Goal: Task Accomplishment & Management: Use online tool/utility

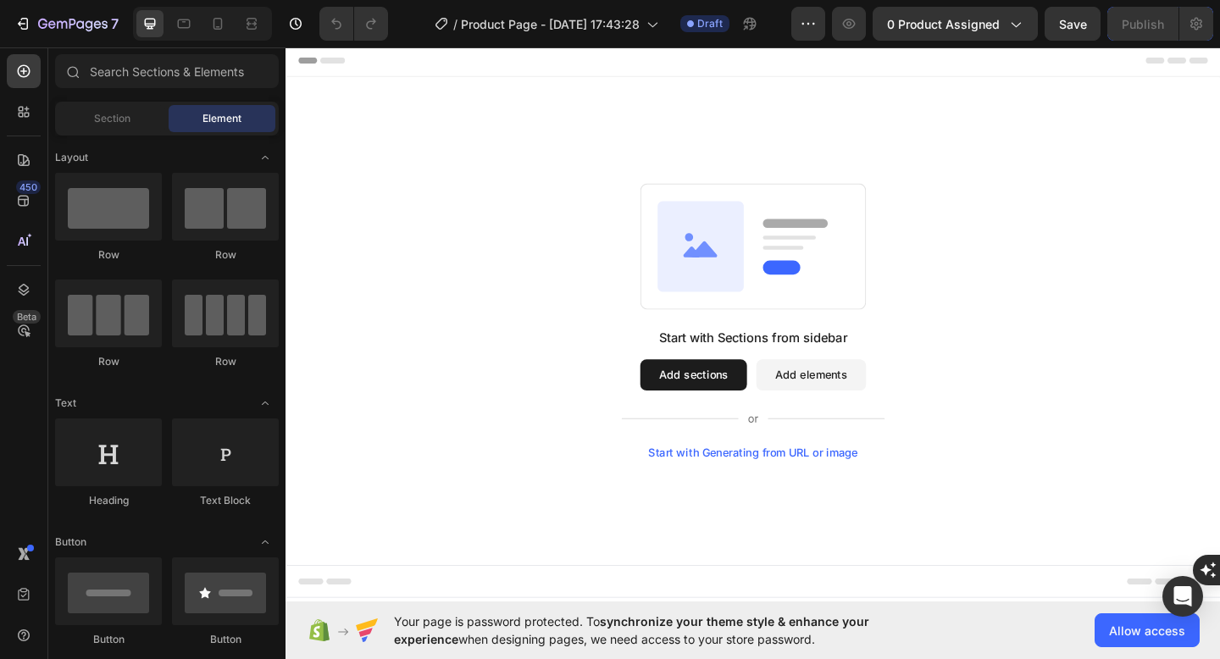
click at [728, 408] on button "Add sections" at bounding box center [729, 404] width 116 height 34
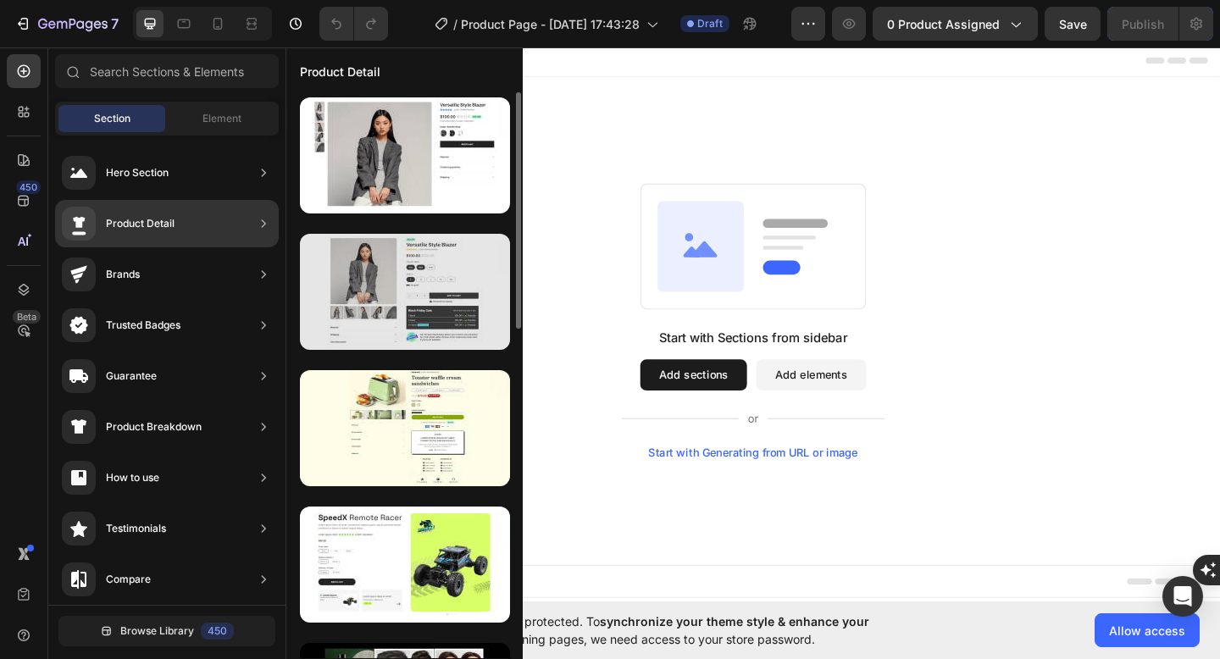
click at [451, 261] on div at bounding box center [405, 292] width 210 height 116
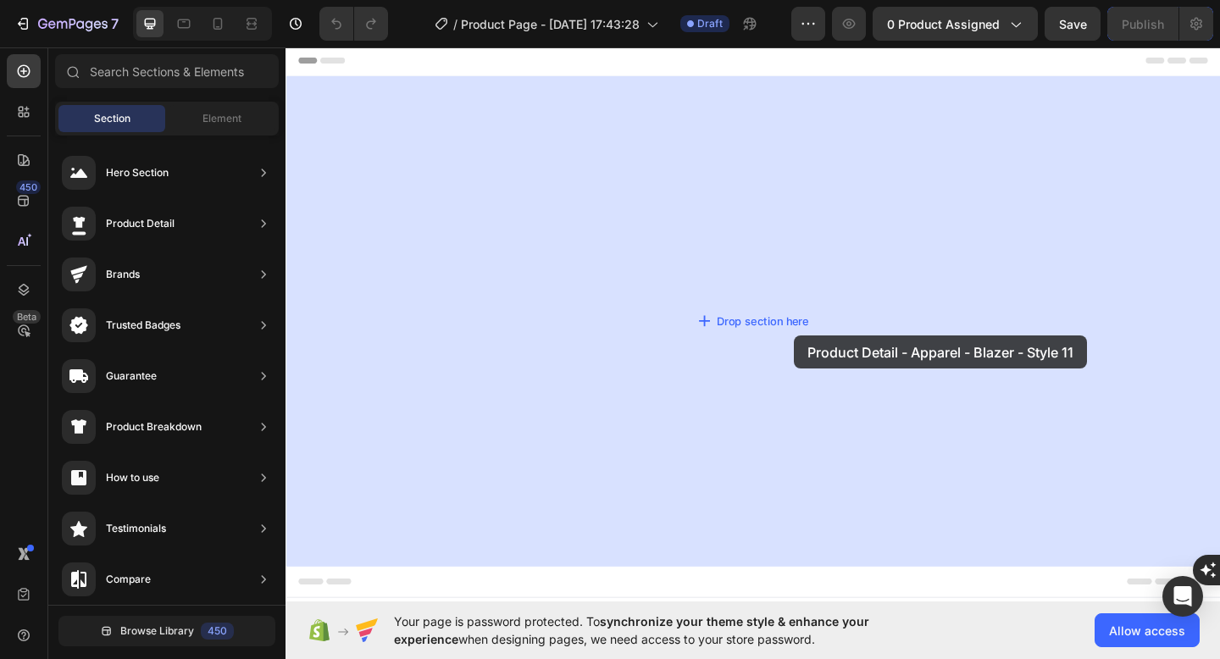
drag, startPoint x: 737, startPoint y: 306, endPoint x: 838, endPoint y: 361, distance: 115.6
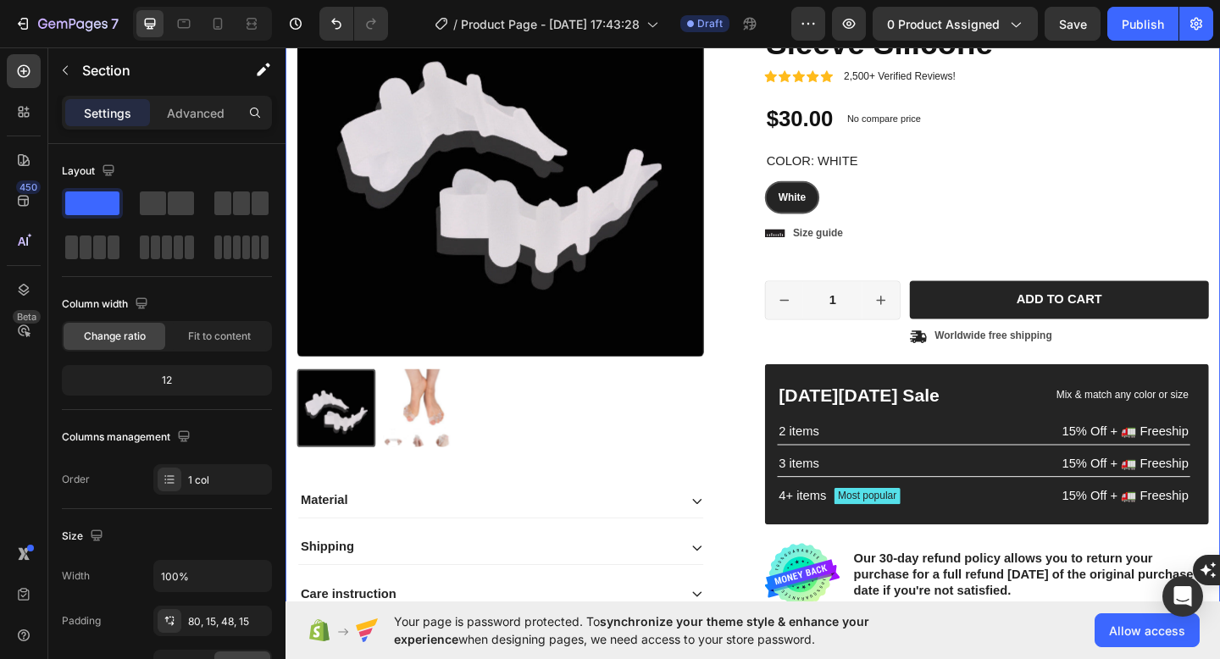
scroll to position [189, 0]
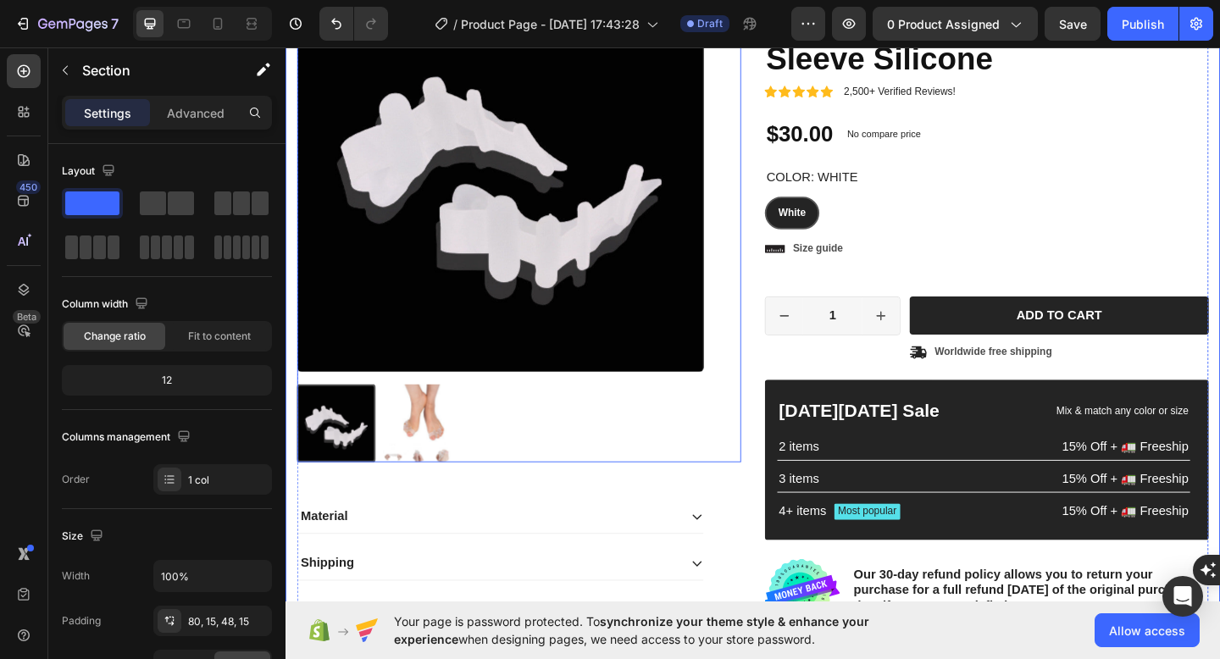
click at [432, 467] on img at bounding box center [429, 456] width 85 height 85
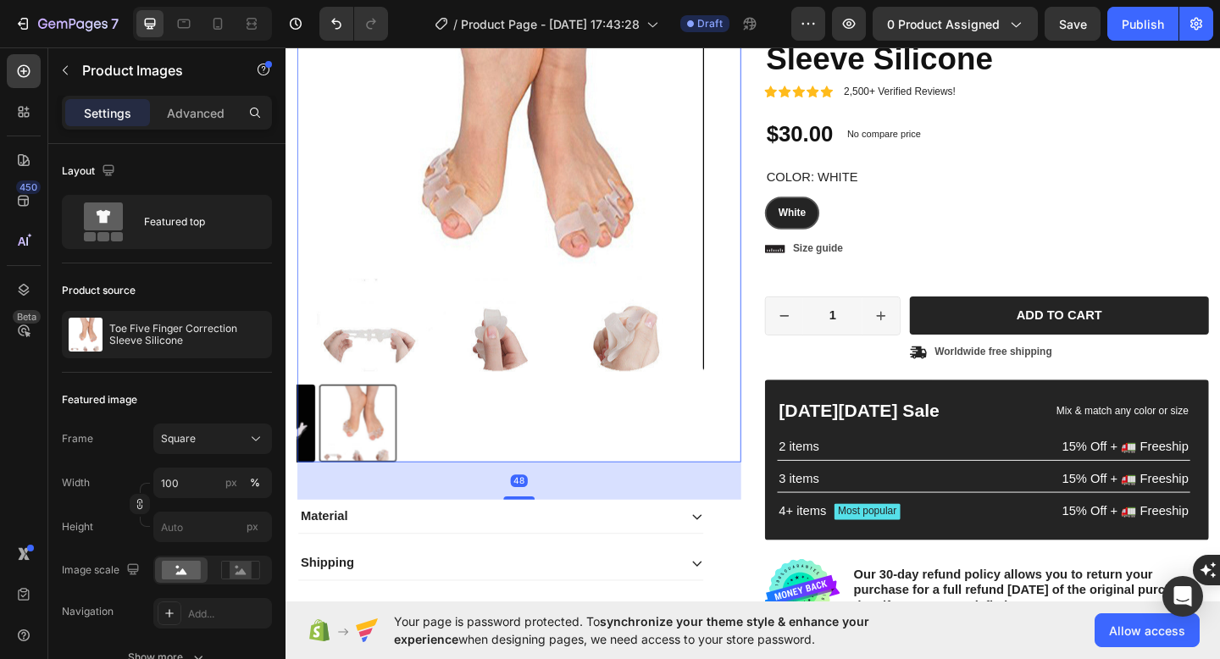
click at [565, 296] on img at bounding box center [518, 180] width 442 height 442
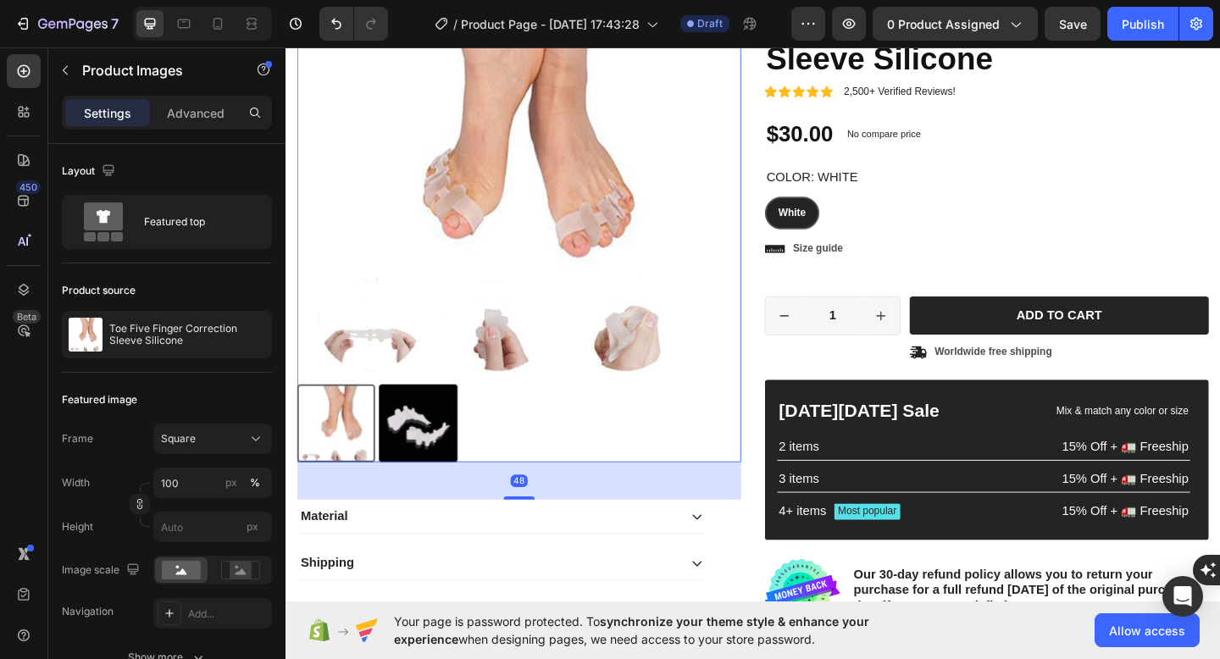
click at [503, 263] on img at bounding box center [519, 180] width 442 height 442
click at [140, 335] on p "Toe Five Finger Correction Sleeve Silicone" at bounding box center [187, 335] width 156 height 24
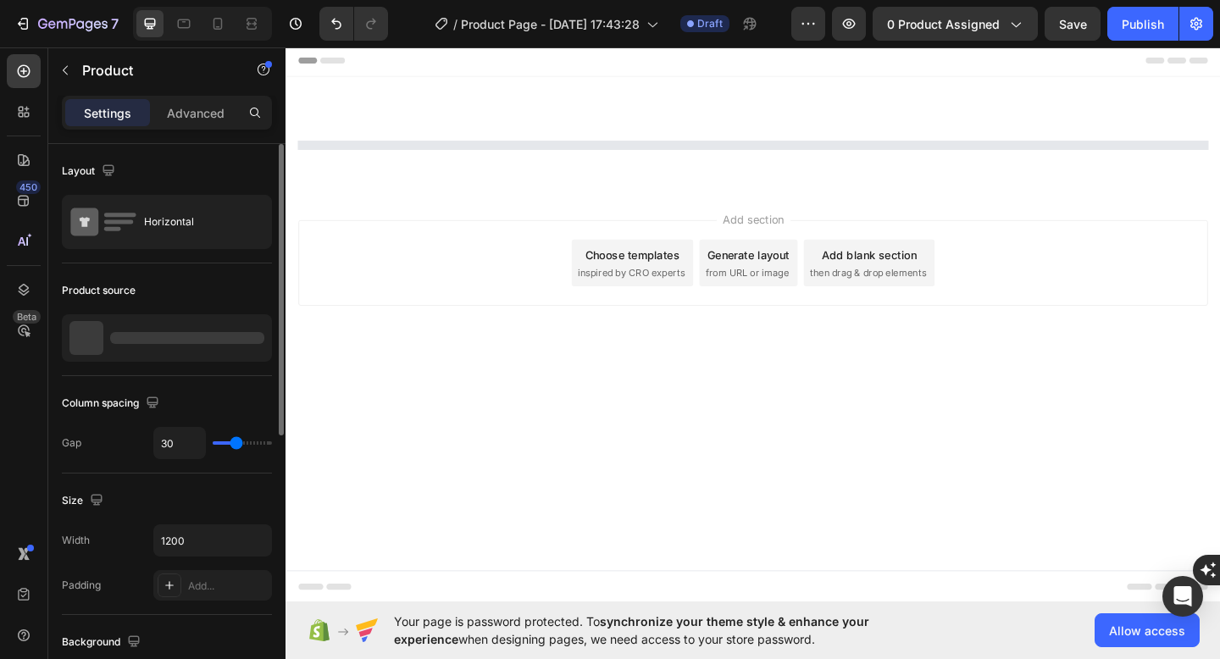
scroll to position [0, 0]
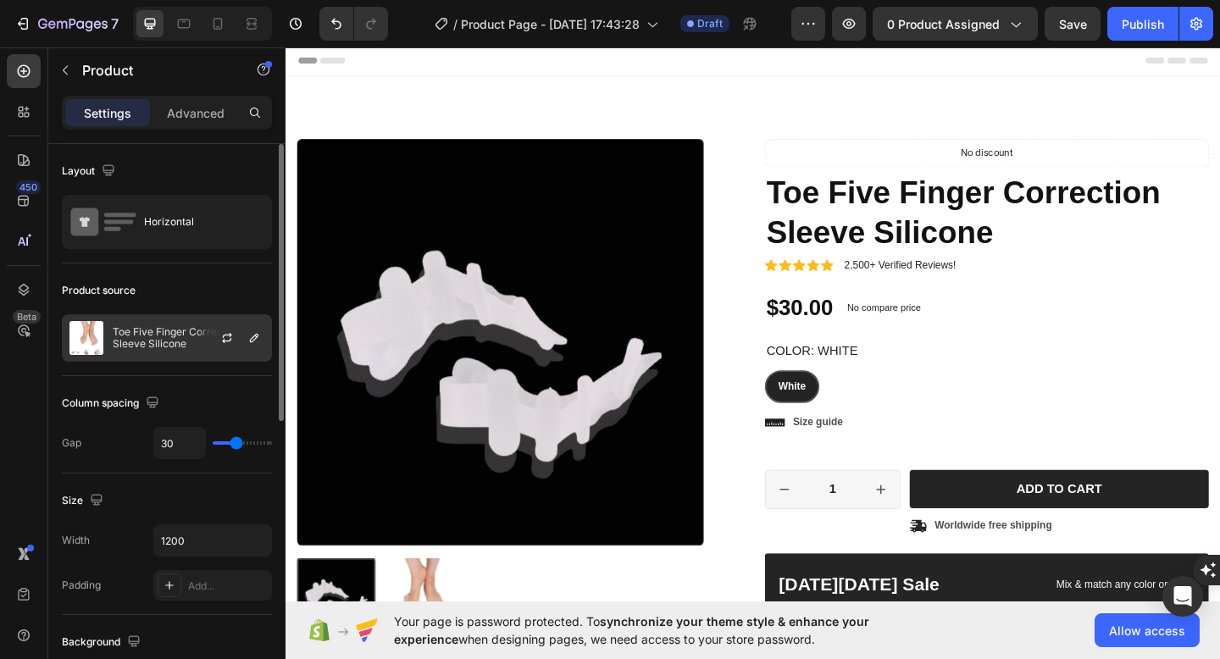
click at [186, 330] on p "Toe Five Finger Correction Sleeve Silicone" at bounding box center [189, 338] width 152 height 24
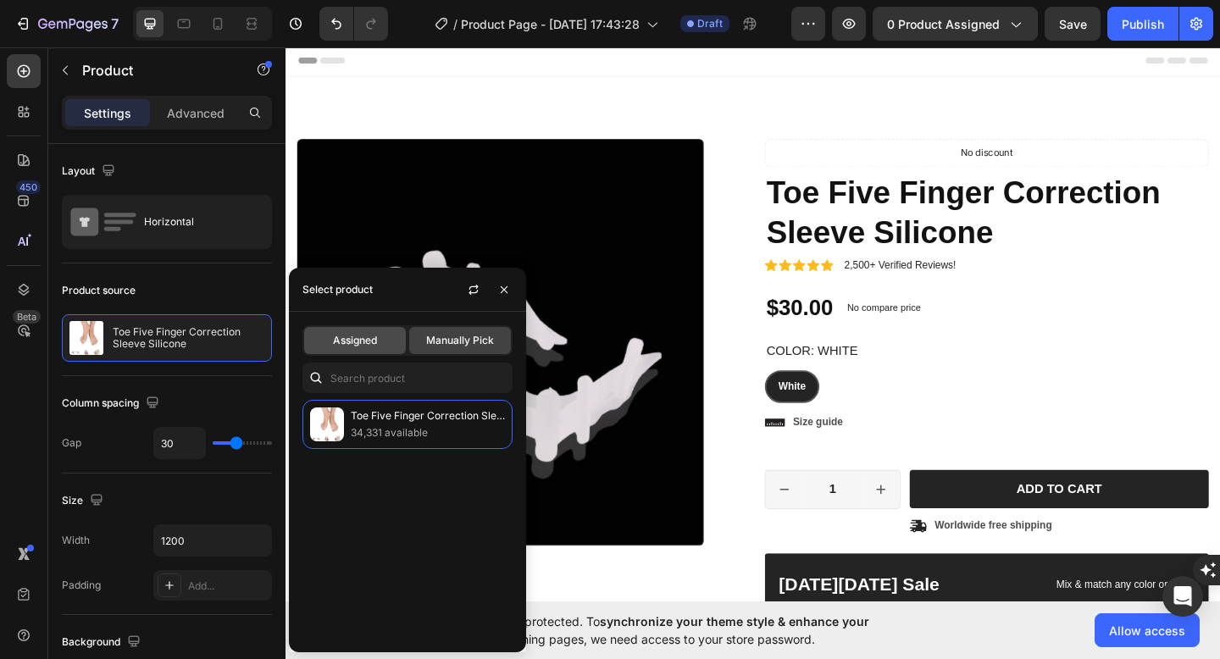
click at [353, 338] on span "Assigned" at bounding box center [355, 340] width 44 height 15
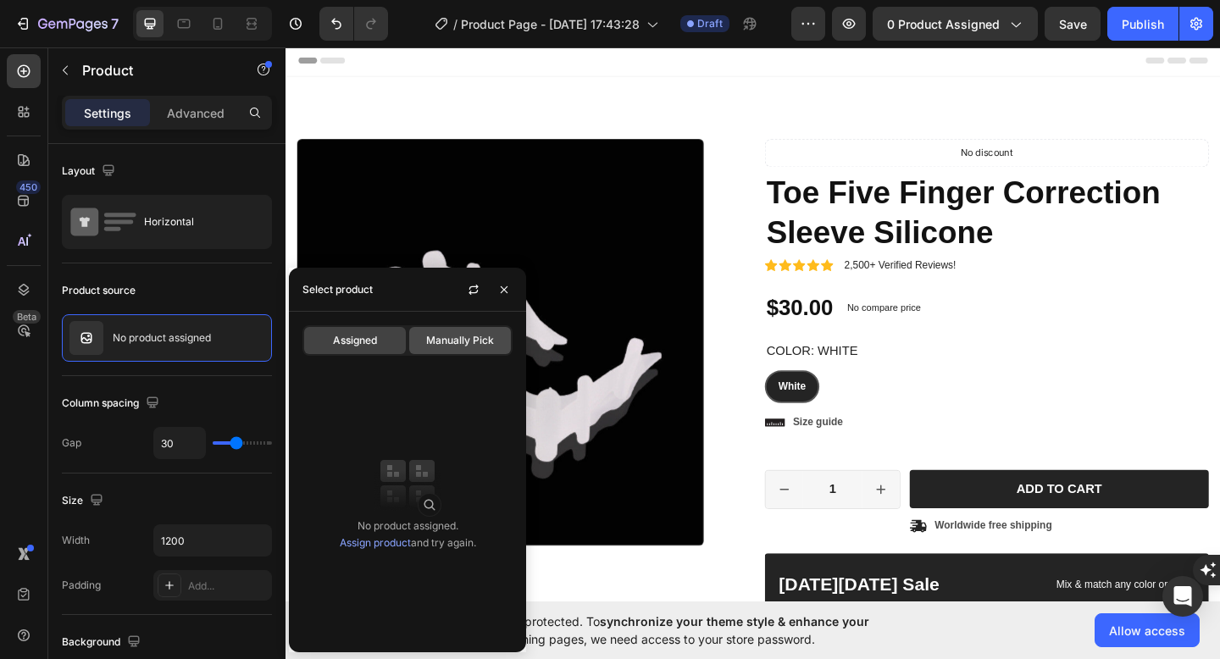
click at [432, 339] on span "Manually Pick" at bounding box center [460, 340] width 68 height 15
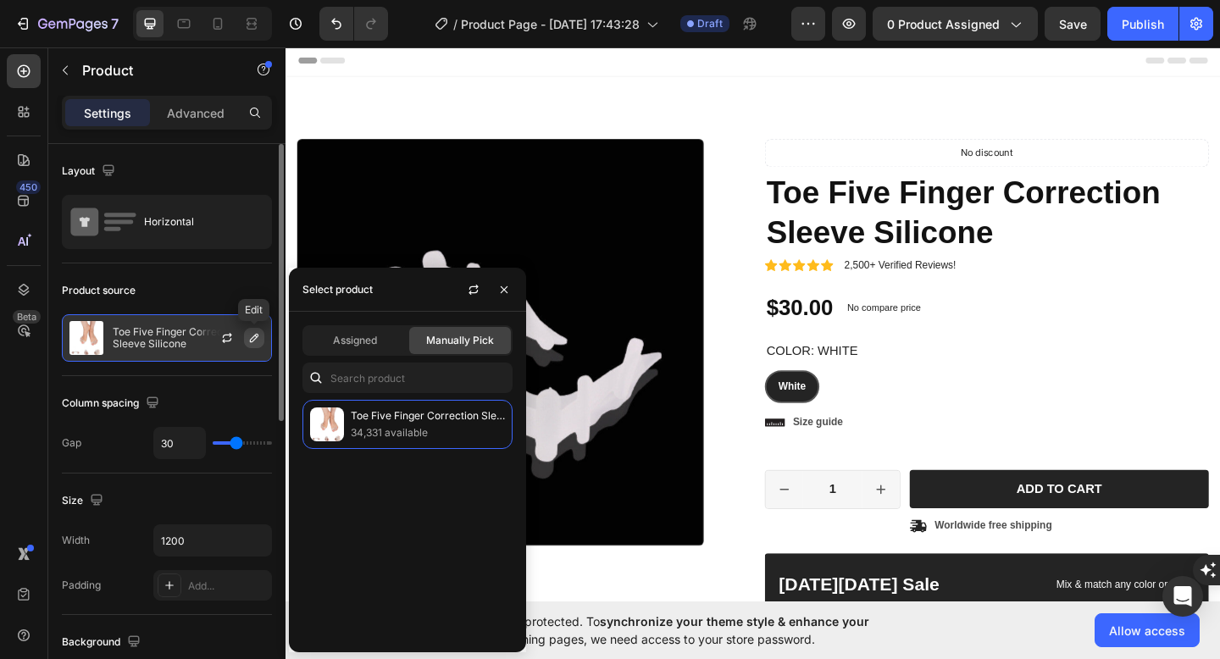
click at [249, 335] on icon "button" at bounding box center [254, 338] width 14 height 14
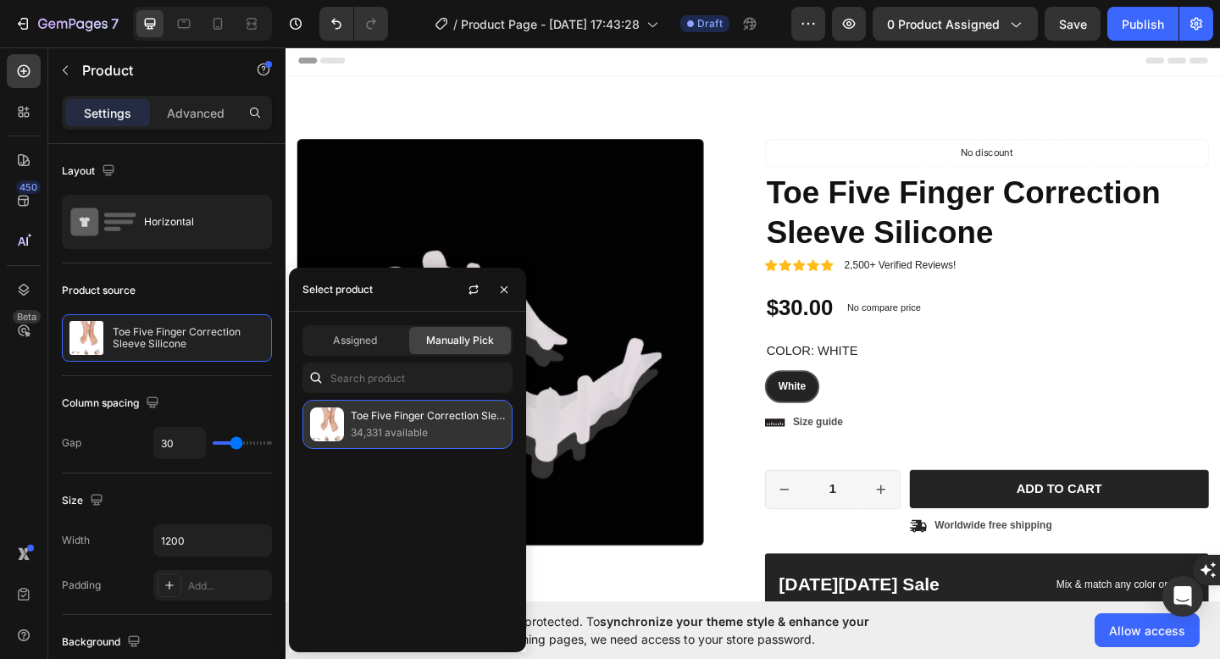
click at [366, 418] on p "Toe Five Finger Correction Sleeve Silicone" at bounding box center [428, 415] width 154 height 17
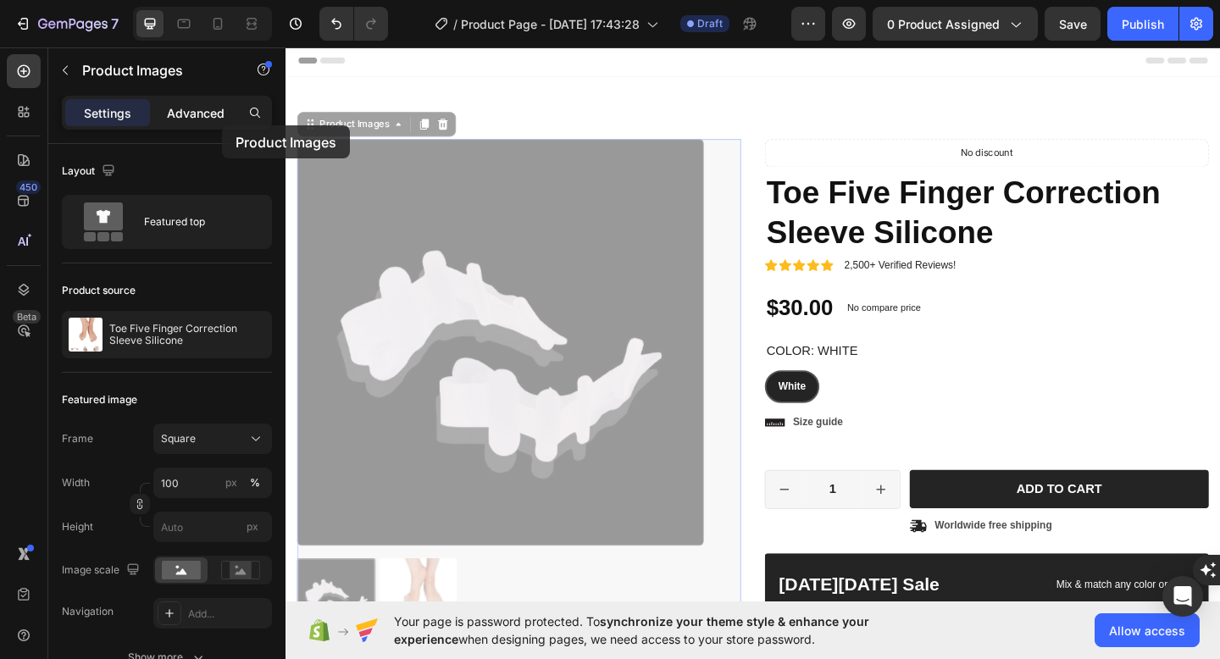
click at [221, 124] on div "Advanced" at bounding box center [195, 112] width 85 height 27
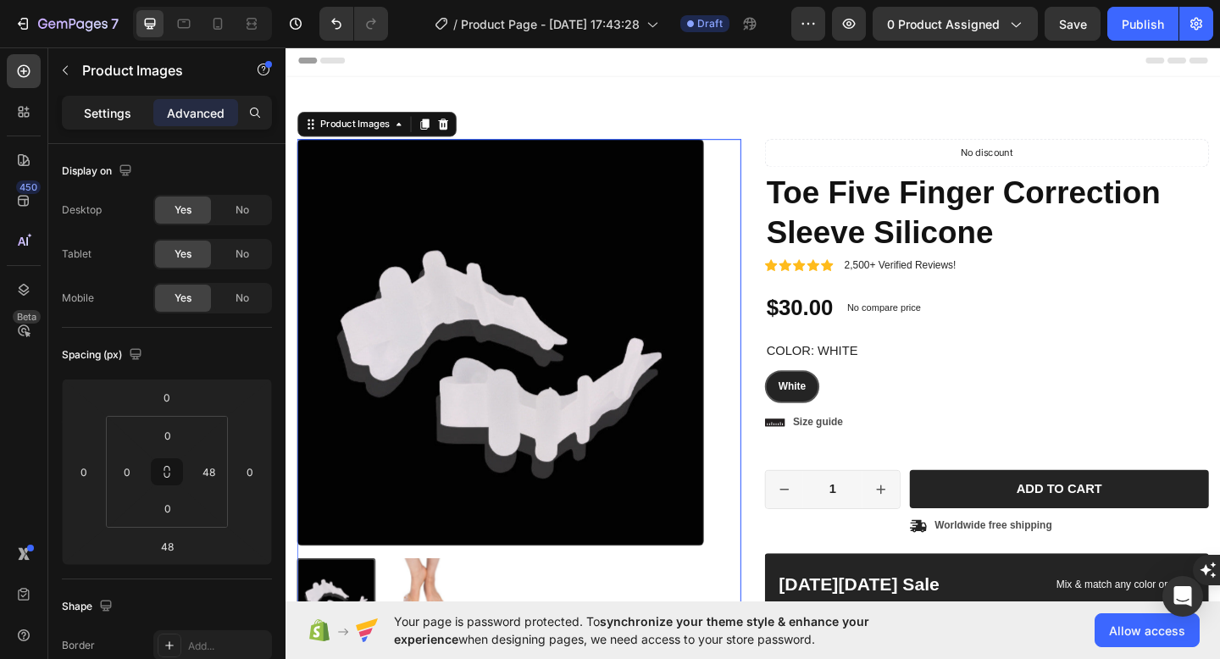
click at [121, 114] on p "Settings" at bounding box center [107, 113] width 47 height 18
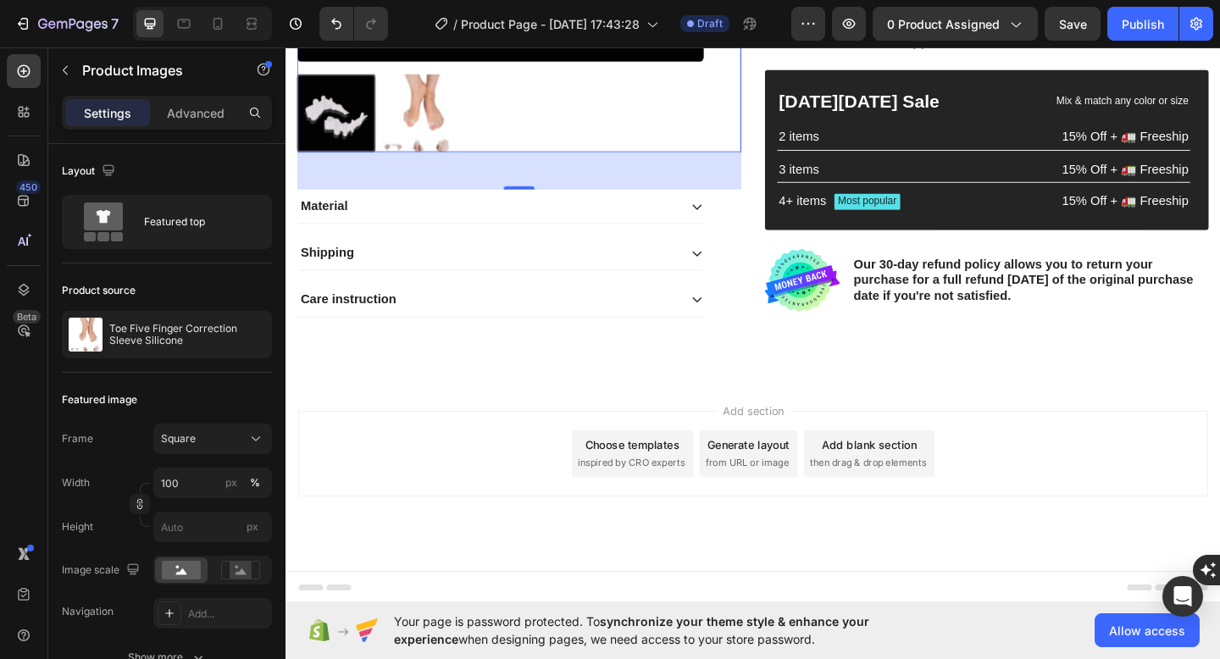
scroll to position [513, 0]
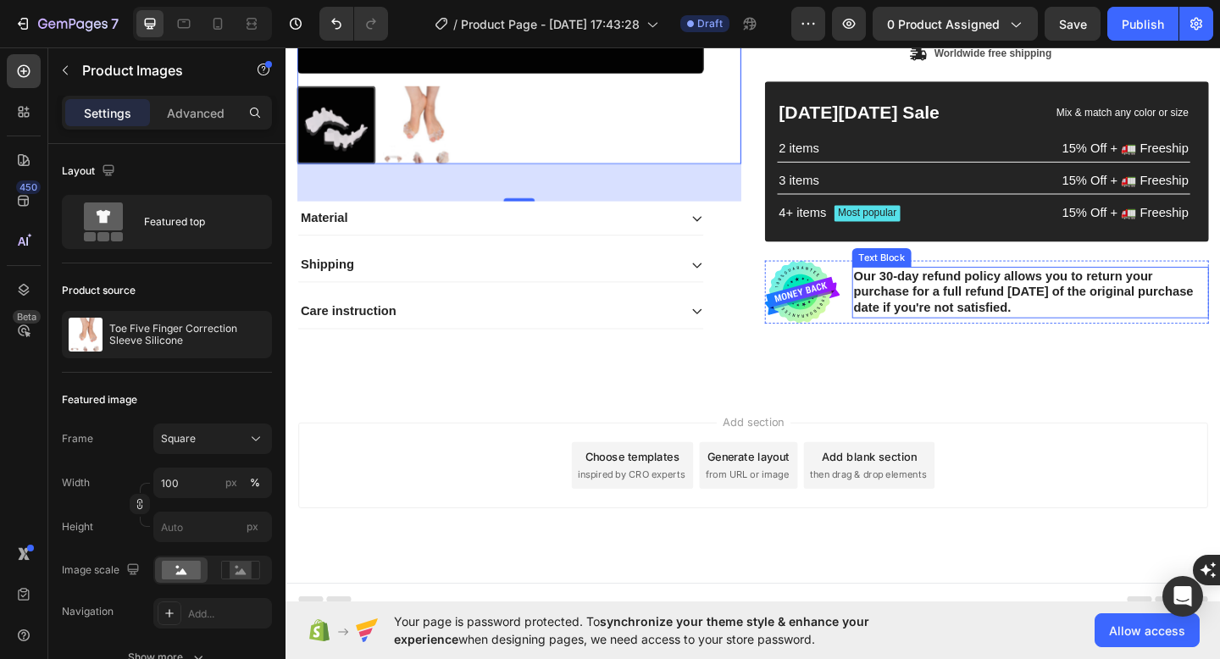
click at [927, 315] on p "Our 30-day refund policy allows you to return your purchase for a full refund w…" at bounding box center [1095, 314] width 385 height 53
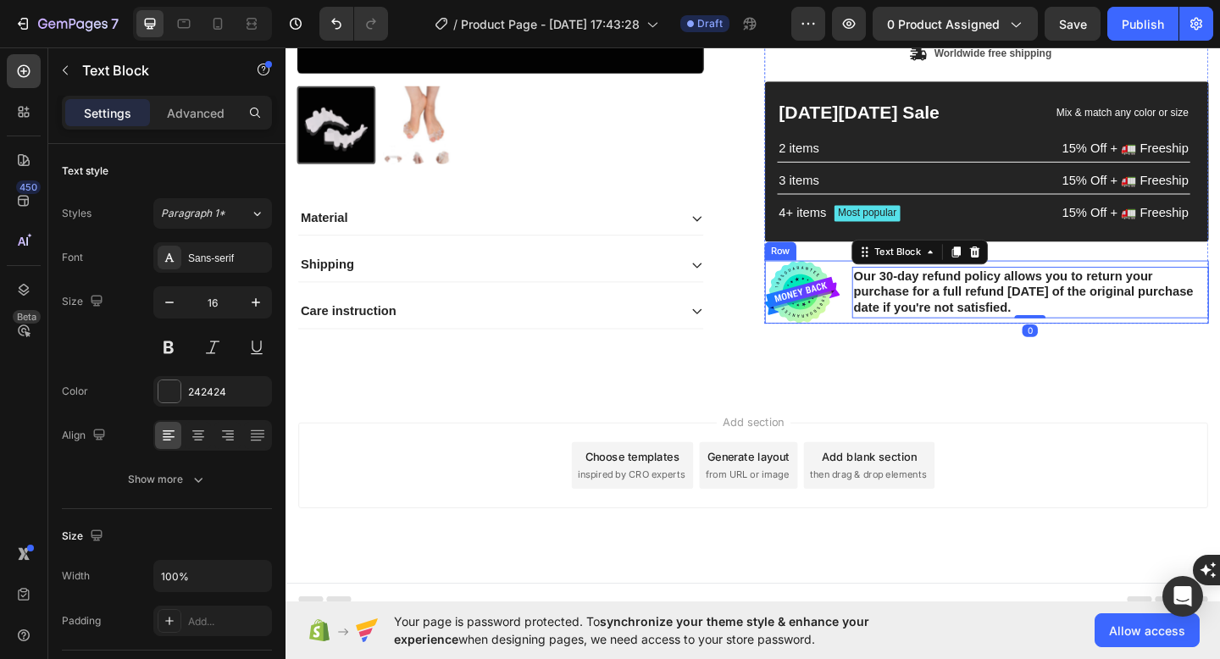
click at [862, 321] on img at bounding box center [846, 313] width 81 height 69
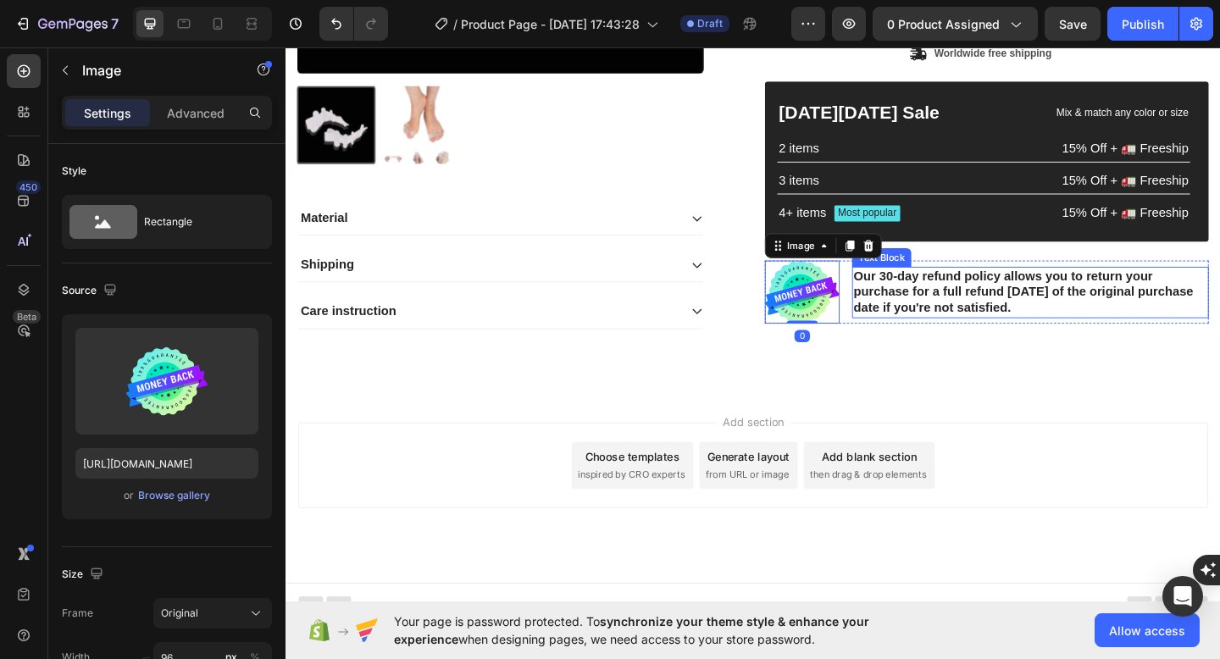
click at [993, 336] on p "Our 30-day refund policy allows you to return your purchase for a full refund w…" at bounding box center [1095, 314] width 385 height 53
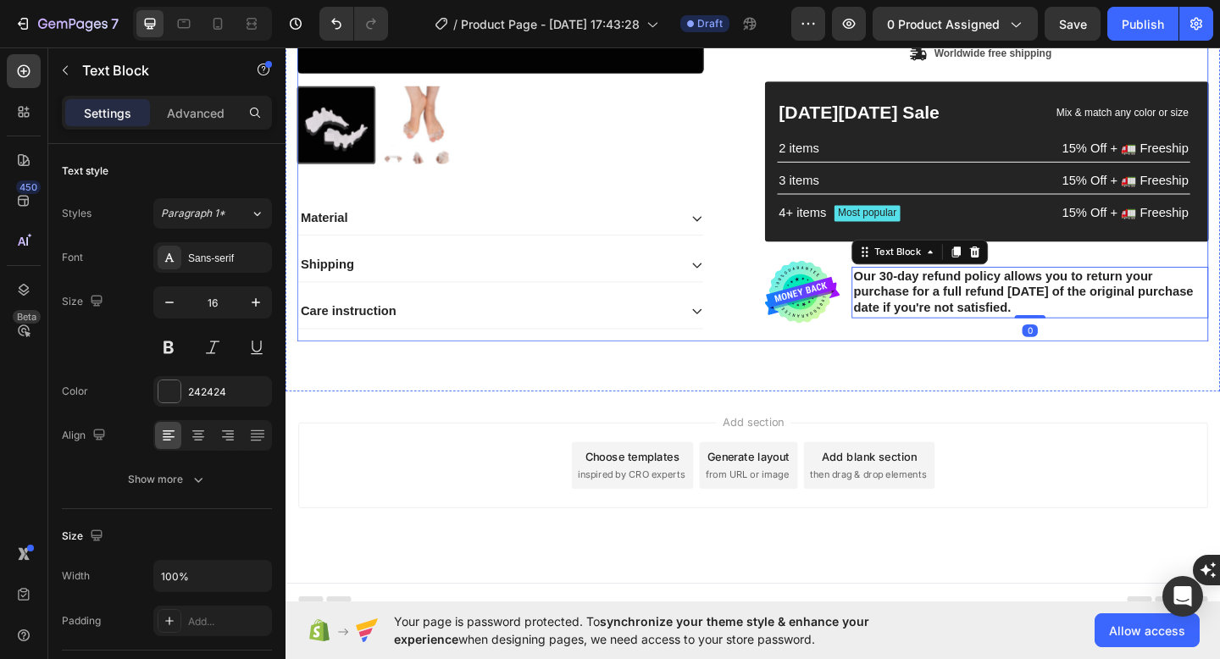
click at [993, 368] on div "Product Images Material Shipping Care instruction Accordion Icon Icon Icon Icon…" at bounding box center [793, 7] width 991 height 747
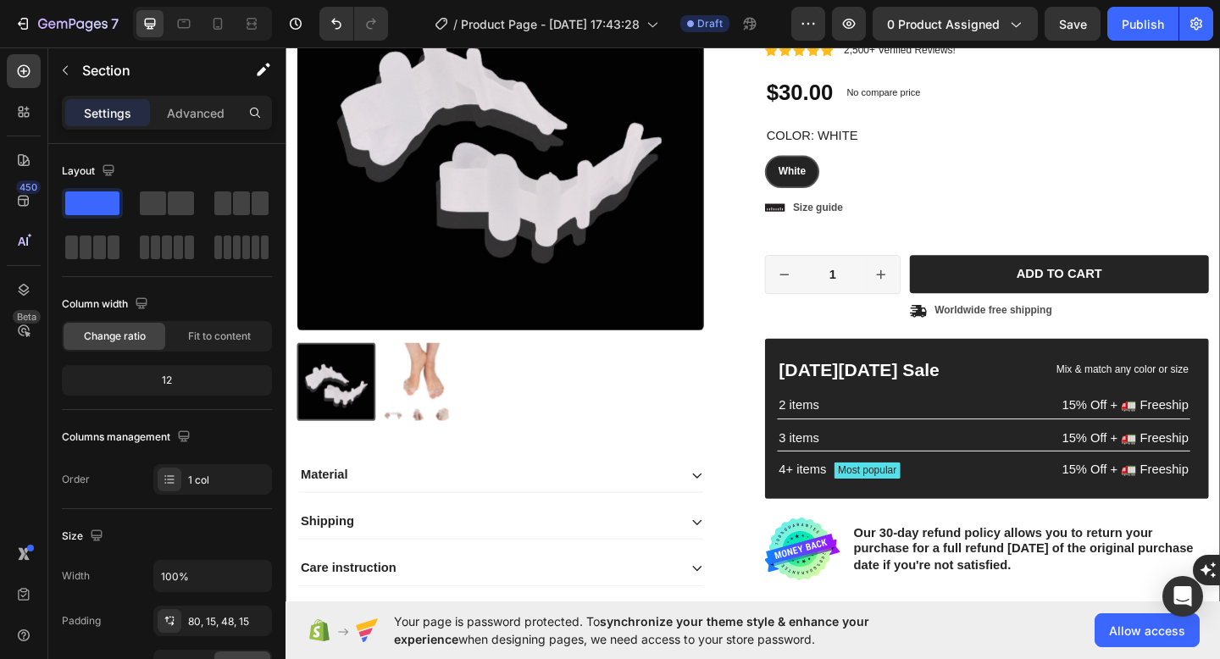
scroll to position [235, 0]
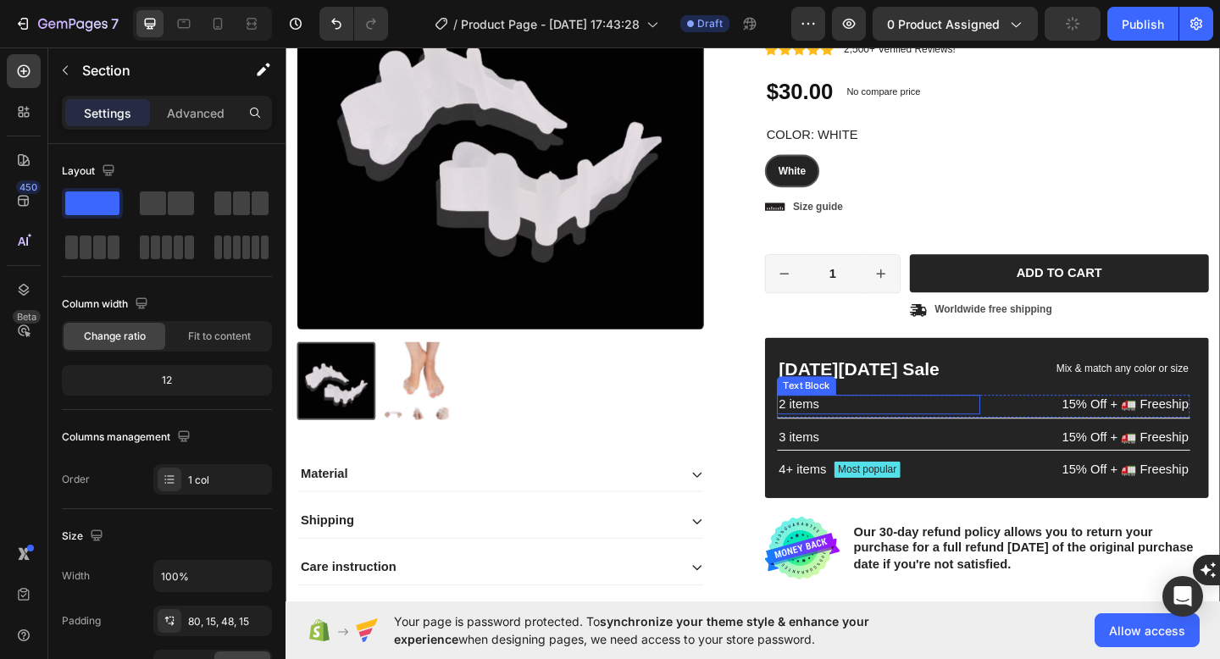
click at [996, 435] on p "2 items" at bounding box center [931, 437] width 218 height 18
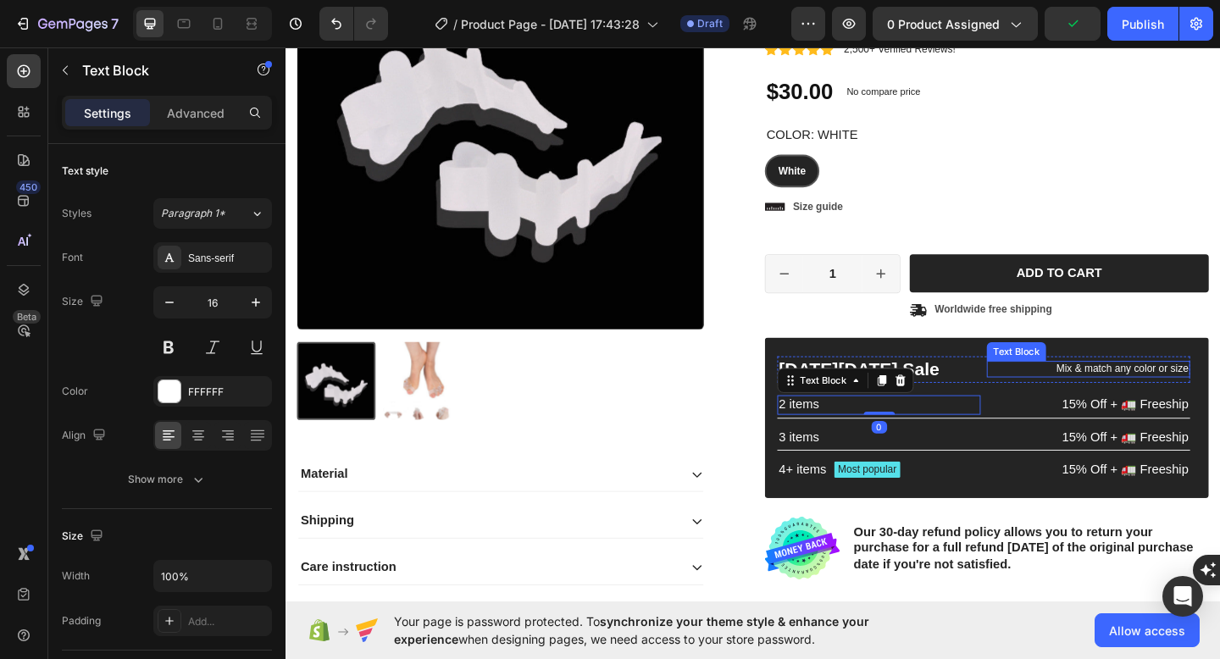
click at [1048, 396] on div "Mix & match any color or size" at bounding box center [1158, 398] width 221 height 18
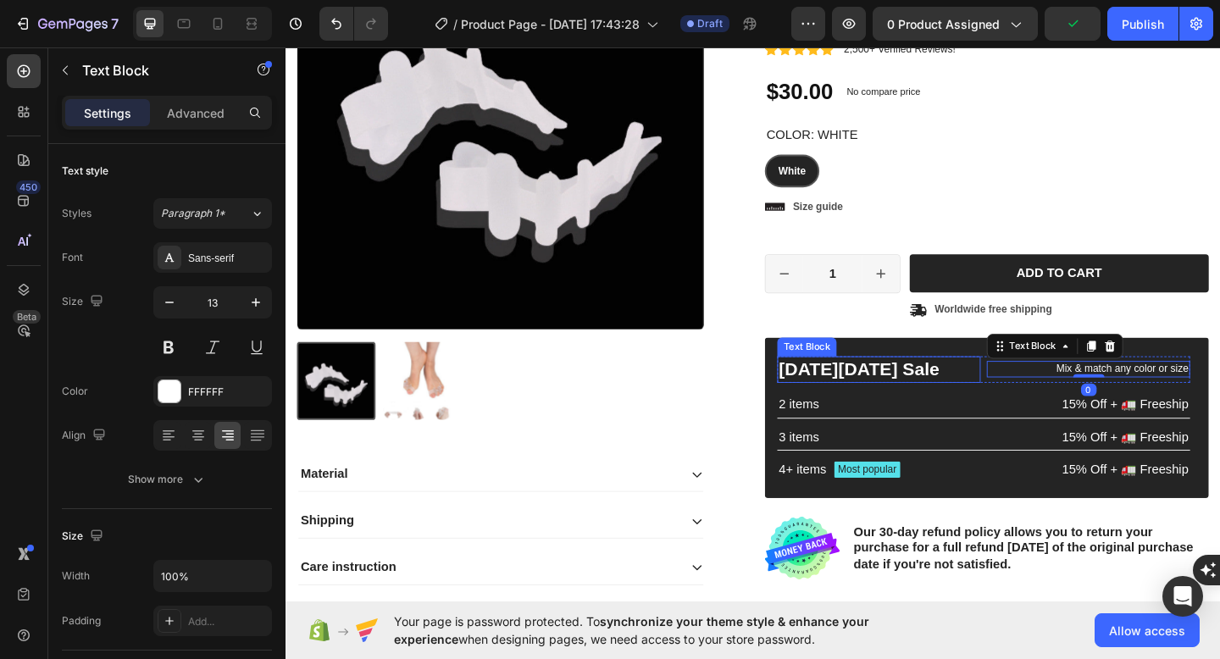
click at [1010, 385] on p "Black Friday Sale" at bounding box center [931, 397] width 218 height 25
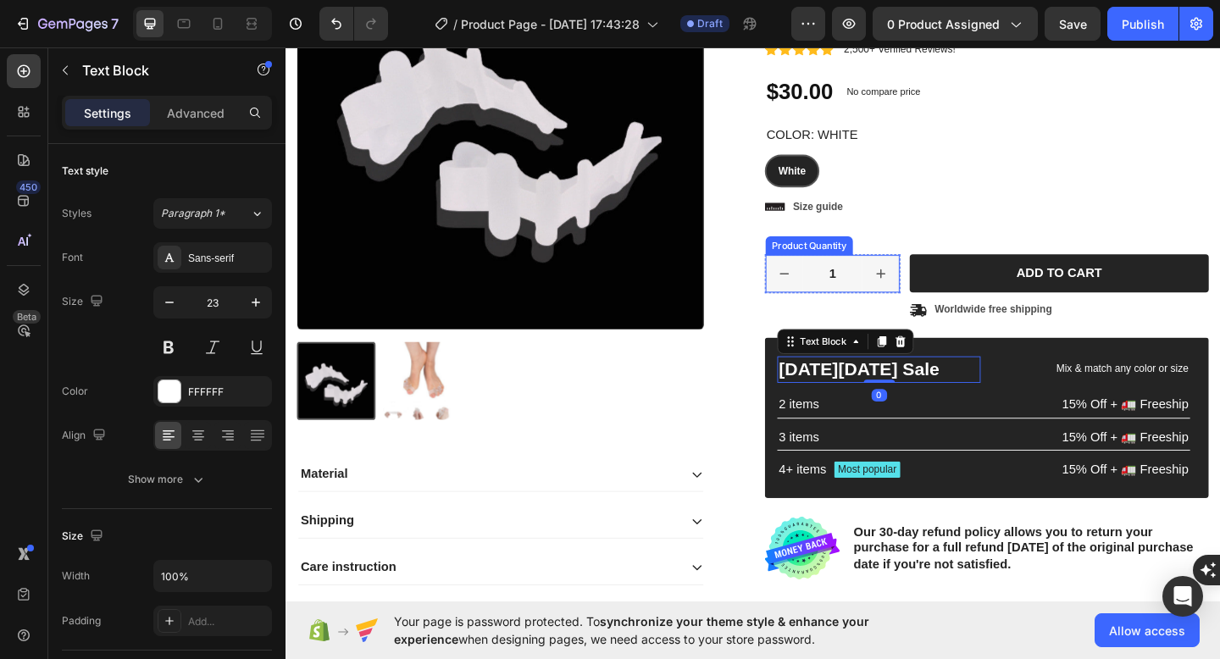
scroll to position [0, 0]
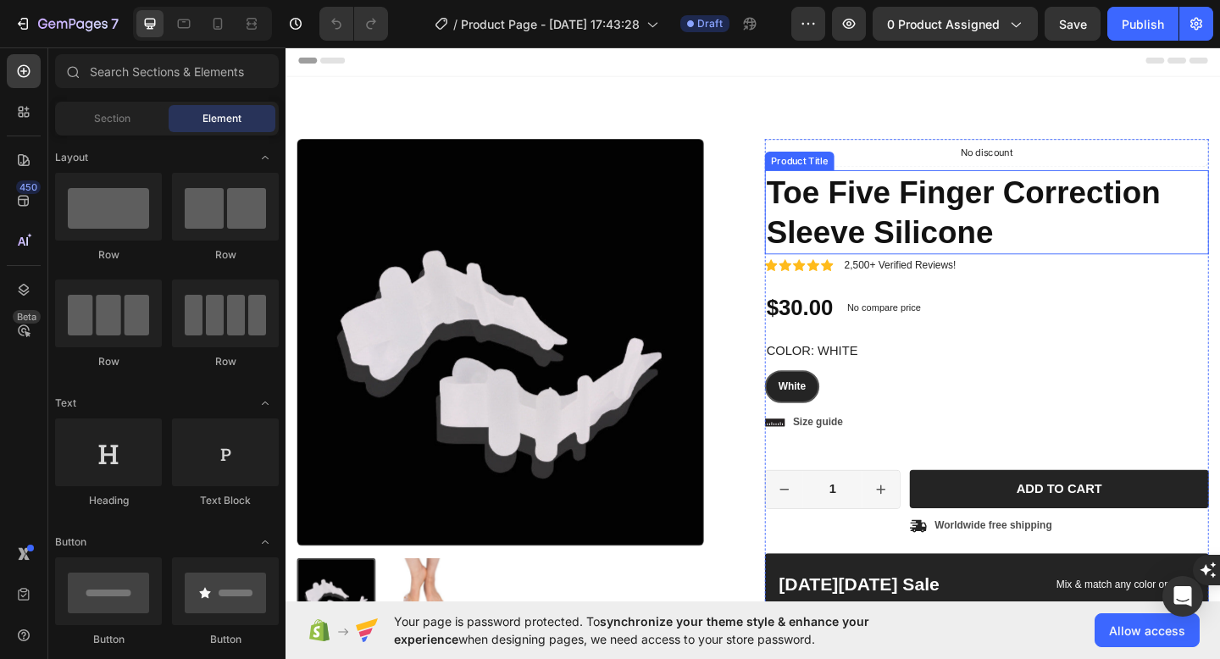
click at [936, 234] on h1 "Toe Five Finger Correction Sleeve Silicone" at bounding box center [1047, 226] width 483 height 91
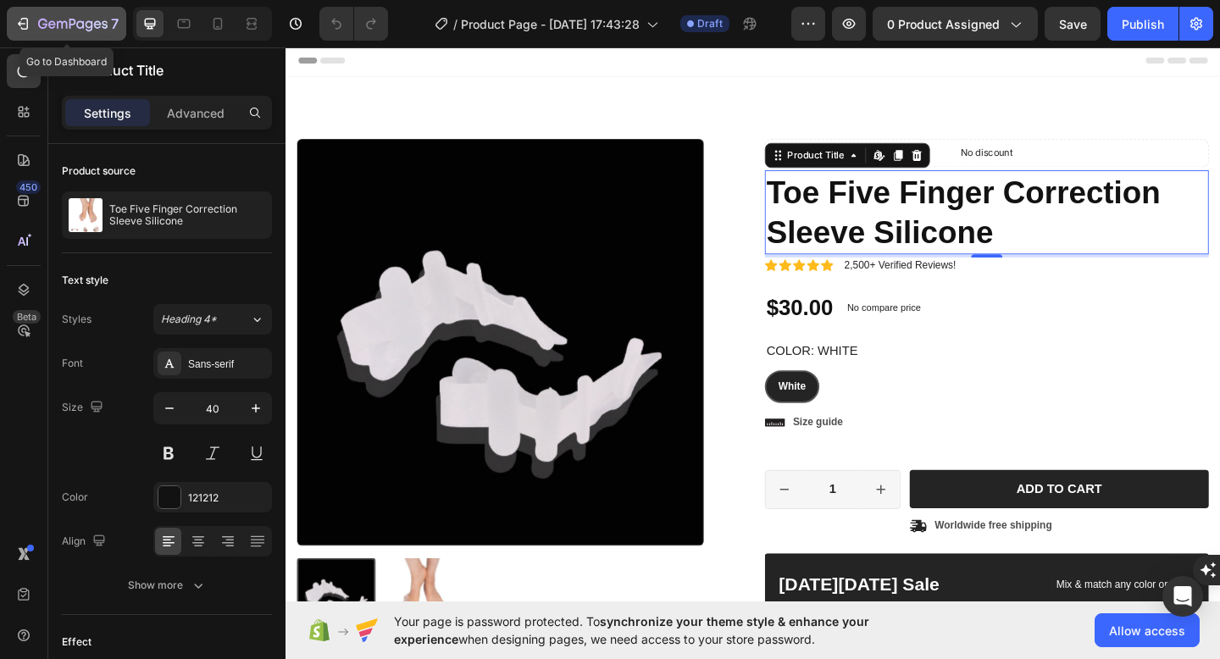
click at [29, 27] on icon "button" at bounding box center [22, 23] width 17 height 17
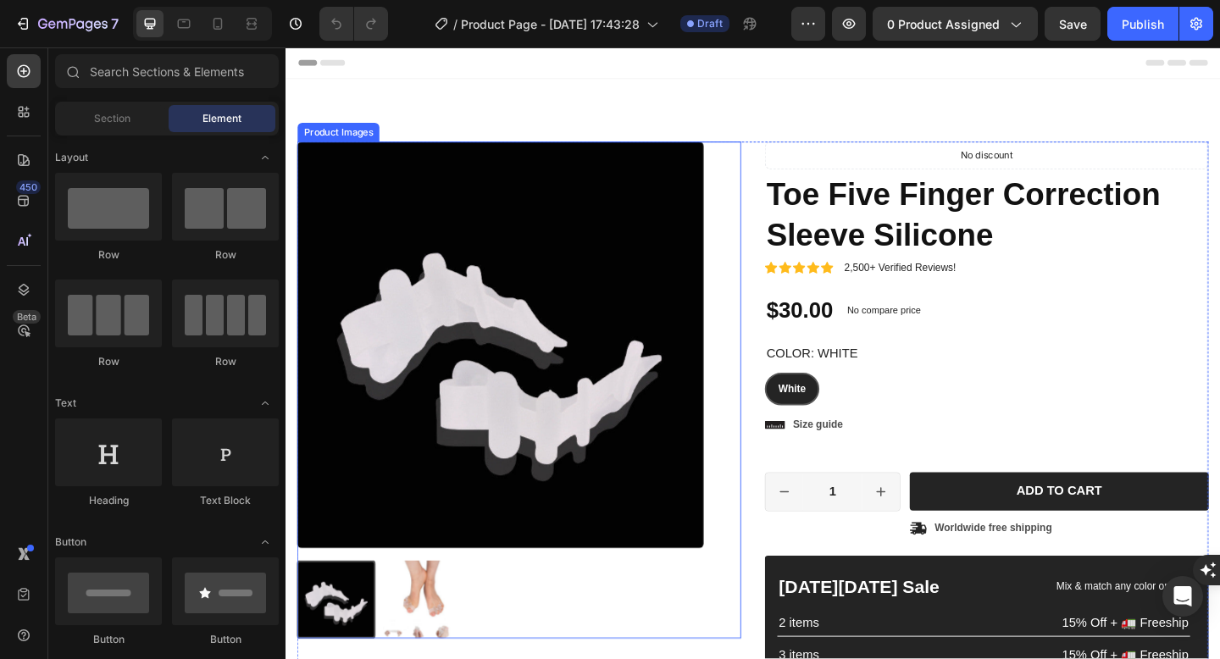
click at [631, 328] on img at bounding box center [519, 371] width 442 height 442
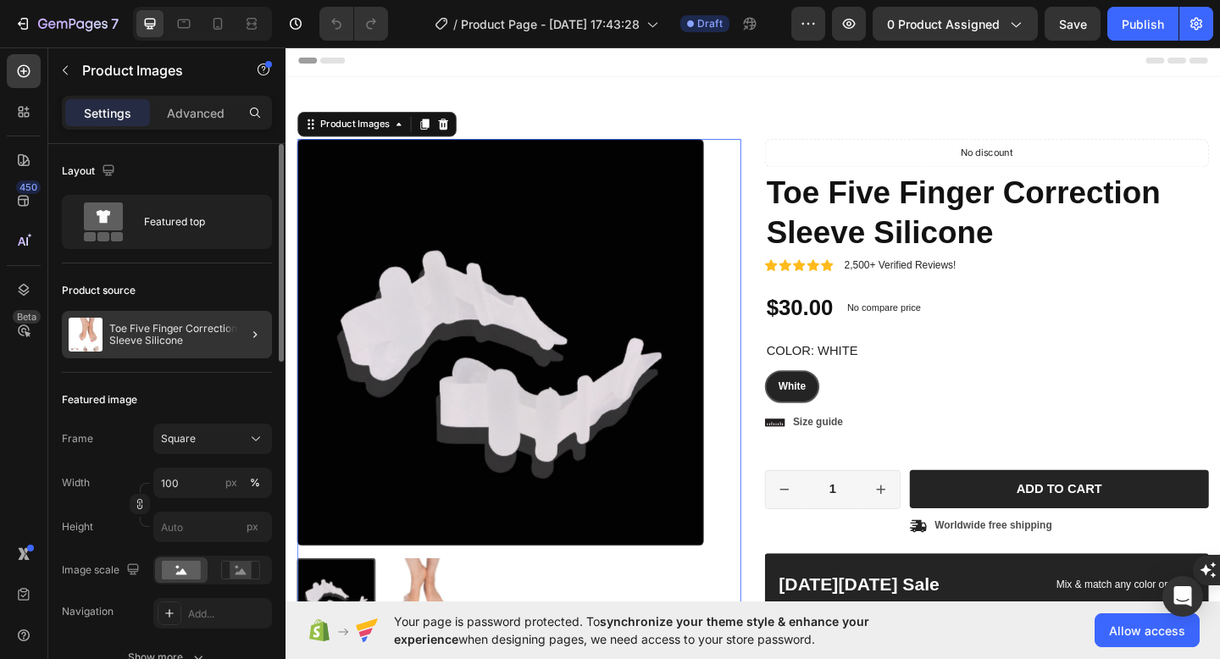
click at [188, 322] on div "Toe Five Finger Correction Sleeve Silicone" at bounding box center [167, 334] width 210 height 47
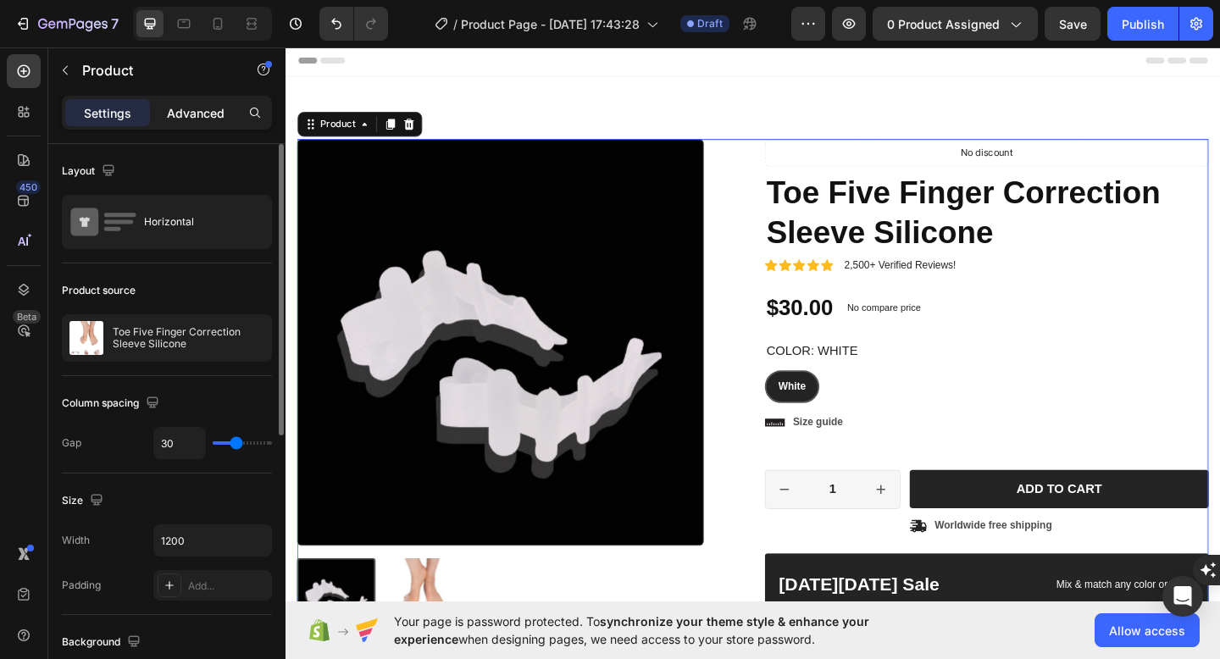
click at [185, 107] on p "Advanced" at bounding box center [196, 113] width 58 height 18
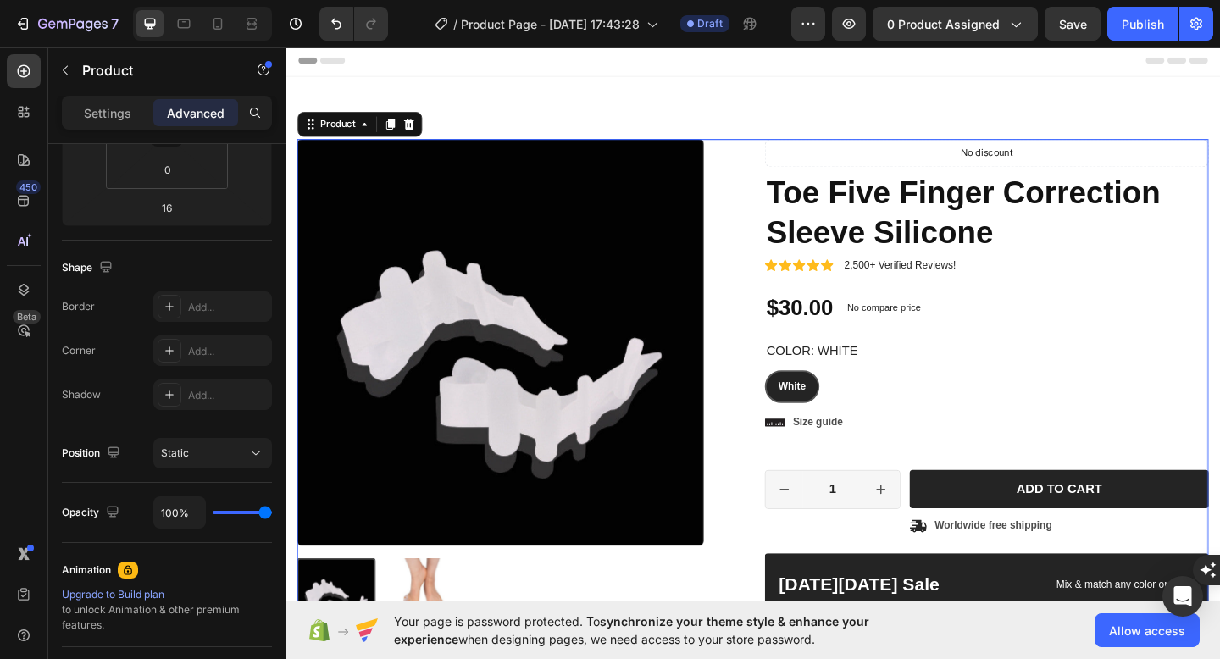
scroll to position [612, 0]
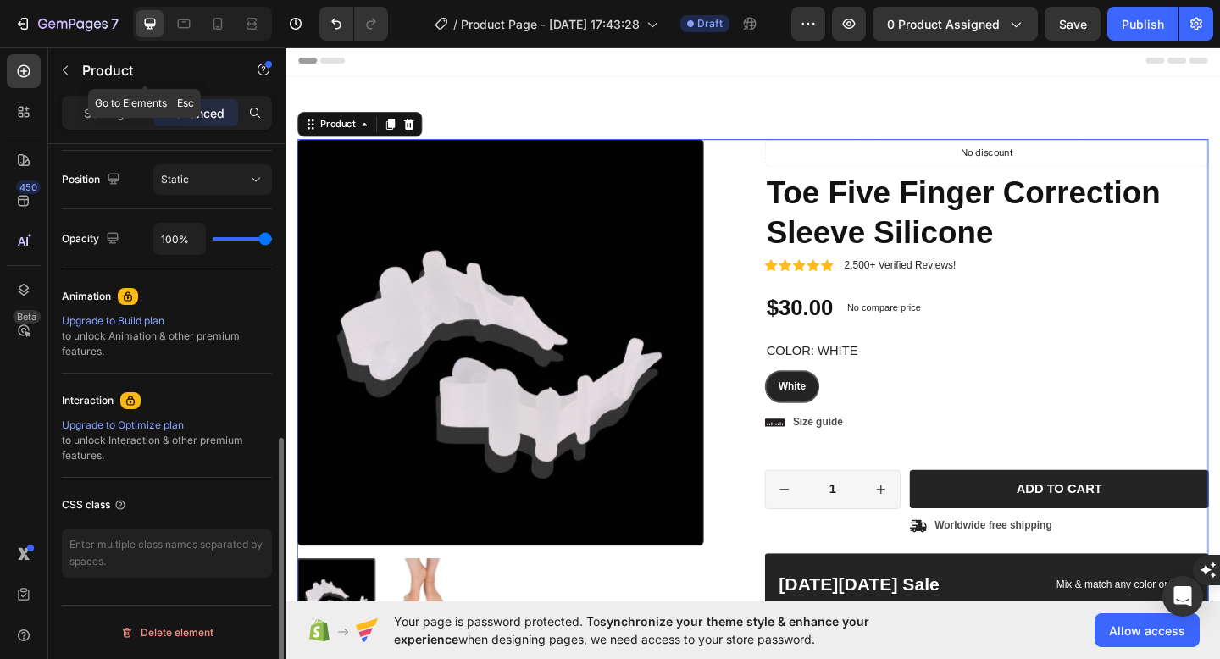
click at [105, 113] on p "Settings" at bounding box center [107, 113] width 47 height 18
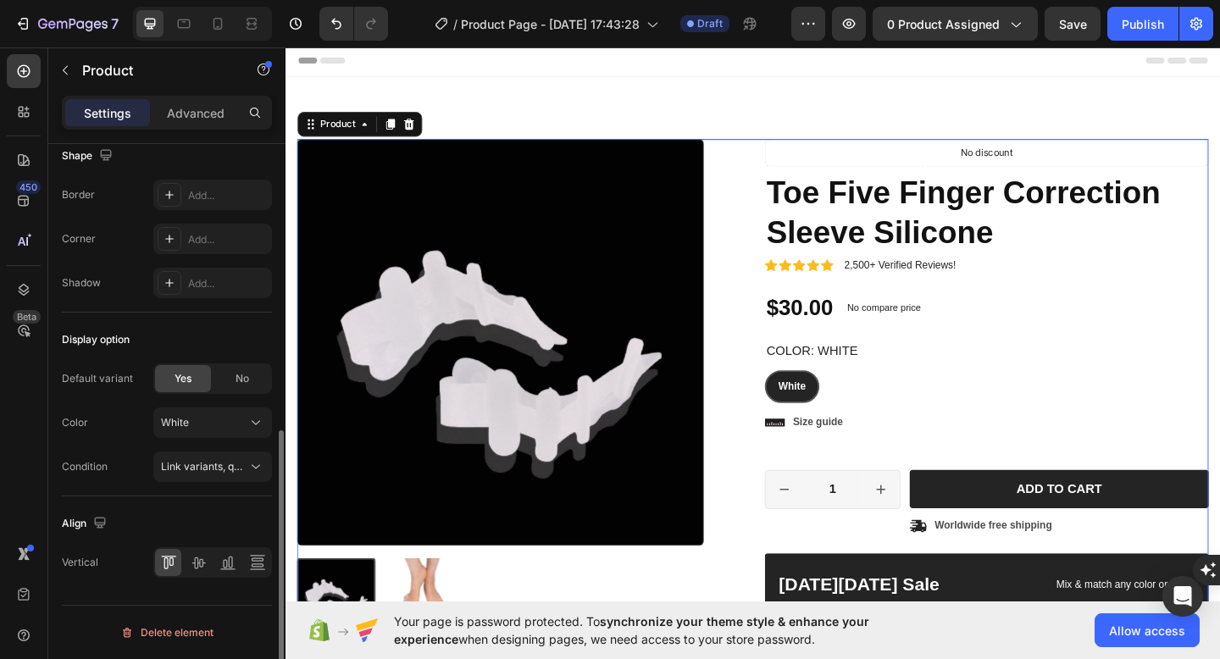
scroll to position [582, 0]
click at [371, 133] on icon at bounding box center [371, 131] width 14 height 14
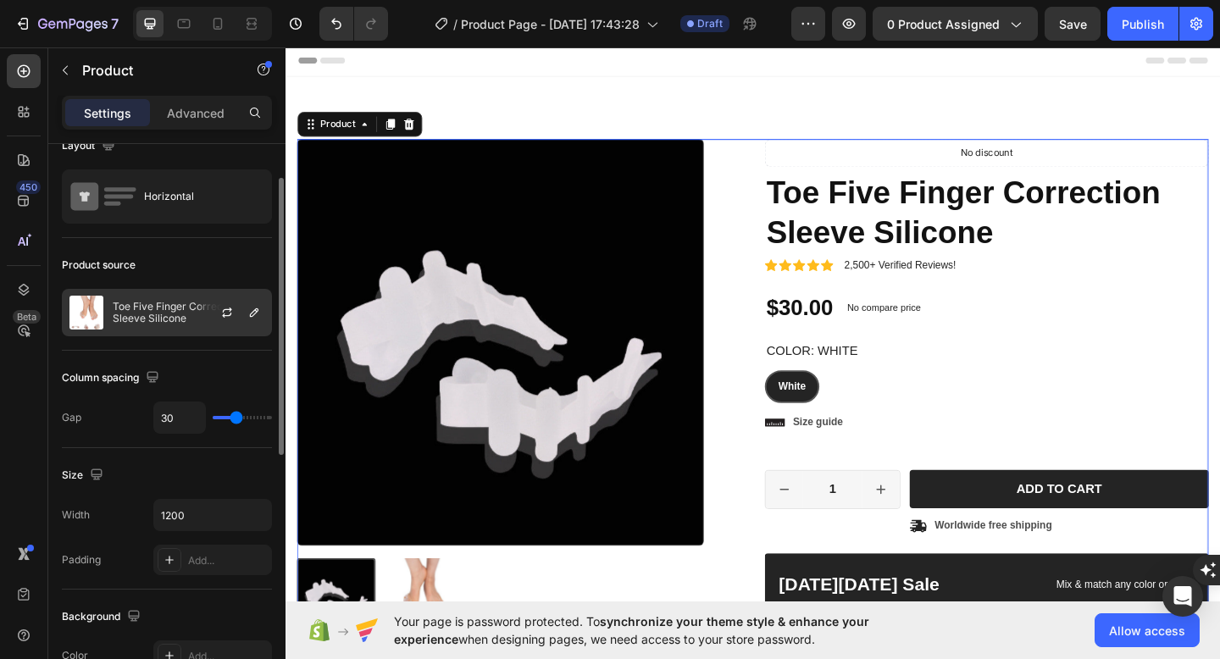
scroll to position [19, 0]
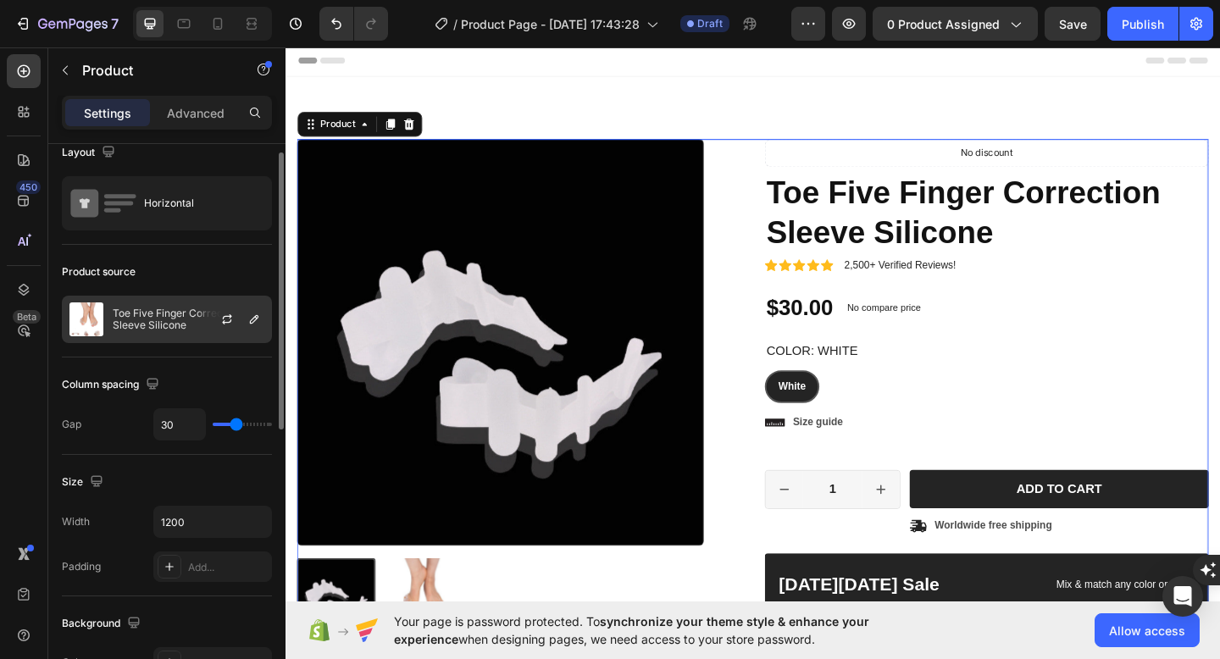
click at [196, 335] on div at bounding box center [233, 319] width 75 height 46
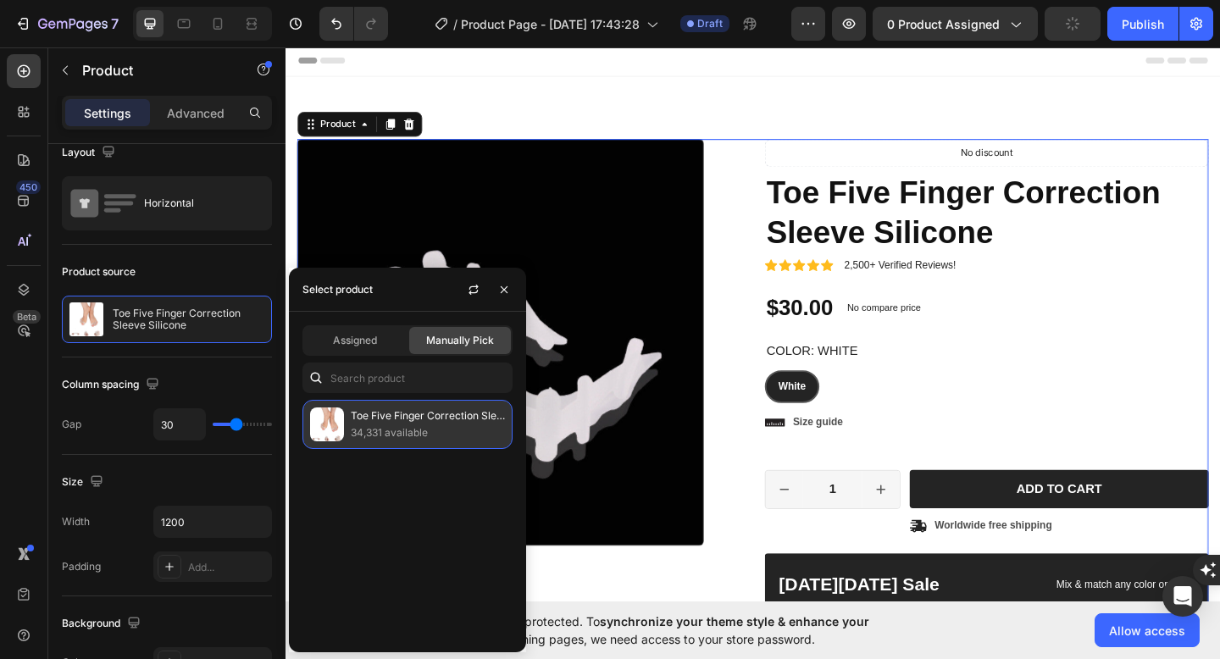
click at [425, 441] on div "Toe Five Finger Correction Sleeve Silicone 34,331 available" at bounding box center [407, 424] width 210 height 49
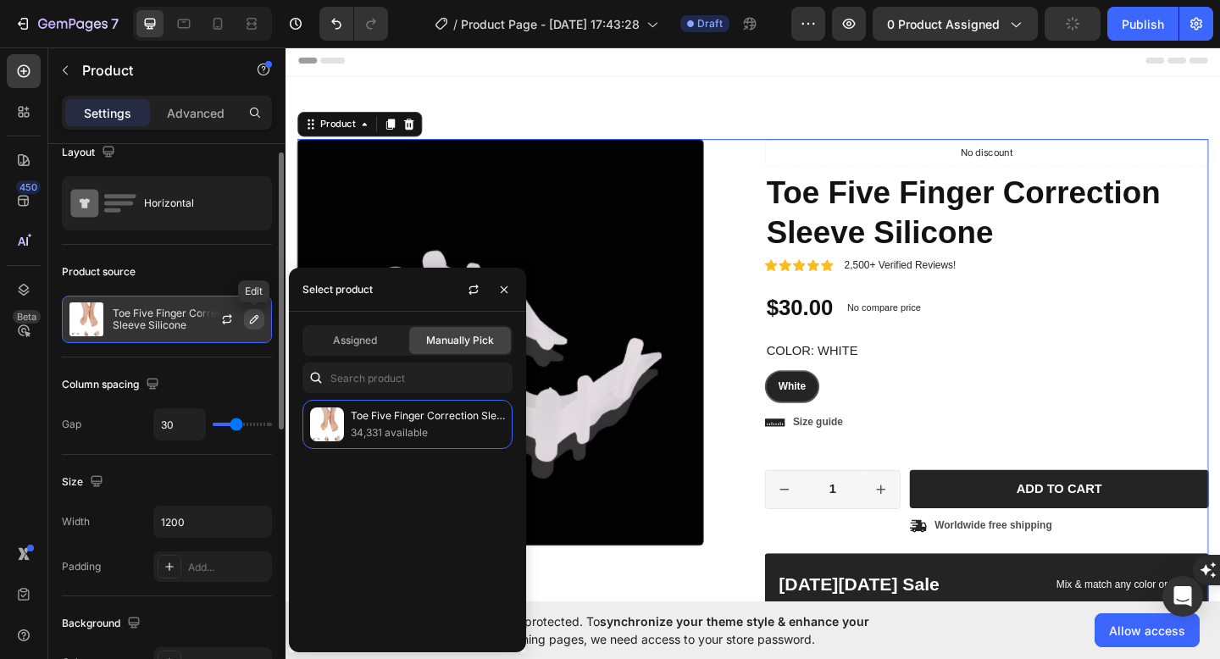
click at [253, 320] on icon "button" at bounding box center [254, 320] width 14 height 14
click at [225, 324] on icon "button" at bounding box center [227, 320] width 14 height 14
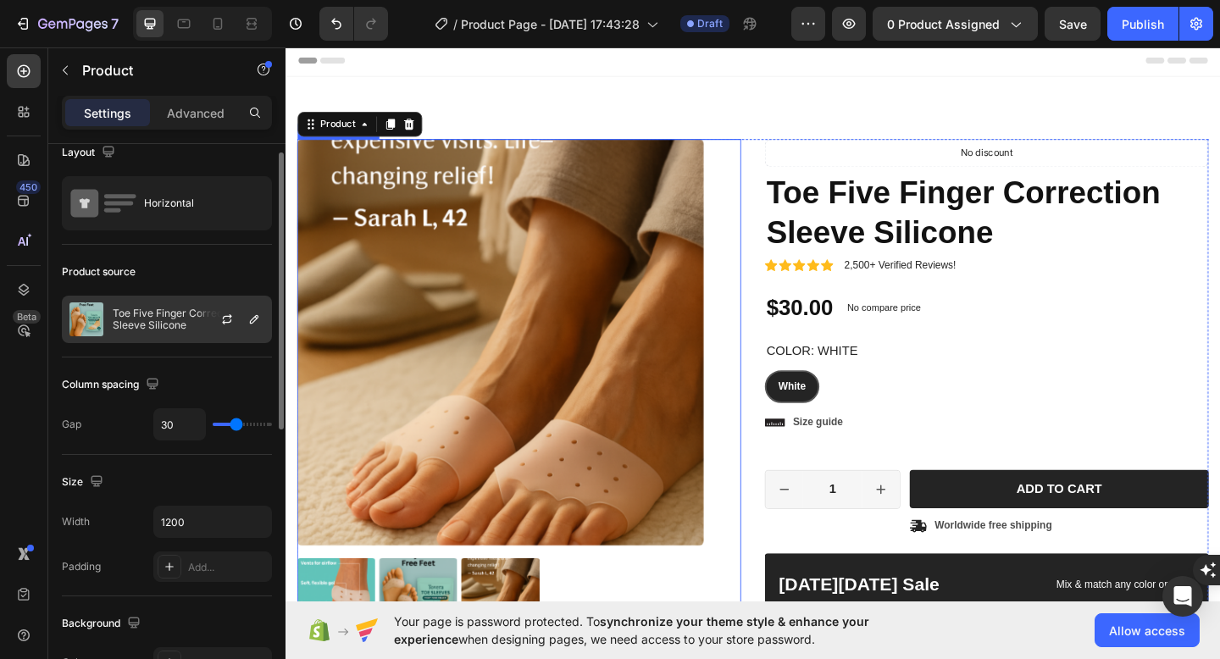
click at [241, 309] on div at bounding box center [233, 319] width 75 height 46
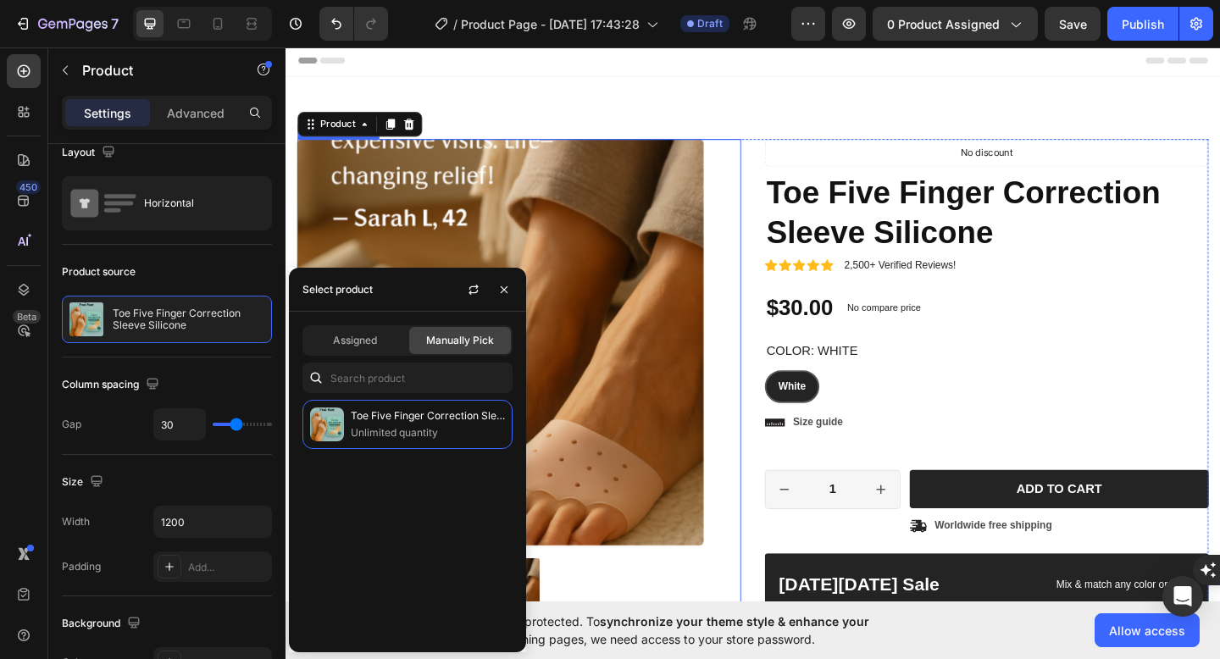
click at [799, 264] on div "Product Images Material Shipping Care instruction Accordion Icon Icon Icon Icon…" at bounding box center [793, 513] width 991 height 733
click at [609, 607] on div at bounding box center [519, 645] width 442 height 85
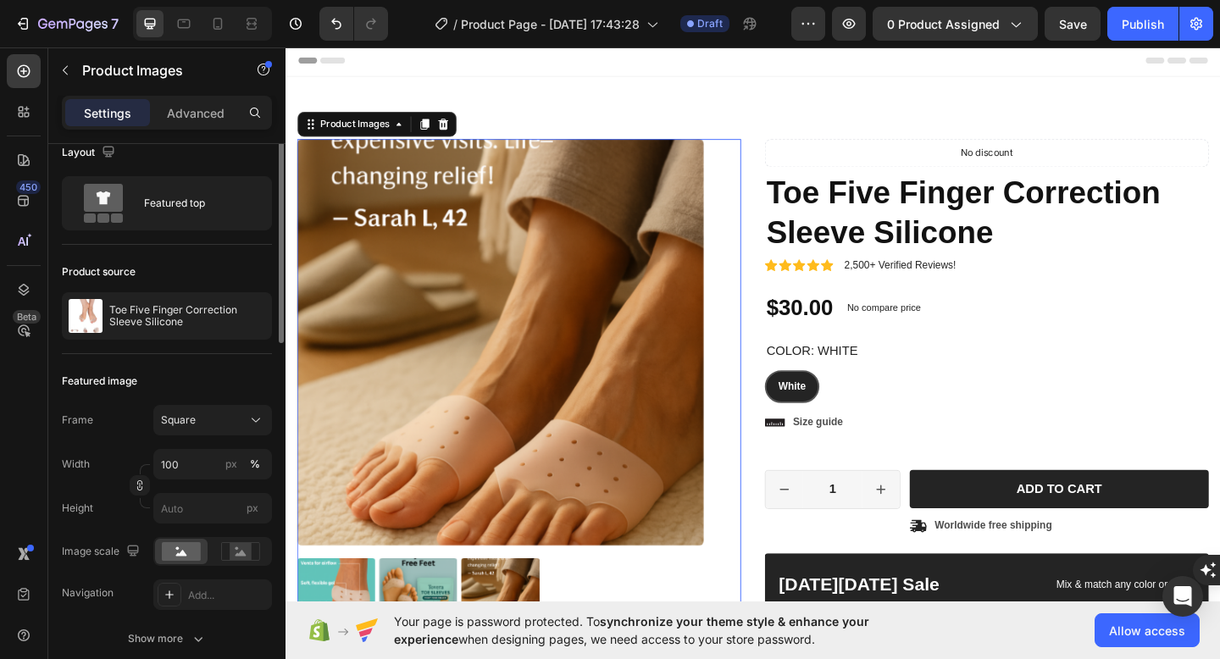
scroll to position [0, 0]
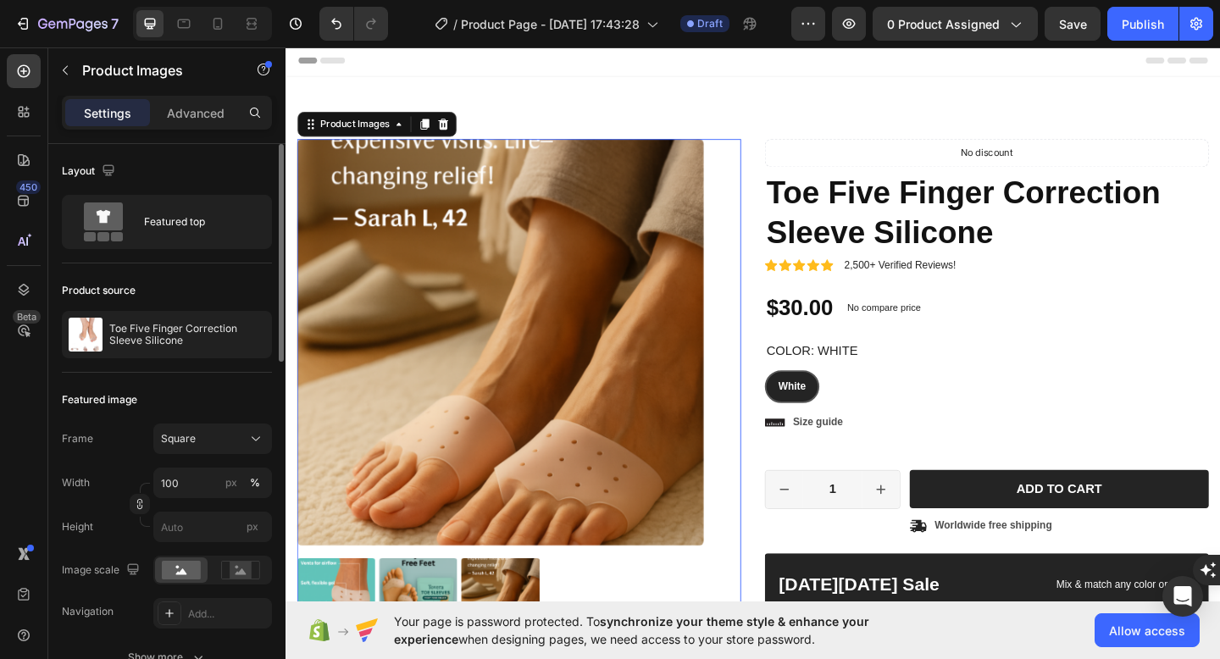
click at [478, 635] on img at bounding box center [519, 645] width 85 height 85
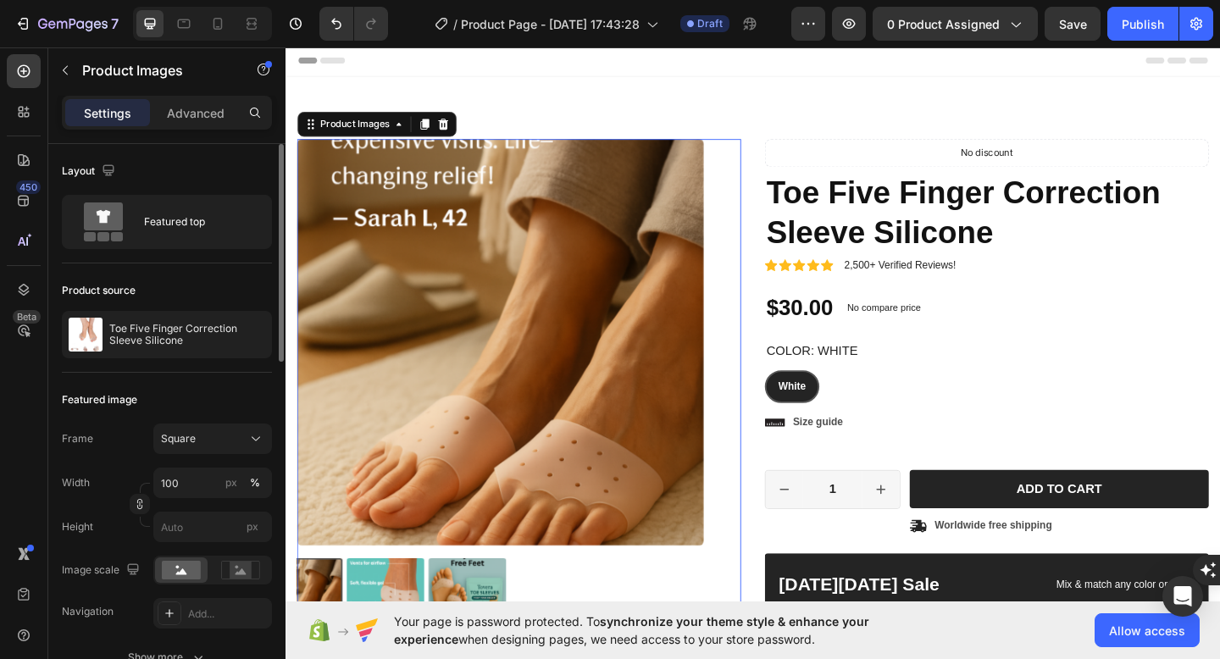
click at [436, 633] on img at bounding box center [393, 645] width 85 height 85
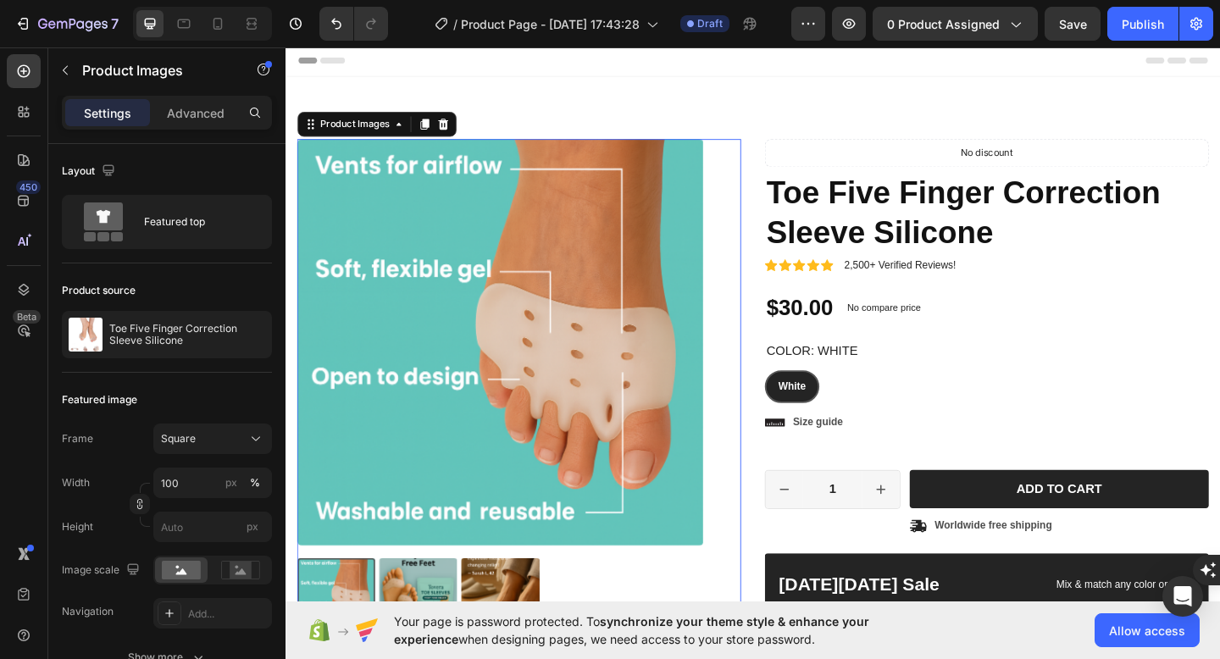
click at [459, 633] on div at bounding box center [519, 645] width 442 height 85
click at [459, 633] on img at bounding box center [429, 645] width 85 height 85
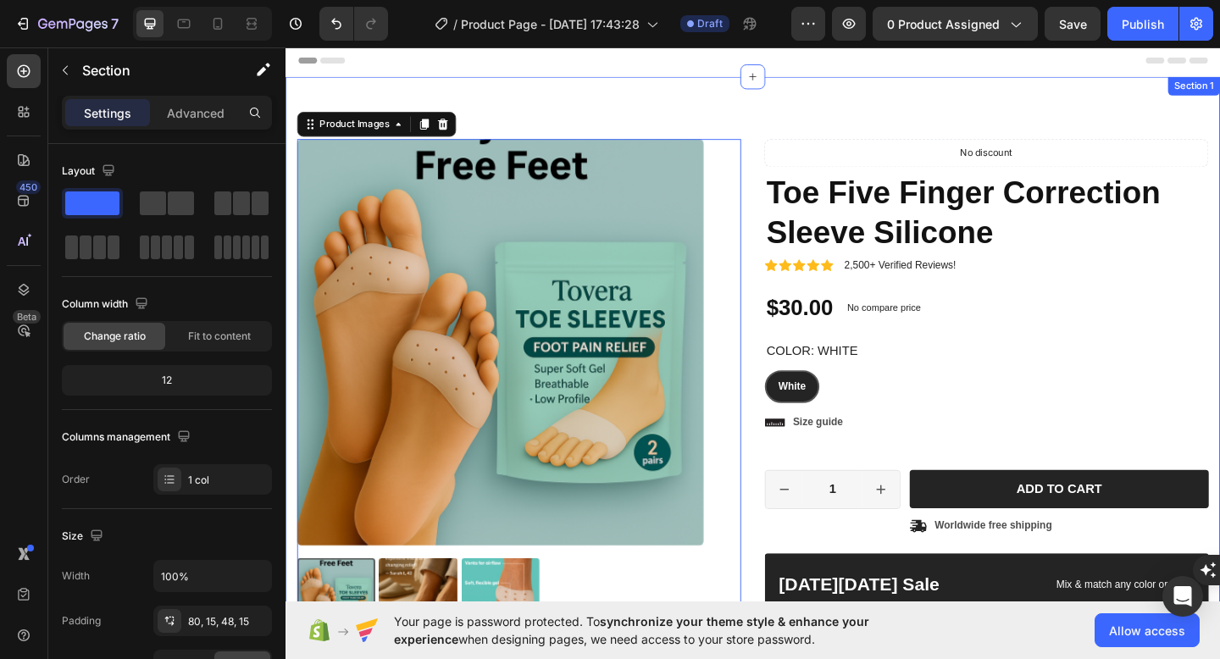
click at [851, 108] on div "Product Images 48 Material Shipping Care instruction Accordion Icon Icon Icon I…" at bounding box center [793, 507] width 1016 height 855
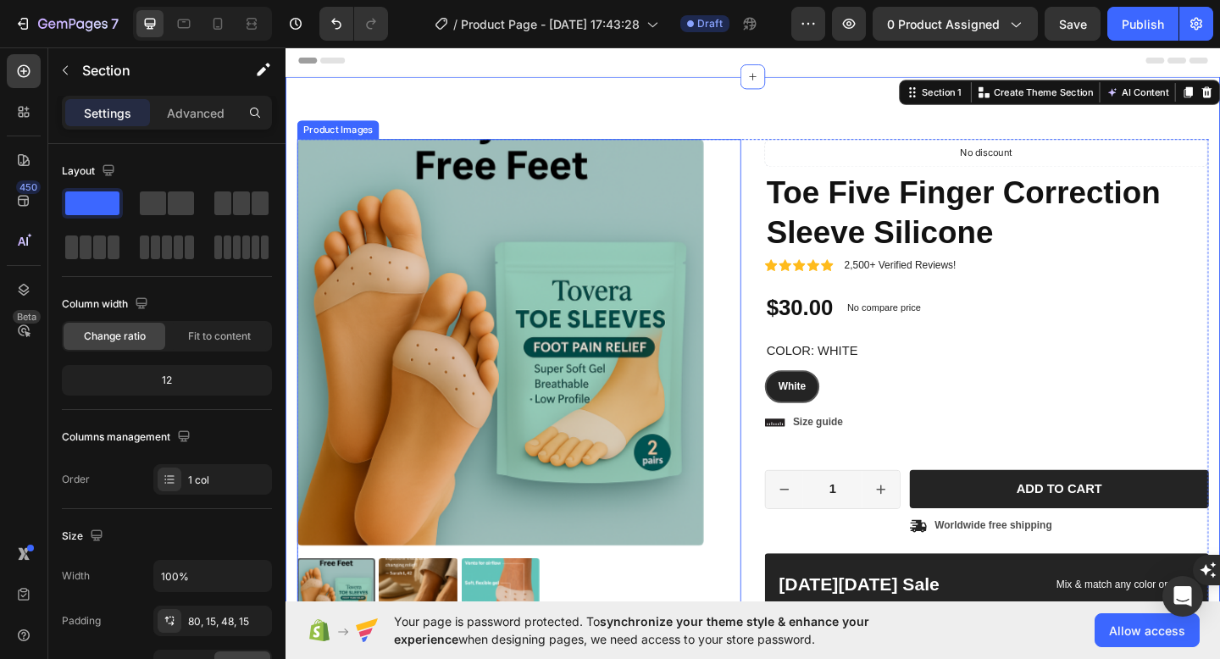
click at [660, 203] on img at bounding box center [519, 368] width 442 height 442
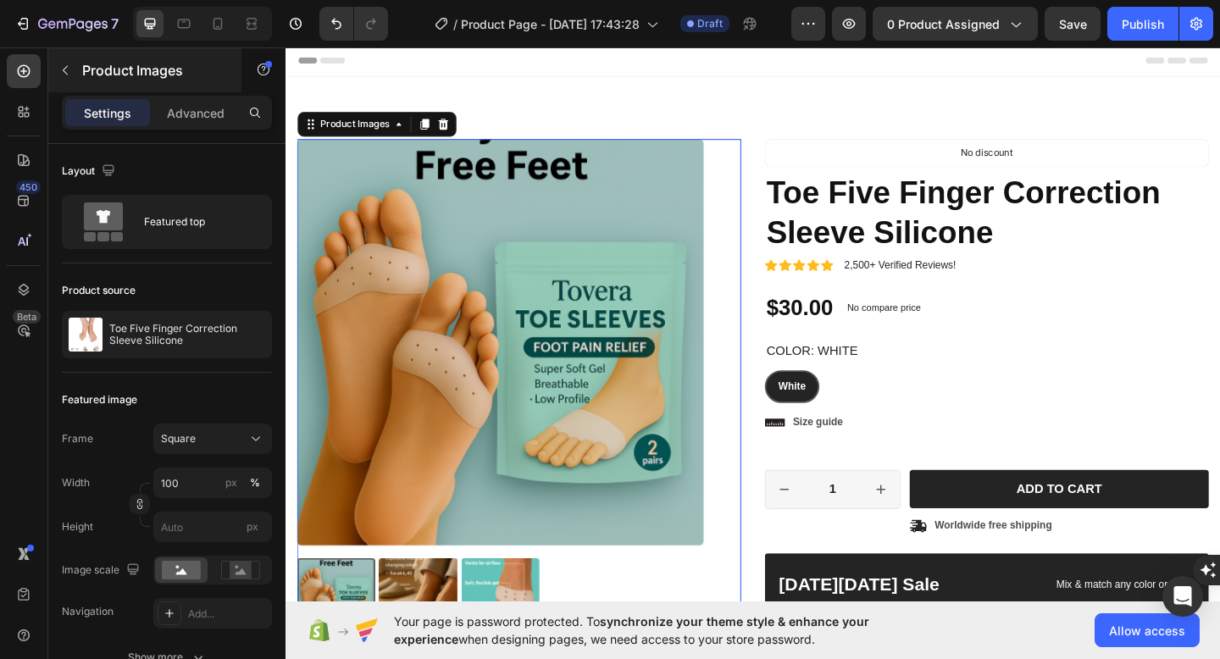
click at [201, 87] on div "Product Images" at bounding box center [144, 70] width 193 height 44
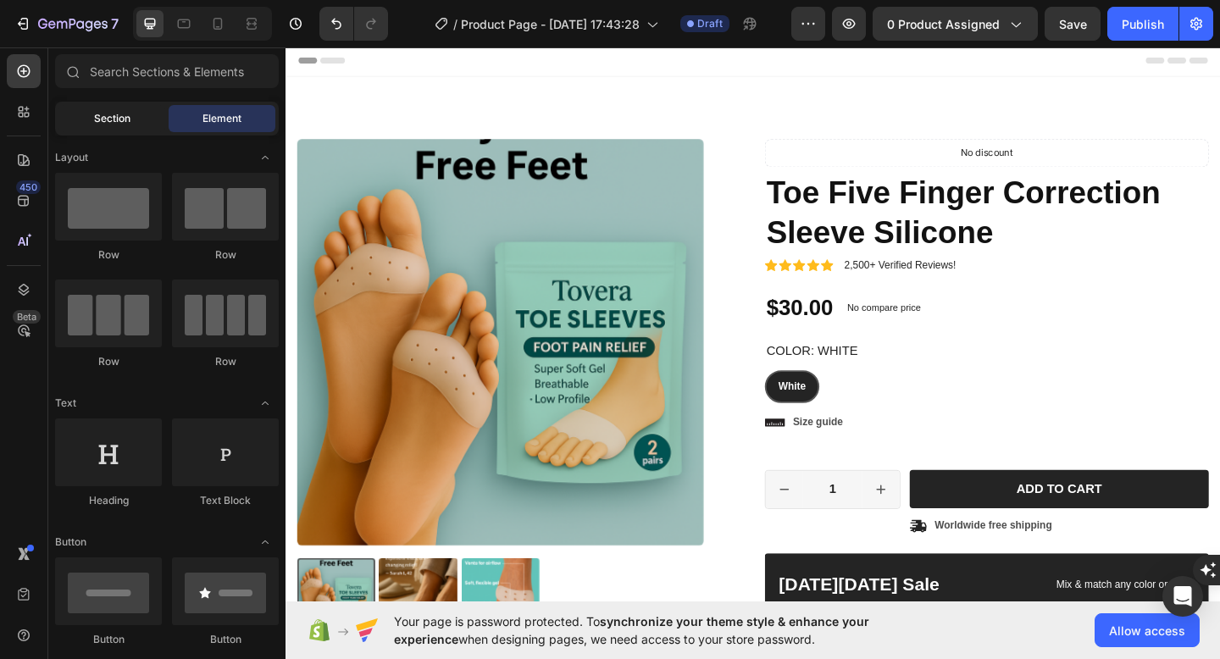
click at [119, 129] on div "Section" at bounding box center [111, 118] width 107 height 27
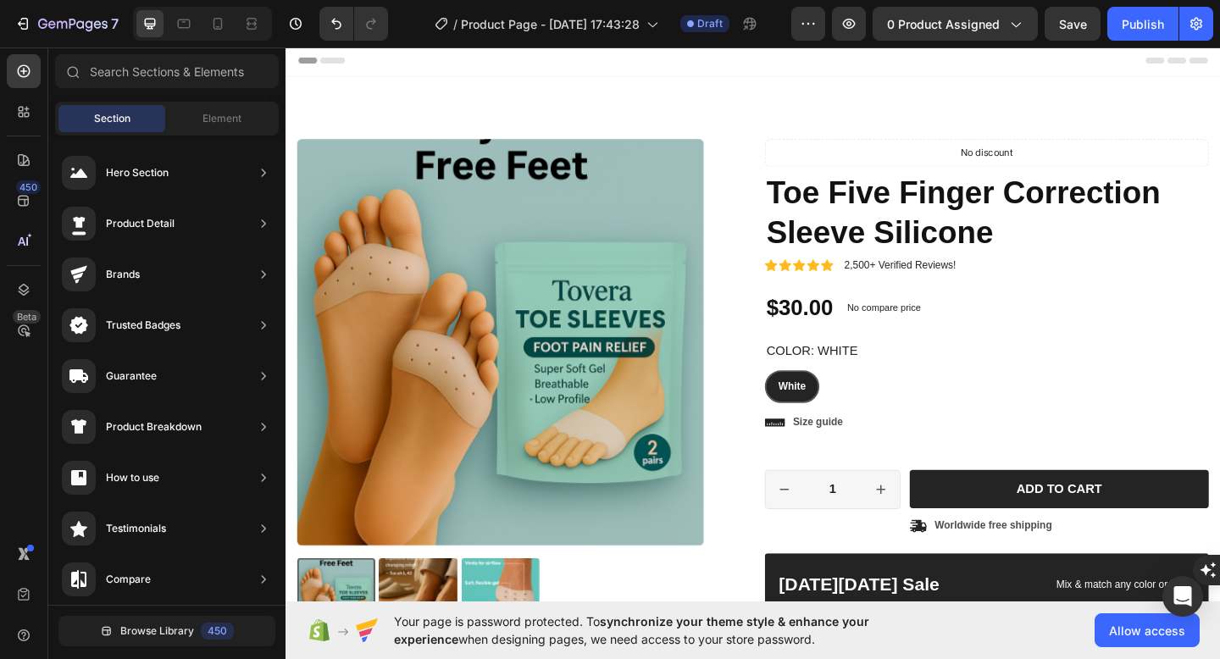
click at [592, 379] on img at bounding box center [519, 368] width 442 height 442
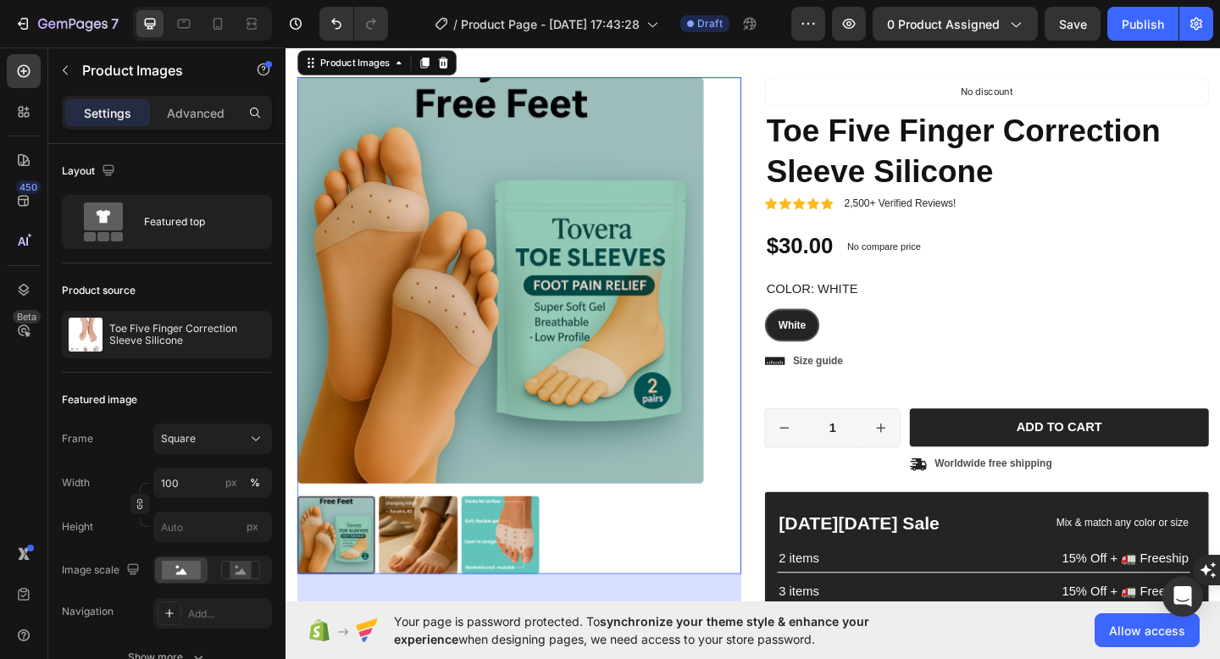
scroll to position [71, 0]
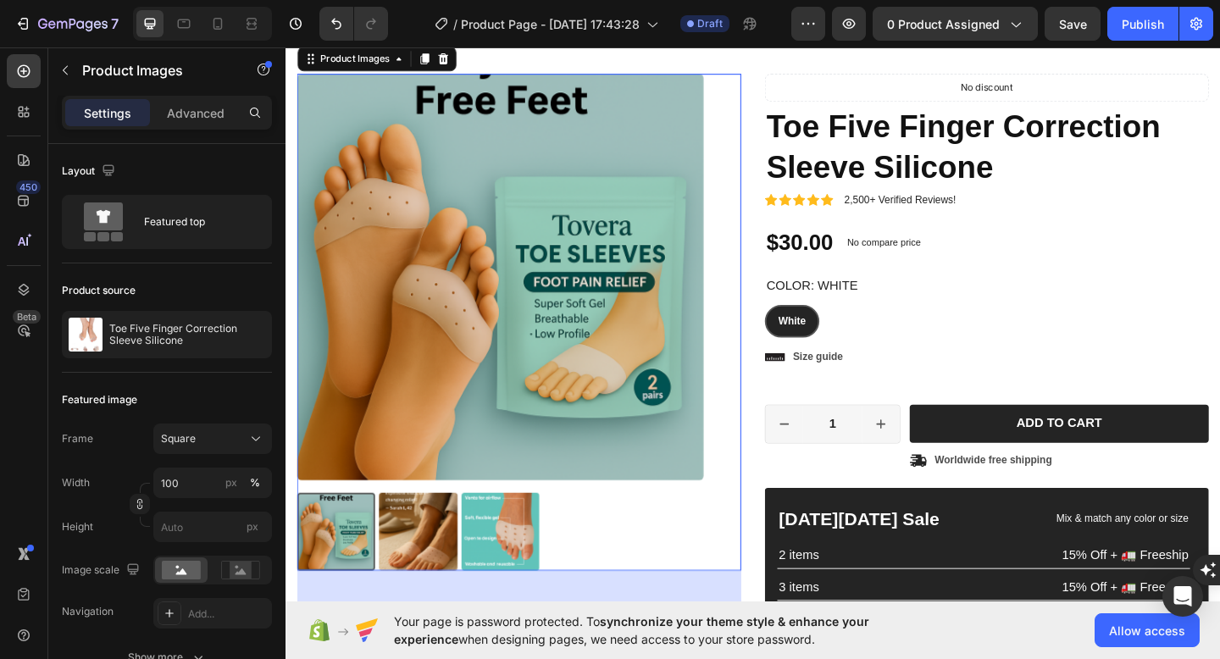
click at [584, 381] on img at bounding box center [519, 297] width 442 height 442
click at [671, 401] on img at bounding box center [519, 297] width 442 height 442
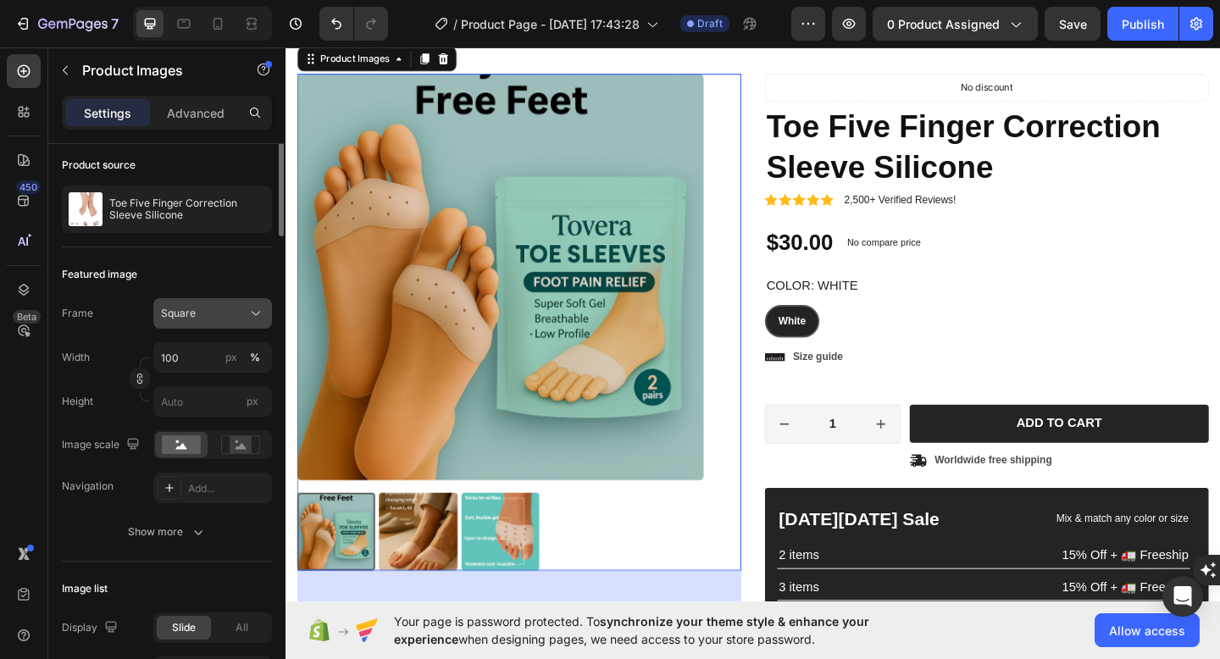
scroll to position [169, 0]
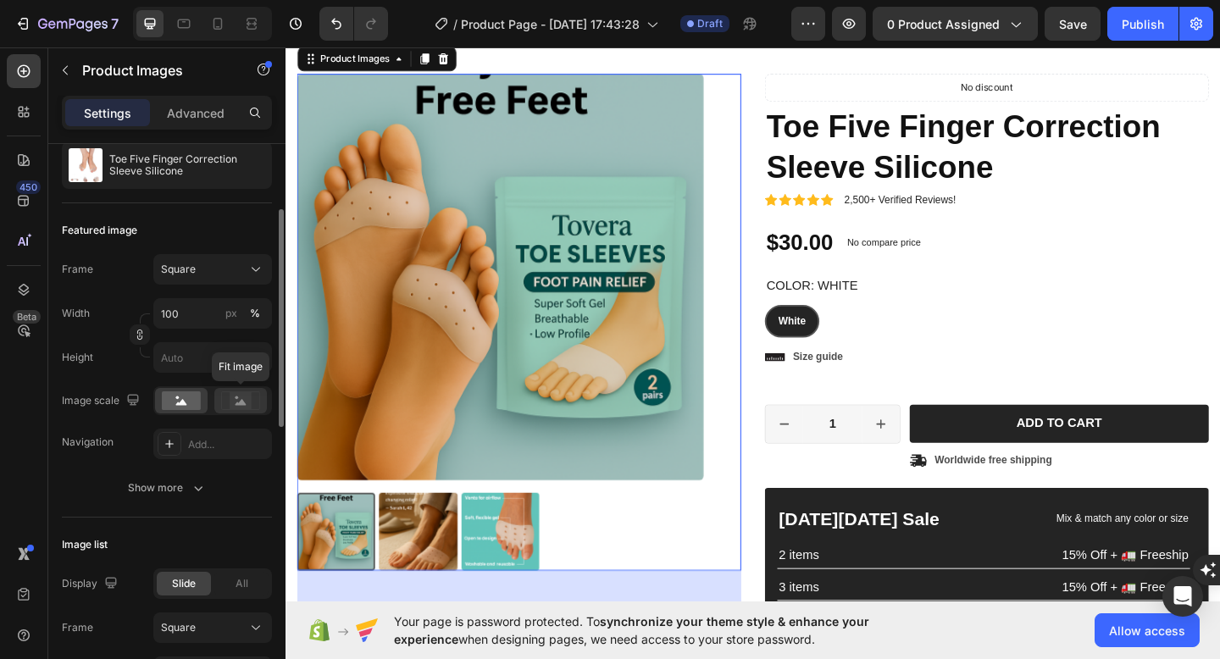
click at [247, 410] on div at bounding box center [240, 400] width 53 height 25
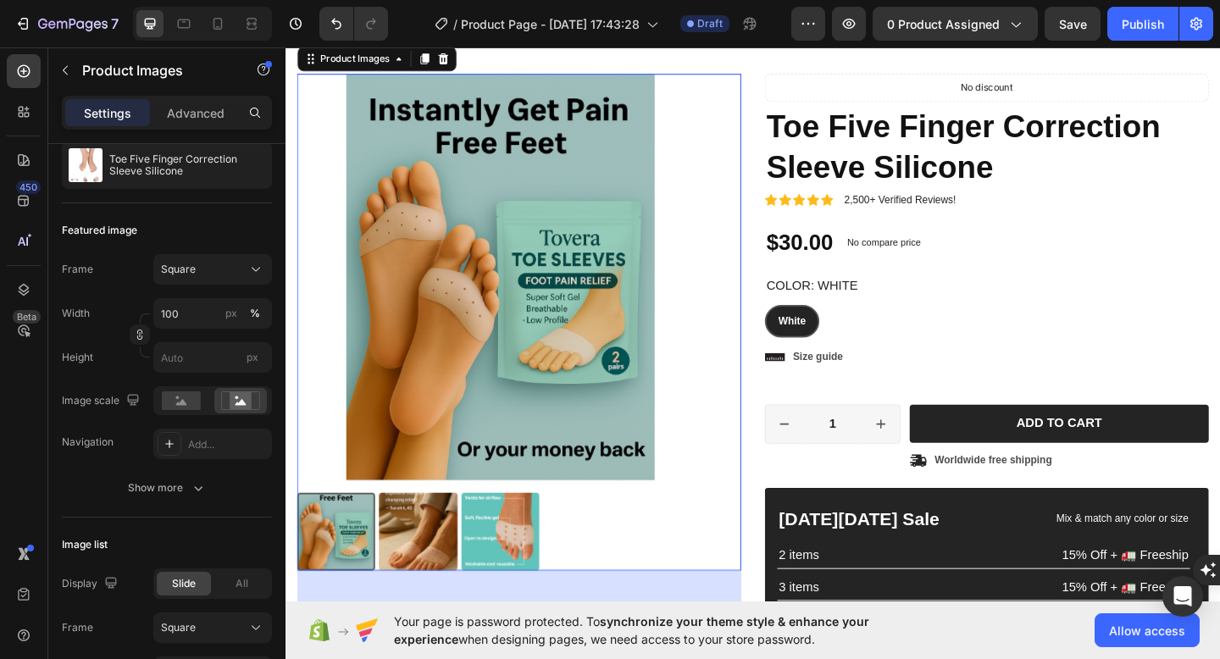
click at [450, 587] on img at bounding box center [429, 574] width 85 height 85
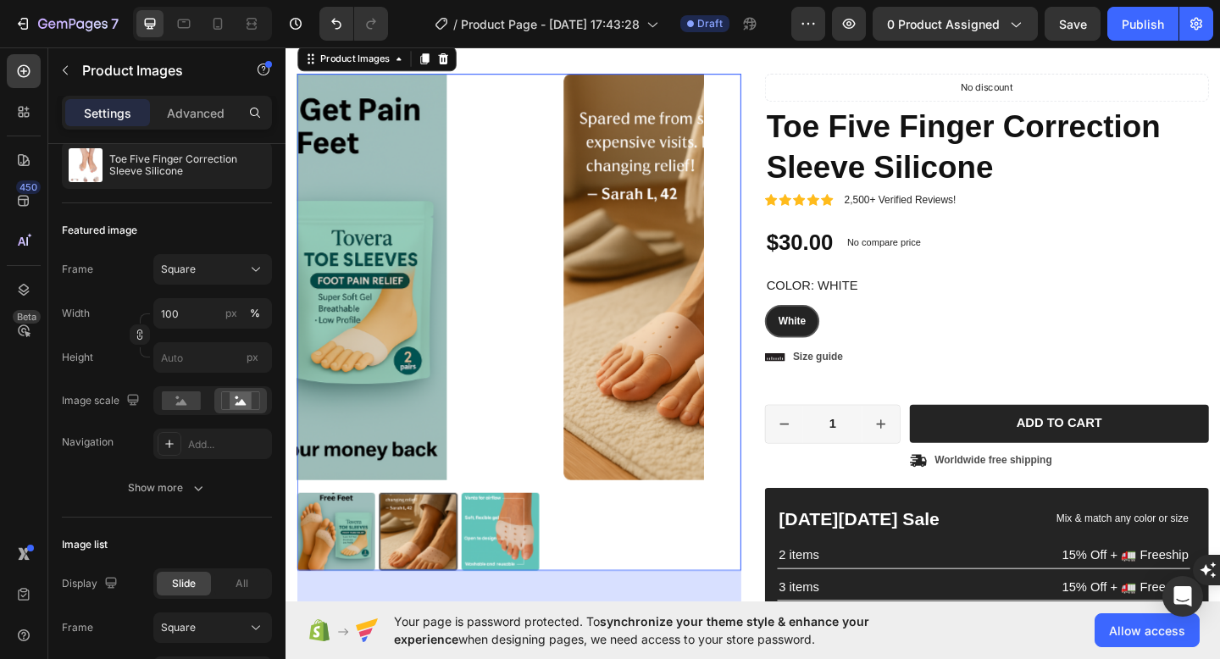
click at [500, 587] on div at bounding box center [519, 574] width 442 height 85
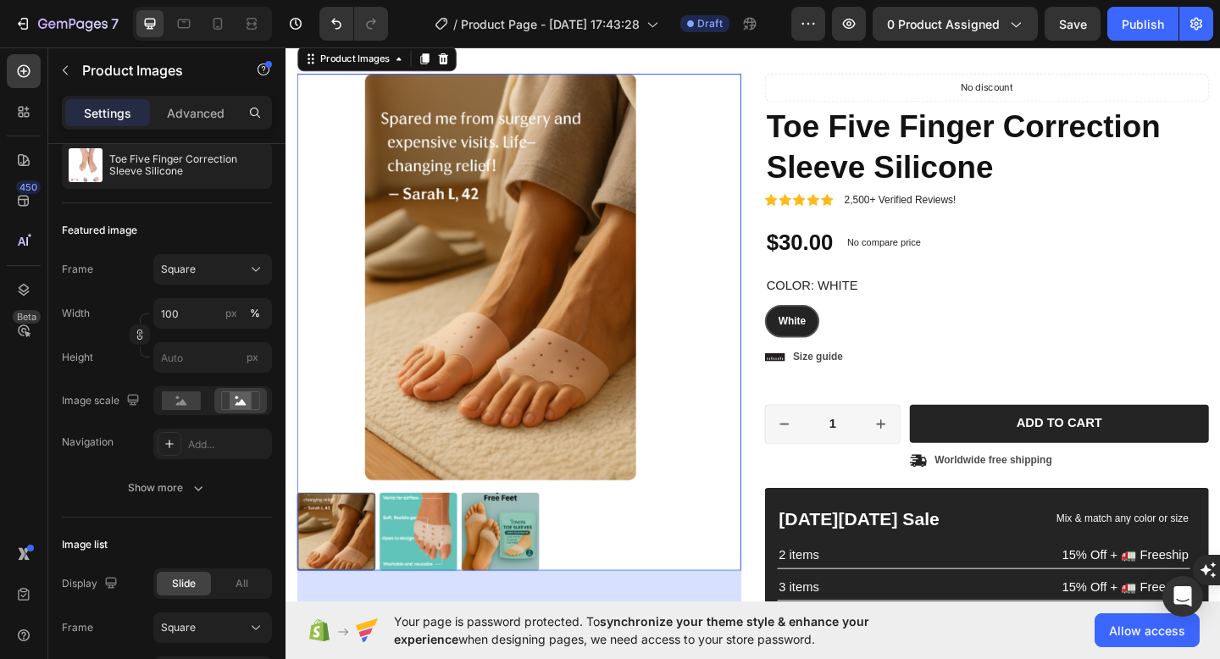
click at [482, 585] on img at bounding box center [519, 574] width 85 height 85
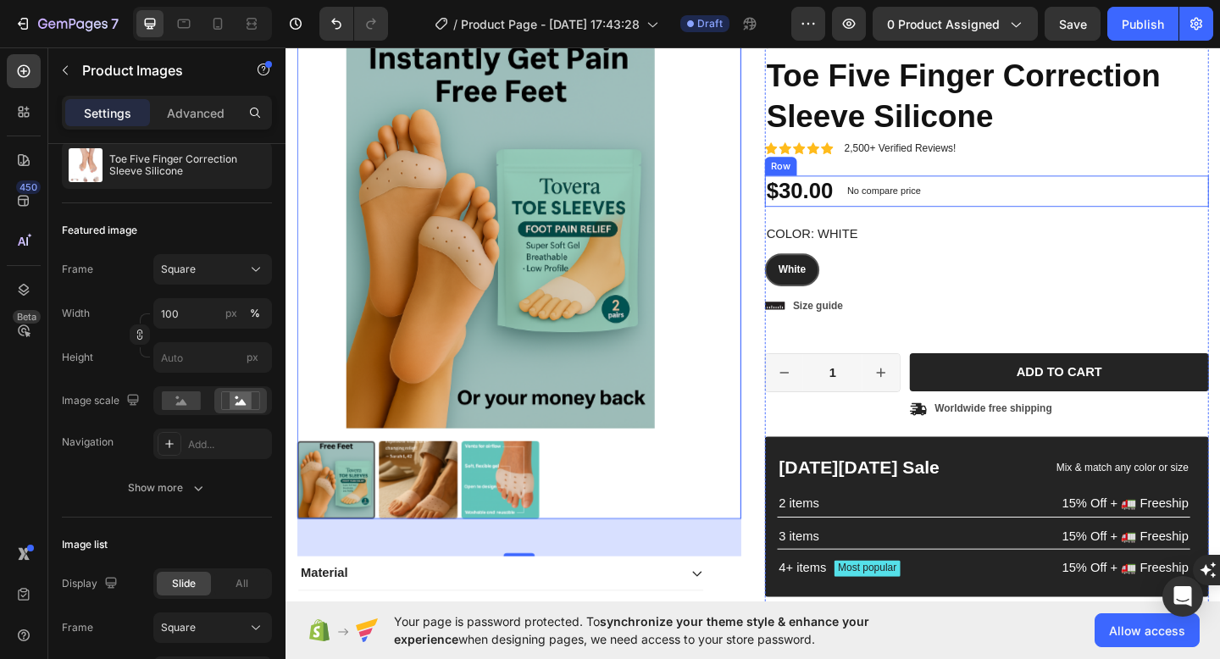
scroll to position [102, 0]
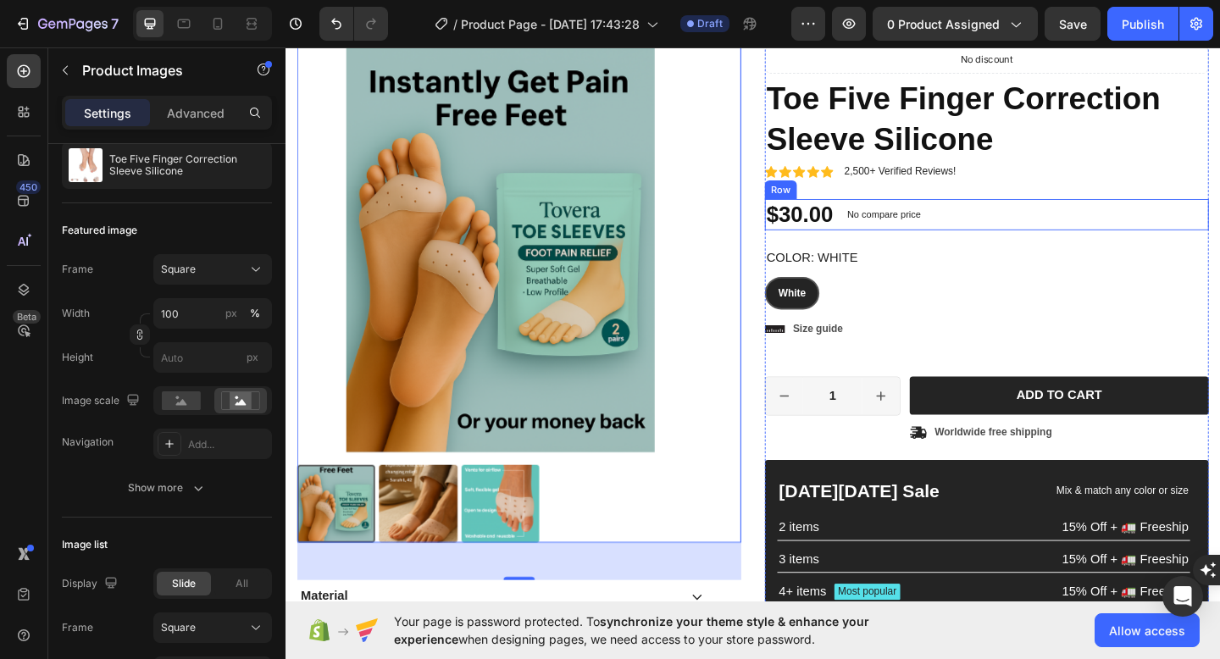
click at [940, 224] on p "No compare price" at bounding box center [936, 229] width 80 height 10
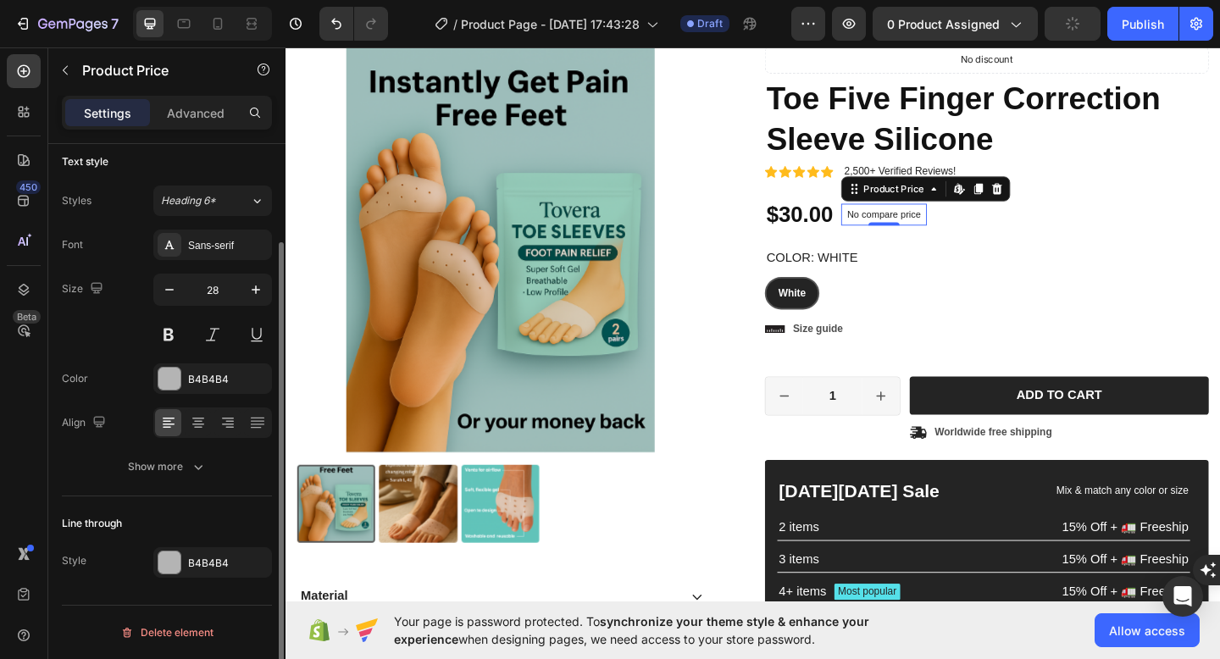
scroll to position [0, 0]
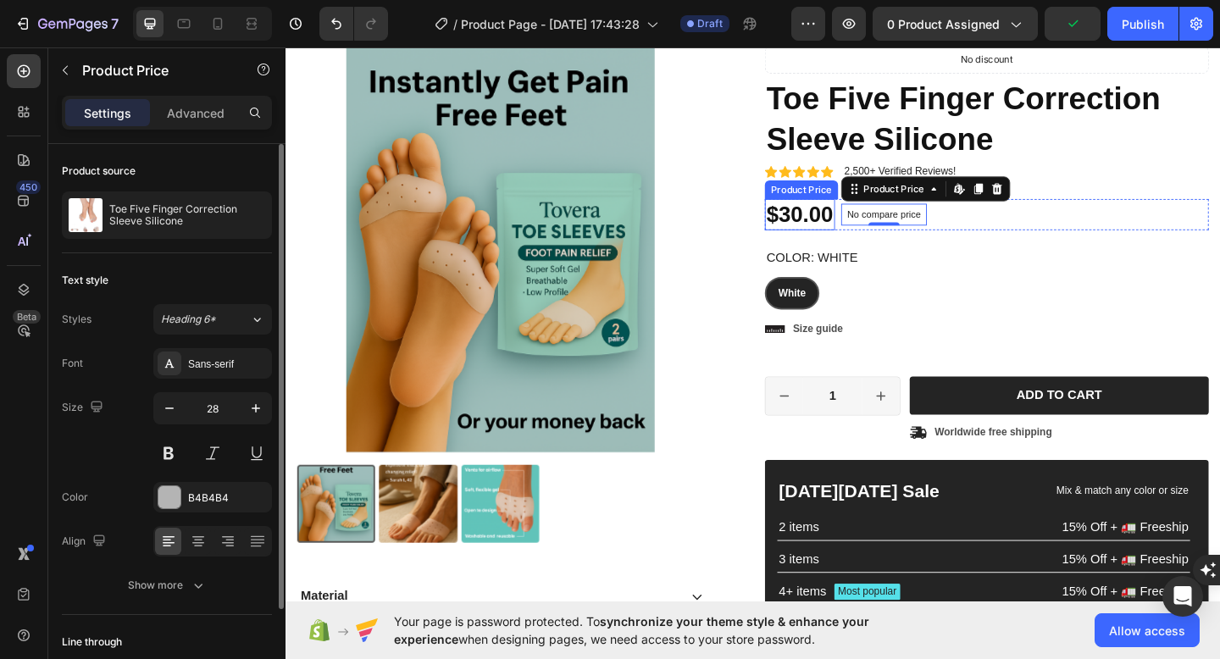
click at [871, 228] on div "$30.00" at bounding box center [844, 230] width 76 height 34
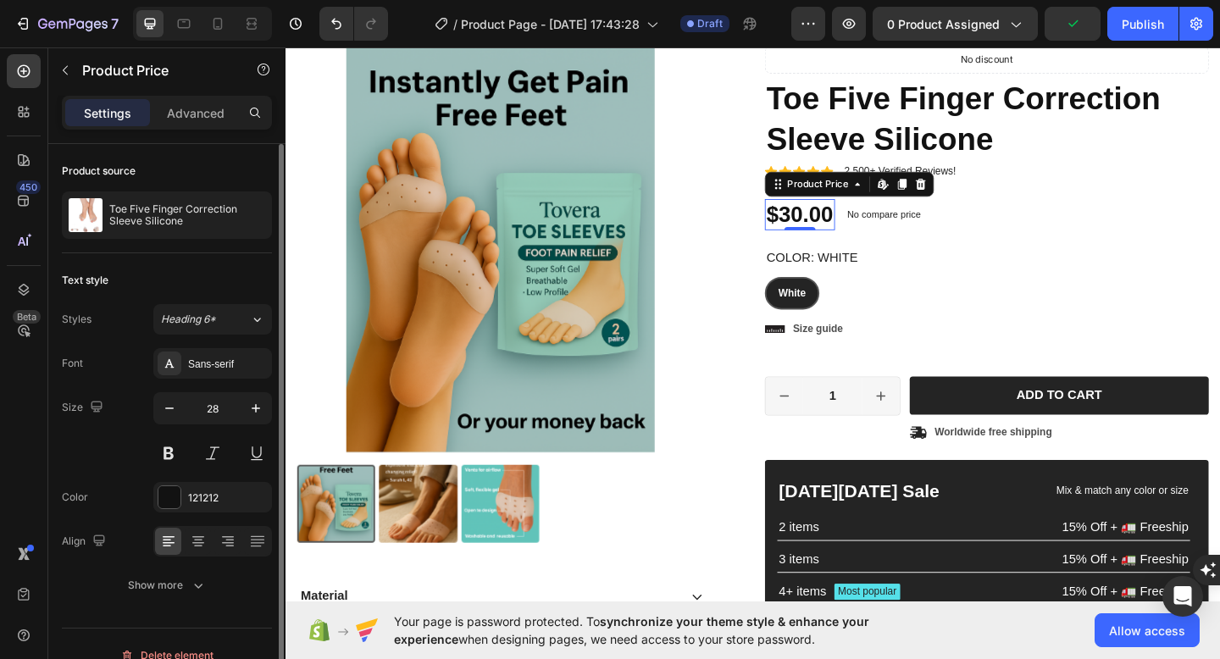
click at [921, 232] on p "No compare price" at bounding box center [936, 229] width 80 height 10
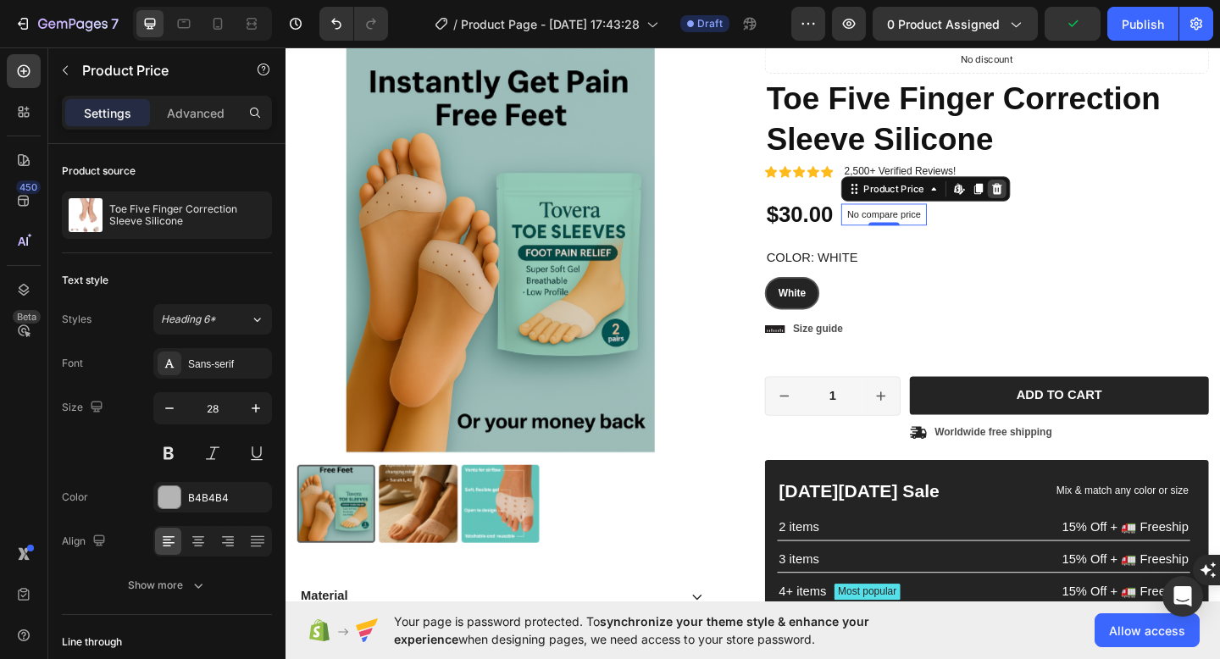
click at [1056, 202] on icon at bounding box center [1059, 202] width 14 height 14
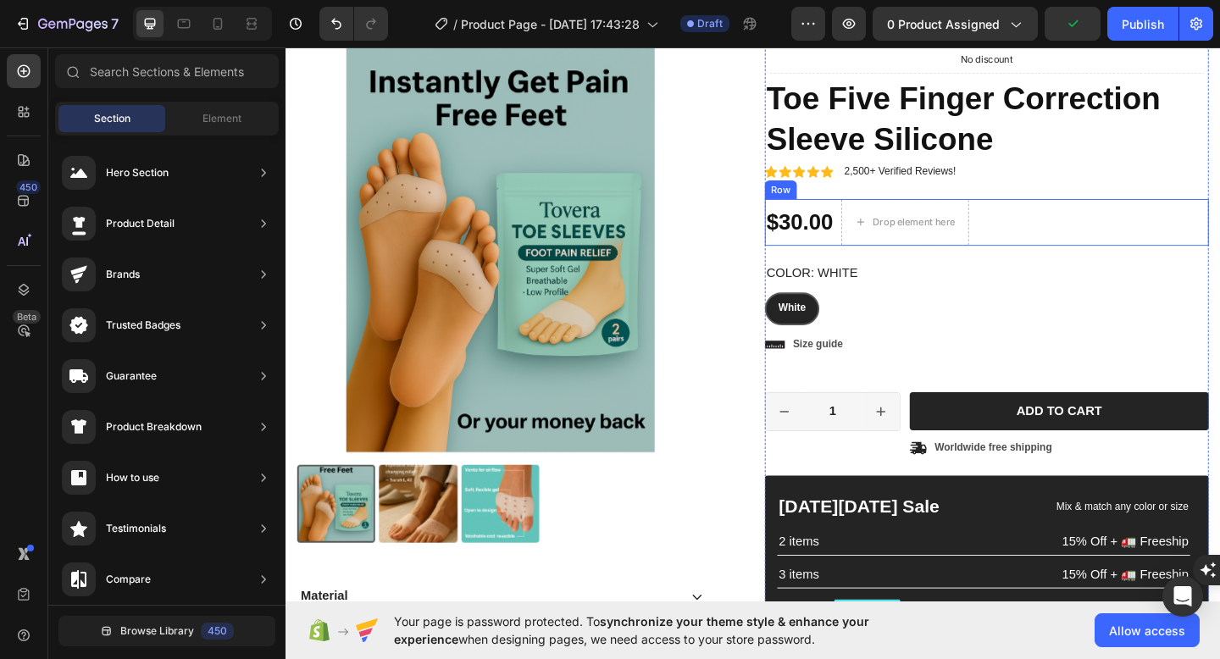
scroll to position [50, 0]
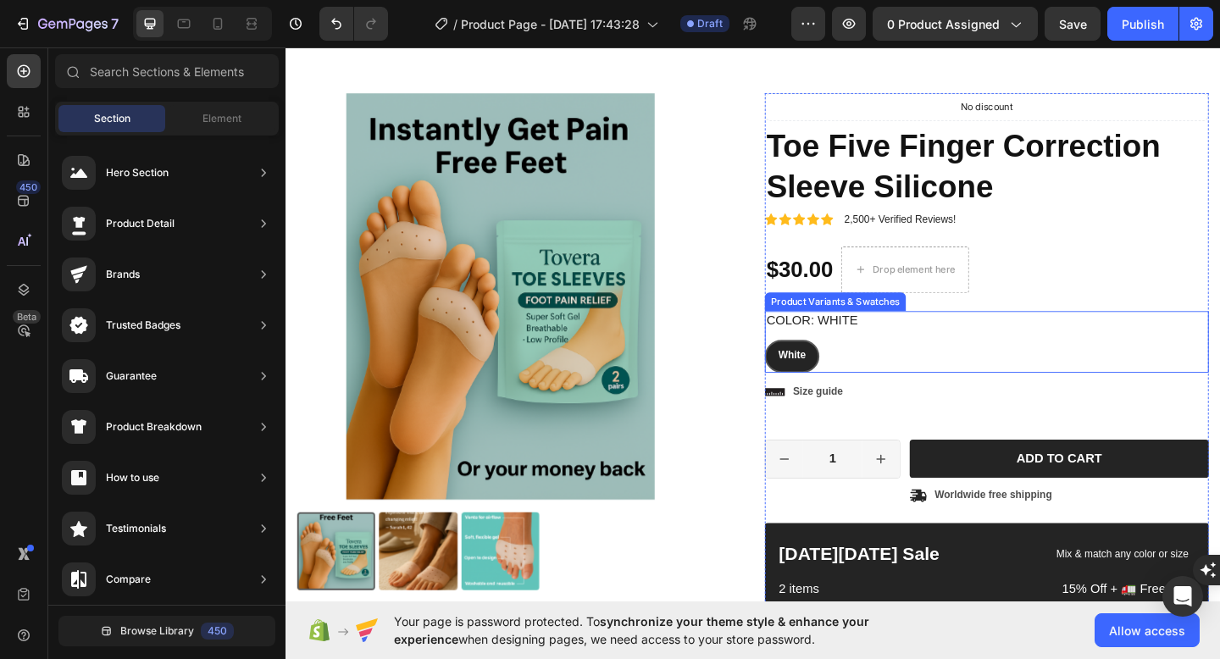
click at [888, 337] on legend "Color: White" at bounding box center [857, 345] width 102 height 21
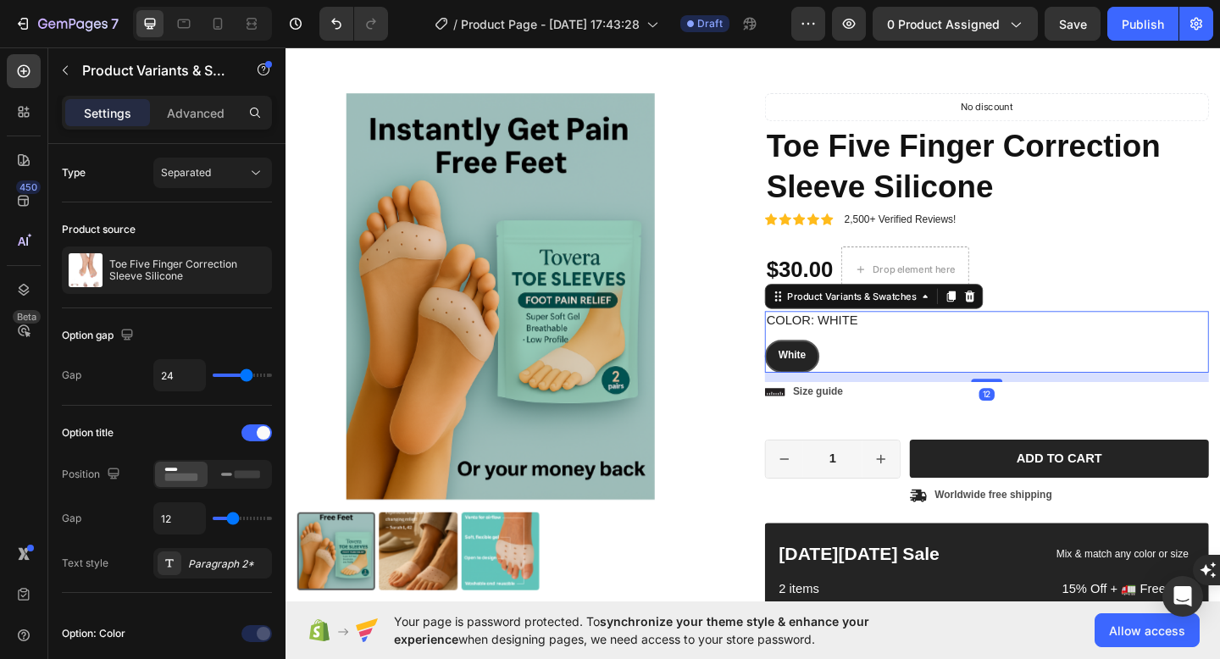
click at [888, 346] on legend "Color: White" at bounding box center [857, 345] width 102 height 21
click at [905, 347] on legend "Color: White" at bounding box center [857, 345] width 102 height 21
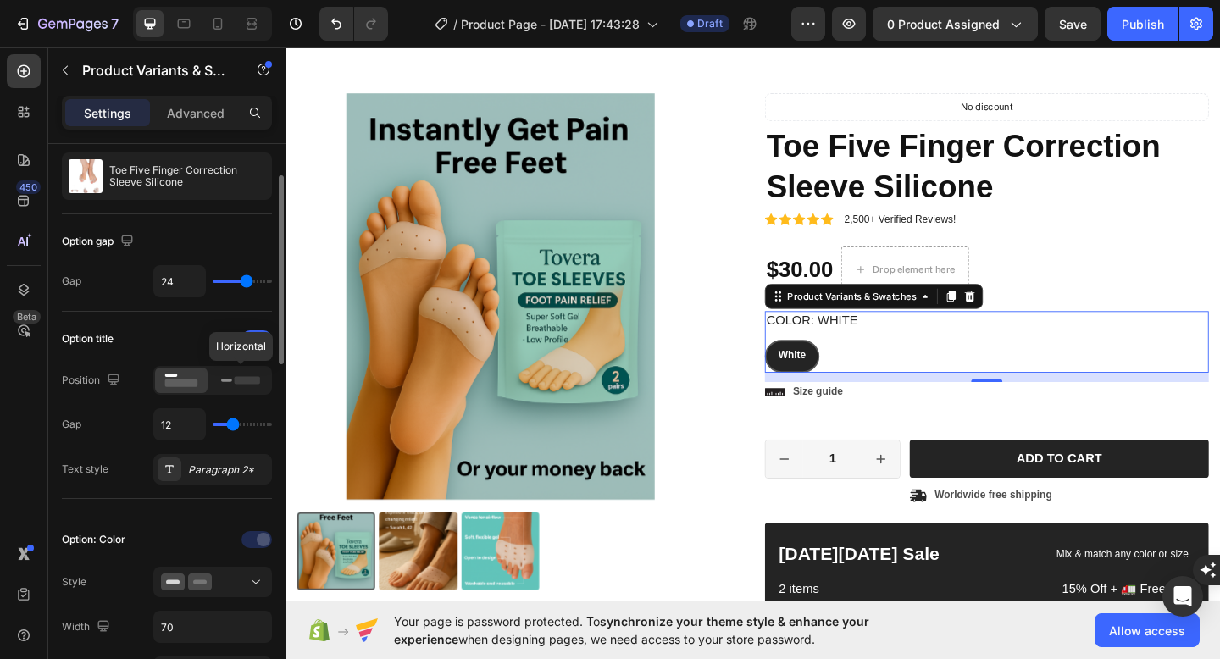
scroll to position [108, 0]
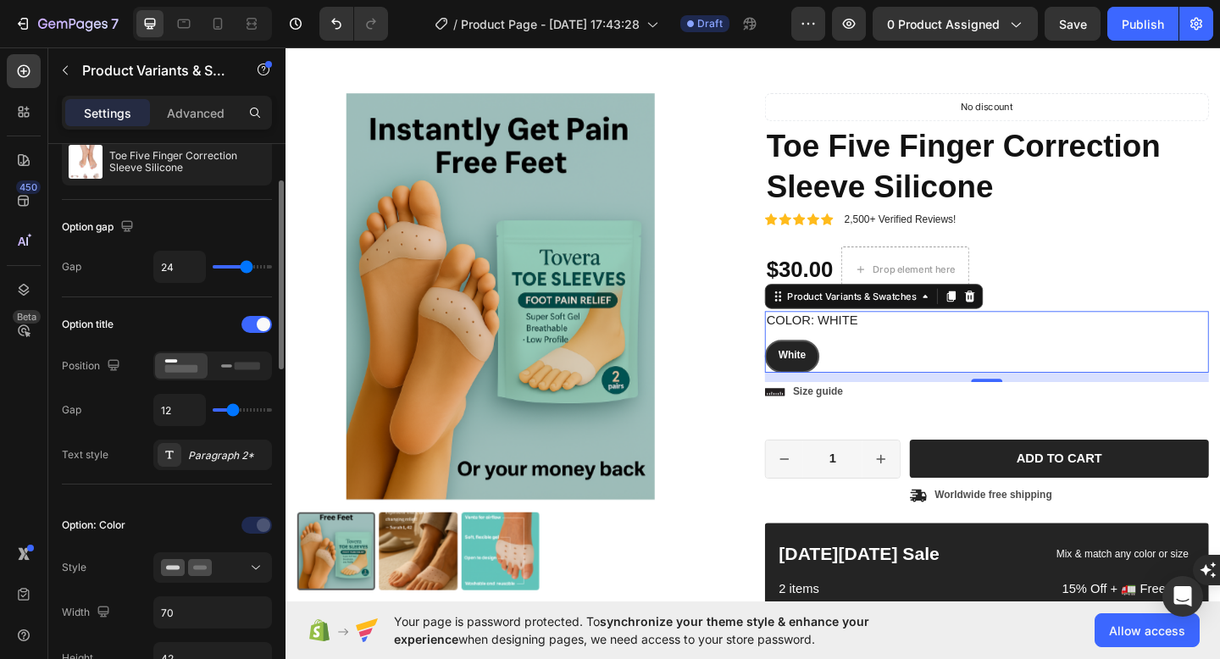
type input "11"
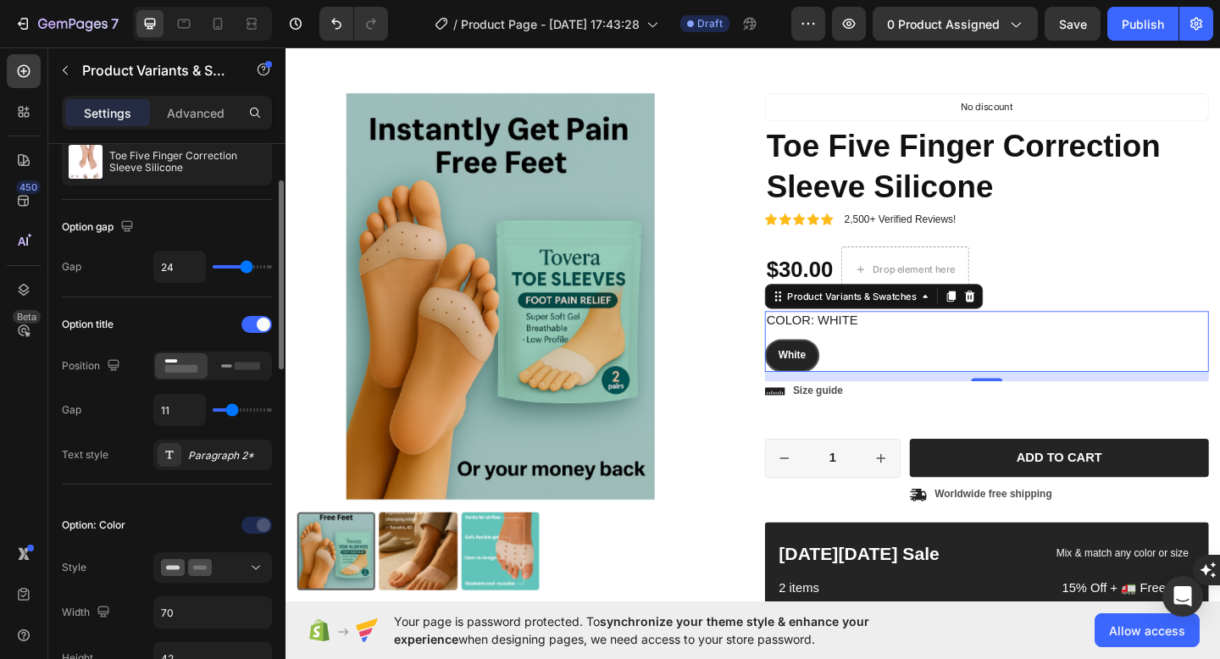
type input "12"
type input "15"
type input "17"
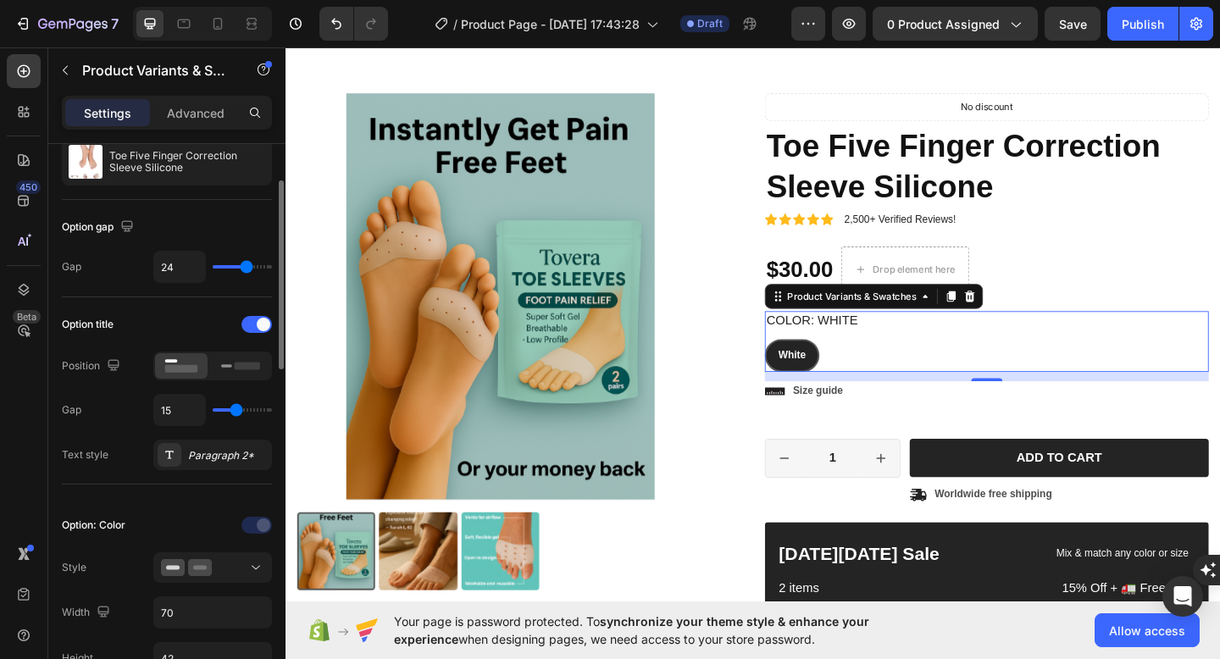
type input "17"
type input "19"
type input "21"
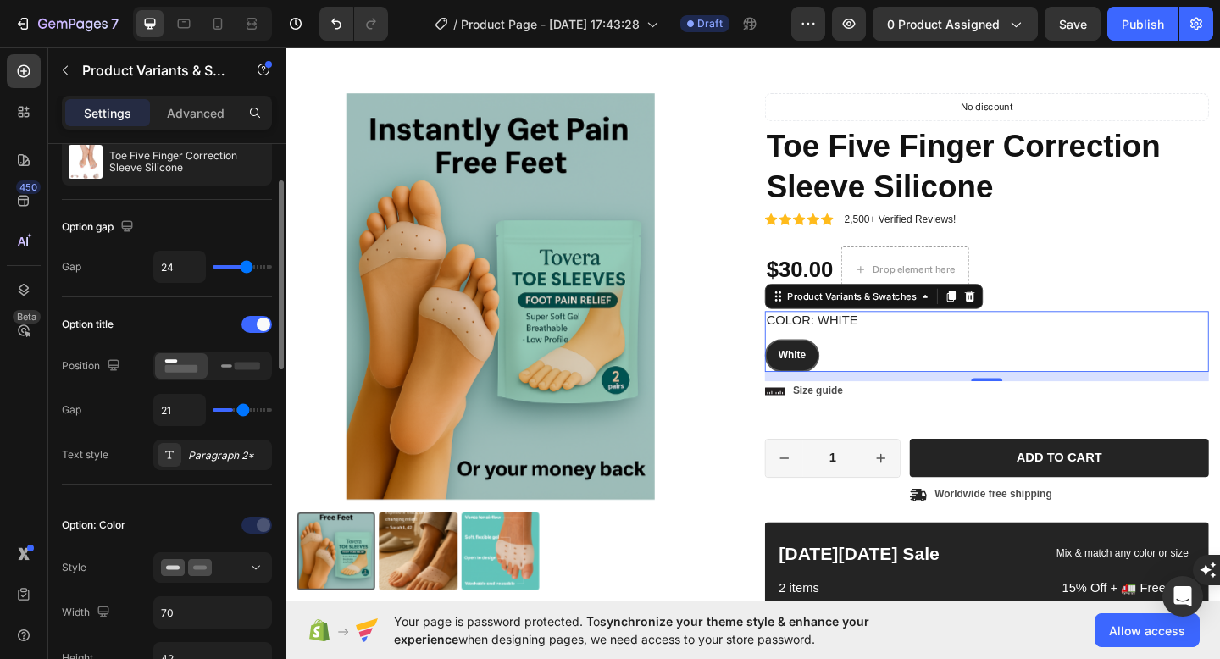
type input "22"
type input "23"
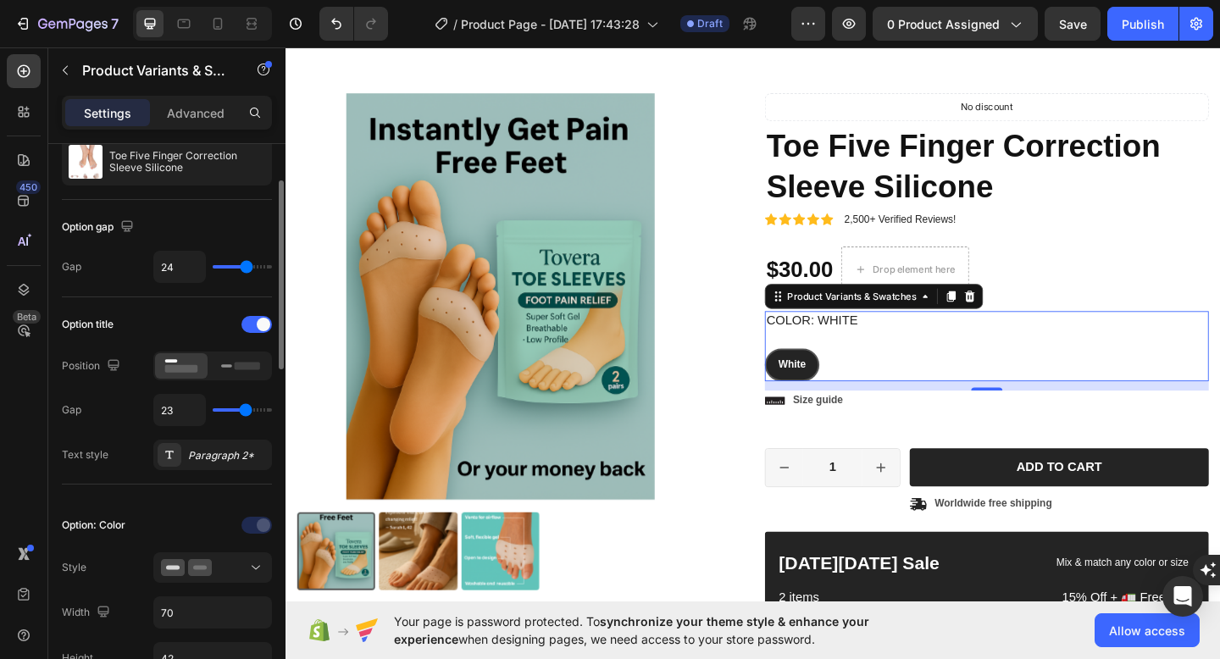
type input "22"
type input "20"
type input "19"
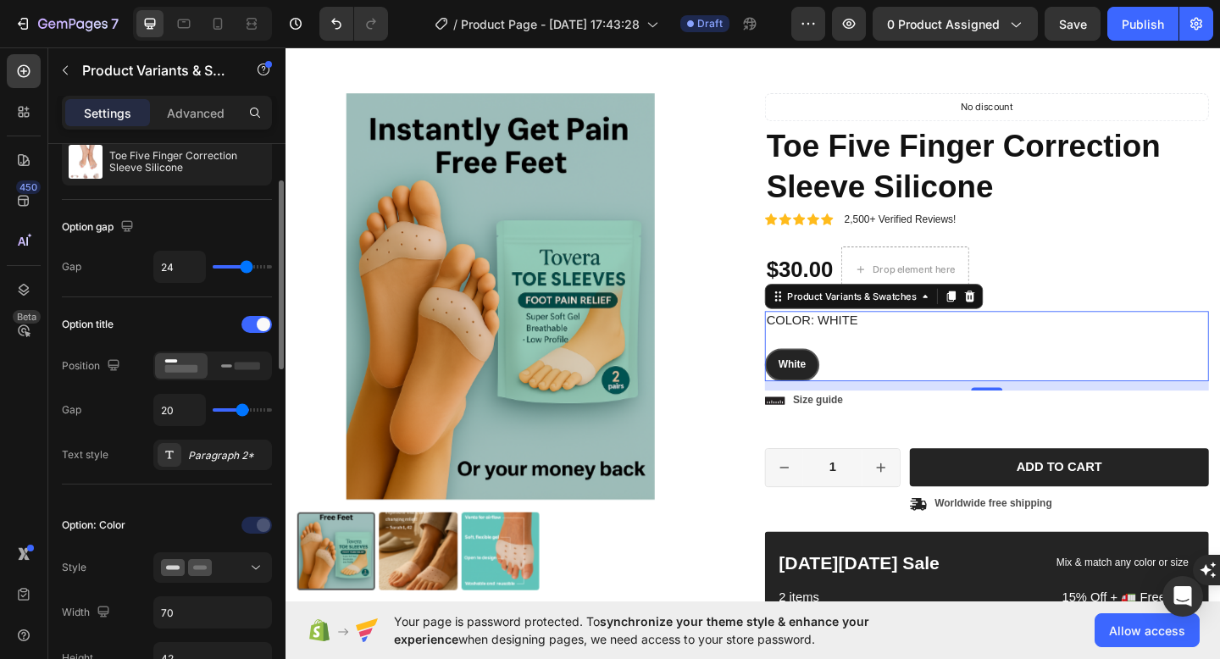
type input "19"
type input "17"
type input "16"
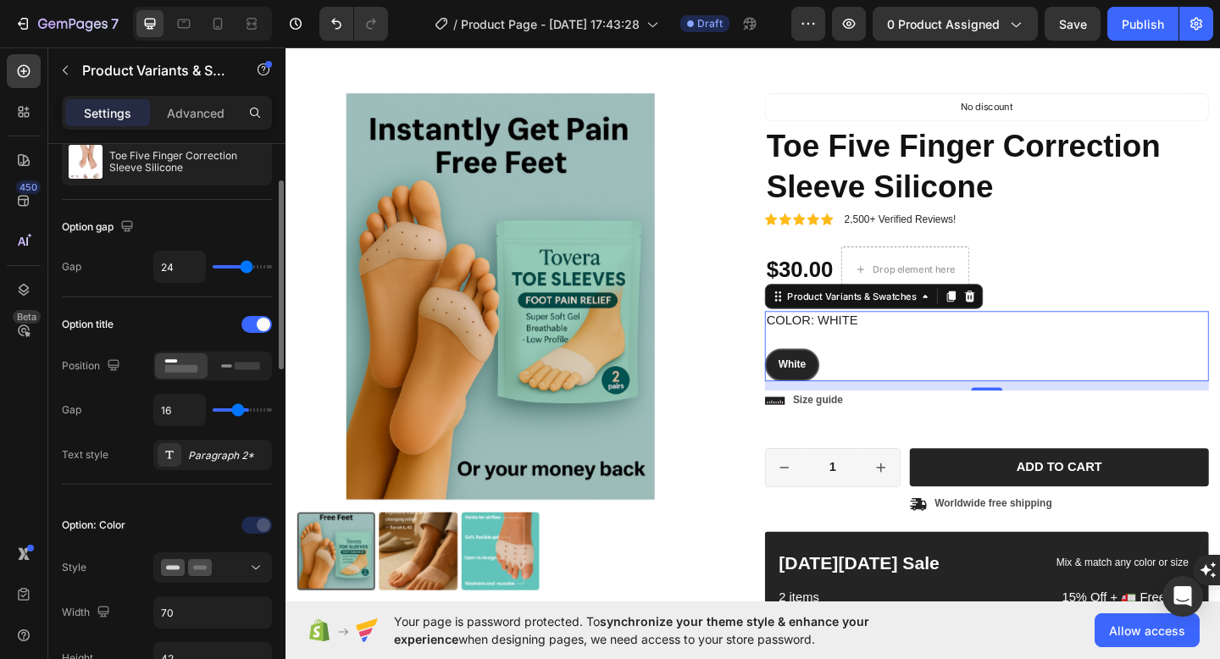
type input "14"
type input "13"
type input "12"
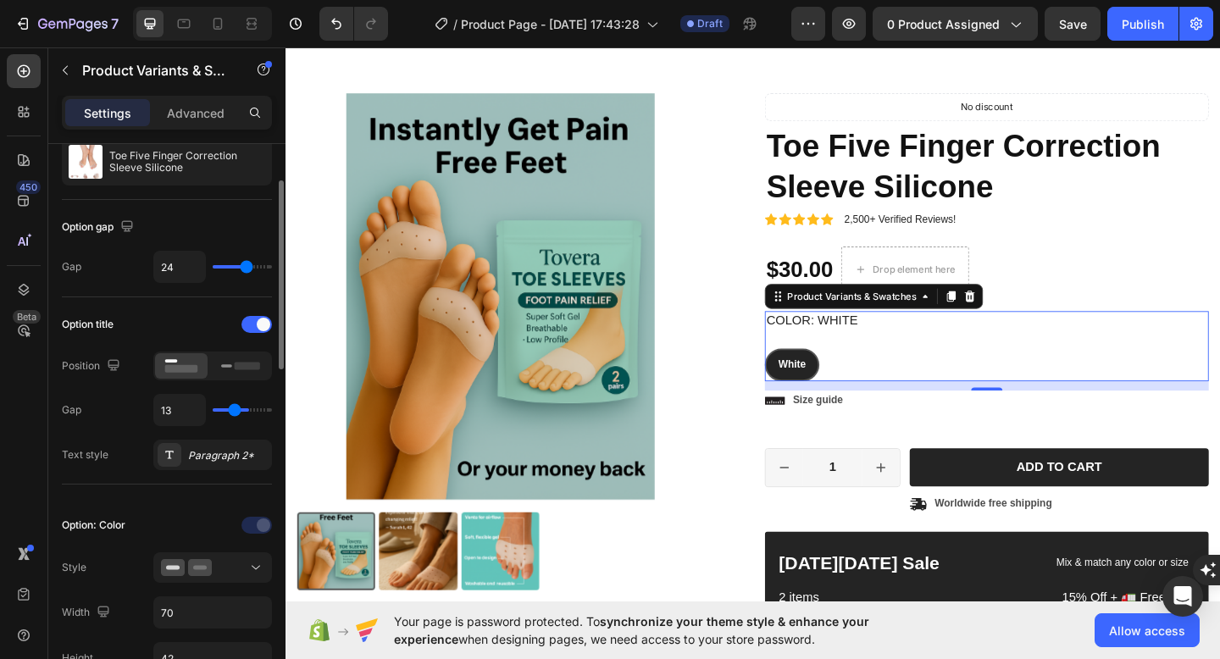
type input "12"
type input "11"
type input "9"
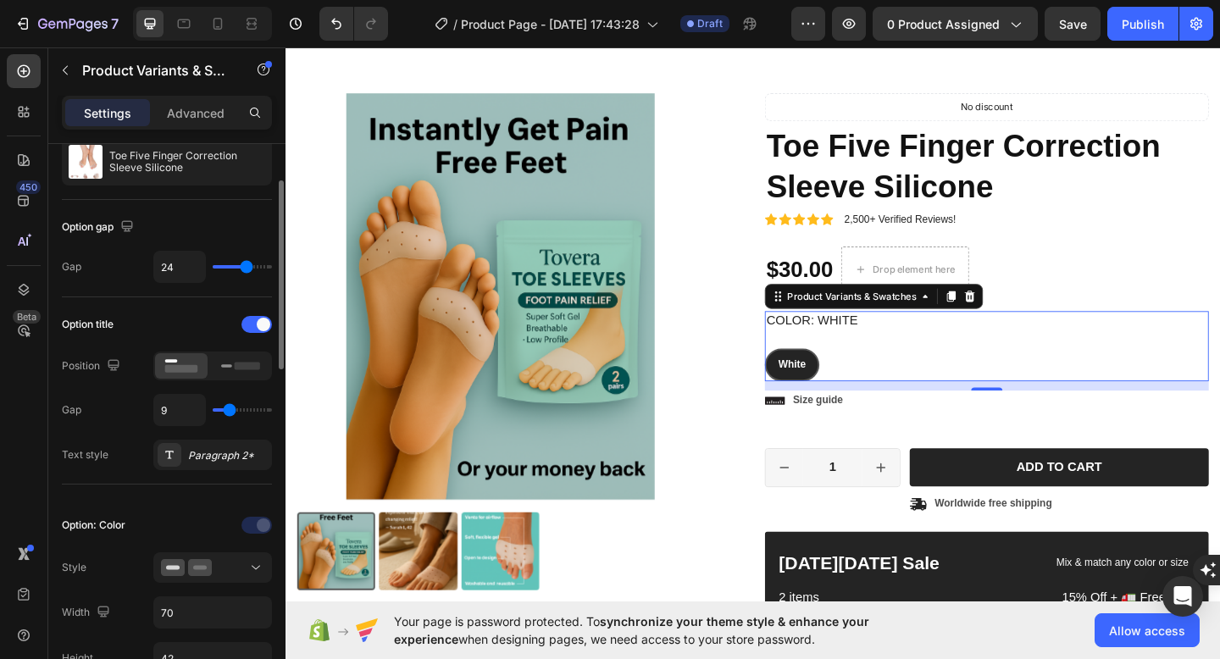
type input "8"
type input "7"
type input "5"
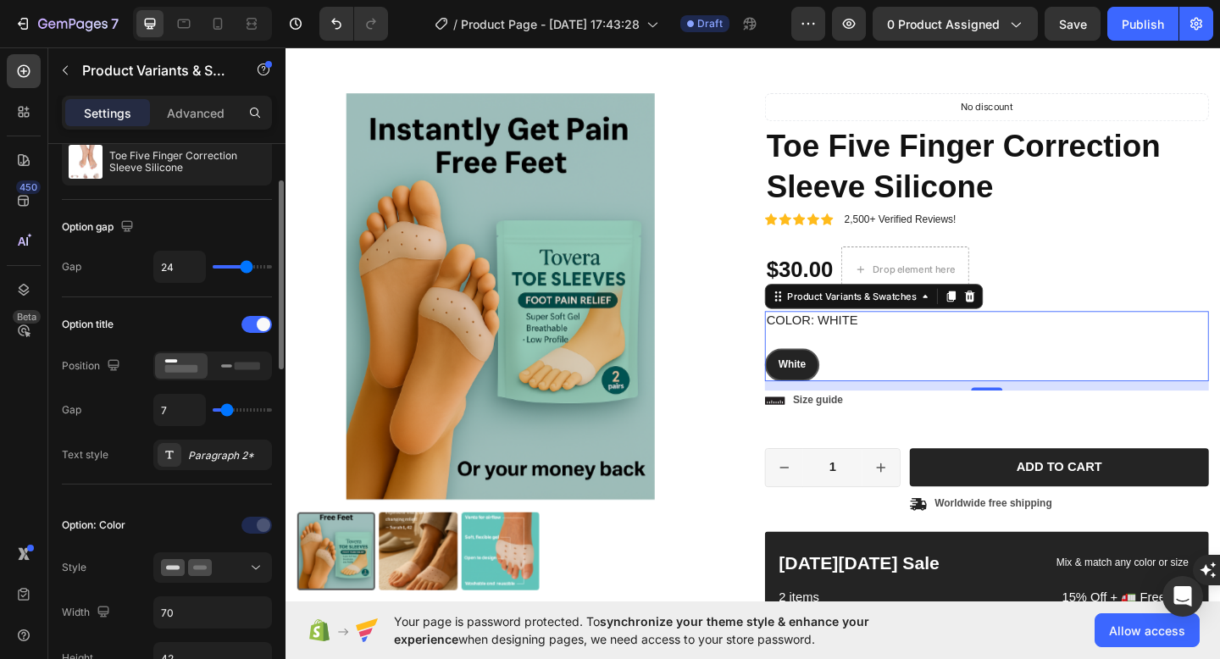
type input "5"
type input "4"
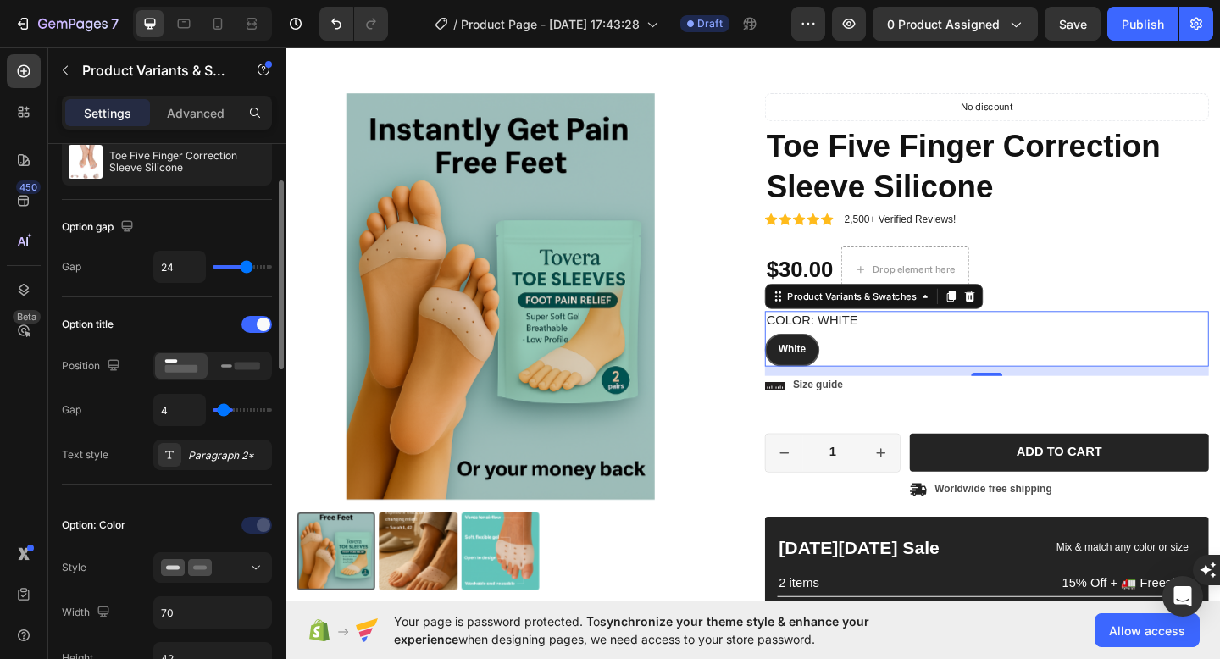
type input "3"
type input "2"
type input "1"
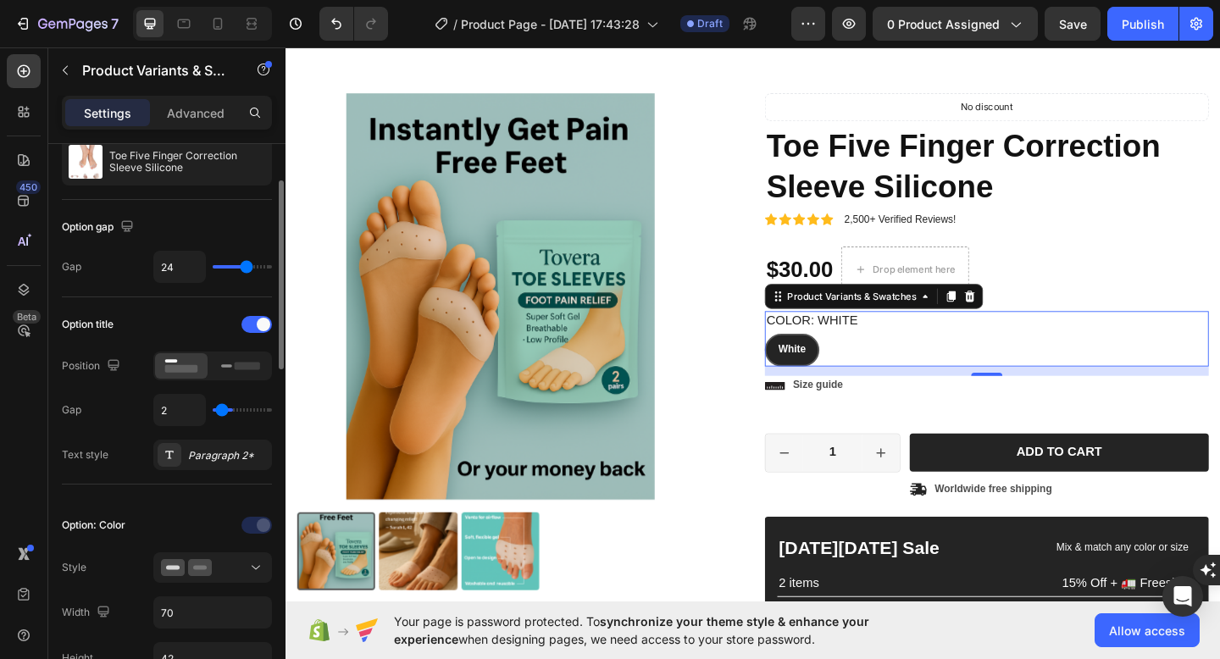
type input "1"
type input "0"
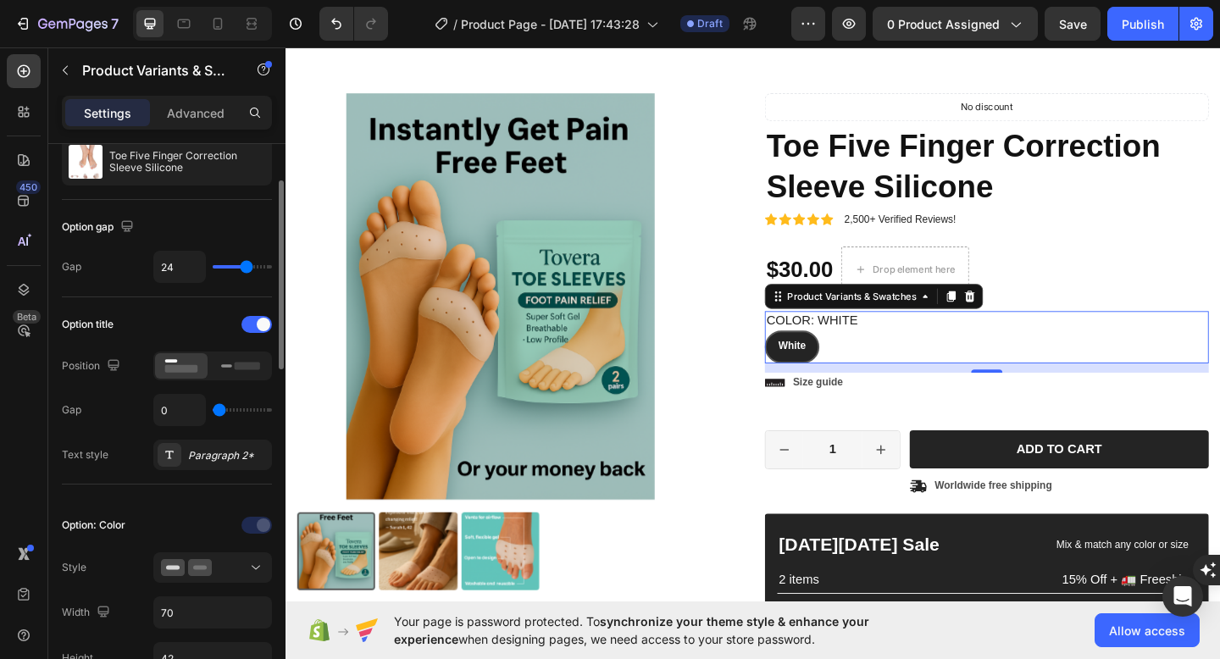
drag, startPoint x: 232, startPoint y: 412, endPoint x: 216, endPoint y: 411, distance: 16.2
type input "0"
click at [216, 411] on input "range" at bounding box center [242, 409] width 59 height 3
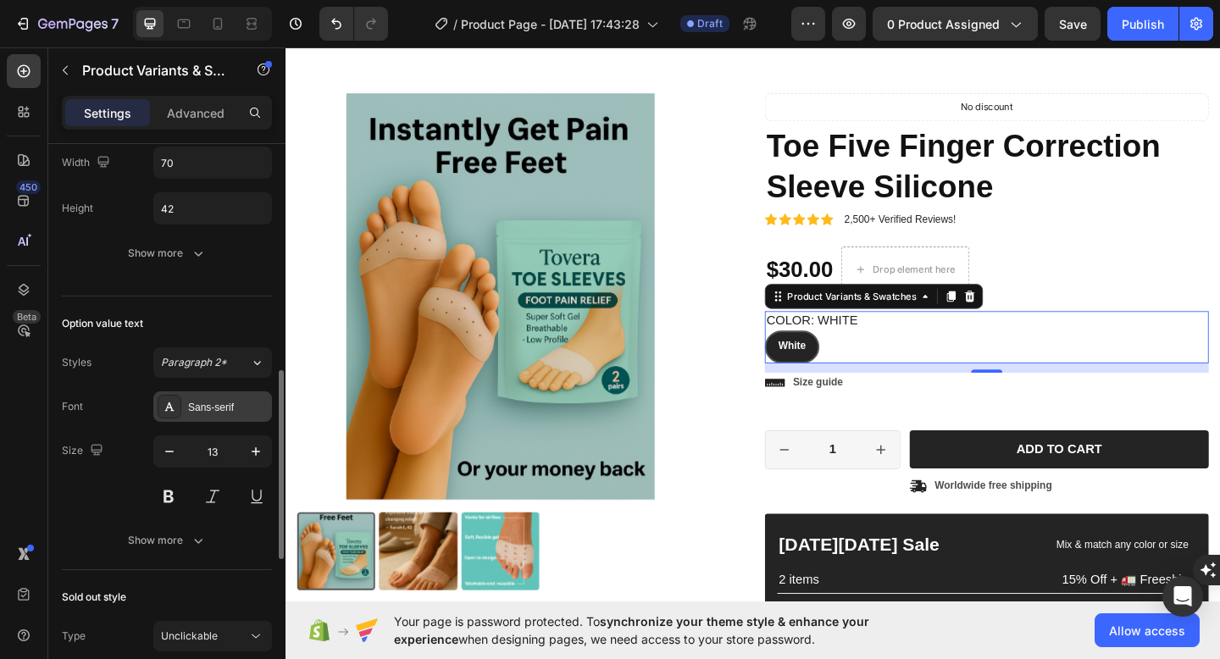
scroll to position [589, 0]
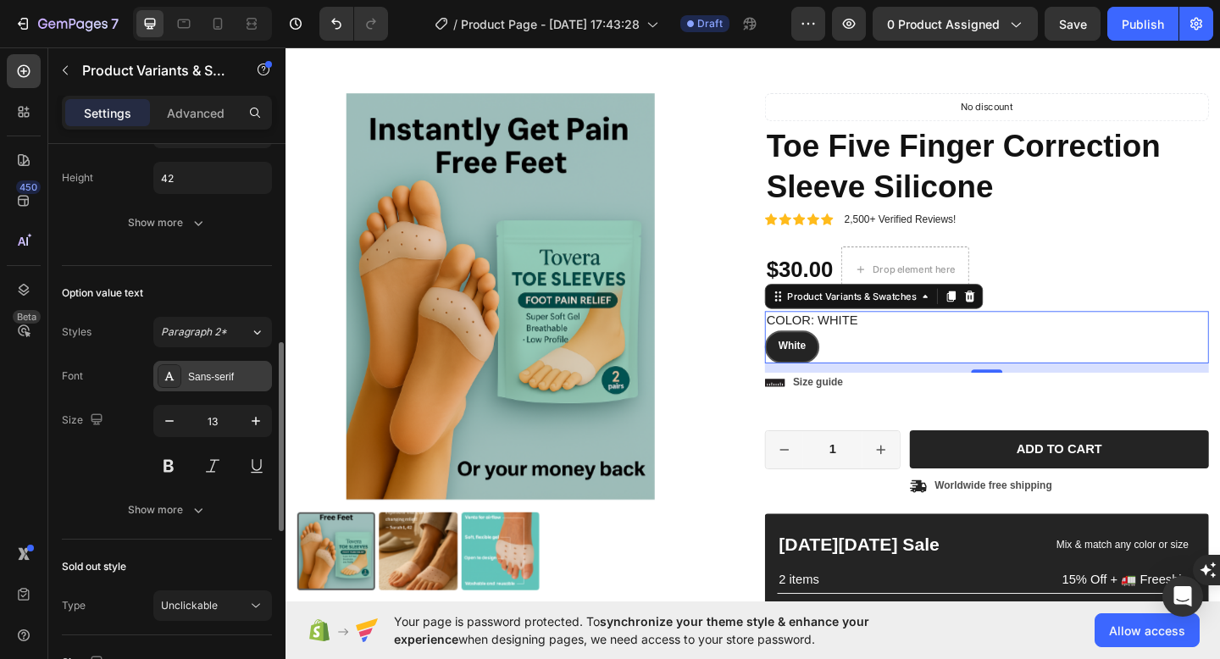
click at [246, 378] on div "Sans-serif" at bounding box center [228, 376] width 80 height 15
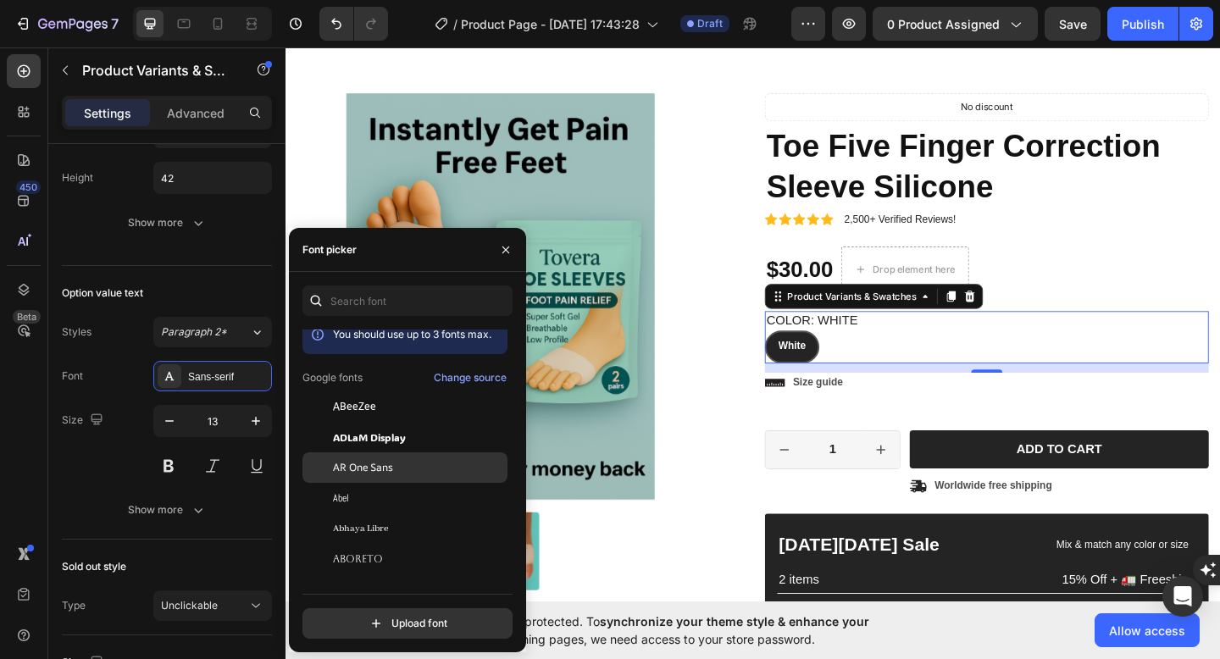
scroll to position [0, 0]
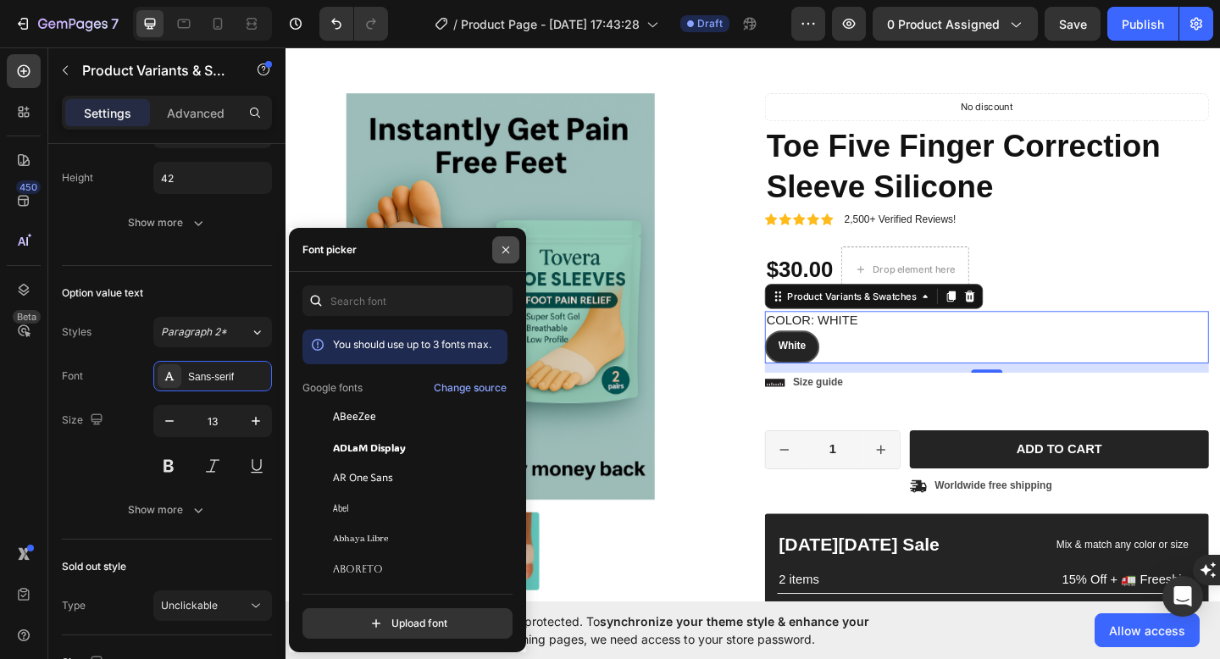
click at [501, 241] on button "button" at bounding box center [505, 249] width 27 height 27
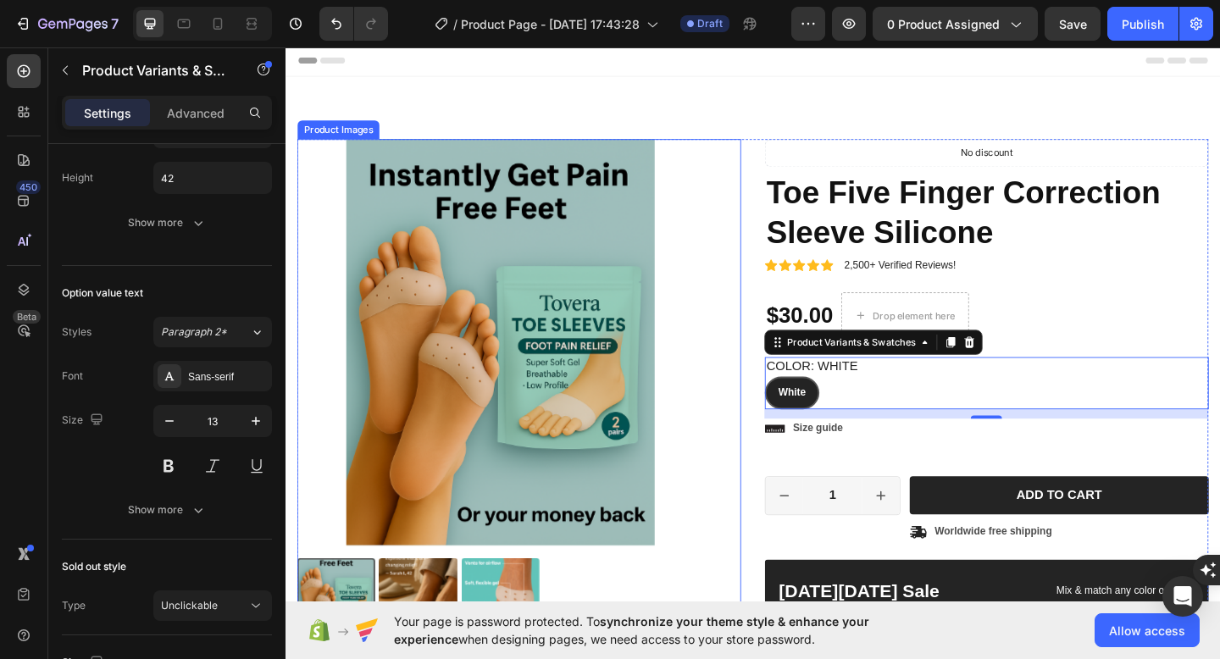
click at [631, 304] on img at bounding box center [519, 368] width 442 height 442
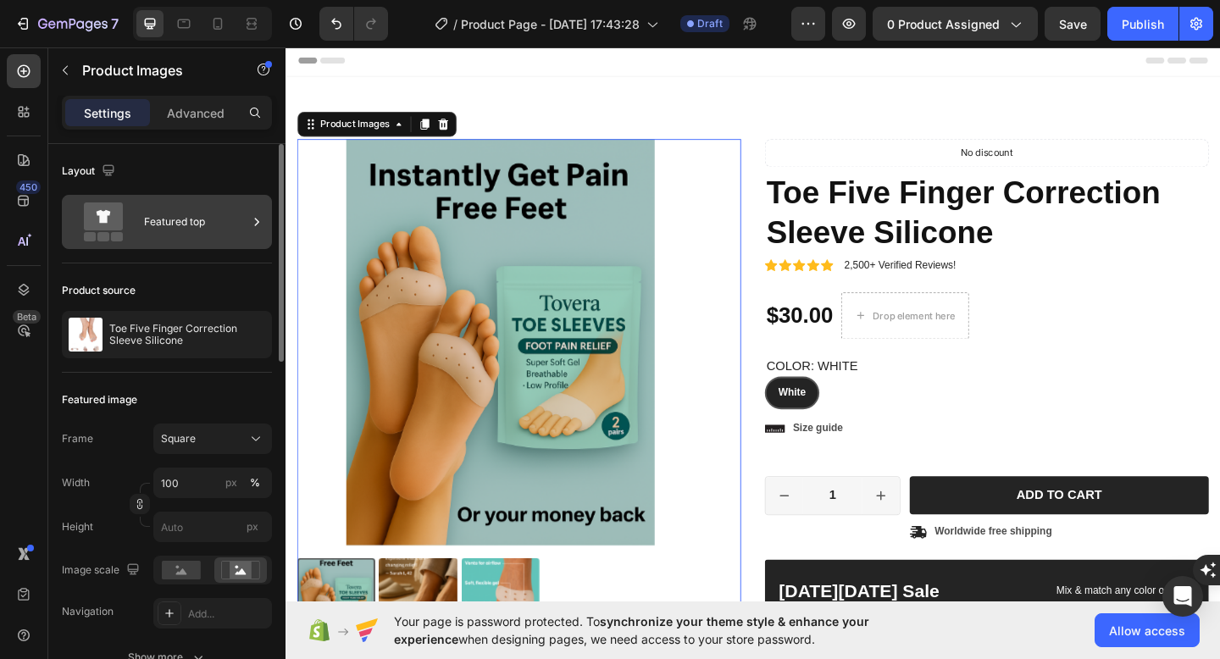
click at [224, 217] on div "Featured top" at bounding box center [195, 221] width 103 height 39
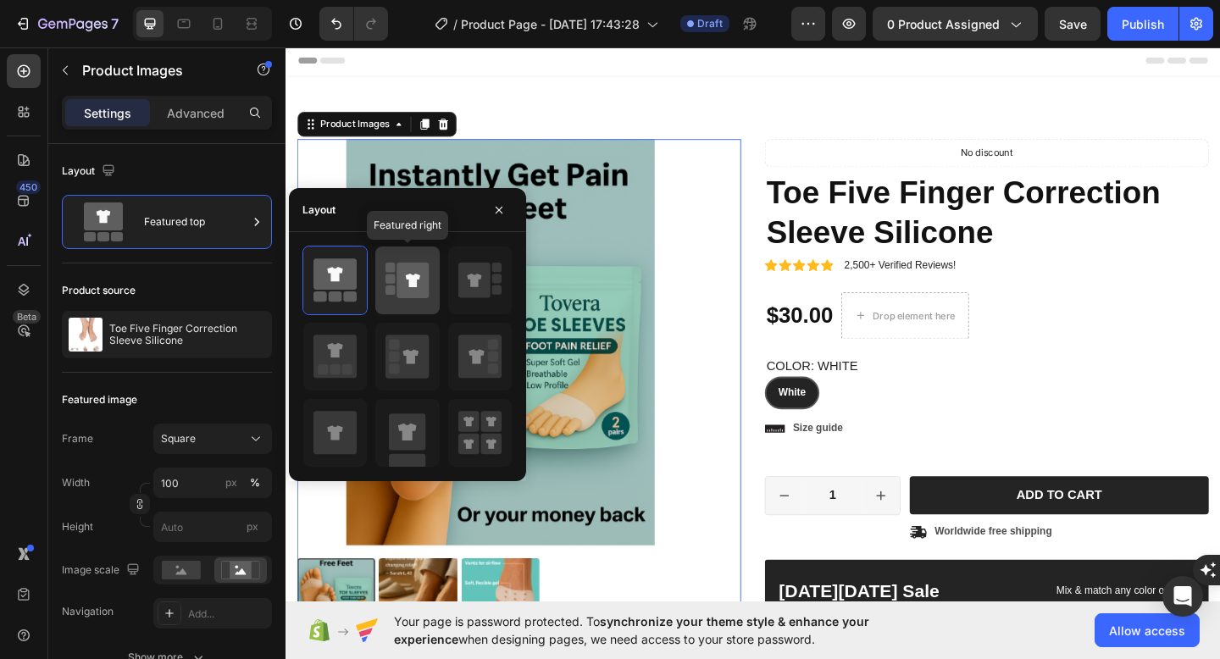
click at [417, 304] on div at bounding box center [407, 280] width 64 height 68
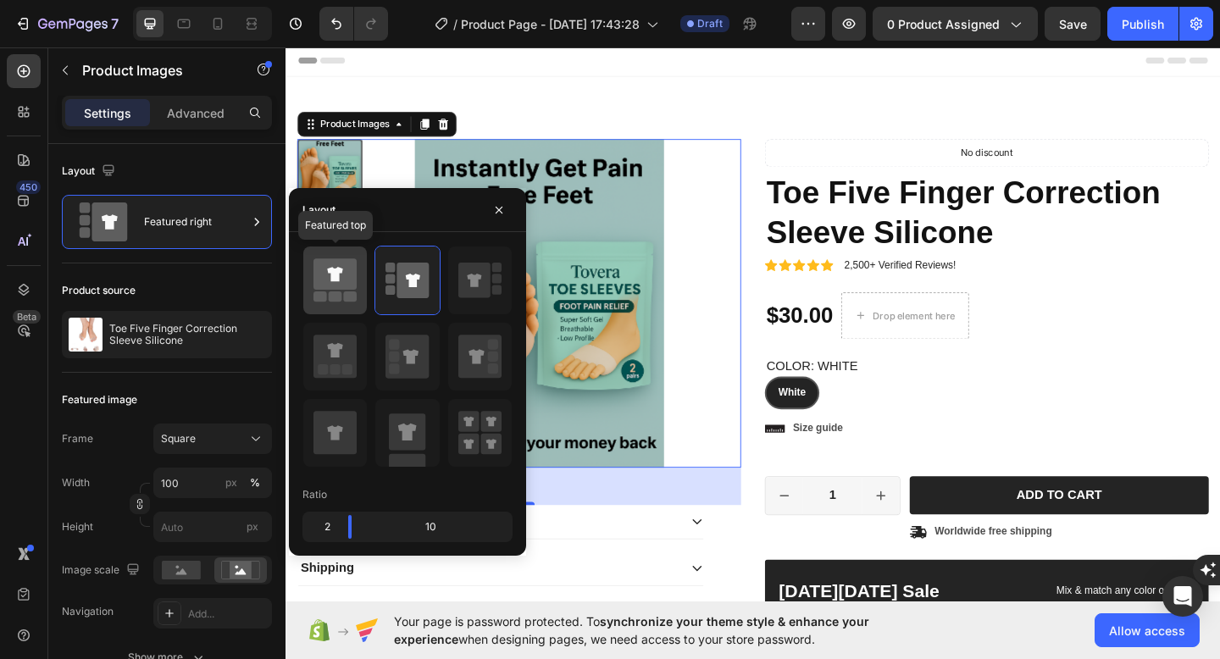
click at [357, 287] on div at bounding box center [335, 280] width 64 height 68
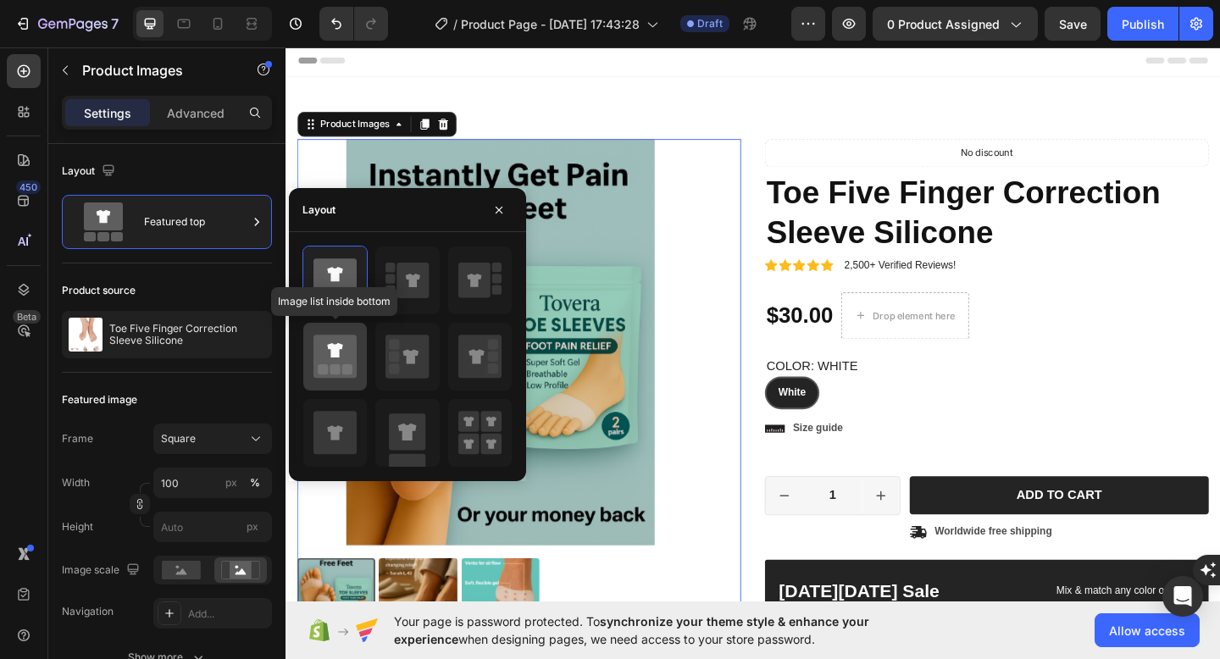
click at [348, 329] on div at bounding box center [335, 357] width 64 height 68
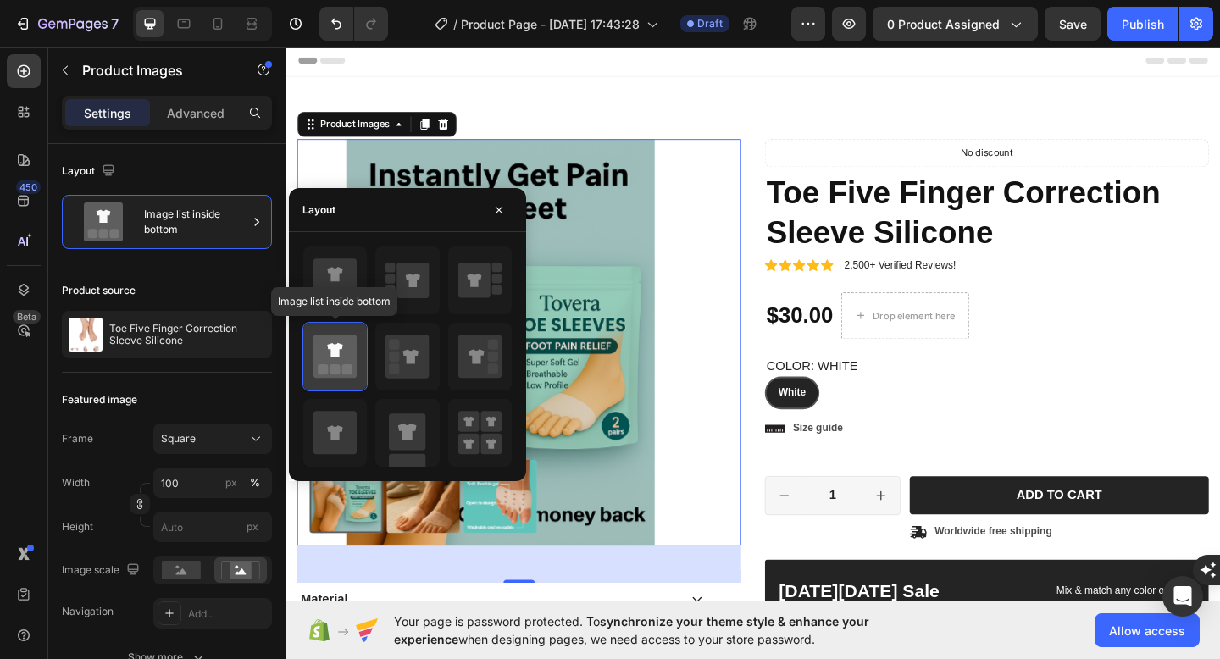
click at [347, 382] on div at bounding box center [335, 357] width 64 height 68
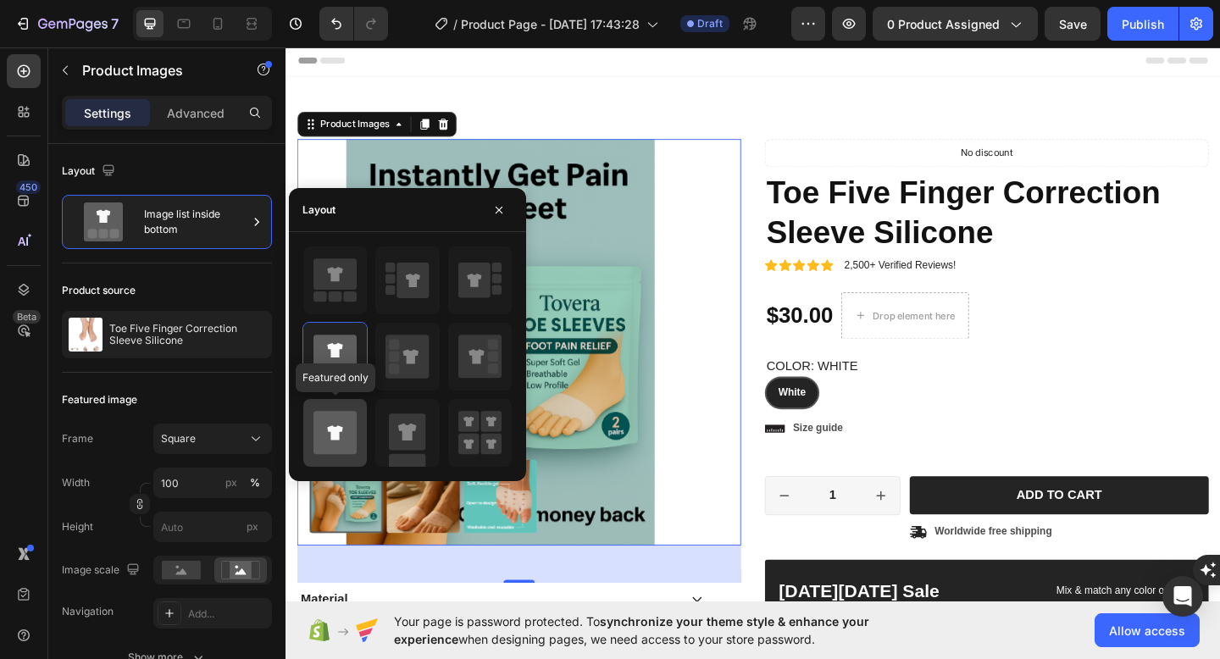
click at [347, 420] on icon at bounding box center [334, 432] width 43 height 43
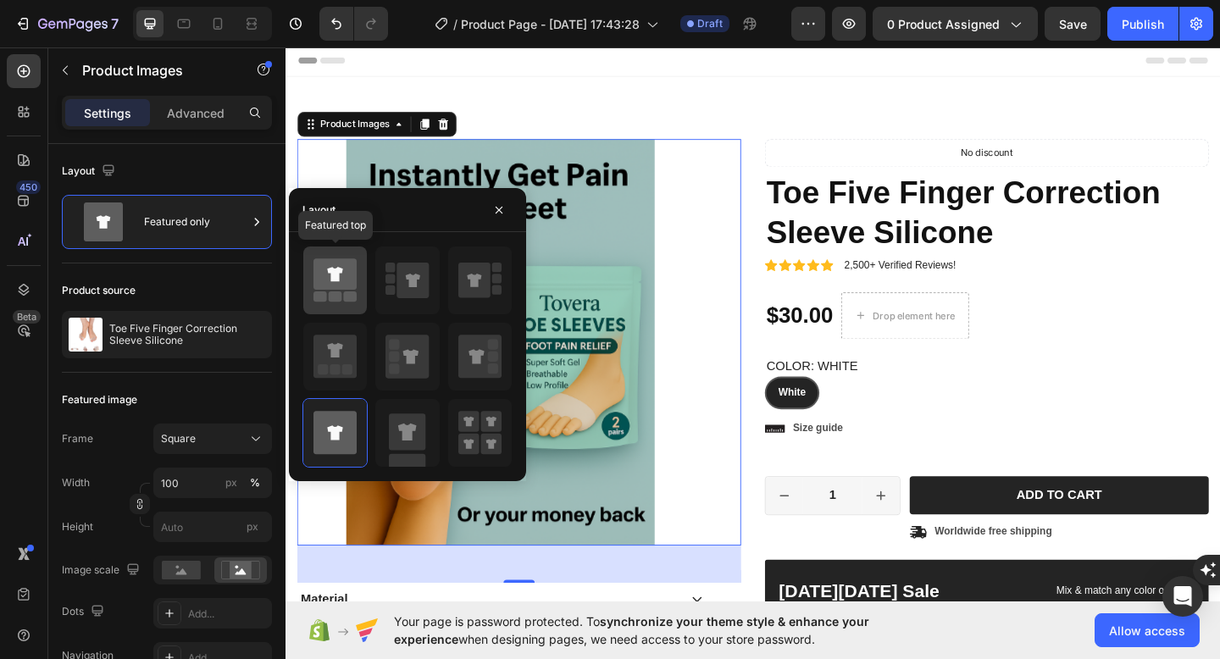
click at [337, 261] on icon at bounding box center [334, 273] width 43 height 31
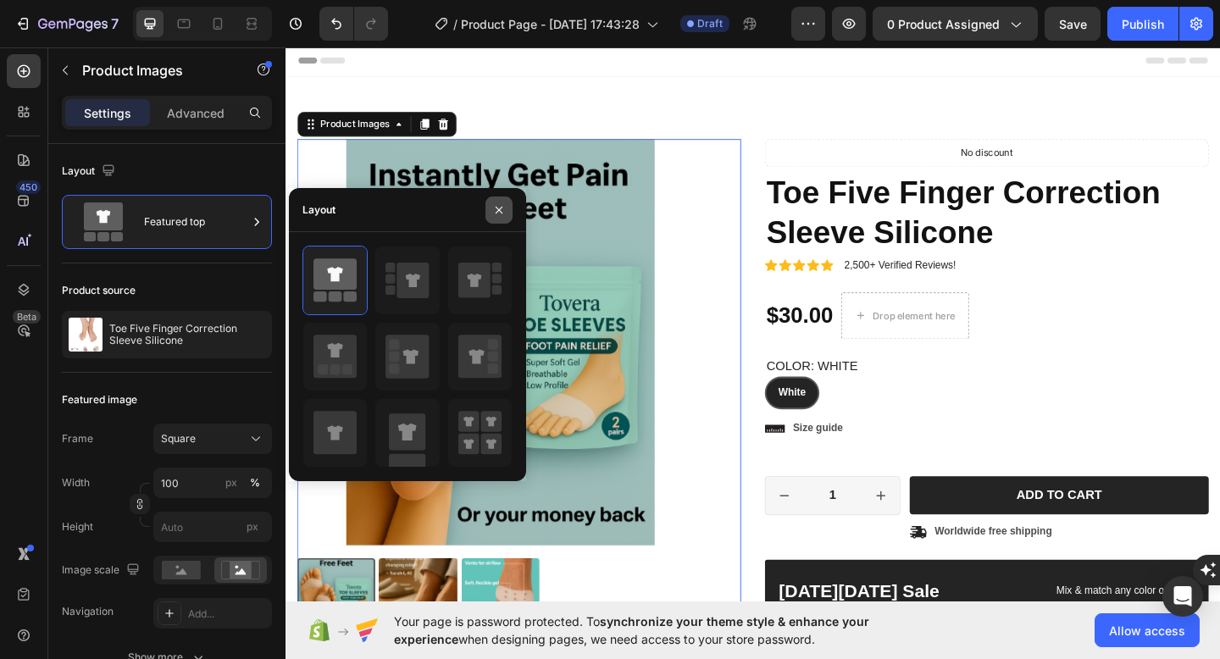
click at [505, 207] on icon "button" at bounding box center [499, 210] width 14 height 14
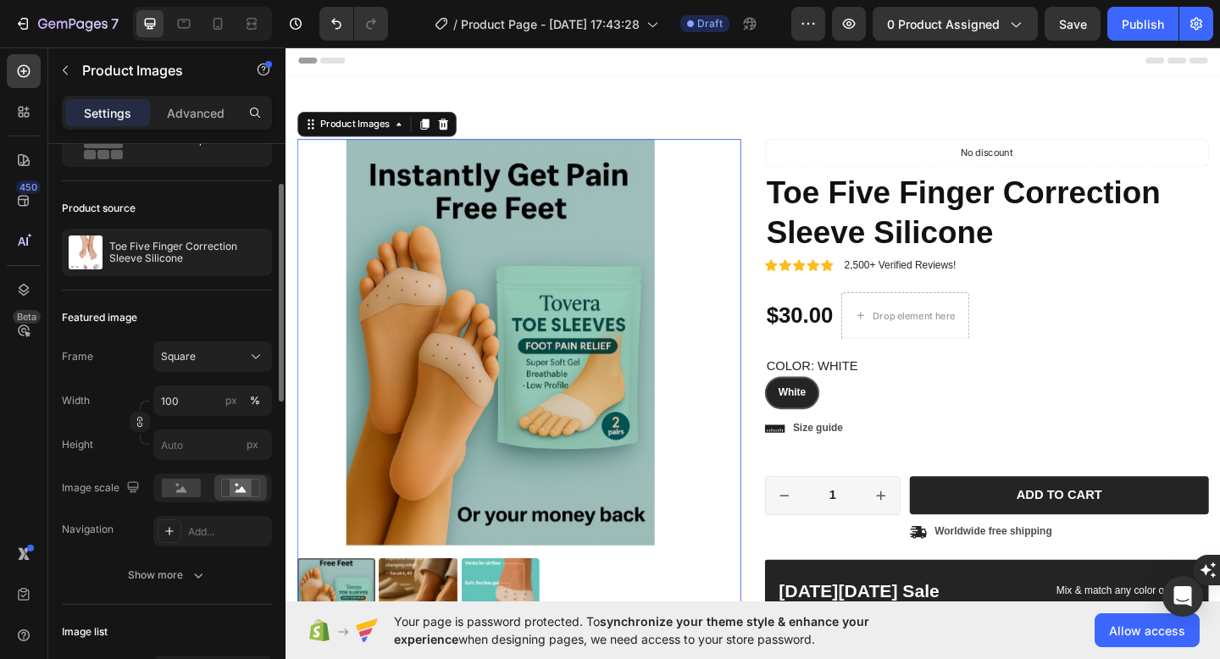
scroll to position [88, 0]
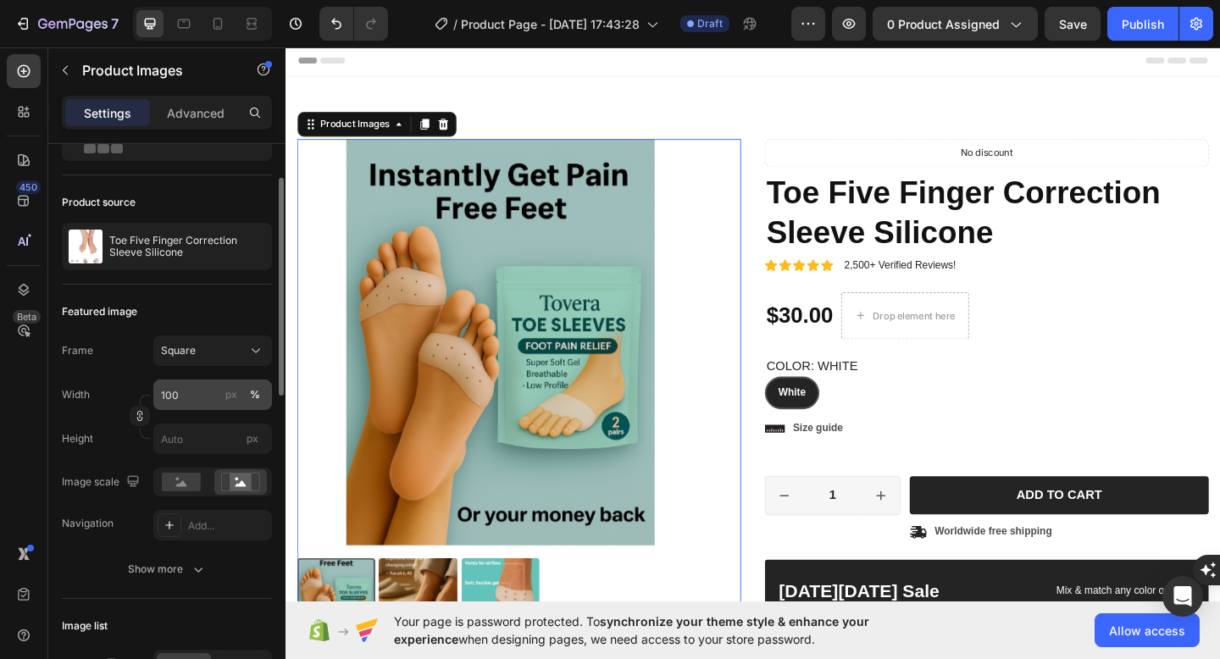
click at [239, 408] on div "px %" at bounding box center [243, 394] width 44 height 30
click at [239, 408] on input "100" at bounding box center [212, 394] width 119 height 30
type input "5"
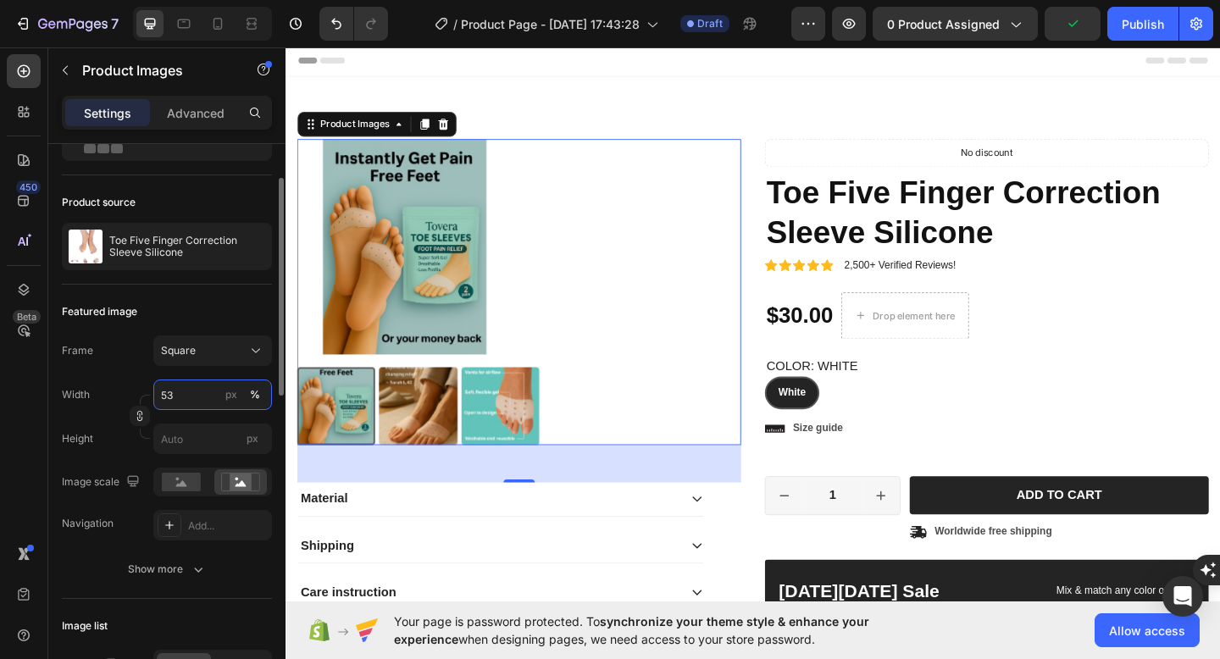
type input "5"
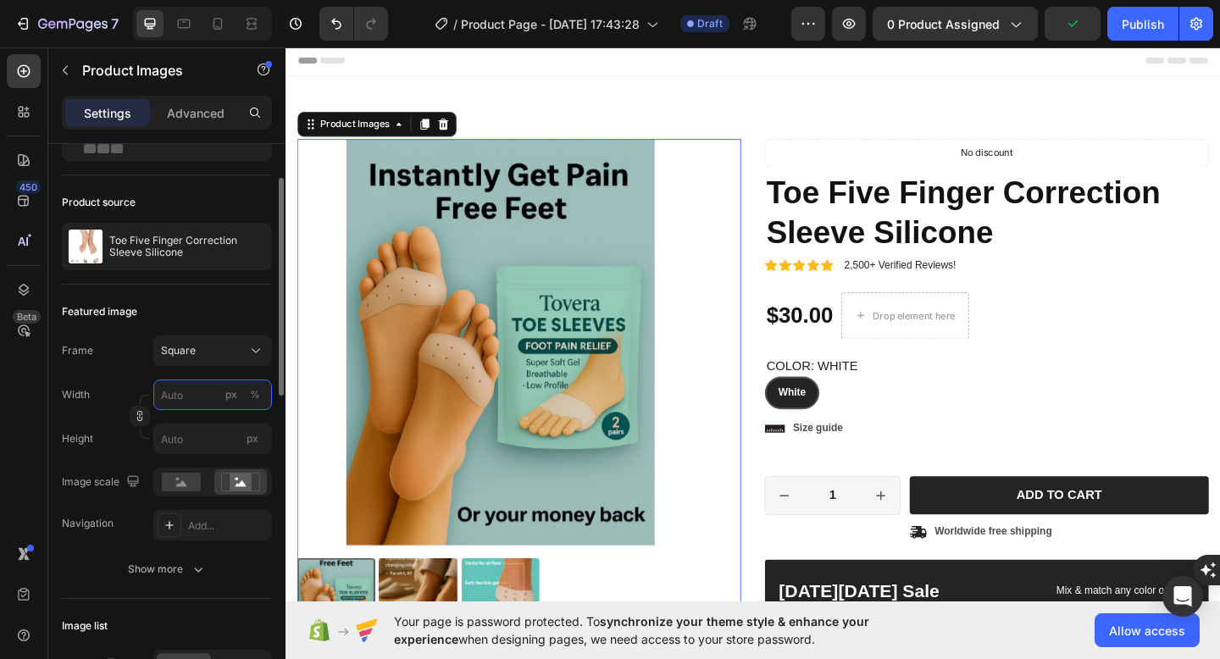
type input "3"
type input "30"
type input "300"
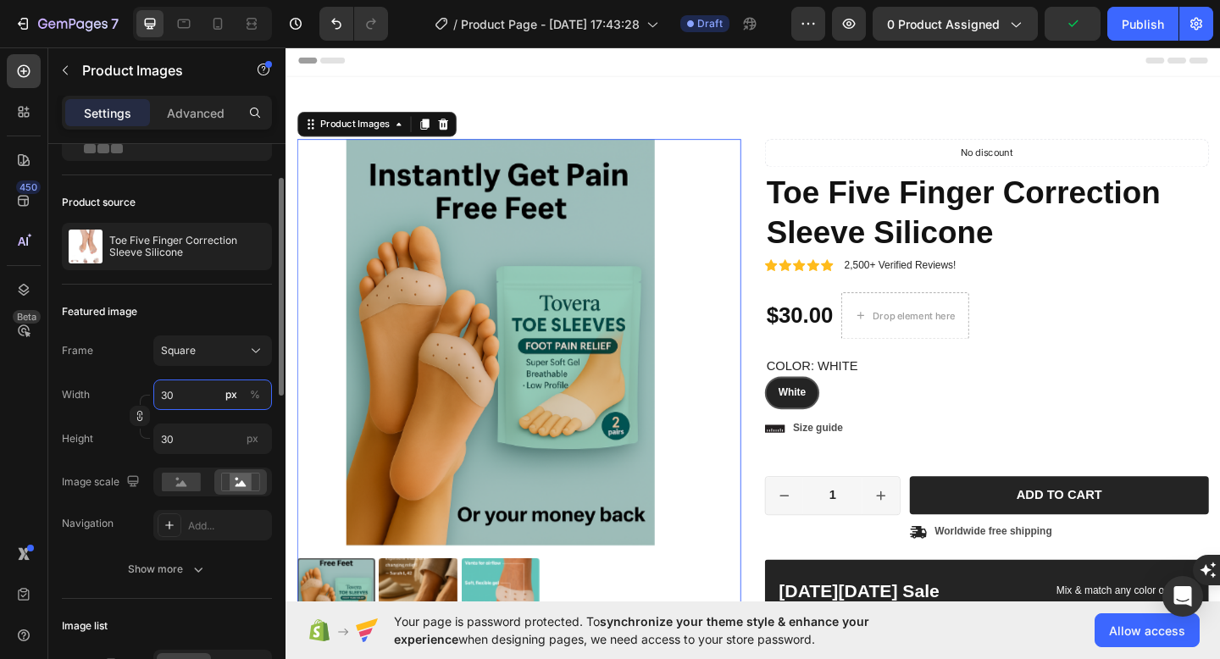
type input "300"
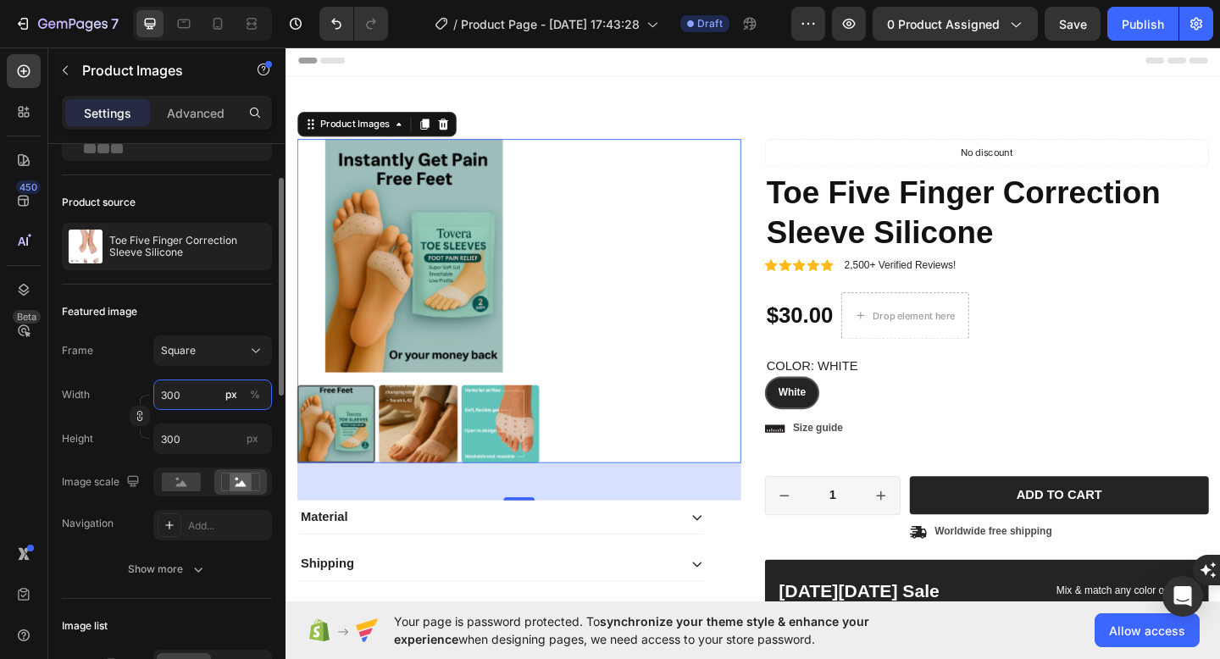
type input "30"
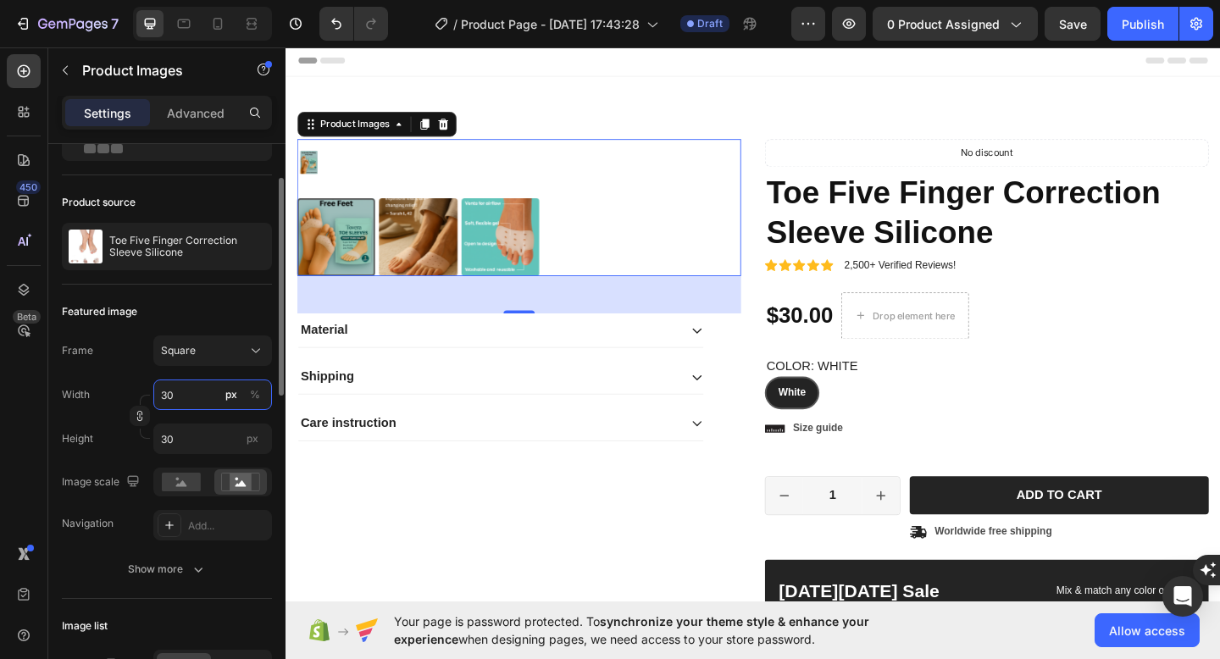
type input "3"
type input "1"
type input "10"
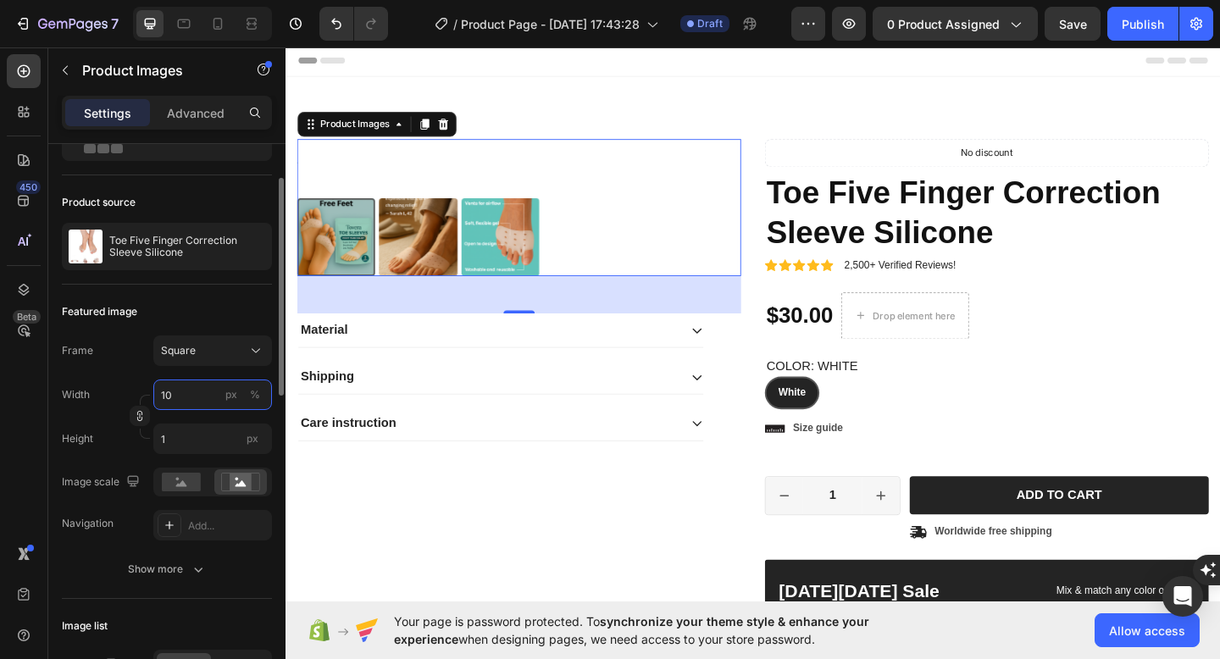
type input "10"
type input "100"
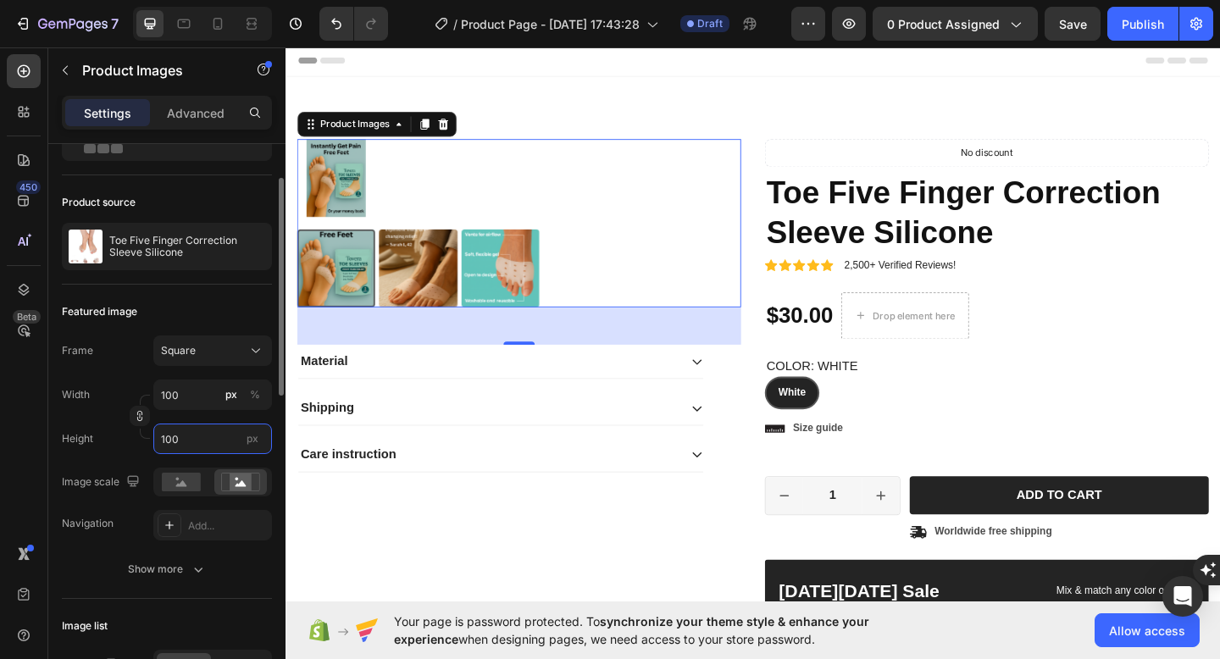
click at [209, 441] on input "100" at bounding box center [212, 438] width 119 height 30
click at [197, 406] on input "100" at bounding box center [212, 394] width 119 height 30
type input "5"
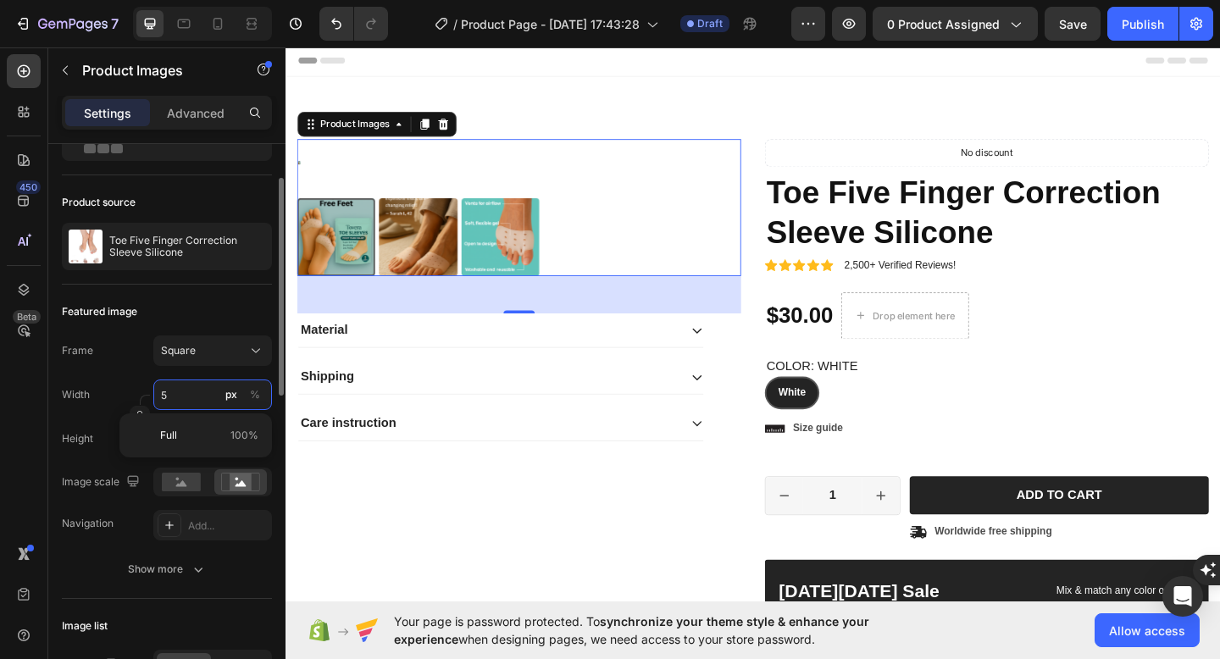
type input "50"
type input "500"
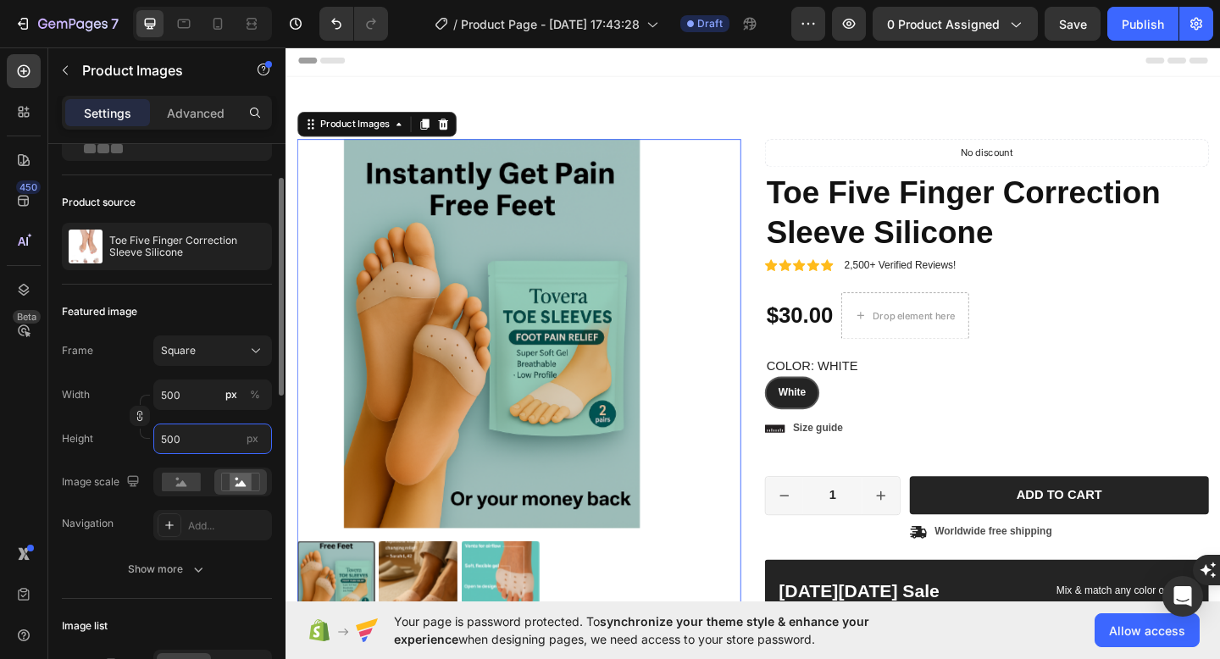
click at [194, 438] on input "500" at bounding box center [212, 438] width 119 height 30
type input "7"
type input "70"
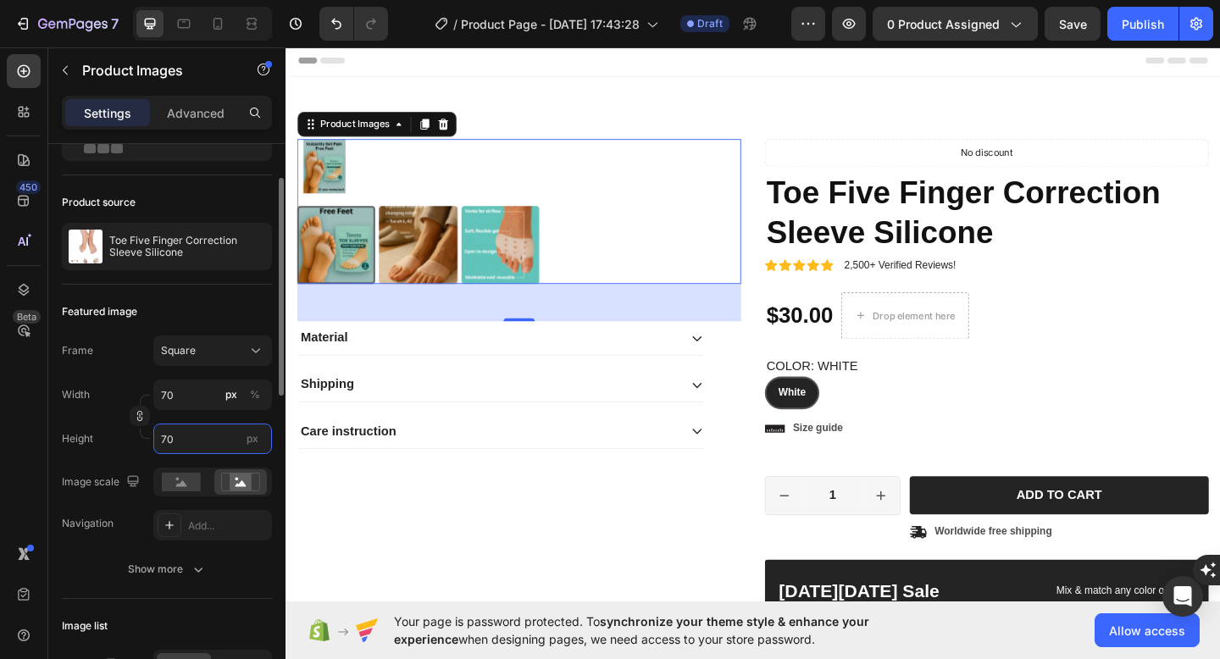
type input "700"
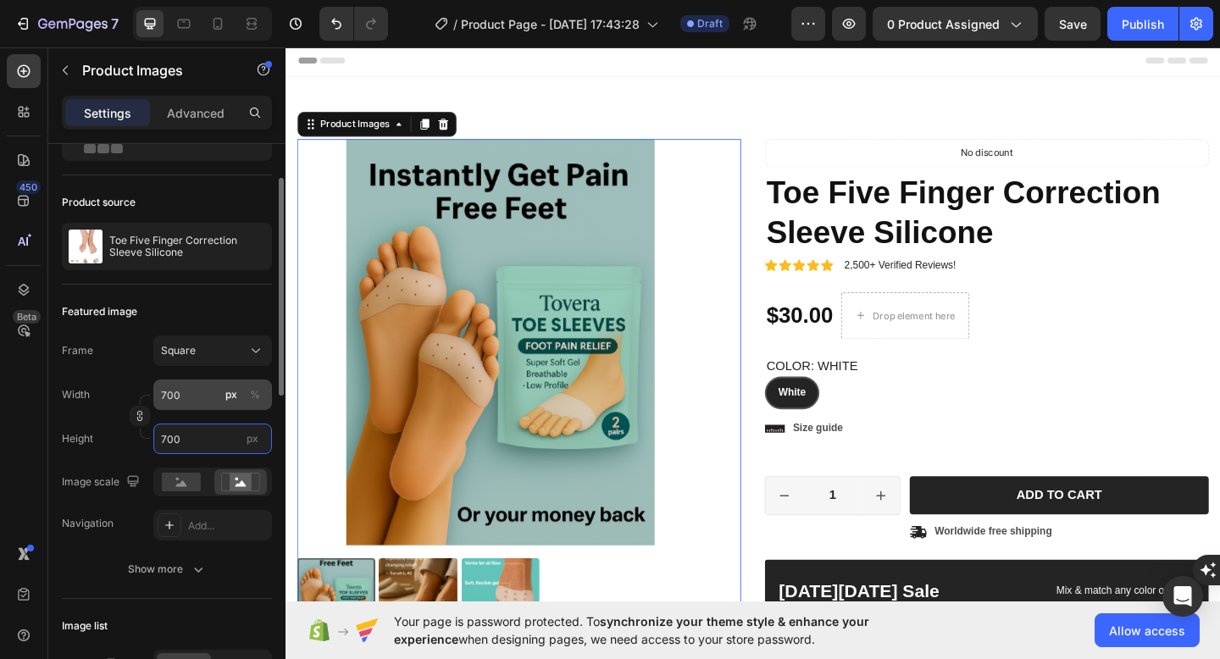
type input "700"
click at [196, 401] on input "700" at bounding box center [212, 394] width 119 height 30
type input "8"
type input "80"
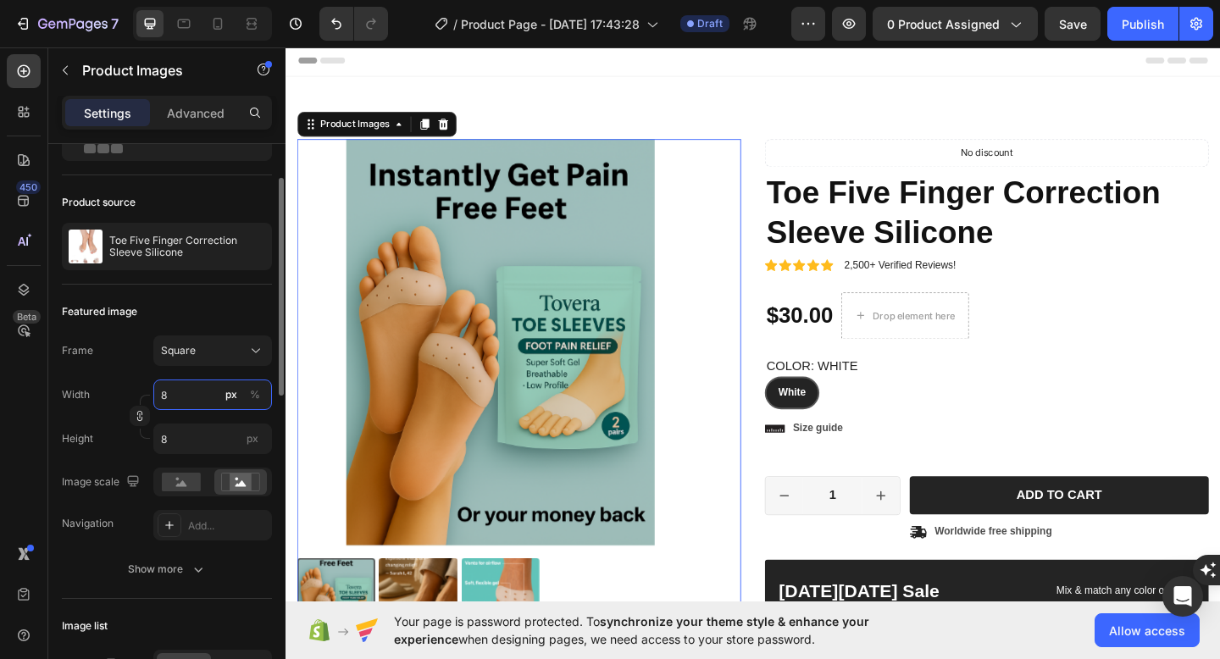
type input "80"
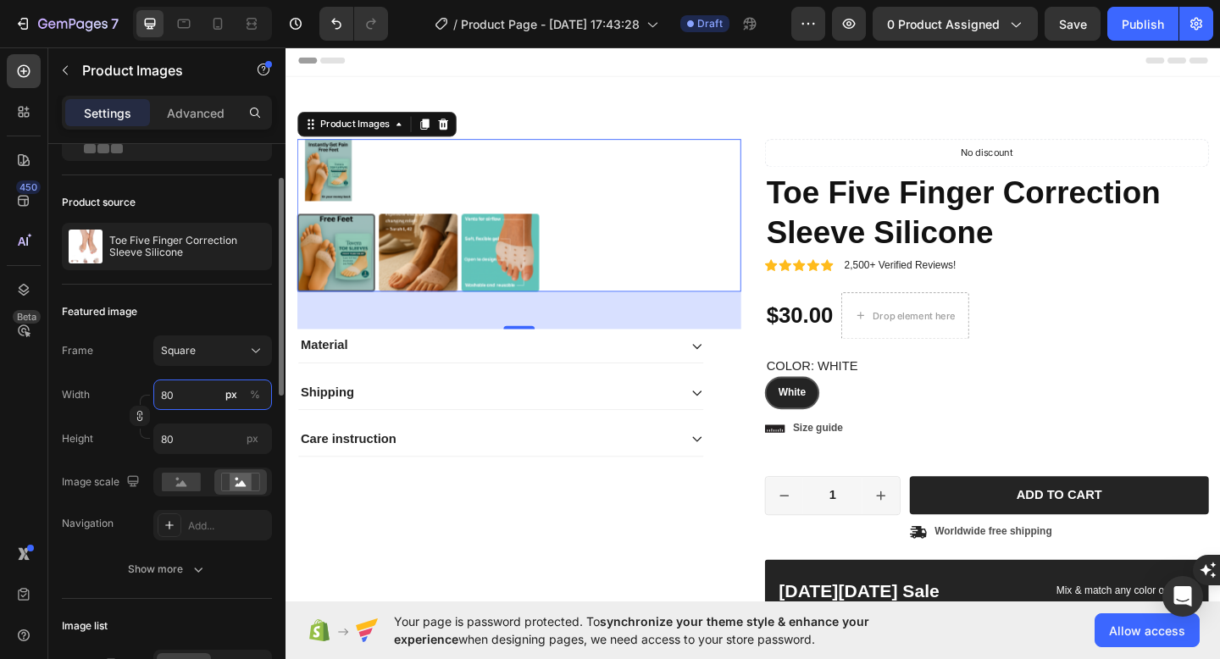
type input "800"
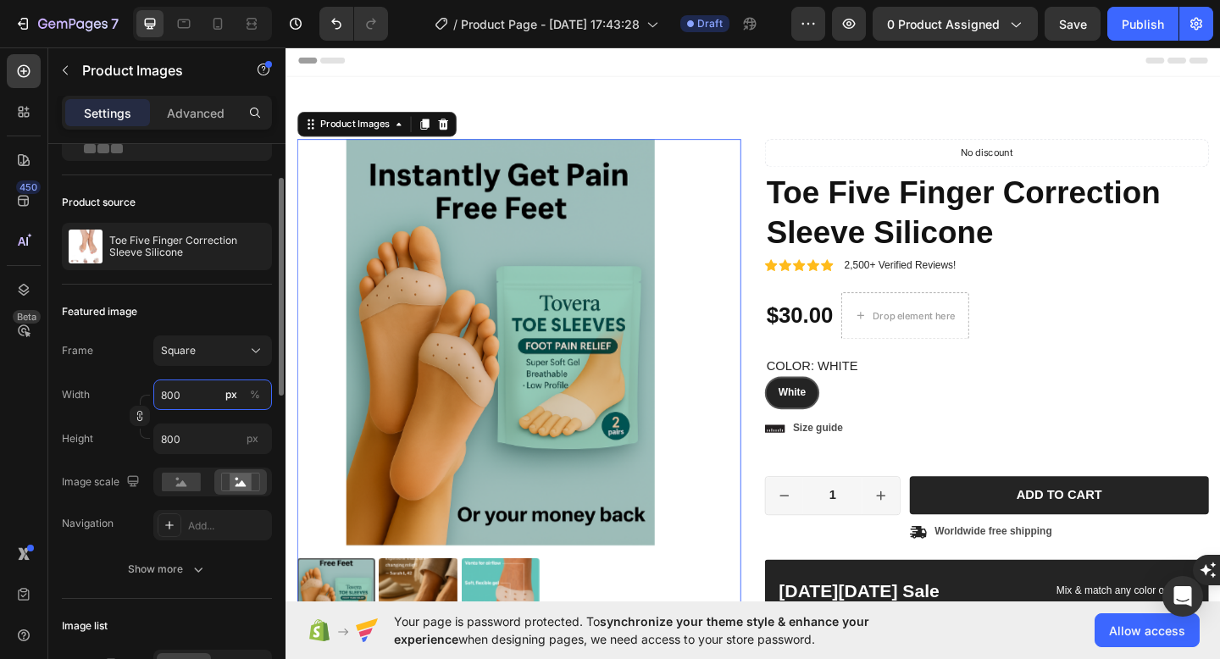
type input "80"
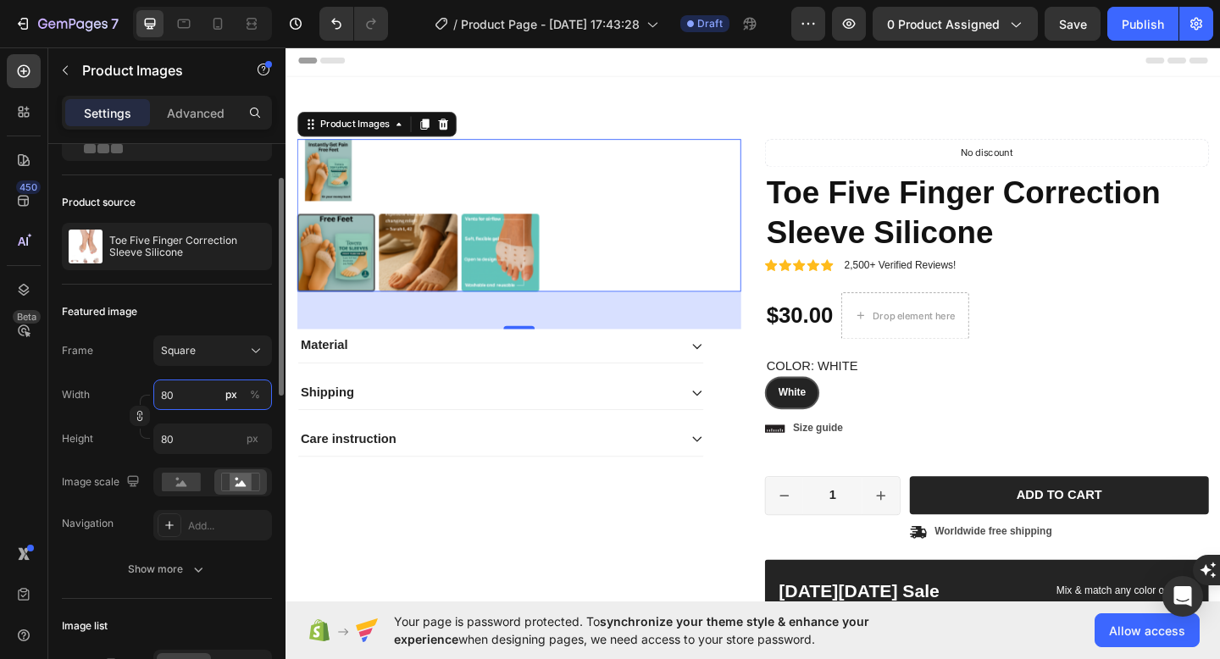
type input "8"
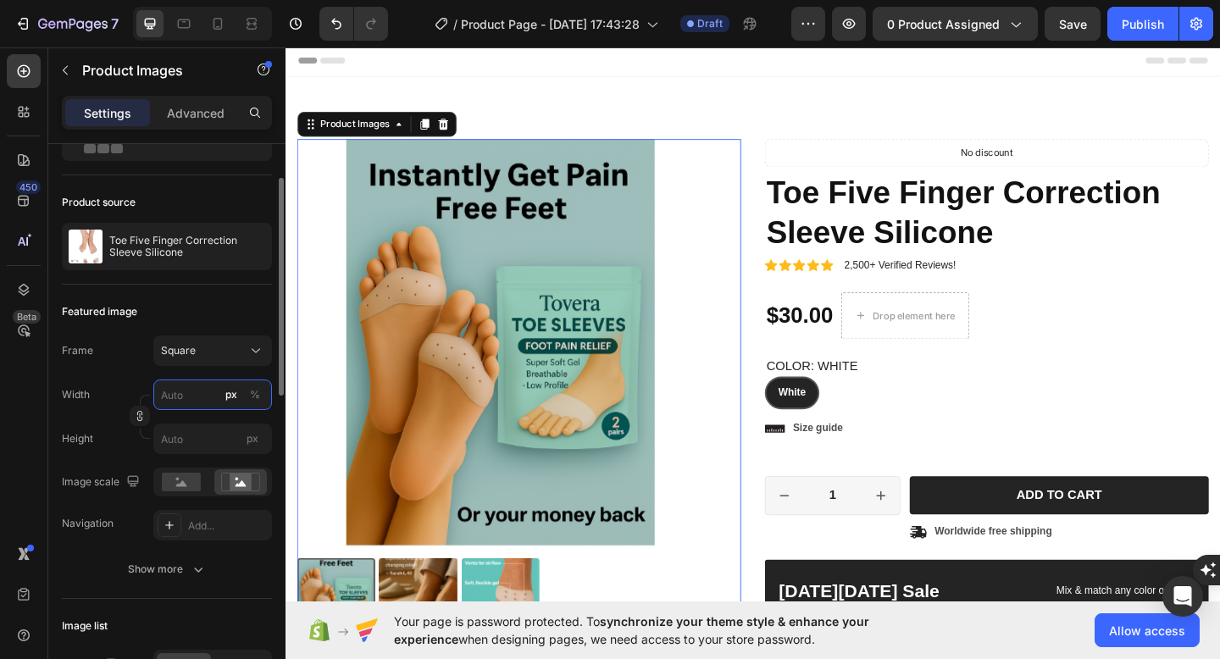
type input "1"
type input "10"
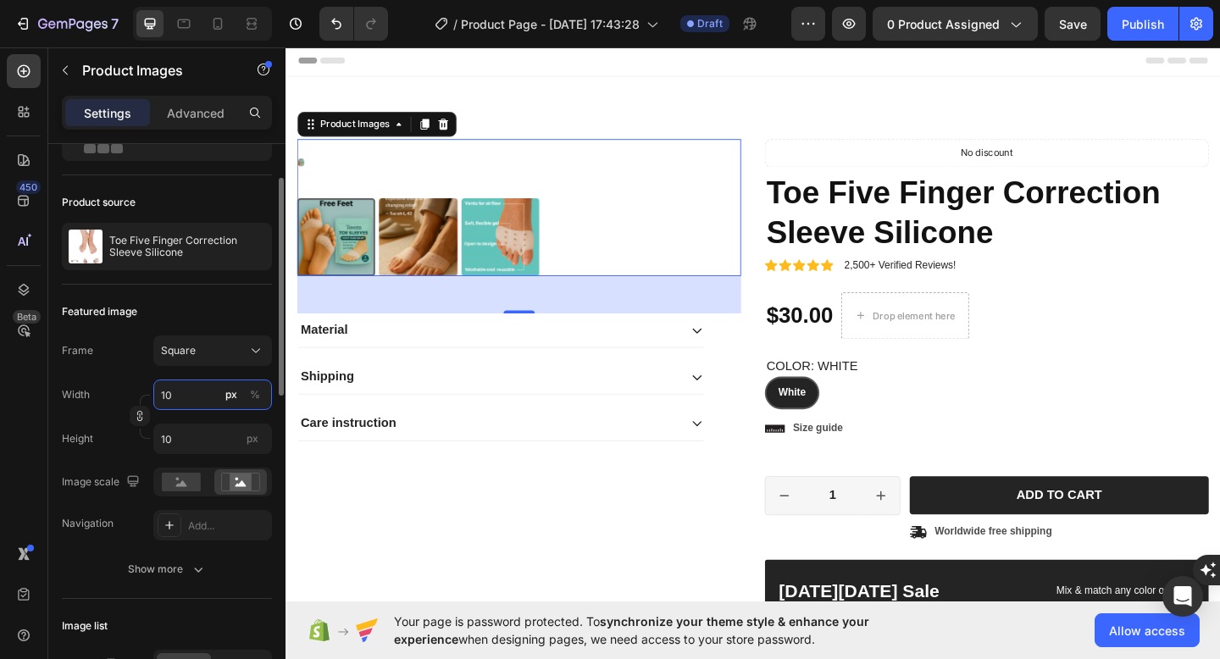
type input "100"
type input "1000"
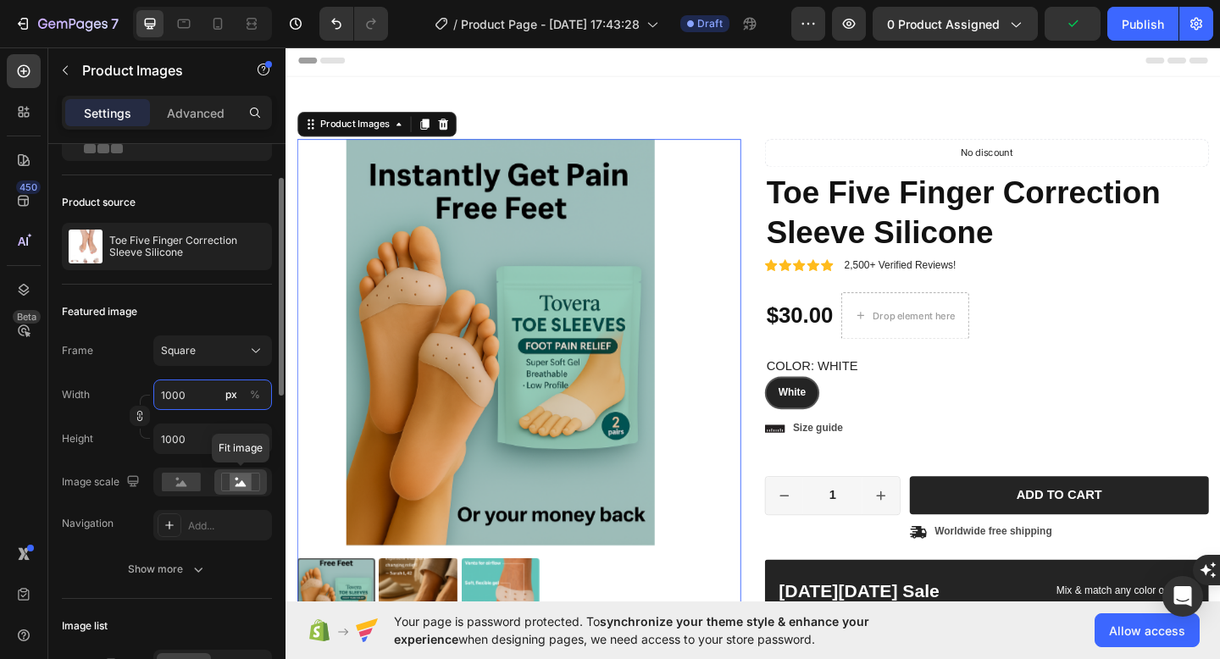
type input "1000"
click at [245, 479] on rect at bounding box center [241, 481] width 22 height 17
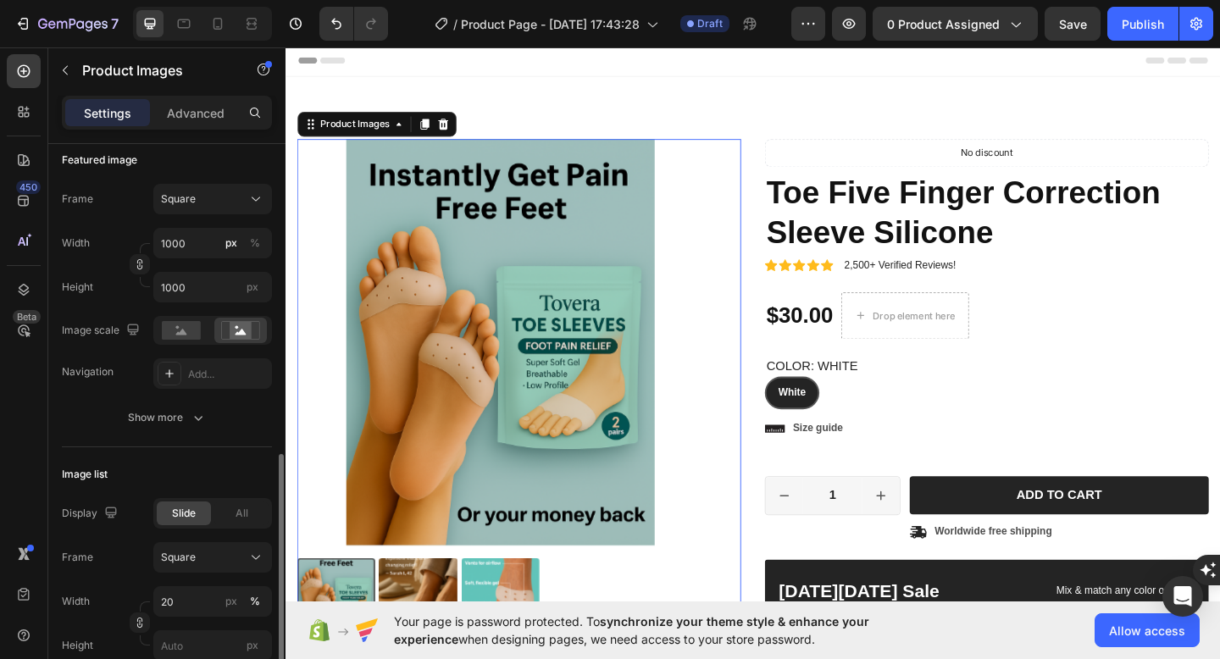
scroll to position [429, 0]
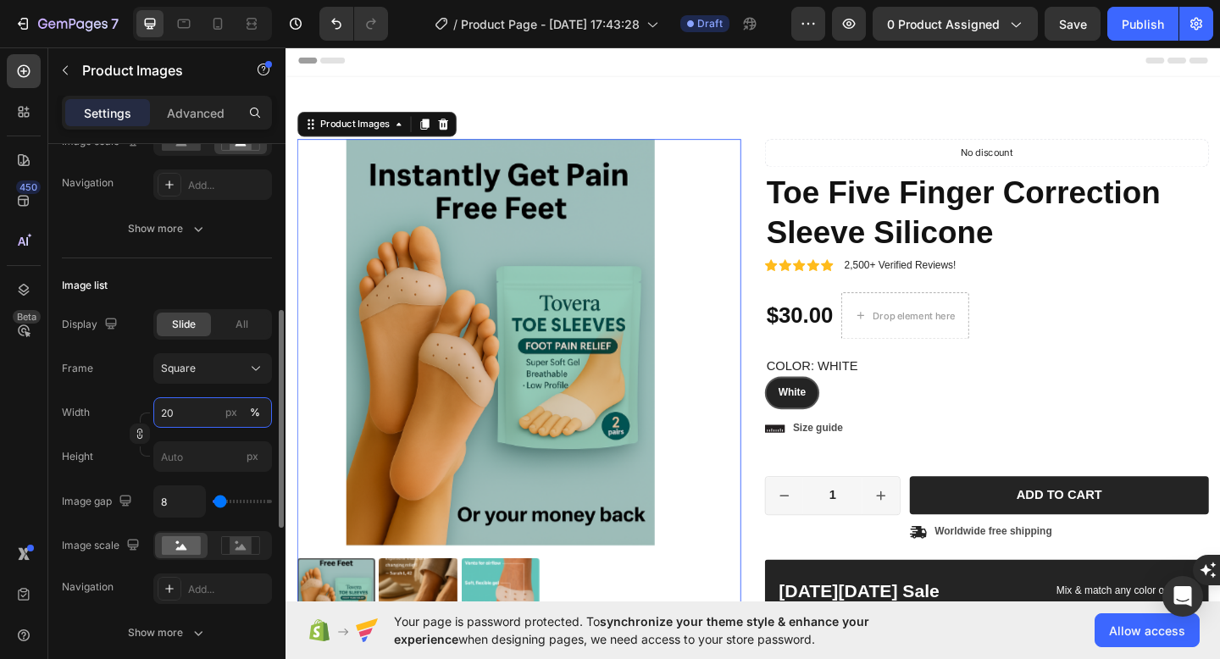
click at [183, 420] on input "20" at bounding box center [212, 412] width 119 height 30
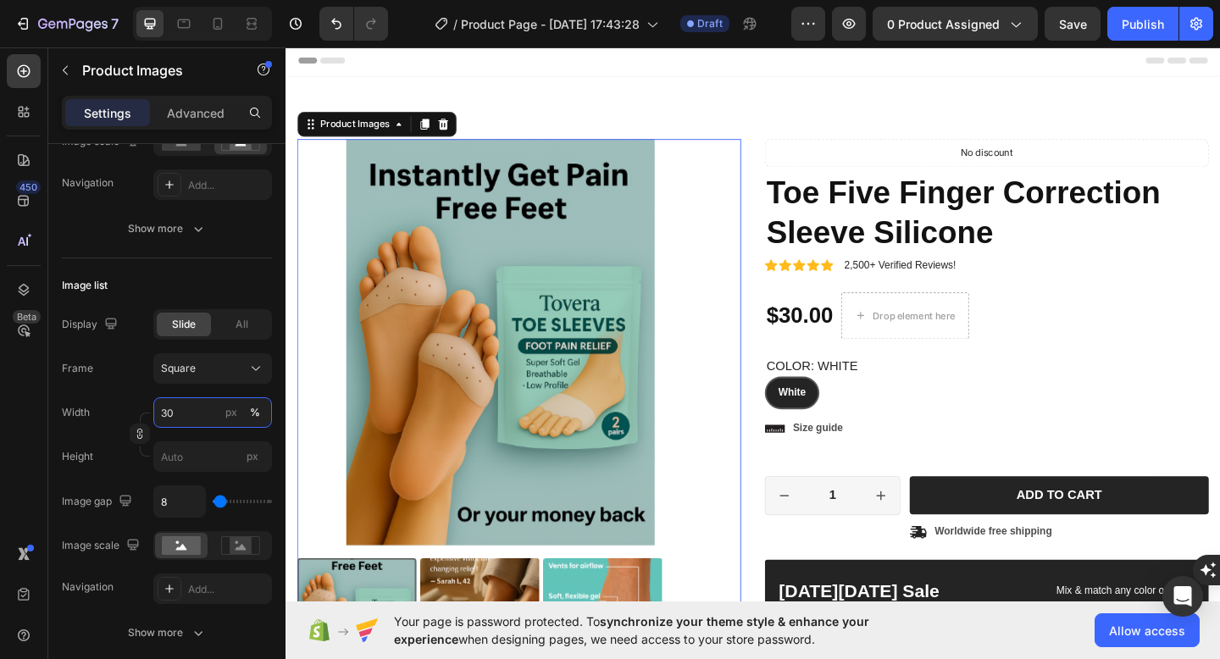
scroll to position [224, 0]
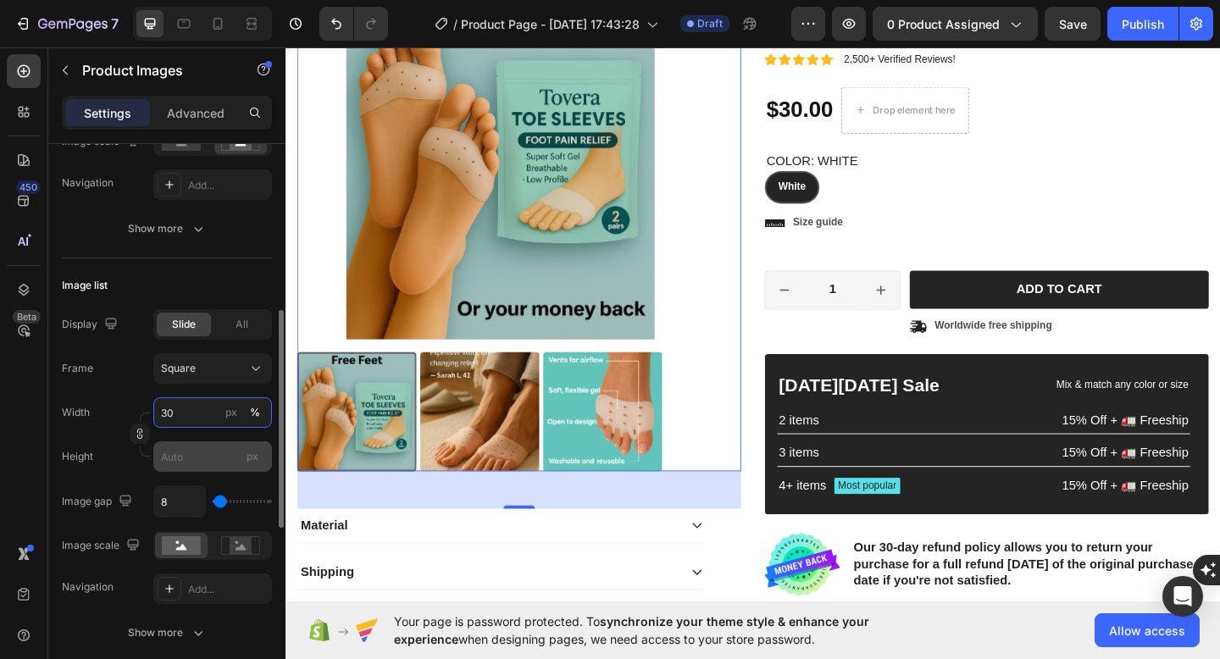
type input "30"
click at [219, 462] on input "px" at bounding box center [212, 456] width 119 height 30
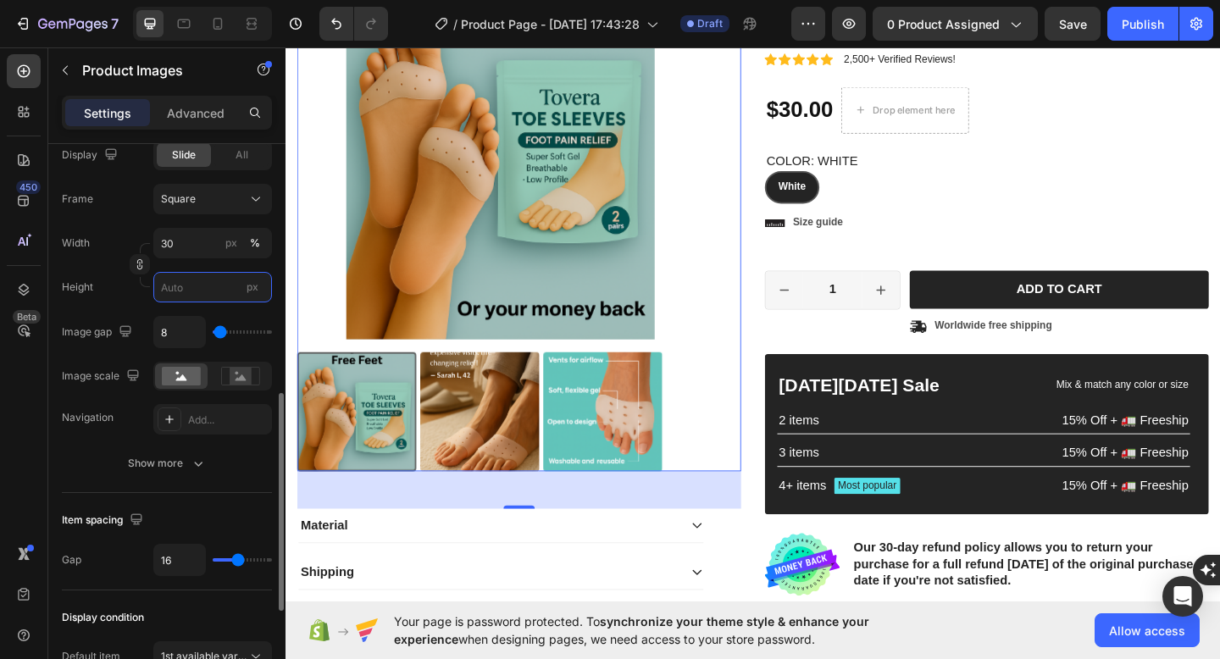
scroll to position [611, 0]
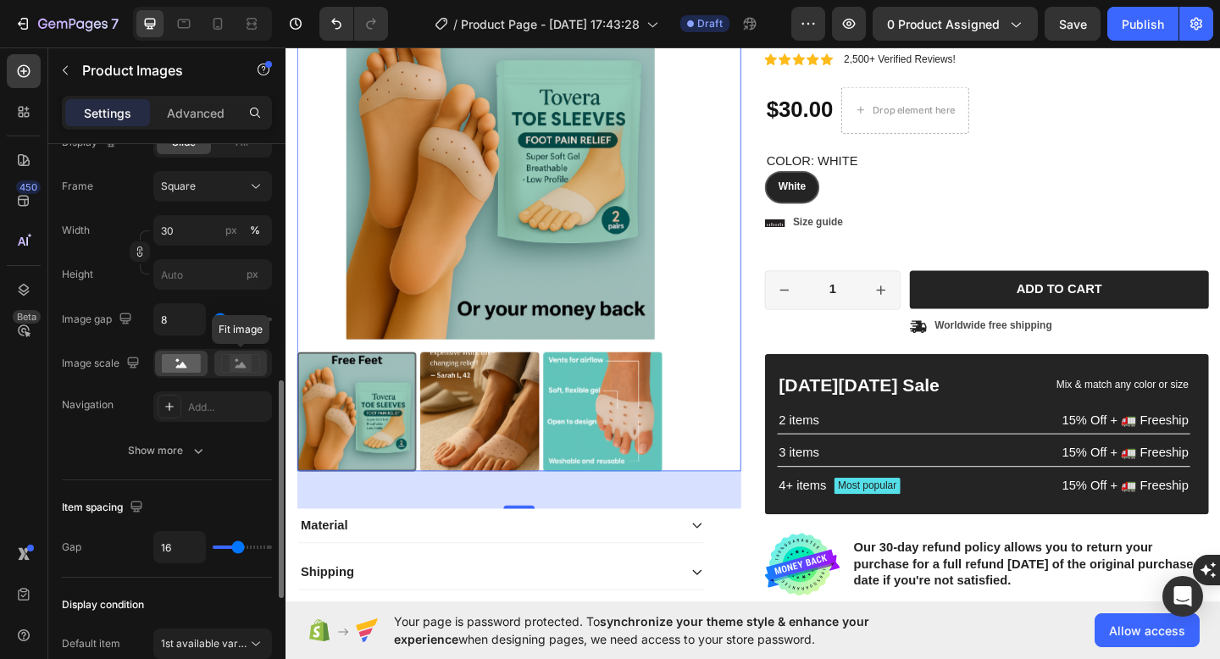
click at [234, 372] on g at bounding box center [240, 364] width 38 height 18
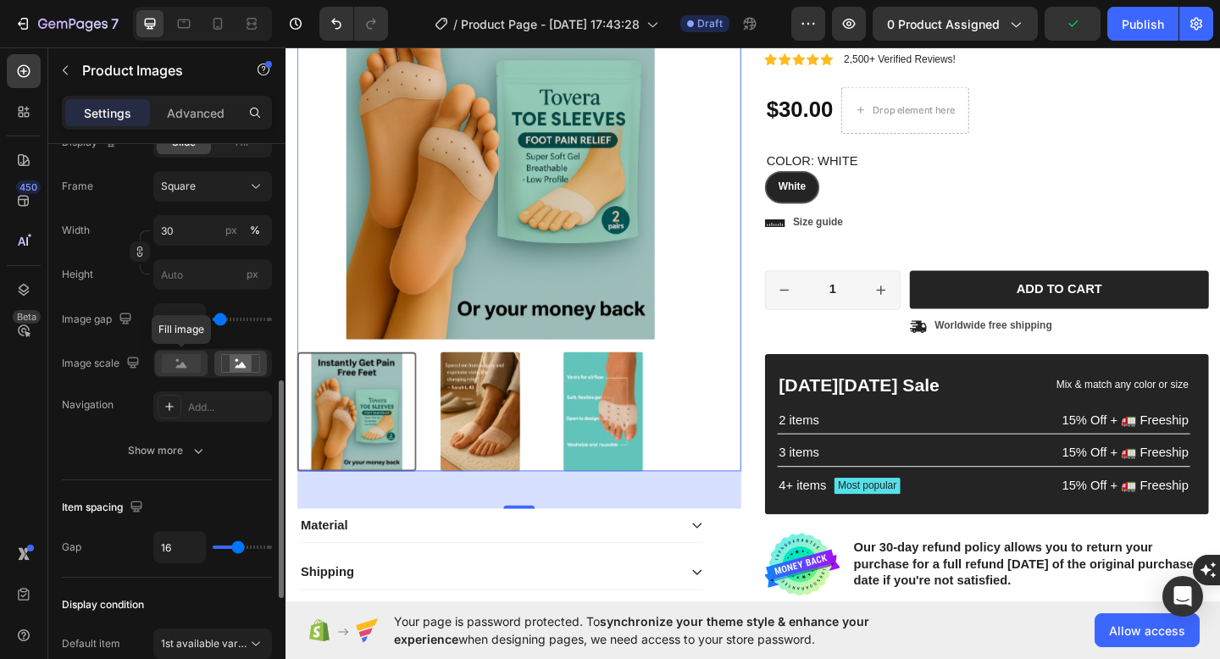
click at [195, 361] on rect at bounding box center [181, 363] width 39 height 19
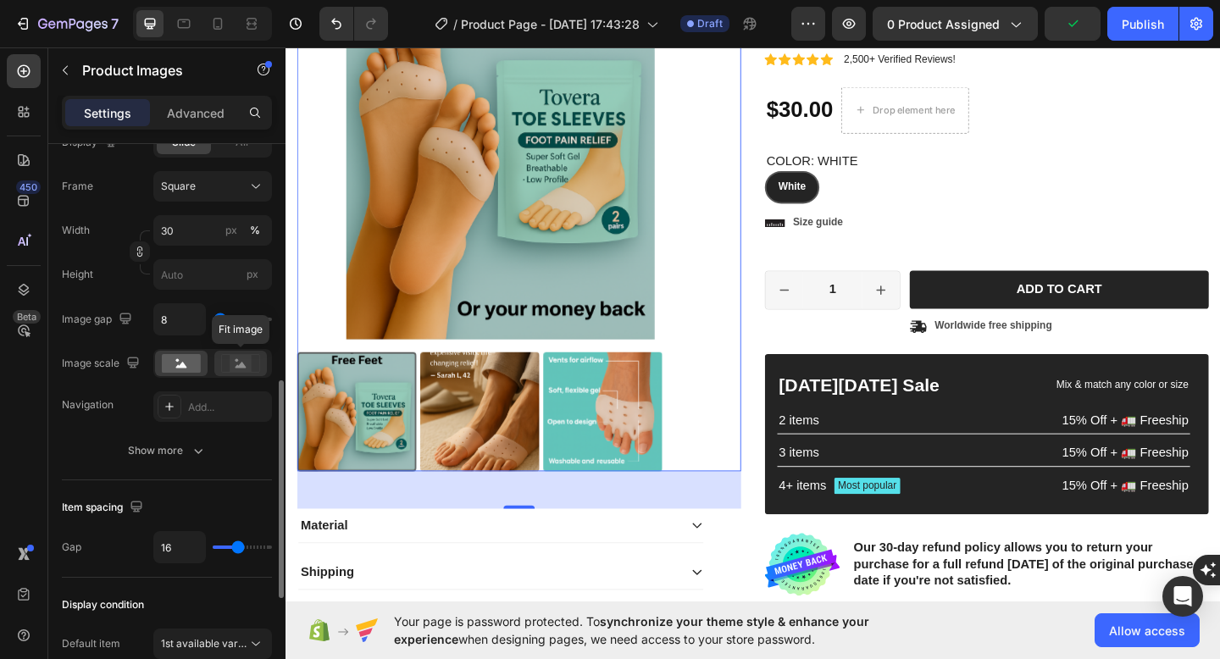
click at [235, 363] on rect at bounding box center [241, 363] width 22 height 17
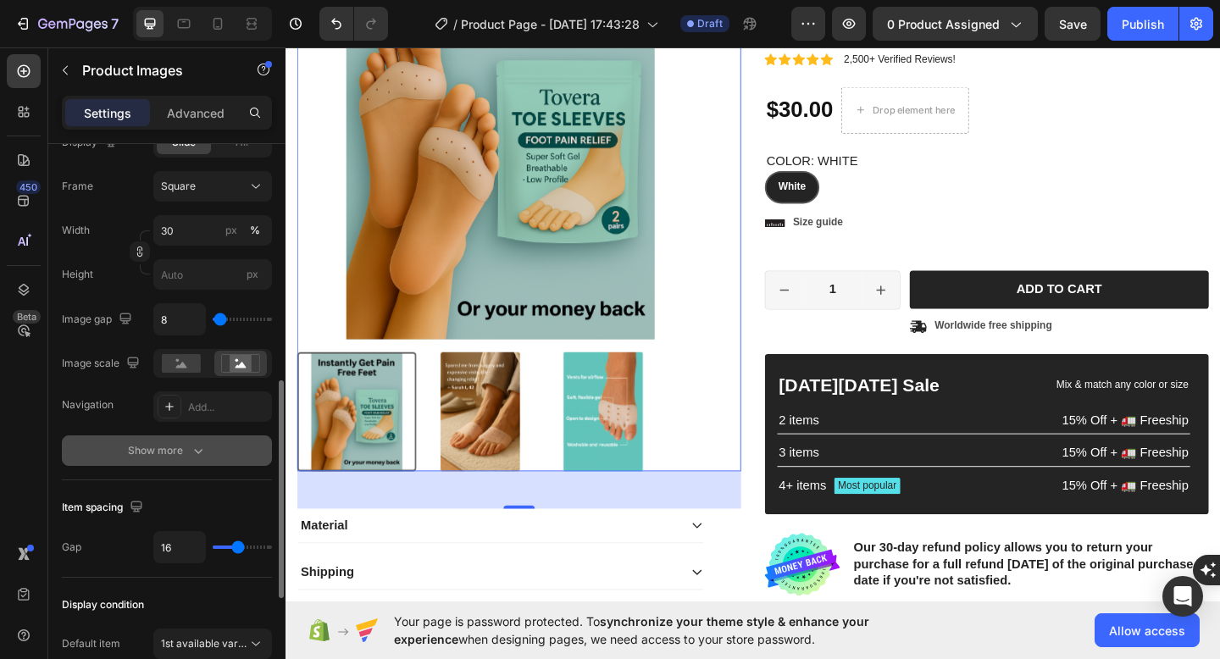
click at [154, 451] on div "Show more" at bounding box center [167, 450] width 79 height 17
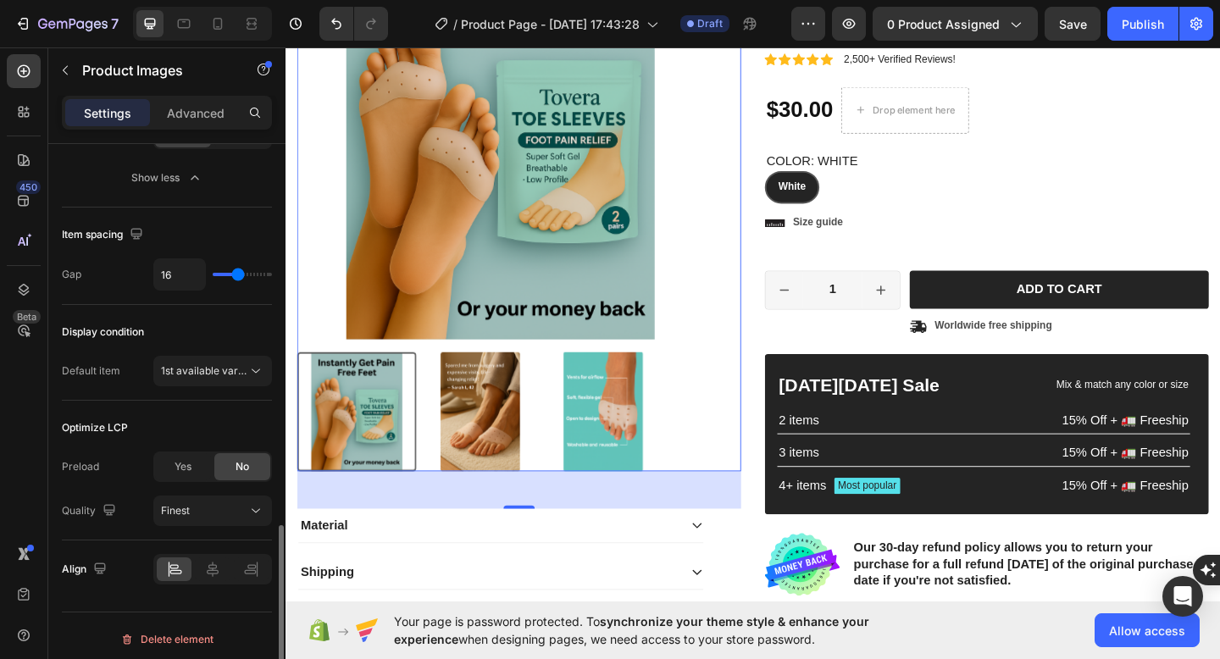
scroll to position [1110, 0]
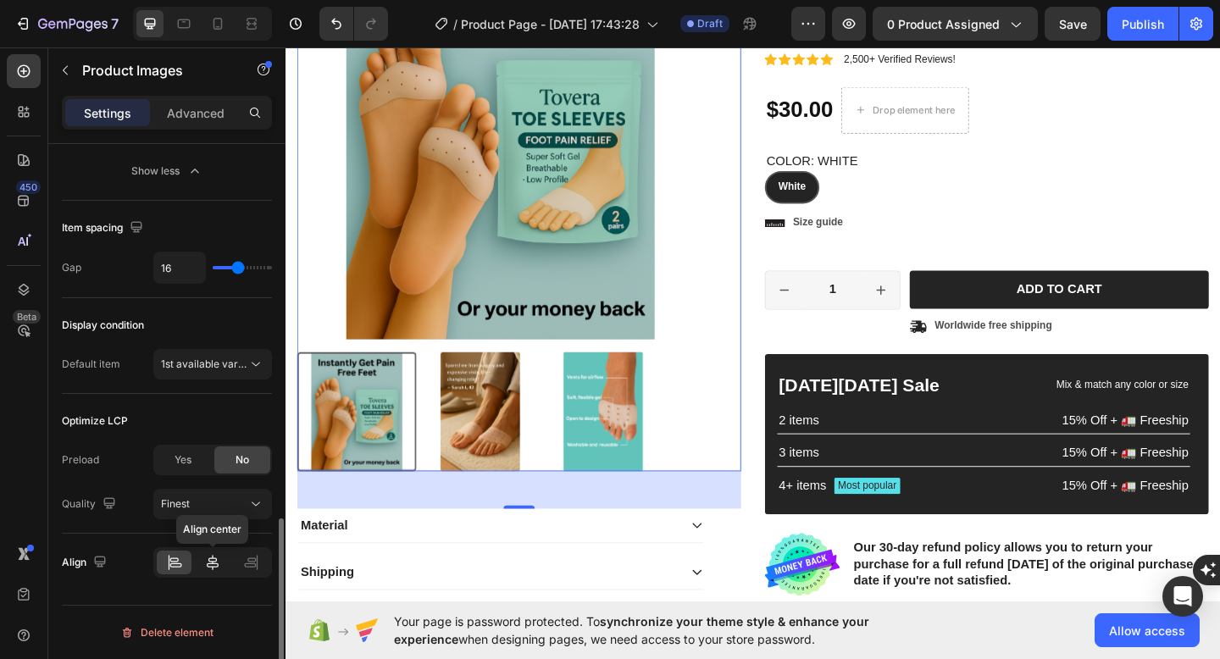
click at [199, 567] on div at bounding box center [212, 563] width 35 height 24
click at [242, 562] on icon at bounding box center [250, 562] width 17 height 17
click at [218, 566] on icon at bounding box center [213, 562] width 12 height 15
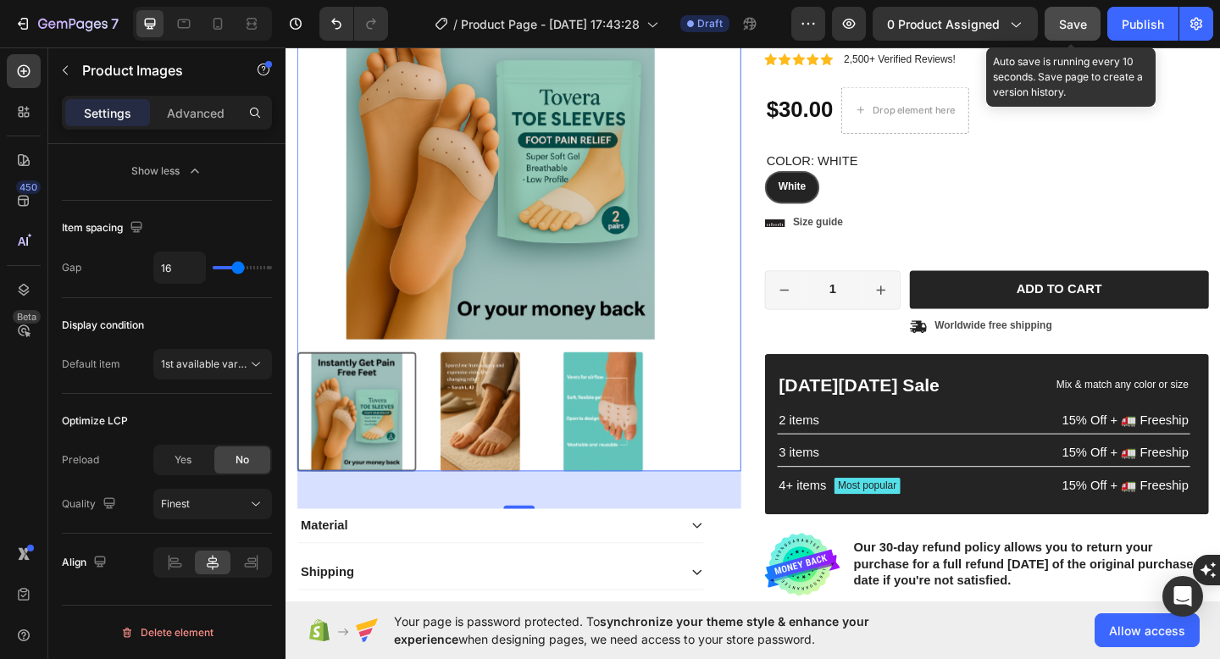
click at [1080, 24] on span "Save" at bounding box center [1073, 24] width 28 height 14
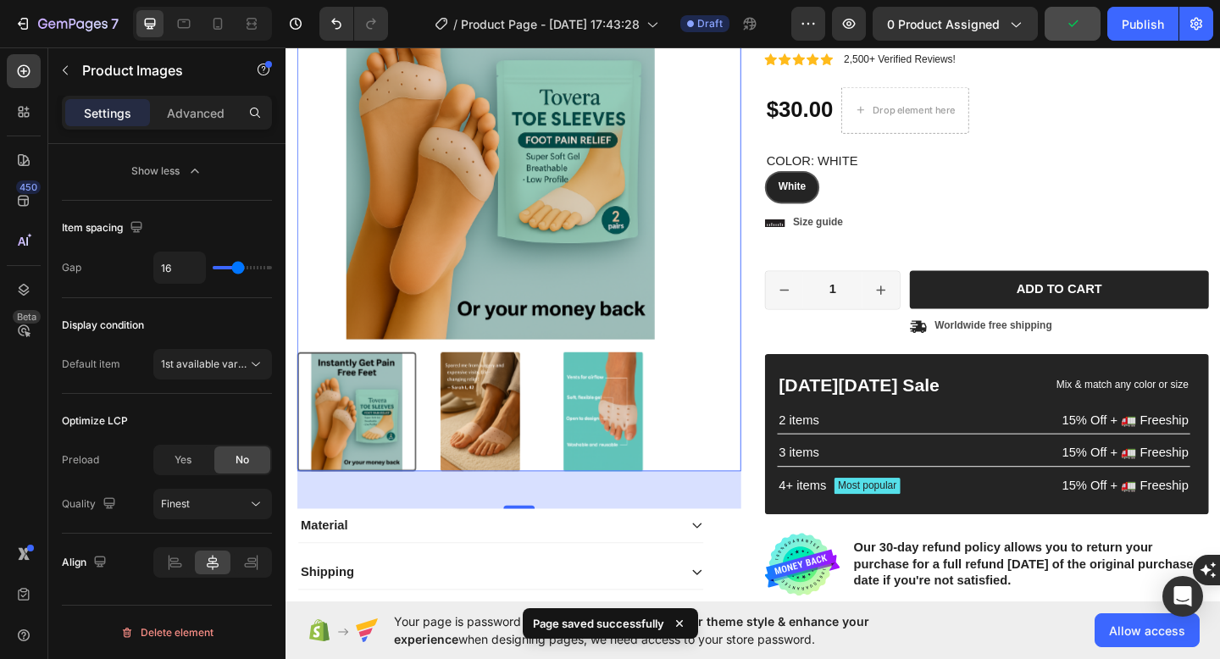
scroll to position [0, 0]
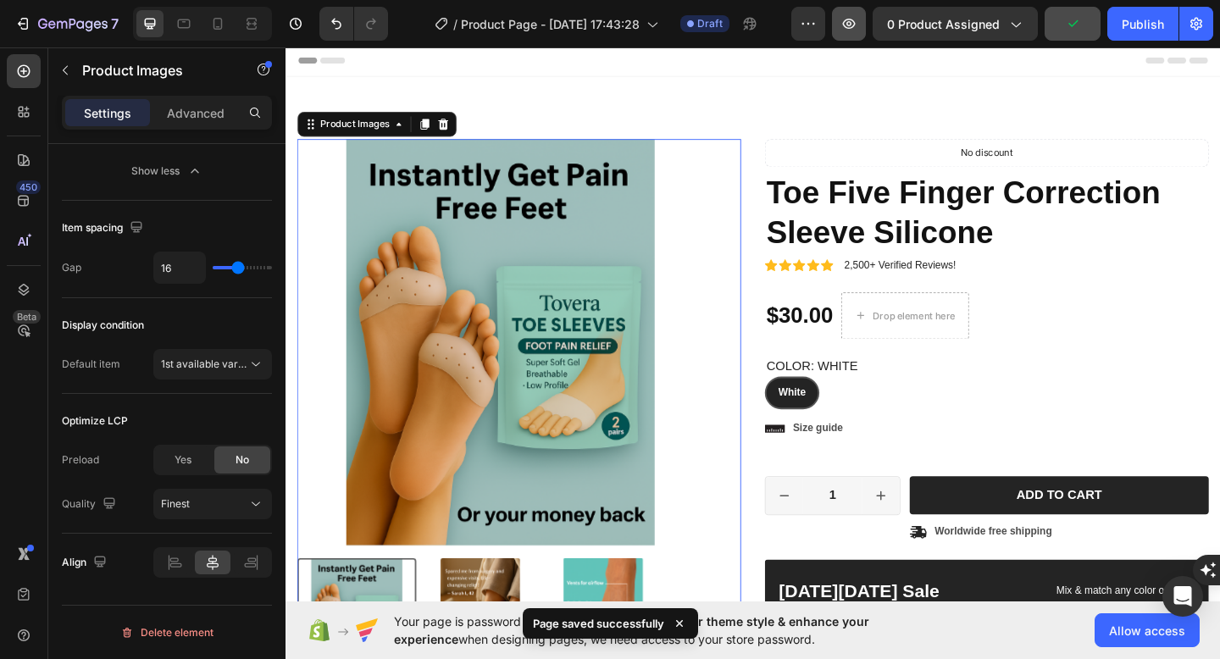
click at [855, 22] on icon "button" at bounding box center [849, 24] width 13 height 10
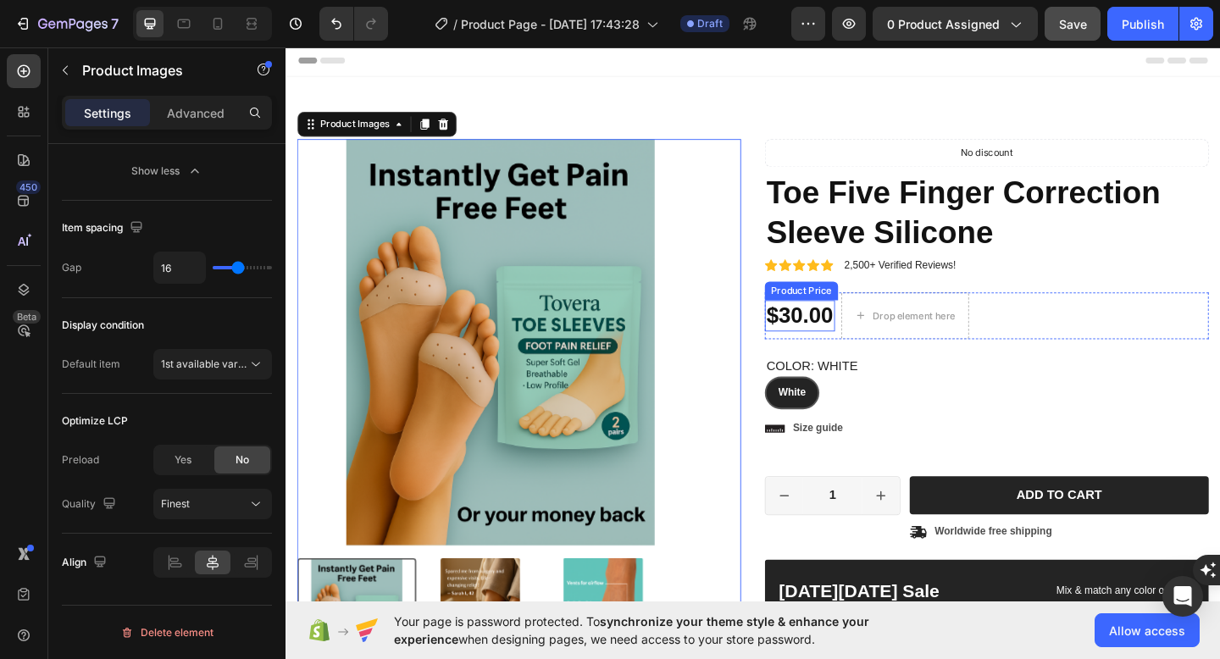
click at [846, 345] on div "$30.00" at bounding box center [844, 340] width 76 height 34
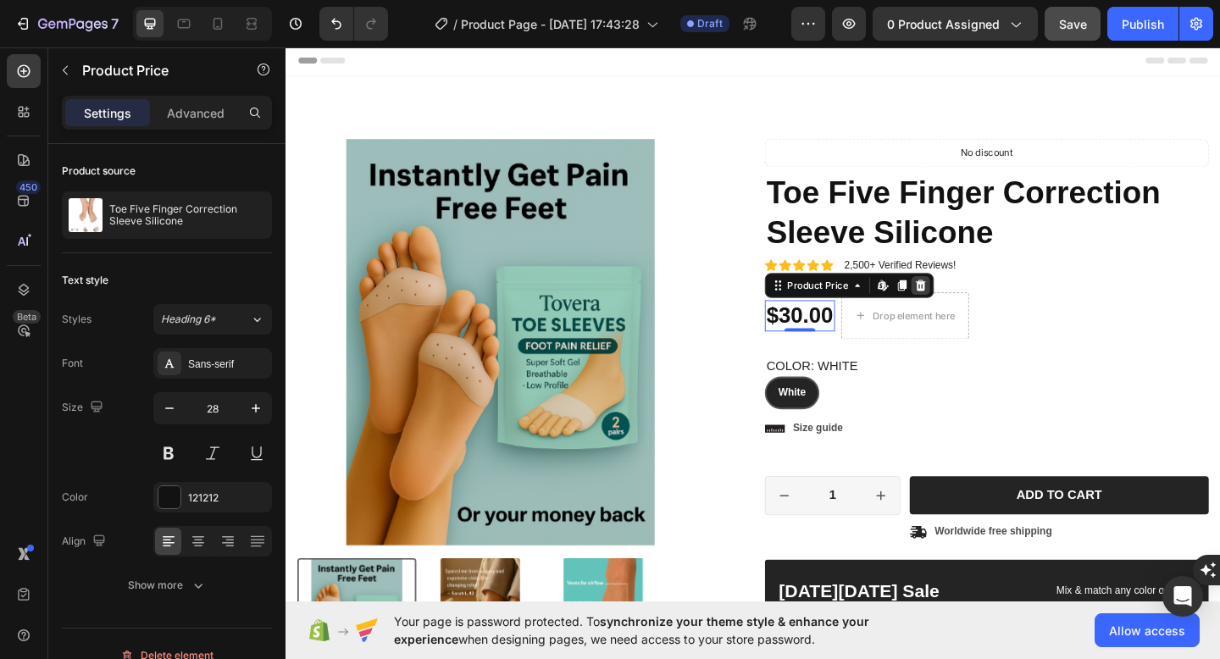
click at [972, 307] on icon at bounding box center [976, 307] width 11 height 12
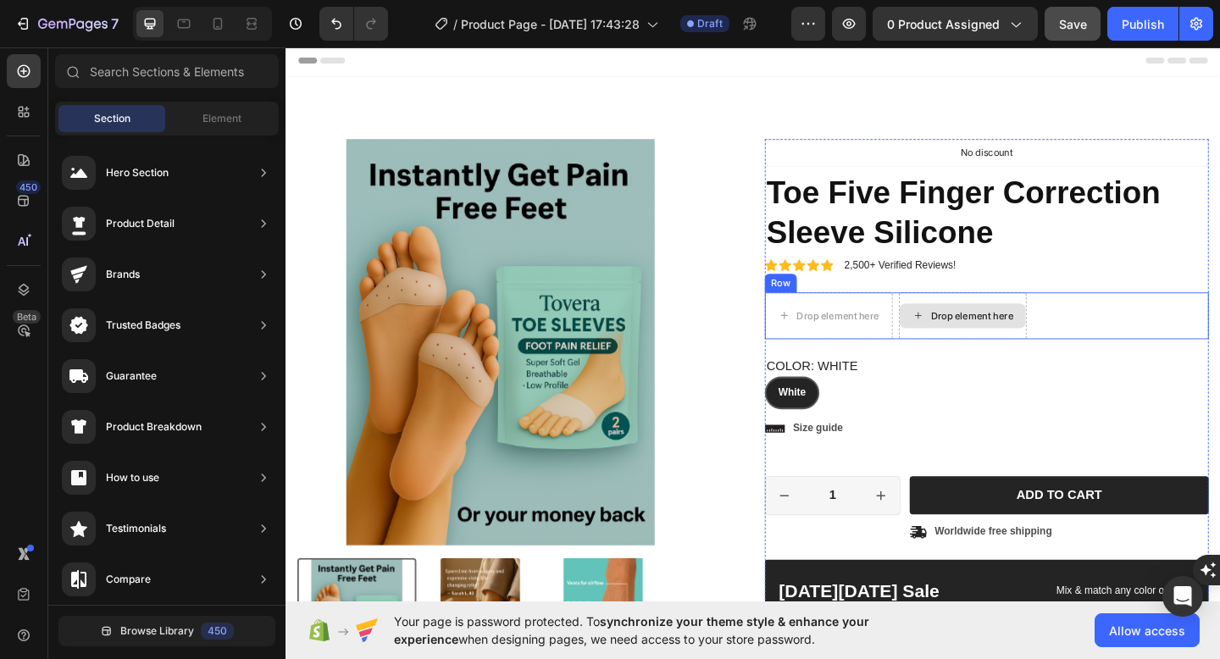
click at [1000, 335] on div "Drop element here" at bounding box center [1032, 340] width 90 height 14
click at [895, 342] on div "Drop element here" at bounding box center [886, 340] width 90 height 14
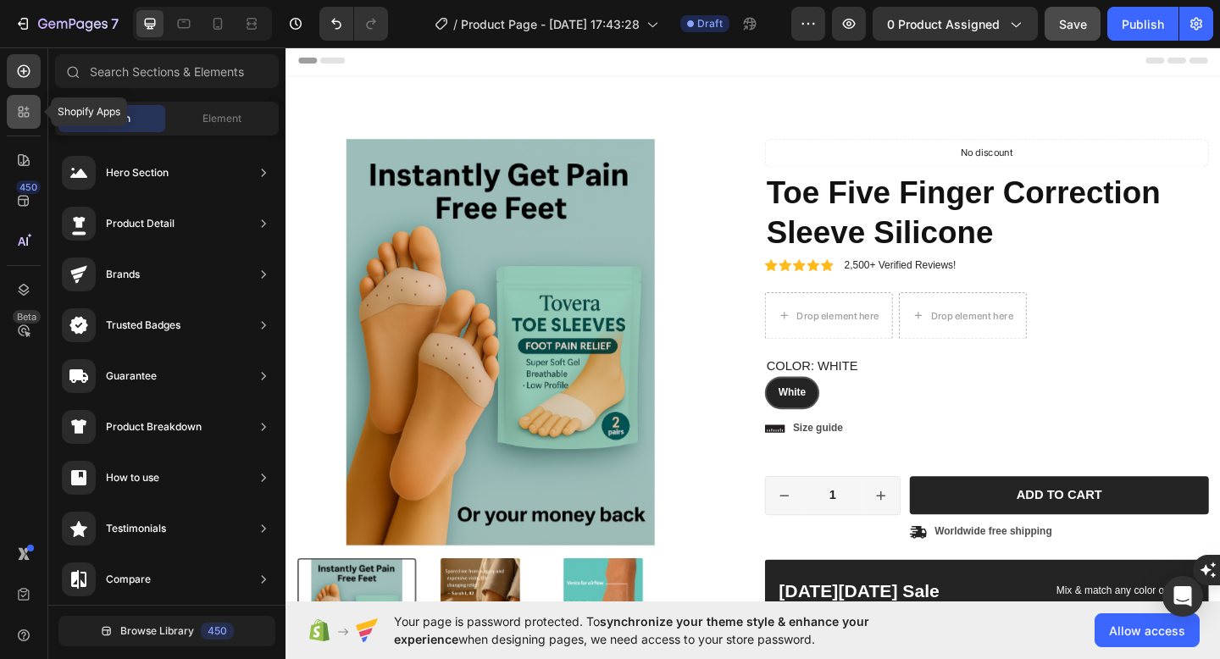
click at [30, 116] on icon at bounding box center [23, 111] width 17 height 17
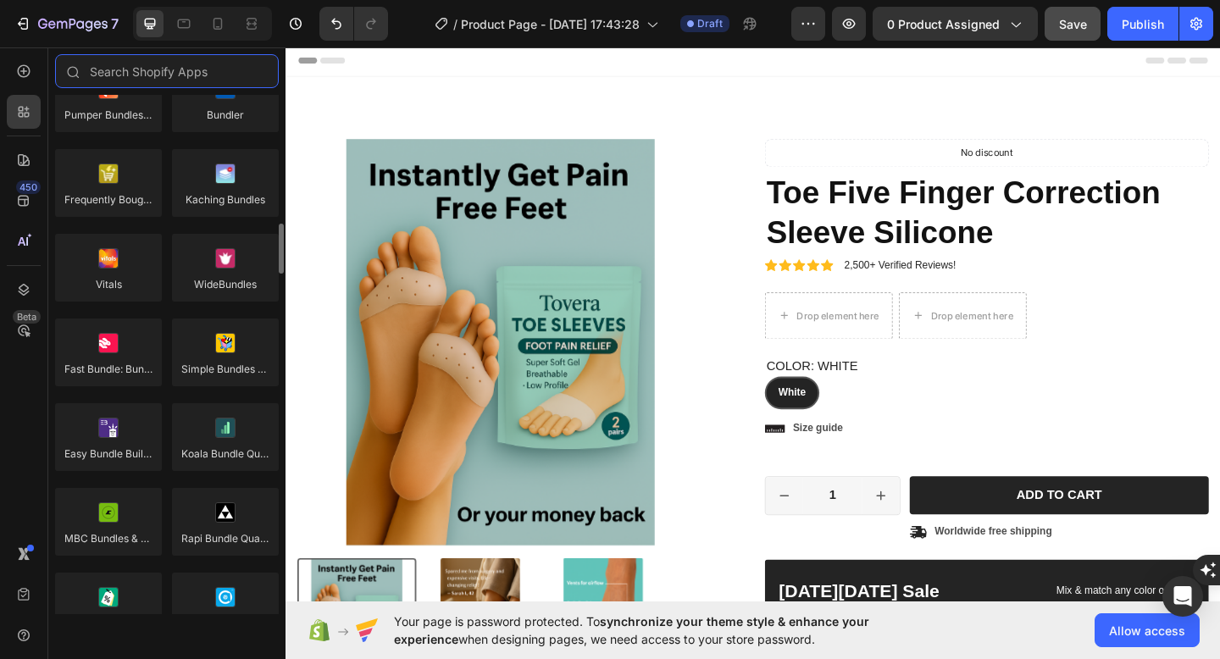
scroll to position [1319, 0]
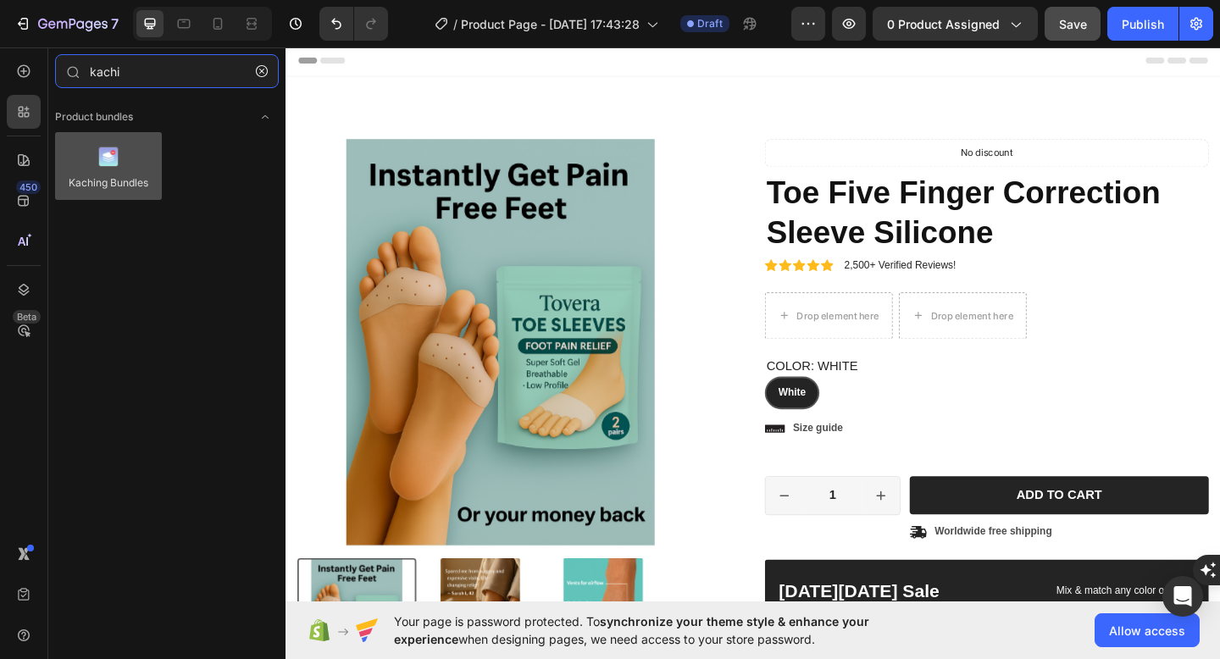
type input "kachi"
click at [130, 179] on div at bounding box center [108, 166] width 107 height 68
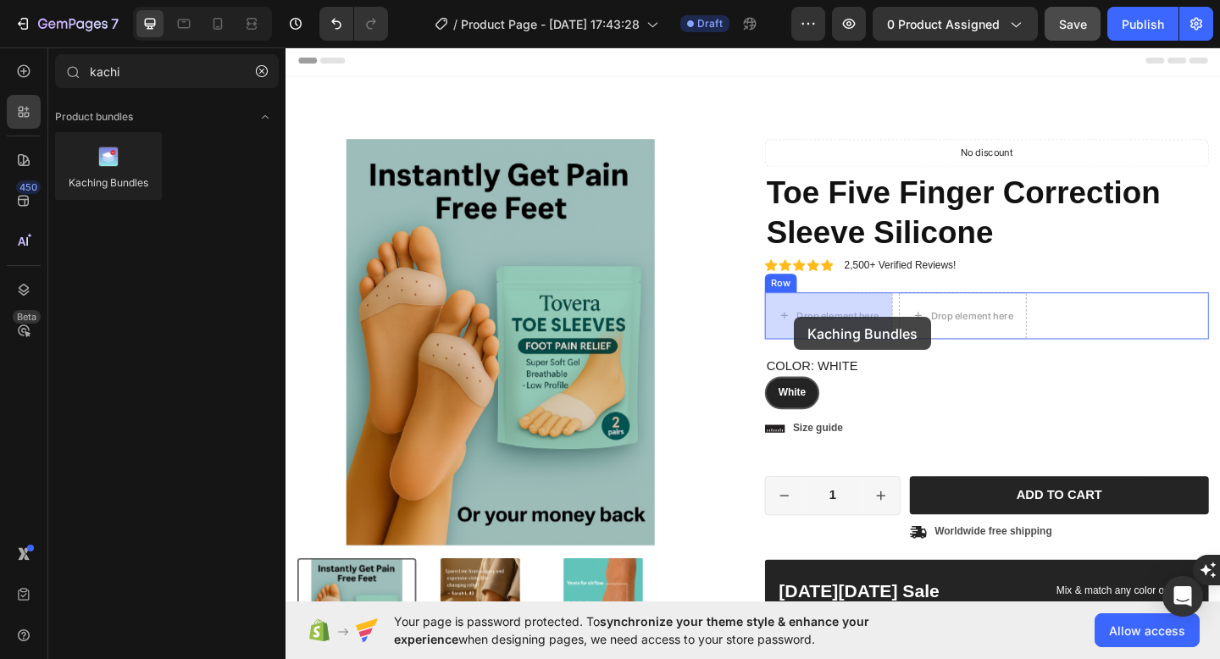
drag, startPoint x: 416, startPoint y: 224, endPoint x: 838, endPoint y: 338, distance: 437.0
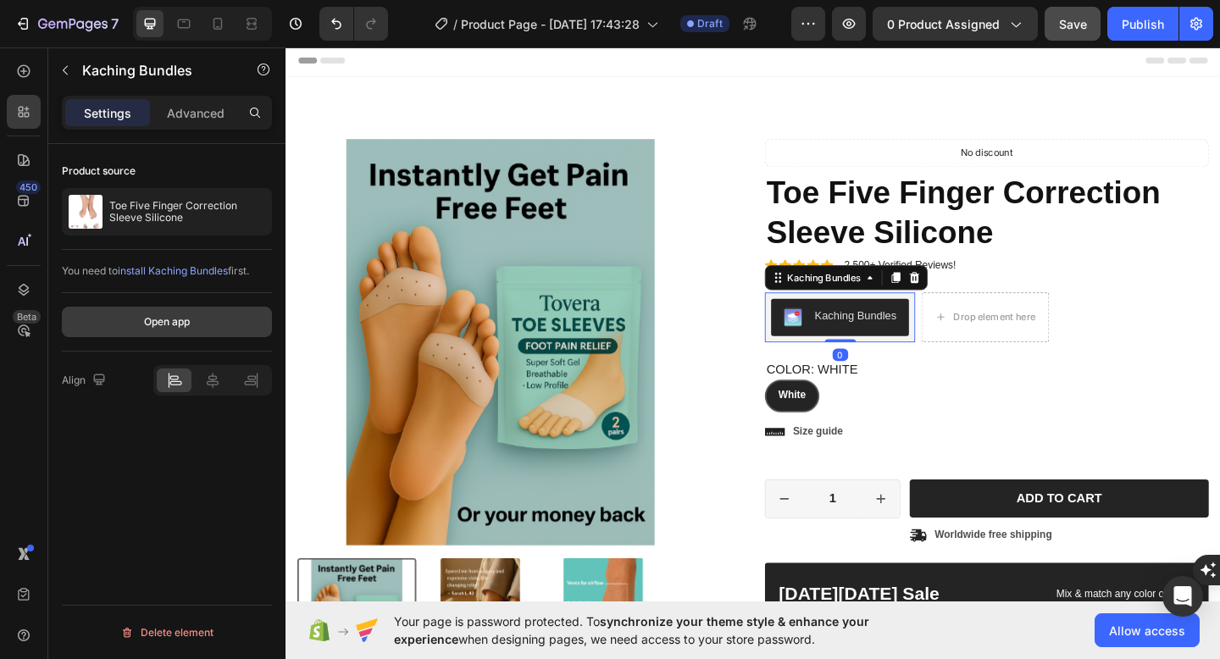
click at [174, 324] on div "Open app" at bounding box center [167, 321] width 46 height 15
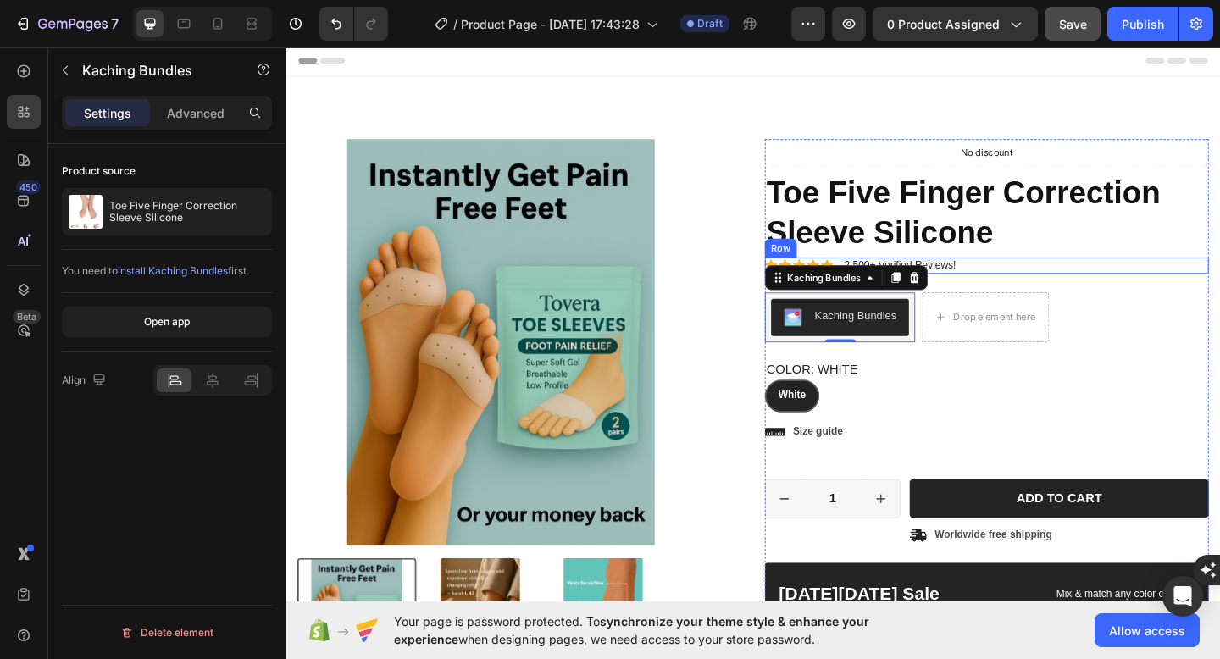
click at [1170, 287] on div "Icon Icon Icon Icon Icon Icon List 2,500+ Verified Reviews! Text Block Row" at bounding box center [1047, 285] width 483 height 18
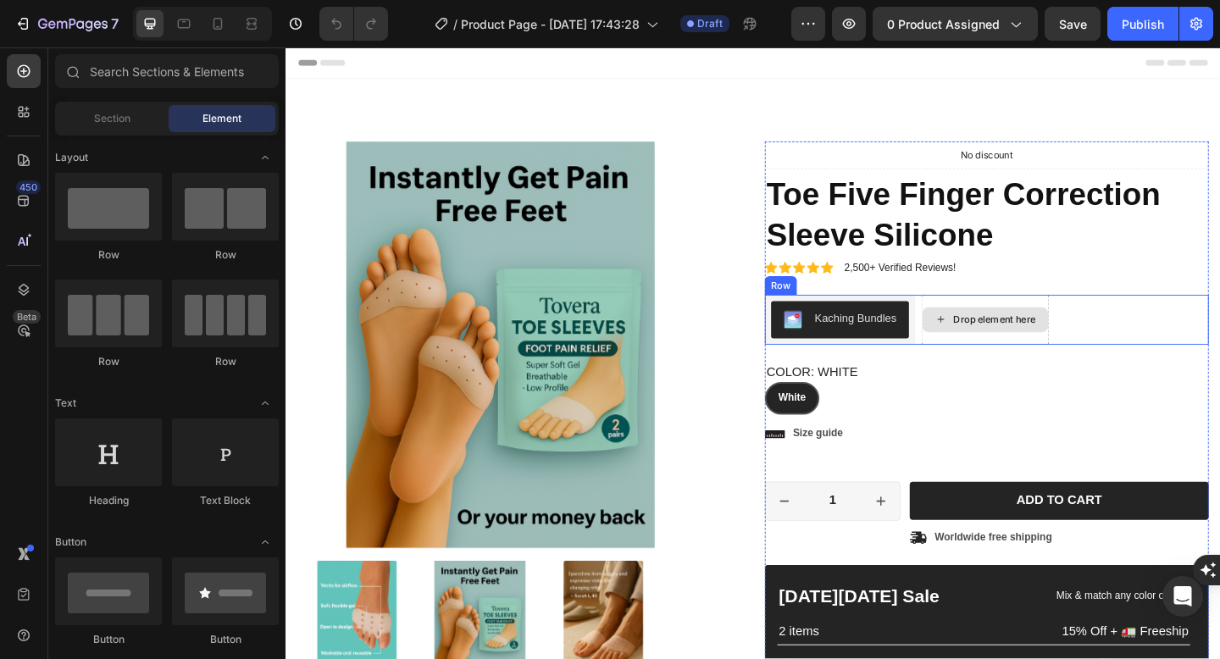
click at [1075, 367] on div "Drop element here" at bounding box center [1046, 344] width 139 height 54
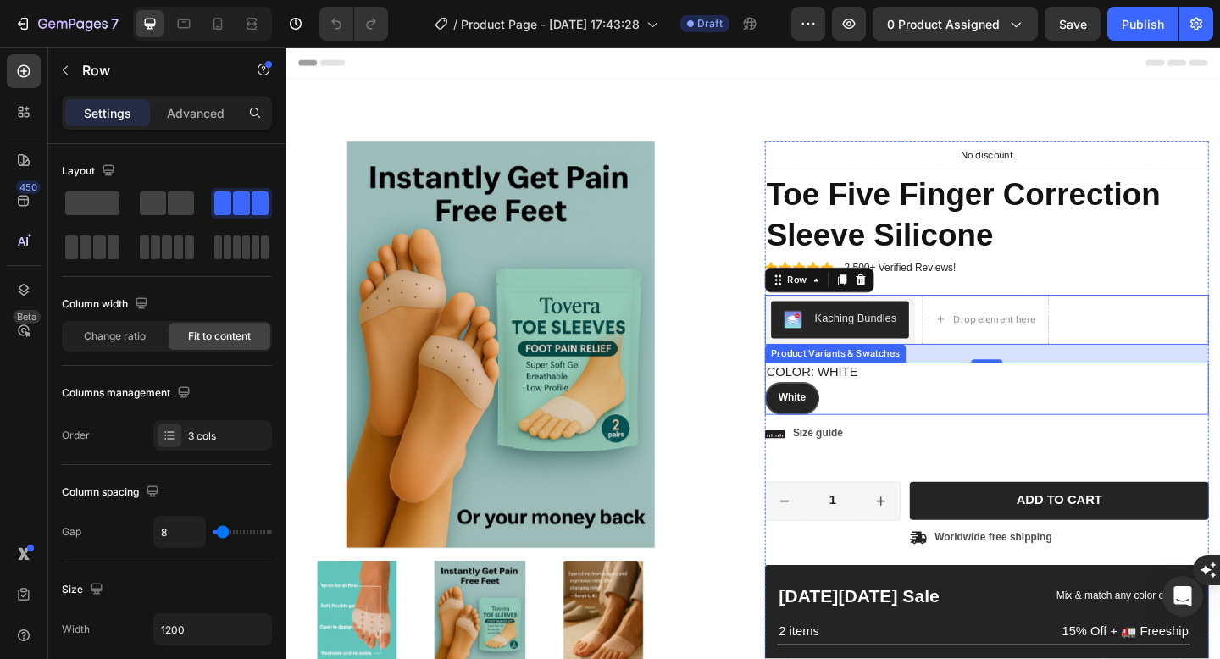
click at [913, 416] on div "White White White" at bounding box center [1047, 430] width 483 height 36
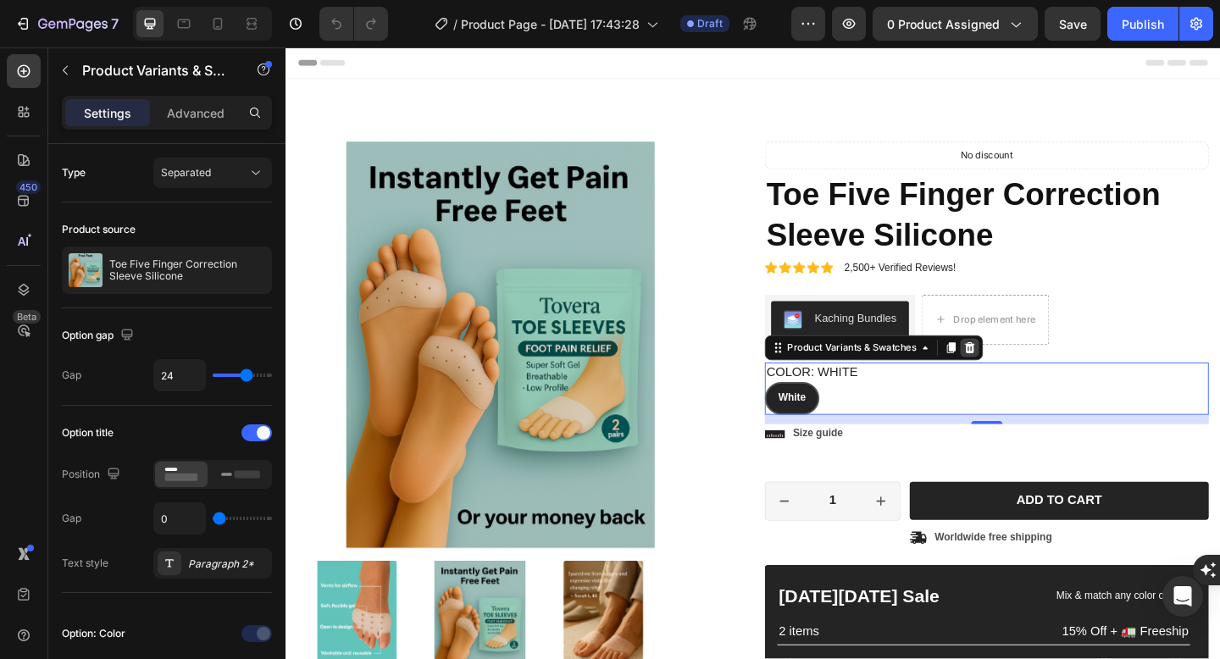
click at [1031, 374] on icon at bounding box center [1029, 375] width 14 height 14
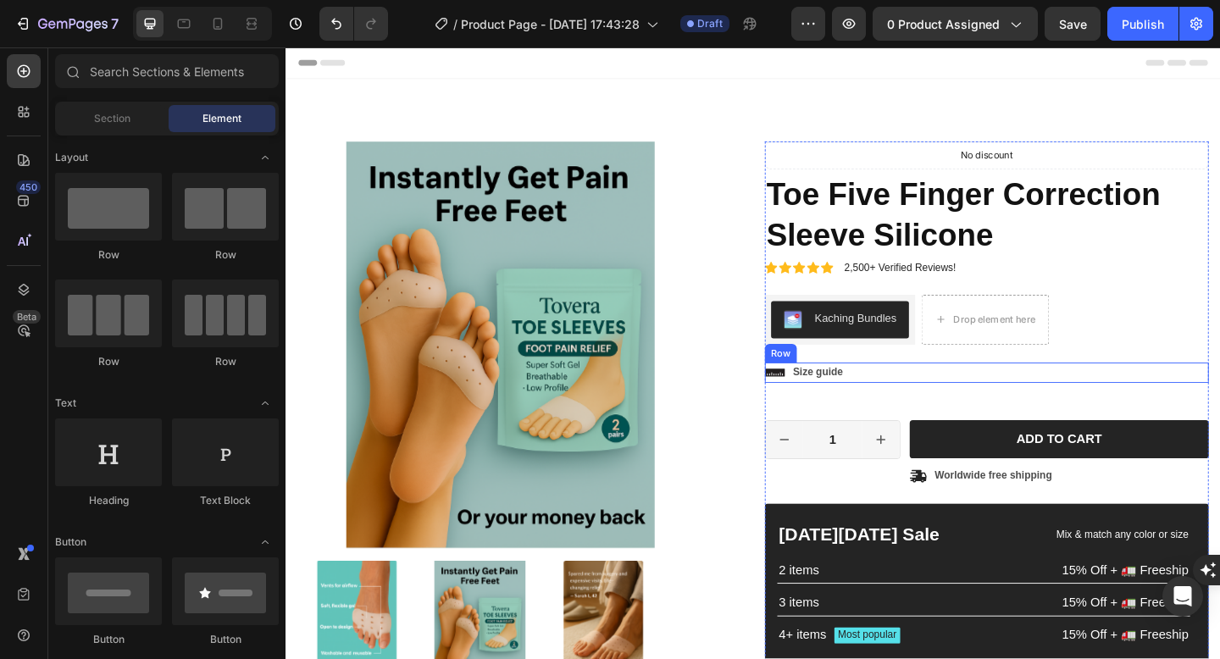
click at [879, 403] on p "Size guide" at bounding box center [864, 401] width 54 height 14
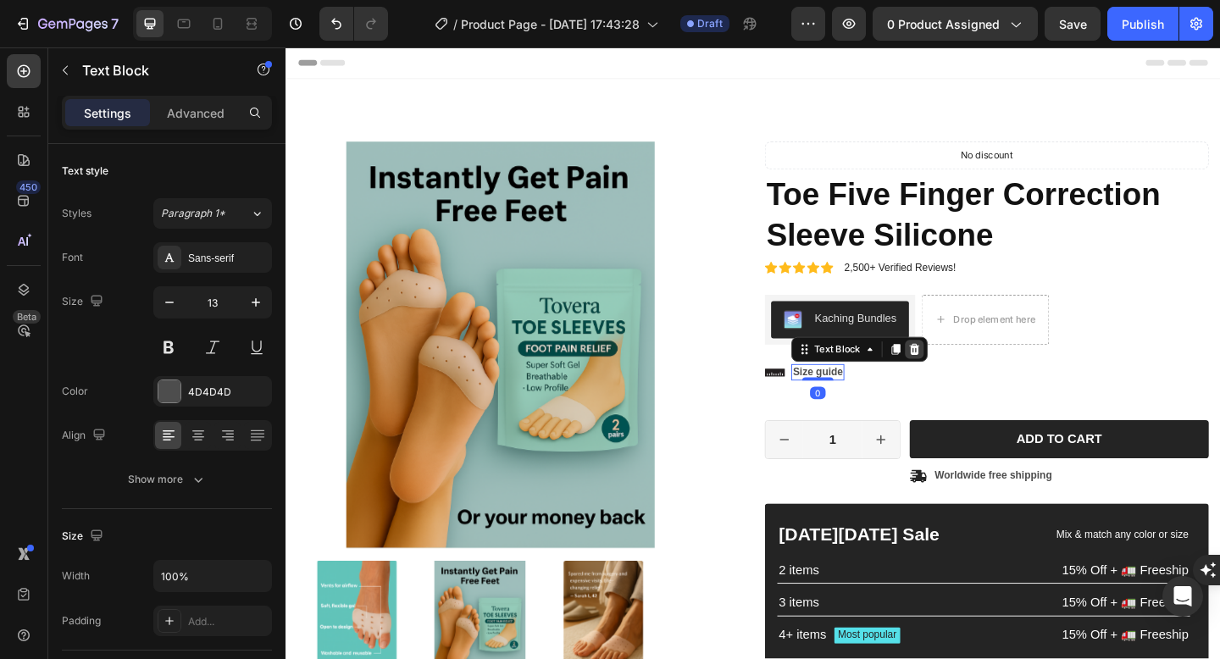
click at [967, 379] on icon at bounding box center [969, 376] width 14 height 14
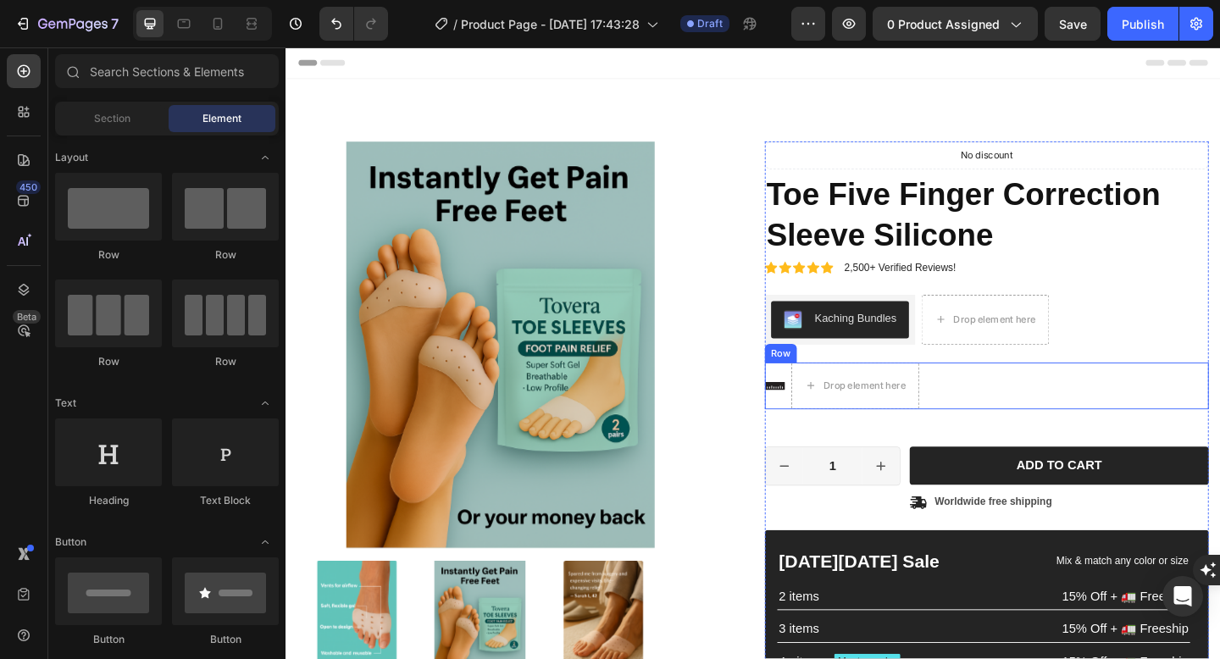
click at [831, 410] on div "Icon Drop element here Row" at bounding box center [1047, 415] width 483 height 51
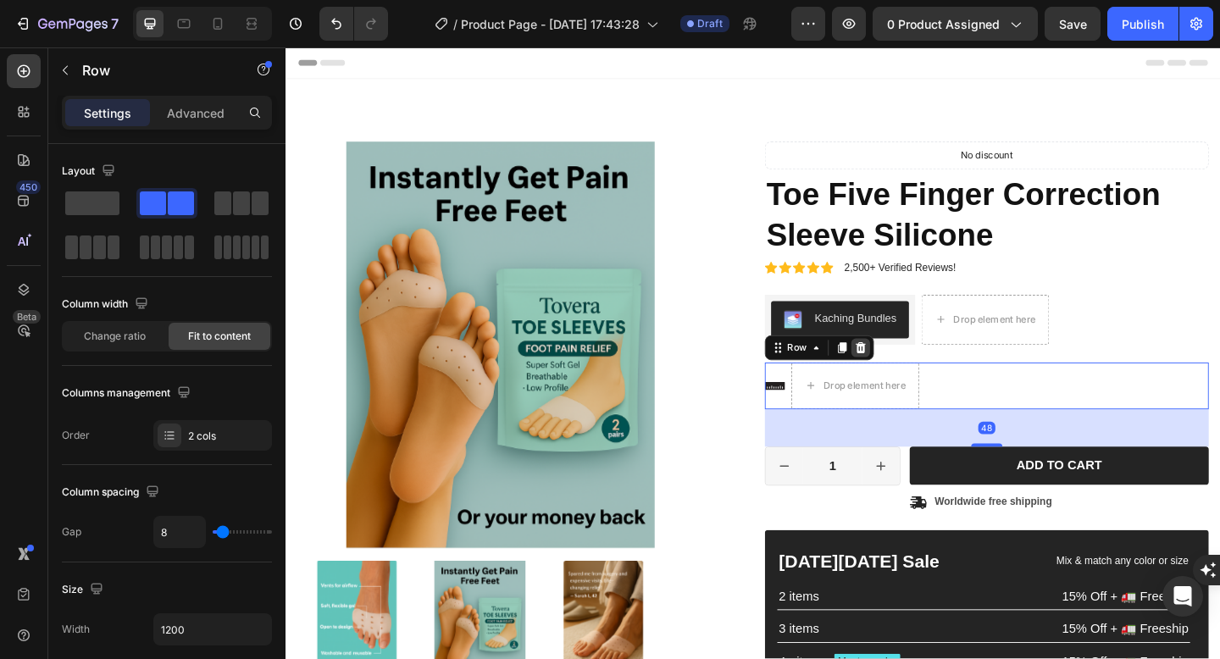
click at [907, 373] on icon at bounding box center [910, 374] width 11 height 12
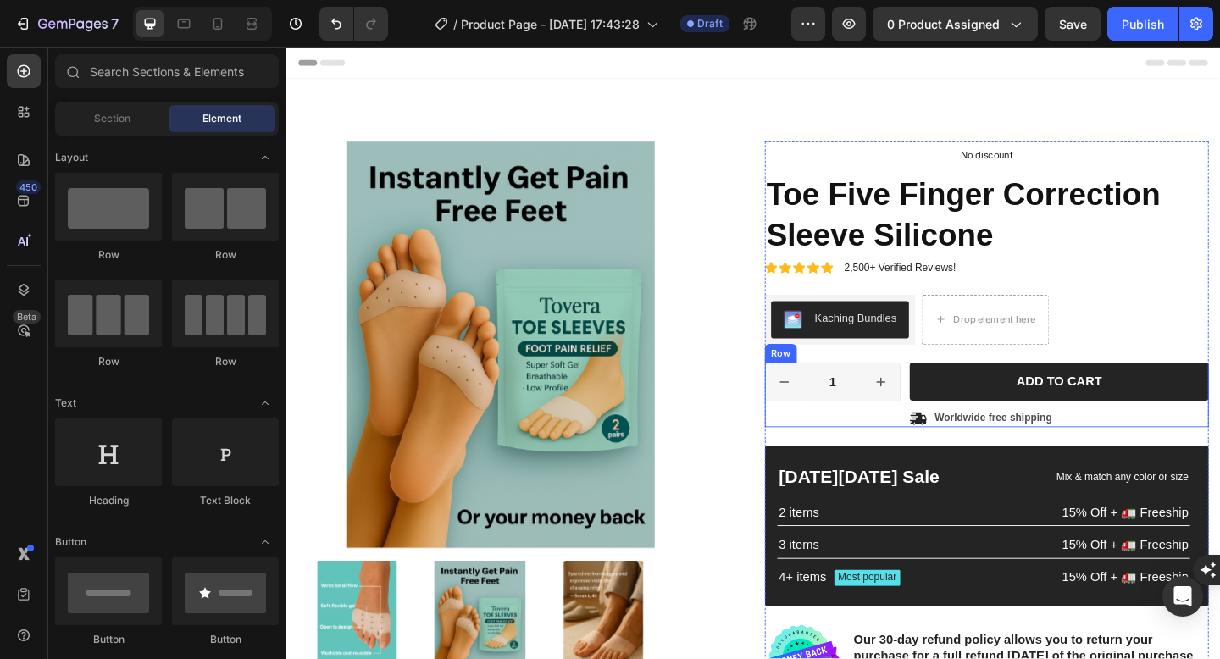
click at [935, 440] on div "1 Product Quantity Row" at bounding box center [879, 425] width 147 height 70
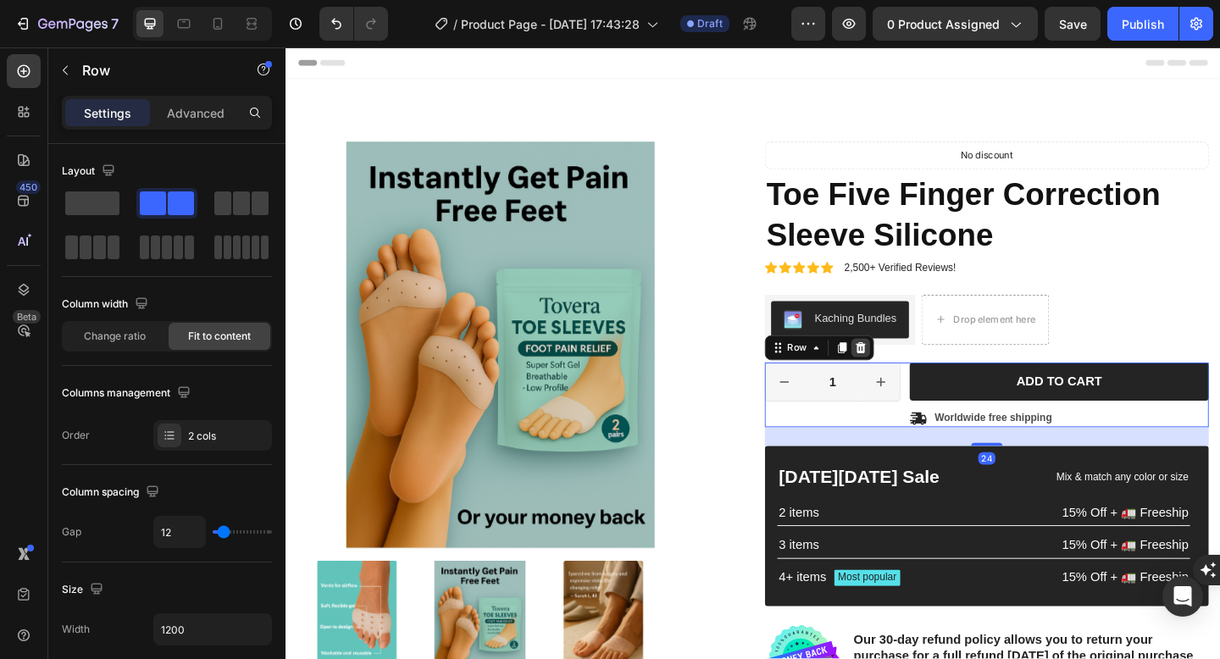
click at [907, 375] on icon at bounding box center [910, 374] width 11 height 12
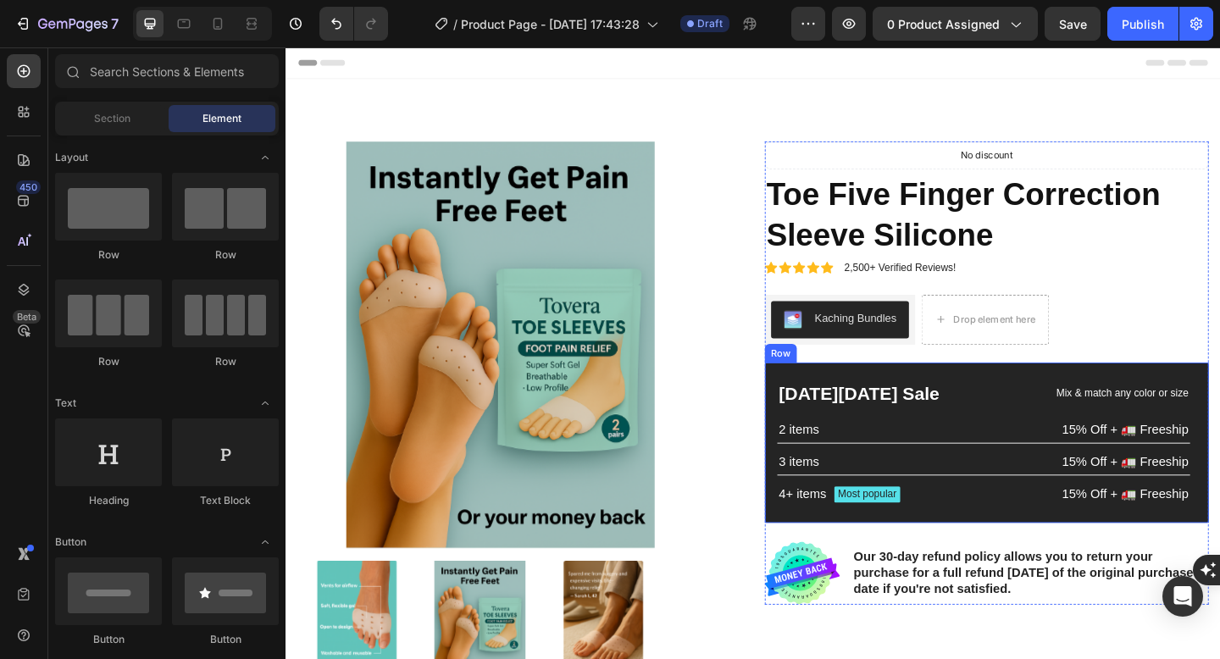
click at [1037, 400] on div "Black Friday Sale Text Block Mix & match any color or size Text Block Row 2 ite…" at bounding box center [1047, 477] width 483 height 174
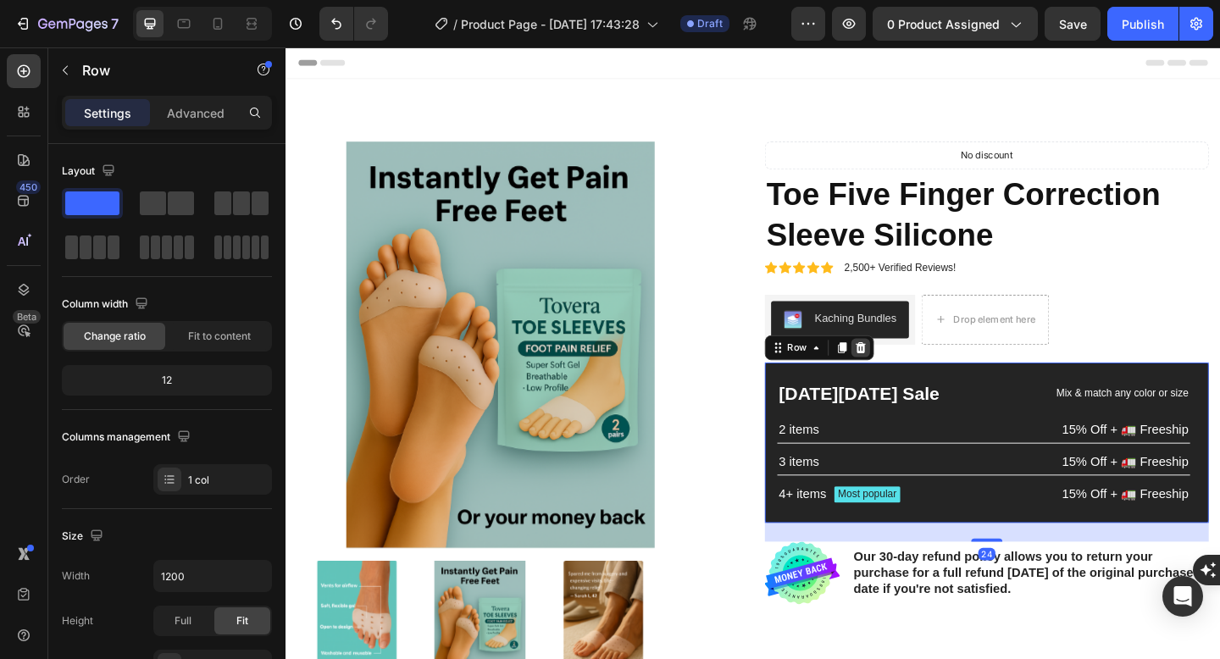
click at [917, 379] on div at bounding box center [910, 374] width 20 height 20
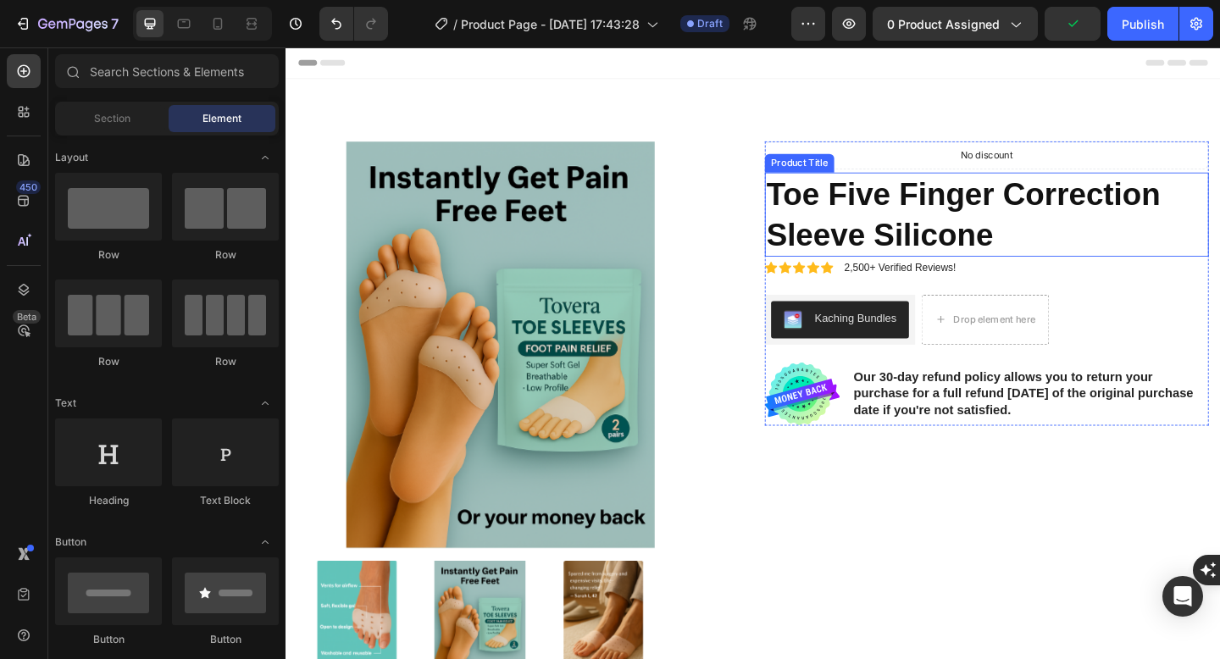
click at [928, 204] on h1 "Toe Five Finger Correction Sleeve Silicone" at bounding box center [1047, 229] width 483 height 91
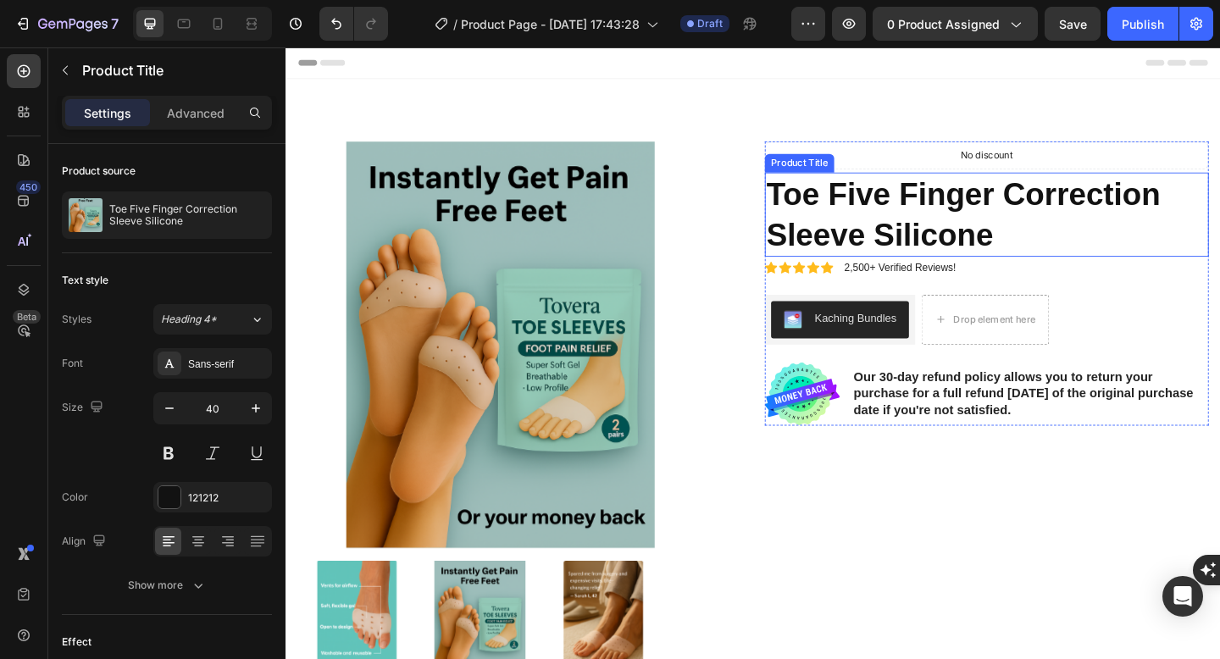
click at [928, 204] on h1 "Toe Five Finger Correction Sleeve Silicone" at bounding box center [1047, 229] width 483 height 91
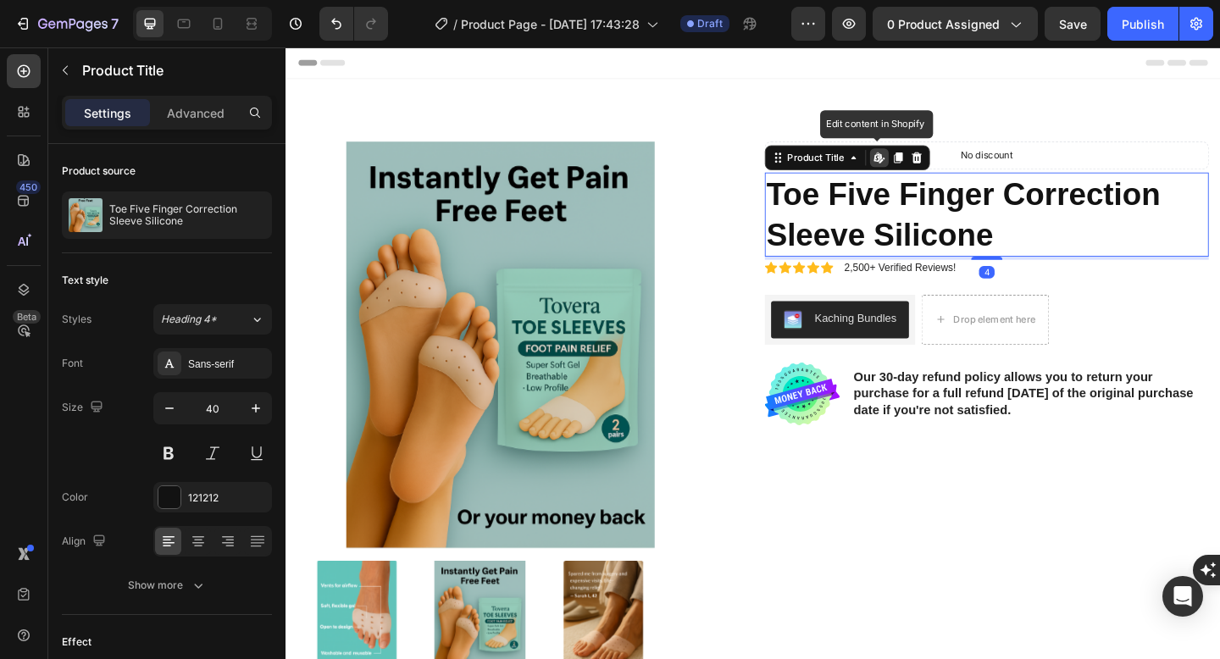
click at [928, 204] on h1 "Toe Five Finger Correction Sleeve Silicone" at bounding box center [1047, 229] width 483 height 91
click at [938, 213] on h1 "Toe Five Finger Correction Sleeve Silicone" at bounding box center [1047, 229] width 483 height 91
click at [1053, 247] on h1 "Toe Five Finger Correction Sleeve Silicone" at bounding box center [1047, 229] width 483 height 91
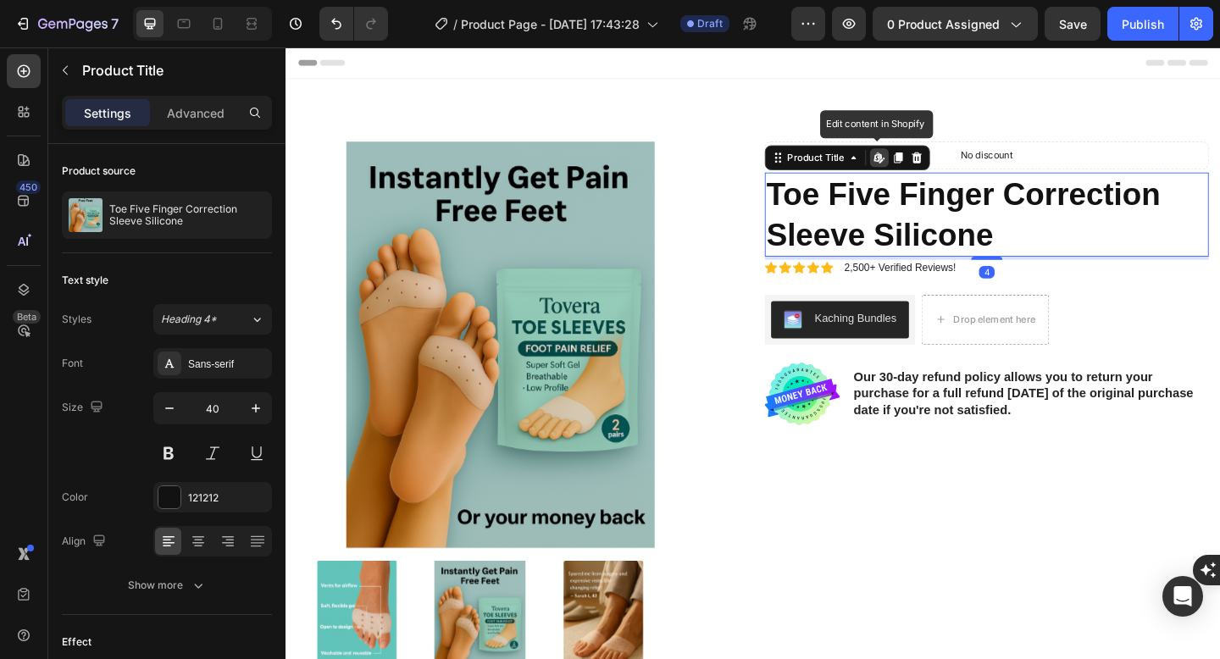
click at [1053, 247] on h1 "Toe Five Finger Correction Sleeve Silicone" at bounding box center [1047, 229] width 483 height 91
click at [868, 250] on h1 "Toe Five Finger Correction Sleeve Silicone" at bounding box center [1047, 229] width 483 height 91
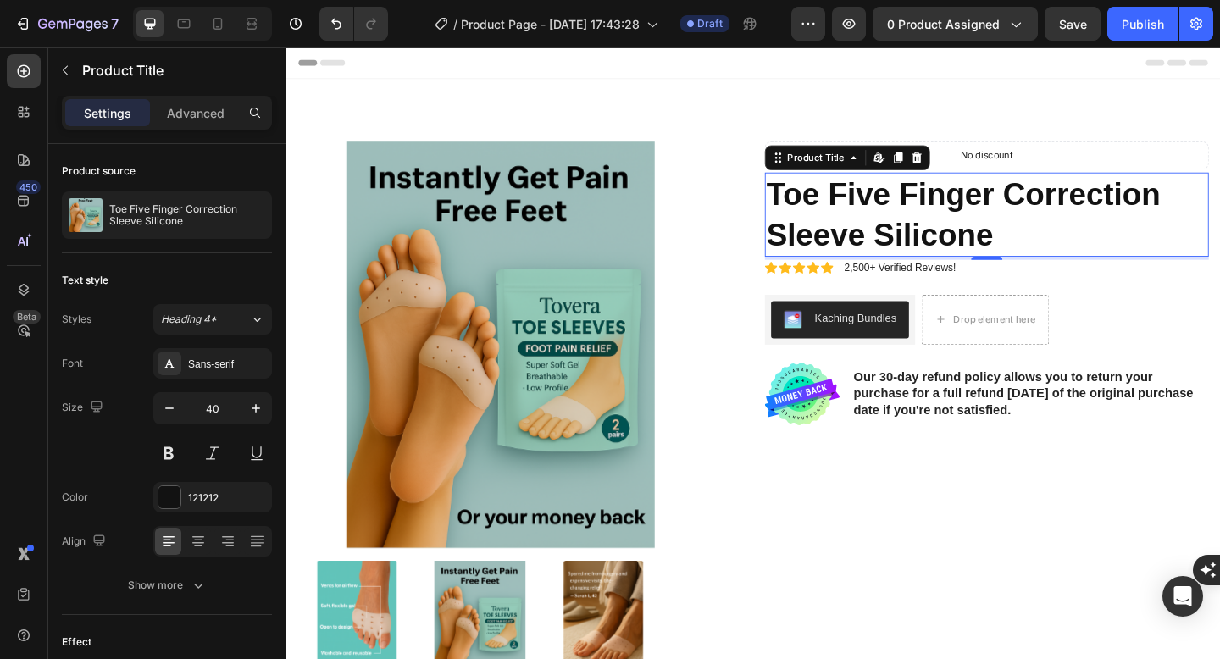
click at [889, 180] on div "Product Title Edit content in Shopify" at bounding box center [896, 167] width 180 height 27
click at [892, 175] on div "Product Title" at bounding box center [862, 168] width 102 height 20
click at [896, 172] on icon at bounding box center [903, 168] width 14 height 14
click at [168, 134] on div "Settings Advanced" at bounding box center [166, 120] width 237 height 48
click at [177, 126] on div "Settings Advanced" at bounding box center [167, 113] width 210 height 34
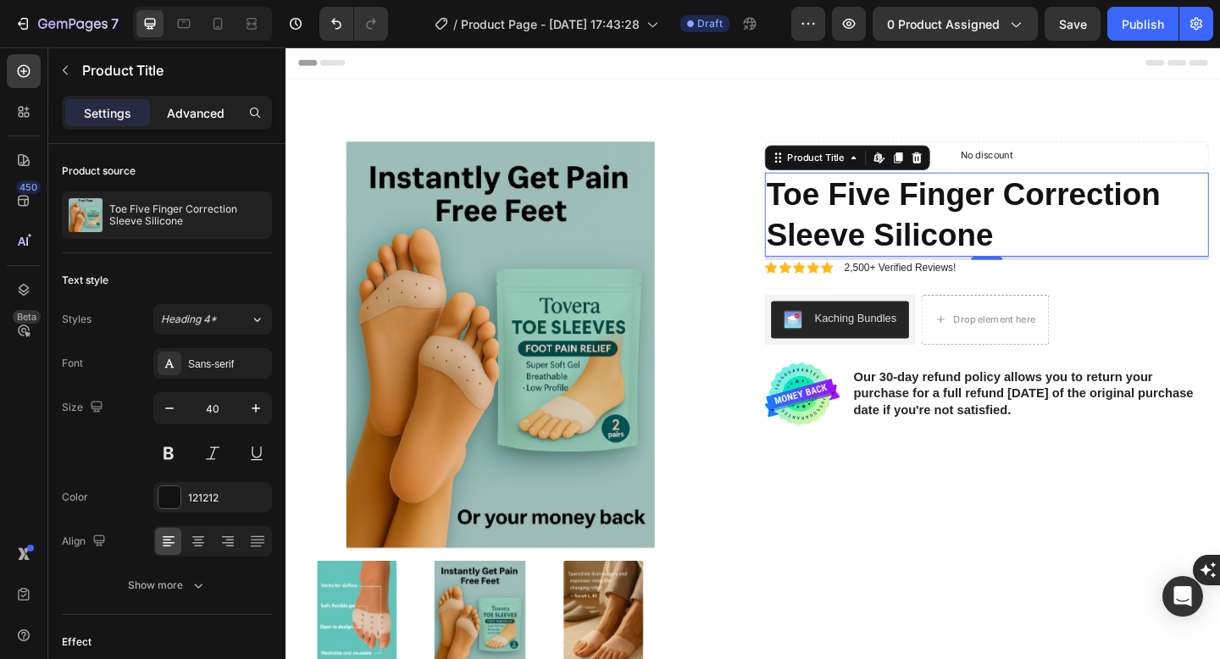
click at [185, 122] on div "Advanced" at bounding box center [195, 112] width 85 height 27
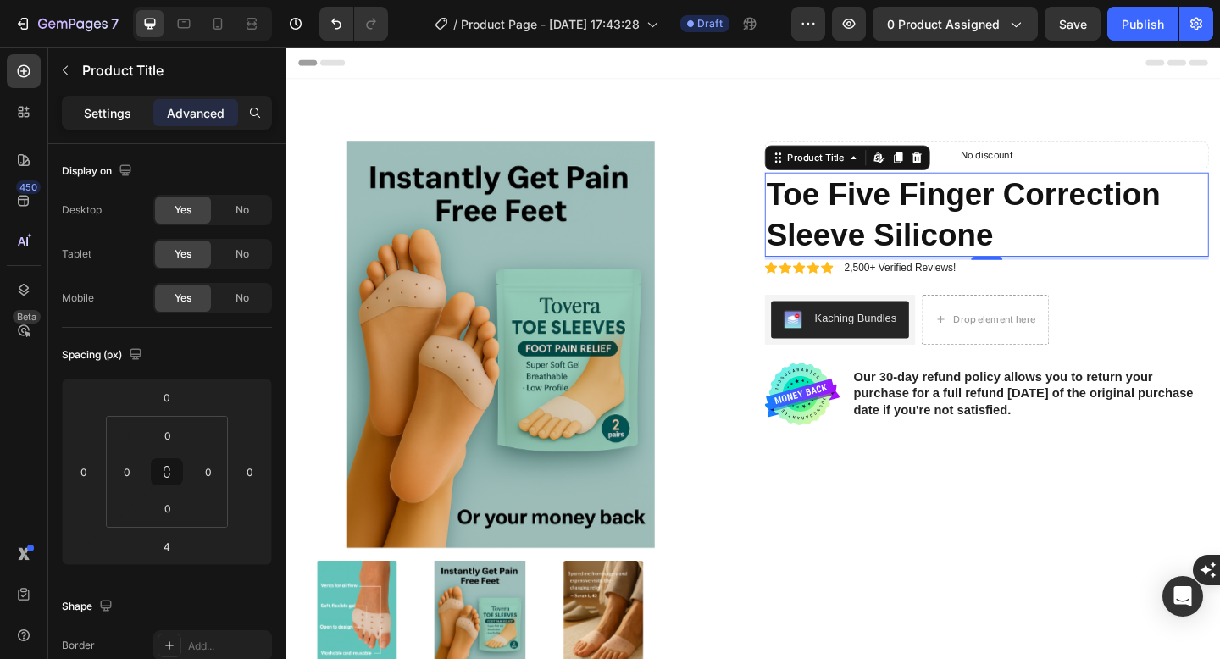
click at [106, 111] on p "Settings" at bounding box center [107, 113] width 47 height 18
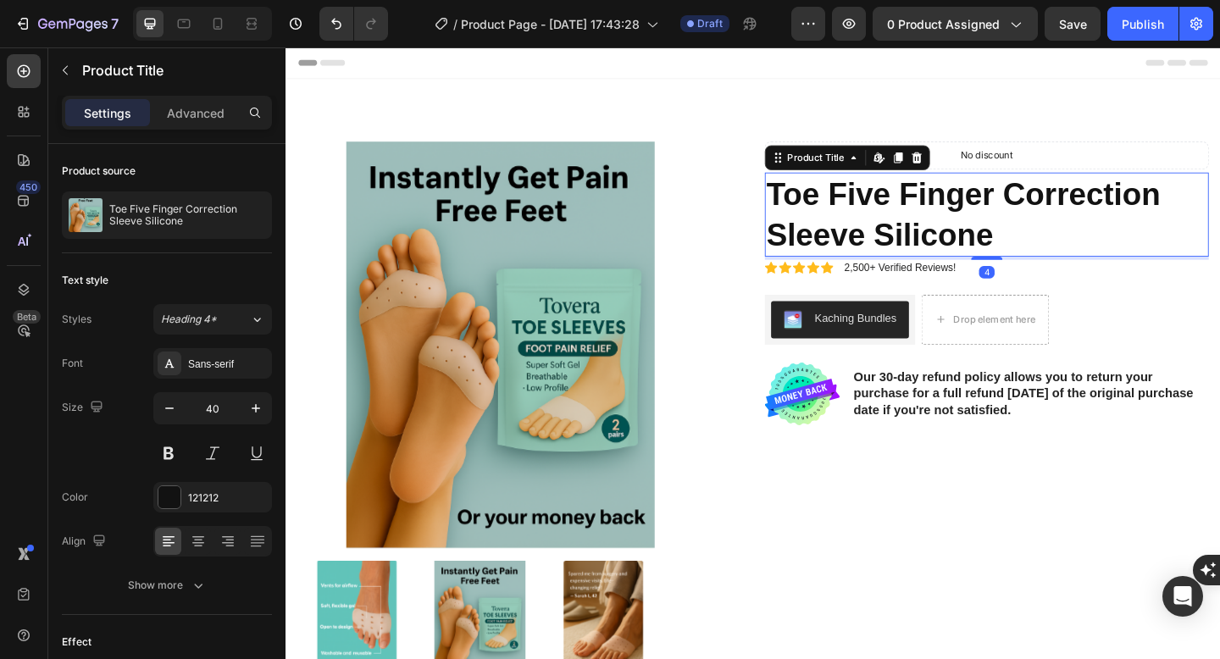
click at [1091, 207] on h1 "Toe Five Finger Correction Sleeve Silicone" at bounding box center [1047, 229] width 483 height 91
click at [954, 161] on icon at bounding box center [951, 168] width 14 height 14
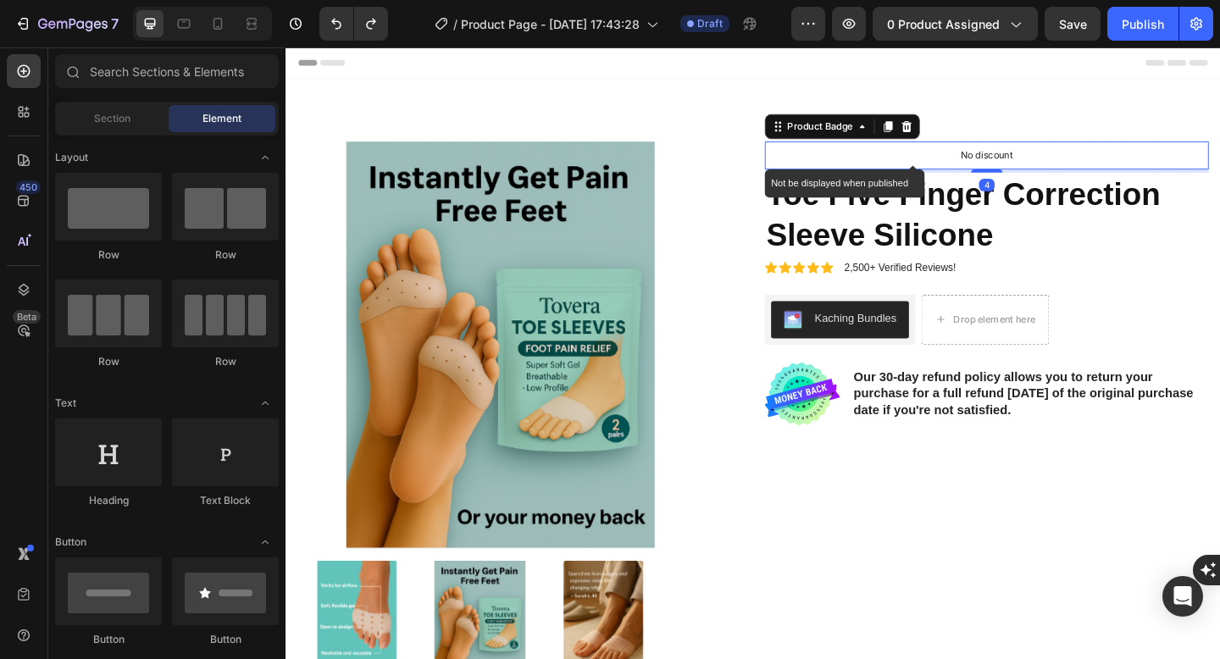
click at [1040, 173] on div "No discount" at bounding box center [1047, 165] width 481 height 29
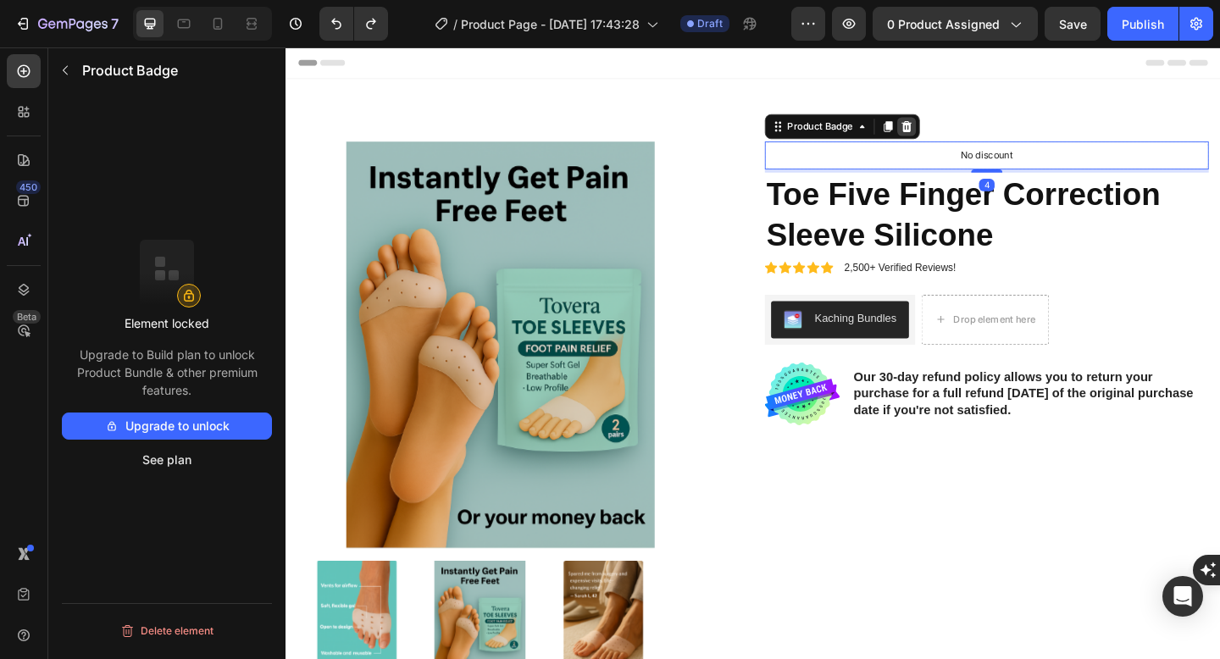
click at [966, 132] on icon at bounding box center [961, 134] width 14 height 14
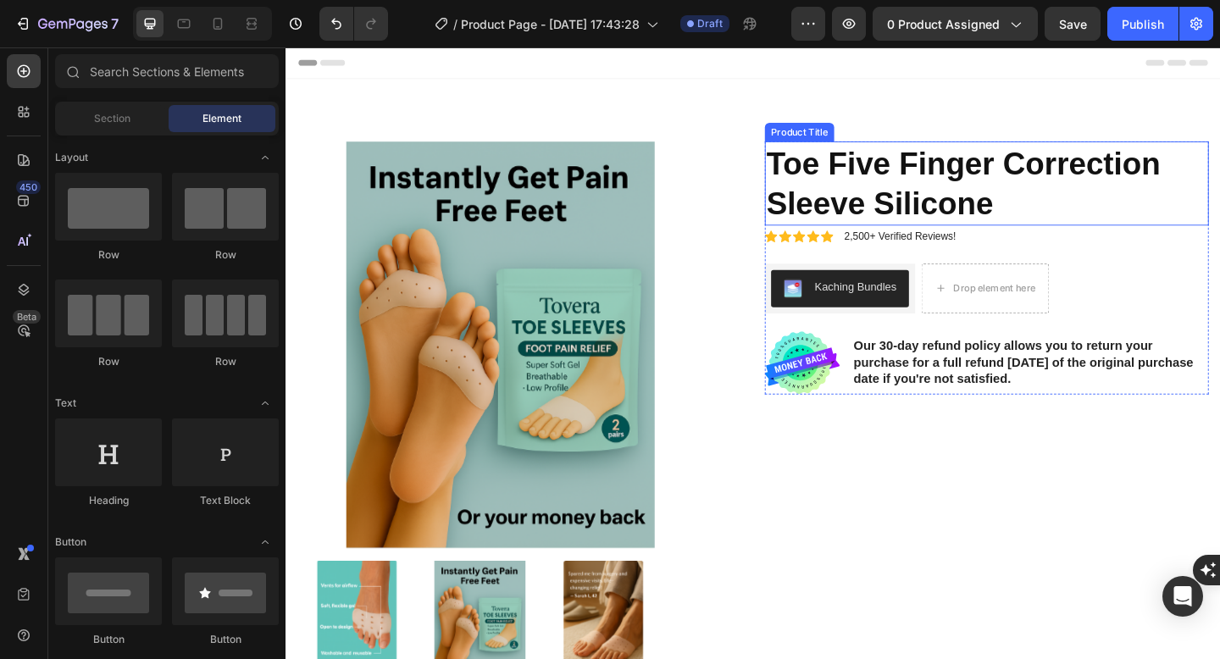
click at [988, 207] on h1 "Toe Five Finger Correction Sleeve Silicone" at bounding box center [1047, 195] width 483 height 91
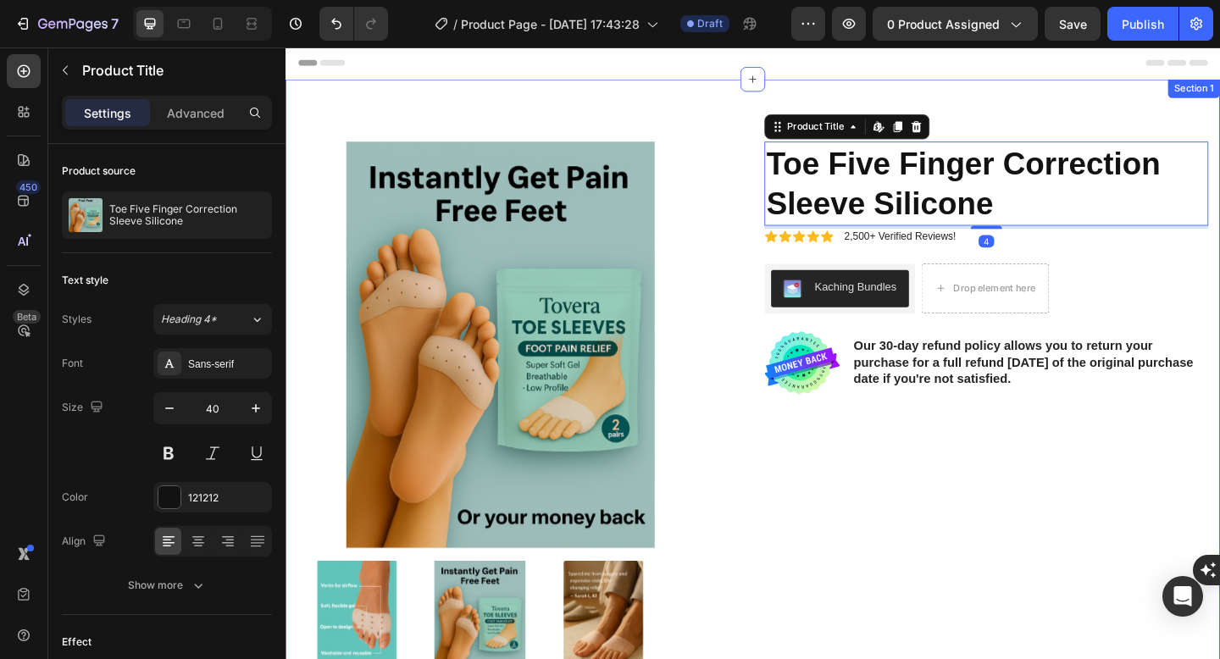
click at [1001, 141] on div "Product Images Material Shipping Care instruction Accordion Icon Icon Icon Icon…" at bounding box center [793, 531] width 1016 height 899
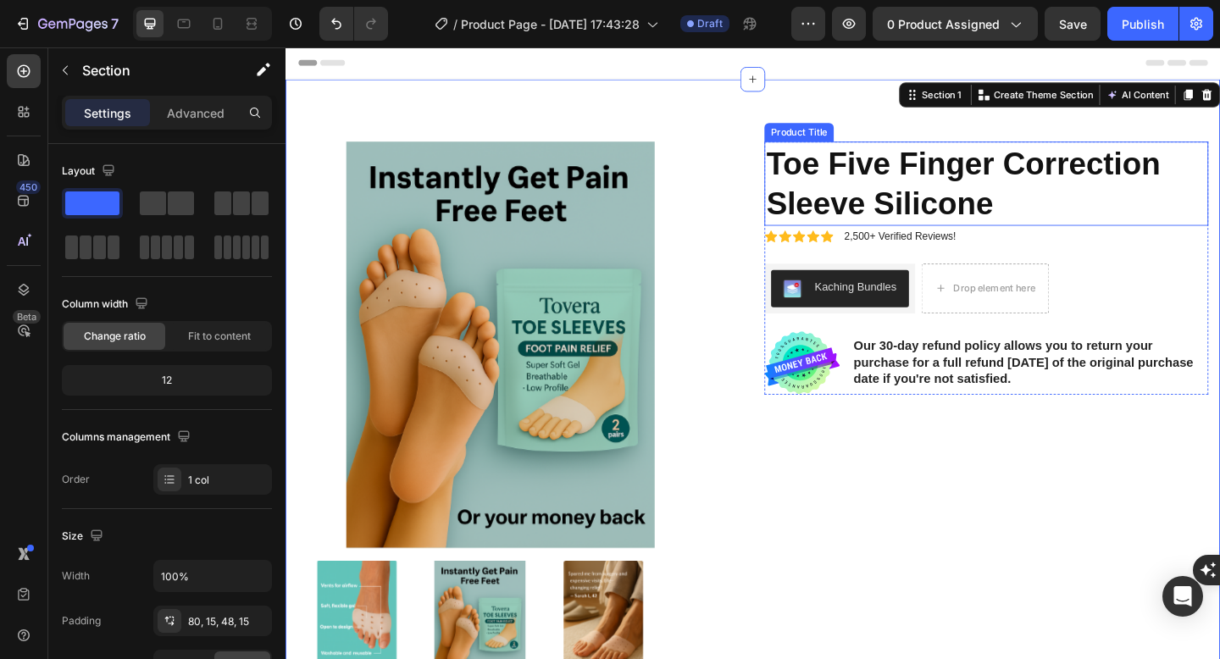
click at [1009, 166] on h1 "Toe Five Finger Correction Sleeve Silicone" at bounding box center [1047, 195] width 483 height 91
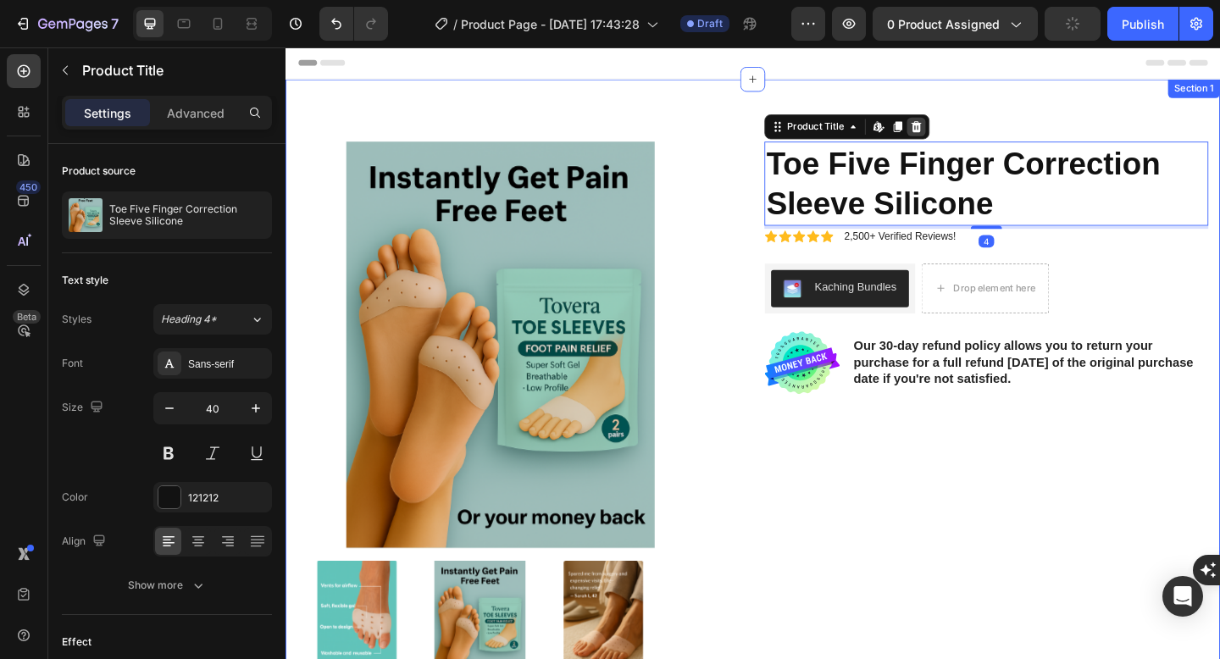
click at [969, 139] on icon at bounding box center [971, 134] width 11 height 12
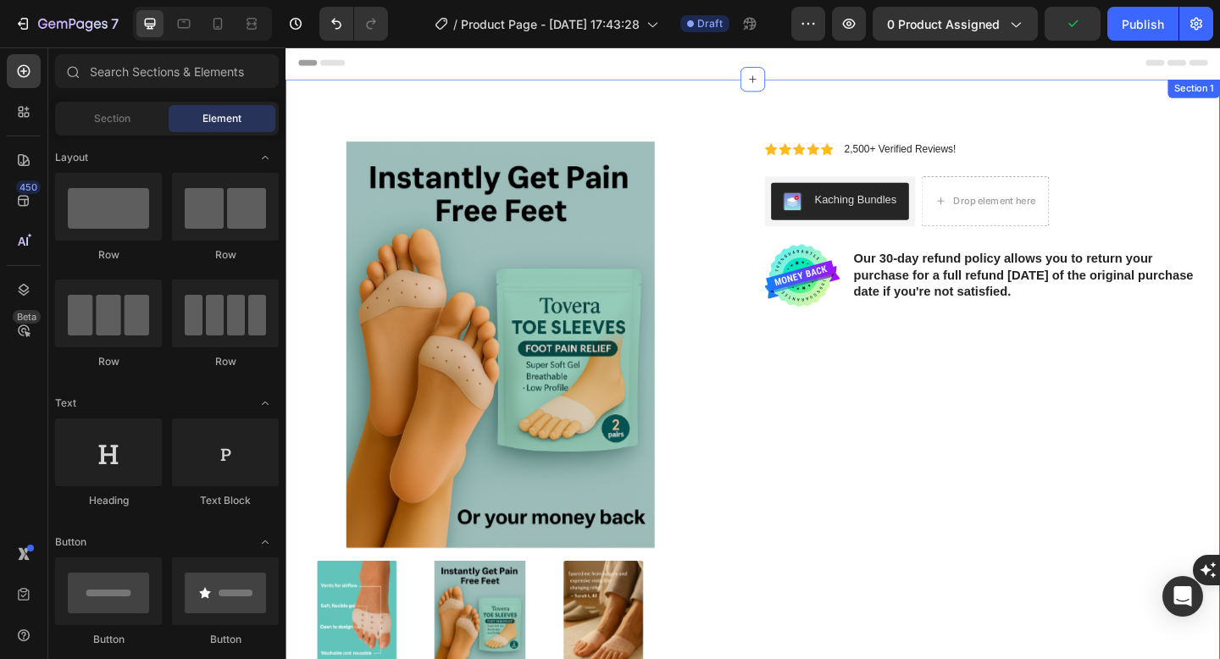
click at [901, 128] on div "Product Images Material Shipping Care instruction Accordion Icon Icon Icon Icon…" at bounding box center [793, 531] width 1016 height 899
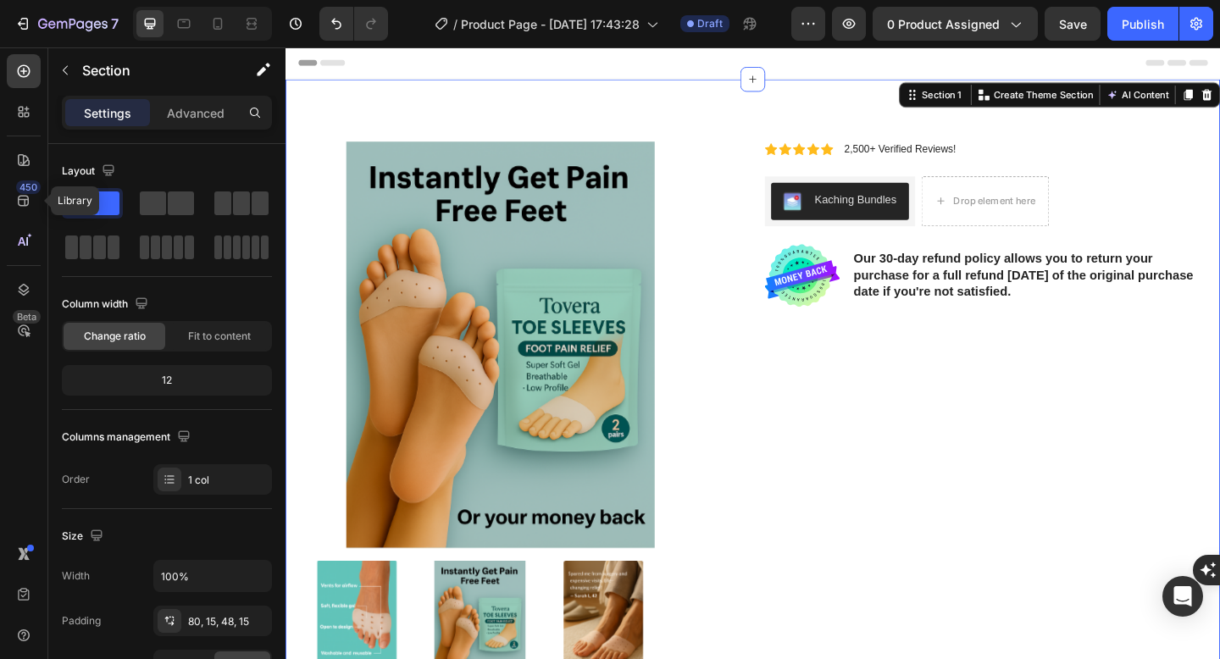
click at [23, 223] on div "450 Library Beta" at bounding box center [24, 295] width 34 height 483
click at [24, 202] on icon at bounding box center [23, 200] width 17 height 17
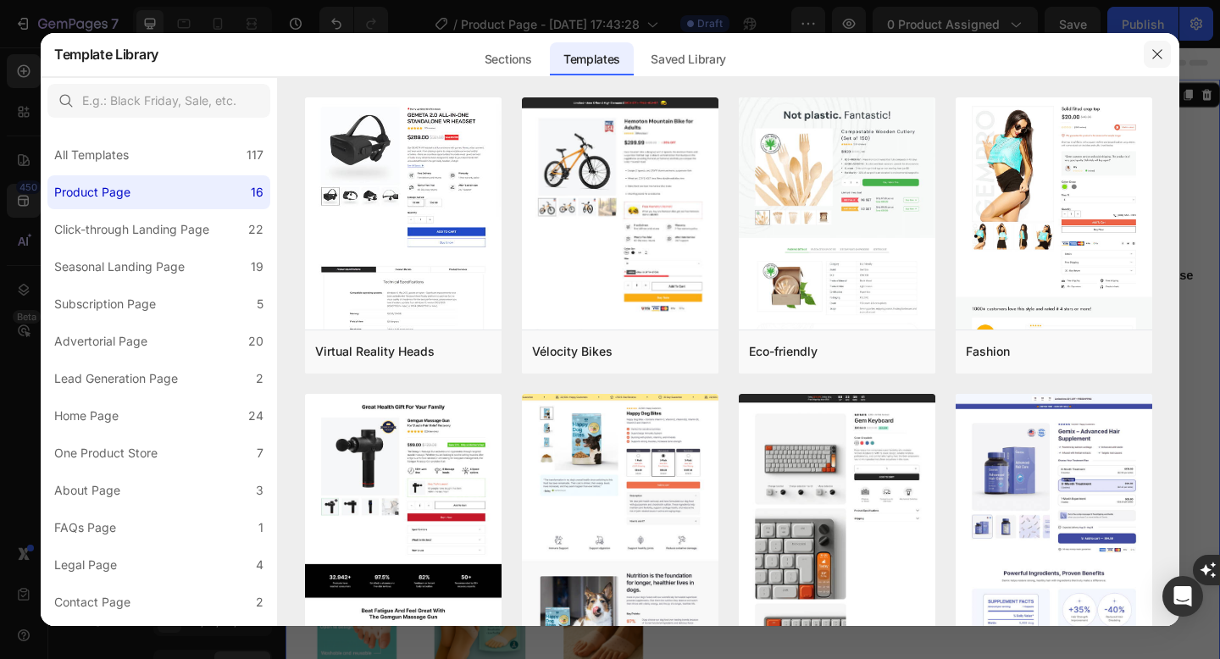
click at [1153, 63] on button "button" at bounding box center [1156, 54] width 27 height 27
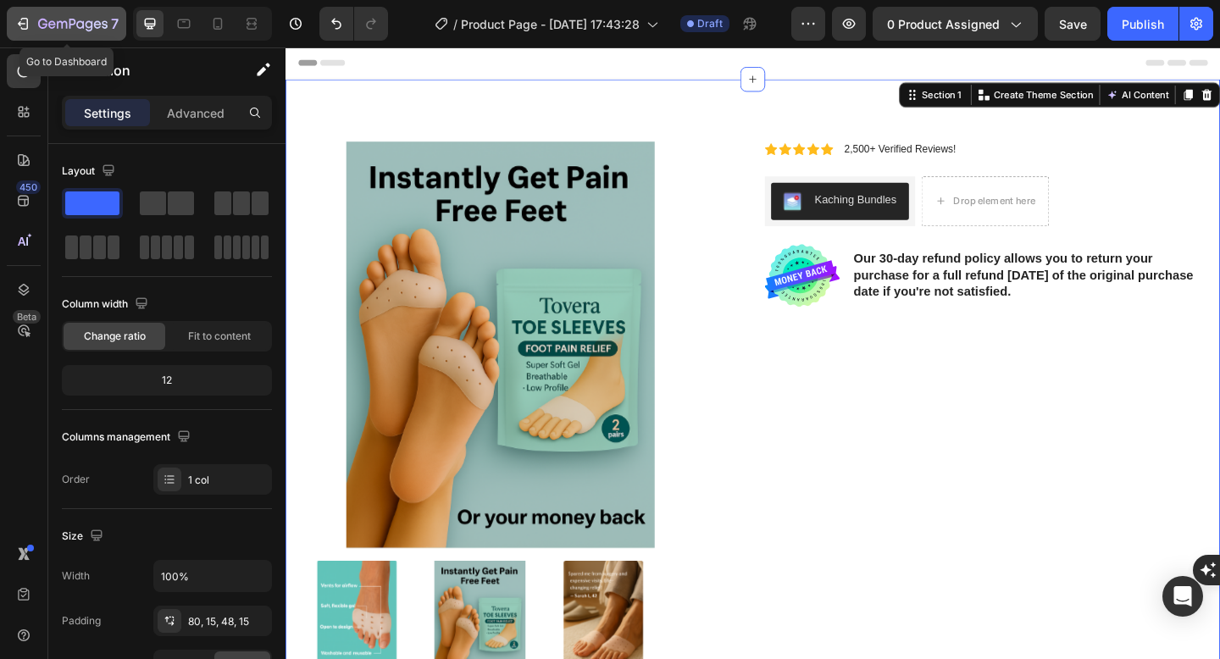
click at [24, 25] on icon "button" at bounding box center [22, 23] width 17 height 17
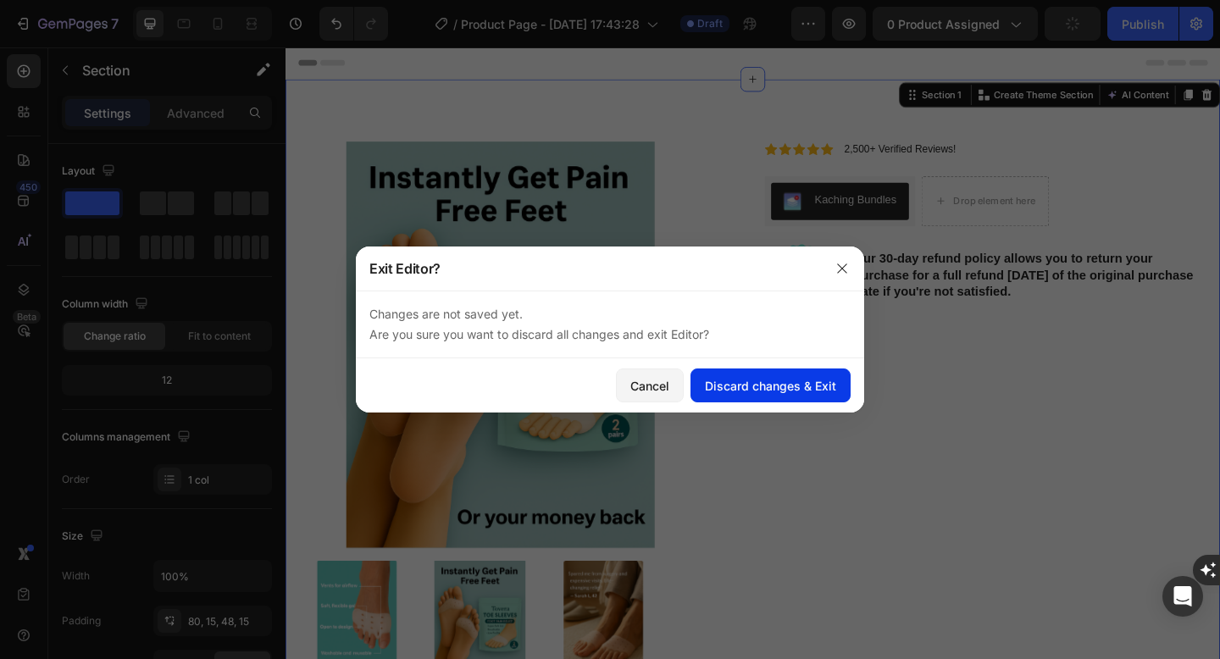
click at [743, 385] on div "Discard changes & Exit" at bounding box center [770, 386] width 131 height 18
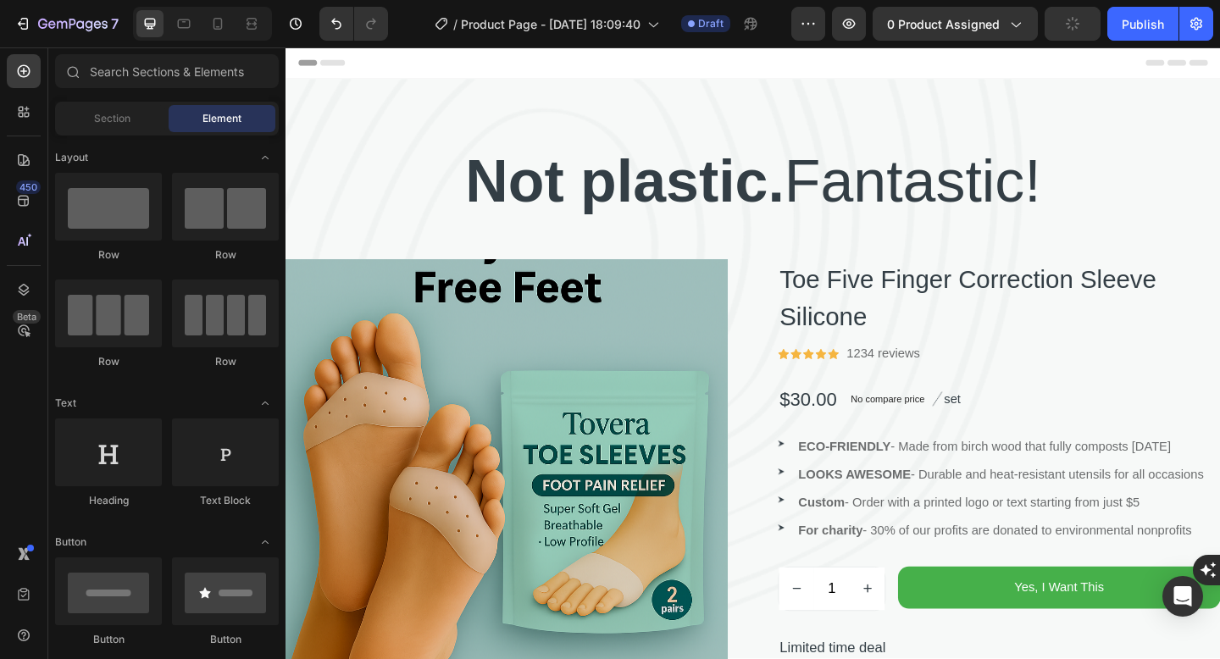
click at [839, 196] on p "Not plastic. Fantastic!" at bounding box center [793, 194] width 1013 height 84
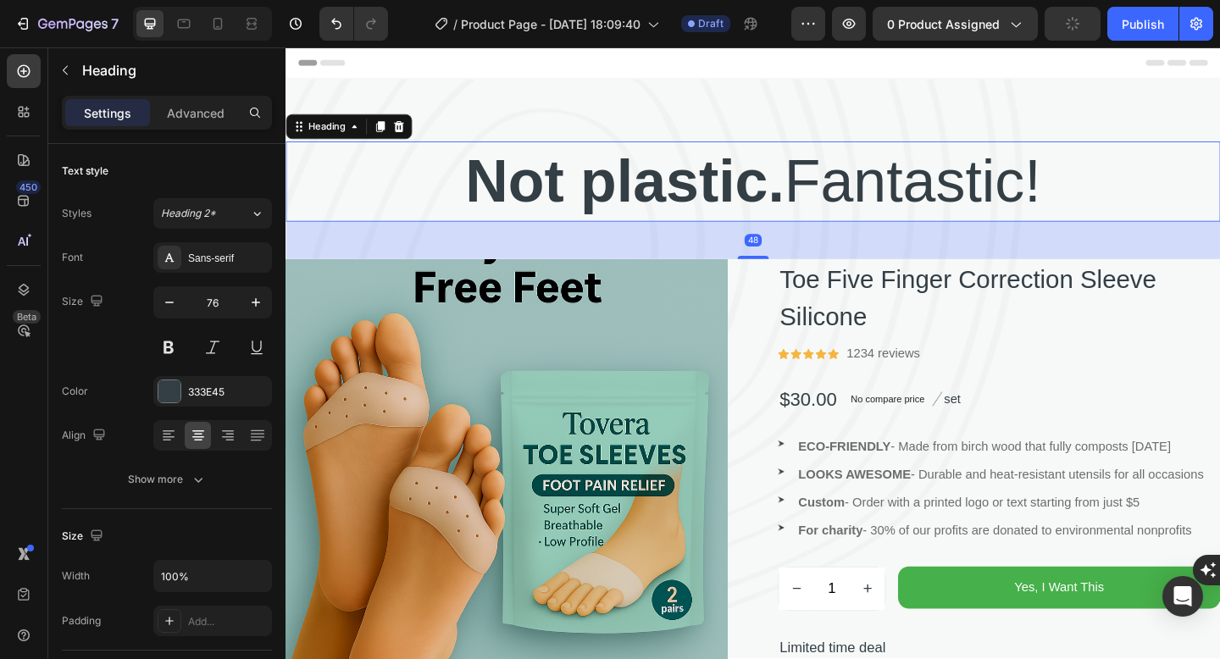
click at [780, 196] on strong "Not plastic." at bounding box center [653, 193] width 347 height 72
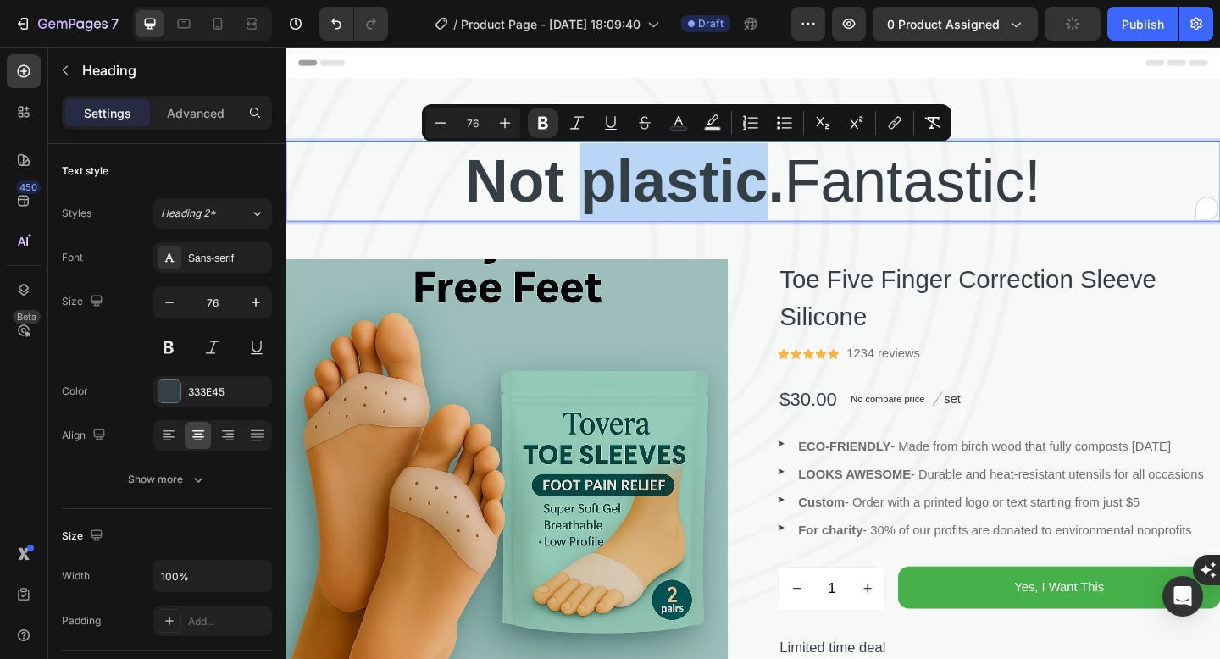
click at [868, 101] on div "Not plastic. Fantastic! Heading 48 Product Images Toe Five Finger Correction Sl…" at bounding box center [793, 506] width 1016 height 849
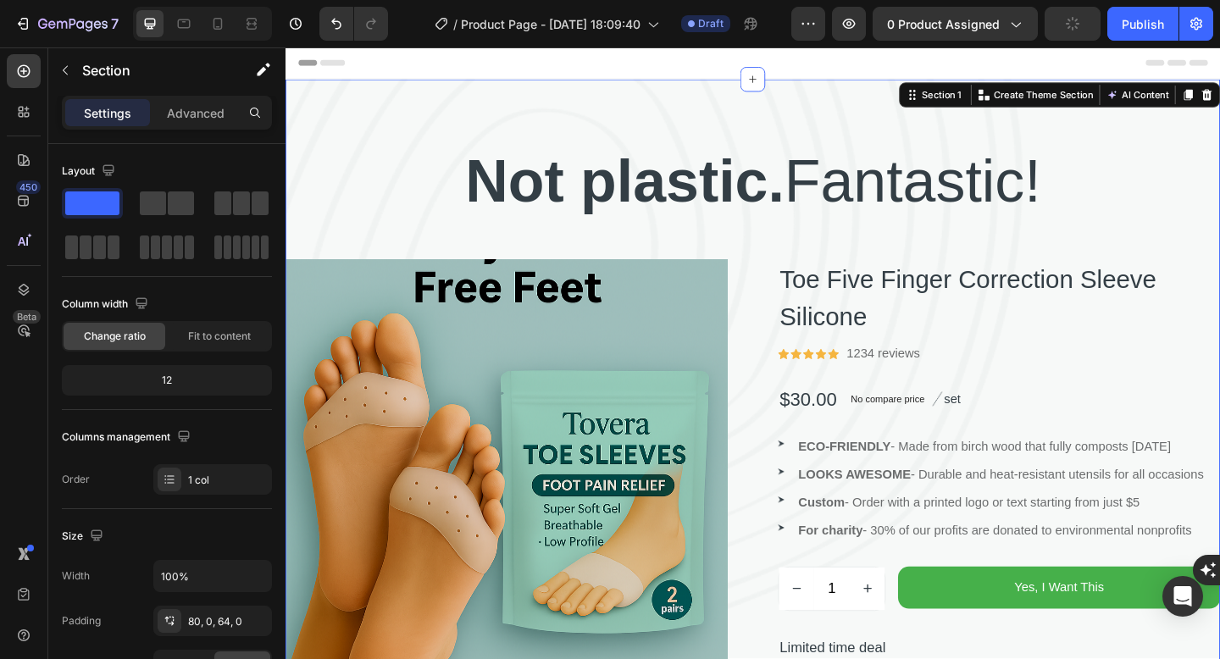
click at [947, 123] on div "⁠⁠⁠⁠⁠⁠⁠ Not plastic. Fantastic! Heading Product Images Toe Five Finger Correcti…" at bounding box center [793, 506] width 1016 height 849
click at [866, 138] on div "⁠⁠⁠⁠⁠⁠⁠ Not plastic. Fantastic! Heading Product Images Toe Five Finger Correcti…" at bounding box center [793, 506] width 1016 height 849
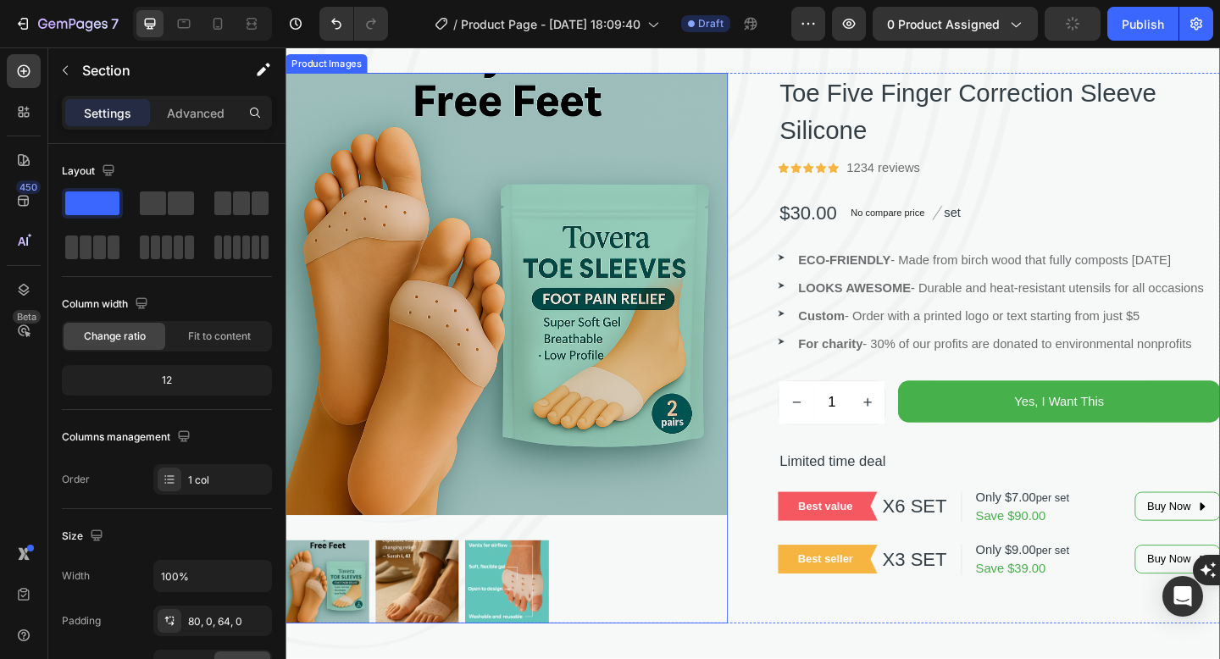
scroll to position [218, 0]
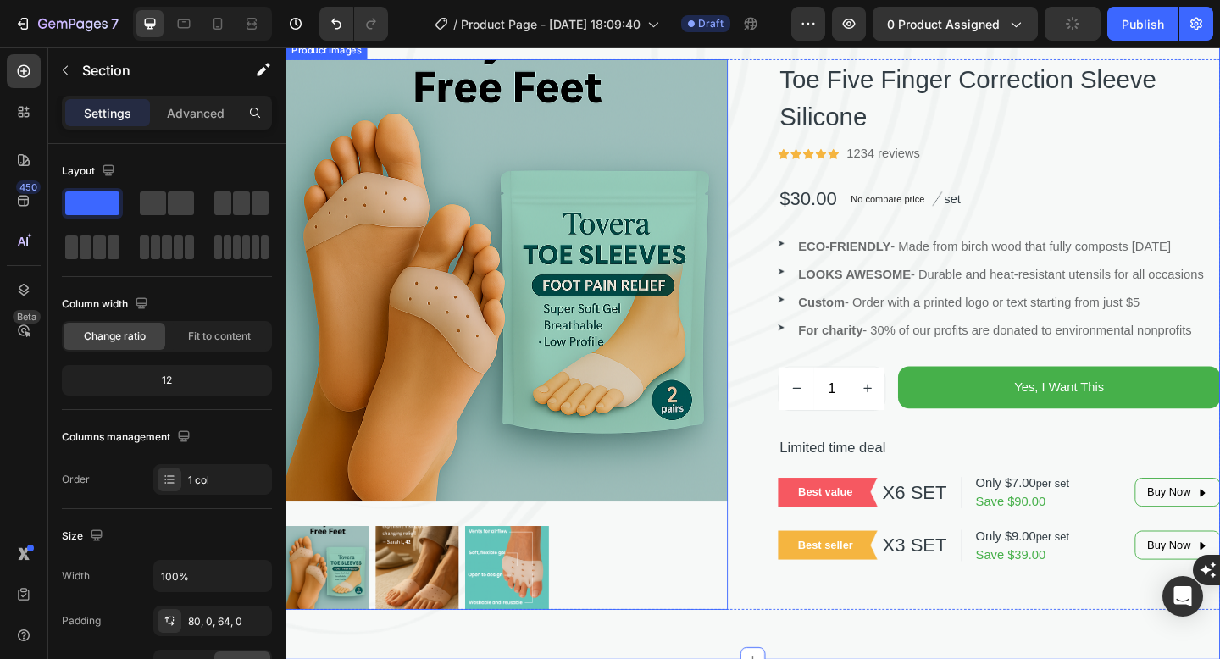
click at [633, 480] on img at bounding box center [525, 300] width 481 height 481
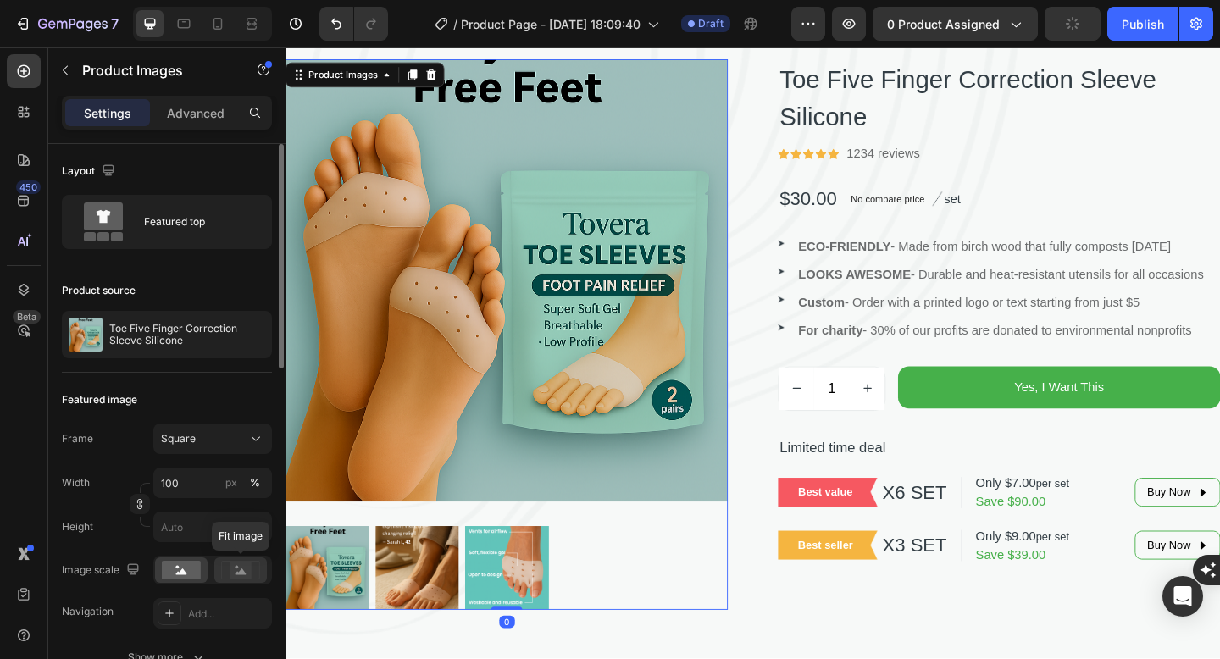
click at [239, 579] on div at bounding box center [240, 569] width 53 height 25
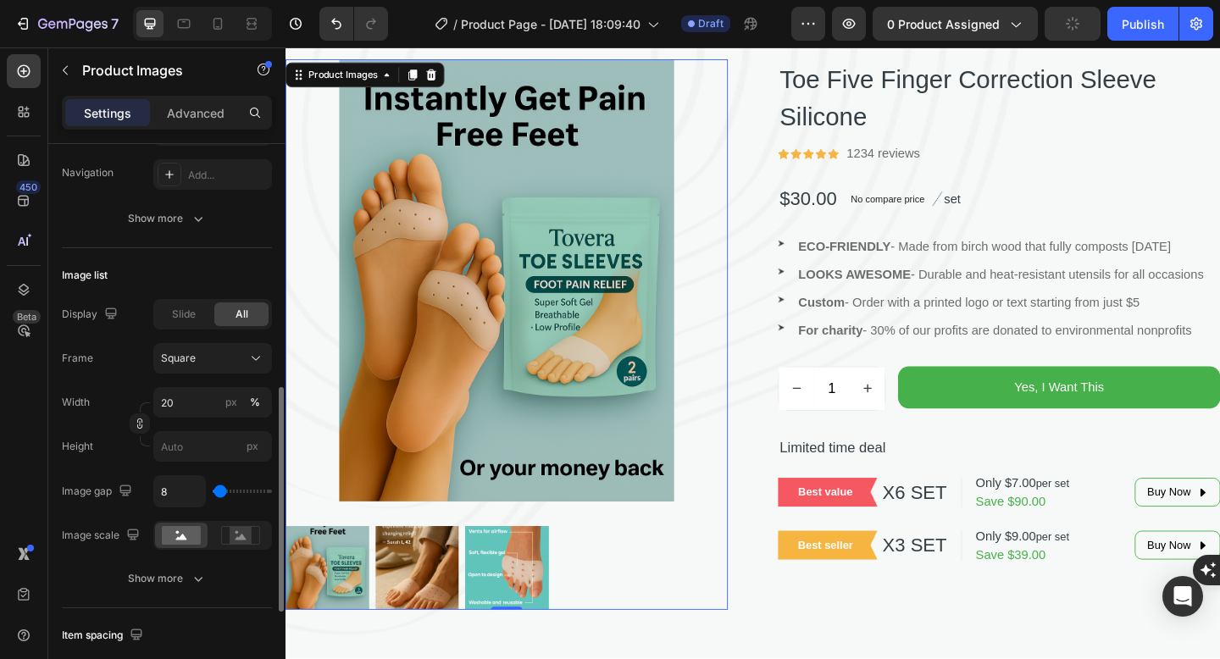
scroll to position [489, 0]
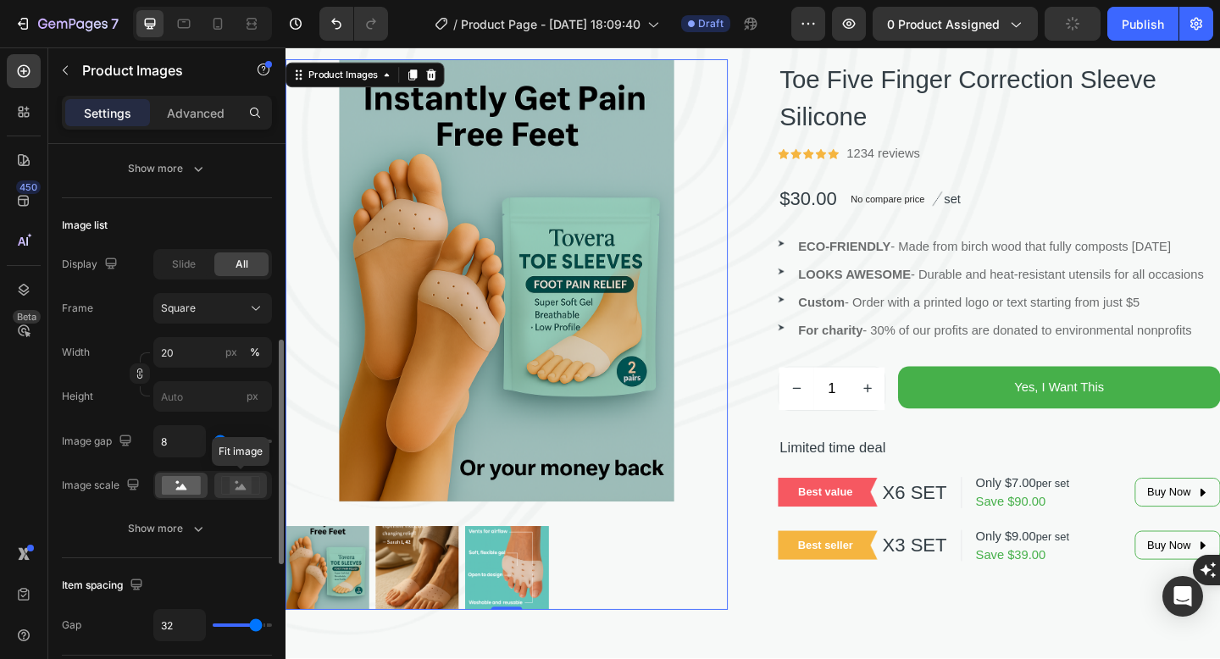
click at [261, 488] on div at bounding box center [240, 485] width 53 height 25
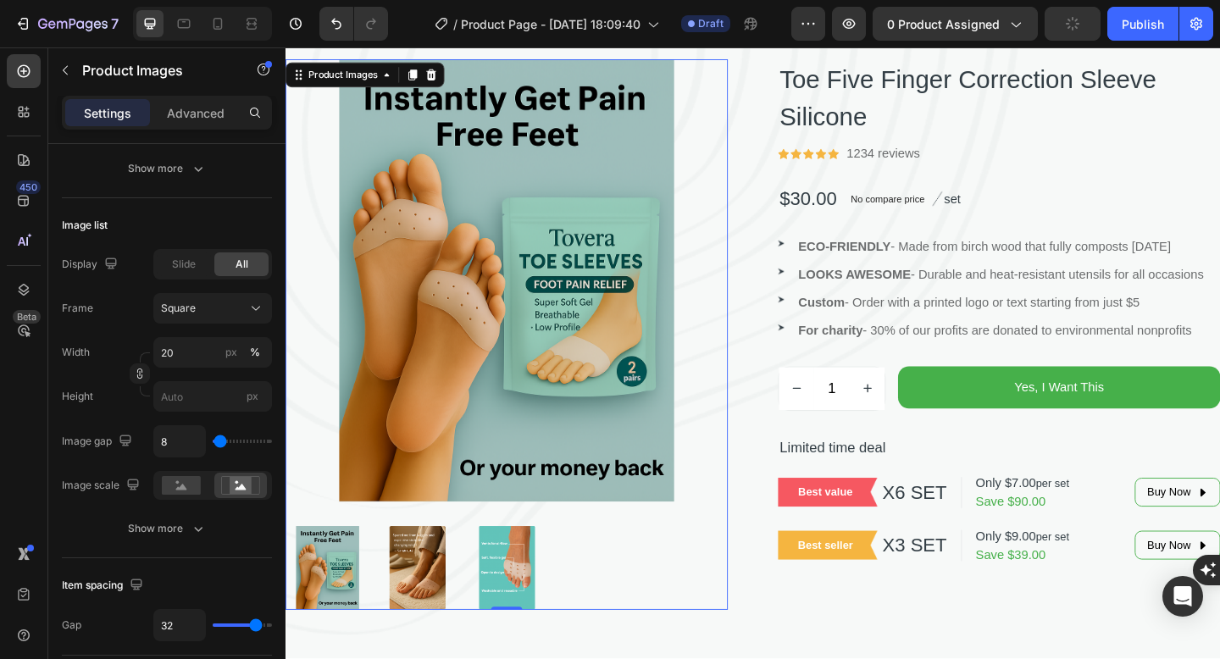
scroll to position [0, 0]
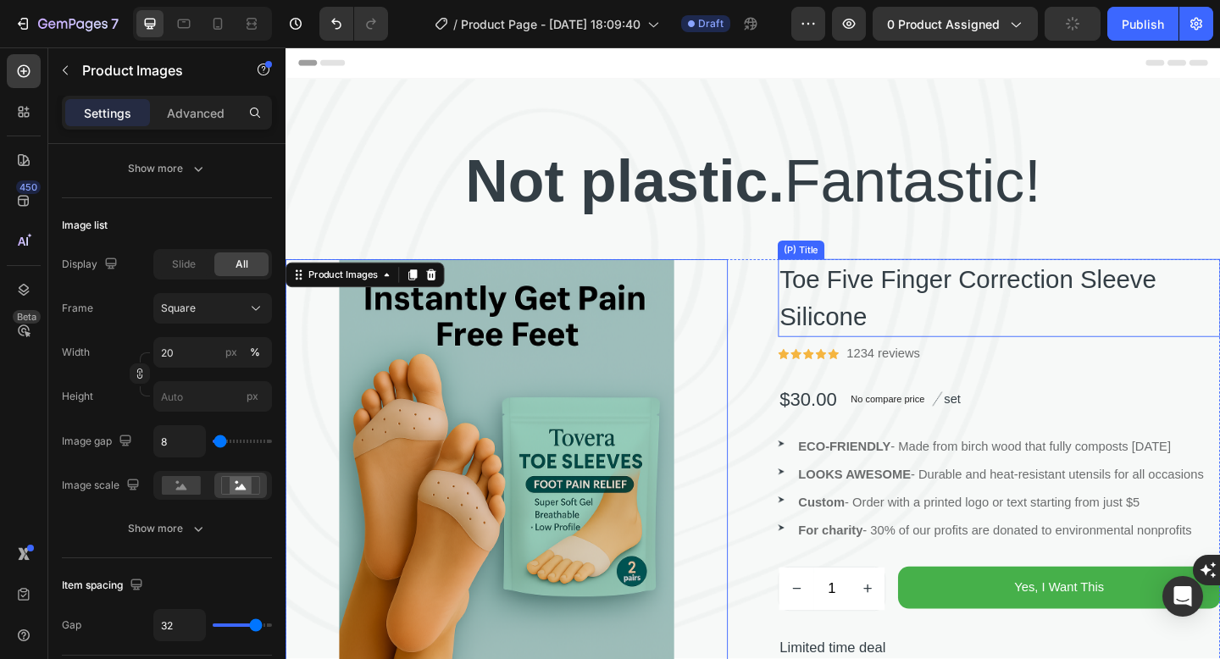
click at [1019, 320] on h2 "Toe Five Finger Correction Sleeve Silicone" at bounding box center [1061, 320] width 481 height 85
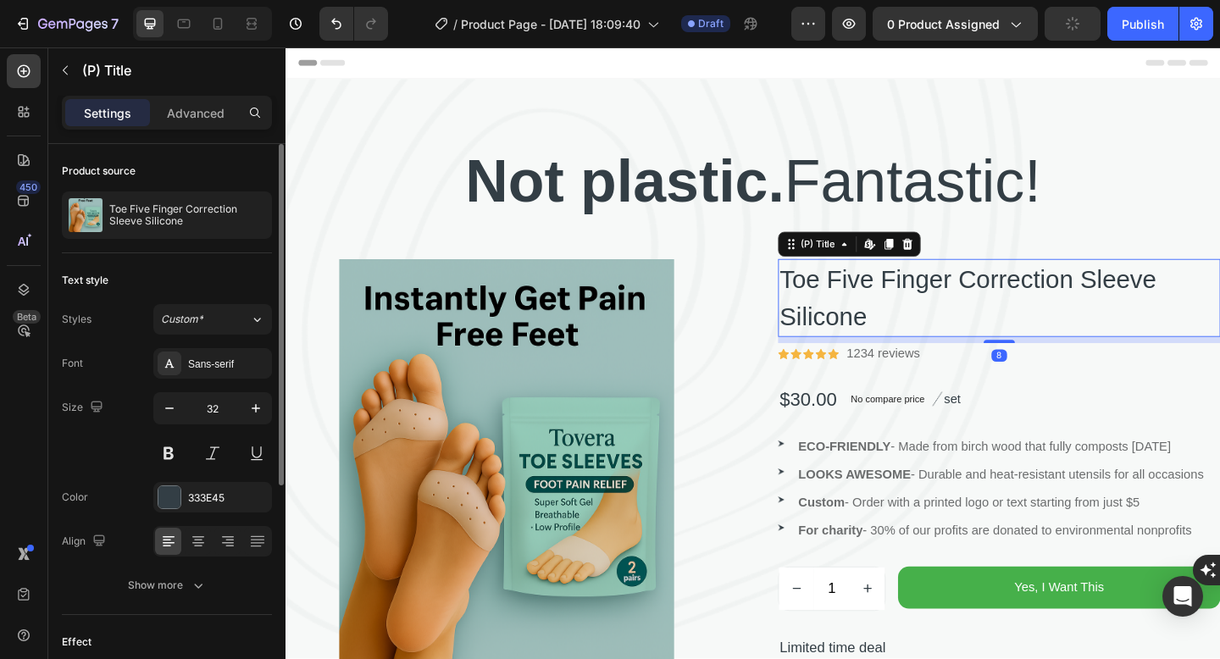
click at [1019, 320] on h2 "Toe Five Finger Correction Sleeve Silicone" at bounding box center [1061, 320] width 481 height 85
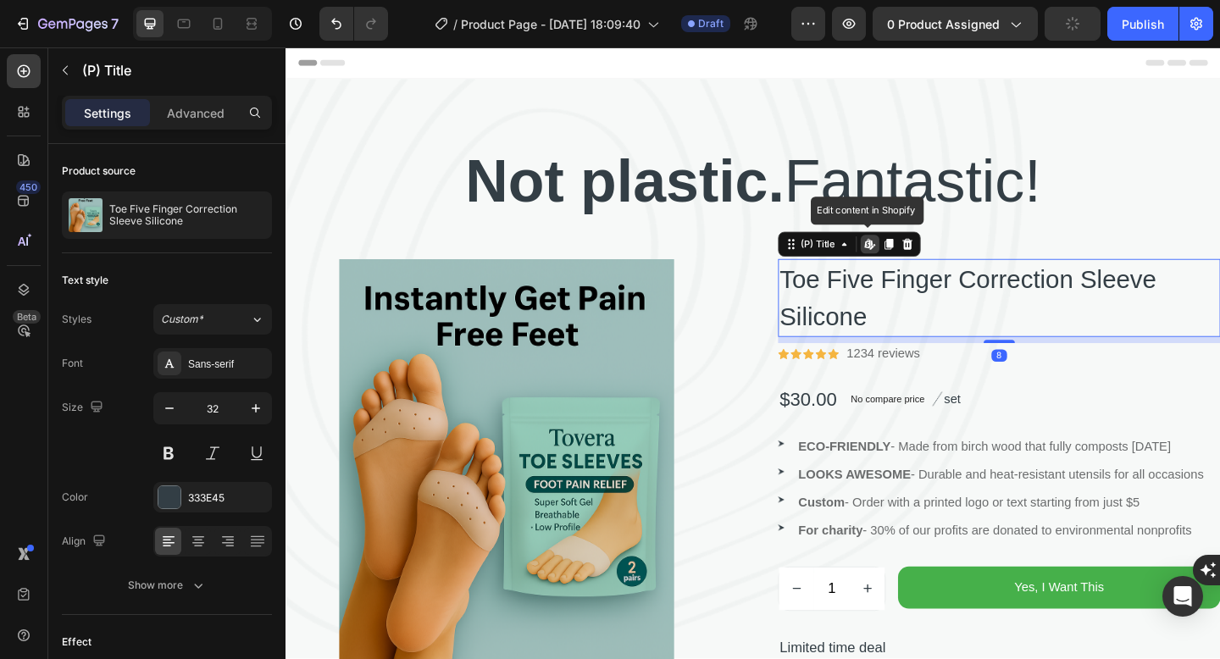
click at [937, 312] on h2 "Toe Five Finger Correction Sleeve Silicone" at bounding box center [1061, 320] width 481 height 85
click at [912, 433] on p "No compare price" at bounding box center [939, 430] width 80 height 10
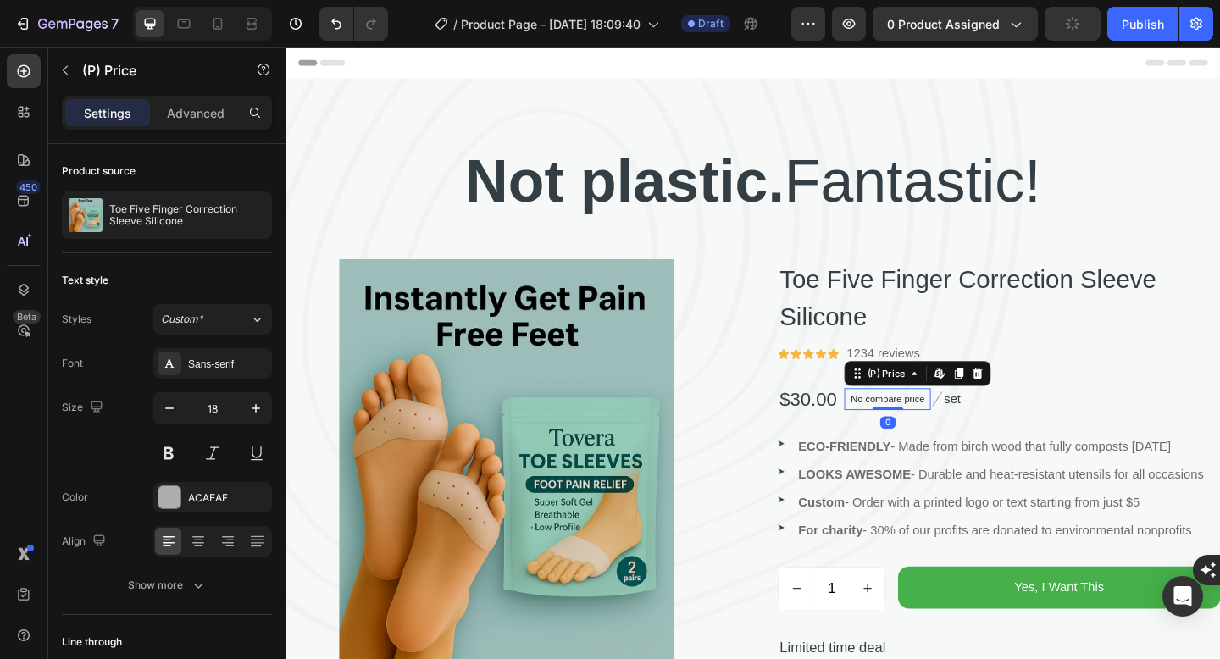
click at [863, 432] on div "$30.00" at bounding box center [853, 430] width 65 height 34
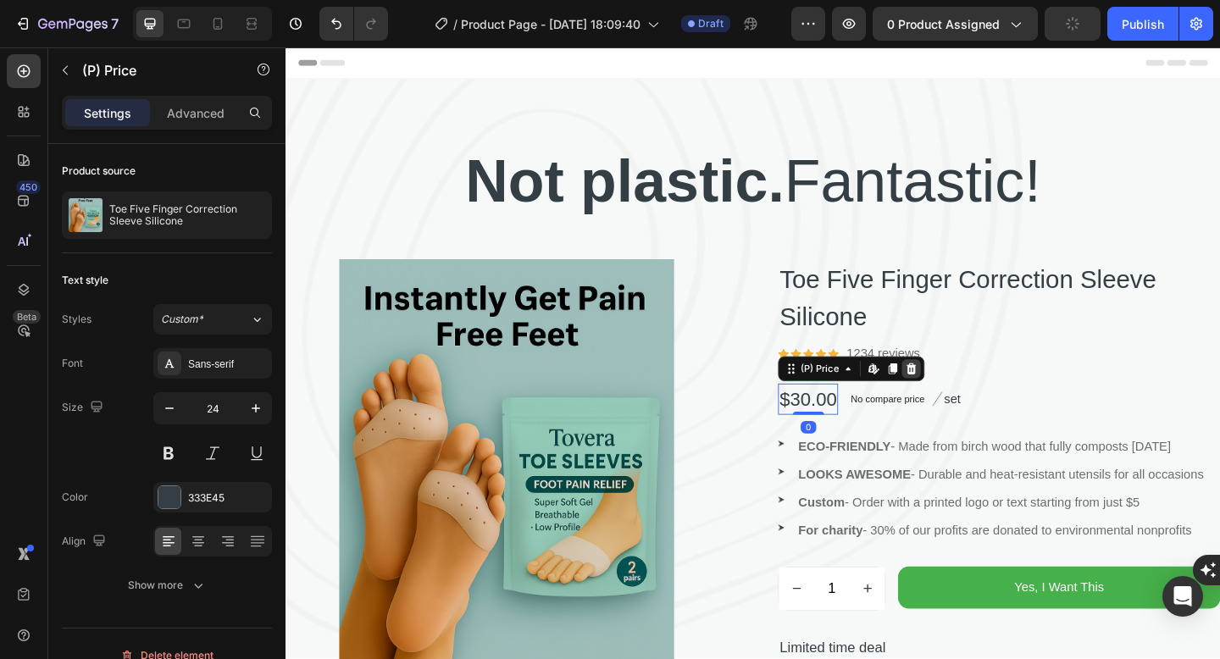
click at [961, 395] on icon at bounding box center [965, 397] width 11 height 12
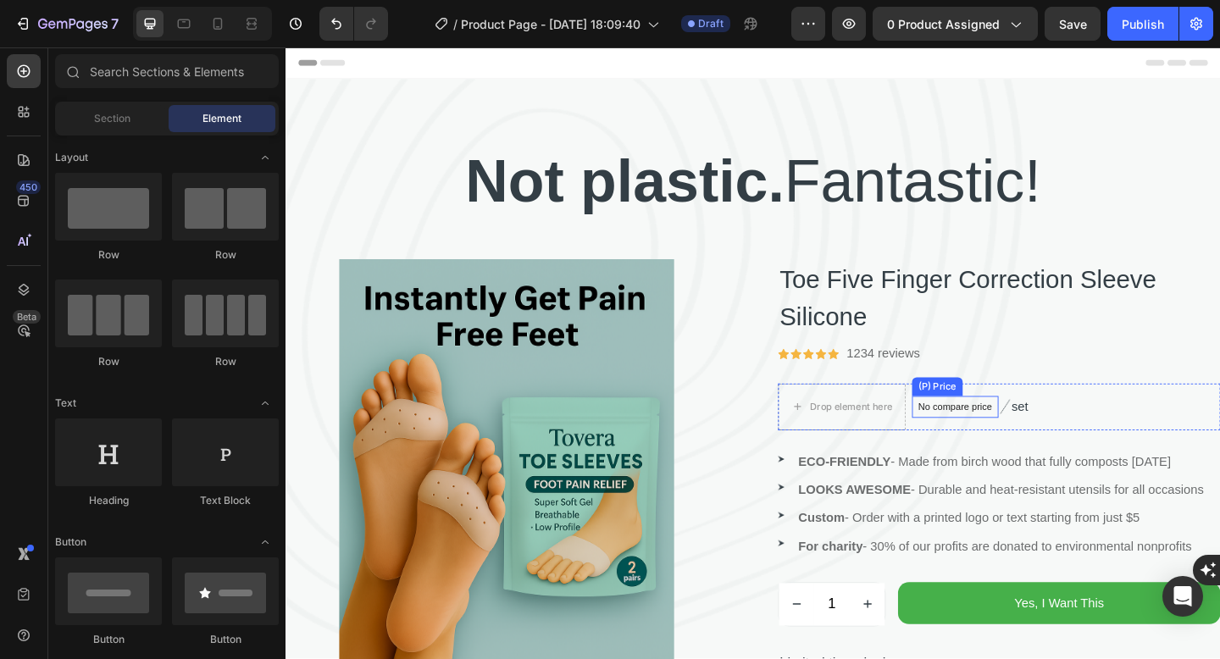
click at [992, 434] on p "No compare price" at bounding box center [1013, 439] width 80 height 10
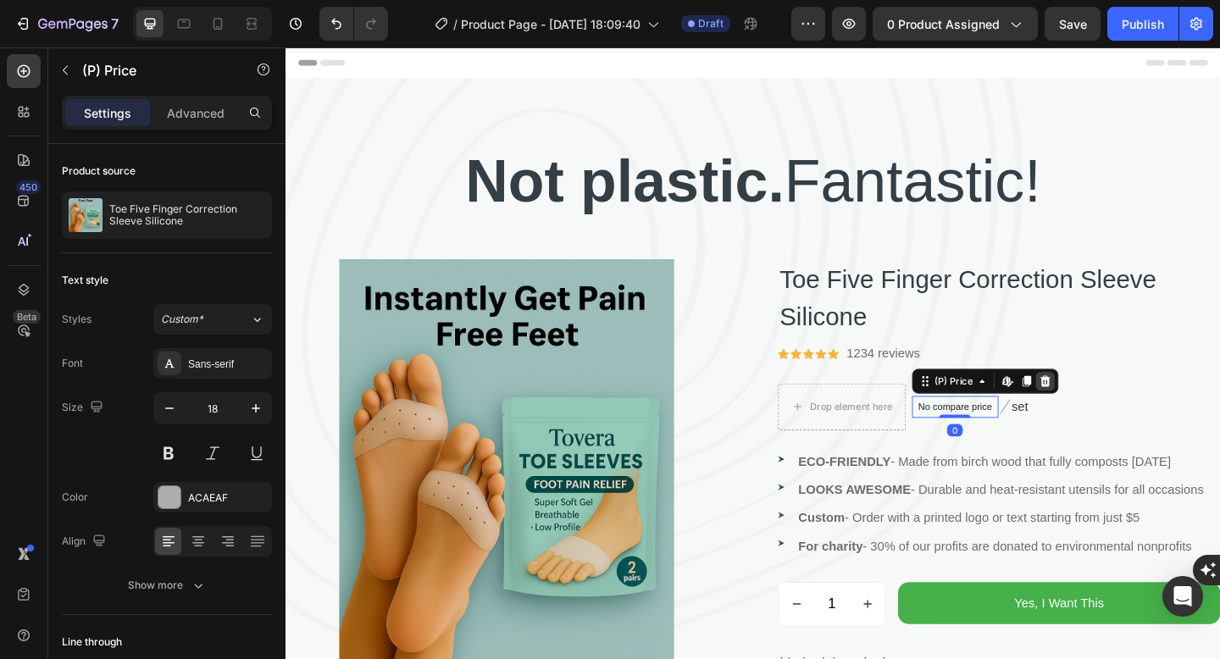
click at [1115, 416] on icon at bounding box center [1111, 411] width 14 height 14
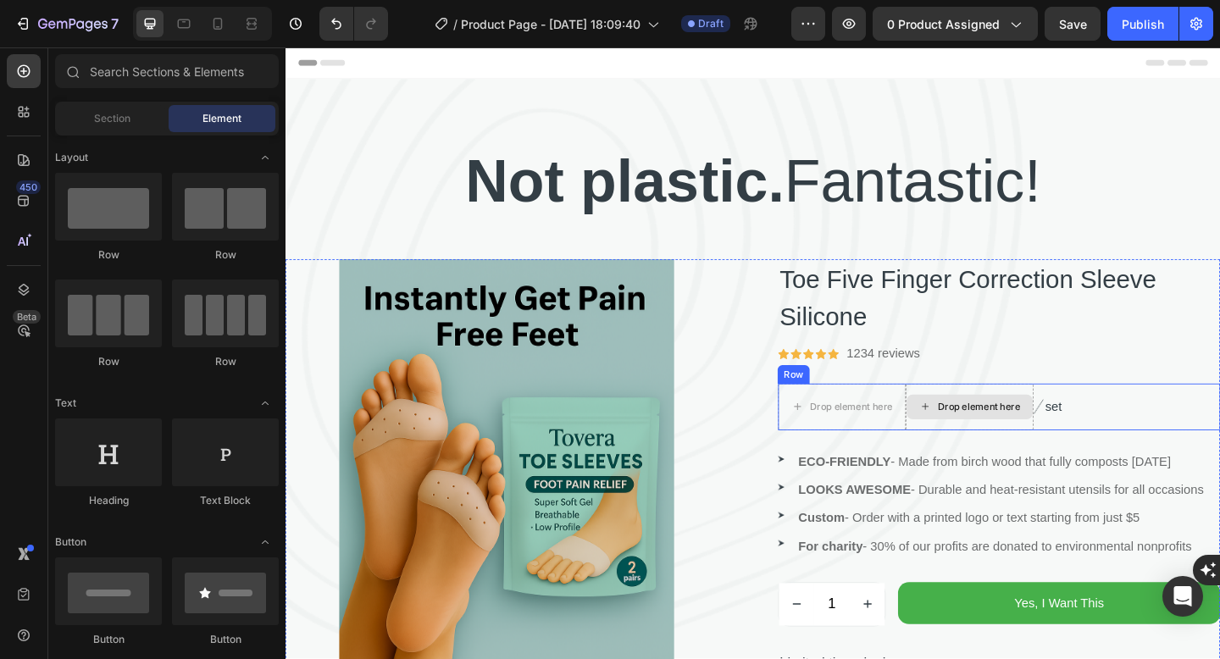
click at [1053, 443] on div "Drop element here" at bounding box center [1039, 439] width 90 height 14
click at [1125, 440] on p "set" at bounding box center [1120, 439] width 18 height 20
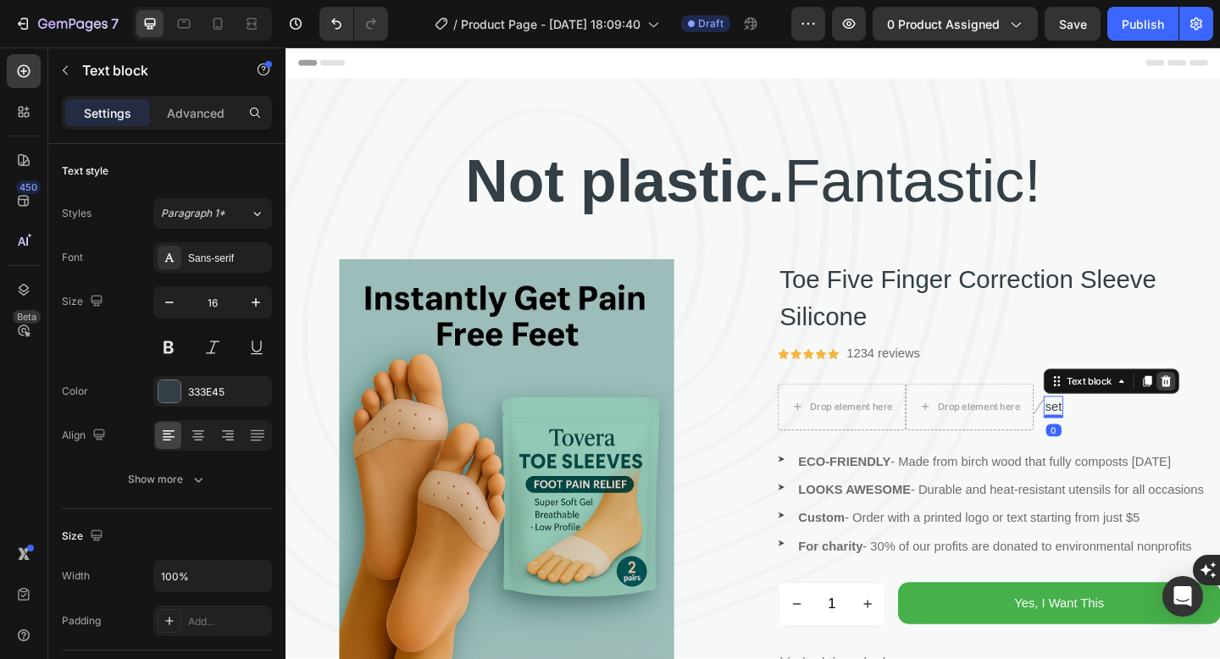
click at [1219, 414] on icon at bounding box center [1242, 411] width 11 height 12
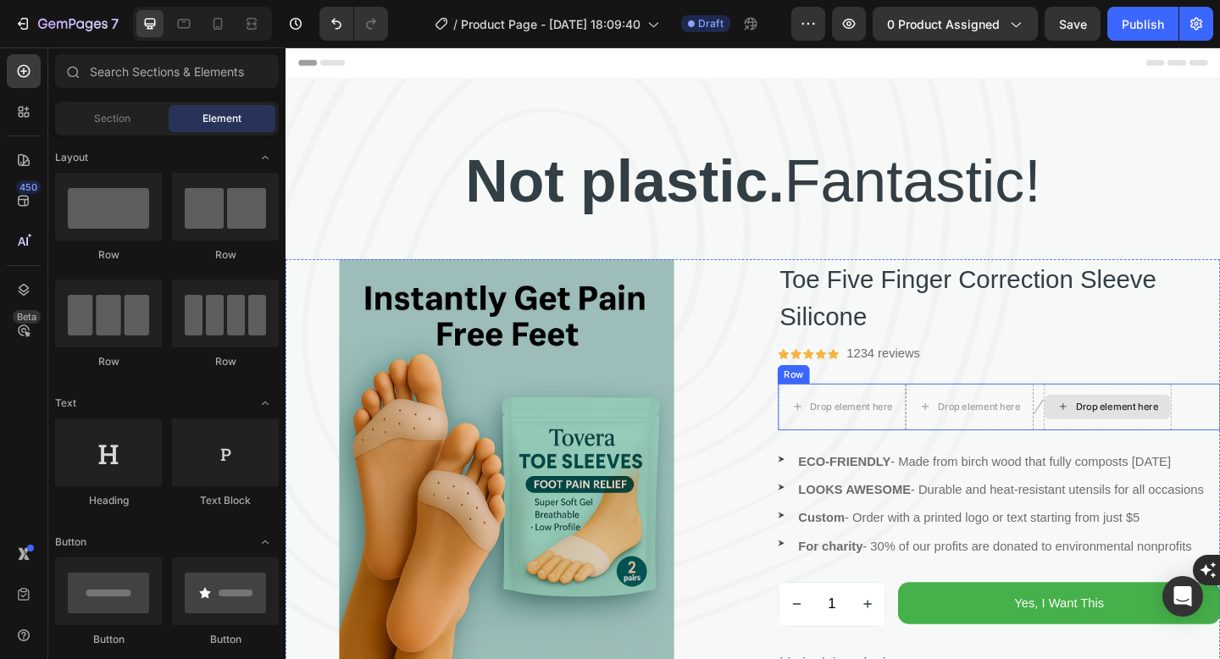
click at [1104, 434] on img at bounding box center [1103, 438] width 11 height 16
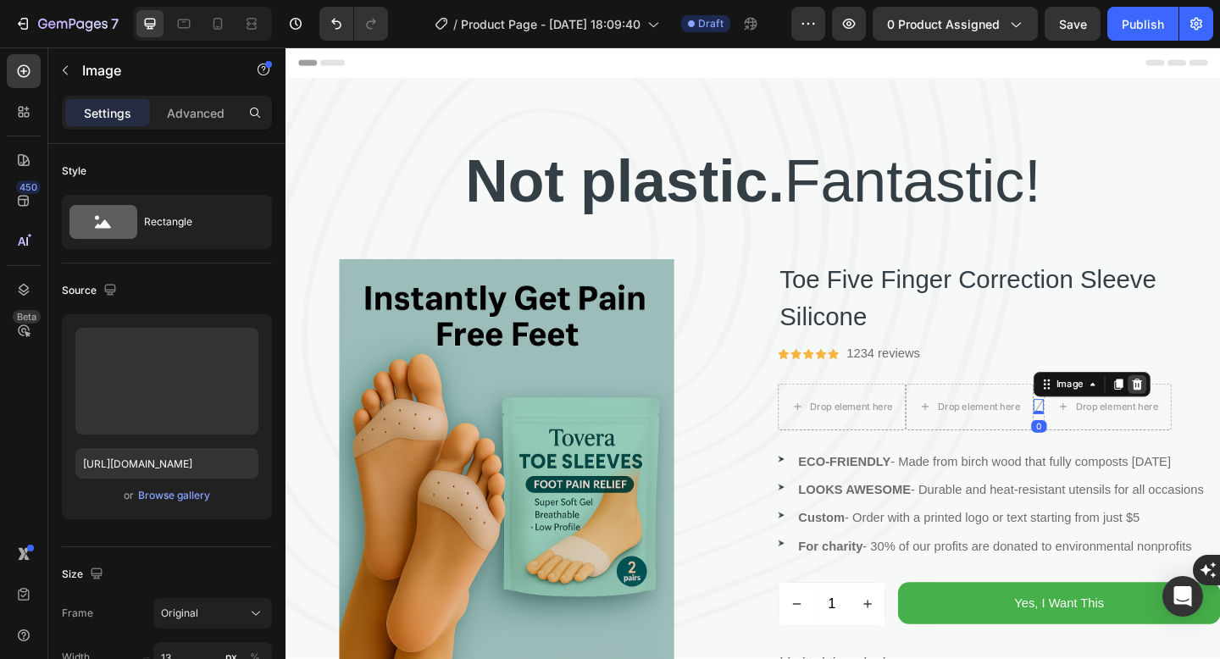
click at [1219, 413] on div at bounding box center [1211, 414] width 20 height 20
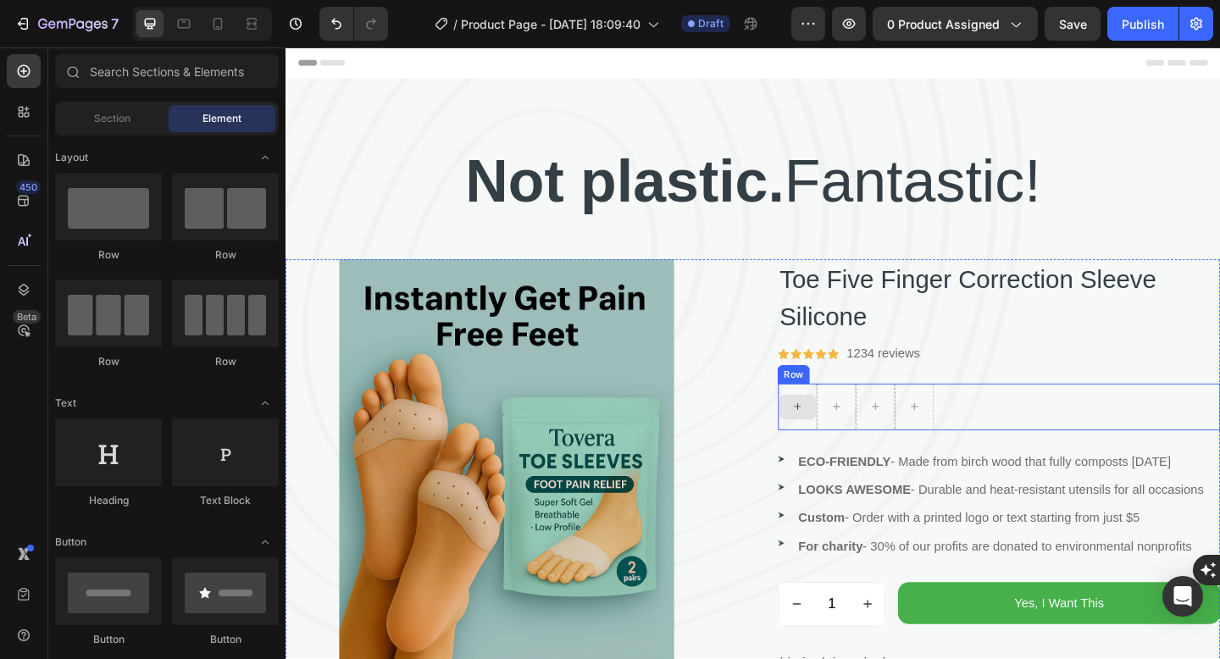
click at [846, 440] on icon at bounding box center [842, 438] width 14 height 14
click at [35, 119] on div at bounding box center [24, 112] width 34 height 34
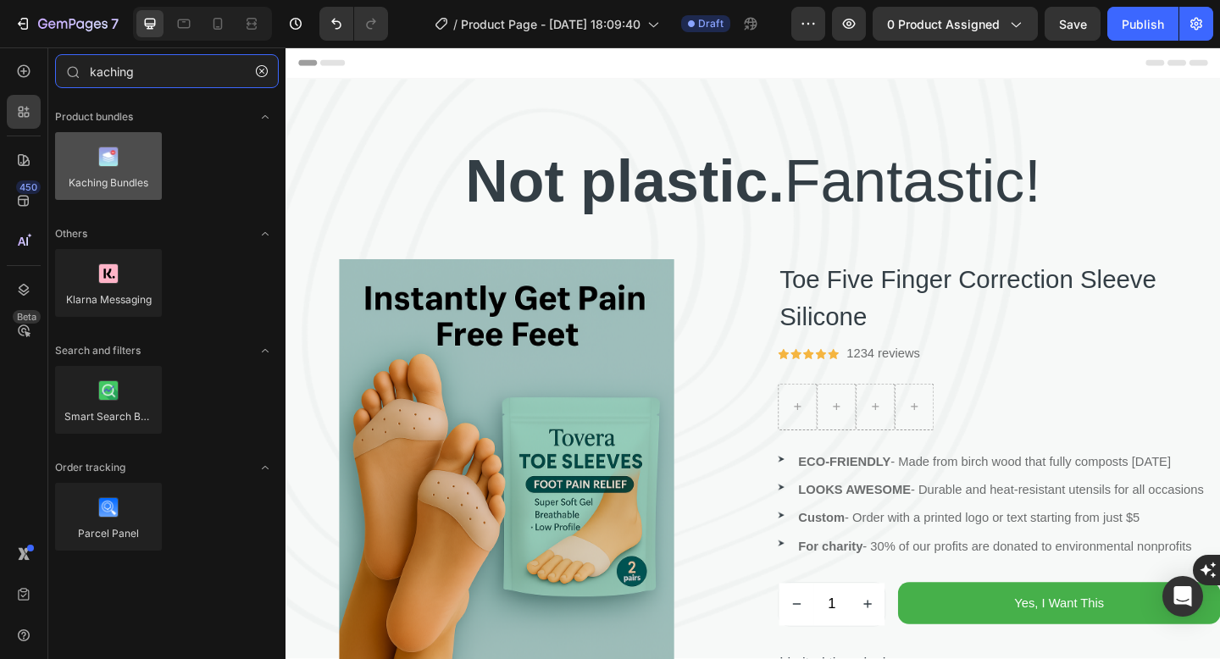
type input "kaching"
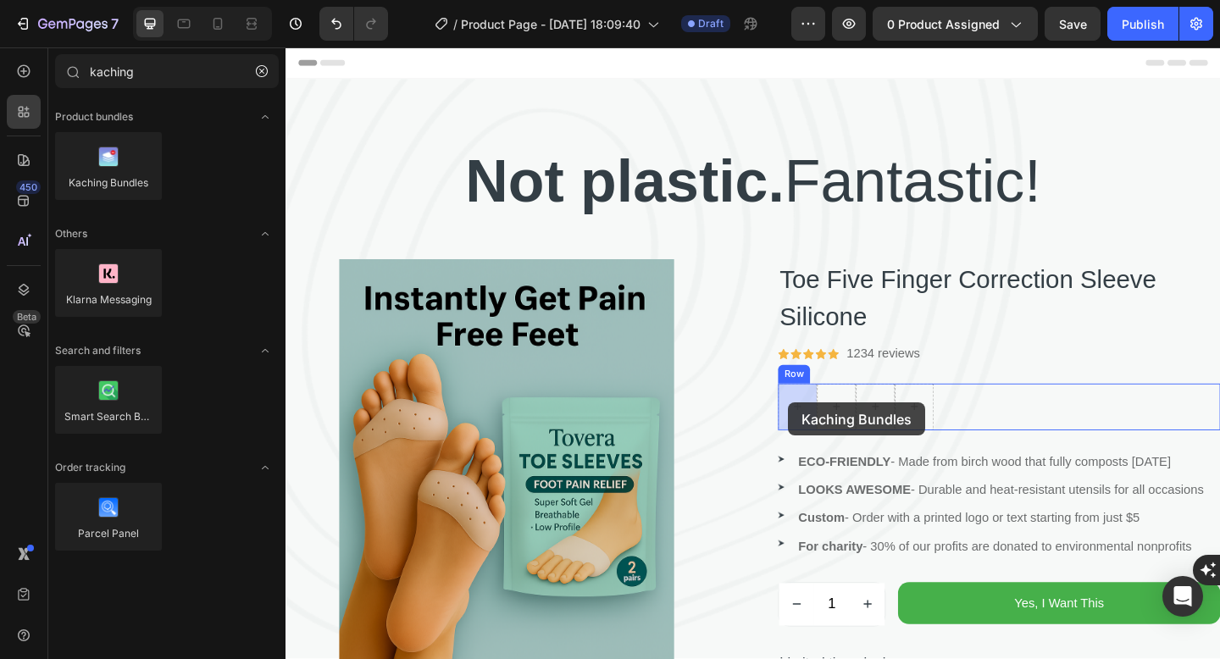
drag, startPoint x: 393, startPoint y: 212, endPoint x: 832, endPoint y: 434, distance: 491.6
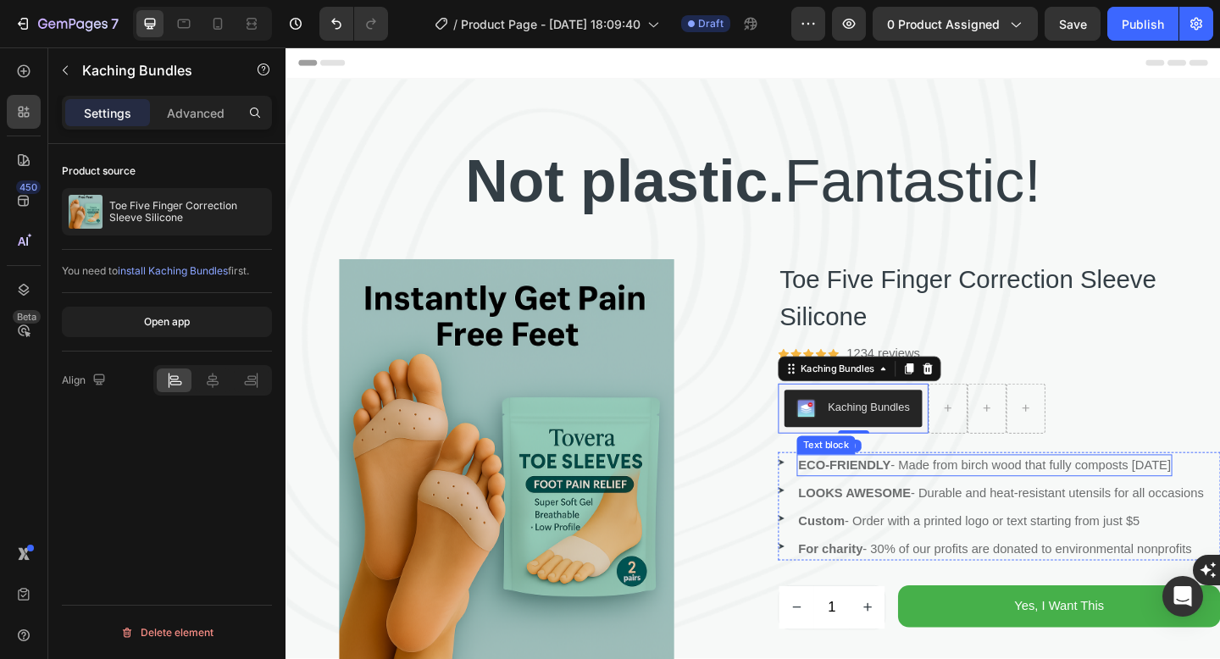
scroll to position [19, 0]
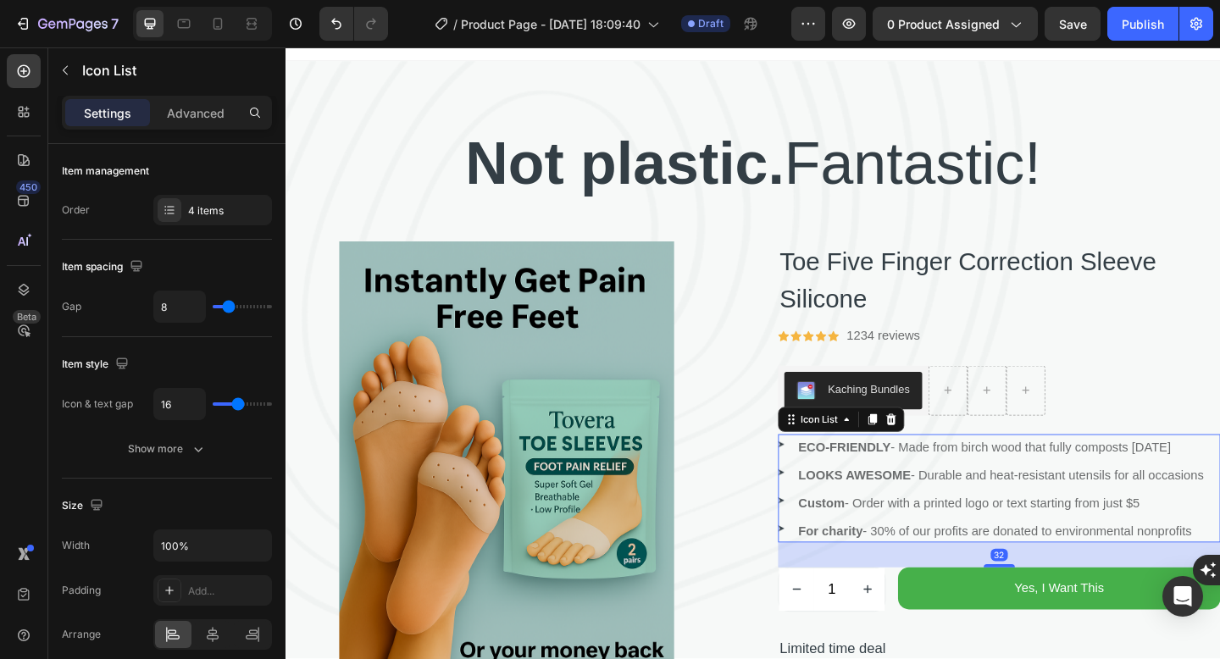
click at [901, 531] on ul "Image ECO-FRIENDLY - Made from birch wood that fully composts in 45 days Text b…" at bounding box center [1053, 528] width 465 height 115
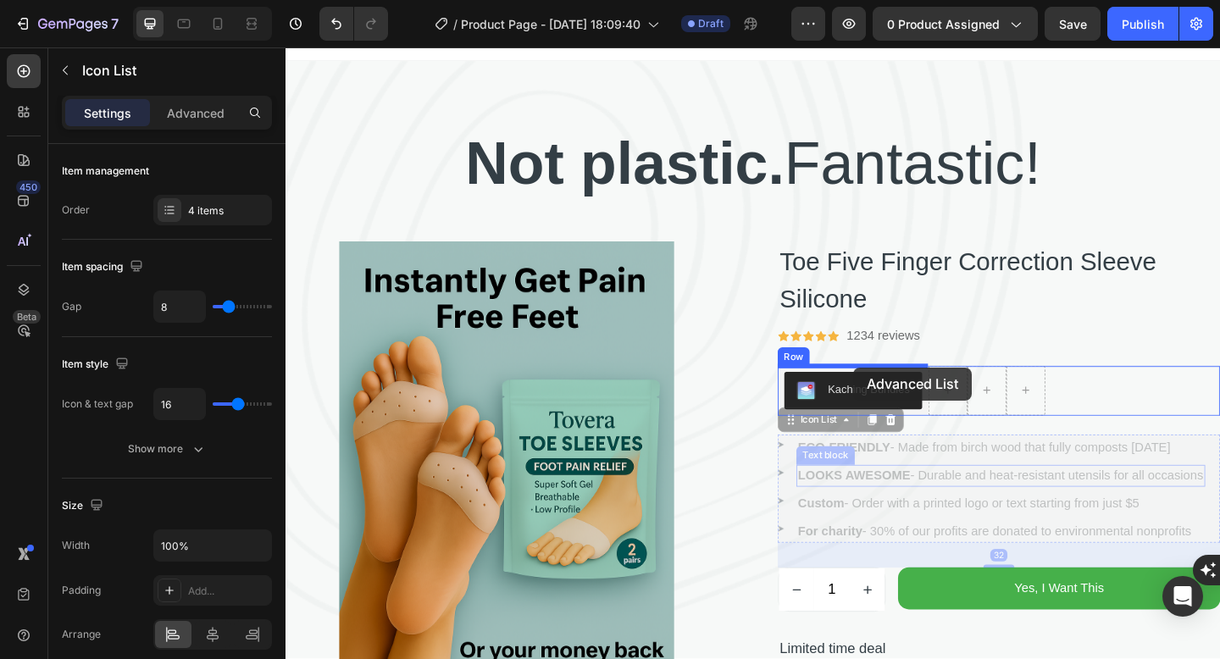
drag, startPoint x: 901, startPoint y: 531, endPoint x: 903, endPoint y: 396, distance: 134.7
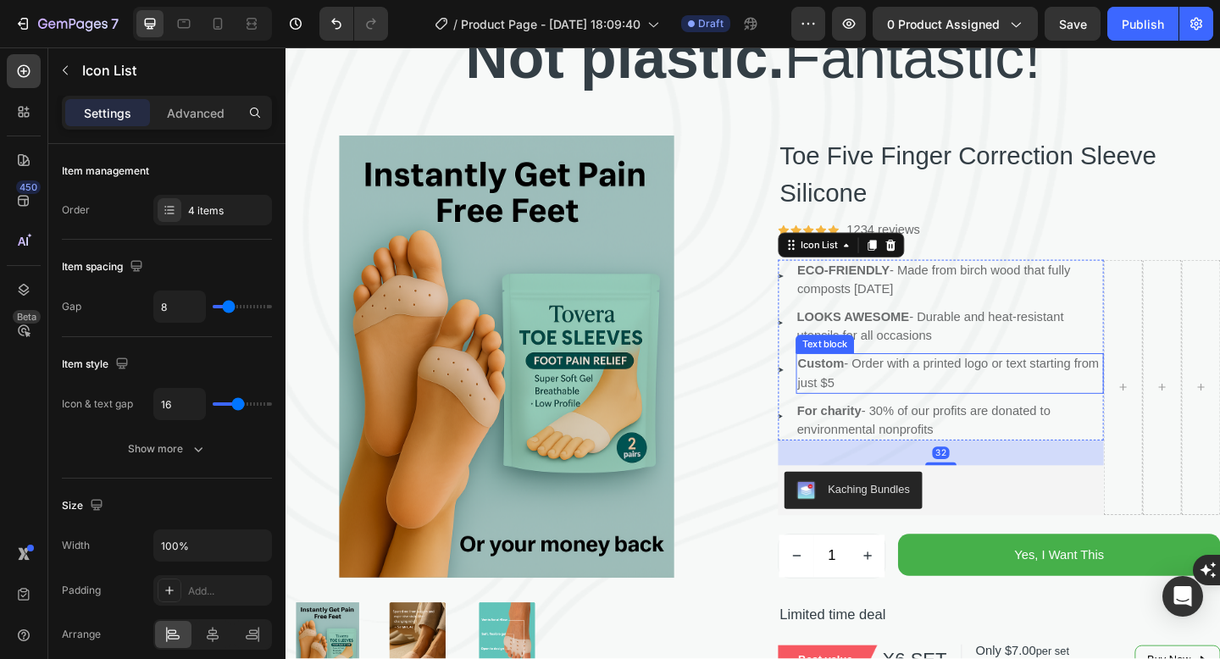
scroll to position [144, 0]
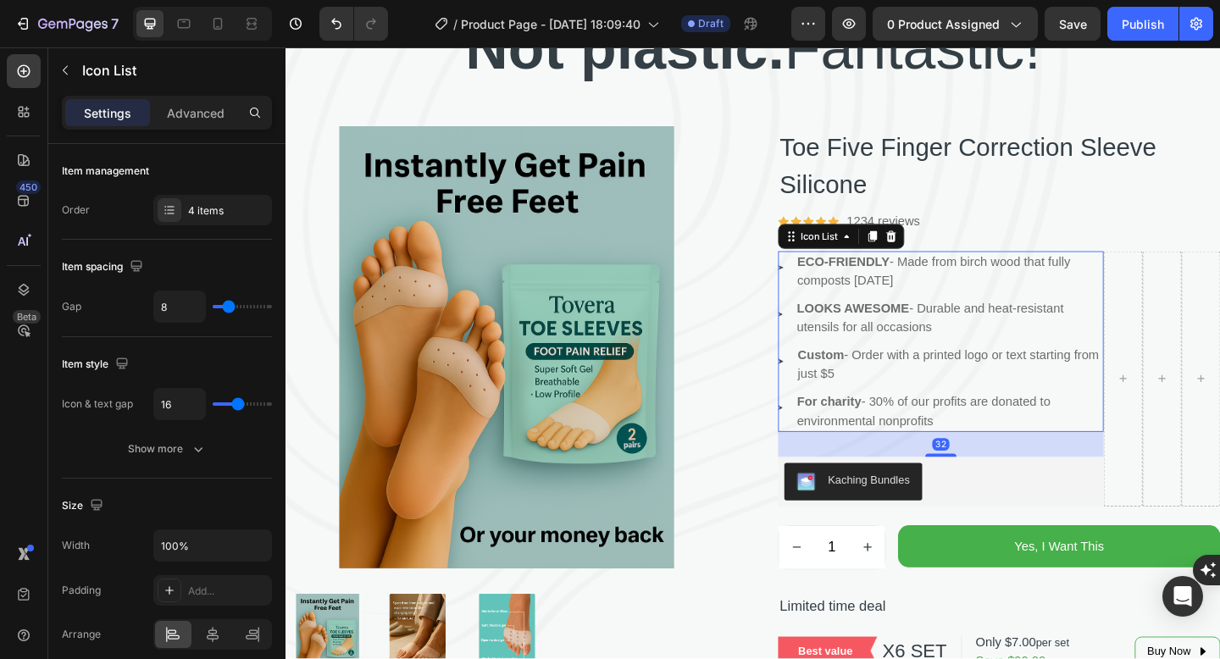
click at [1170, 381] on p "Custom - Order with a printed logo or text starting from just $5" at bounding box center [1007, 393] width 331 height 41
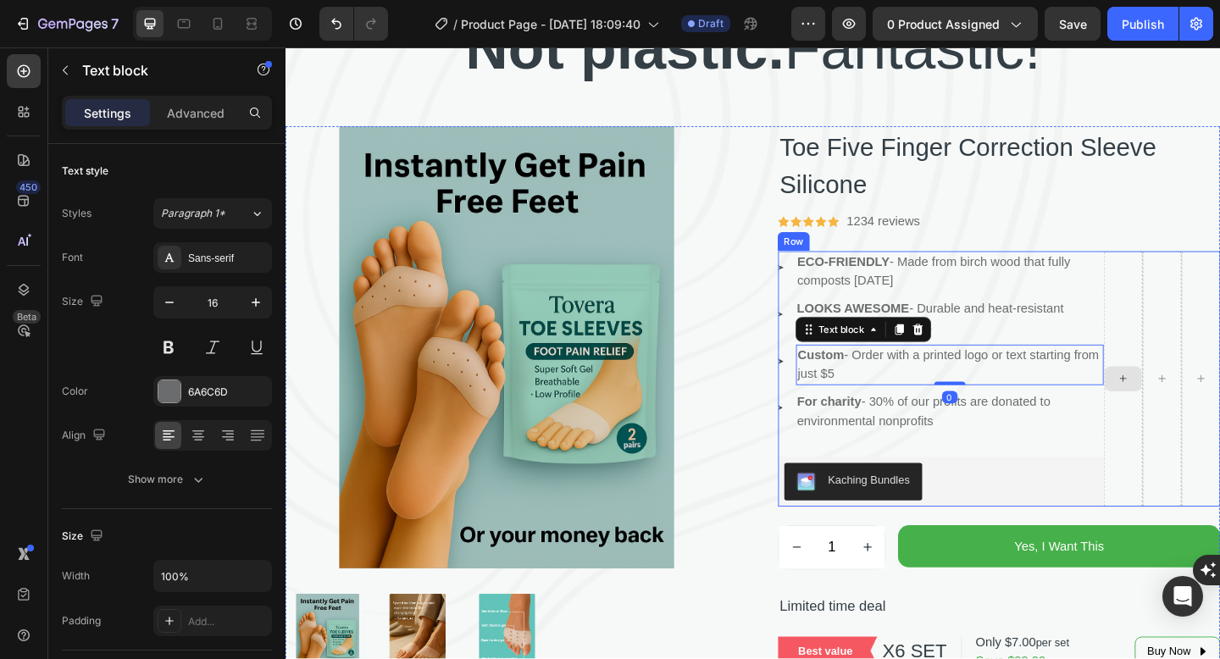
click at [1203, 386] on div at bounding box center [1196, 408] width 42 height 278
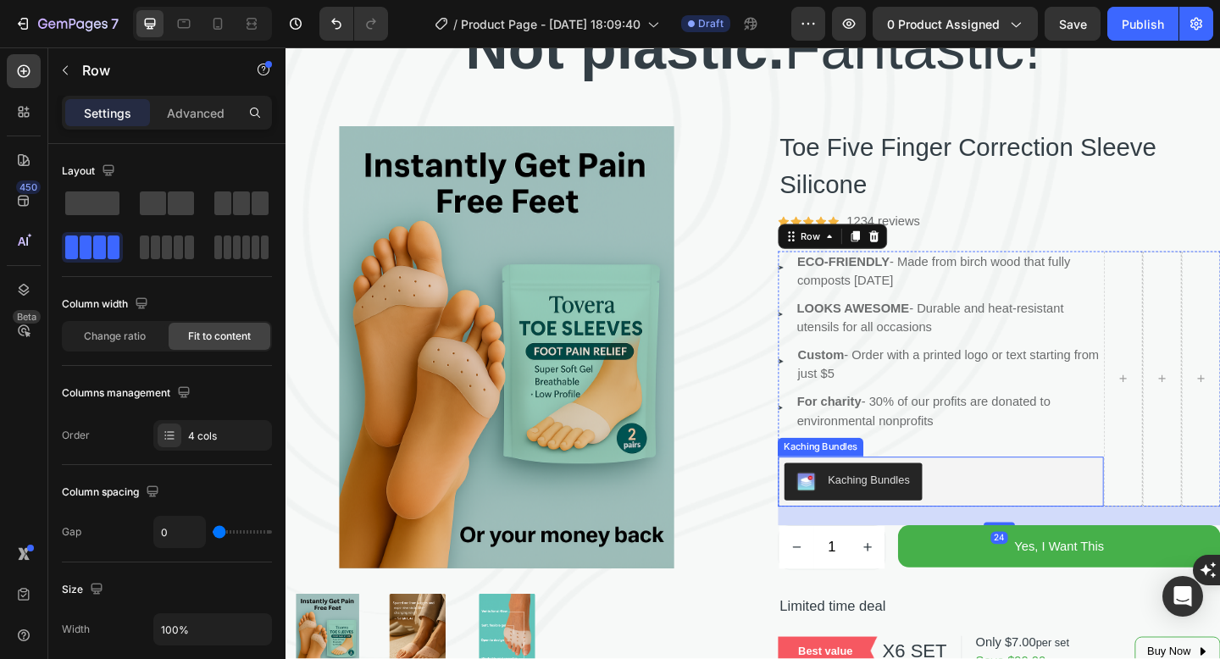
click at [977, 400] on p "Custom - Order with a printed logo or text starting from just $5" at bounding box center [1007, 393] width 331 height 41
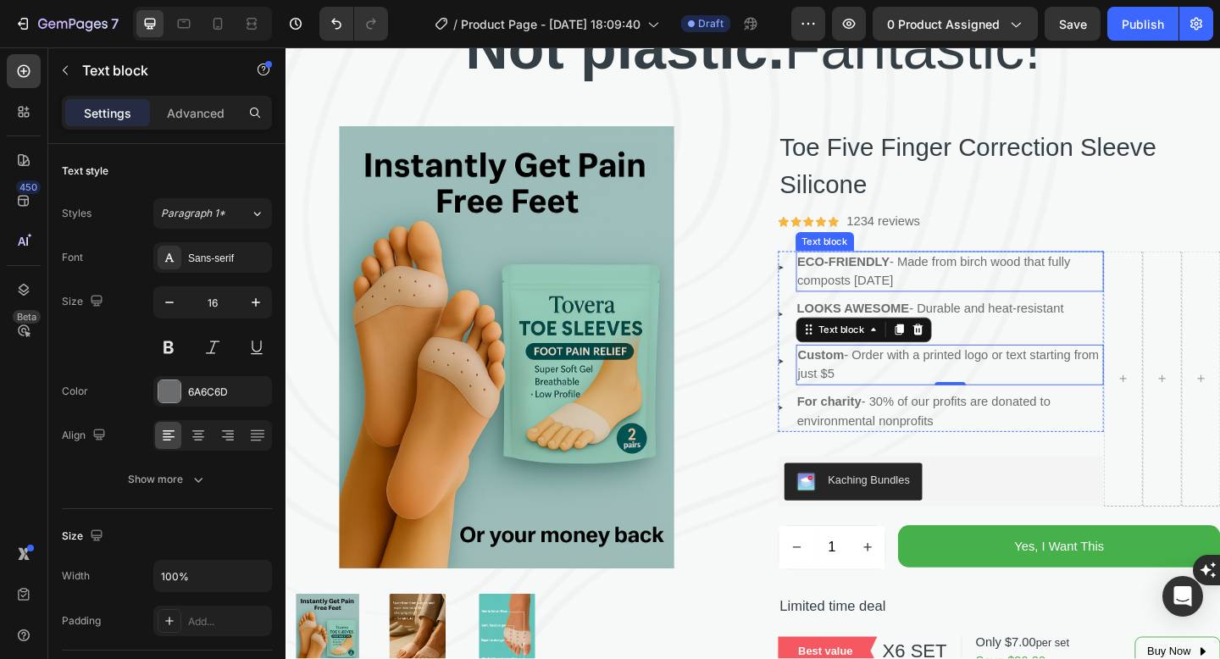
click at [933, 288] on strong "ECO-FRIENDLY" at bounding box center [892, 281] width 101 height 14
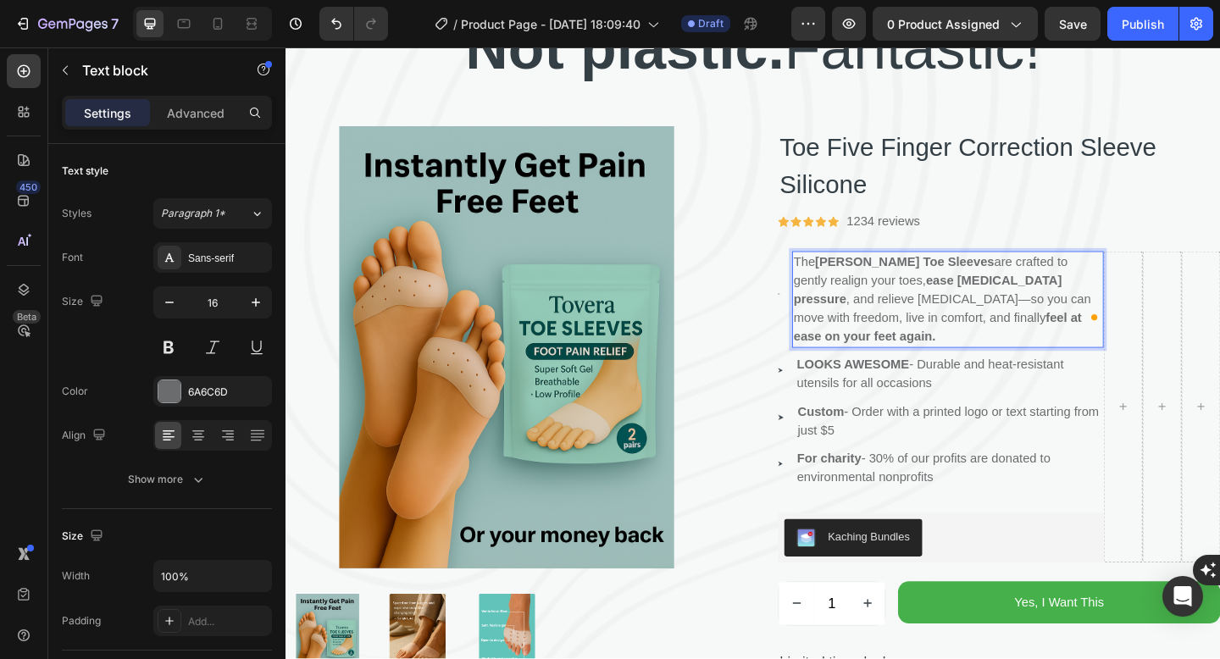
click at [906, 383] on p "LOOKS AWESOME - Durable and heat-resistant utensils for all occasions" at bounding box center [1007, 403] width 332 height 41
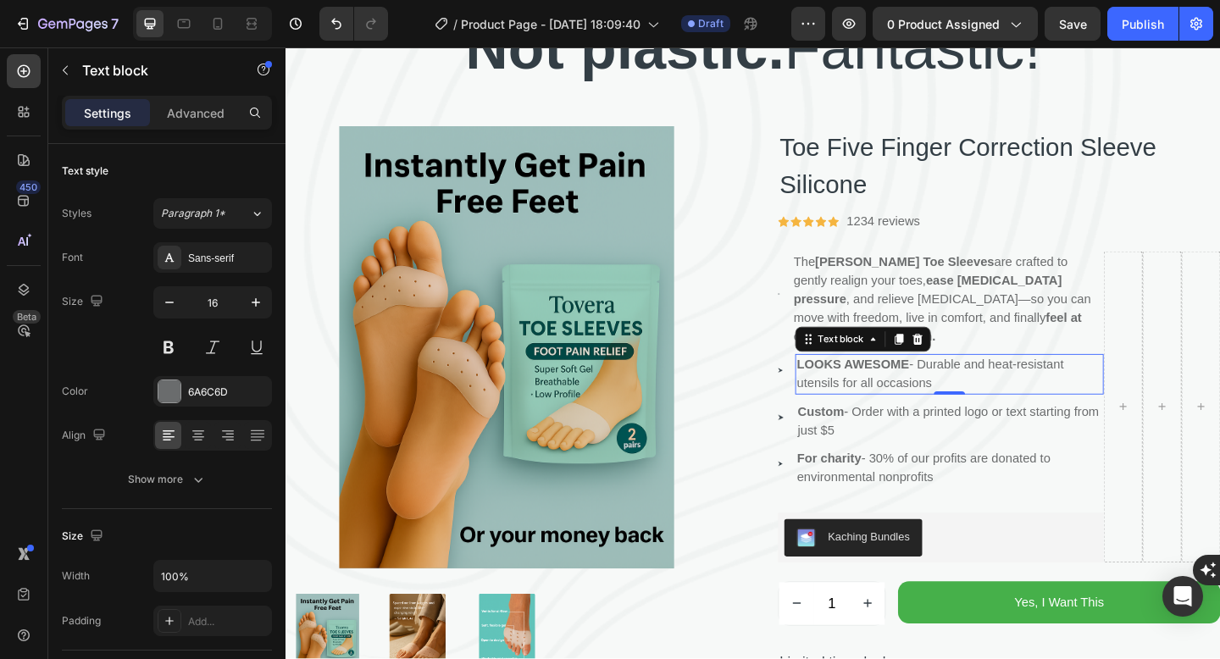
click at [889, 385] on p "LOOKS AWESOME - Durable and heat-resistant utensils for all occasions" at bounding box center [1007, 403] width 332 height 41
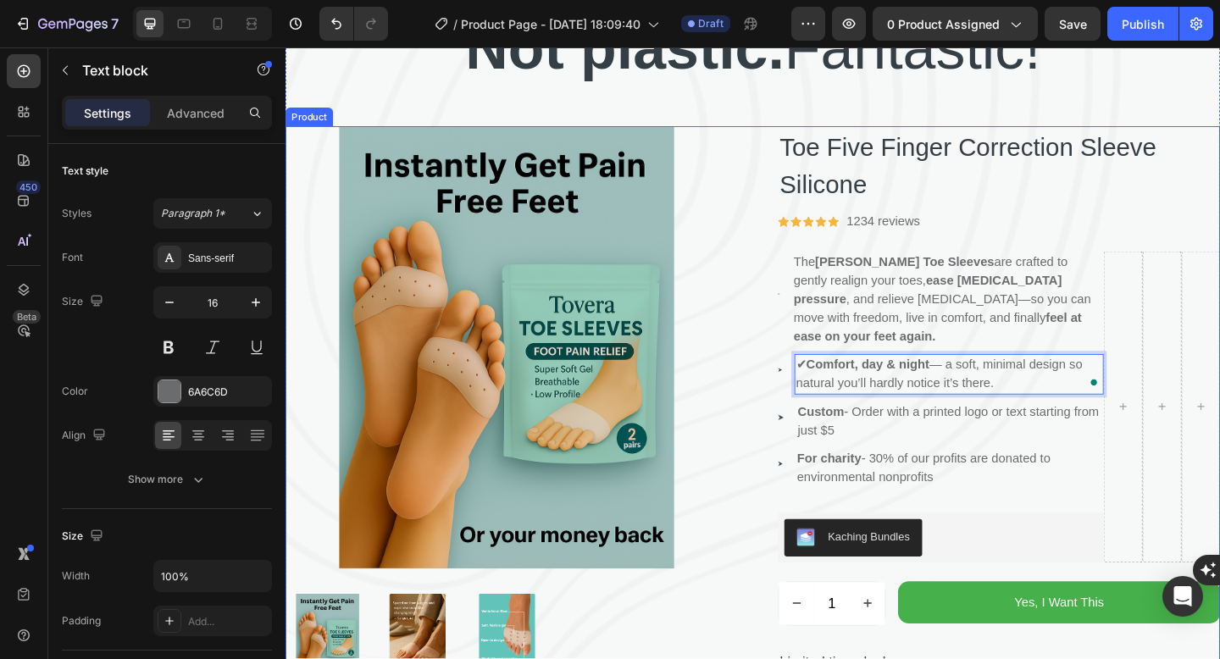
click at [824, 381] on li "Image ✔ Comfort, day & night — a soft, minimal design so natural you’ll hardly …" at bounding box center [998, 403] width 354 height 44
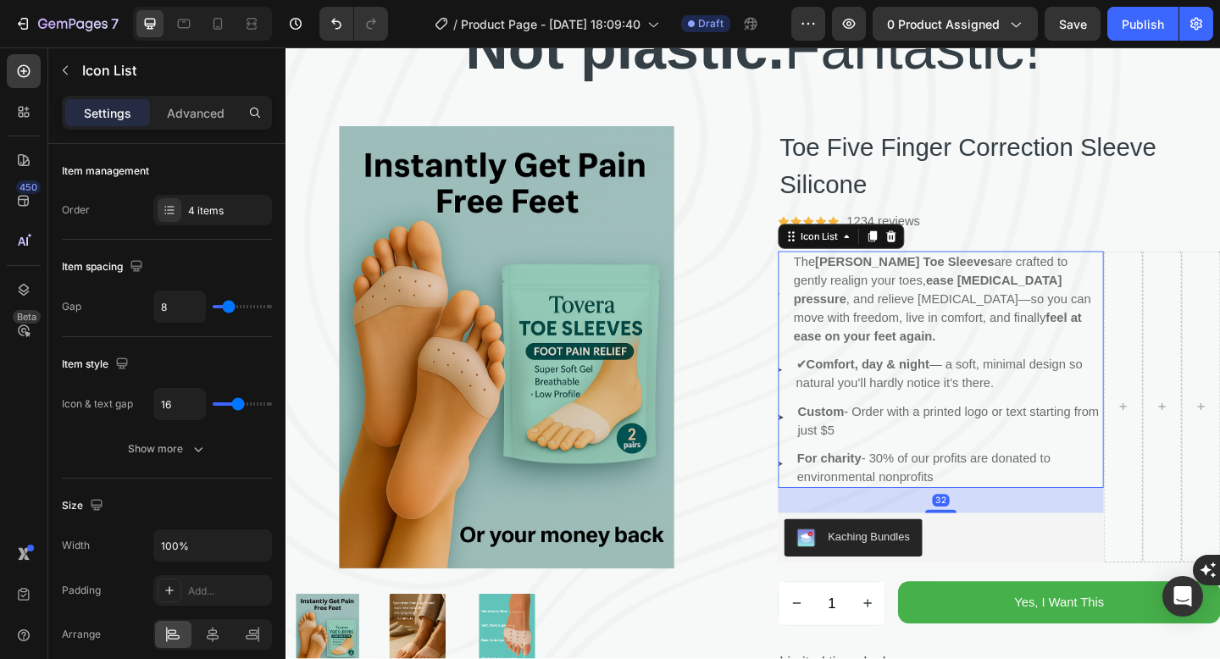
click at [824, 396] on img at bounding box center [823, 398] width 4 height 4
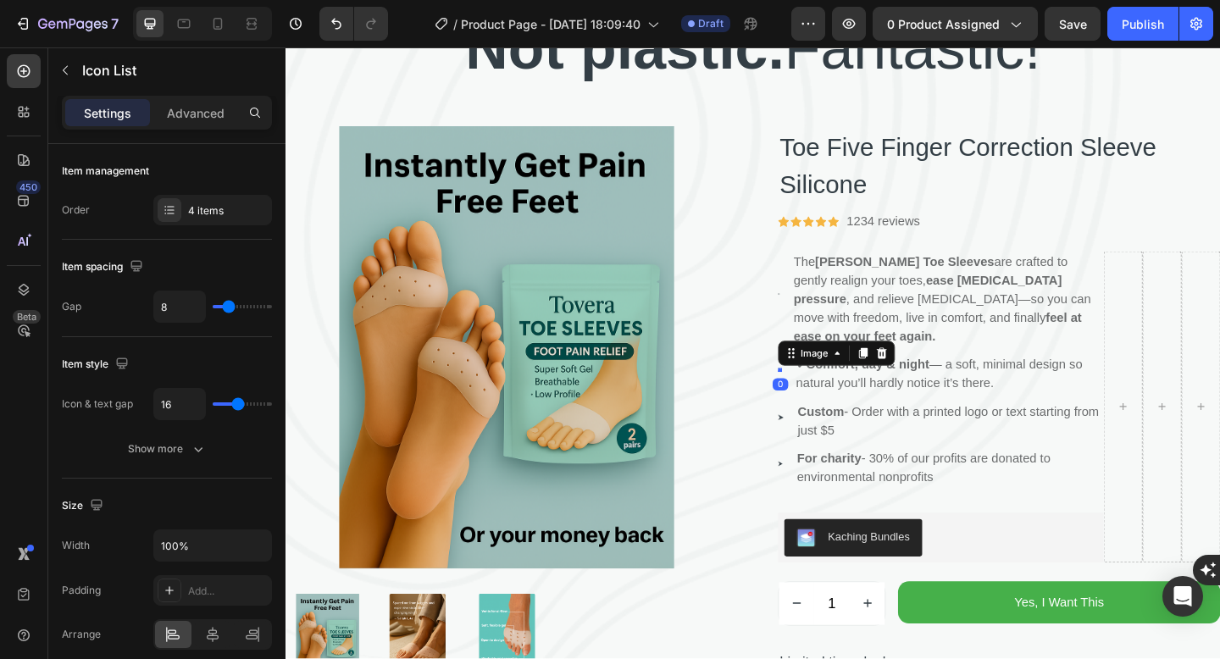
click at [824, 396] on img at bounding box center [823, 398] width 4 height 4
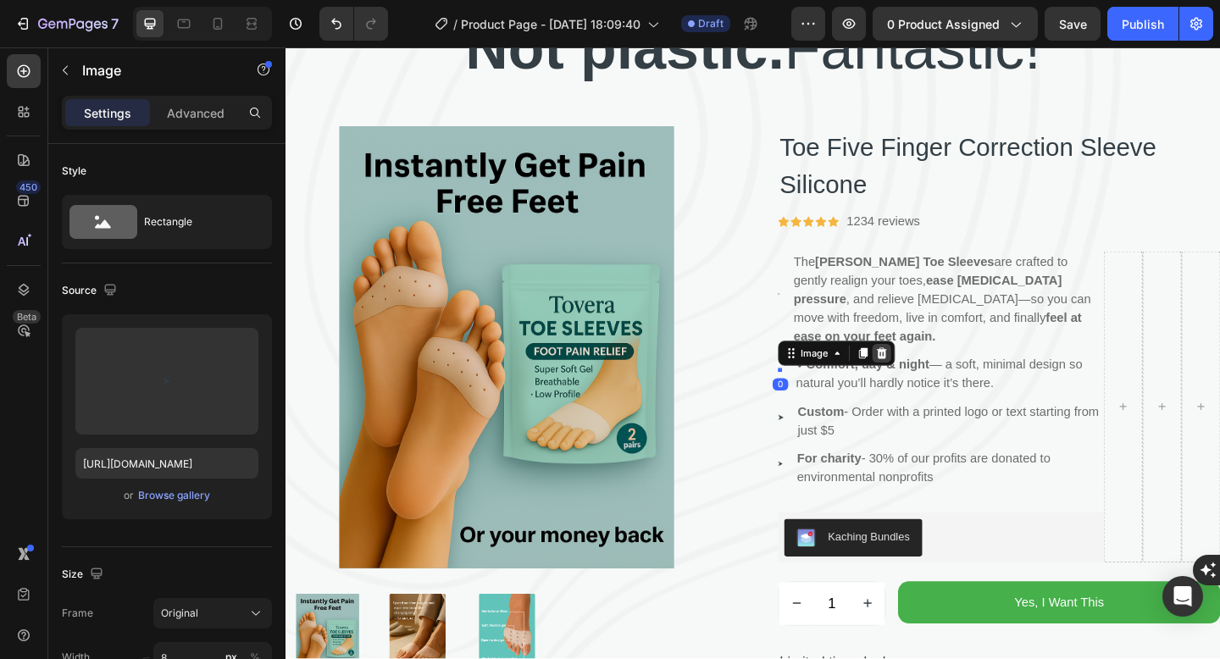
click at [938, 373] on icon at bounding box center [934, 380] width 14 height 14
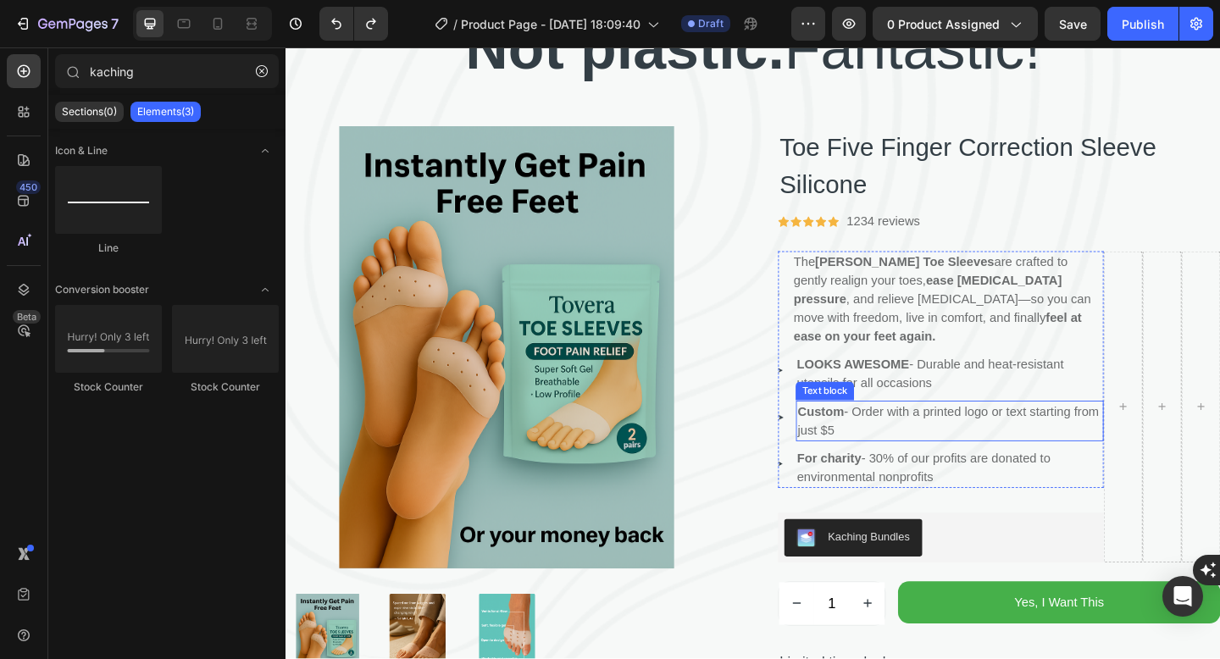
click at [975, 434] on p "Custom - Order with a printed logo or text starting from just $5" at bounding box center [1007, 454] width 331 height 41
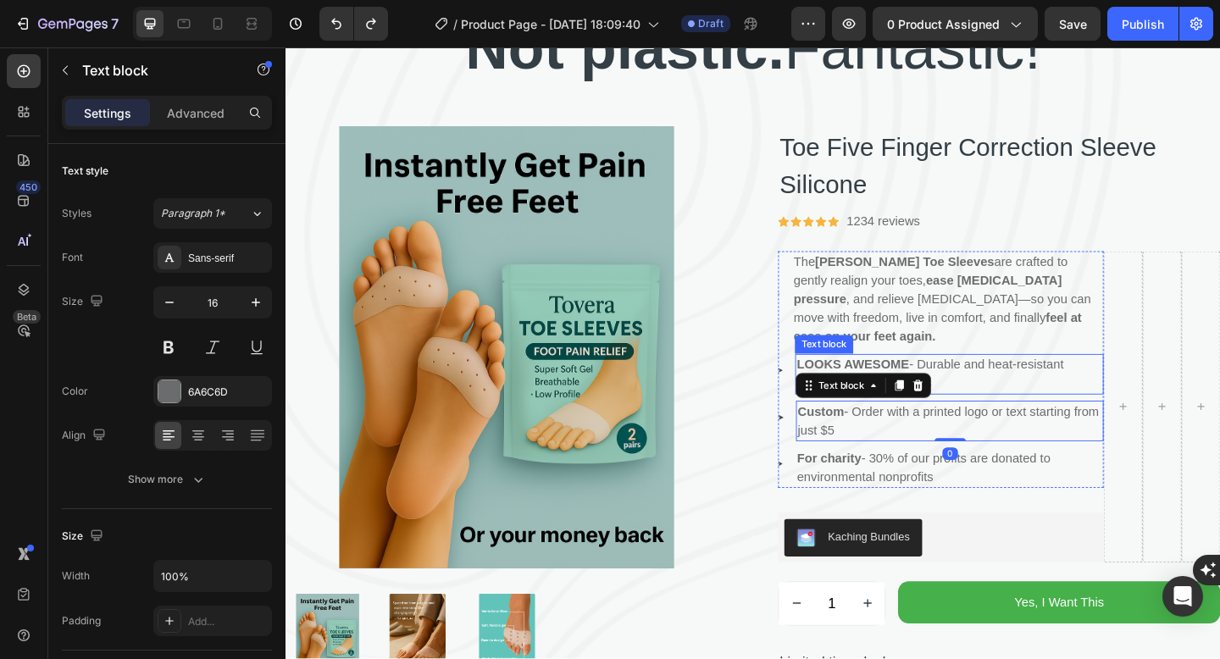
click at [1048, 383] on p "LOOKS AWESOME - Durable and heat-resistant utensils for all occasions" at bounding box center [1007, 403] width 332 height 41
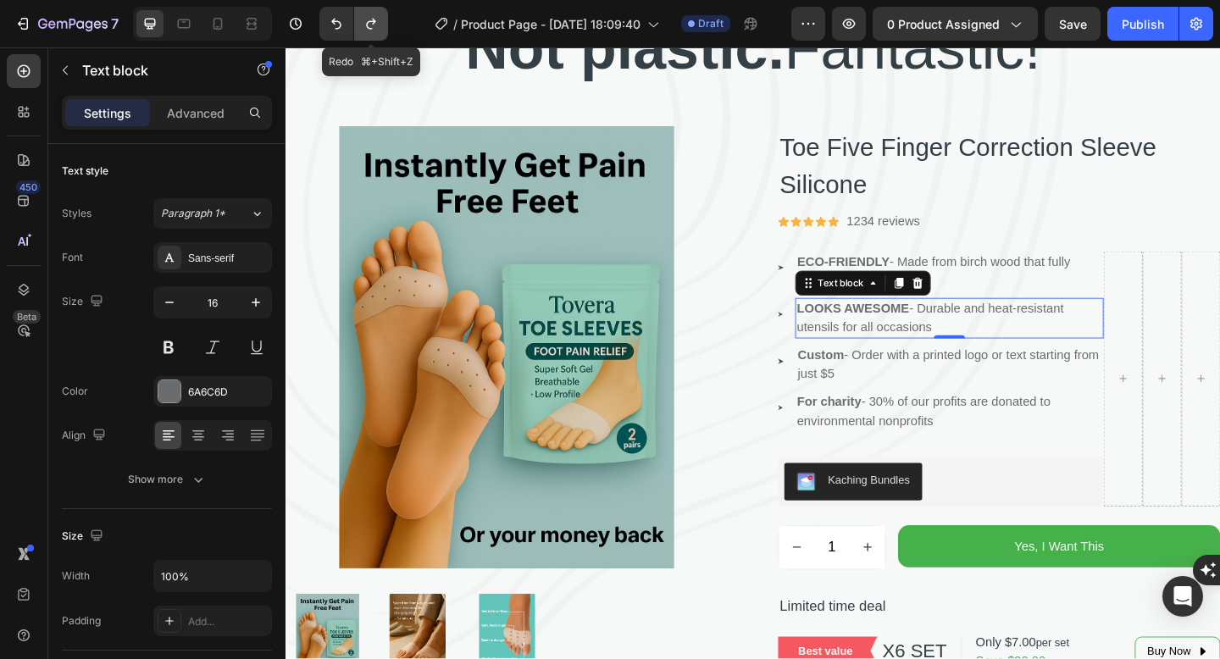
click at [378, 30] on icon "Undo/Redo" at bounding box center [370, 23] width 17 height 17
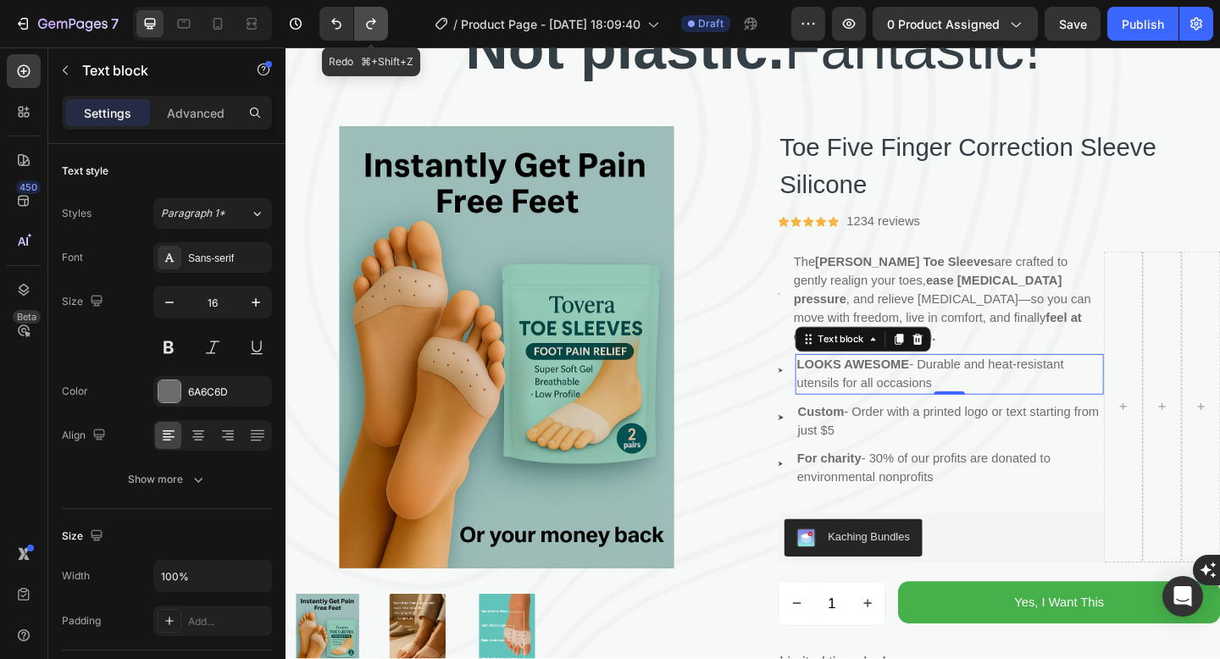
click at [378, 30] on icon "Undo/Redo" at bounding box center [370, 23] width 17 height 17
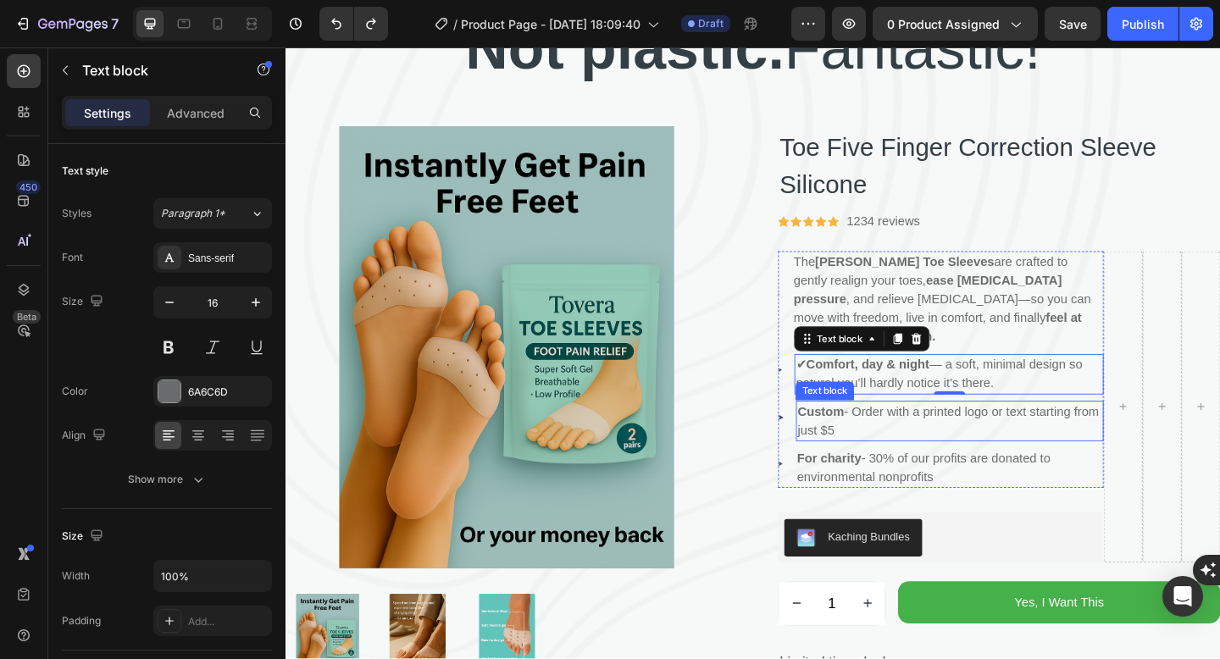
click at [907, 446] on p "Custom - Order with a printed logo or text starting from just $5" at bounding box center [1007, 454] width 331 height 41
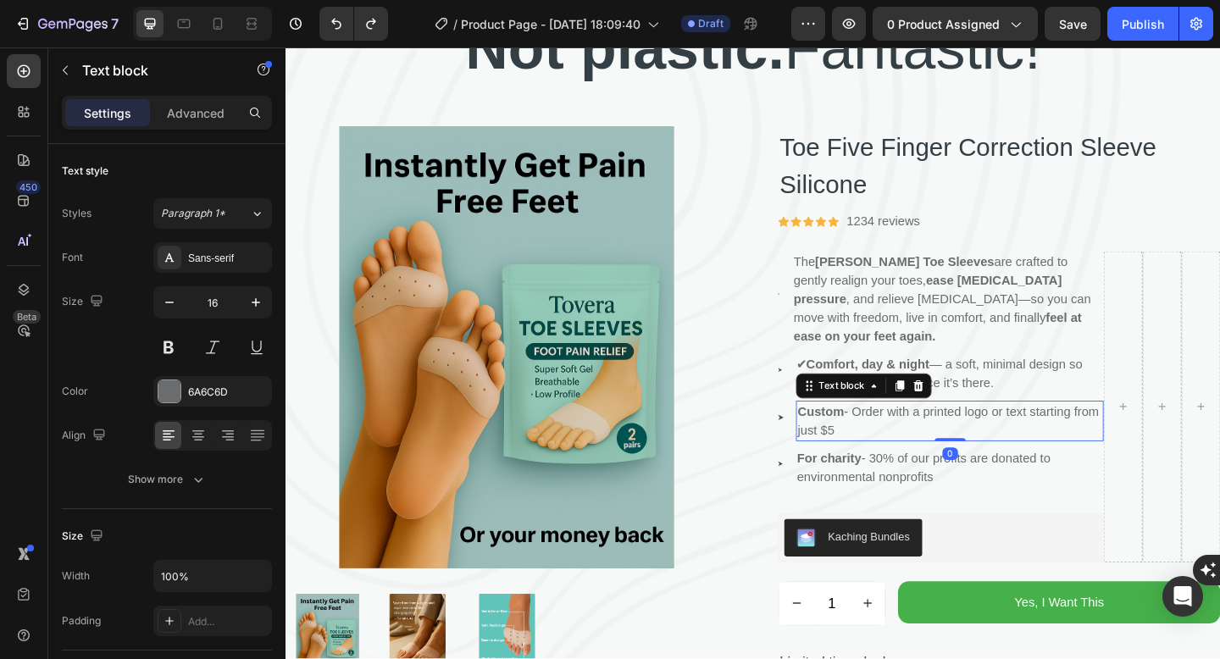
click at [907, 446] on p "Custom - Order with a printed logo or text starting from just $5" at bounding box center [1007, 454] width 331 height 41
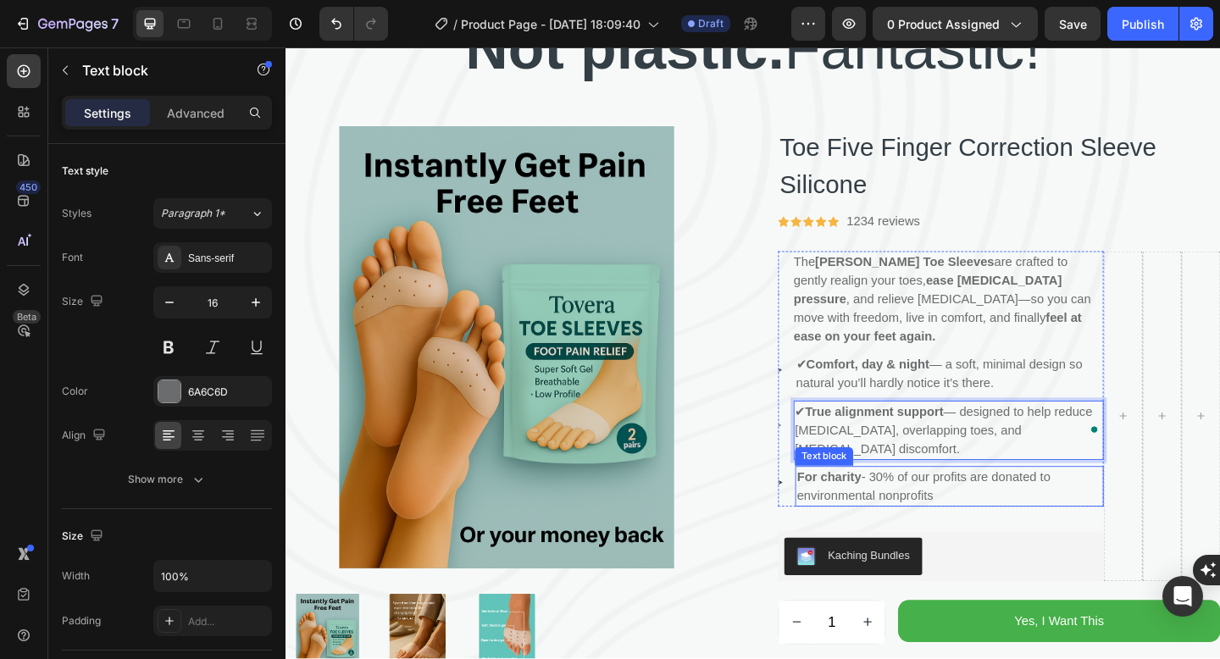
click at [951, 505] on p "For charity - 30% of our profits are donated to environmental nonprofits" at bounding box center [1007, 525] width 332 height 41
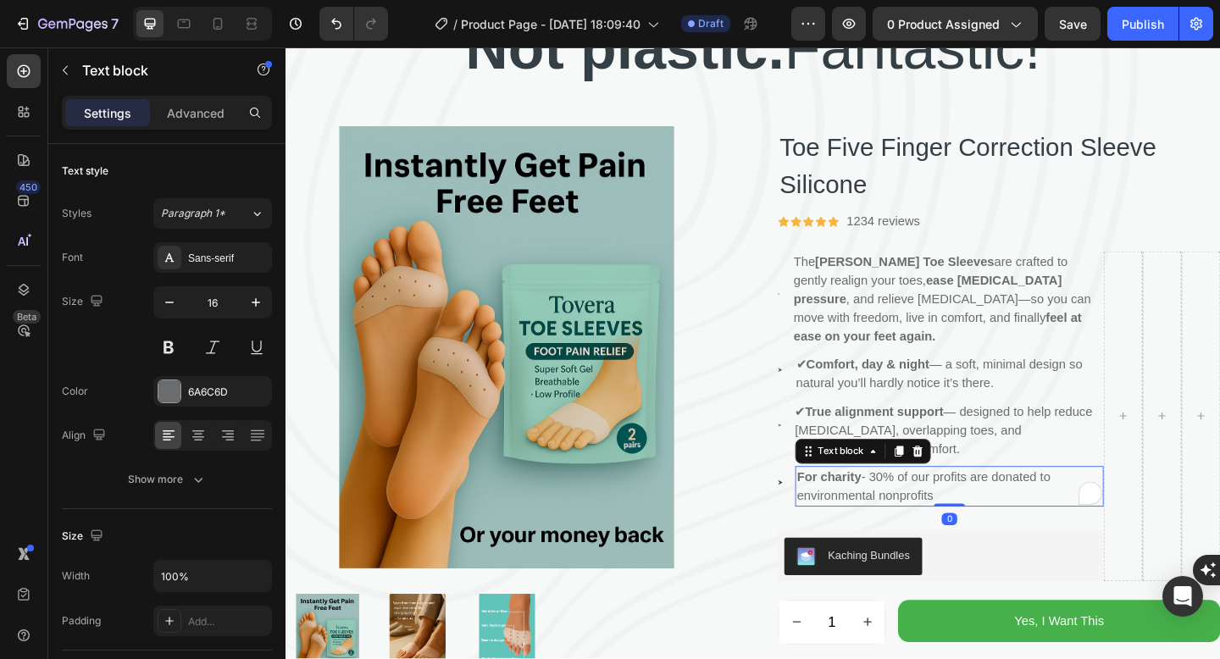
click at [951, 505] on p "For charity - 30% of our profits are donated to environmental nonprofits" at bounding box center [1007, 525] width 332 height 41
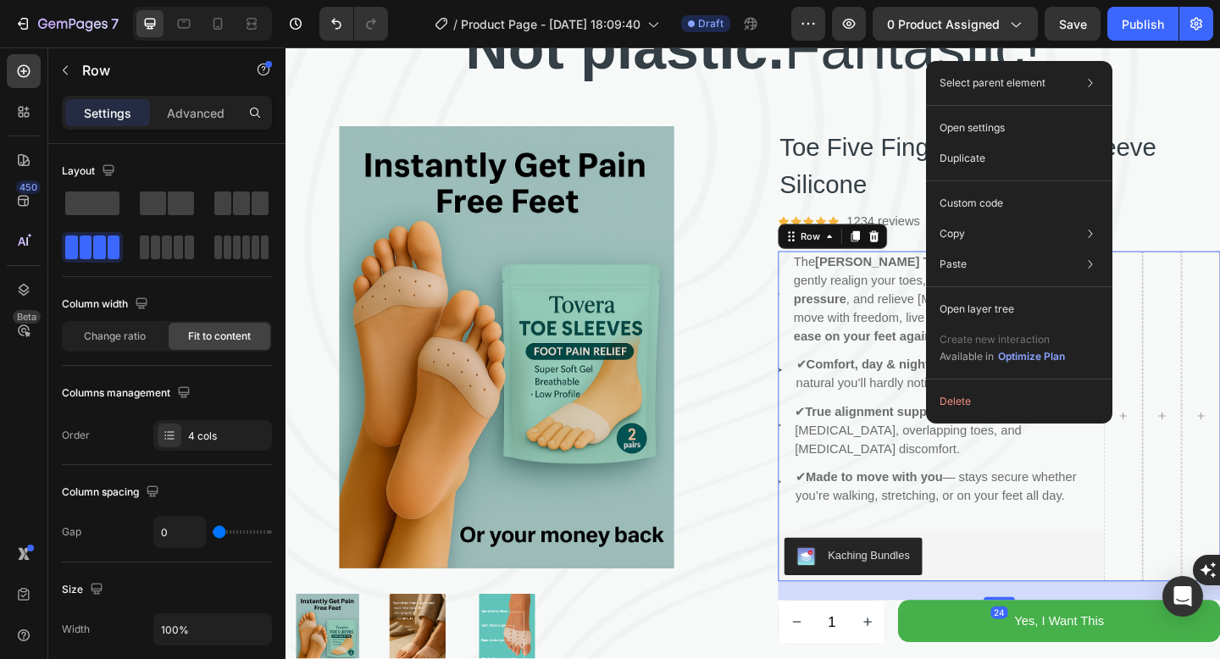
click at [1185, 478] on div at bounding box center [1196, 448] width 42 height 359
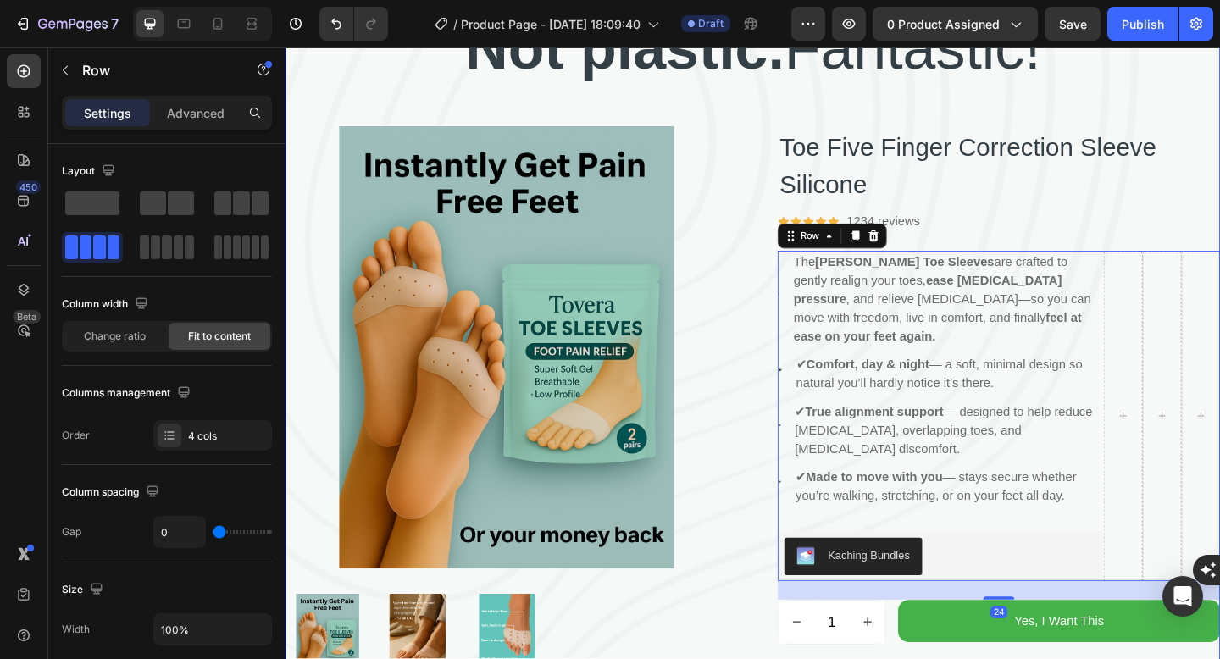
click at [1097, 232] on div "Icon Icon Icon Icon Icon Icon List Hoz 1234 reviews Text block Row" at bounding box center [1061, 237] width 481 height 24
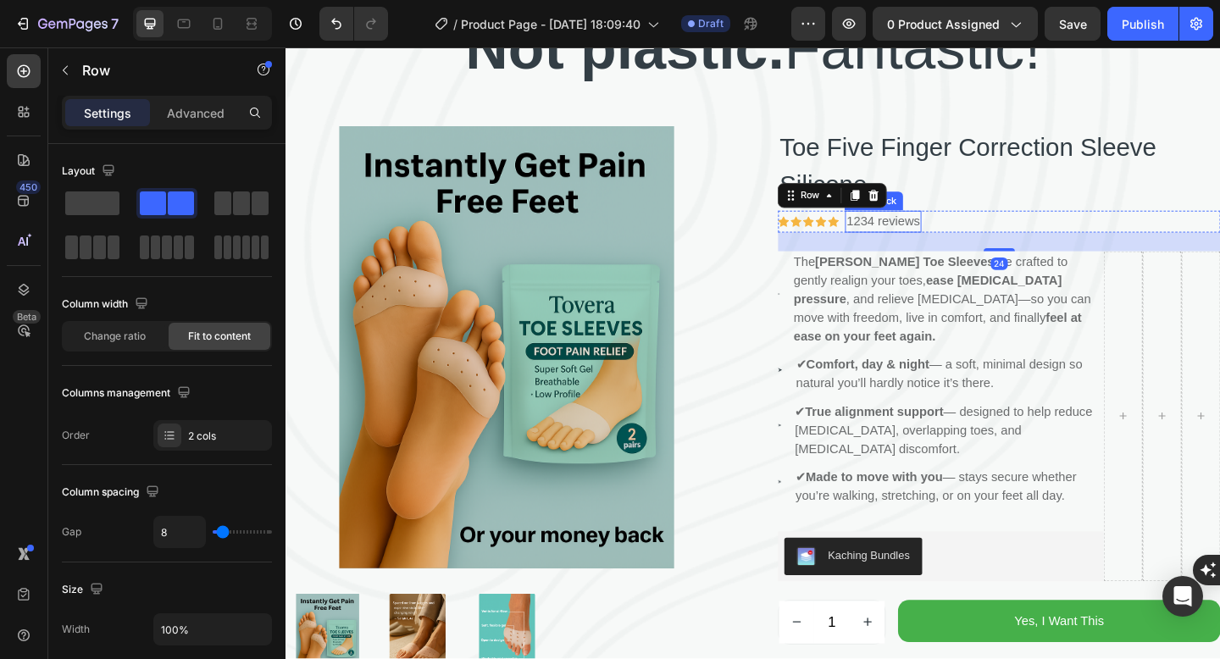
click at [965, 231] on p "1234 reviews" at bounding box center [935, 237] width 80 height 20
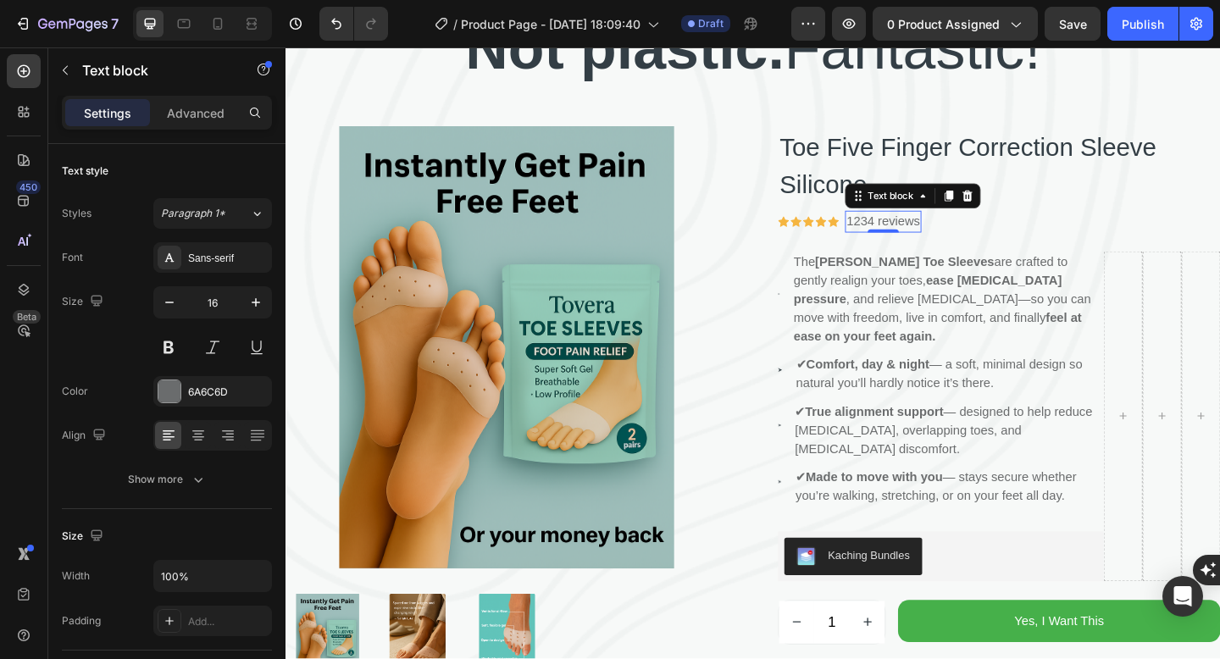
click at [927, 227] on p "1234 reviews" at bounding box center [935, 237] width 80 height 20
click at [921, 248] on div "1234 reviews" at bounding box center [935, 237] width 83 height 24
click at [924, 232] on p "1234 reviews" at bounding box center [935, 237] width 80 height 20
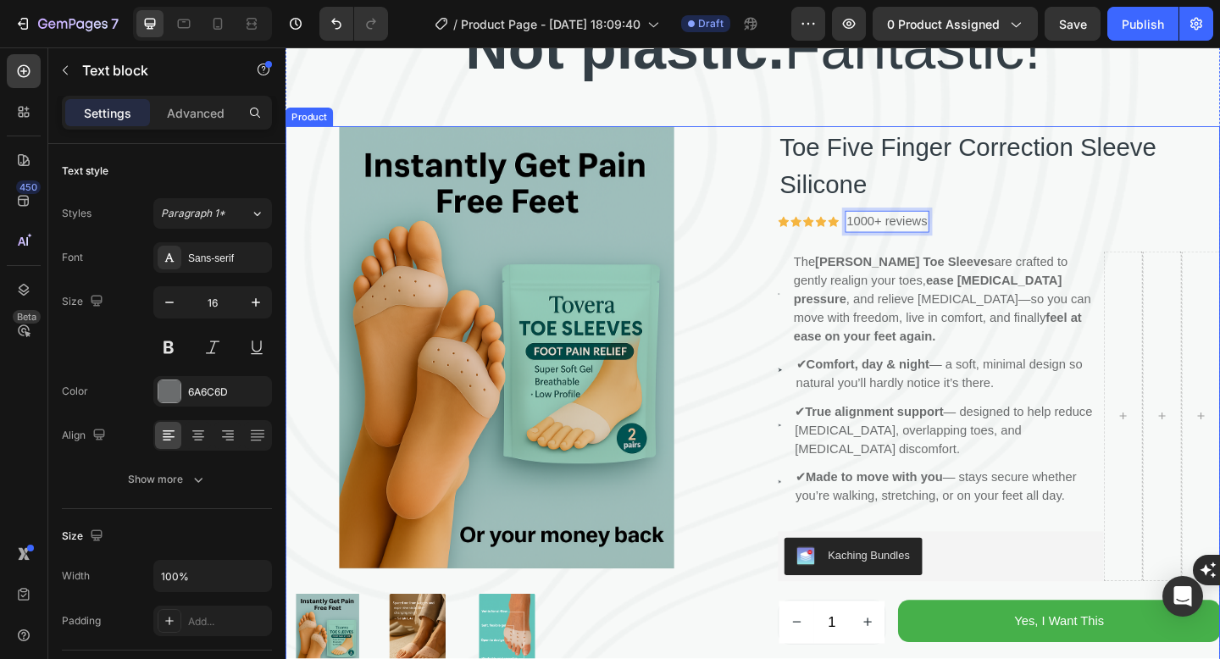
click at [917, 306] on strong "ease [MEDICAL_DATA] pressure" at bounding box center [983, 311] width 291 height 35
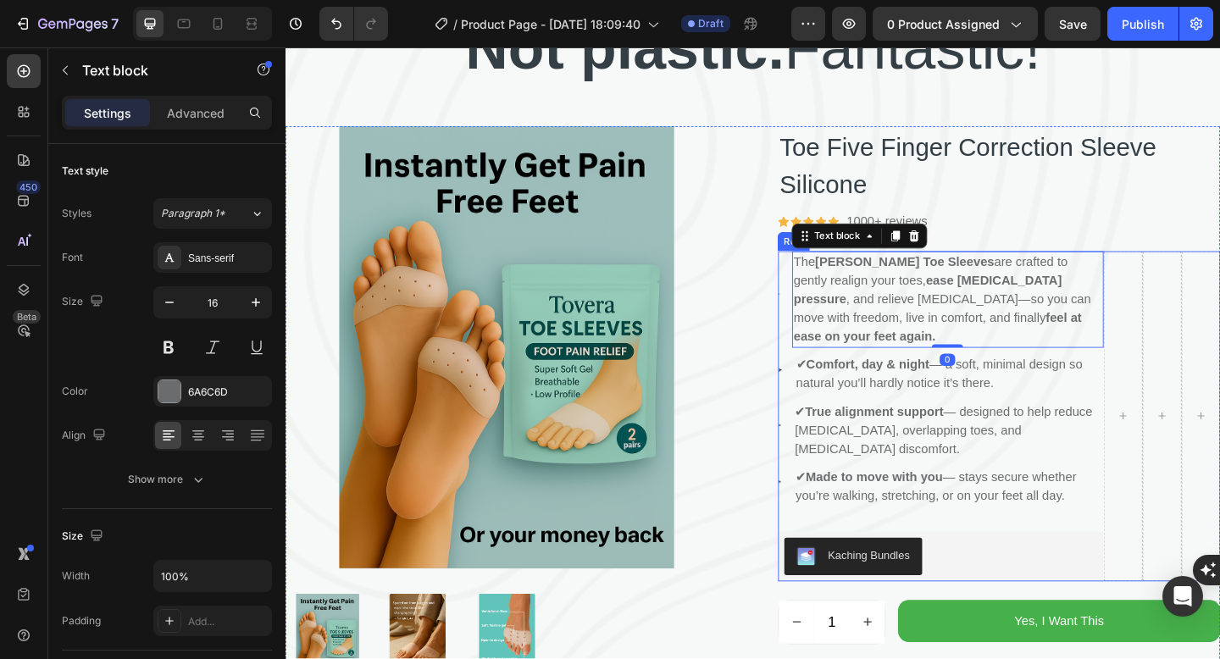
scroll to position [227, 0]
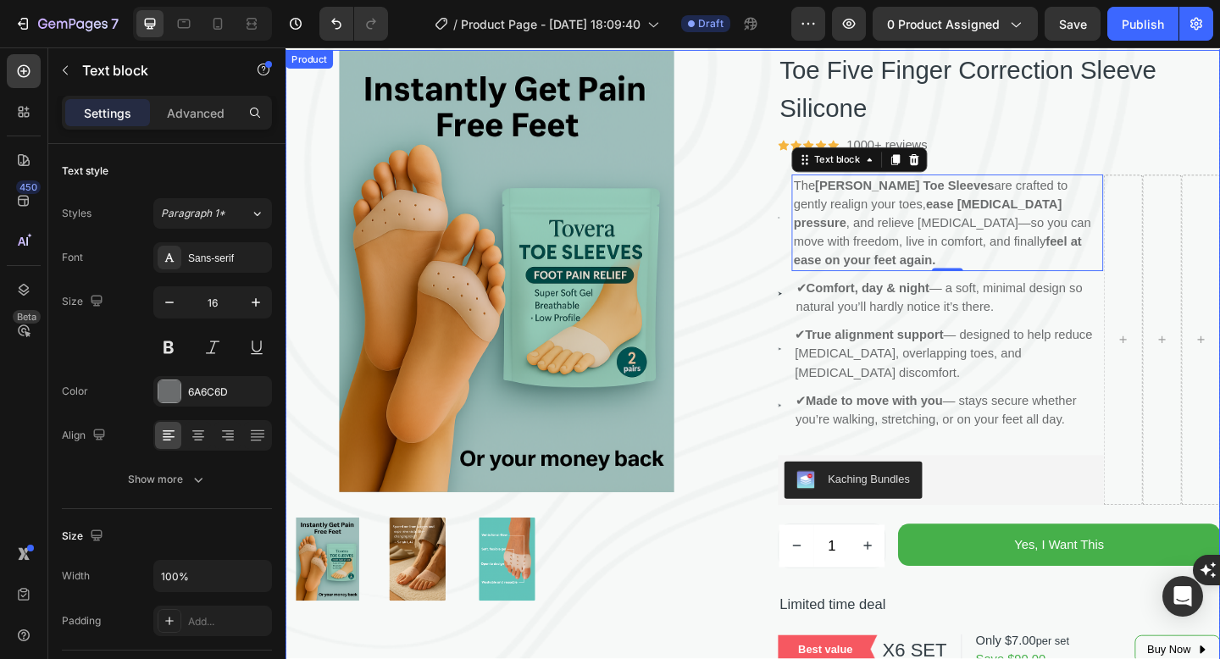
click at [879, 643] on p "Limited time deal" at bounding box center [1061, 654] width 478 height 23
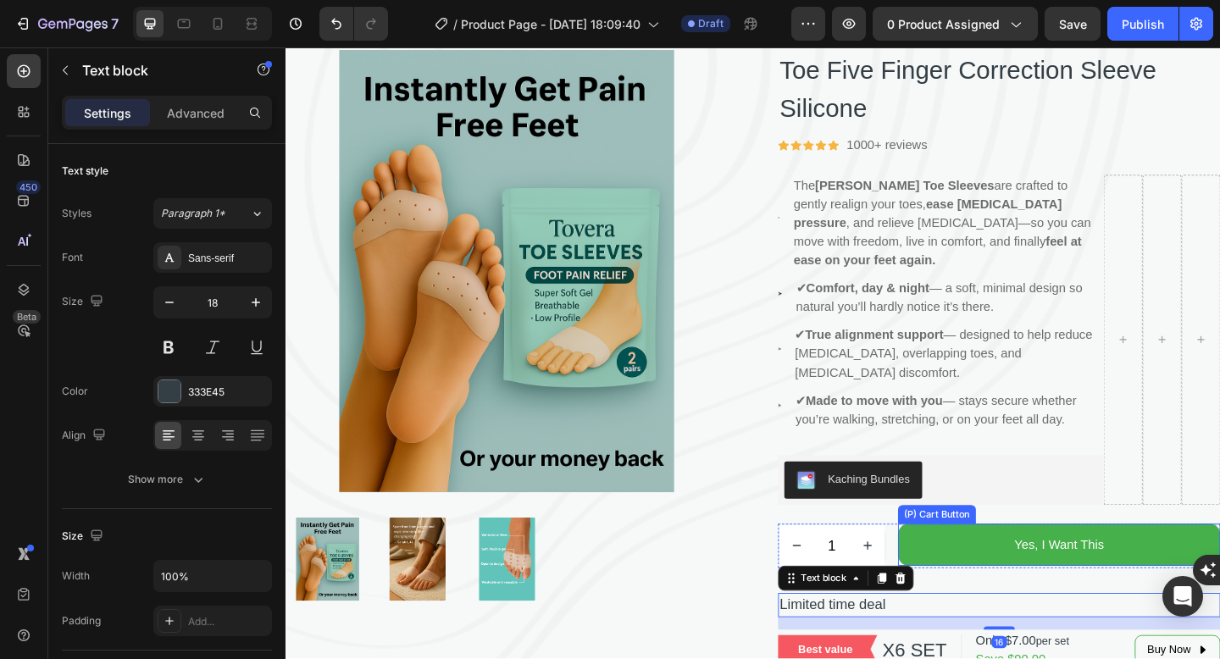
click at [947, 566] on div "1 (P) Quantity Yes, I Want This (P) Cart Button Row" at bounding box center [1061, 590] width 481 height 48
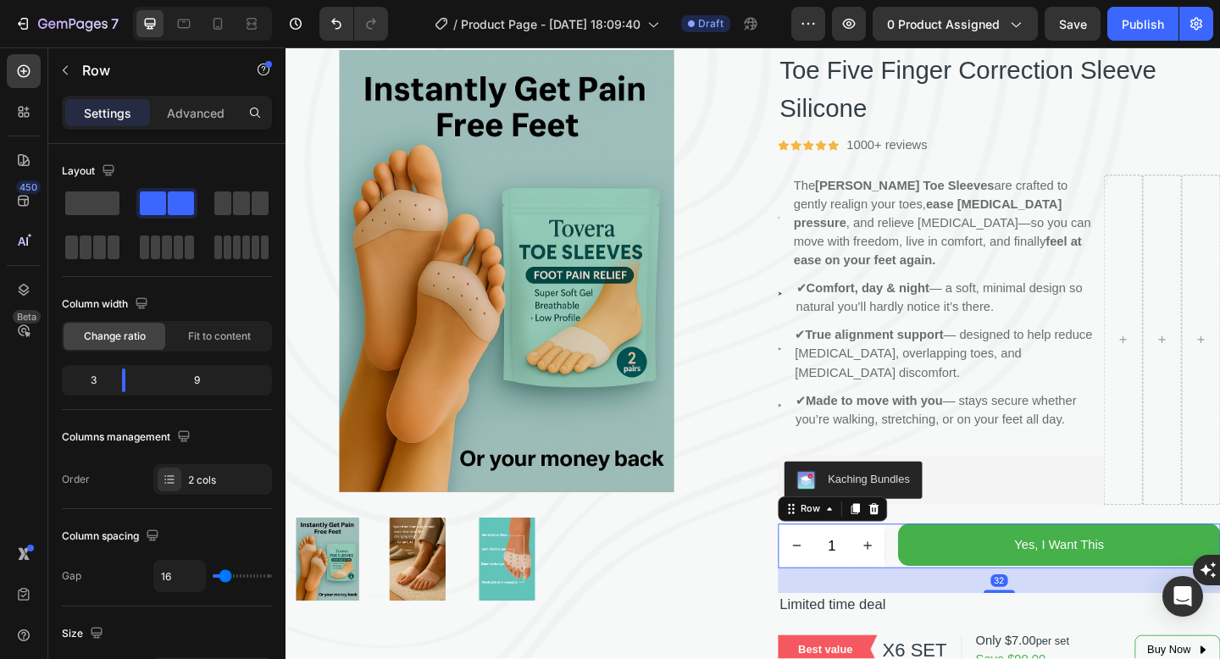
click at [917, 536] on div "Row" at bounding box center [880, 549] width 119 height 27
click at [921, 539] on div at bounding box center [925, 549] width 20 height 20
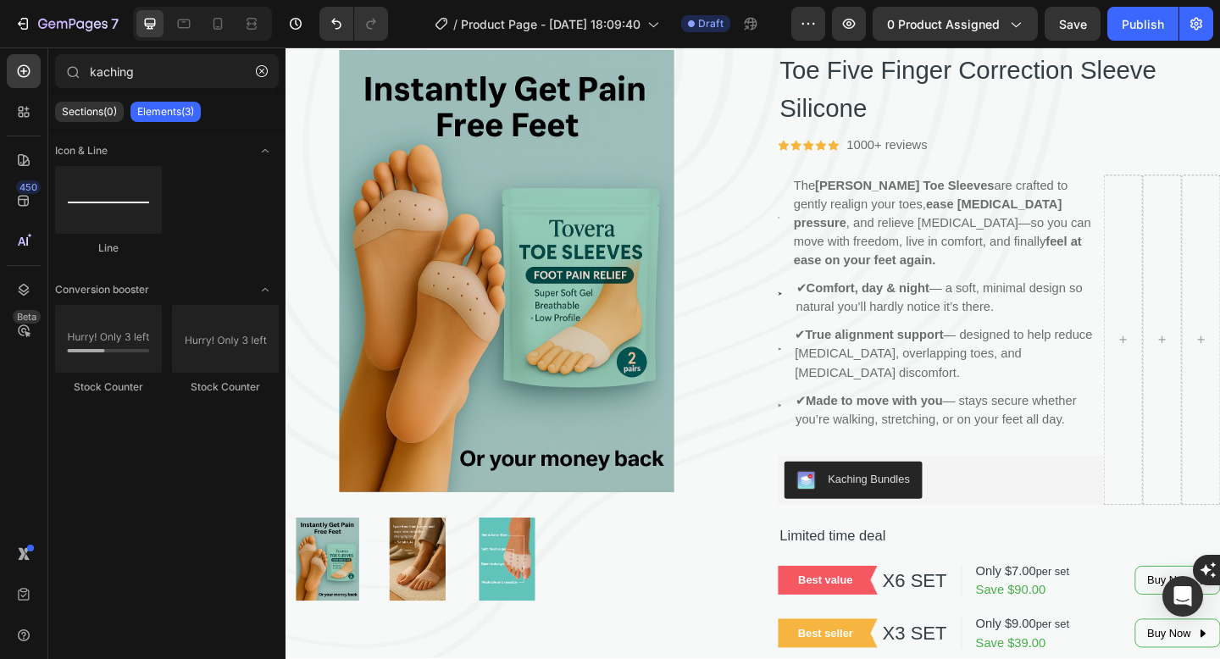
click at [911, 567] on p "Limited time deal" at bounding box center [1061, 578] width 478 height 23
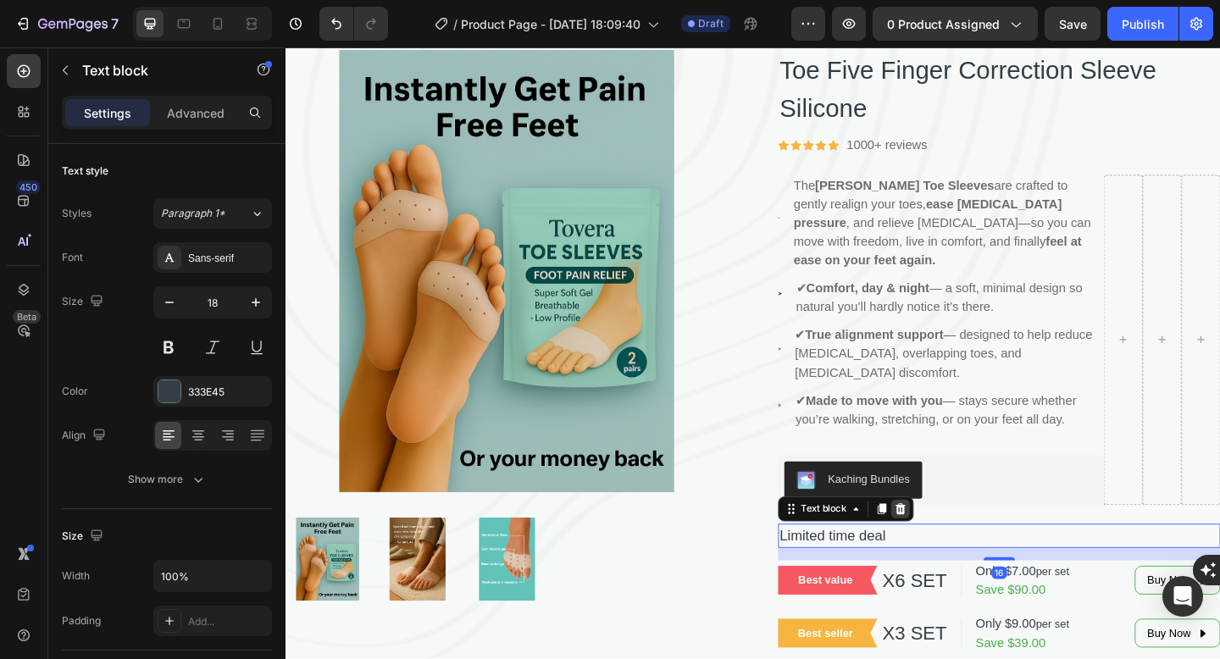
click at [957, 544] on icon at bounding box center [954, 550] width 11 height 12
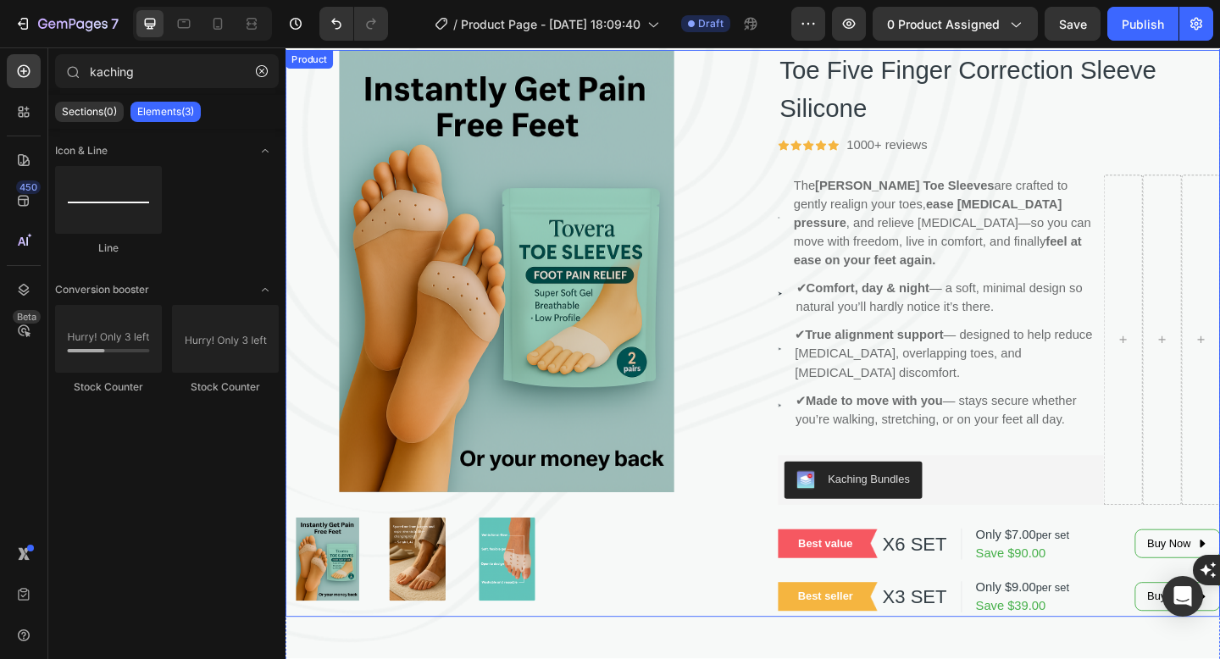
scroll to position [408, 0]
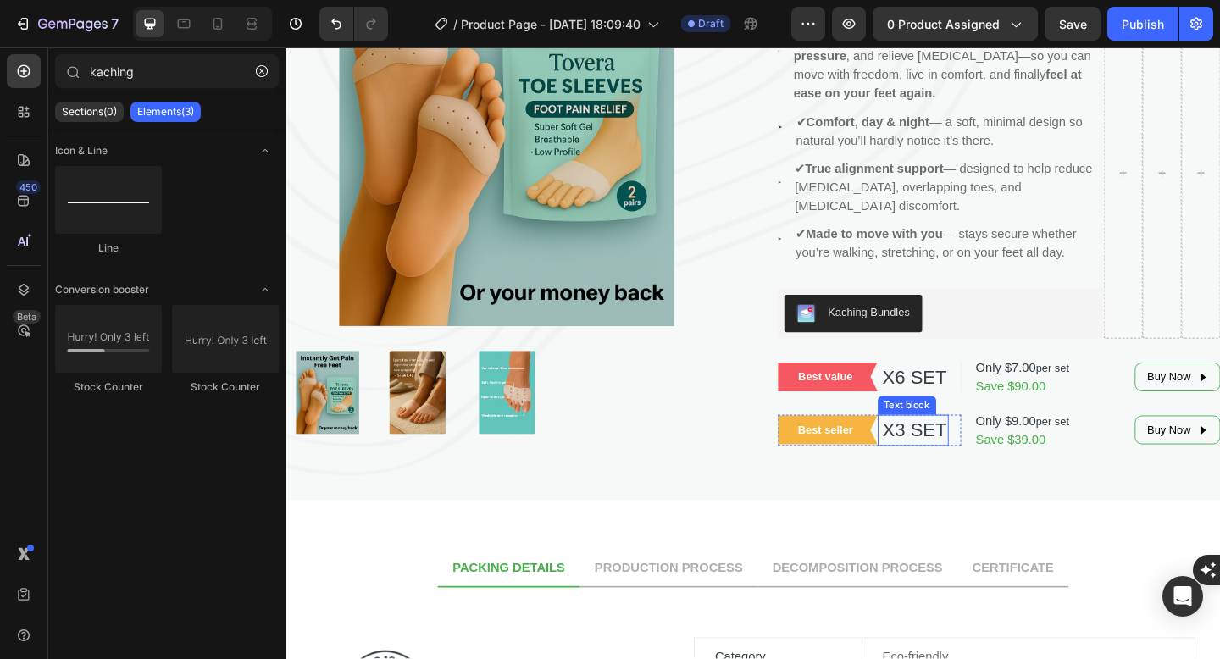
click at [1002, 449] on p "X3 SET" at bounding box center [968, 464] width 74 height 30
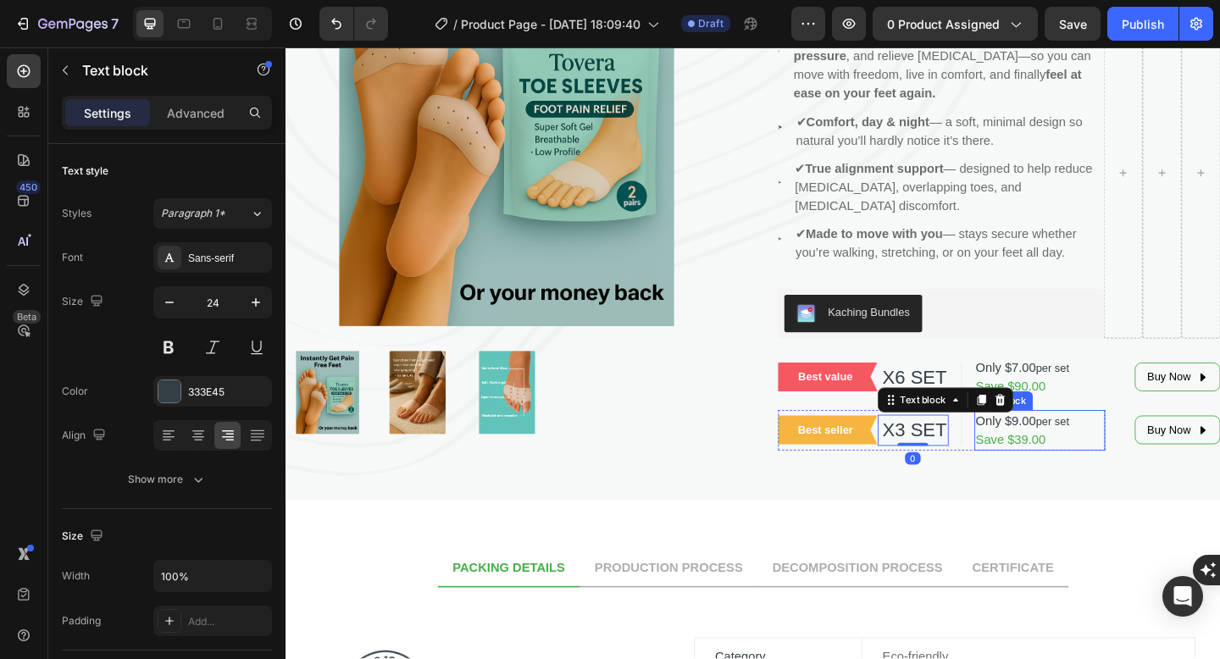
click at [898, 499] on div "⁠⁠⁠⁠⁠⁠⁠ Not plastic. Fantastic! Heading Product Images Toe Five Finger Correcti…" at bounding box center [793, 107] width 1016 height 866
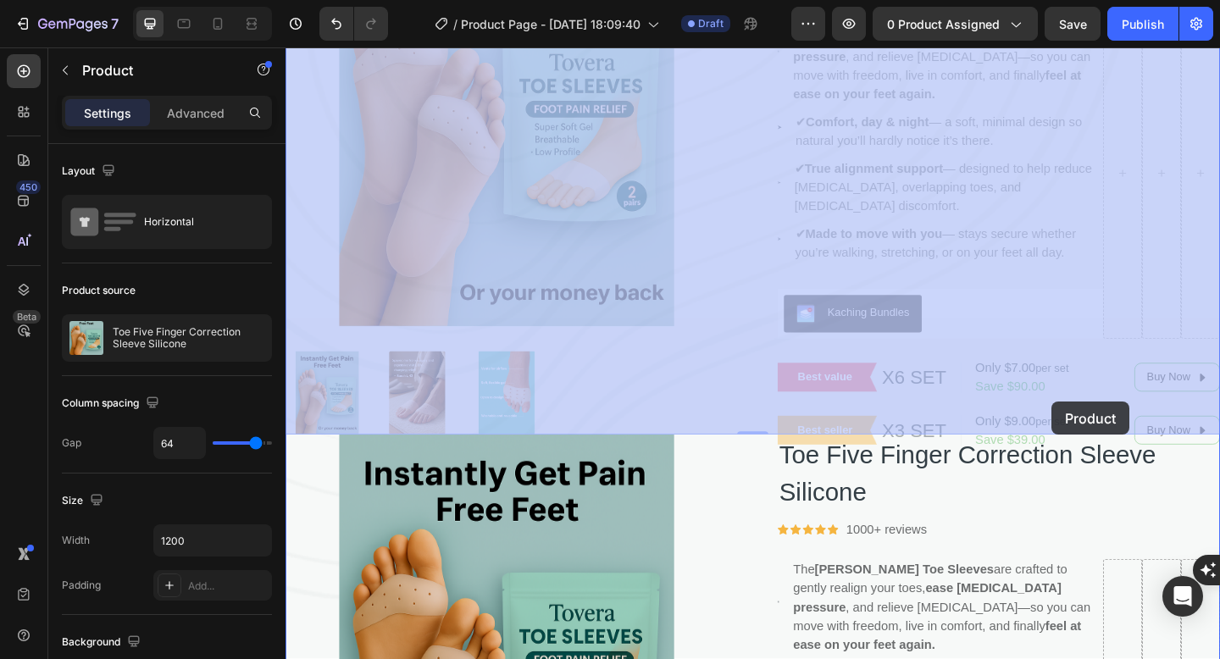
drag, startPoint x: 799, startPoint y: 426, endPoint x: 1105, endPoint y: 434, distance: 305.9
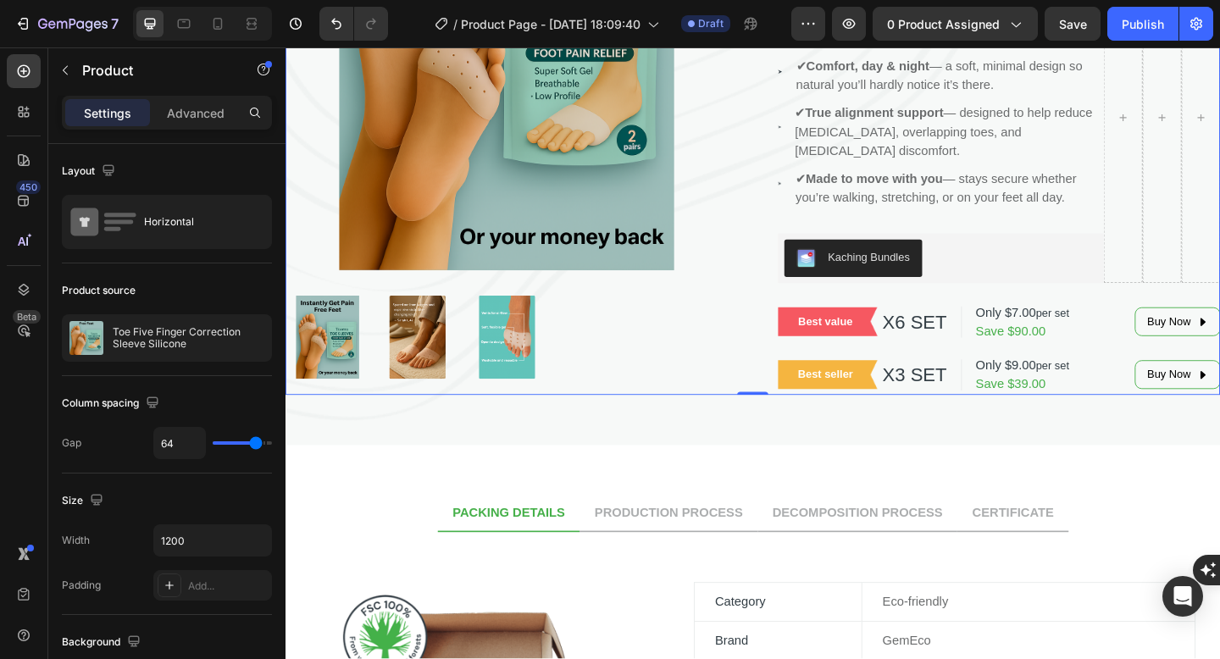
scroll to position [463, 0]
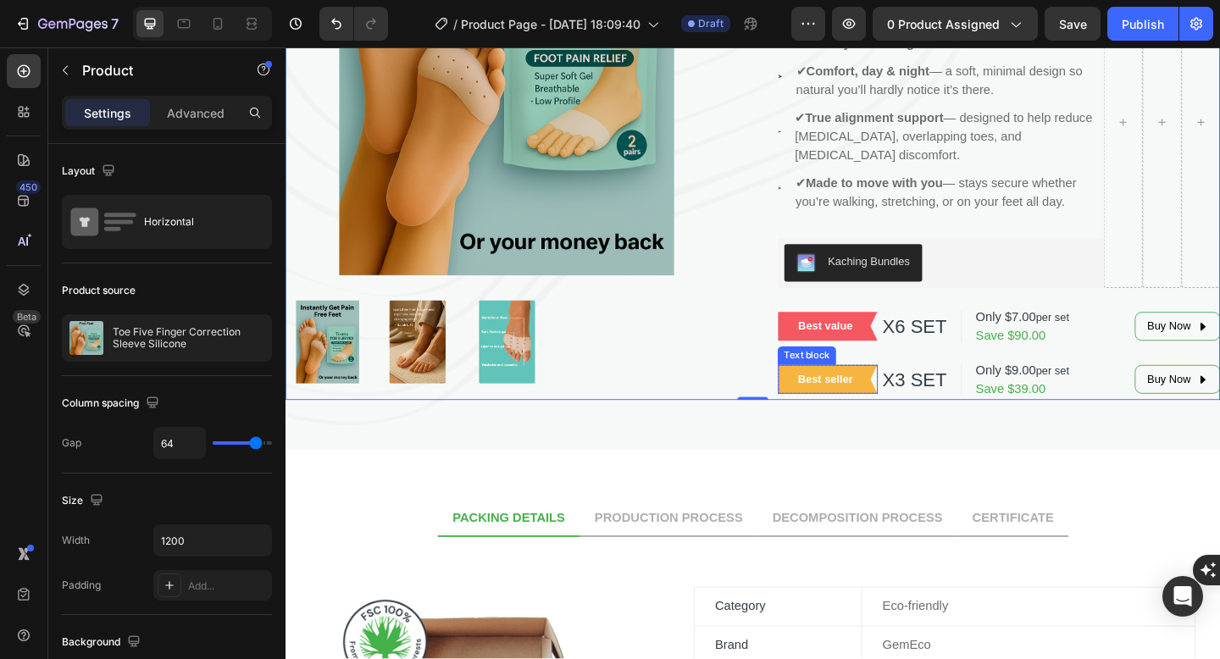
click at [910, 400] on p "Best seller" at bounding box center [873, 409] width 80 height 18
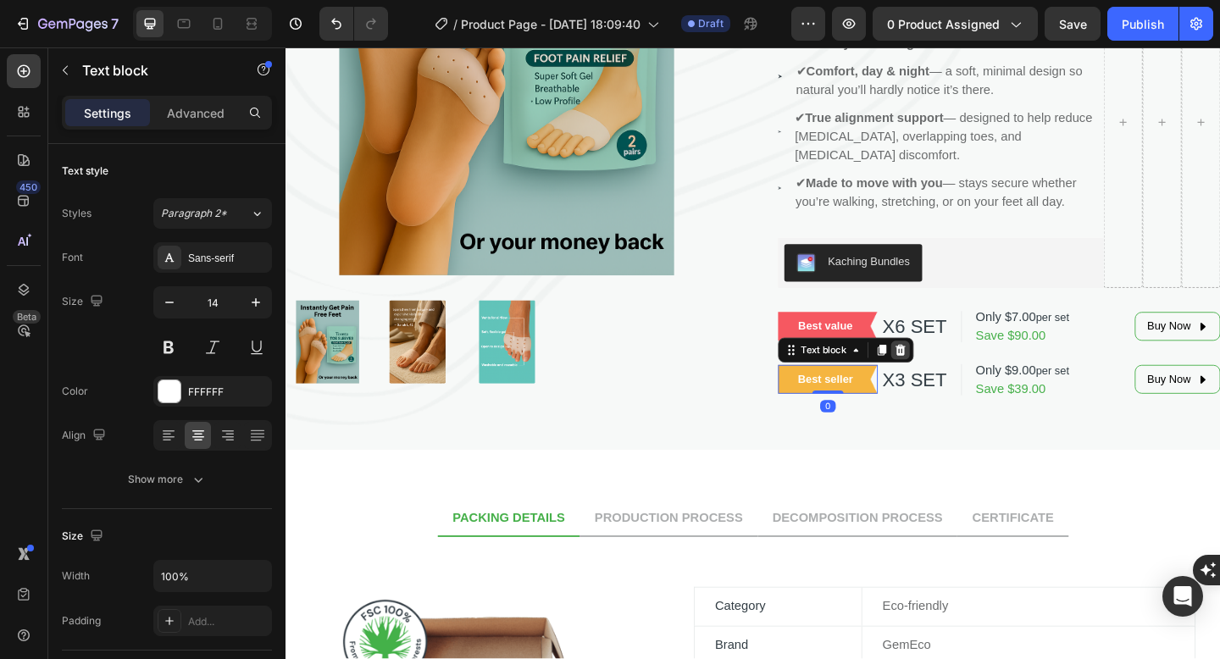
click at [955, 367] on div at bounding box center [953, 377] width 20 height 20
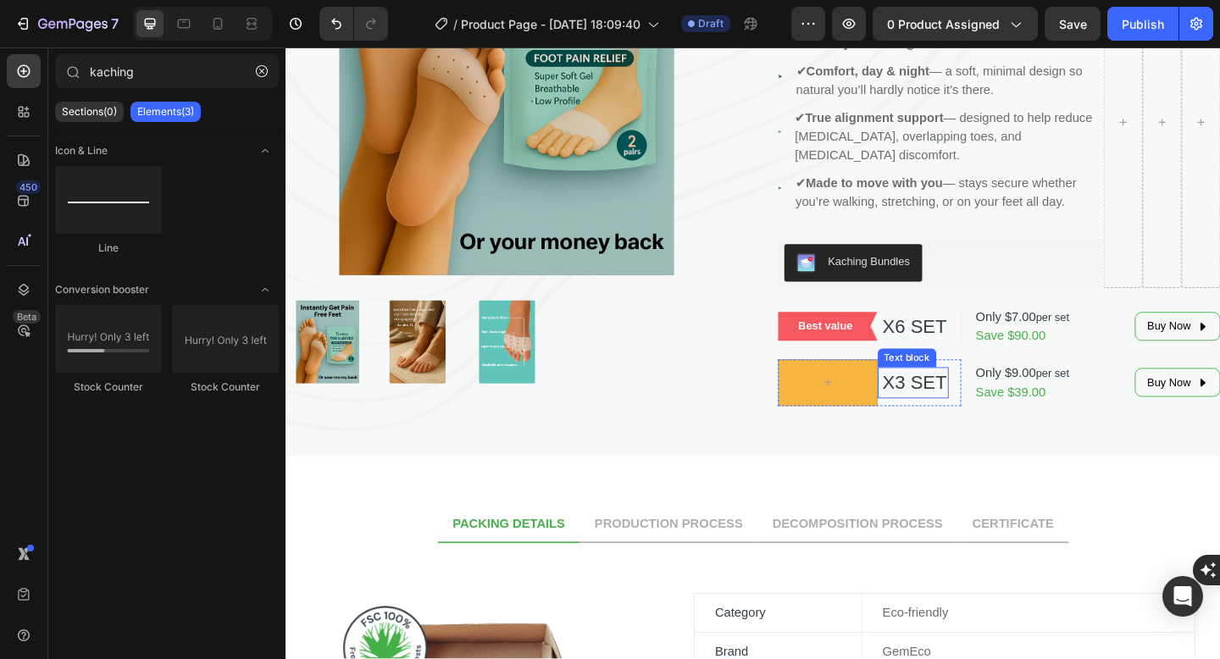
click at [927, 387] on div at bounding box center [875, 412] width 108 height 51
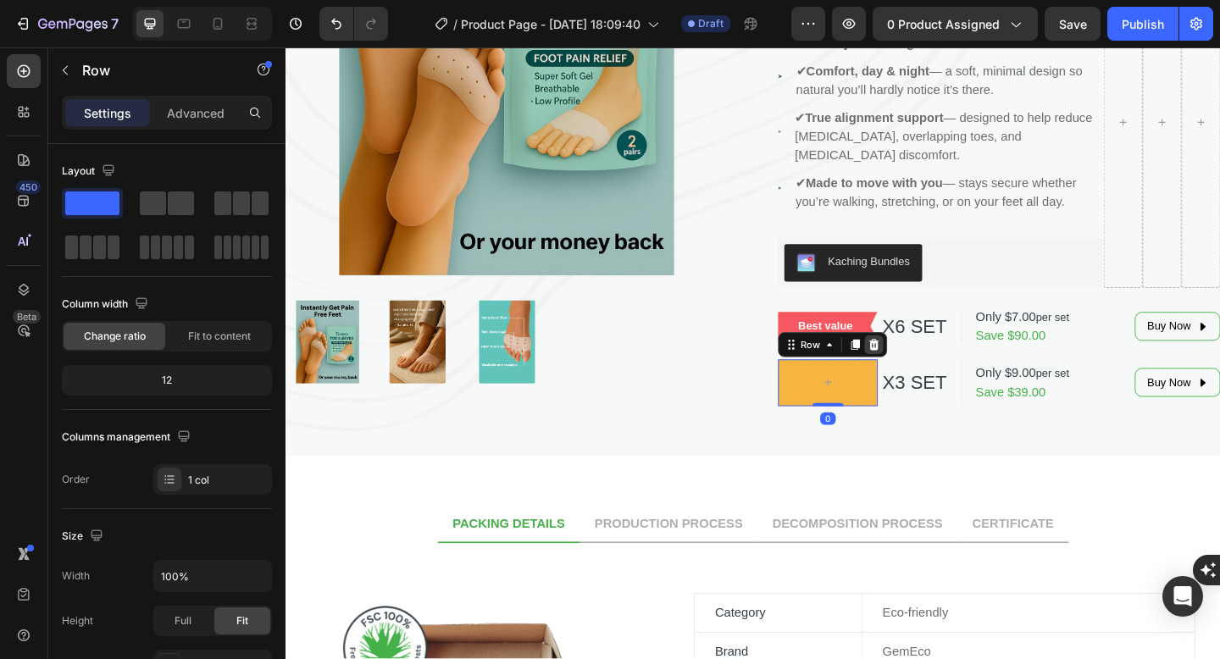
click at [932, 361] on div at bounding box center [925, 371] width 20 height 20
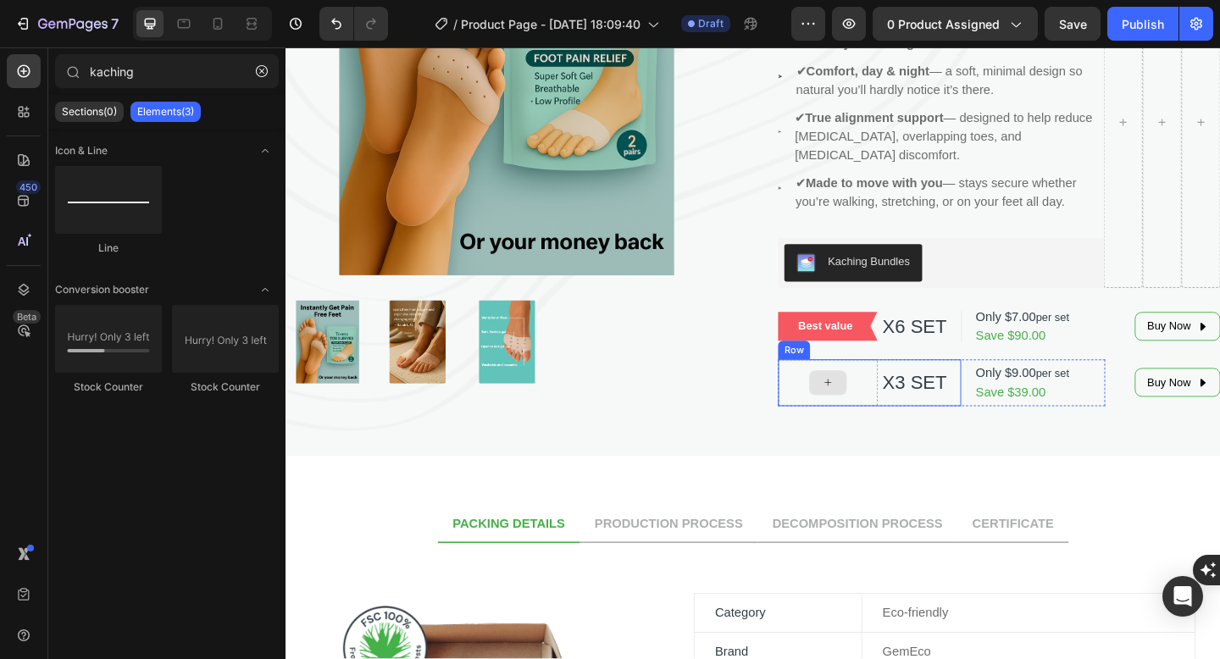
click at [916, 387] on div at bounding box center [875, 412] width 108 height 51
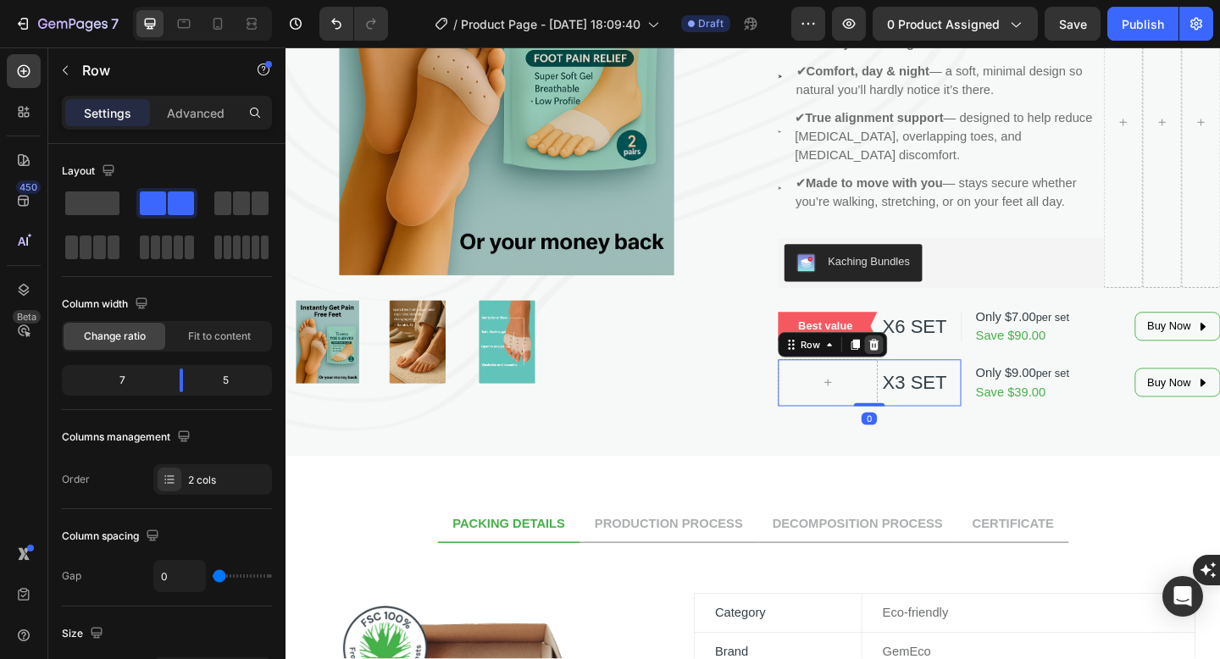
click at [933, 361] on div at bounding box center [925, 371] width 20 height 20
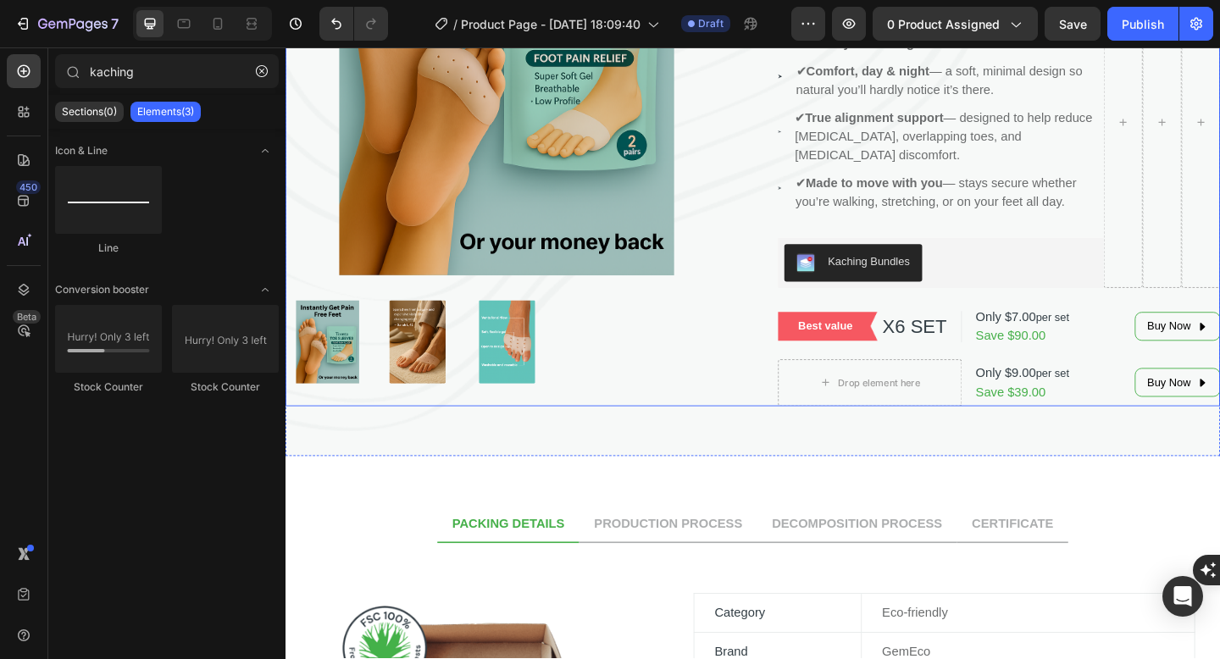
click at [893, 341] on div "Toe Five Finger Correction Sleeve Silicone (P) Title Icon Icon Icon Icon Icon I…" at bounding box center [1061, 126] width 481 height 623
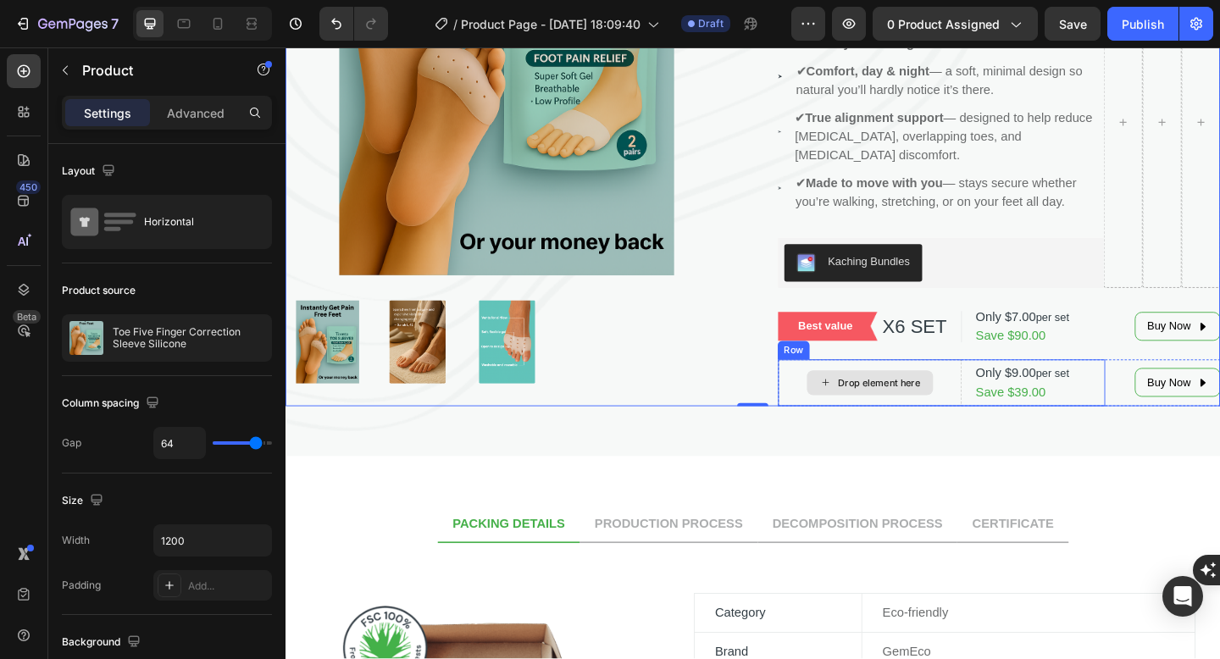
click at [893, 387] on div "Drop element here" at bounding box center [921, 412] width 200 height 51
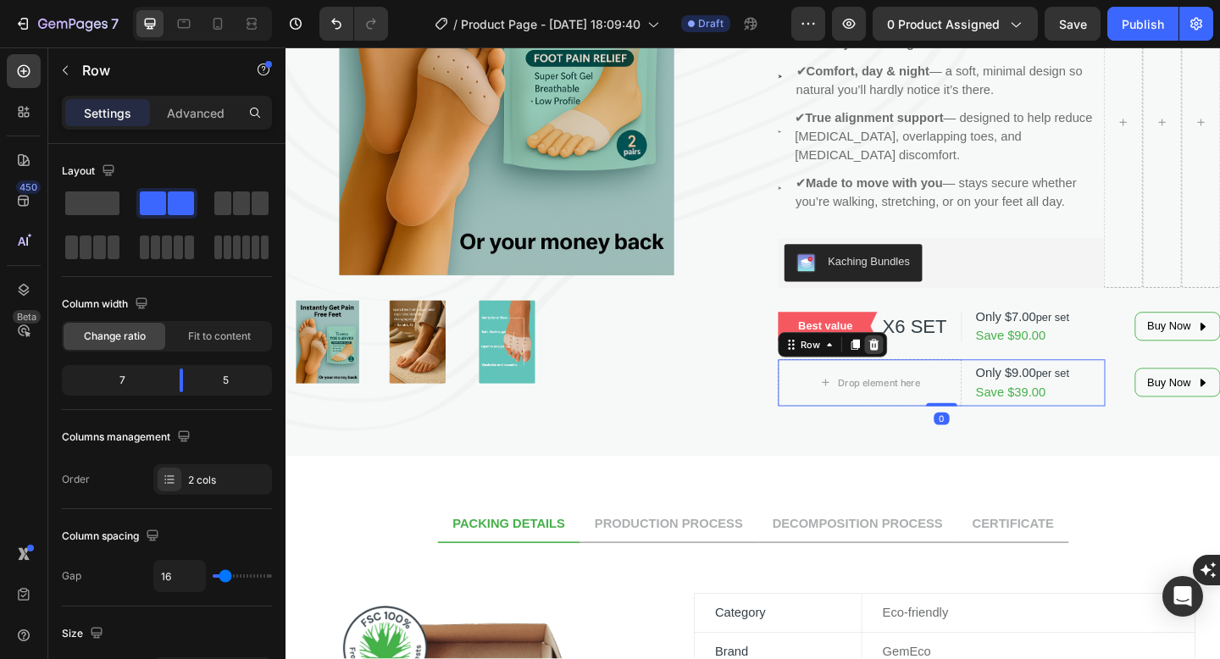
click at [924, 365] on icon at bounding box center [925, 371] width 11 height 12
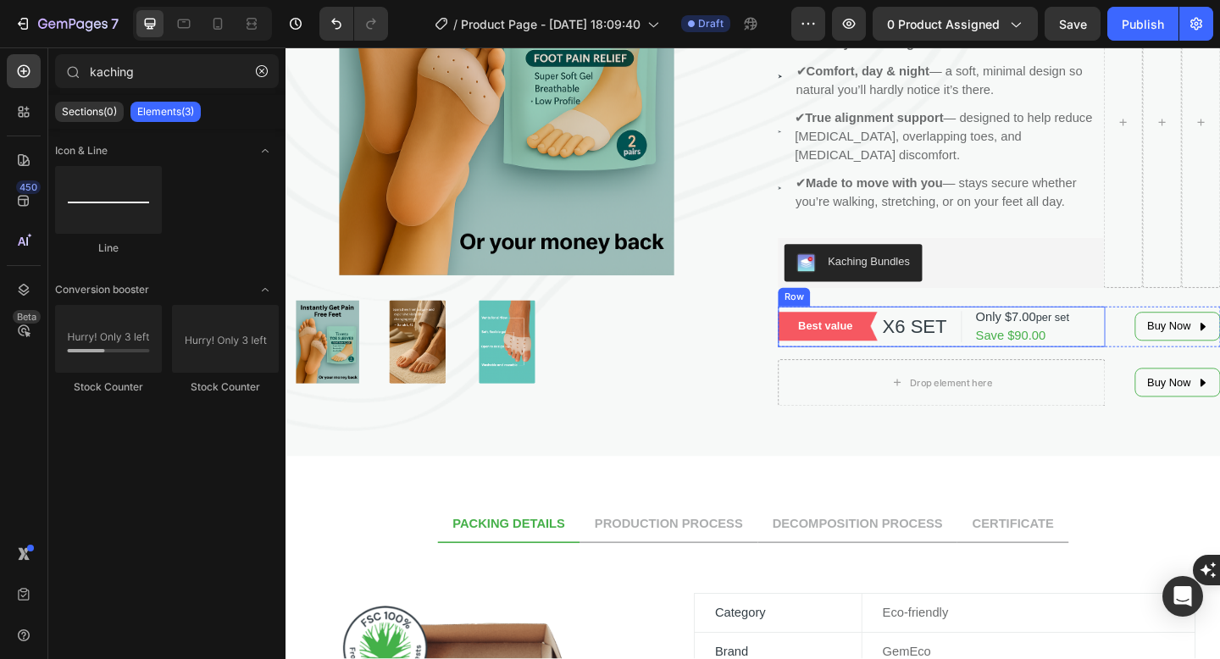
click at [910, 335] on div "Best value Text block Row" at bounding box center [875, 352] width 108 height 34
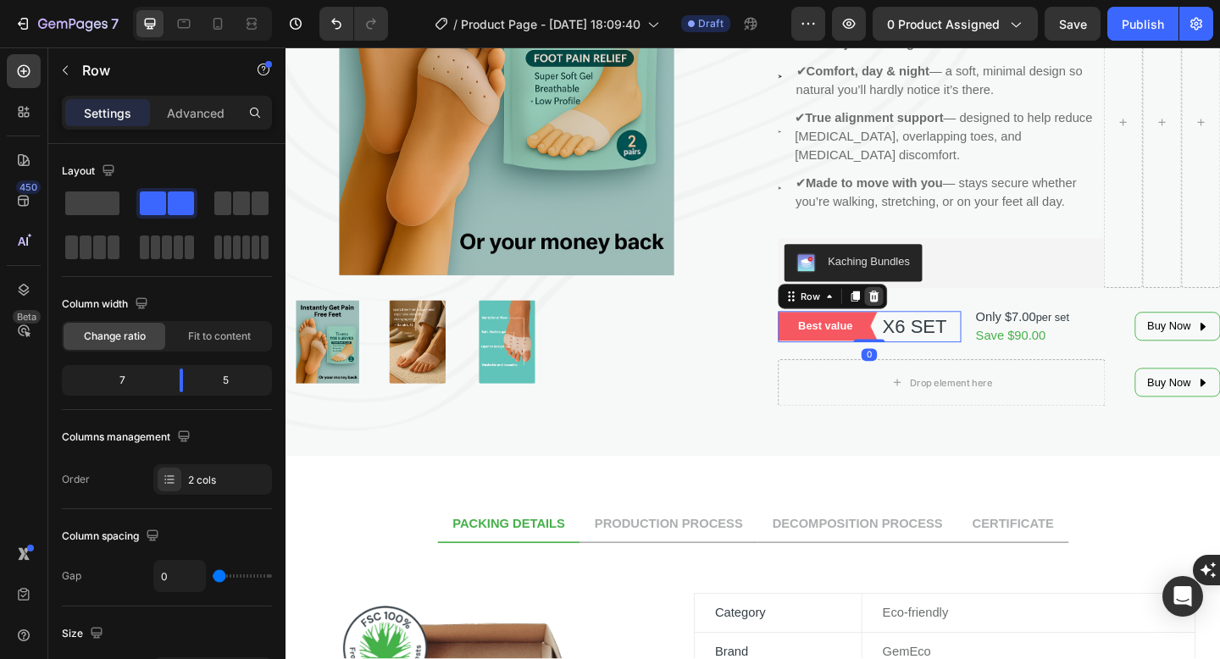
click at [928, 308] on div at bounding box center [925, 318] width 20 height 20
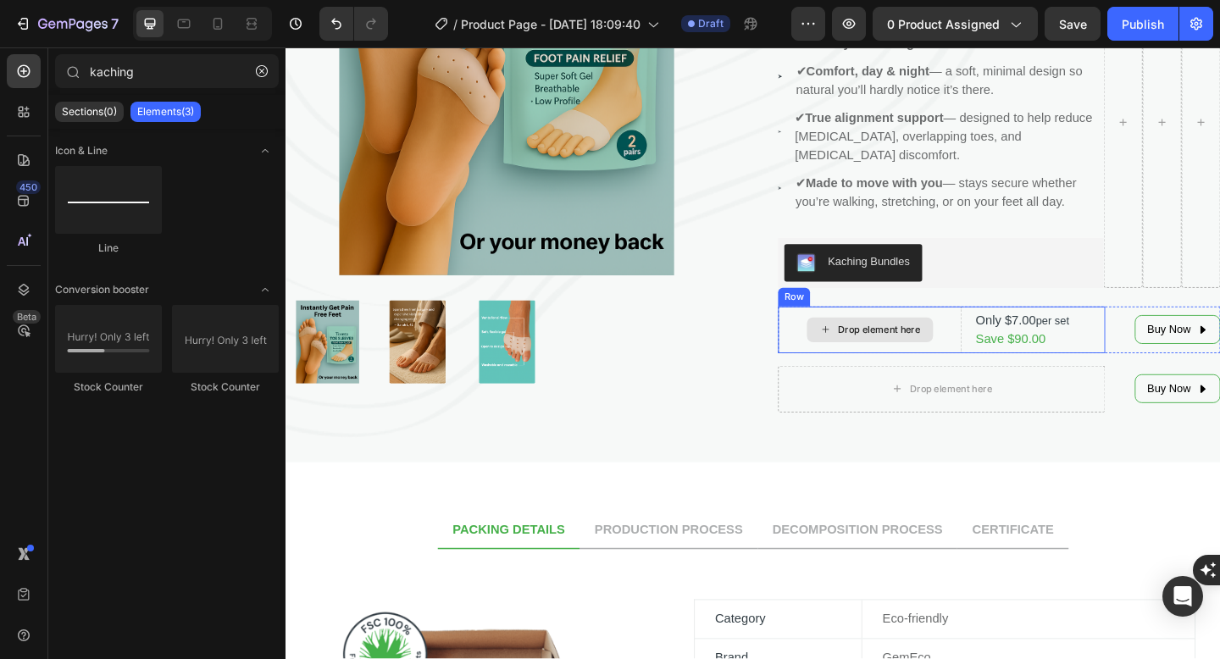
click at [927, 394] on div "Drop element here" at bounding box center [999, 419] width 356 height 51
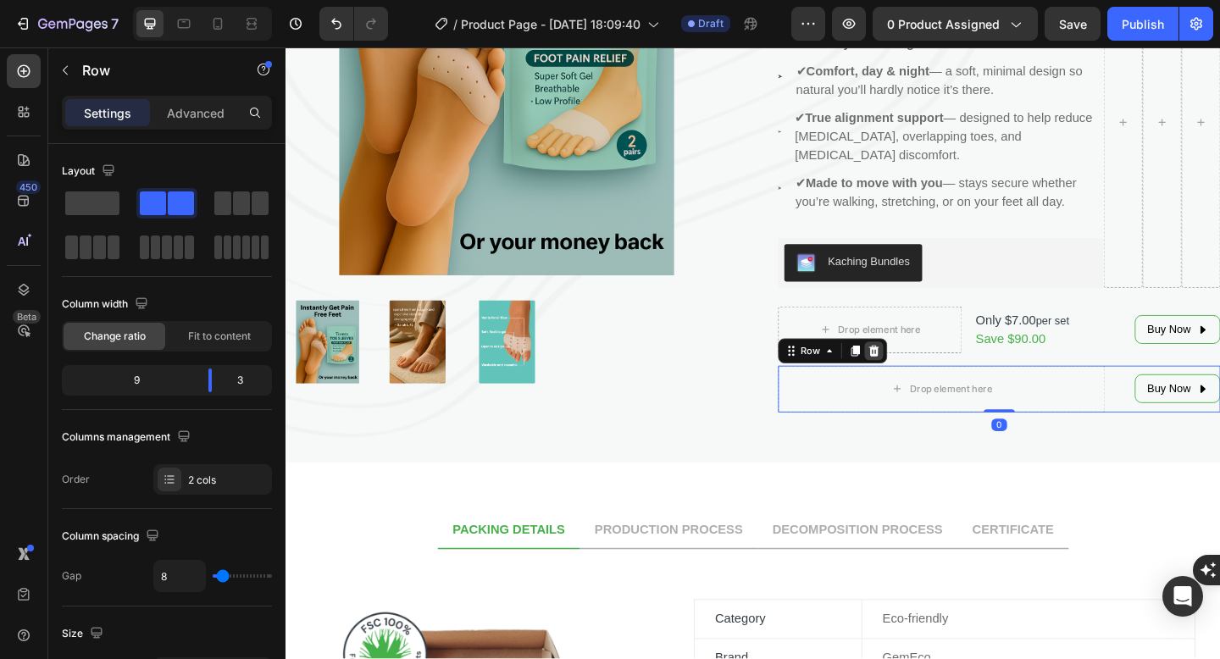
click at [925, 372] on icon at bounding box center [925, 378] width 11 height 12
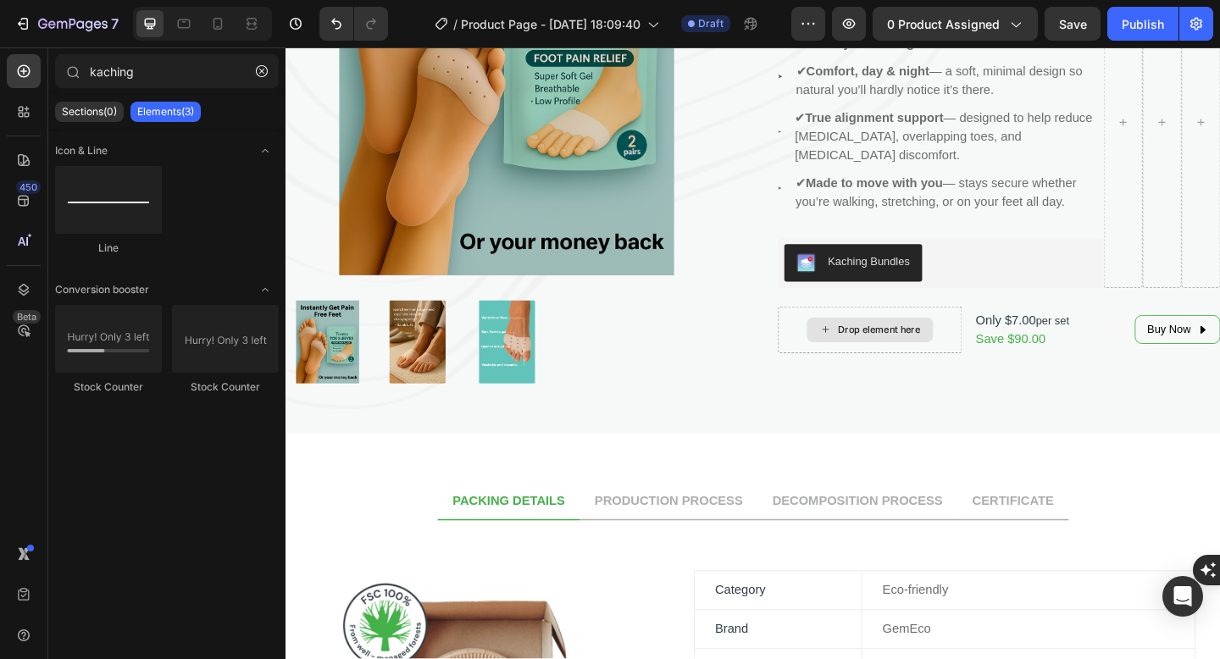
click at [921, 336] on div "Drop element here" at bounding box center [921, 354] width 200 height 51
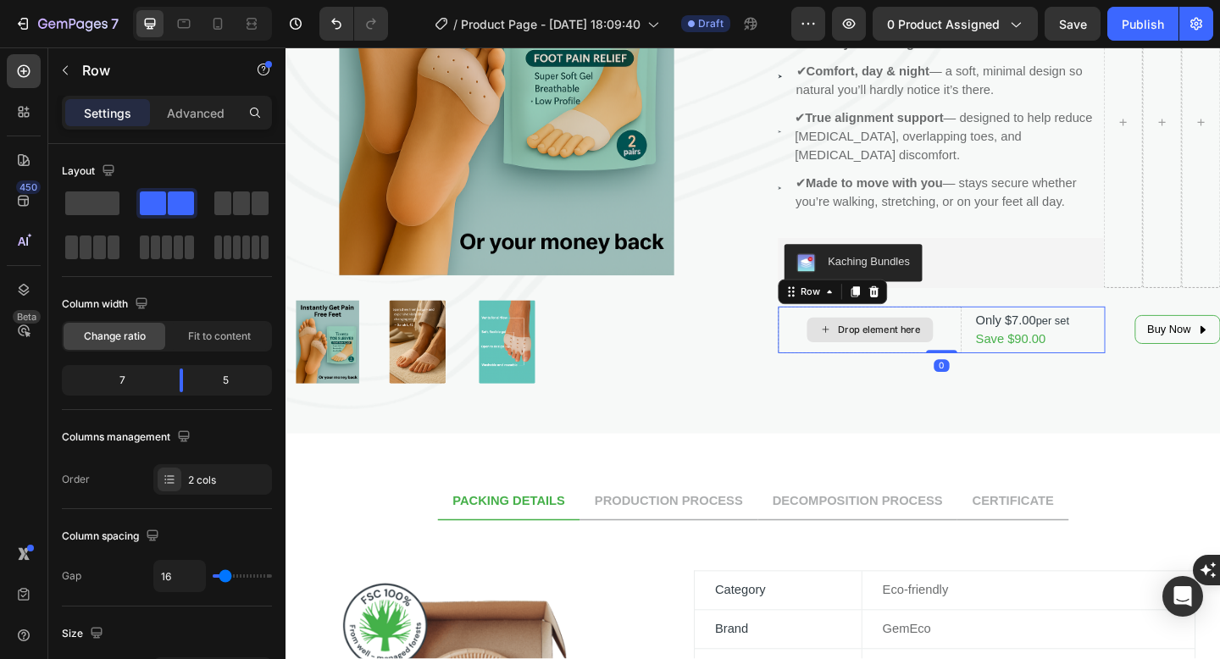
click at [932, 341] on div "Drop element here" at bounding box center [920, 354] width 137 height 27
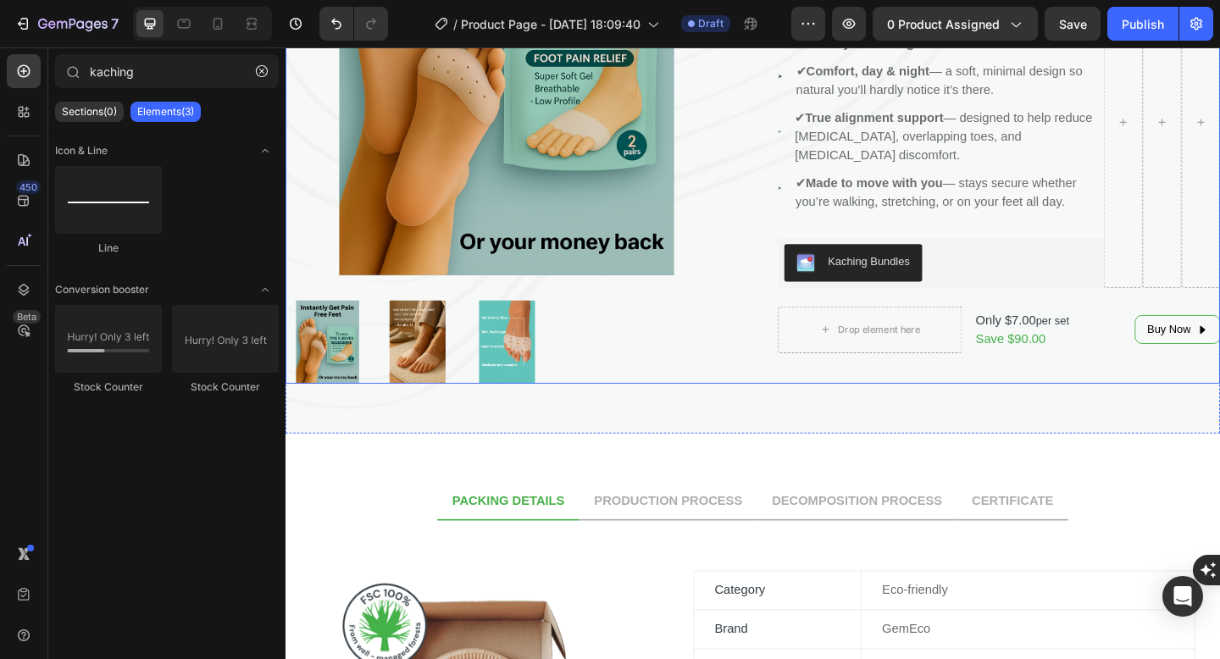
click at [926, 338] on div "Drop element here" at bounding box center [921, 354] width 200 height 51
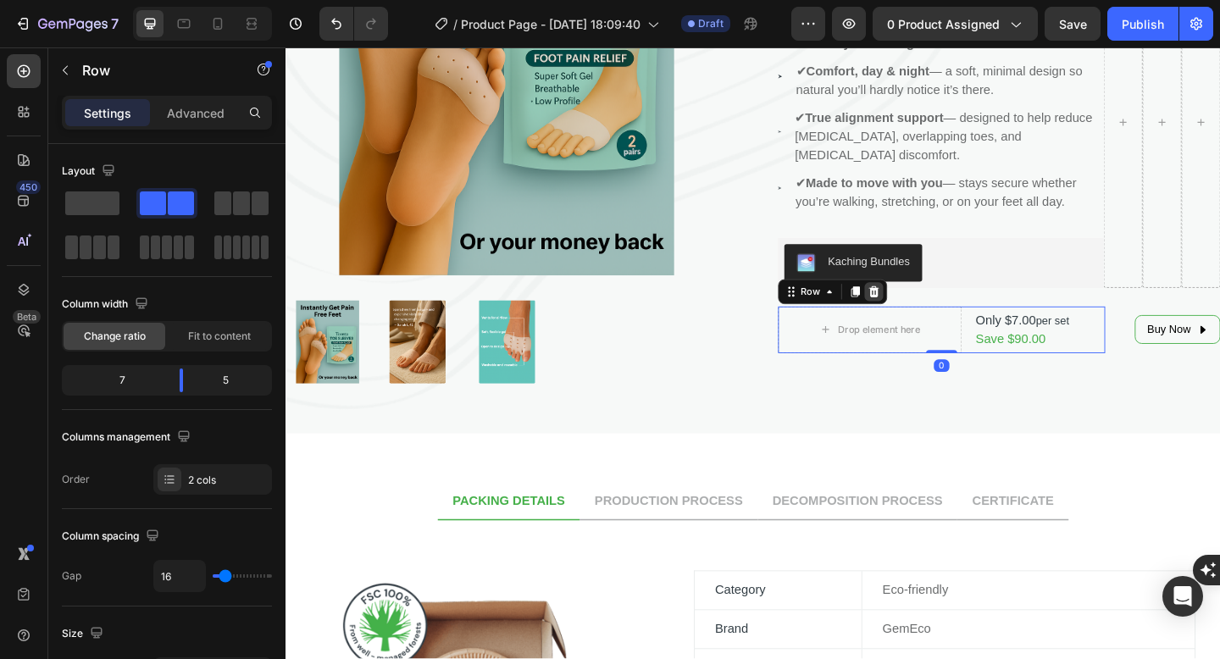
click at [926, 307] on icon at bounding box center [925, 314] width 14 height 14
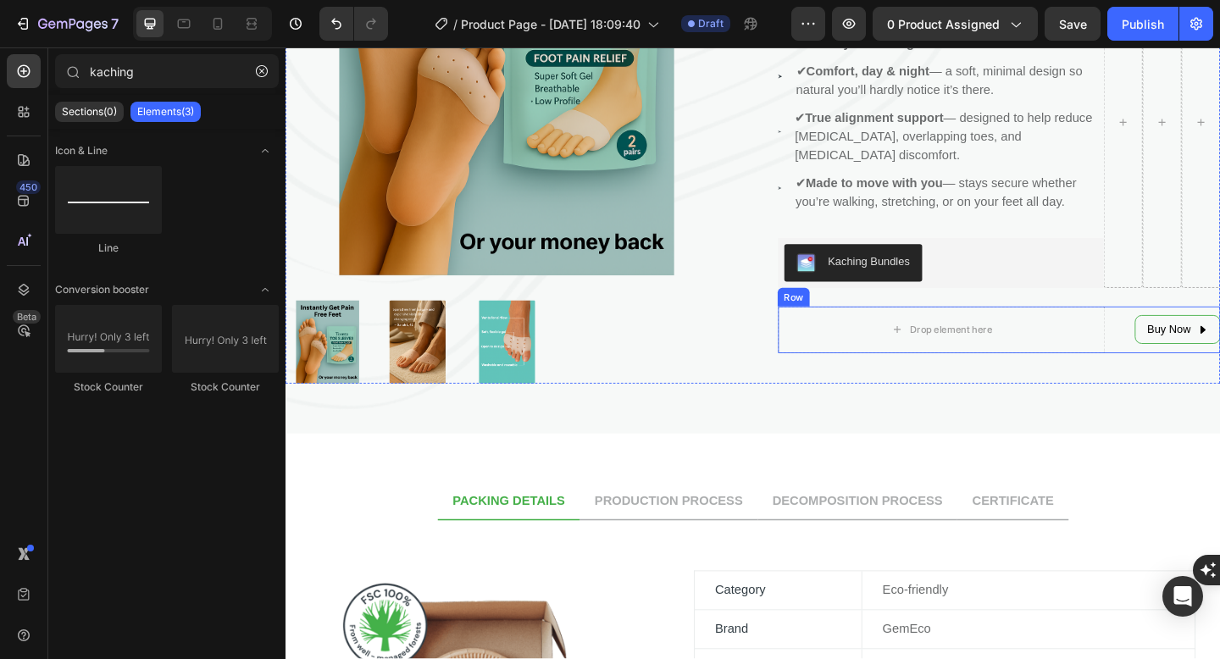
click at [1085, 342] on div "Toe Five Finger Correction Sleeve Silicone (P) Title Icon Icon Icon Icon Icon I…" at bounding box center [1061, 114] width 481 height 599
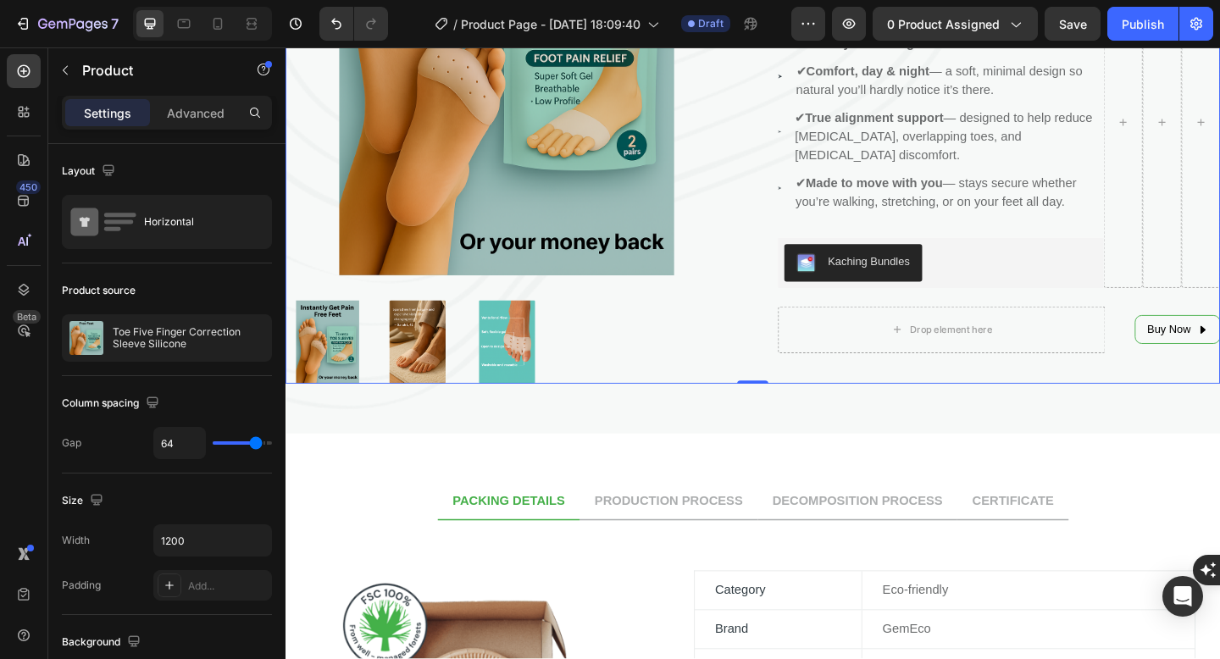
click at [1081, 334] on div "Drop element here" at bounding box center [999, 354] width 356 height 51
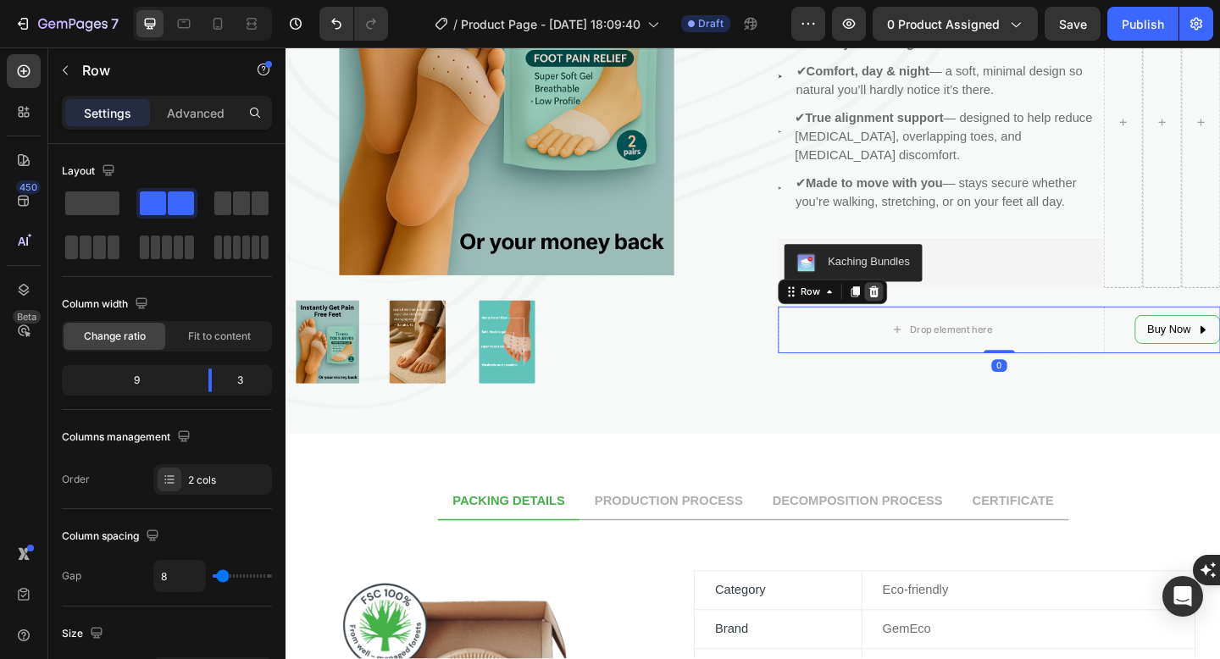
click at [921, 307] on icon at bounding box center [925, 314] width 14 height 14
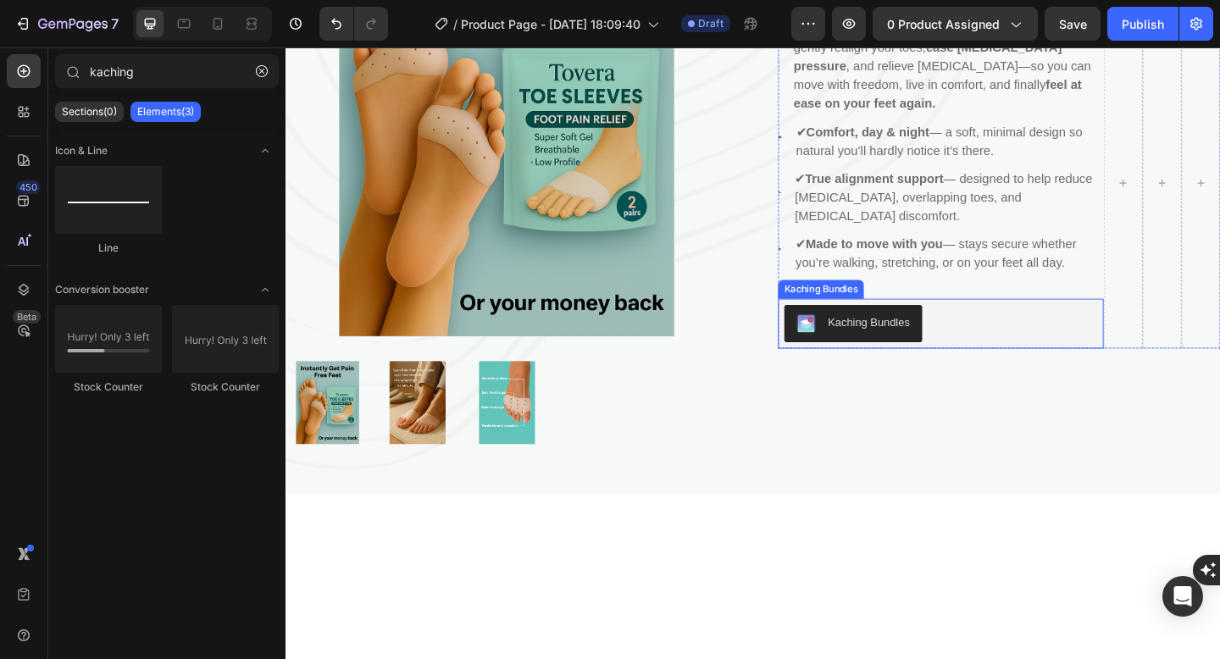
scroll to position [0, 0]
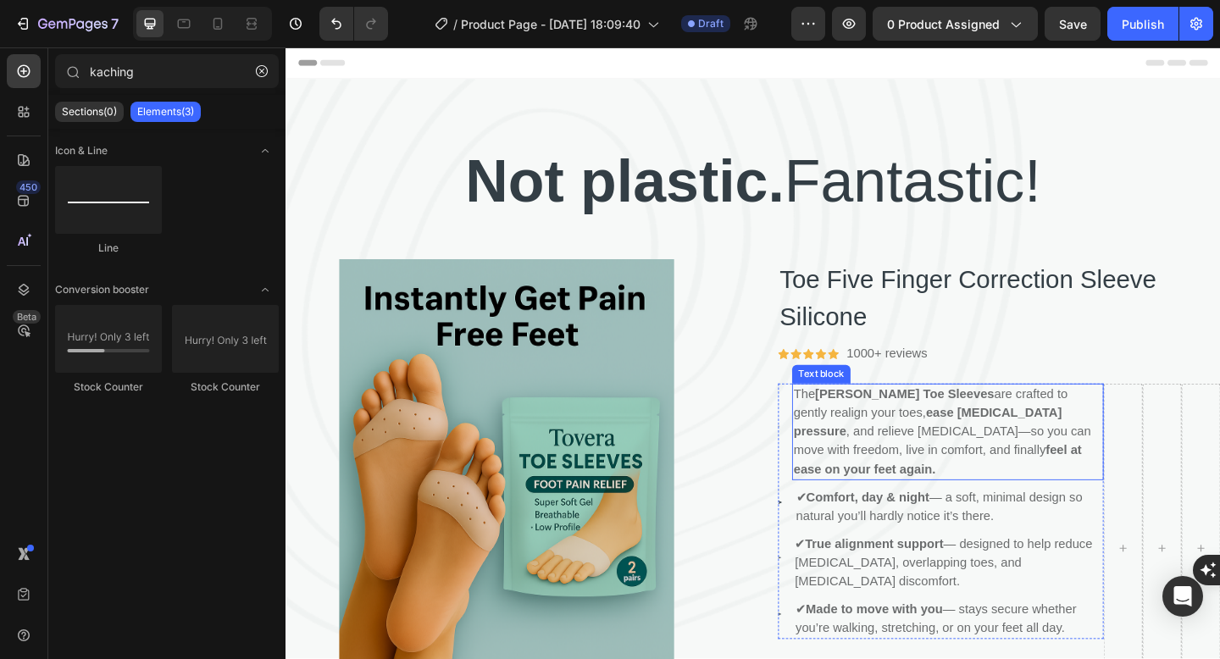
click at [971, 495] on p "The [PERSON_NAME] Toe Sleeves are crafted to gently realign your toes, ease [ME…" at bounding box center [1005, 466] width 335 height 102
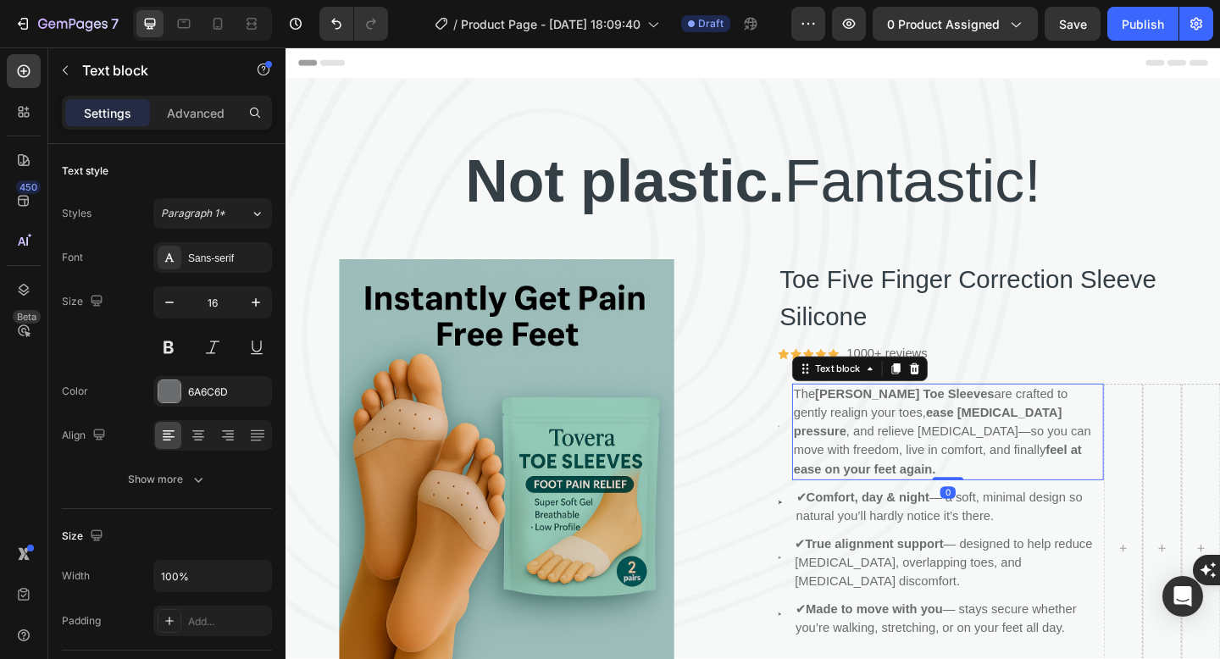
click at [855, 453] on p "The Tovera Toe Sleeves are crafted to gently realign your toes, ease bunion pre…" at bounding box center [1005, 466] width 335 height 102
click at [794, 442] on div "Product Images Toe Five Finger Correction Sleeve Silicone (P) Title Icon Icon I…" at bounding box center [793, 577] width 1016 height 599
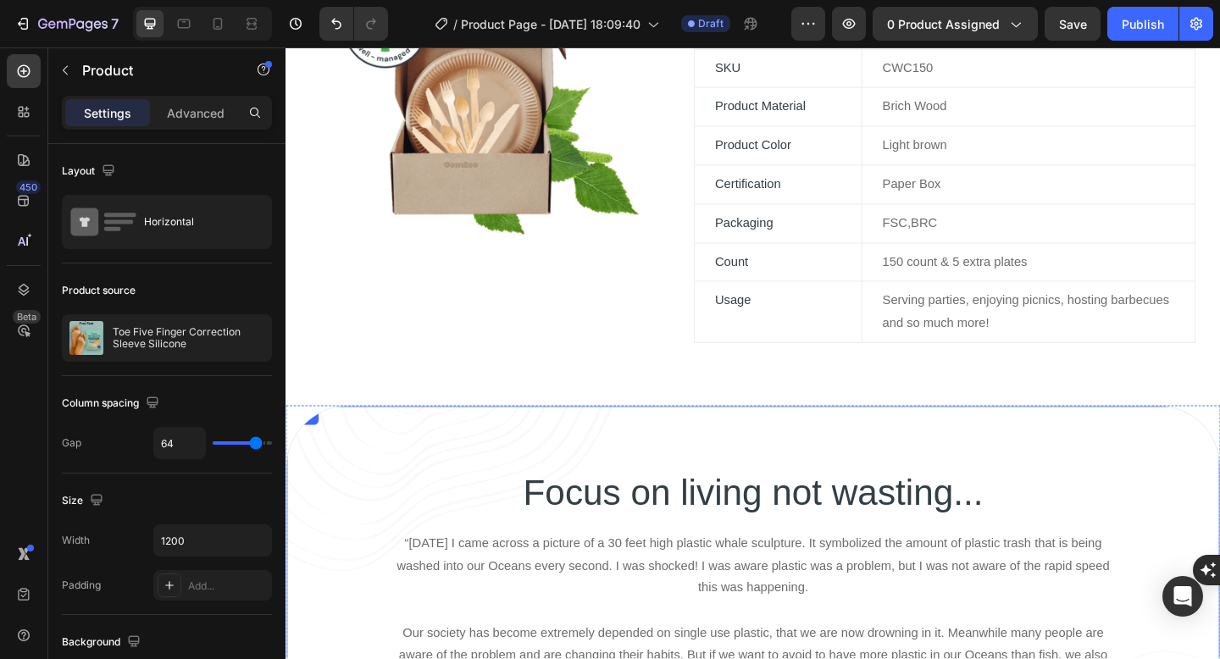
scroll to position [1153, 0]
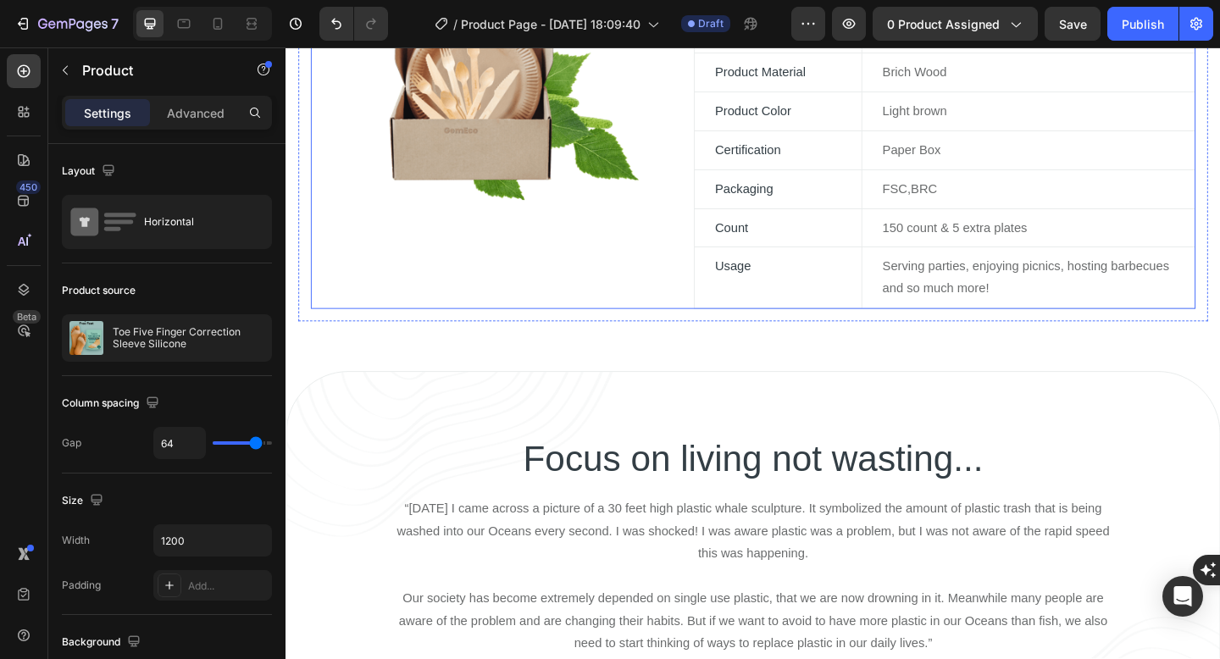
click at [692, 254] on div "Image" at bounding box center [508, 129] width 390 height 405
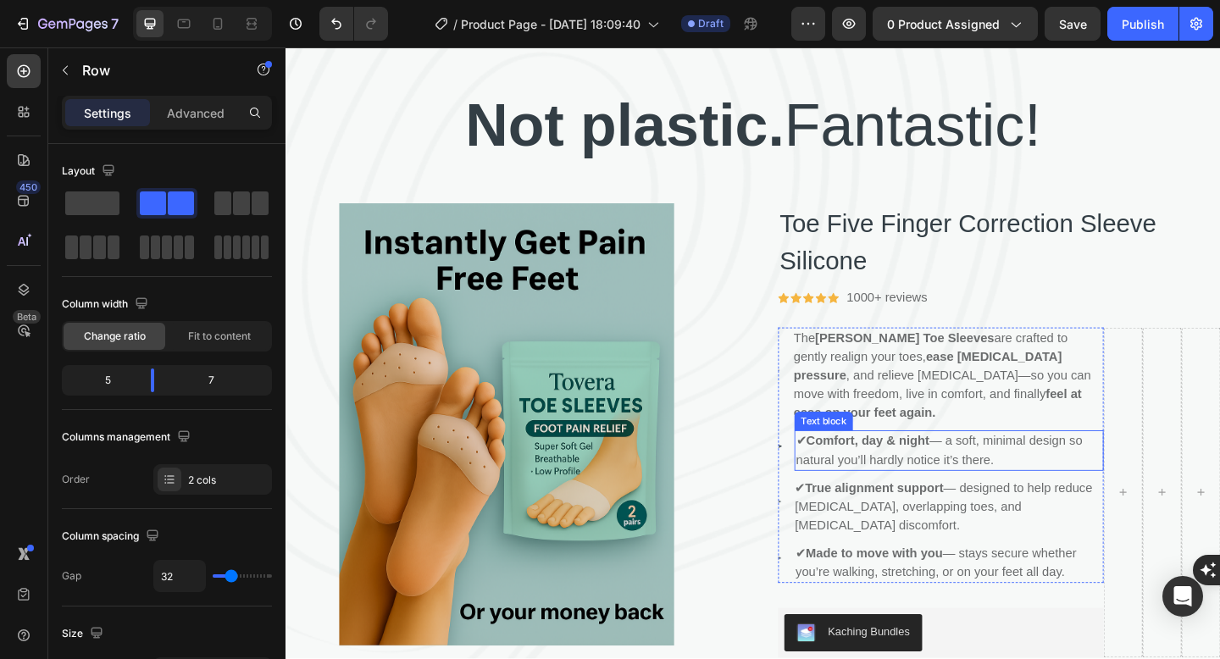
scroll to position [72, 0]
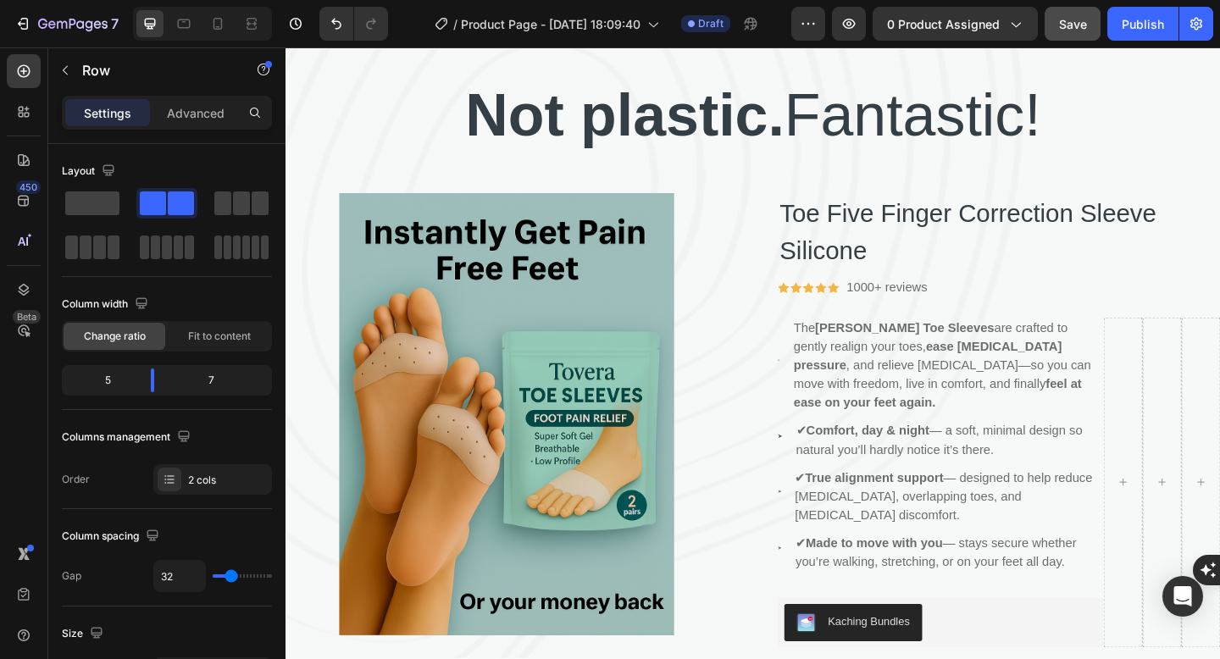
click at [1078, 25] on span "Save" at bounding box center [1073, 24] width 28 height 14
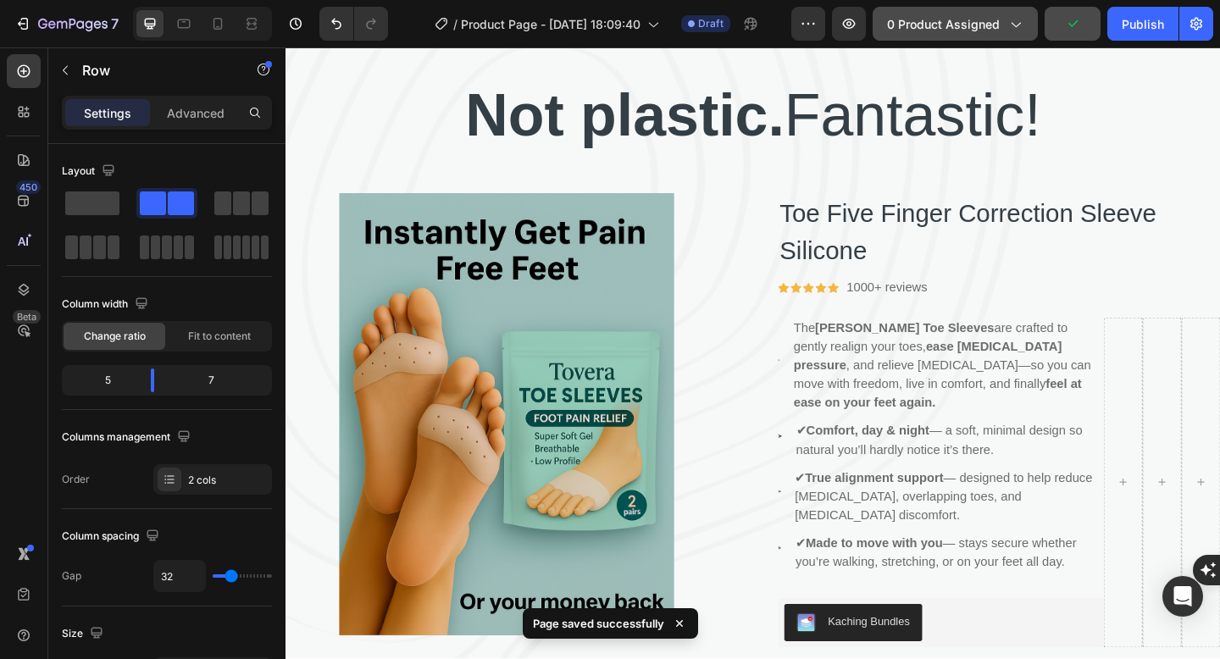
click at [978, 27] on span "0 product assigned" at bounding box center [943, 24] width 113 height 18
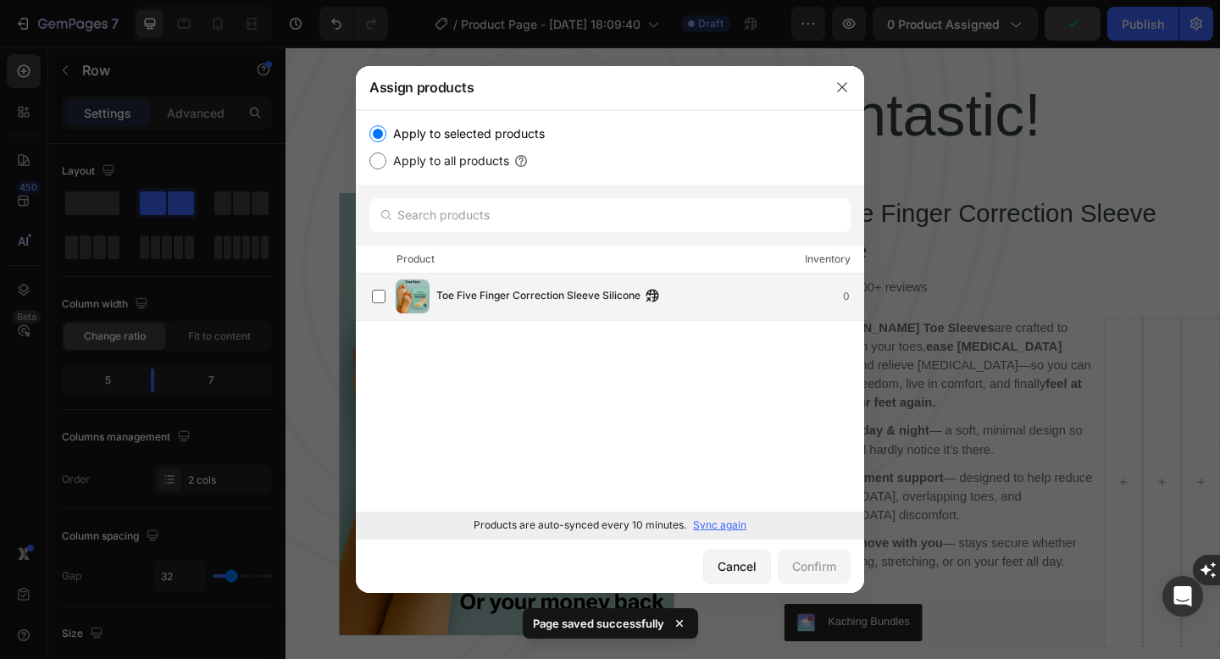
click at [570, 290] on span "Toe Five Finger Correction Sleeve Silicone" at bounding box center [538, 296] width 204 height 19
click at [816, 572] on div "Confirm" at bounding box center [814, 566] width 44 height 18
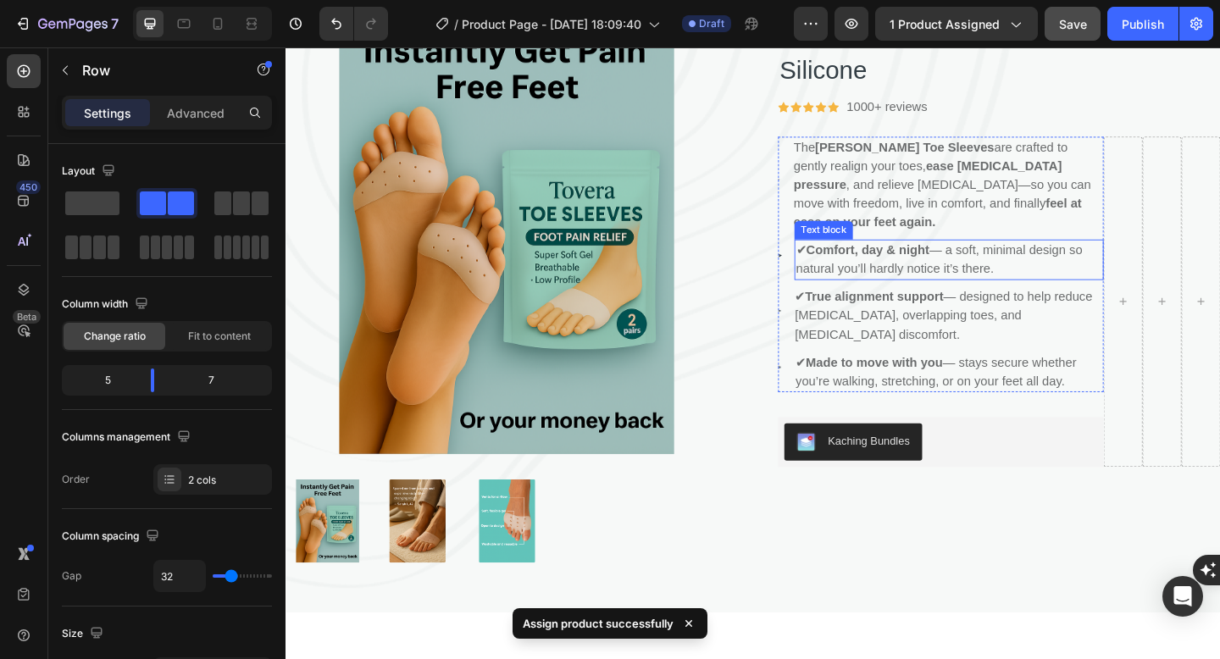
scroll to position [0, 0]
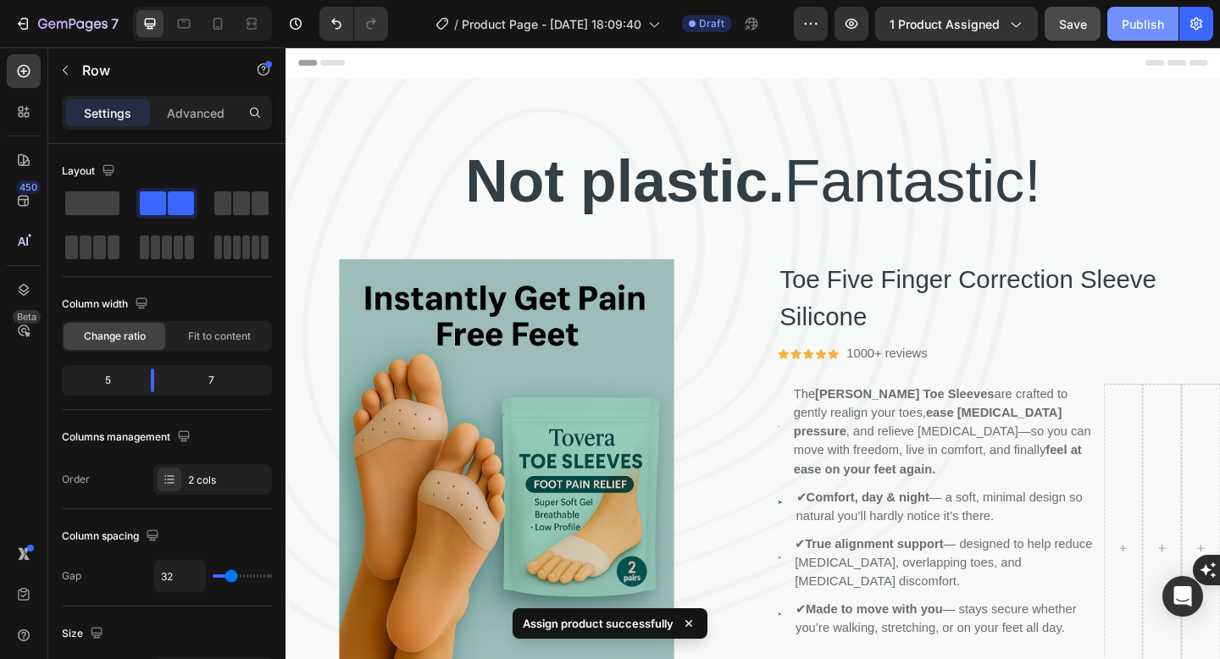
click at [1131, 26] on div "Publish" at bounding box center [1142, 24] width 42 height 18
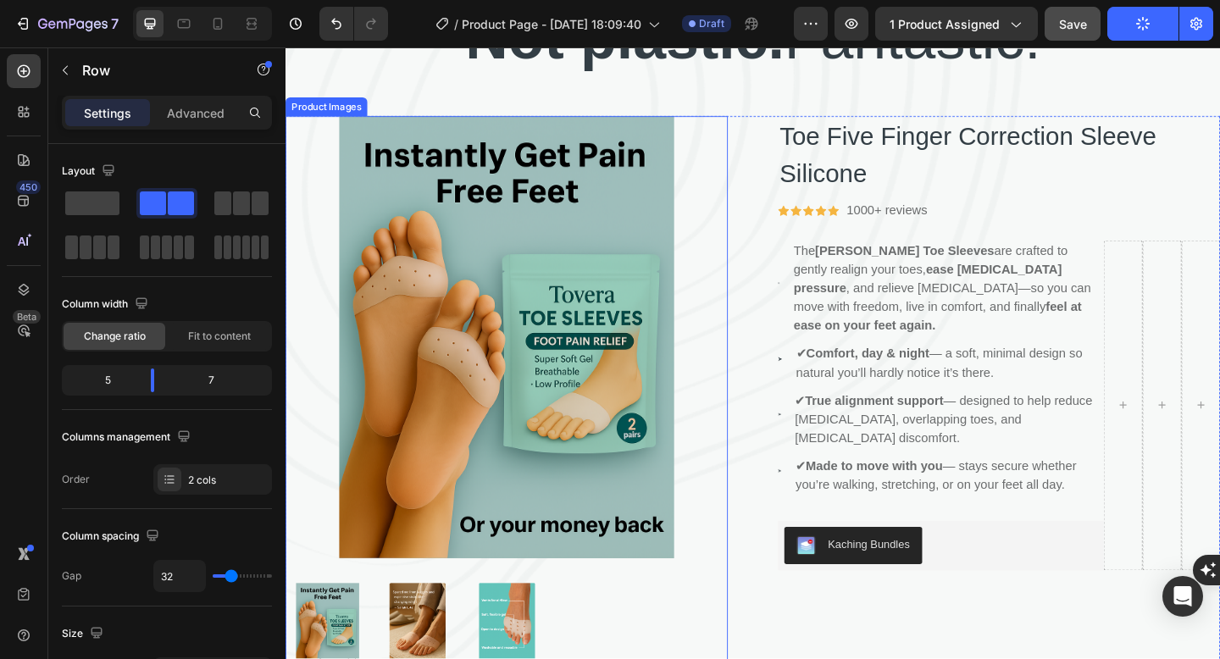
scroll to position [145, 0]
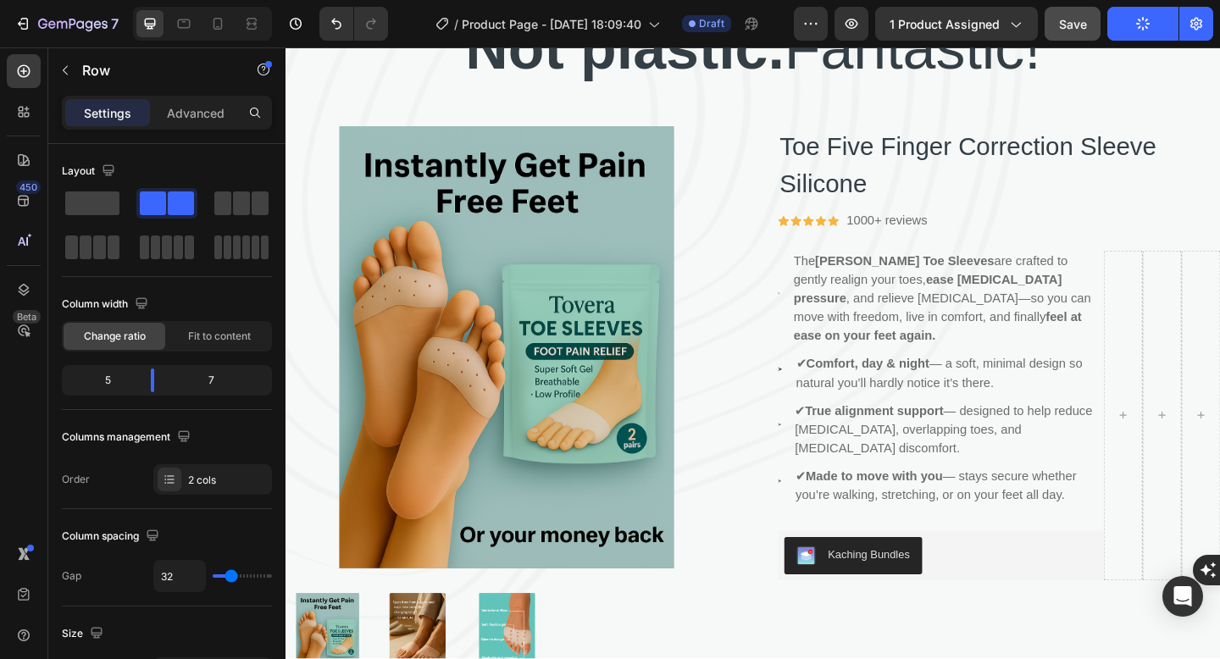
click at [1176, 27] on button "Publish" at bounding box center [1142, 24] width 71 height 34
click at [1185, 27] on button "button" at bounding box center [1196, 24] width 34 height 34
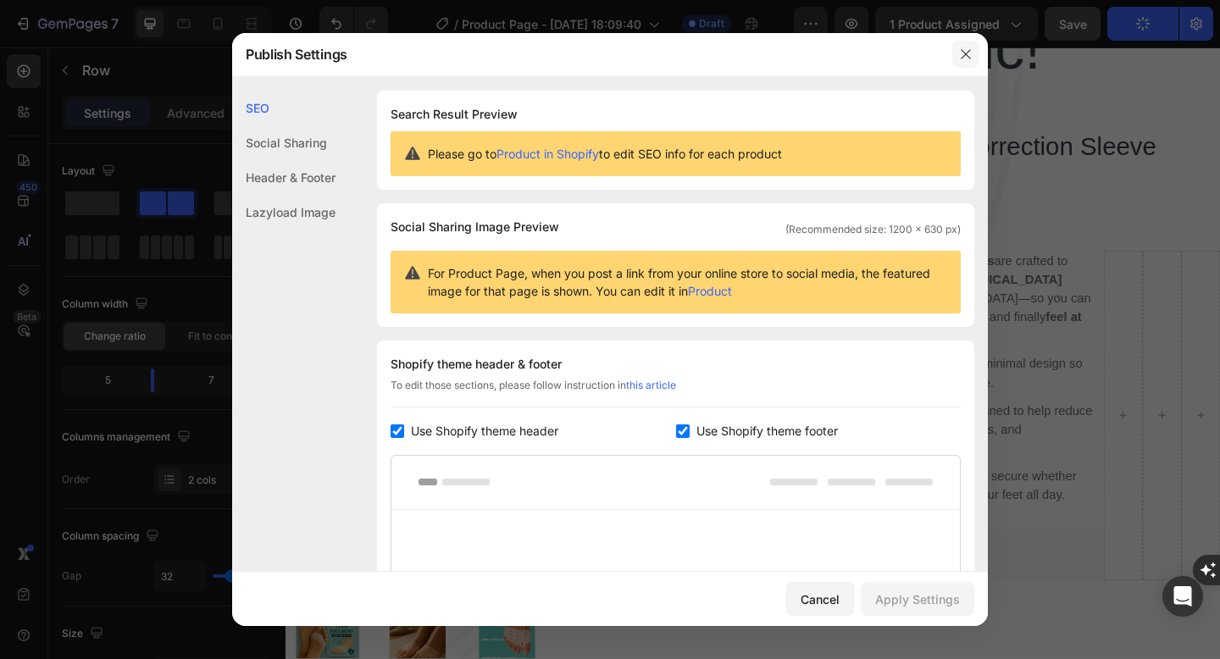
click at [965, 50] on icon "button" at bounding box center [966, 54] width 14 height 14
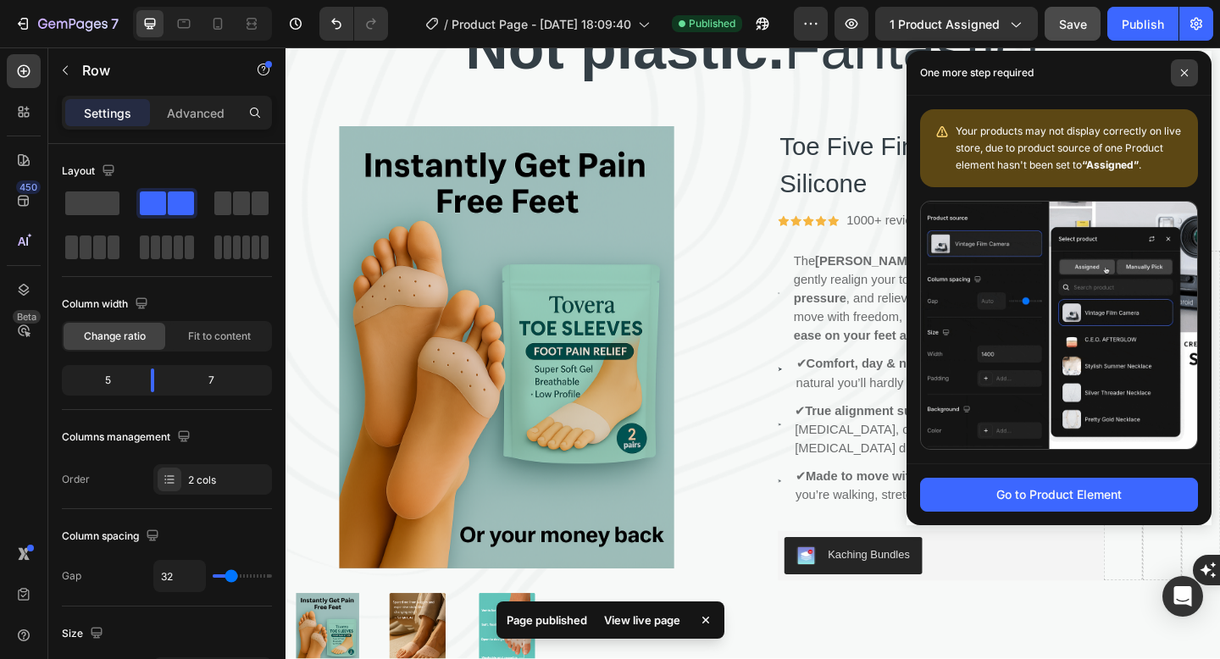
click at [1184, 65] on span at bounding box center [1183, 72] width 27 height 27
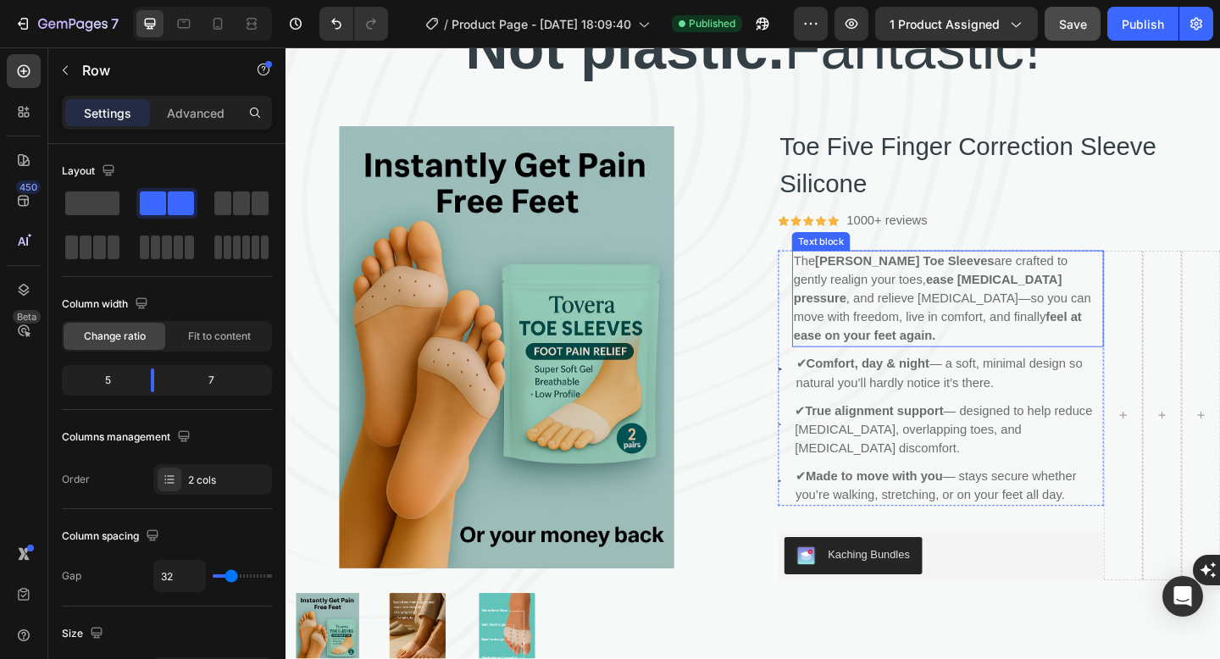
scroll to position [0, 0]
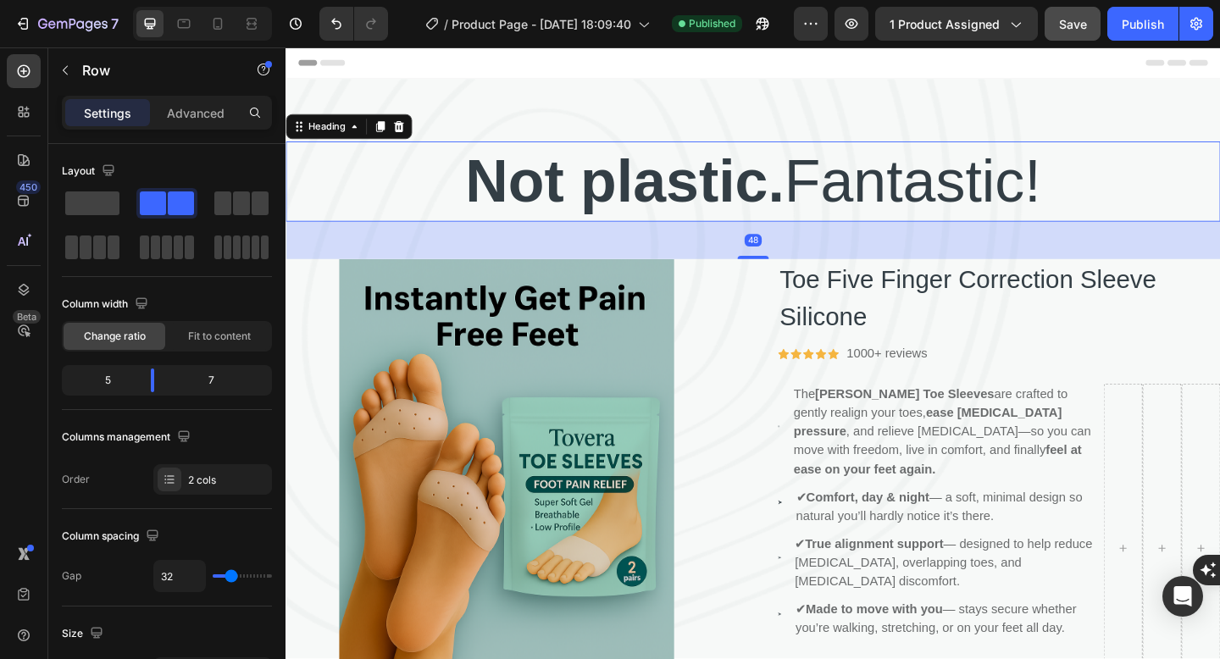
click at [849, 196] on p "Not plastic. Fantastic!" at bounding box center [793, 194] width 1013 height 84
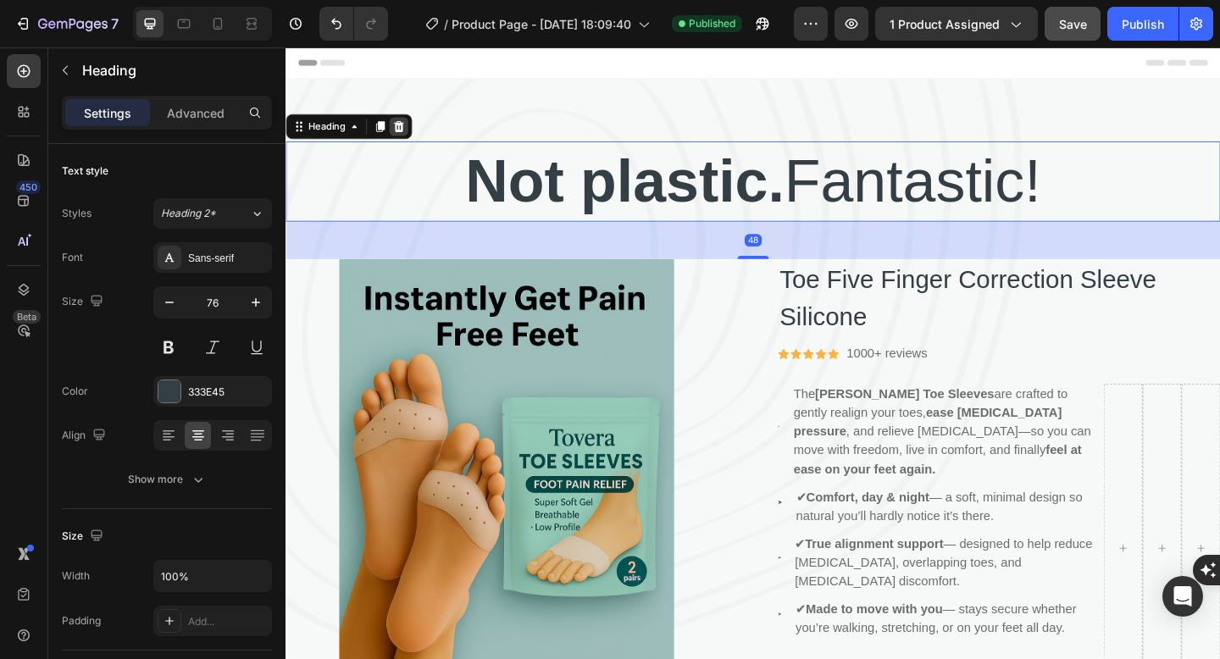
click at [410, 140] on icon at bounding box center [408, 134] width 14 height 14
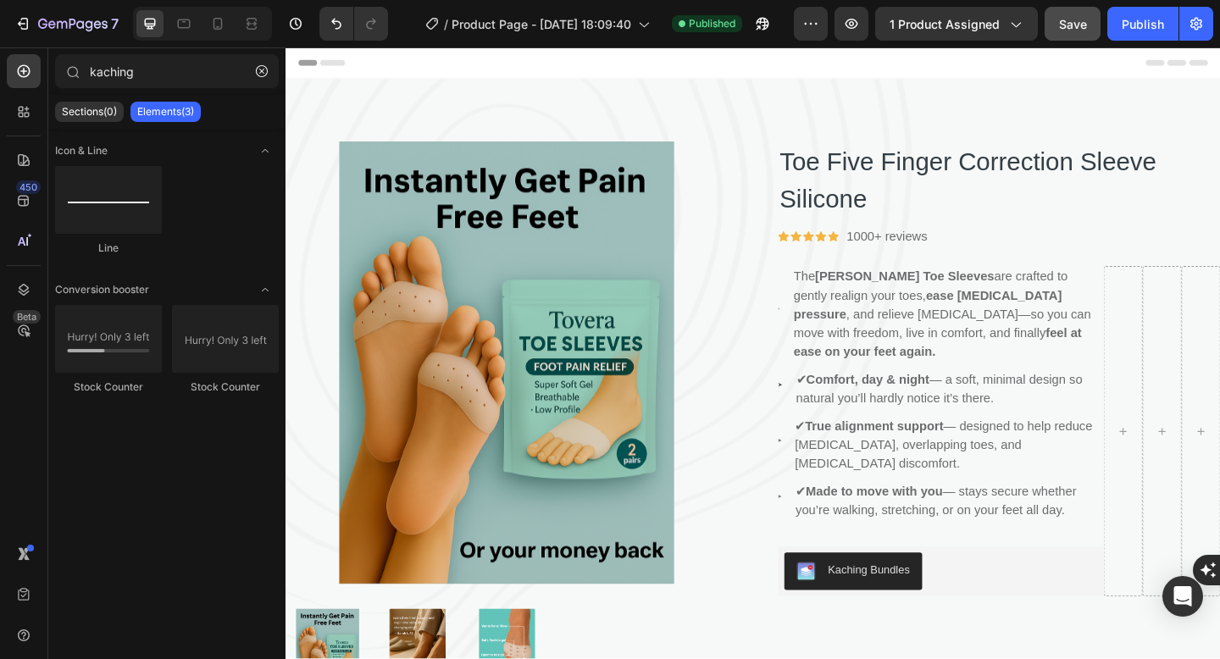
click at [464, 110] on div "Product Images Toe Five Finger Correction Sleeve Silicone (P) Title Icon Icon I…" at bounding box center [793, 442] width 1016 height 721
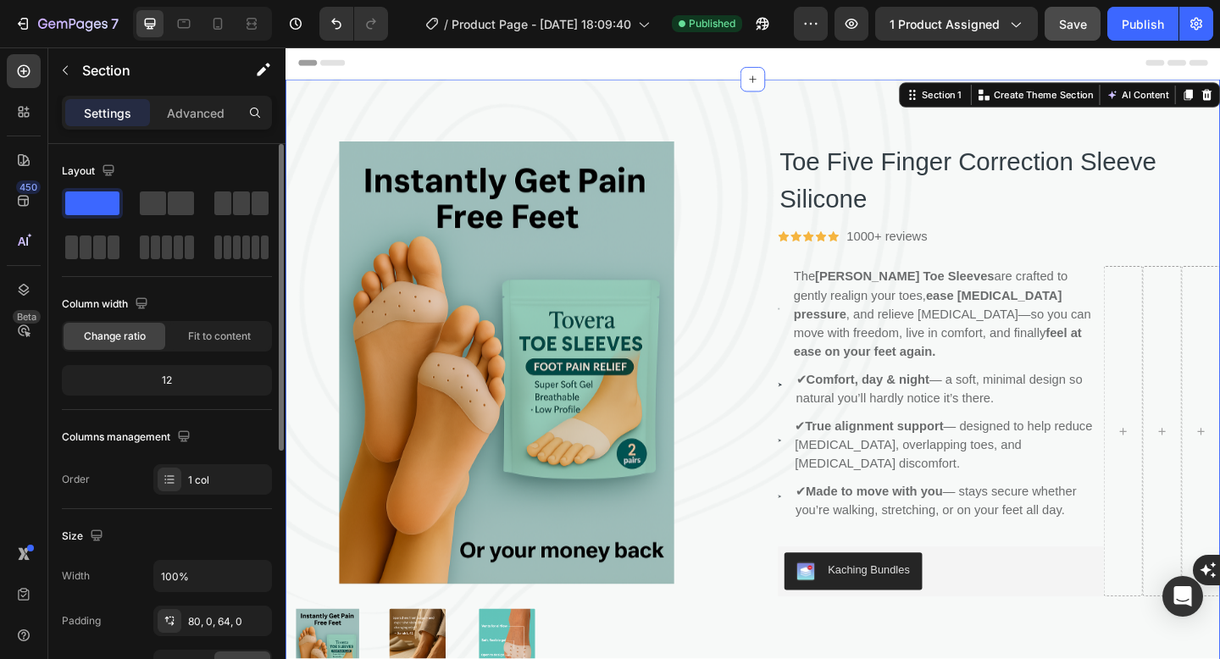
scroll to position [445, 0]
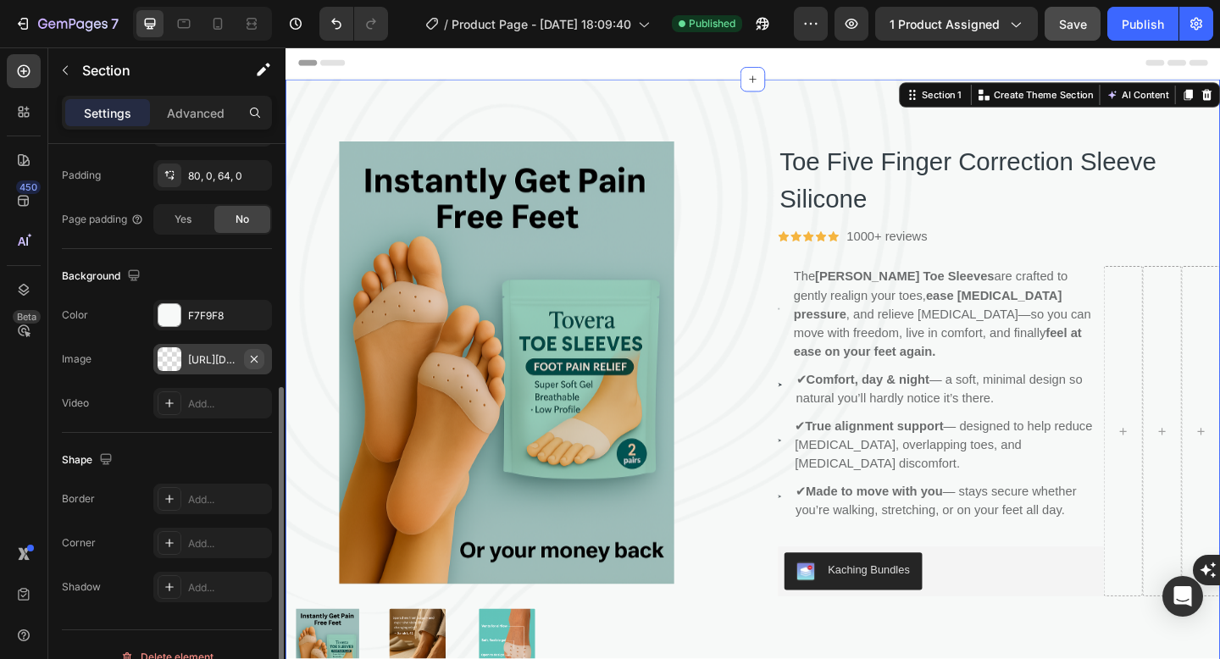
click at [256, 354] on icon "button" at bounding box center [254, 359] width 14 height 14
click at [260, 324] on div at bounding box center [254, 315] width 20 height 21
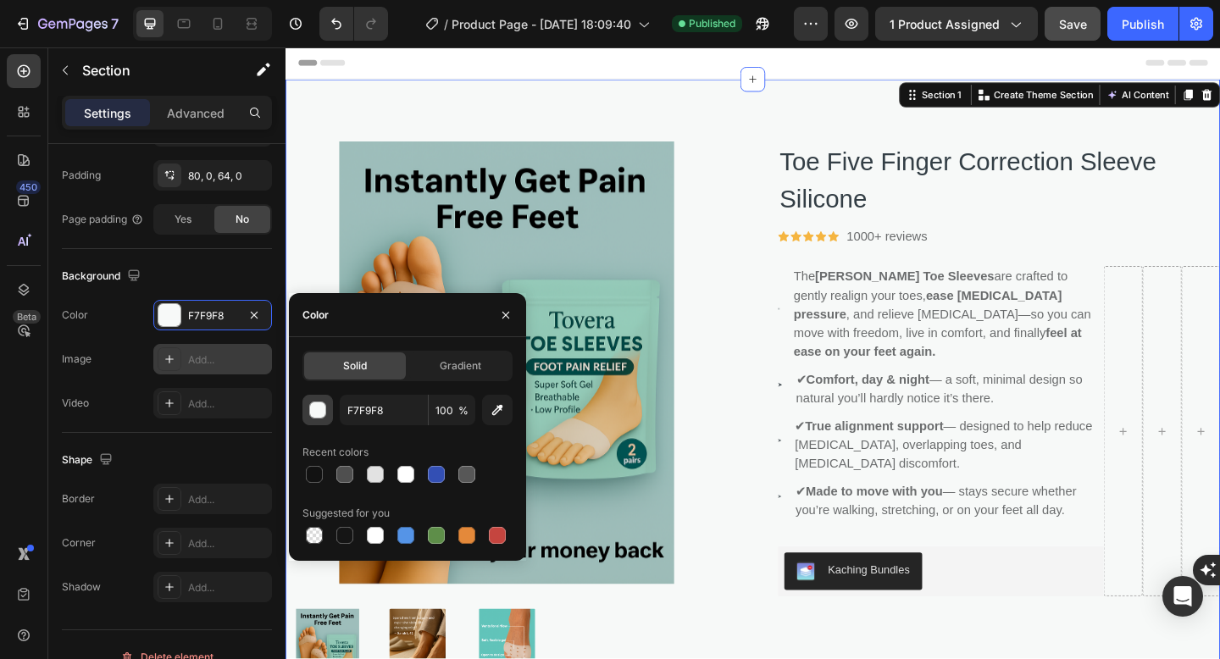
click at [321, 401] on div "button" at bounding box center [317, 409] width 17 height 17
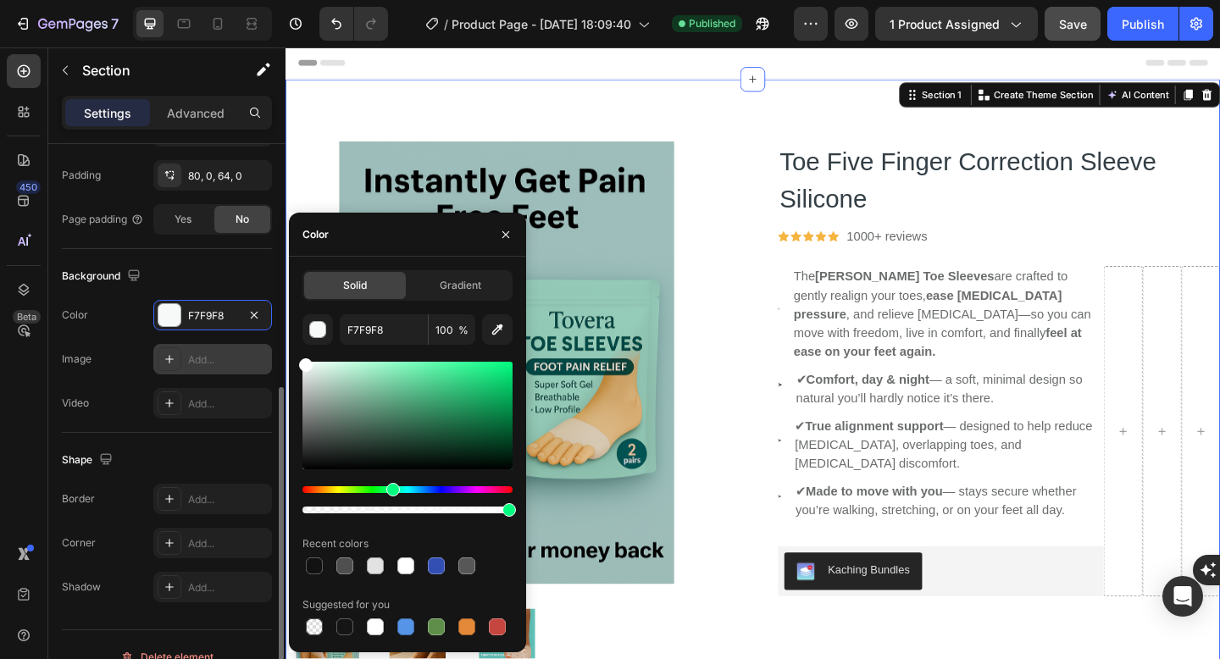
drag, startPoint x: 316, startPoint y: 407, endPoint x: 235, endPoint y: 268, distance: 160.5
click at [235, 268] on div "450 Beta kaching Sections(0) Elements(3) We couldn’t find any matches for “kach…" at bounding box center [142, 352] width 285 height 611
type input "FFFFFF"
click at [511, 240] on icon "button" at bounding box center [506, 235] width 14 height 14
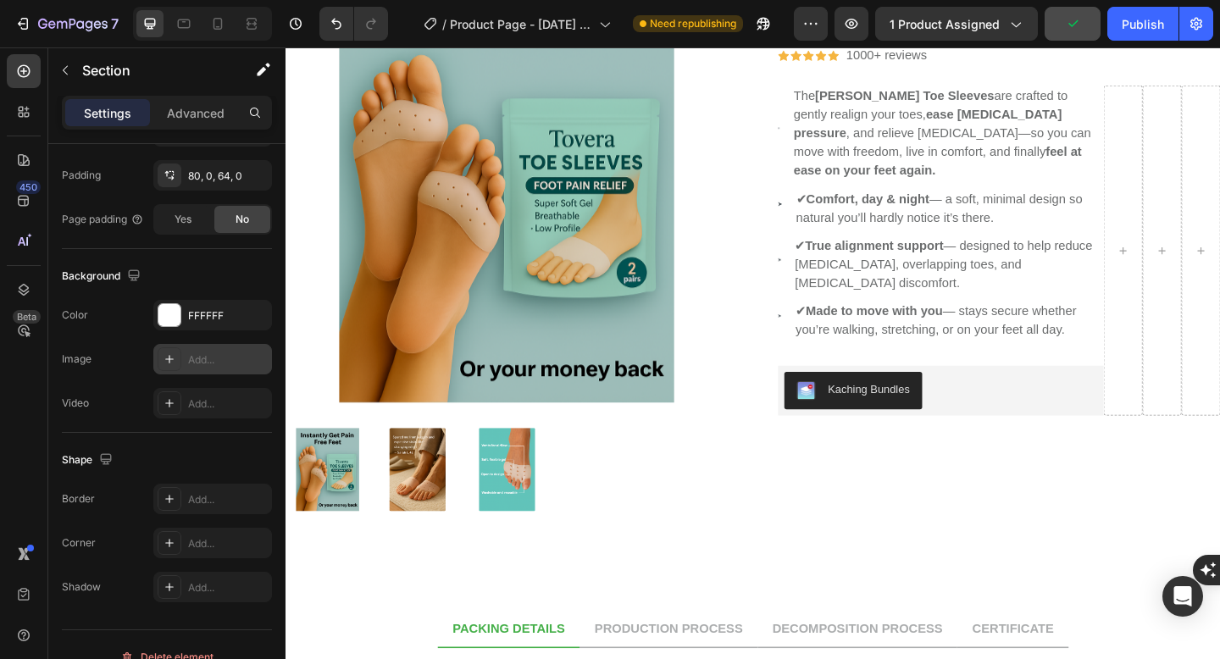
scroll to position [0, 0]
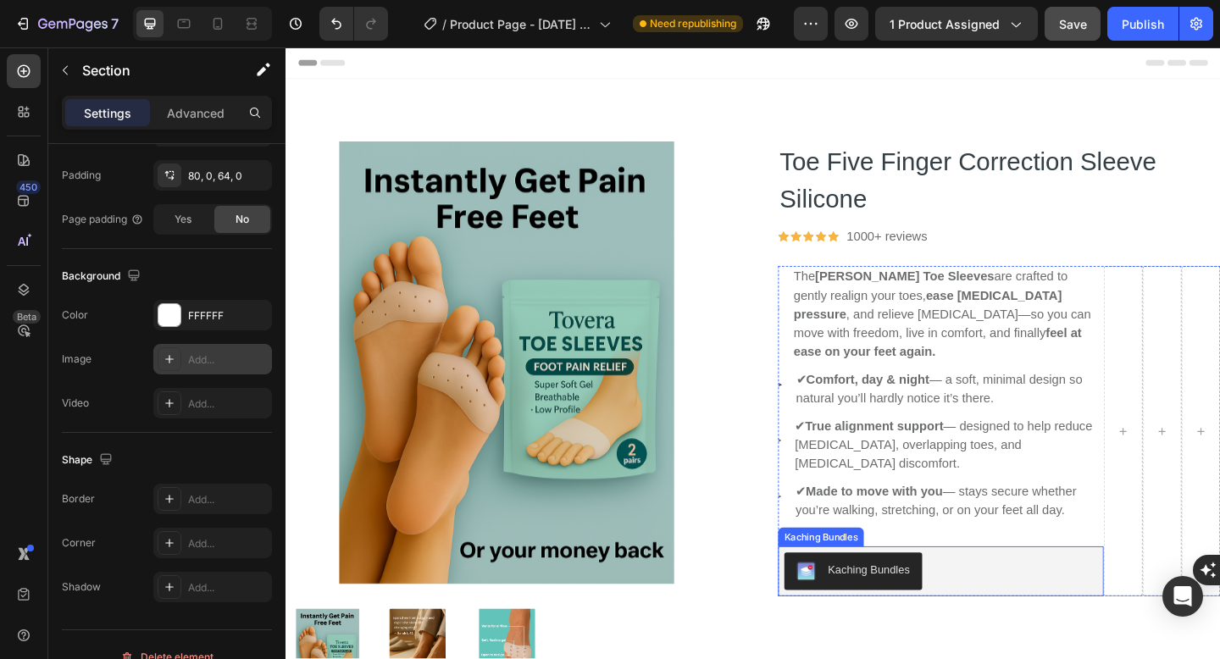
click at [1090, 597] on div "Kaching Bundles" at bounding box center [997, 617] width 340 height 41
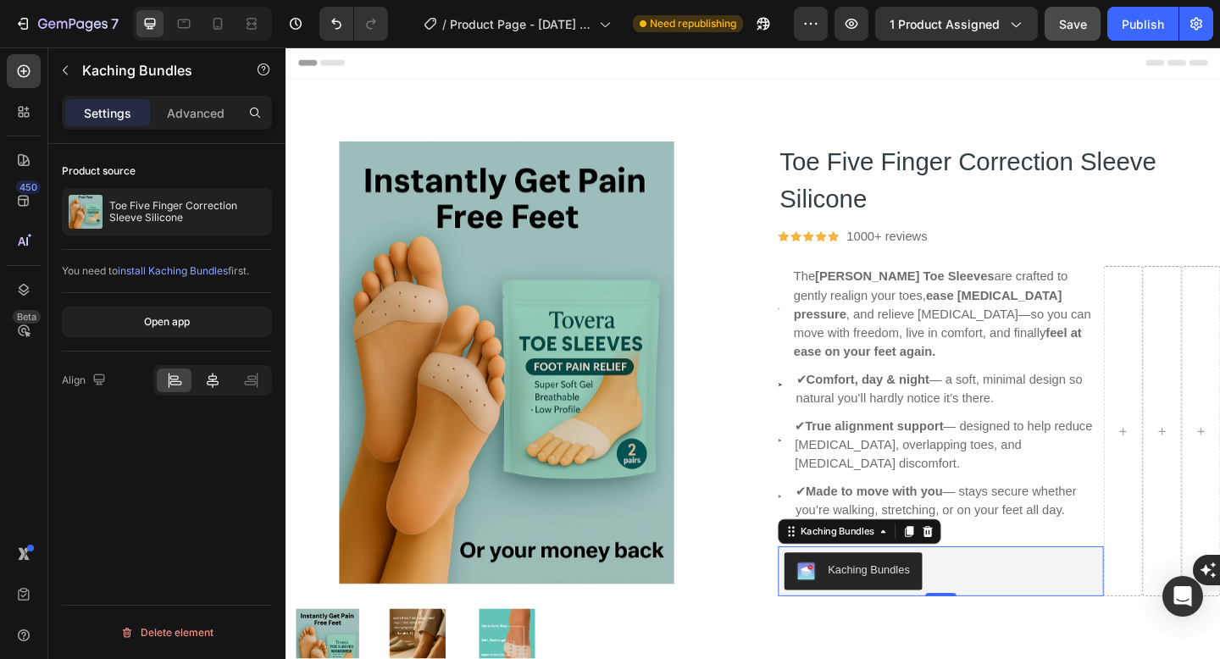
click at [214, 380] on icon at bounding box center [213, 380] width 12 height 15
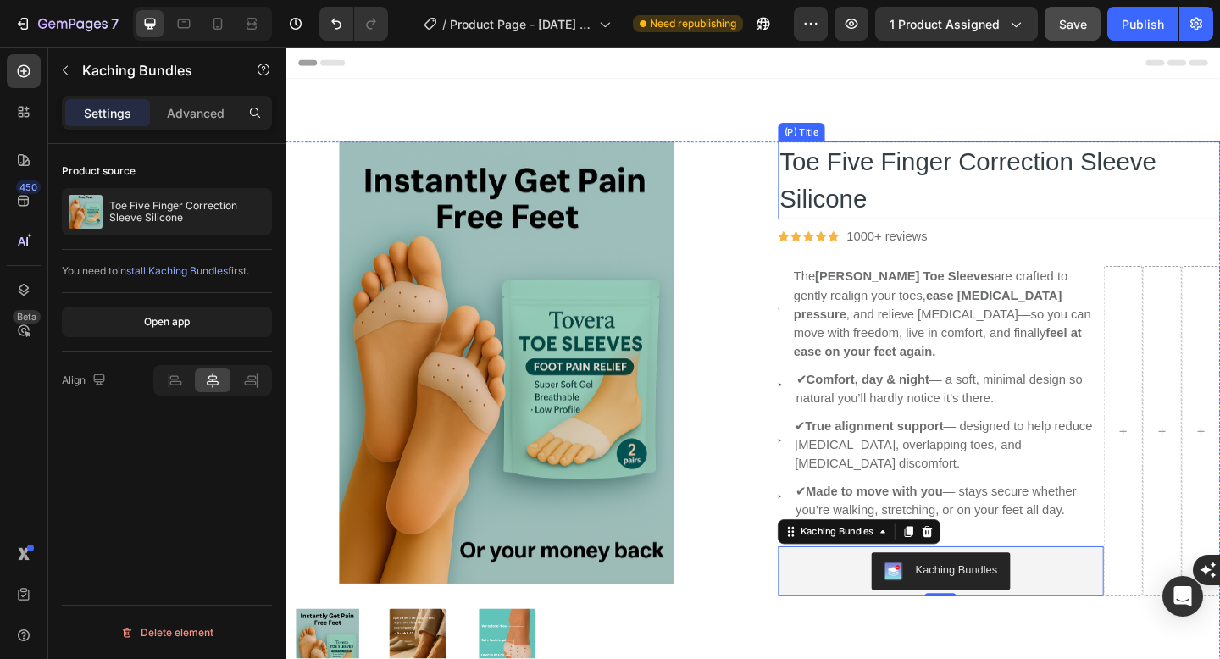
click at [1044, 227] on h2 "Toe Five Finger Correction Sleeve Silicone" at bounding box center [1061, 192] width 481 height 85
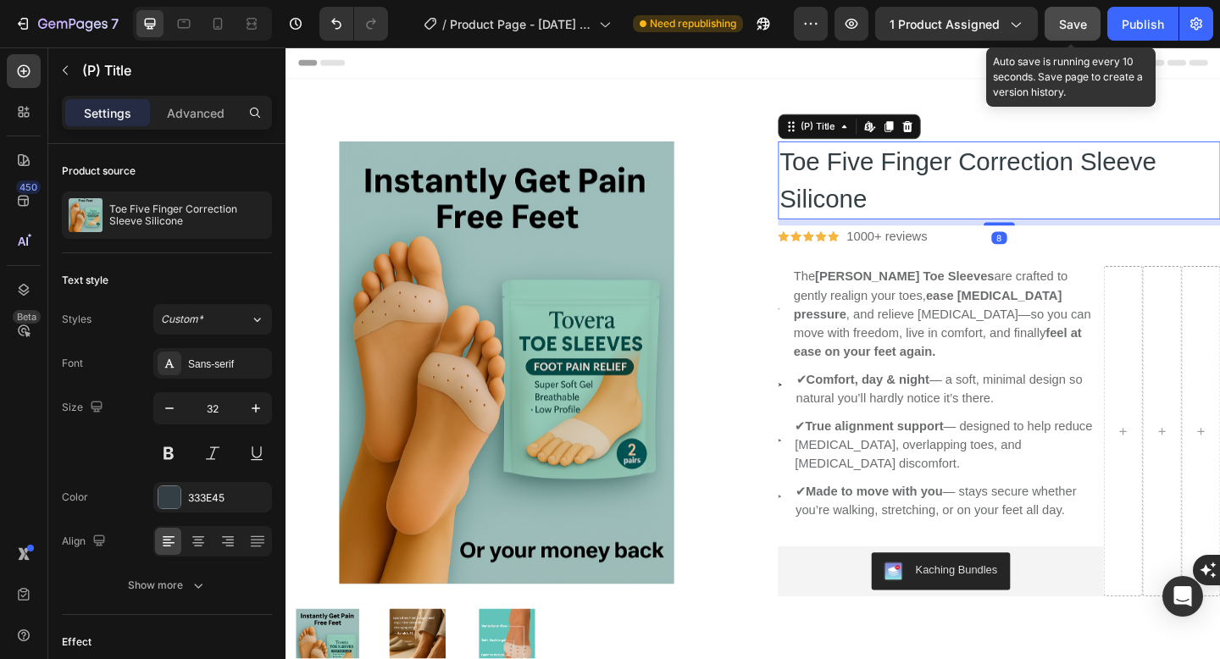
click at [1078, 17] on span "Save" at bounding box center [1073, 24] width 28 height 14
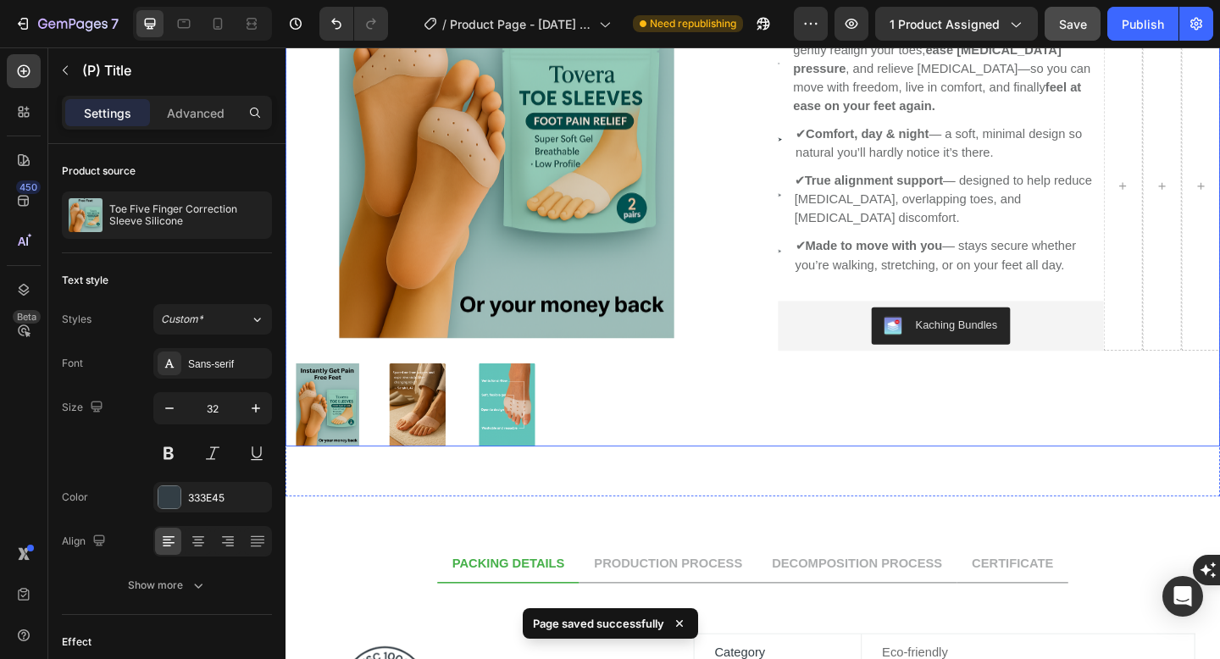
scroll to position [279, 0]
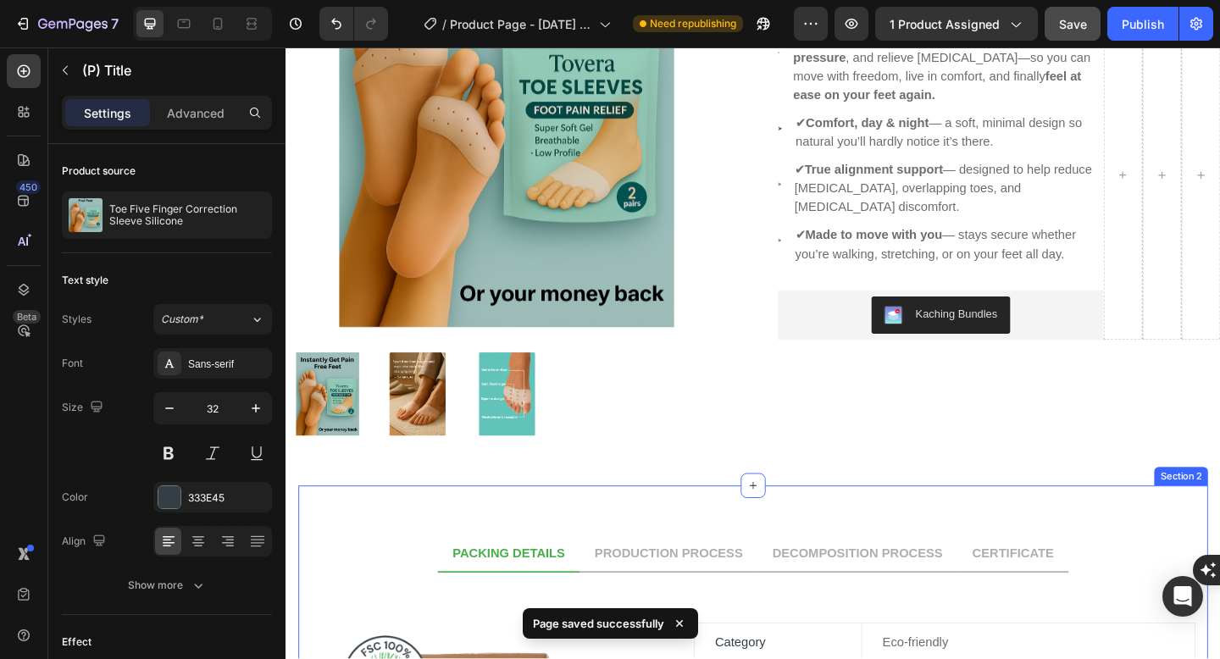
click at [585, 464] on div at bounding box center [525, 424] width 481 height 91
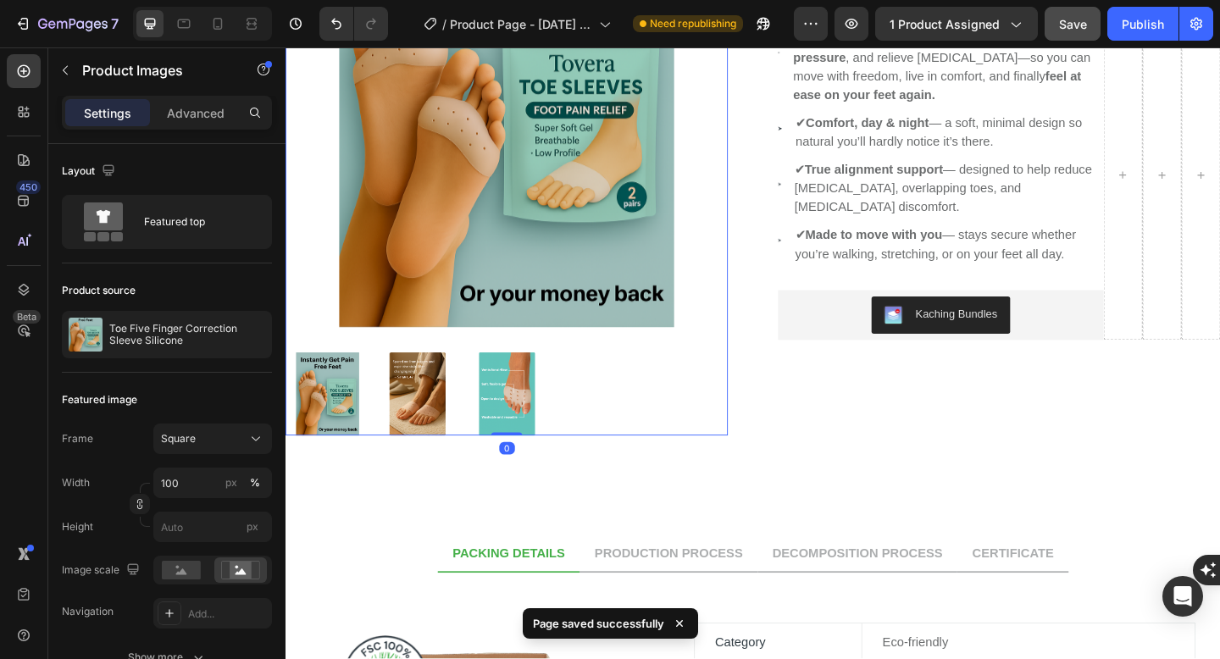
scroll to position [0, 0]
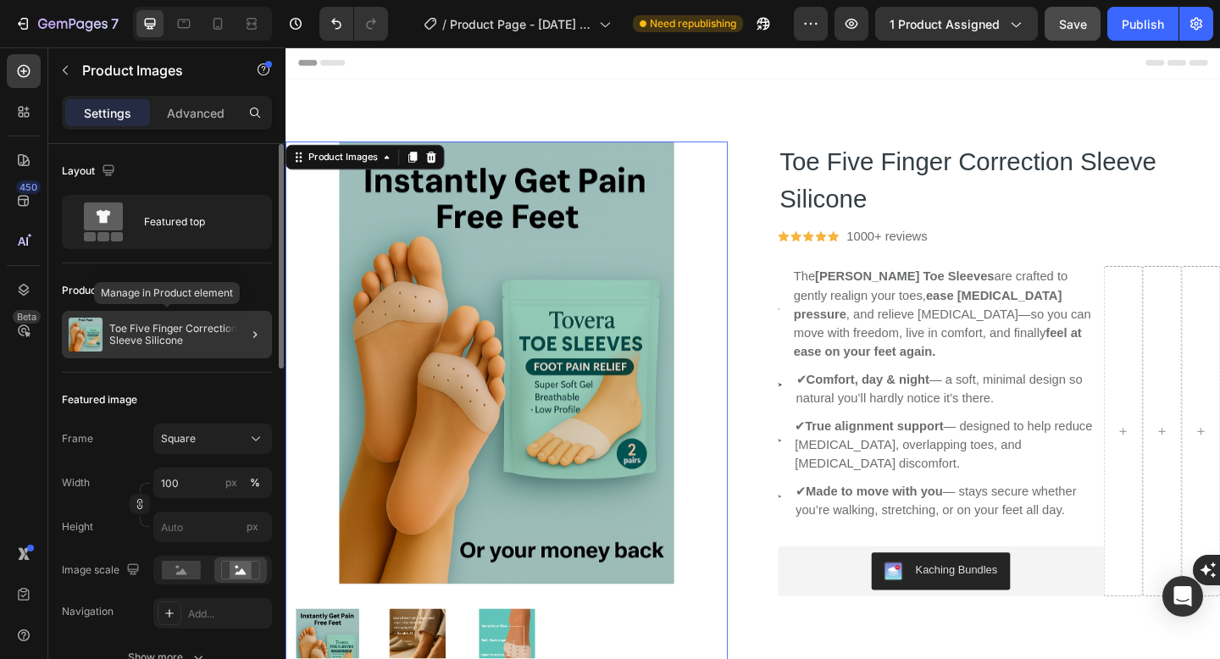
click at [210, 325] on p "Toe Five Finger Correction Sleeve Silicone" at bounding box center [187, 335] width 156 height 24
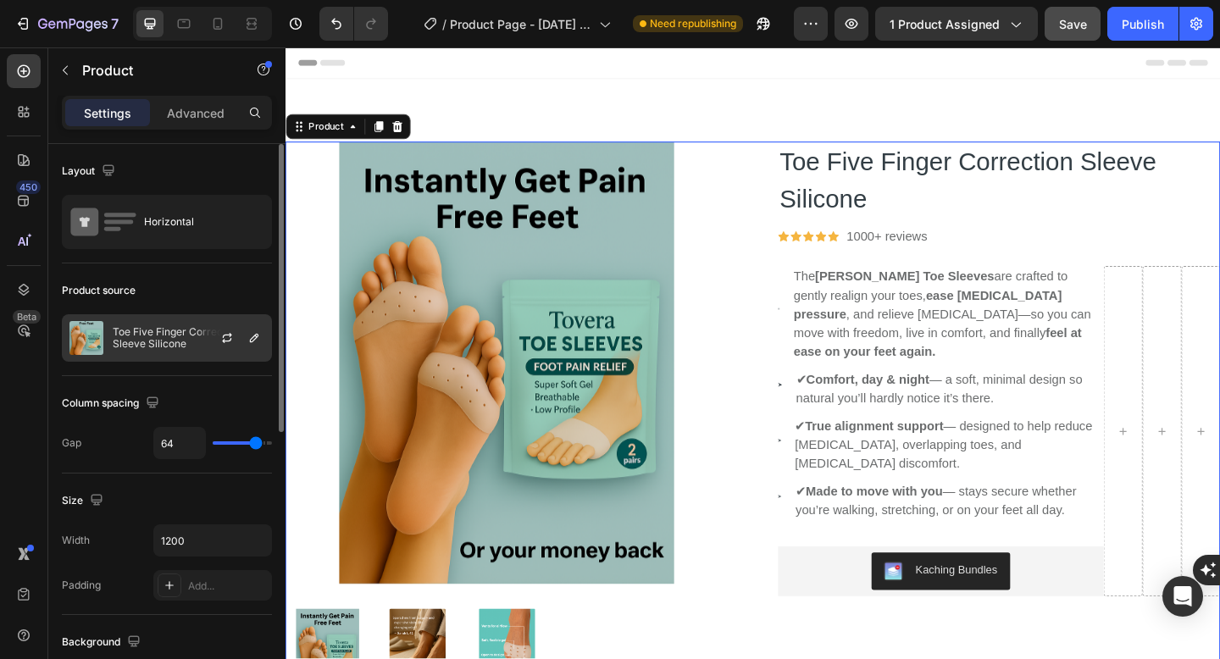
click at [202, 335] on div at bounding box center [233, 338] width 75 height 46
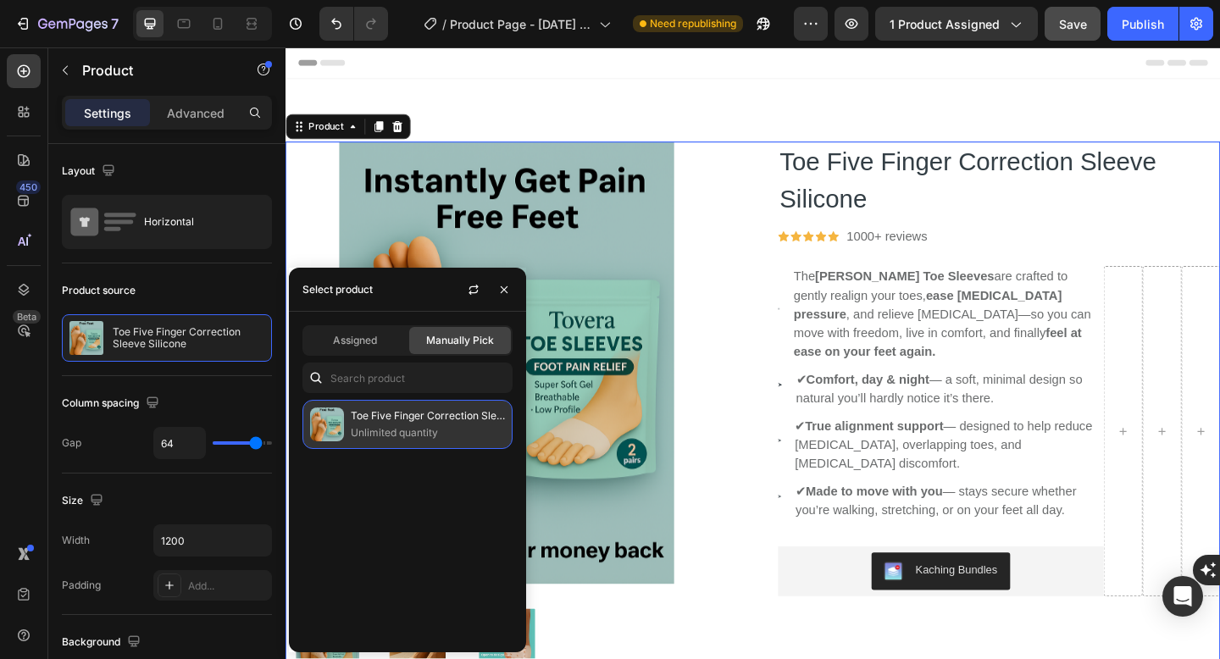
click at [429, 401] on div "Toe Five Finger Correction Sleeve Silicone Unlimited quantity" at bounding box center [407, 424] width 210 height 49
click at [431, 429] on p "Unlimited quantity" at bounding box center [428, 432] width 154 height 17
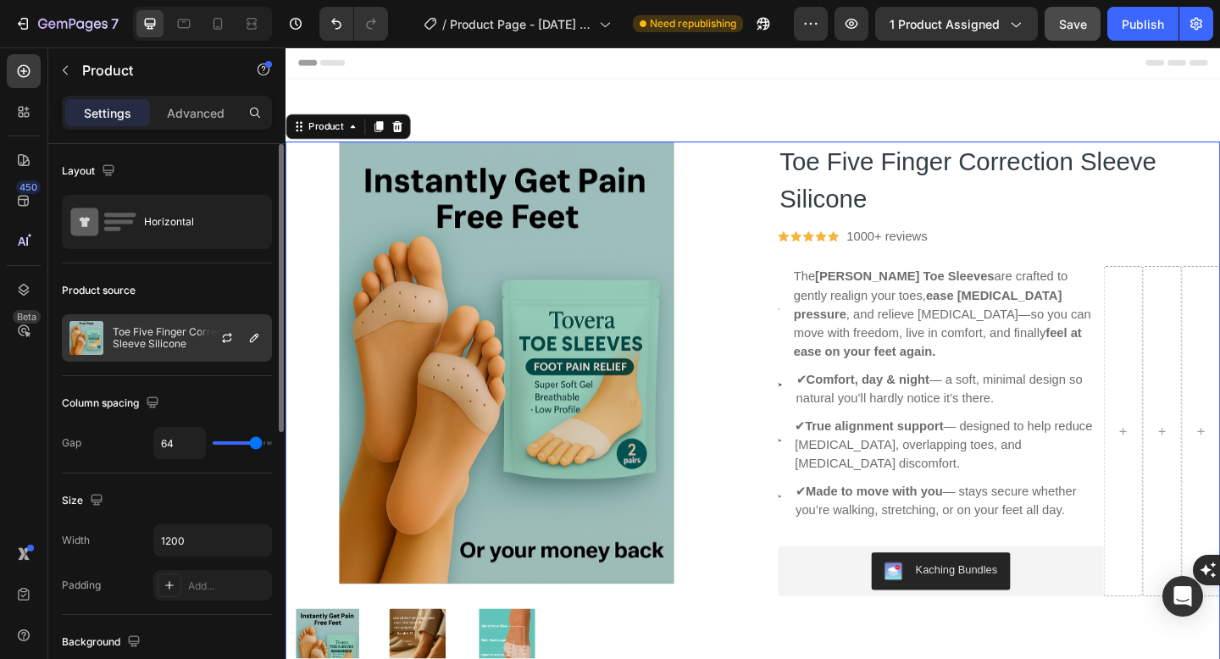
click at [173, 337] on p "Toe Five Finger Correction Sleeve Silicone" at bounding box center [189, 338] width 152 height 24
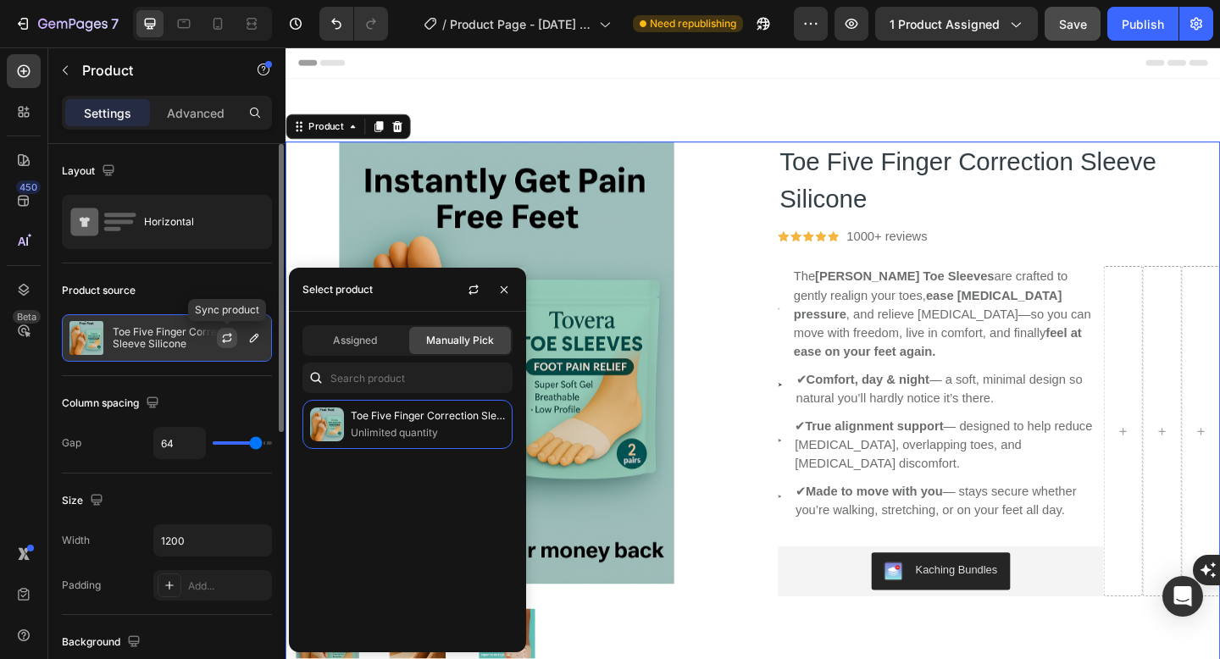
click at [225, 339] on icon "button" at bounding box center [227, 338] width 14 height 14
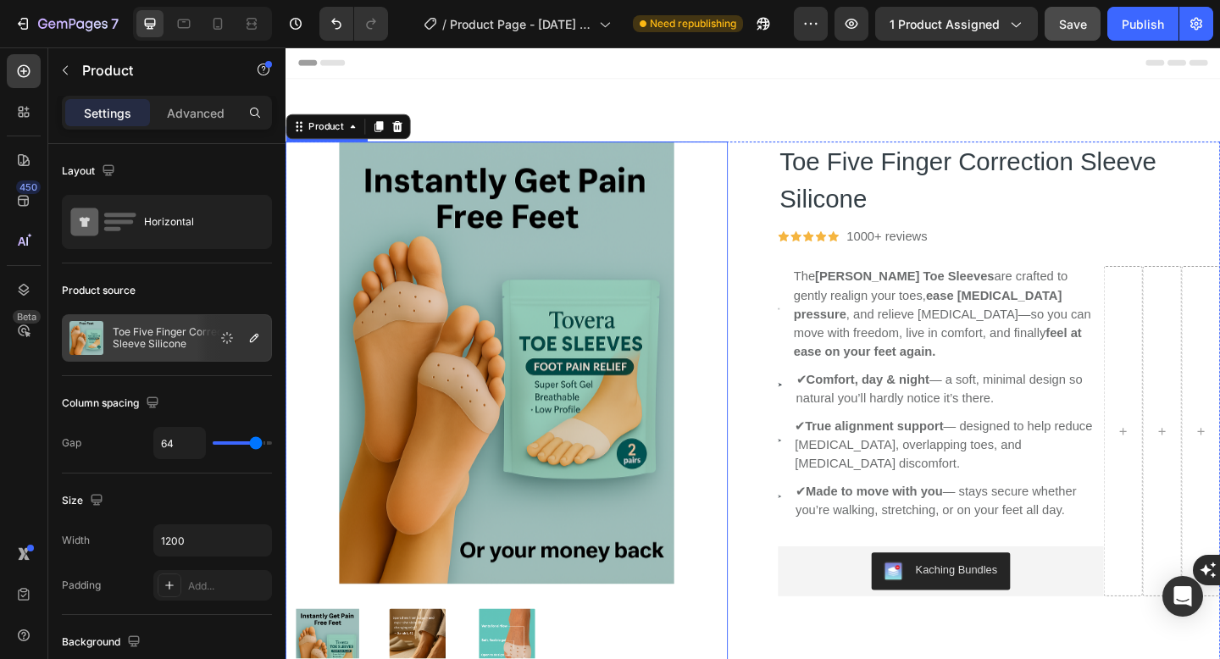
scroll to position [118, 0]
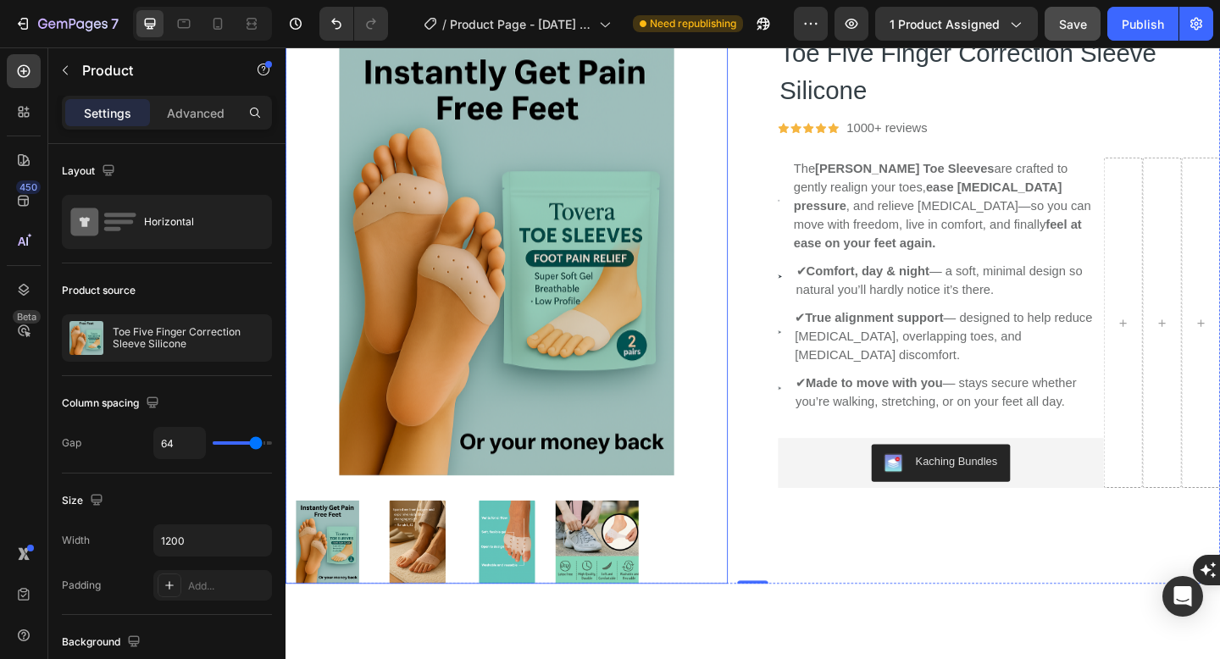
click at [418, 390] on img at bounding box center [525, 272] width 481 height 481
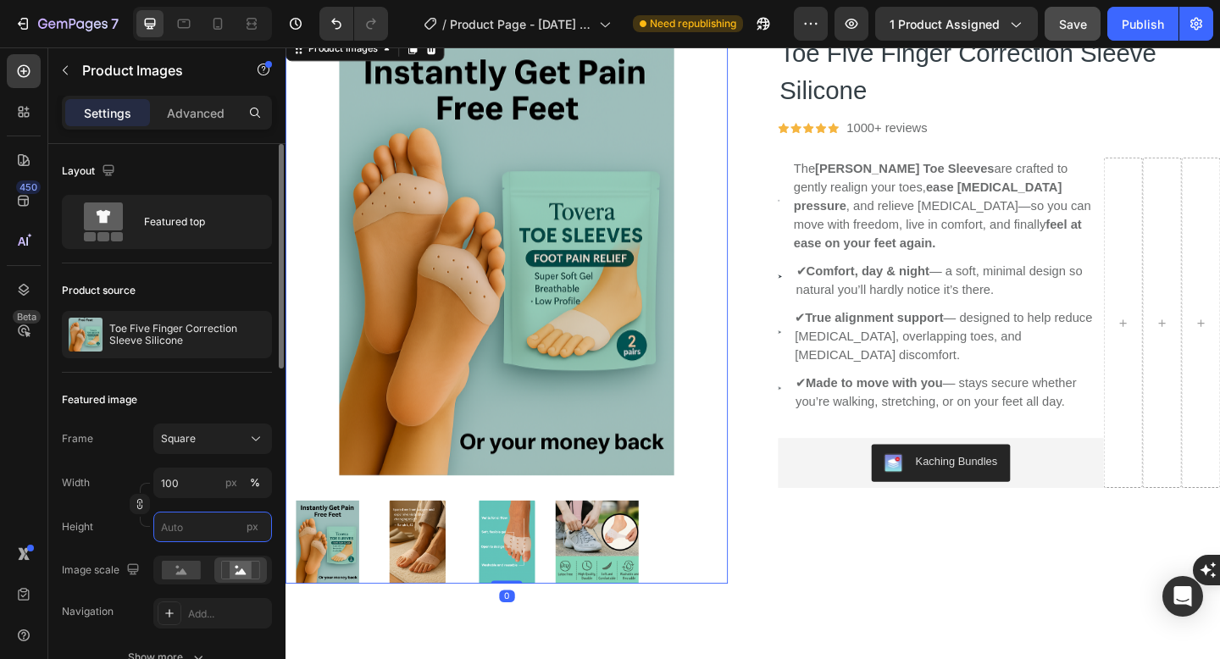
click at [195, 524] on input "px" at bounding box center [212, 527] width 119 height 30
type input "4"
type input "40"
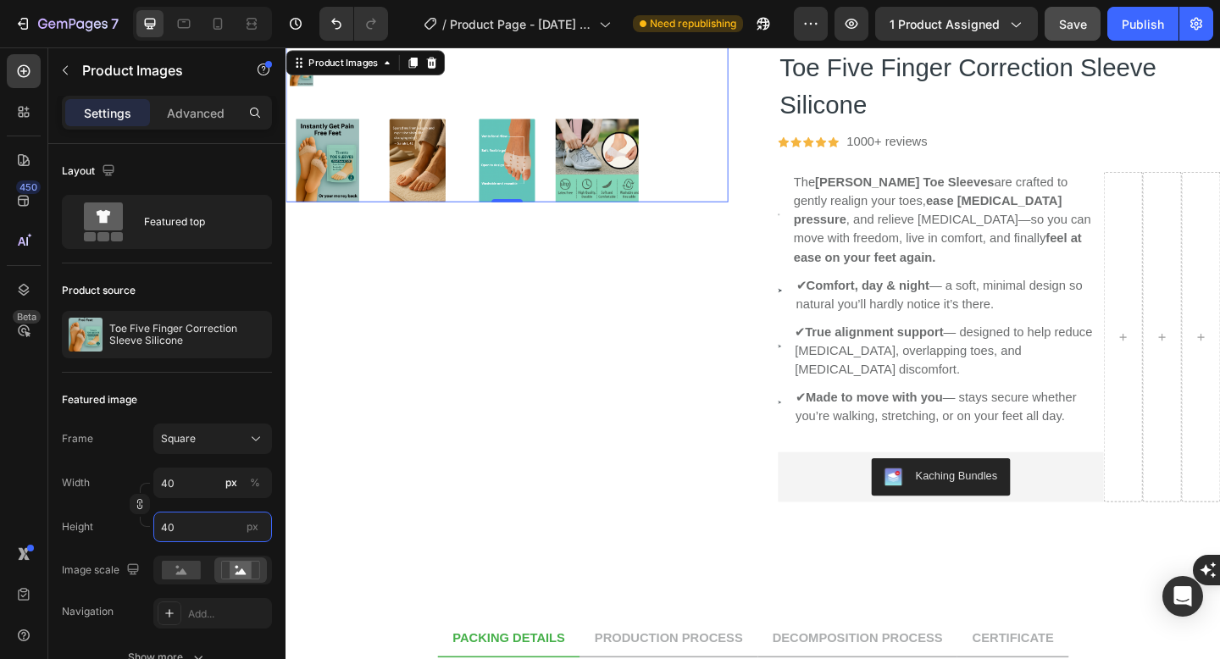
type input "400"
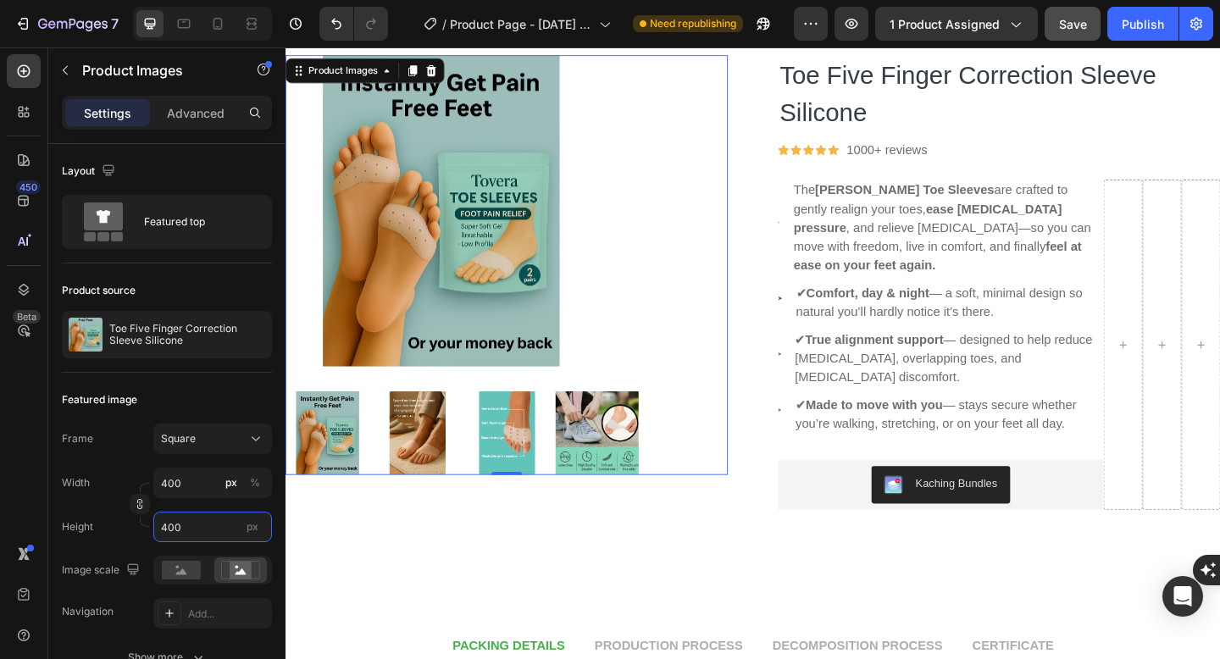
type input "400"
type input "100"
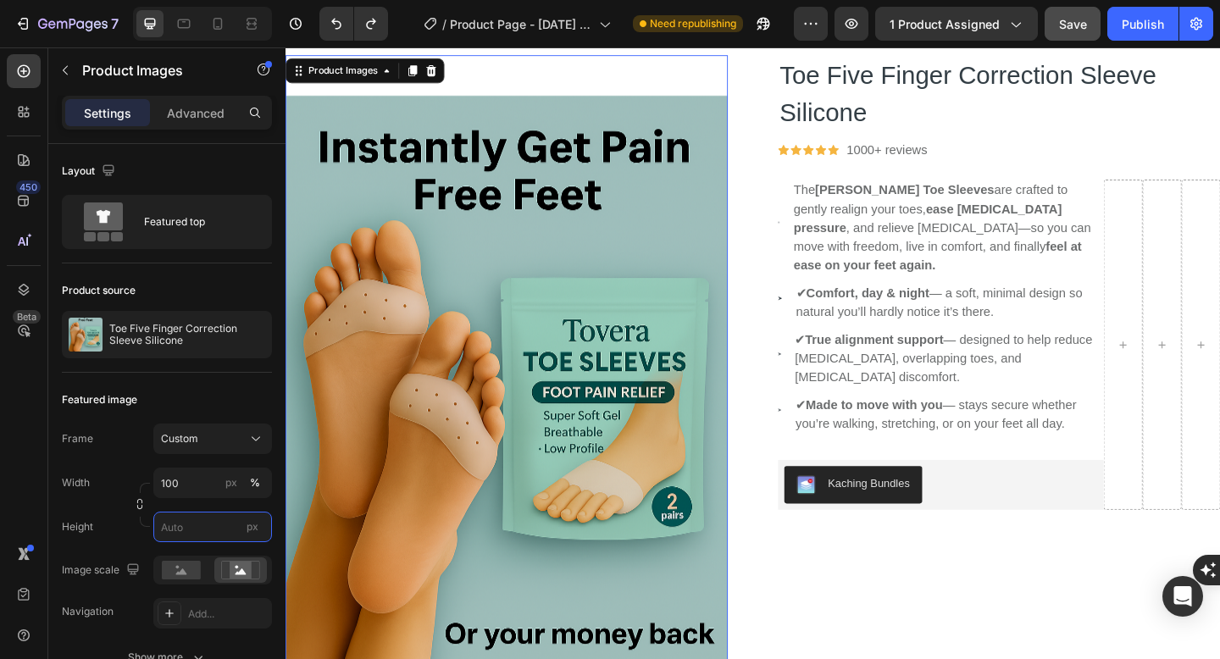
type input "400"
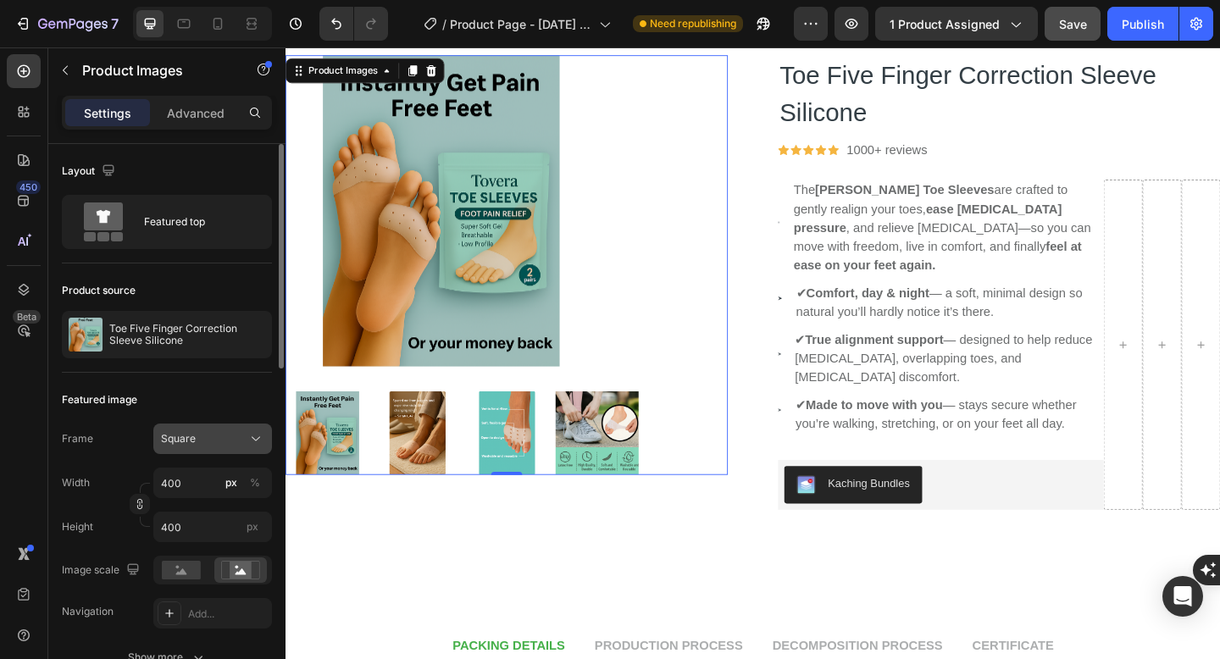
click at [241, 450] on button "Square" at bounding box center [212, 438] width 119 height 30
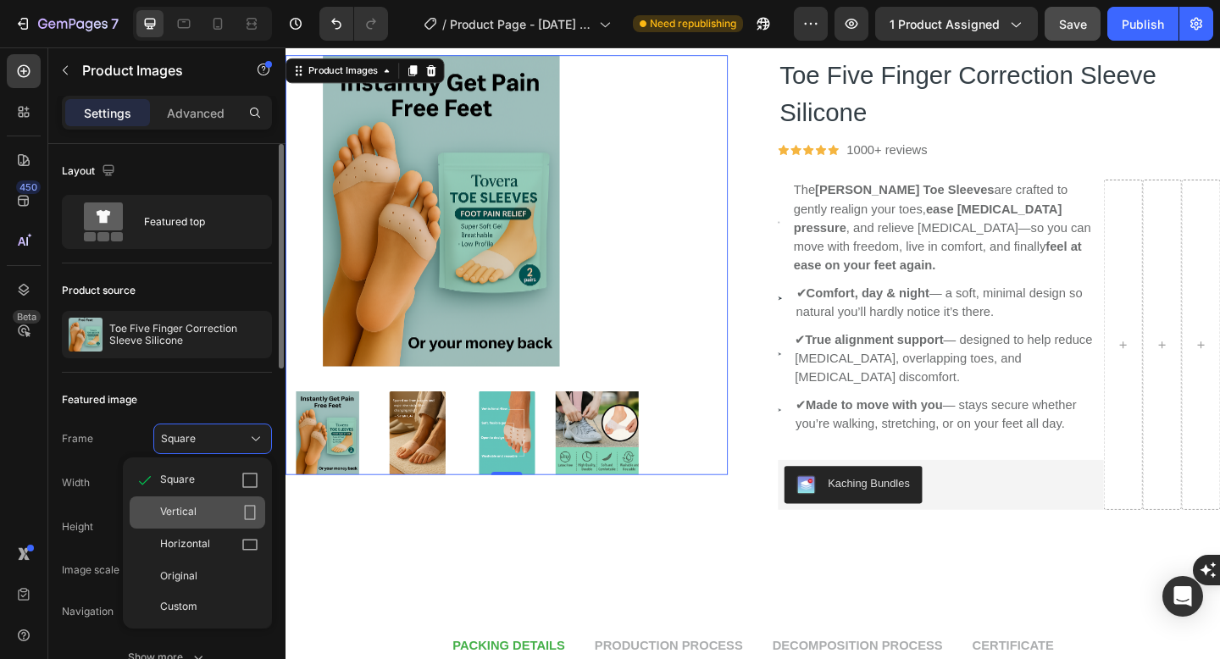
click at [215, 515] on div "Vertical" at bounding box center [209, 512] width 98 height 17
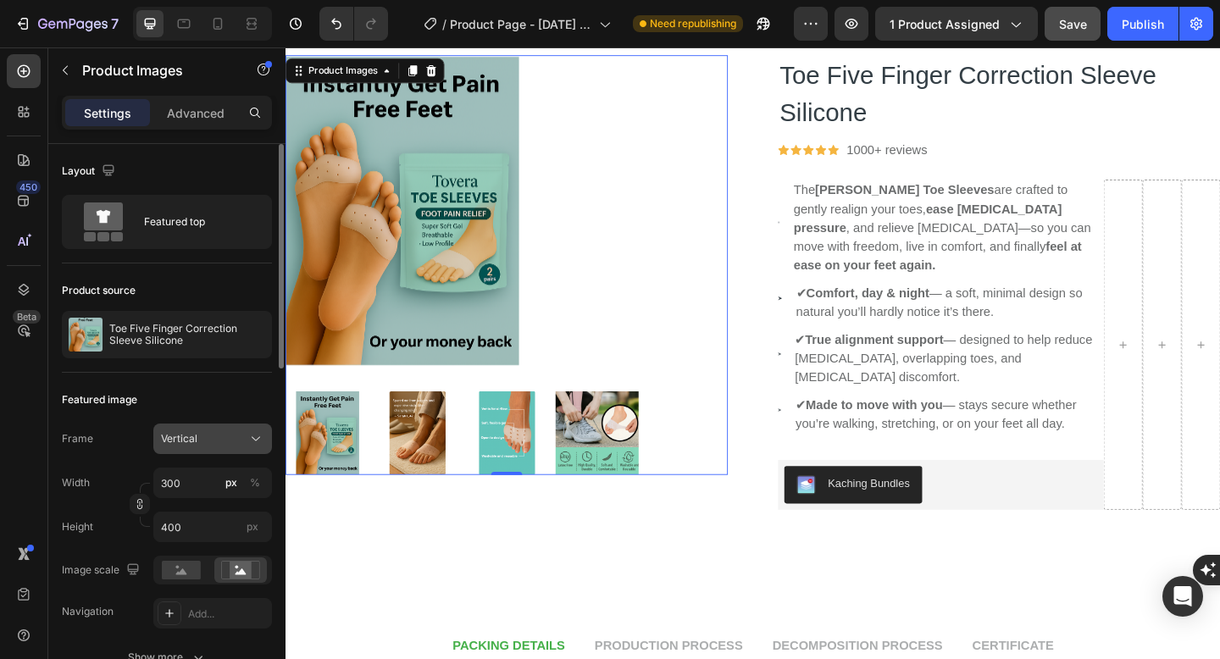
click at [248, 450] on button "Vertical" at bounding box center [212, 438] width 119 height 30
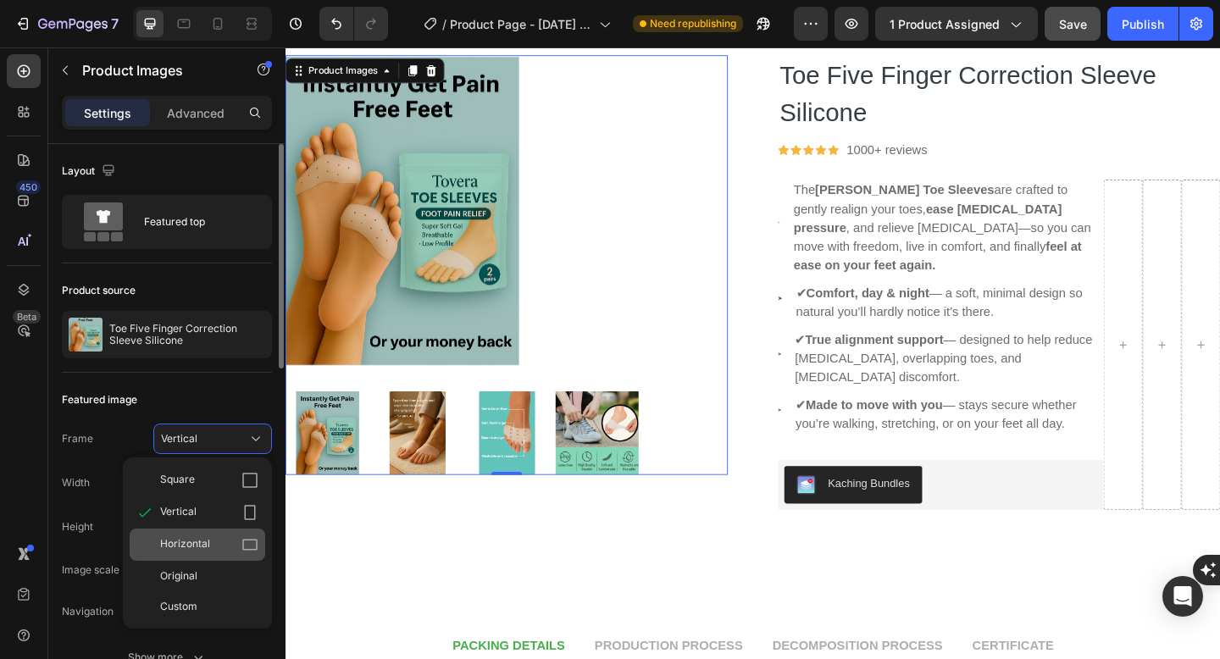
click at [222, 539] on div "Horizontal" at bounding box center [209, 544] width 98 height 17
type input "533"
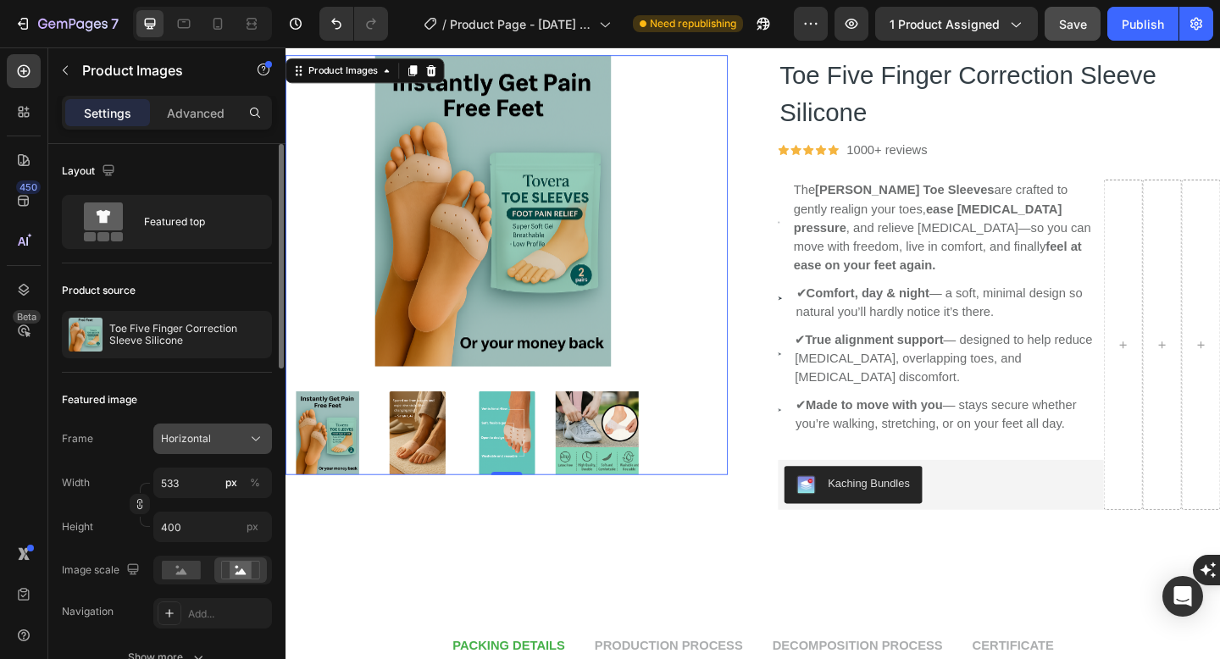
click at [254, 435] on icon at bounding box center [255, 438] width 17 height 17
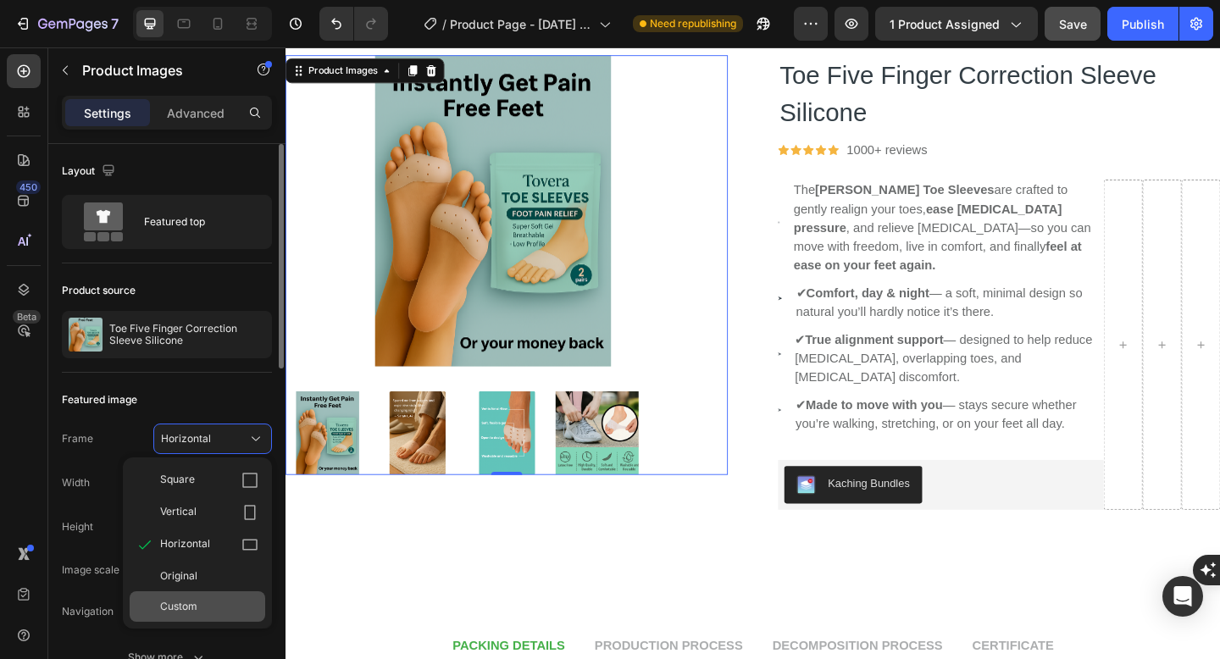
click at [228, 593] on div "Custom" at bounding box center [198, 606] width 136 height 30
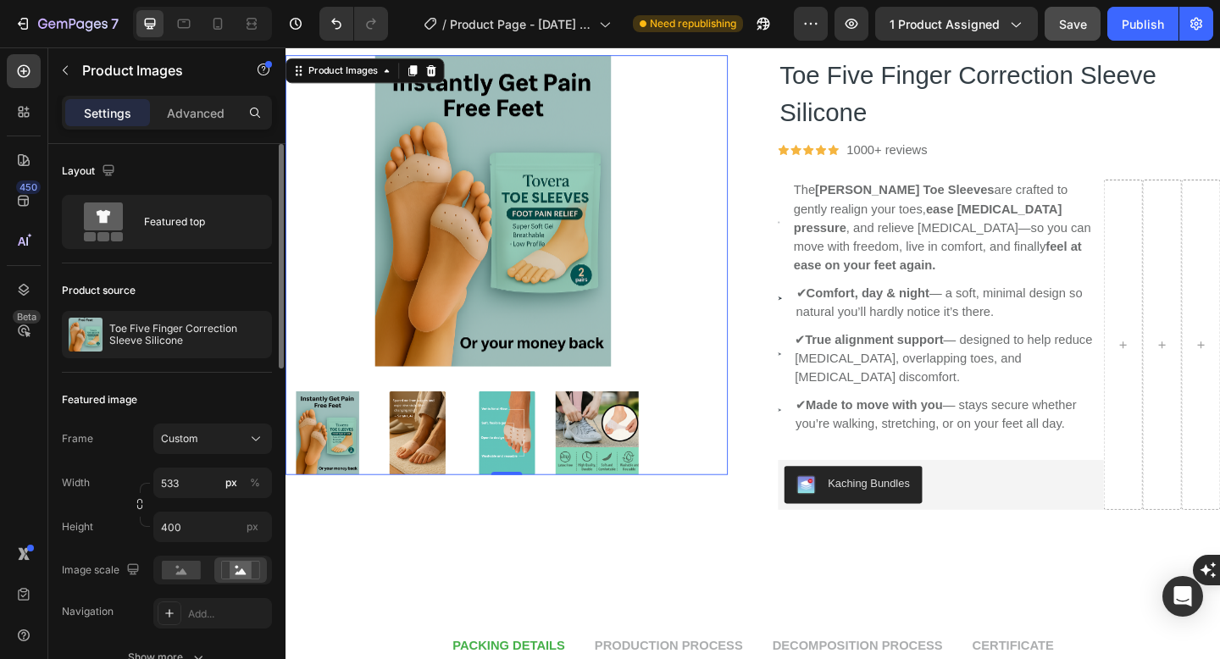
click at [242, 451] on button "Custom" at bounding box center [212, 438] width 119 height 30
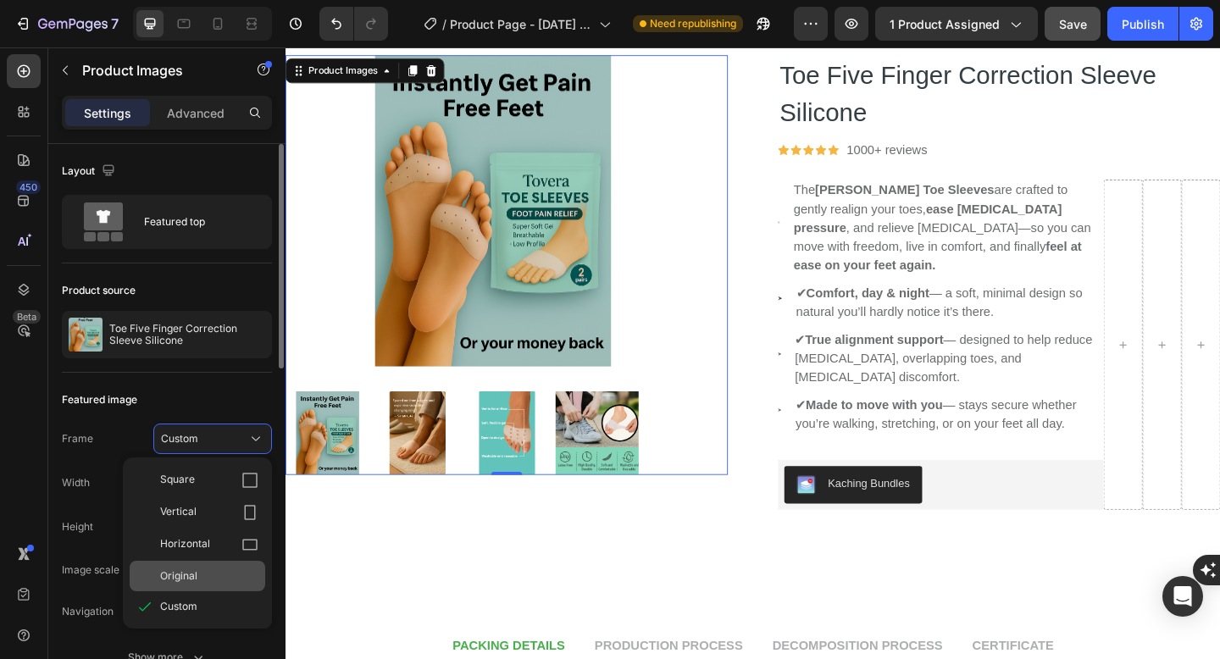
click at [228, 588] on div "Original" at bounding box center [198, 576] width 136 height 30
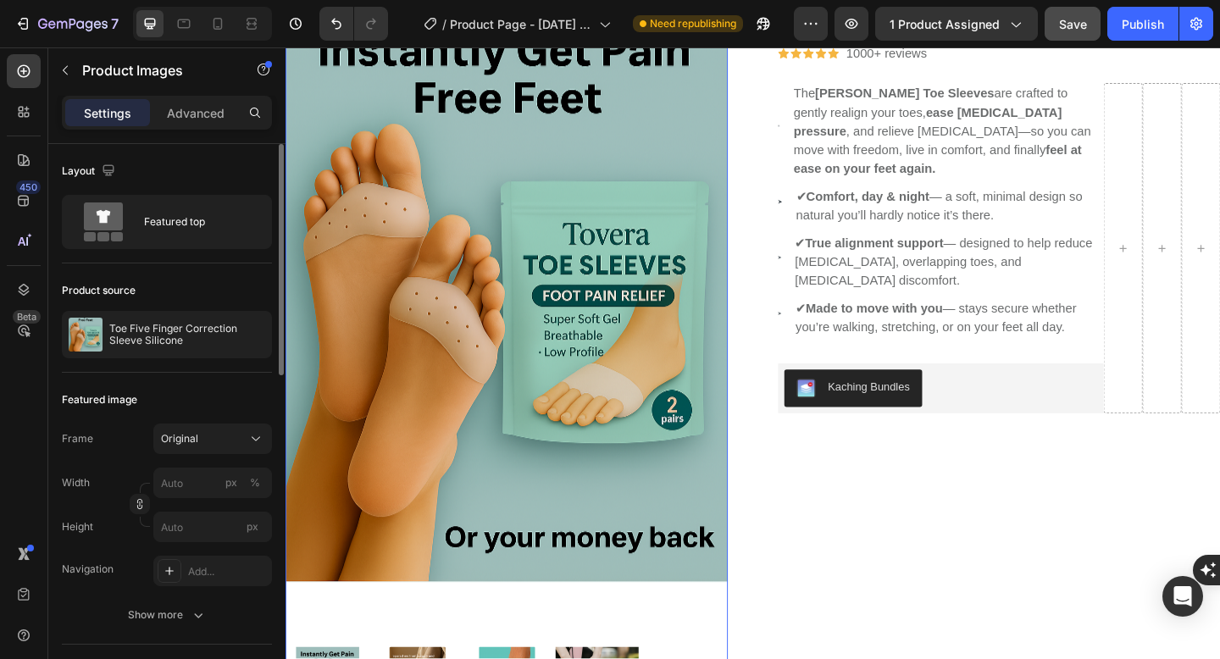
scroll to position [0, 0]
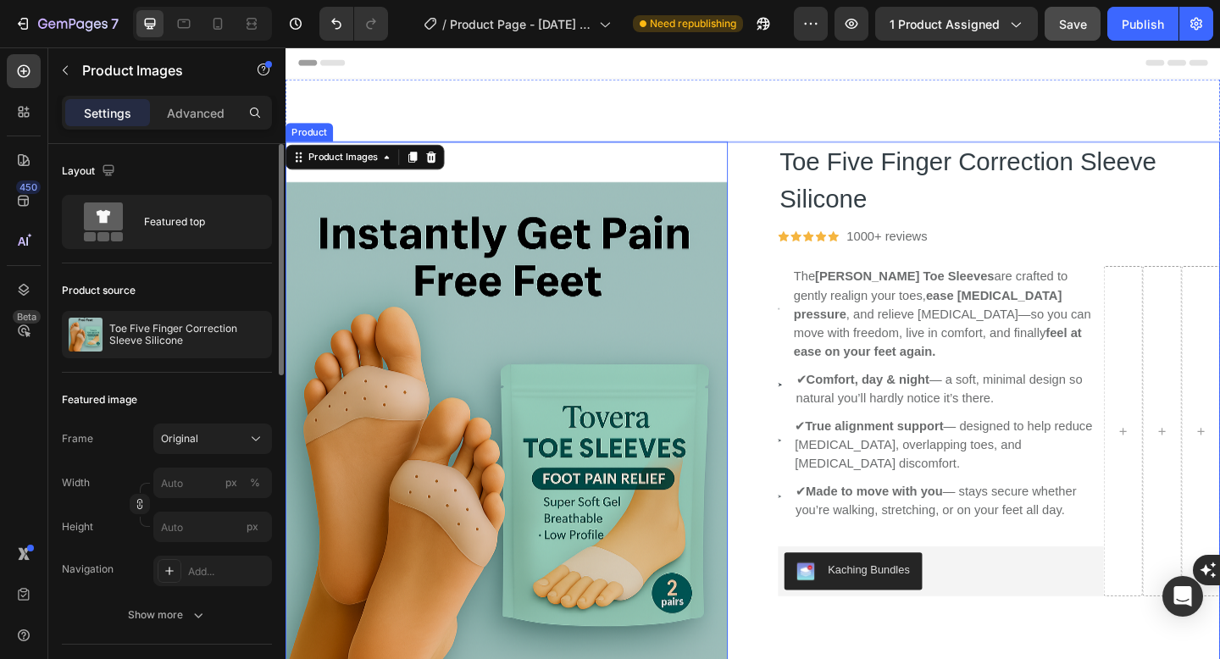
click at [837, 158] on h2 "Toe Five Finger Correction Sleeve Silicone" at bounding box center [1061, 192] width 481 height 85
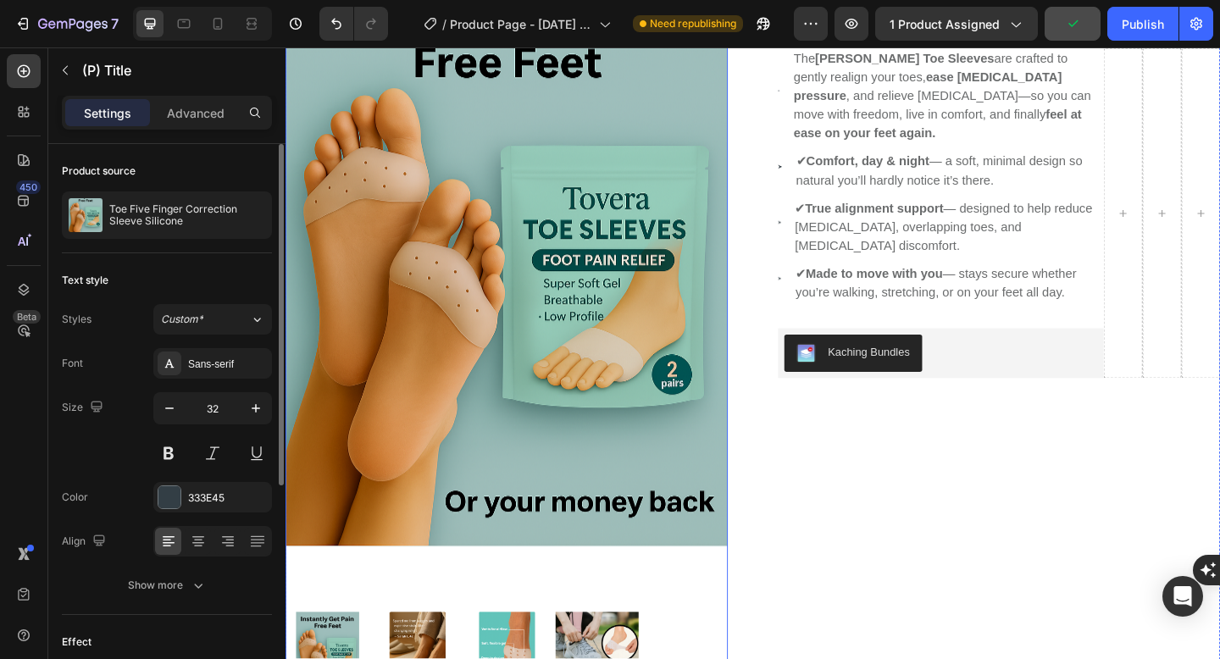
scroll to position [373, 0]
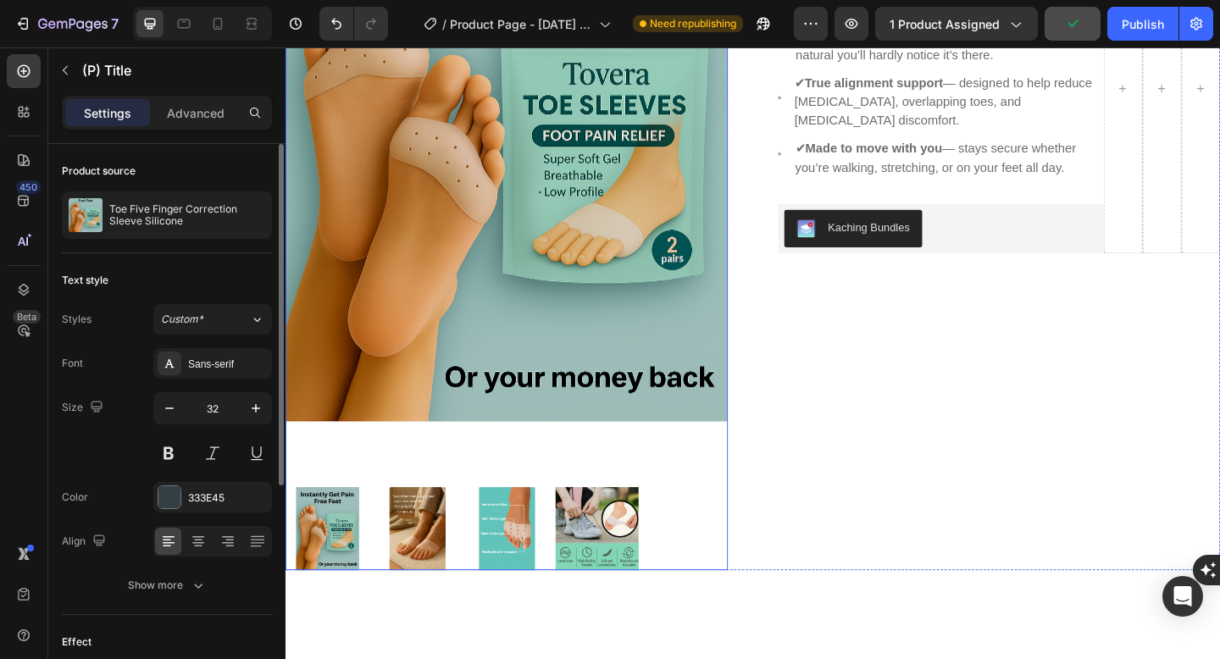
click at [700, 318] on img at bounding box center [525, 138] width 481 height 722
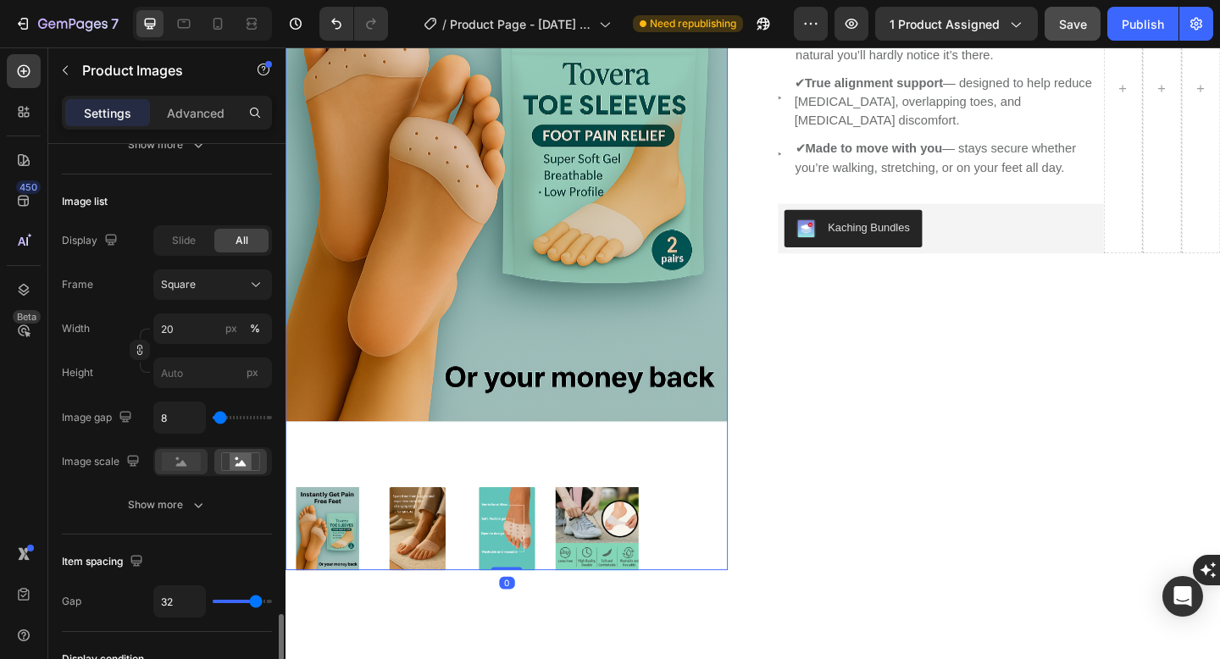
scroll to position [723, 0]
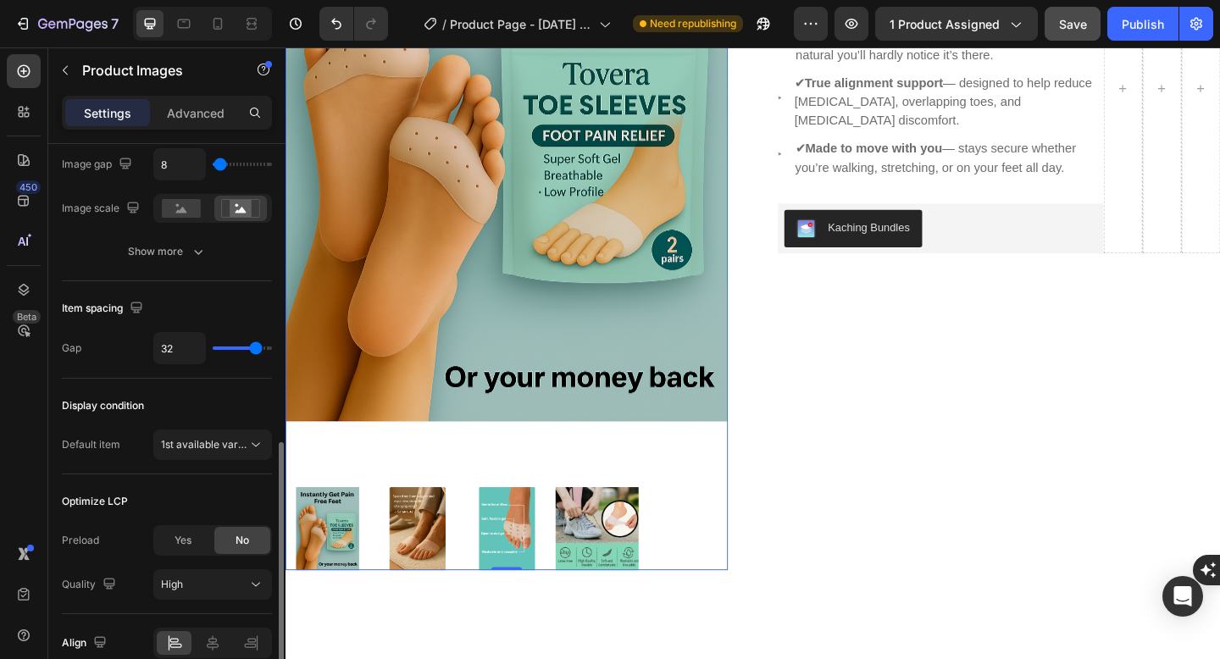
type input "31"
type input "5"
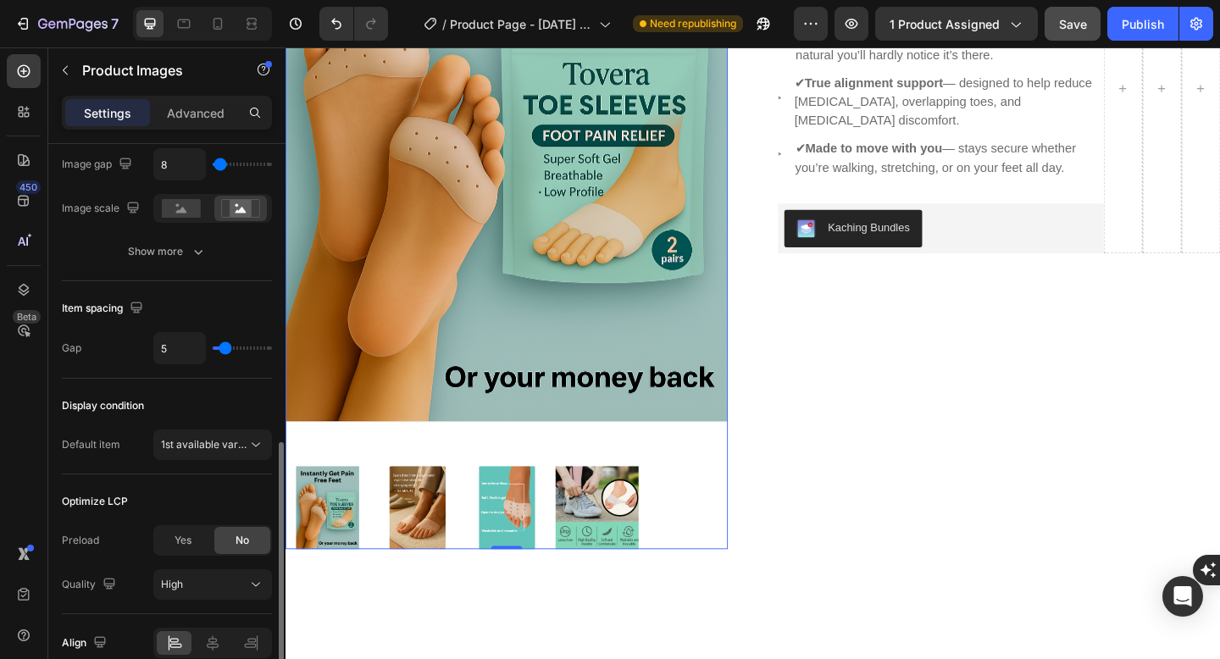
type input "0"
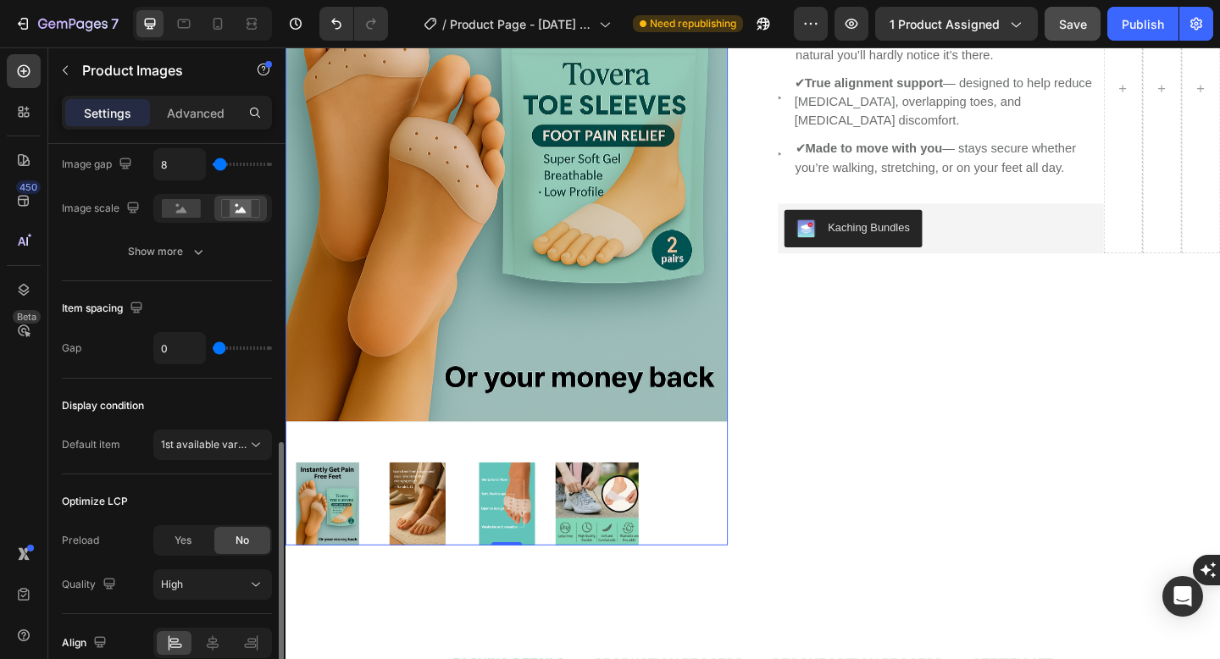
drag, startPoint x: 254, startPoint y: 345, endPoint x: 199, endPoint y: 346, distance: 55.1
type input "0"
click at [213, 346] on input "range" at bounding box center [242, 347] width 59 height 3
click at [211, 455] on button "1st available variant" at bounding box center [212, 444] width 119 height 30
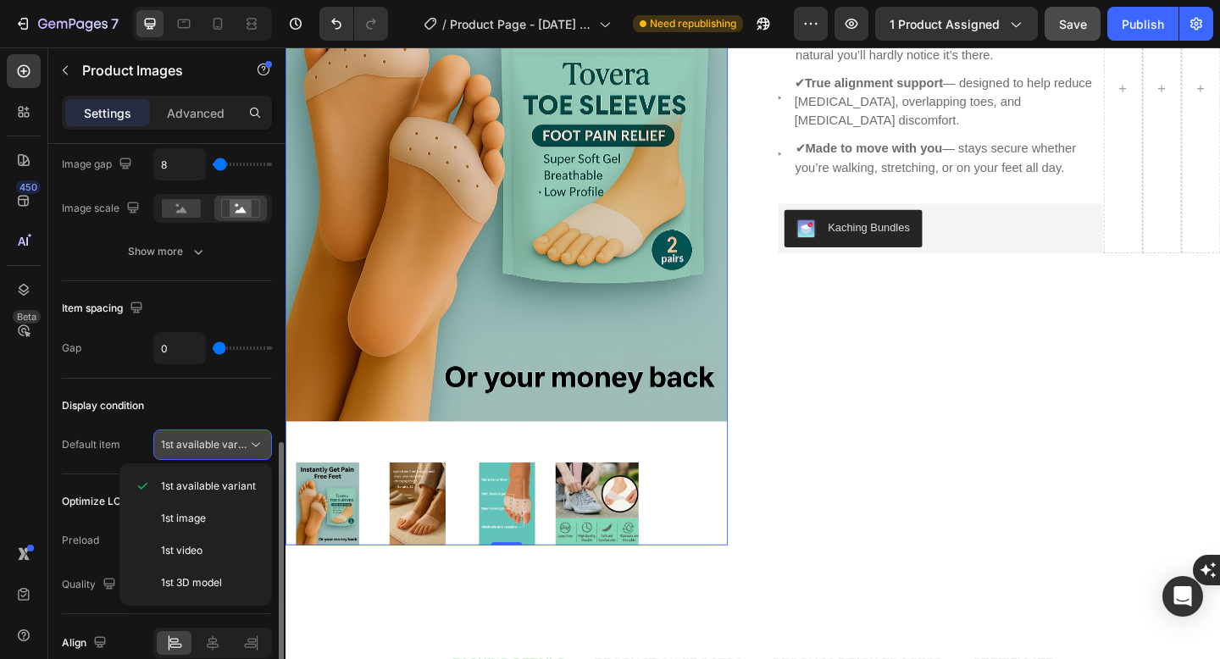
click at [228, 445] on span "1st available variant" at bounding box center [208, 444] width 95 height 13
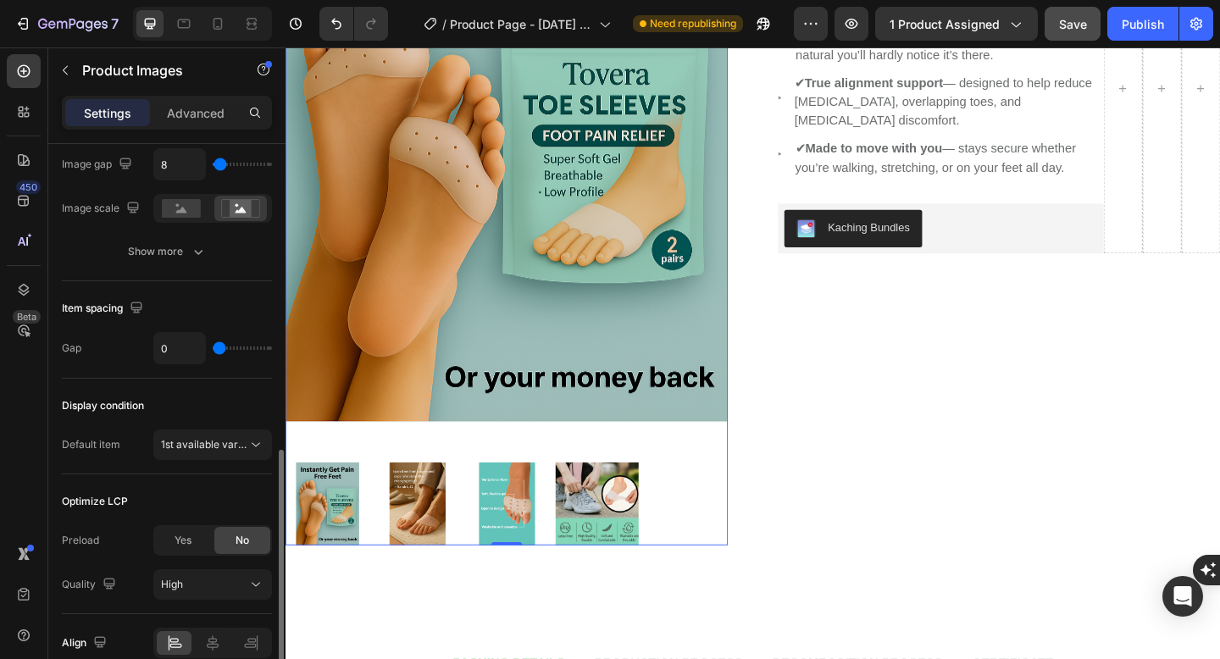
scroll to position [804, 0]
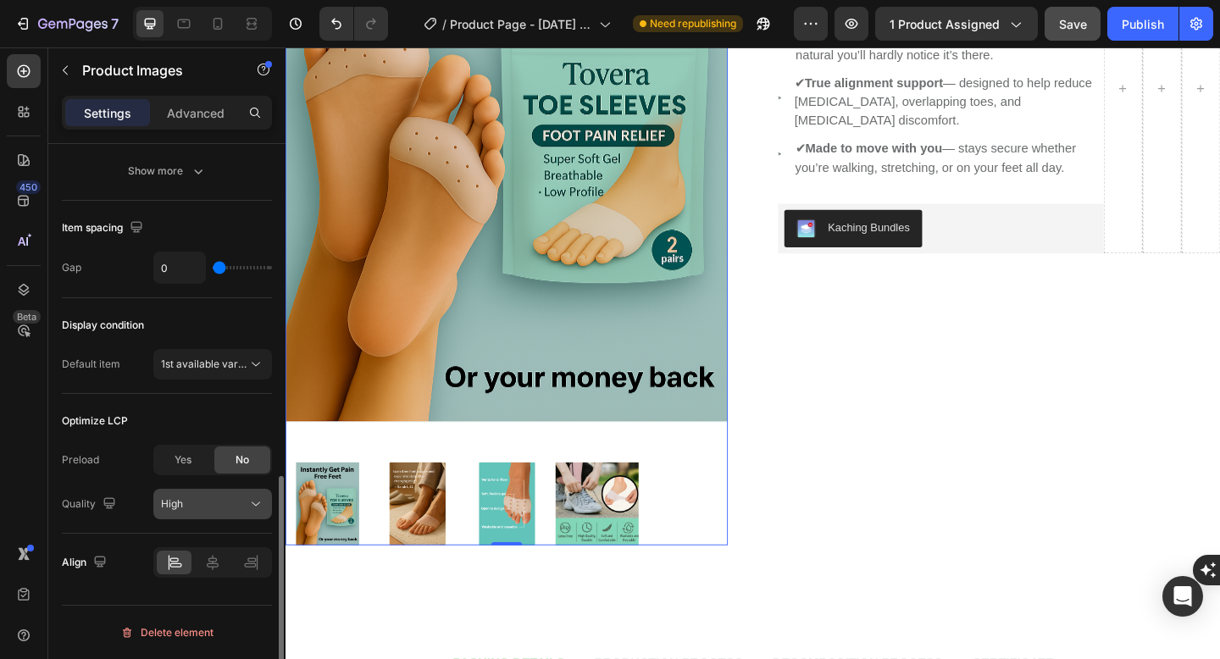
click at [257, 505] on icon at bounding box center [256, 504] width 8 height 4
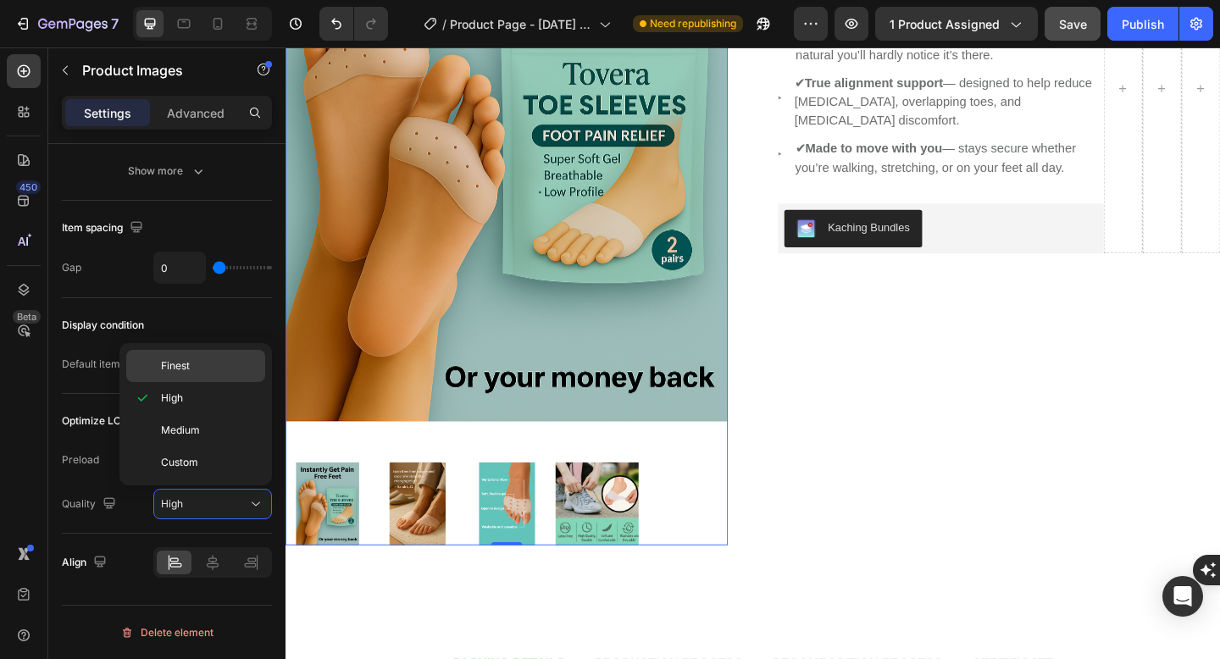
click at [221, 362] on p "Finest" at bounding box center [209, 365] width 97 height 15
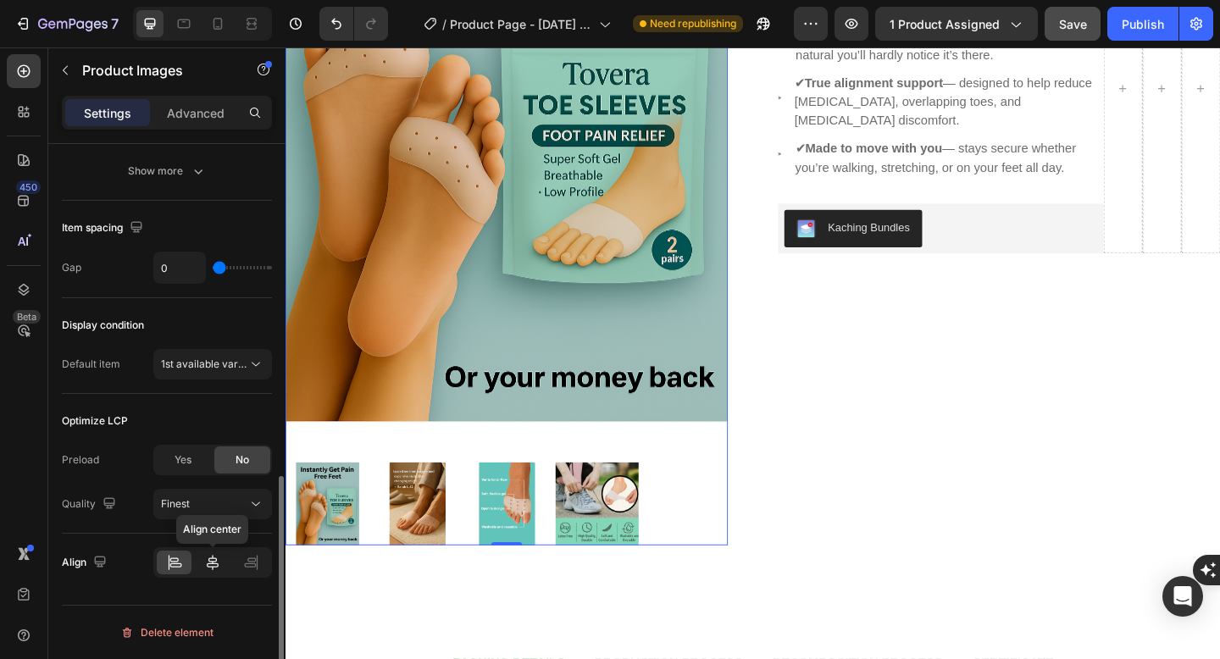
click at [219, 554] on icon at bounding box center [212, 562] width 17 height 17
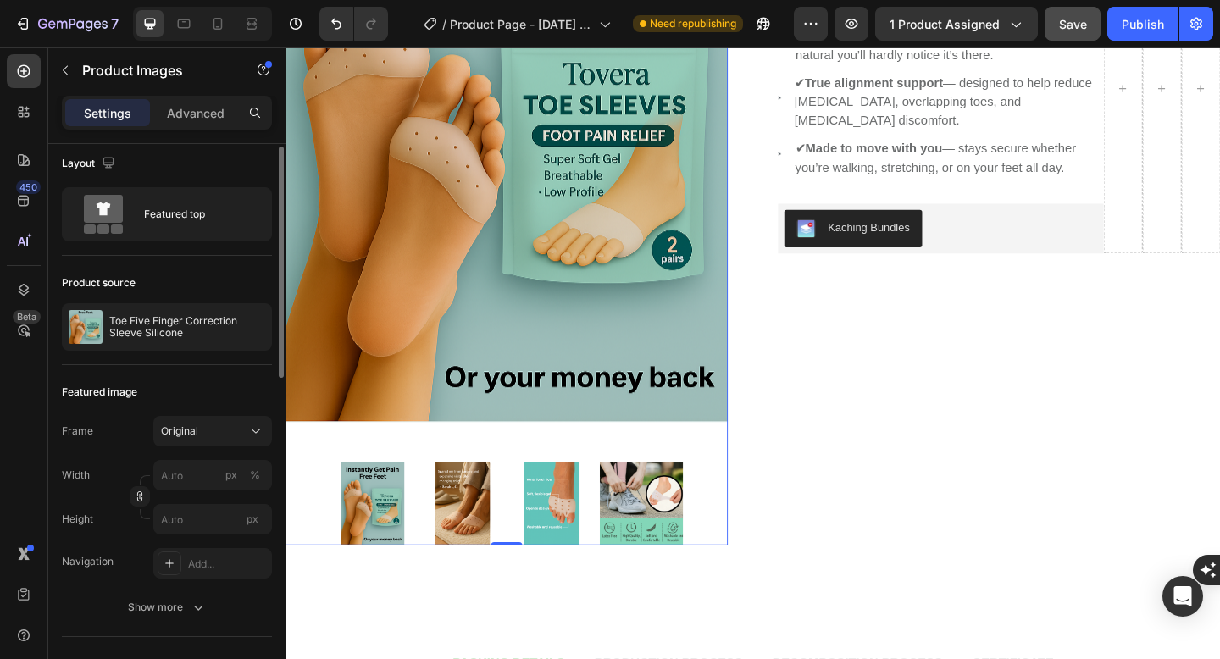
scroll to position [0, 0]
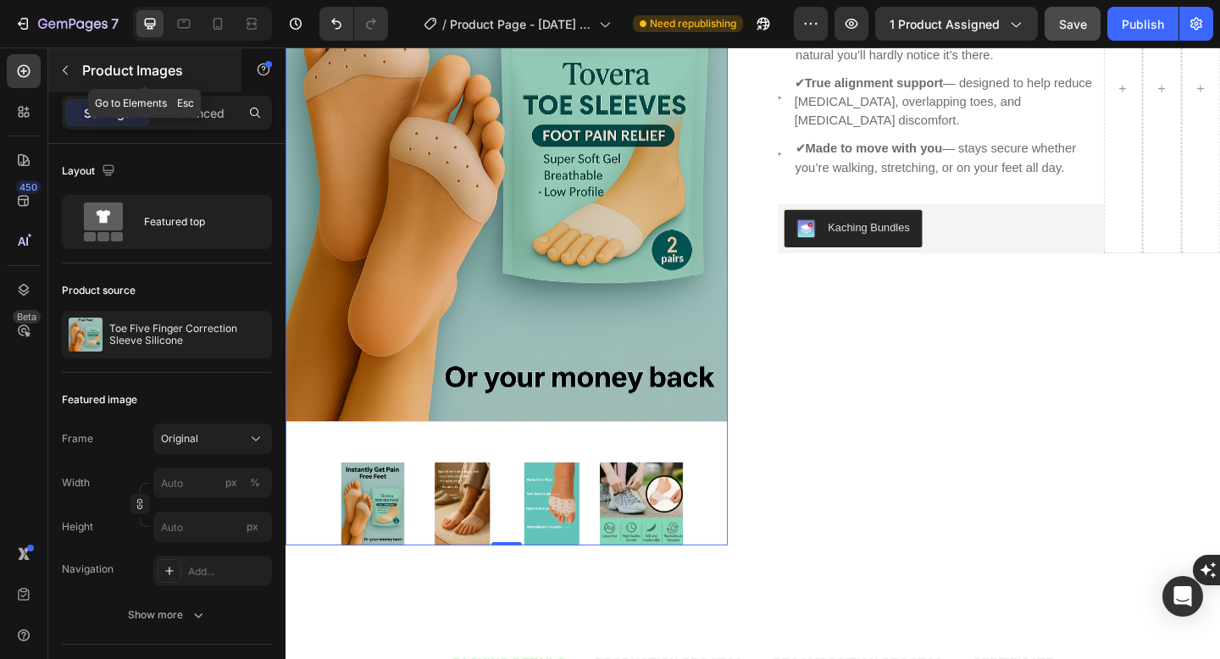
click at [175, 90] on div "Product Images" at bounding box center [144, 70] width 193 height 44
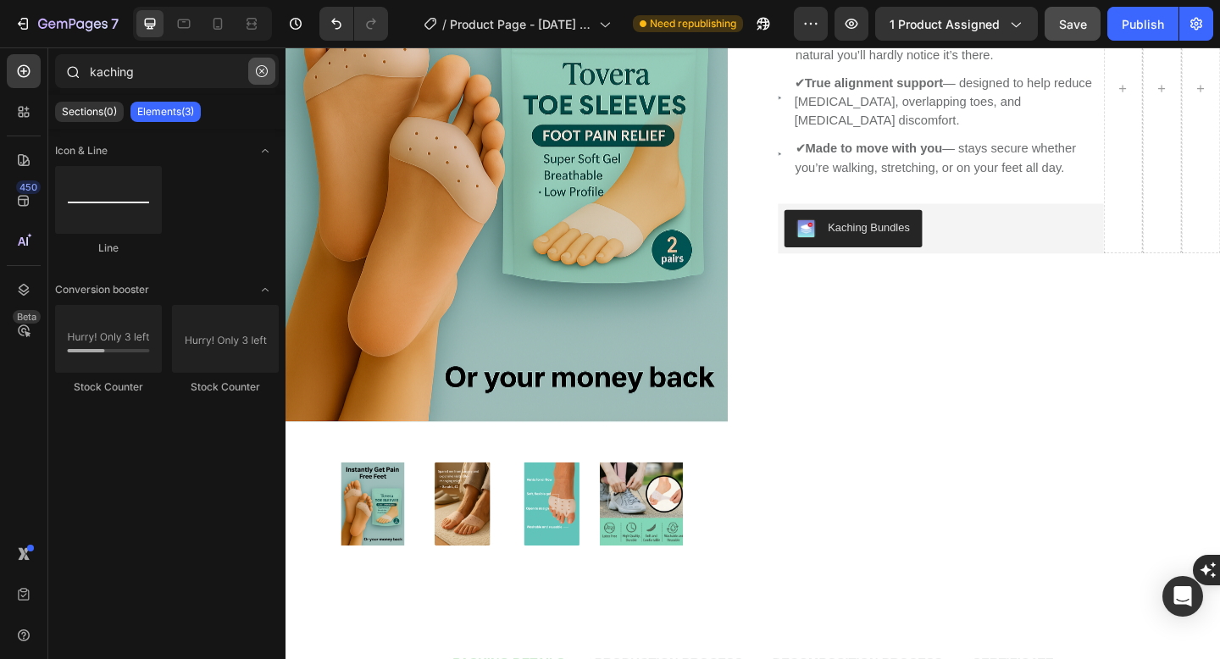
click at [263, 71] on icon "button" at bounding box center [262, 71] width 12 height 12
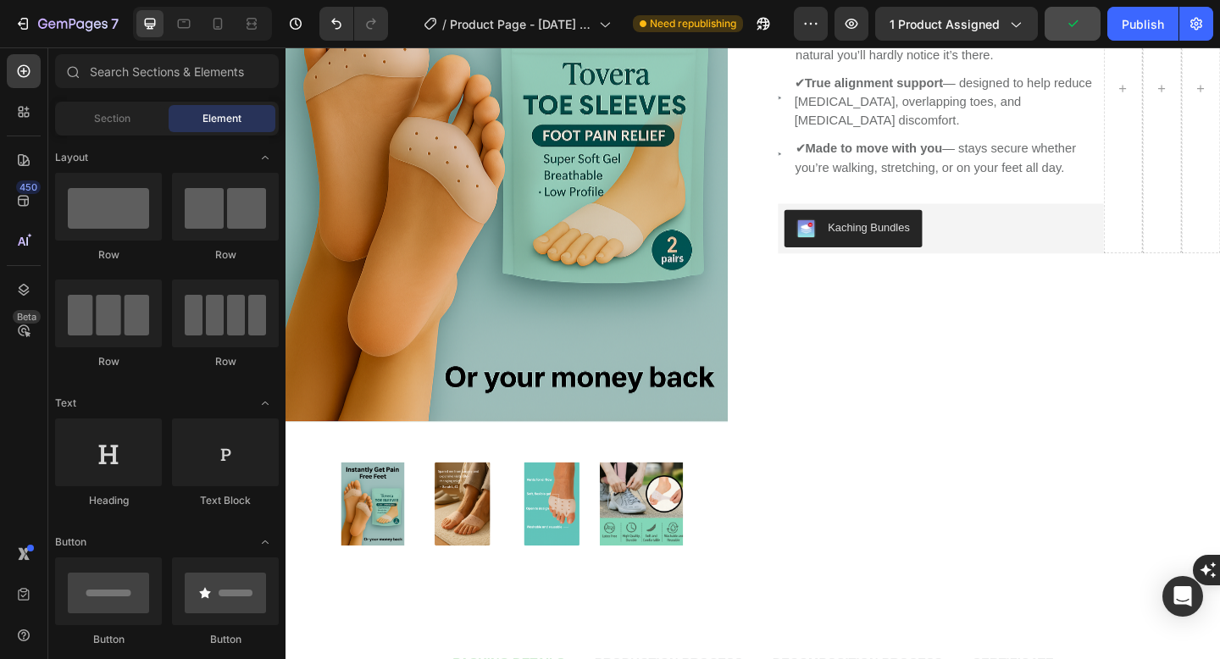
click at [512, 244] on img at bounding box center [525, 138] width 481 height 722
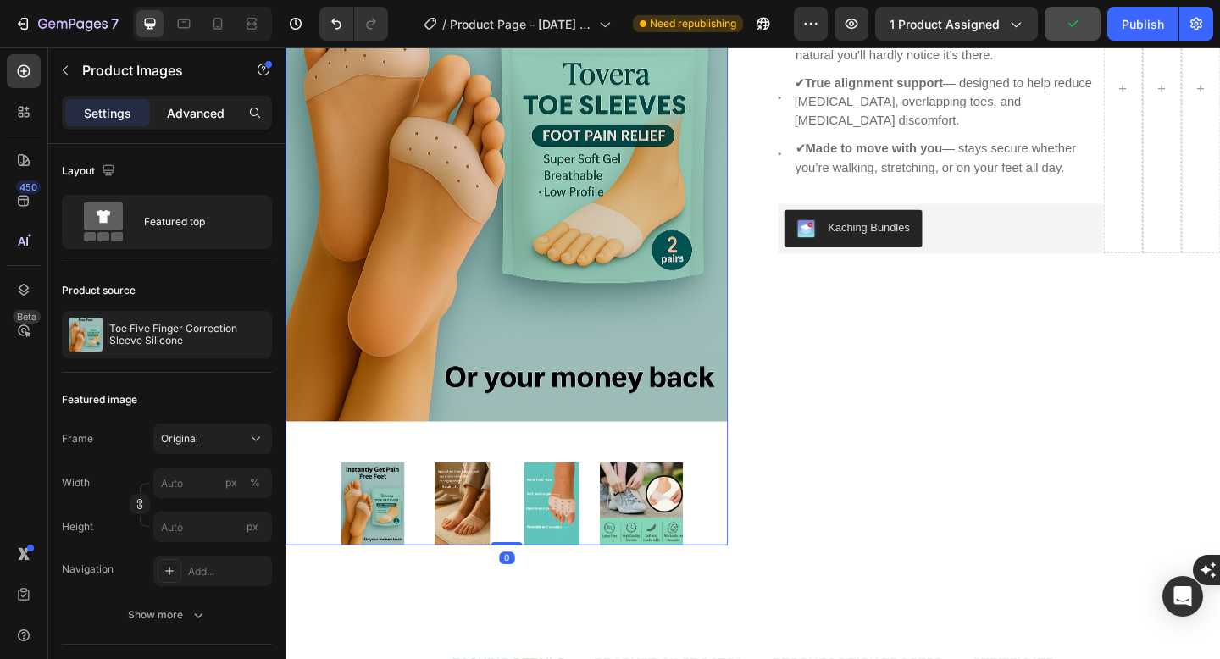
click at [192, 111] on p "Advanced" at bounding box center [196, 113] width 58 height 18
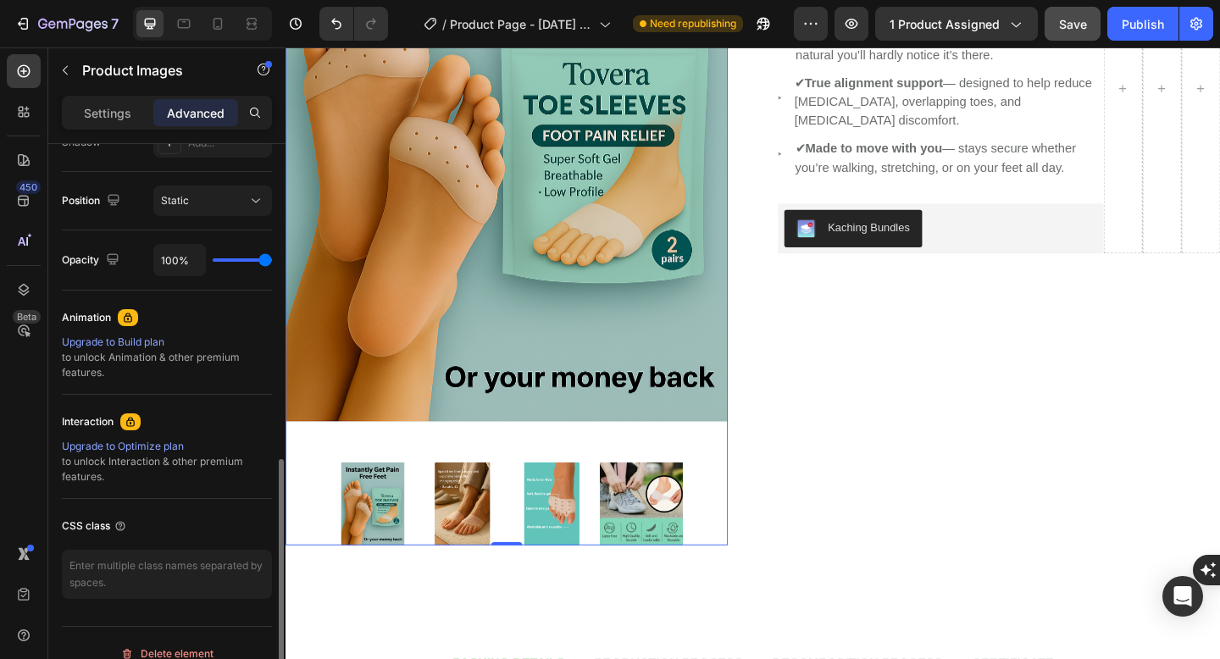
scroll to position [612, 0]
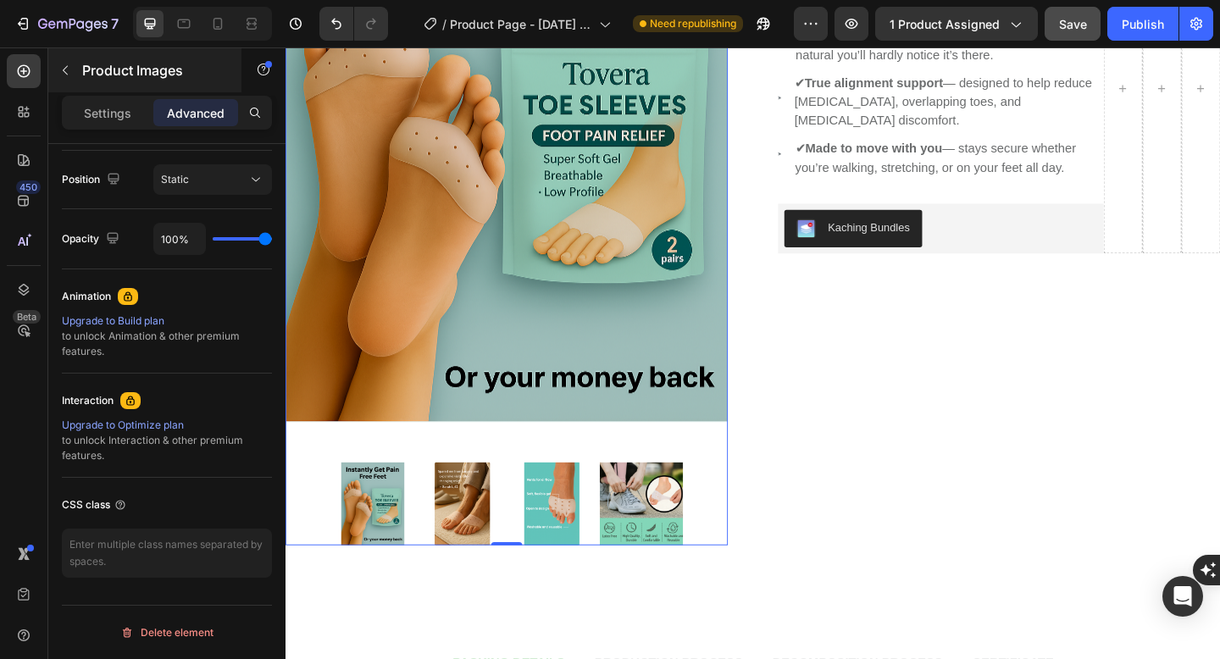
click at [108, 89] on div "Product Images" at bounding box center [144, 70] width 193 height 44
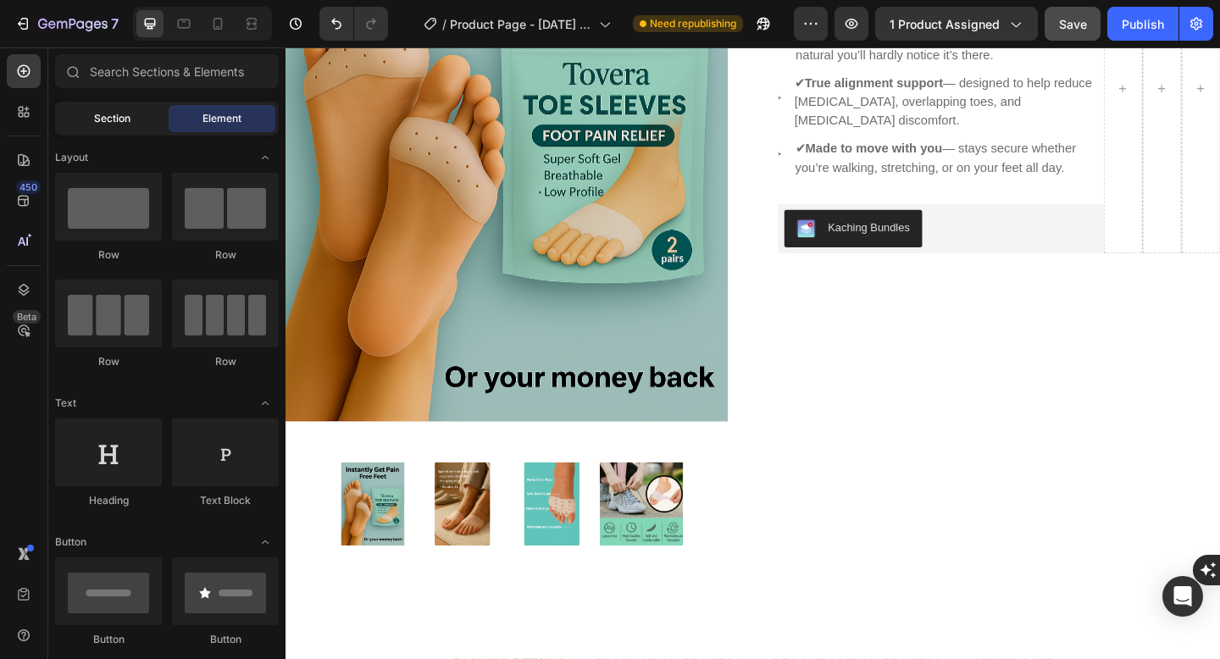
click at [104, 119] on span "Section" at bounding box center [112, 118] width 36 height 15
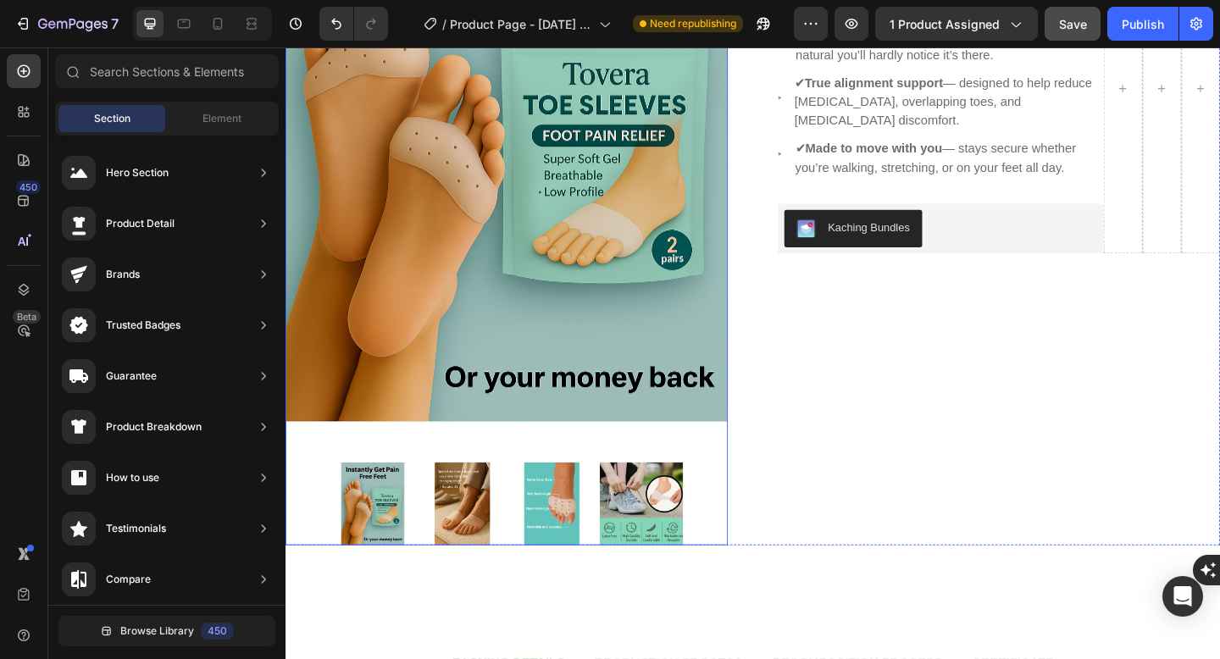
click at [468, 202] on img at bounding box center [525, 138] width 481 height 722
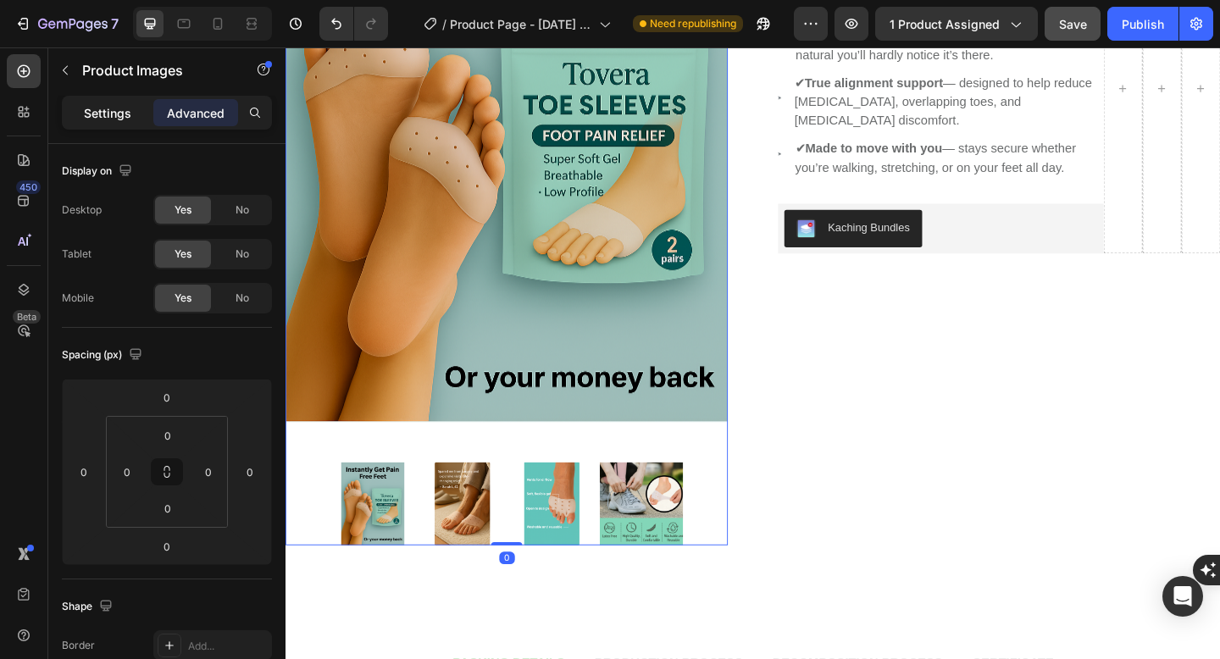
click at [83, 117] on div "Settings" at bounding box center [107, 112] width 85 height 27
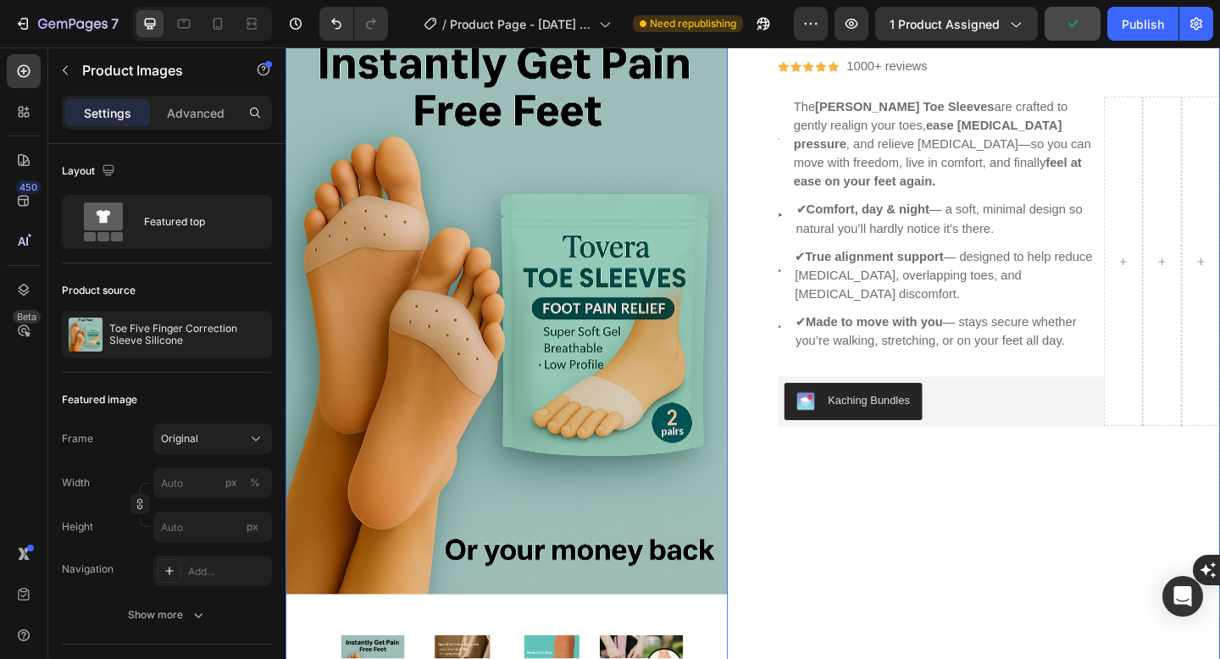
scroll to position [201, 0]
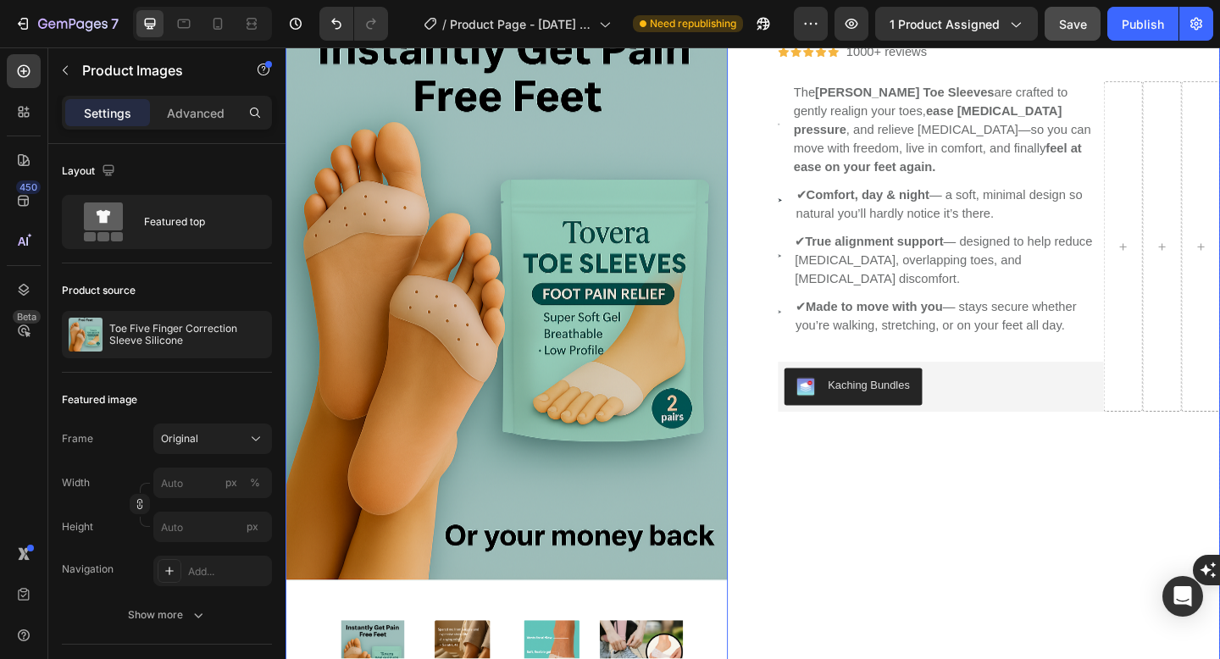
click at [1031, 412] on div "Toe Five Finger Correction Sleeve Silicone (P) Title Icon Icon Icon Icon Icon I…" at bounding box center [1061, 355] width 481 height 812
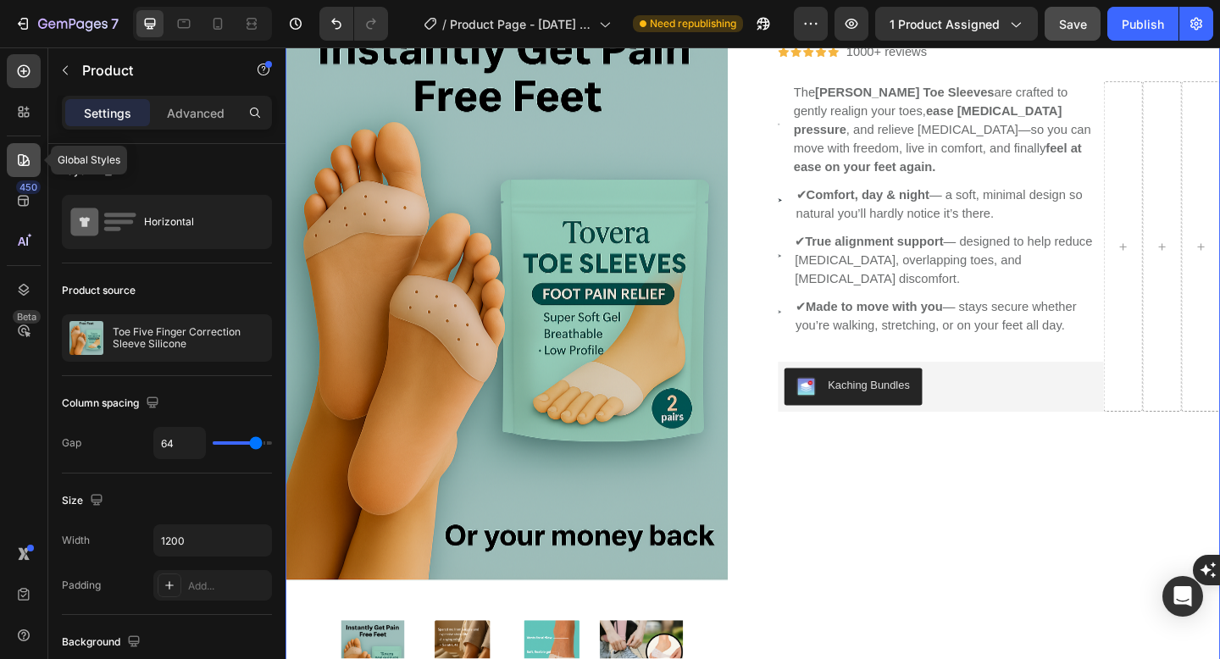
click at [28, 150] on div at bounding box center [24, 160] width 34 height 34
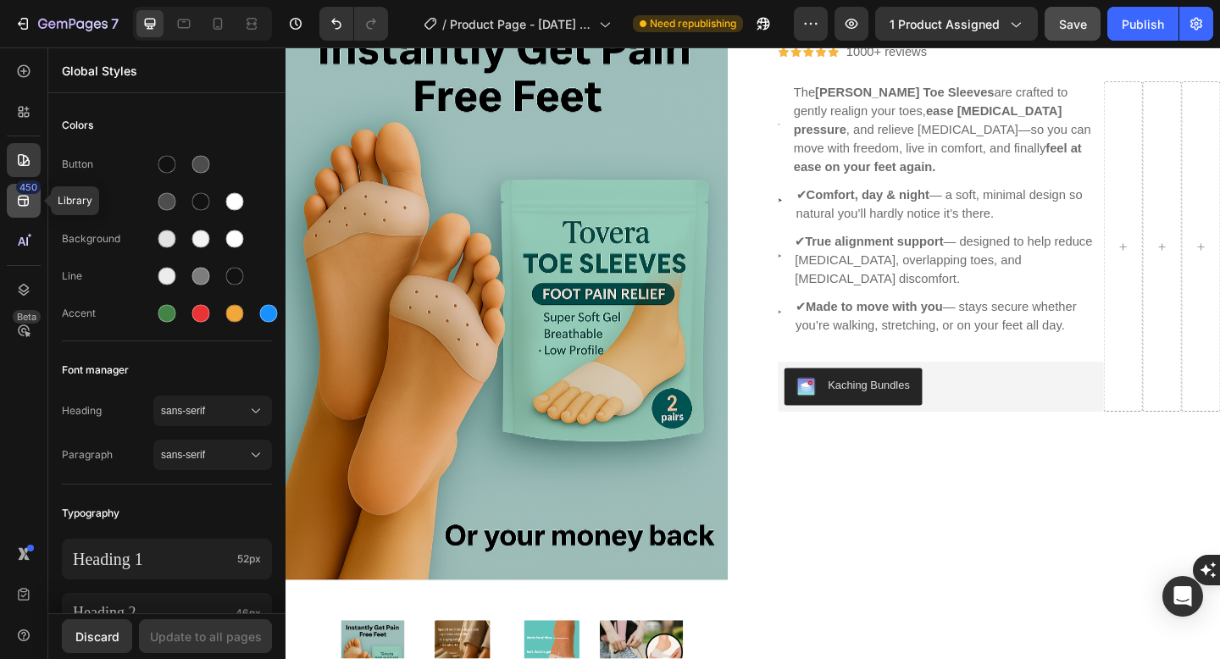
click at [25, 204] on icon at bounding box center [23, 200] width 17 height 17
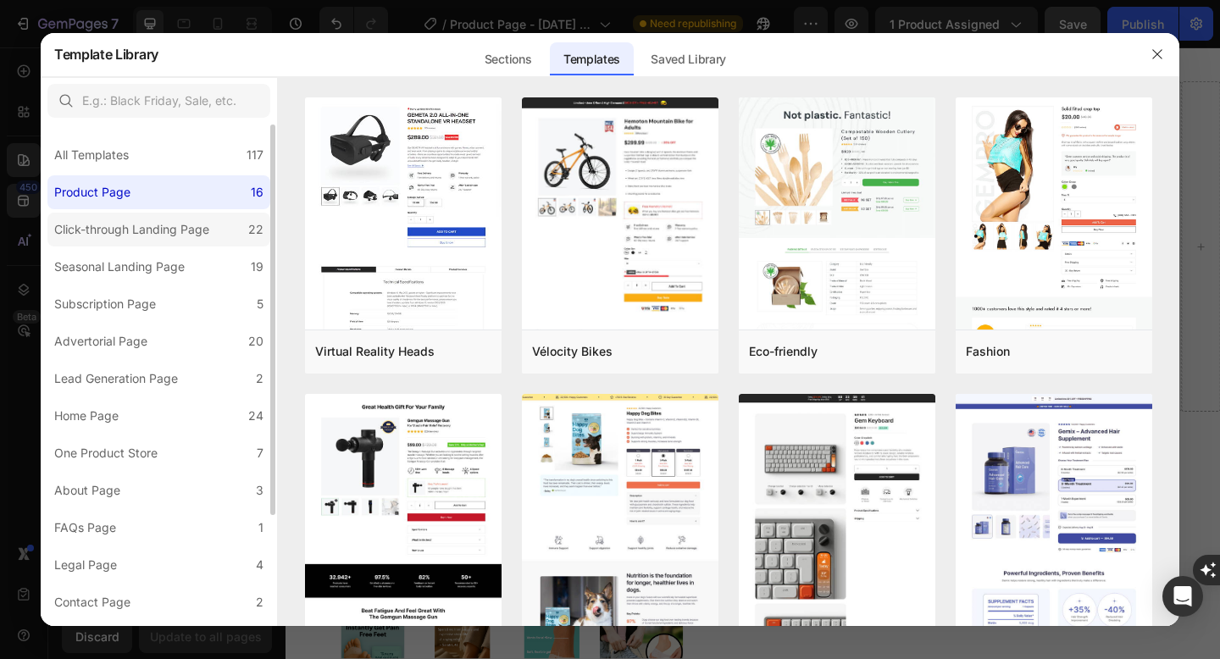
click at [110, 235] on div "Click-through Landing Page" at bounding box center [131, 229] width 155 height 20
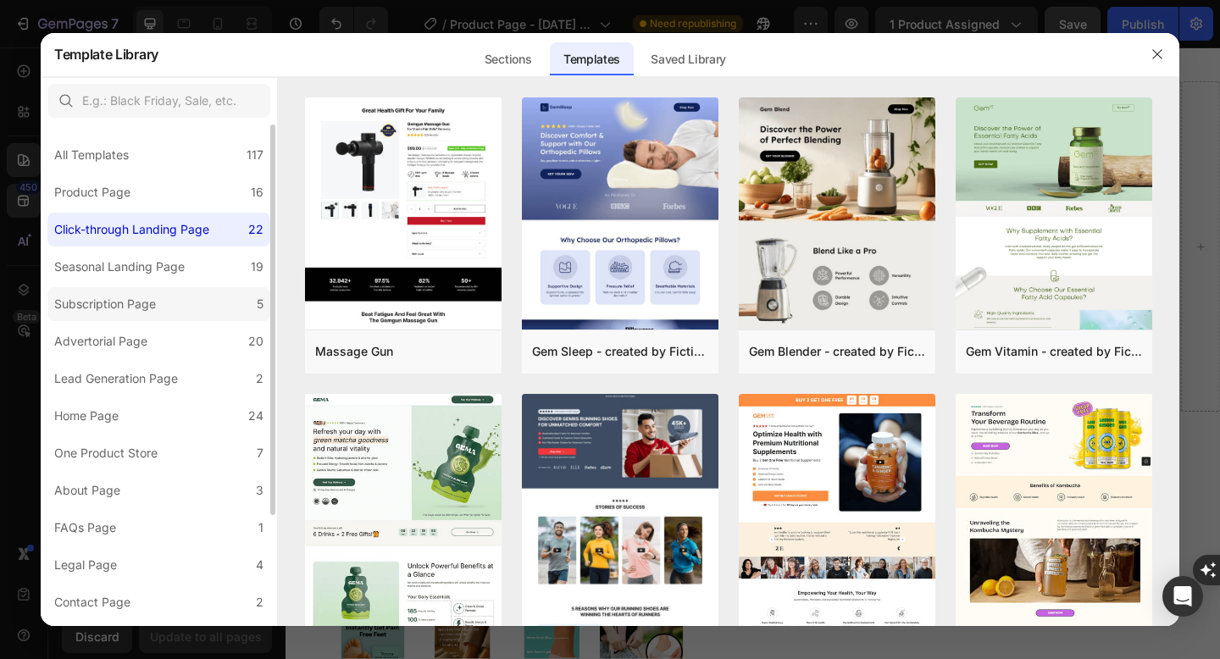
scroll to position [142, 0]
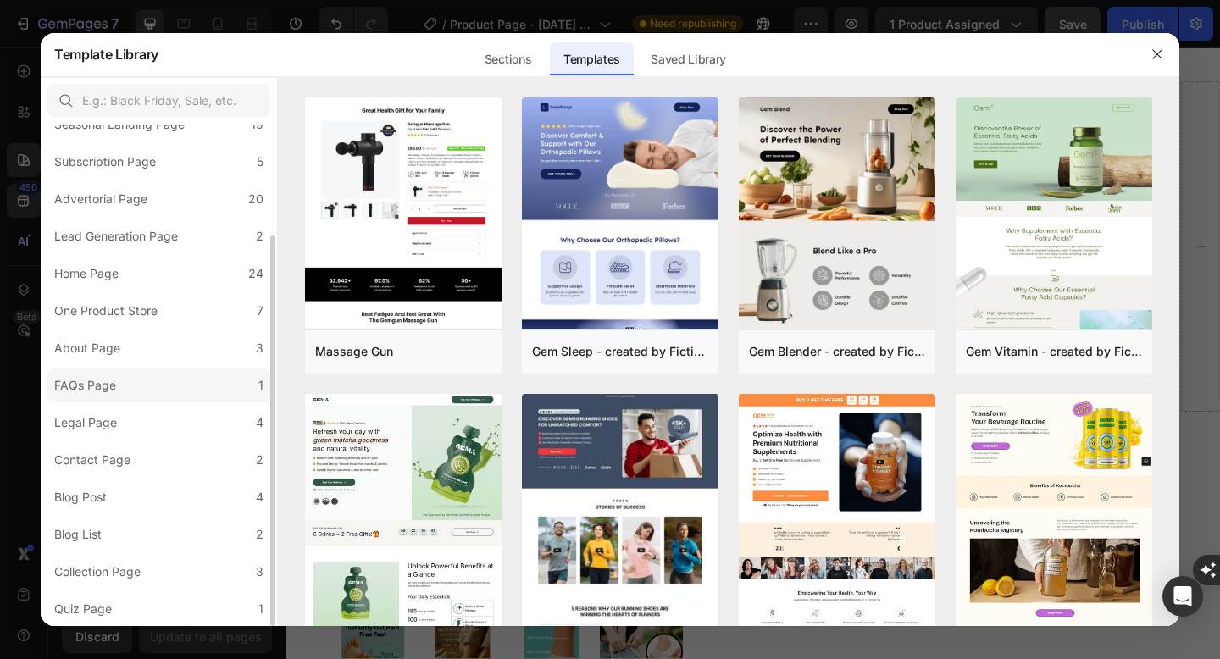
click at [141, 399] on label "FAQs Page 1" at bounding box center [158, 385] width 223 height 34
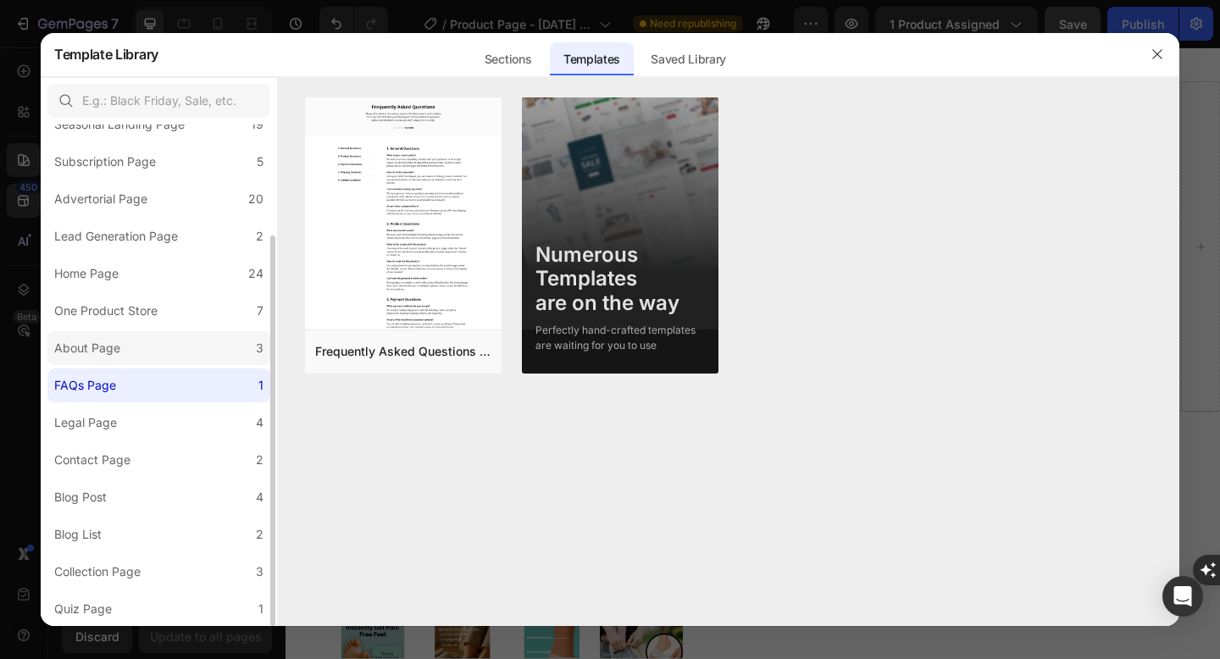
click at [156, 356] on label "About Page 3" at bounding box center [158, 348] width 223 height 34
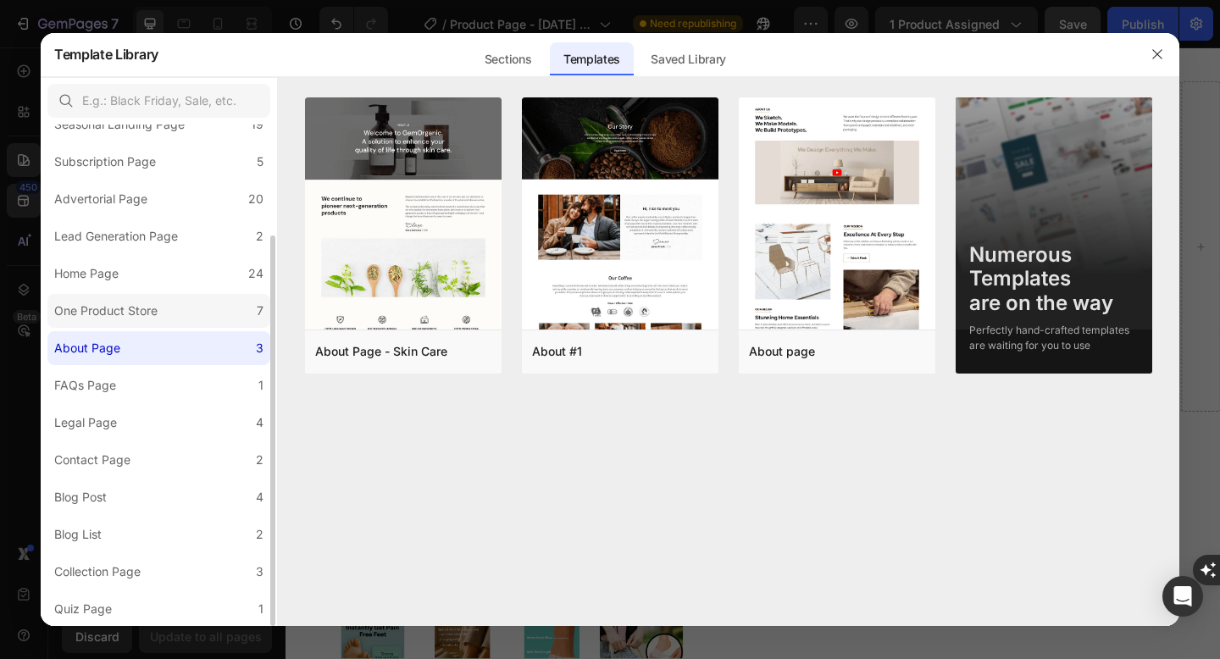
click at [171, 315] on label "One Product Store 7" at bounding box center [158, 311] width 223 height 34
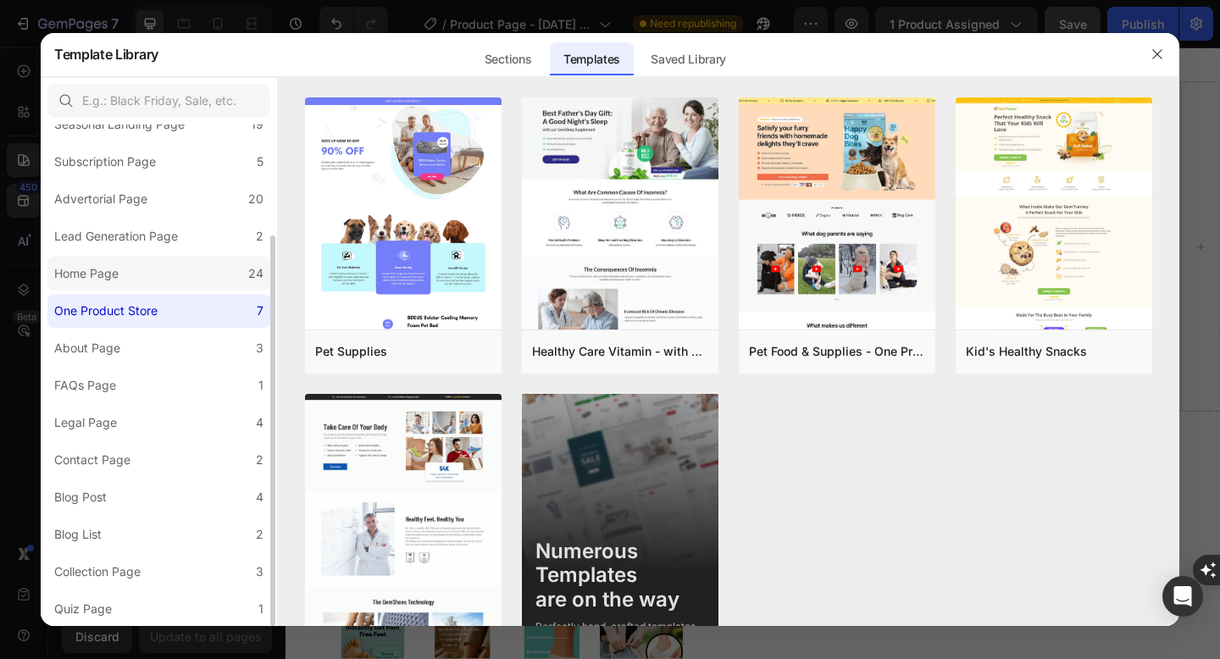
click at [185, 278] on label "Home Page 24" at bounding box center [158, 274] width 223 height 34
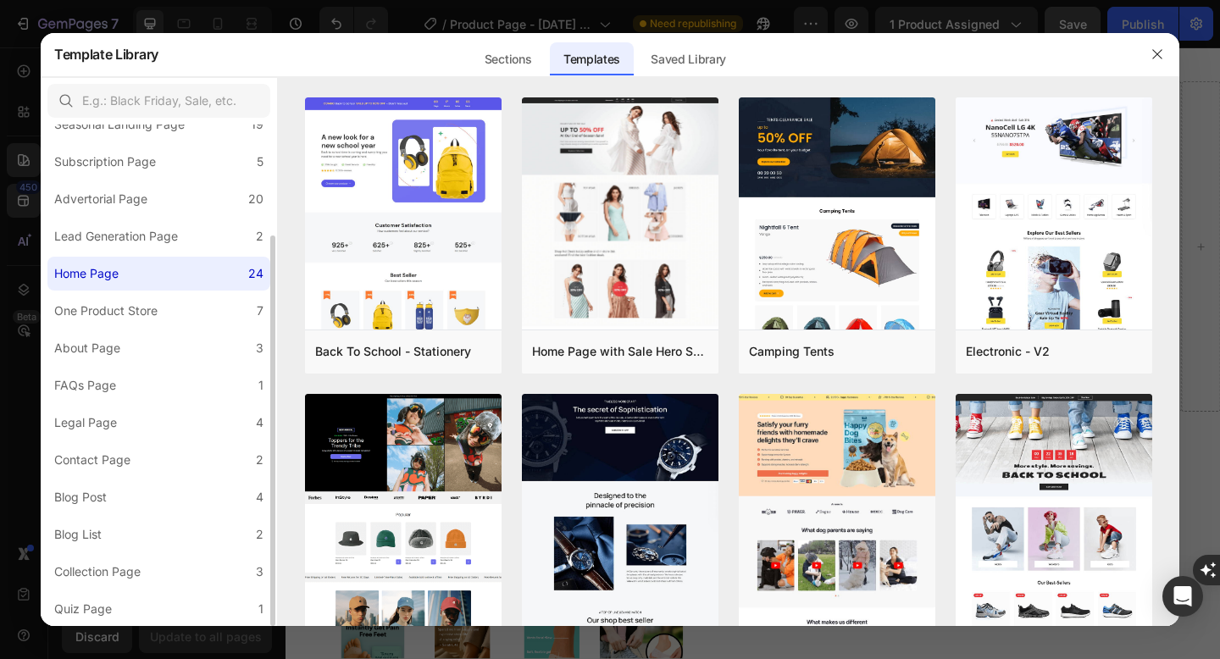
scroll to position [0, 0]
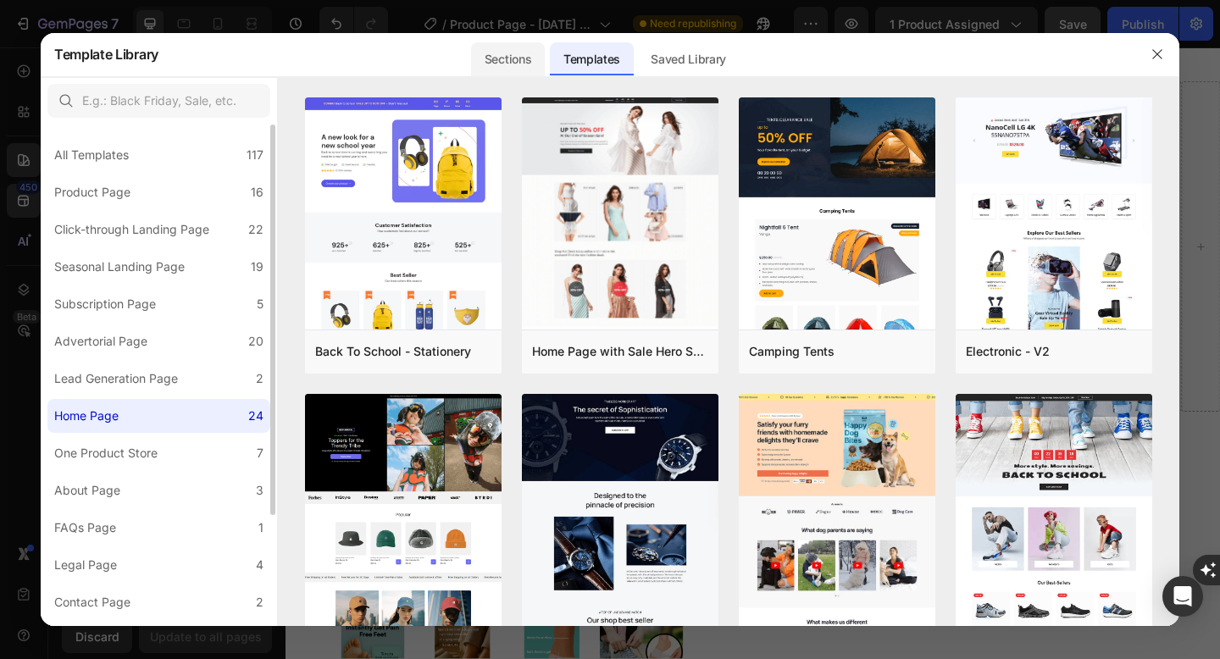
click at [531, 58] on div "Sections" at bounding box center [508, 59] width 74 height 34
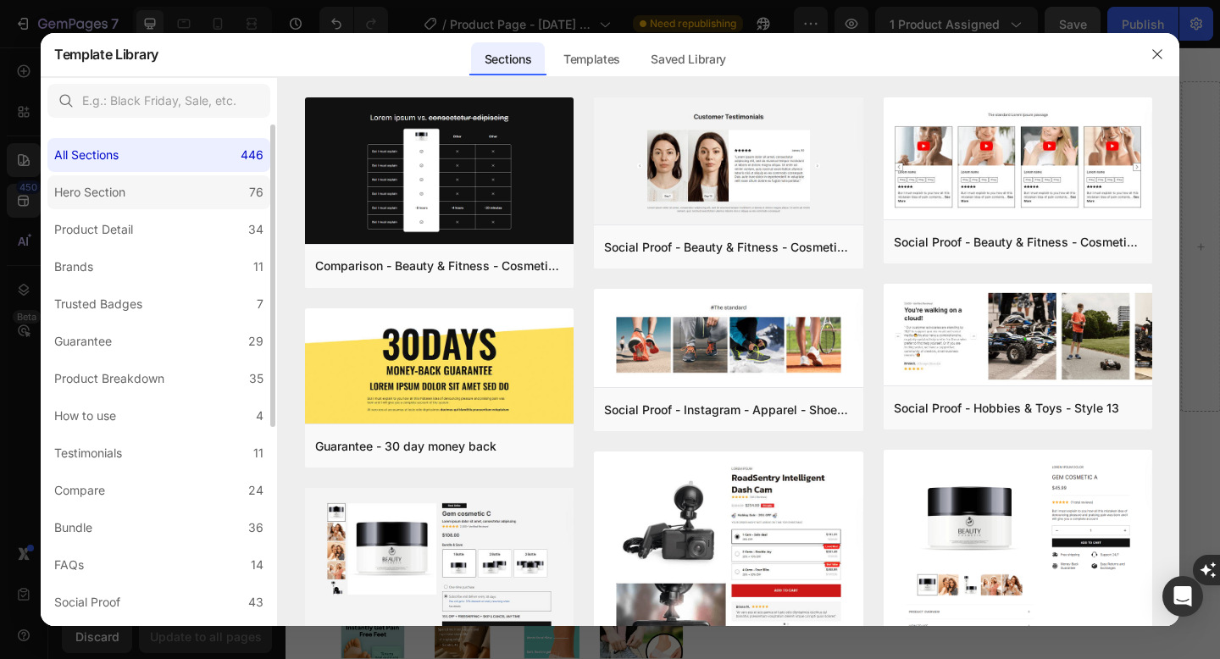
click at [146, 190] on label "Hero Section 76" at bounding box center [158, 192] width 223 height 34
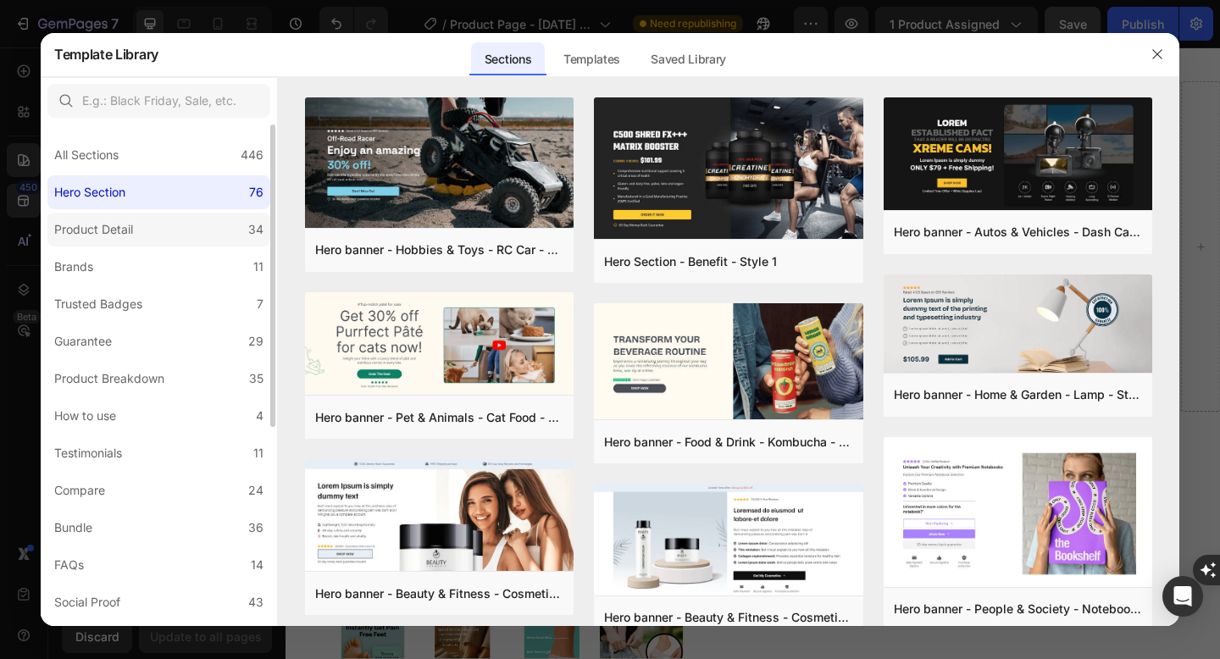
click at [156, 221] on label "Product Detail 34" at bounding box center [158, 230] width 223 height 34
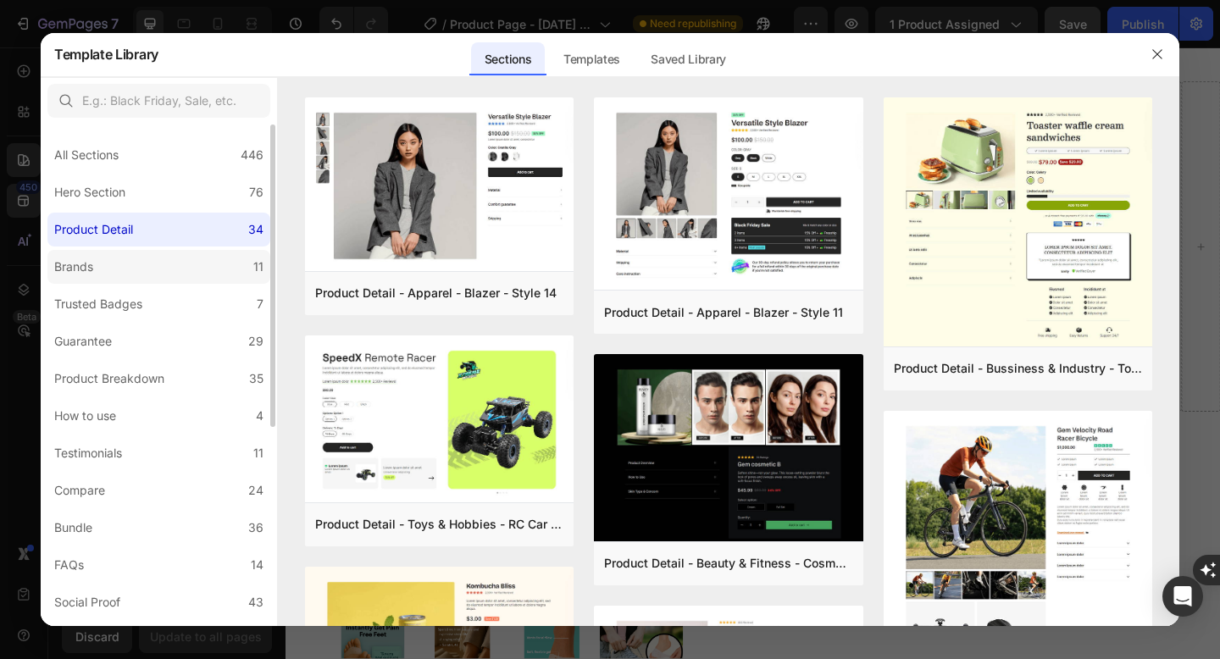
click at [162, 263] on label "Brands 11" at bounding box center [158, 267] width 223 height 34
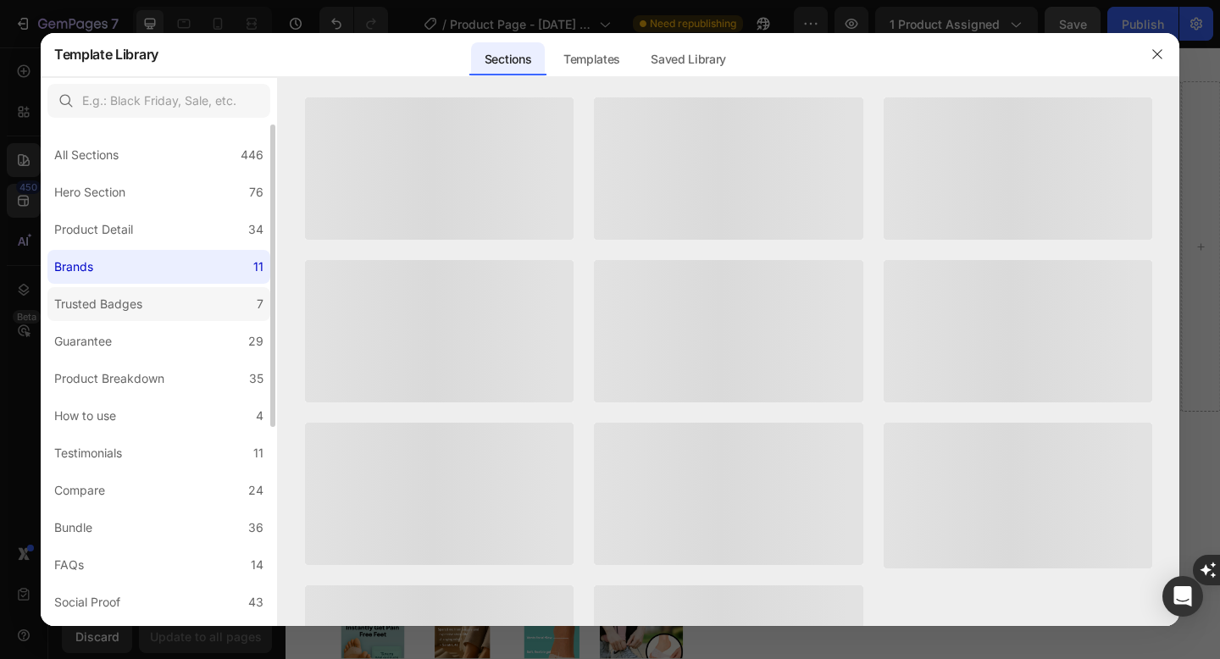
click at [158, 296] on label "Trusted Badges 7" at bounding box center [158, 304] width 223 height 34
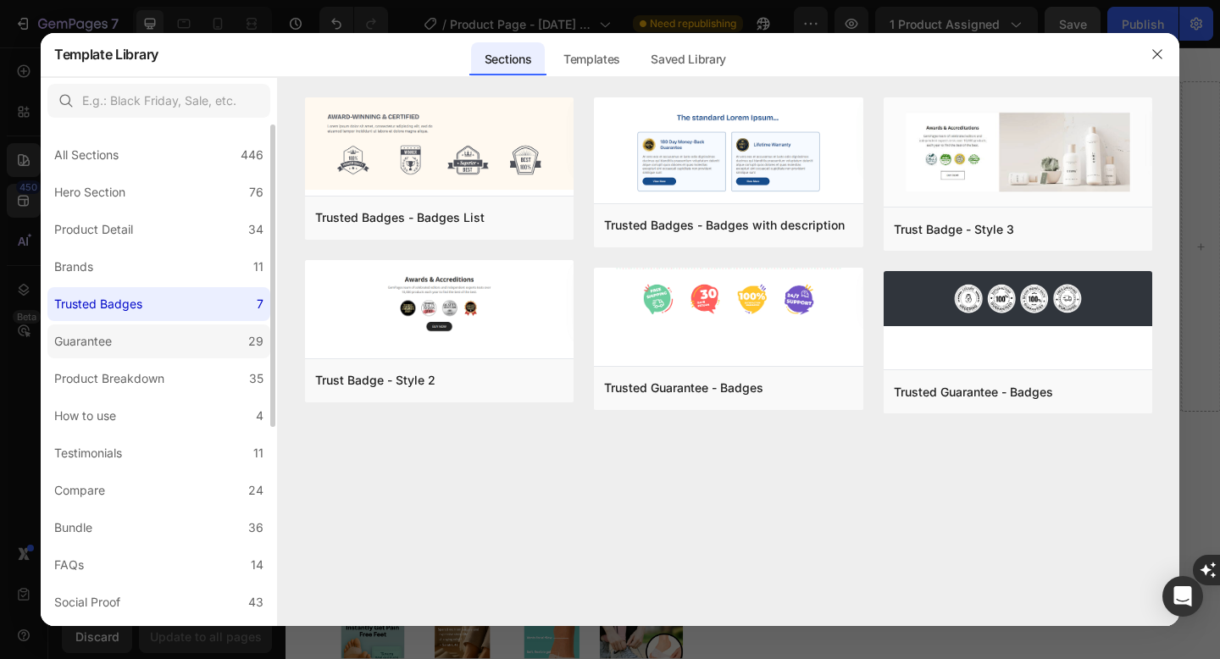
click at [158, 338] on label "Guarantee 29" at bounding box center [158, 341] width 223 height 34
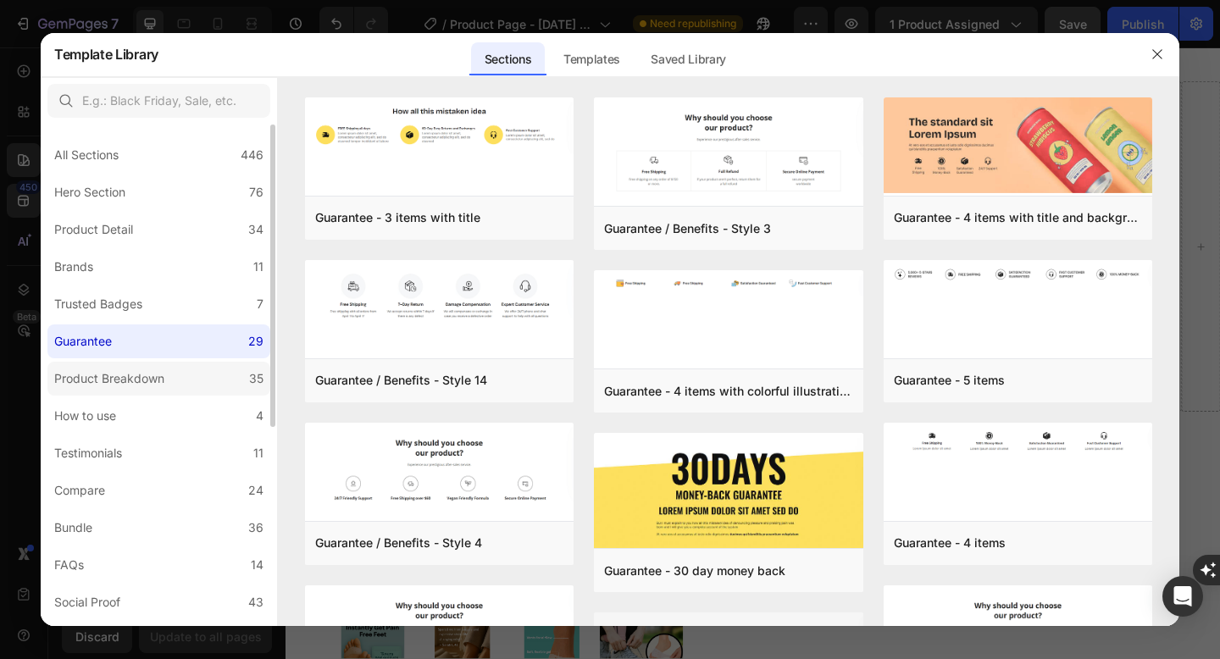
click at [192, 384] on label "Product Breakdown 35" at bounding box center [158, 379] width 223 height 34
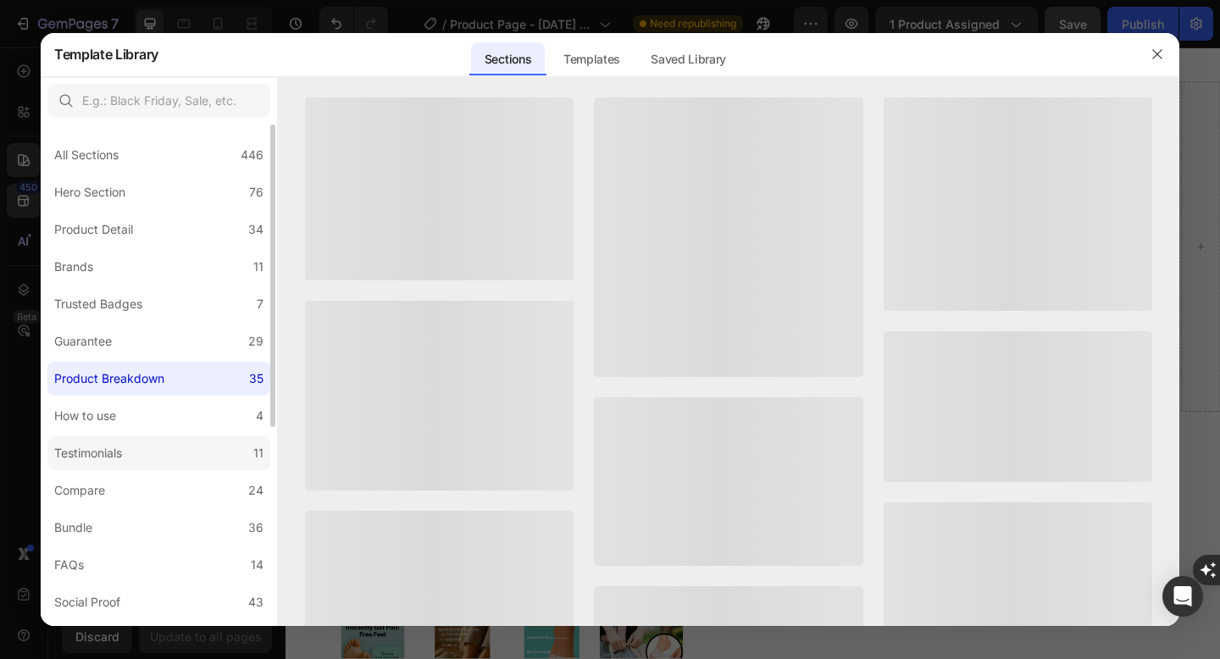
click at [142, 462] on label "Testimonials 11" at bounding box center [158, 453] width 223 height 34
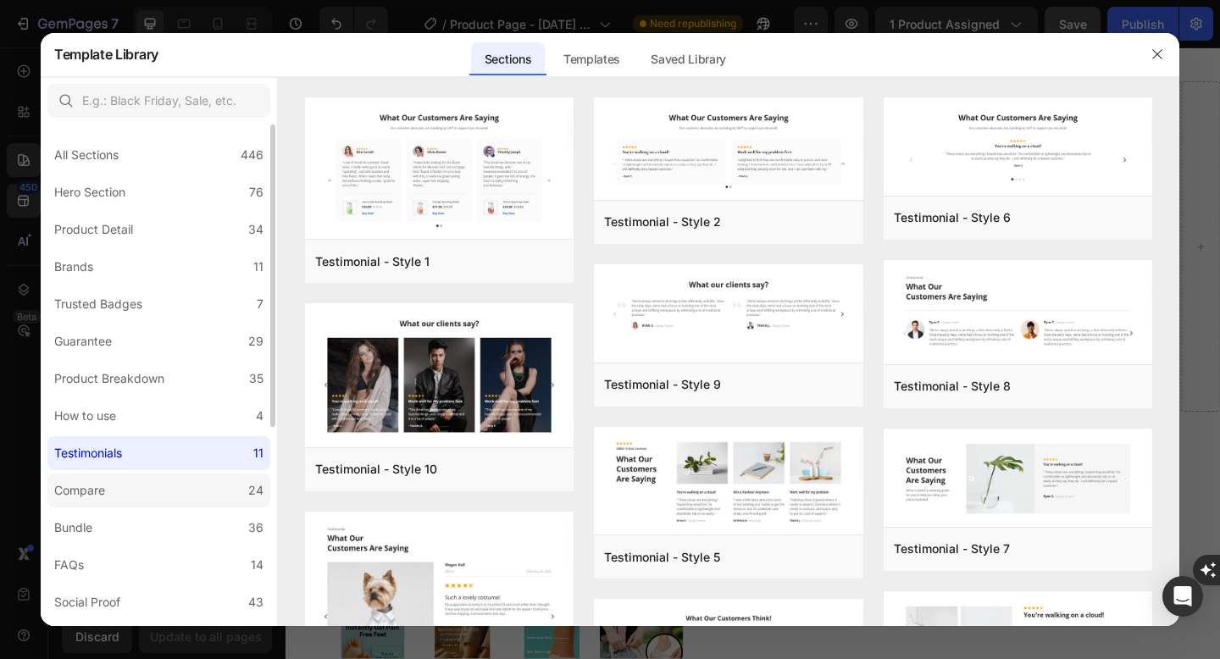
click at [132, 484] on label "Compare 24" at bounding box center [158, 490] width 223 height 34
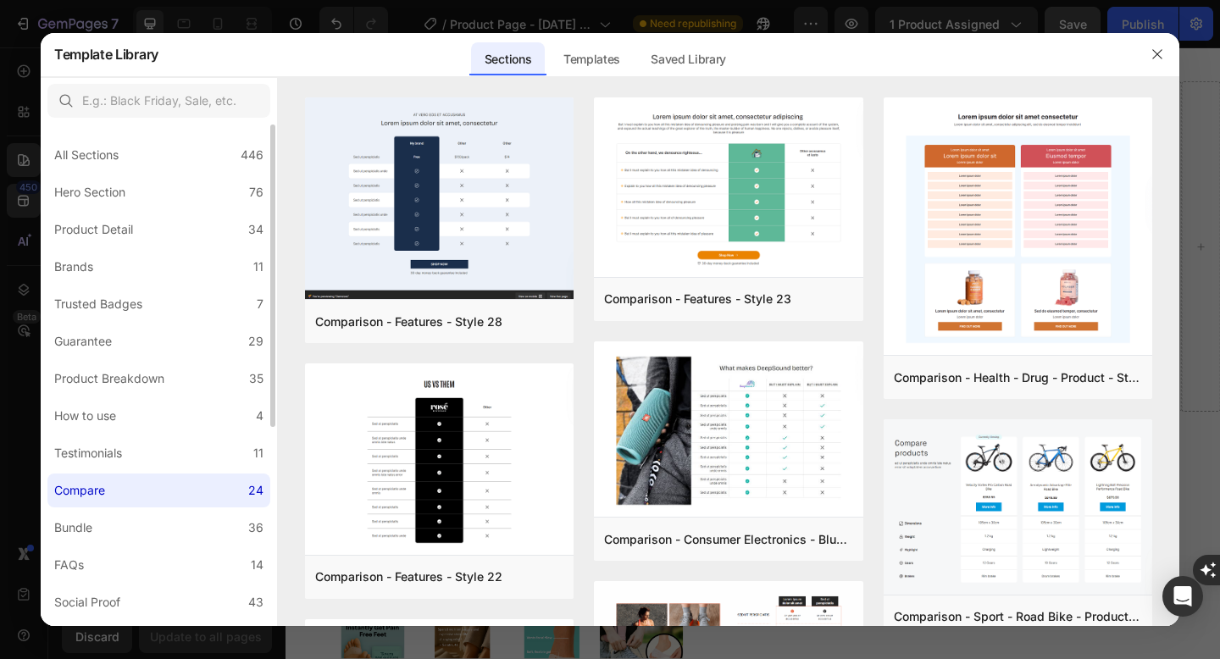
click at [132, 508] on div "All Sections 446 Hero Section 76 Product Detail 34 Brands 11 Trusted Badges 7 G…" at bounding box center [159, 539] width 236 height 830
click at [148, 523] on label "Bundle 36" at bounding box center [158, 528] width 223 height 34
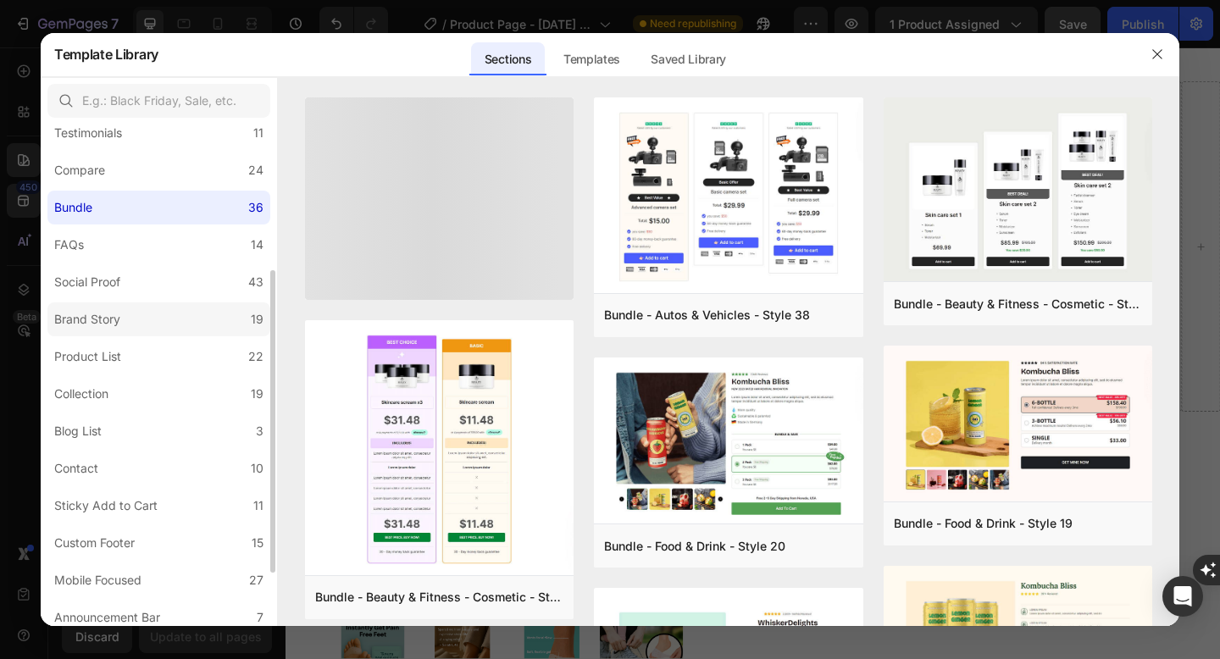
scroll to position [321, 0]
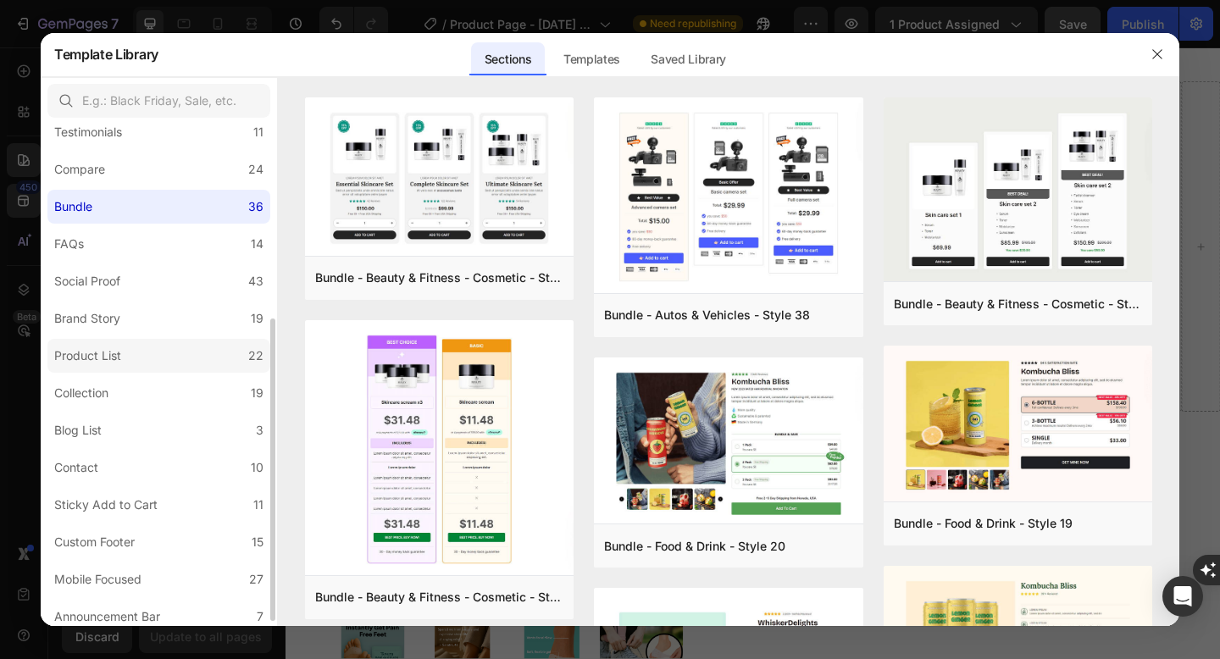
click at [146, 369] on label "Product List 22" at bounding box center [158, 356] width 223 height 34
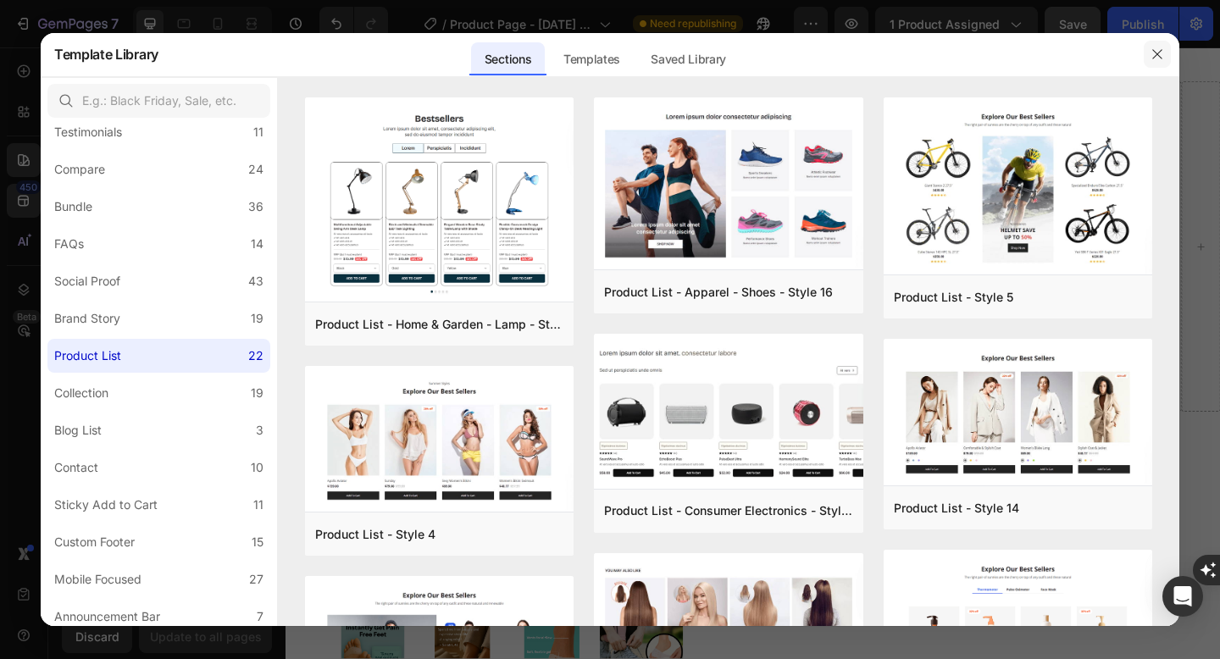
click at [1156, 48] on icon "button" at bounding box center [1157, 54] width 14 height 14
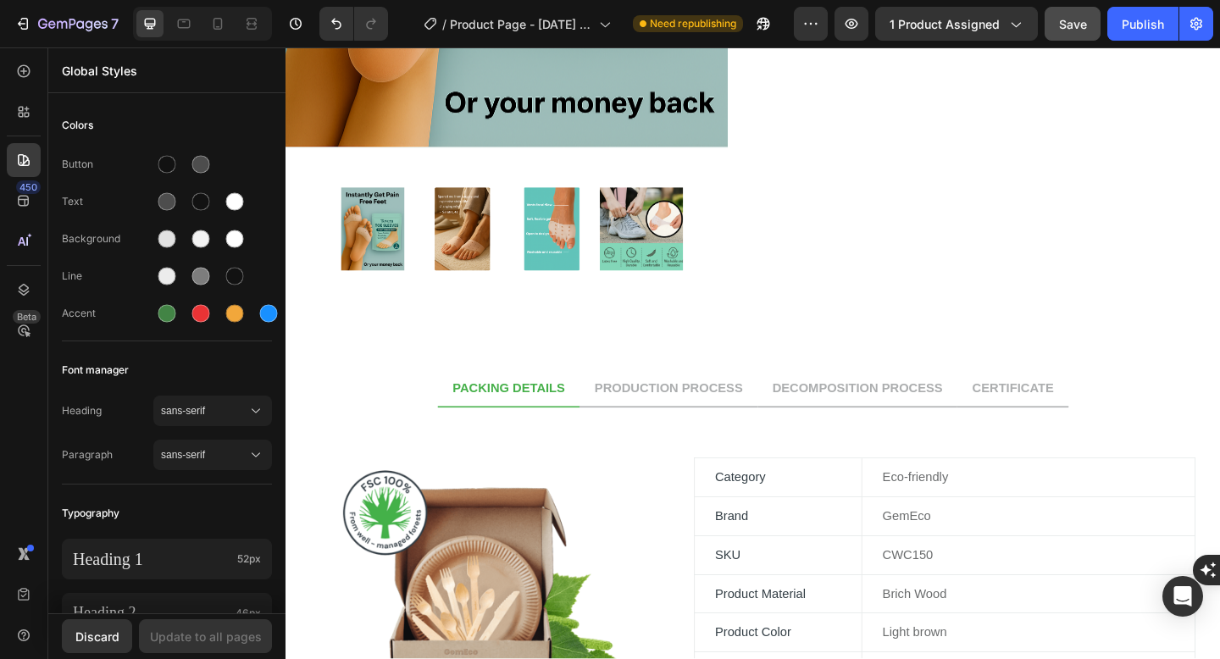
scroll to position [676, 0]
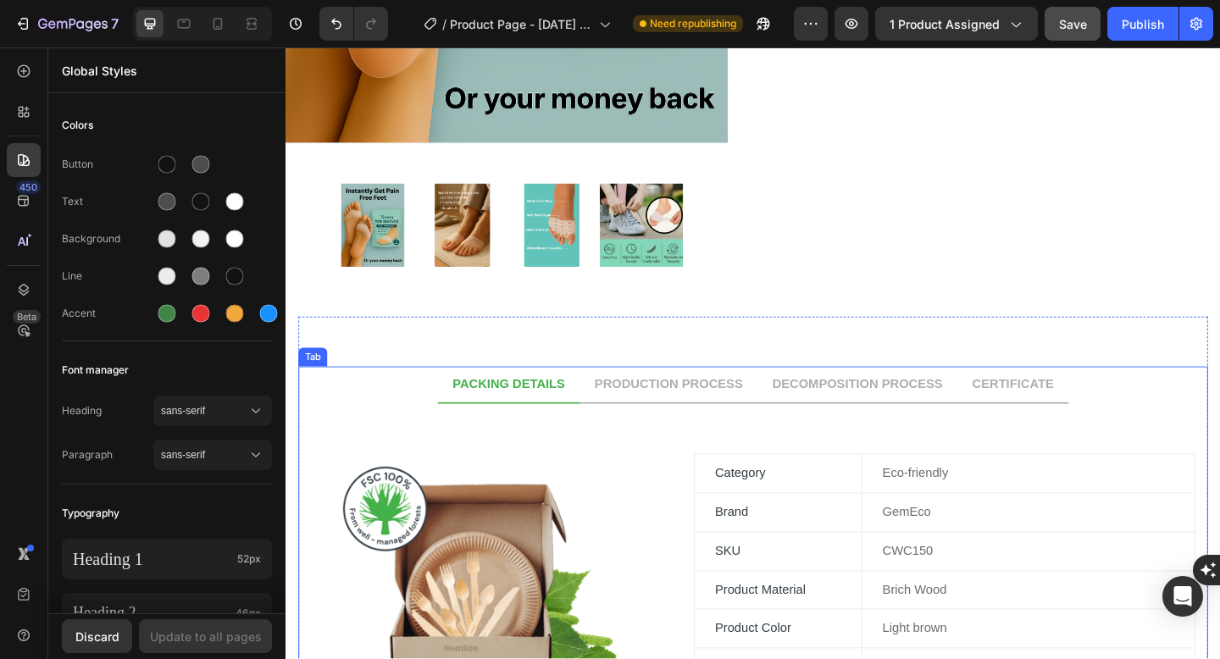
click at [677, 445] on div "Image Category Text block Eco-friendly Text block Row Brand Text block GemEco T…" at bounding box center [793, 671] width 989 height 473
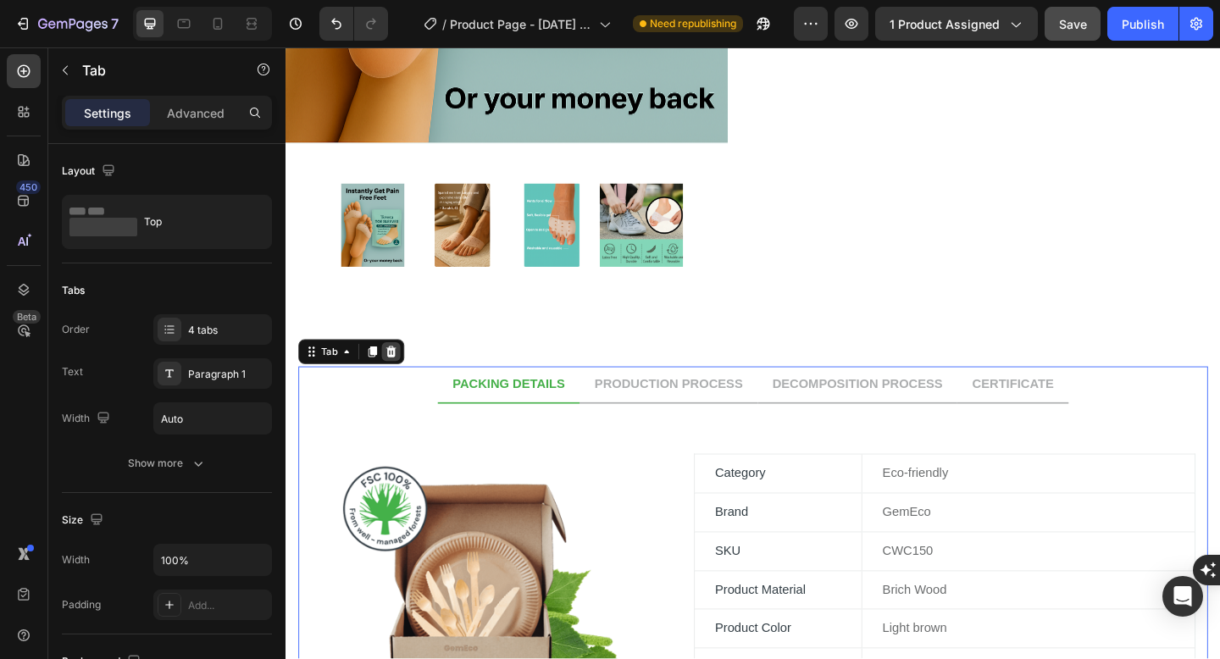
click at [396, 383] on icon at bounding box center [400, 379] width 14 height 14
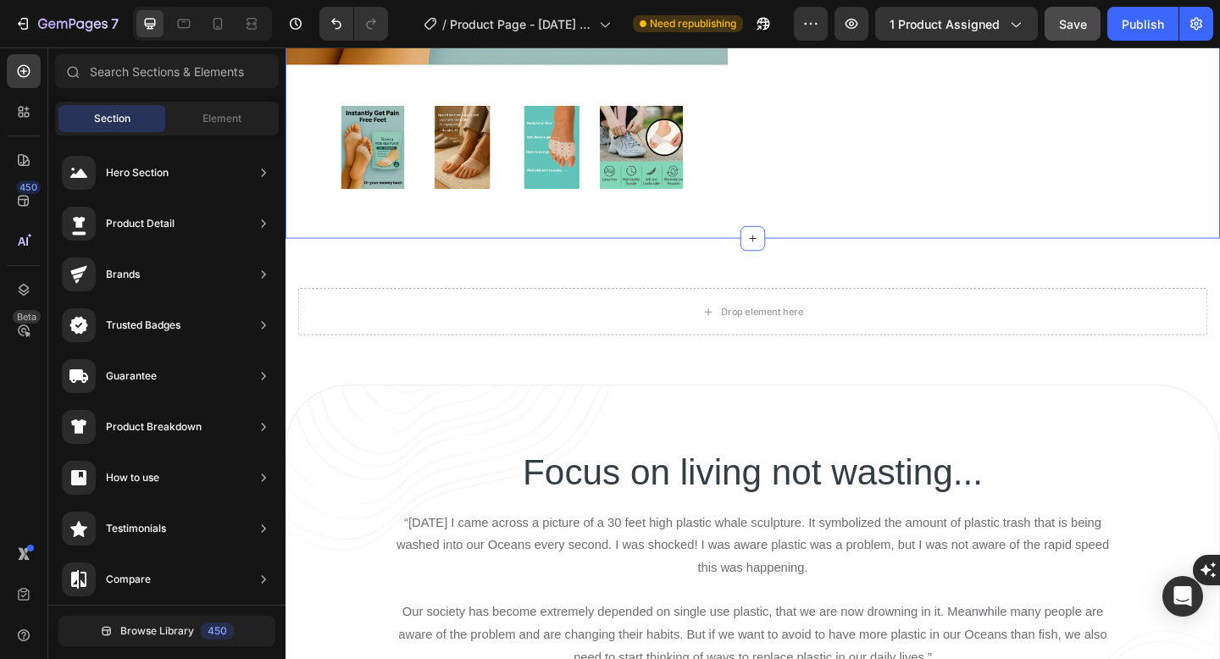
scroll to position [750, 0]
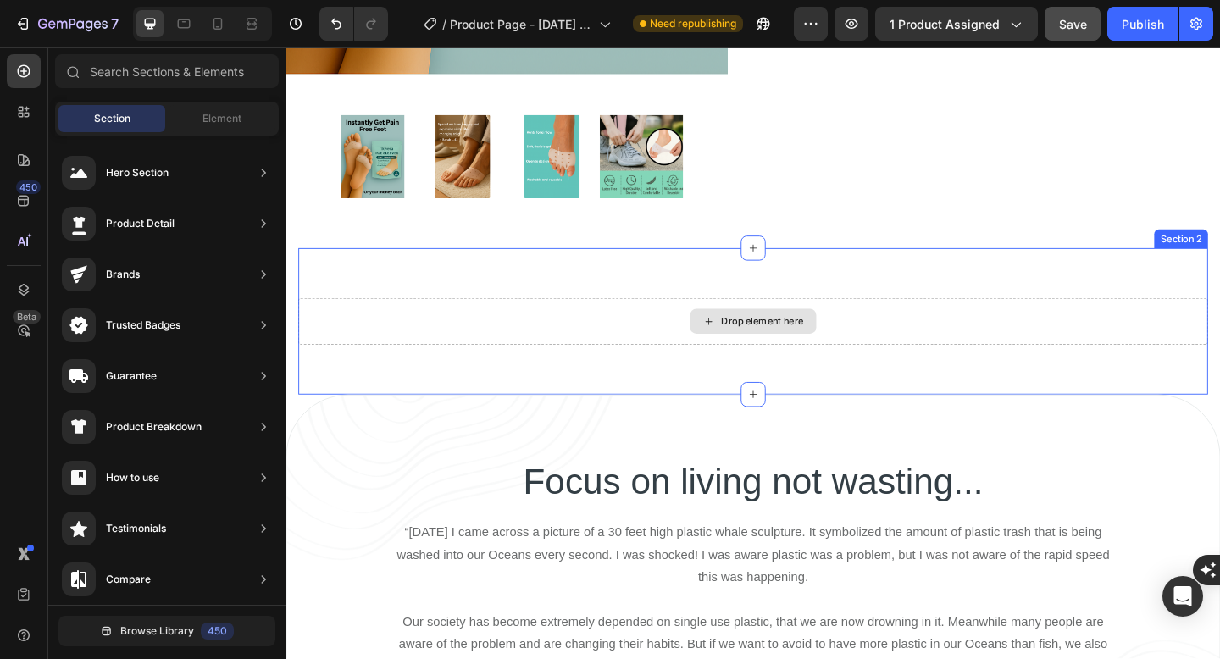
click at [806, 336] on div "Drop element here" at bounding box center [793, 345] width 137 height 27
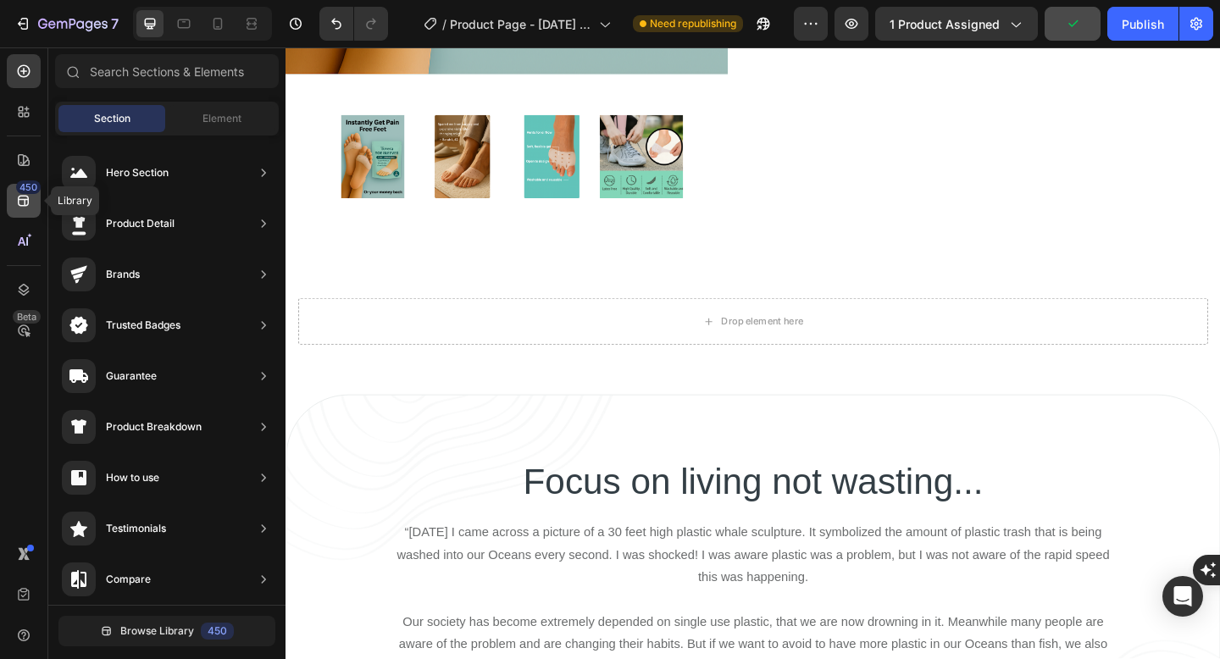
click at [19, 204] on icon at bounding box center [23, 200] width 17 height 17
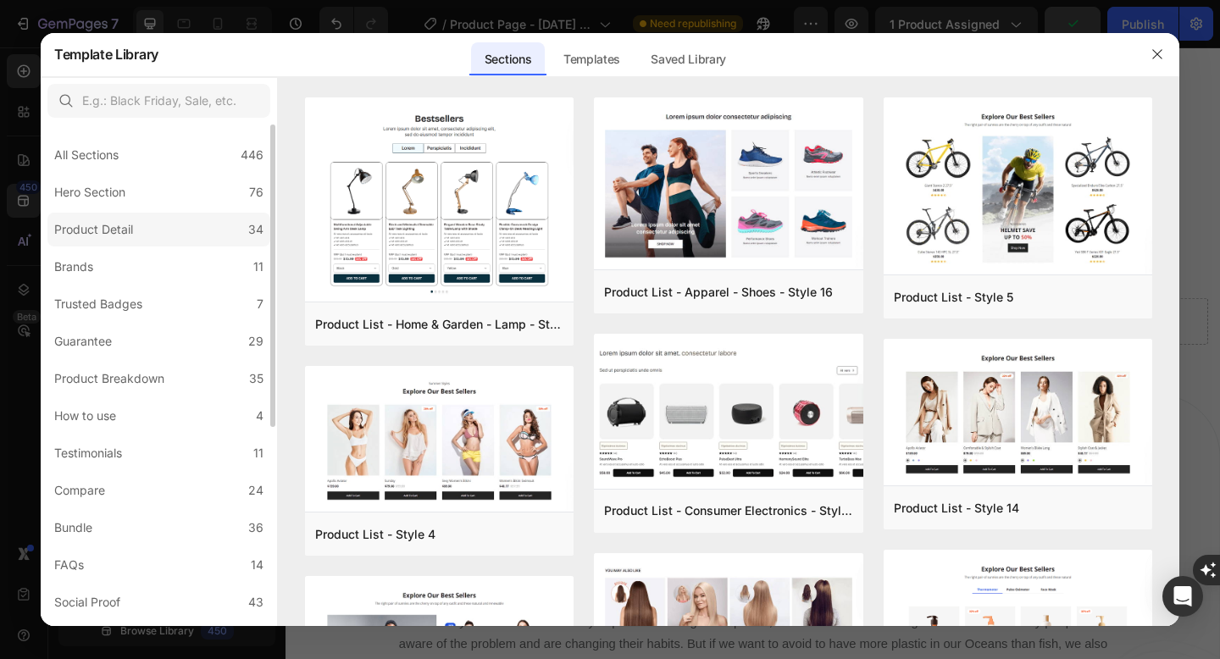
click at [92, 235] on div "Product Detail" at bounding box center [93, 229] width 79 height 20
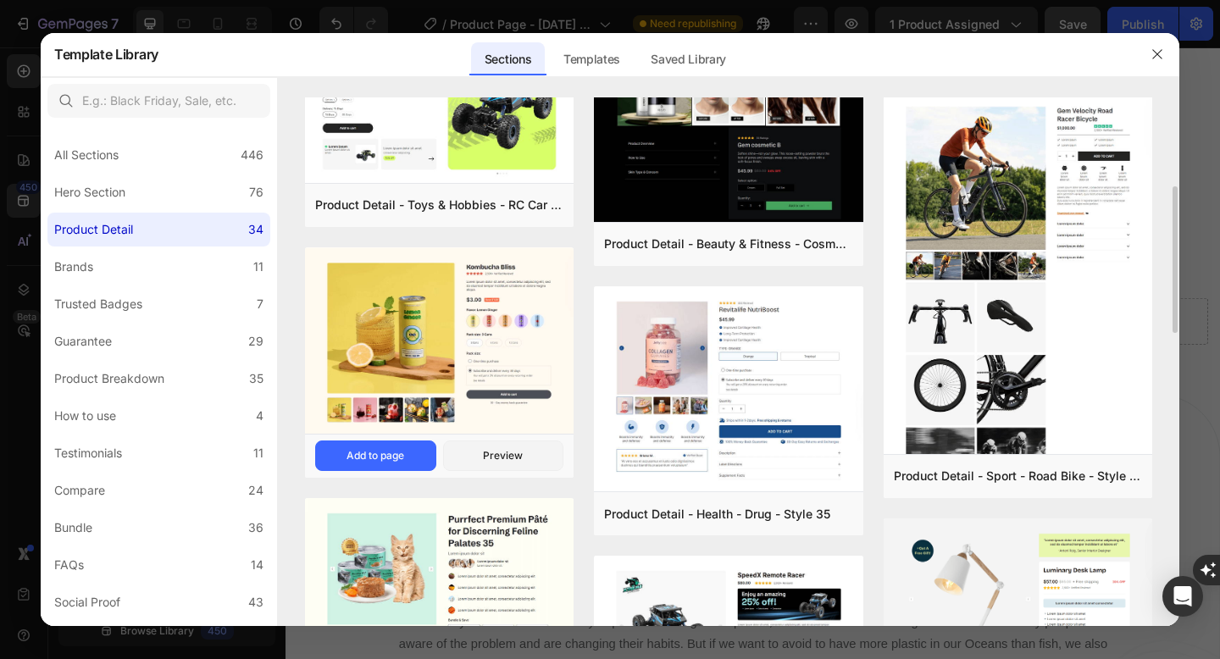
scroll to position [1065, 0]
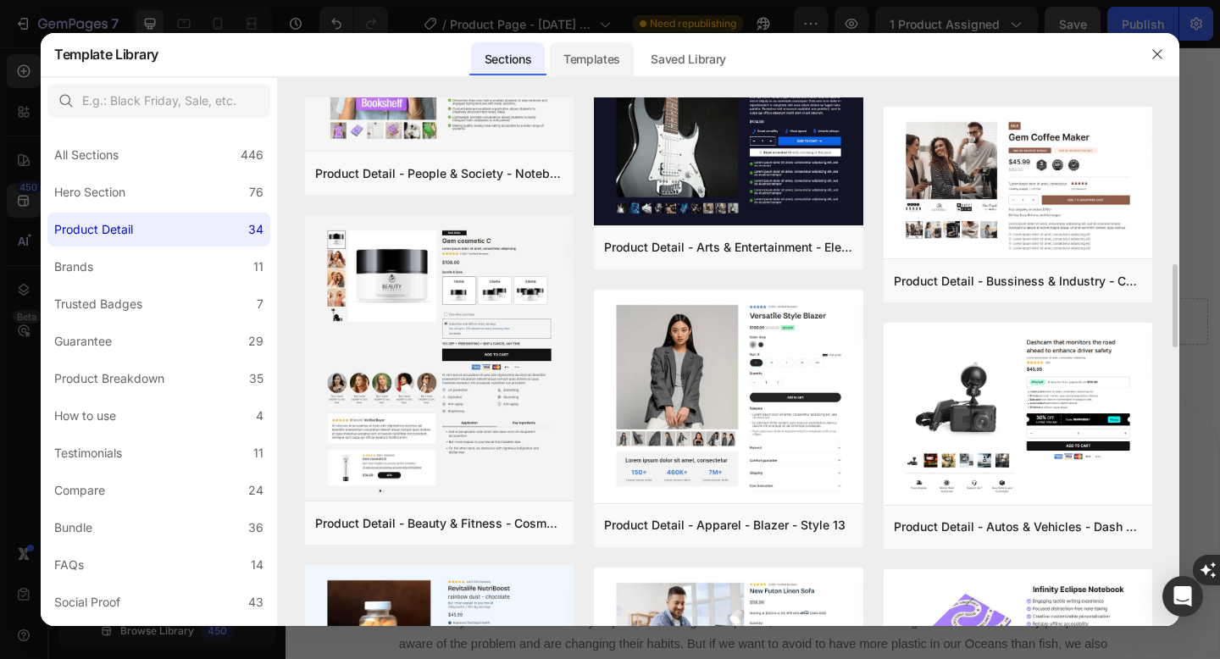
click at [621, 63] on div "Templates" at bounding box center [592, 59] width 84 height 34
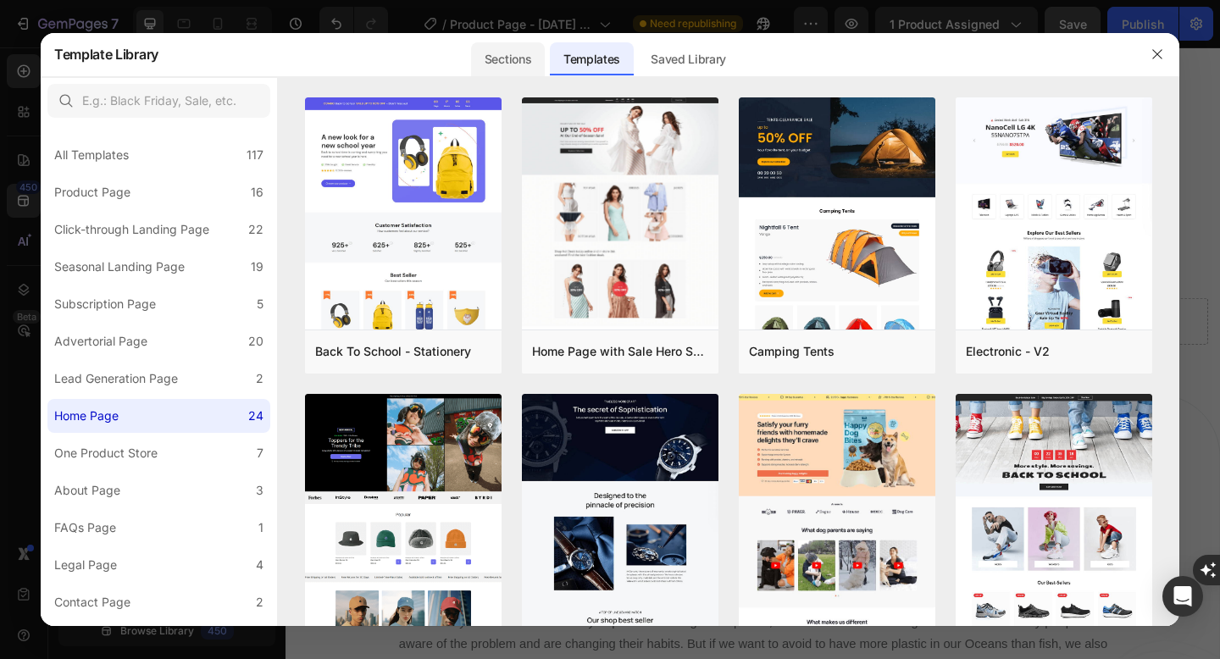
click at [550, 75] on div "Sections" at bounding box center [592, 54] width 84 height 44
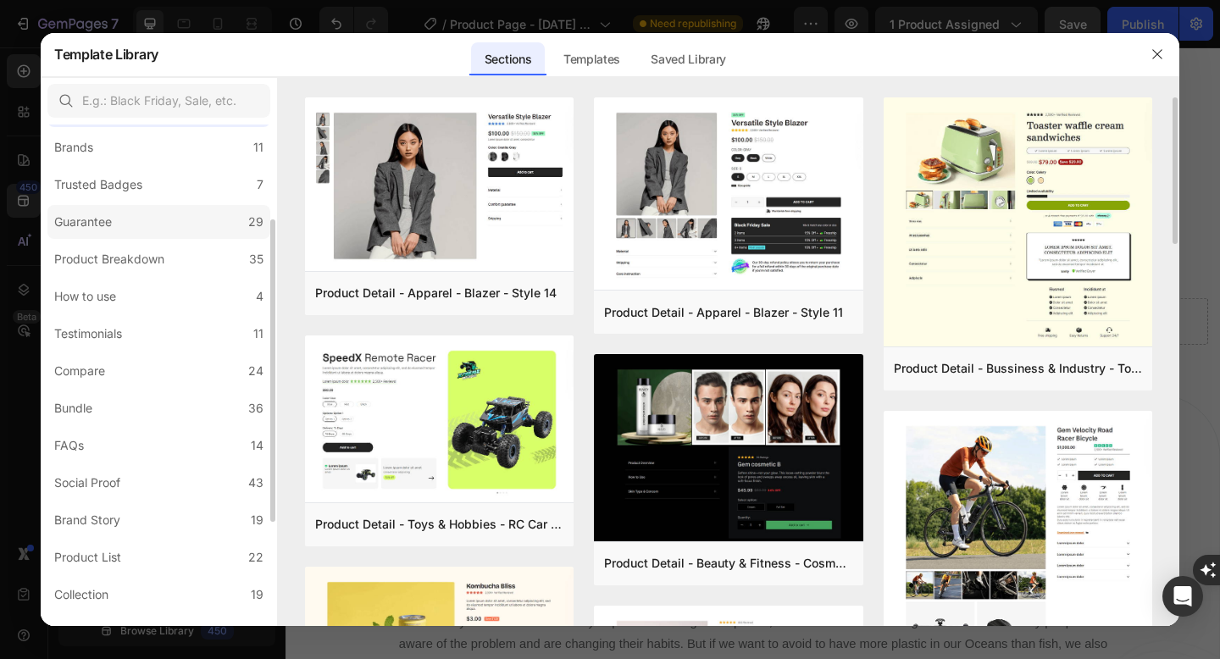
scroll to position [134, 0]
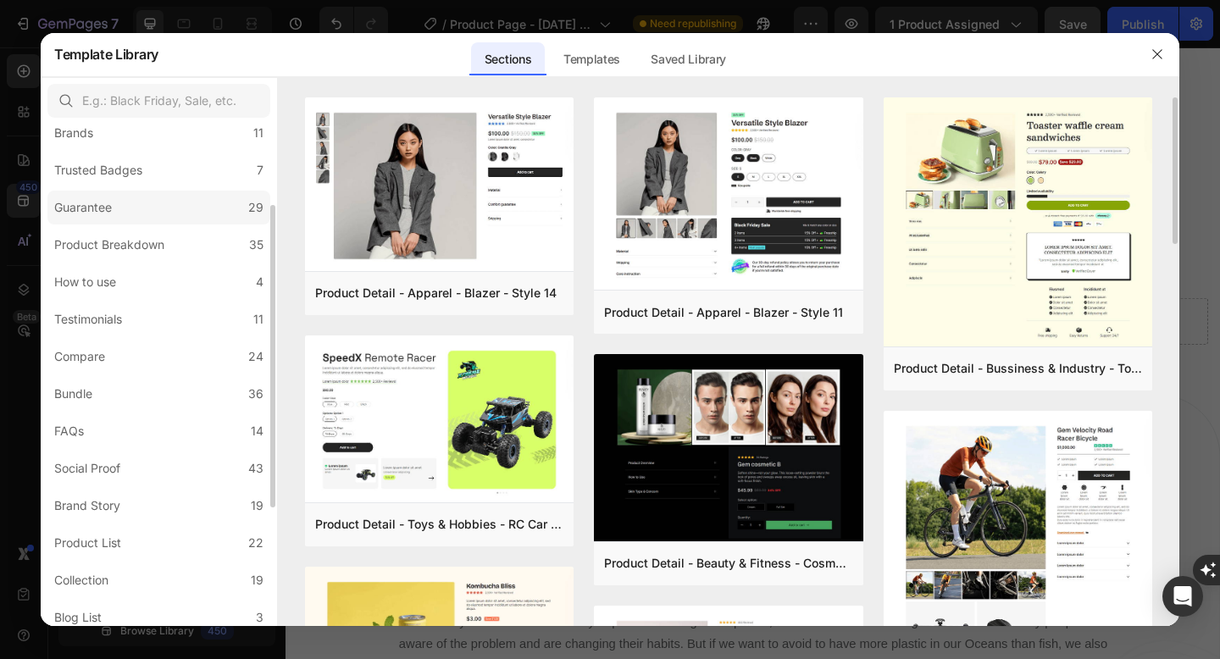
click at [174, 328] on label "Testimonials 11" at bounding box center [158, 319] width 223 height 34
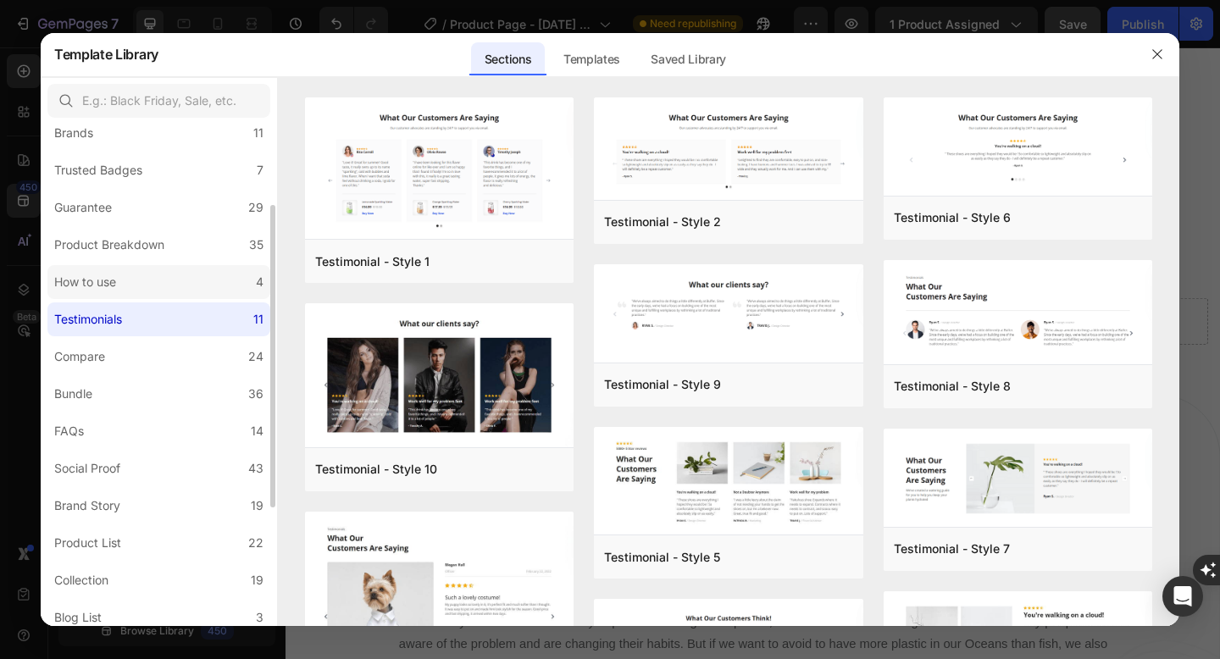
click at [194, 283] on label "How to use 4" at bounding box center [158, 282] width 223 height 34
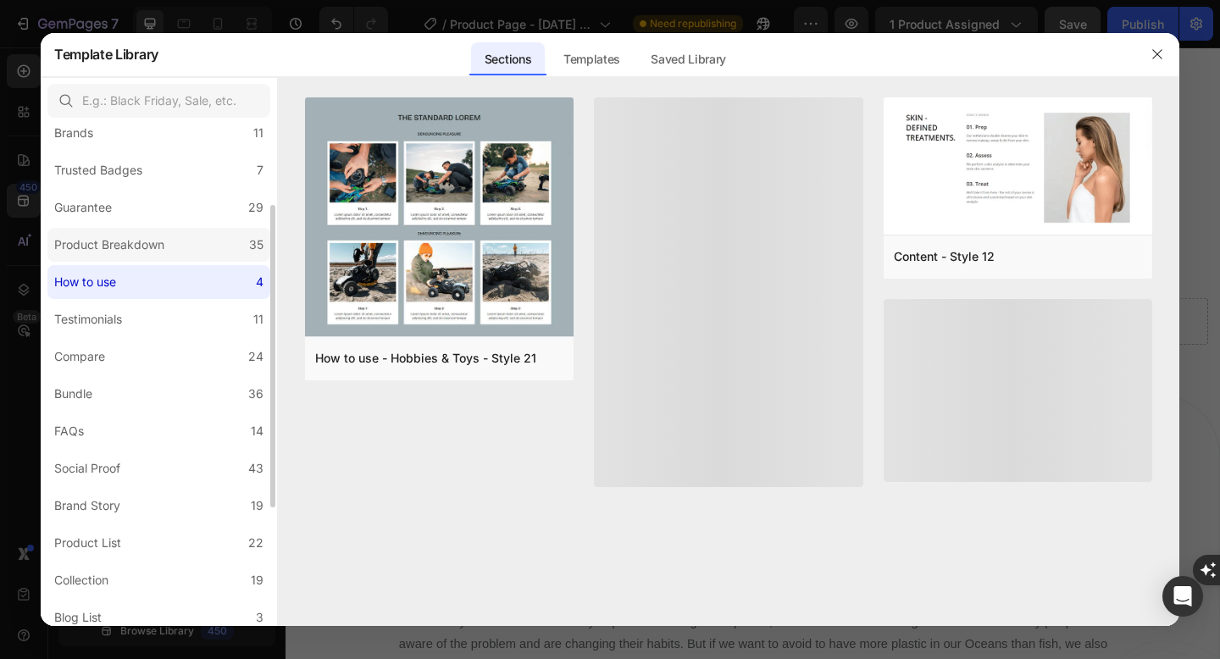
click at [207, 243] on label "Product Breakdown 35" at bounding box center [158, 245] width 223 height 34
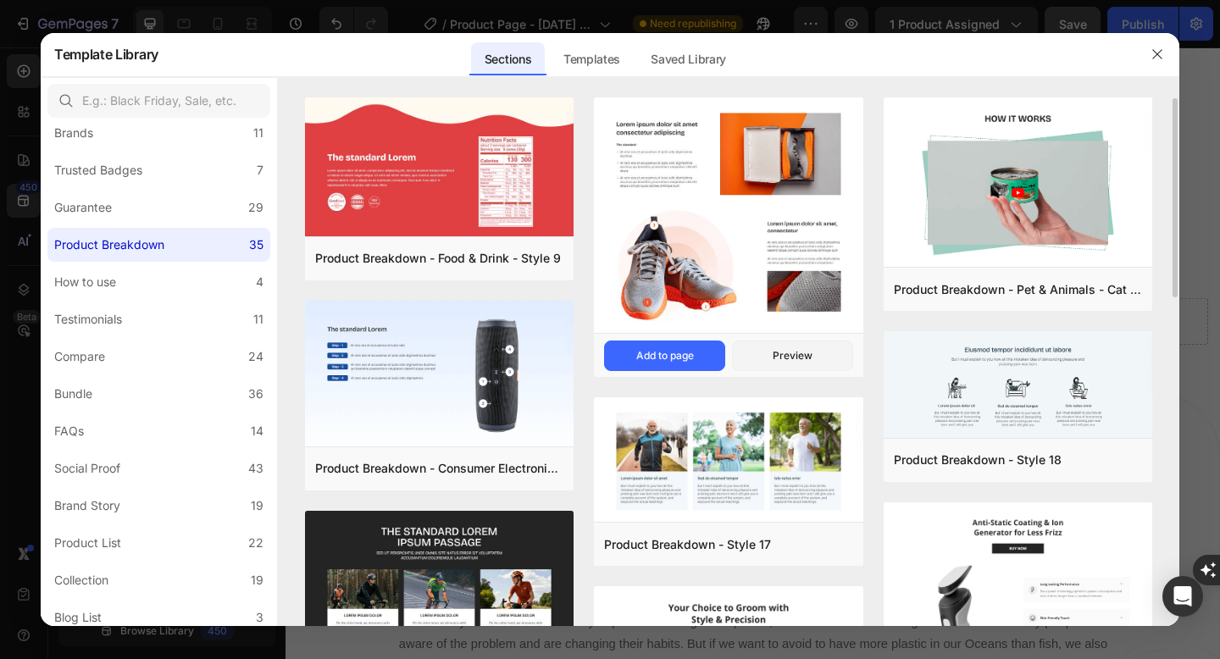
scroll to position [1, 0]
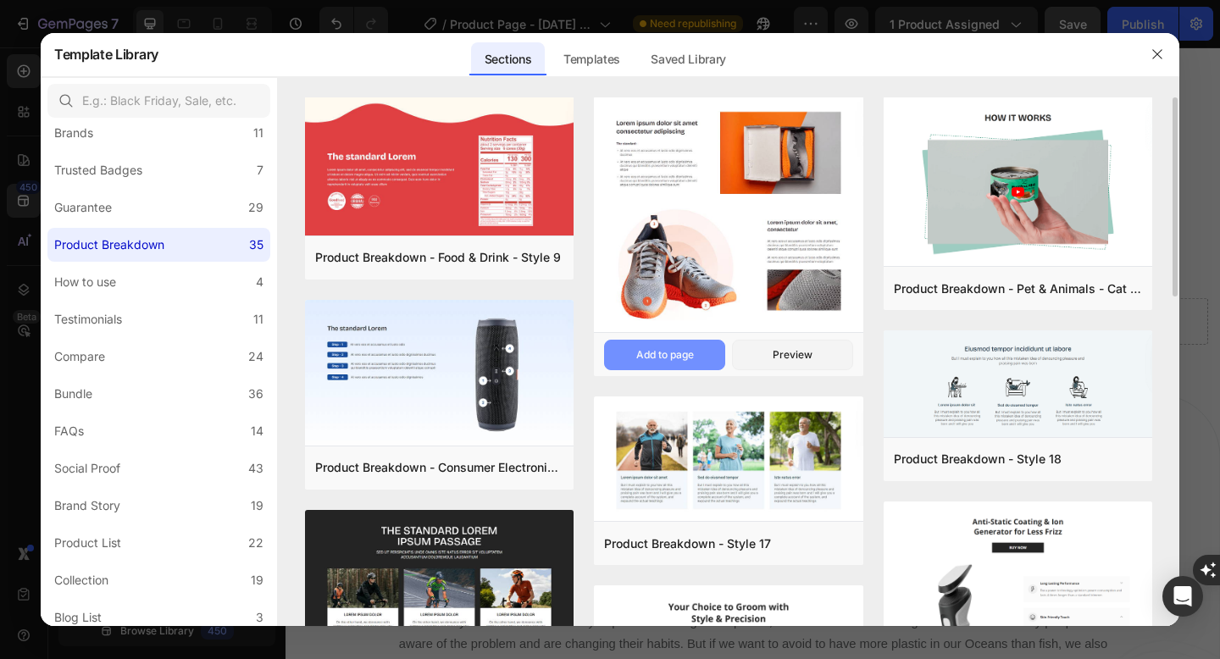
click at [689, 363] on button "Add to page" at bounding box center [664, 355] width 121 height 30
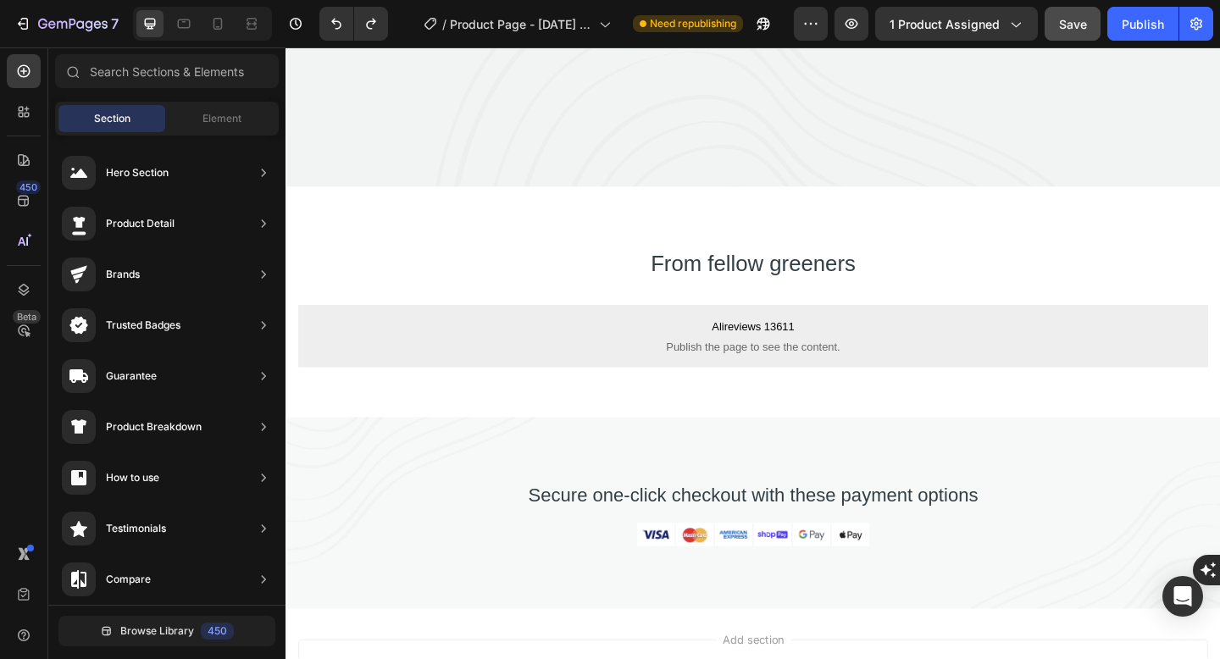
scroll to position [5038, 0]
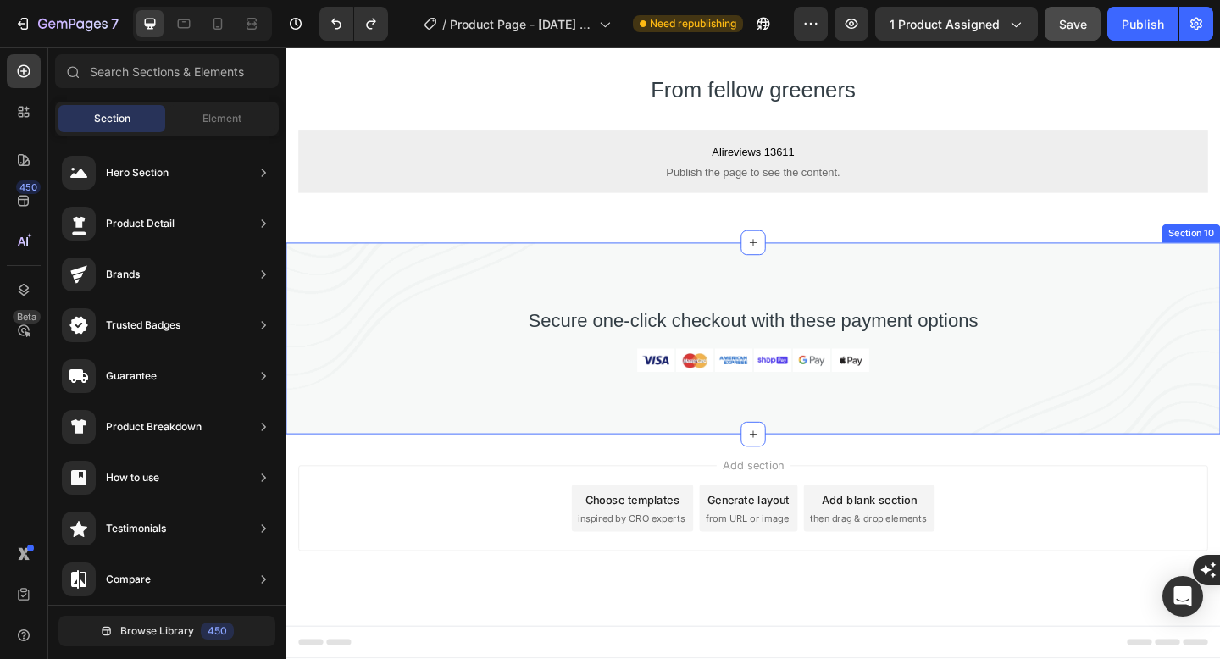
click at [864, 263] on div "Secure one-click checkout with these payment options Text block Image Image Ima…" at bounding box center [793, 364] width 1016 height 208
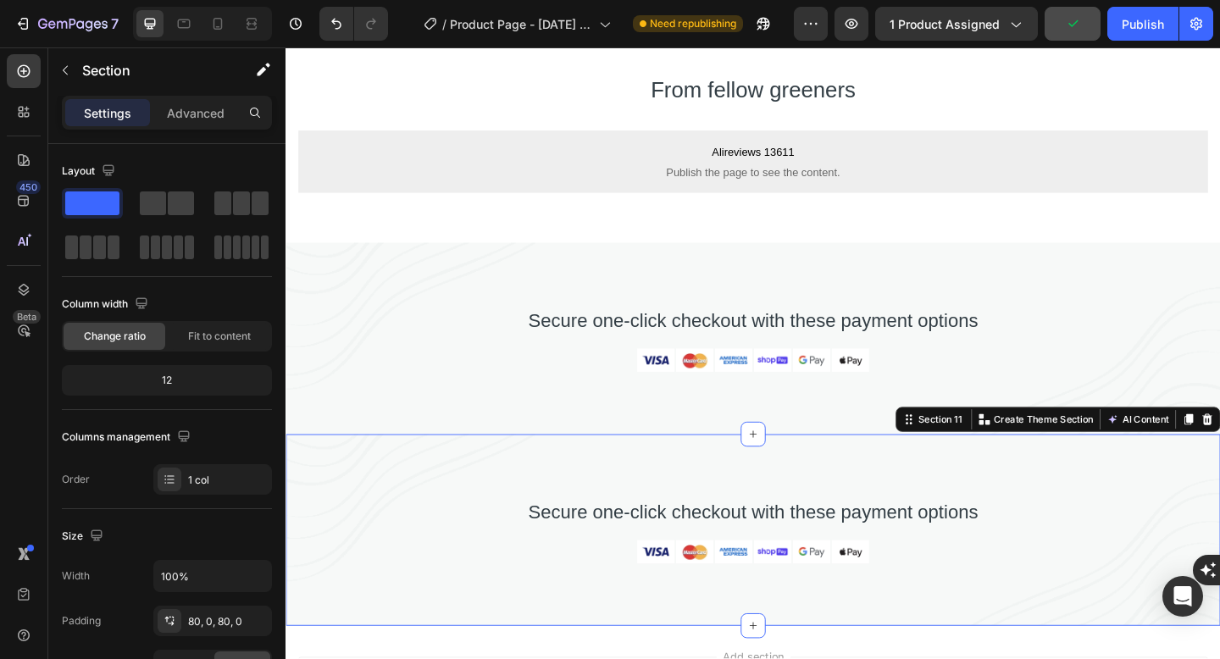
scroll to position [470, 0]
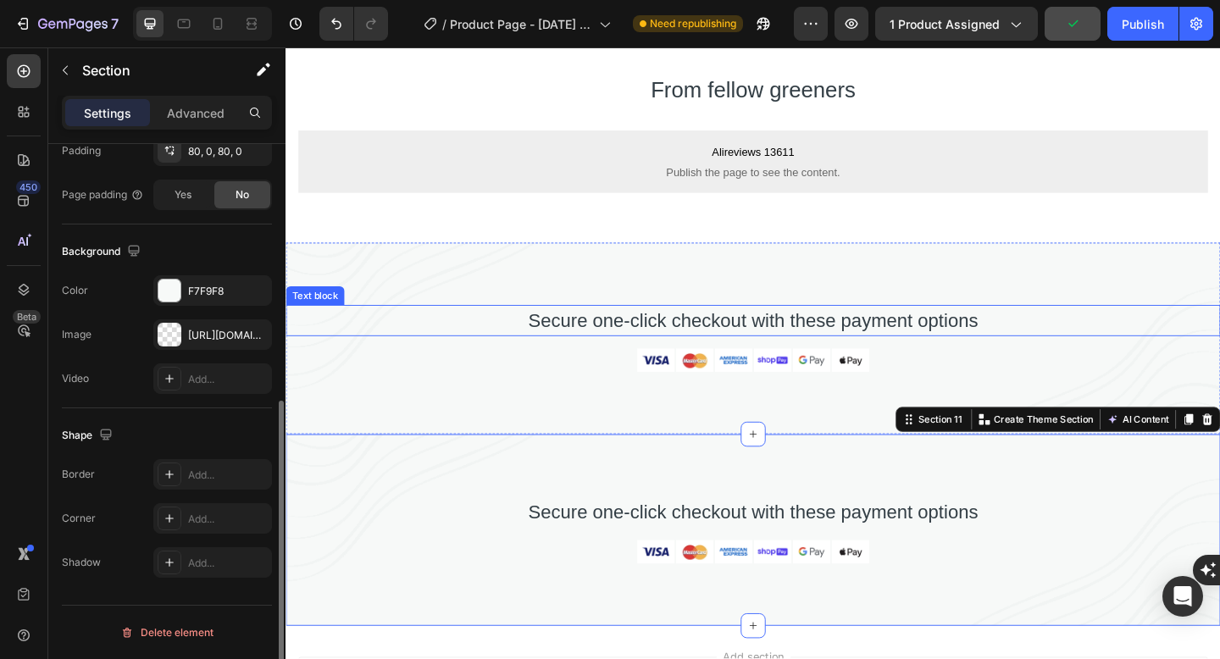
click at [1054, 361] on div "Secure one-click checkout with these payment options" at bounding box center [793, 345] width 1016 height 34
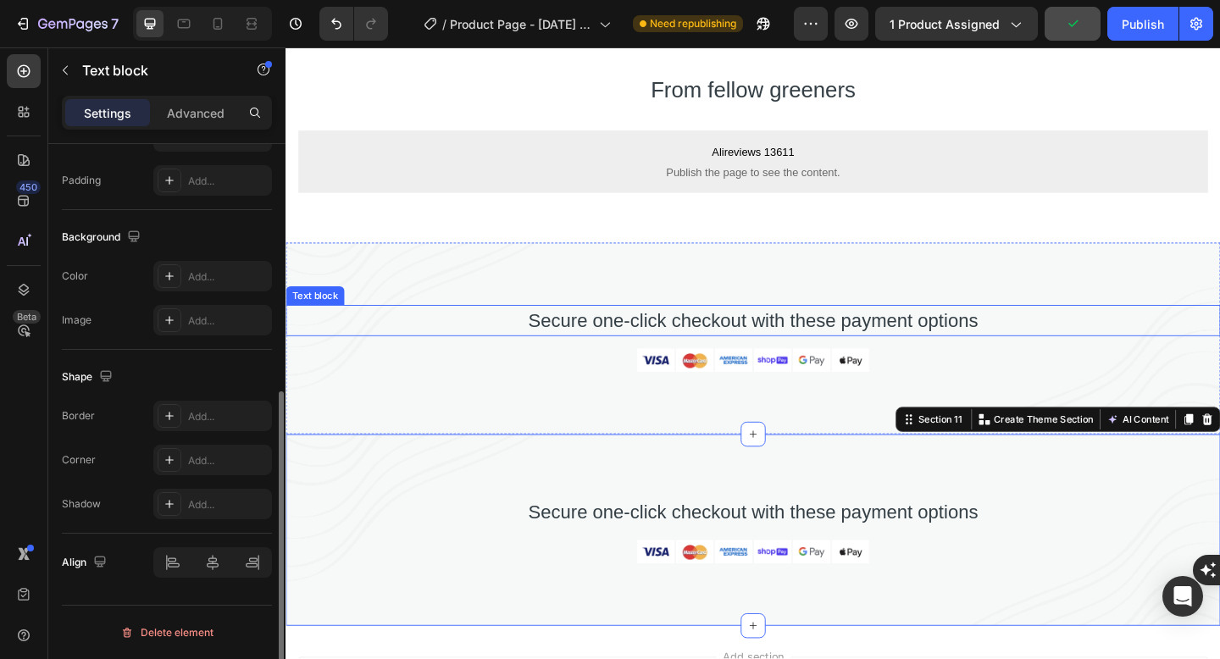
scroll to position [0, 0]
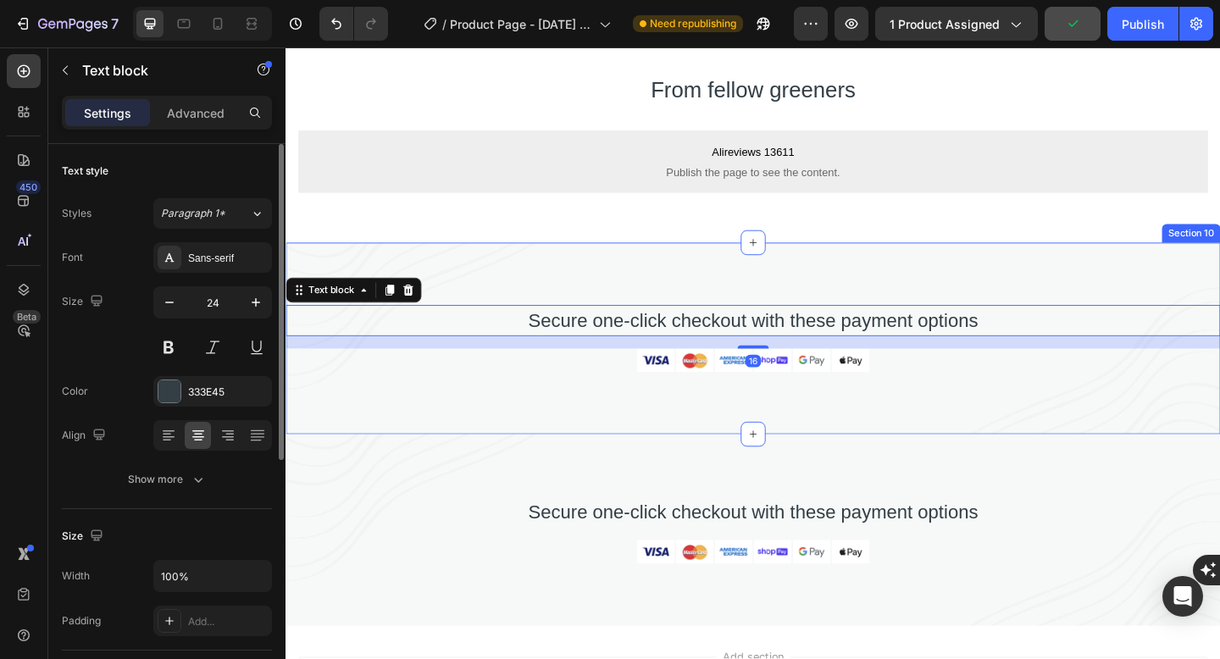
click at [1219, 282] on div "Secure one-click checkout with these payment options Text block 16 Image Image …" at bounding box center [793, 364] width 1016 height 208
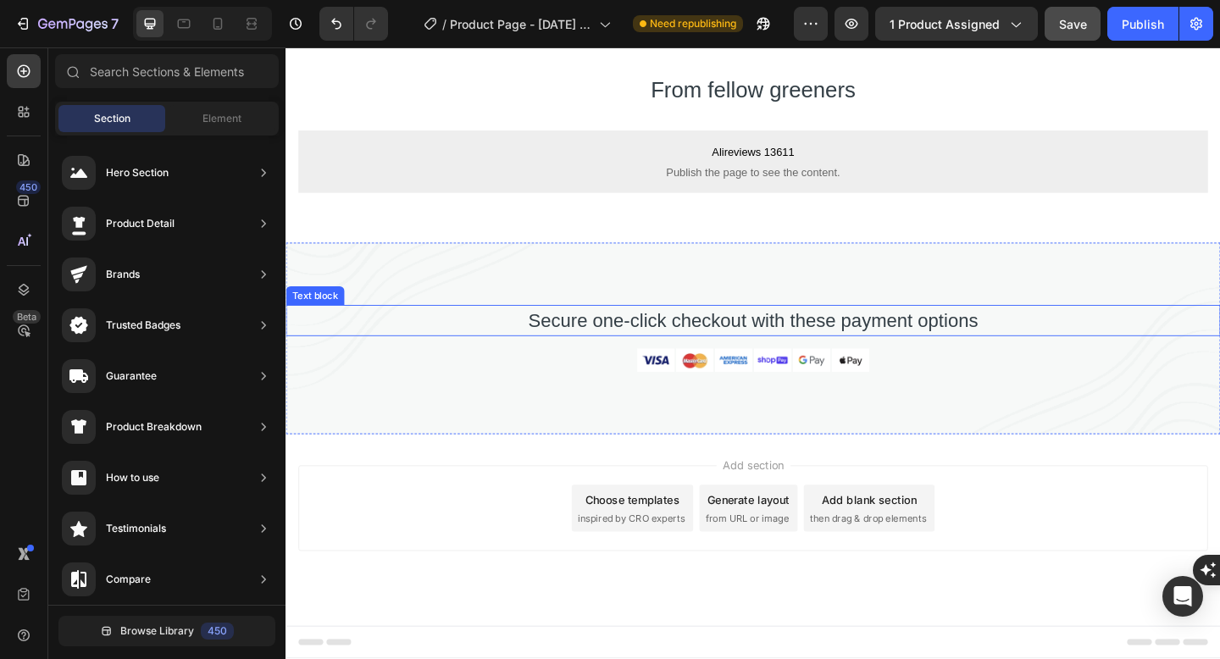
click at [1106, 345] on p "Secure one-click checkout with these payment options" at bounding box center [793, 344] width 1013 height 30
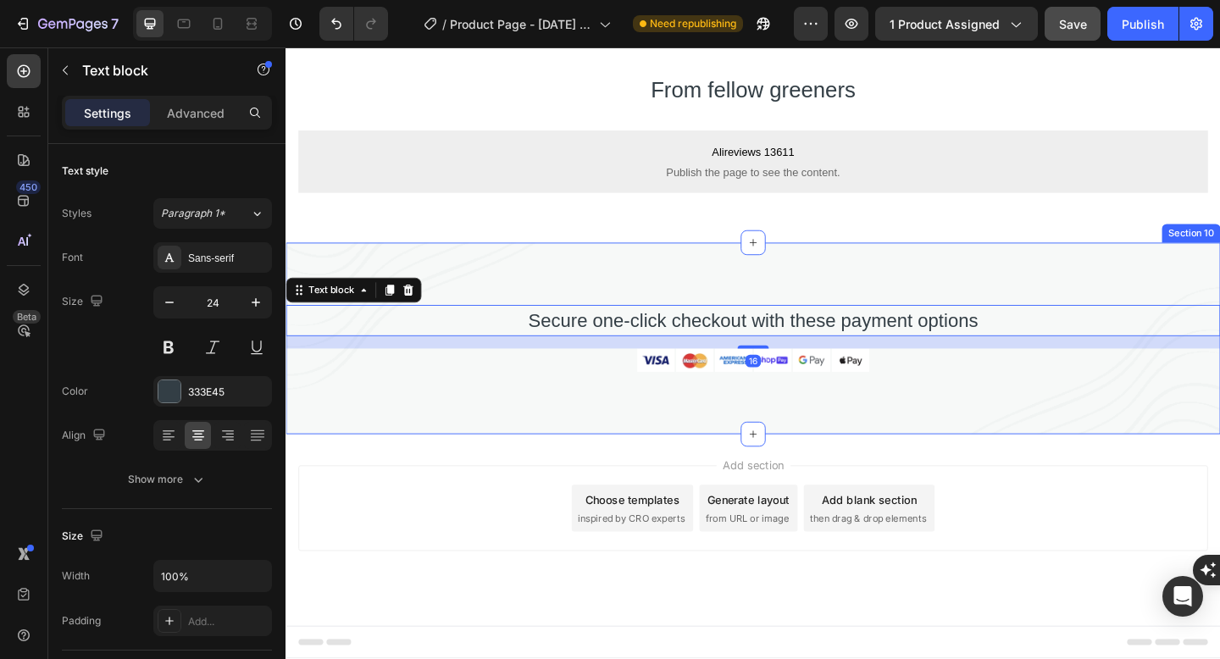
click at [1214, 272] on div "Secure one-click checkout with these payment options Text block 16 Image Image …" at bounding box center [793, 364] width 1016 height 208
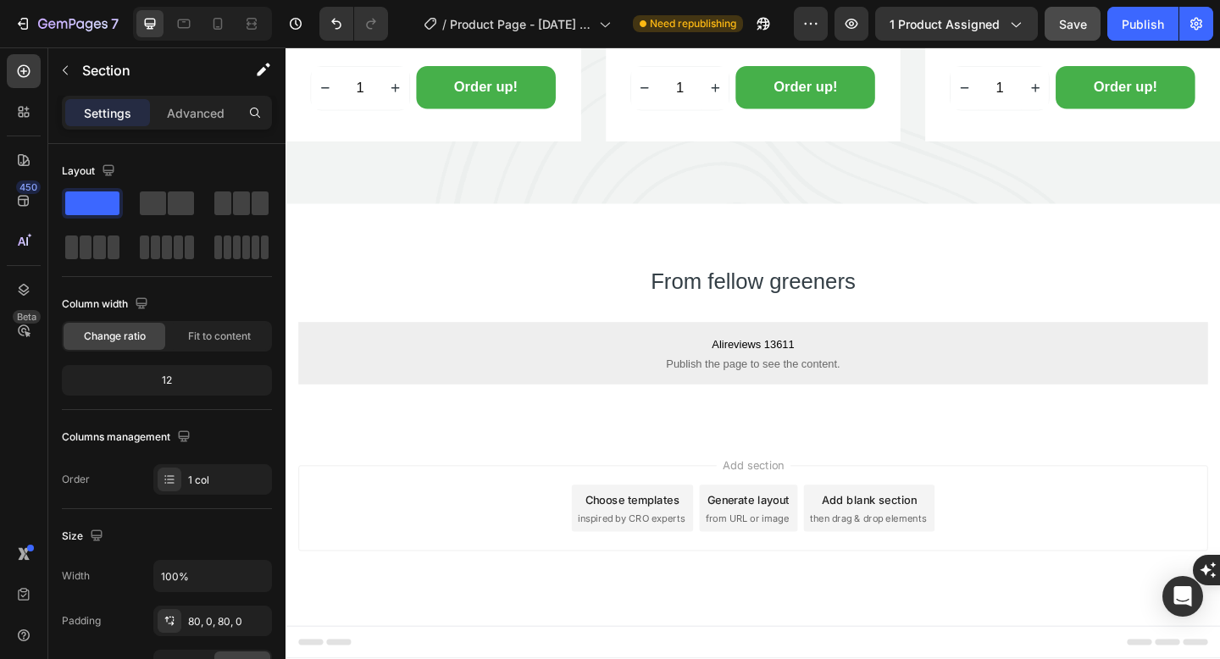
scroll to position [4830, 0]
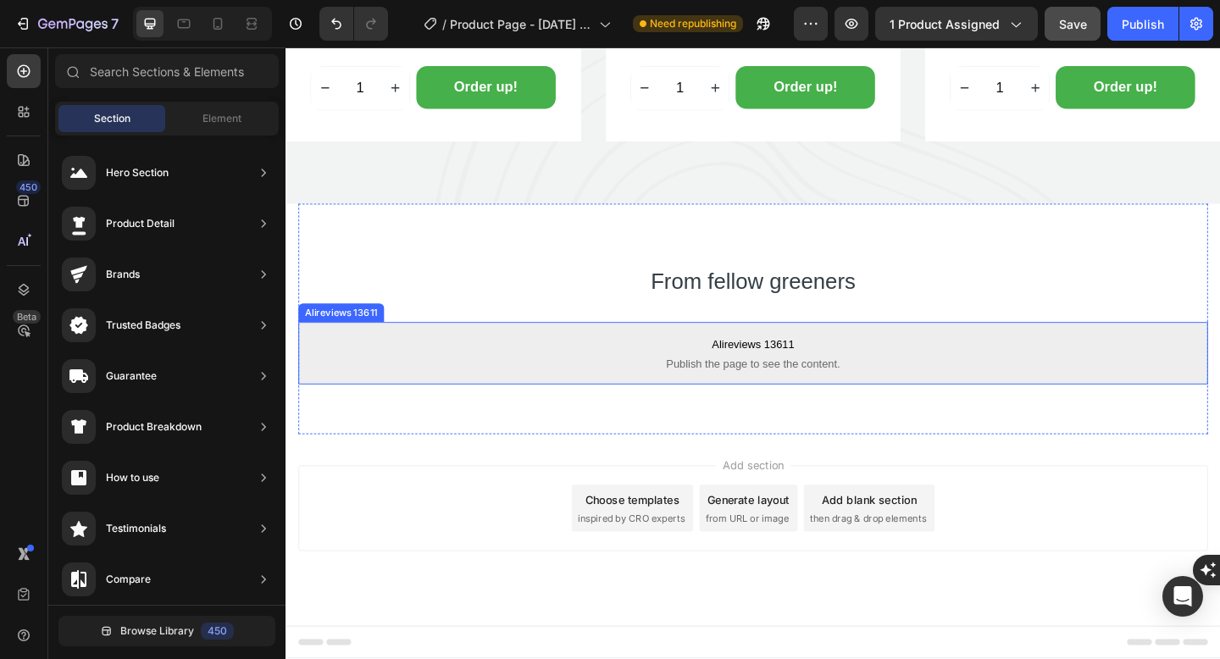
click at [1045, 405] on p "Alireviews 13611 Publish the page to see the content." at bounding box center [793, 380] width 989 height 68
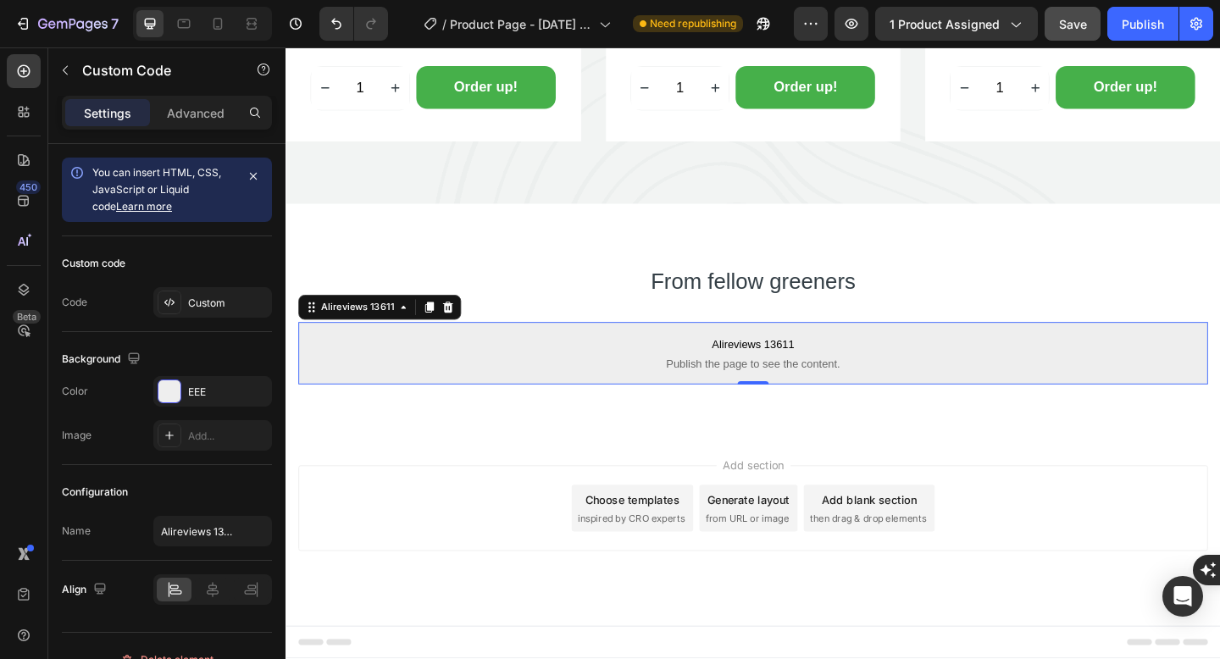
click at [1101, 462] on div "From fellow greeners Heading Alireviews 13611 Publish the page to see the conte…" at bounding box center [793, 343] width 989 height 251
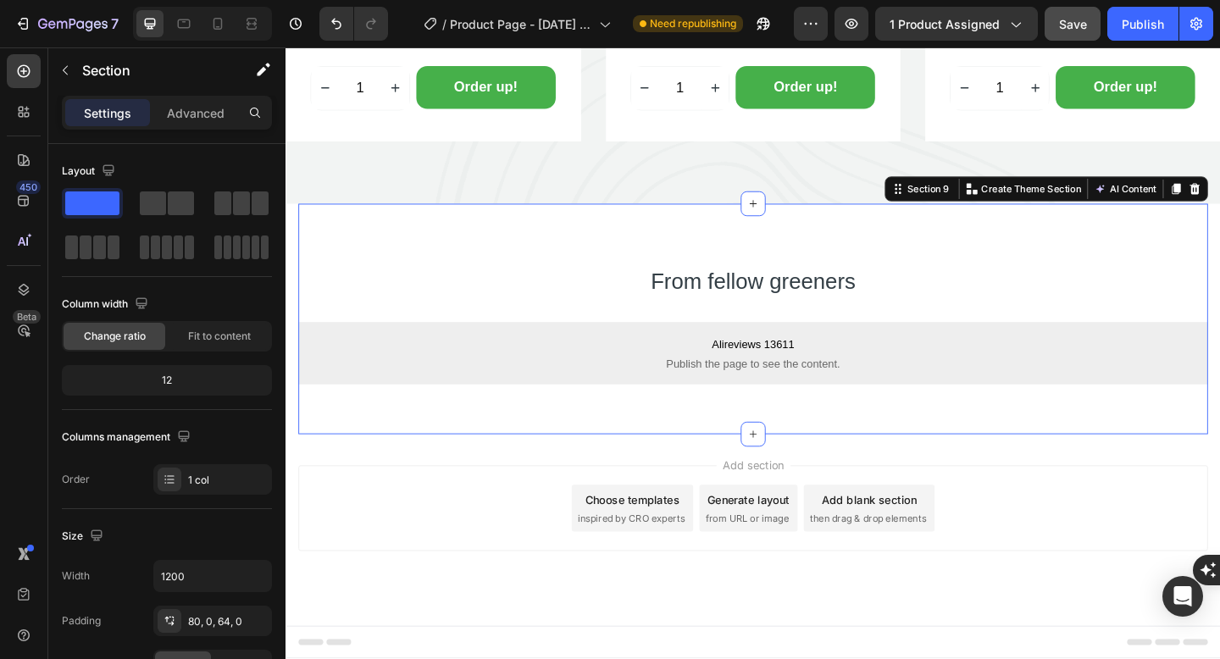
click at [1219, 192] on div "Section 9 You can create reusable sections Create Theme Section AI Content Writ…" at bounding box center [1112, 201] width 351 height 27
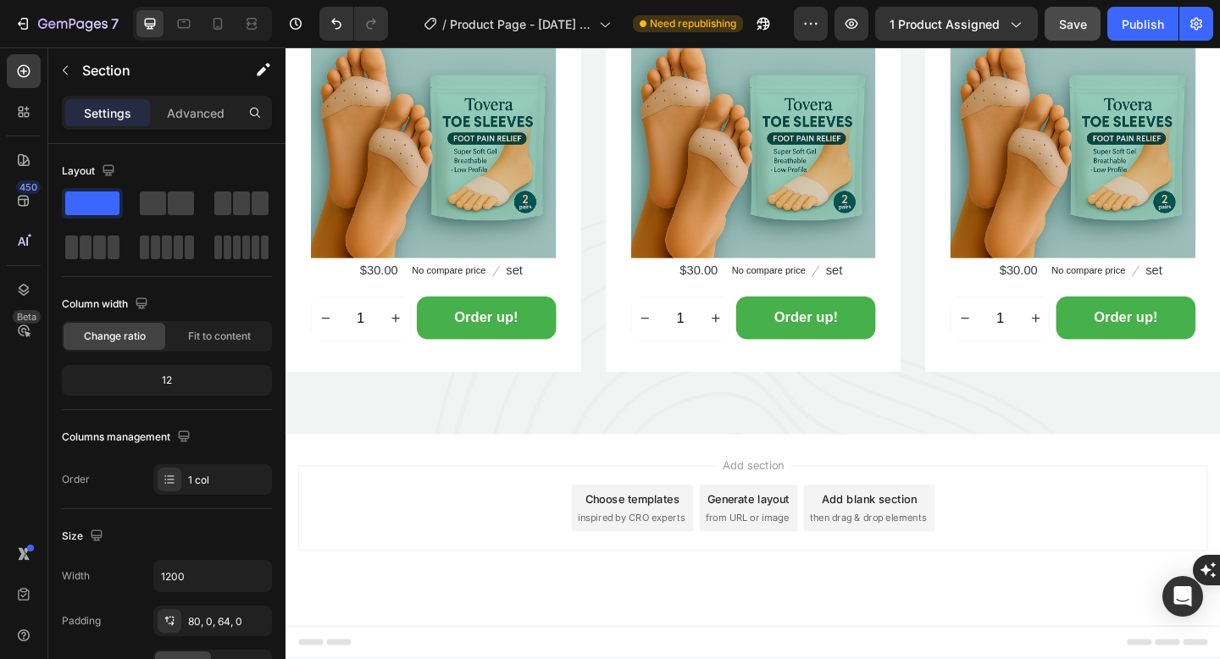
scroll to position [4578, 0]
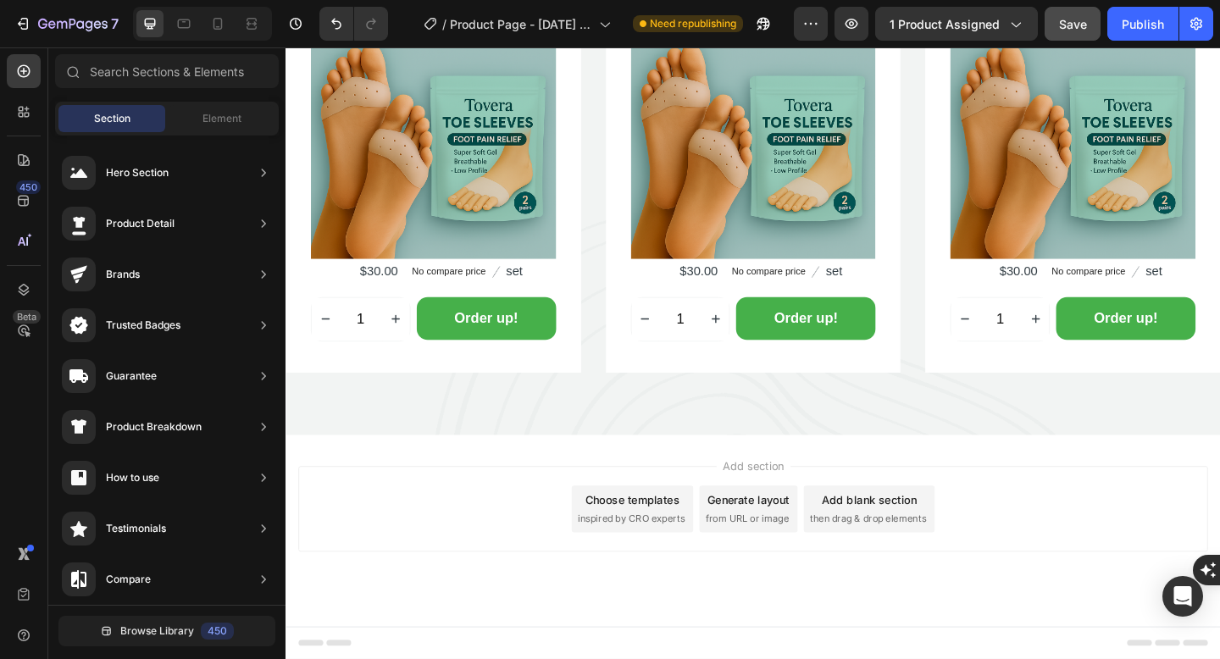
click at [1119, 516] on div "Add section Choose templates inspired by CRO experts Generate layout from URL o…" at bounding box center [793, 549] width 989 height 93
click at [1081, 466] on div "One Of A Kind Heading Secure one-click checkout with these payment options Text…" at bounding box center [793, 92] width 1016 height 752
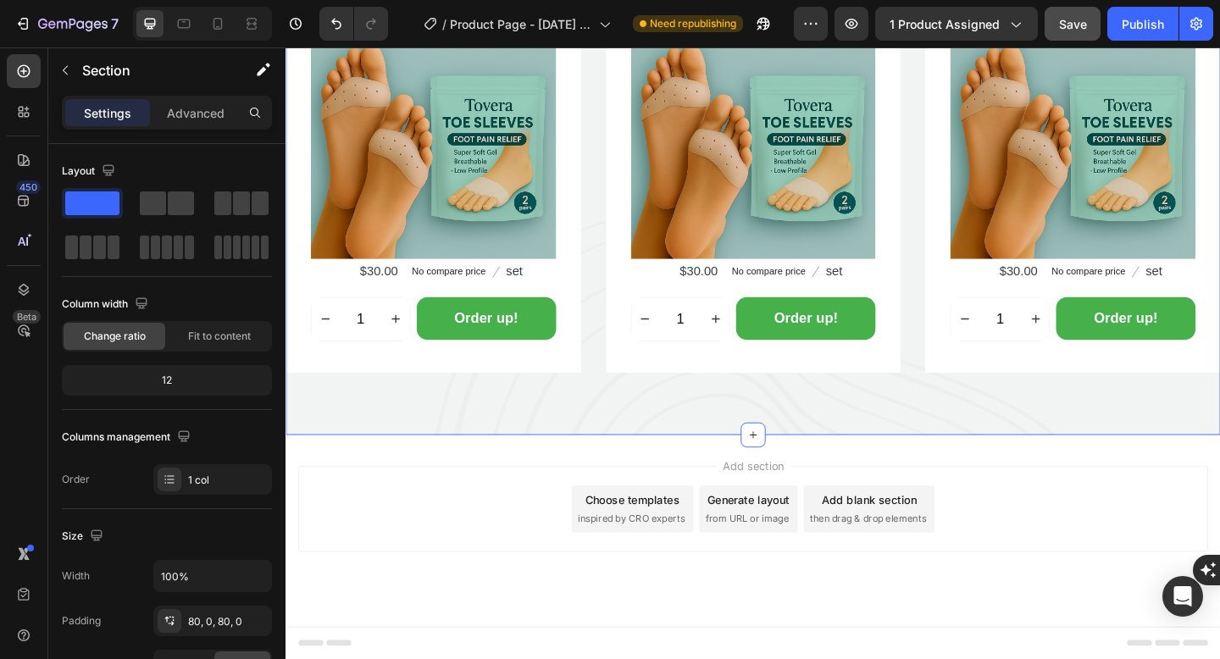
click at [1079, 451] on div "One Of A Kind Heading Secure one-click checkout with these payment options Text…" at bounding box center [793, 92] width 1016 height 752
click at [1086, 398] on div "Toe Five Finger Correction Sleeve Silicone (P) Title Icon Icon Icon Icon Icon I…" at bounding box center [1141, 157] width 321 height 489
click at [1032, 449] on div "One Of A Kind Heading Secure one-click checkout with these payment options Text…" at bounding box center [793, 92] width 1016 height 752
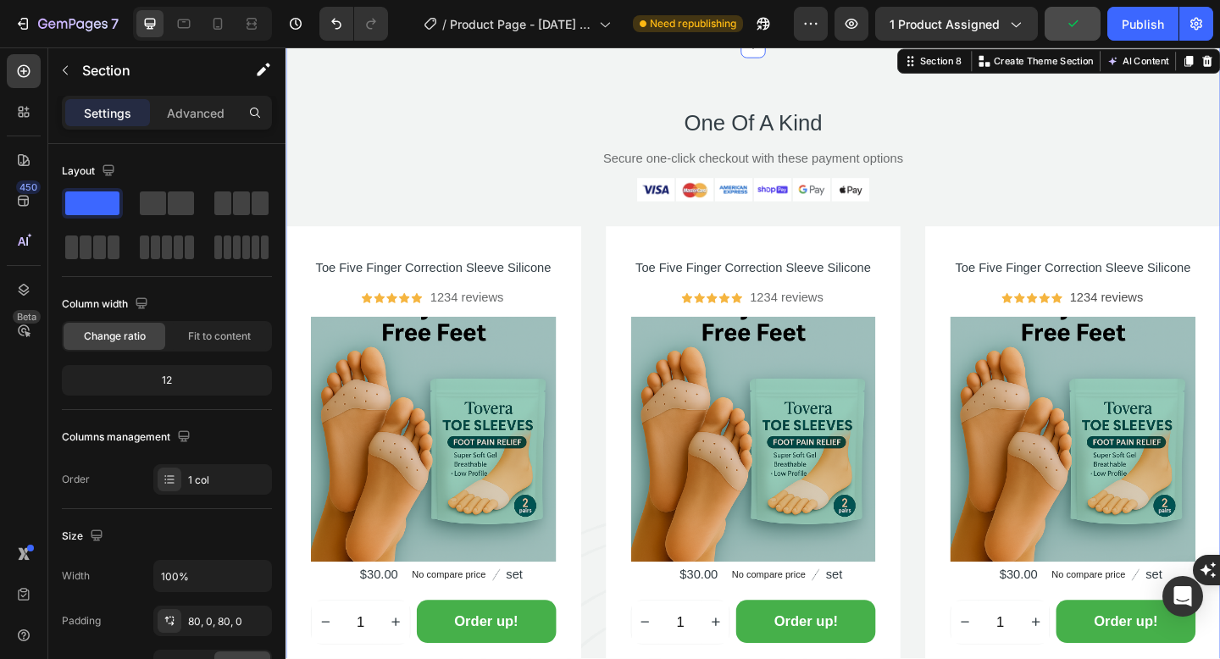
scroll to position [4142, 0]
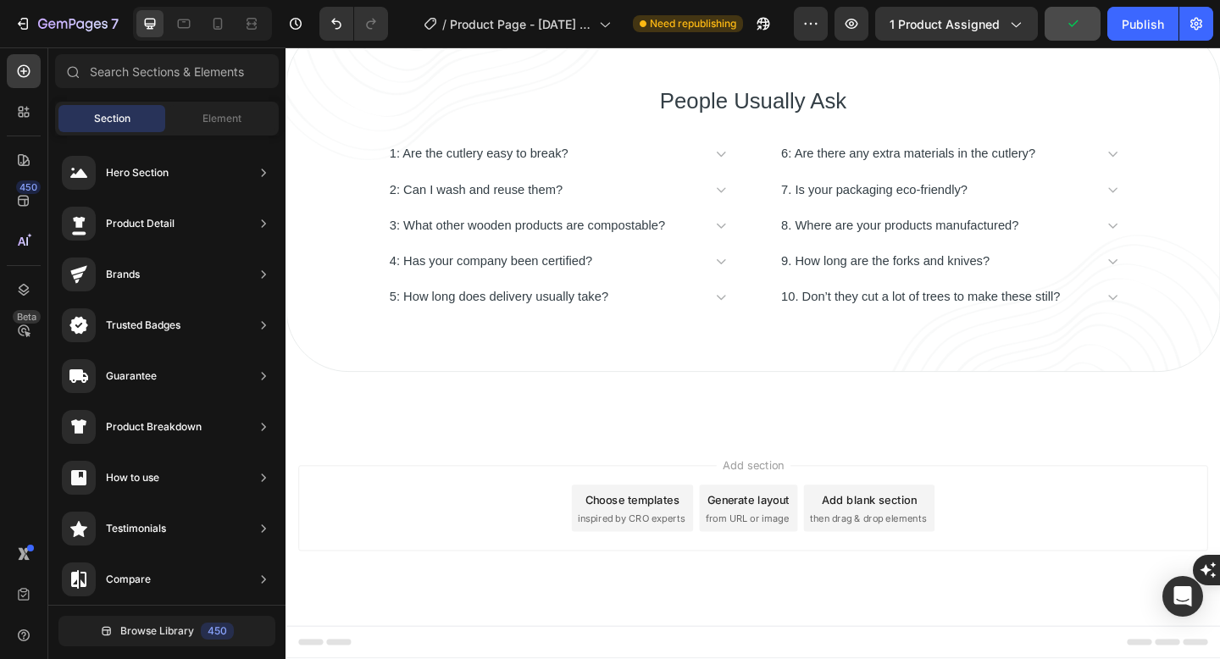
scroll to position [3826, 0]
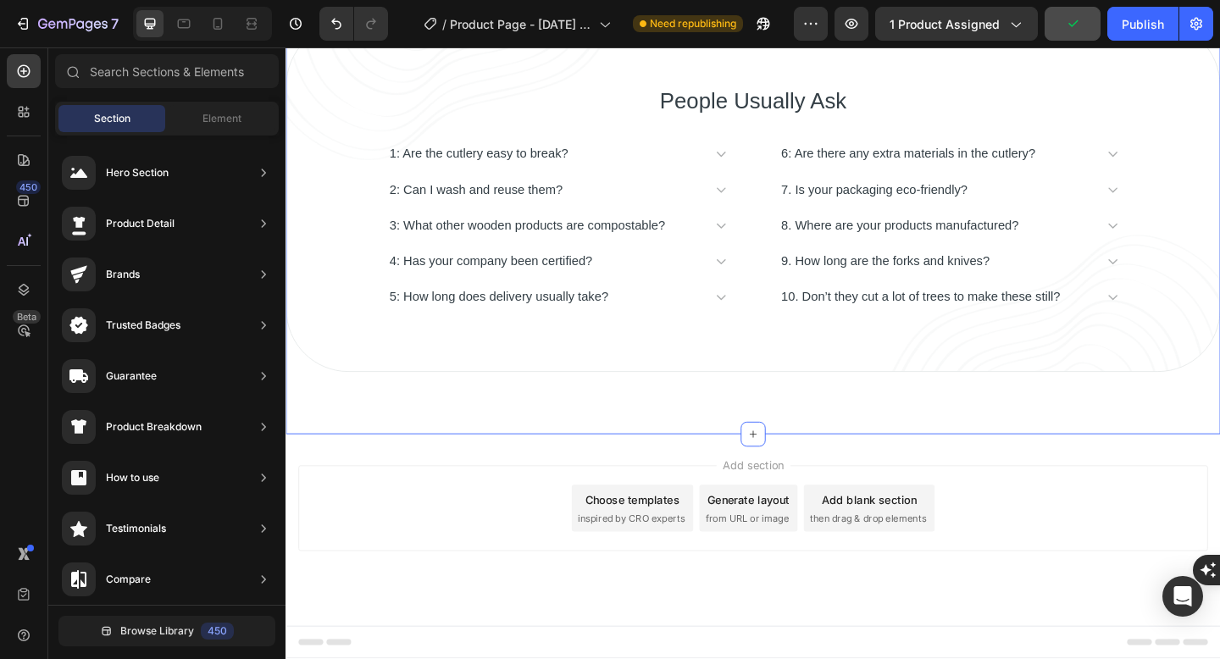
click at [977, 424] on div "People Usually Ask Heading 1: Are the cutlery easy to break? 2: Can I wash and …" at bounding box center [793, 210] width 1016 height 515
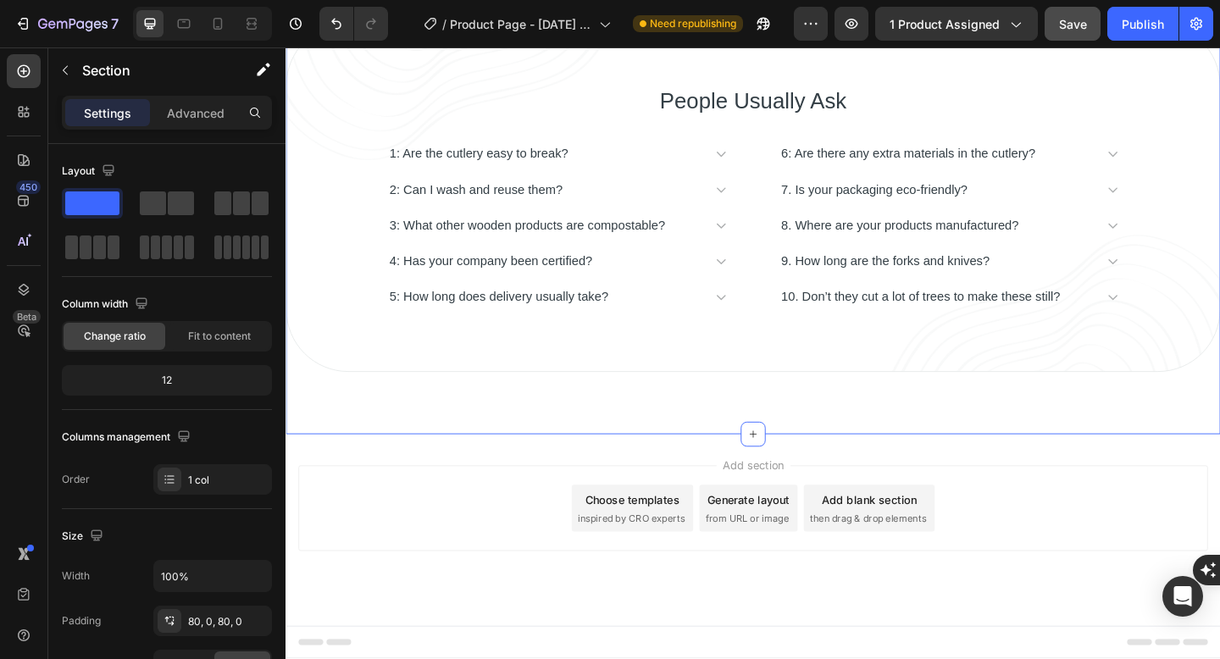
click at [1051, 456] on div "People Usually Ask Heading 1: Are the cutlery easy to break? 2: Can I wash and …" at bounding box center [793, 210] width 1016 height 515
click at [1093, 410] on div "People Usually Ask Heading 1: Are the cutlery easy to break? 2: Can I wash and …" at bounding box center [793, 210] width 1016 height 515
click at [1126, 383] on div "People Usually Ask Heading 1: Are the cutlery easy to break? 2: Can I wash and …" at bounding box center [793, 210] width 1016 height 379
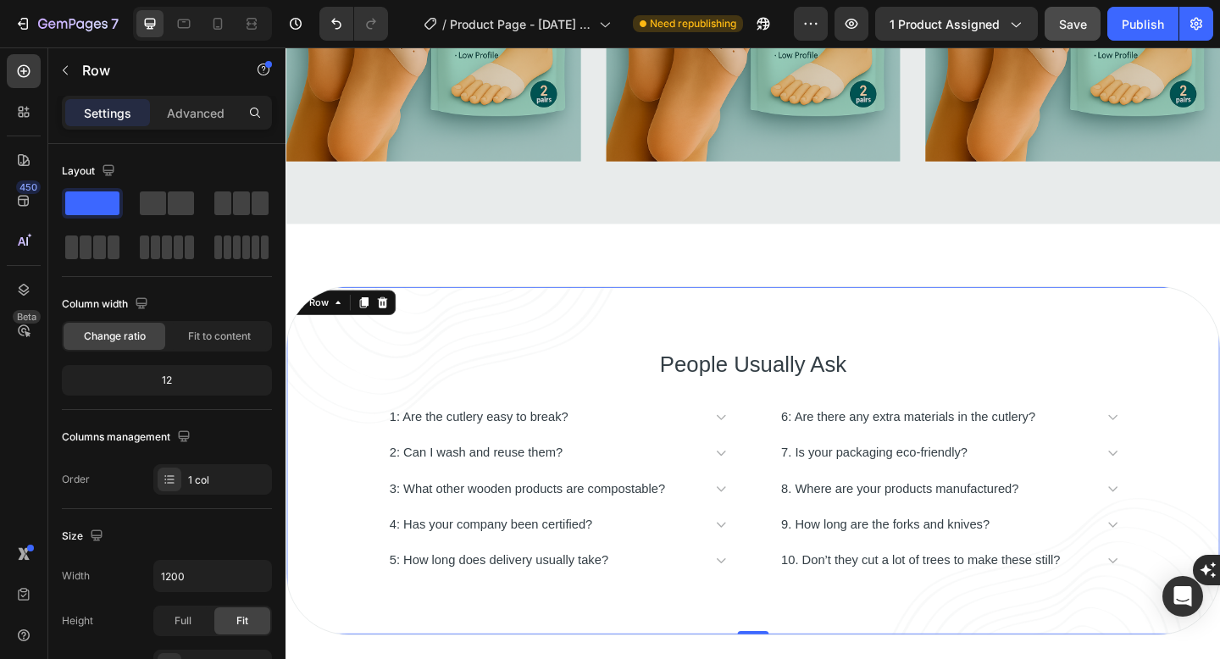
scroll to position [3502, 0]
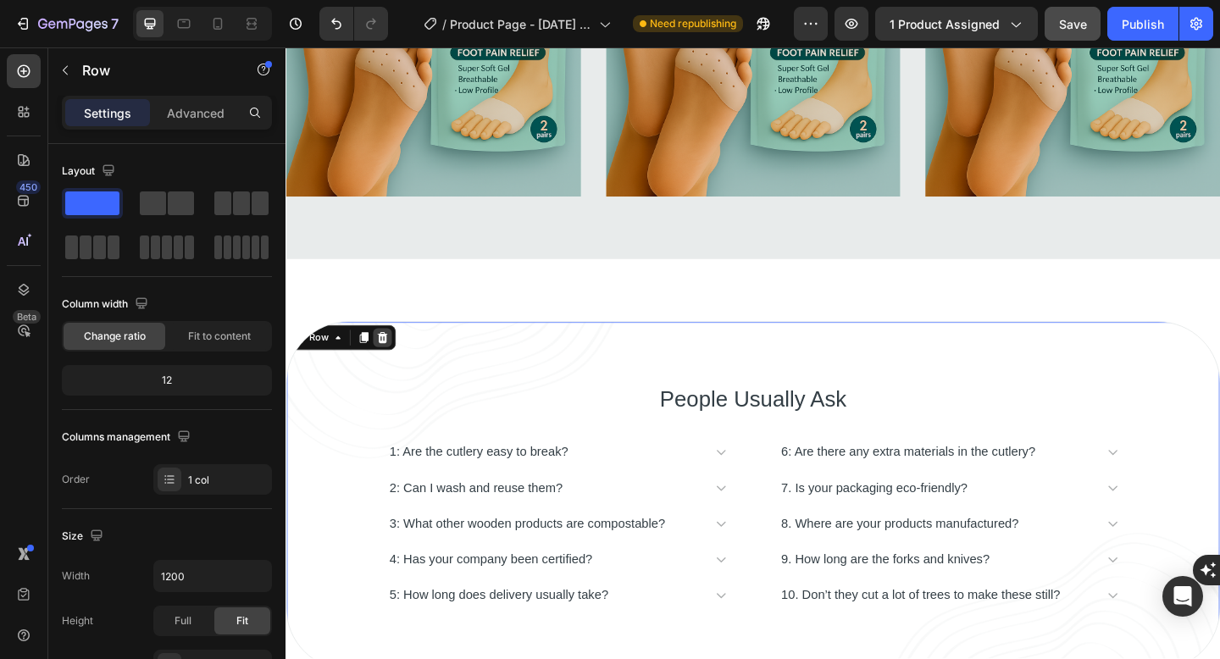
click at [391, 365] on icon at bounding box center [391, 364] width 14 height 14
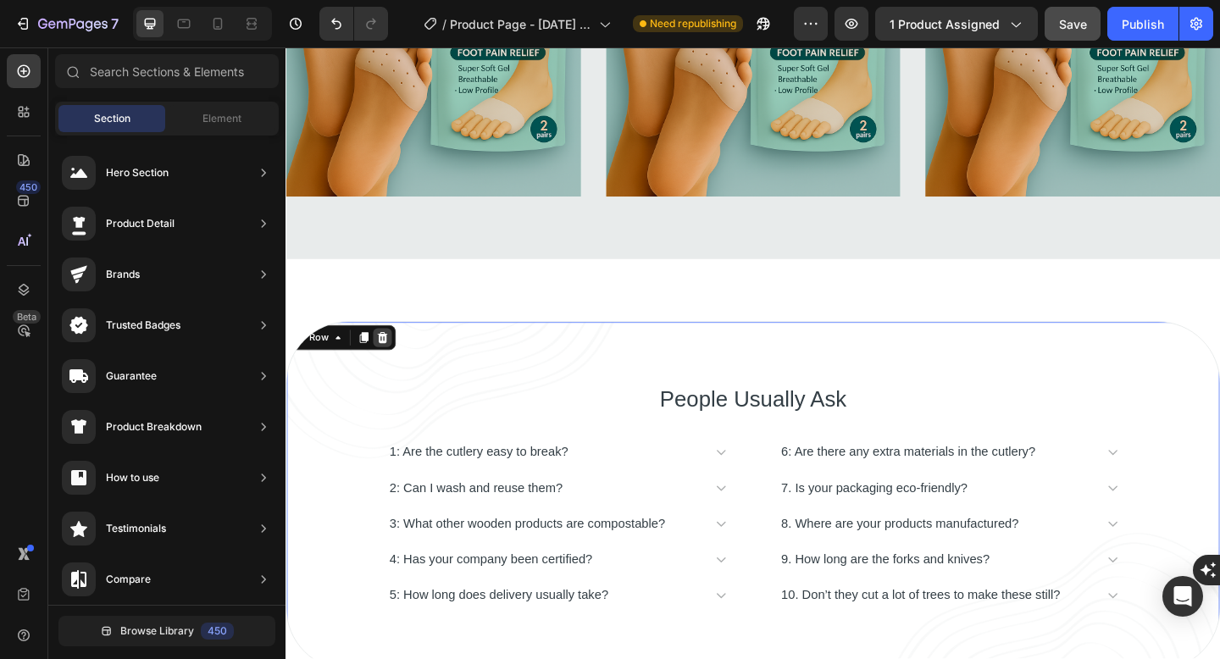
scroll to position [3497, 0]
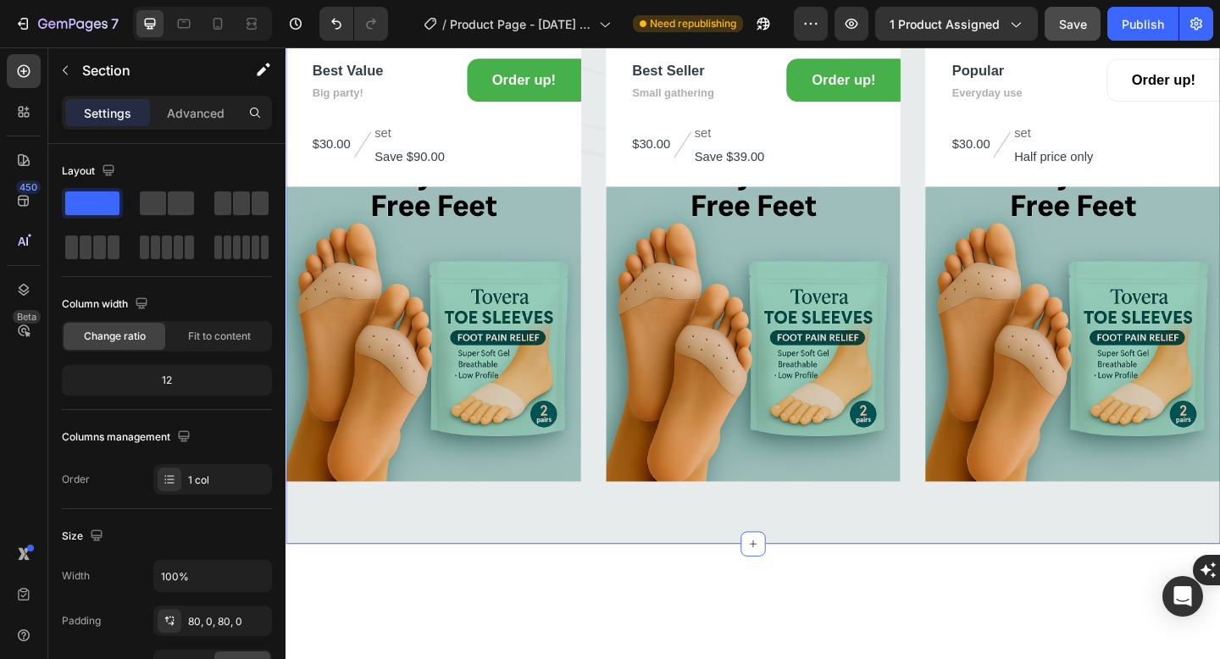
scroll to position [2835, 0]
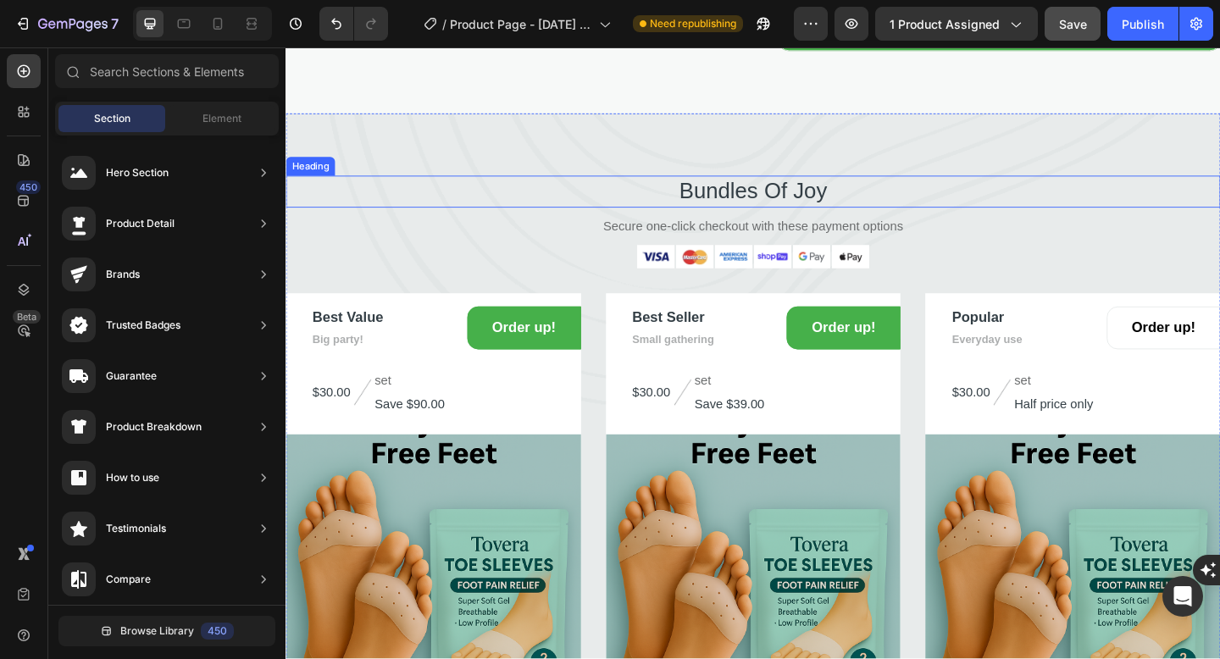
click at [1065, 219] on p "Bundles Of Joy" at bounding box center [793, 204] width 1013 height 30
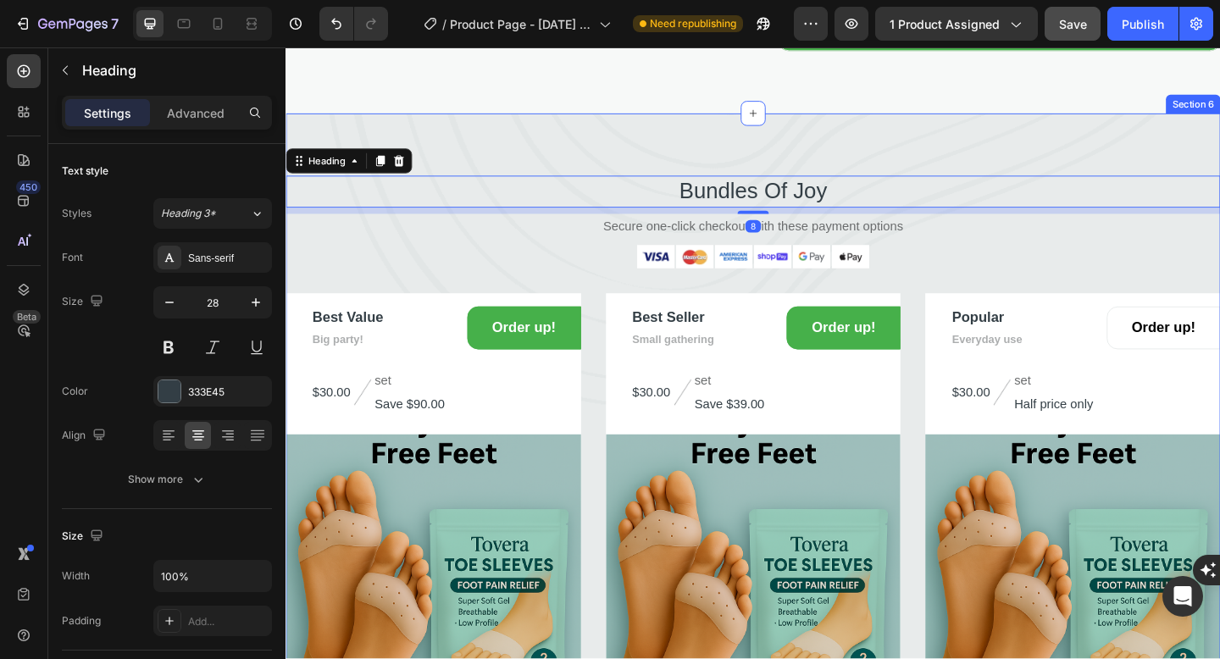
click at [1203, 241] on div "Bundles Of Joy Heading 8 Secure one-click checkout with these payment options T…" at bounding box center [793, 488] width 1016 height 738
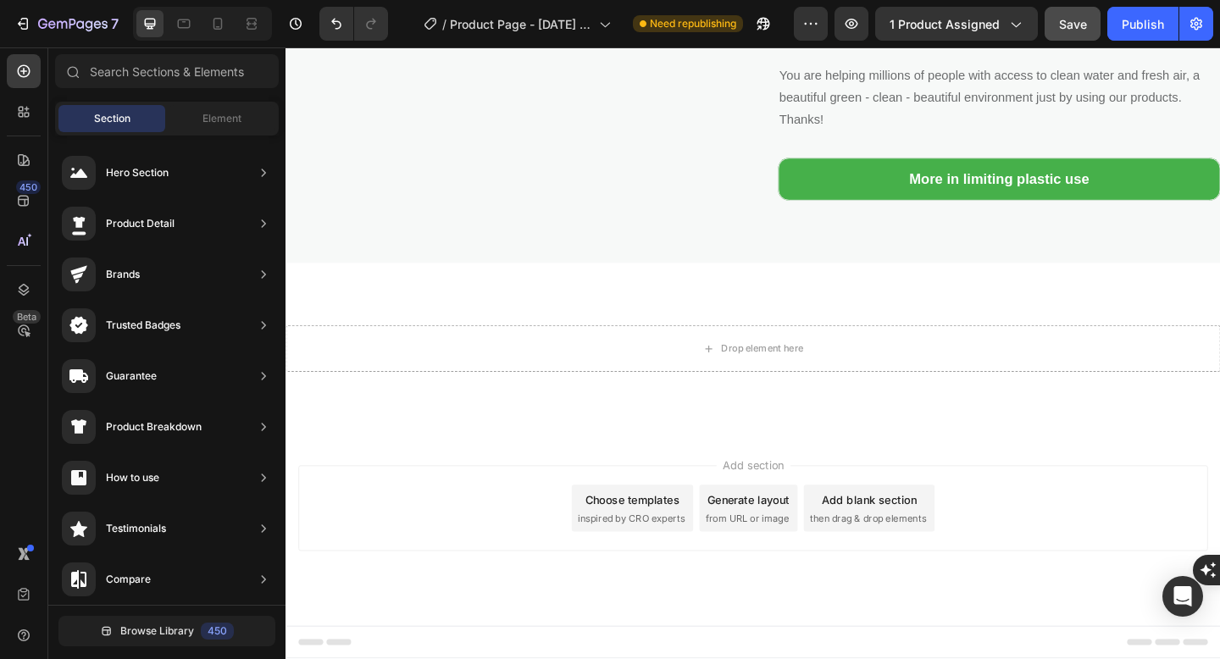
scroll to position [2760, 0]
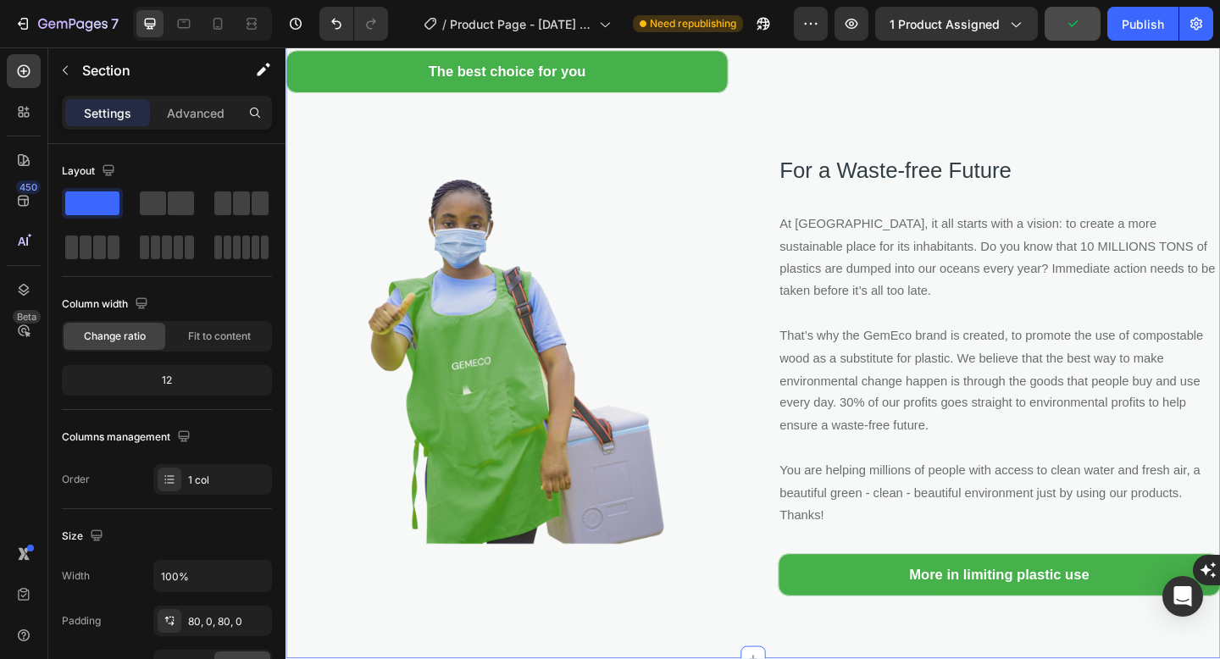
scroll to position [2036, 0]
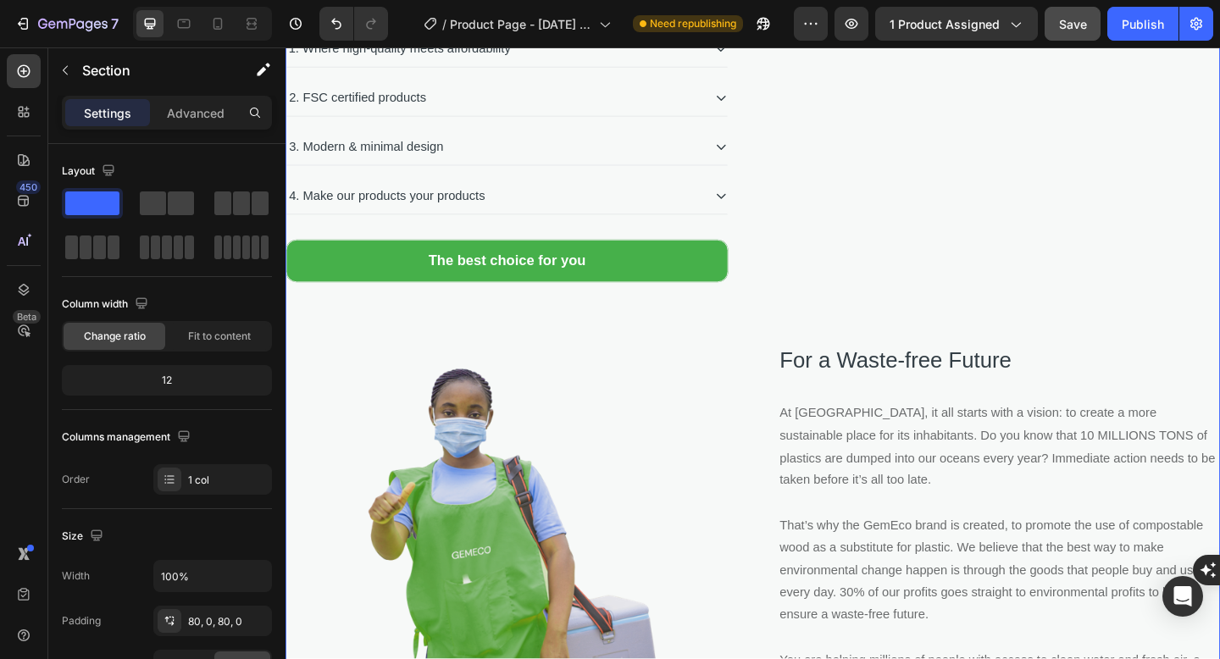
click at [477, 408] on div "Why GemEco? Heading 1. Where high-quality meets affordability 2. FSC certified …" at bounding box center [793, 409] width 1016 height 882
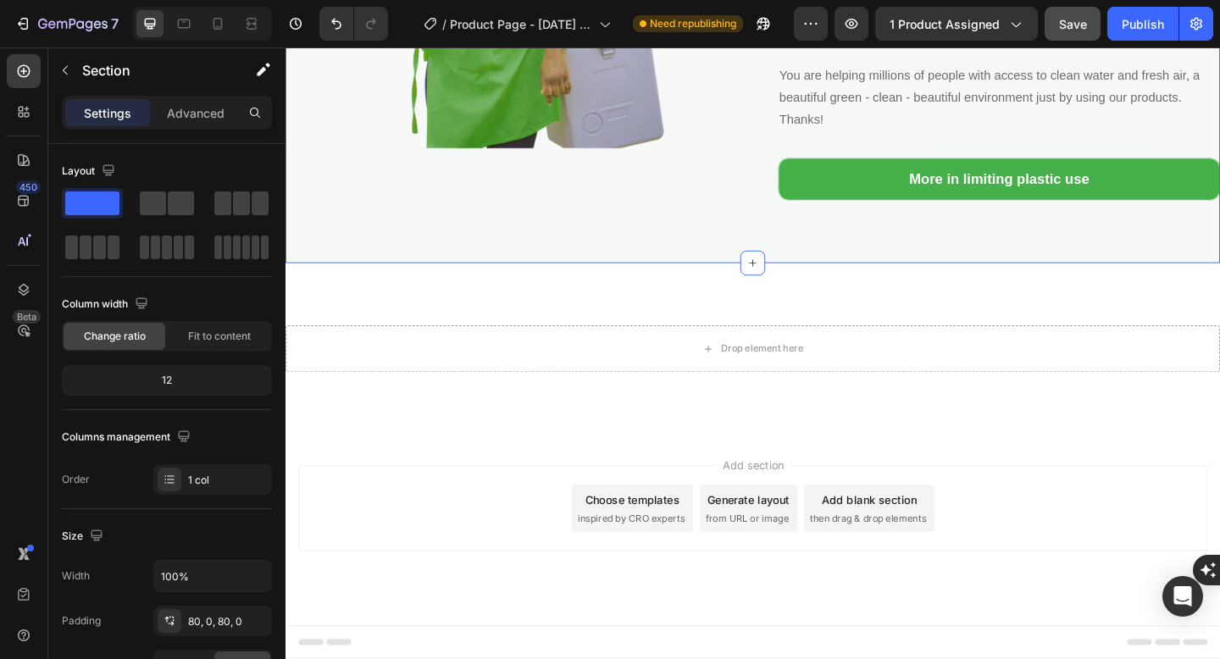
scroll to position [2639, 0]
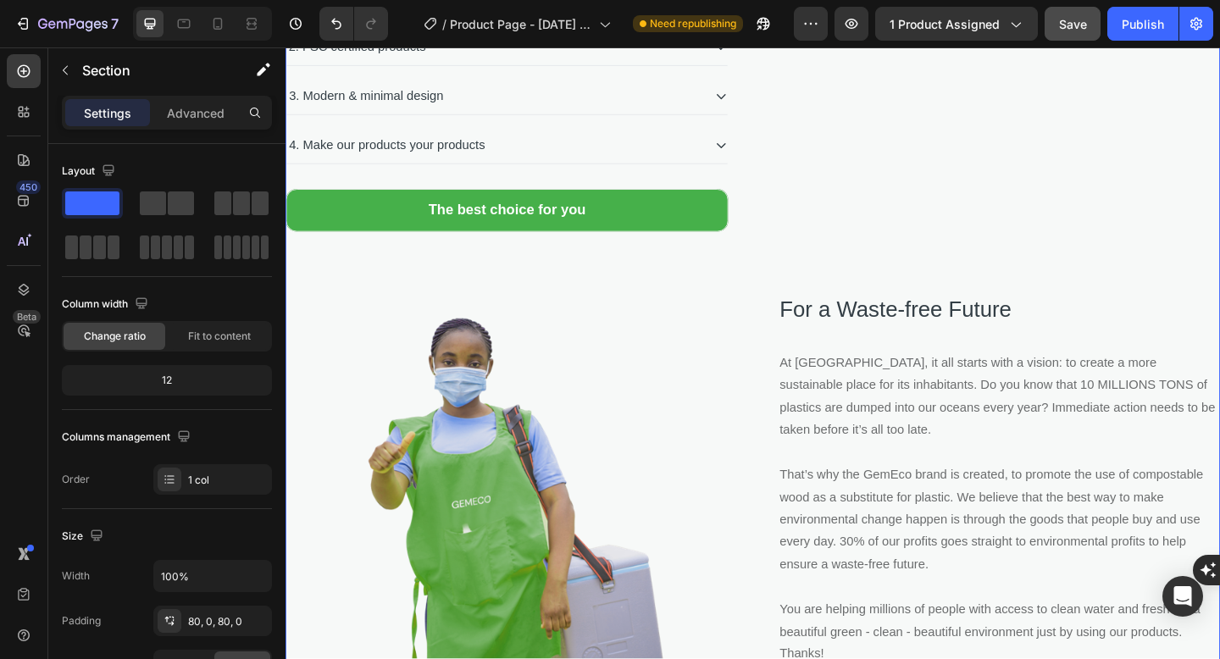
scroll to position [2049, 0]
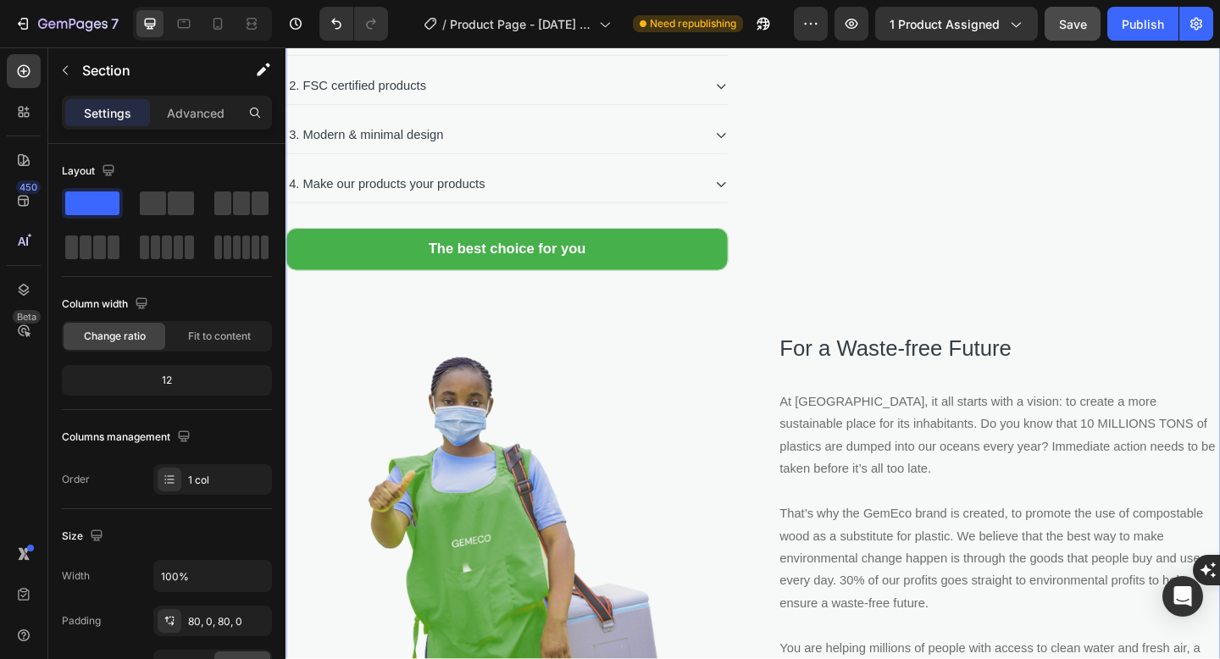
click at [949, 398] on div "Why GemEco? Heading 1. Where high-quality meets affordability 2. FSC certified …" at bounding box center [793, 396] width 1016 height 882
click at [886, 443] on div "Why GemEco? Heading 1. Where high-quality meets affordability 2. FSC certified …" at bounding box center [793, 396] width 1016 height 882
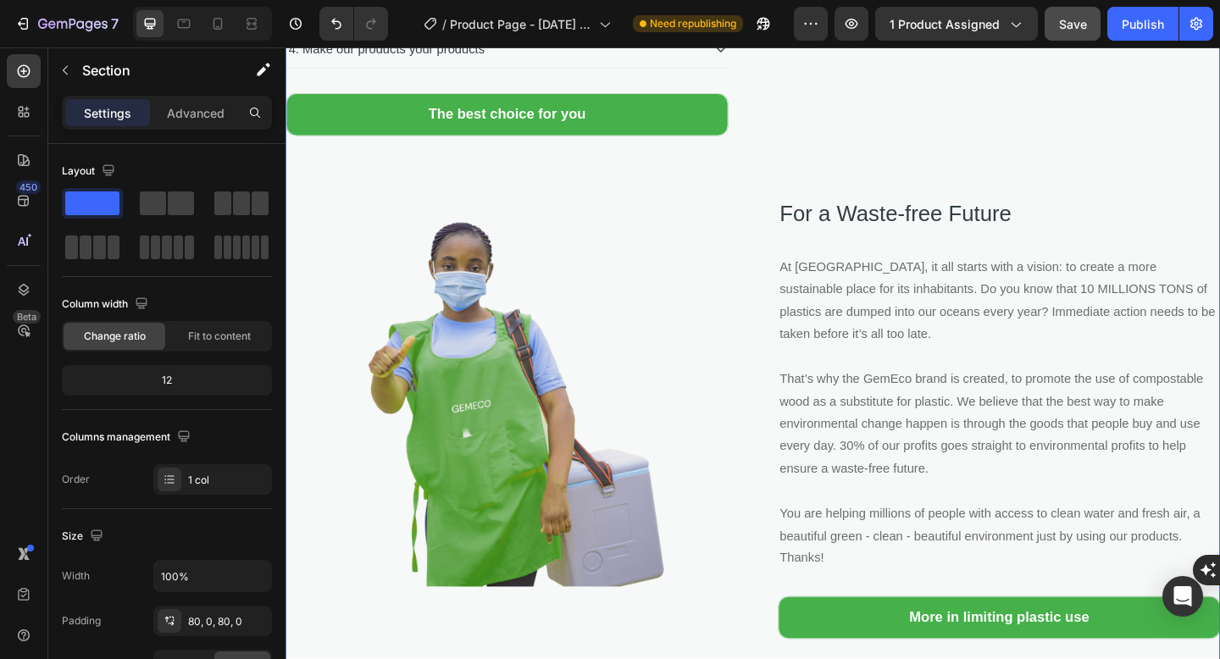
click at [886, 443] on p "At GemEco, it all starts with a vision: to create a more sustainable place for …" at bounding box center [1061, 444] width 478 height 341
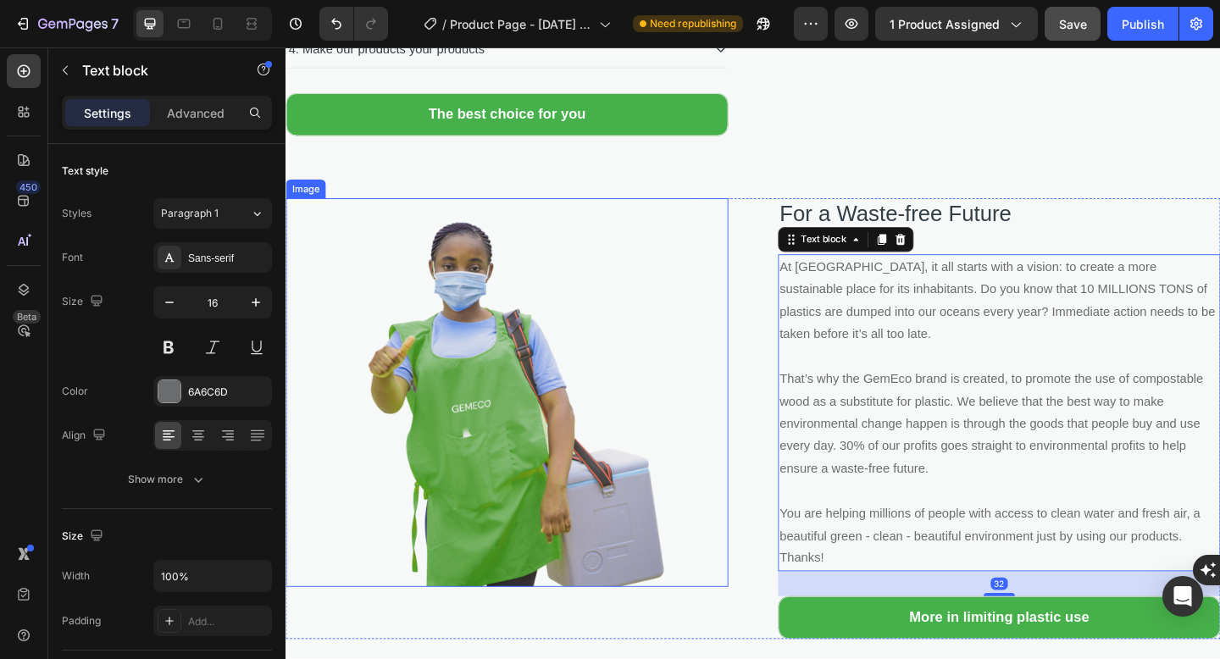
click at [527, 428] on img at bounding box center [525, 423] width 481 height 423
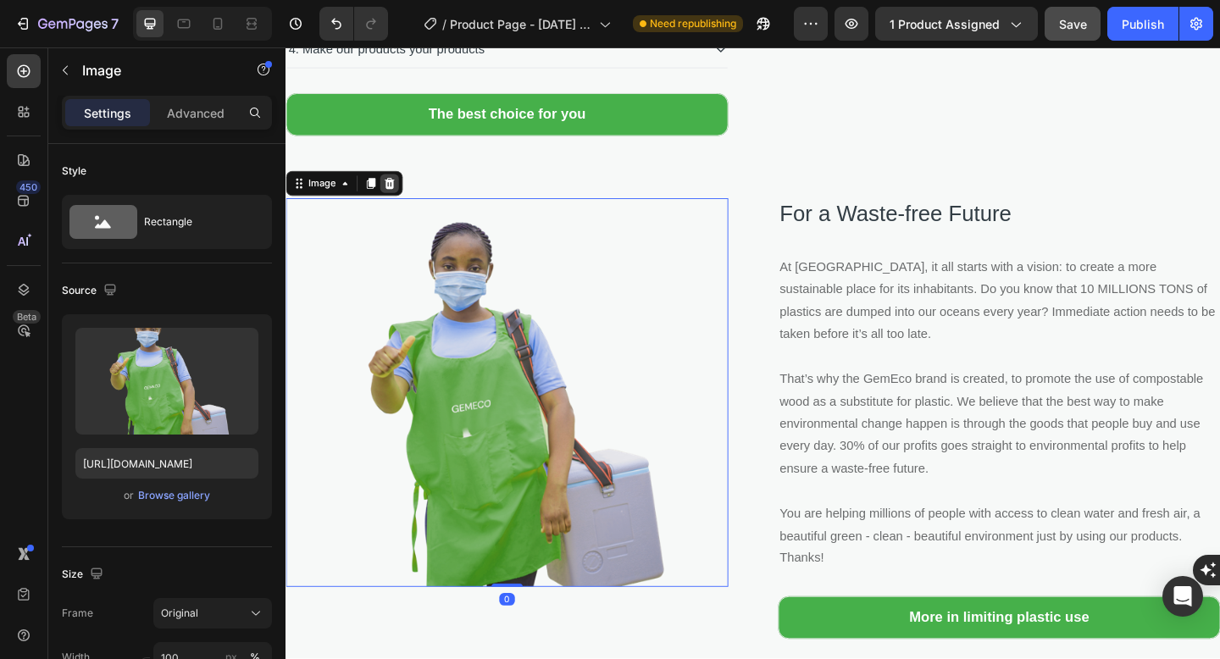
click at [393, 202] on icon at bounding box center [398, 196] width 14 height 14
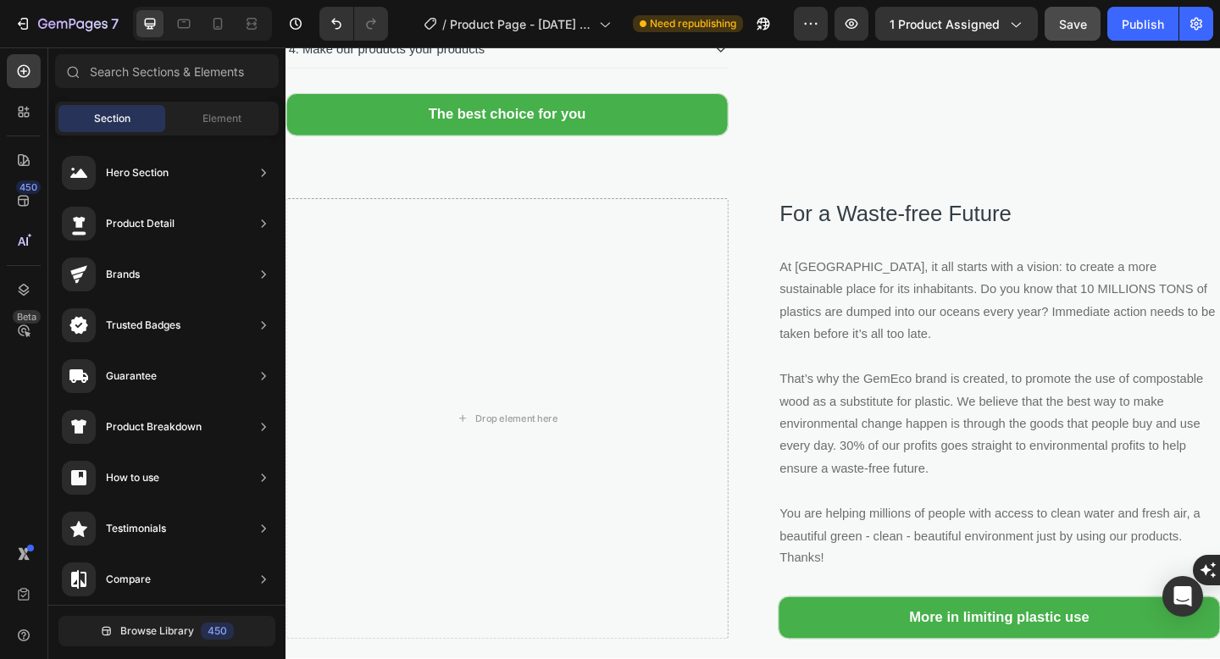
click at [465, 309] on div "Drop element here" at bounding box center [525, 452] width 481 height 480
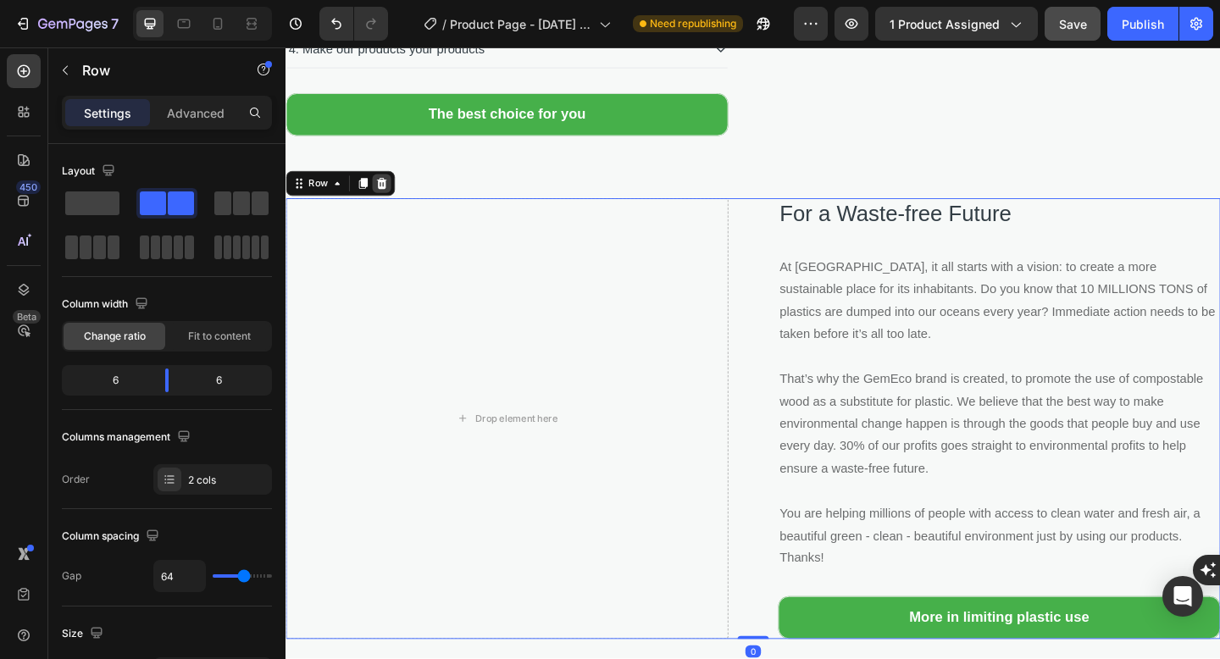
click at [393, 201] on icon at bounding box center [390, 195] width 11 height 12
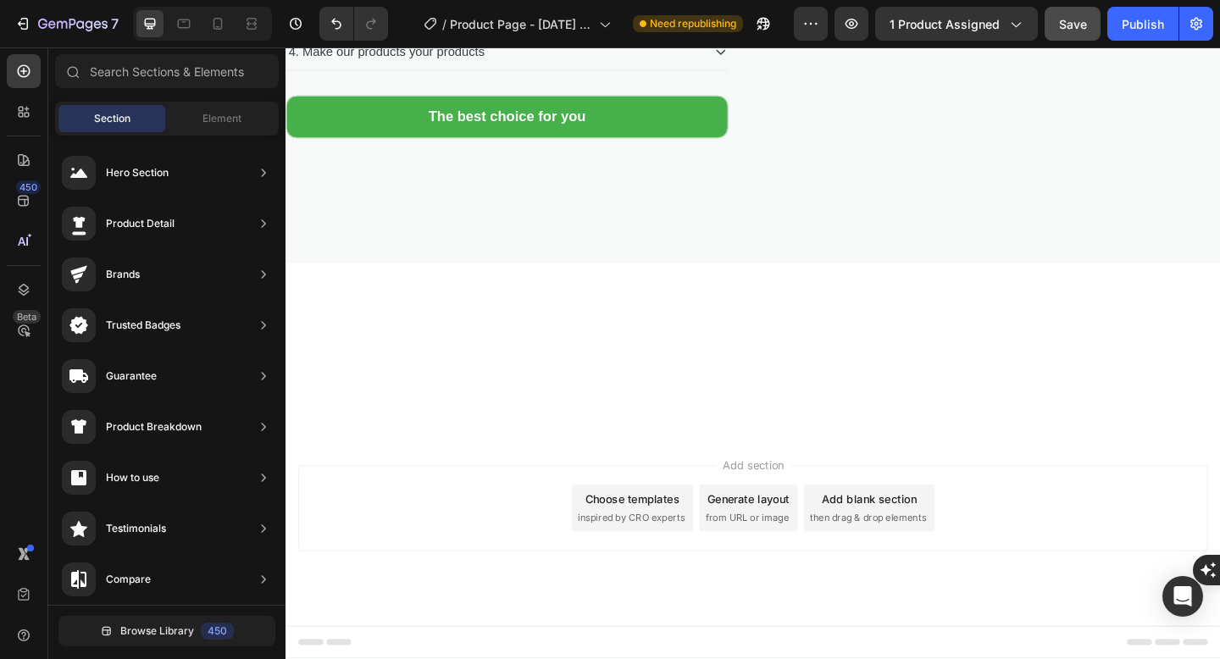
click at [379, 213] on div "Why GemEco? Heading 1. Where high-quality meets affordability 2. FSC certified …" at bounding box center [793, 12] width 1016 height 402
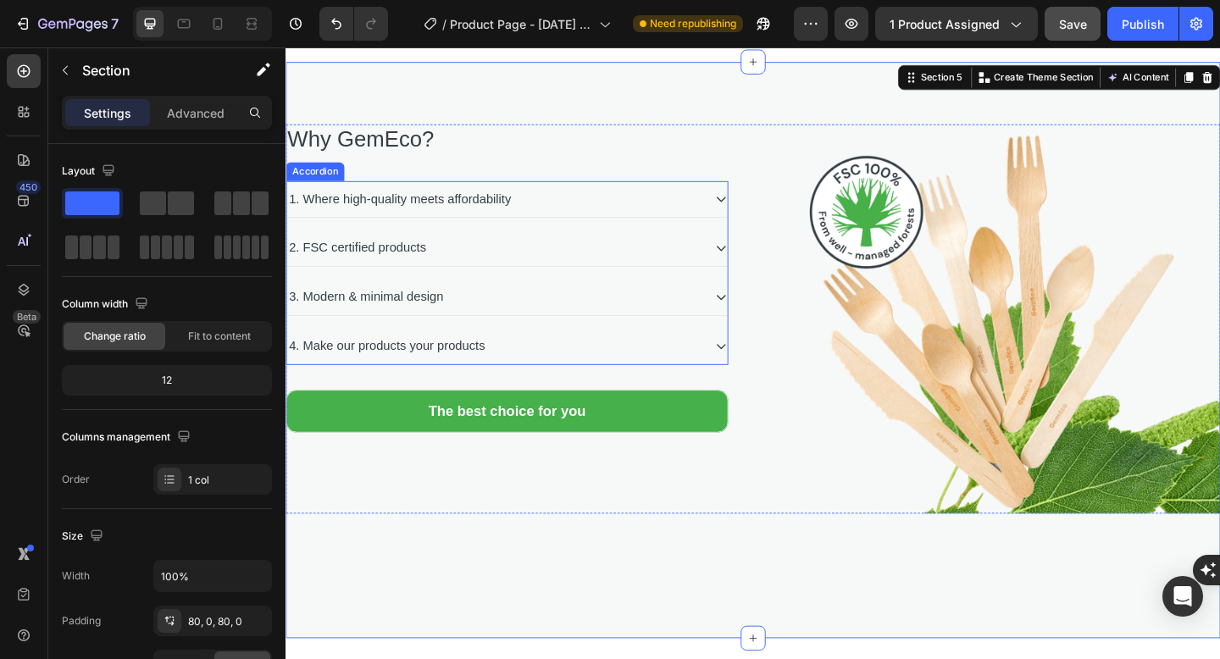
scroll to position [1746, 0]
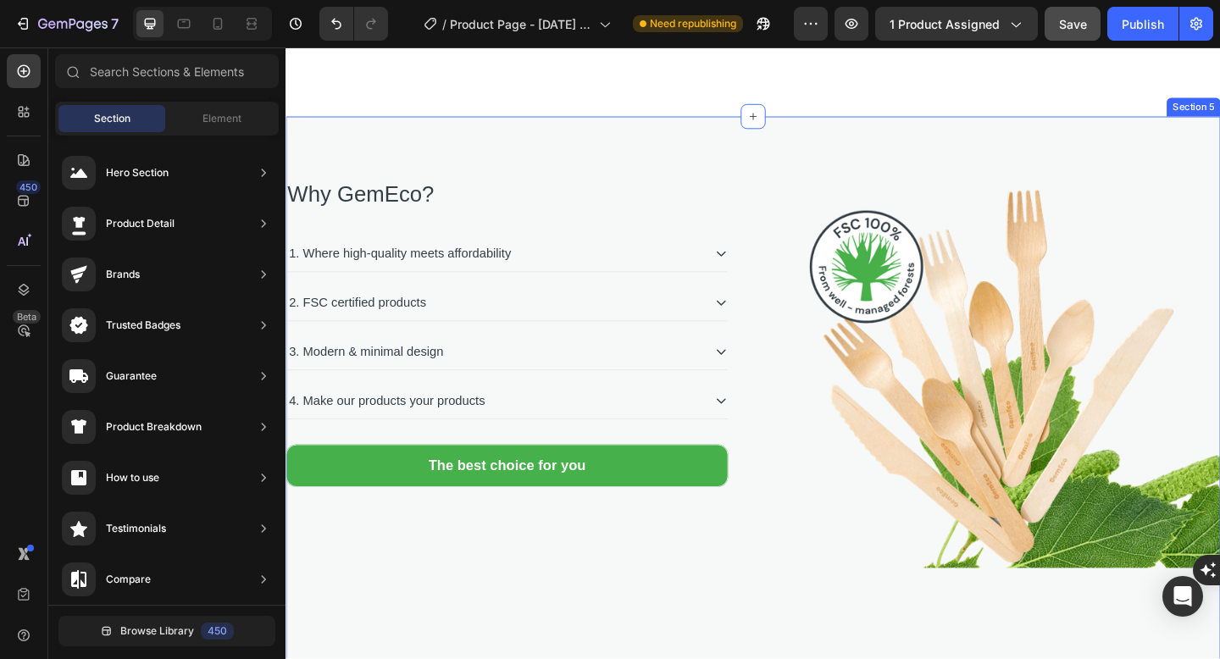
click at [1193, 245] on div "Why GemEco? Heading 1. Where high-quality meets affordability 2. FSC certified …" at bounding box center [793, 436] width 1016 height 627
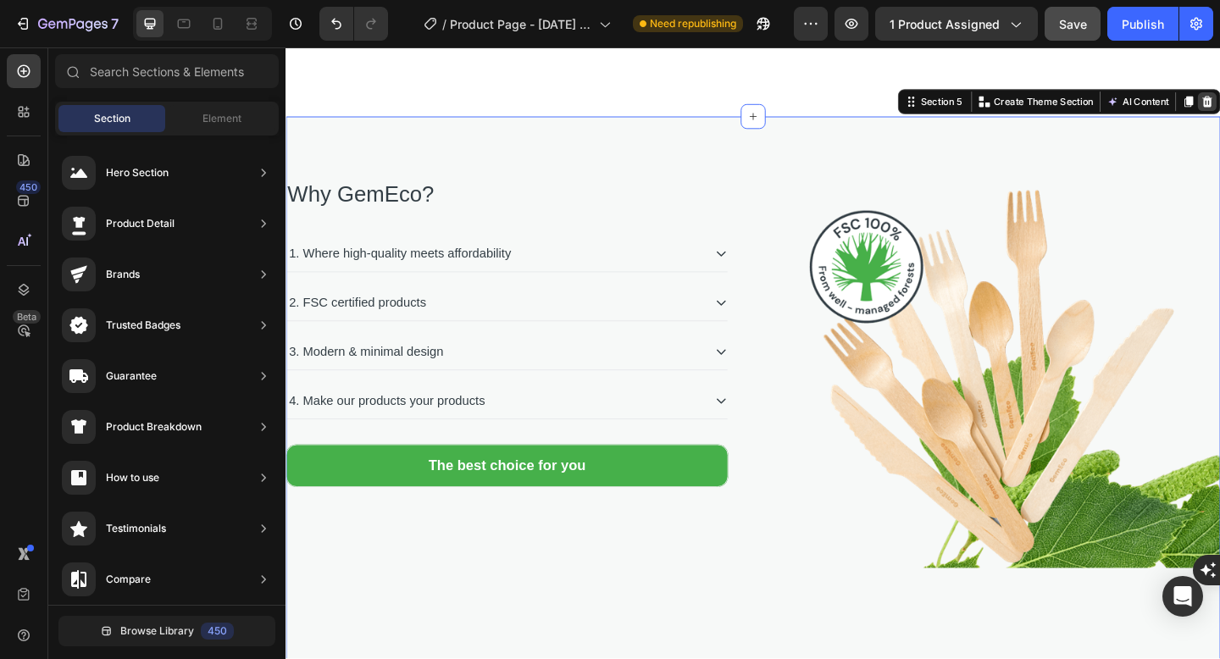
scroll to position [1653, 0]
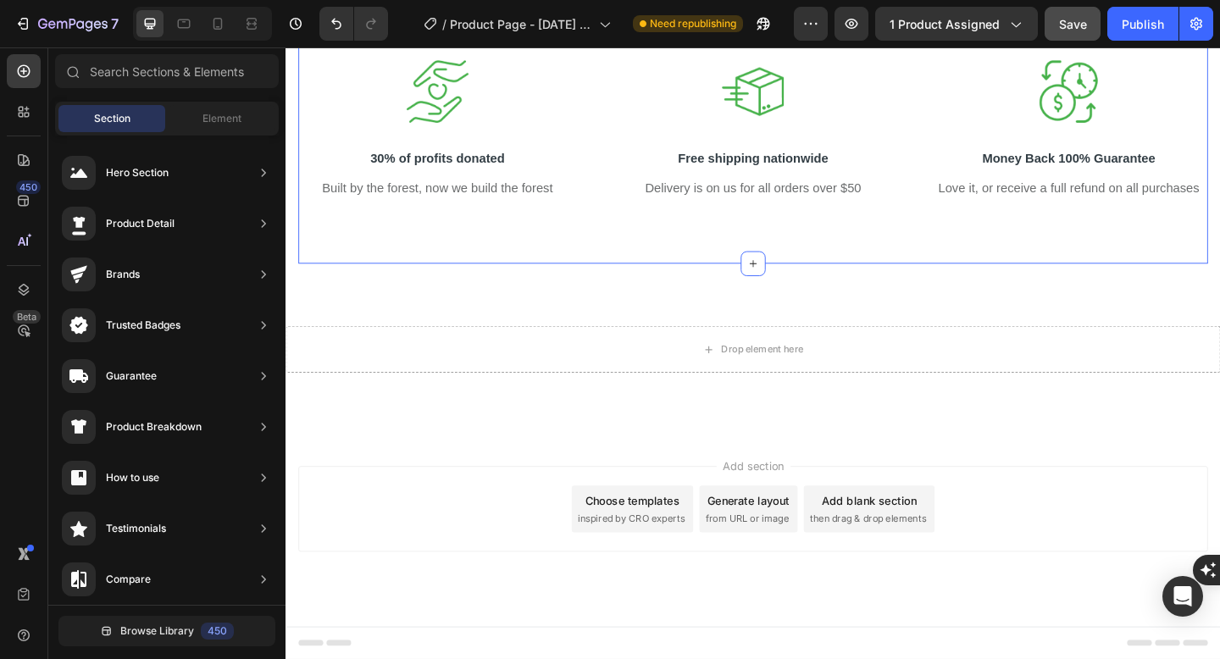
click at [1041, 278] on div "Image 30% of profits donated Text block Built by the forest, now we build the f…" at bounding box center [793, 138] width 989 height 289
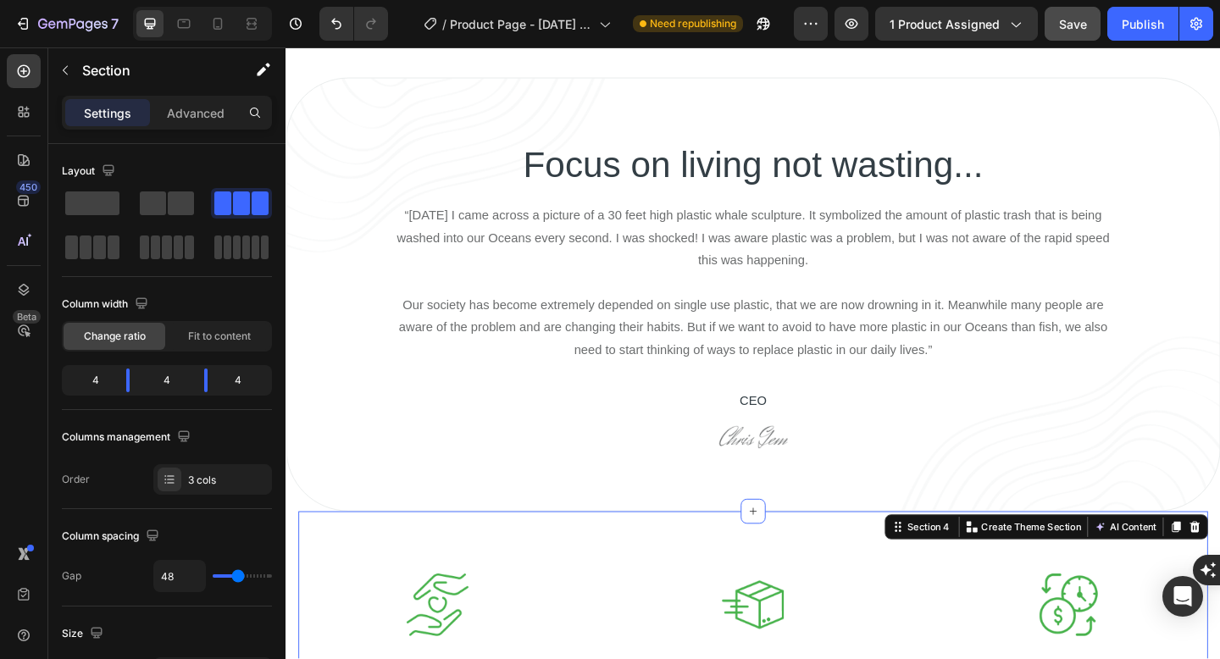
scroll to position [1076, 0]
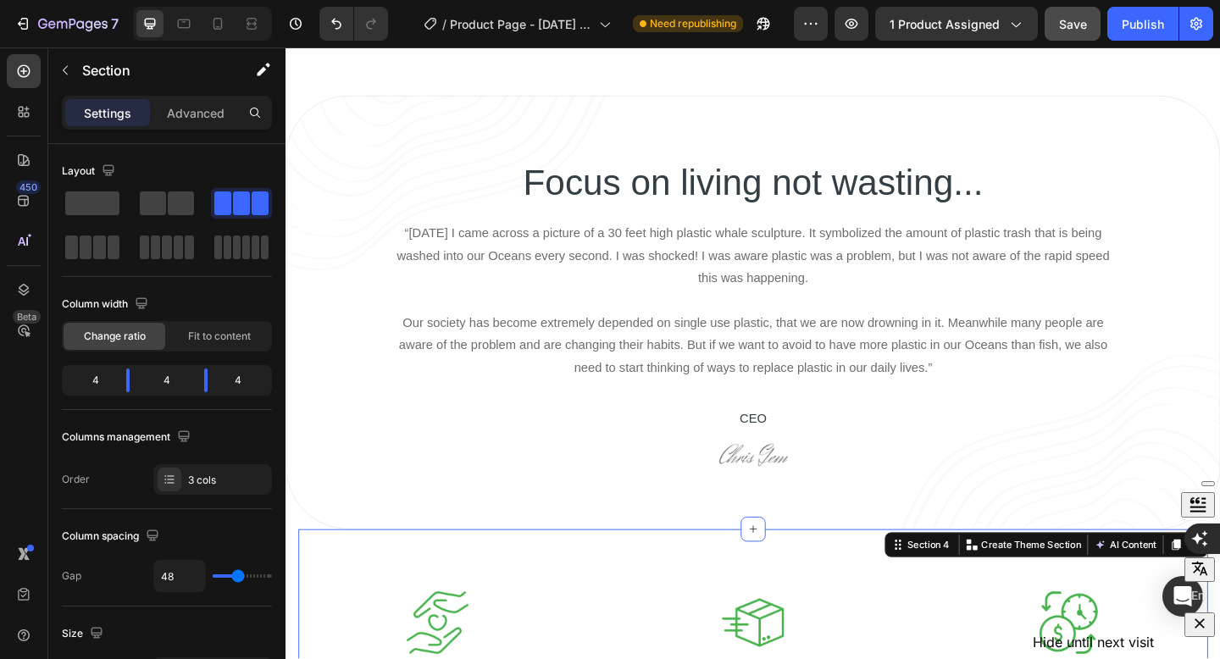
click at [1206, 632] on icon "button" at bounding box center [1199, 623] width 17 height 17
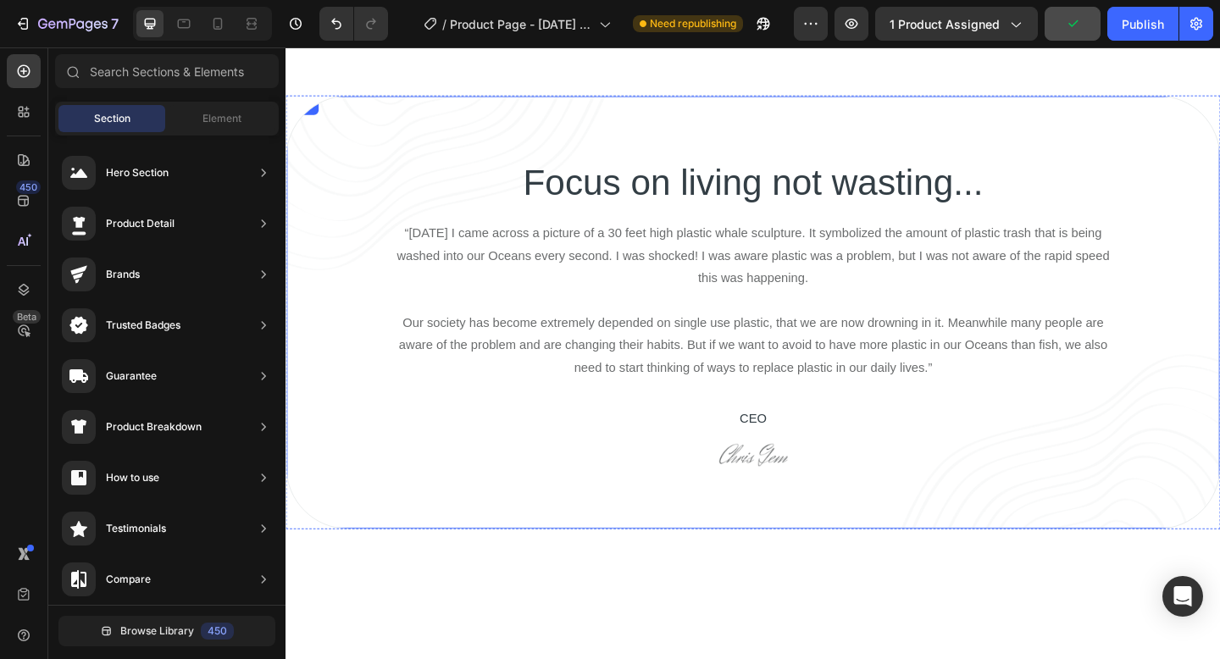
click at [1036, 520] on div "Focus on living not wasting... Heading “3 years ago I came across a picture of …" at bounding box center [793, 336] width 1016 height 472
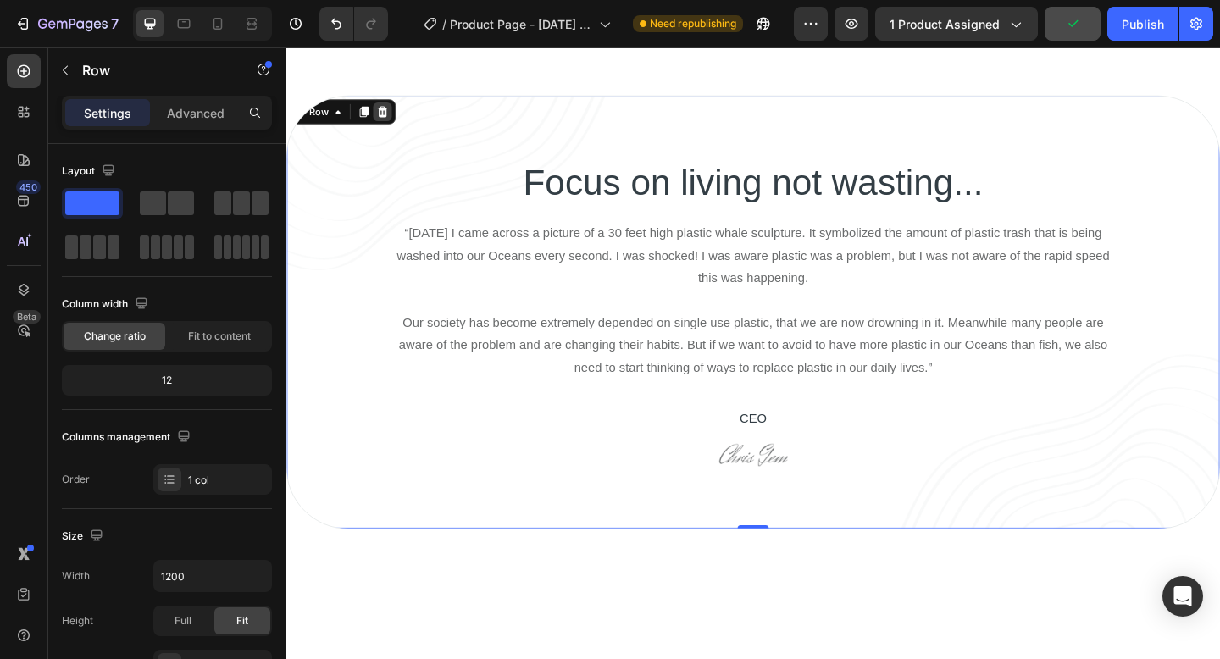
click at [393, 123] on icon at bounding box center [390, 118] width 11 height 12
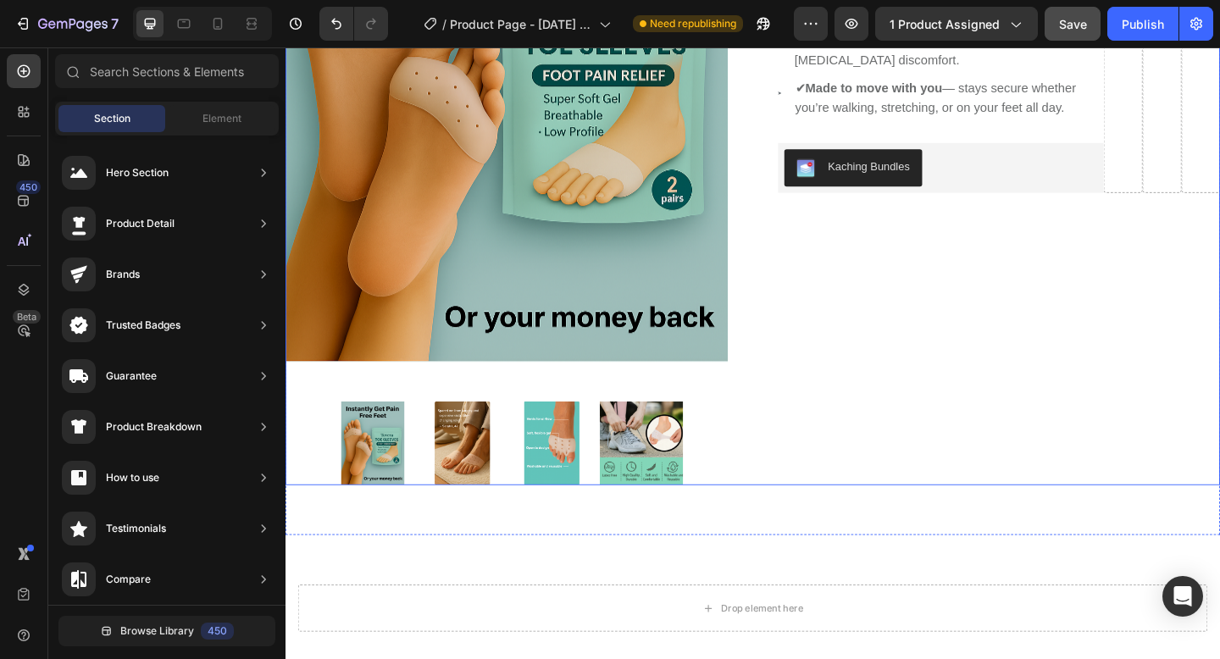
scroll to position [688, 0]
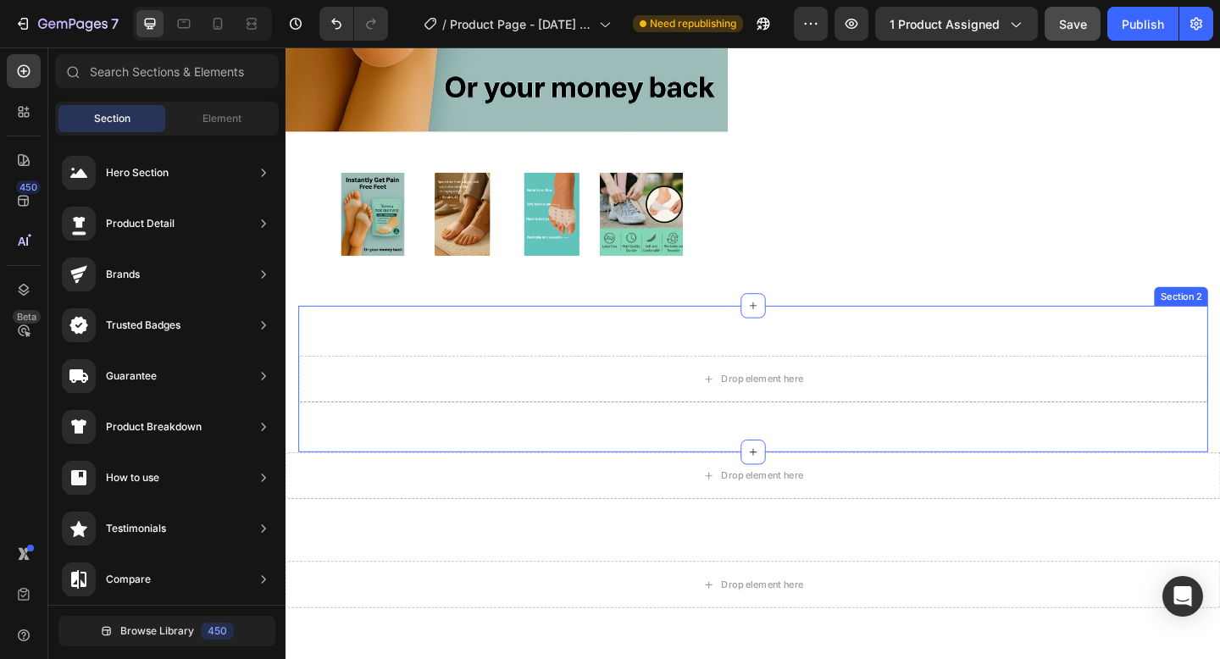
click at [1219, 354] on div "Drop element here Section 2" at bounding box center [793, 408] width 989 height 159
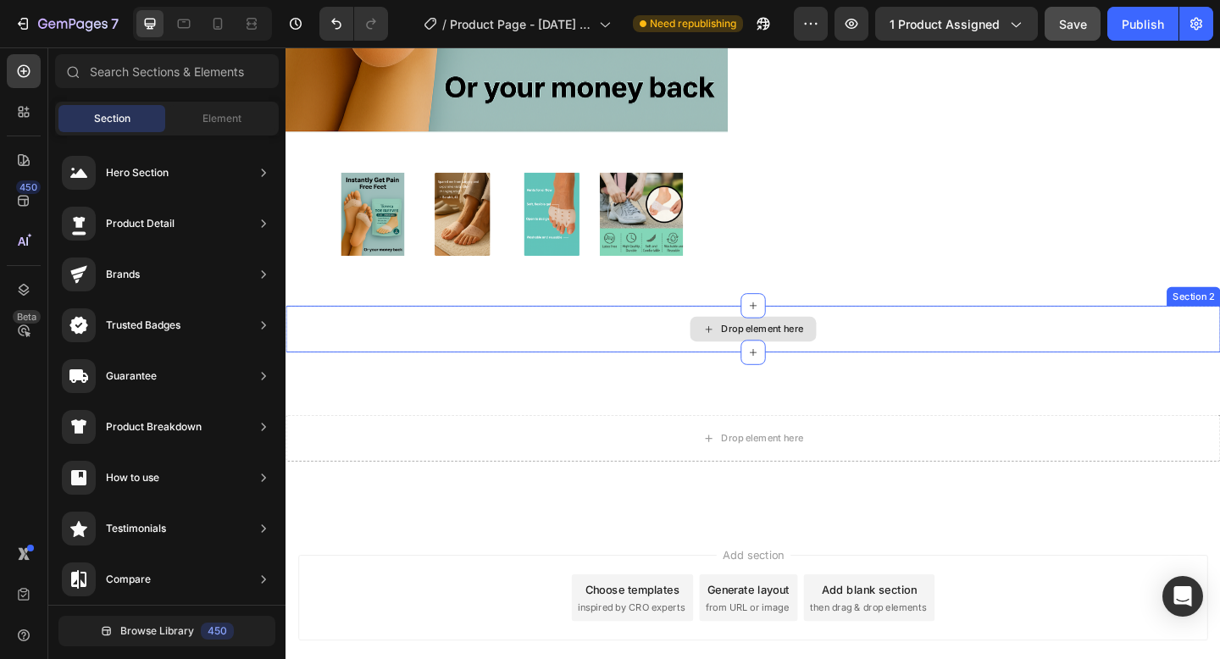
click at [977, 336] on div "Drop element here" at bounding box center [793, 354] width 1016 height 51
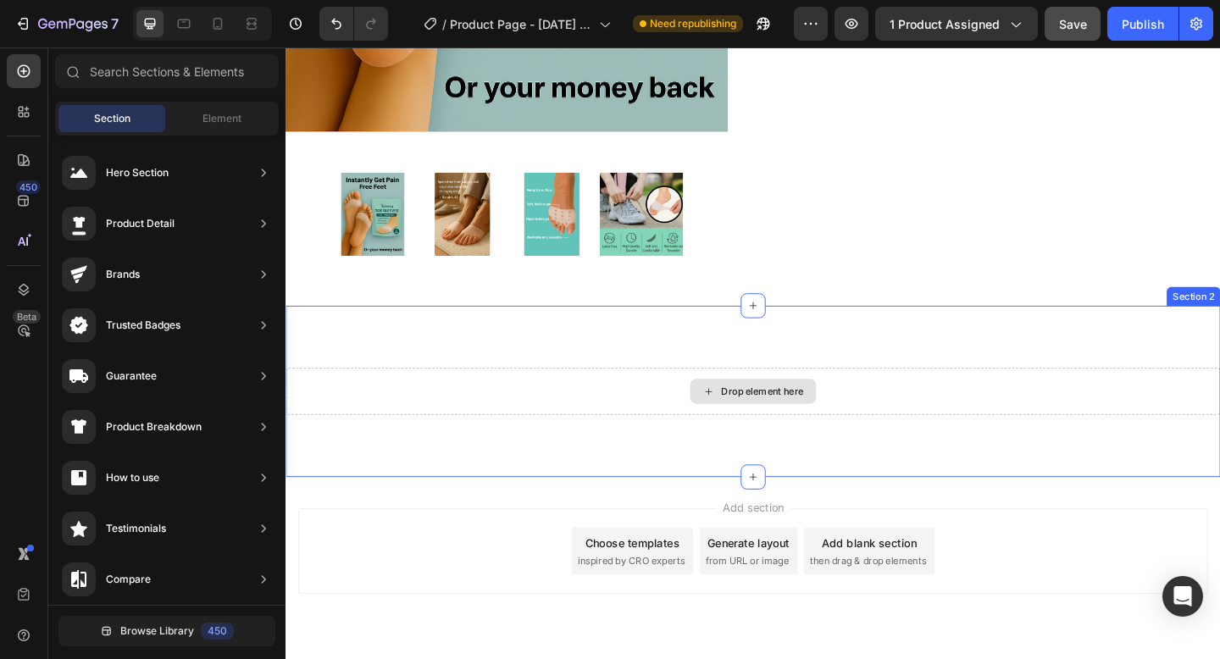
click at [933, 418] on div "Drop element here" at bounding box center [793, 421] width 1016 height 51
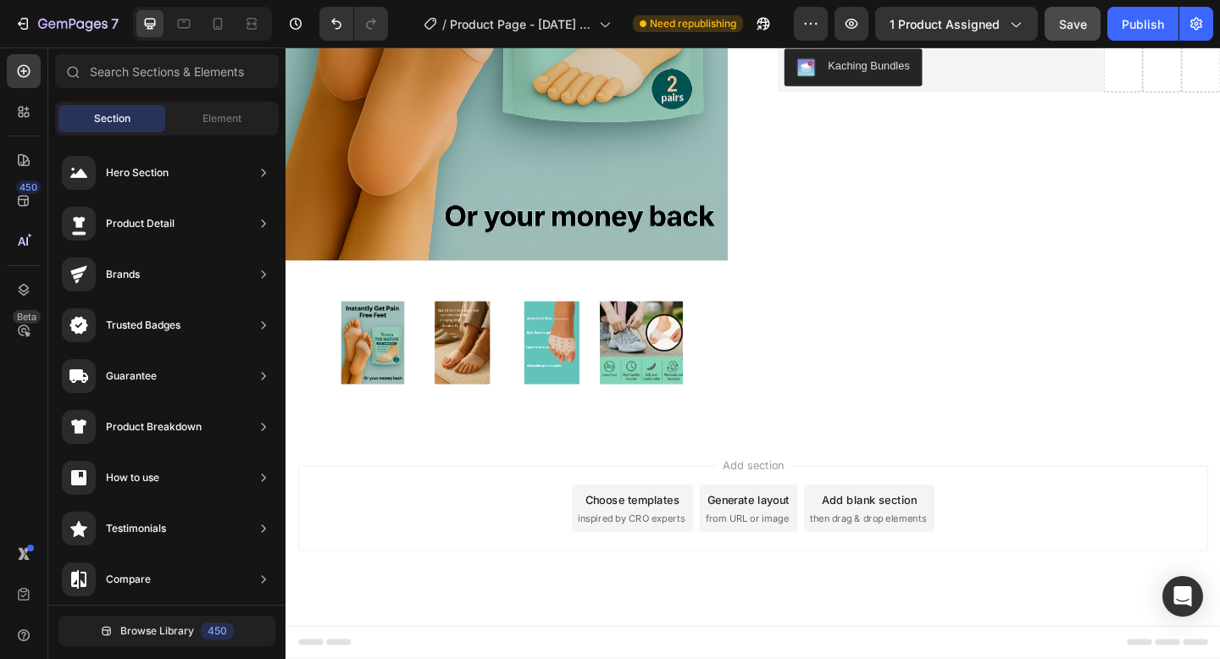
scroll to position [547, 0]
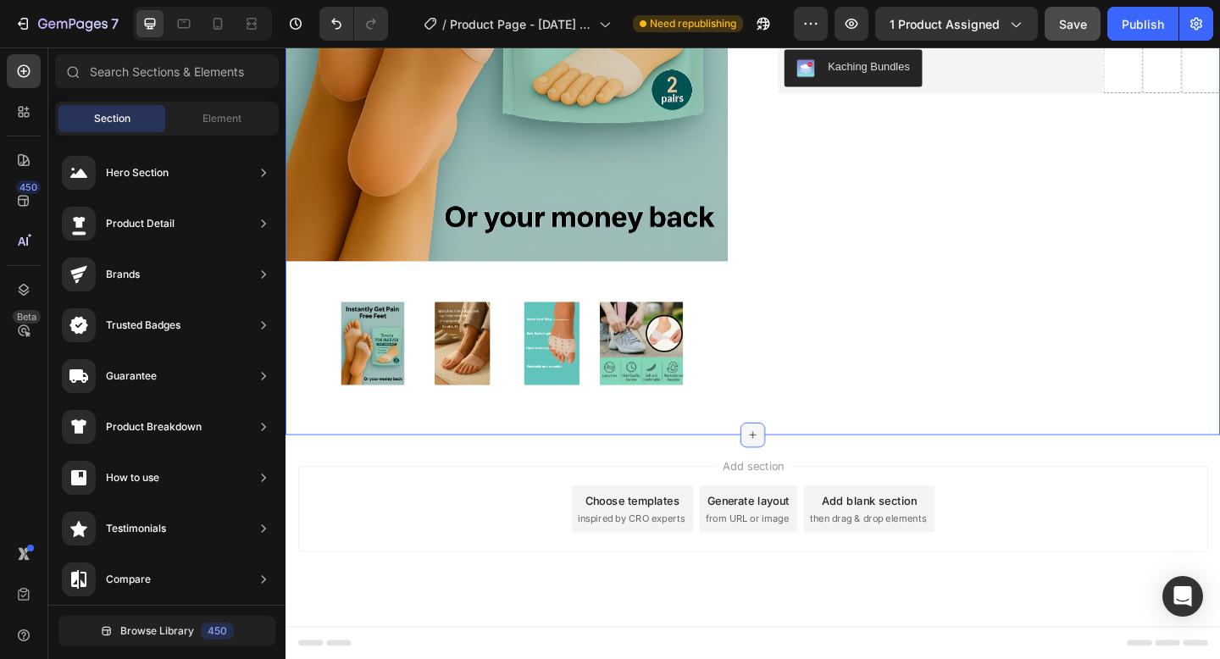
click at [799, 473] on icon at bounding box center [794, 469] width 14 height 14
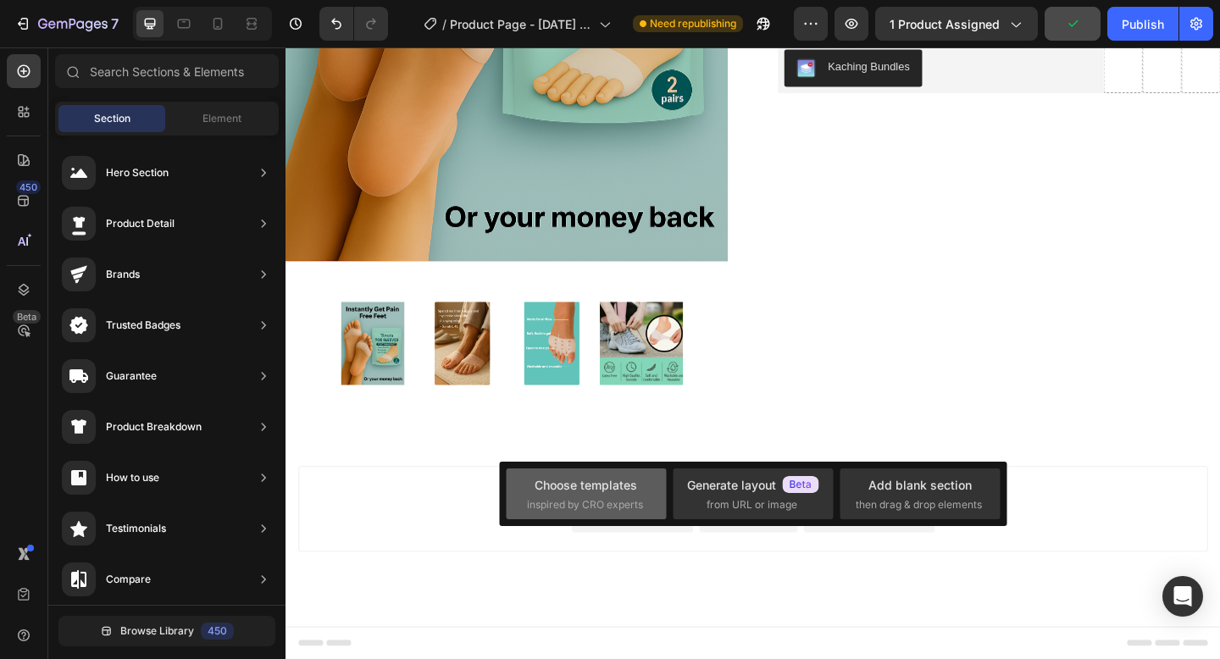
click at [615, 512] on span "inspired by CRO experts" at bounding box center [585, 504] width 116 height 15
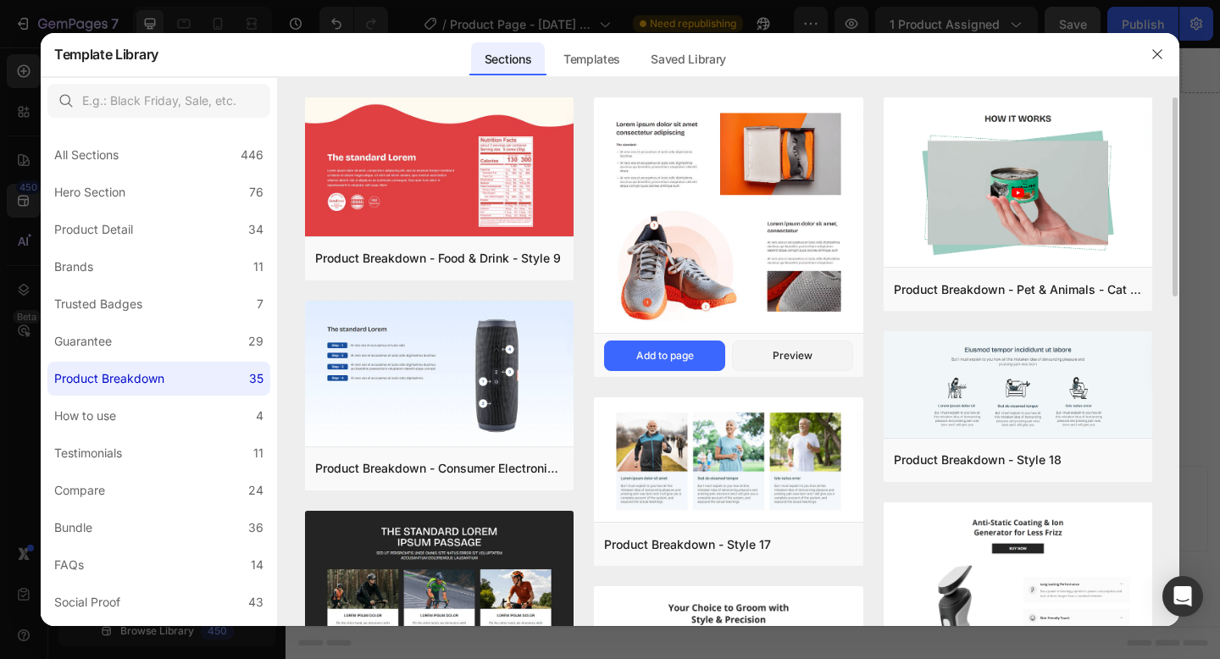
click at [791, 178] on img at bounding box center [728, 217] width 268 height 240
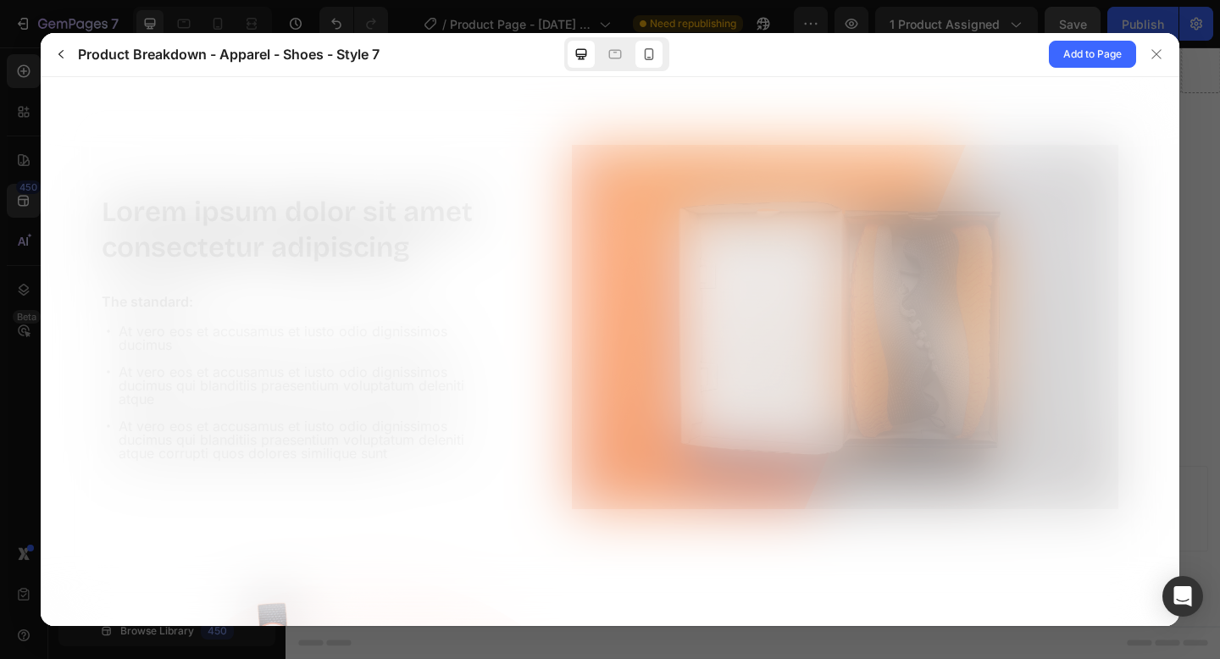
scroll to position [0, 0]
click at [642, 58] on icon at bounding box center [648, 54] width 17 height 17
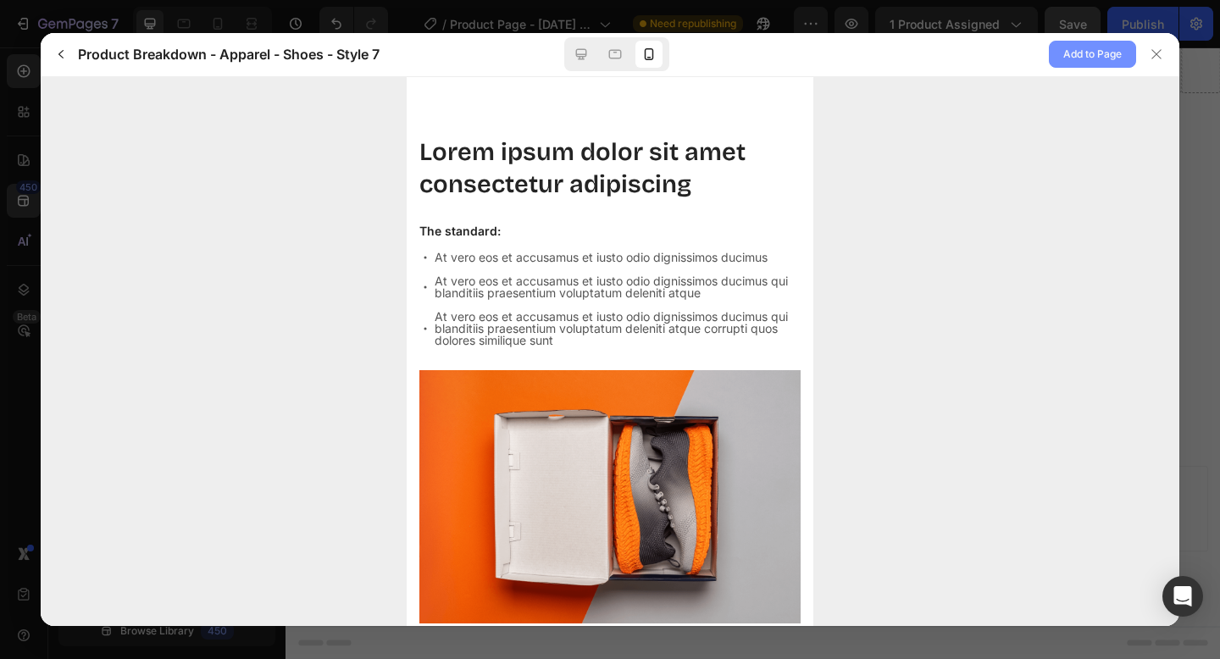
click at [1120, 57] on span "Add to Page" at bounding box center [1092, 54] width 58 height 20
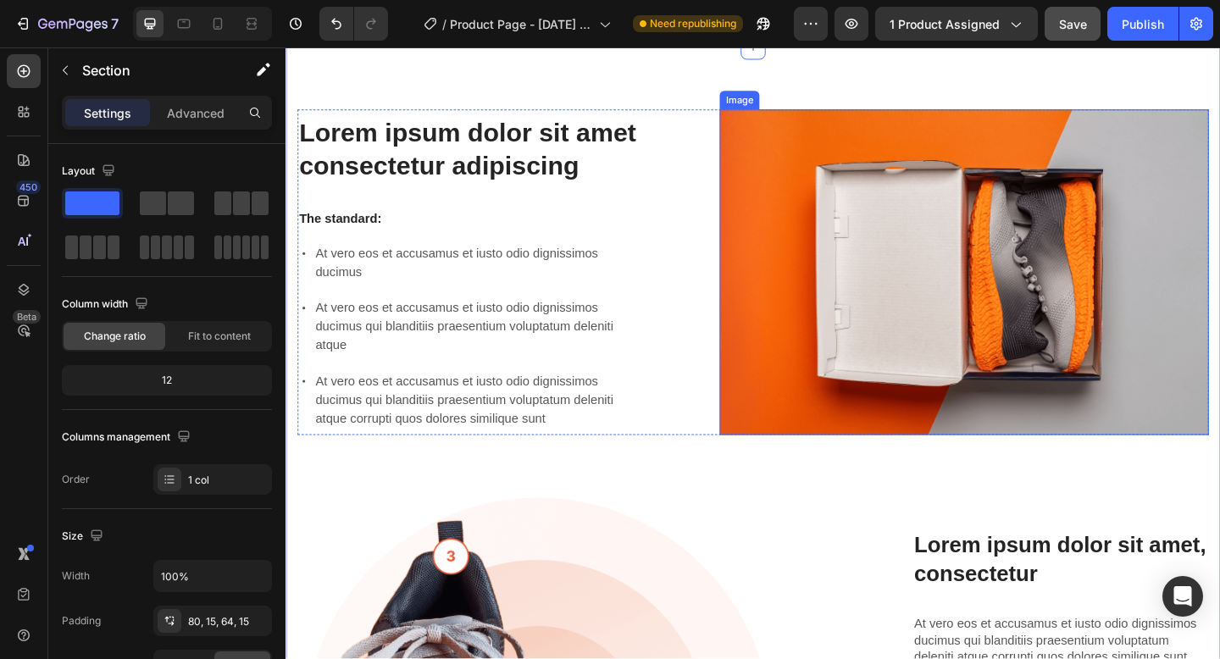
scroll to position [1441, 0]
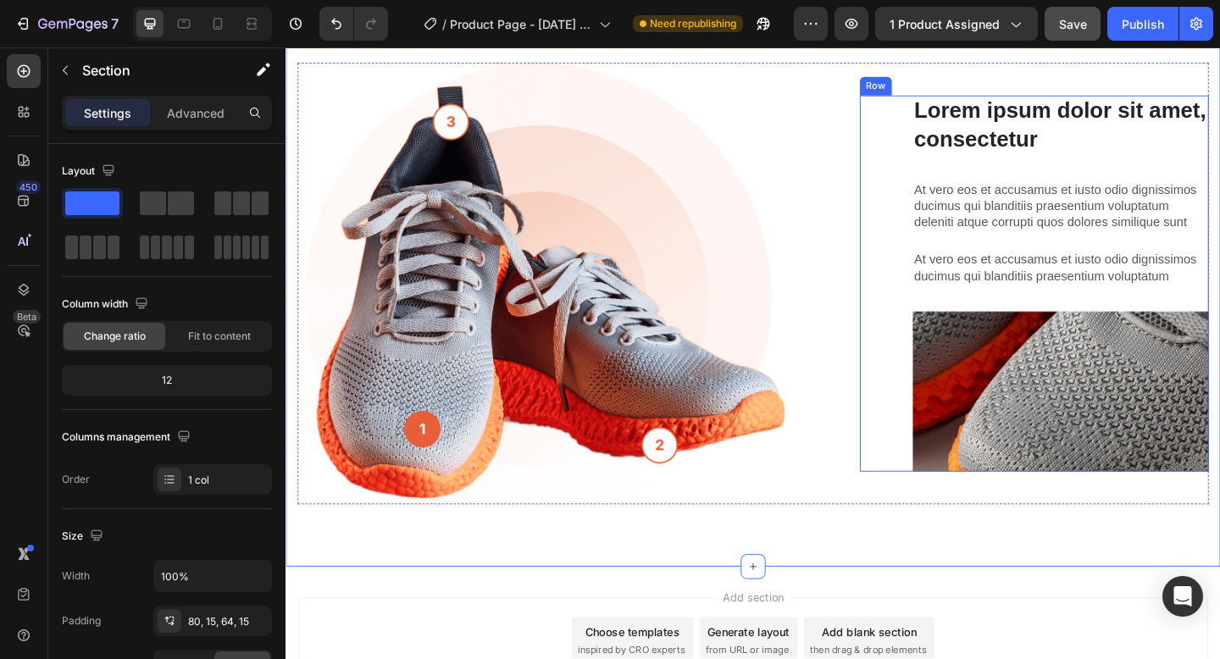
click at [1076, 458] on img at bounding box center [1128, 422] width 322 height 174
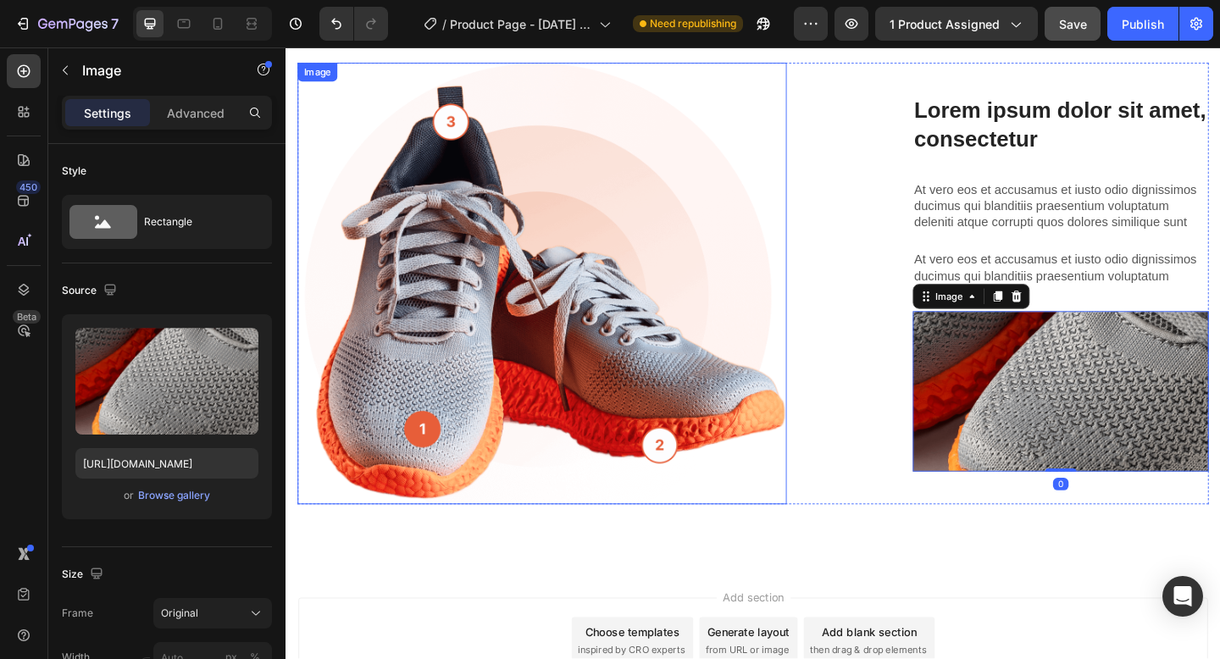
click at [638, 366] on img at bounding box center [564, 304] width 532 height 480
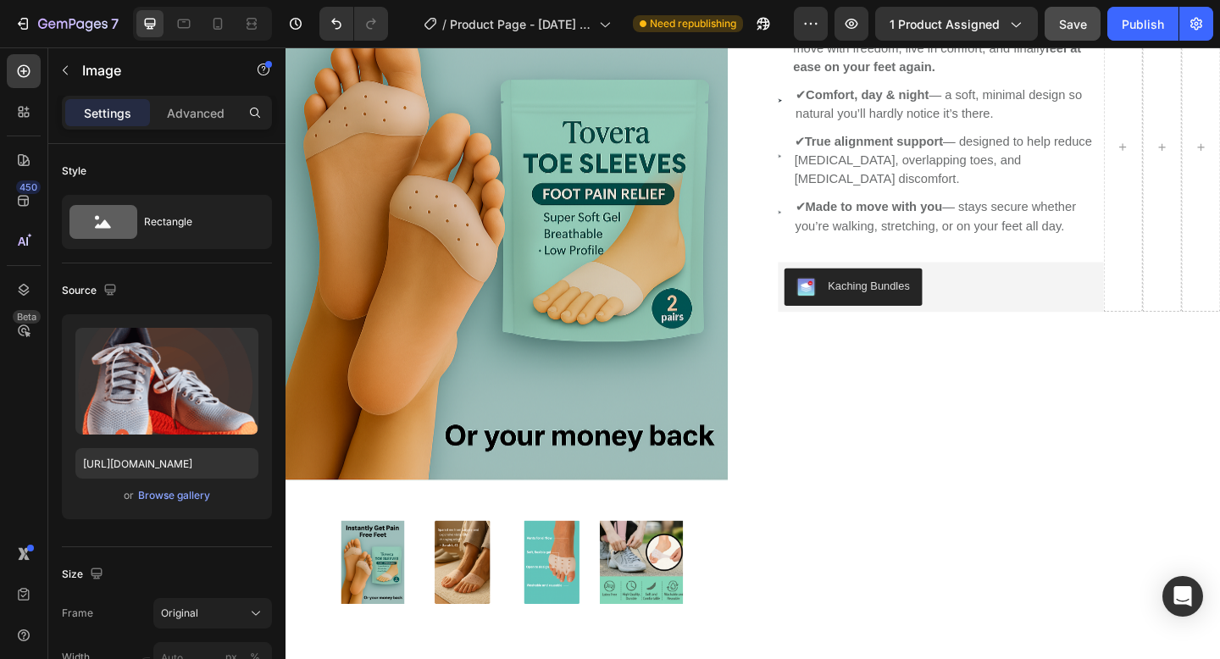
scroll to position [351, 0]
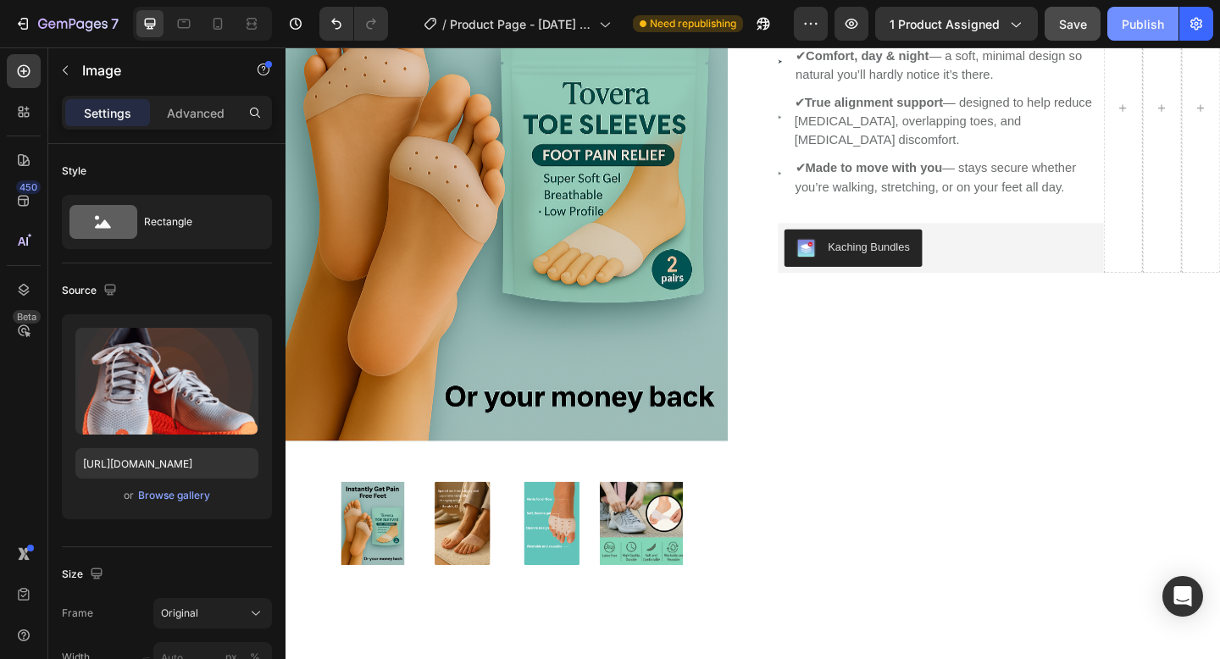
click at [1125, 21] on div "Publish" at bounding box center [1142, 24] width 42 height 18
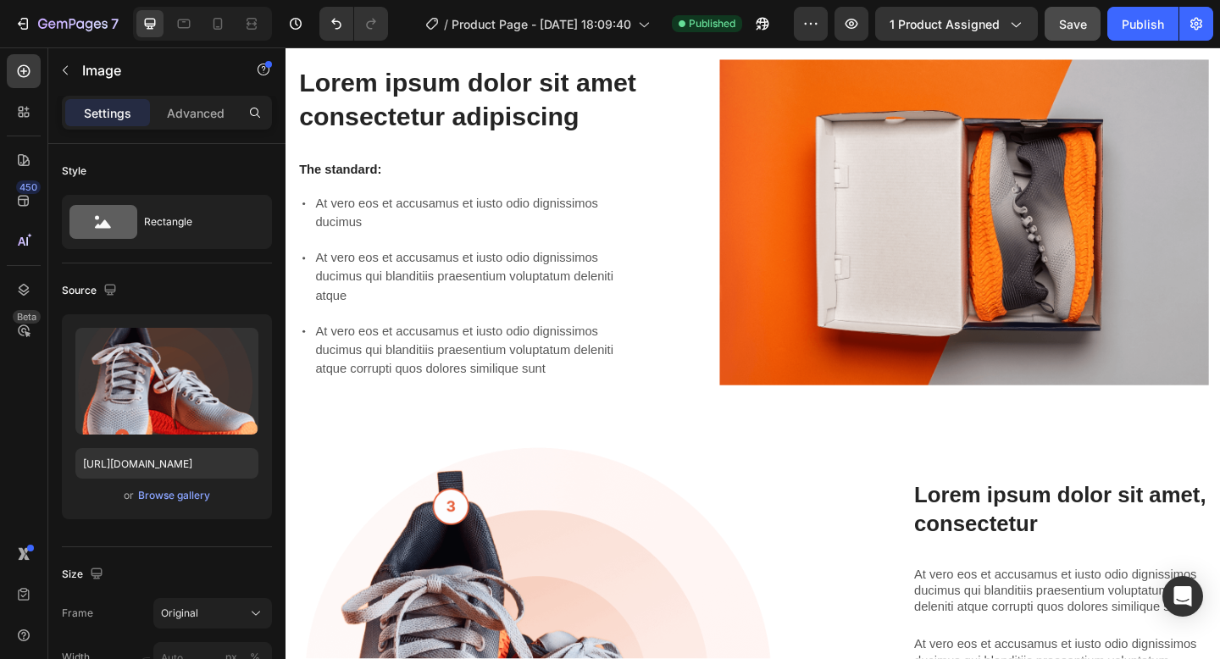
scroll to position [1134, 0]
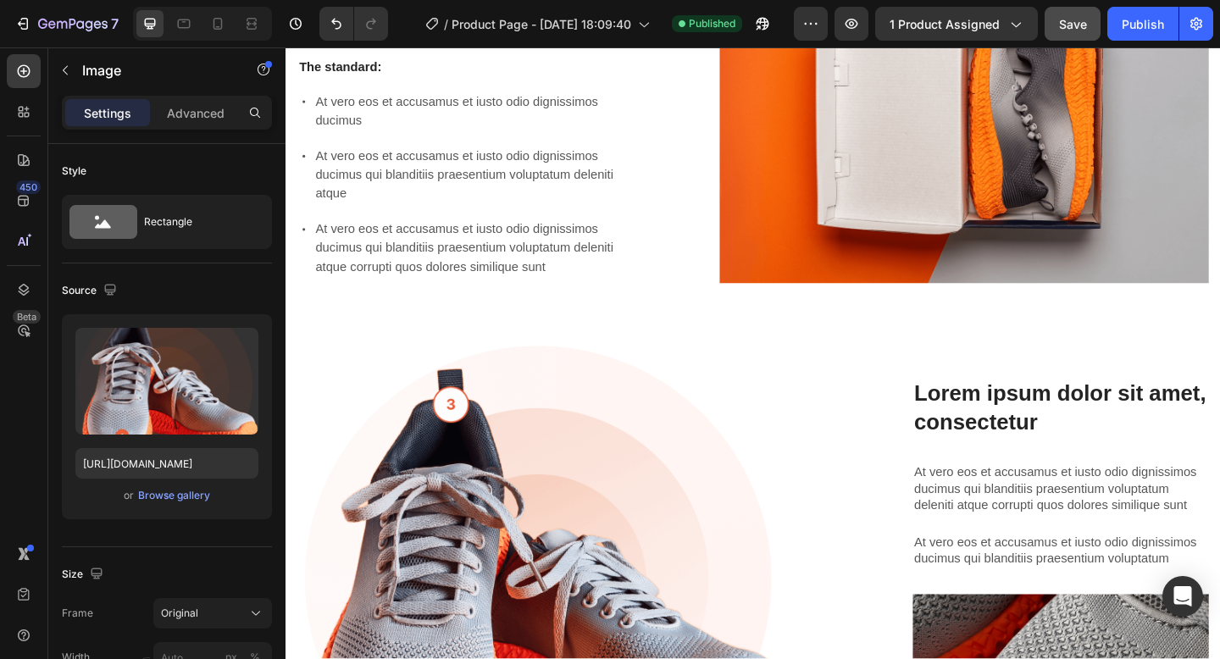
click at [633, 465] on img at bounding box center [564, 612] width 532 height 480
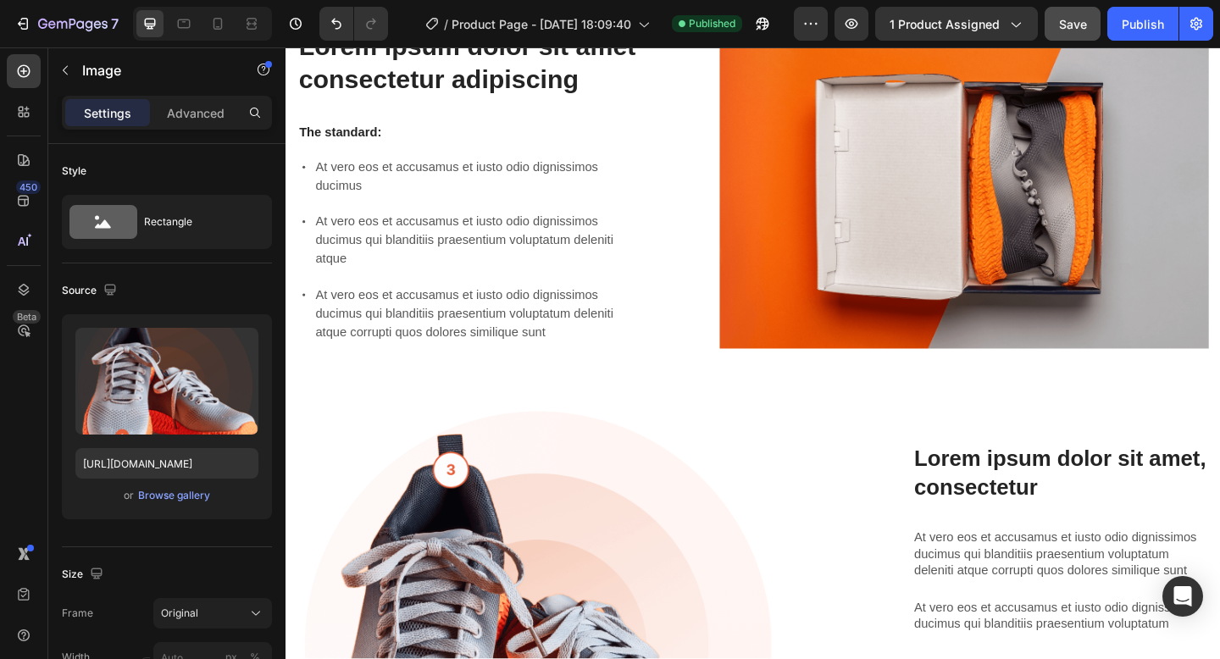
scroll to position [888, 0]
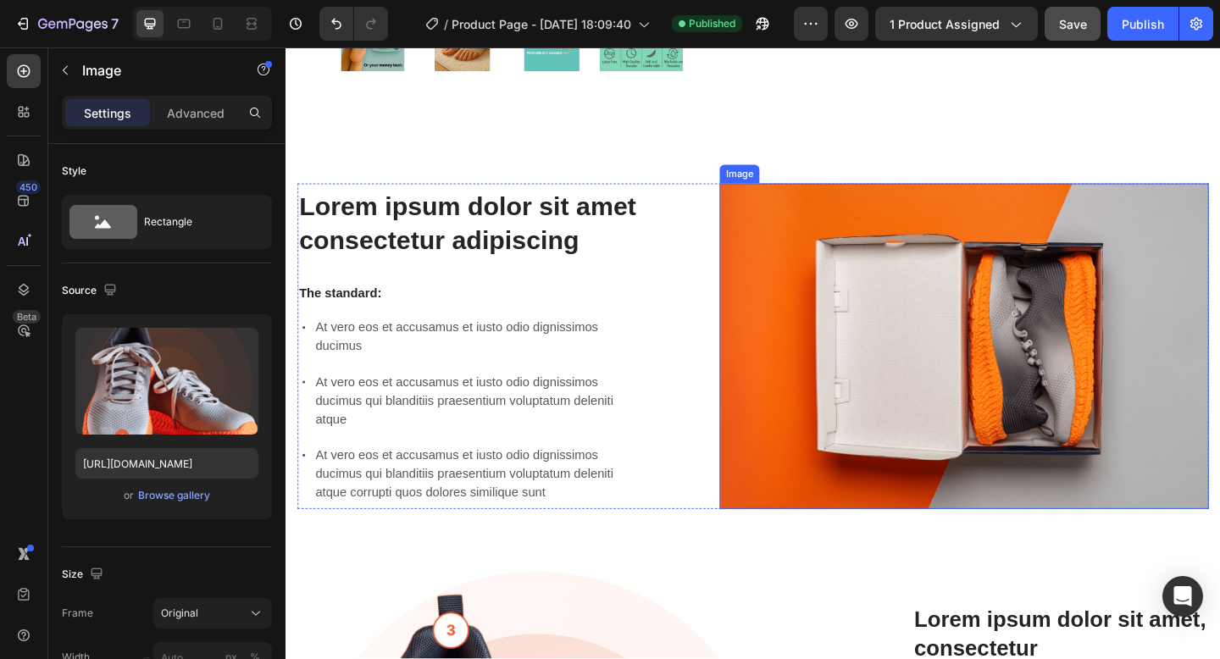
click at [949, 309] on img at bounding box center [1023, 373] width 532 height 354
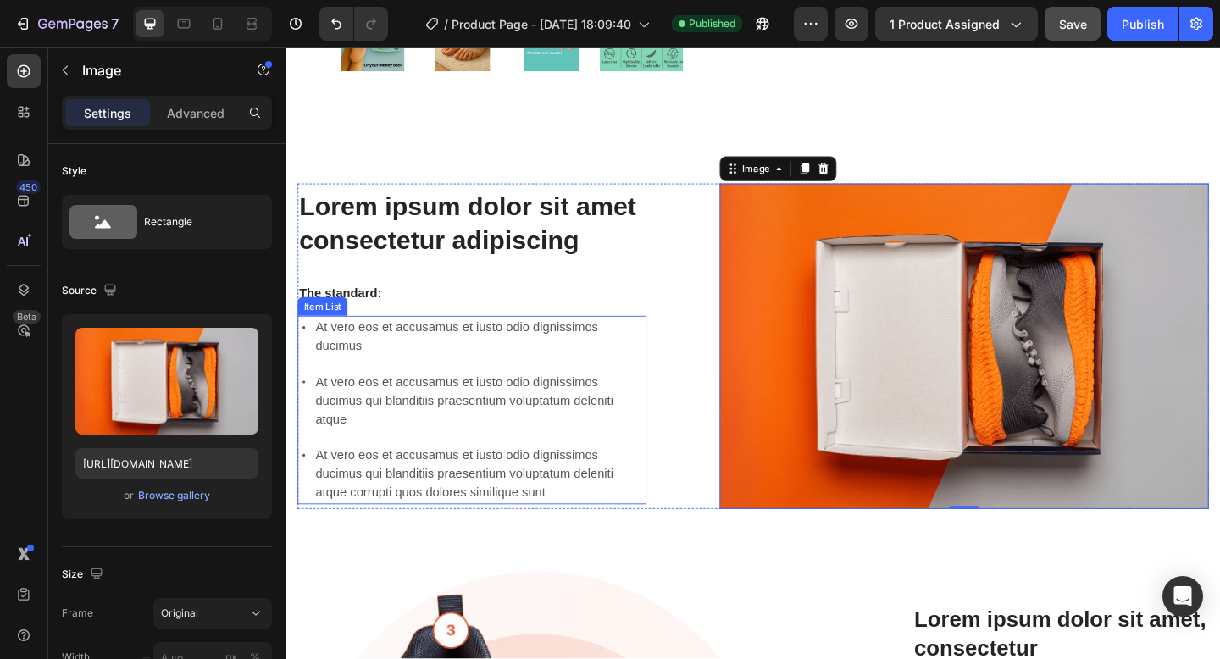
click at [496, 387] on div "At vero eos et accusamus et iusto odio dignissimos ducimus At vero eos et accus…" at bounding box center [487, 442] width 379 height 205
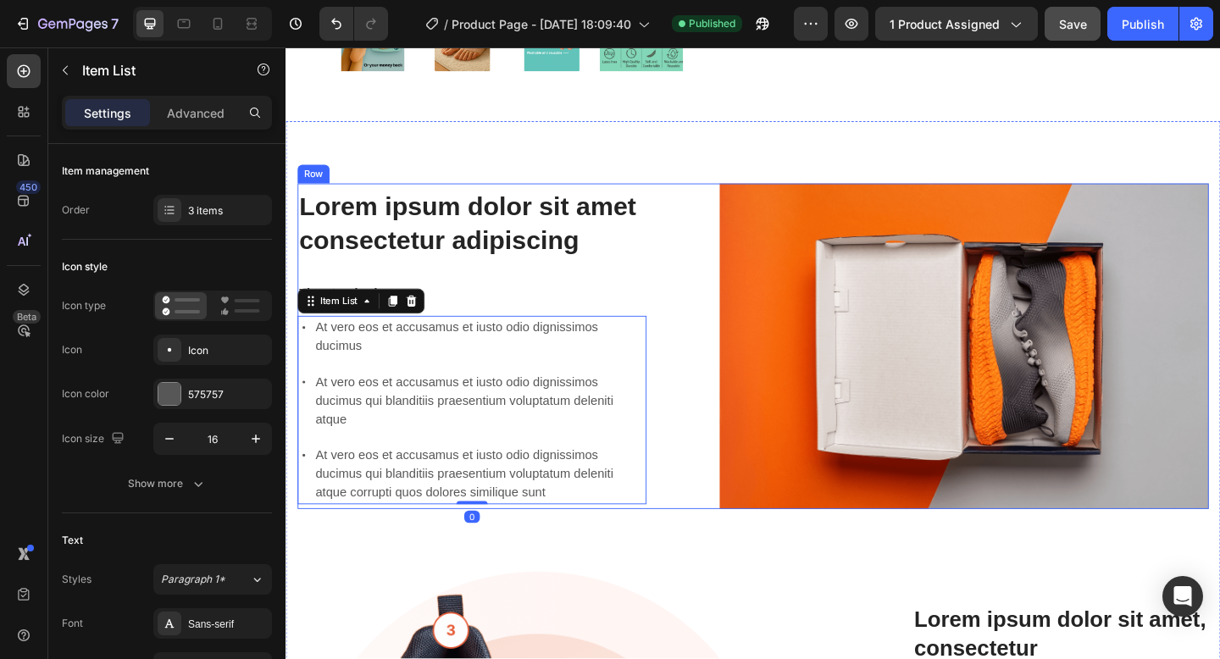
click at [530, 302] on div "Lorem ipsum dolor sit amet consectetur adipiscing Heading The standard: Text Bl…" at bounding box center [487, 373] width 379 height 354
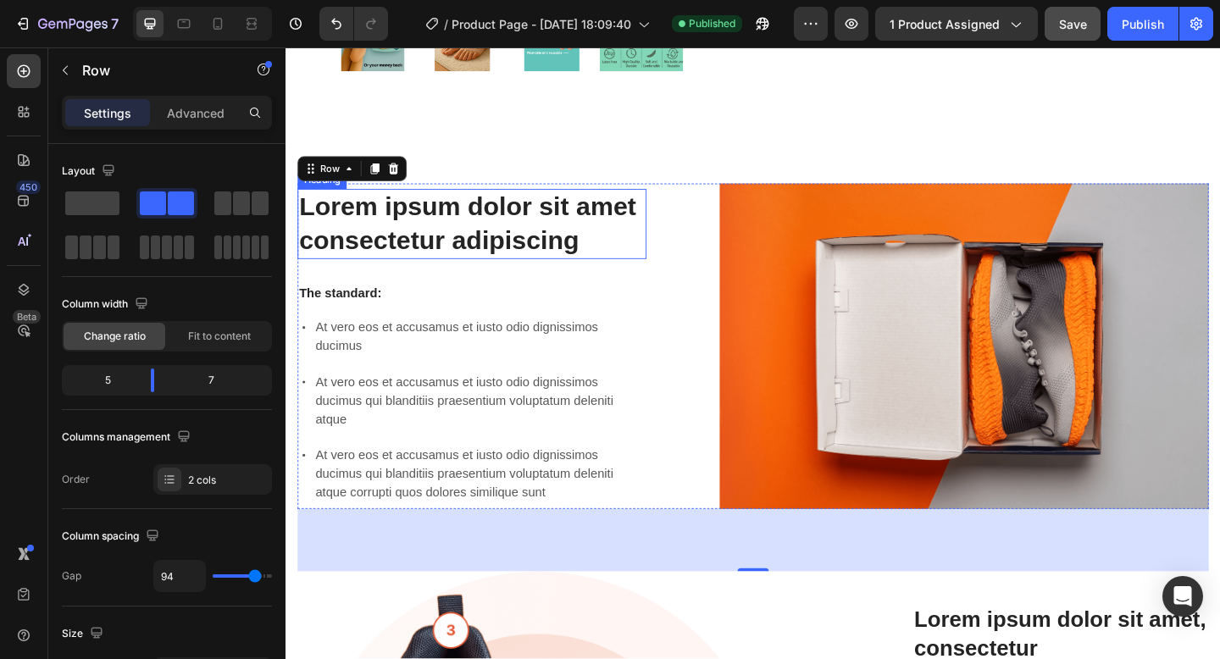
click at [447, 253] on h2 "Lorem ipsum dolor sit amet consectetur adipiscing" at bounding box center [487, 240] width 379 height 76
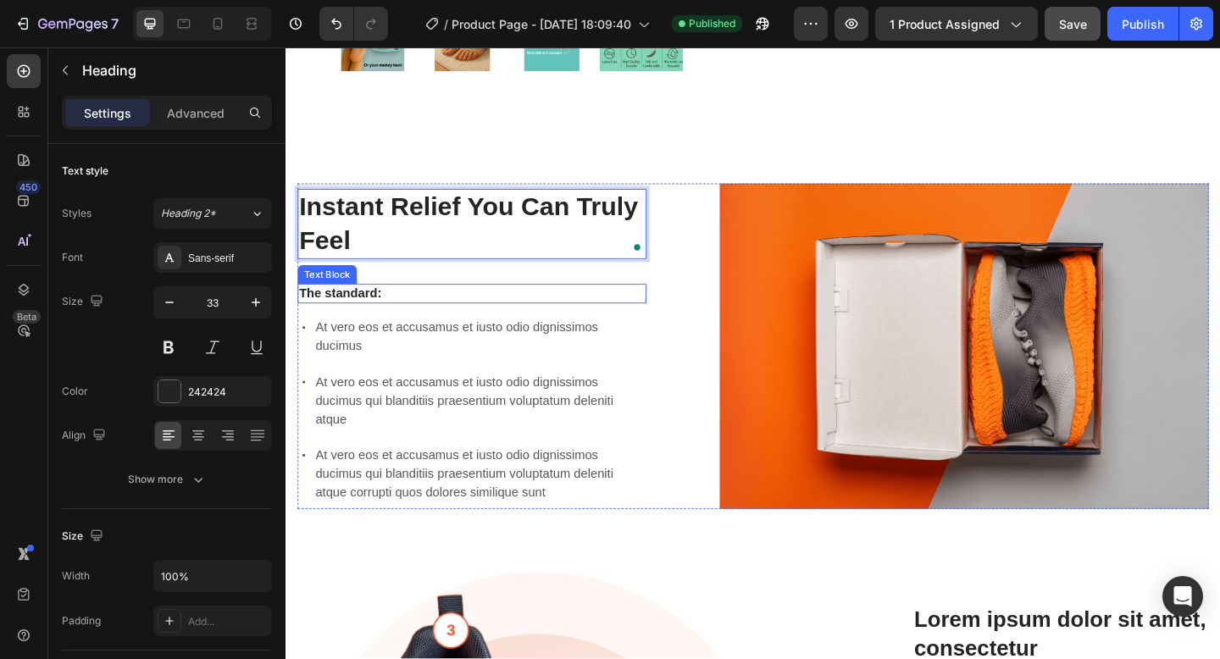
click at [427, 311] on p "The standard:" at bounding box center [488, 316] width 376 height 18
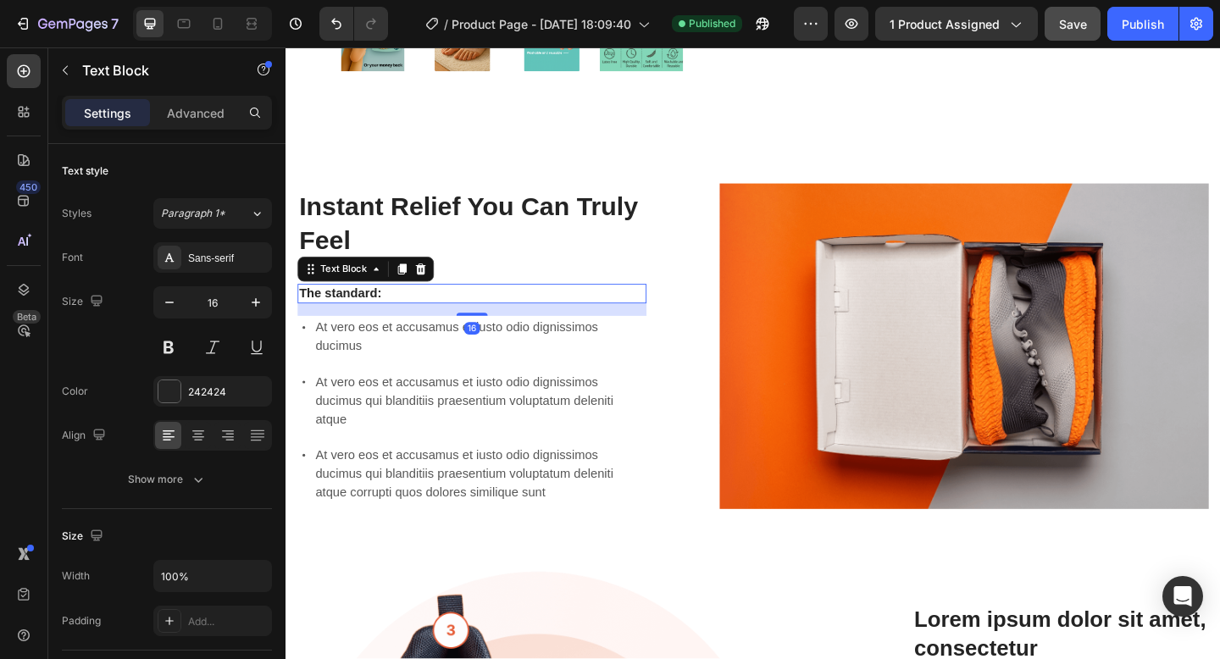
click at [456, 237] on p "Instant Relief You Can Truly Feel" at bounding box center [488, 239] width 376 height 73
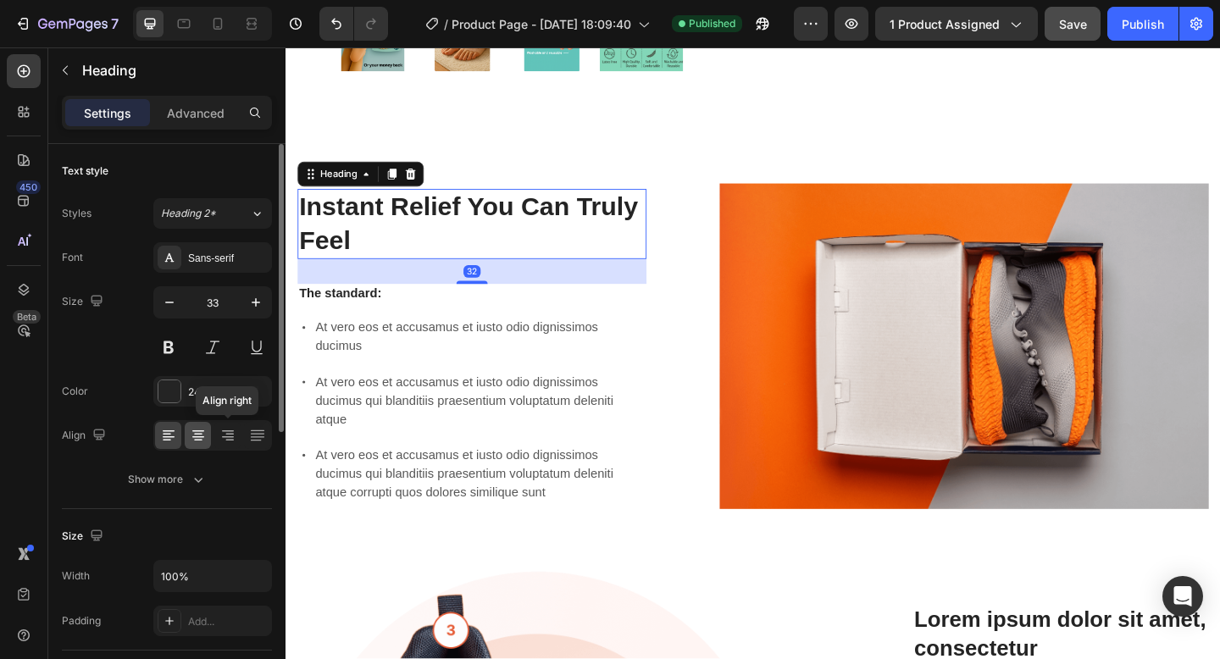
click at [205, 441] on icon at bounding box center [198, 435] width 17 height 17
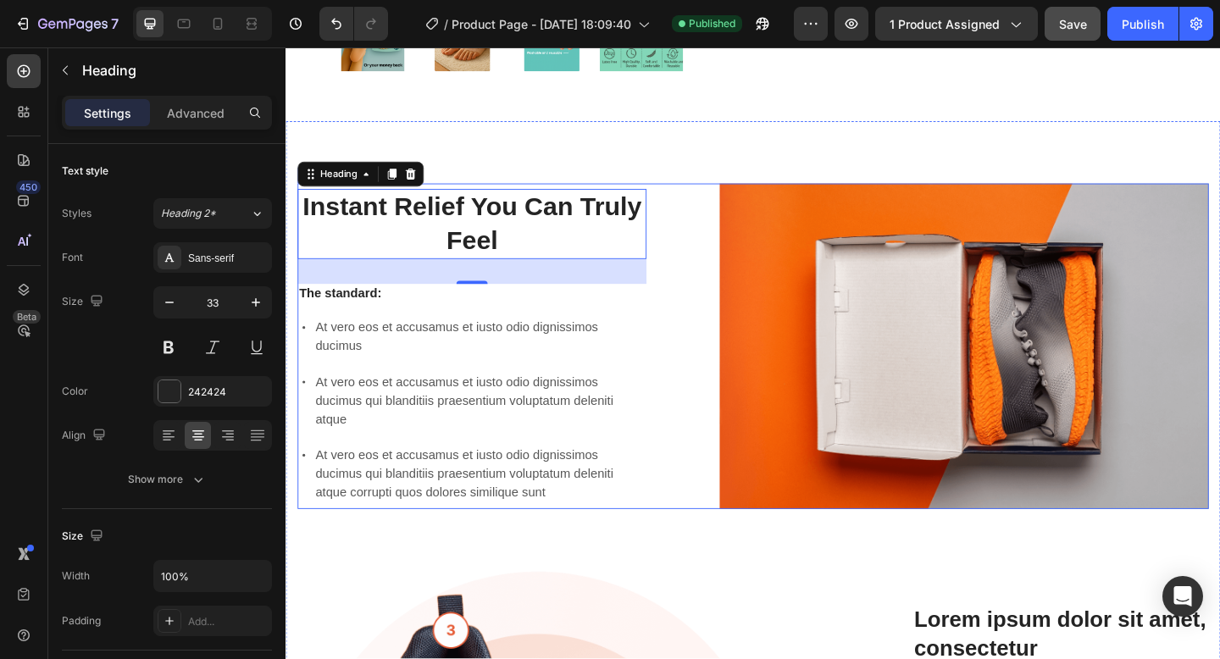
click at [385, 324] on div "The standard:" at bounding box center [487, 315] width 379 height 21
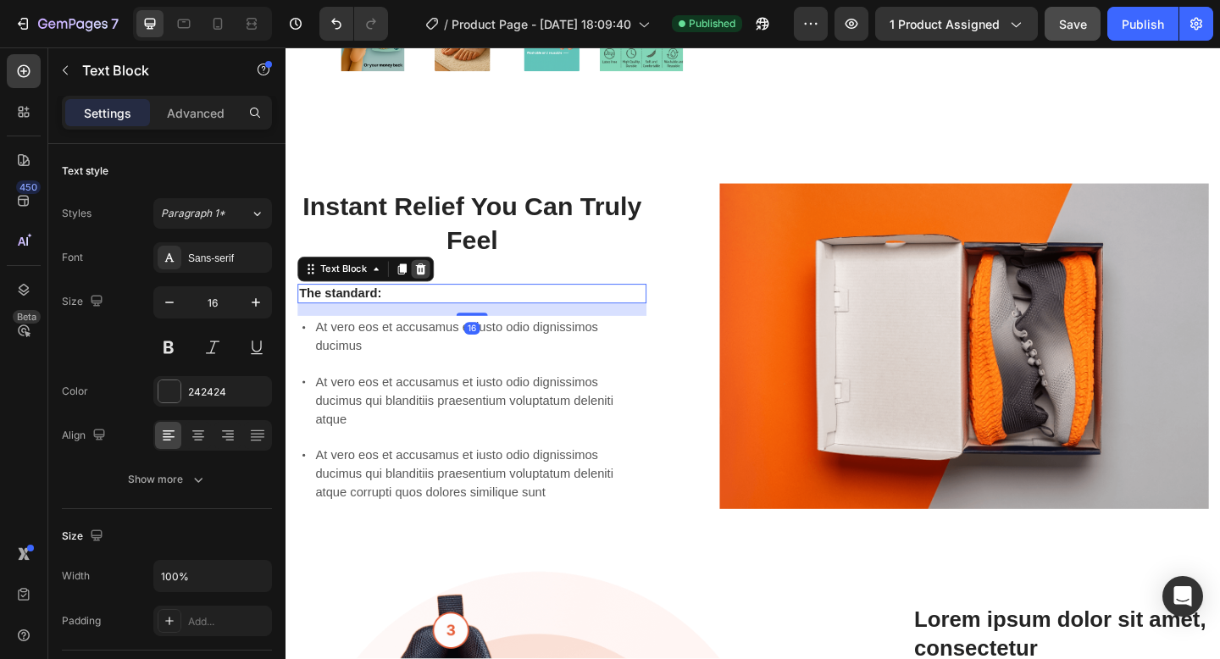
click at [425, 296] on div at bounding box center [432, 289] width 20 height 20
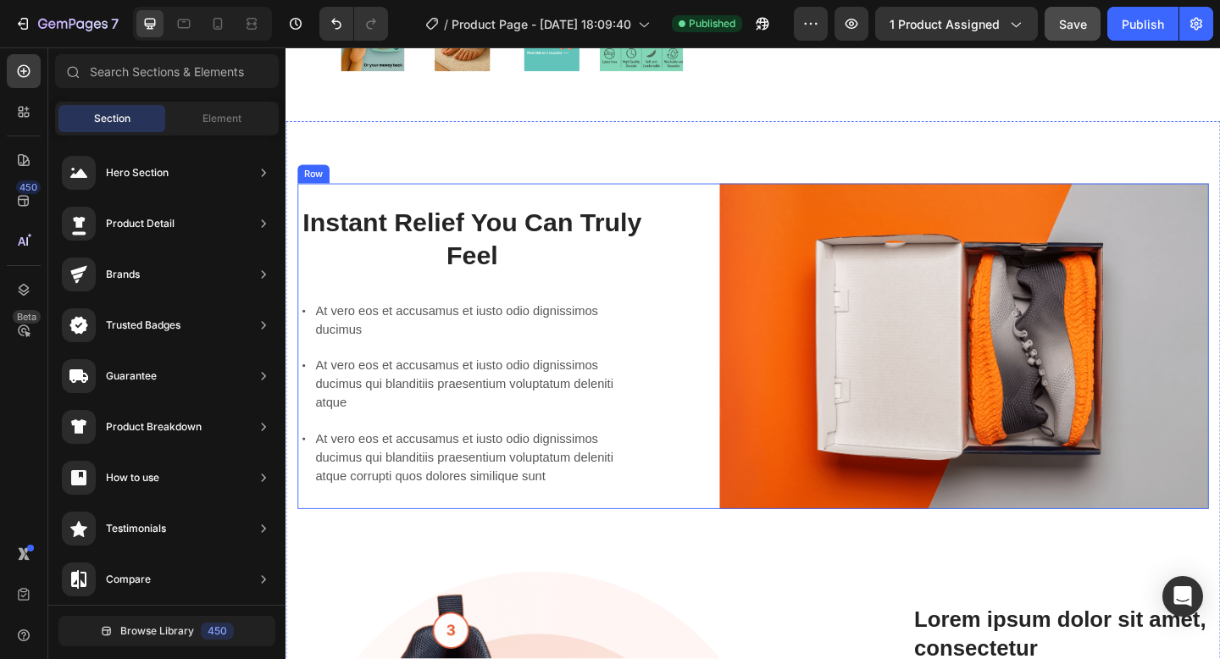
click at [448, 389] on p "At vero eos et accusamus et iusto odio dignissimos ducimus qui blanditiis praes…" at bounding box center [496, 414] width 357 height 61
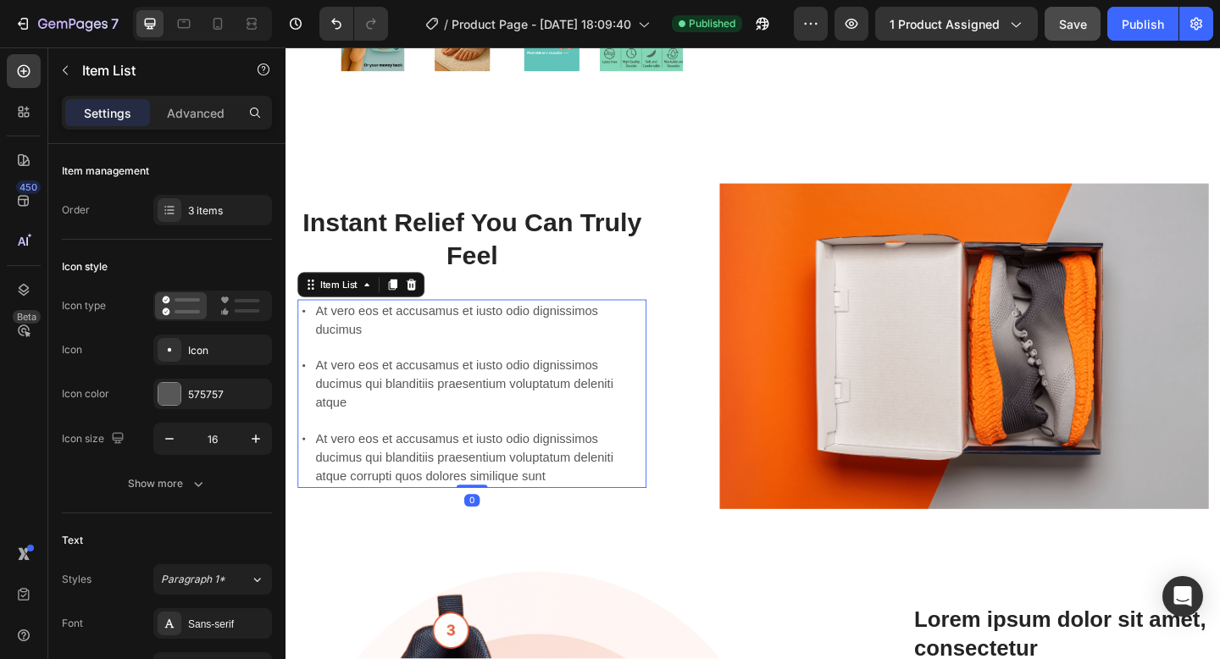
click at [491, 480] on p "At vero eos et accusamus et iusto odio dignissimos ducimus qui blanditiis praes…" at bounding box center [496, 493] width 357 height 61
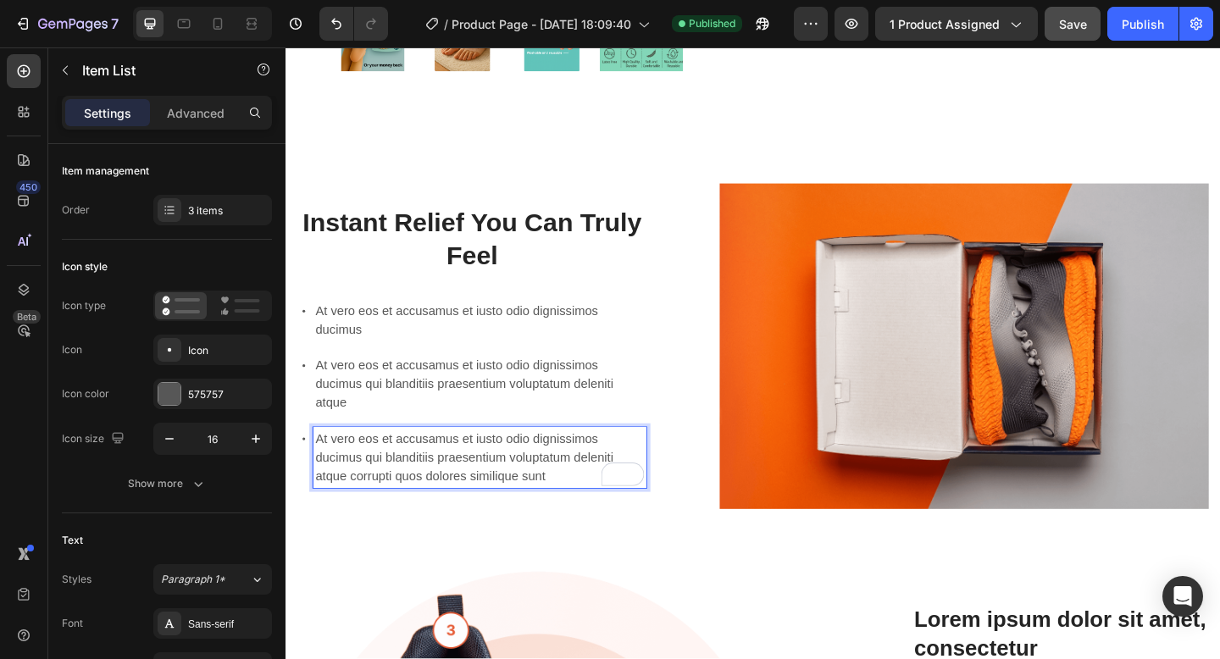
click at [617, 493] on p "At vero eos et accusamus et iusto odio dignissimos ducimus qui blanditiis praes…" at bounding box center [496, 493] width 357 height 61
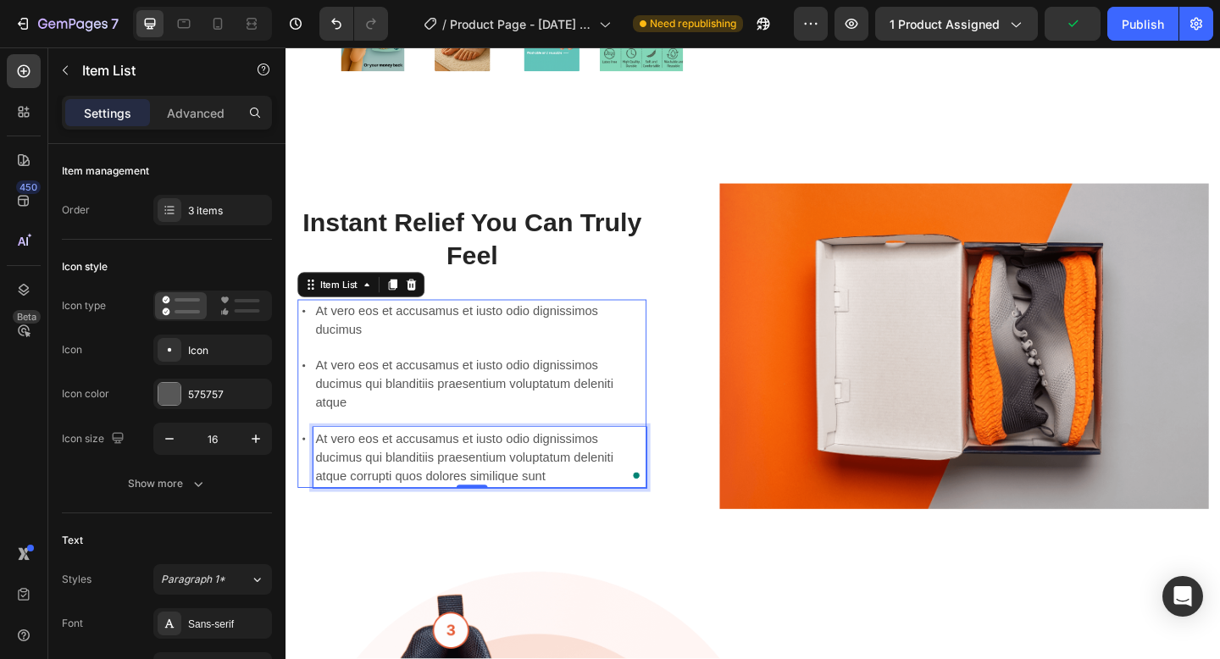
scroll to position [888, 0]
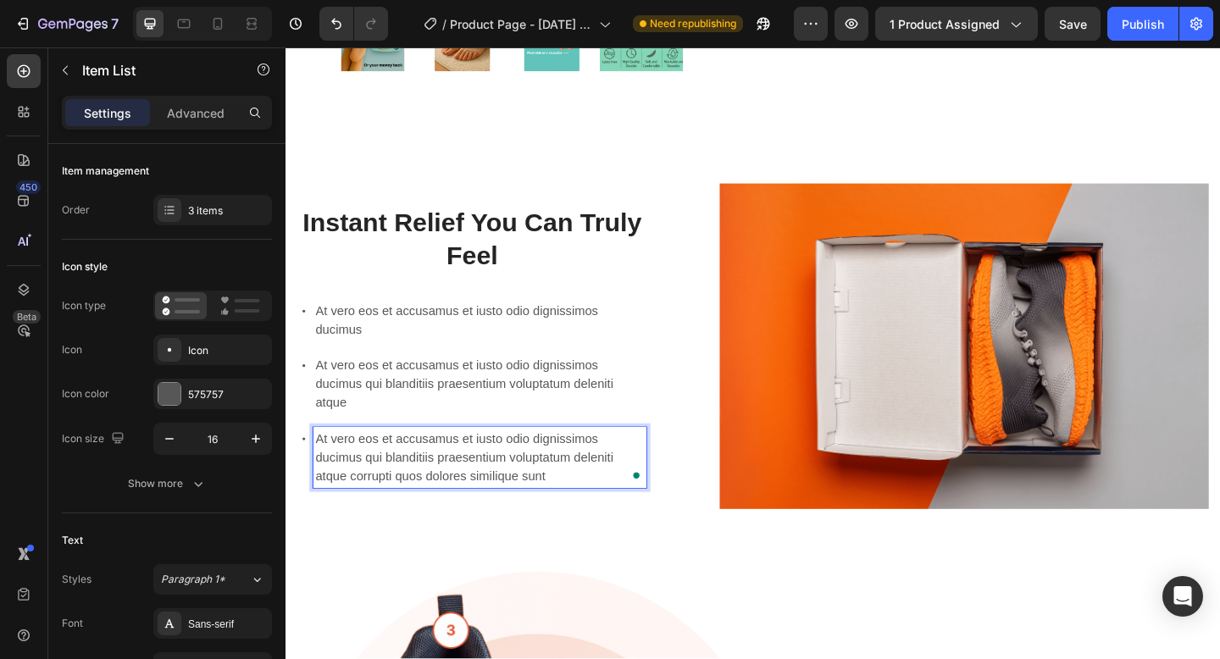
click at [422, 346] on p "At vero eos et accusamus et iusto odio dignissimos ducimus" at bounding box center [496, 344] width 357 height 41
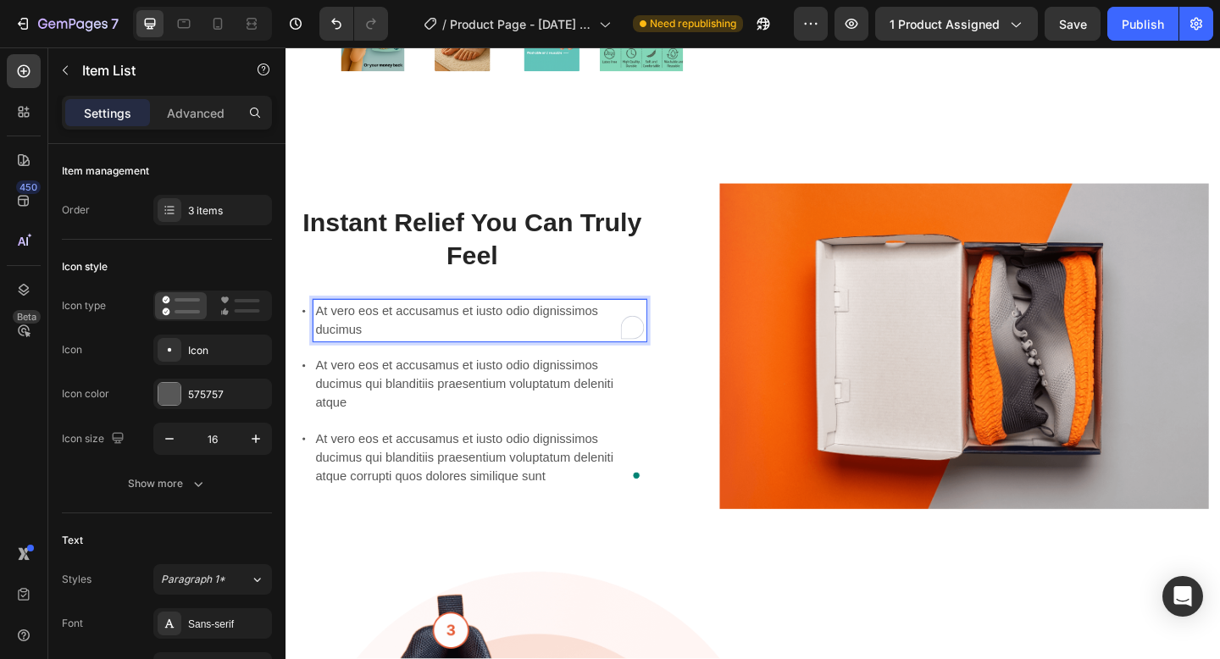
click at [422, 346] on p "At vero eos et accusamus et iusto odio dignissimos ducimus" at bounding box center [496, 344] width 357 height 41
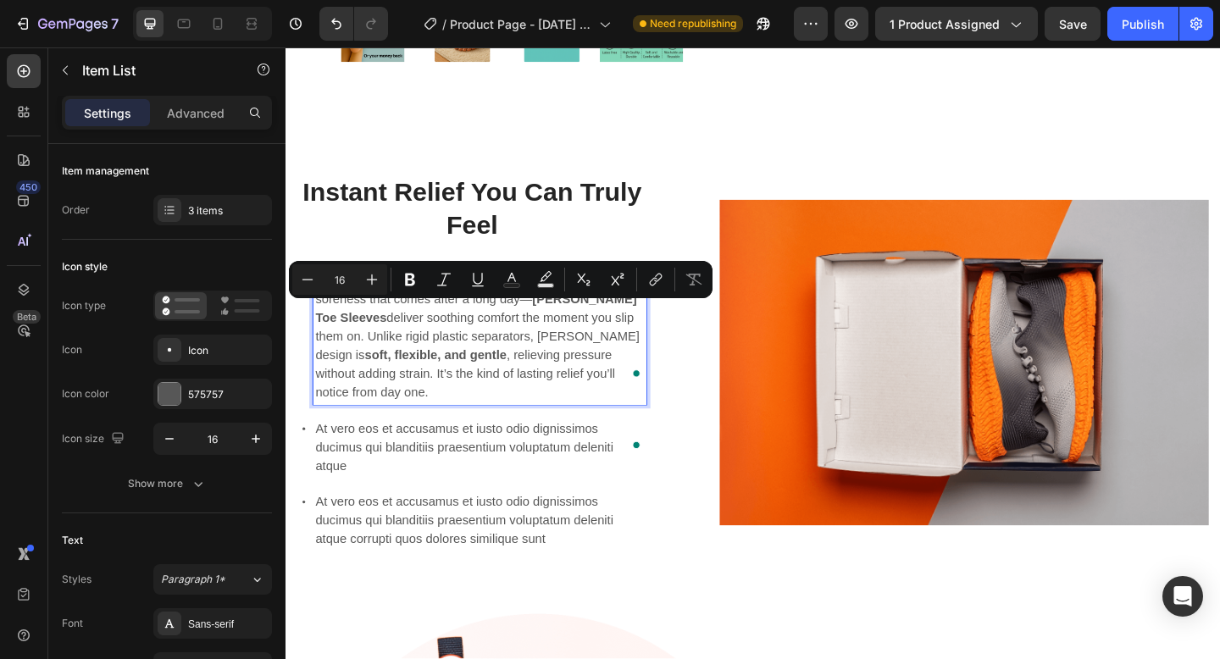
scroll to position [866, 0]
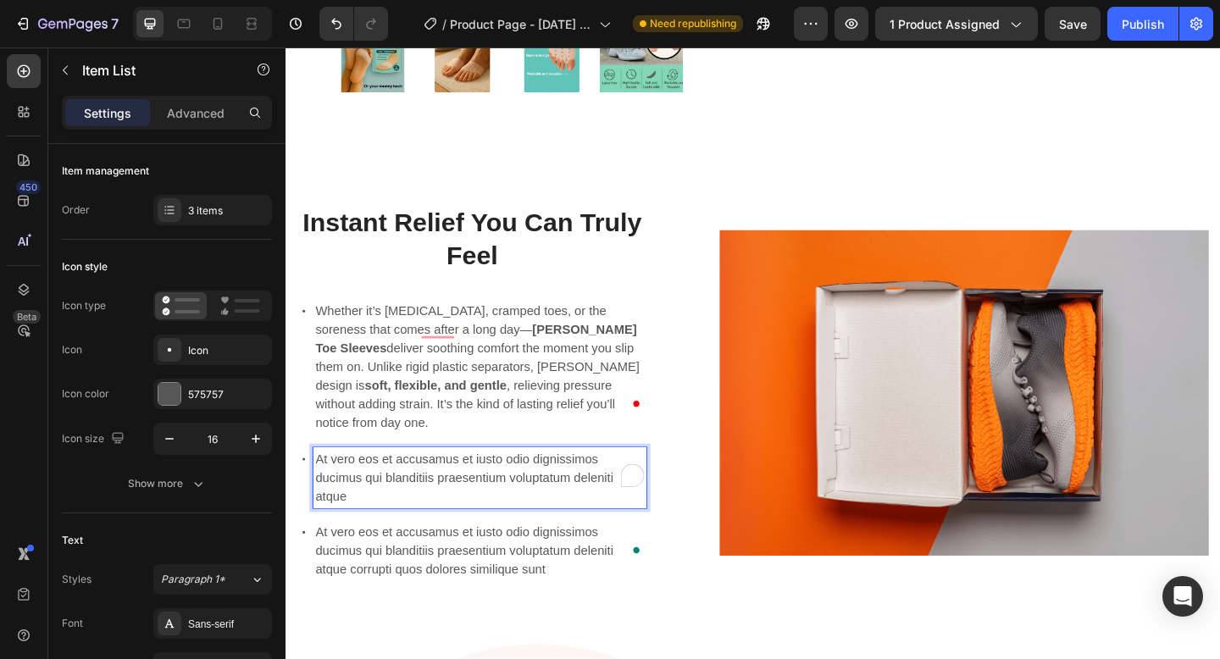
click at [442, 485] on p "At vero eos et accusamus et iusto odio dignissimos ducimus qui blanditiis praes…" at bounding box center [496, 515] width 357 height 61
click at [413, 492] on p "At vero eos et accusamus et iusto odio dignissimos ducimus qui blanditiis praes…" at bounding box center [496, 515] width 357 height 61
click at [329, 489] on p "At vero eos et accusamus et iusto odio dignissimos ducimus qui blanditiis praes…" at bounding box center [496, 515] width 357 height 61
click at [349, 368] on p "Whether it’s [MEDICAL_DATA], cramped toes, or the soreness that comes after a l…" at bounding box center [496, 395] width 357 height 142
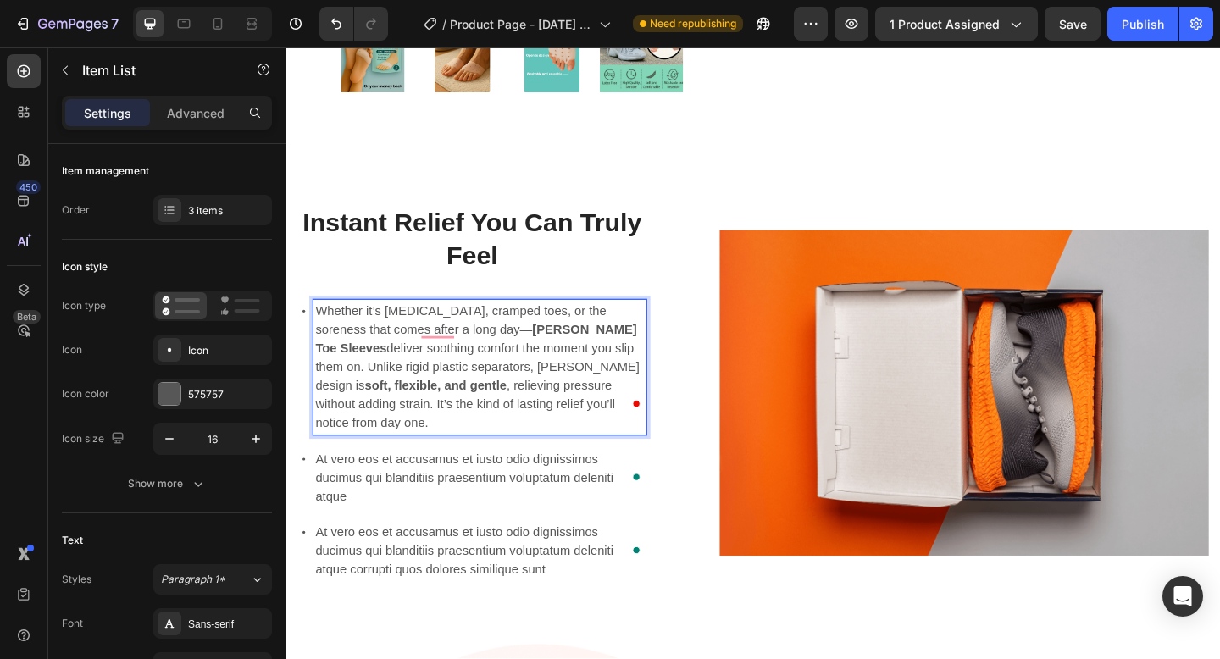
click at [349, 485] on p "At vero eos et accusamus et iusto odio dignissimos ducimus qui blanditiis praes…" at bounding box center [496, 515] width 357 height 61
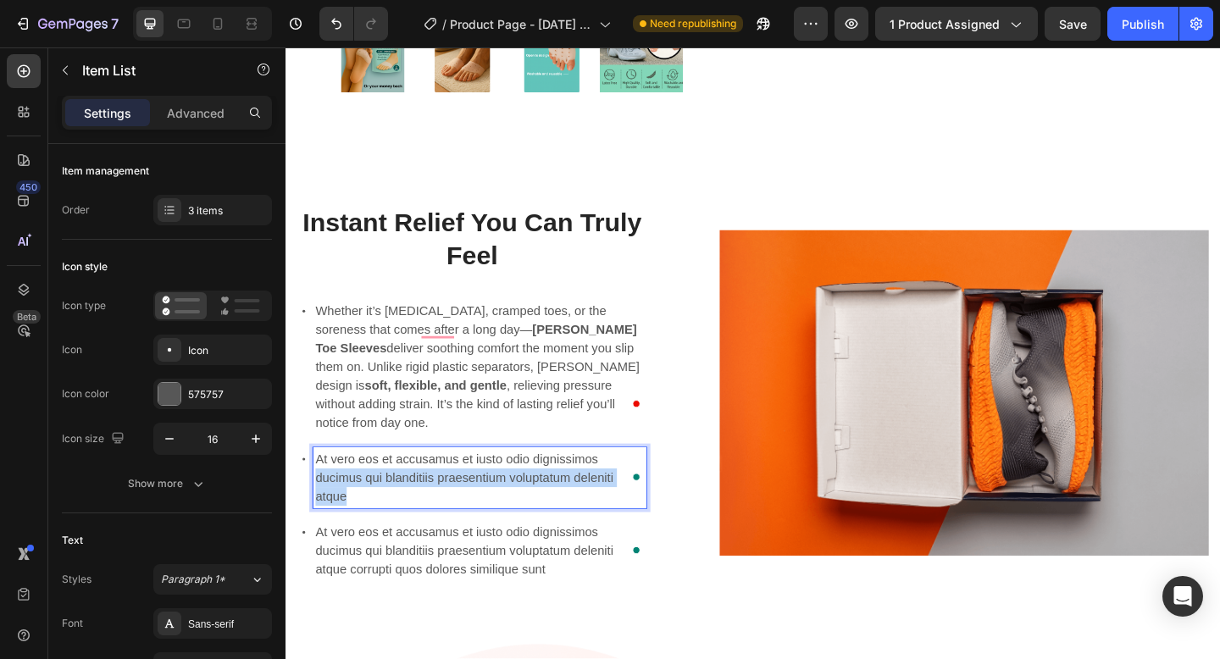
drag, startPoint x: 425, startPoint y: 507, endPoint x: 286, endPoint y: 487, distance: 140.4
click at [285, 487] on html "Header Product Images Toe Five Finger Correction Sleeve Silicone (P) Title Icon…" at bounding box center [793, 335] width 1016 height 2306
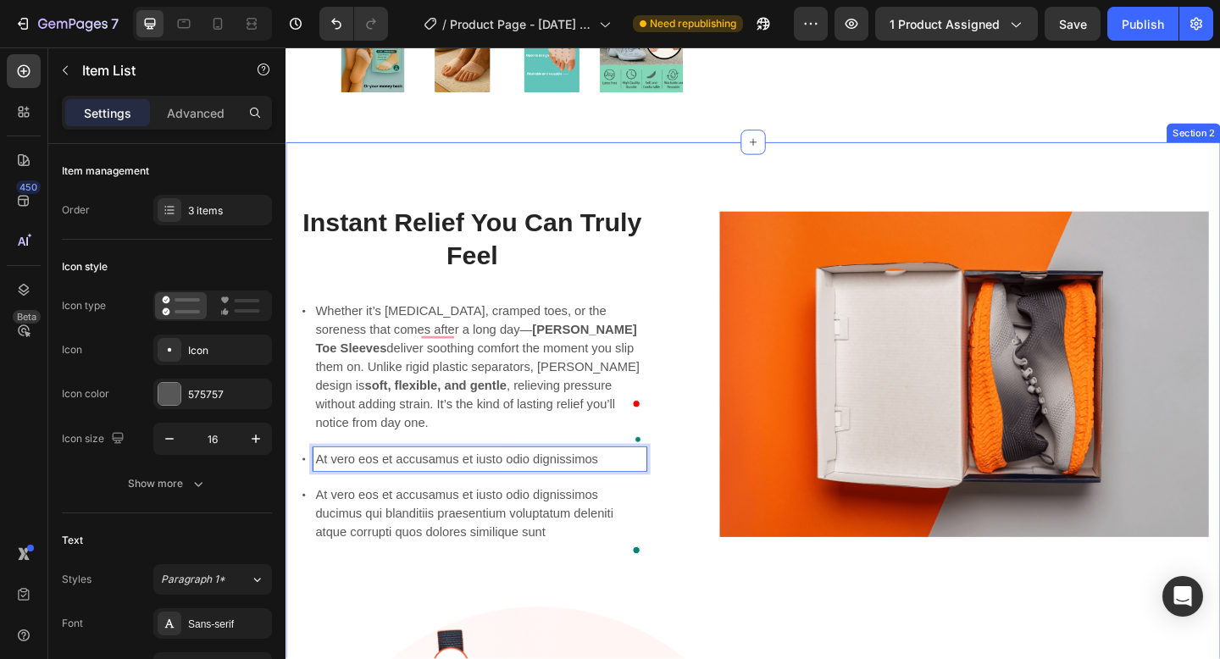
scroll to position [868, 0]
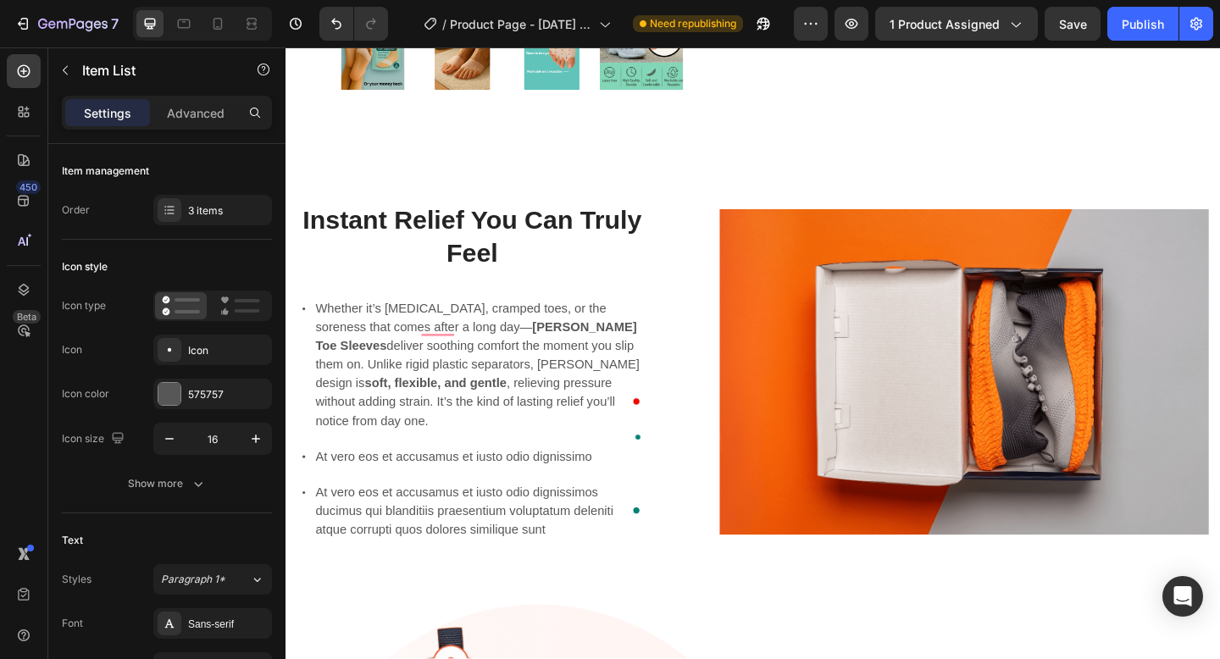
click at [460, 494] on div "Whether it’s bunions, cramped toes, or the soreness that comes after a long day…" at bounding box center [487, 452] width 379 height 266
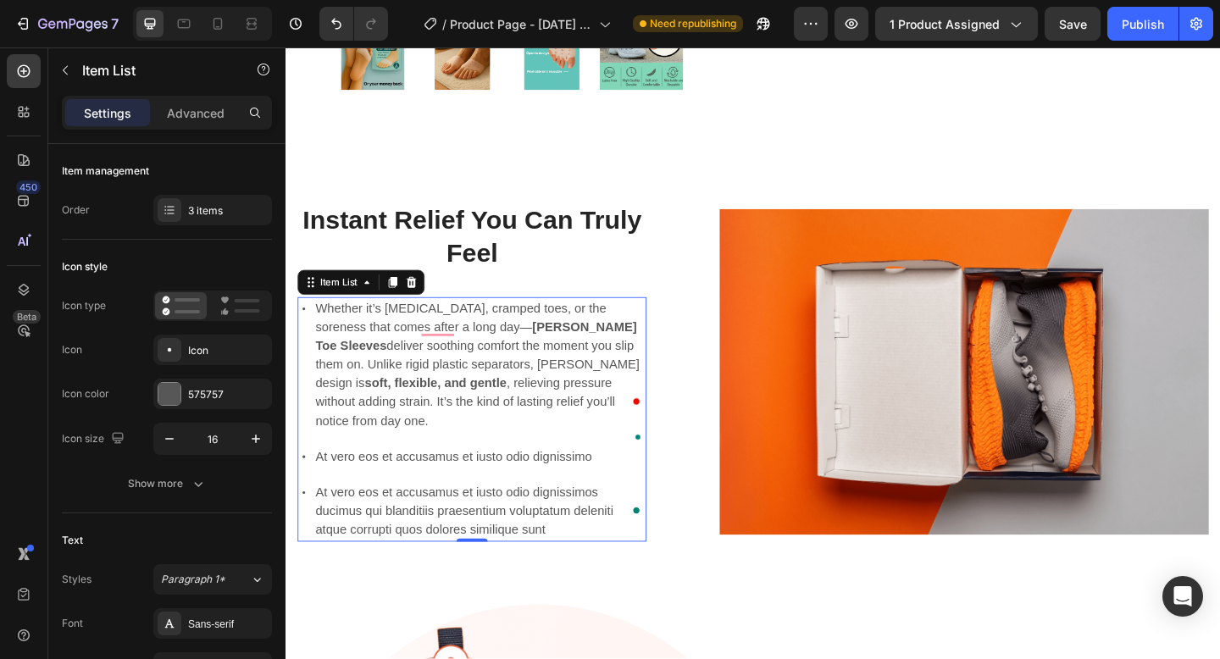
click at [460, 494] on div "Whether it’s bunions, cramped toes, or the soreness that comes after a long day…" at bounding box center [487, 452] width 379 height 266
click at [469, 483] on p "At vero eos et accusamus et iusto odio dignissimo" at bounding box center [496, 493] width 357 height 20
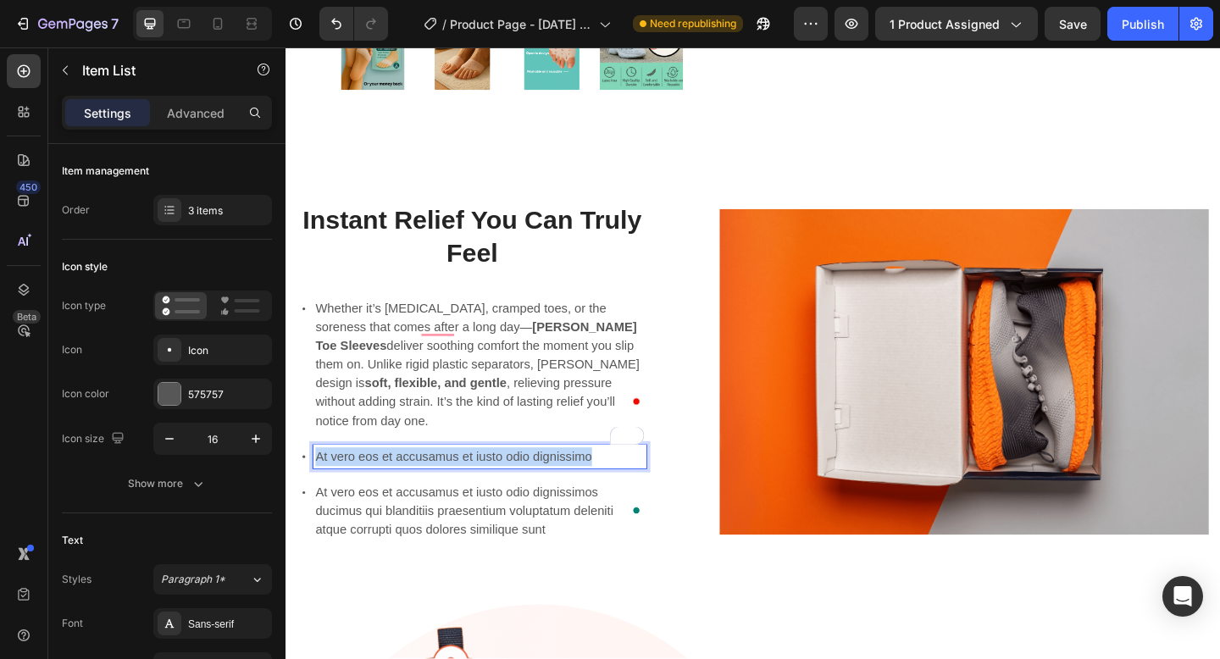
click at [469, 483] on p "At vero eos et accusamus et iusto odio dignissimo" at bounding box center [496, 493] width 357 height 20
click at [452, 522] on p "At vero eos et accusamus et iusto odio dignissimos ducimus qui blanditiis praes…" at bounding box center [496, 552] width 357 height 61
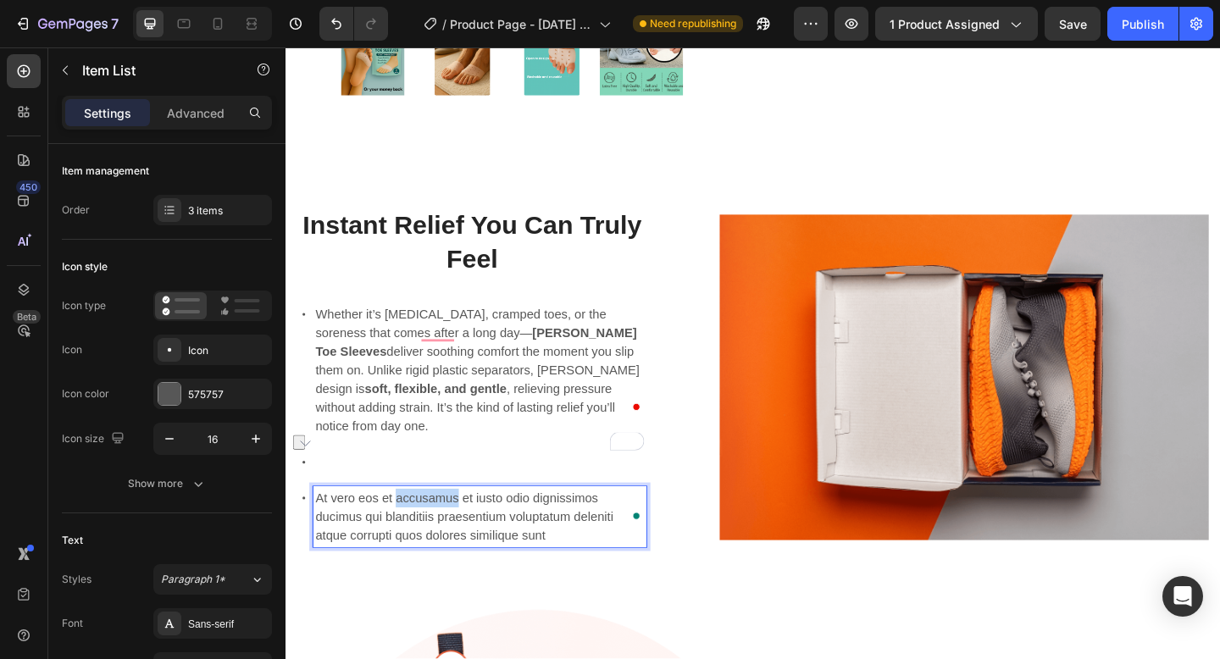
click at [452, 528] on p "At vero eos et accusamus et iusto odio dignissimos ducimus qui blanditiis praes…" at bounding box center [496, 558] width 357 height 61
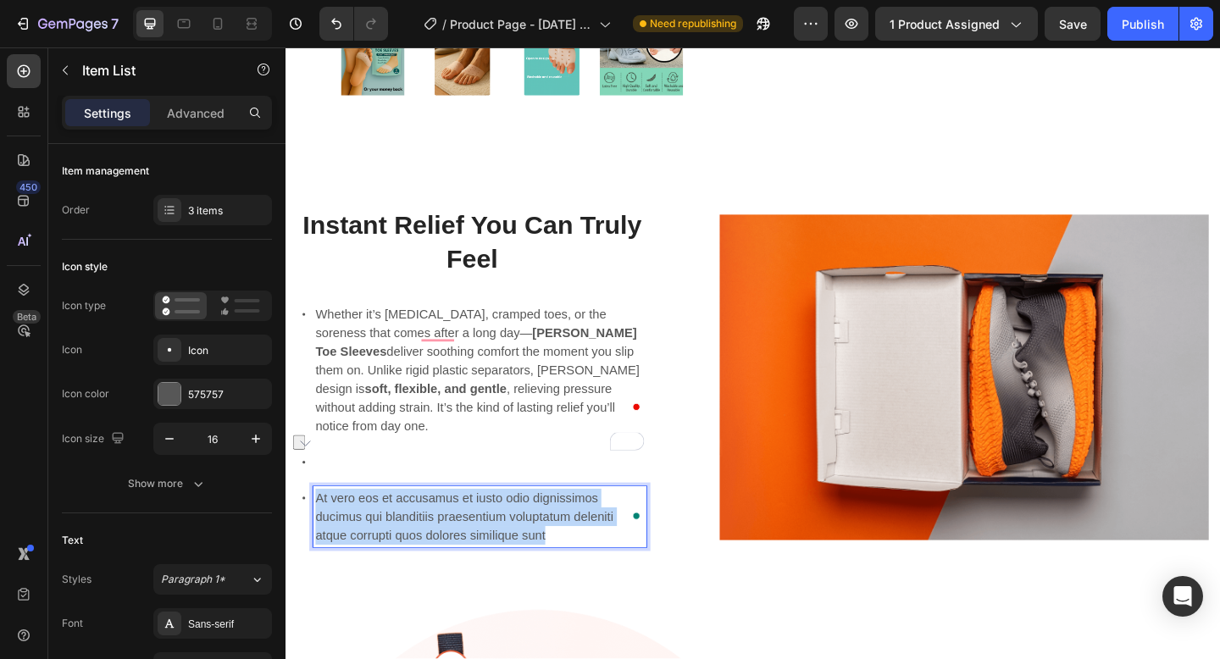
click at [452, 528] on p "At vero eos et accusamus et iusto odio dignissimos ducimus qui blanditiis praes…" at bounding box center [496, 558] width 357 height 61
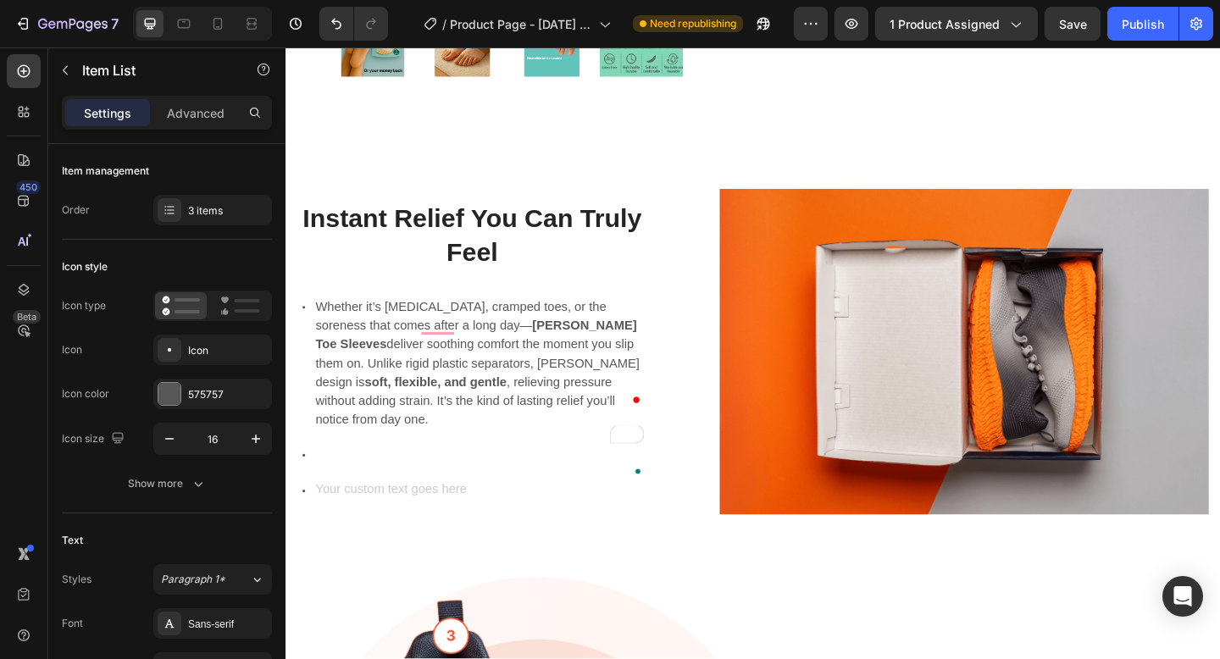
scroll to position [877, 0]
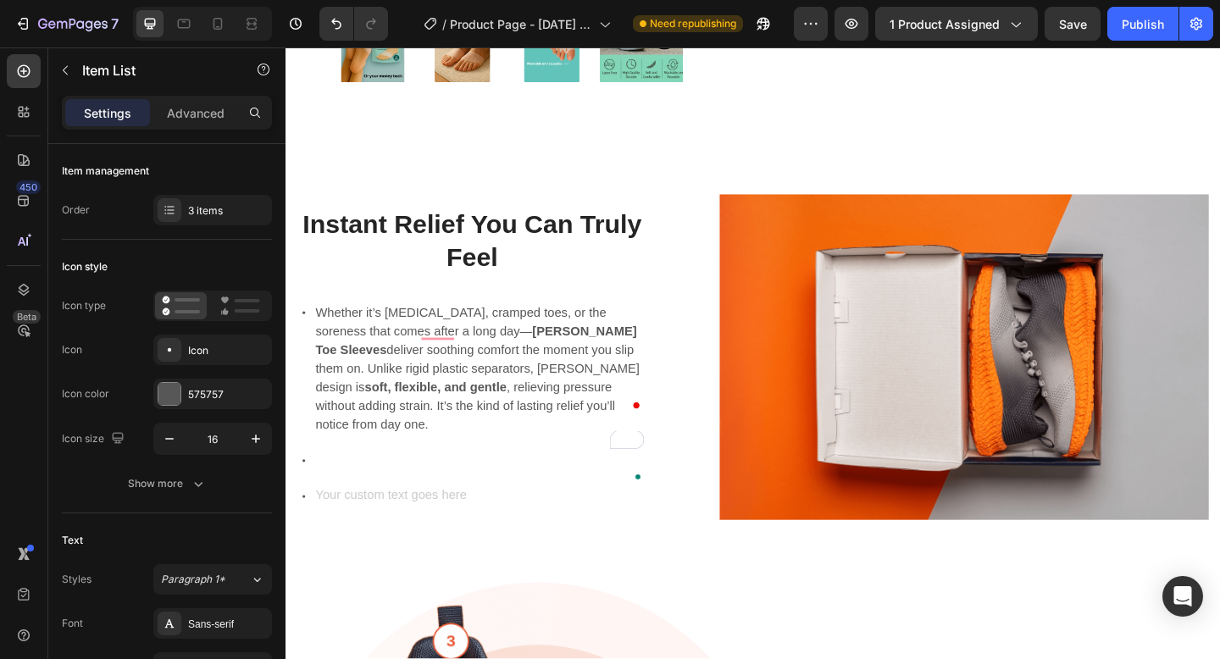
click at [430, 523] on div "Rich Text Editor. Editing area: main" at bounding box center [496, 535] width 362 height 25
click at [501, 466] on div "Whether it’s bunions, cramped toes, or the soreness that comes after a long day…" at bounding box center [487, 436] width 379 height 225
click at [296, 484] on div "Instant Relief You Can Truly Feel Heading Whether it’s bunions, cramped toes, o…" at bounding box center [793, 658] width 1016 height 1037
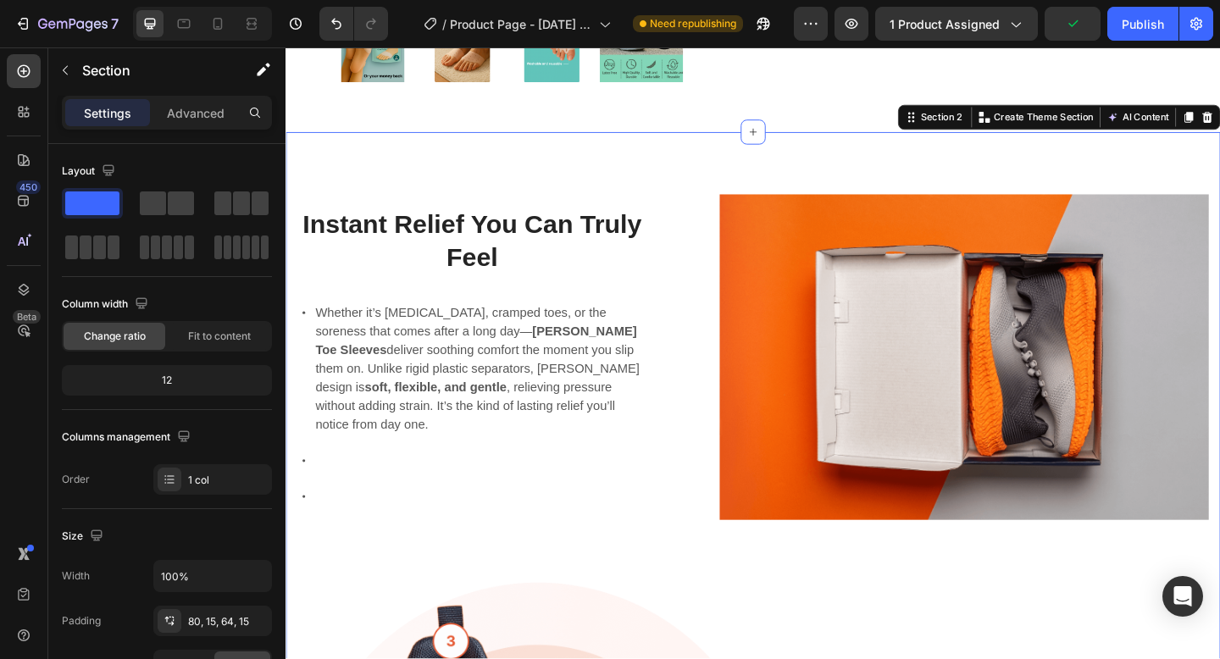
click at [304, 495] on icon at bounding box center [304, 496] width 3 height 3
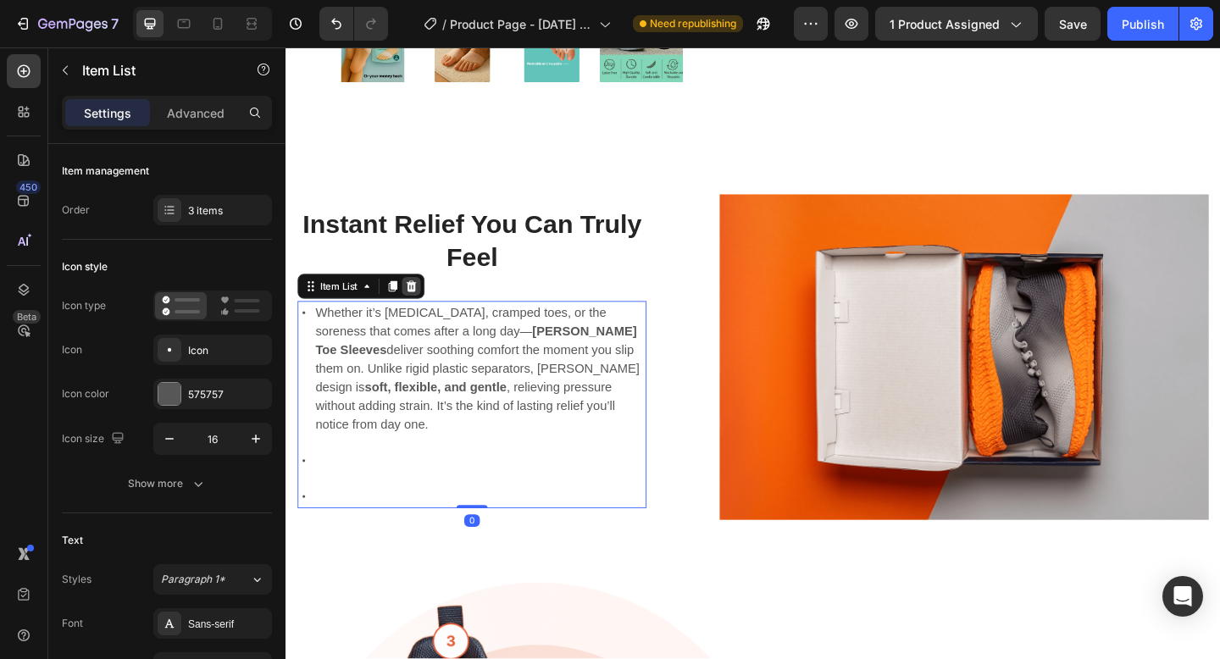
click at [421, 313] on icon at bounding box center [422, 308] width 11 height 12
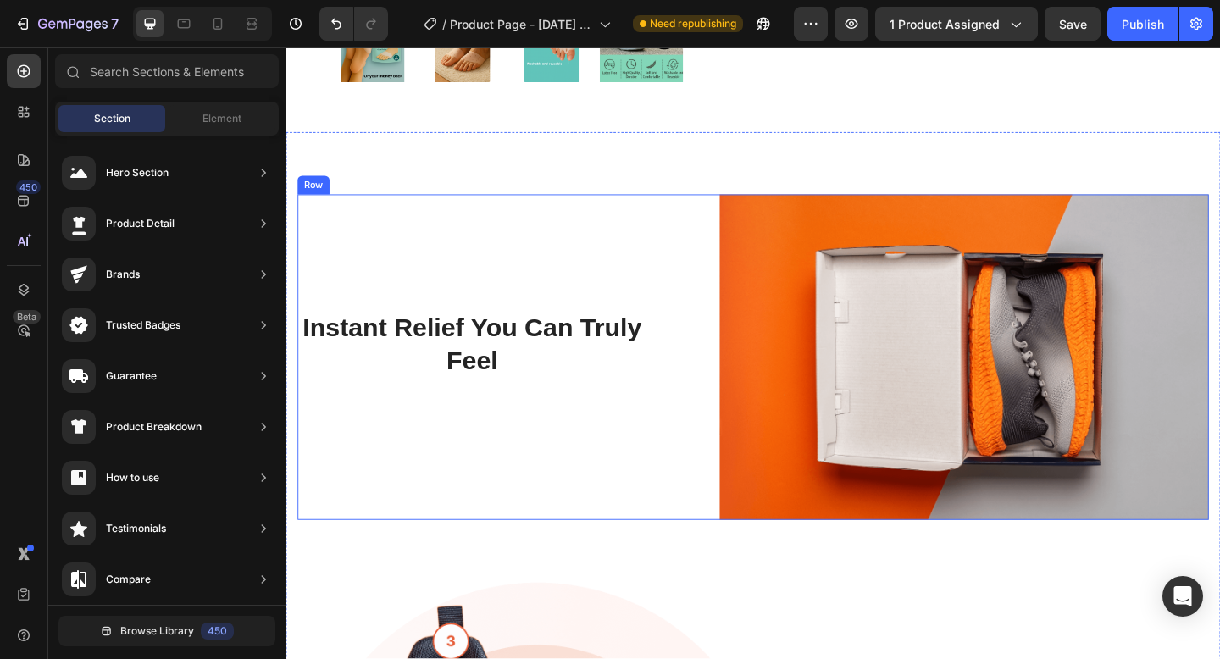
click at [468, 445] on div "Instant Relief You Can Truly Feel Heading" at bounding box center [487, 384] width 379 height 354
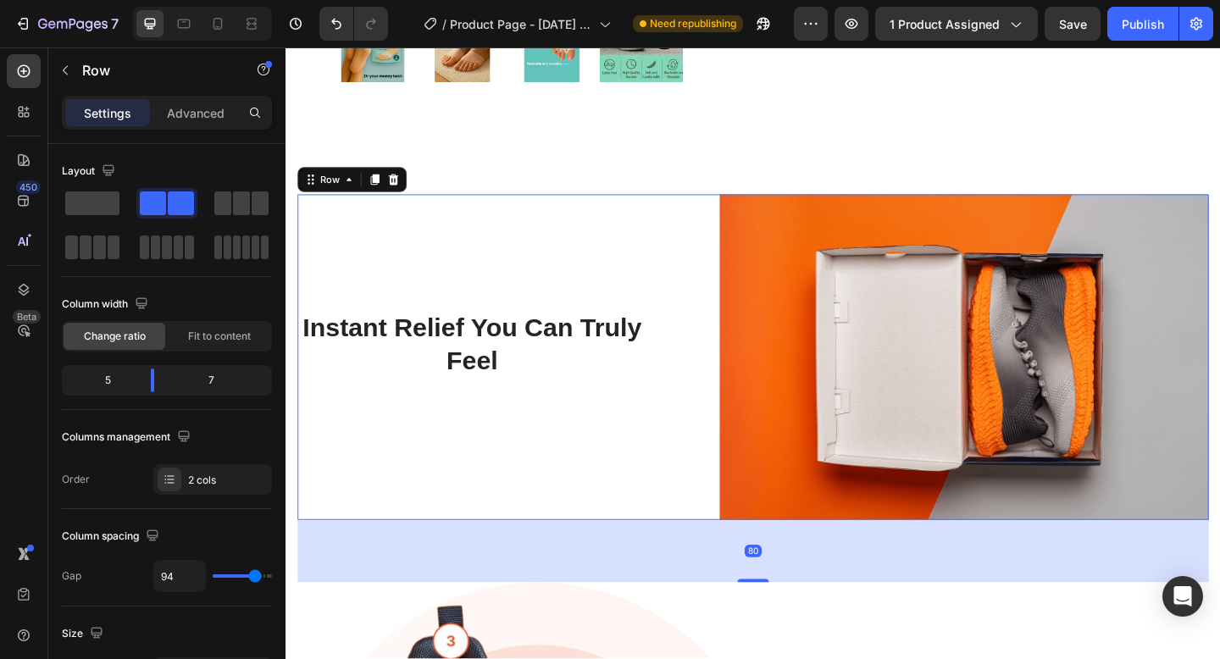
click at [468, 445] on div "Instant Relief You Can Truly Feel Heading" at bounding box center [487, 384] width 379 height 354
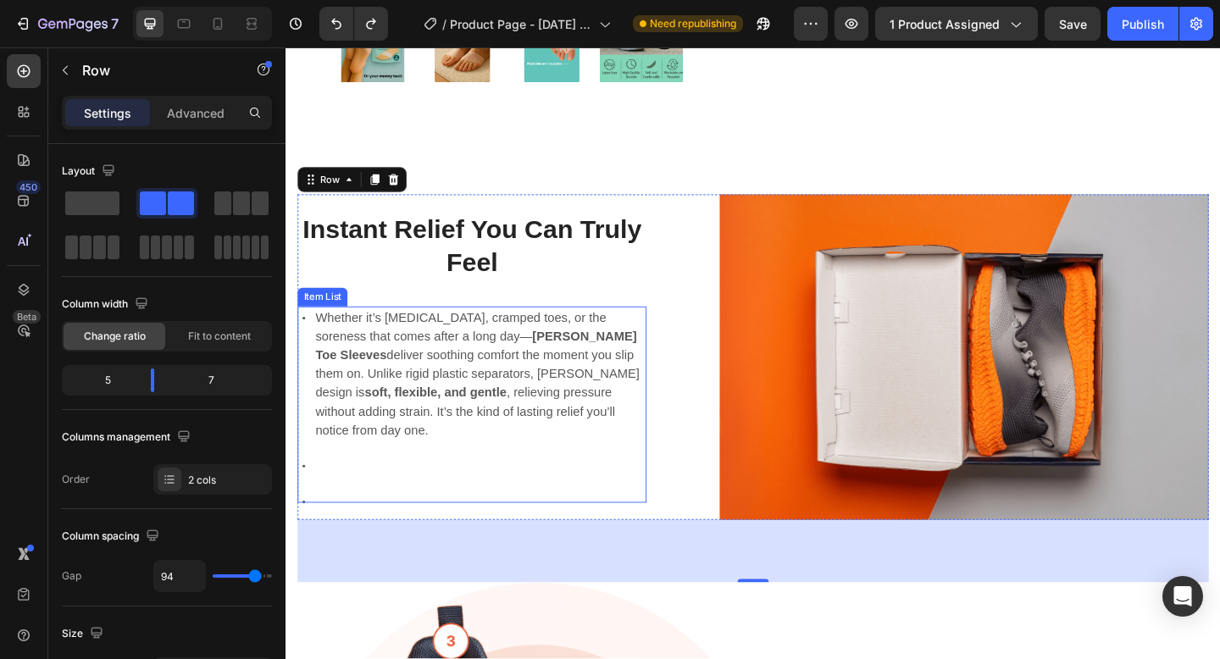
click at [320, 493] on p at bounding box center [496, 503] width 357 height 20
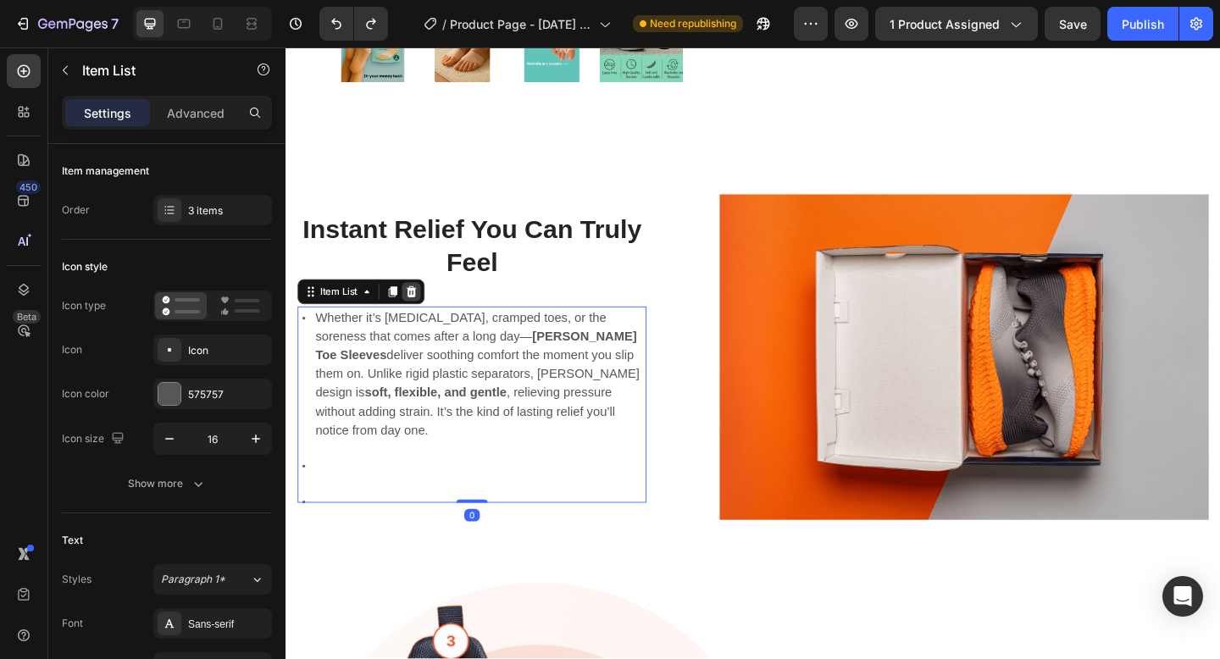
click at [419, 324] on div at bounding box center [422, 313] width 20 height 20
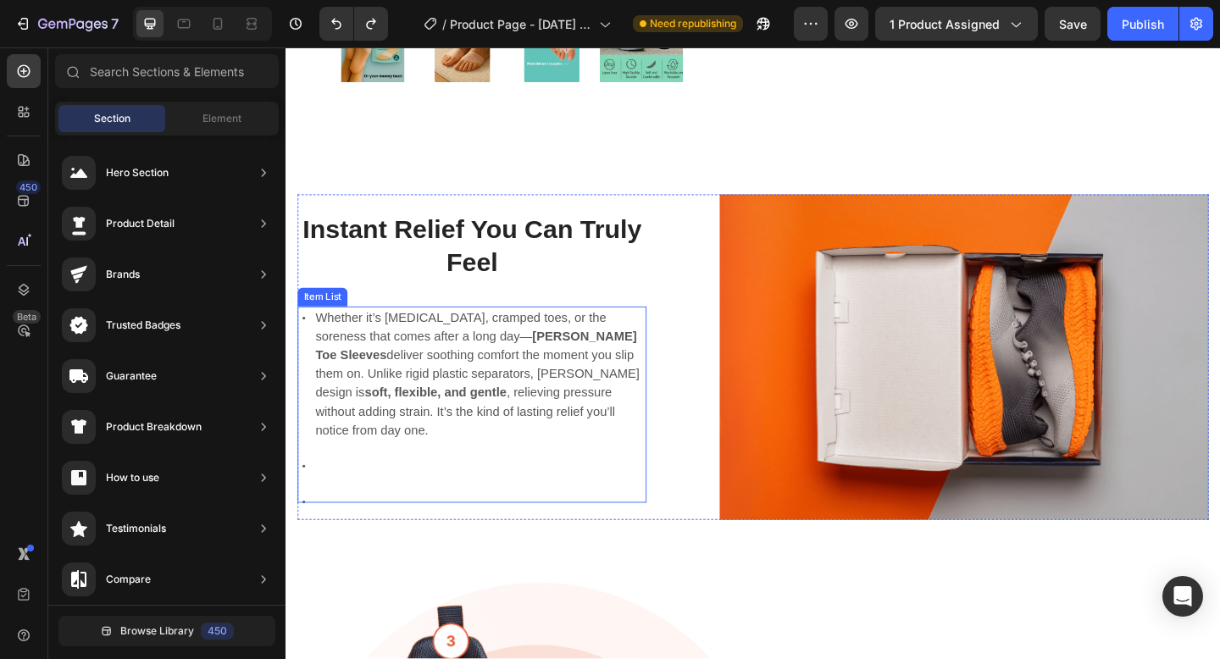
click at [306, 496] on icon at bounding box center [305, 503] width 14 height 14
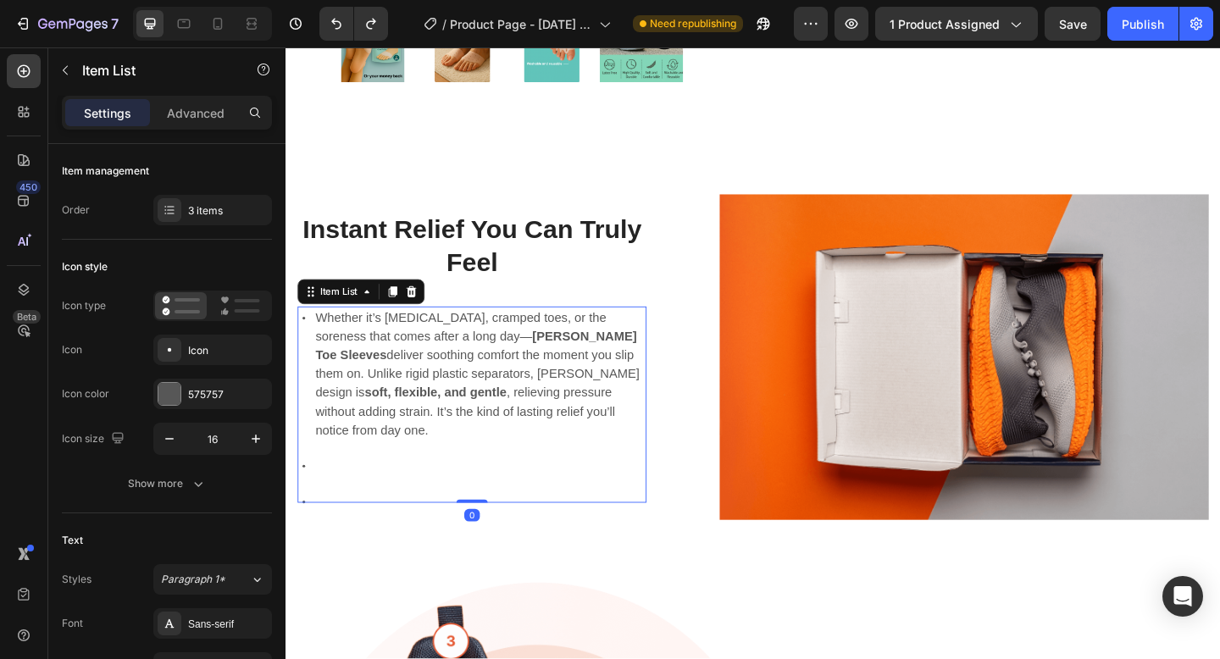
click at [306, 496] on icon at bounding box center [305, 503] width 14 height 14
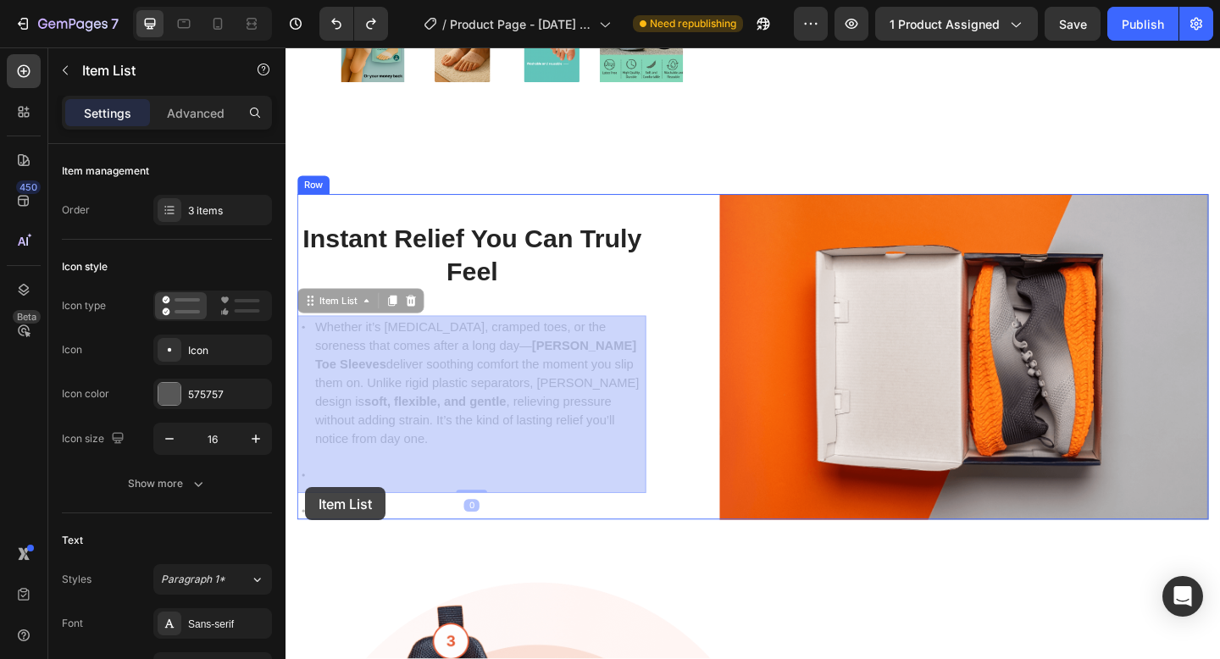
drag, startPoint x: 306, startPoint y: 491, endPoint x: 304, endPoint y: 513, distance: 22.1
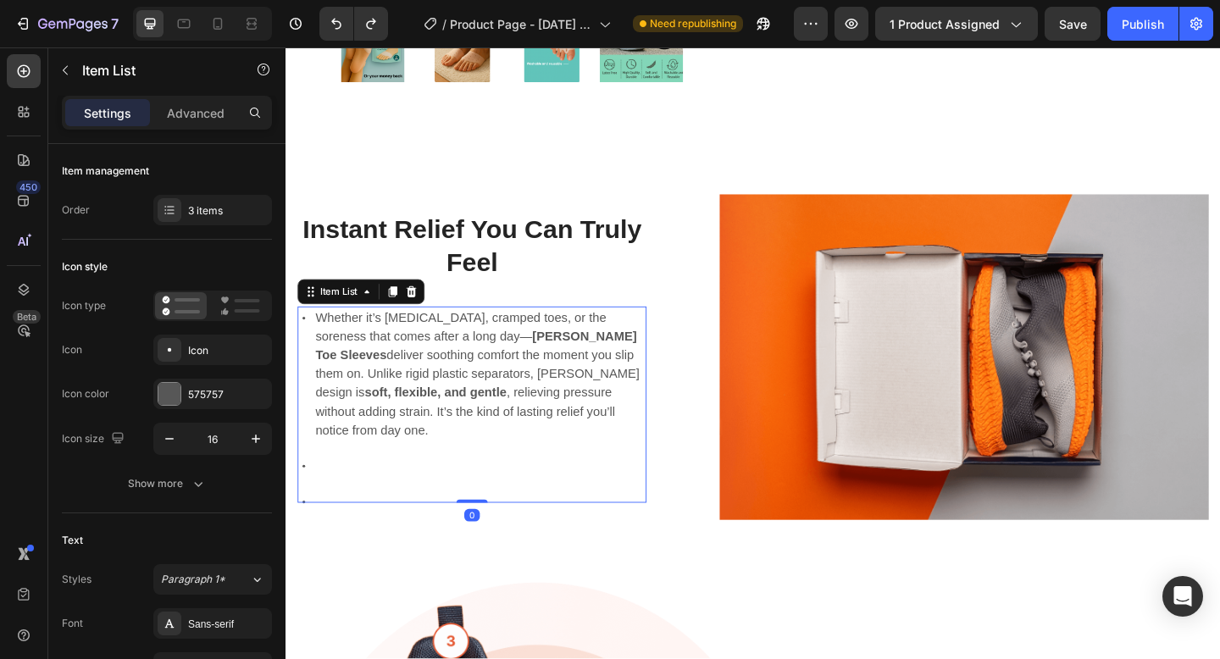
click at [444, 449] on p "Whether it’s bunions, cramped toes, or the soreness that comes after a long day…" at bounding box center [496, 403] width 357 height 142
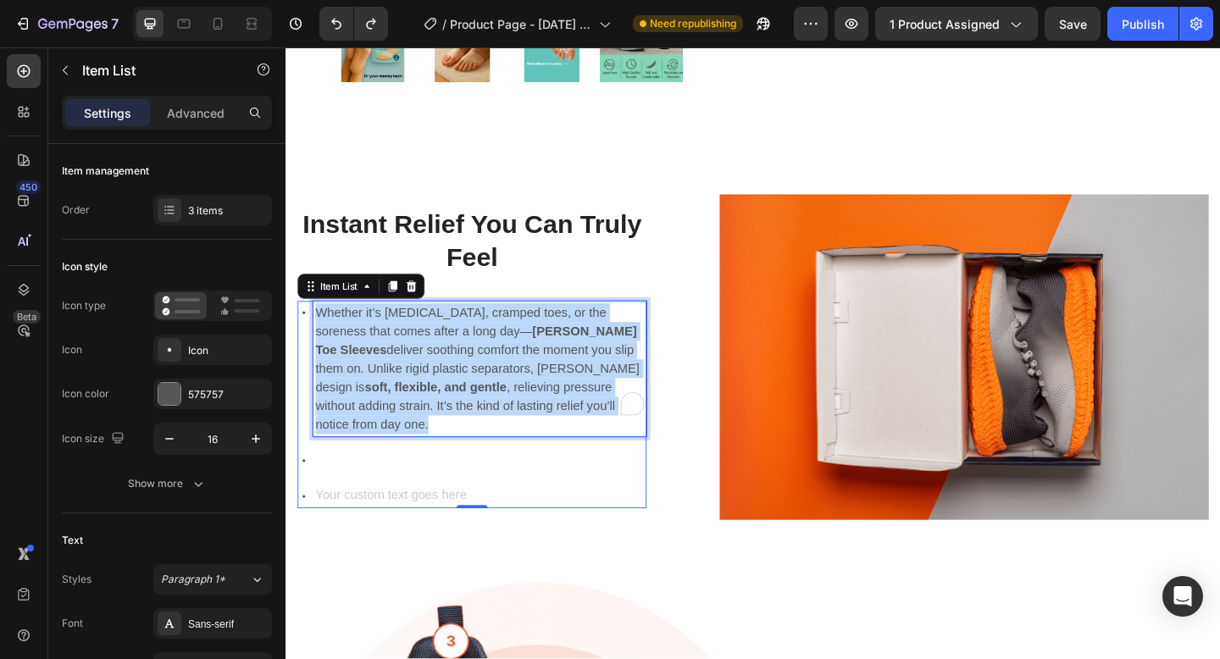
click at [444, 449] on p "Whether it’s bunions, cramped toes, or the soreness that comes after a long day…" at bounding box center [496, 397] width 357 height 142
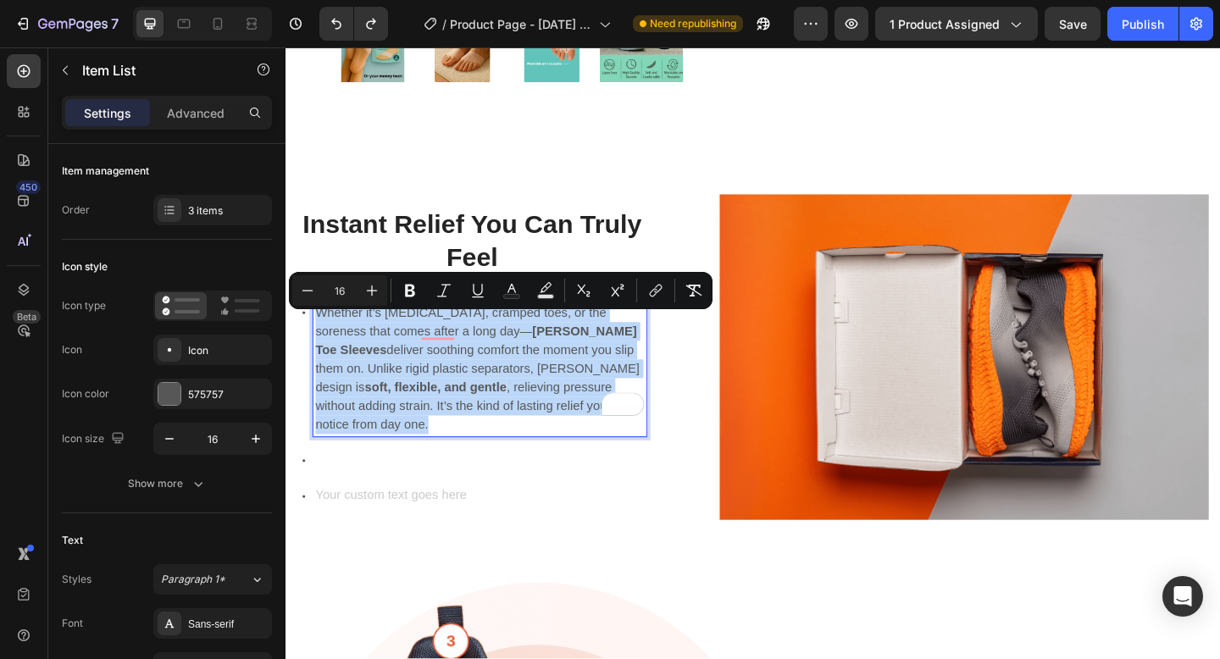
click at [585, 448] on p "Whether it’s bunions, cramped toes, or the soreness that comes after a long day…" at bounding box center [496, 397] width 357 height 142
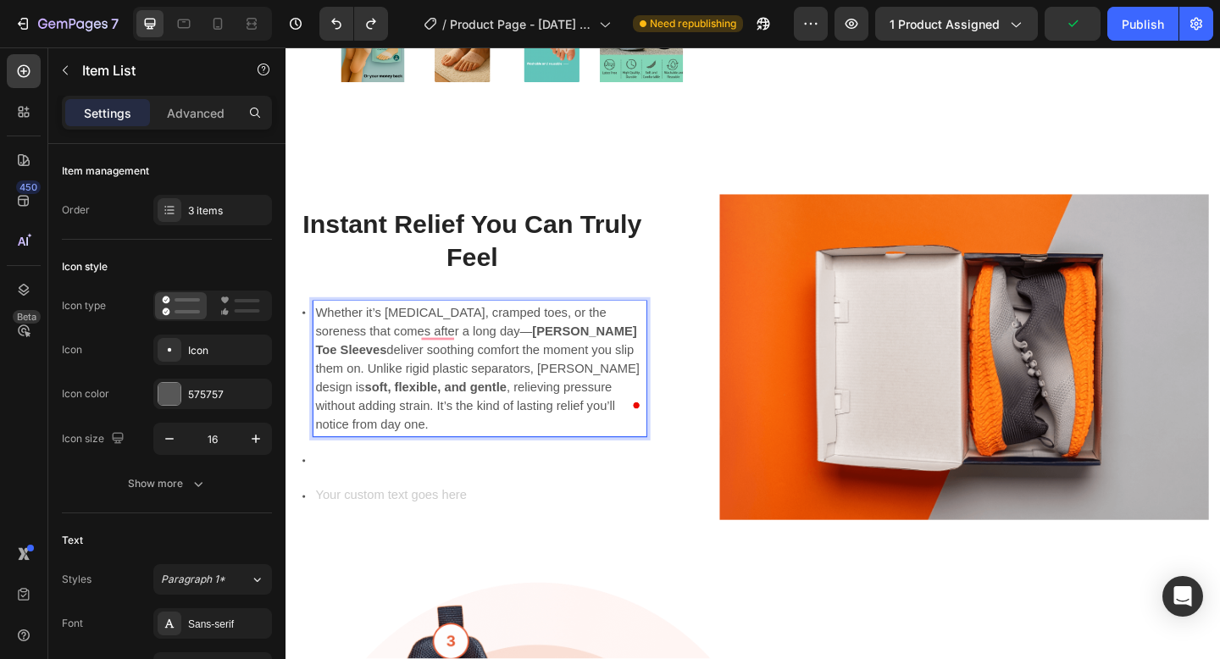
click at [534, 447] on p "Whether it’s bunions, cramped toes, or the soreness that comes after a long day…" at bounding box center [496, 397] width 357 height 142
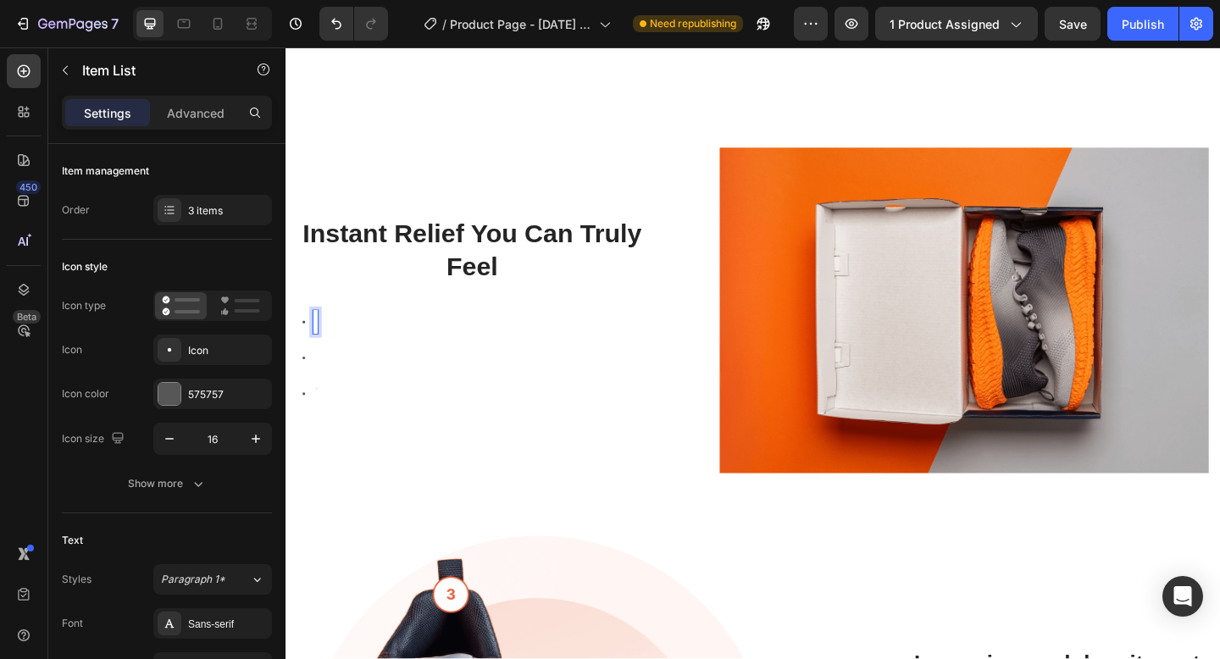
click at [448, 389] on div at bounding box center [487, 385] width 379 height 103
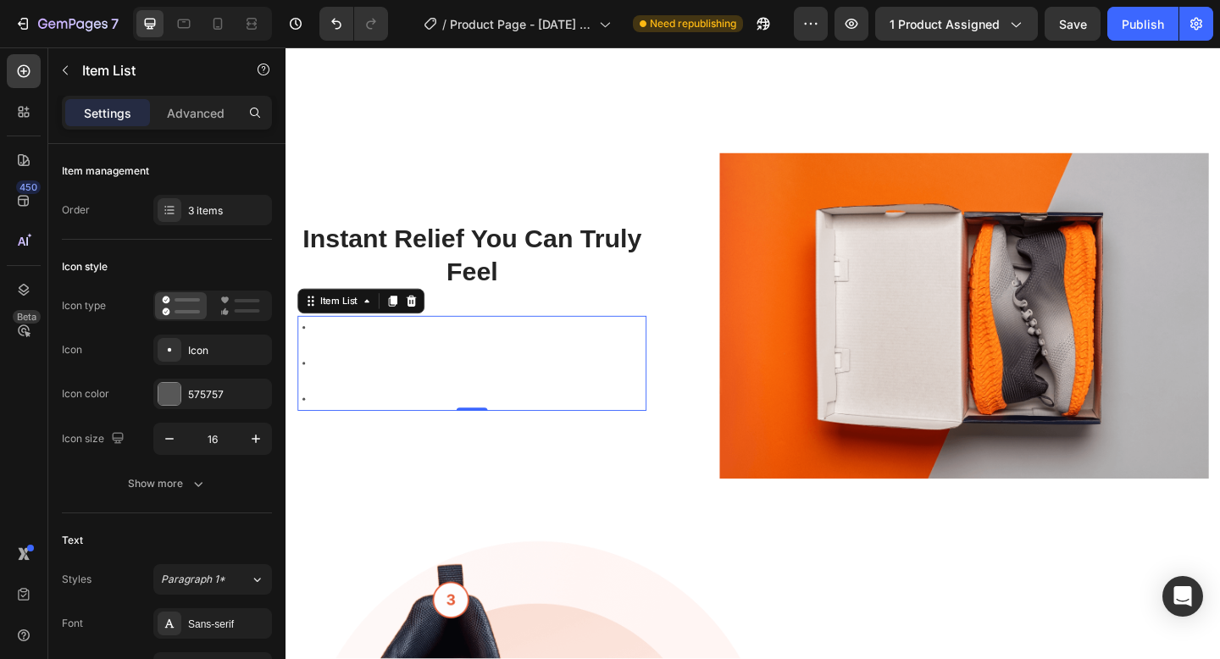
click at [361, 376] on div at bounding box center [487, 391] width 379 height 103
click at [339, 326] on div "Item List" at bounding box center [342, 323] width 47 height 15
click at [309, 328] on icon at bounding box center [310, 328] width 3 height 3
click at [426, 325] on icon at bounding box center [422, 324] width 11 height 12
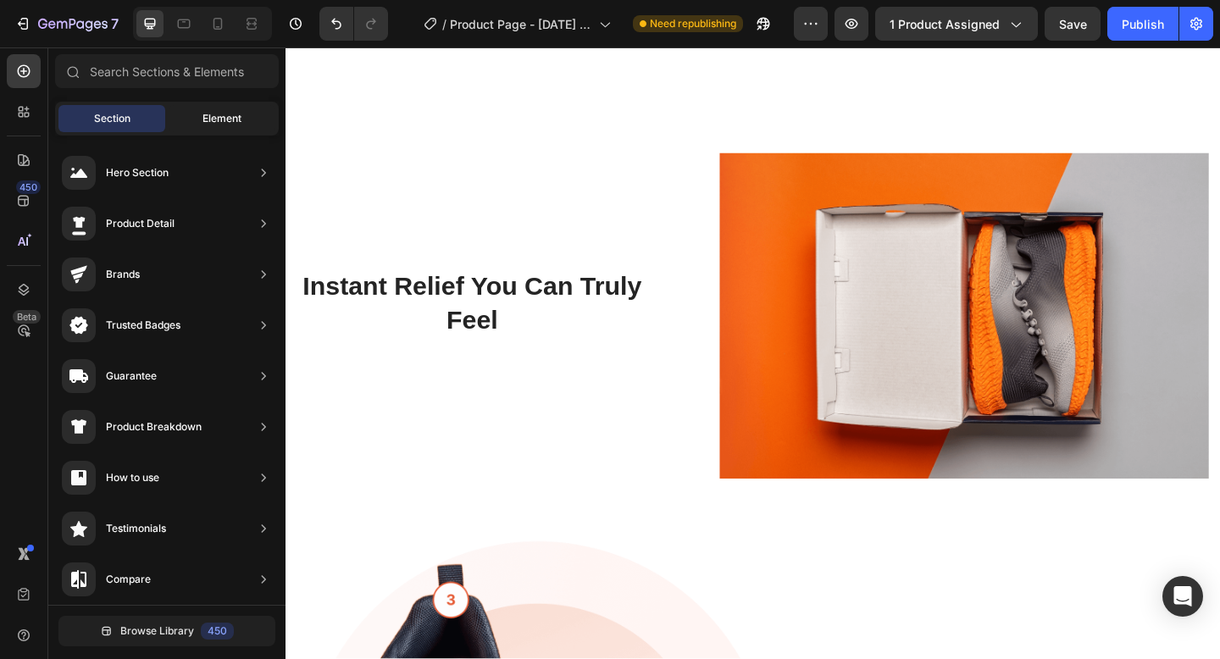
click at [254, 131] on div "Element" at bounding box center [222, 118] width 107 height 27
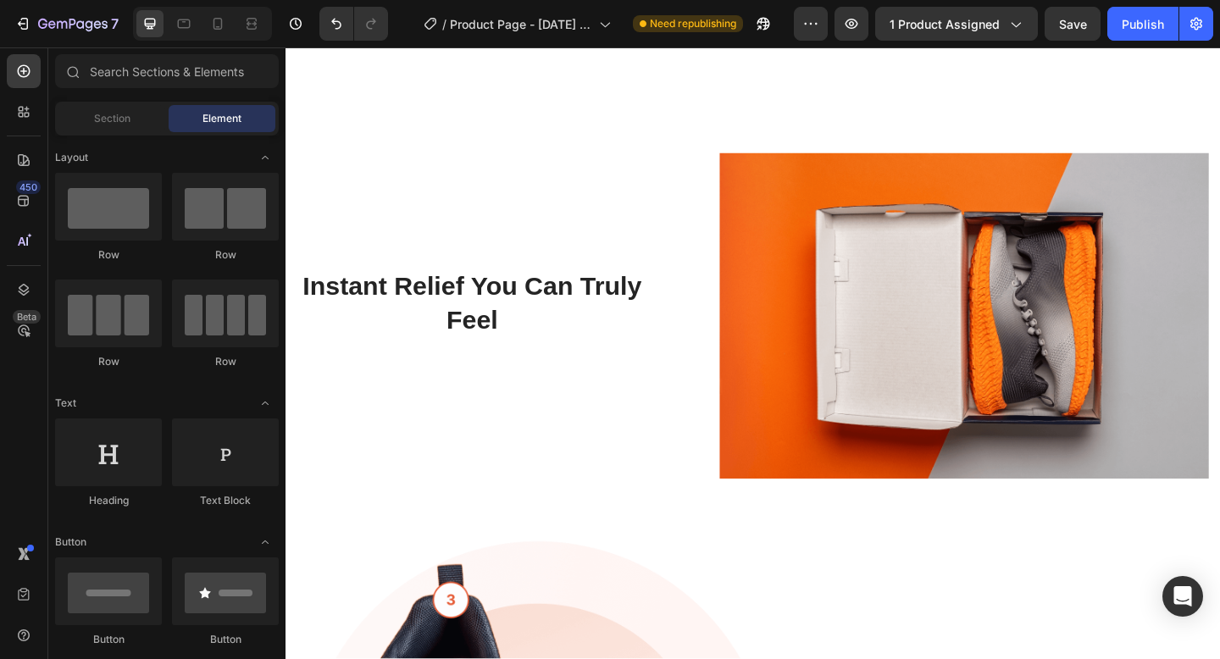
scroll to position [194, 0]
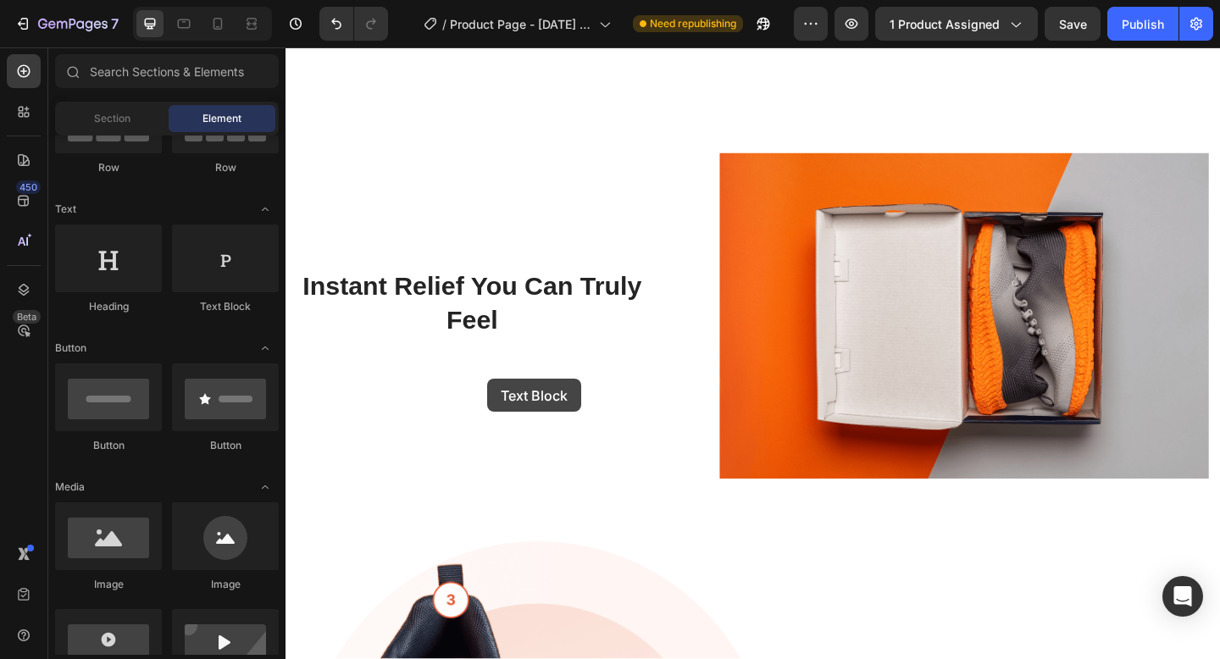
drag, startPoint x: 254, startPoint y: 278, endPoint x: 487, endPoint y: 379, distance: 253.8
click at [0, 375] on html "7 / Product Page - [DATE] 18:09:40 Need republishing Preview 1 product assigned…" at bounding box center [610, 329] width 1220 height 659
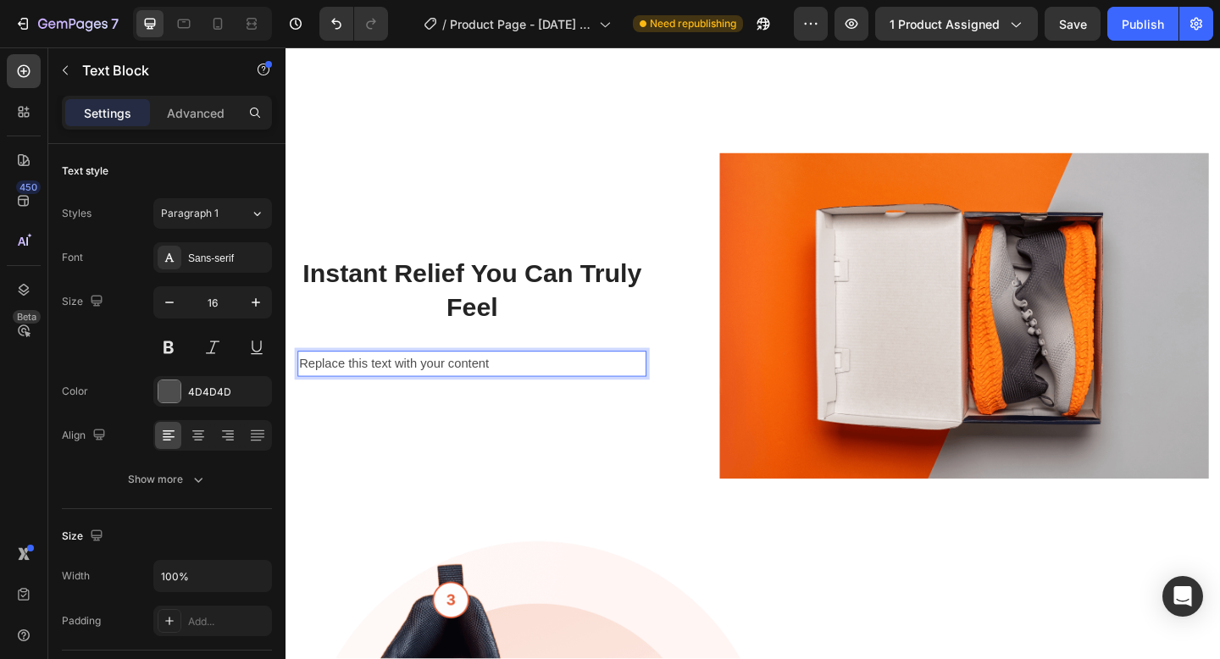
click at [429, 384] on div "Replace this text with your content" at bounding box center [487, 392] width 379 height 28
click at [429, 384] on p "Replace this text with your content" at bounding box center [488, 391] width 376 height 25
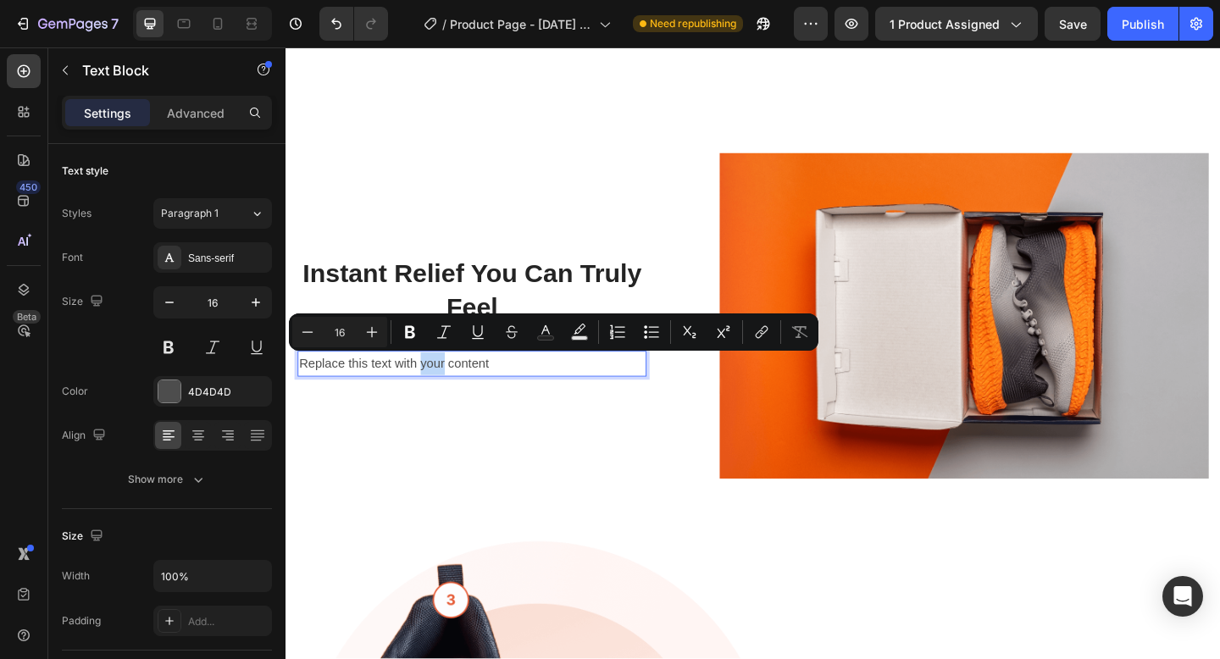
click at [430, 388] on p "Replace this text with your content" at bounding box center [488, 391] width 376 height 25
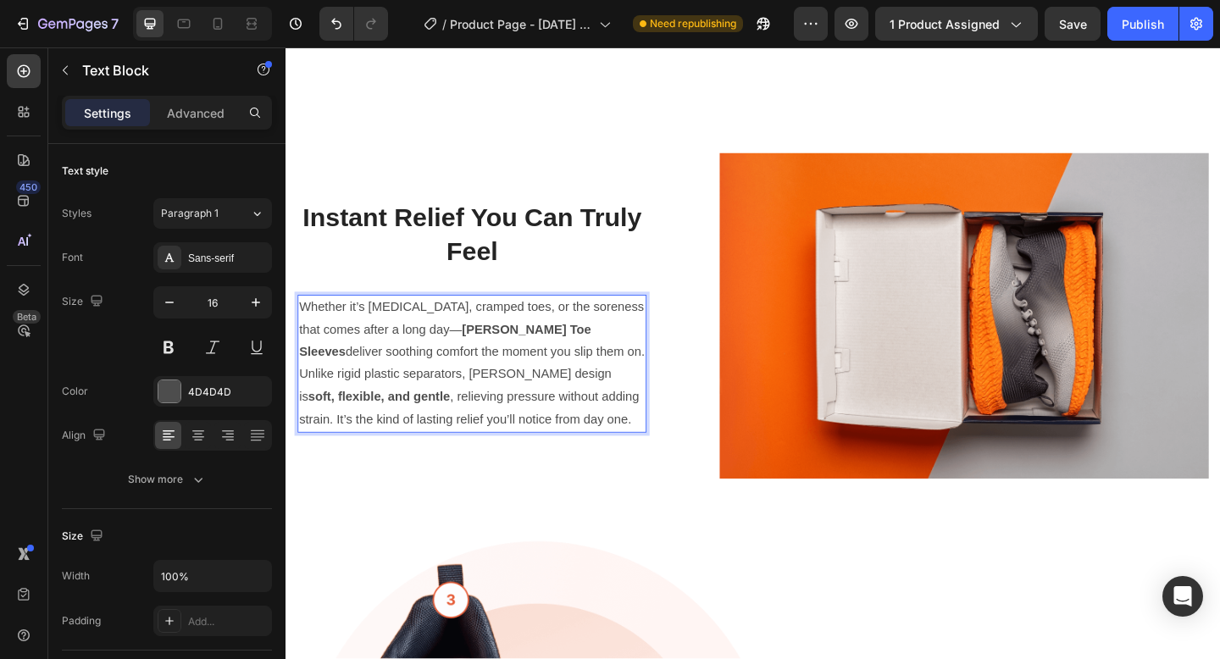
click at [495, 374] on p "Whether it’s bunions, cramped toes, or the soreness that comes after a long day…" at bounding box center [488, 391] width 376 height 147
click at [651, 305] on div "Instant Relief You Can Truly Feel Heading Whether it’s bunions, cramped toes, o…" at bounding box center [487, 340] width 379 height 354
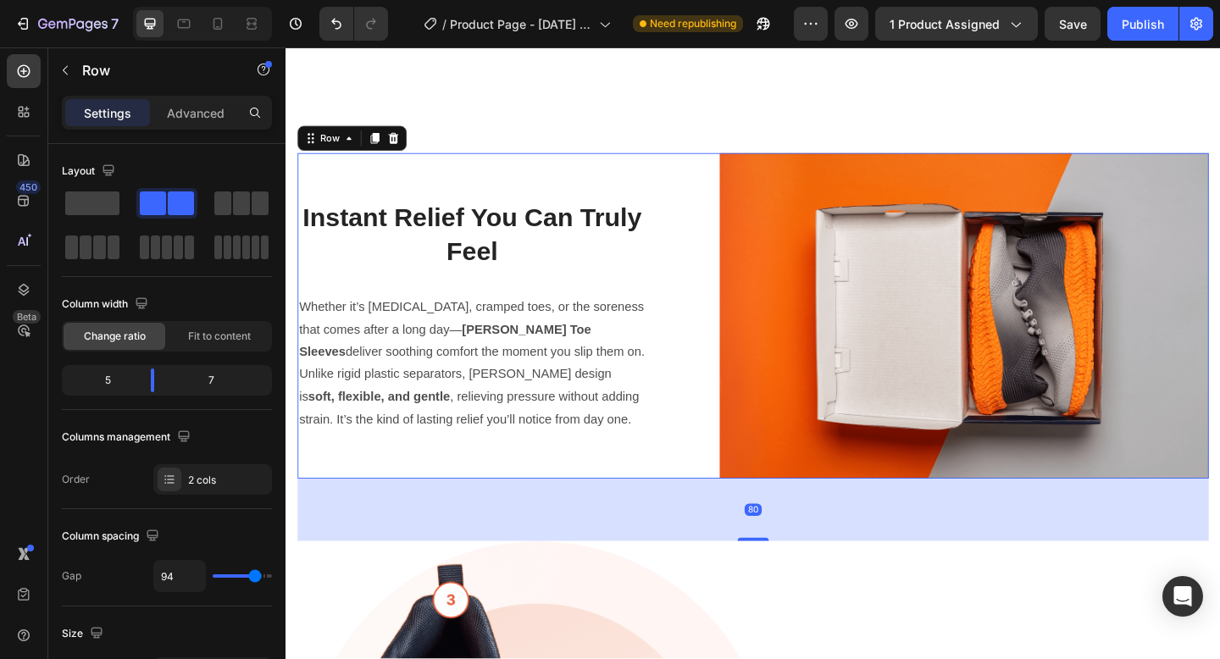
click at [538, 256] on p "Instant Relief You Can Truly Feel" at bounding box center [488, 251] width 376 height 73
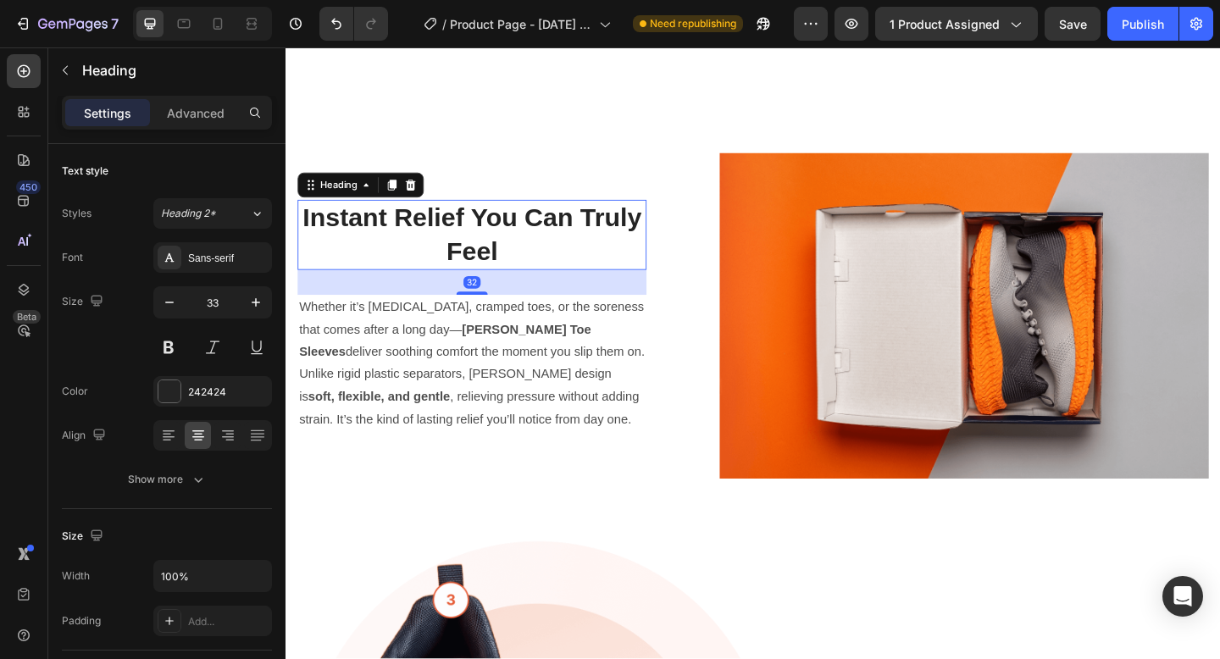
click at [464, 420] on strong "soft, flexible, and gentle" at bounding box center [387, 427] width 154 height 14
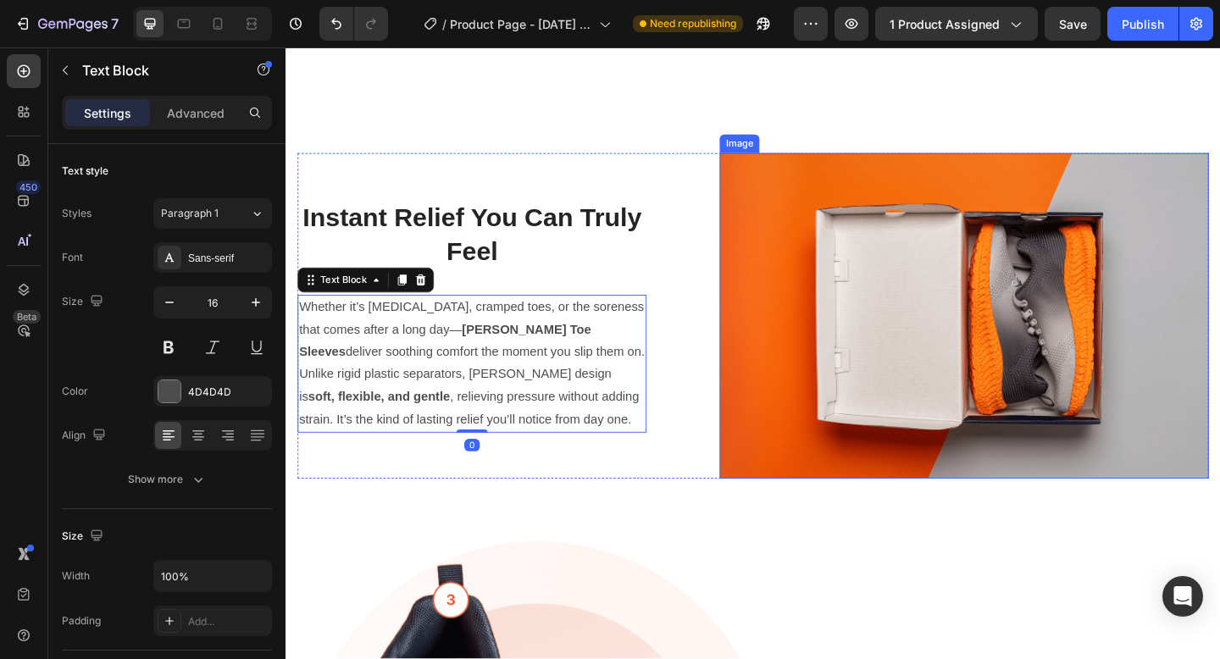
click at [877, 359] on img at bounding box center [1023, 340] width 532 height 354
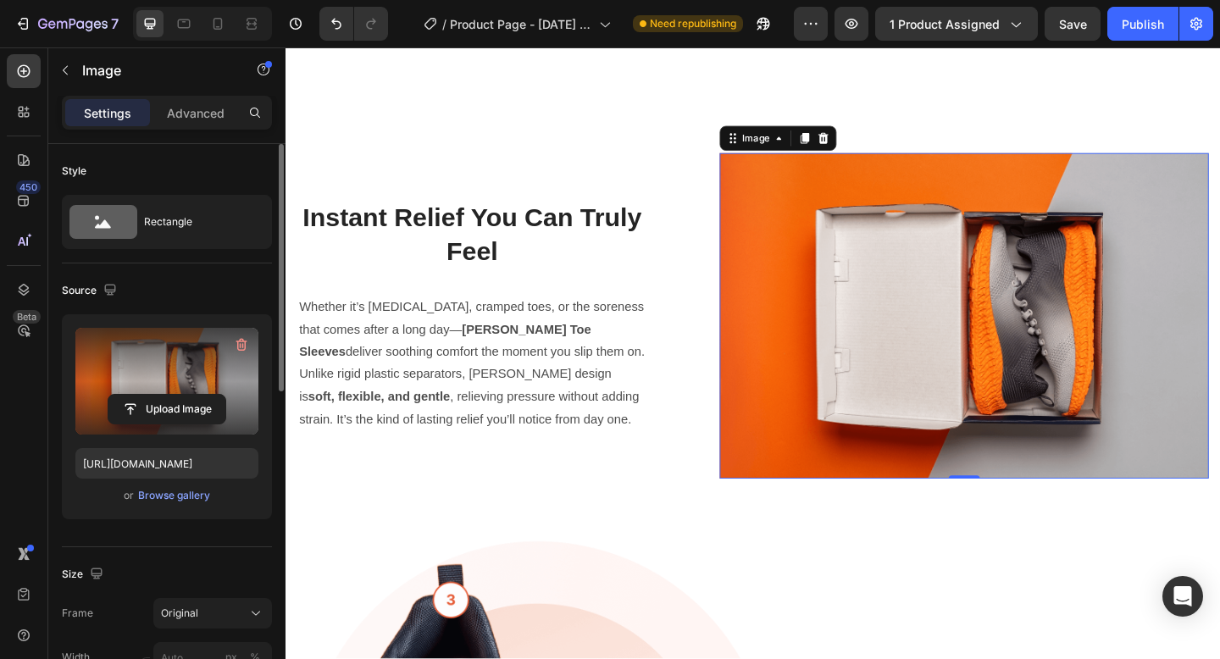
click at [225, 427] on label at bounding box center [166, 381] width 183 height 107
click at [225, 423] on input "file" at bounding box center [166, 409] width 117 height 29
click at [243, 342] on icon "button" at bounding box center [241, 344] width 17 height 17
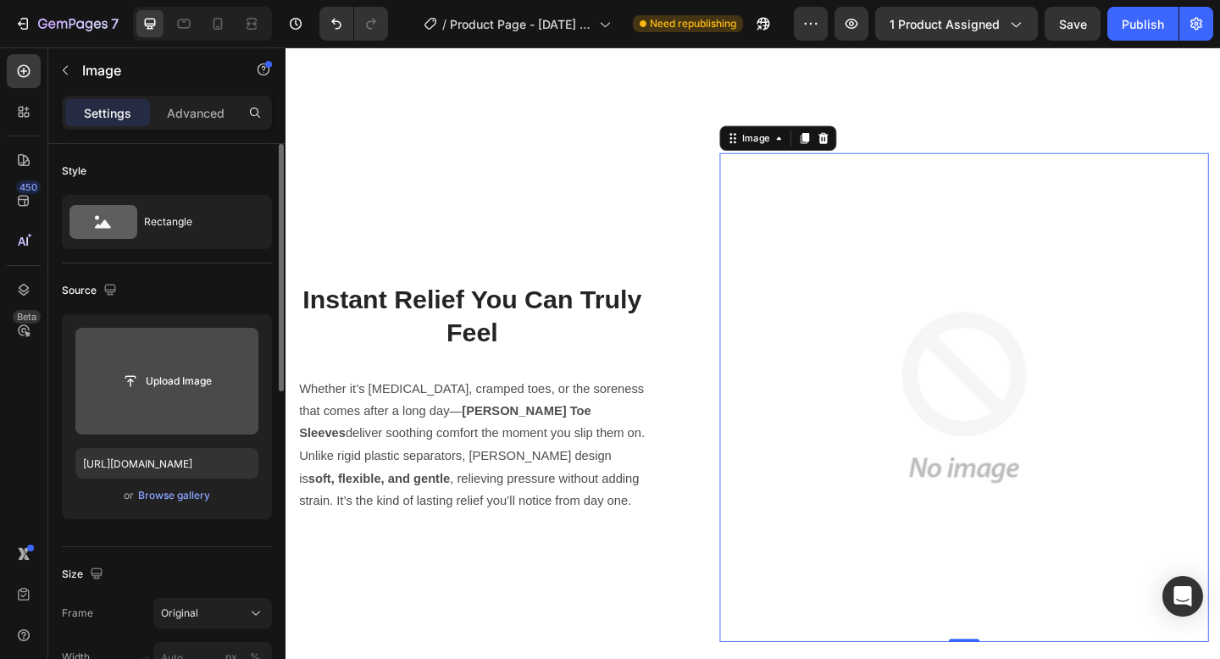
click at [229, 371] on div "Upload Image" at bounding box center [166, 381] width 183 height 30
click at [183, 384] on input "file" at bounding box center [166, 381] width 117 height 29
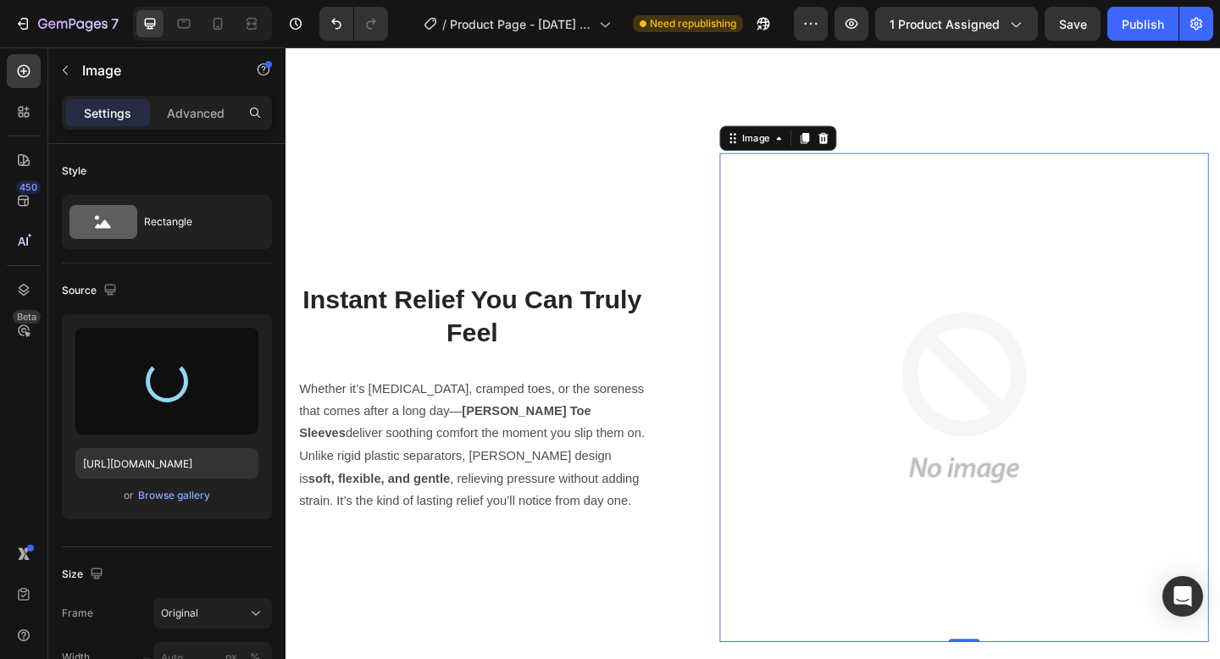
click at [820, 351] on img at bounding box center [1023, 429] width 532 height 532
click at [164, 370] on div at bounding box center [167, 381] width 42 height 42
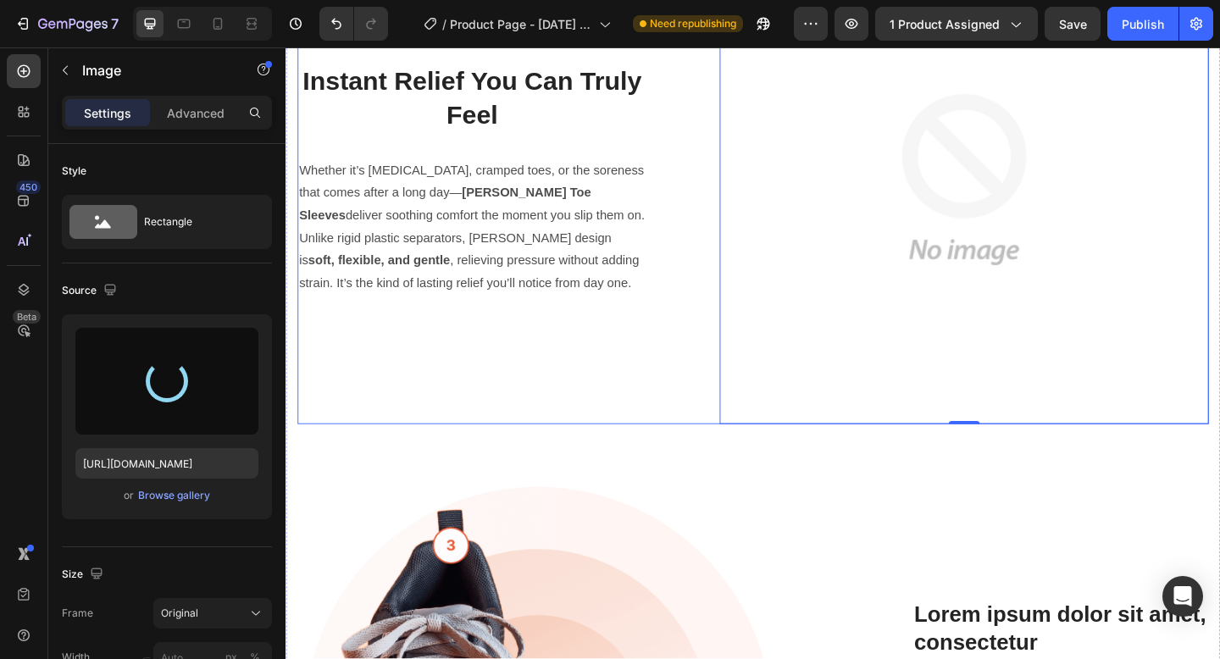
scroll to position [1141, 0]
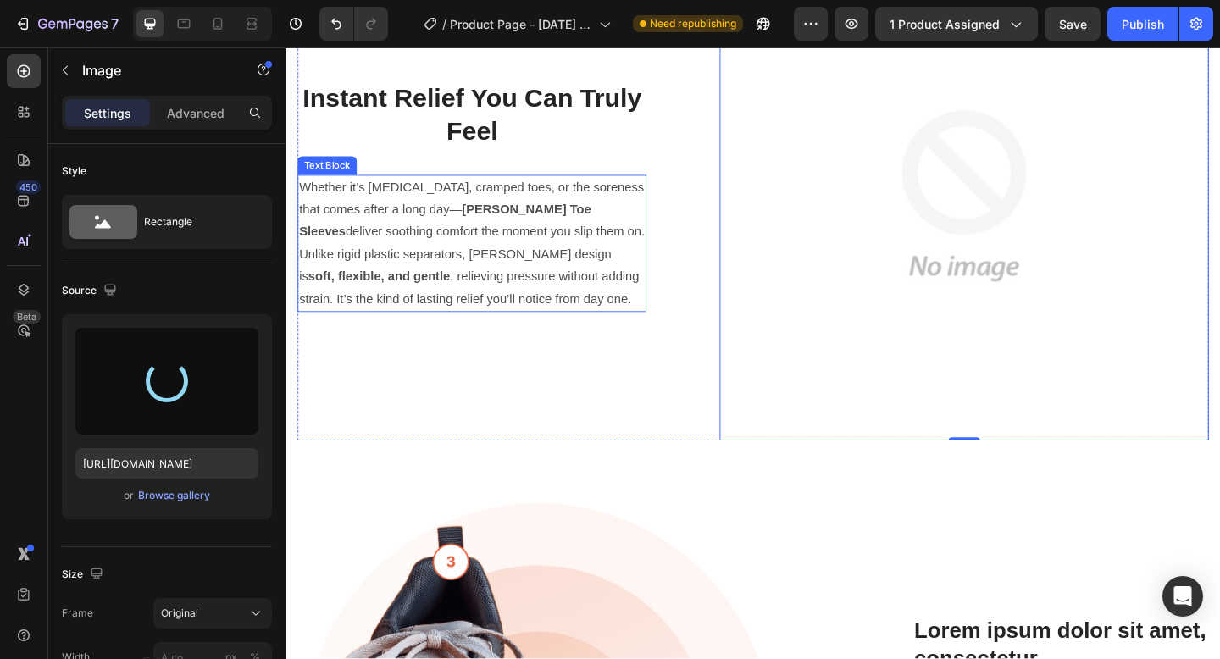
click at [539, 240] on p "Whether it’s bunions, cramped toes, or the soreness that comes after a long day…" at bounding box center [488, 261] width 376 height 147
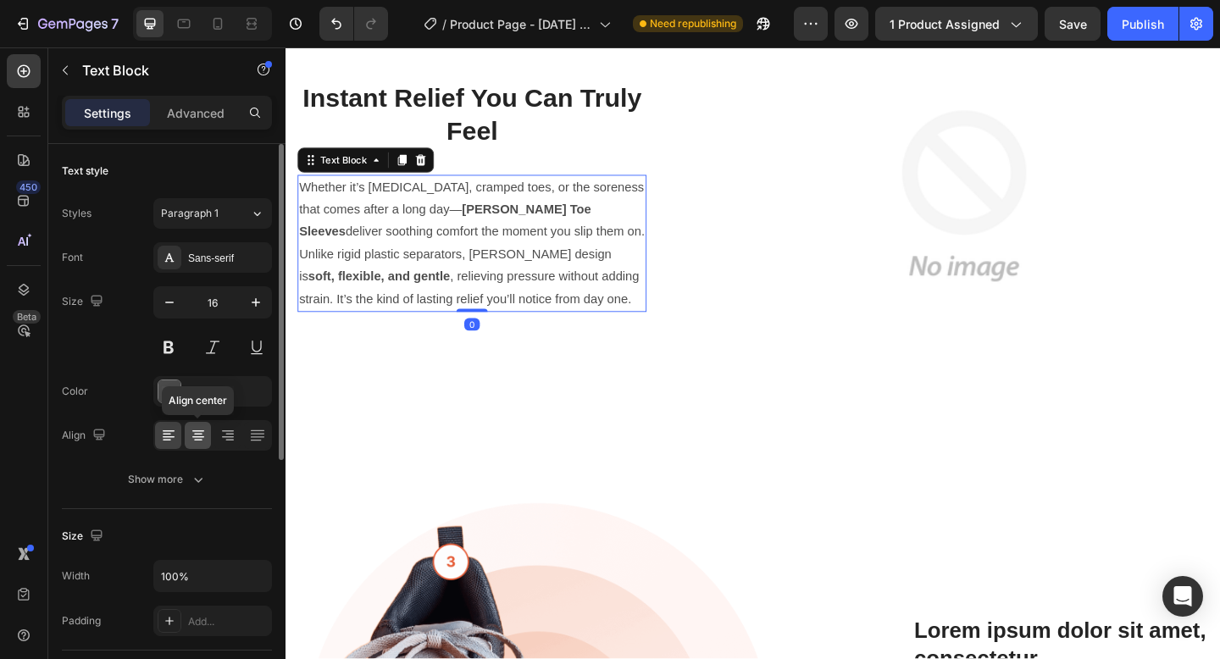
click at [204, 433] on icon at bounding box center [198, 435] width 17 height 17
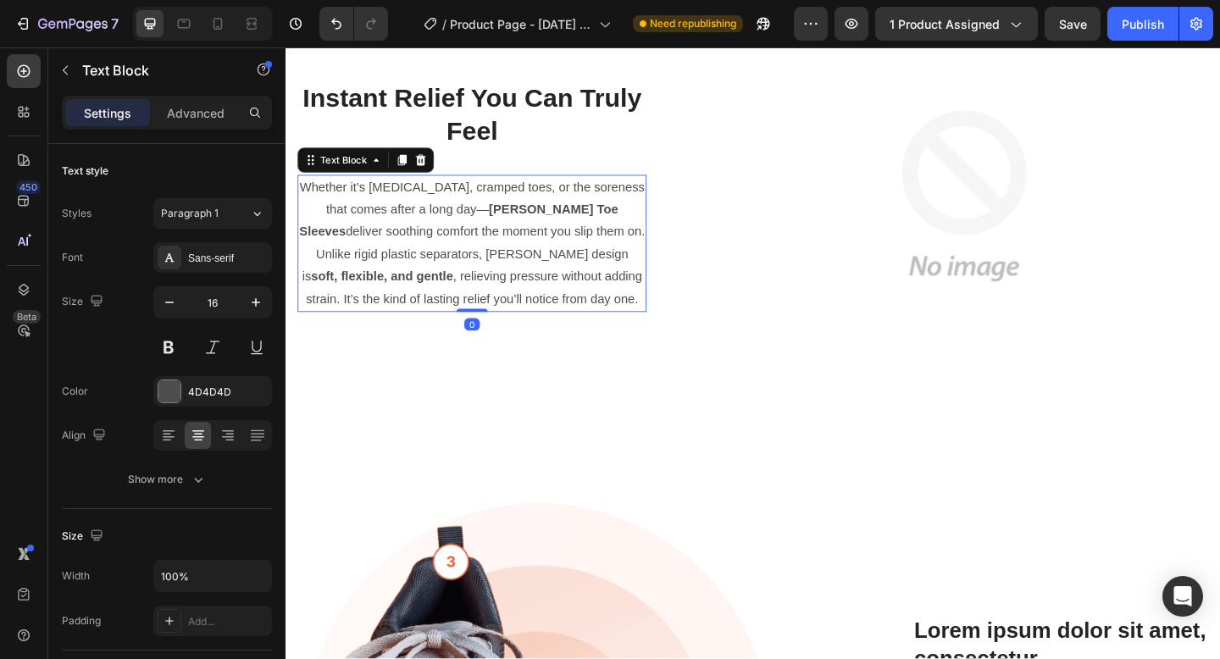
click at [949, 225] on img at bounding box center [1023, 209] width 532 height 532
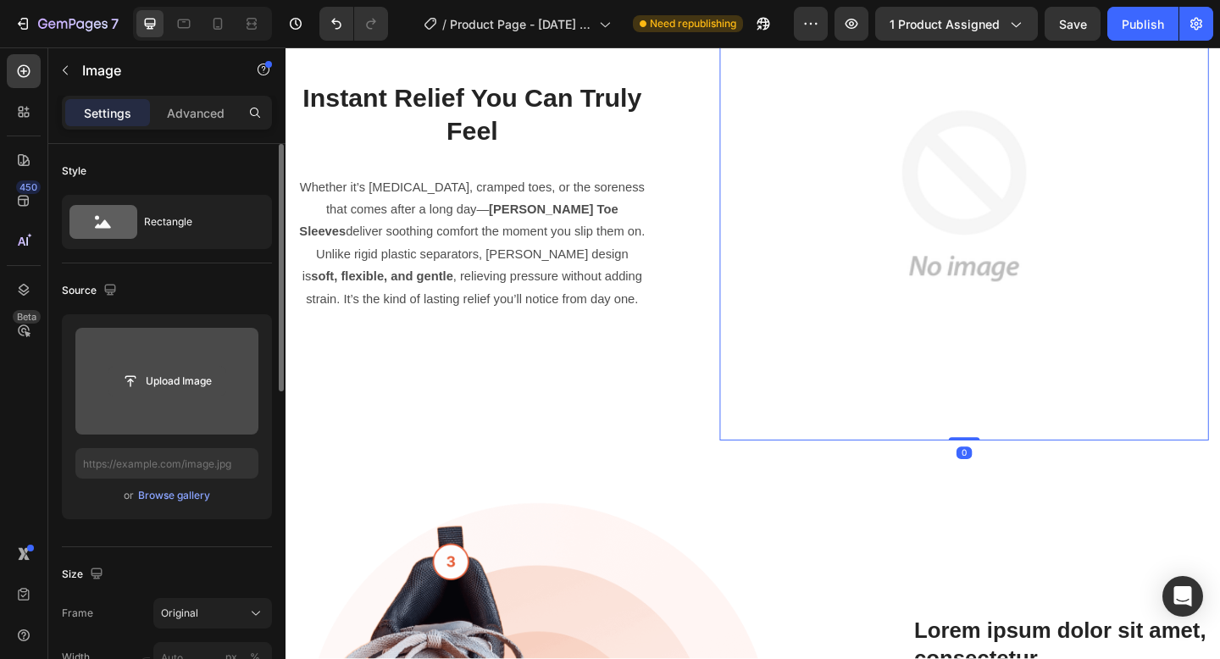
click at [189, 380] on input "file" at bounding box center [166, 381] width 117 height 29
click at [199, 368] on input "file" at bounding box center [166, 381] width 117 height 29
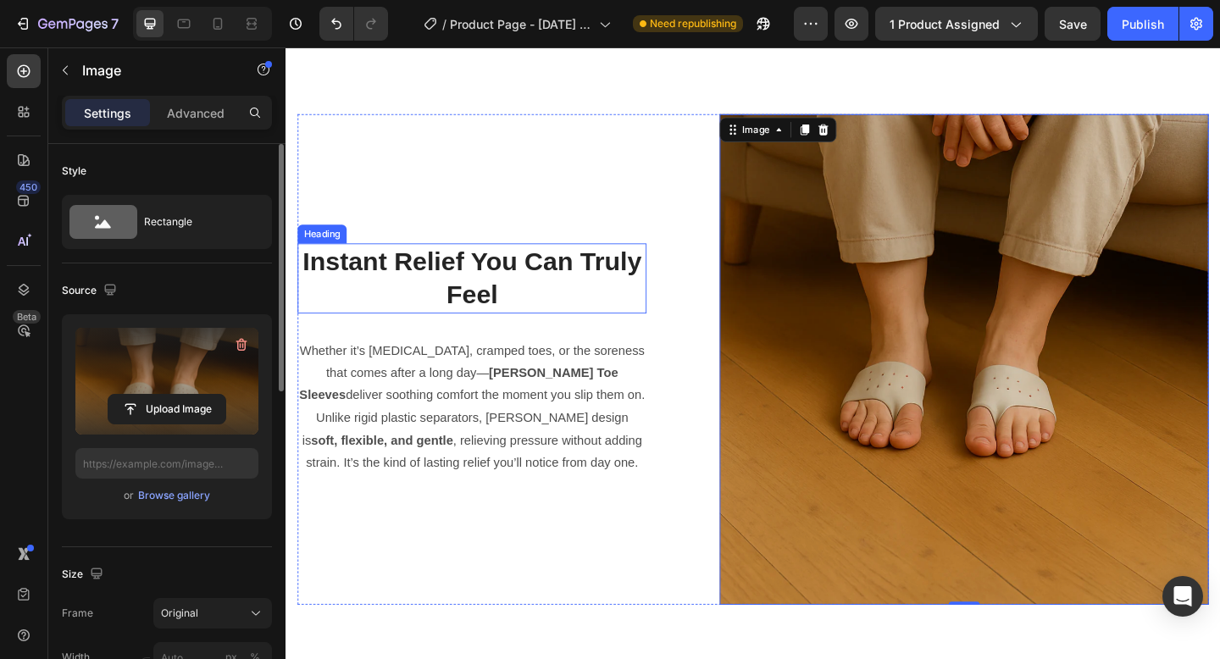
scroll to position [975, 0]
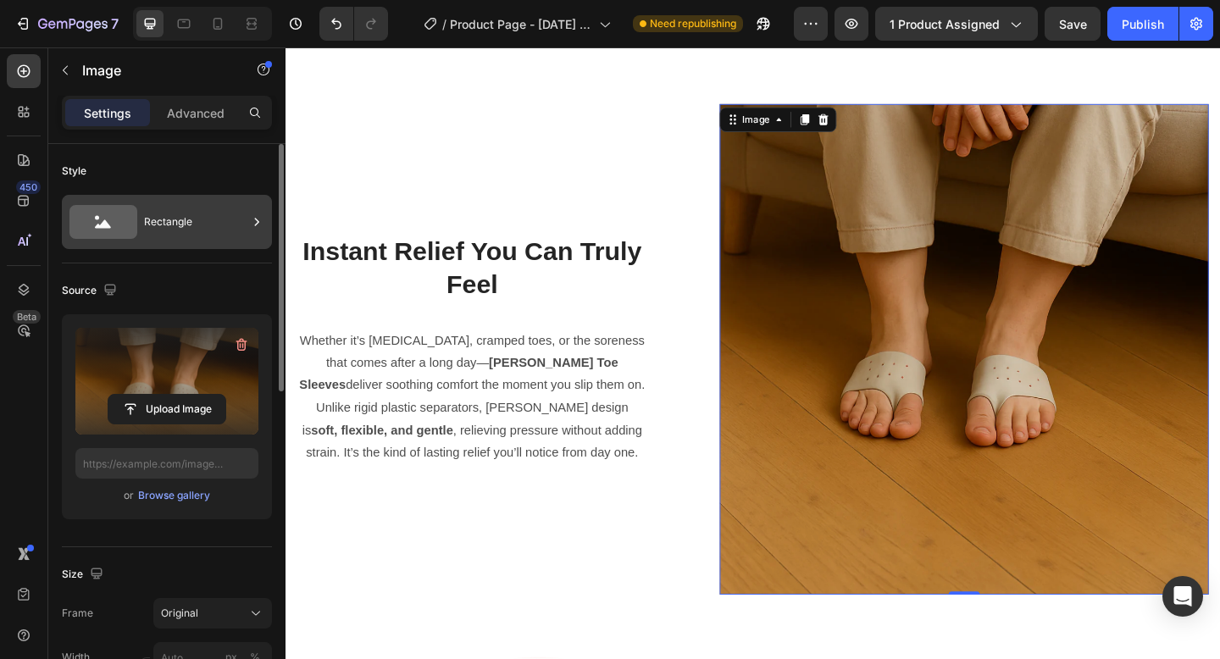
click at [157, 246] on div "Rectangle" at bounding box center [167, 222] width 210 height 54
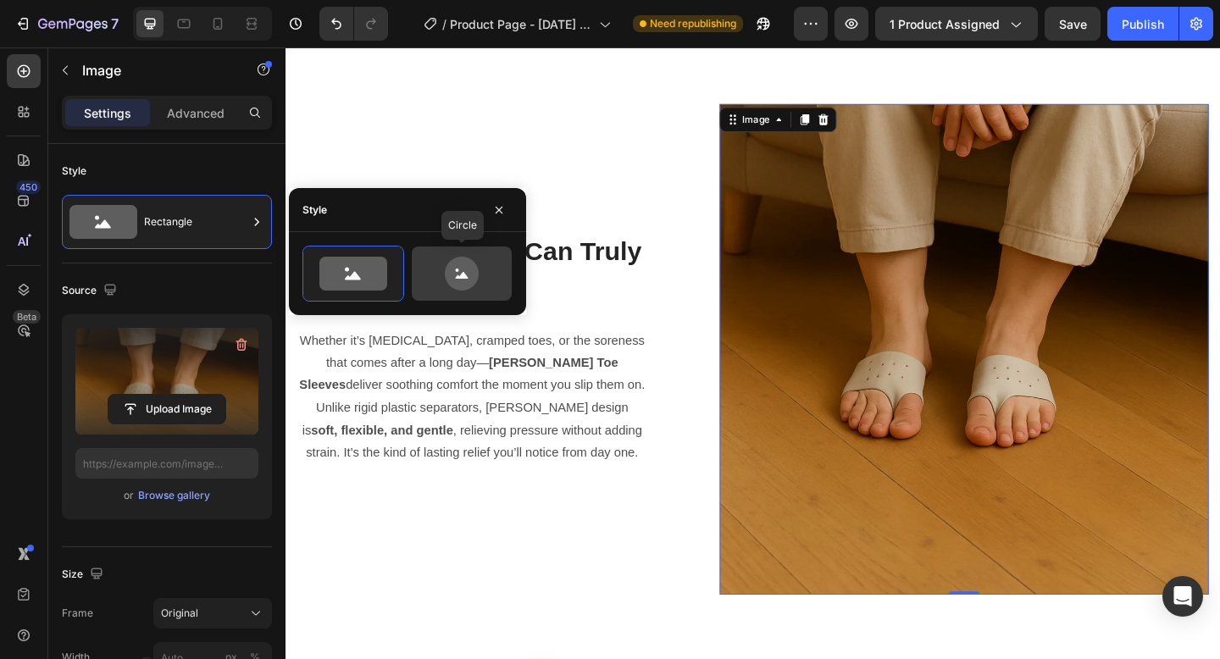
click at [456, 264] on icon at bounding box center [462, 274] width 34 height 34
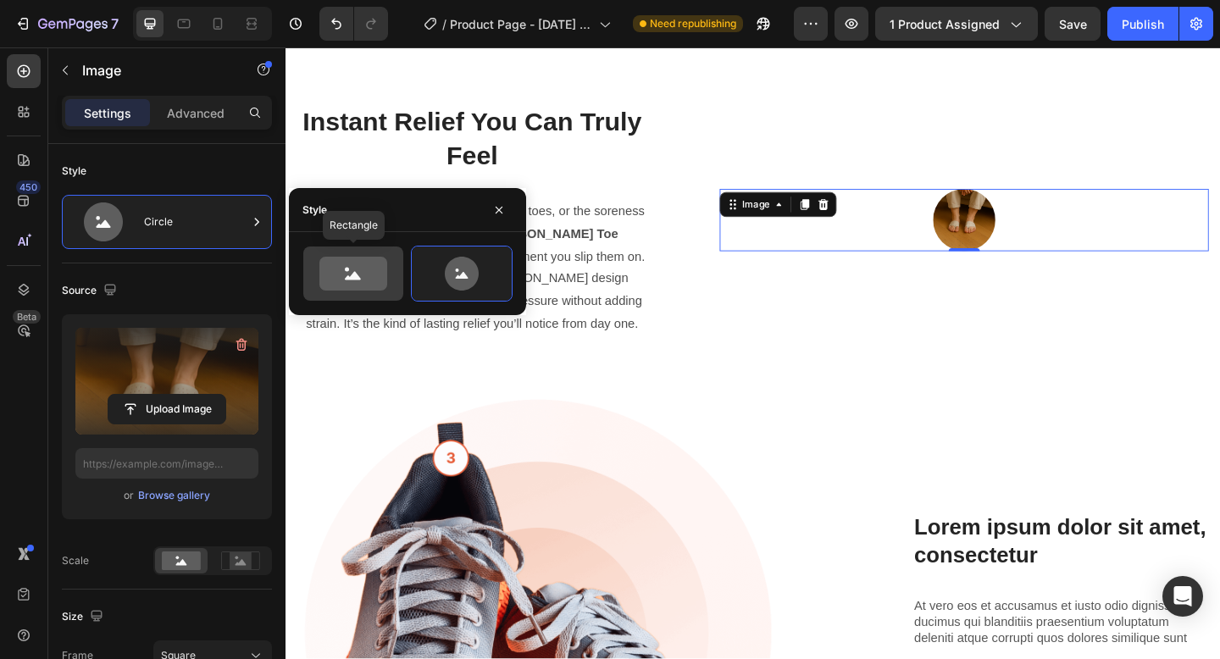
click at [387, 263] on icon at bounding box center [353, 274] width 80 height 34
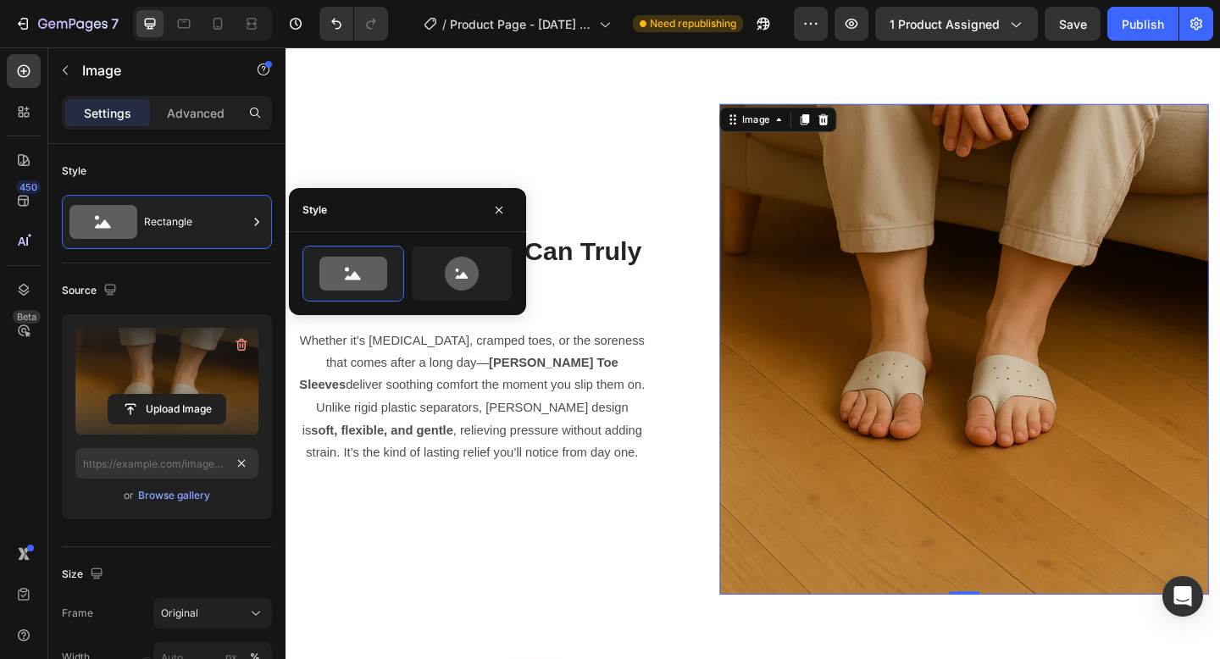
scroll to position [372, 0]
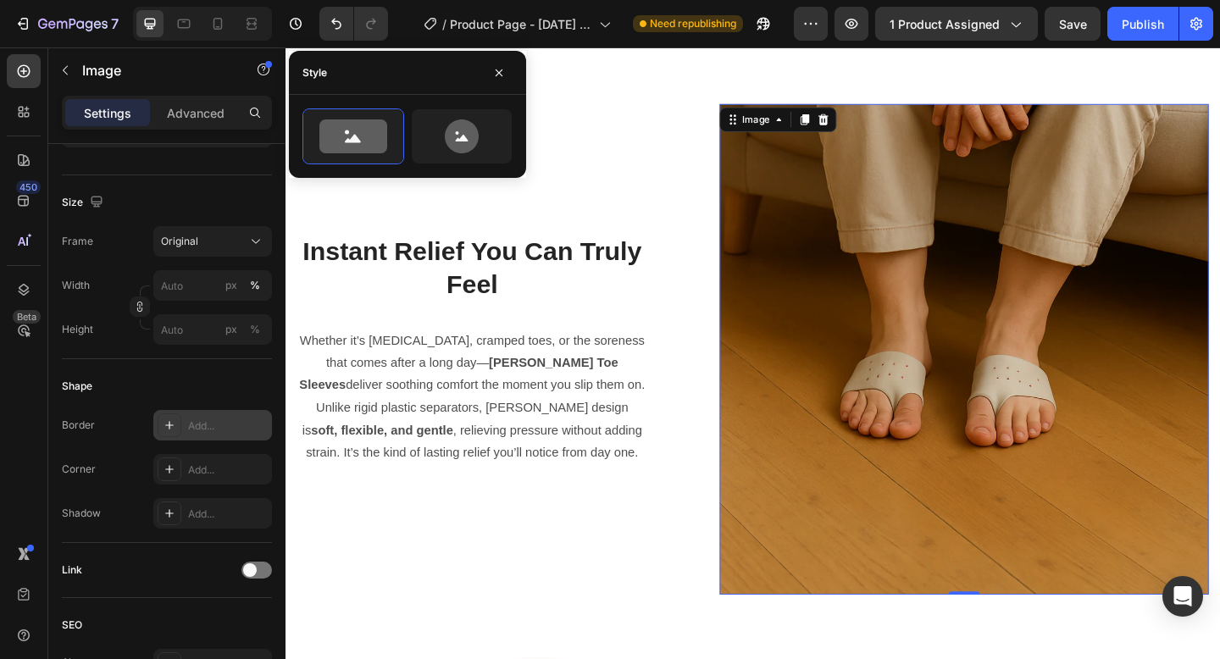
click at [202, 430] on div "Add..." at bounding box center [228, 425] width 80 height 15
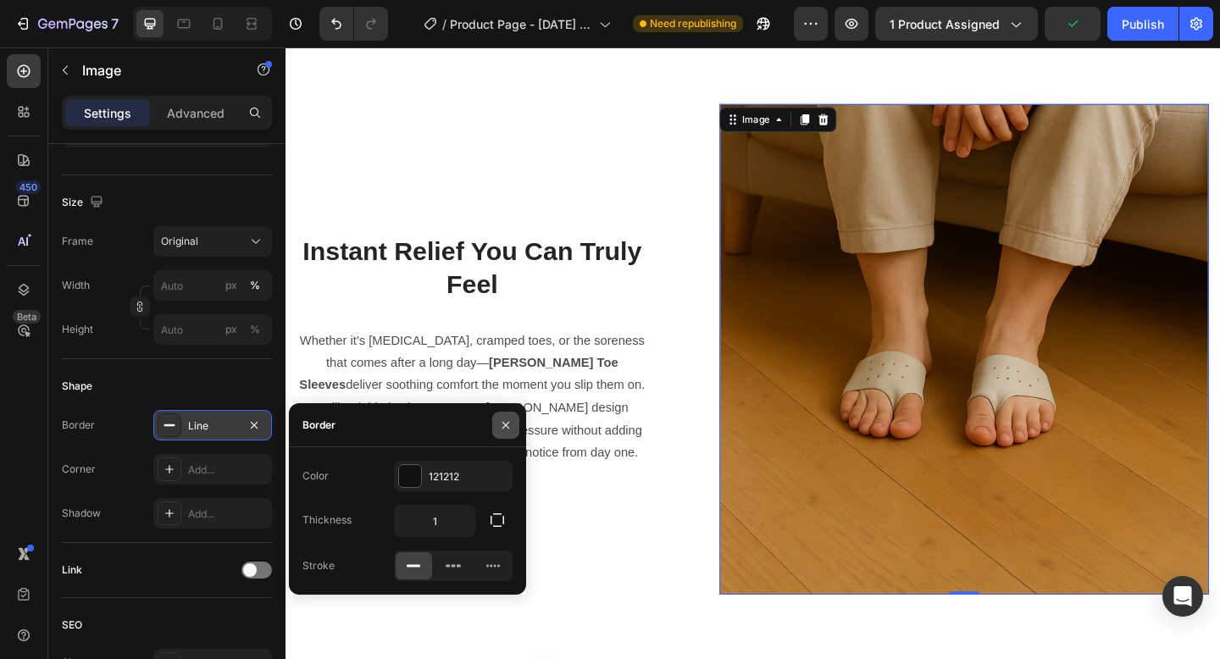
click at [514, 420] on button "button" at bounding box center [505, 425] width 27 height 27
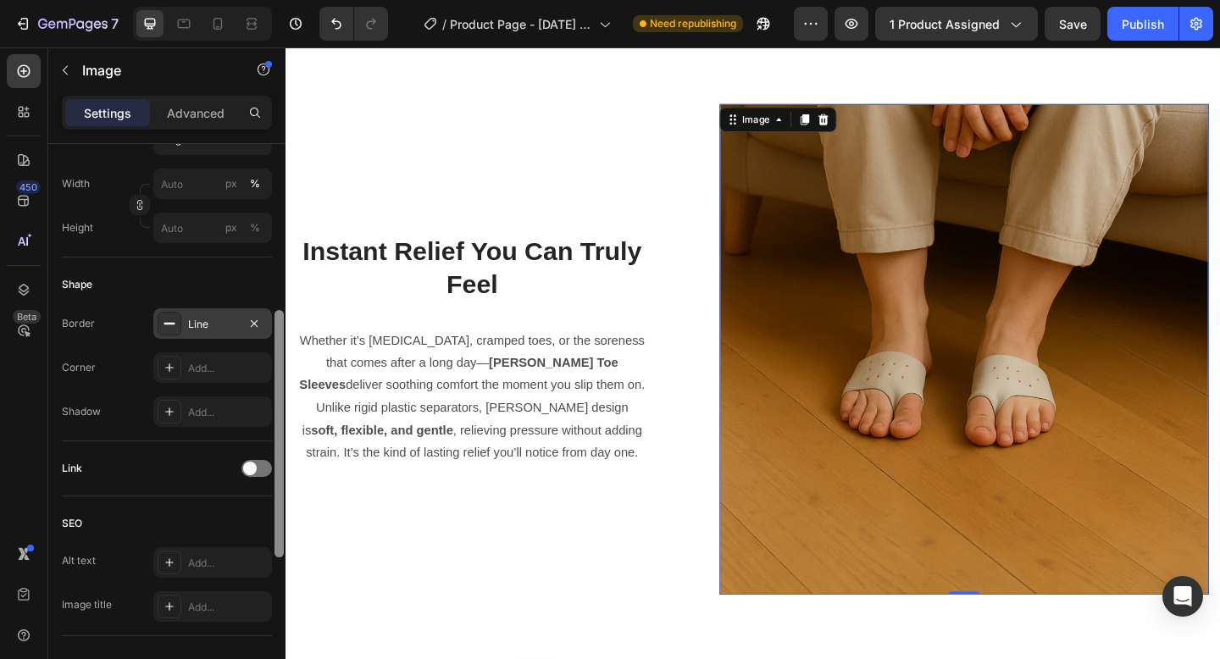
scroll to position [444, 0]
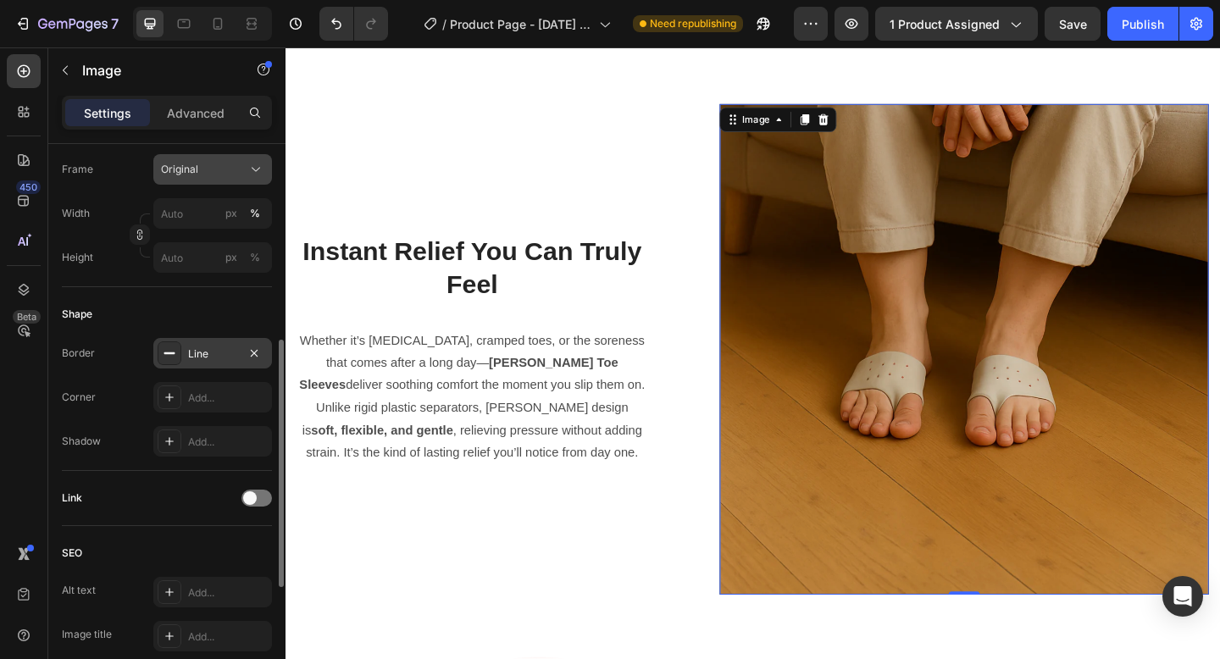
click at [257, 171] on icon at bounding box center [255, 169] width 17 height 17
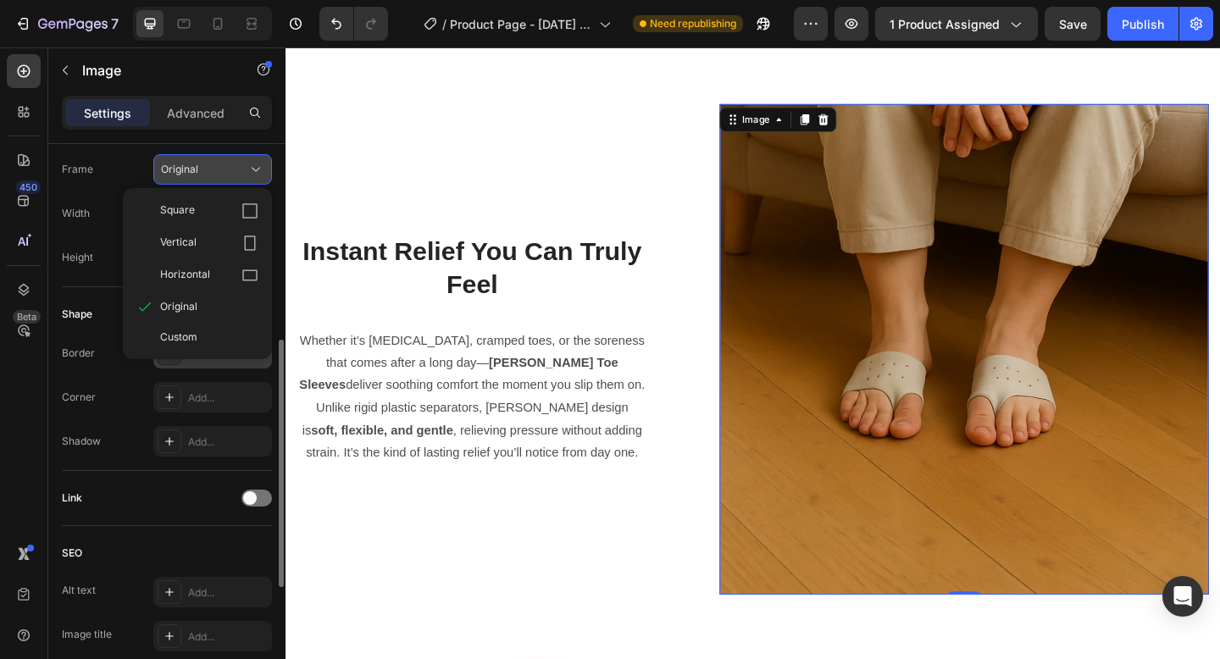
click at [252, 164] on icon at bounding box center [255, 169] width 17 height 17
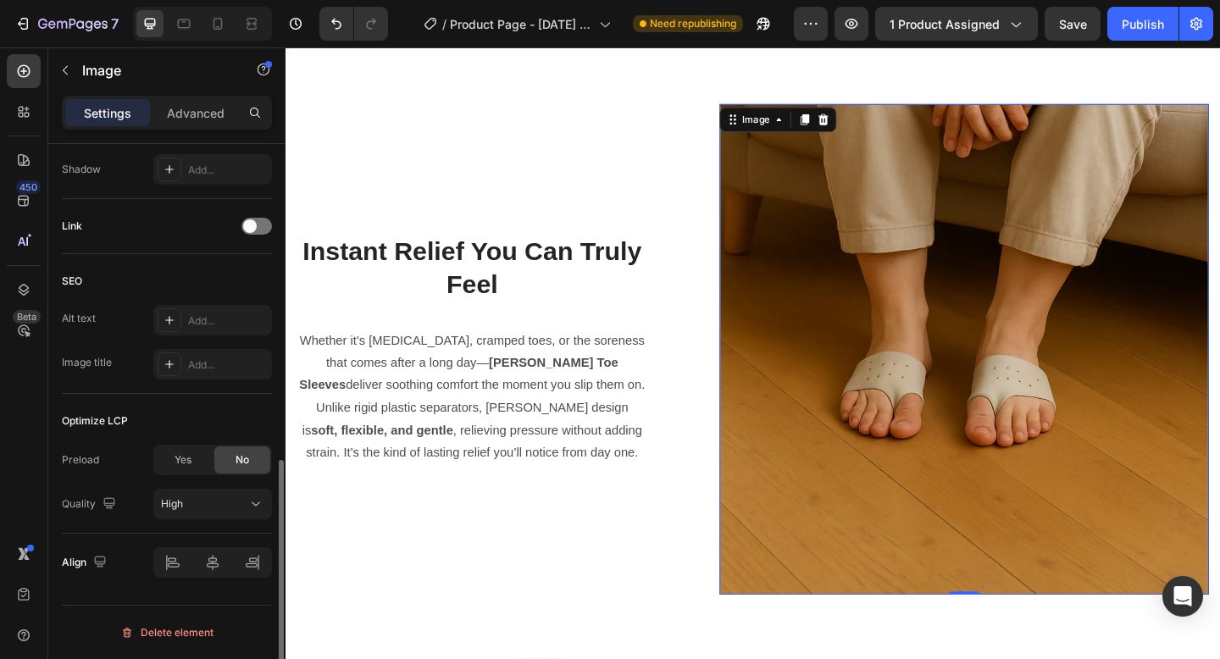
scroll to position [715, 0]
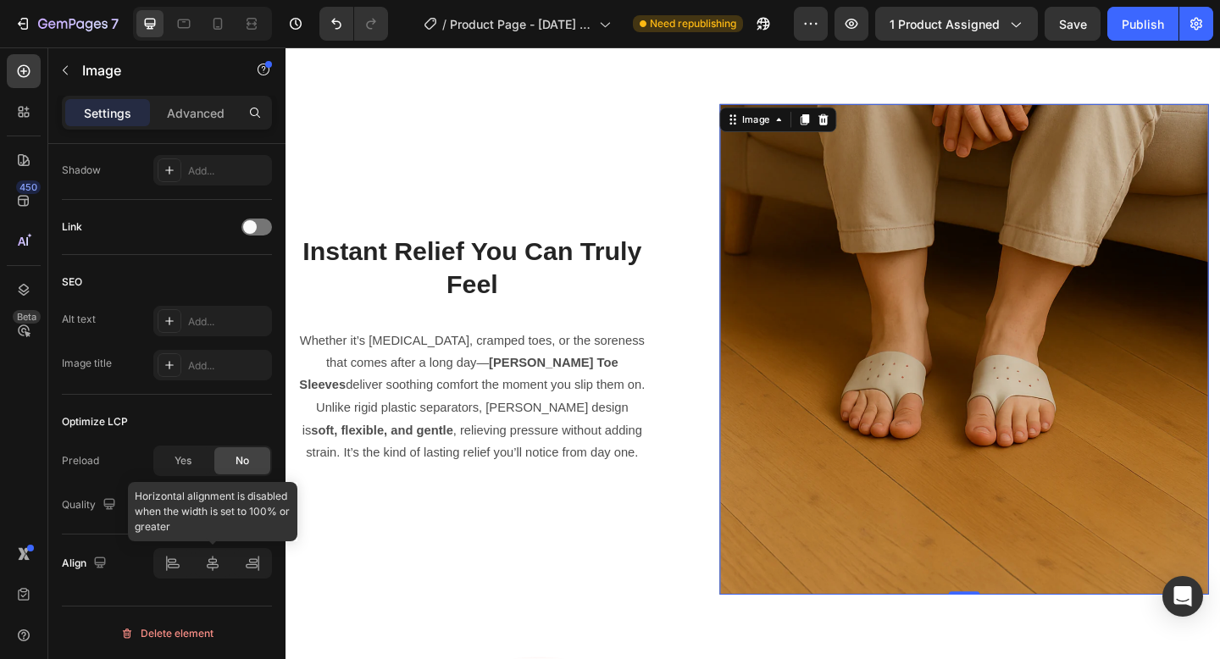
click at [211, 576] on div at bounding box center [212, 563] width 119 height 30
click at [211, 572] on div at bounding box center [212, 563] width 119 height 30
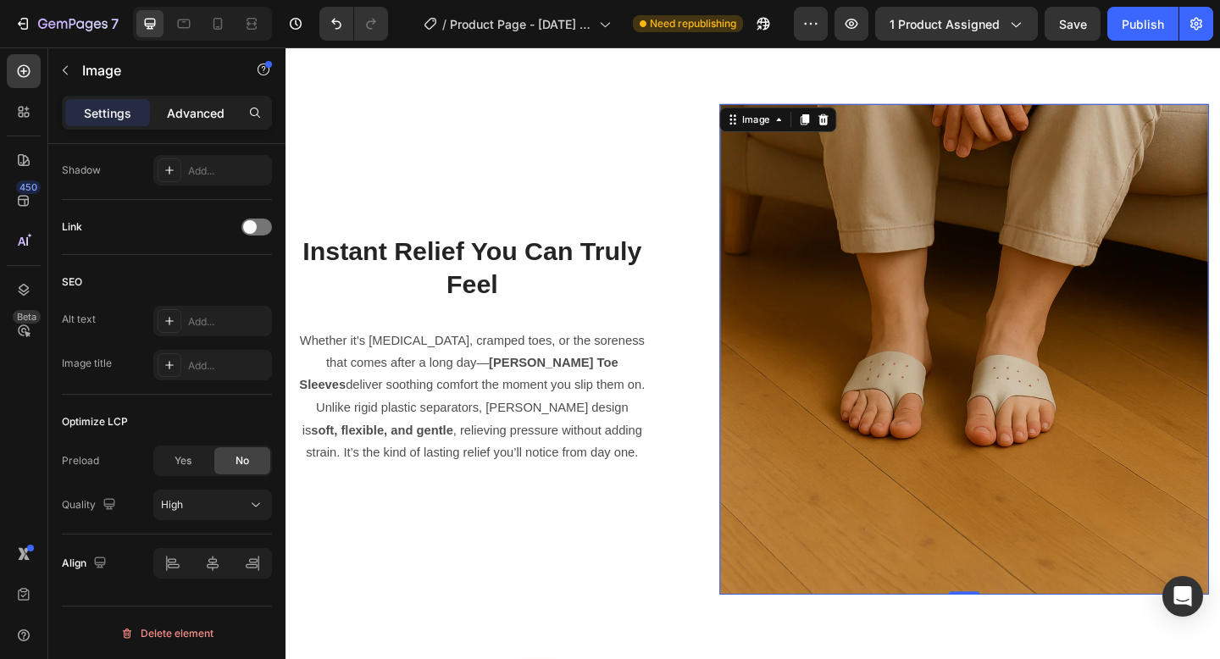
click at [222, 122] on div "Advanced" at bounding box center [195, 112] width 85 height 27
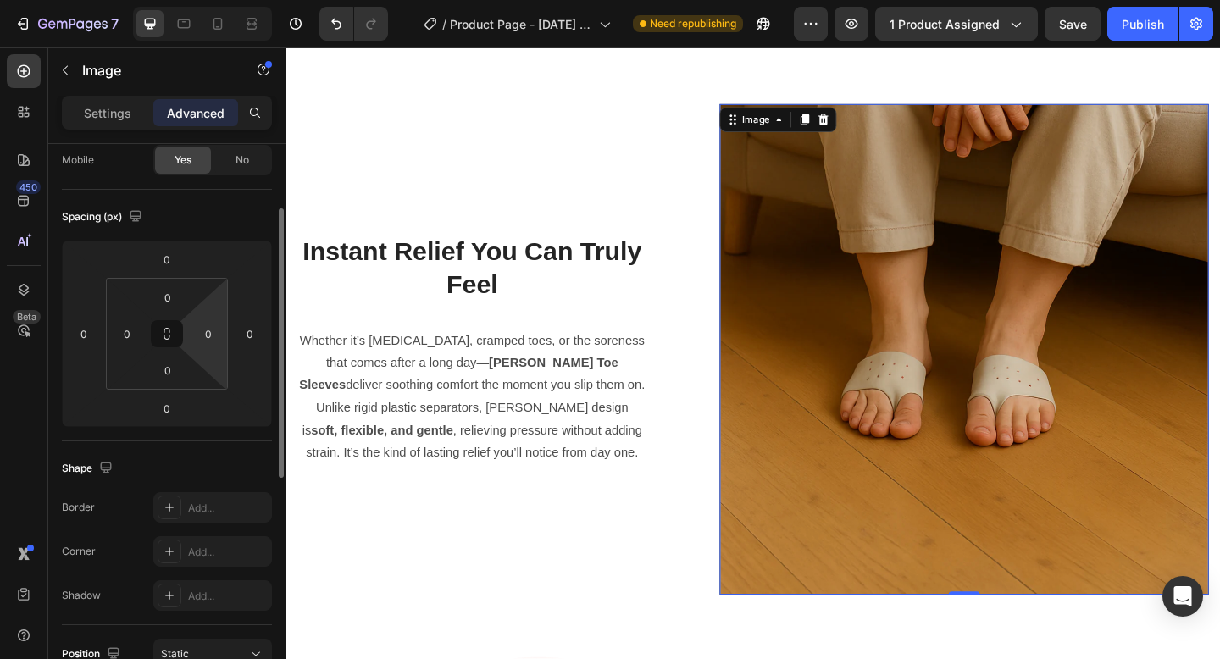
scroll to position [137, 0]
click at [189, 522] on div "Add..." at bounding box center [212, 508] width 119 height 30
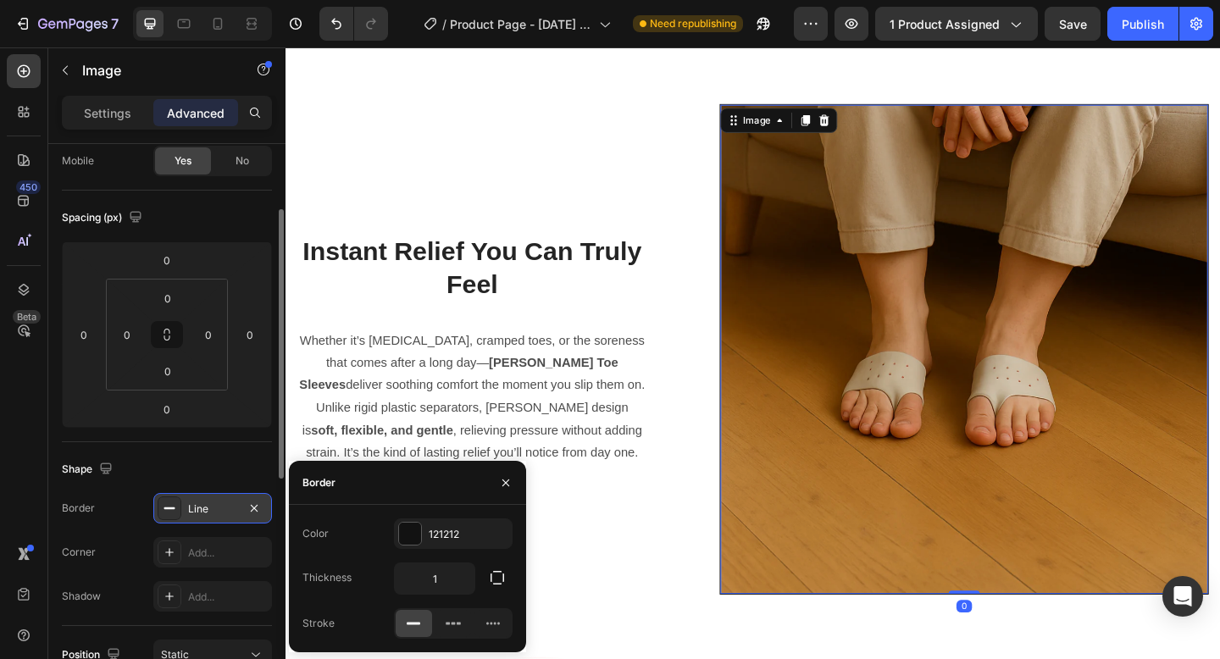
click at [170, 516] on div at bounding box center [170, 508] width 24 height 24
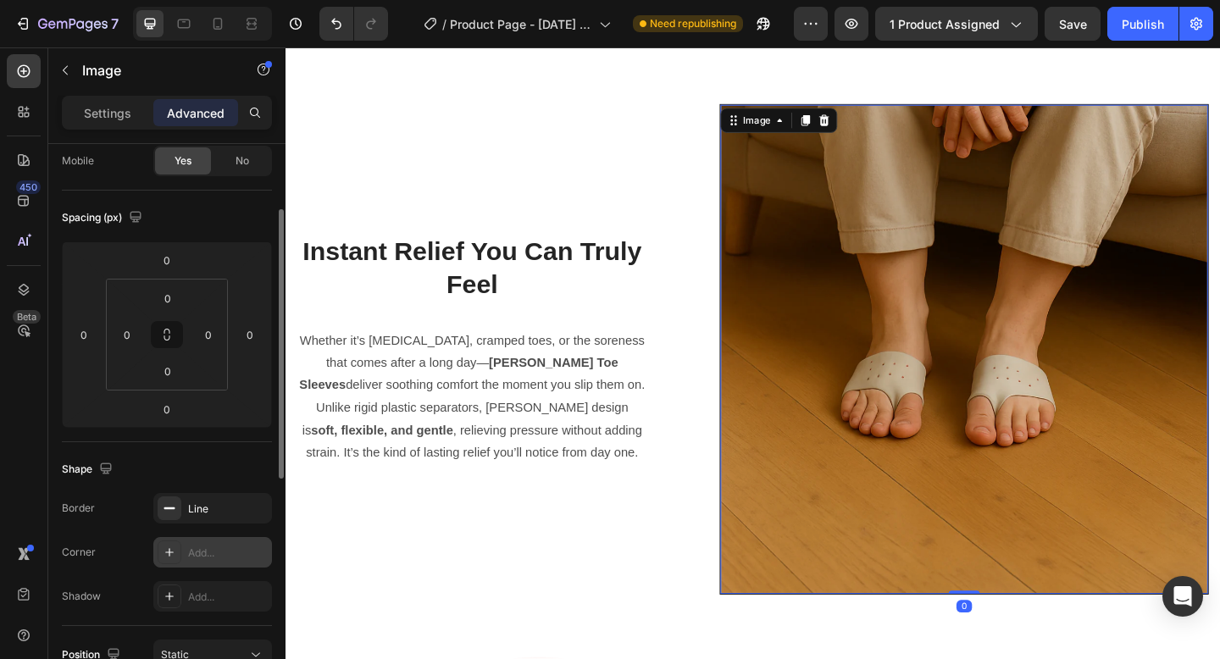
click at [169, 553] on icon at bounding box center [170, 552] width 14 height 14
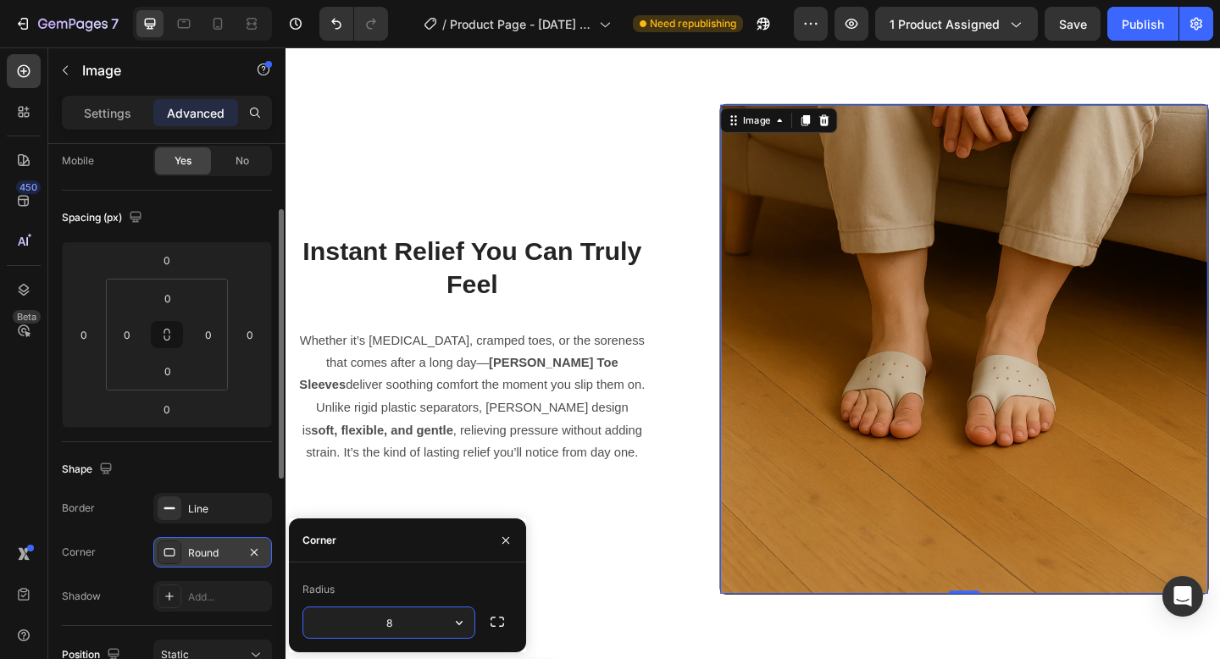
click at [418, 619] on input "8" at bounding box center [388, 622] width 171 height 30
click at [509, 546] on button "button" at bounding box center [505, 540] width 27 height 27
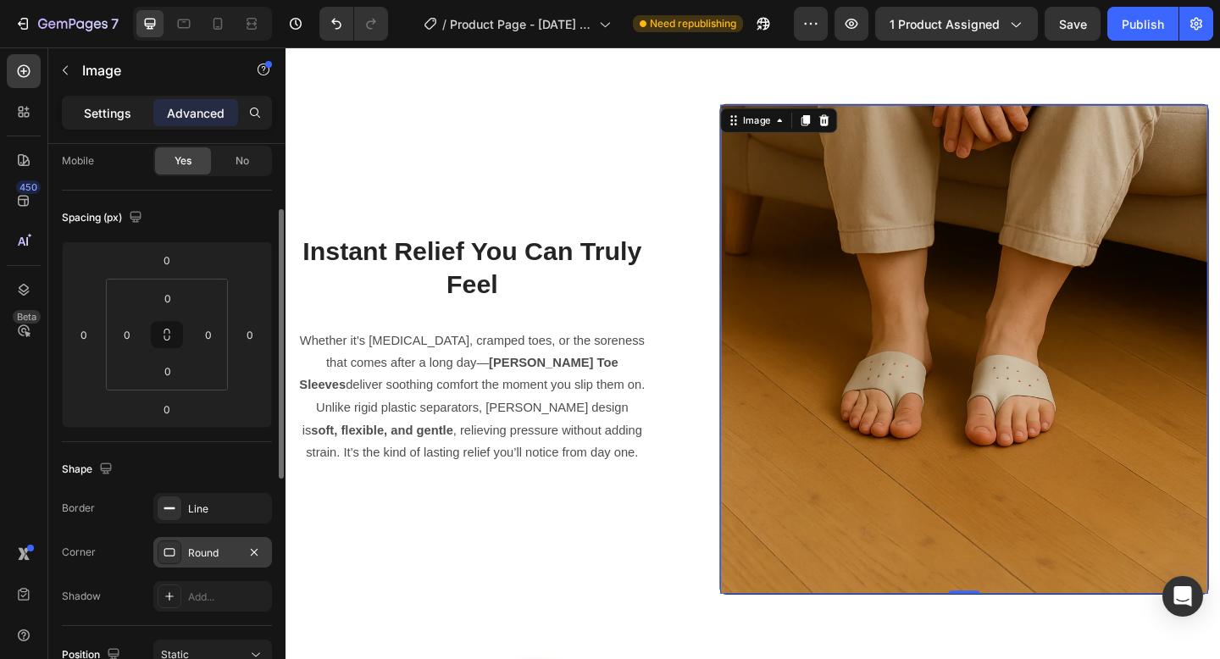
click at [118, 111] on p "Settings" at bounding box center [107, 113] width 47 height 18
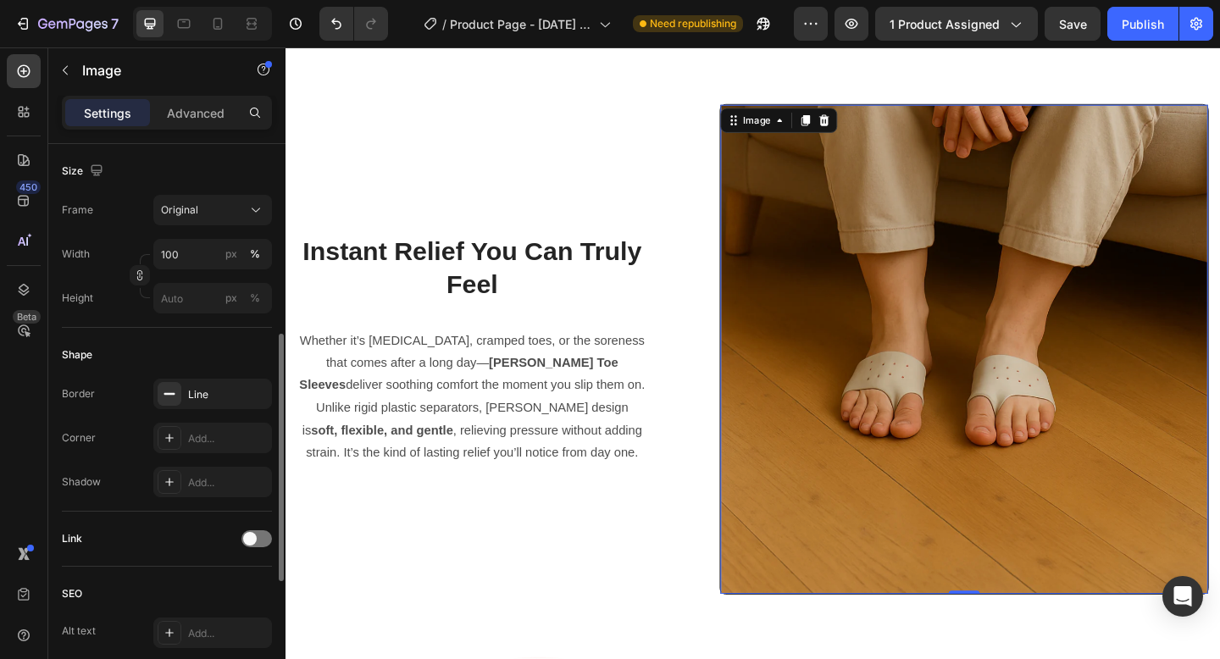
scroll to position [412, 0]
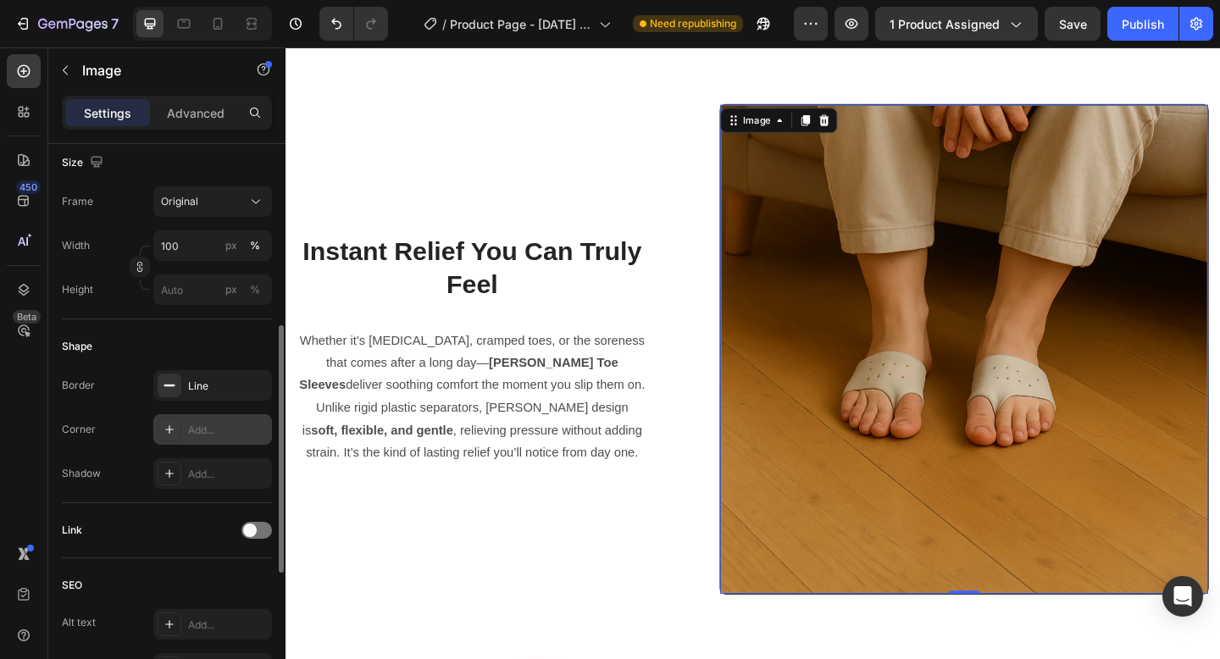
click at [167, 425] on icon at bounding box center [170, 430] width 14 height 14
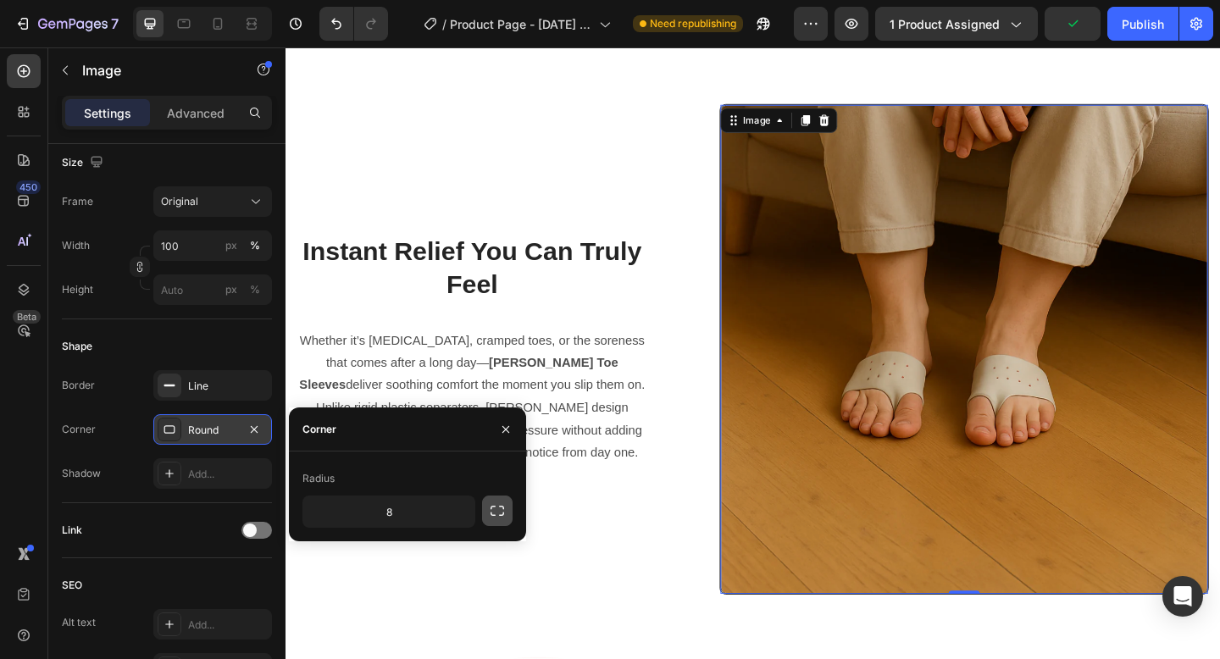
click at [492, 509] on icon "button" at bounding box center [497, 510] width 17 height 17
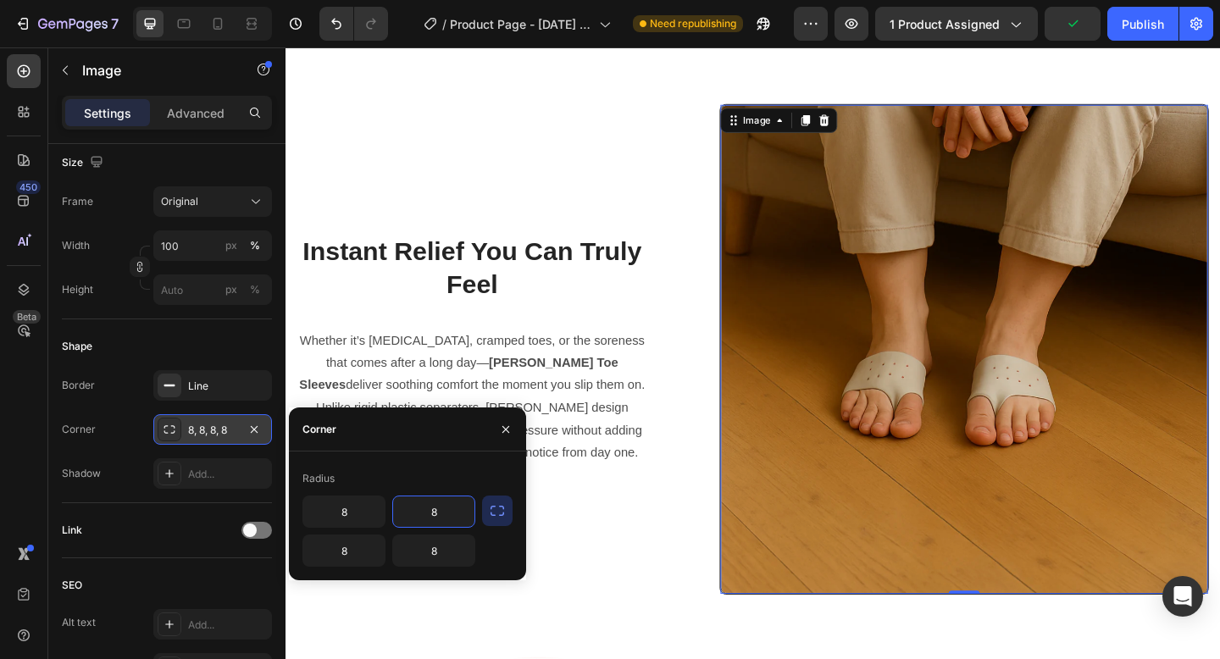
click at [438, 510] on input "8" at bounding box center [433, 511] width 81 height 30
click at [498, 434] on button "button" at bounding box center [505, 429] width 27 height 27
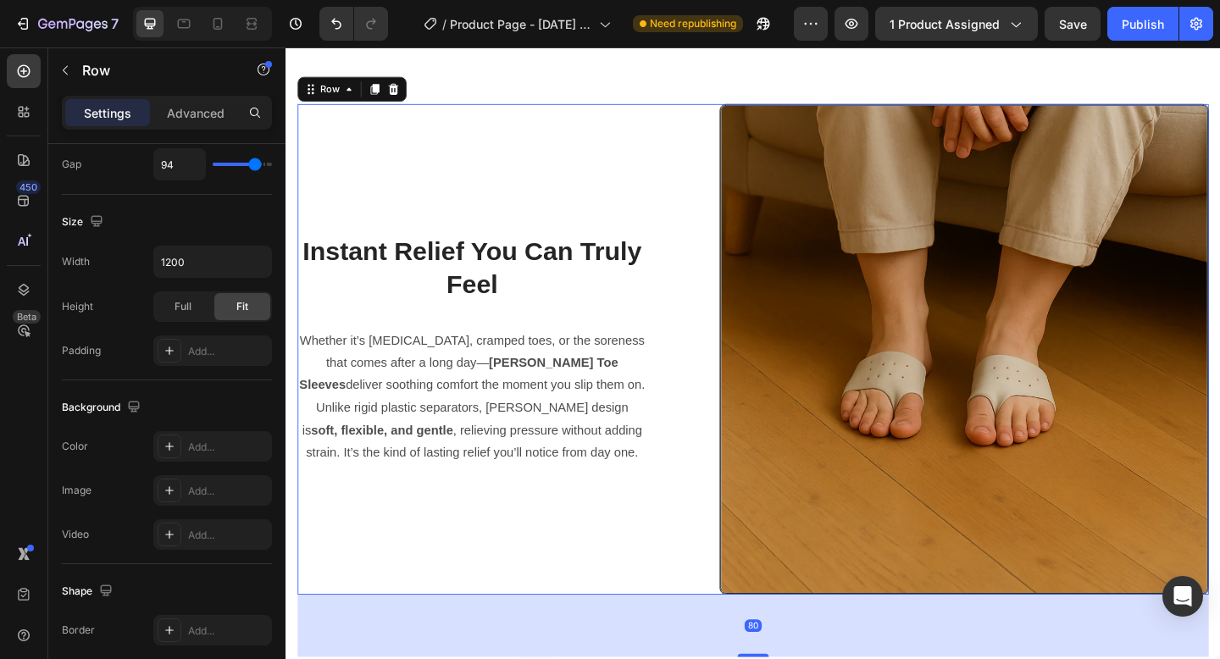
click at [681, 430] on div "Instant Relief You Can Truly Feel Heading Whether it’s bunions, cramped toes, o…" at bounding box center [793, 376] width 991 height 534
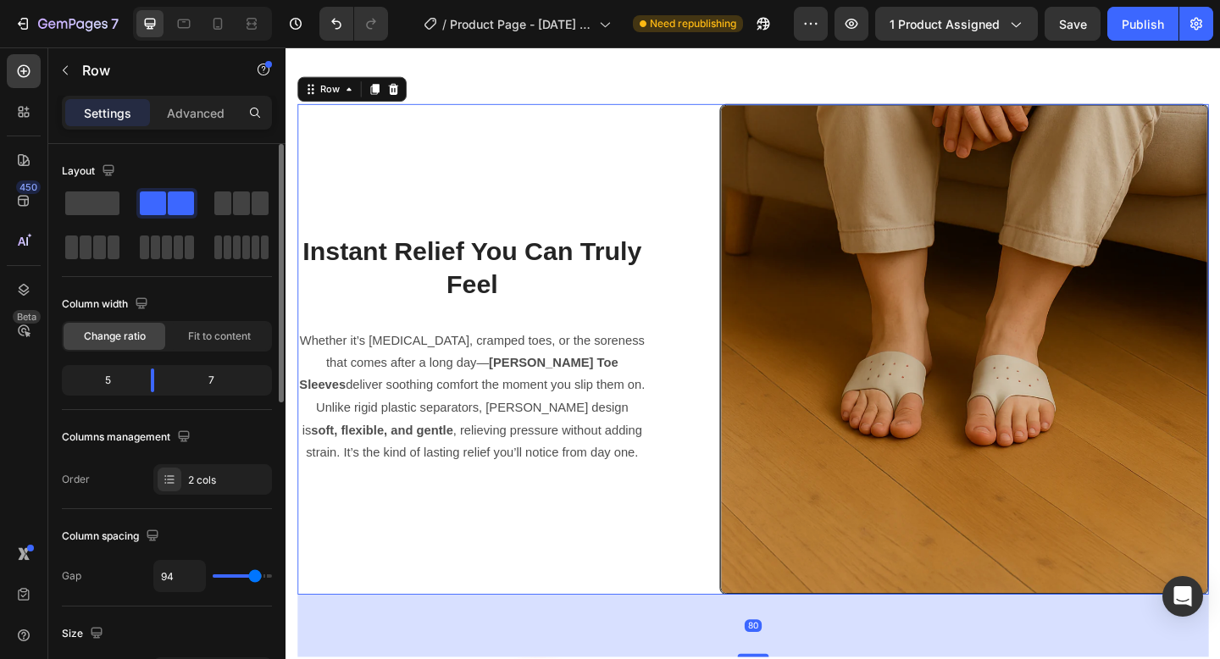
click at [790, 393] on img at bounding box center [1023, 376] width 530 height 532
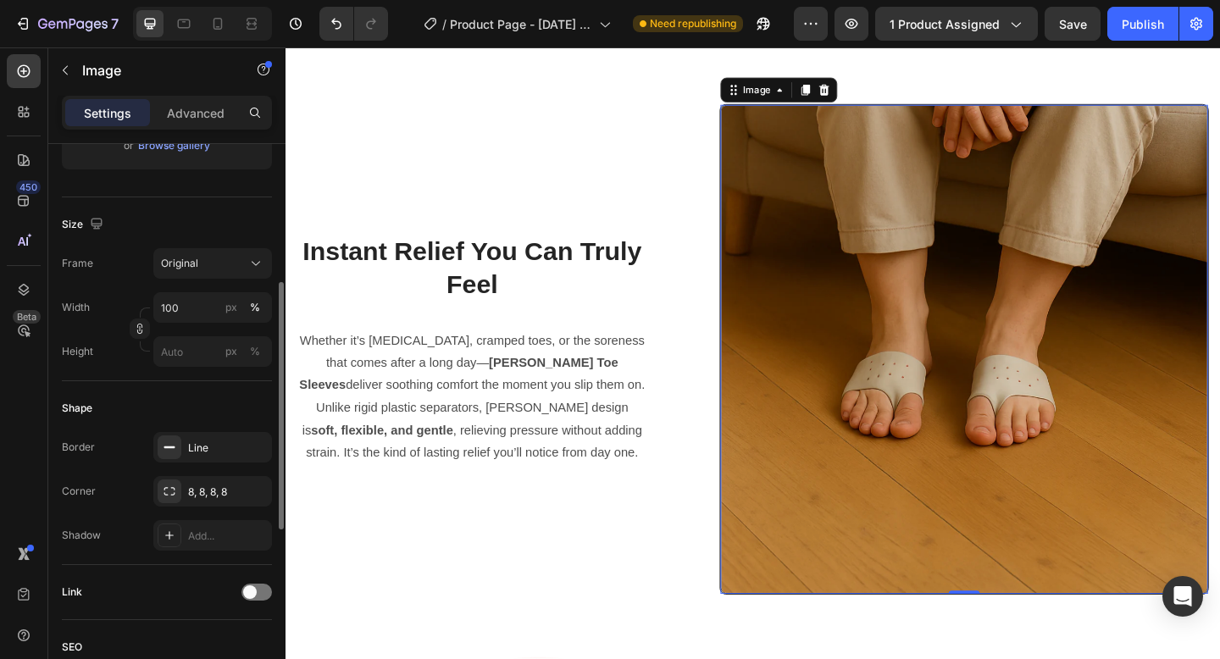
scroll to position [362, 0]
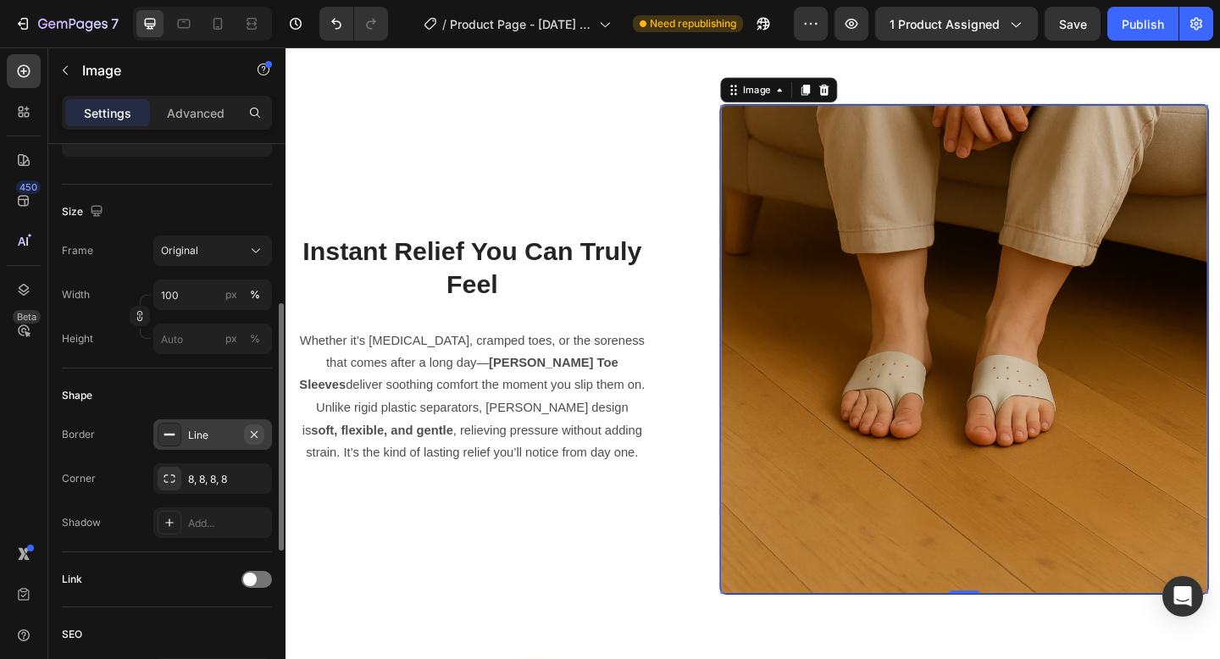
click at [253, 434] on icon "button" at bounding box center [254, 435] width 14 height 14
click at [222, 474] on div "8, 8, 8, 8" at bounding box center [212, 479] width 49 height 15
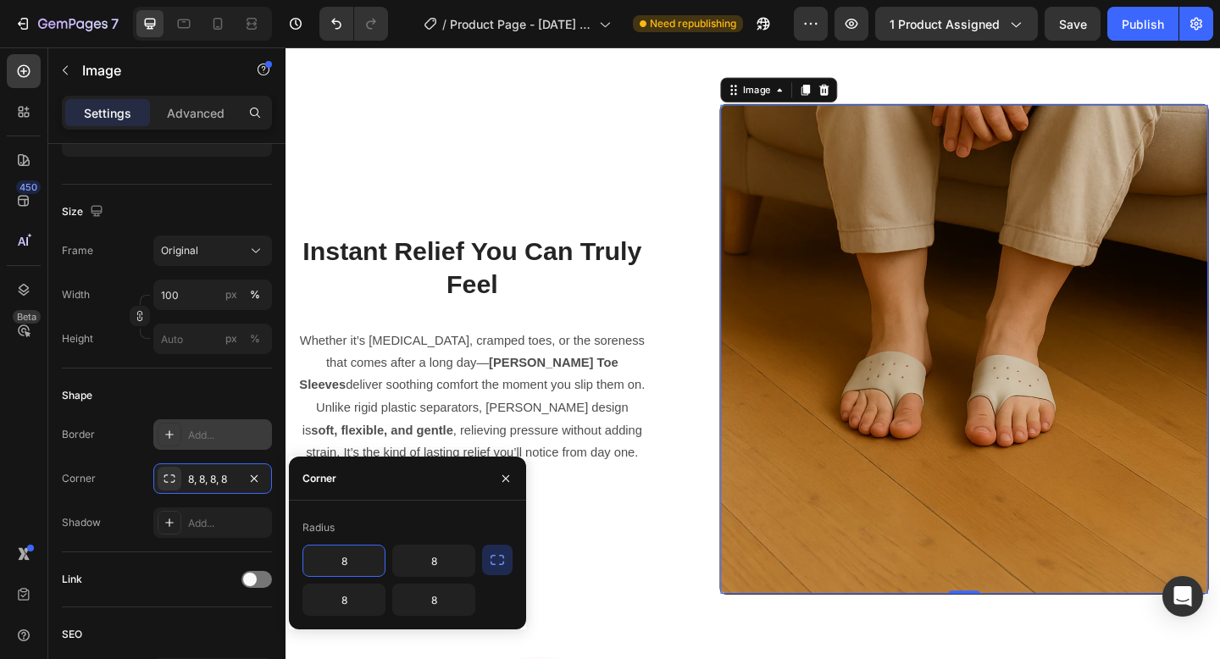
click at [368, 552] on input "8" at bounding box center [343, 560] width 81 height 30
click at [398, 566] on input "8" at bounding box center [433, 560] width 81 height 30
click at [367, 563] on input "8" at bounding box center [343, 560] width 81 height 30
type input "32"
click at [436, 560] on input "8" at bounding box center [433, 560] width 81 height 30
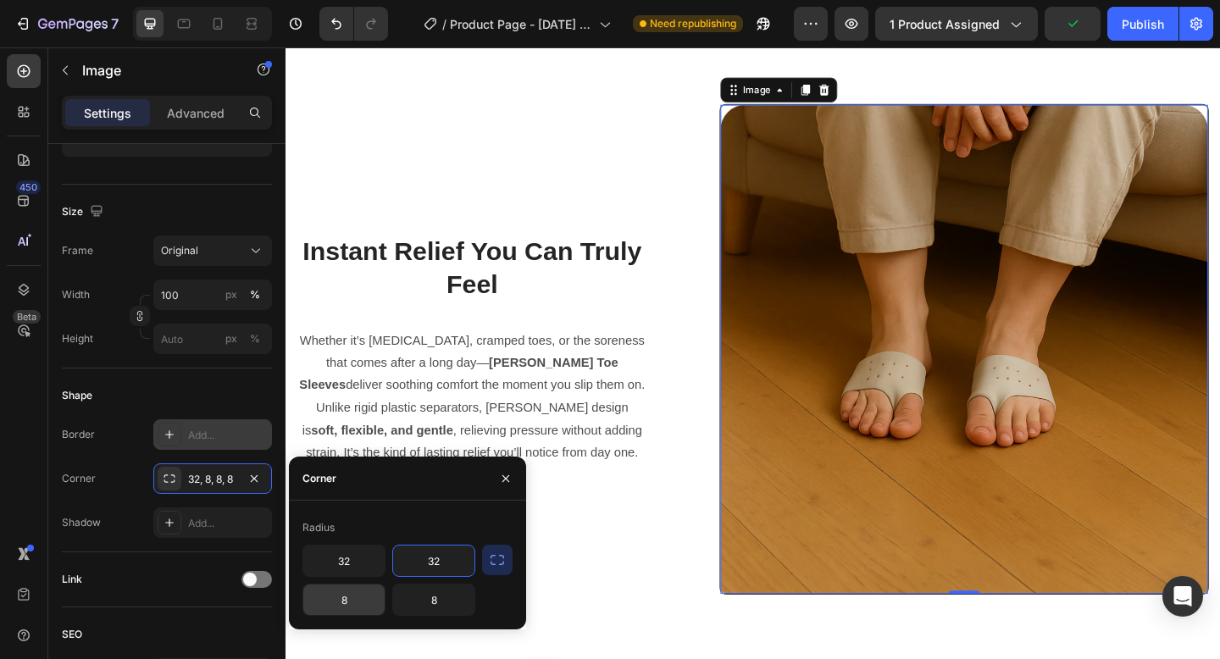
type input "32"
click at [340, 605] on input "8" at bounding box center [343, 599] width 81 height 30
type input "32"
click at [427, 605] on input "8" at bounding box center [433, 599] width 81 height 30
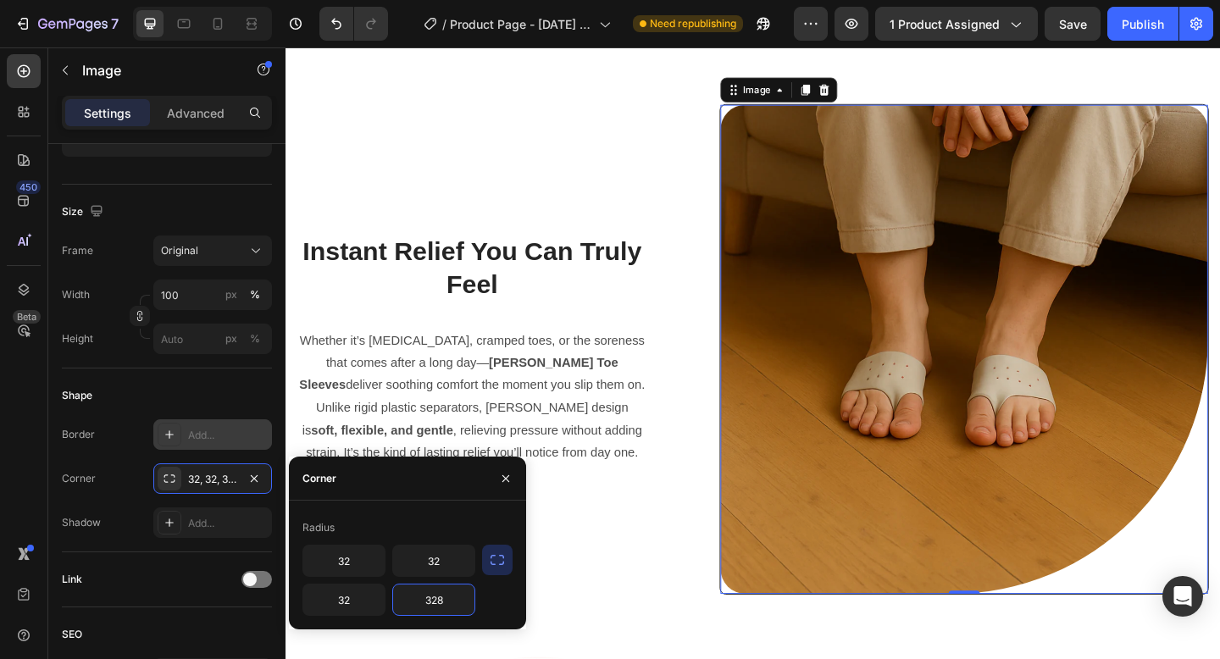
click at [450, 602] on input "328" at bounding box center [433, 599] width 81 height 30
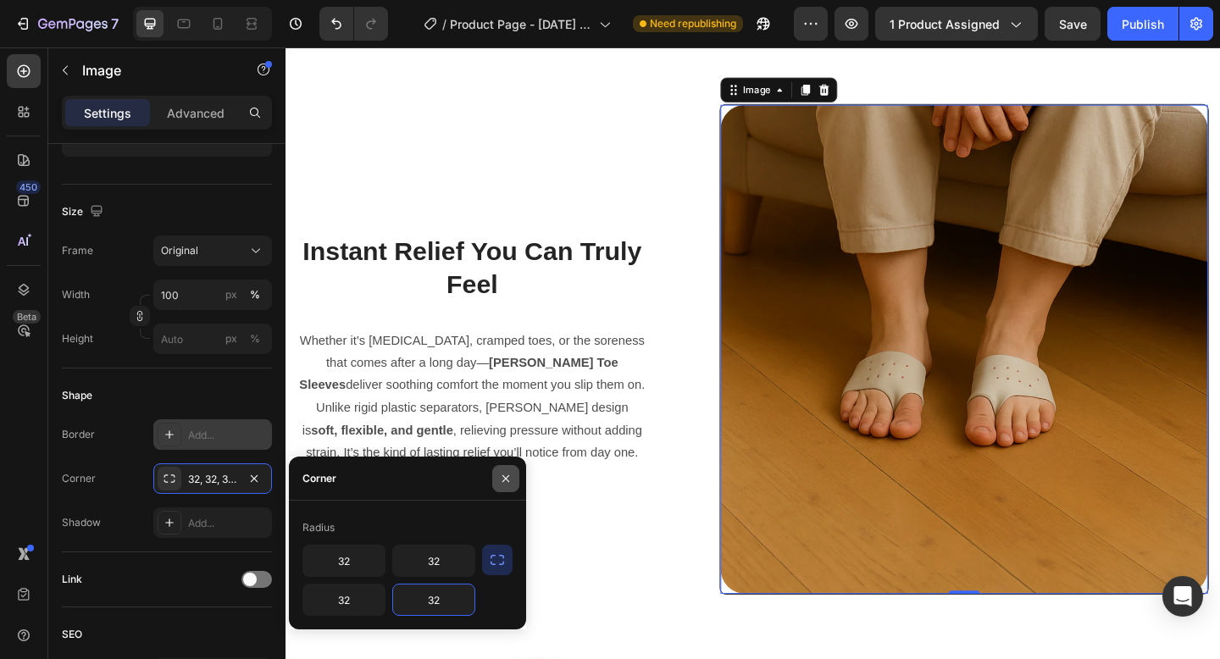
type input "32"
drag, startPoint x: 505, startPoint y: 482, endPoint x: 239, endPoint y: 475, distance: 266.0
click at [505, 482] on icon "button" at bounding box center [506, 479] width 14 height 14
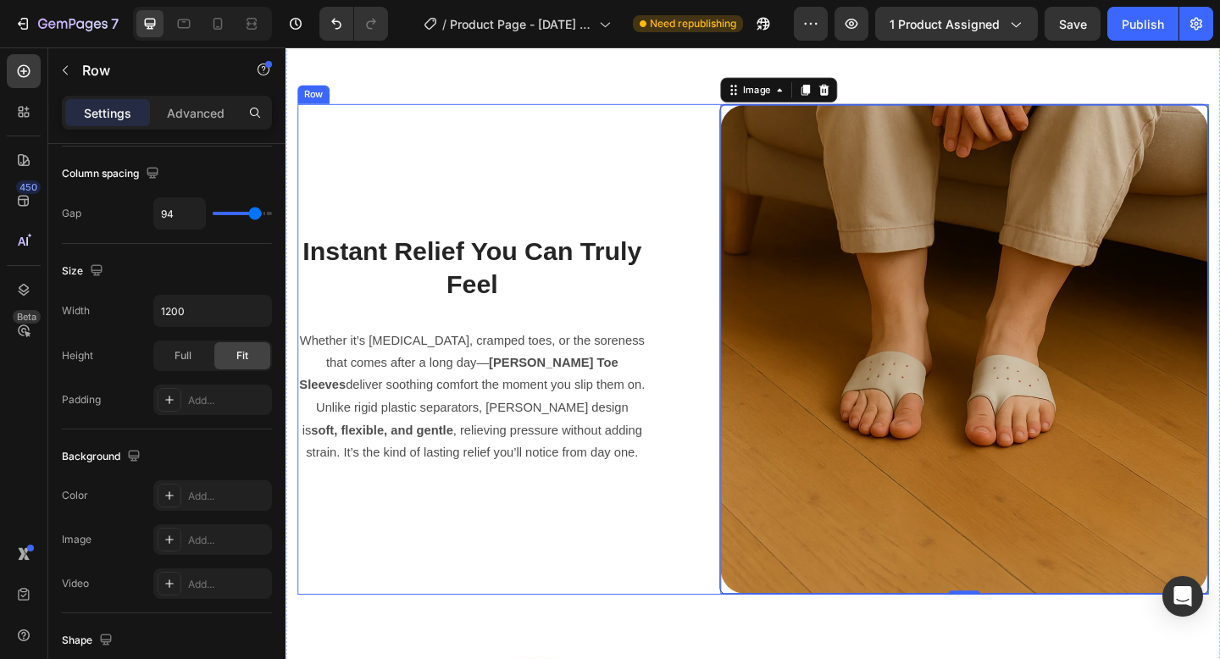
click at [524, 523] on div "Instant Relief You Can Truly Feel Heading Whether it’s bunions, cramped toes, o…" at bounding box center [487, 376] width 379 height 534
click at [525, 523] on div "Instant Relief You Can Truly Feel Heading Whether it’s bunions, cramped toes, o…" at bounding box center [487, 376] width 379 height 534
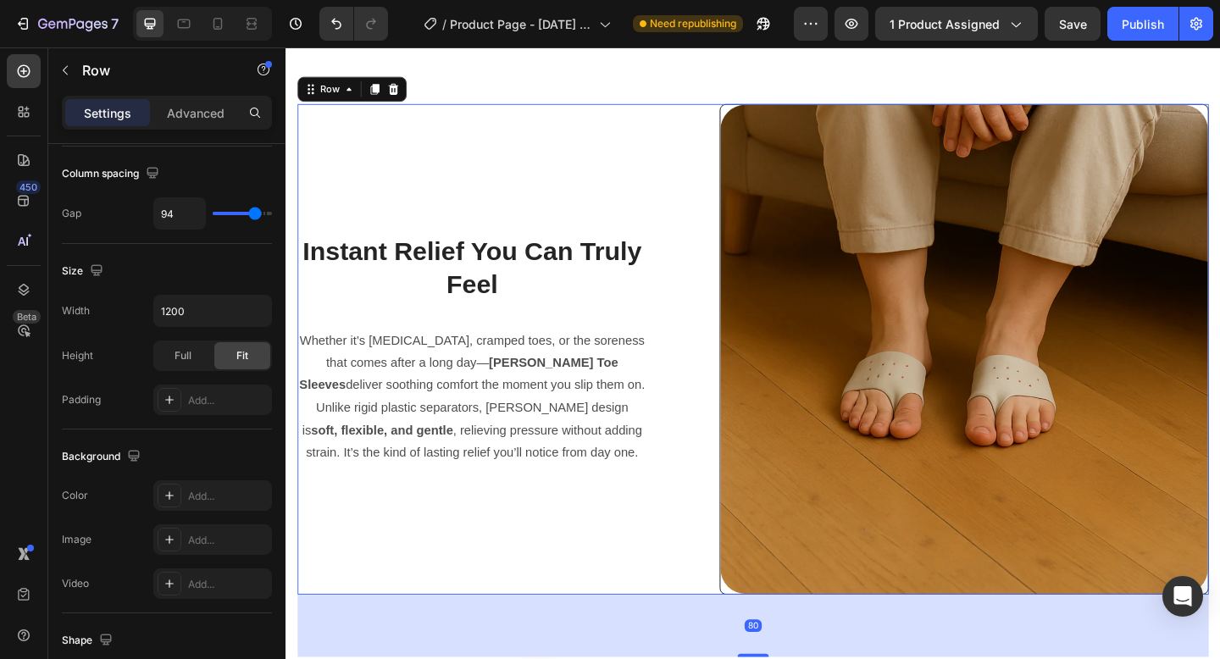
scroll to position [0, 0]
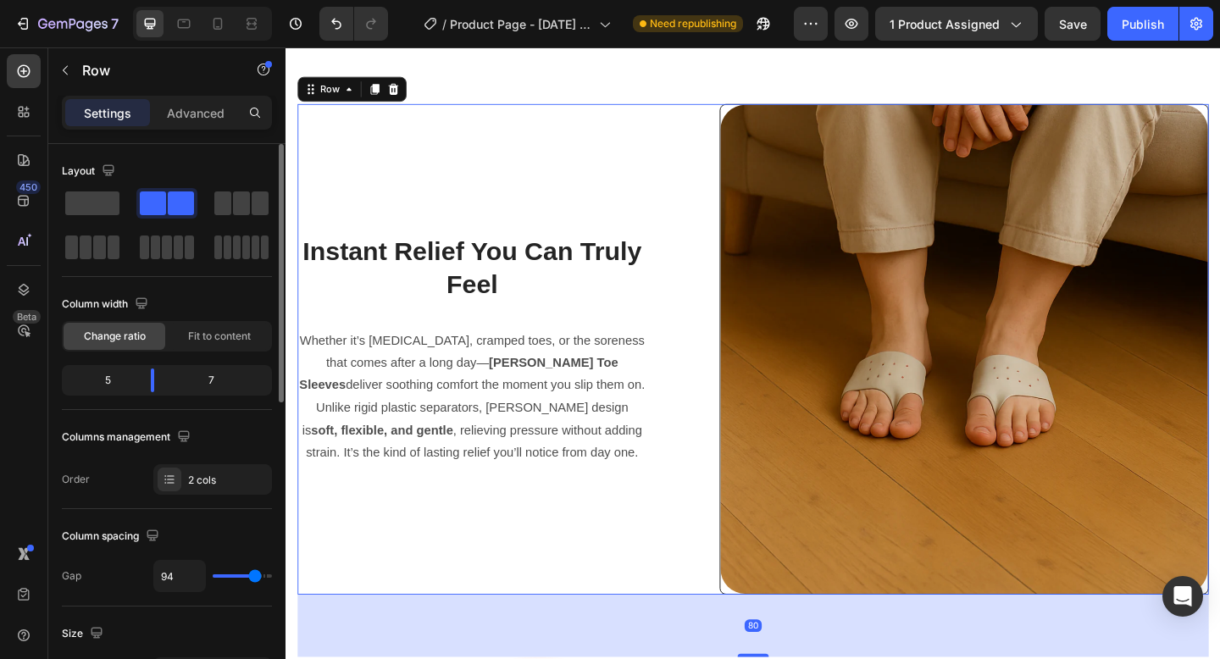
click at [743, 495] on div "Instant Relief You Can Truly Feel Heading Whether it’s bunions, cramped toes, o…" at bounding box center [793, 376] width 991 height 534
click at [790, 214] on img at bounding box center [1023, 376] width 530 height 532
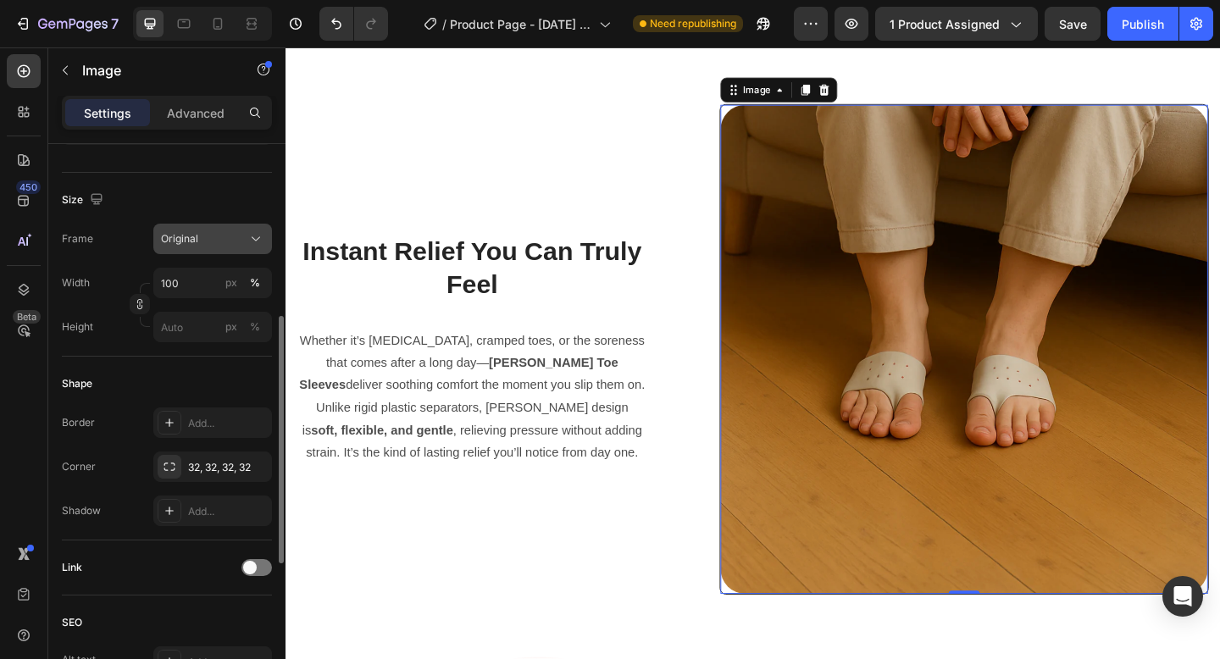
scroll to position [382, 0]
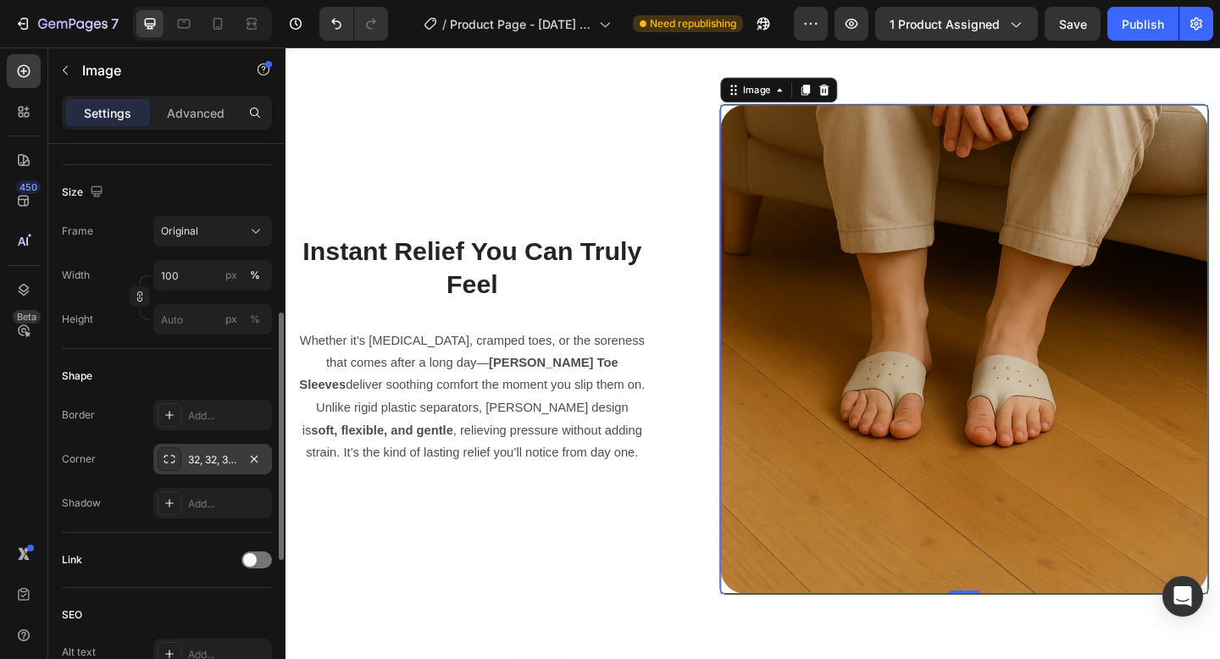
click at [203, 452] on div "32, 32, 32, 32" at bounding box center [212, 459] width 49 height 15
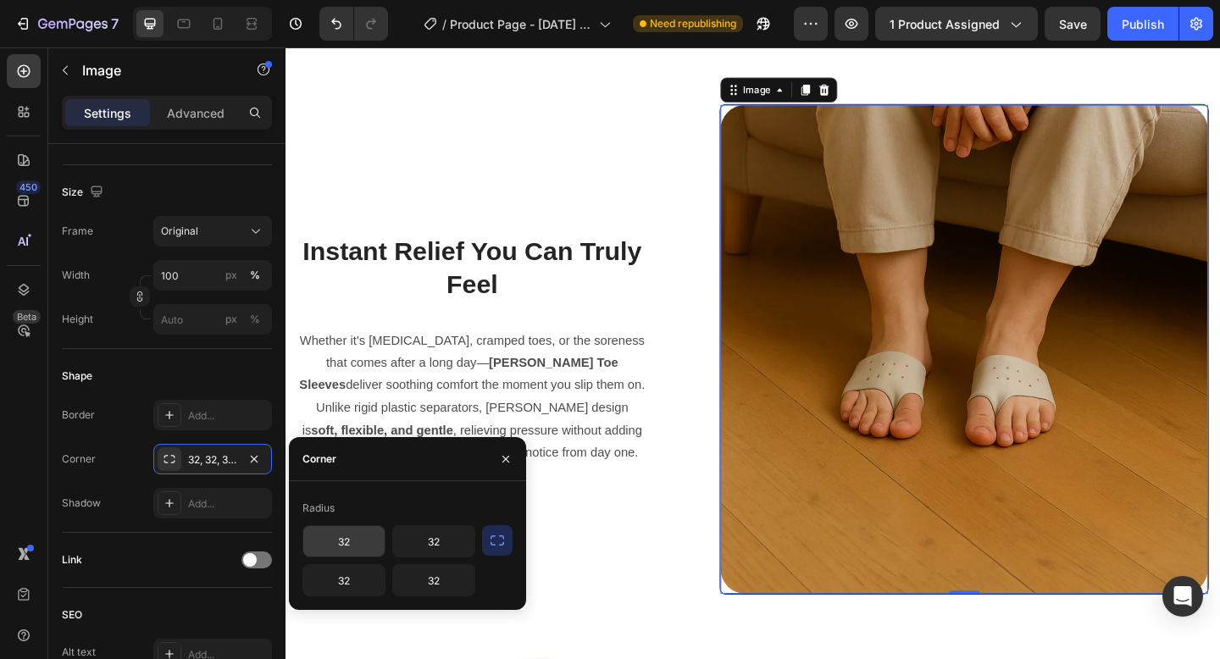
click at [366, 534] on input "32" at bounding box center [343, 541] width 81 height 30
type input "100"
click at [423, 530] on input "32" at bounding box center [433, 541] width 81 height 30
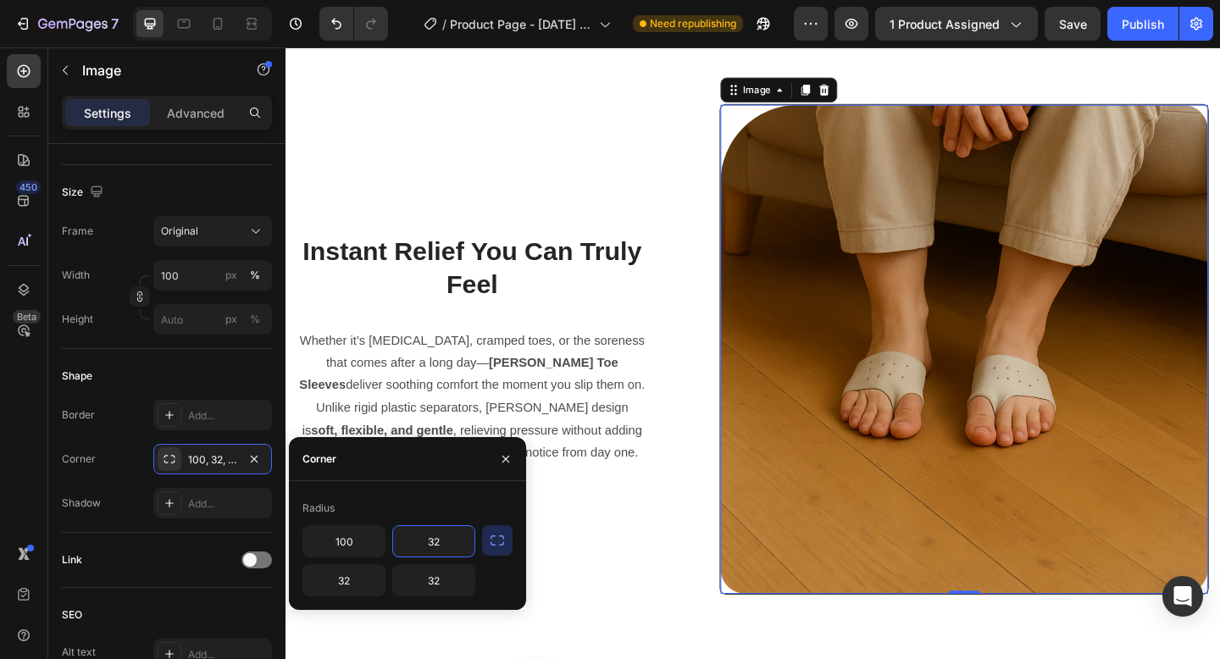
click at [423, 530] on input "32" at bounding box center [433, 541] width 81 height 30
type input "100"
click at [364, 578] on input "32" at bounding box center [343, 580] width 81 height 30
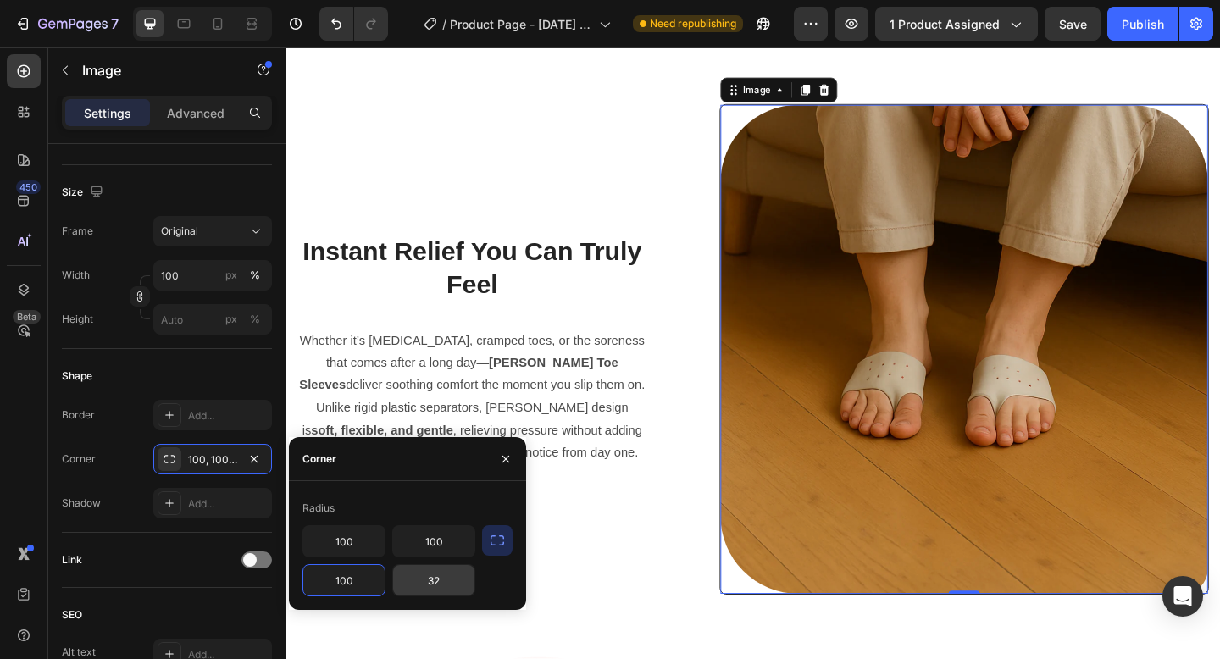
type input "100"
click at [470, 578] on input "32" at bounding box center [433, 580] width 81 height 30
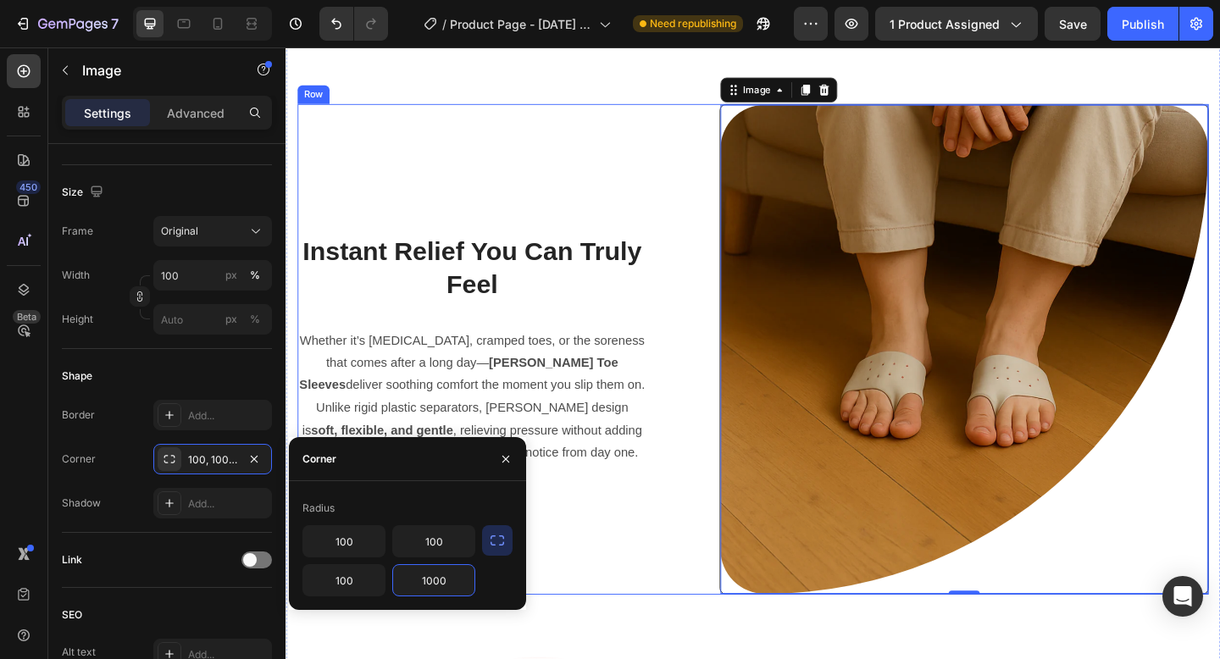
type input "100"
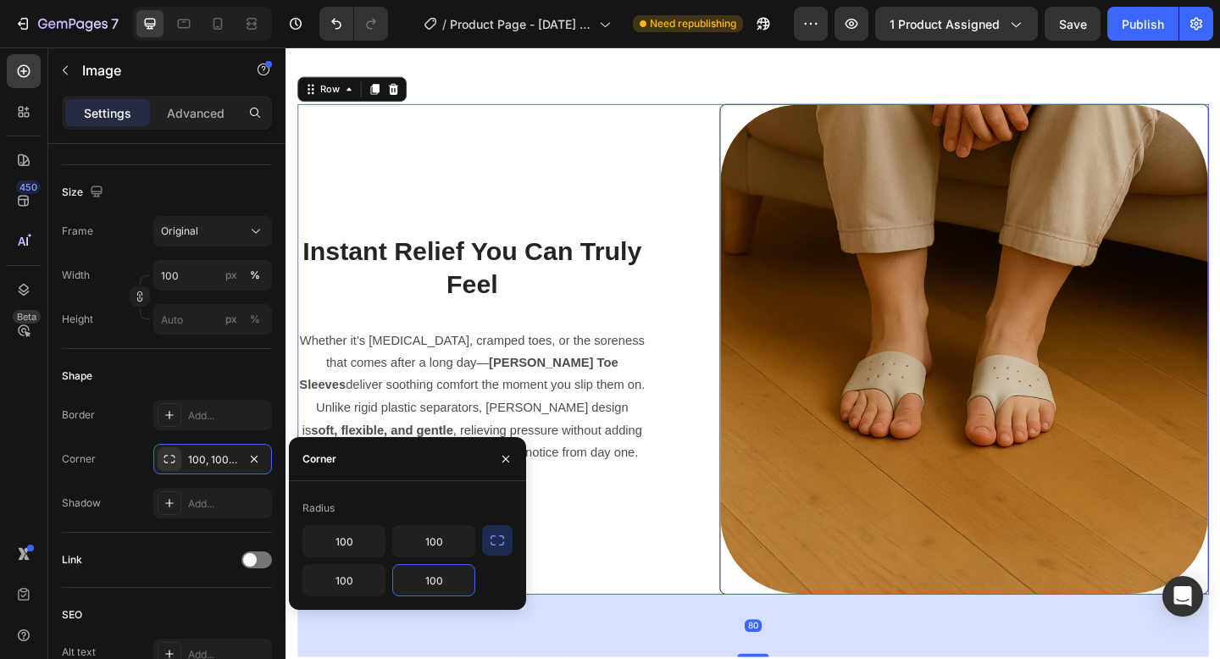
drag, startPoint x: 573, startPoint y: 589, endPoint x: 573, endPoint y: 561, distance: 28.0
click at [573, 586] on div "Instant Relief You Can Truly Feel Heading Whether it’s bunions, cramped toes, o…" at bounding box center [487, 376] width 379 height 534
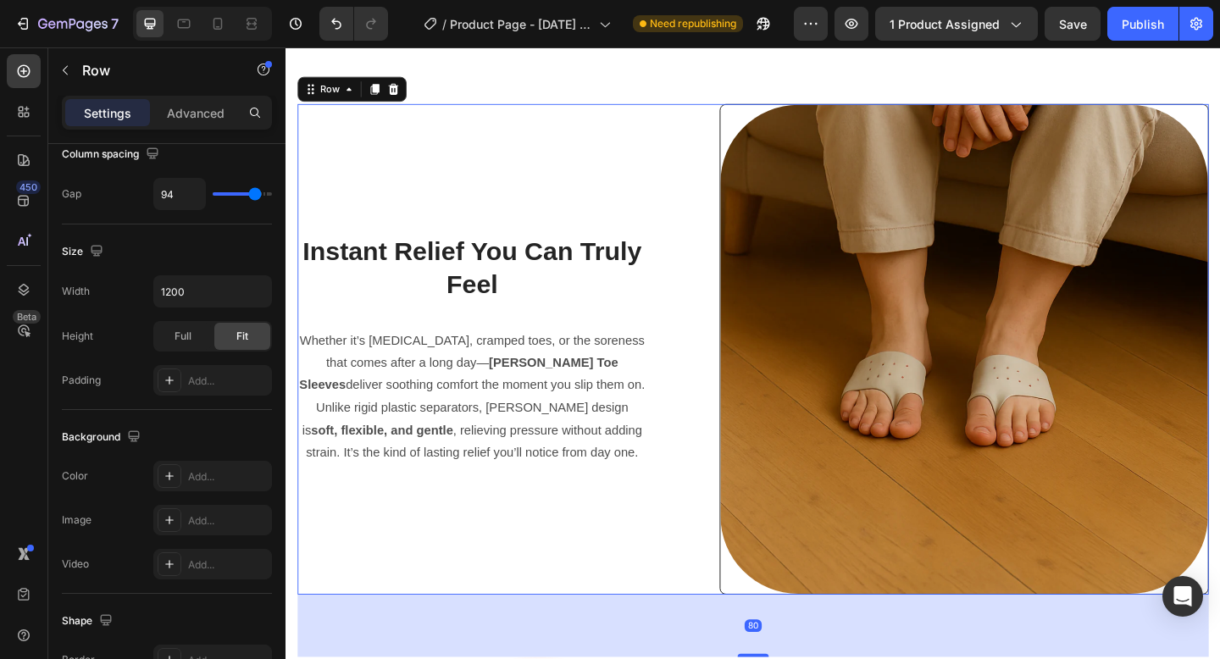
scroll to position [0, 0]
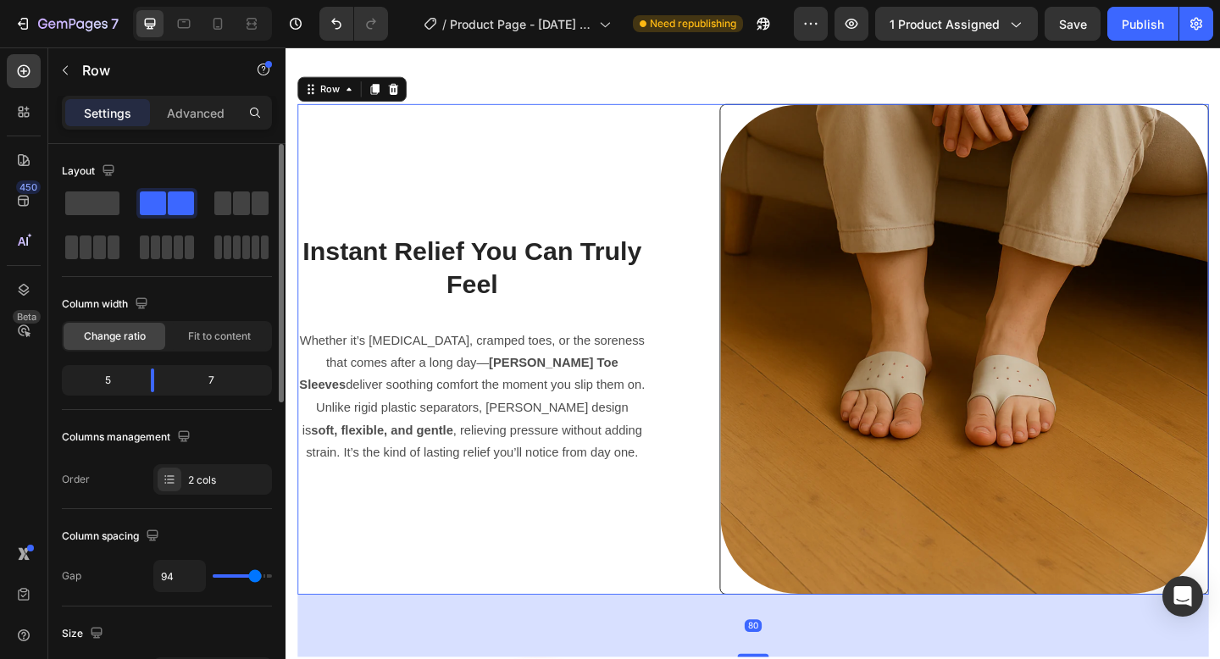
click at [573, 559] on div "Instant Relief You Can Truly Feel Heading Whether it’s bunions, cramped toes, o…" at bounding box center [487, 376] width 379 height 534
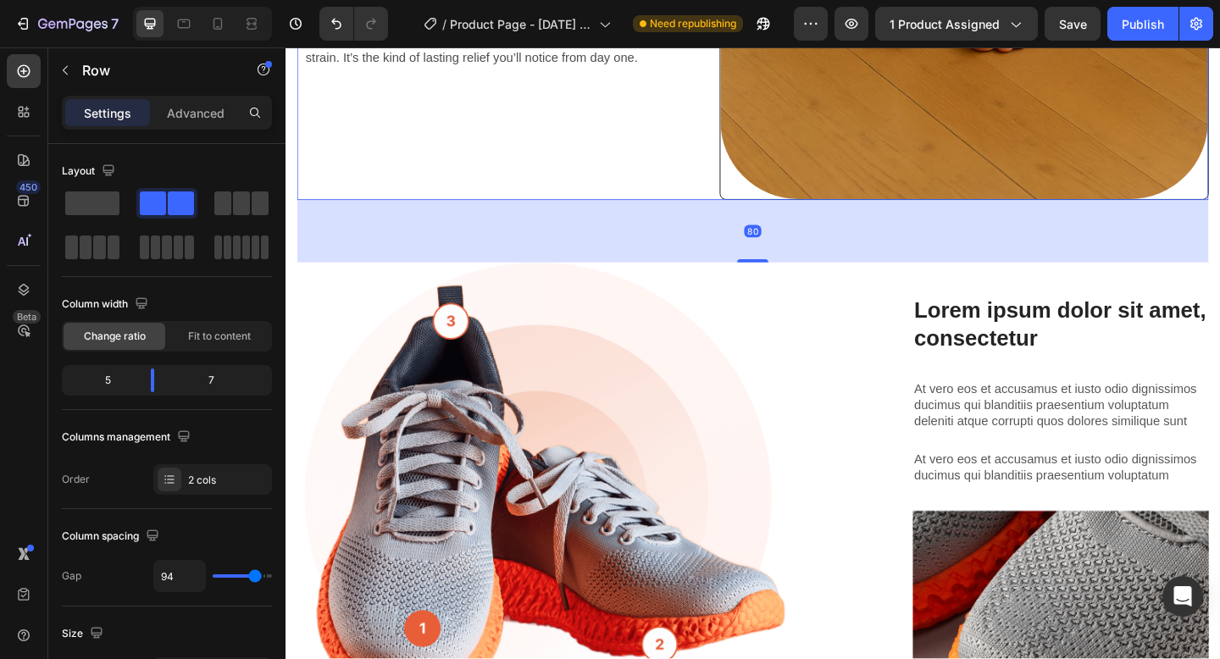
scroll to position [1403, 0]
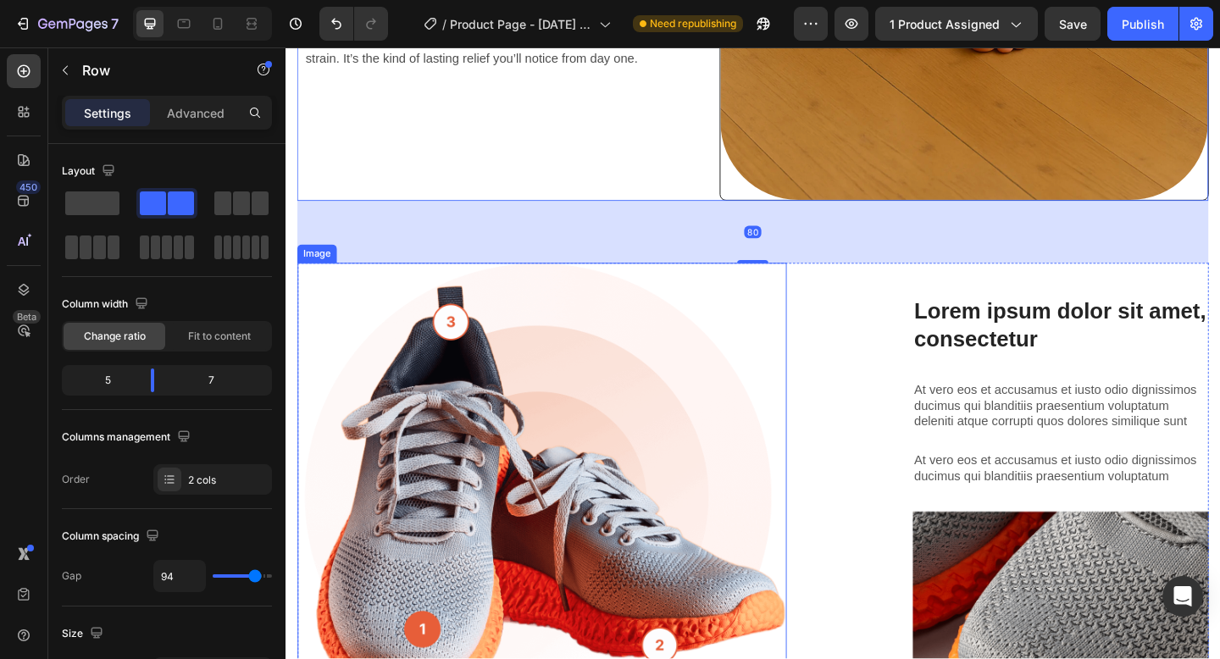
click at [619, 534] on img at bounding box center [564, 522] width 532 height 480
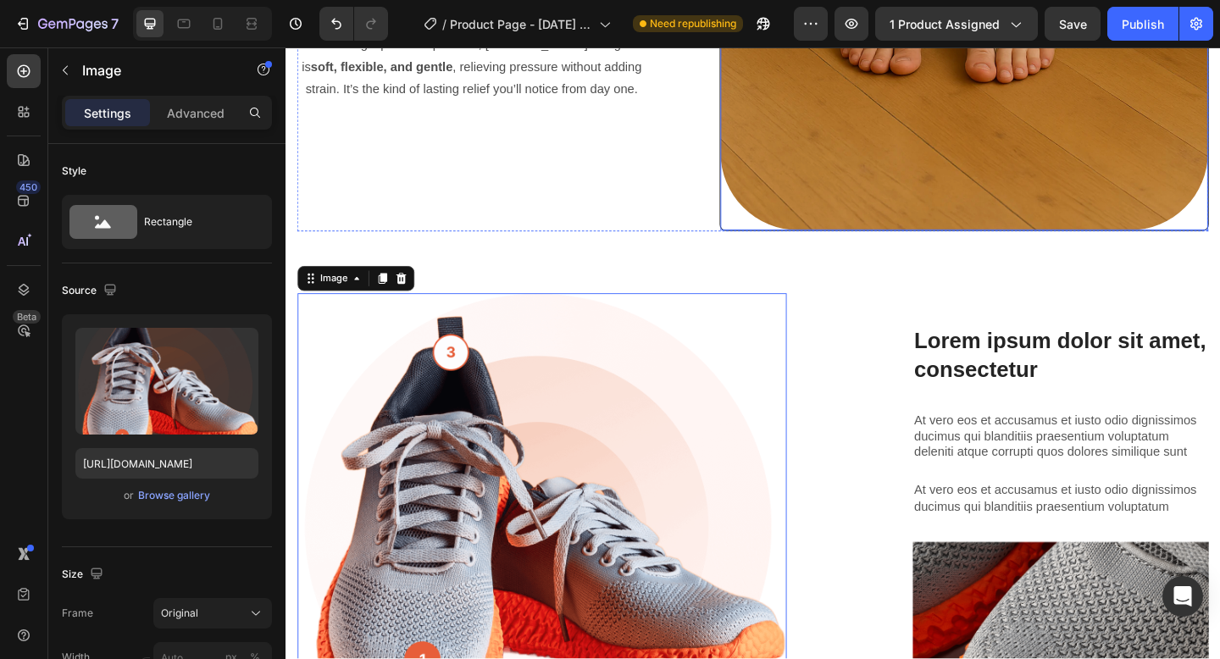
scroll to position [1580, 0]
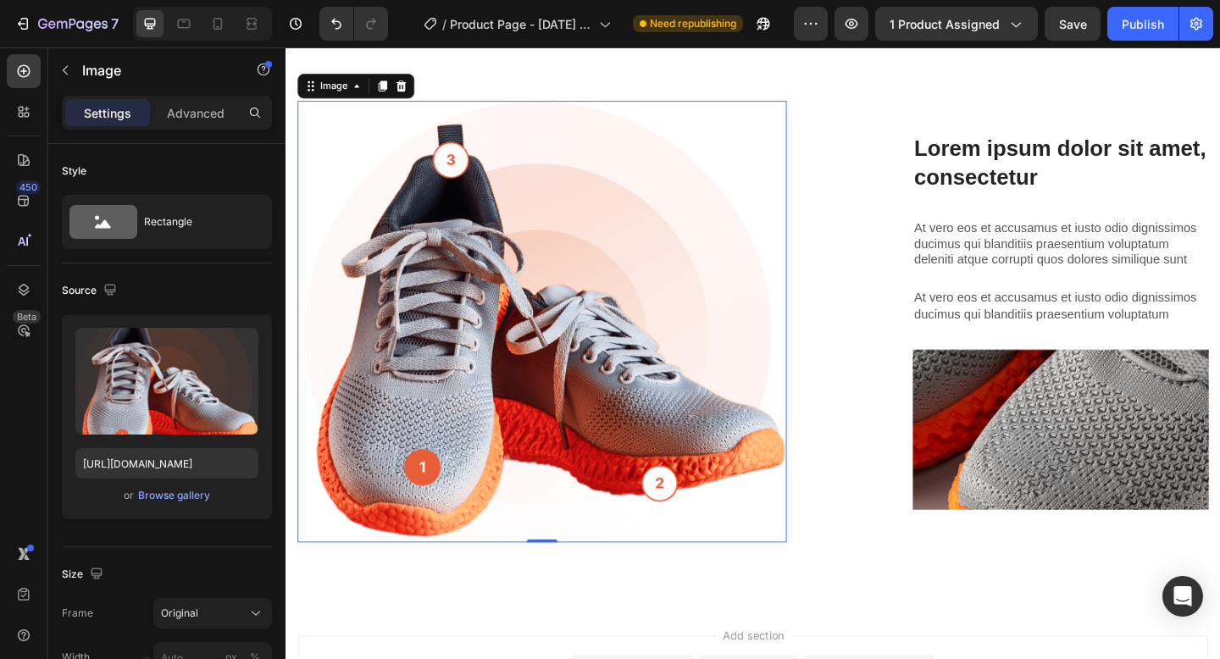
click at [633, 235] on img at bounding box center [564, 346] width 532 height 480
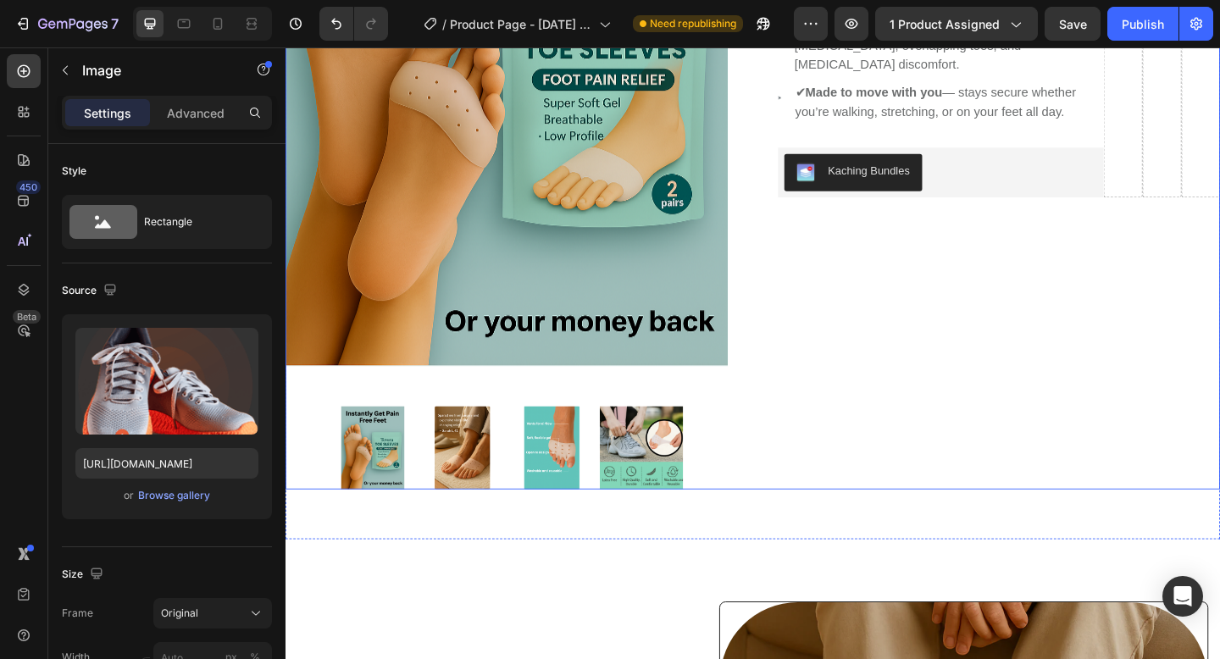
scroll to position [0, 0]
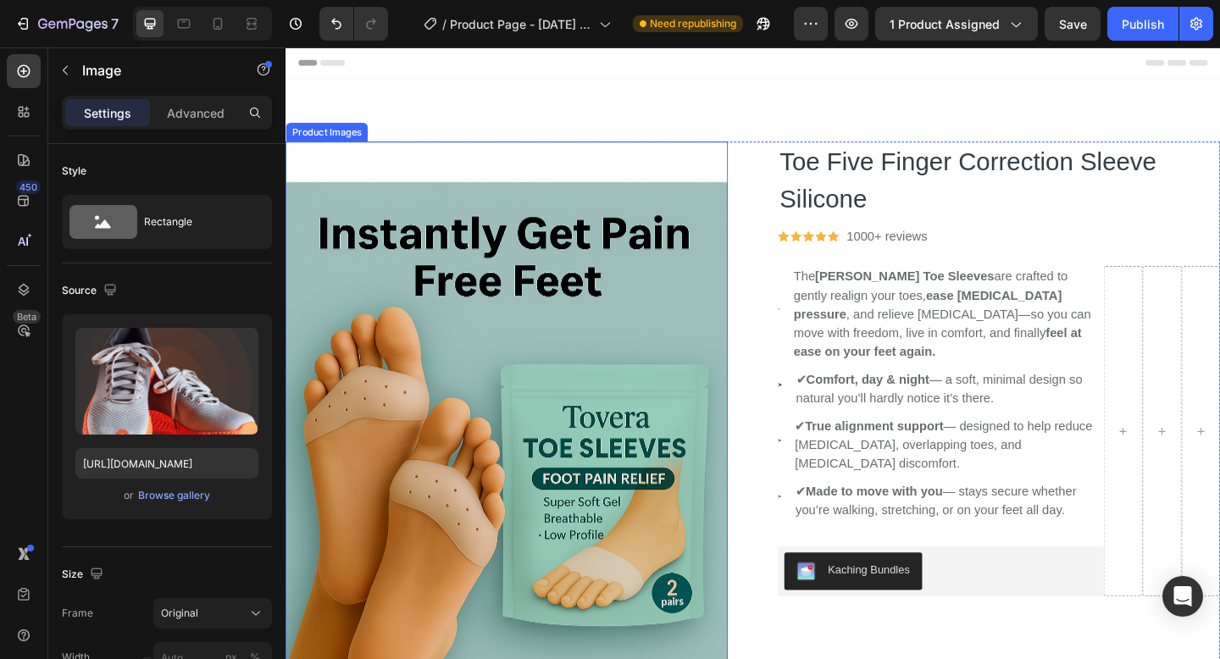
click at [669, 281] on img at bounding box center [525, 511] width 481 height 722
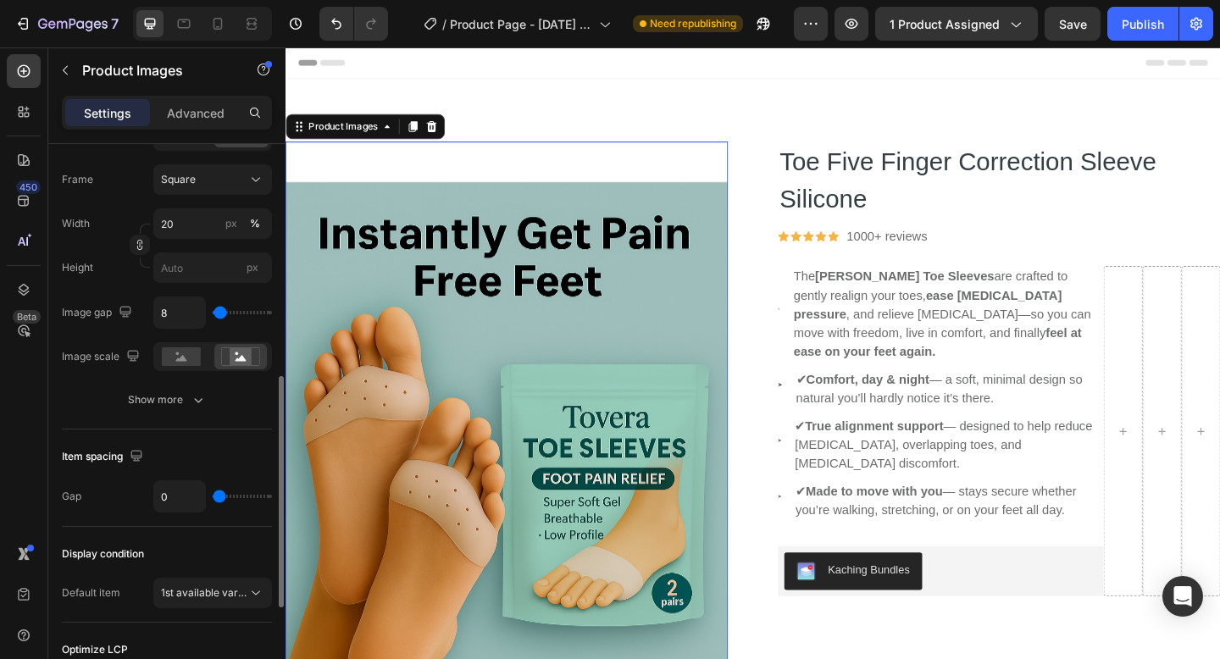
scroll to position [572, 0]
click at [212, 420] on div "Image list Display Slide All Frame Square Width 20 px % Height px Image gap 8 I…" at bounding box center [167, 253] width 210 height 360
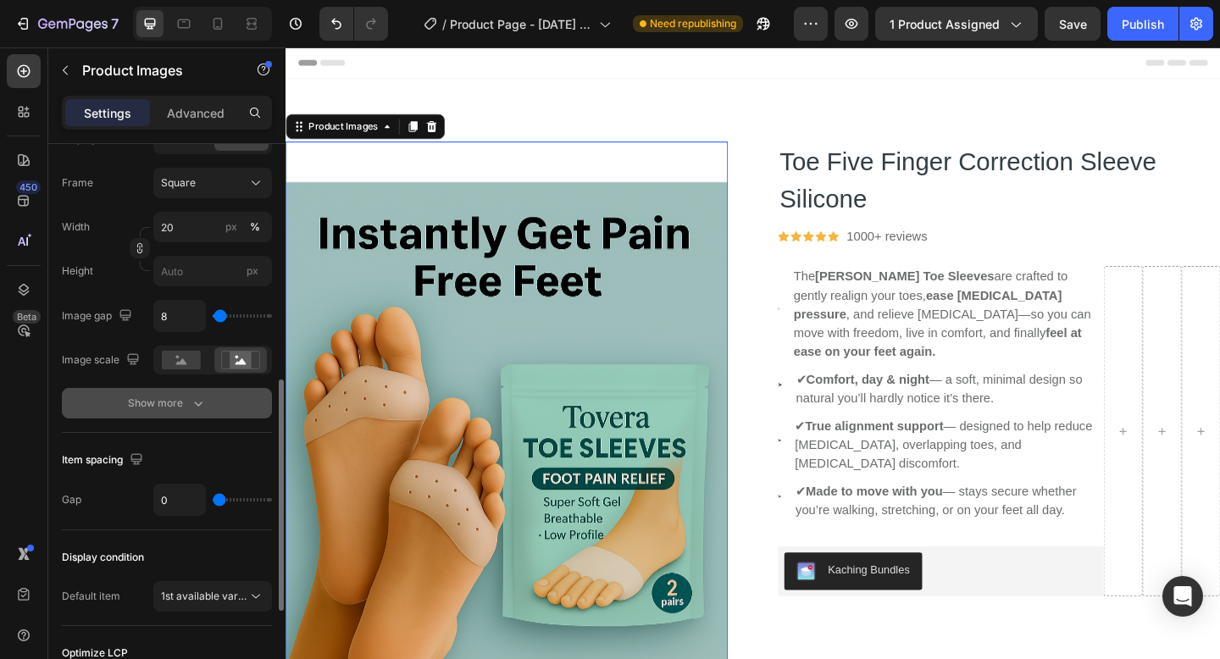
click at [184, 412] on button "Show more" at bounding box center [167, 403] width 210 height 30
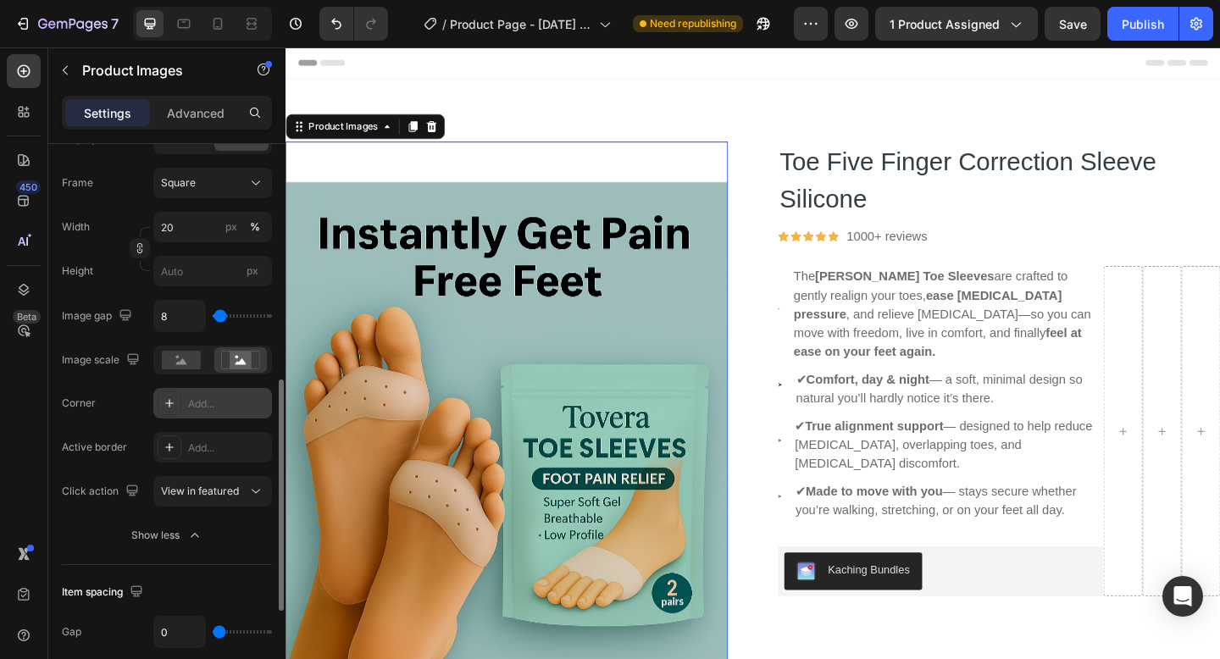
click at [163, 395] on div at bounding box center [170, 403] width 24 height 24
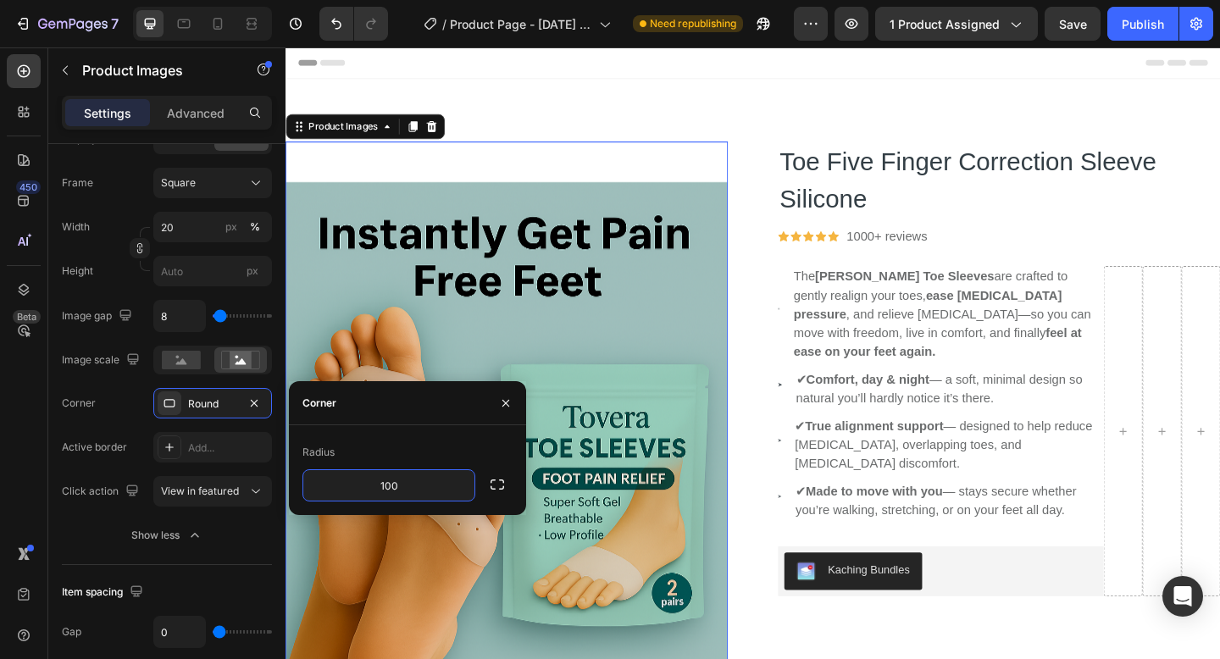
click at [484, 456] on div "Radius" at bounding box center [407, 452] width 210 height 27
click at [502, 408] on icon "button" at bounding box center [506, 403] width 14 height 14
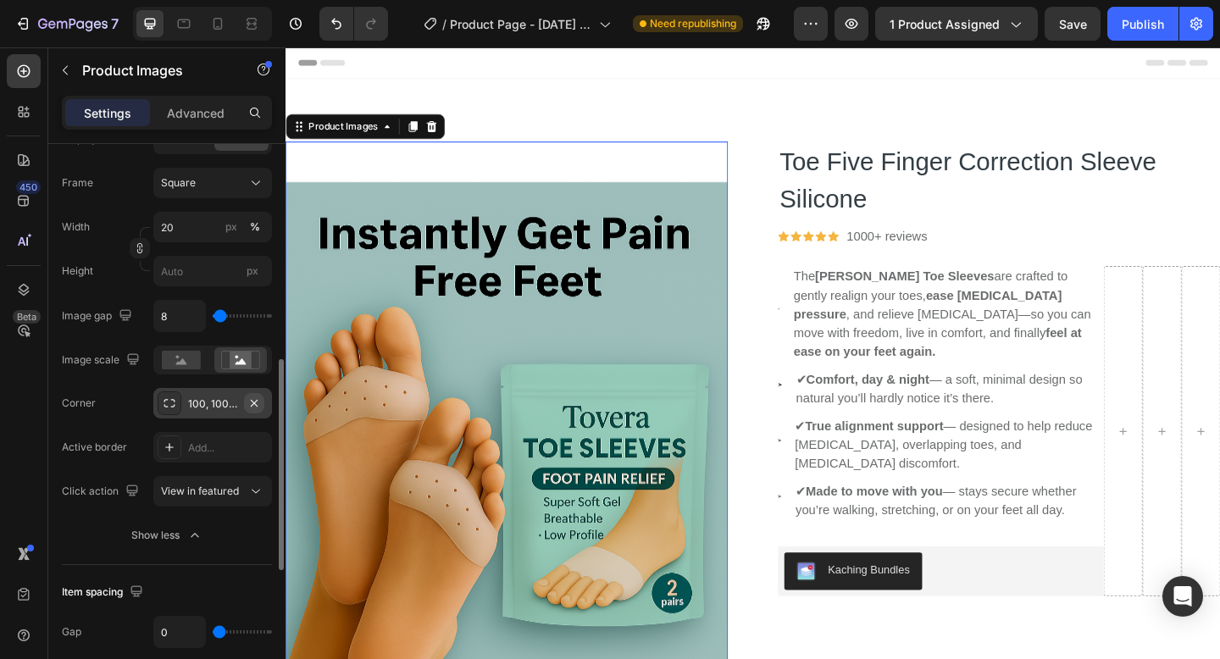
click at [251, 408] on icon "button" at bounding box center [254, 403] width 14 height 14
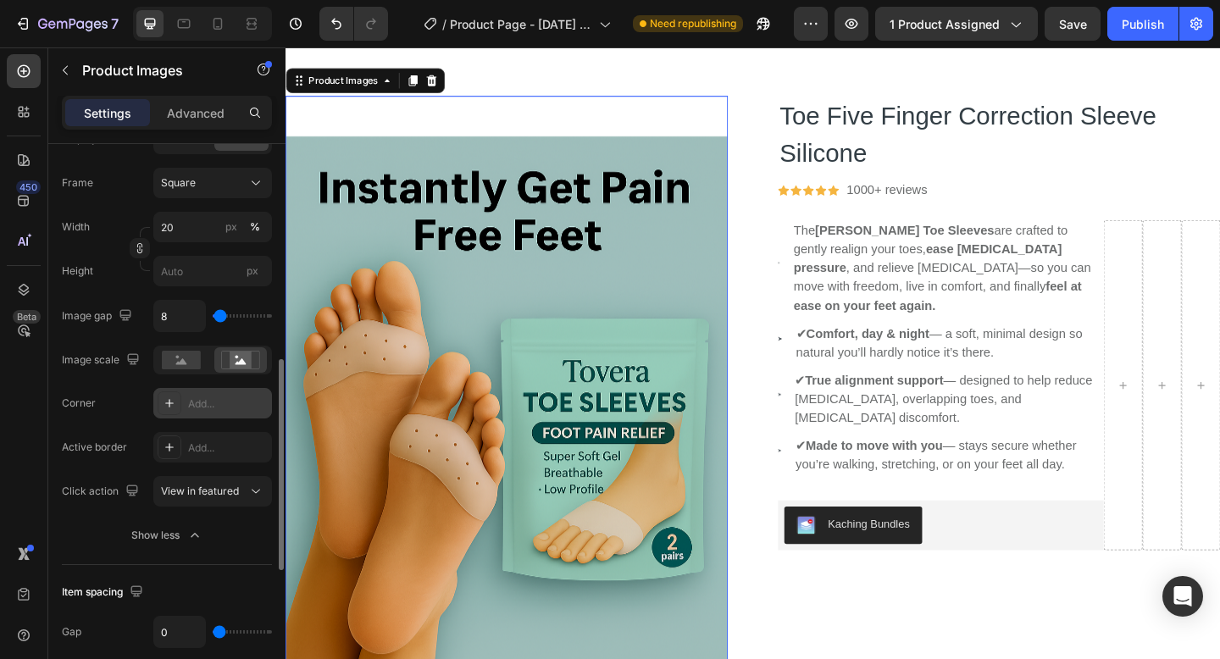
scroll to position [72, 0]
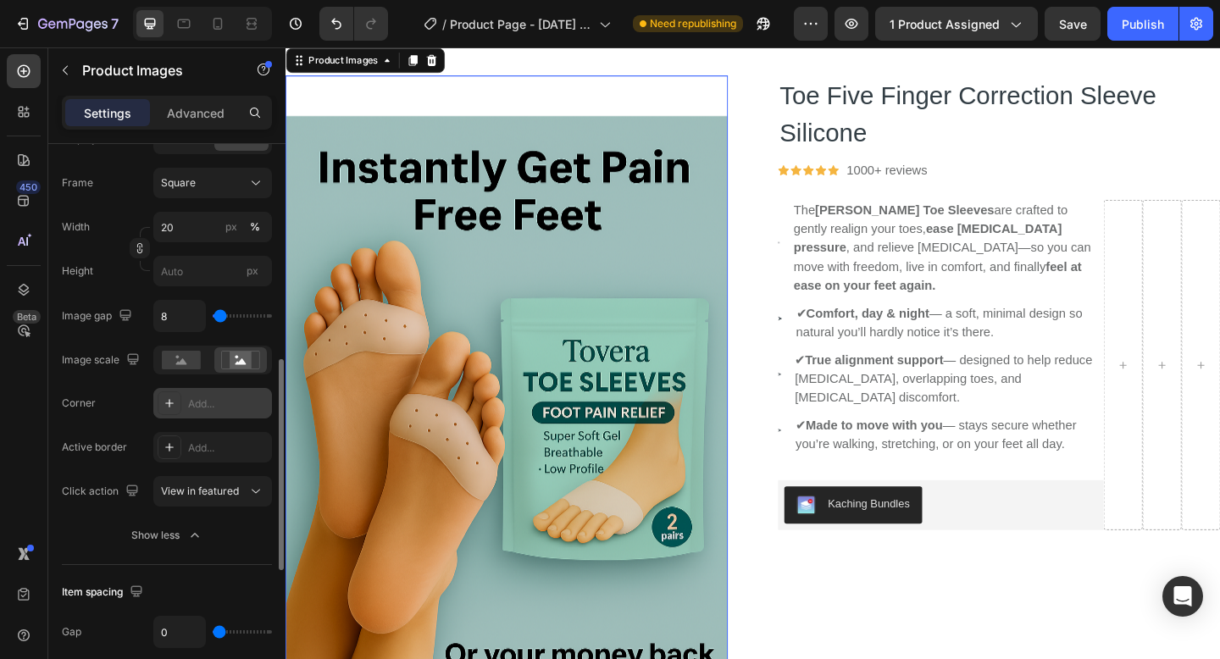
click at [437, 434] on img at bounding box center [525, 439] width 481 height 722
click at [163, 409] on icon at bounding box center [170, 403] width 14 height 14
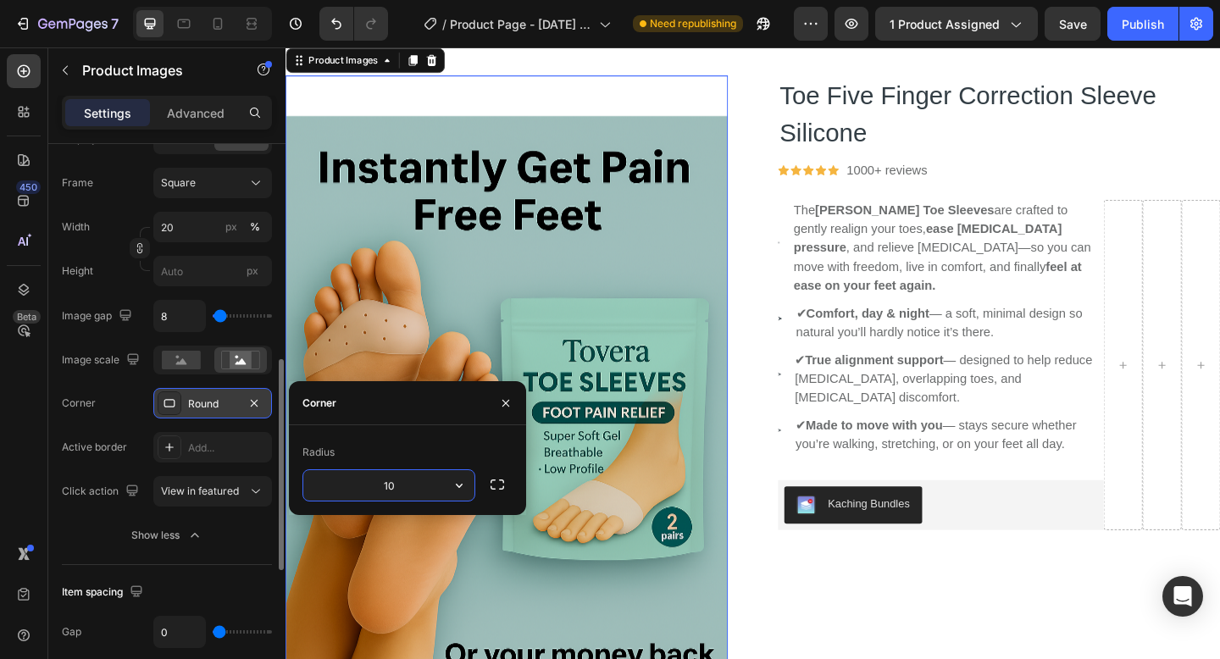
type input "1"
type input "80"
click at [494, 485] on icon "button" at bounding box center [497, 484] width 17 height 17
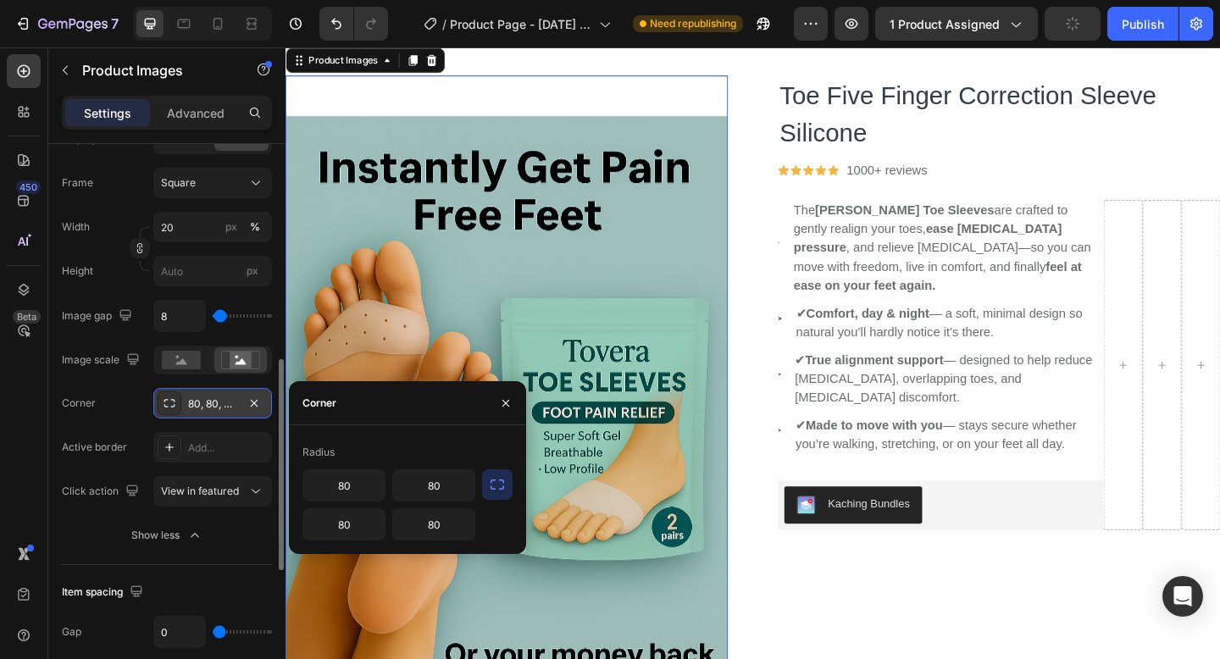
click at [468, 455] on div "Radius" at bounding box center [407, 452] width 210 height 27
click at [588, 429] on img at bounding box center [525, 439] width 481 height 722
click at [506, 404] on icon "button" at bounding box center [506, 403] width 14 height 14
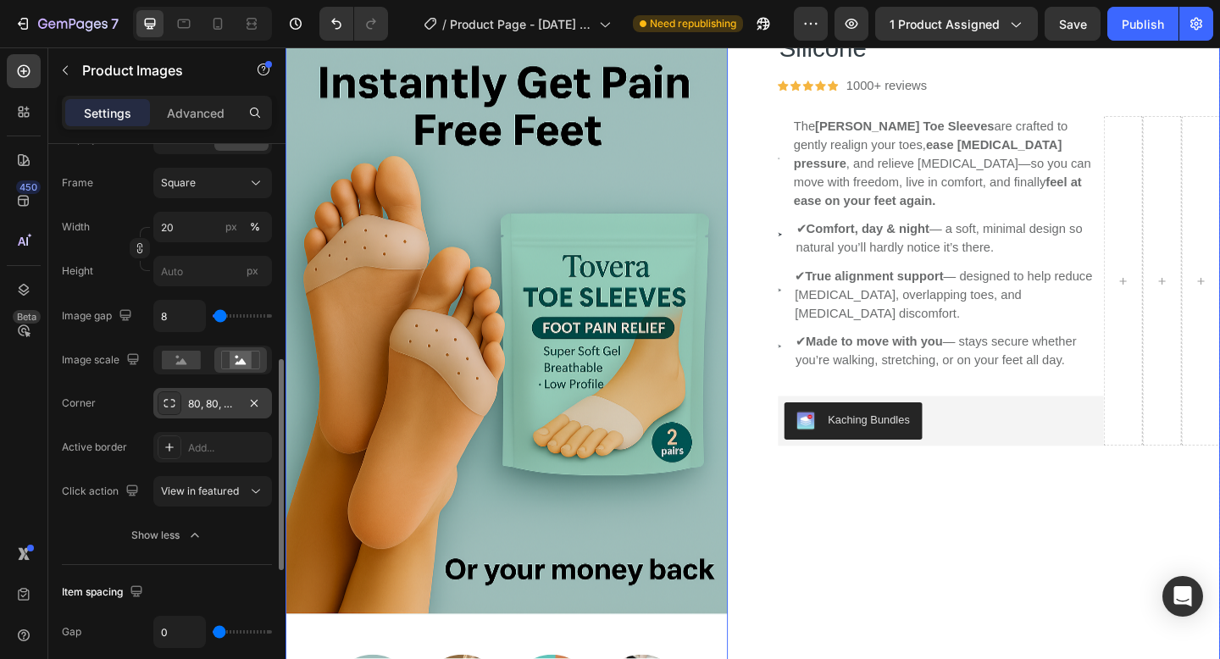
scroll to position [351, 0]
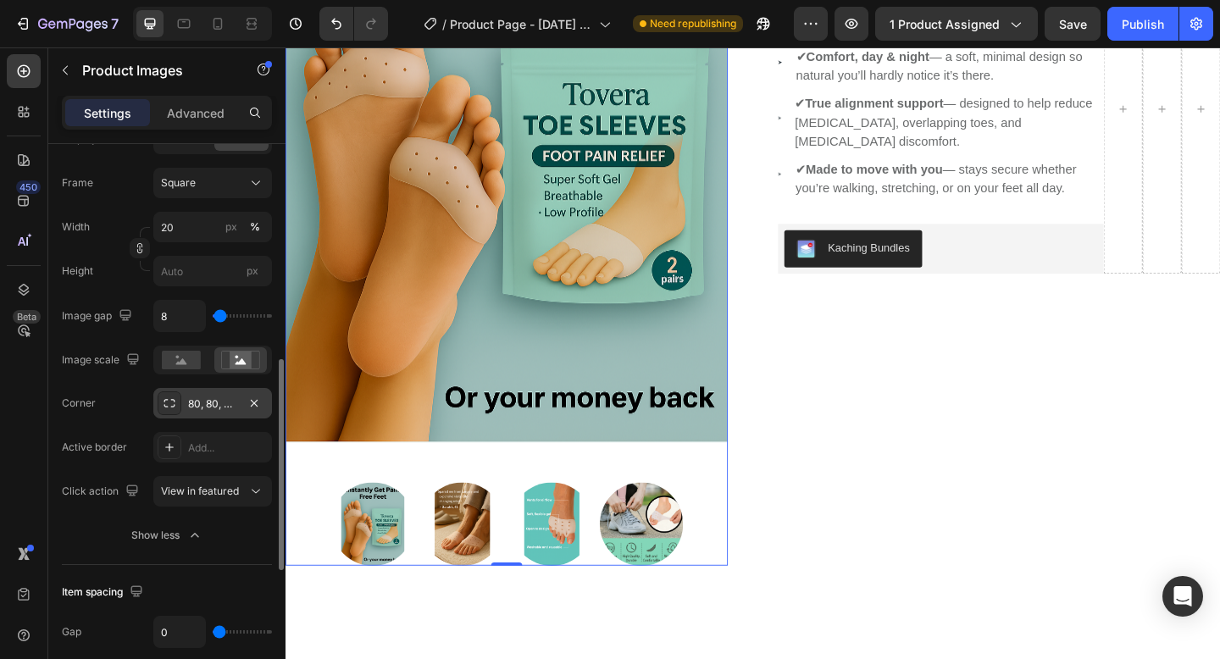
click at [529, 552] on div at bounding box center [525, 566] width 481 height 91
click at [650, 557] on img at bounding box center [672, 566] width 91 height 91
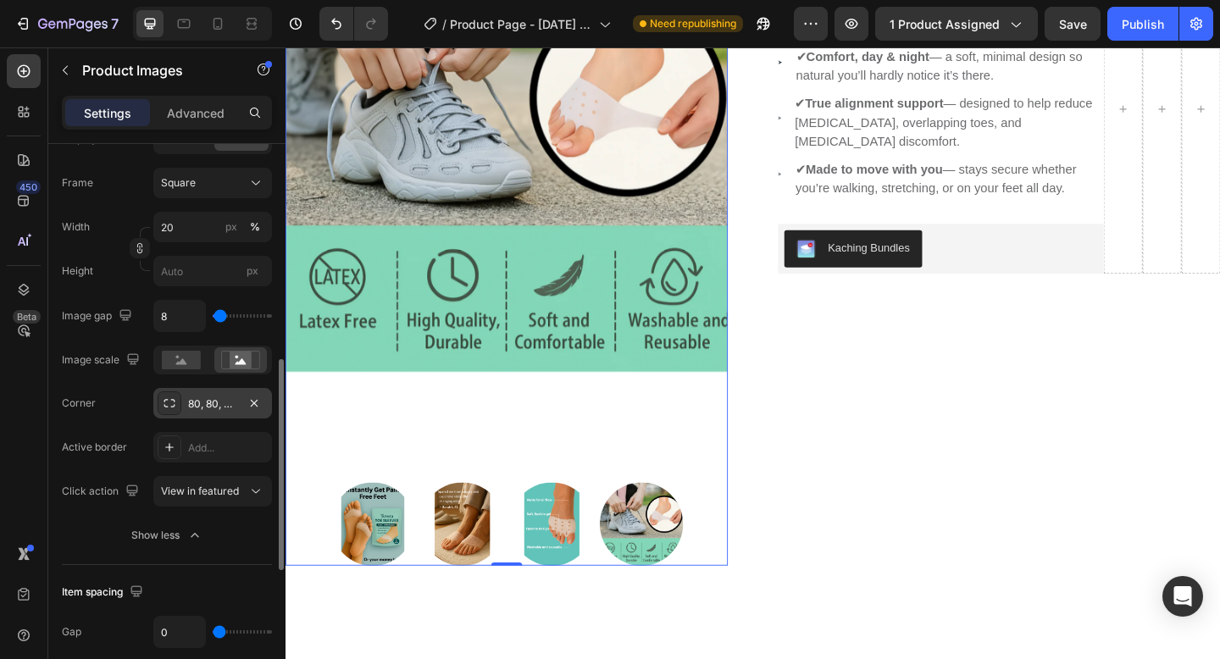
click at [587, 563] on img at bounding box center [574, 566] width 91 height 91
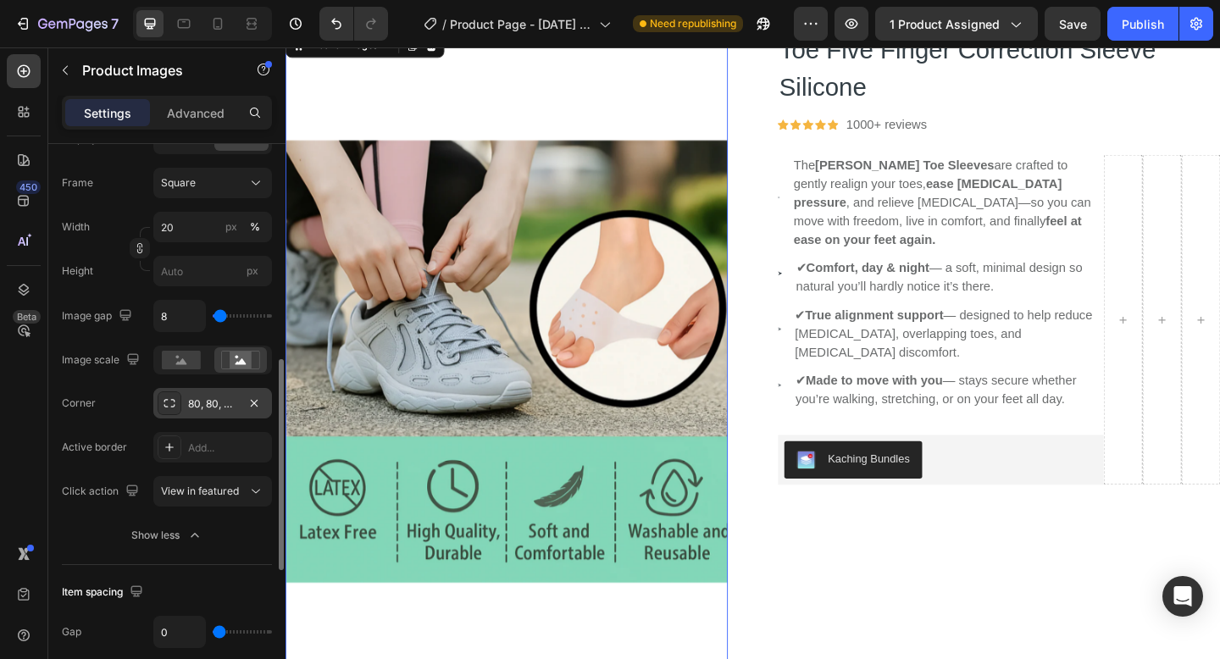
scroll to position [359, 0]
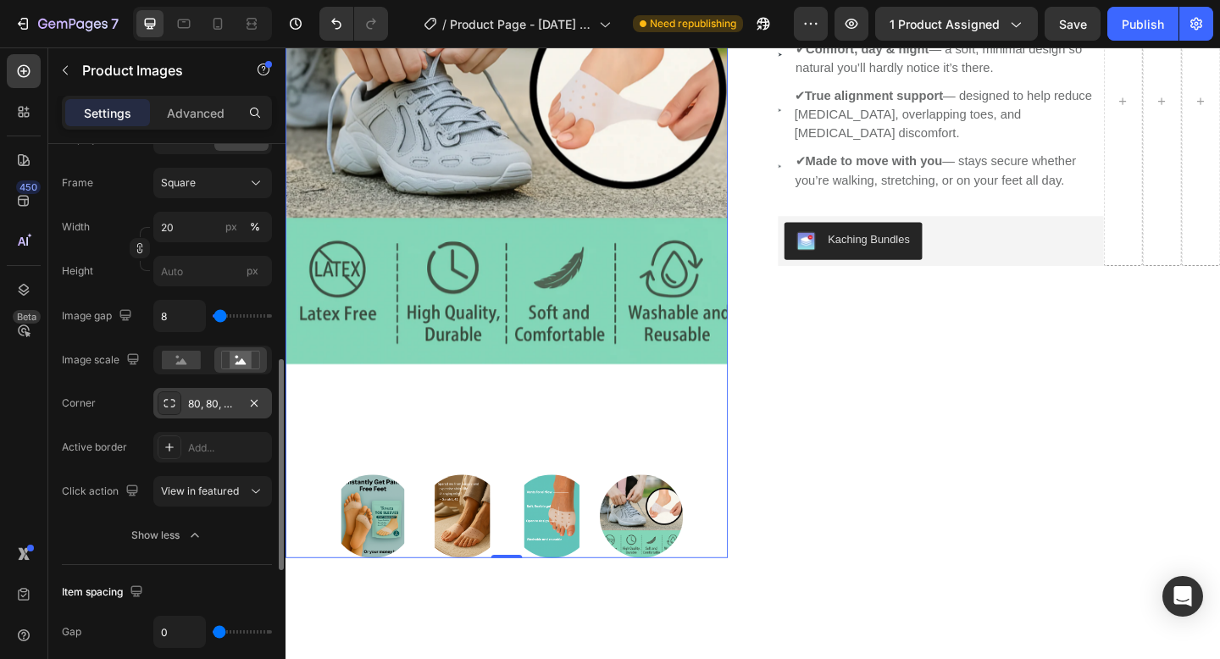
click at [665, 596] on img at bounding box center [672, 557] width 91 height 91
click at [661, 566] on img at bounding box center [672, 557] width 91 height 91
click at [422, 568] on img at bounding box center [380, 557] width 91 height 91
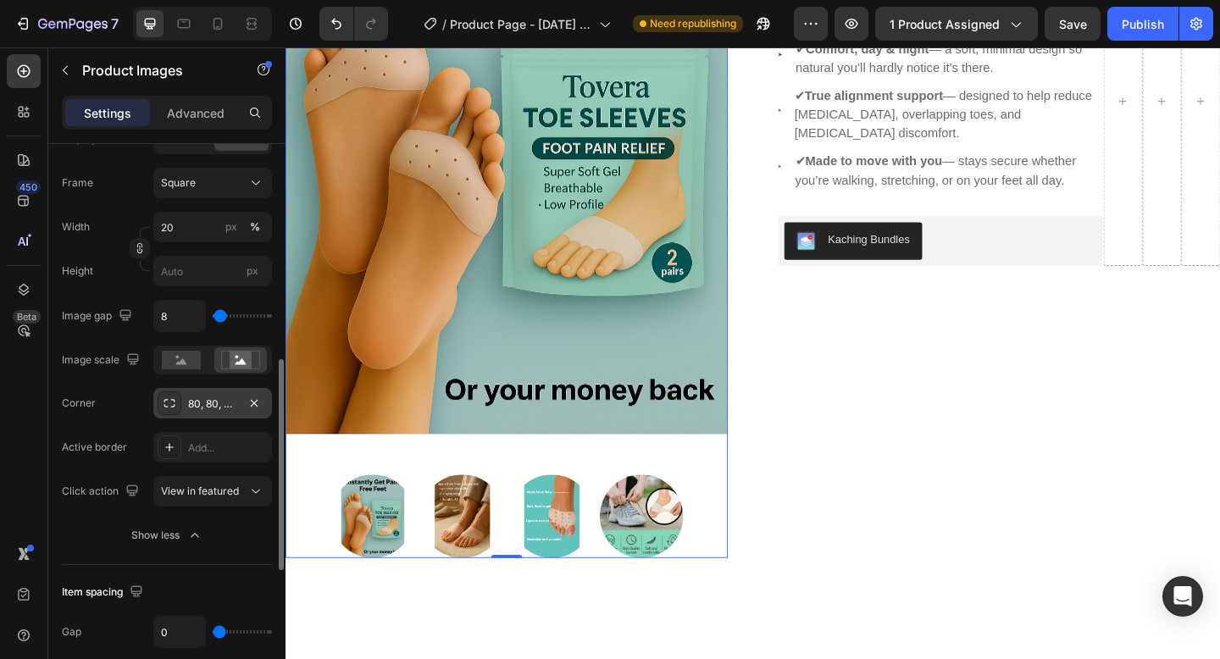
click at [397, 567] on img at bounding box center [380, 557] width 91 height 91
click at [433, 351] on img at bounding box center [525, 152] width 481 height 722
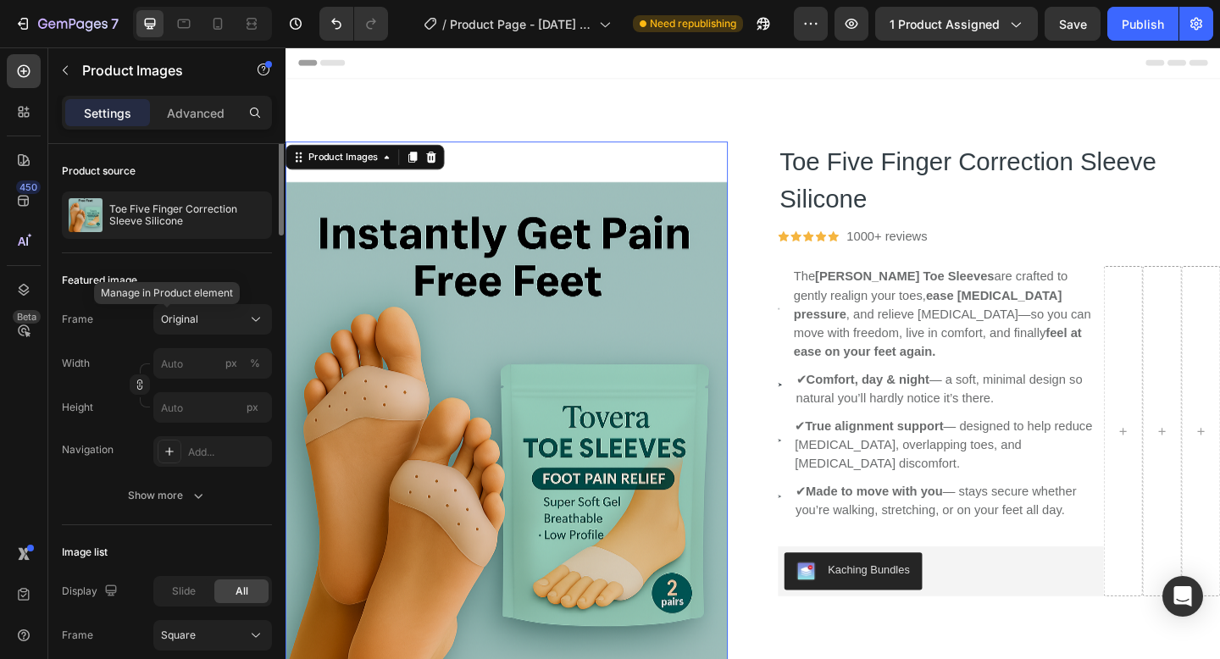
scroll to position [0, 0]
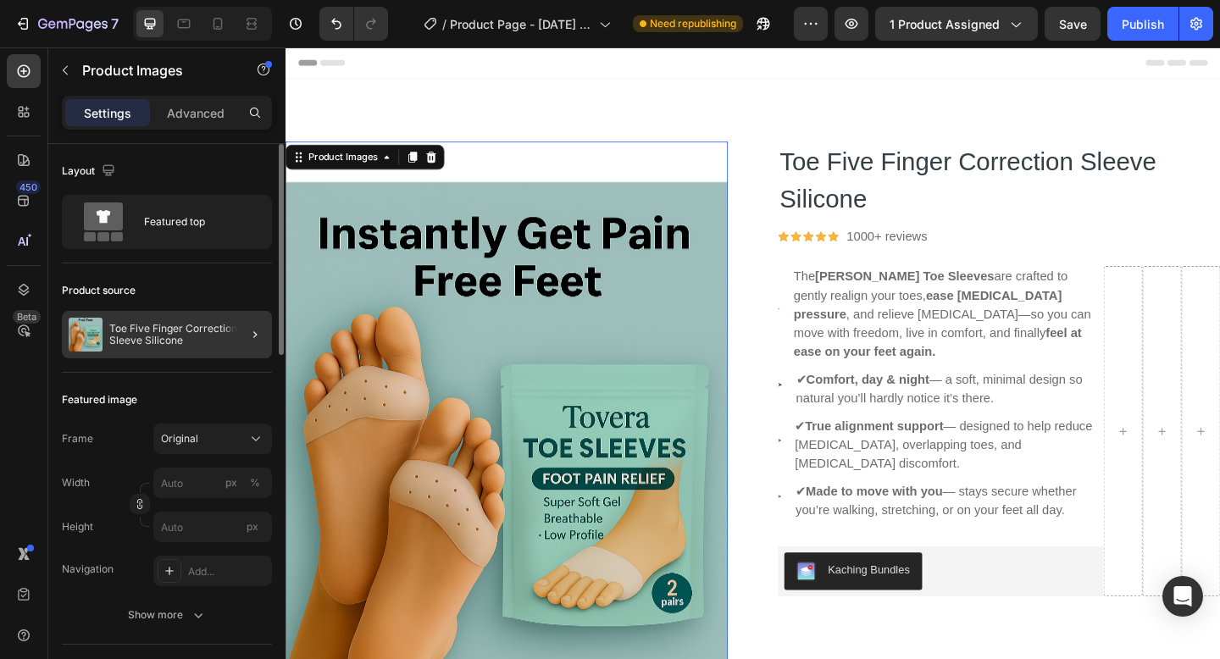
click at [200, 320] on div "Toe Five Finger Correction Sleeve Silicone" at bounding box center [167, 334] width 210 height 47
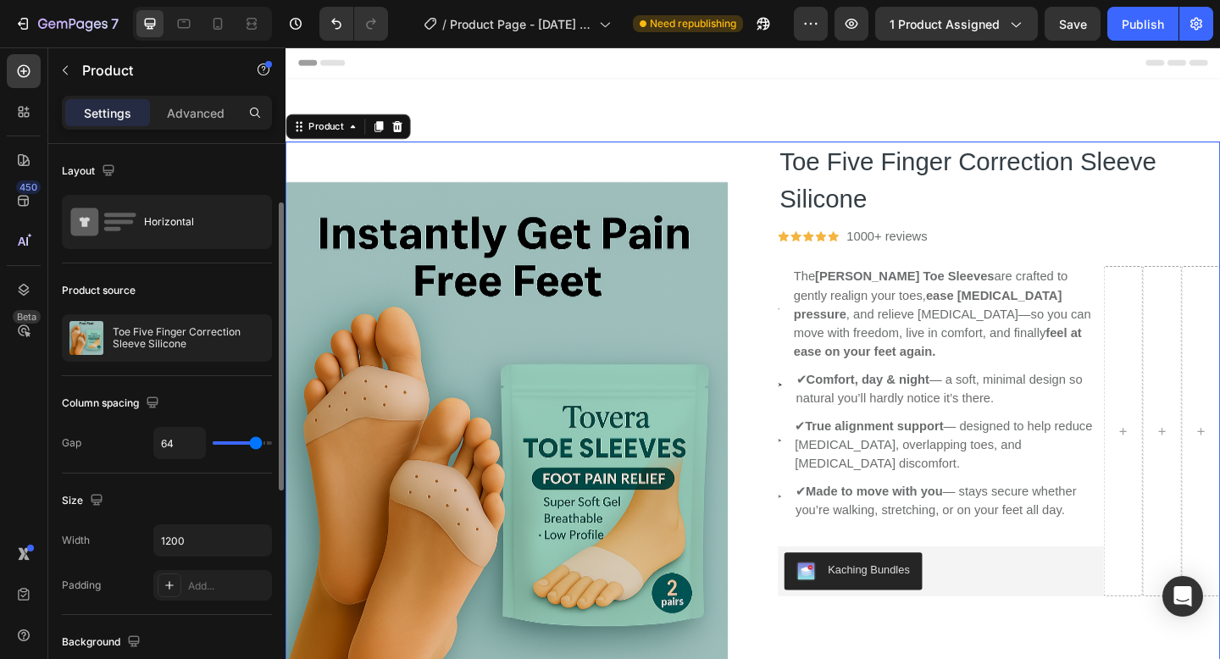
scroll to position [538, 0]
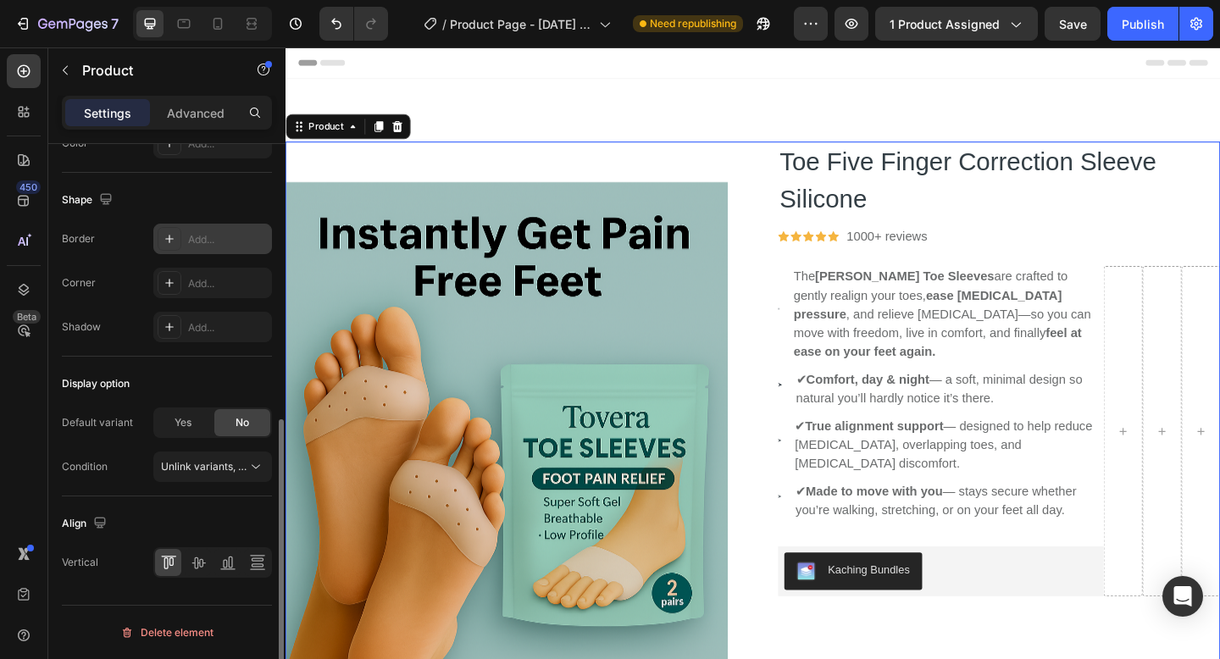
click at [178, 245] on div at bounding box center [170, 239] width 24 height 24
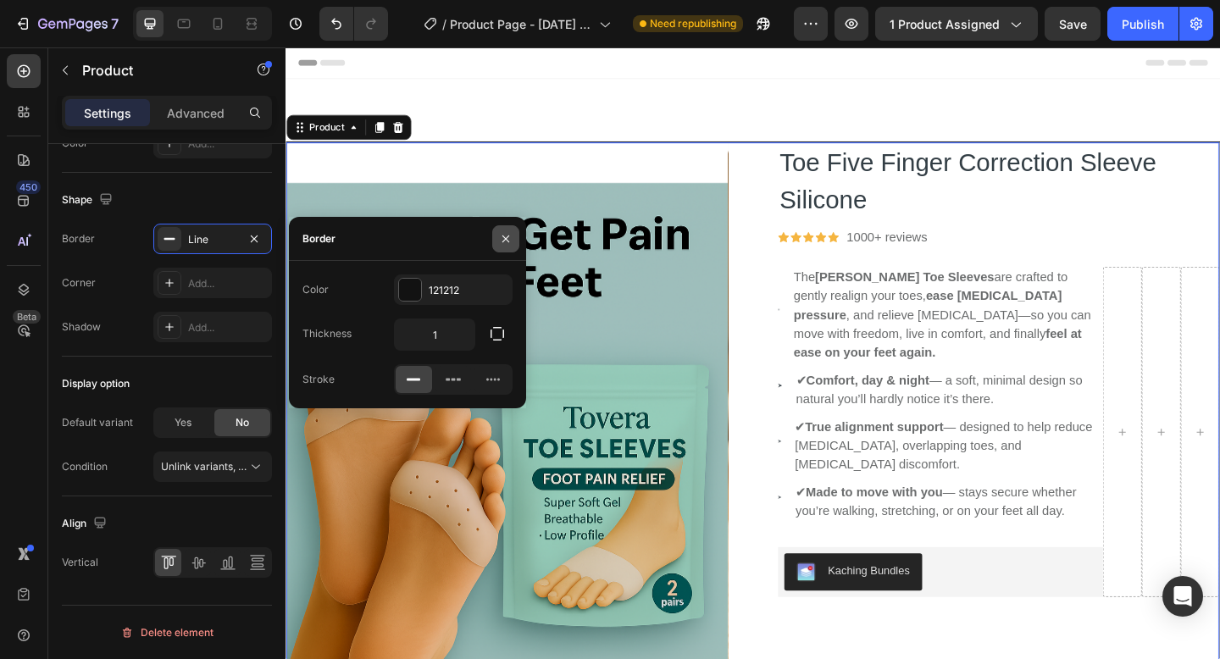
click at [513, 241] on button "button" at bounding box center [505, 238] width 27 height 27
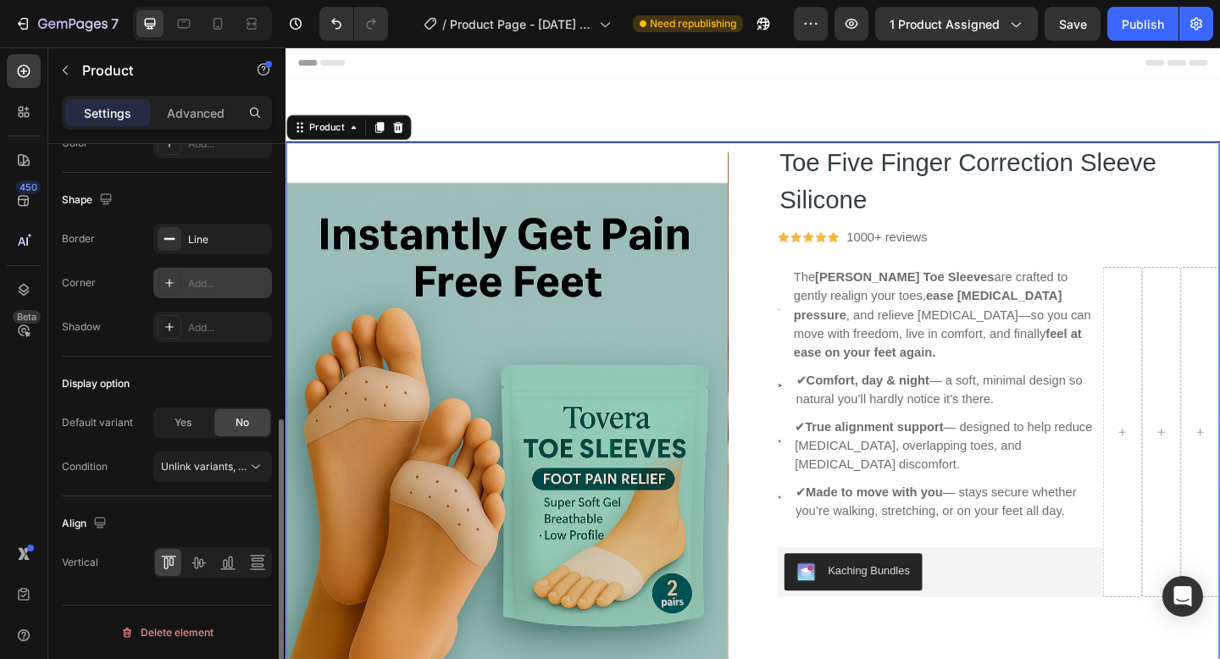
click at [179, 281] on div at bounding box center [170, 283] width 24 height 24
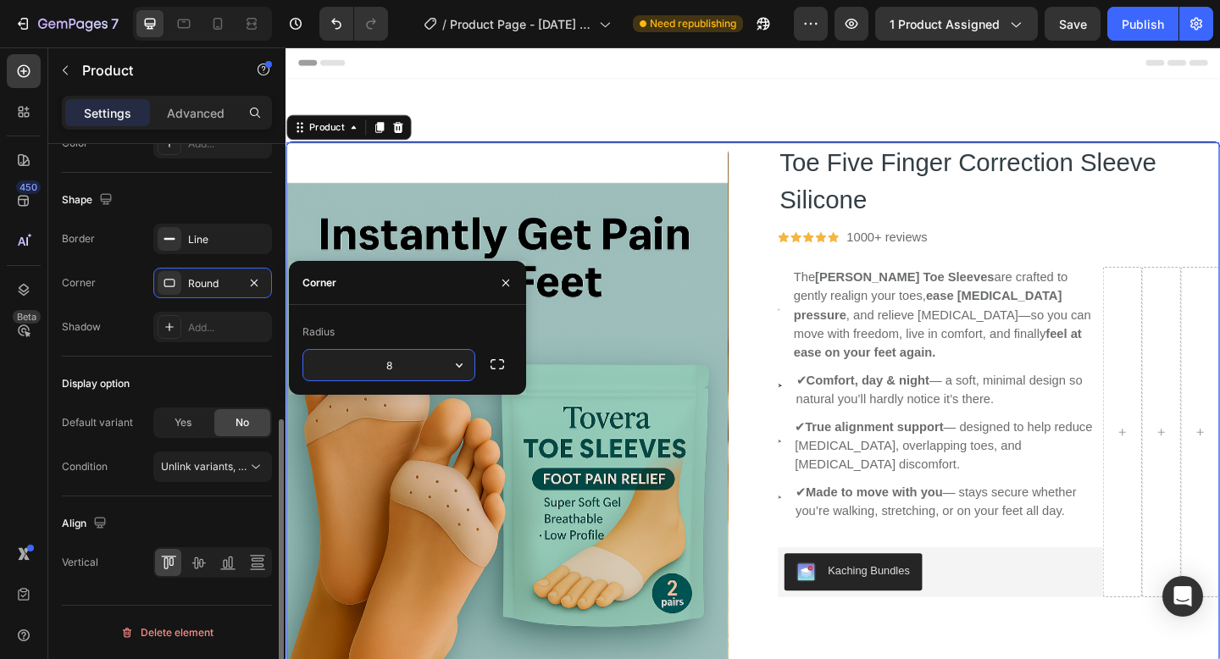
click at [169, 223] on div "Shape Border Line Corner Round Shadow Add..." at bounding box center [167, 265] width 210 height 184
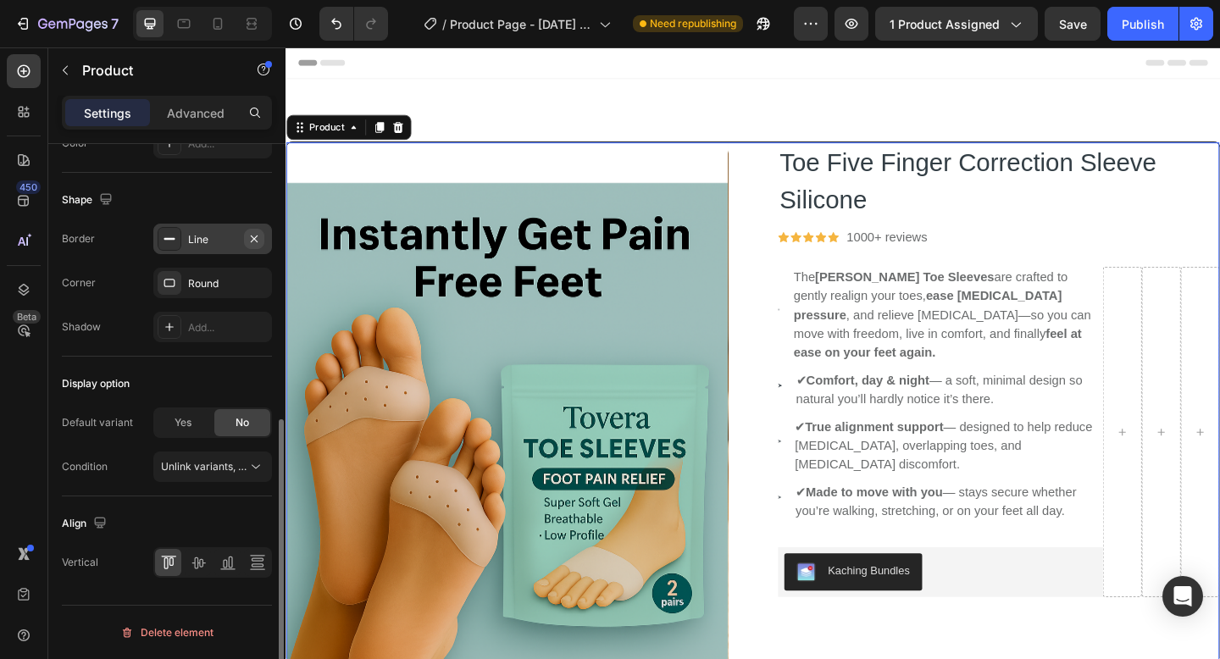
click at [259, 235] on icon "button" at bounding box center [254, 239] width 14 height 14
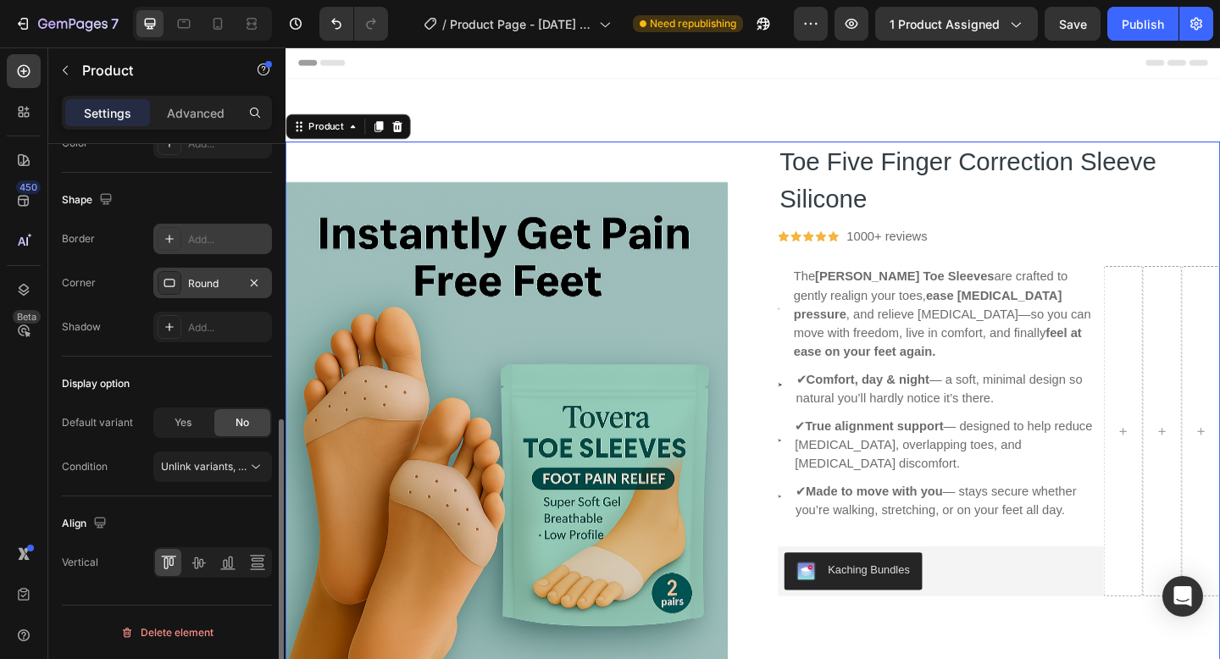
click at [238, 292] on div "Round" at bounding box center [212, 283] width 119 height 30
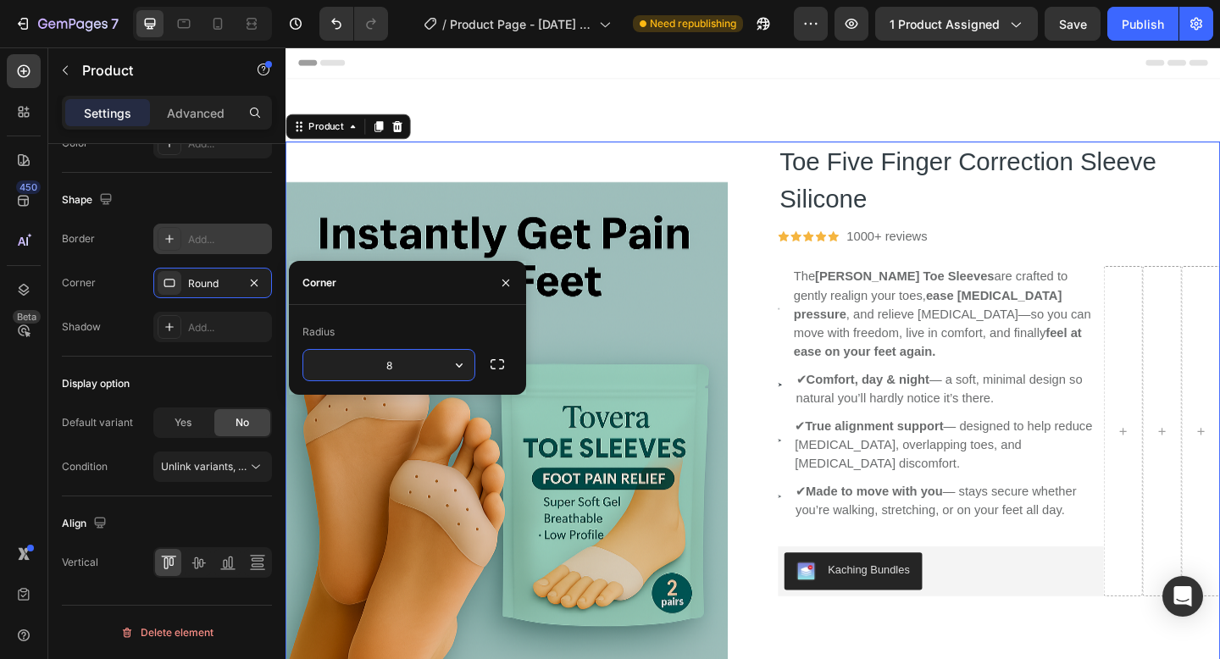
type input "80"
click at [602, 419] on img at bounding box center [525, 511] width 481 height 722
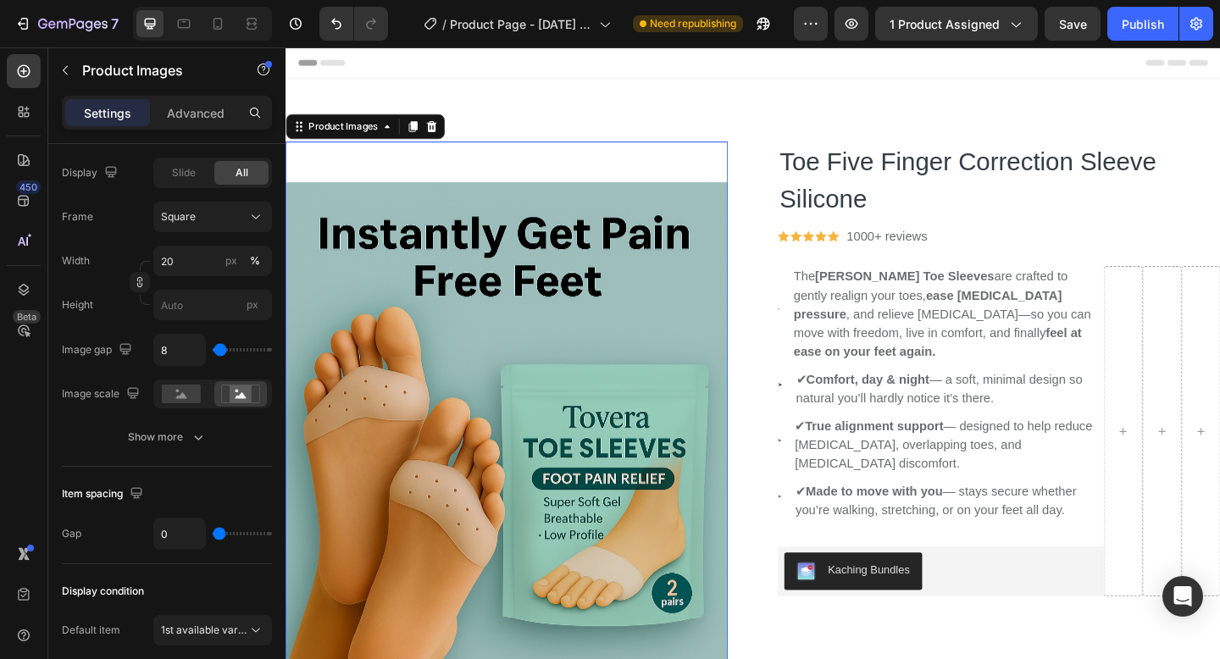
scroll to position [0, 0]
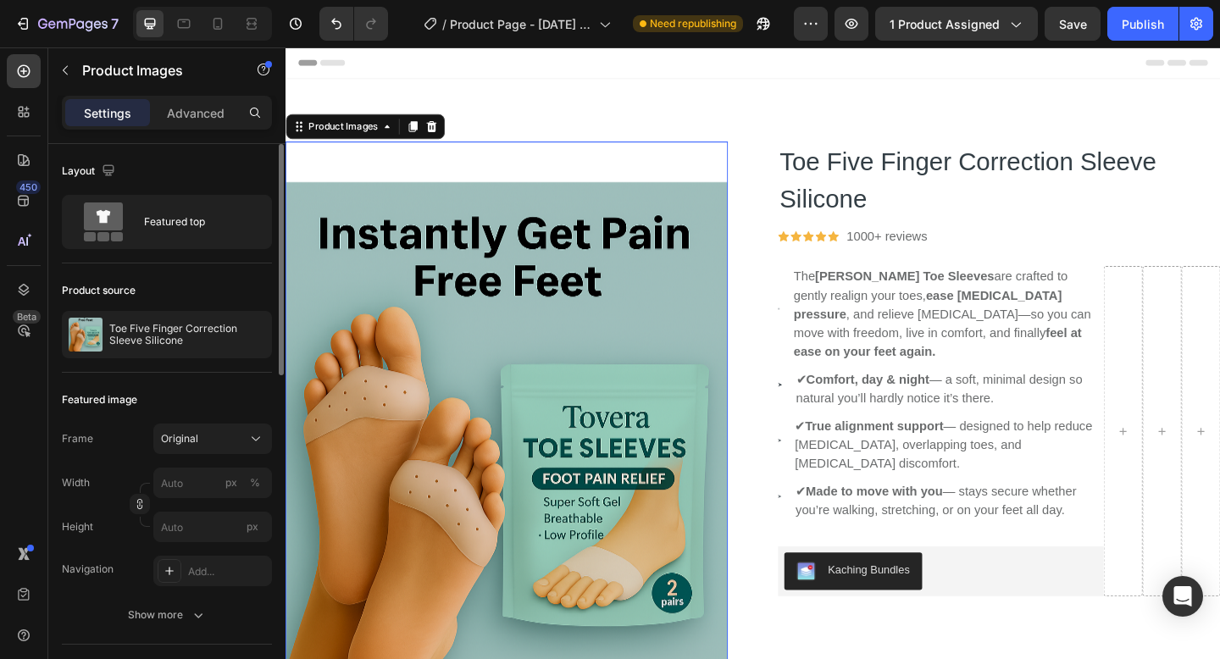
click at [510, 379] on img at bounding box center [525, 511] width 481 height 722
click at [394, 418] on img at bounding box center [525, 511] width 481 height 722
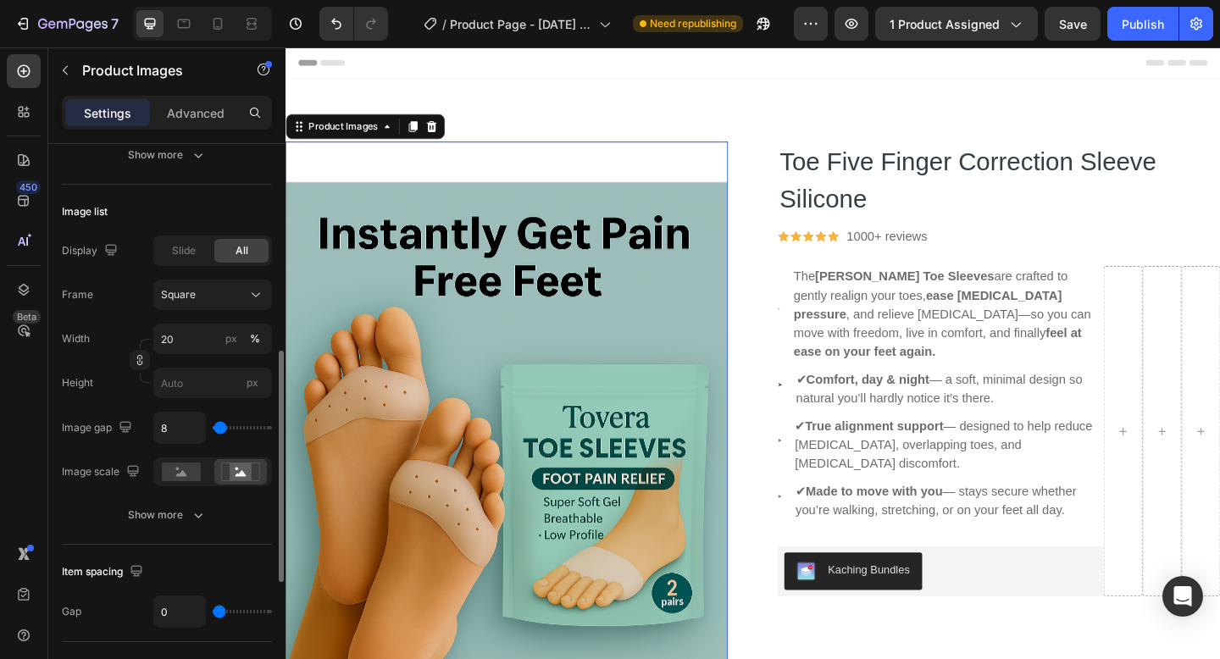
scroll to position [474, 0]
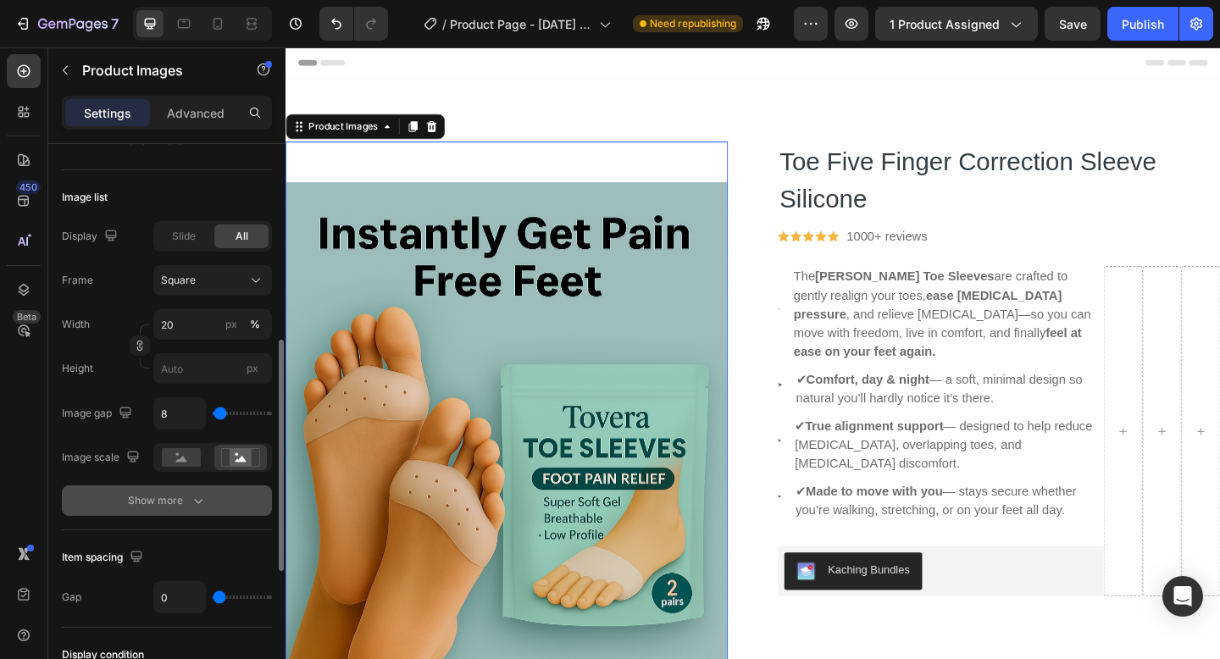
click at [183, 507] on div "Show more" at bounding box center [167, 500] width 79 height 17
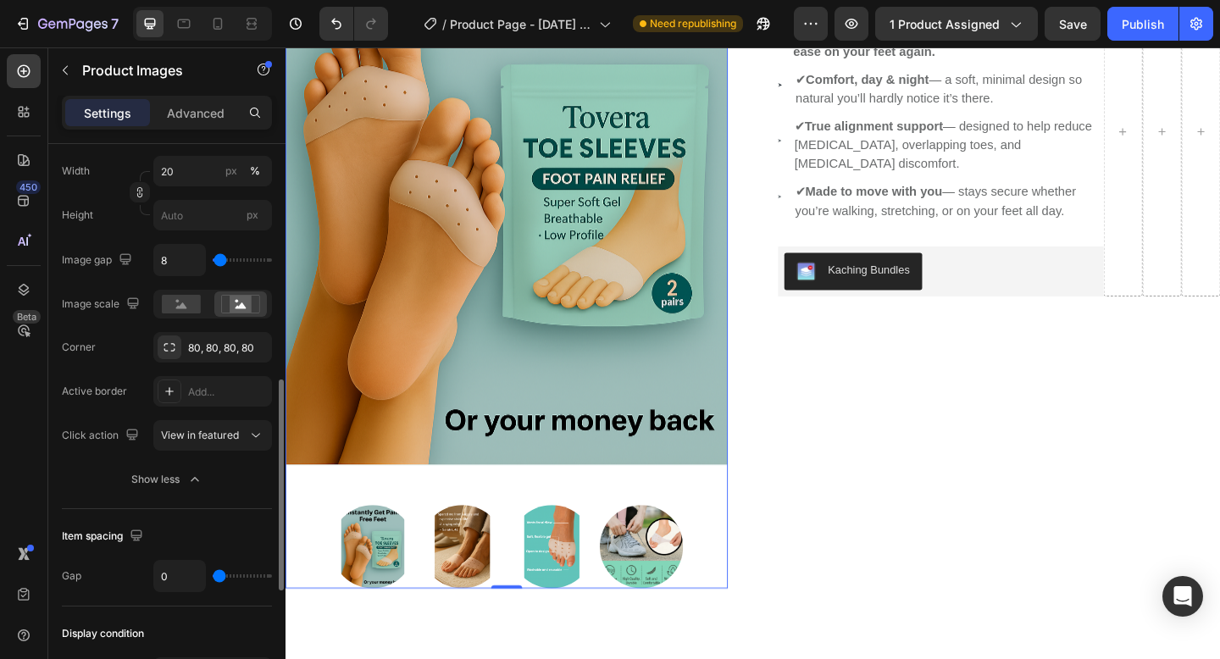
scroll to position [630, 0]
click at [197, 403] on div "Add..." at bounding box center [212, 388] width 119 height 30
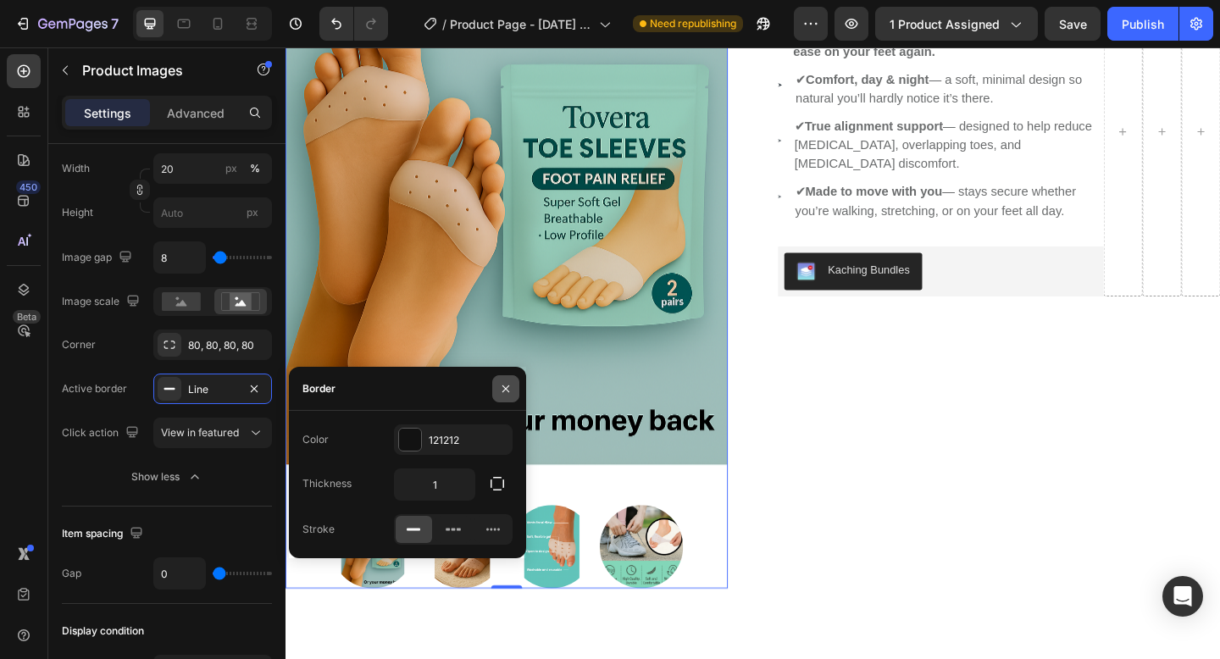
click at [501, 383] on icon "button" at bounding box center [506, 389] width 14 height 14
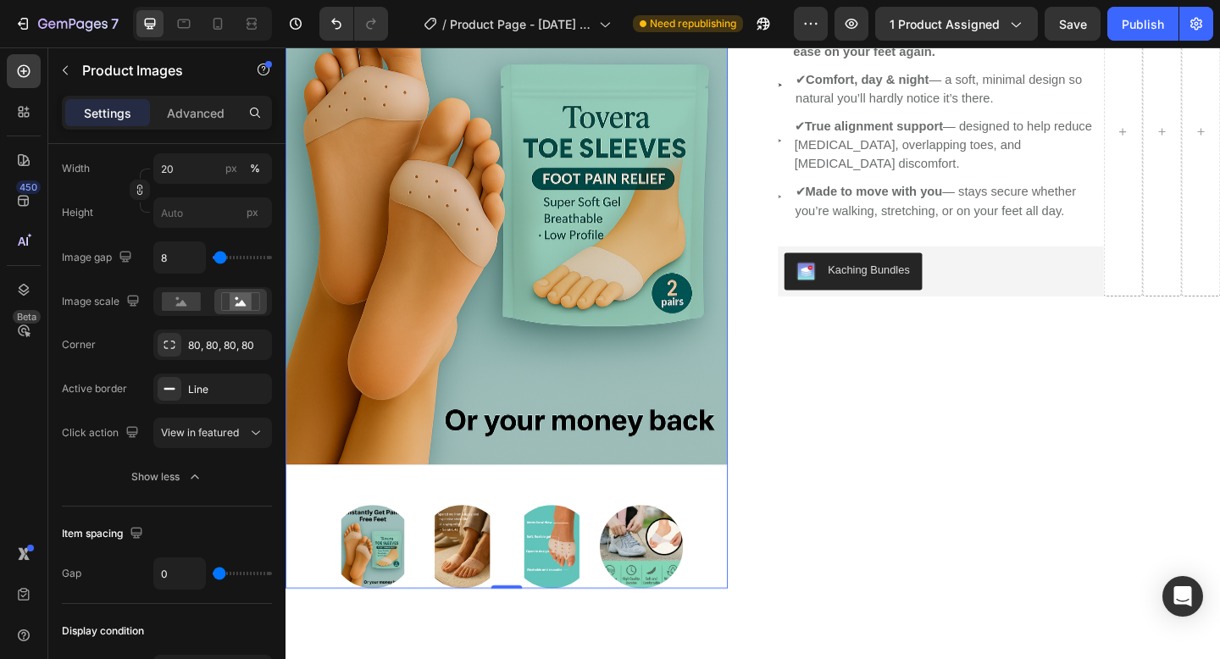
click at [541, 303] on img at bounding box center [525, 185] width 481 height 722
click at [528, 303] on img at bounding box center [525, 185] width 481 height 722
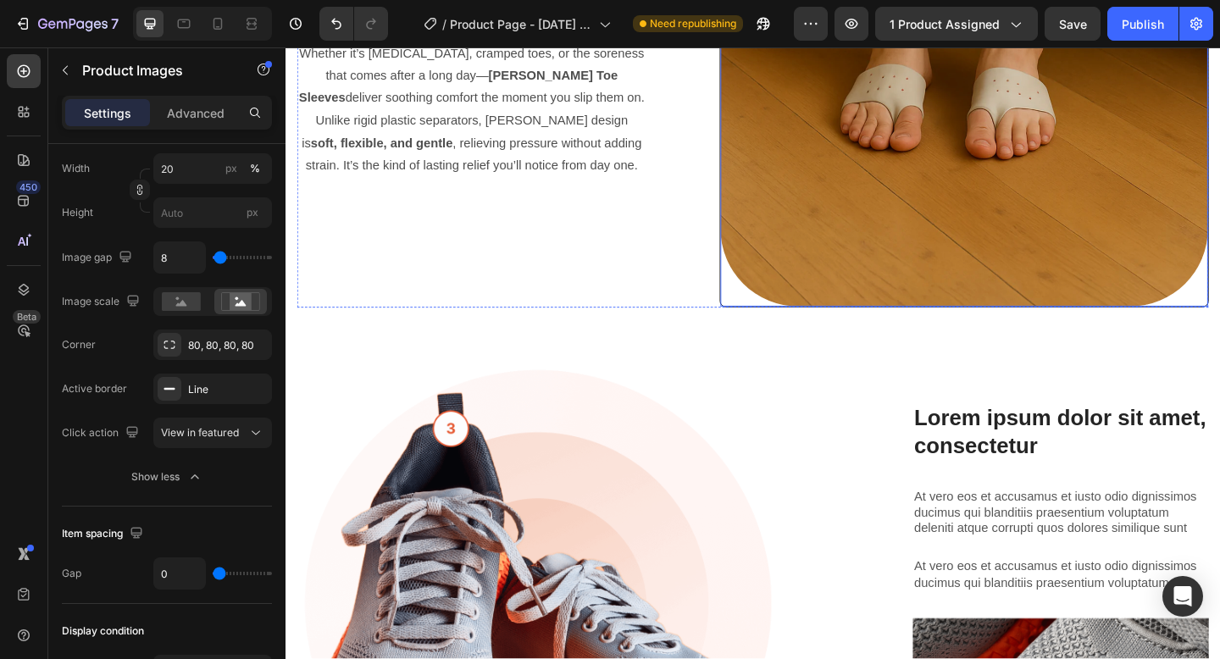
scroll to position [1764, 0]
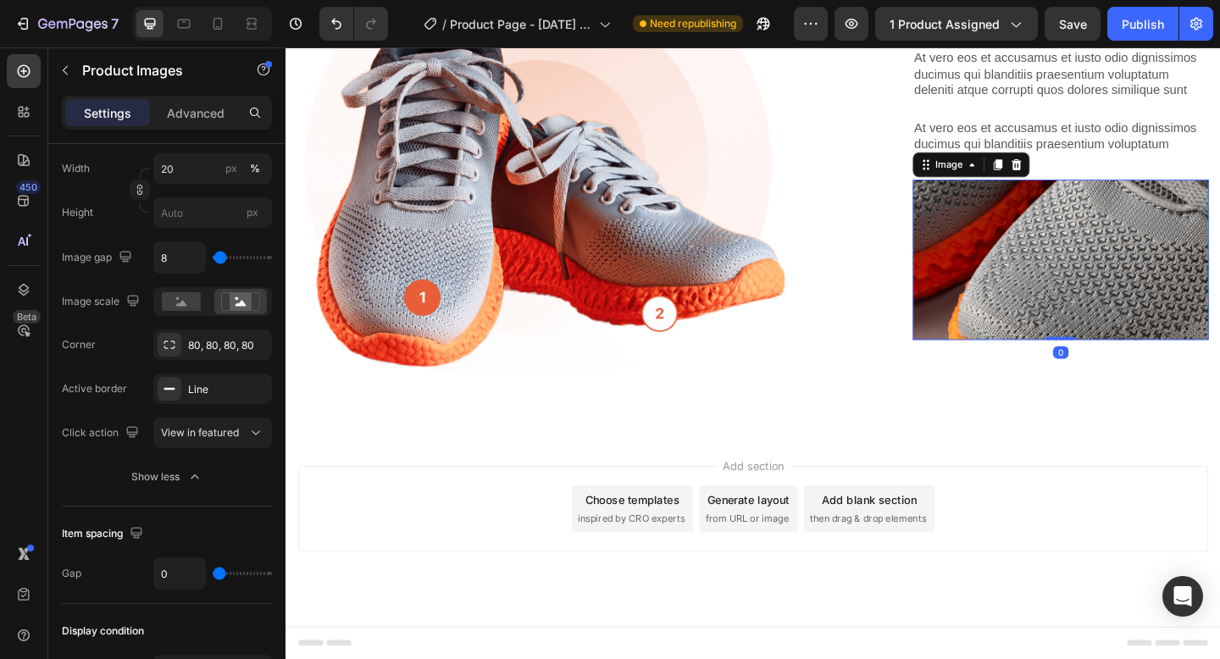
click at [1120, 269] on img at bounding box center [1128, 278] width 322 height 174
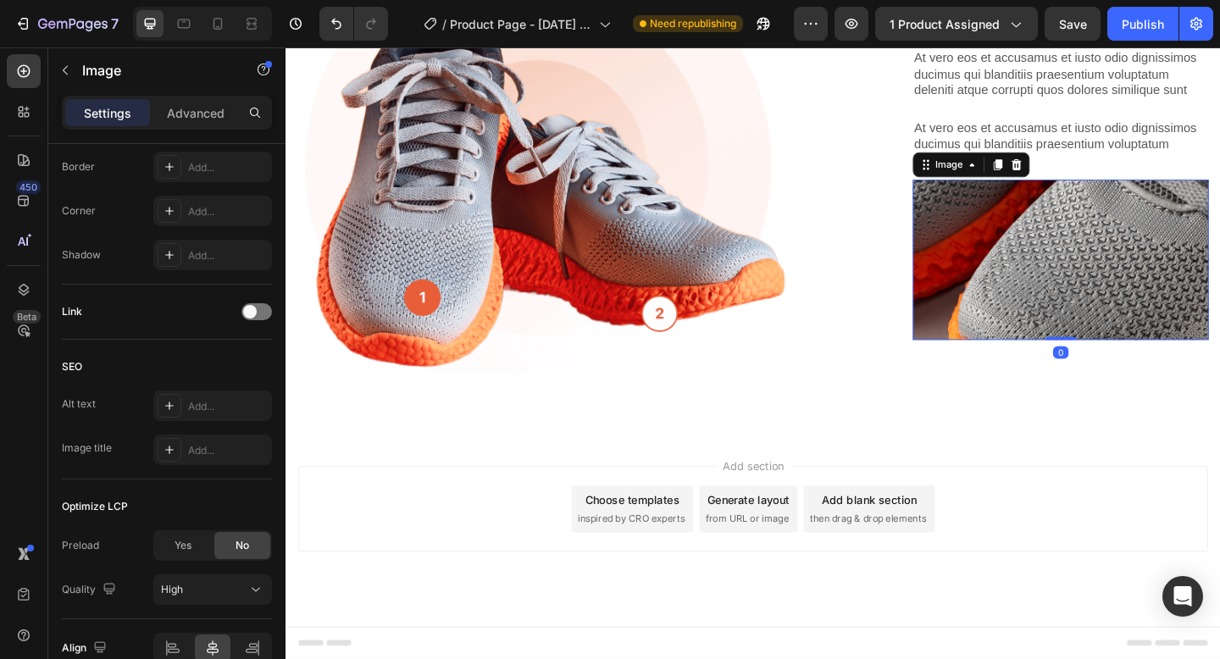
scroll to position [0, 0]
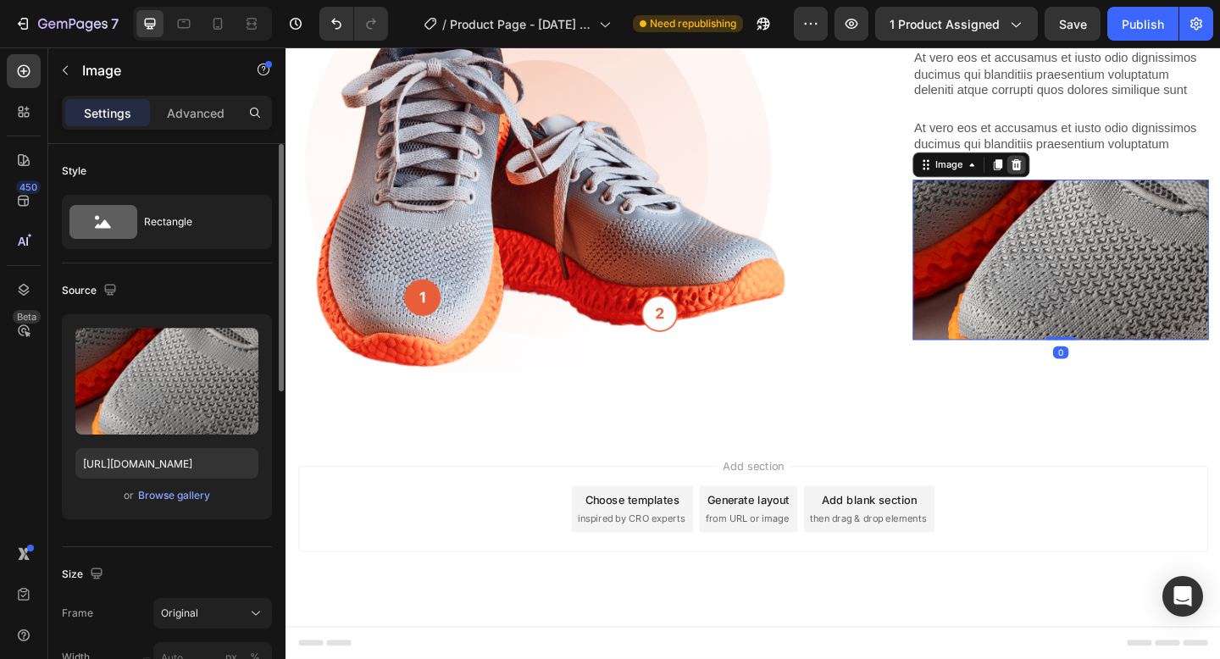
click at [1080, 170] on icon at bounding box center [1079, 175] width 11 height 12
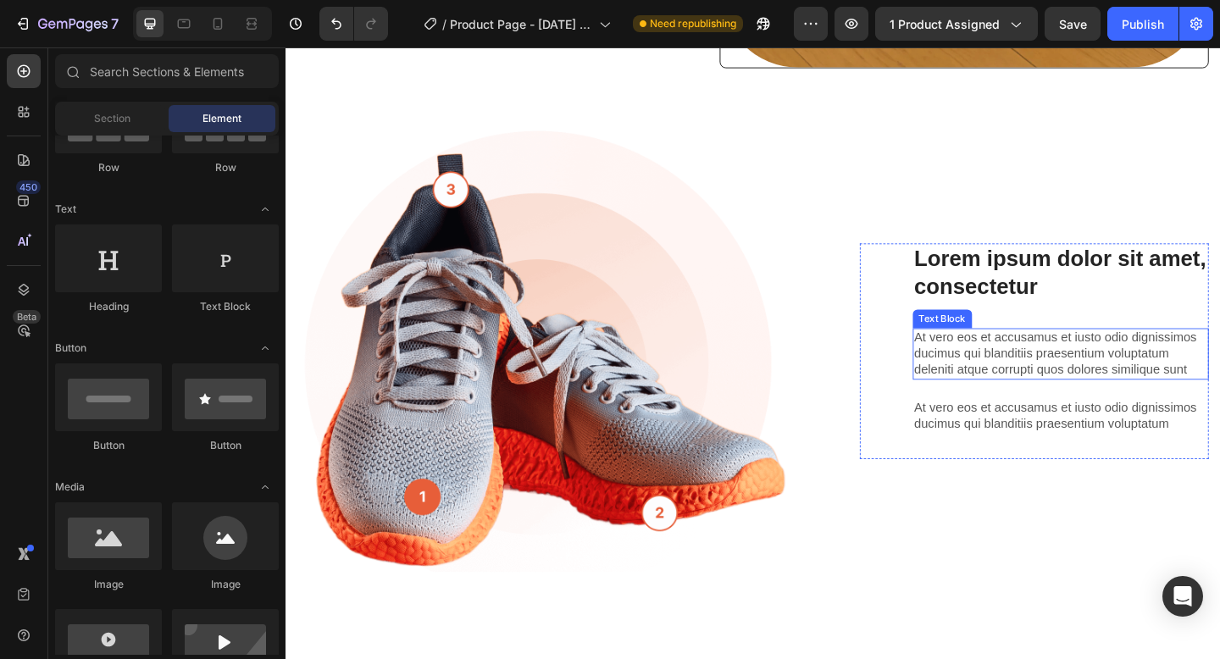
scroll to position [1515, 0]
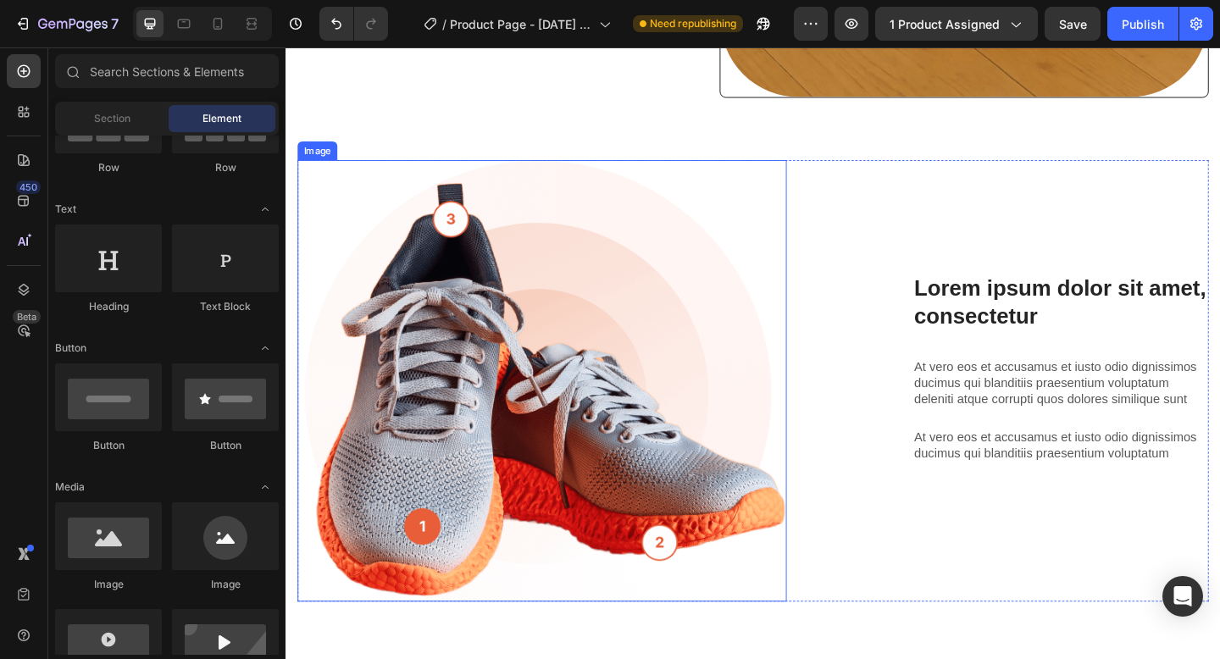
click at [505, 325] on img at bounding box center [564, 410] width 532 height 480
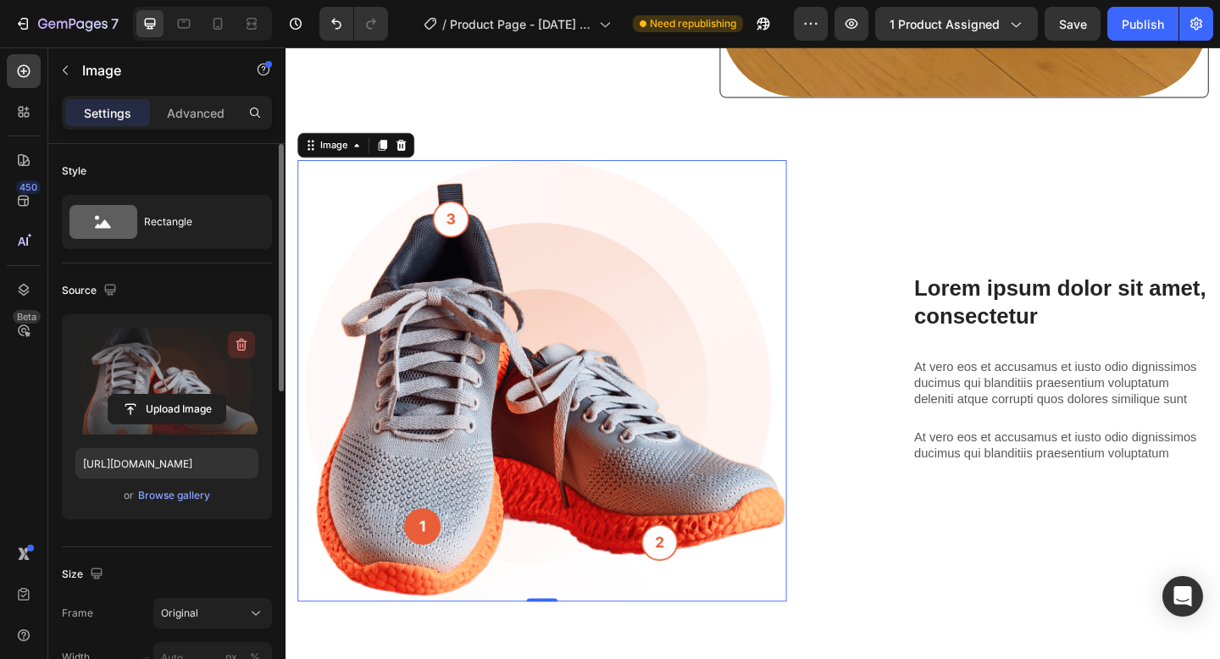
click at [241, 345] on icon "button" at bounding box center [241, 345] width 2 height 5
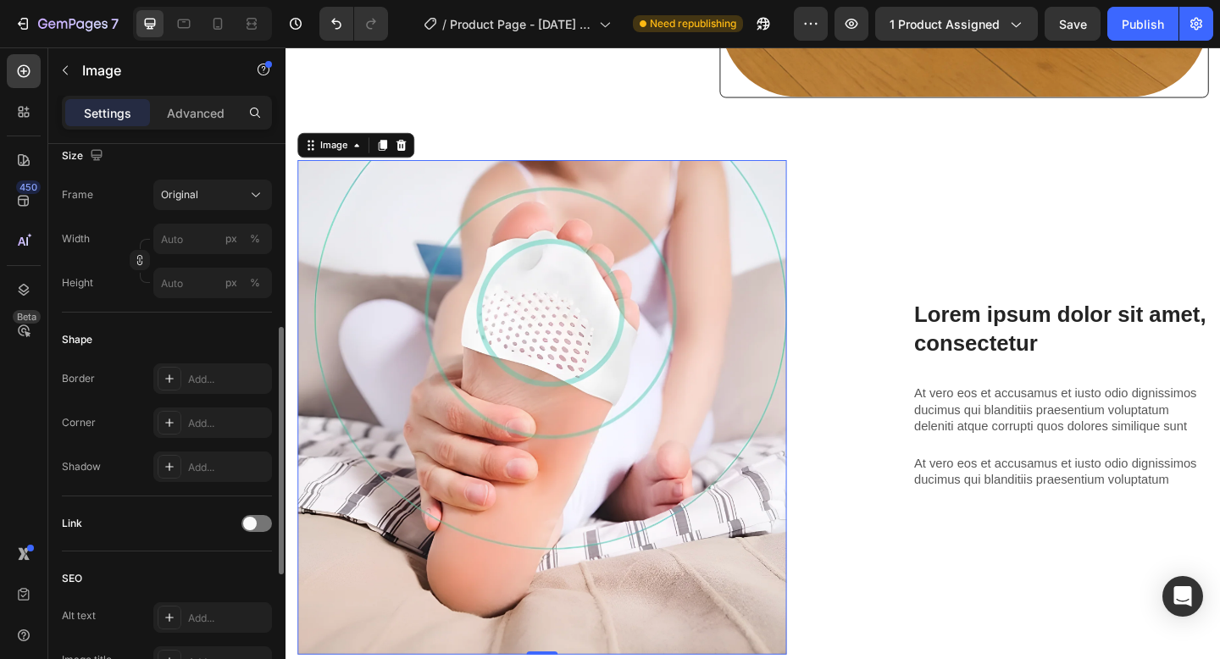
scroll to position [417, 0]
click at [169, 427] on icon at bounding box center [169, 424] width 8 height 8
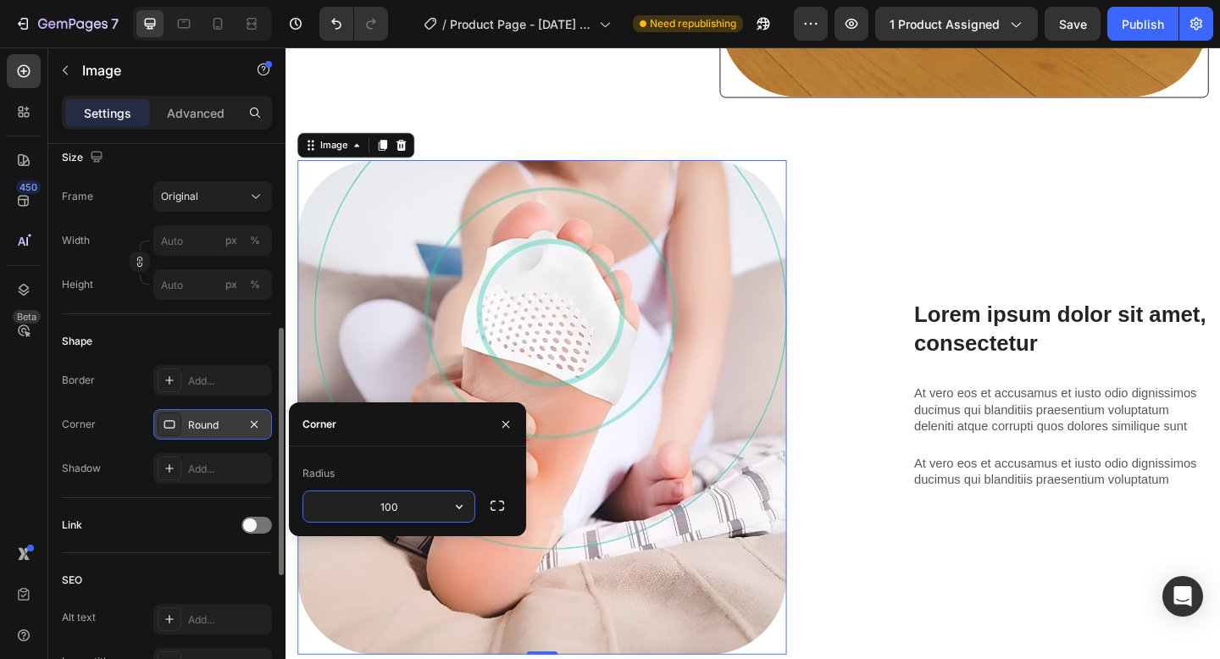
type input "100"
click at [495, 420] on button "button" at bounding box center [505, 424] width 27 height 27
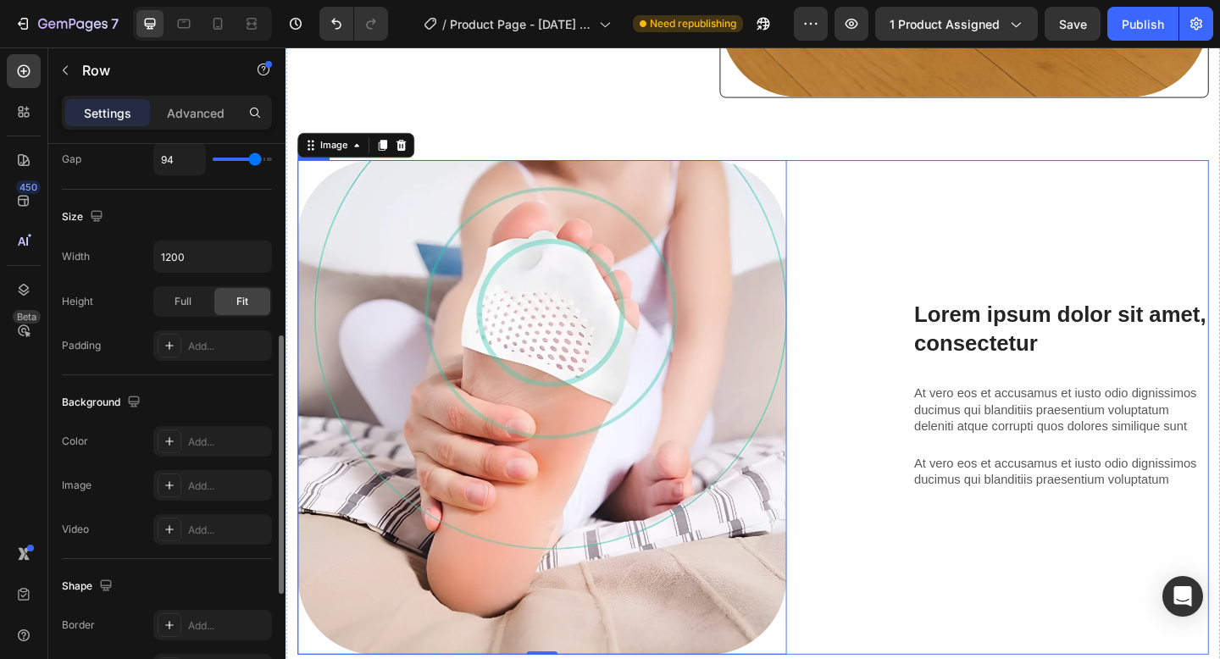
click at [847, 342] on div "Lorem ipsum dolor sit amet consectetur adipiscing Heading Image 0 Lorem ipsum d…" at bounding box center [793, 439] width 991 height 538
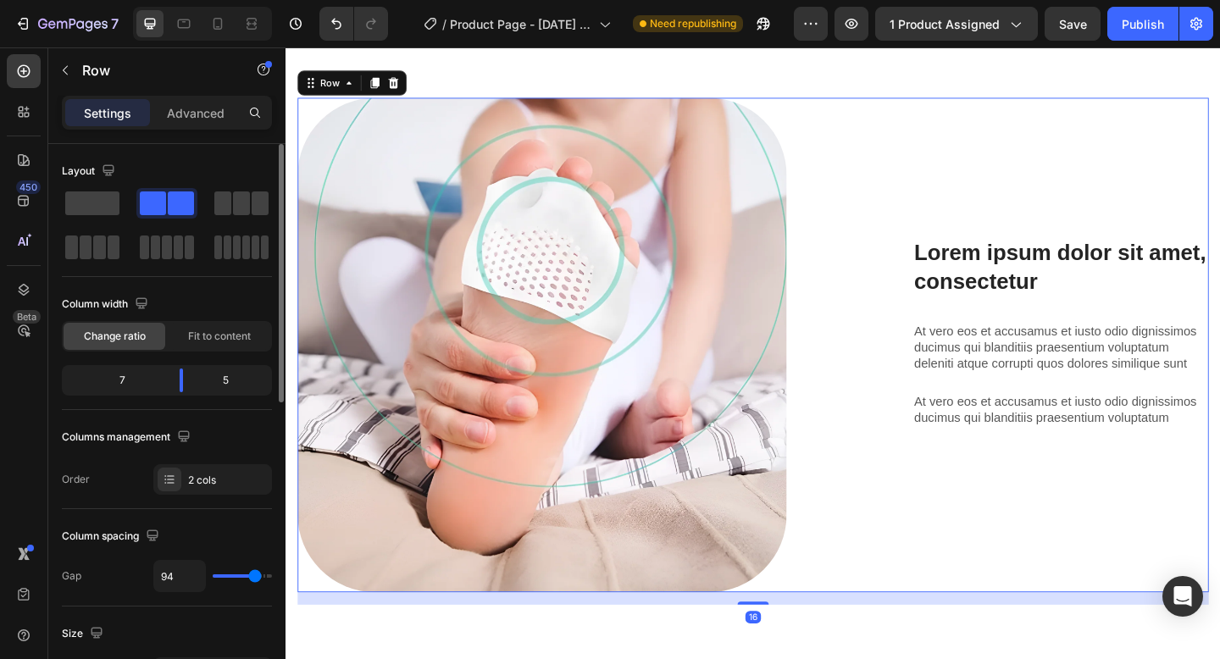
scroll to position [1586, 0]
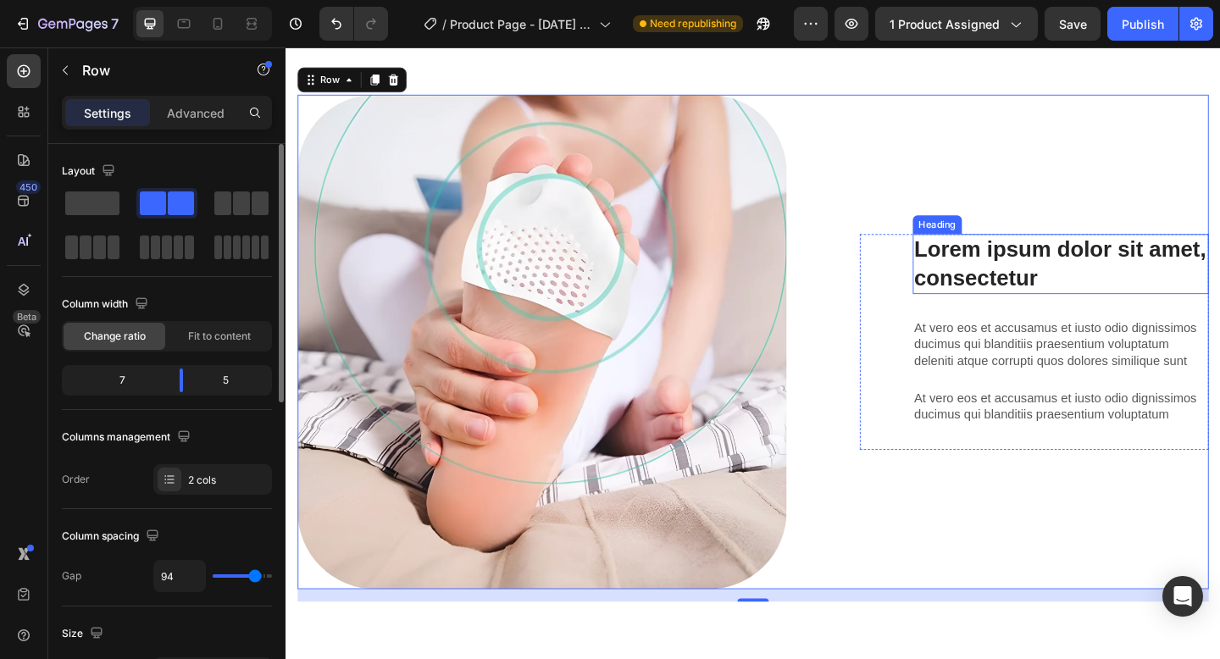
click at [1030, 253] on h3 "Lorem ipsum dolor sit amet, consectetur" at bounding box center [1128, 283] width 322 height 65
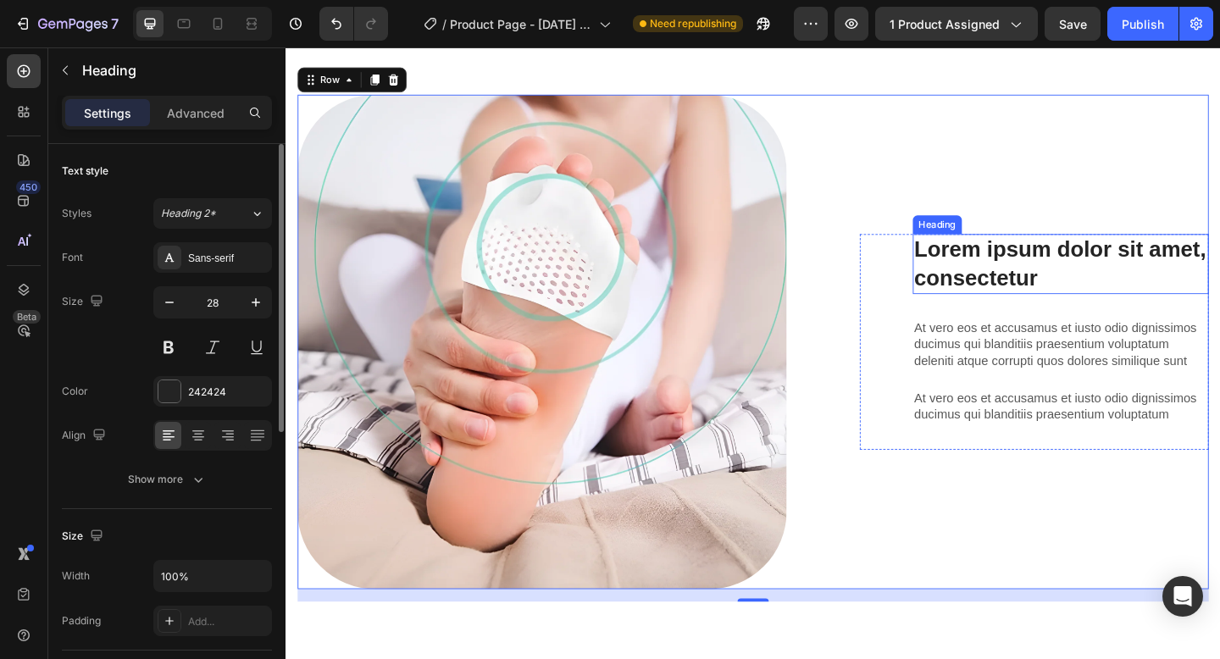
click at [1030, 253] on h3 "Lorem ipsum dolor sit amet, consectetur" at bounding box center [1128, 283] width 322 height 65
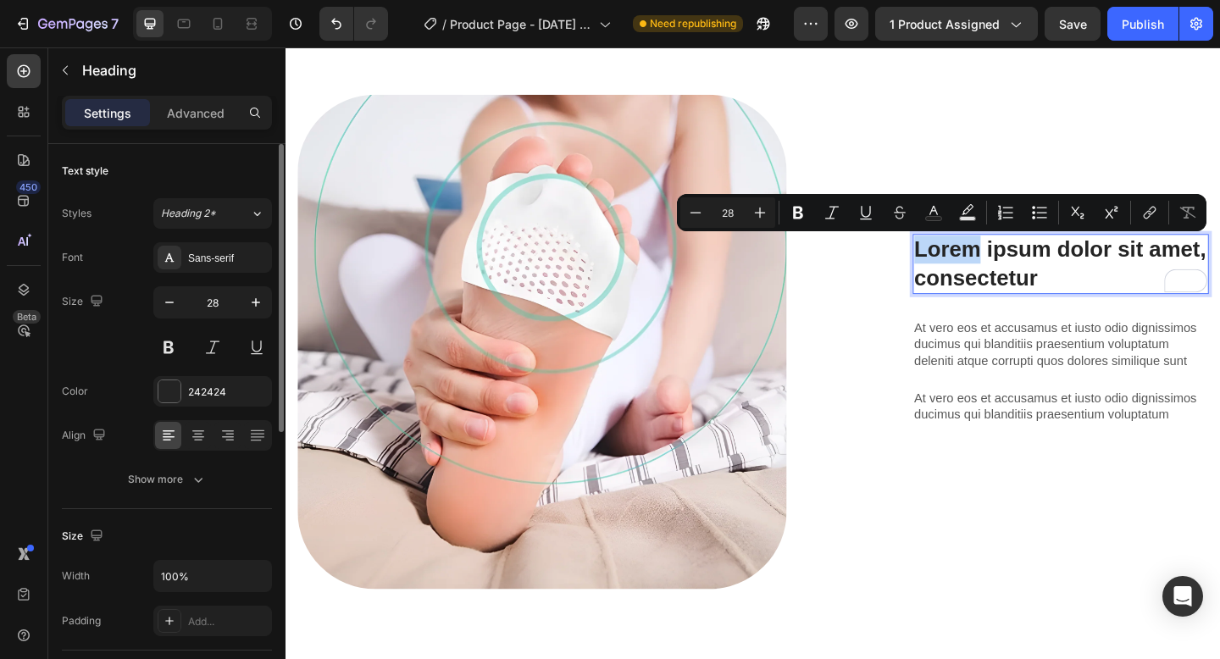
click at [1034, 256] on p "Lorem ipsum dolor sit amet, consectetur" at bounding box center [1128, 283] width 318 height 62
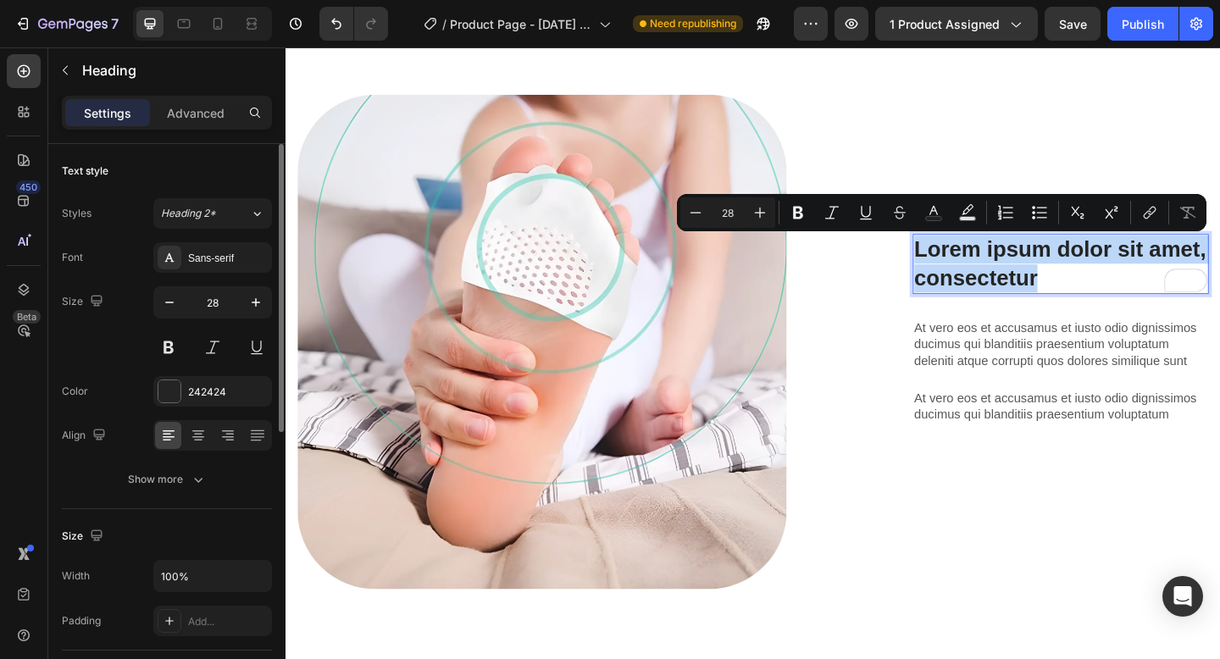
click at [1034, 256] on p "Lorem ipsum dolor sit amet, consectetur" at bounding box center [1128, 283] width 318 height 62
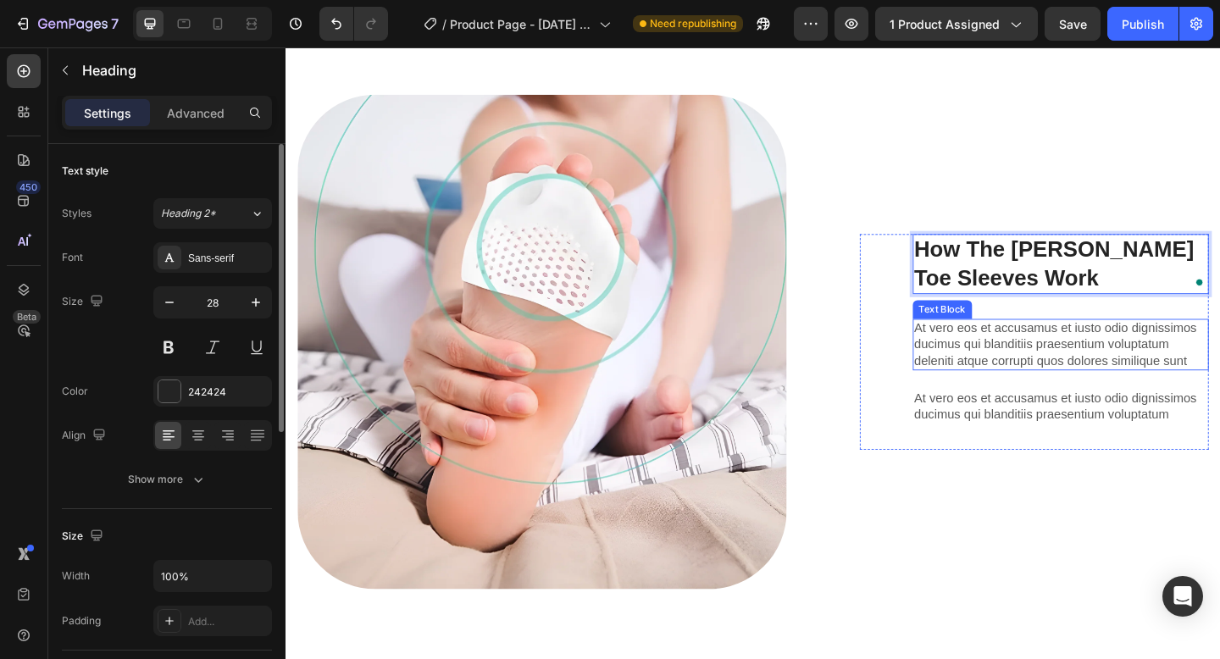
click at [1035, 353] on p "At vero eos et accusamus et iusto odio dignissimos ducimus qui blanditiis praes…" at bounding box center [1128, 371] width 318 height 53
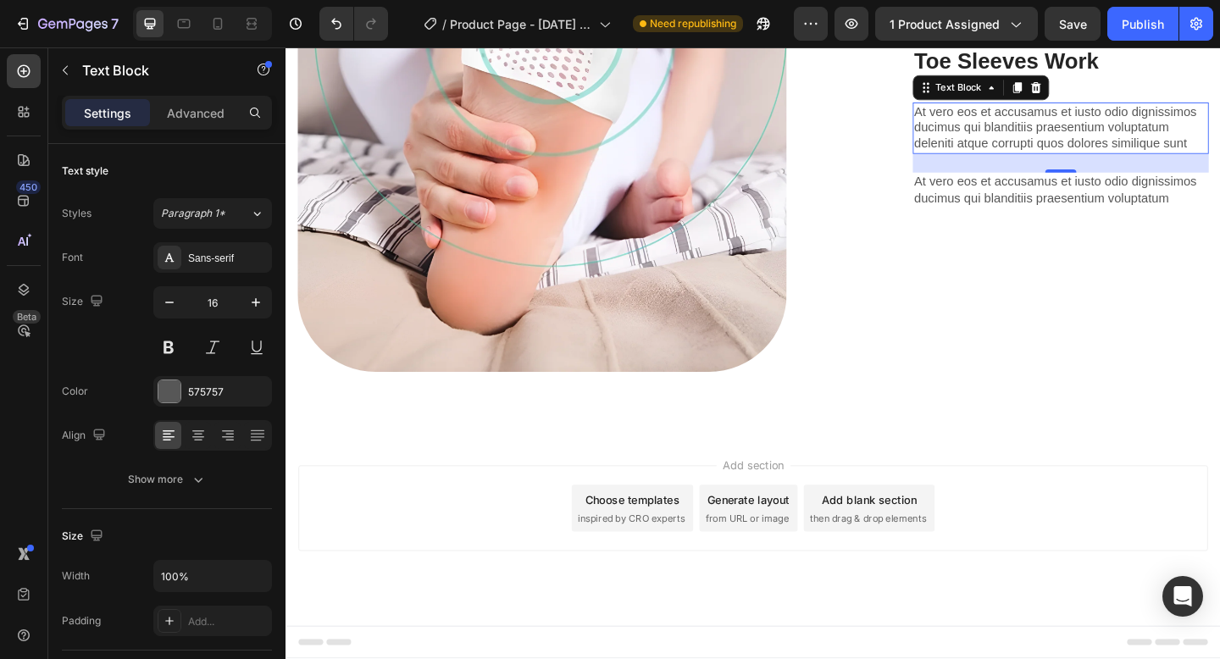
click at [993, 162] on p "At vero eos et accusamus et iusto odio dignissimos ducimus qui blanditiis praes…" at bounding box center [1128, 135] width 318 height 53
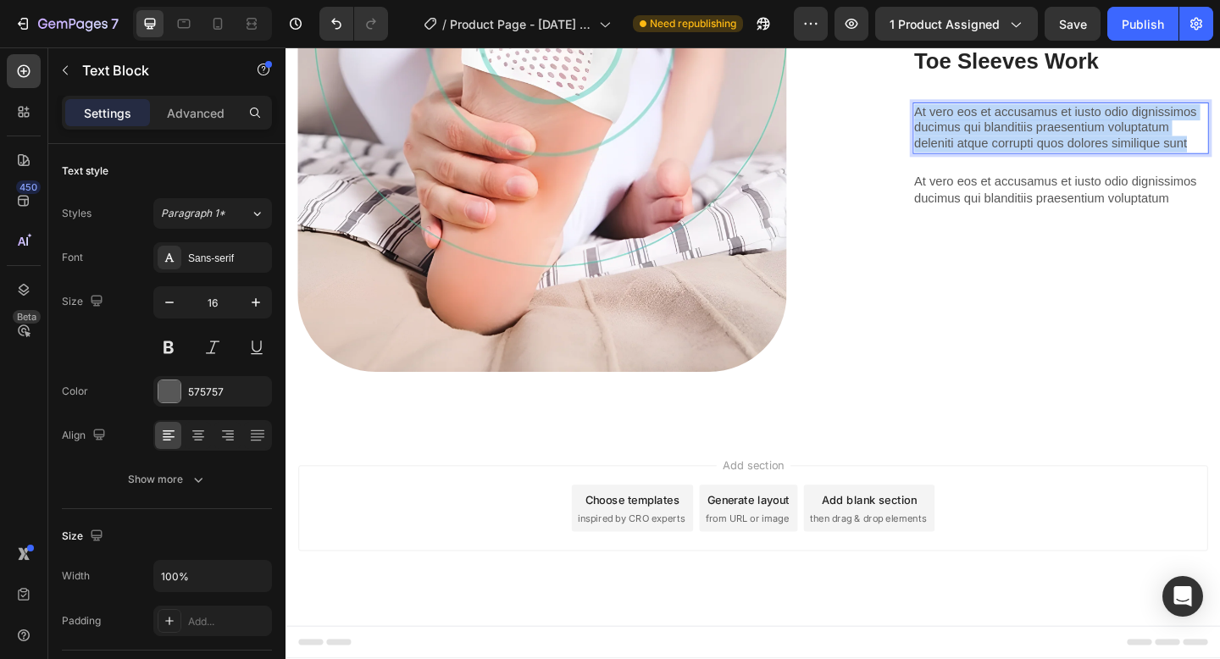
click at [993, 162] on p "At vero eos et accusamus et iusto odio dignissimos ducimus qui blanditiis praes…" at bounding box center [1128, 135] width 318 height 53
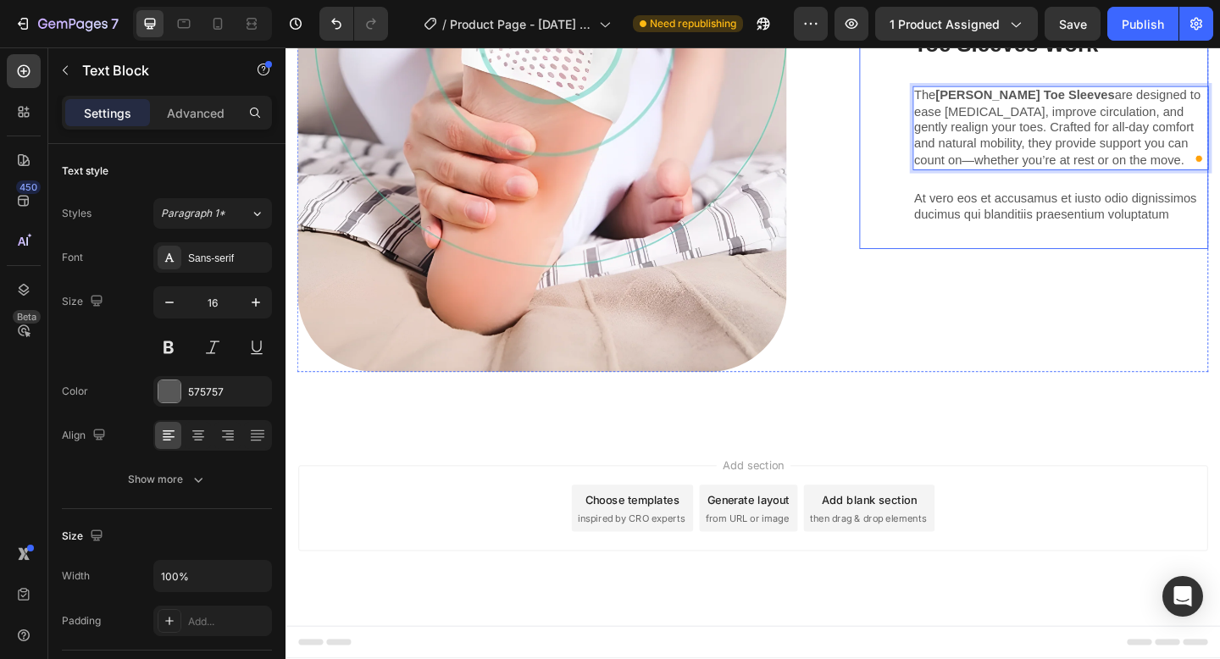
click at [1039, 239] on p "At vero eos et accusamus et iusto odio dignissimos ducimus qui blanditiis praes…" at bounding box center [1128, 221] width 318 height 36
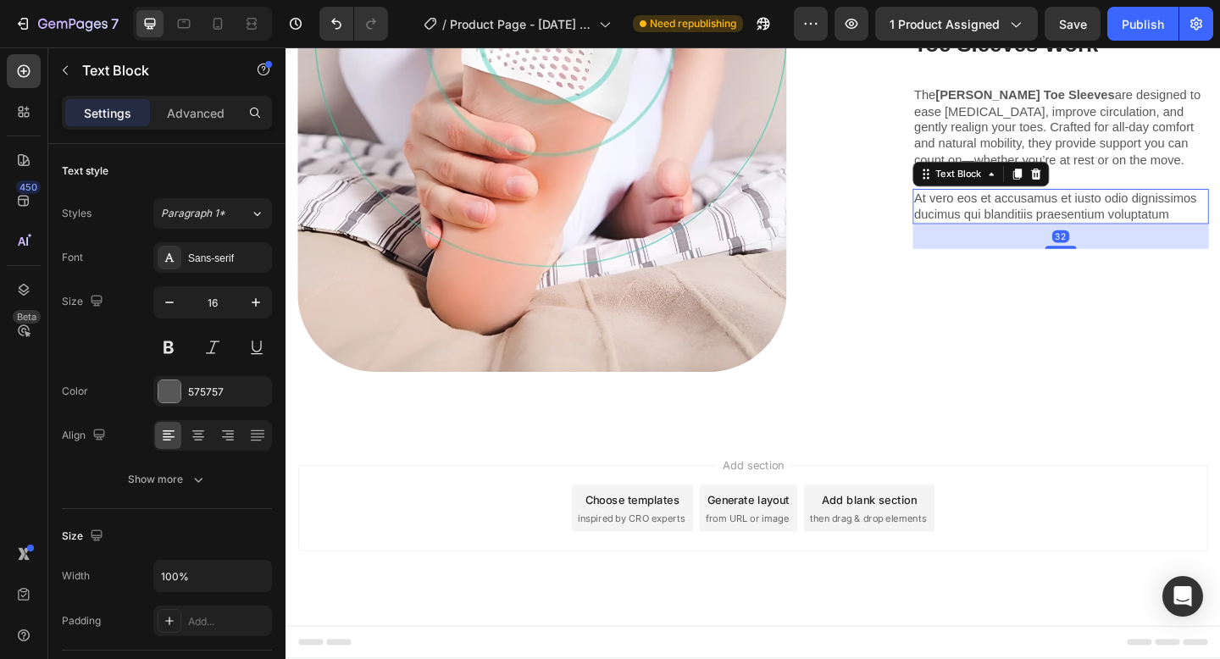
click at [1039, 239] on p "At vero eos et accusamus et iusto odio dignissimos ducimus qui blanditiis praes…" at bounding box center [1128, 221] width 318 height 36
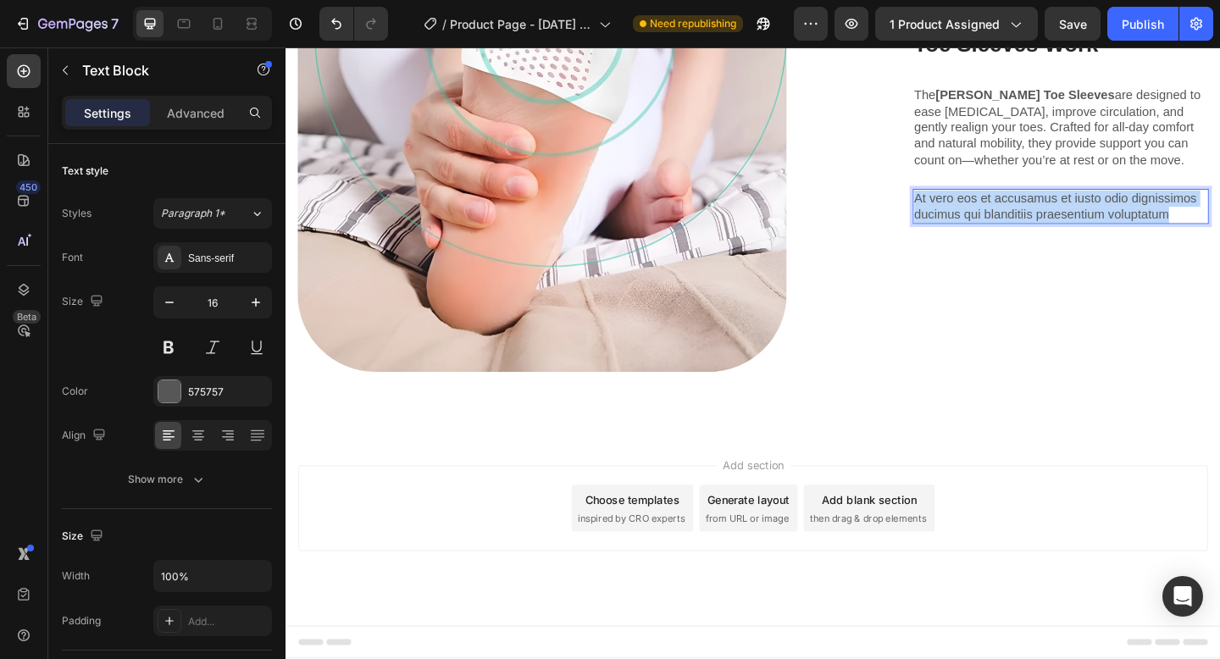
click at [1039, 239] on p "At vero eos et accusamus et iusto odio dignissimos ducimus qui blanditiis praes…" at bounding box center [1128, 221] width 318 height 36
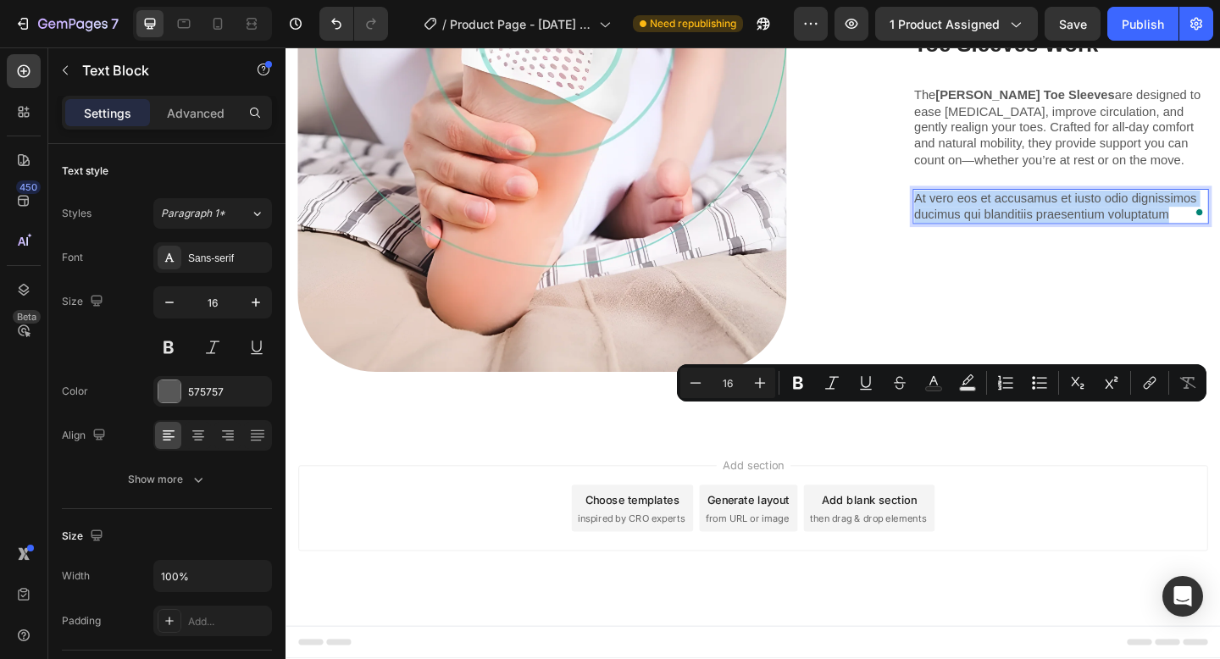
click at [1092, 239] on p "At vero eos et accusamus et iusto odio dignissimos ducimus qui blanditiis praes…" at bounding box center [1128, 221] width 318 height 36
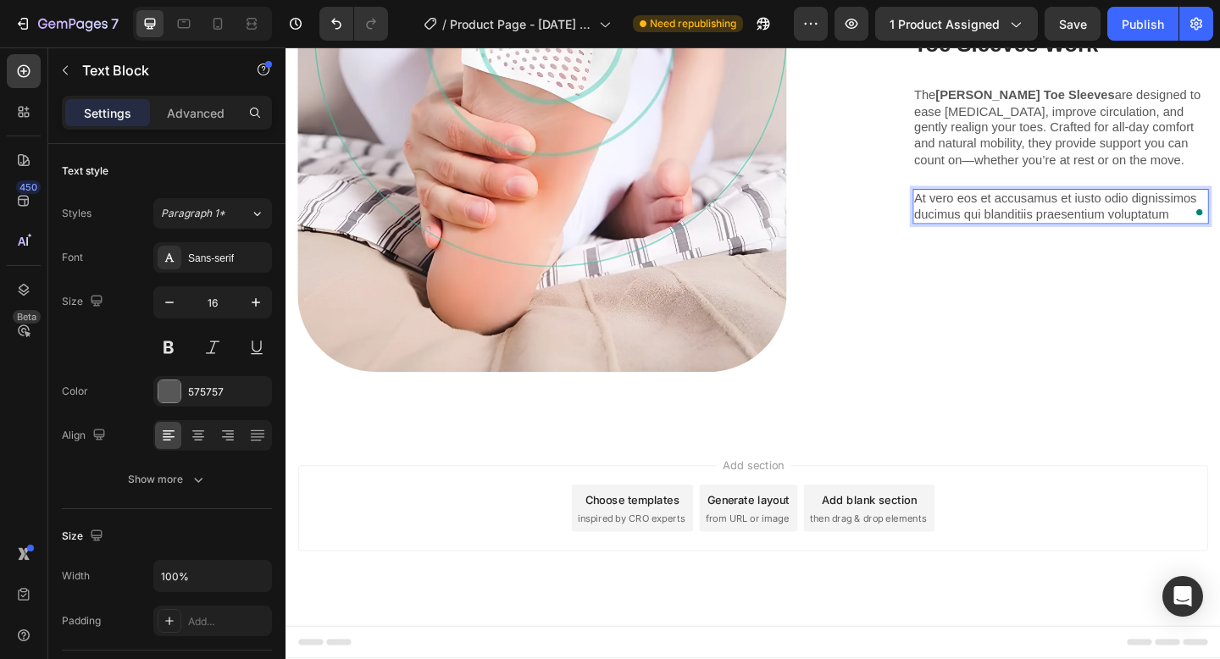
click at [1115, 241] on div "At vero eos et accusamus et iusto odio dignissimos ducimus qui blanditiis praes…" at bounding box center [1128, 221] width 322 height 39
click at [949, 267] on div "How The [PERSON_NAME] Toe Sleeves Work Heading The [PERSON_NAME] Toe Sleeves ar…" at bounding box center [1099, 131] width 379 height 269
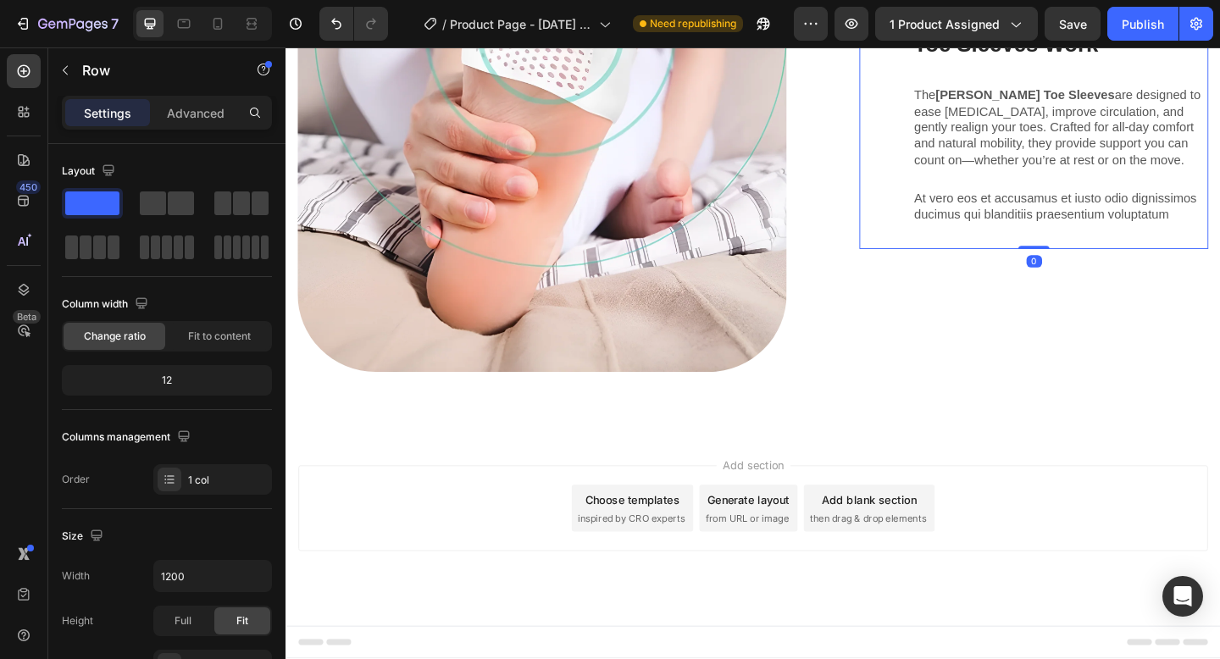
click at [972, 241] on div "At vero eos et accusamus et iusto odio dignissimos ducimus qui blanditiis praes…" at bounding box center [1128, 221] width 322 height 39
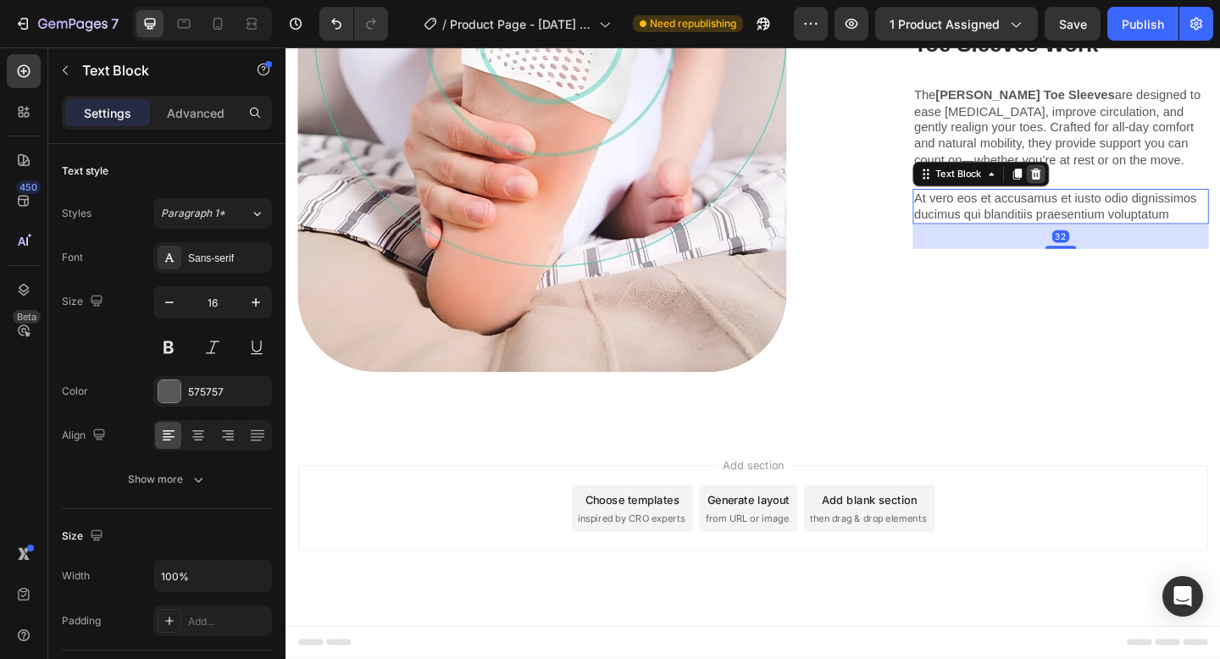
click at [1095, 192] on icon at bounding box center [1101, 186] width 14 height 14
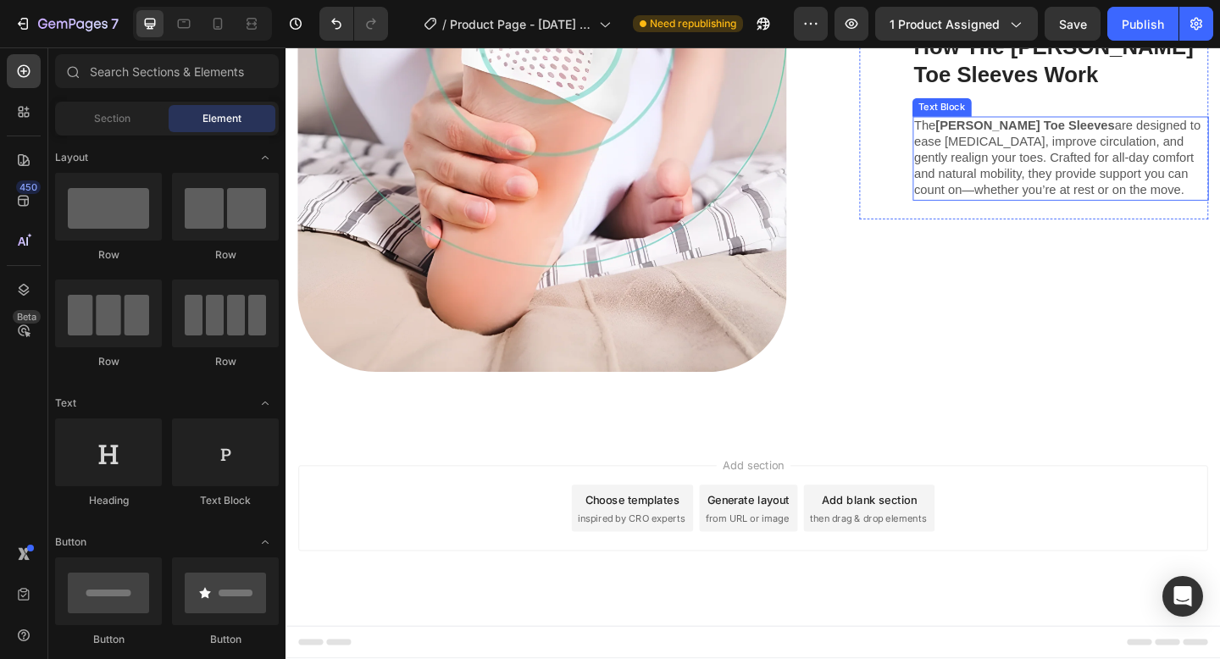
click at [1086, 213] on p "The [PERSON_NAME] Toe Sleeves are designed to ease [MEDICAL_DATA], improve circ…" at bounding box center [1128, 168] width 318 height 88
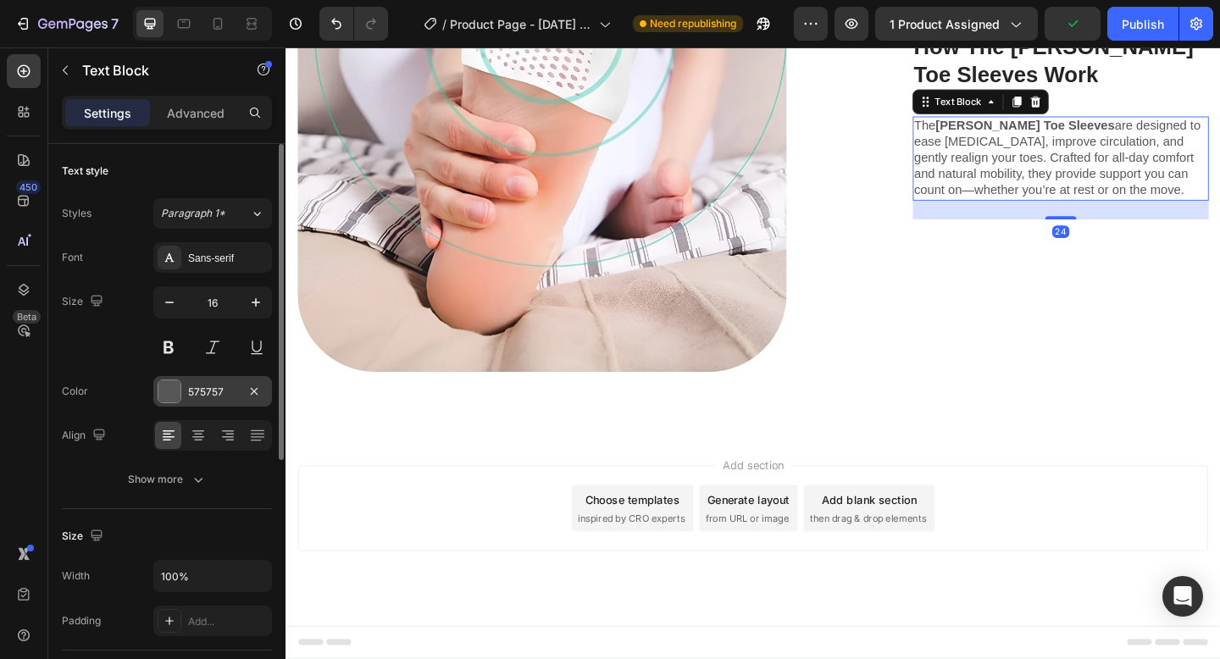
click at [176, 380] on div at bounding box center [169, 391] width 22 height 22
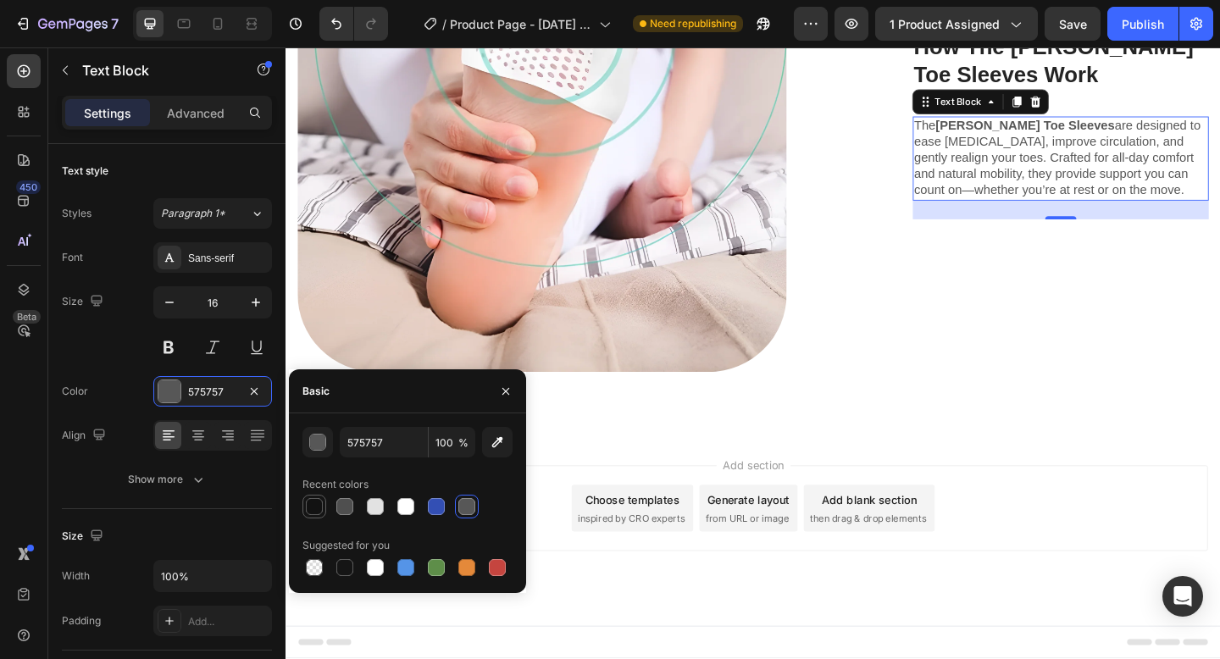
click at [319, 512] on div at bounding box center [314, 506] width 17 height 17
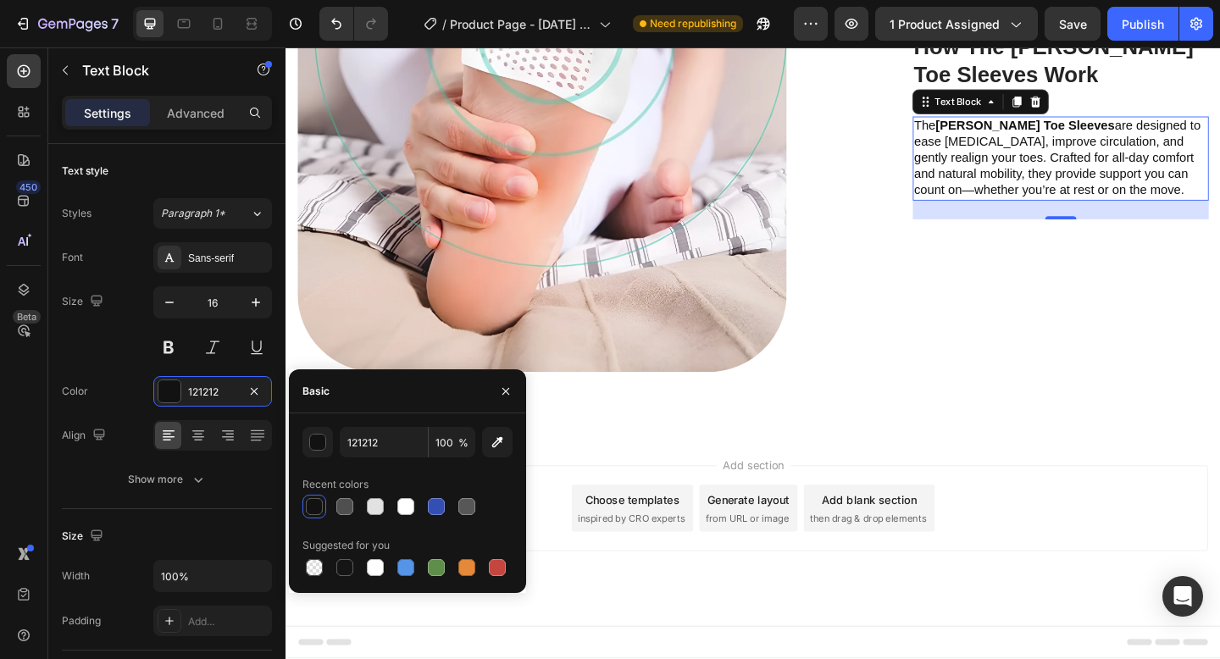
click at [320, 502] on div at bounding box center [314, 506] width 17 height 17
click at [346, 562] on div at bounding box center [344, 567] width 17 height 17
type input "151515"
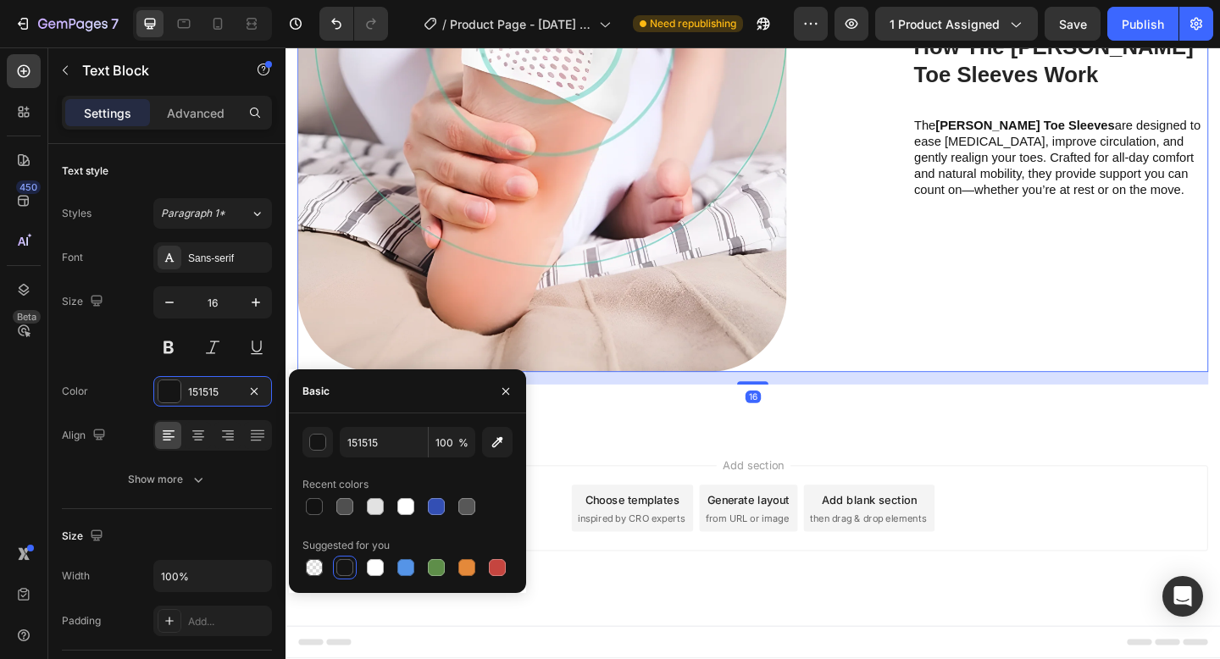
click at [988, 401] on div "How The [PERSON_NAME] Toe Sleeves Work Heading The [PERSON_NAME] Toe Sleeves ar…" at bounding box center [1099, 133] width 379 height 538
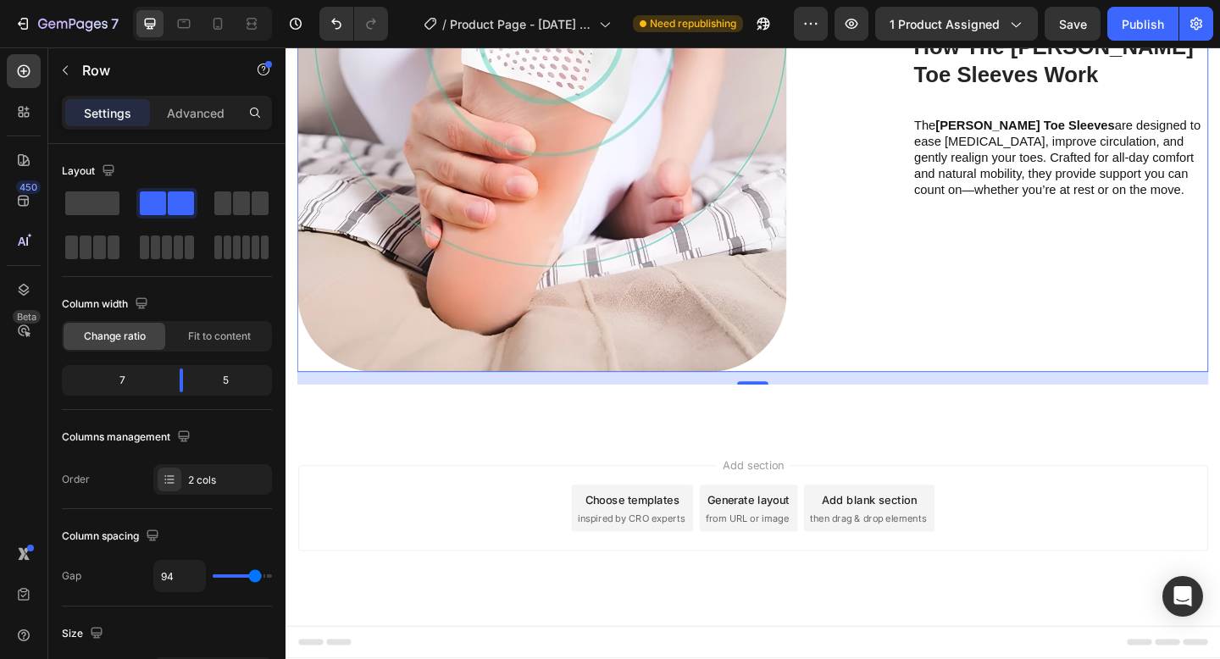
scroll to position [1822, 0]
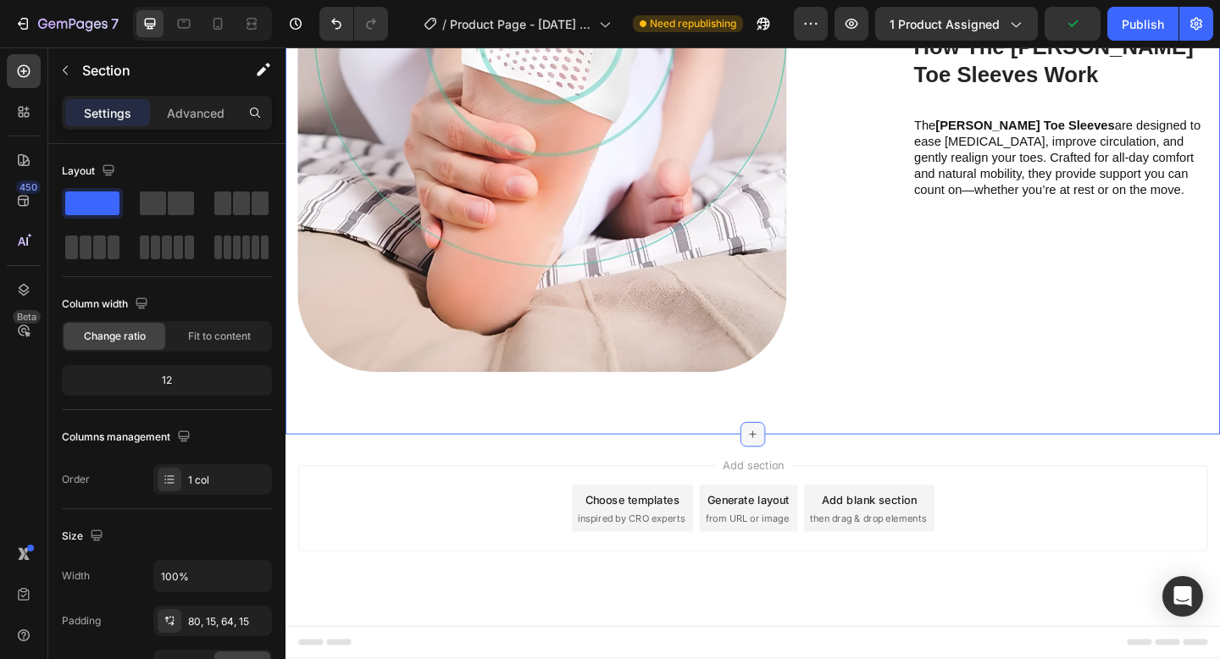
click at [780, 469] on div at bounding box center [793, 468] width 27 height 27
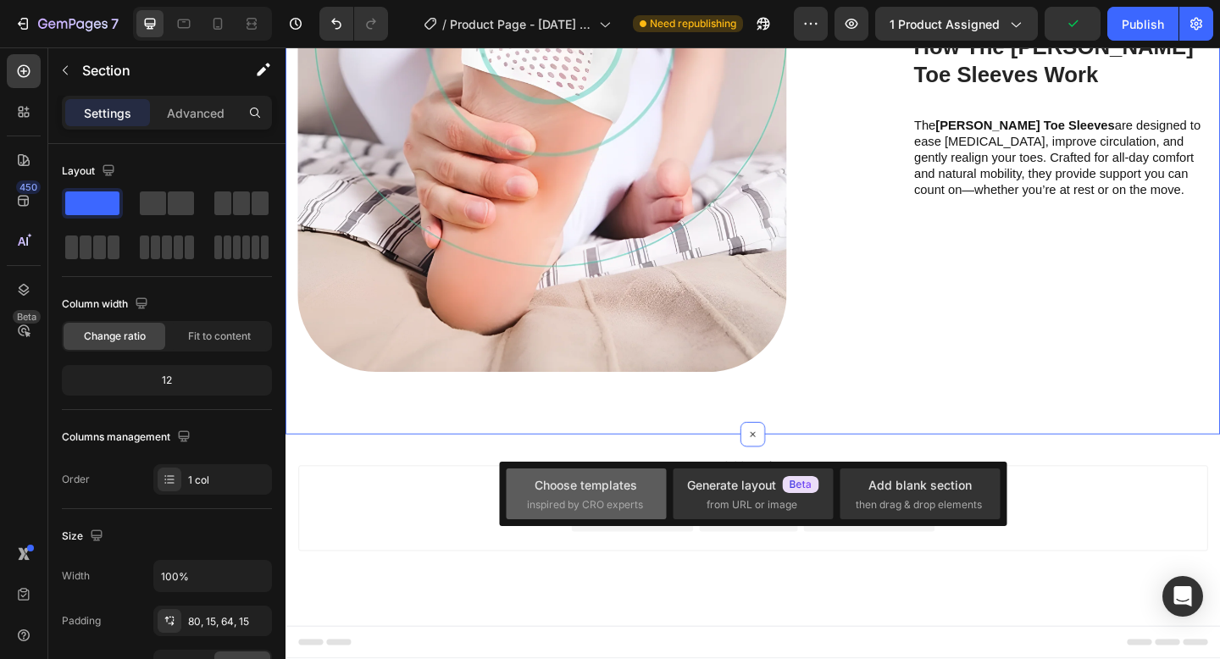
click at [605, 490] on div "Choose templates" at bounding box center [585, 485] width 102 height 18
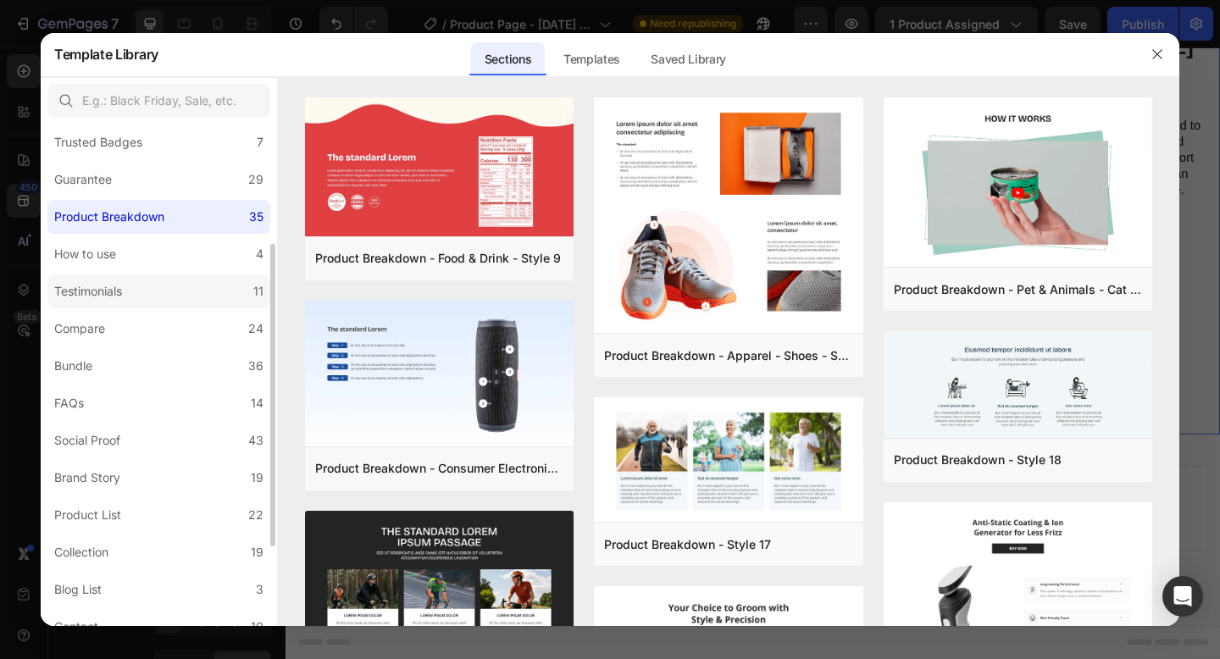
scroll to position [180, 0]
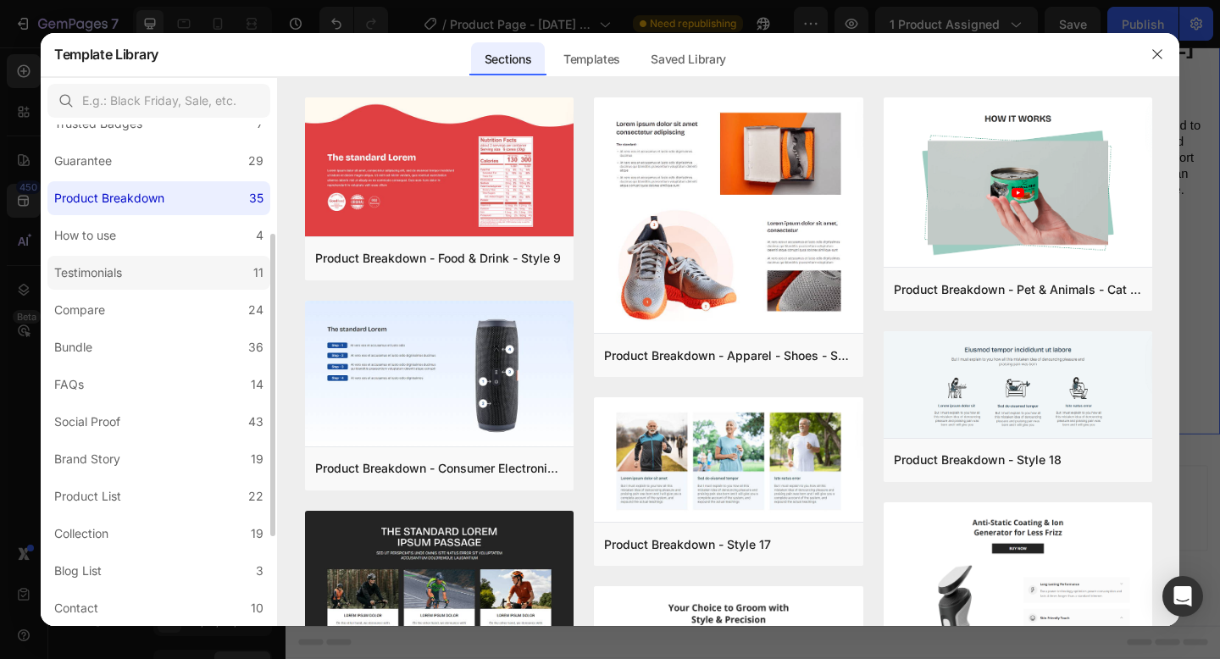
click at [191, 267] on label "Testimonials 11" at bounding box center [158, 273] width 223 height 34
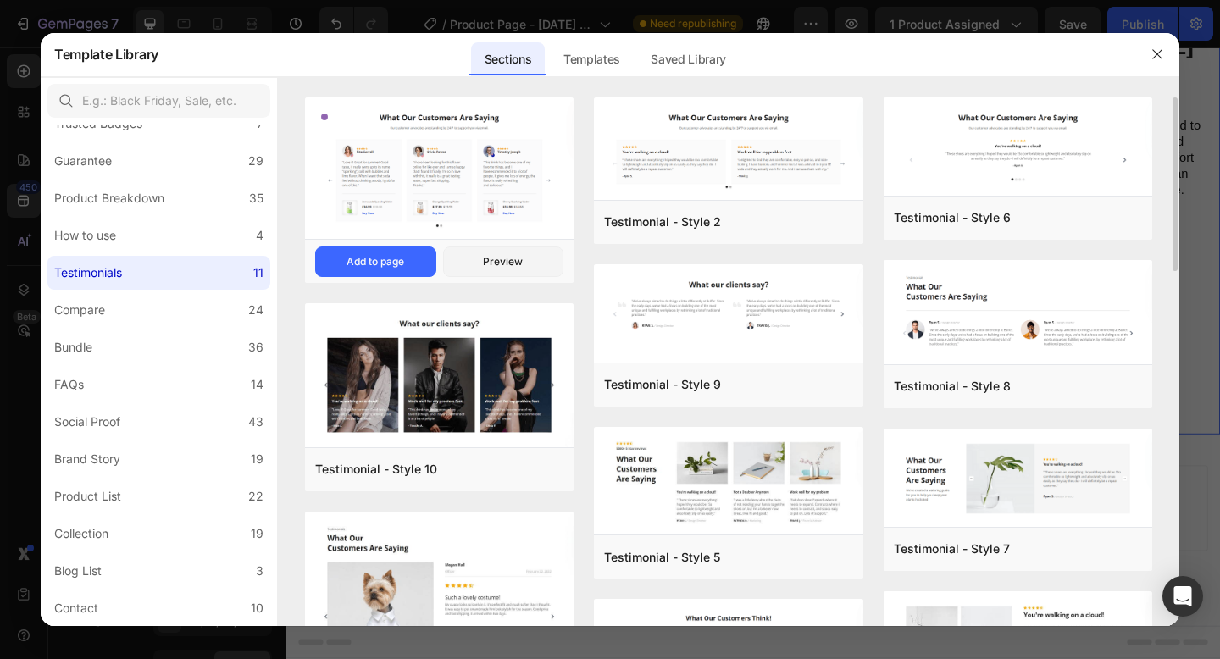
click at [468, 191] on img at bounding box center [439, 169] width 268 height 145
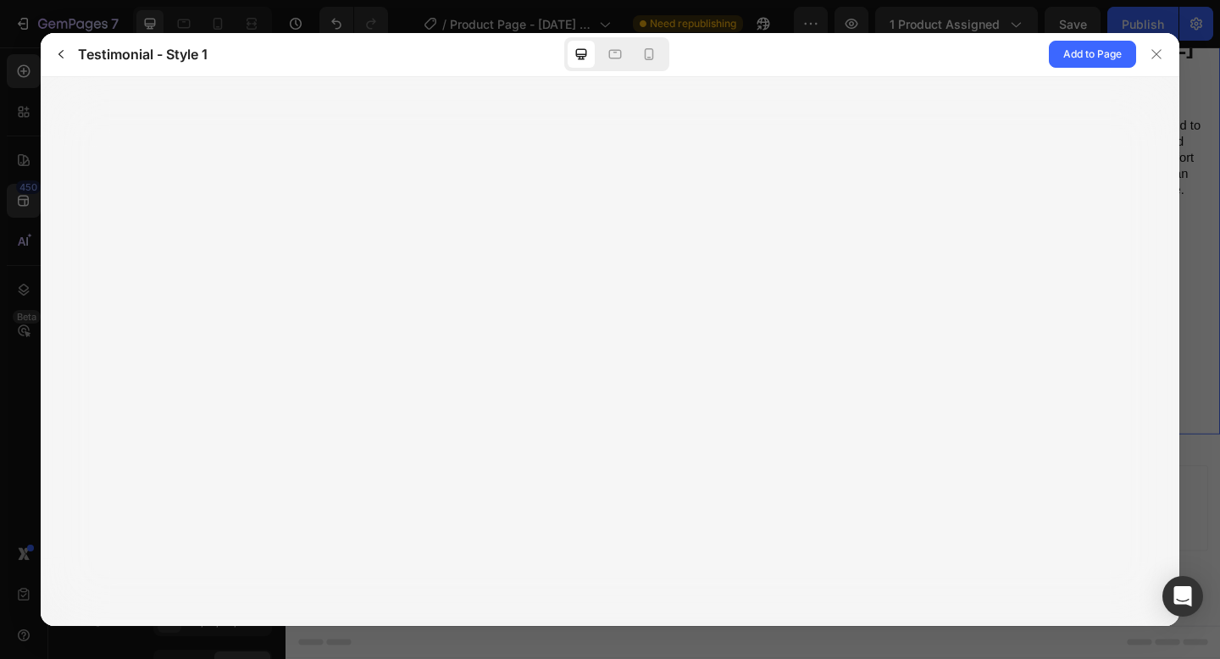
click at [645, 69] on div at bounding box center [616, 54] width 105 height 34
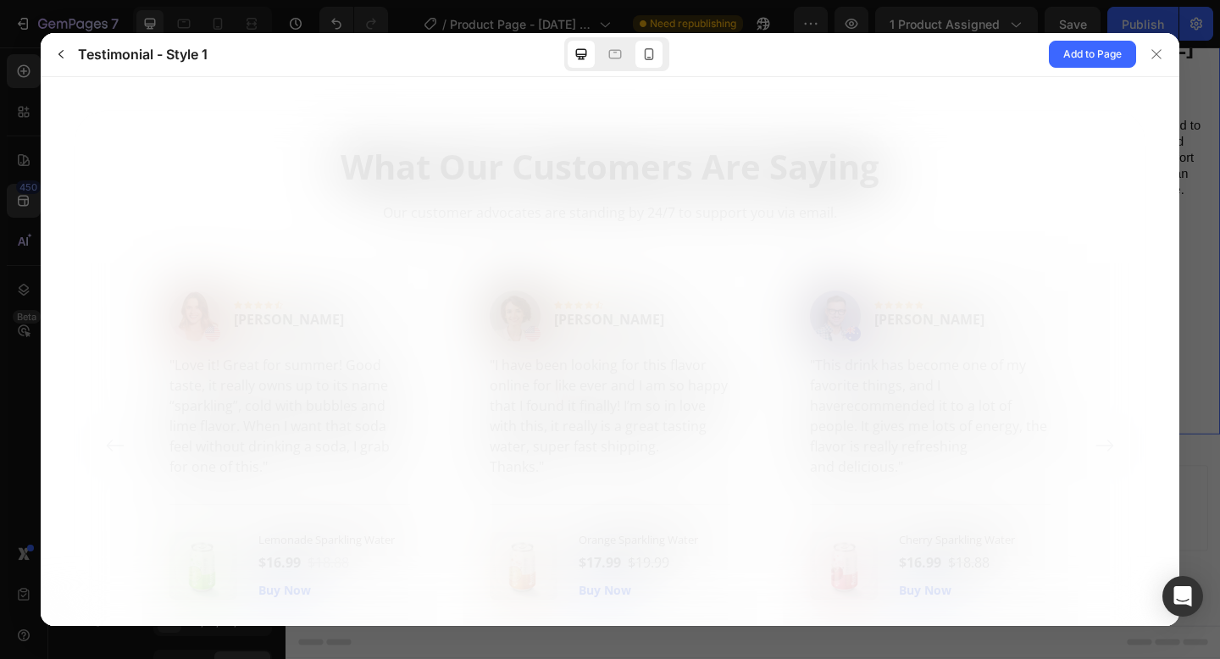
scroll to position [0, 0]
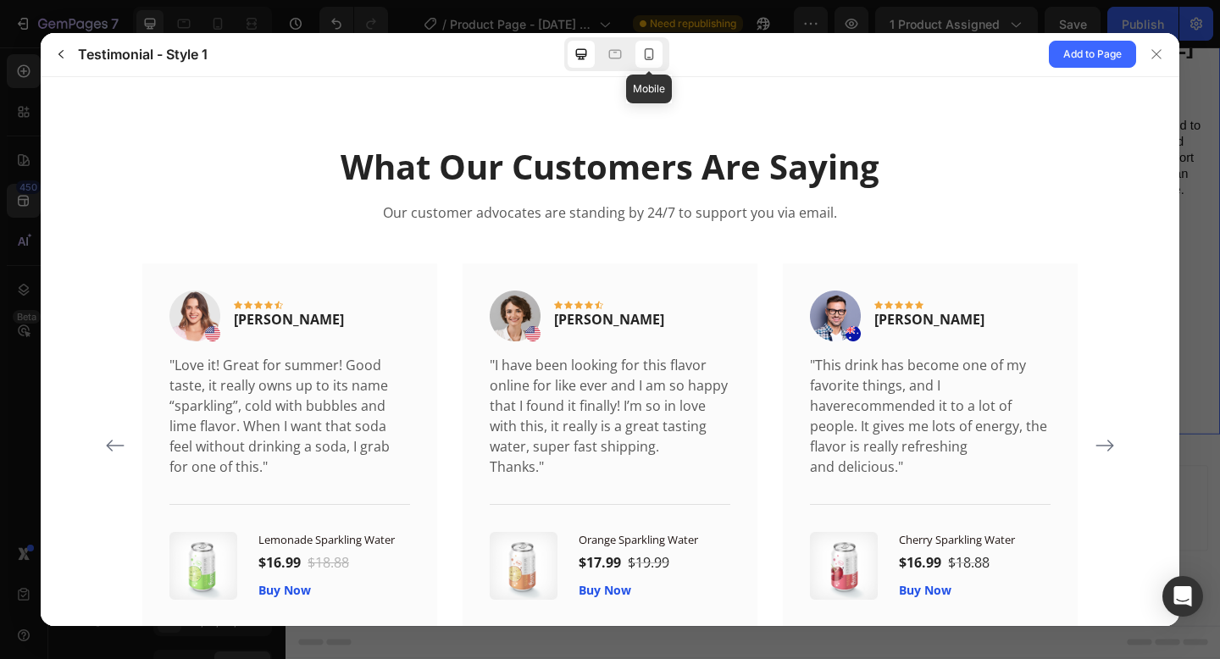
click at [649, 56] on icon at bounding box center [648, 54] width 17 height 17
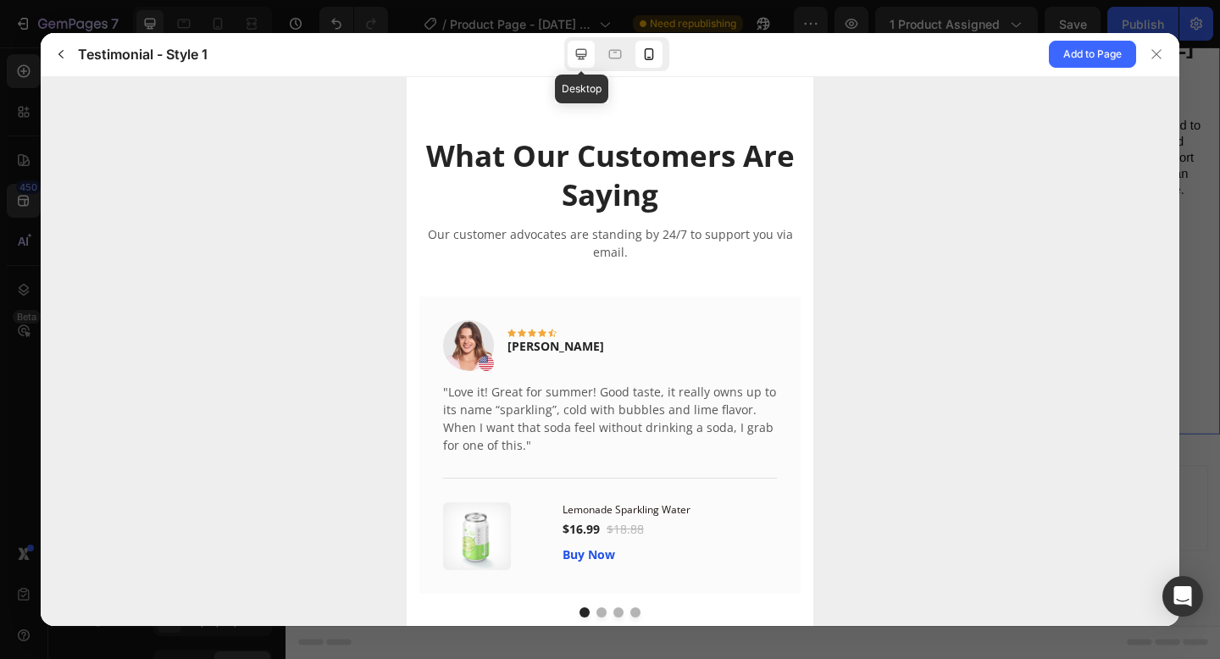
click at [585, 54] on icon at bounding box center [581, 54] width 11 height 11
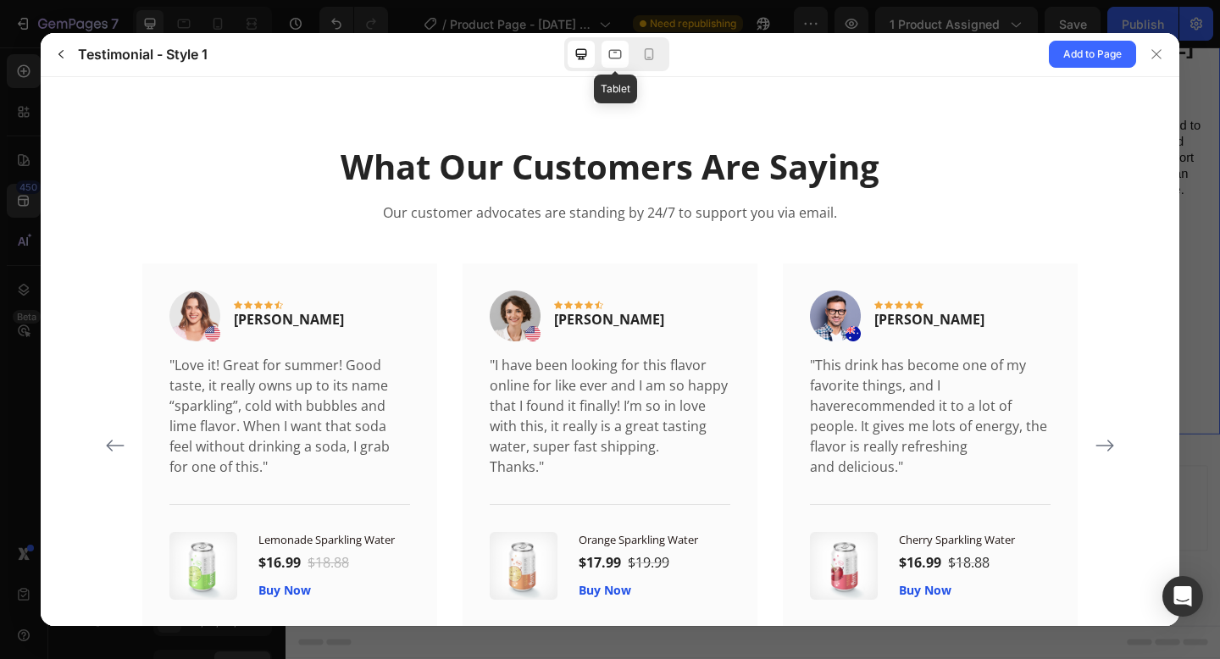
click at [620, 58] on icon at bounding box center [614, 54] width 17 height 17
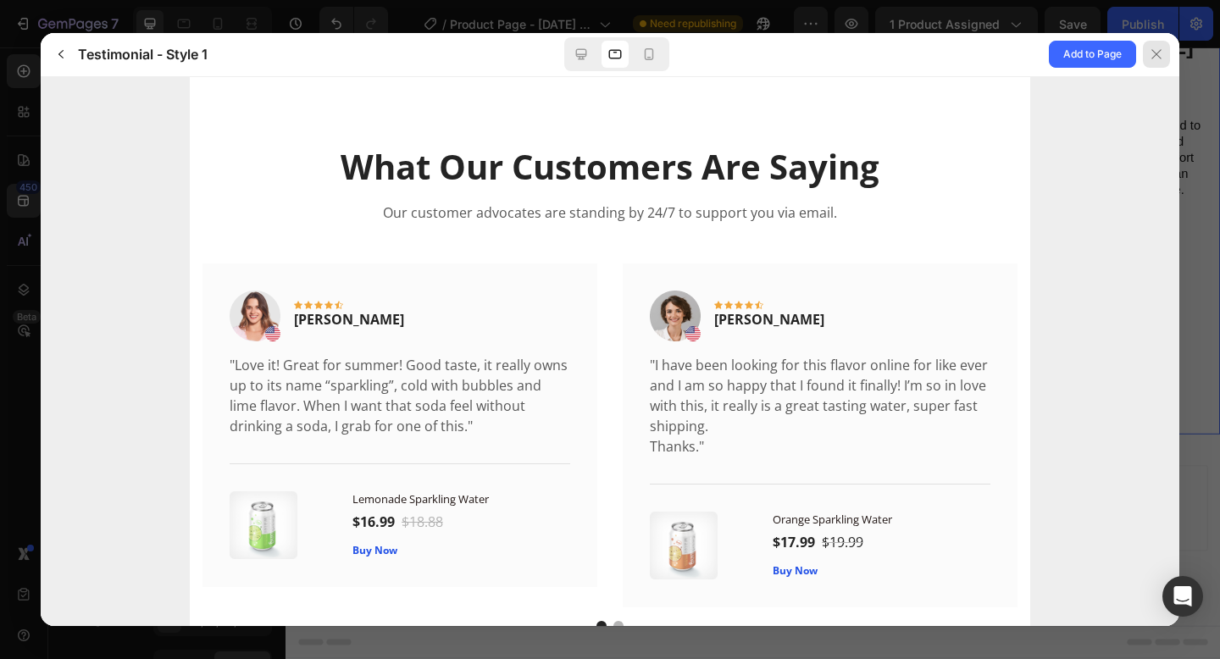
click at [1152, 56] on icon at bounding box center [1156, 54] width 14 height 14
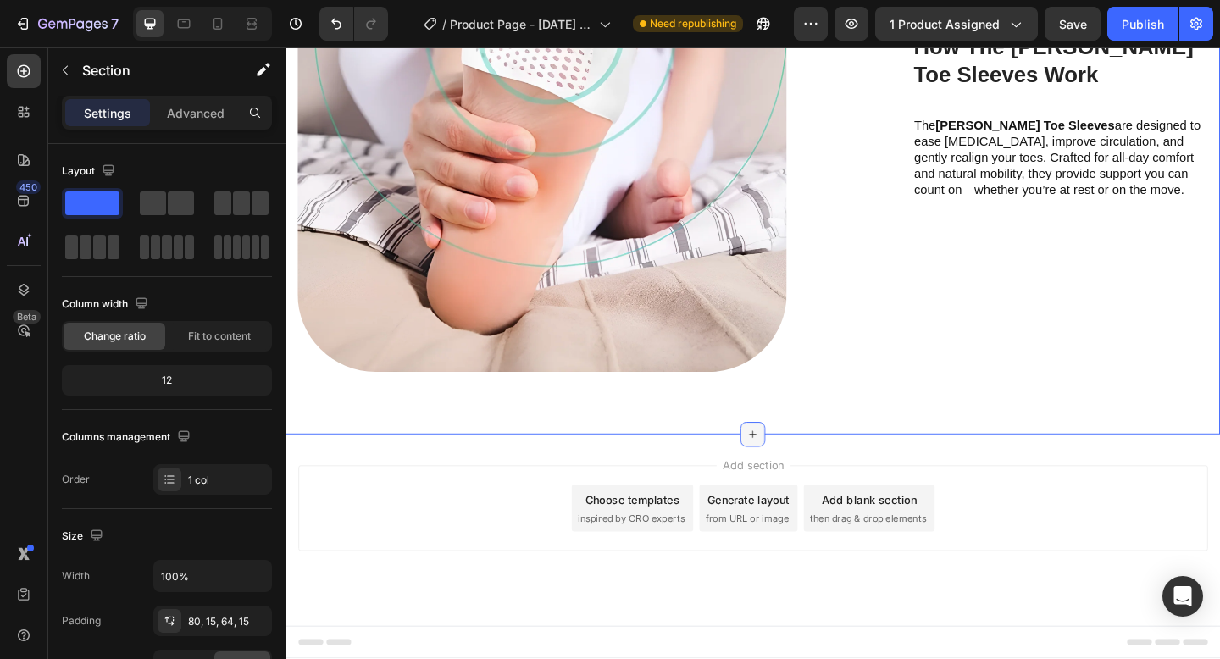
click at [798, 471] on icon at bounding box center [794, 469] width 14 height 14
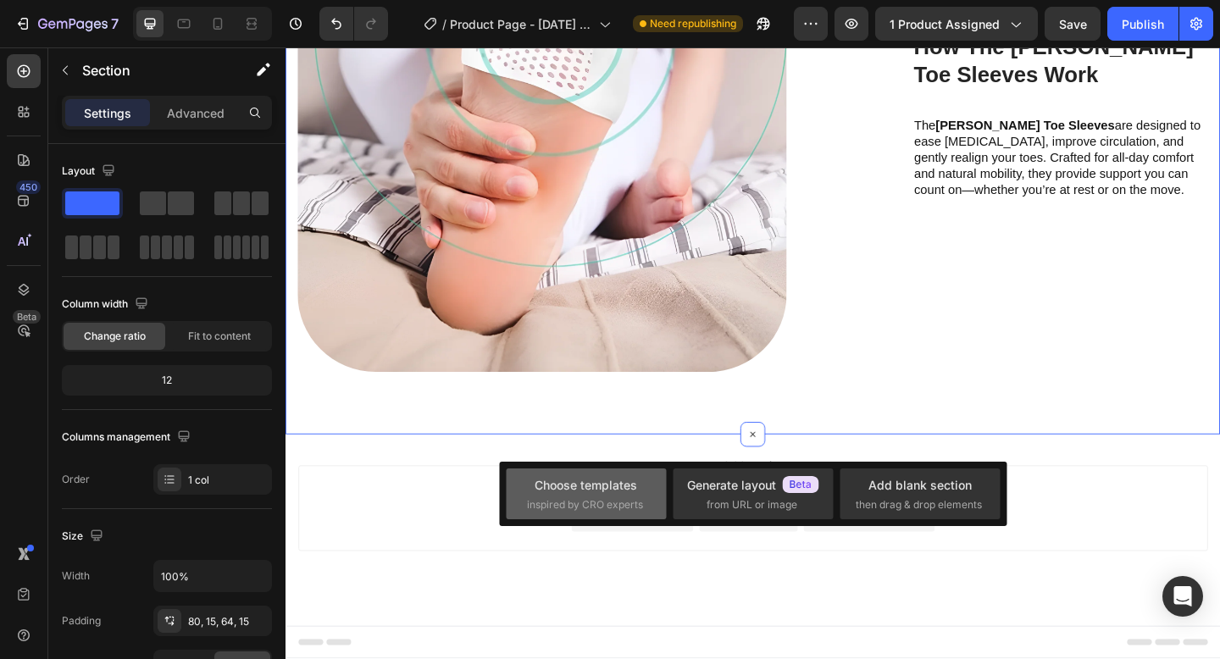
click at [672, 512] on div "Choose templates inspired by CRO experts" at bounding box center [752, 493] width 160 height 51
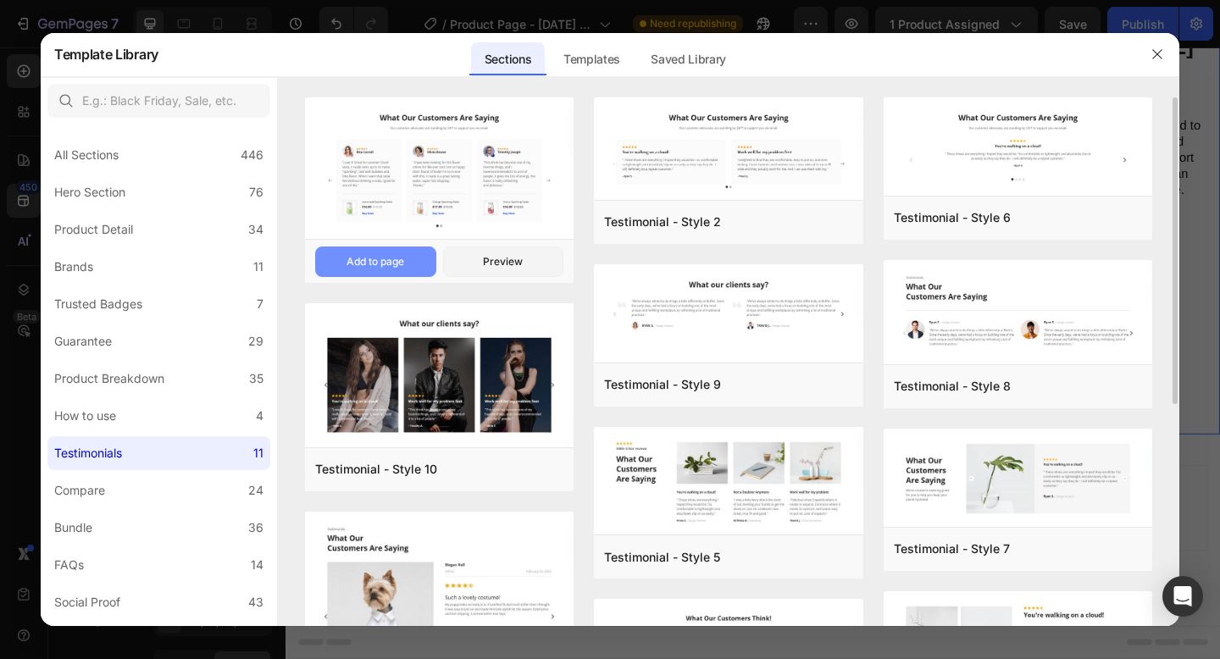
click at [391, 263] on div "Add to page" at bounding box center [375, 261] width 58 height 15
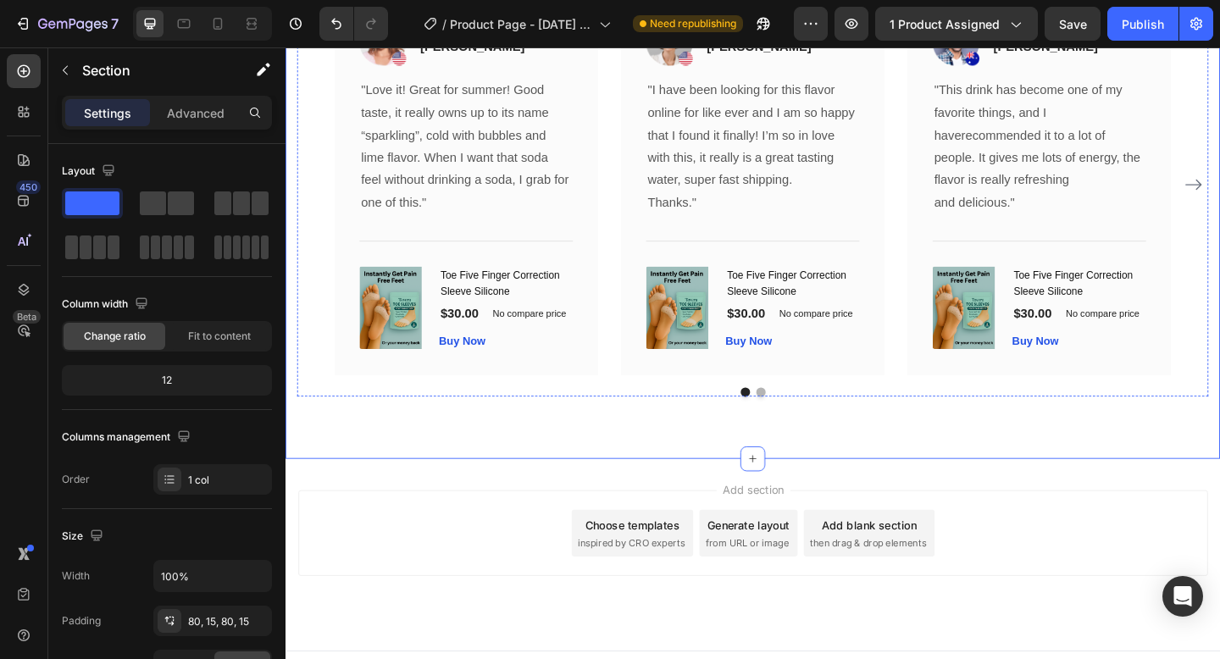
scroll to position [2244, 0]
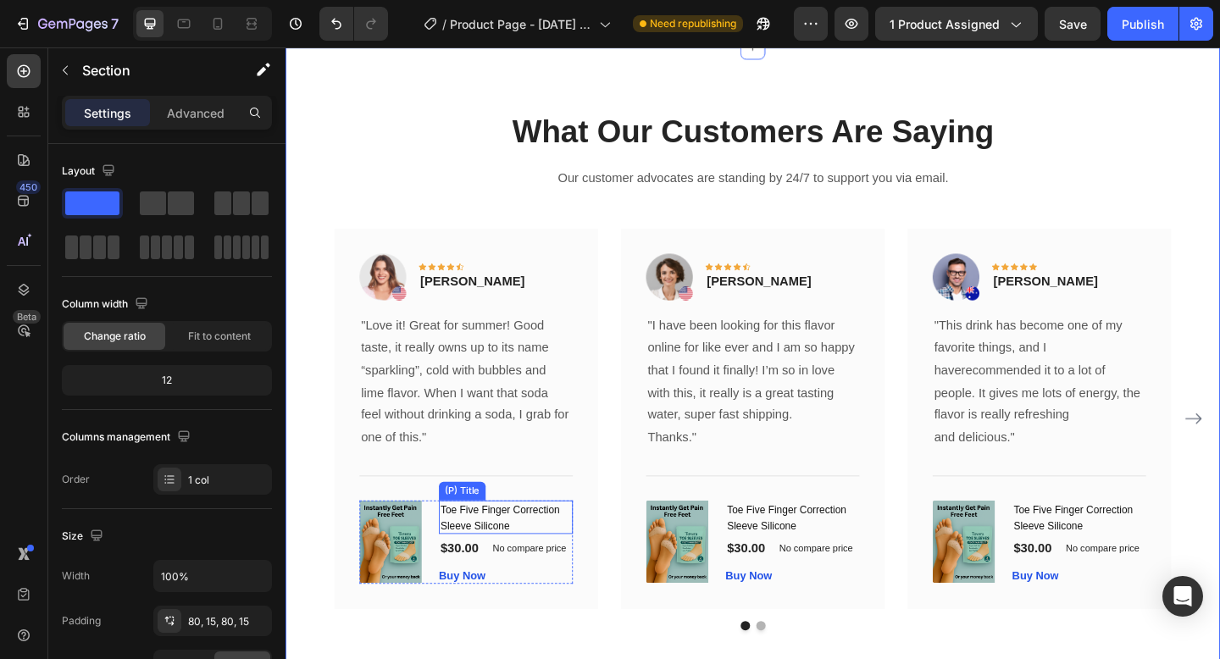
click at [539, 580] on div "Toe Five Finger Correction Sleeve Silicone (P) Title $30.00 (P) Price (P) Price…" at bounding box center [525, 585] width 146 height 91
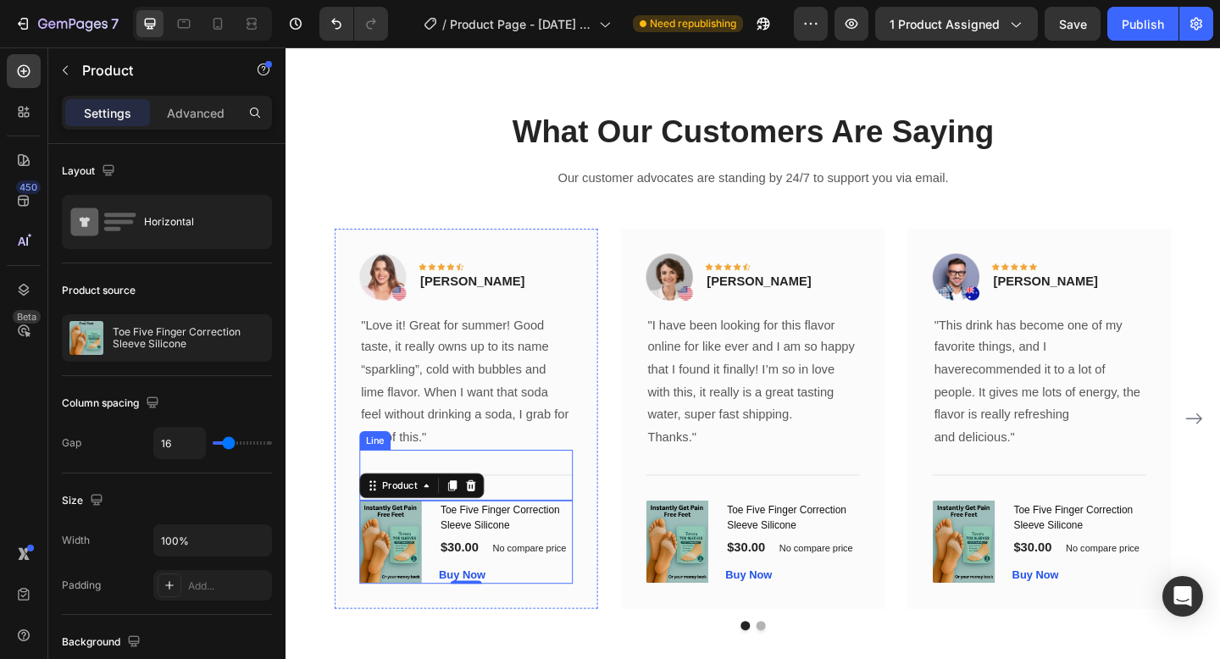
click at [520, 530] on div "Title Line" at bounding box center [482, 512] width 232 height 55
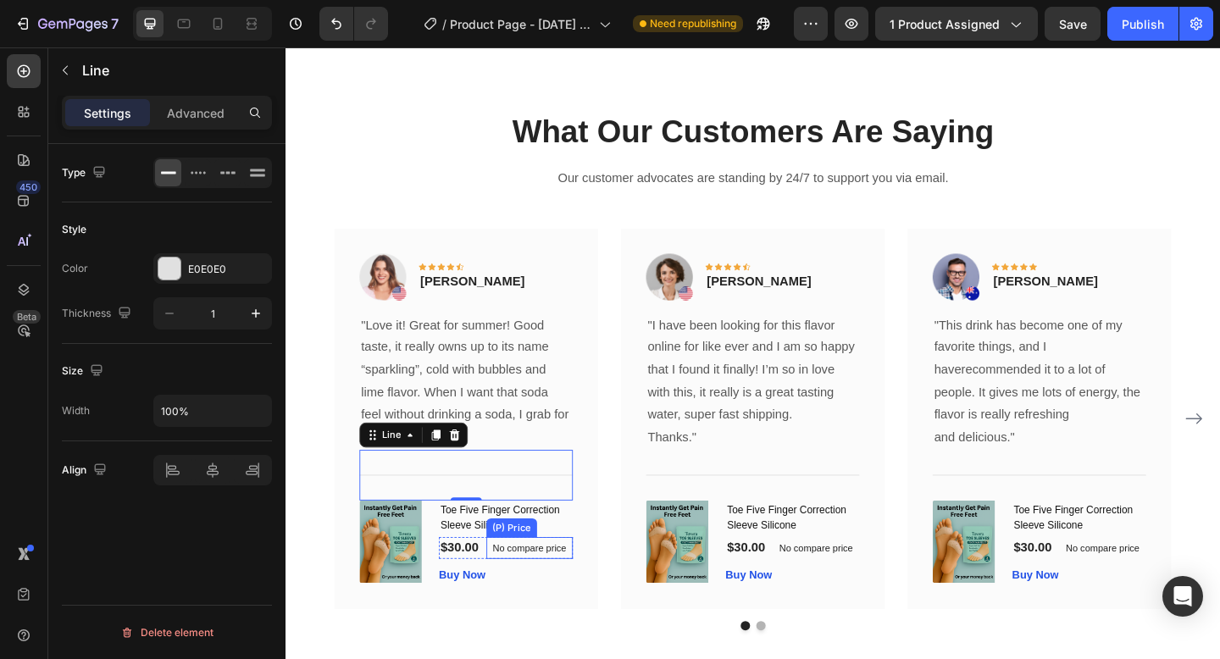
click at [520, 589] on p "No compare price" at bounding box center [551, 592] width 80 height 10
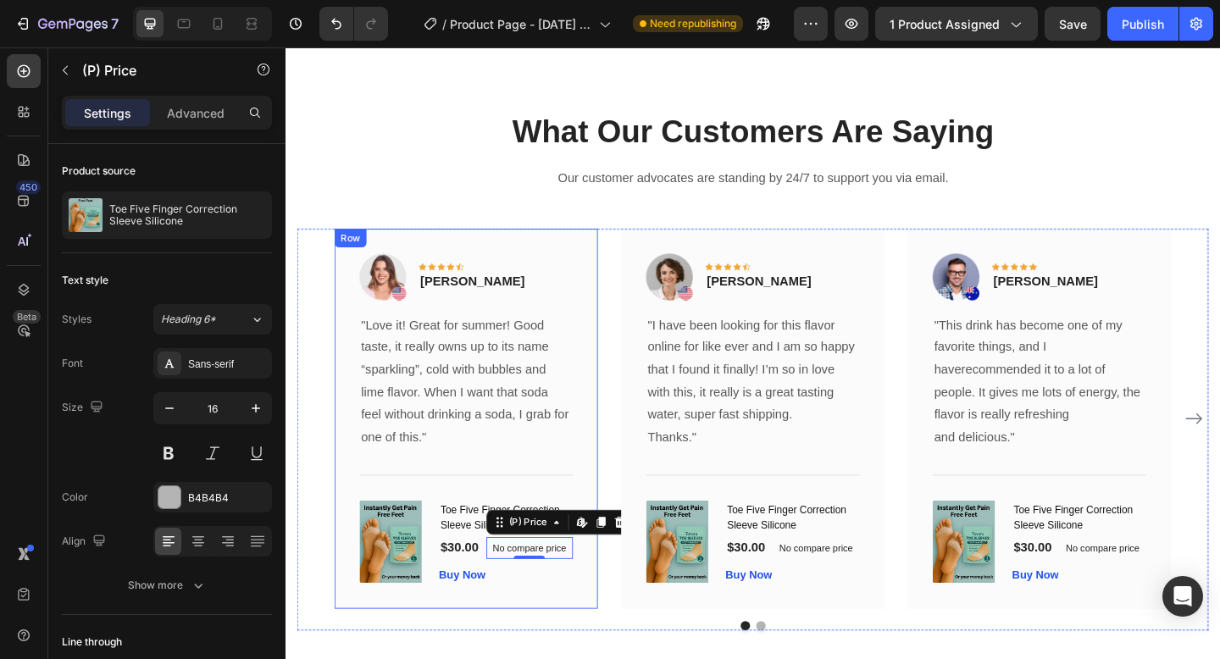
click at [528, 656] on div "Image Icon Icon Icon Icon Icon Row [PERSON_NAME] Text block Row "Love it! Great…" at bounding box center [482, 452] width 286 height 414
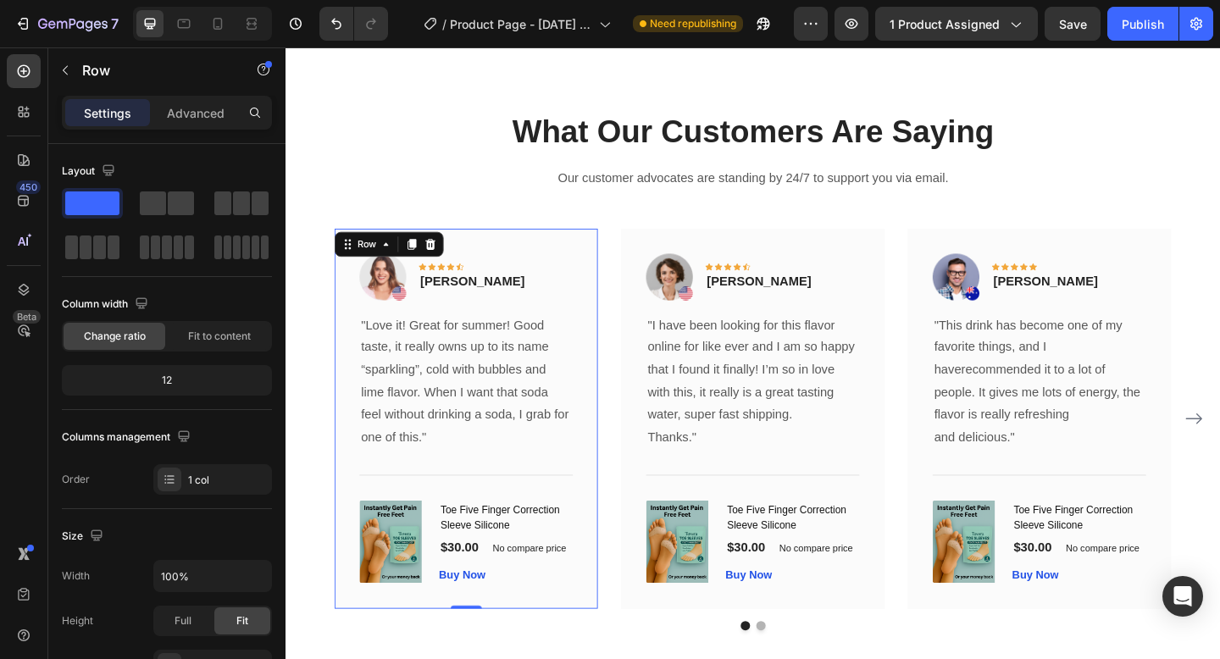
click at [533, 646] on div "Image Icon Icon Icon Icon Icon Row [PERSON_NAME] Text block Row "Love it! Great…" at bounding box center [482, 452] width 286 height 414
click at [538, 633] on div "Image Icon Icon Icon Icon Icon Row [PERSON_NAME] Text block Row "Love it! Great…" at bounding box center [482, 452] width 286 height 414
click at [406, 317] on img at bounding box center [391, 297] width 51 height 51
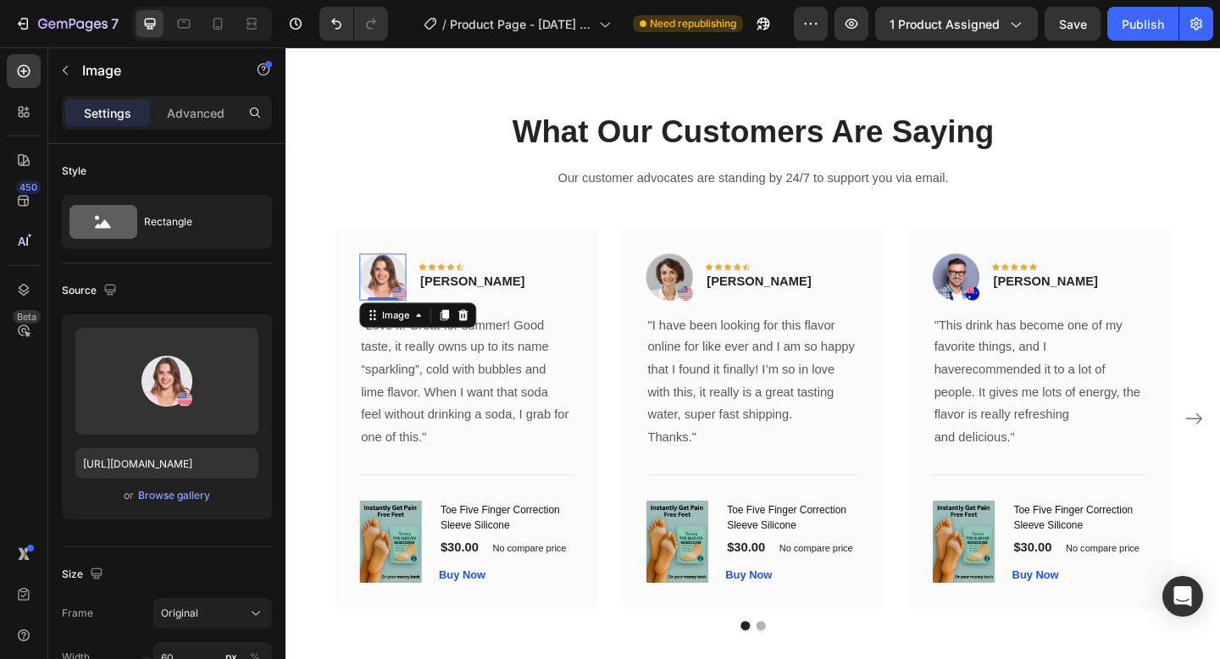
click at [406, 317] on img at bounding box center [391, 297] width 51 height 51
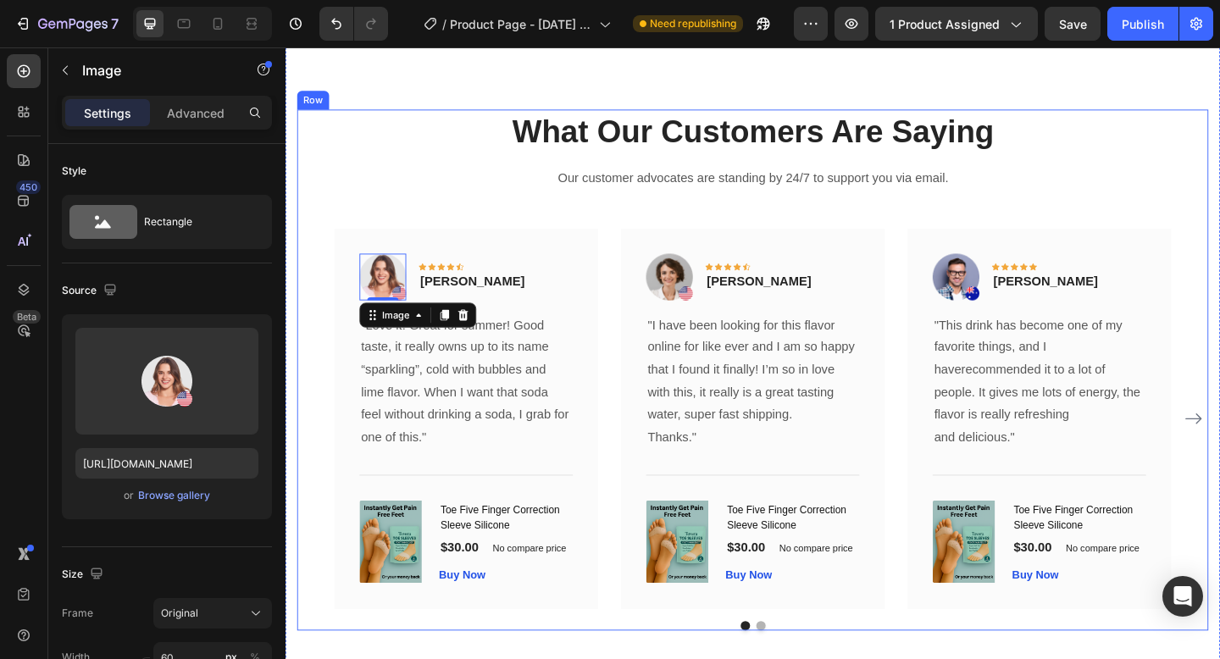
click at [534, 223] on div "What Our Customers Are Saying Heading Our customer advocates are standing by 24…" at bounding box center [793, 398] width 991 height 567
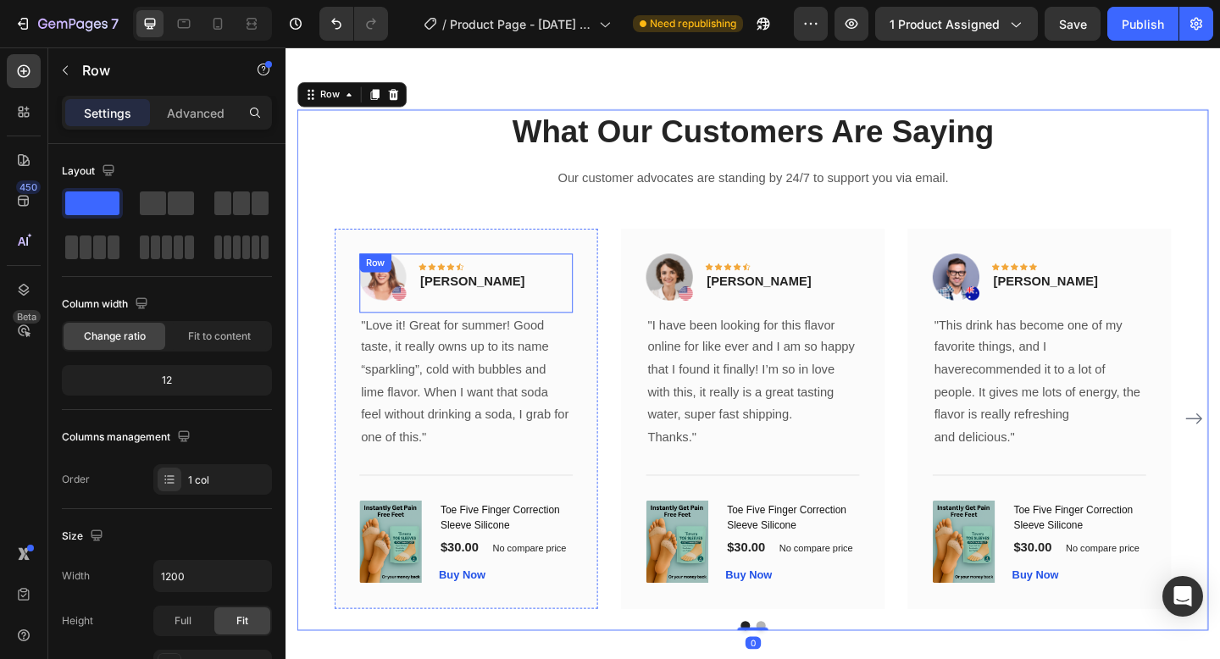
click at [390, 316] on img at bounding box center [391, 297] width 51 height 51
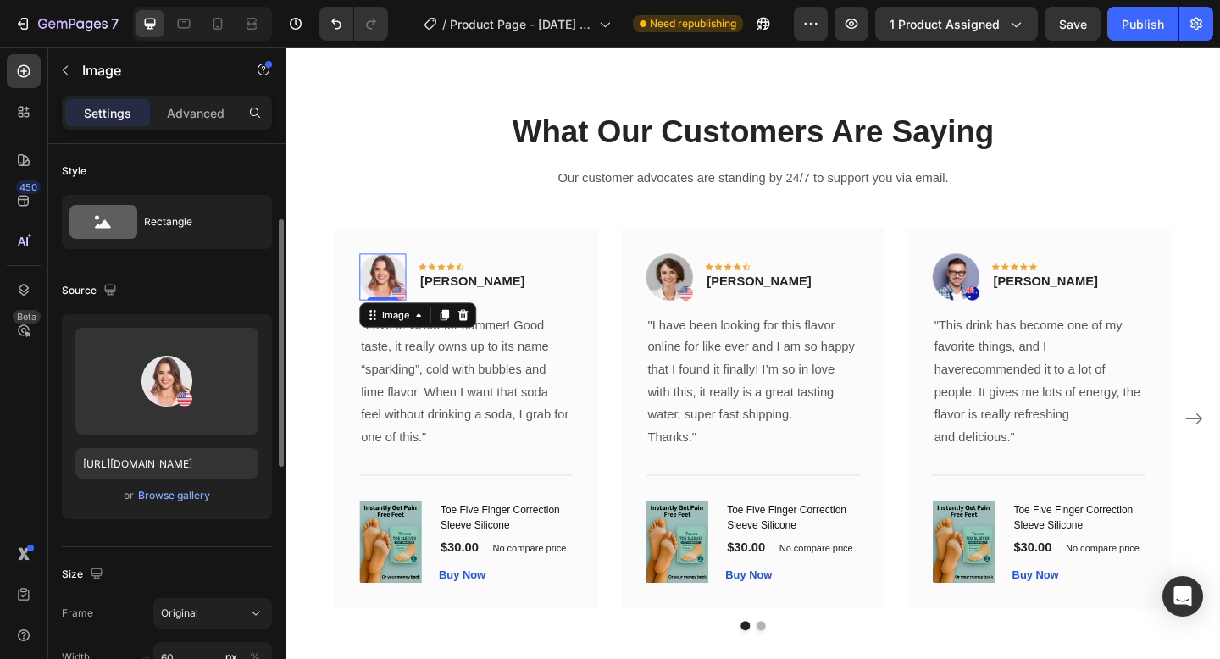
scroll to position [88, 0]
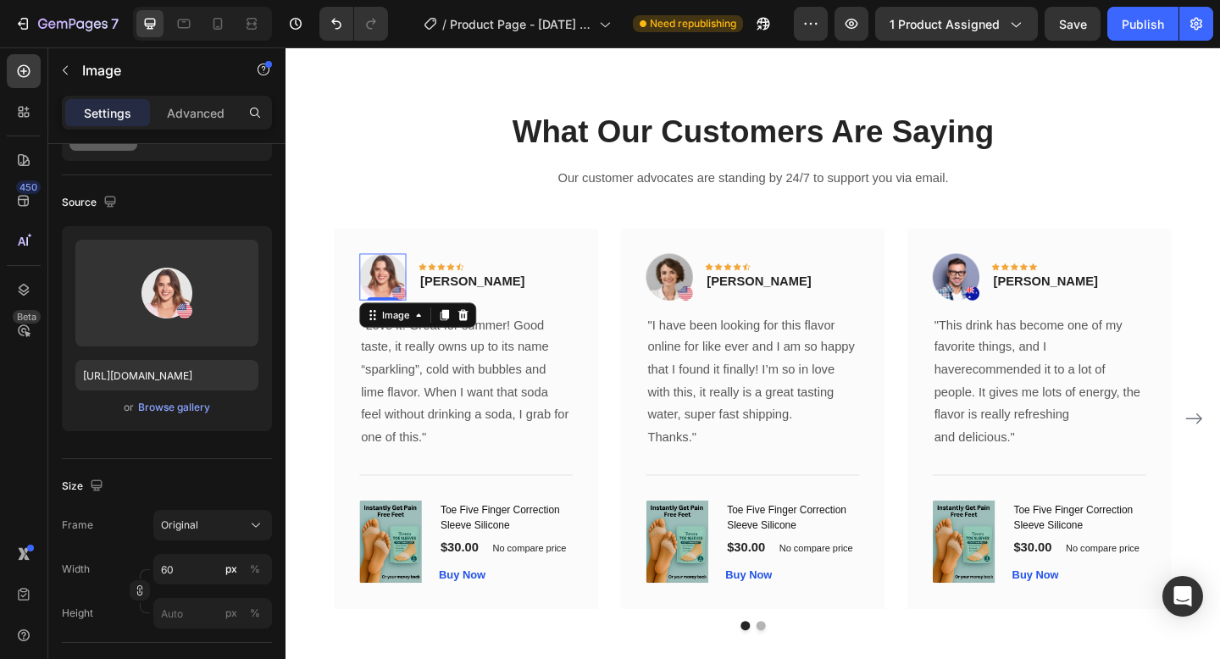
click at [479, 429] on p ""Love it! Great for summer! Good taste, it really owns up to its name “sparklin…" at bounding box center [482, 411] width 229 height 147
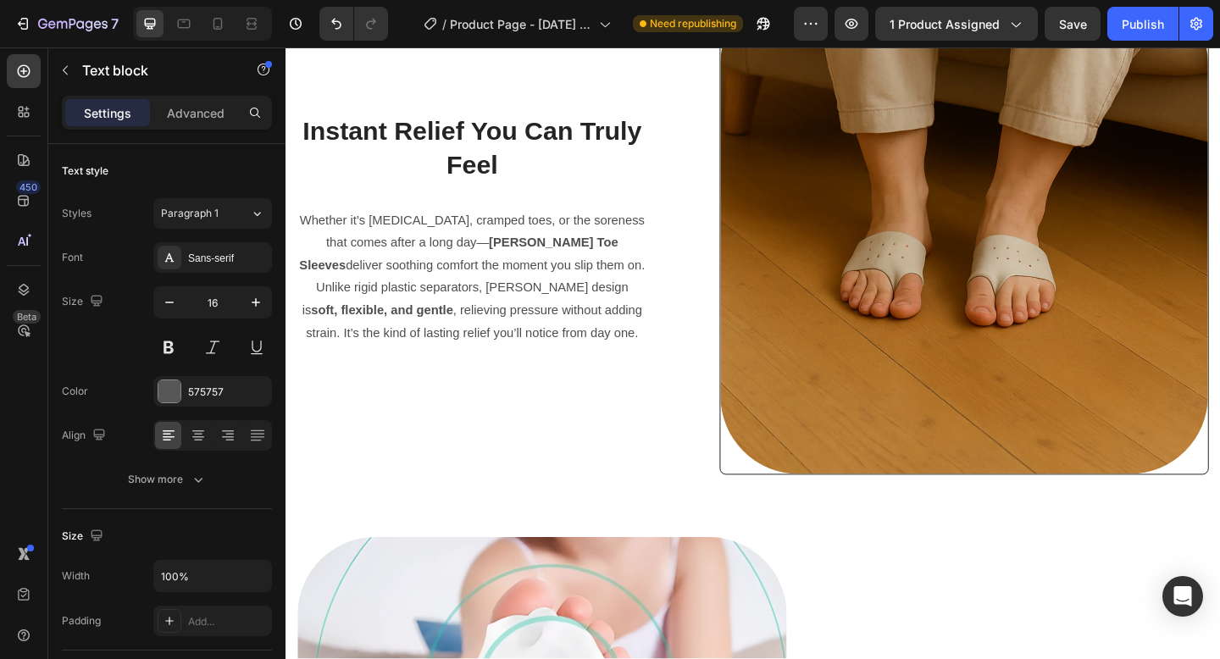
scroll to position [1113, 0]
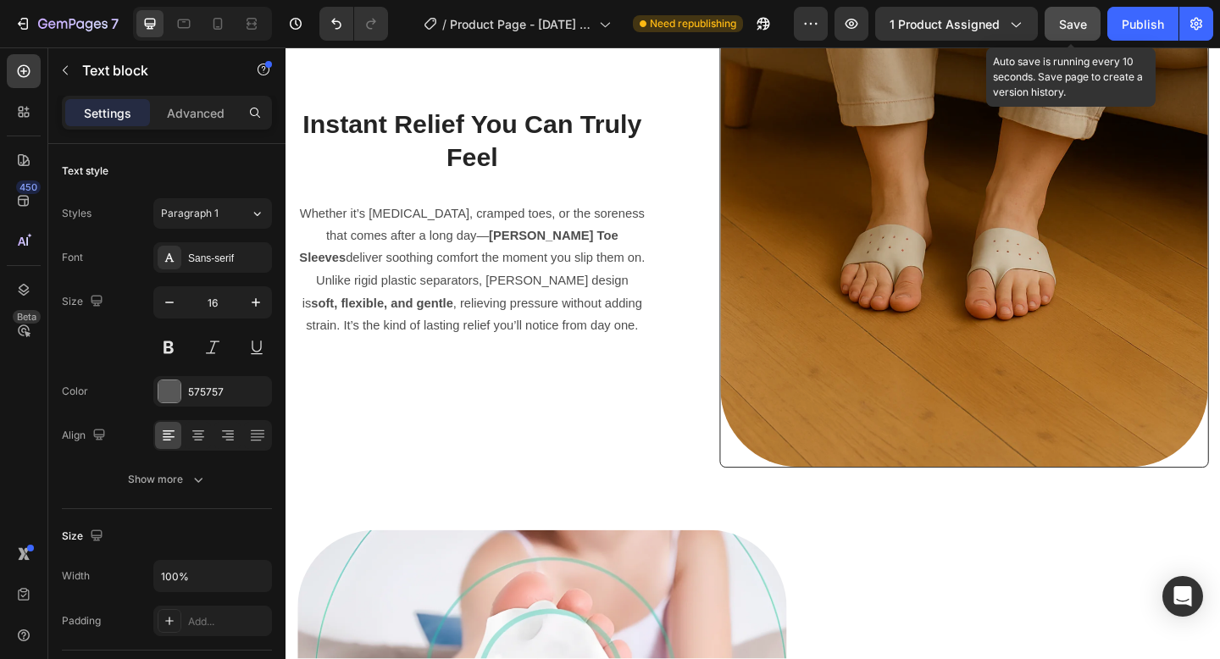
drag, startPoint x: 869, startPoint y: 1, endPoint x: 1077, endPoint y: 40, distance: 212.0
click at [1077, 40] on button "Save" at bounding box center [1072, 24] width 56 height 34
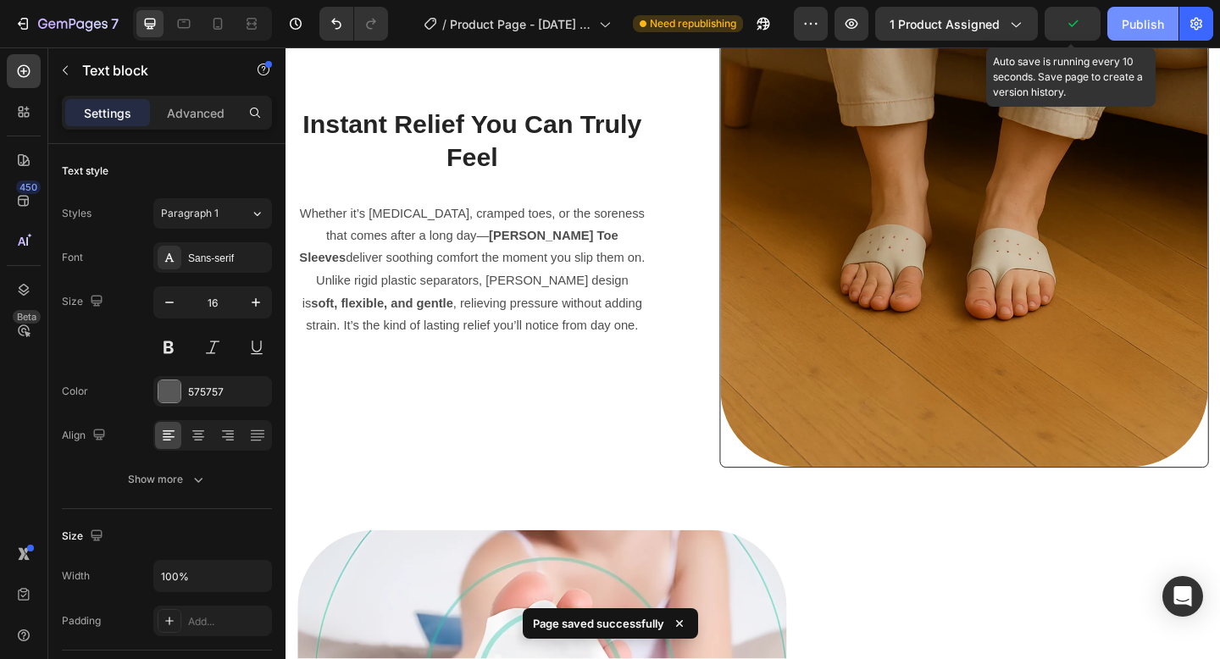
click at [1124, 32] on button "Publish" at bounding box center [1142, 24] width 71 height 34
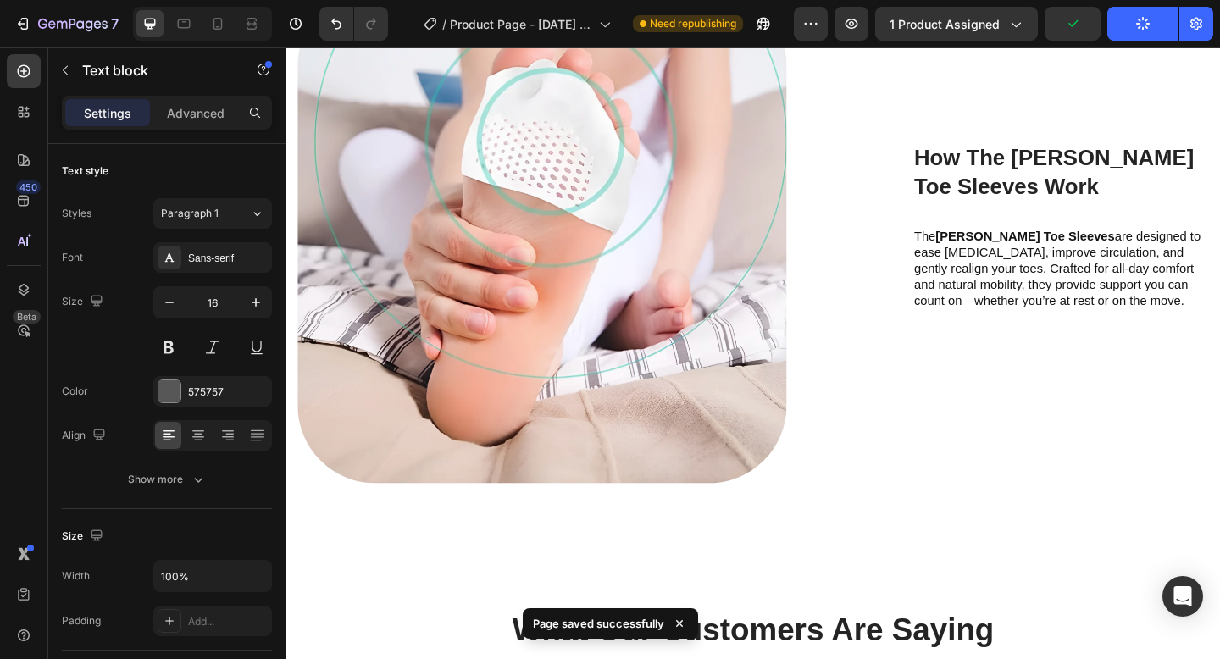
scroll to position [2245, 0]
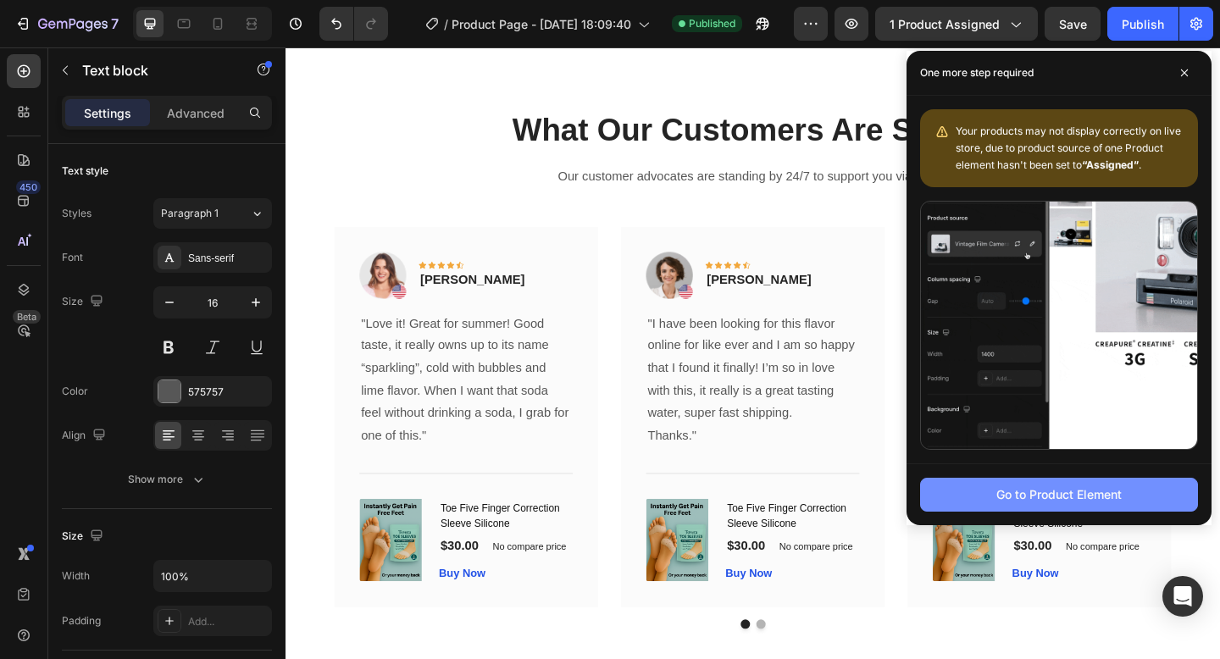
click at [1089, 505] on button "Go to Product Element" at bounding box center [1059, 495] width 278 height 34
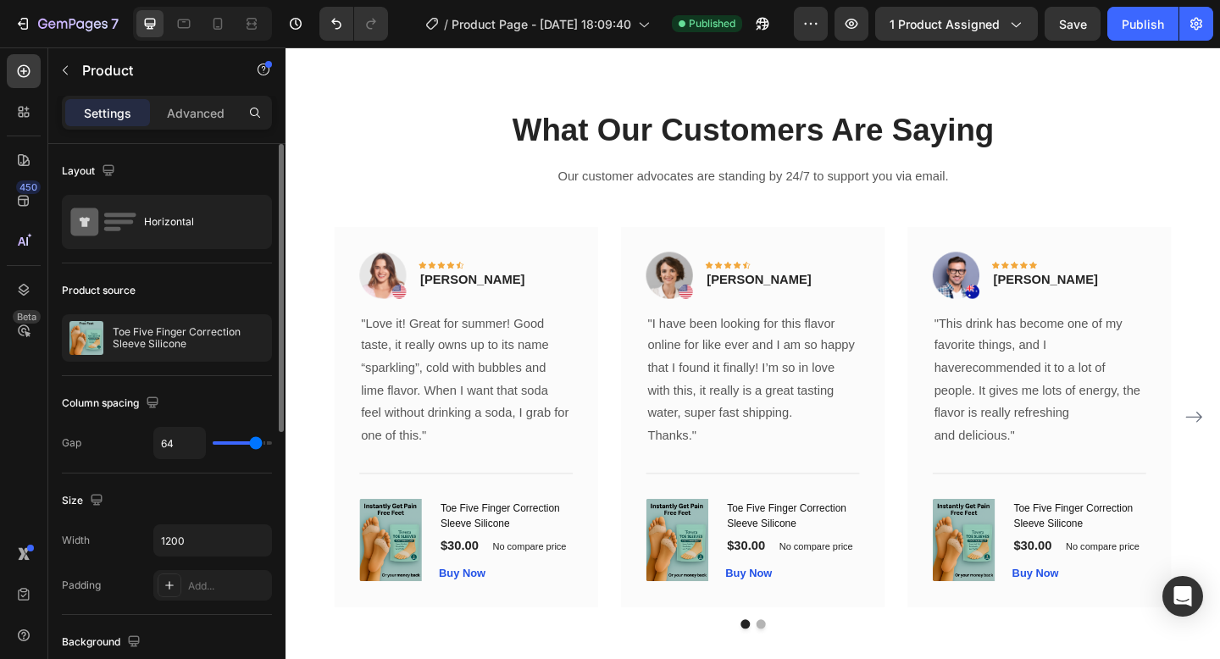
click at [188, 331] on p "Toe Five Finger Correction Sleeve Silicone" at bounding box center [189, 338] width 152 height 24
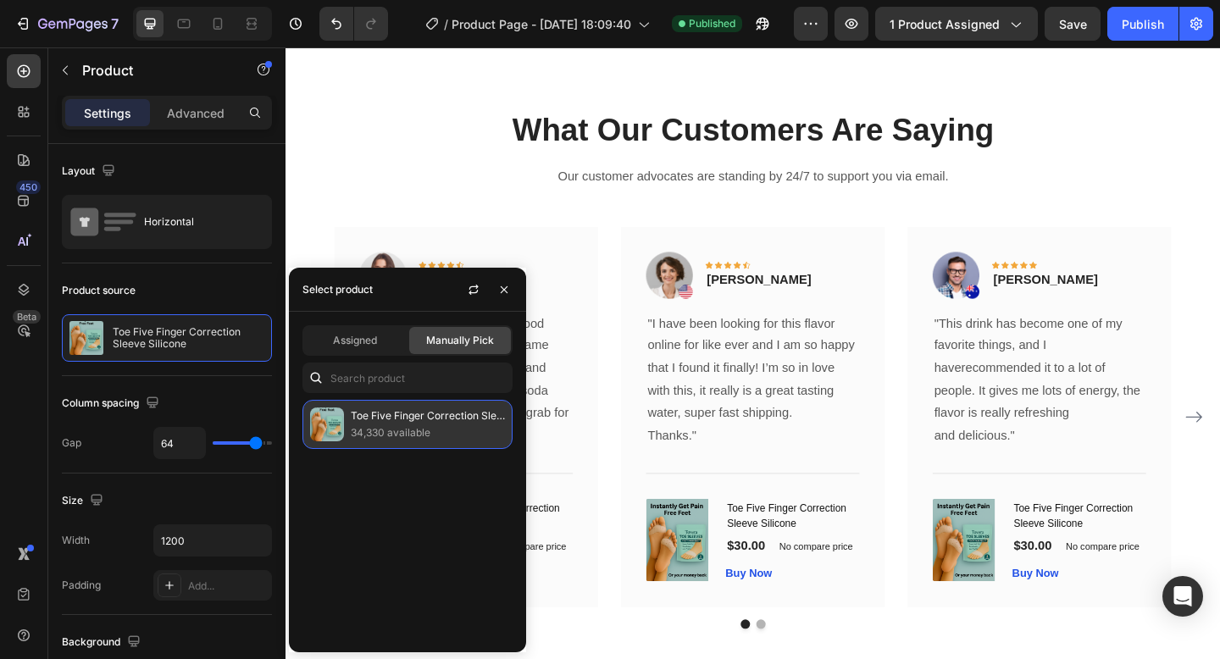
click at [369, 409] on p "Toe Five Finger Correction Sleeve Silicone" at bounding box center [428, 415] width 154 height 17
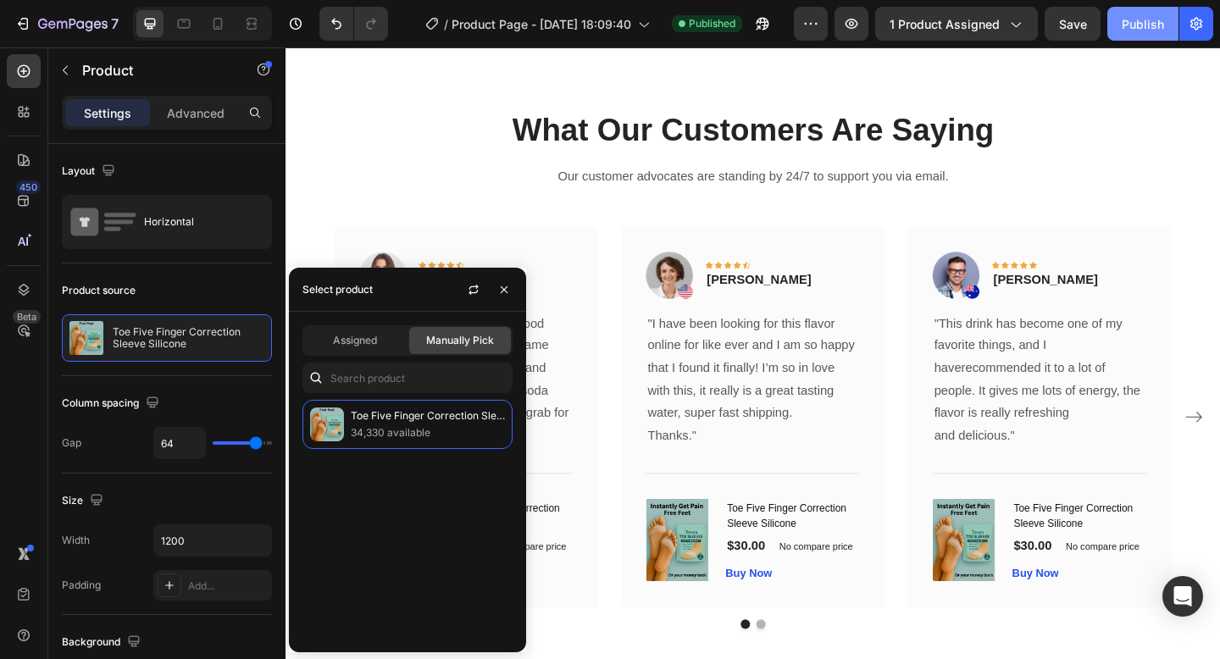
click at [1121, 31] on div "Publish" at bounding box center [1142, 24] width 42 height 18
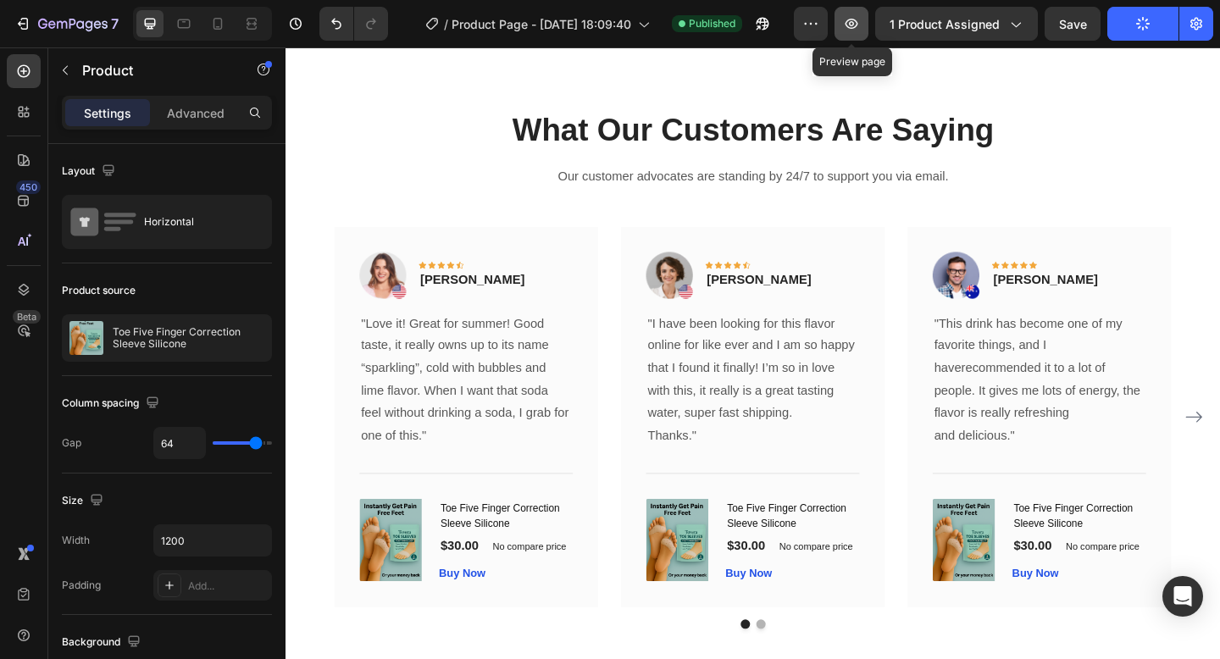
click at [855, 28] on icon "button" at bounding box center [851, 24] width 13 height 10
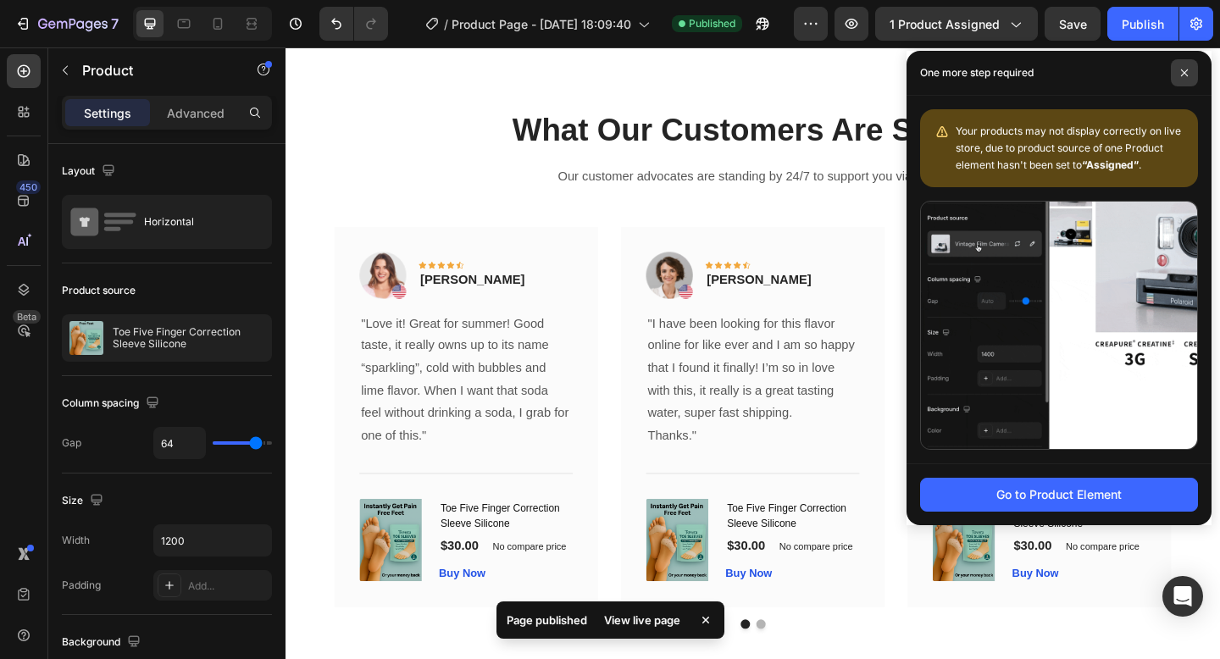
click at [1181, 70] on icon at bounding box center [1184, 72] width 7 height 7
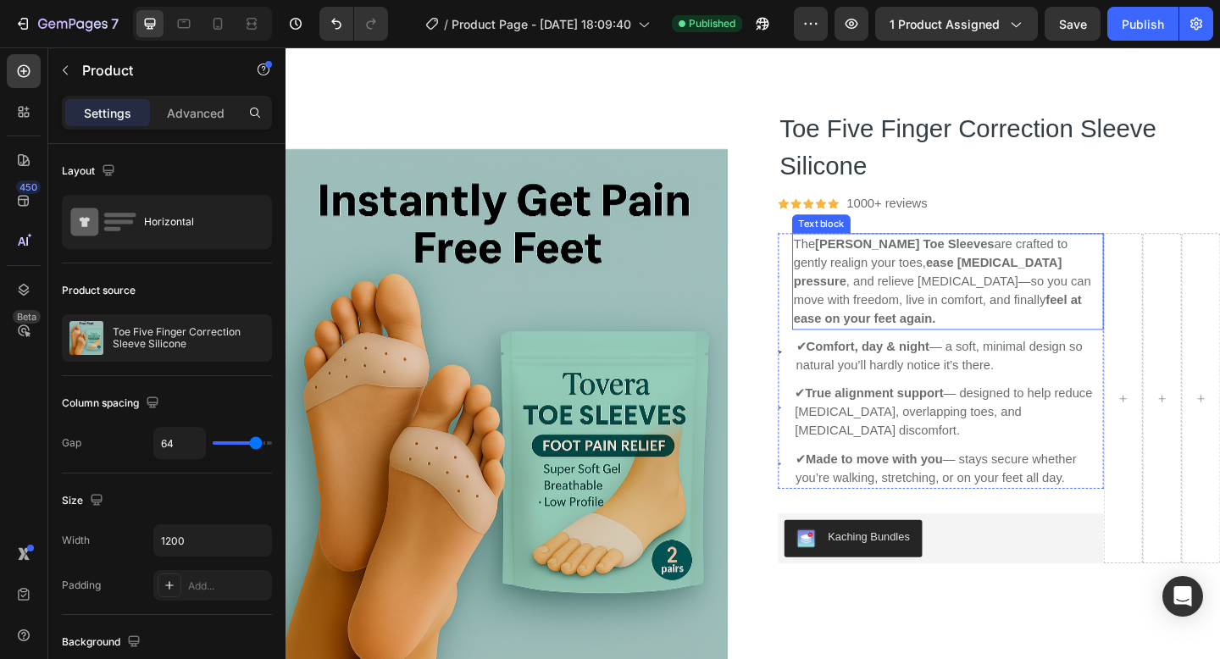
scroll to position [37, 0]
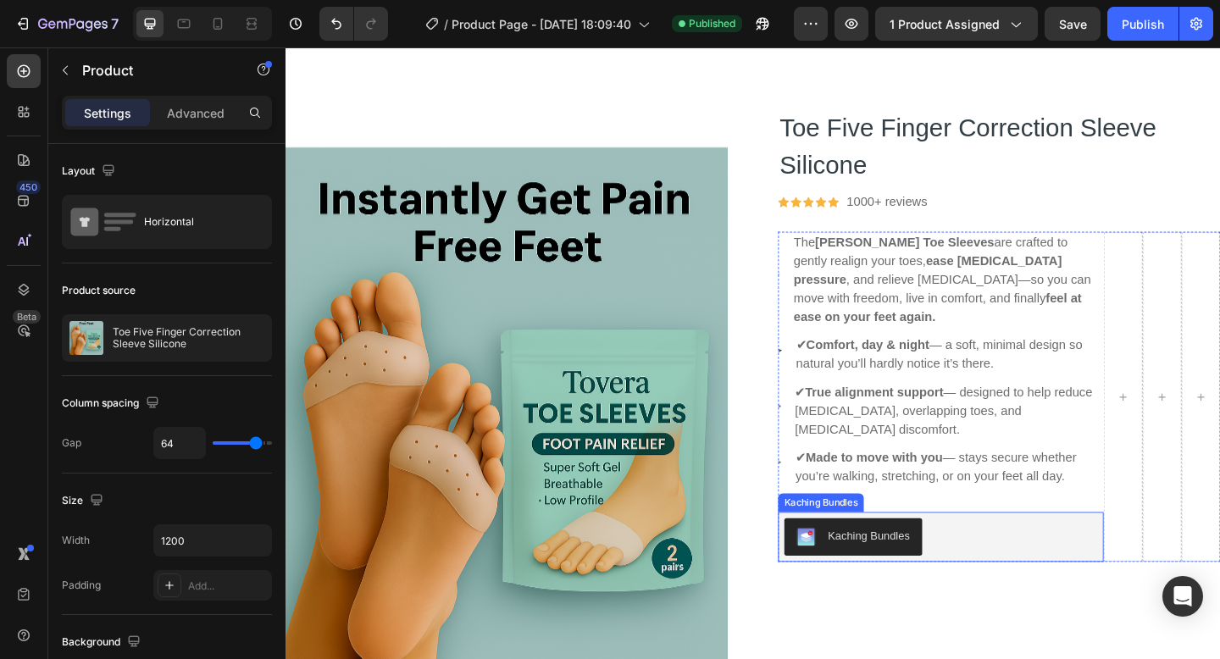
click at [989, 560] on div "Kaching Bundles" at bounding box center [997, 580] width 340 height 41
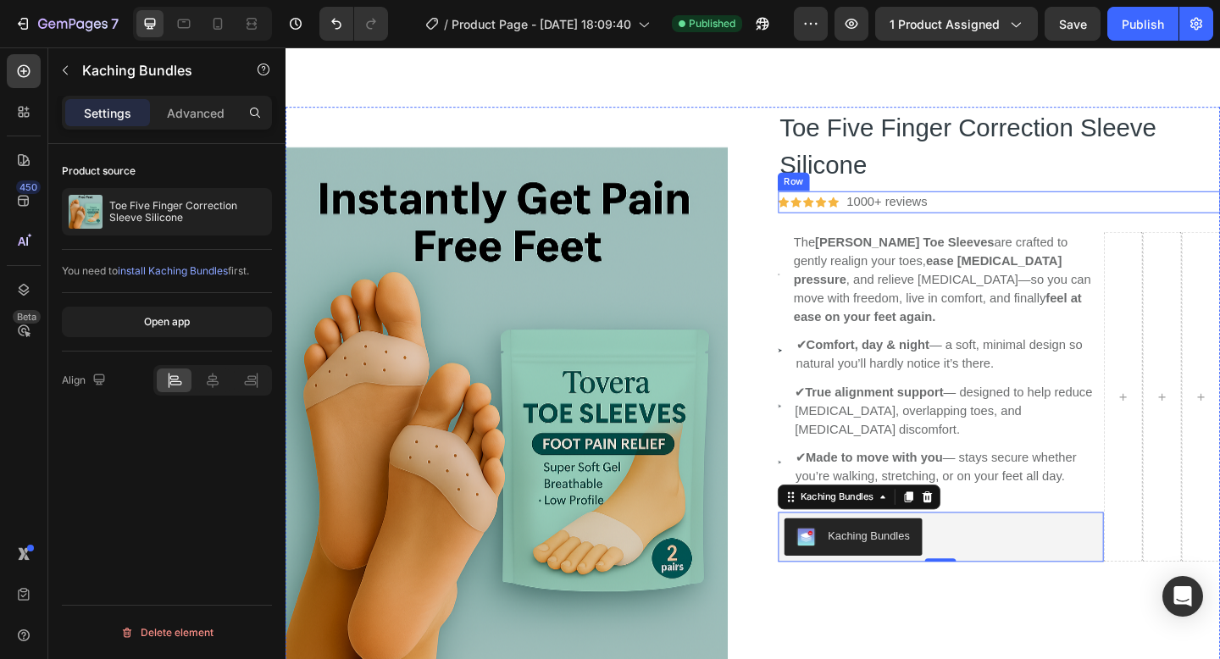
scroll to position [0, 0]
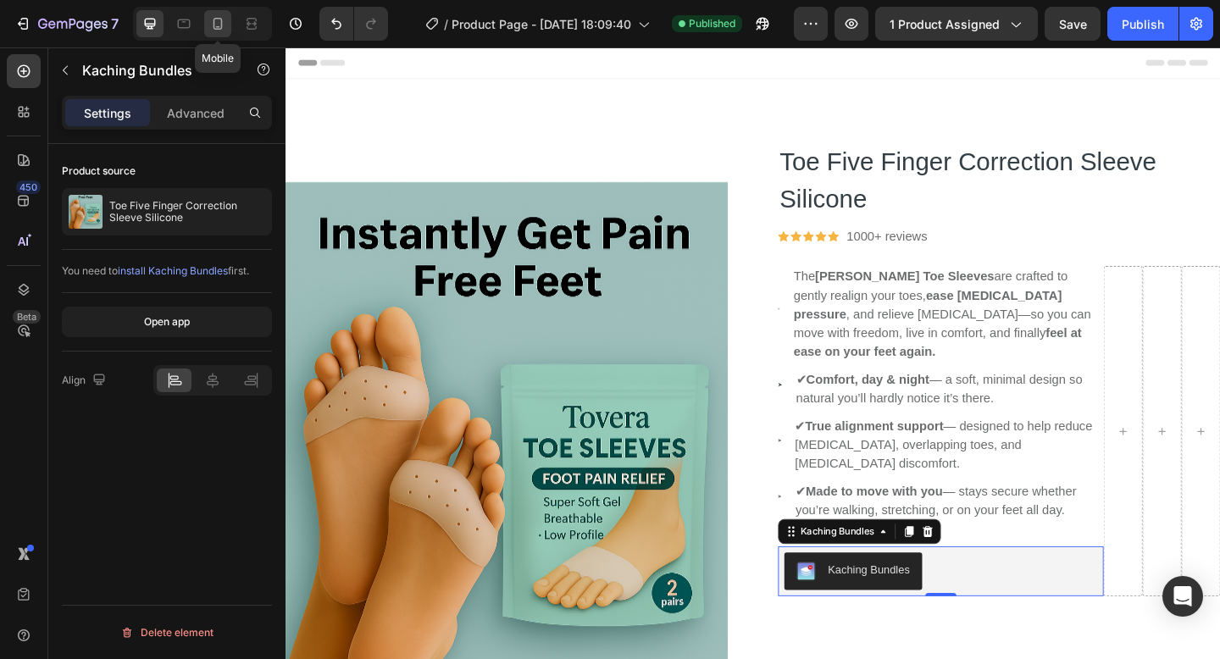
click at [227, 26] on div at bounding box center [217, 23] width 27 height 27
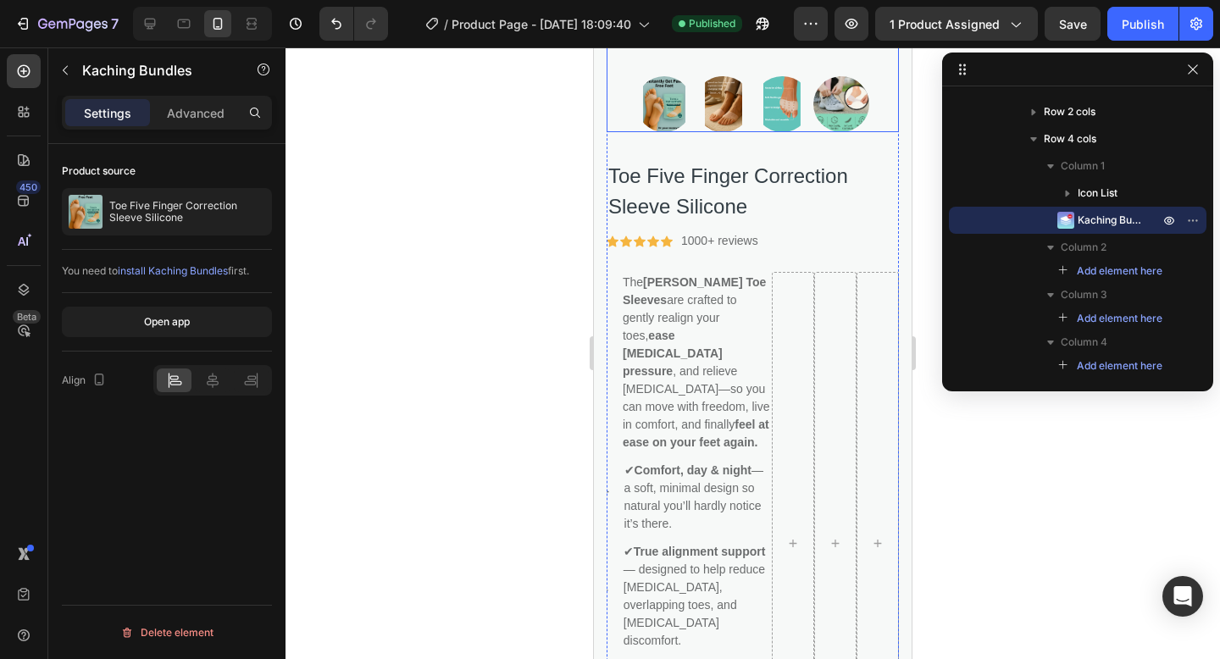
scroll to position [527, 0]
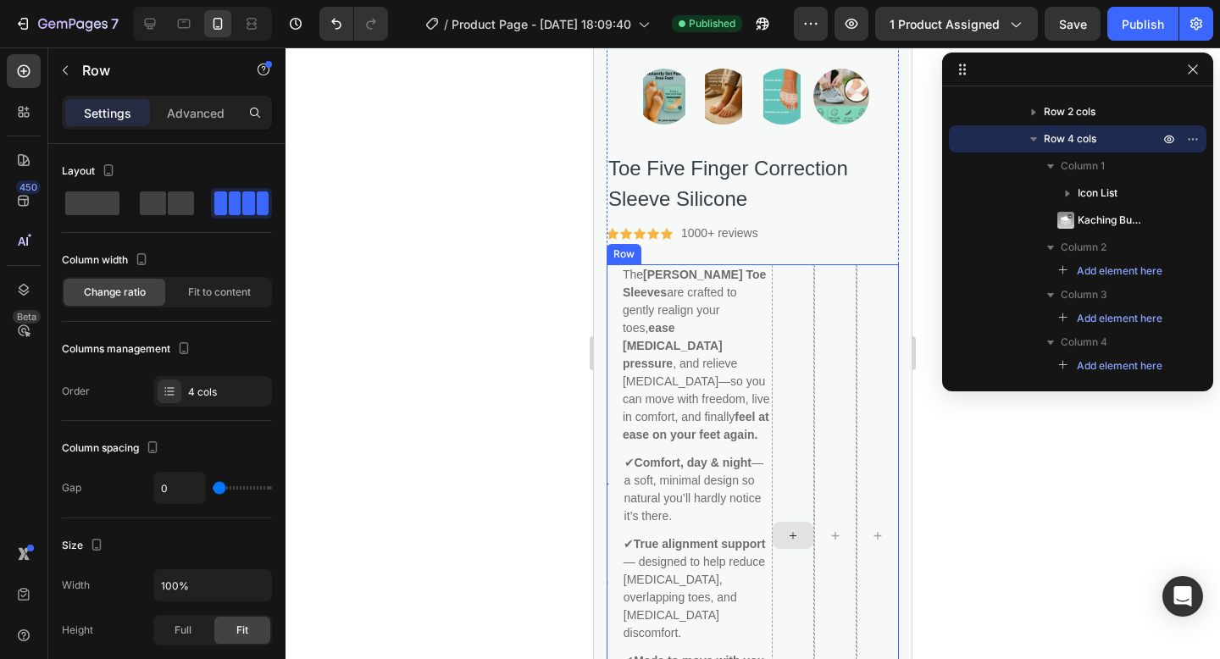
click at [811, 407] on div at bounding box center [793, 535] width 42 height 542
click at [799, 404] on div at bounding box center [793, 535] width 42 height 542
click at [1195, 68] on icon "button" at bounding box center [1193, 70] width 14 height 14
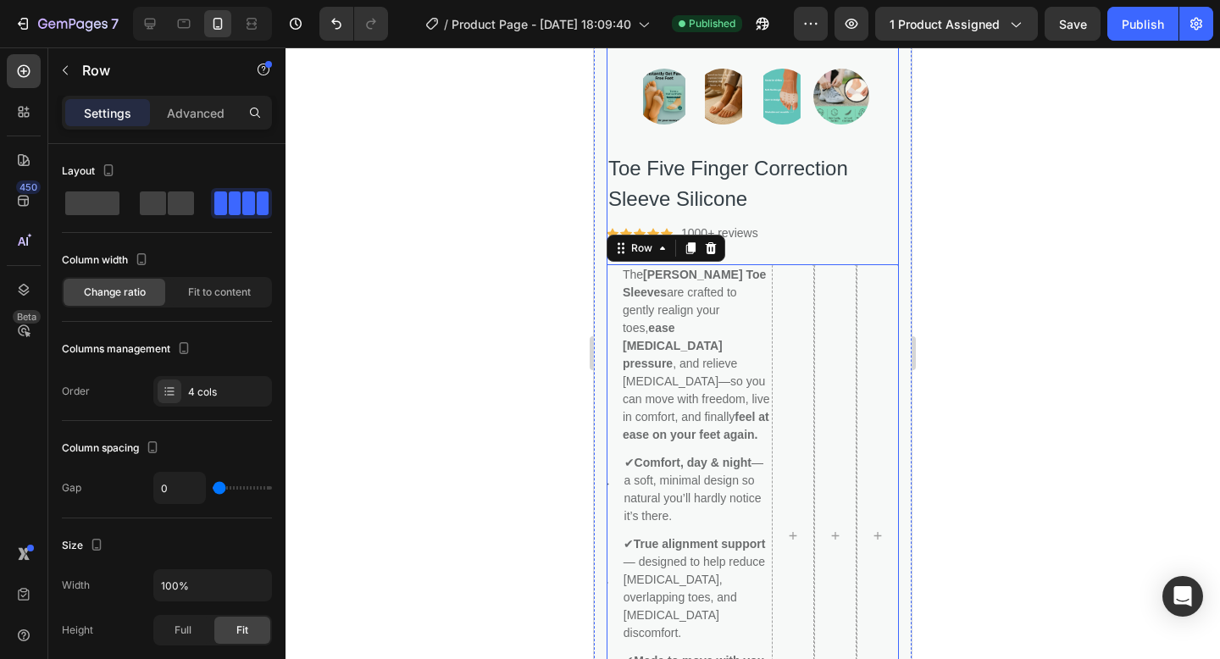
scroll to position [0, 0]
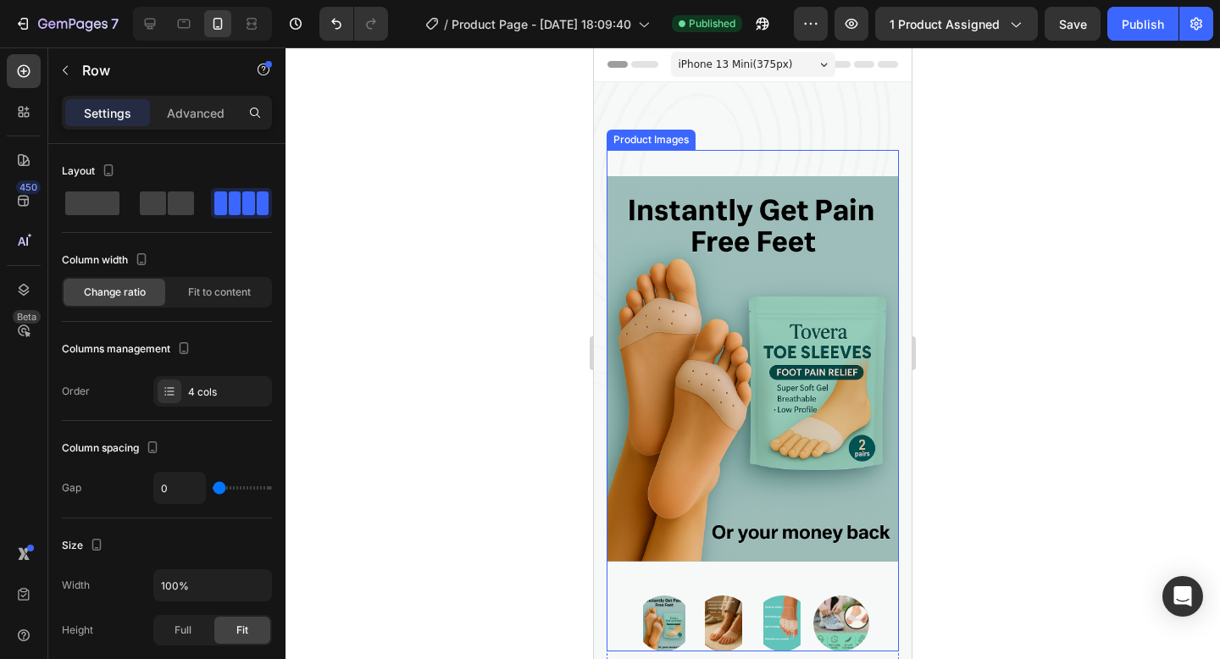
click at [850, 172] on img at bounding box center [752, 369] width 292 height 439
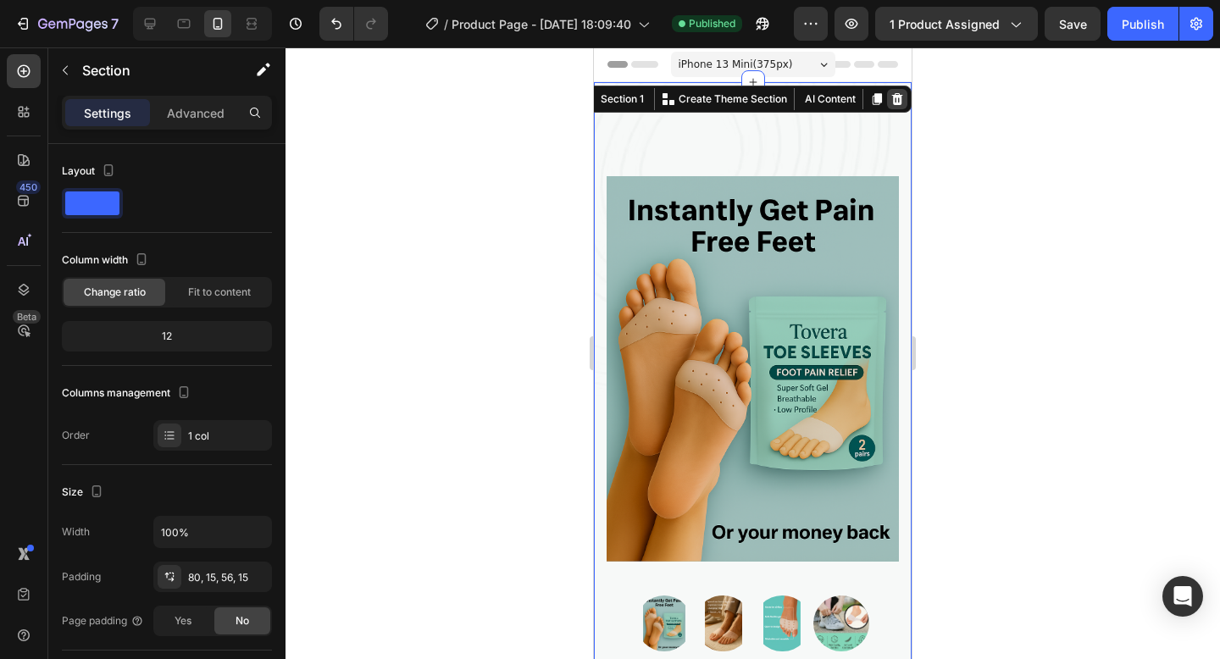
click at [892, 97] on icon at bounding box center [897, 99] width 14 height 14
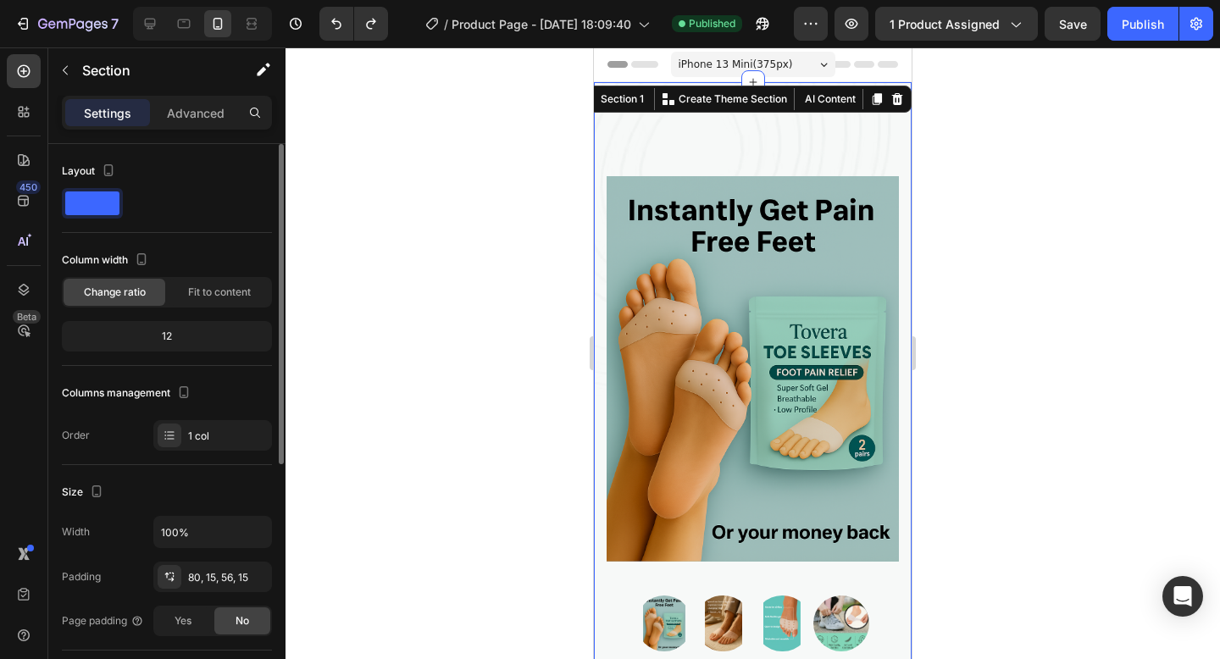
scroll to position [426, 0]
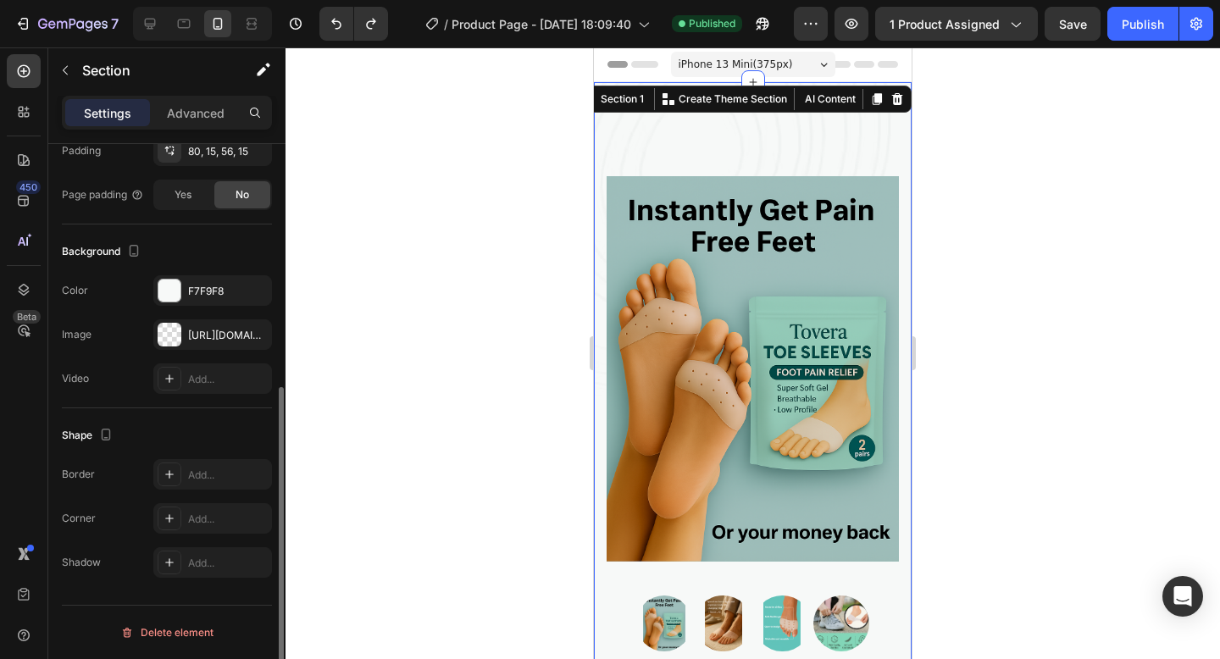
click at [197, 306] on div "The changes might be hidden by the image and the video. Color F7F9F8 Image http…" at bounding box center [167, 334] width 210 height 119
click at [195, 306] on div "The changes might be hidden by the image and the video. Color F7F9F8 Image http…" at bounding box center [167, 334] width 210 height 119
click at [190, 302] on div "F7F9F8" at bounding box center [212, 290] width 119 height 30
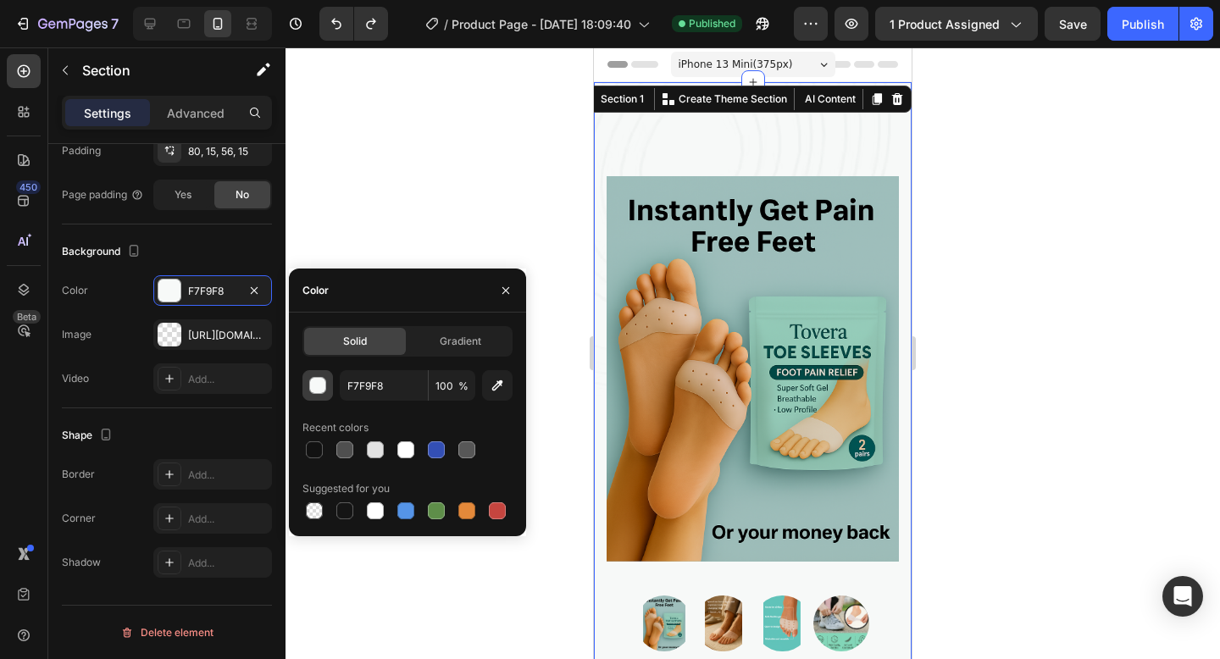
click at [325, 390] on div "button" at bounding box center [317, 385] width 17 height 17
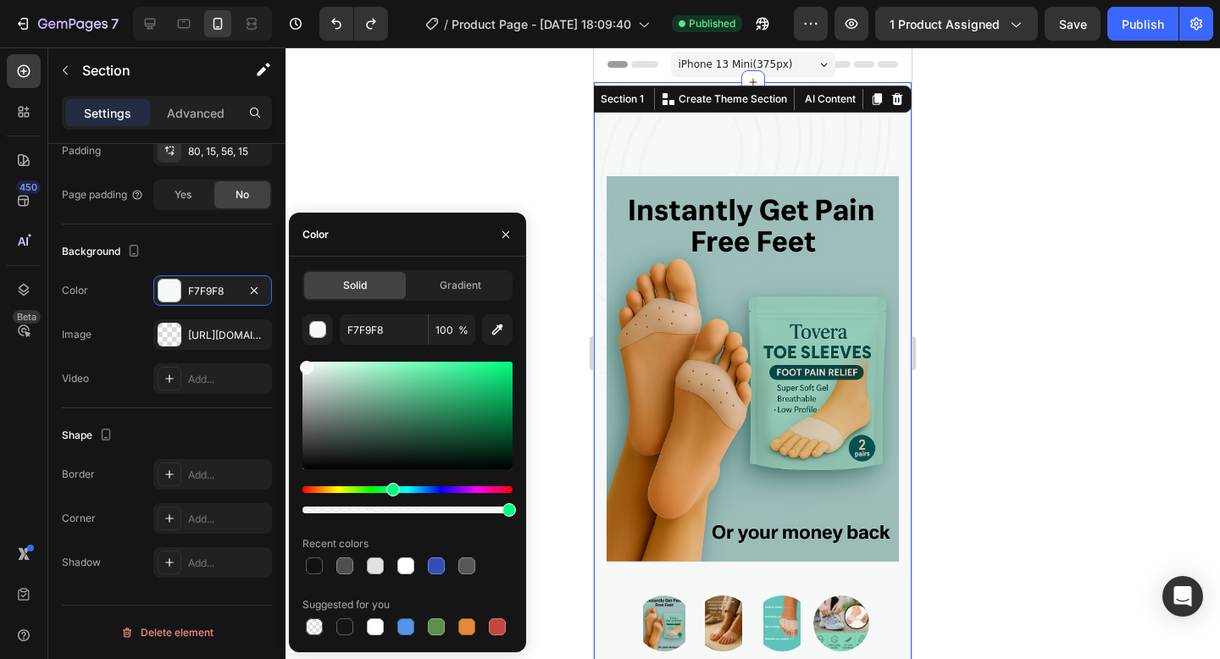
click at [371, 290] on div "Solid" at bounding box center [355, 285] width 102 height 27
click at [210, 320] on div "https://ucarecdn.com/58989d62-9660-47ba-83e2-b7a78c4afab8/-/format/auto/-/previ…" at bounding box center [212, 334] width 119 height 30
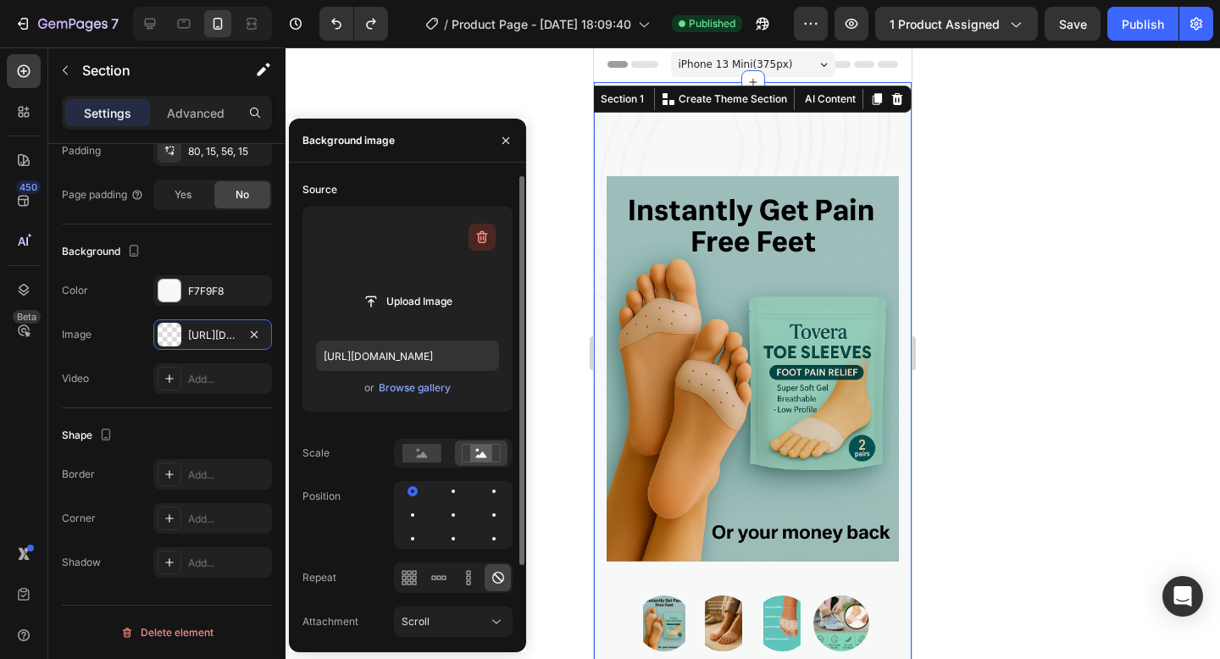
click at [483, 238] on icon "button" at bounding box center [484, 237] width 2 height 5
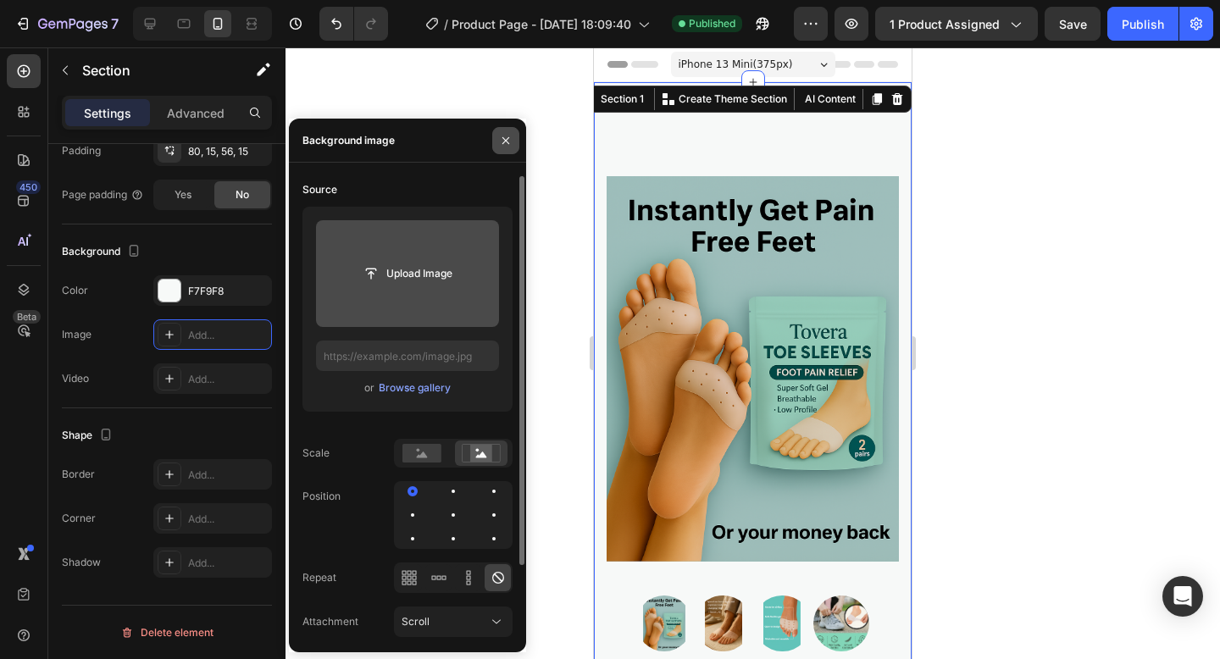
click at [508, 144] on icon "button" at bounding box center [506, 141] width 14 height 14
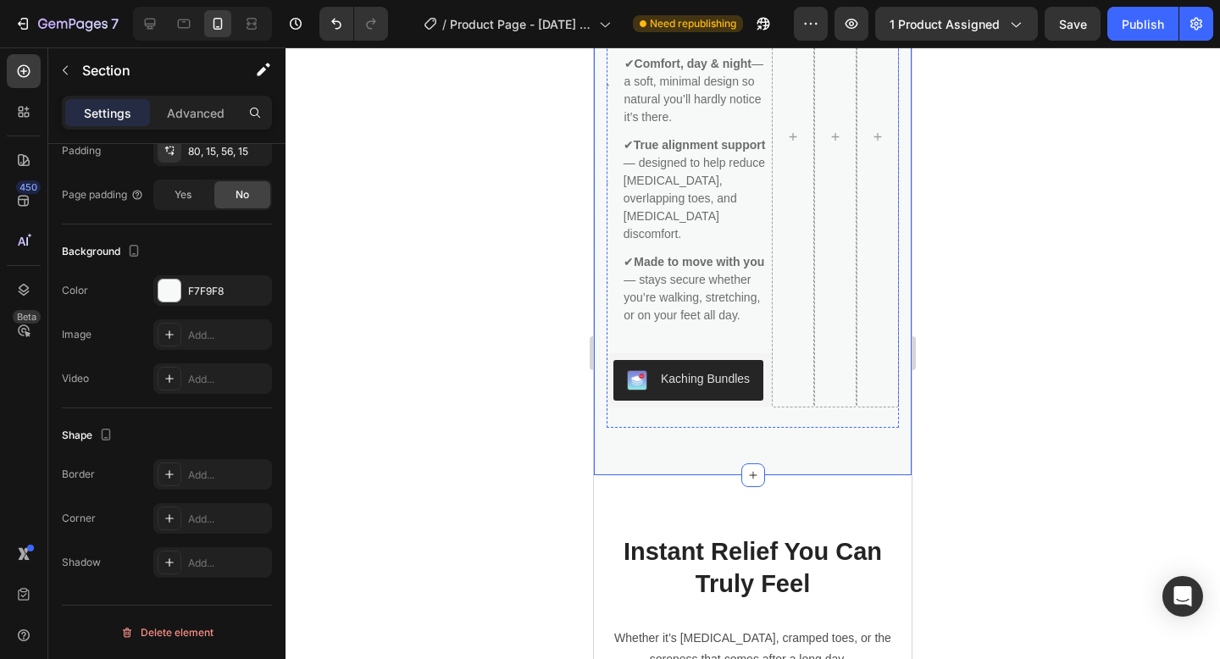
scroll to position [0, 0]
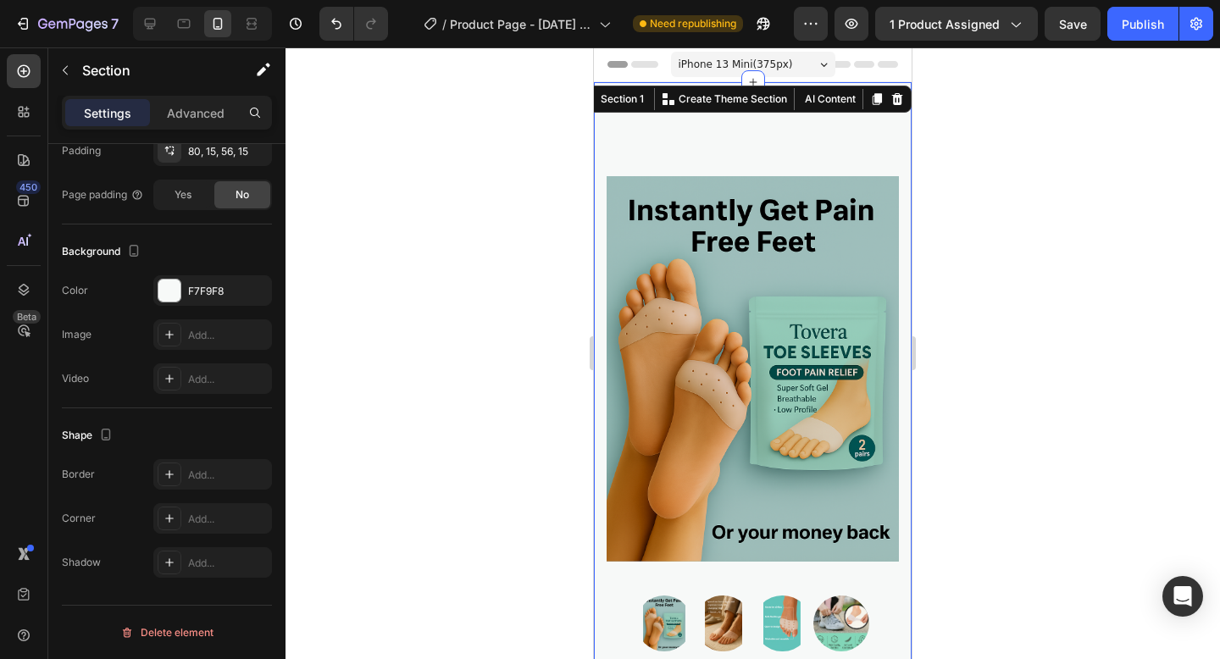
click at [1054, 414] on div at bounding box center [752, 352] width 934 height 611
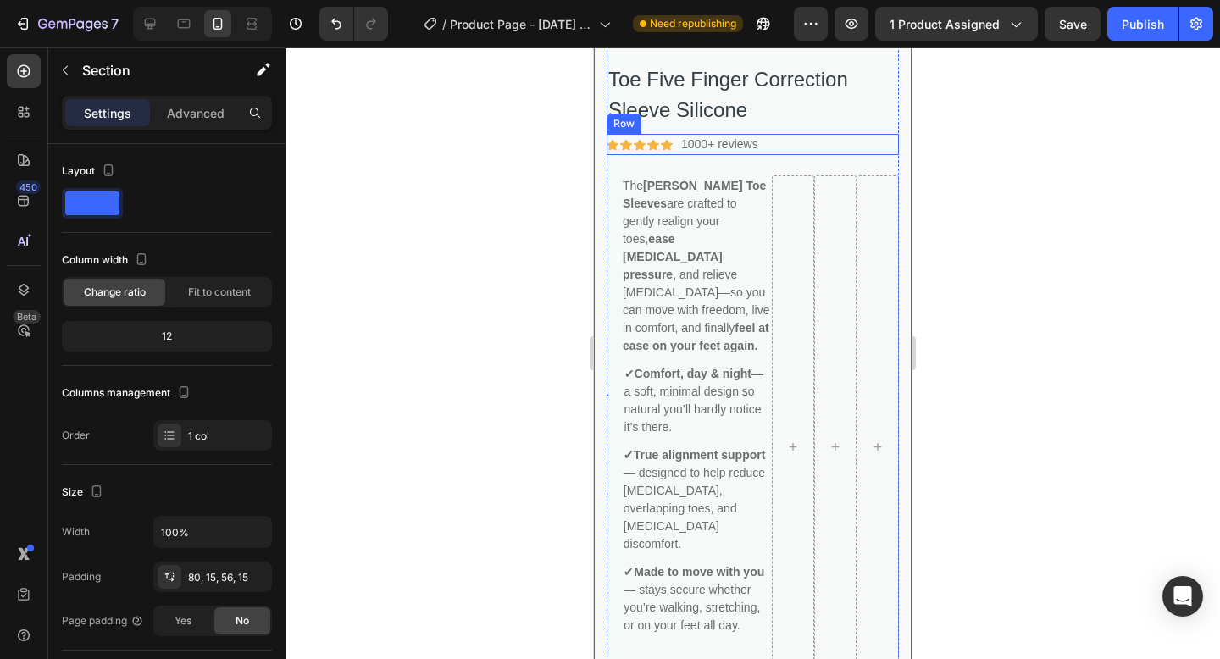
scroll to position [1080, 0]
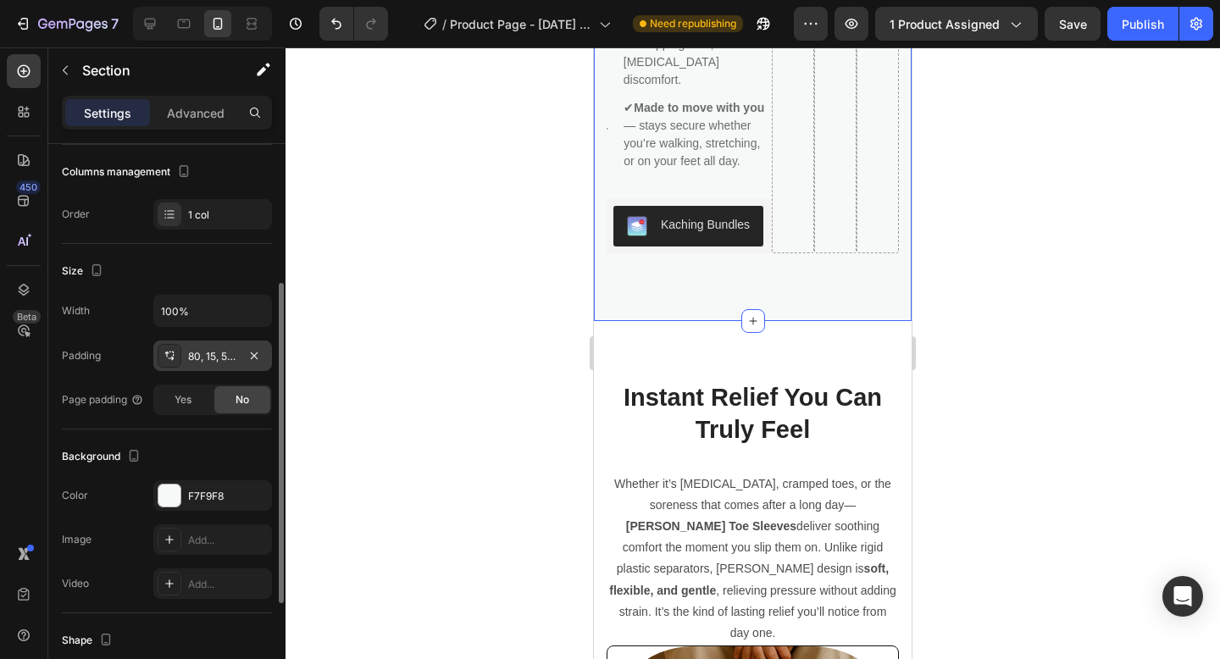
scroll to position [230, 0]
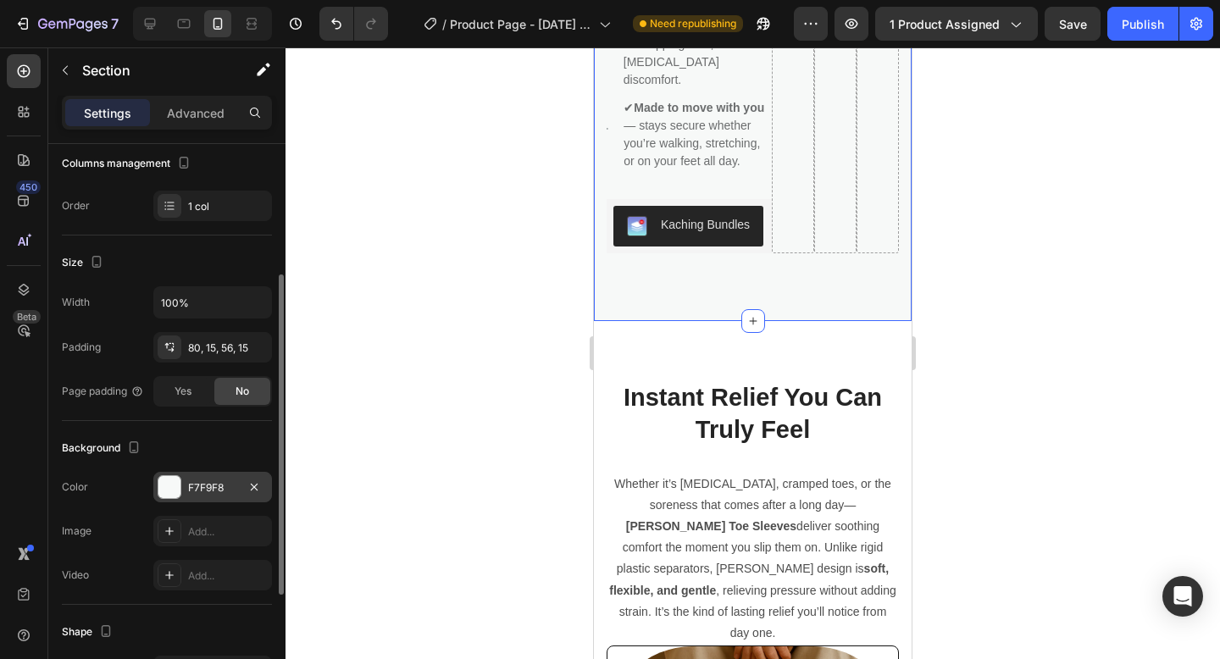
click at [171, 495] on div at bounding box center [169, 487] width 22 height 22
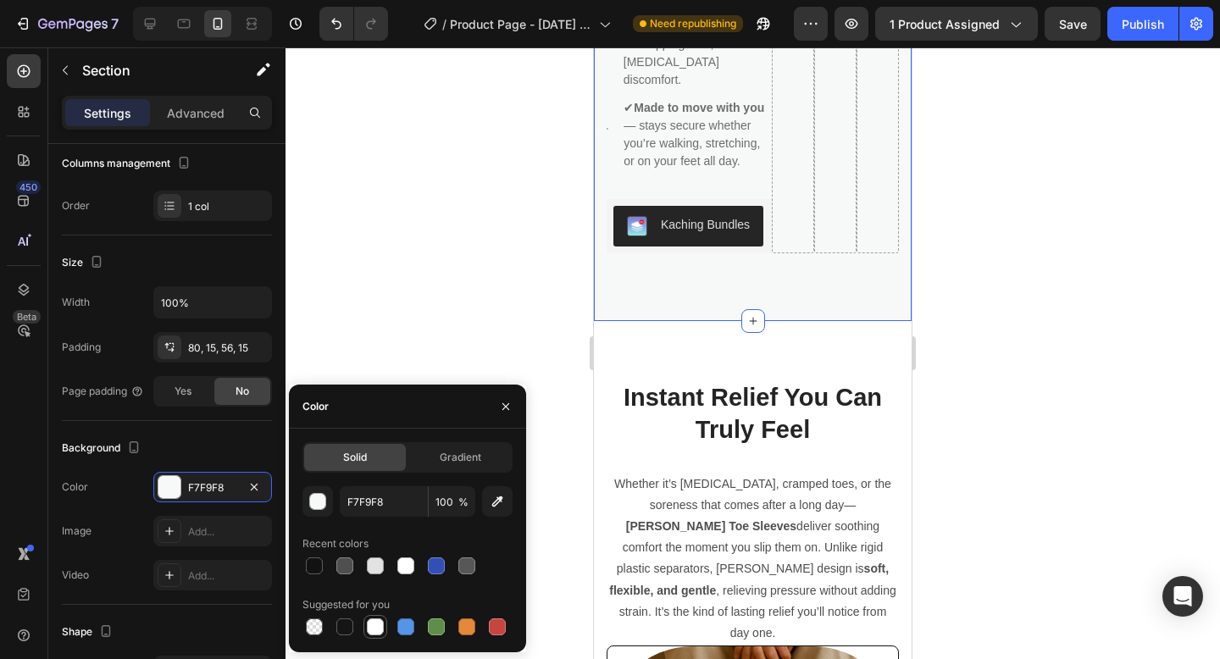
click at [377, 627] on div at bounding box center [375, 626] width 17 height 17
click at [304, 623] on div at bounding box center [314, 627] width 20 height 20
type input "000000"
type input "0"
click at [475, 216] on div at bounding box center [752, 352] width 934 height 611
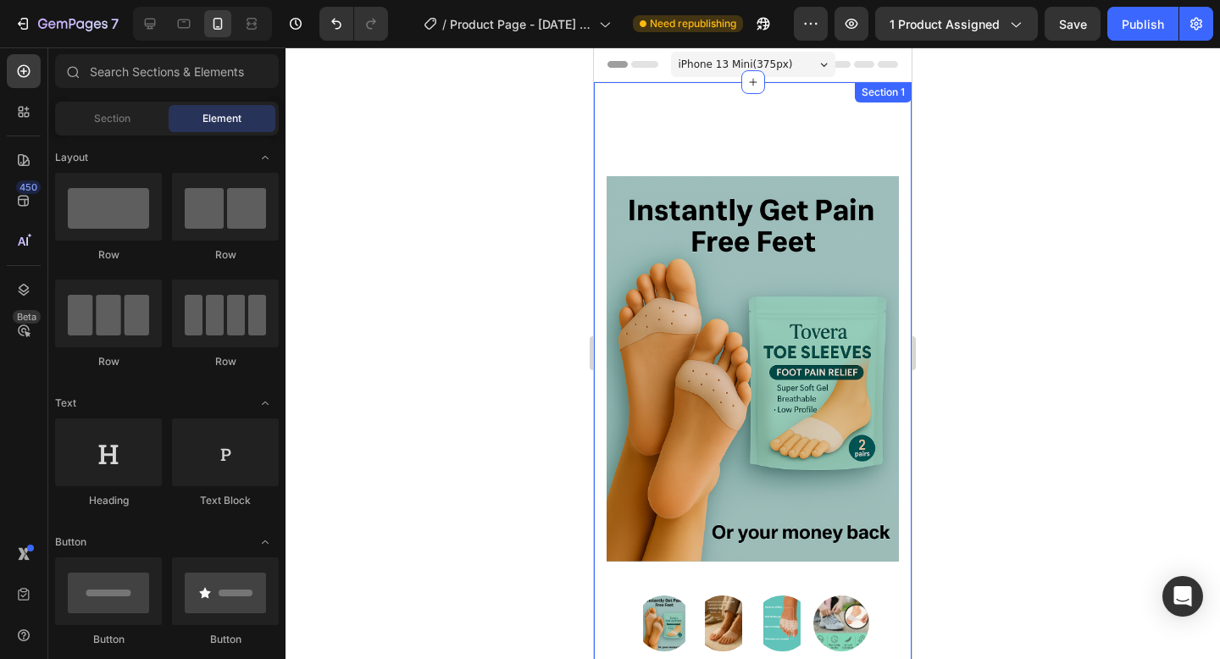
scroll to position [270, 0]
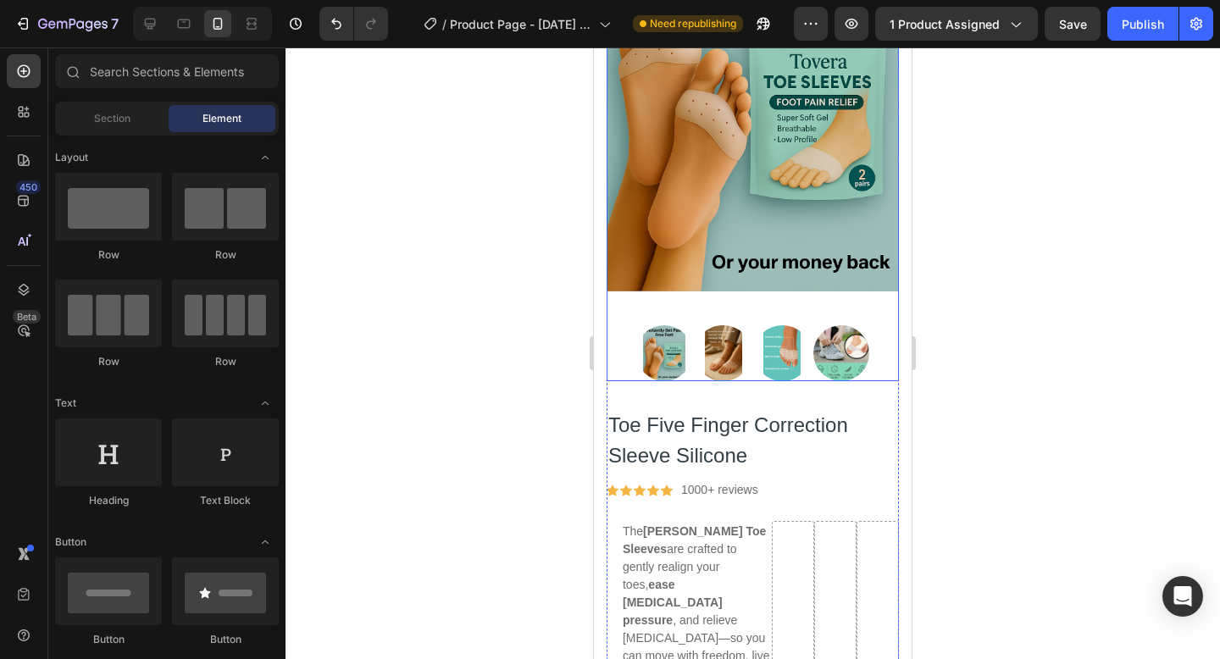
click at [776, 355] on img at bounding box center [782, 353] width 57 height 57
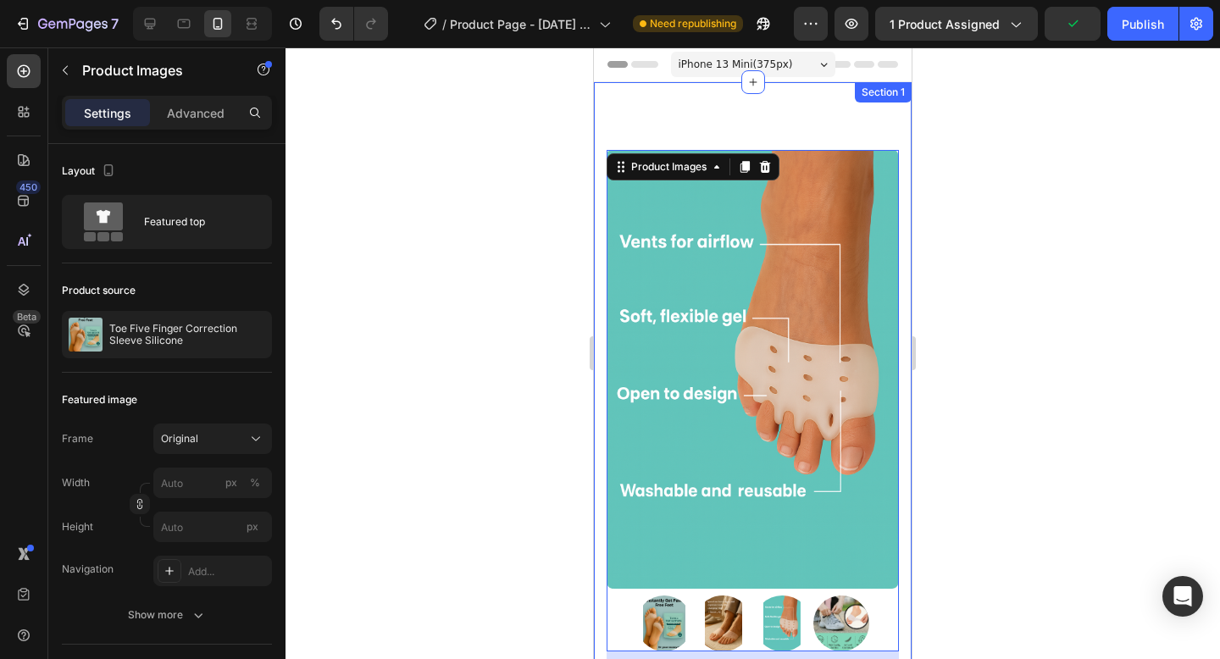
scroll to position [295, 0]
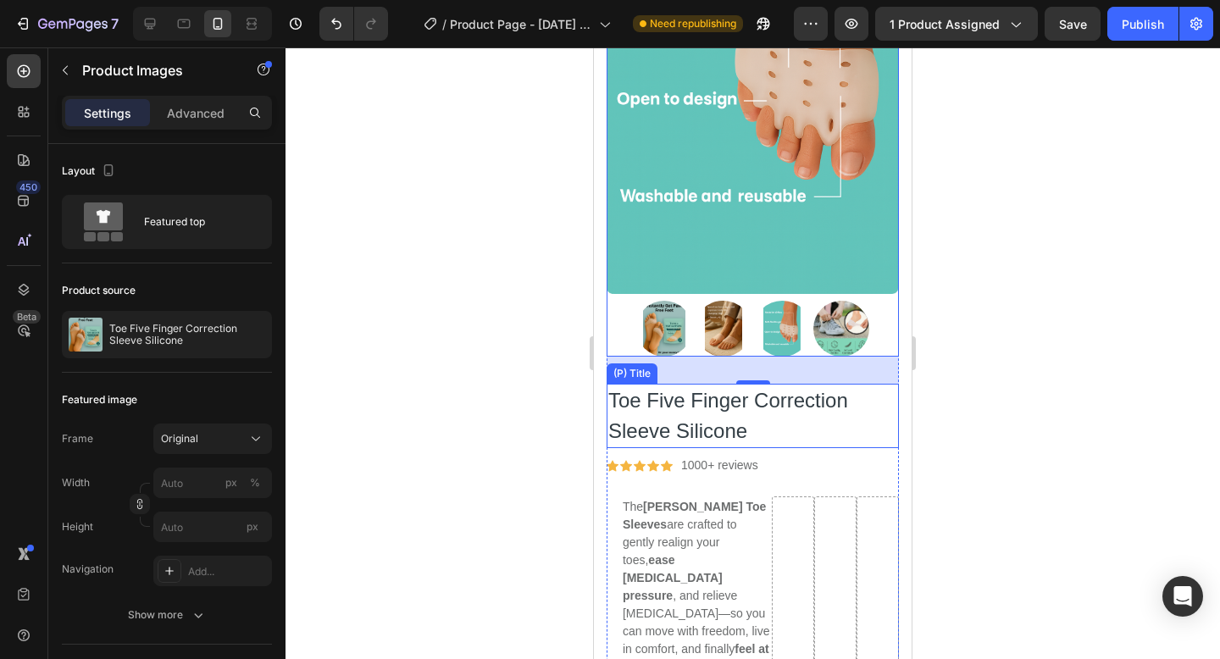
click at [766, 433] on h2 "Toe Five Finger Correction Sleeve Silicone" at bounding box center [752, 416] width 292 height 64
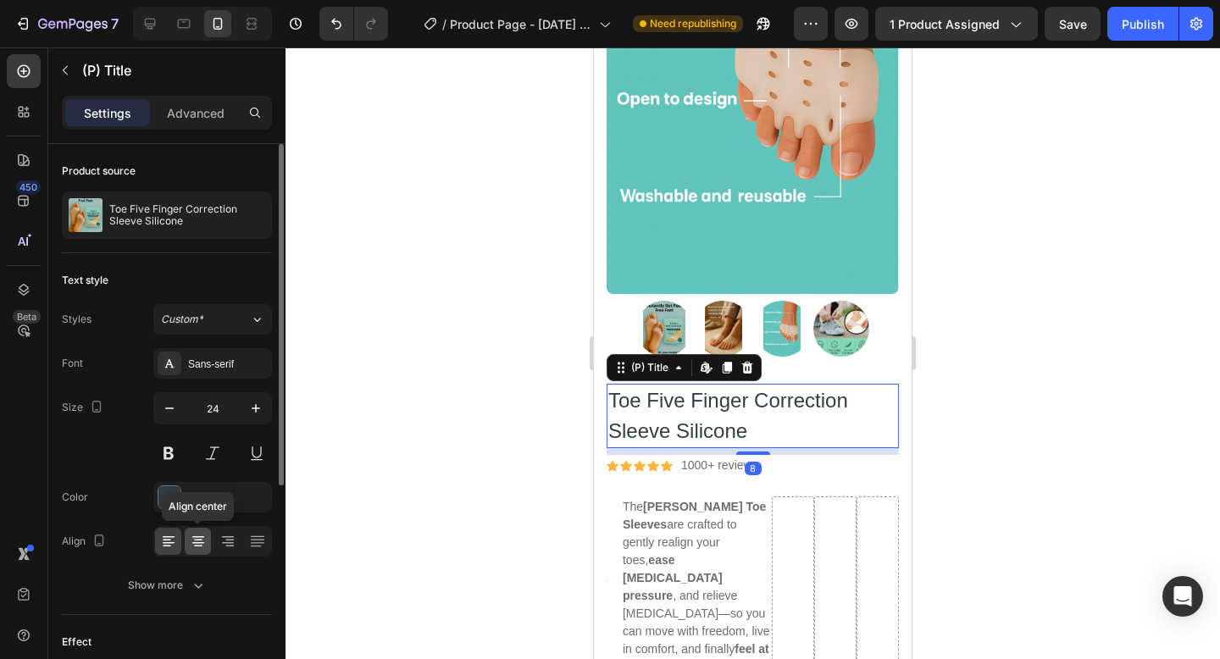
click at [202, 539] on icon at bounding box center [198, 541] width 17 height 17
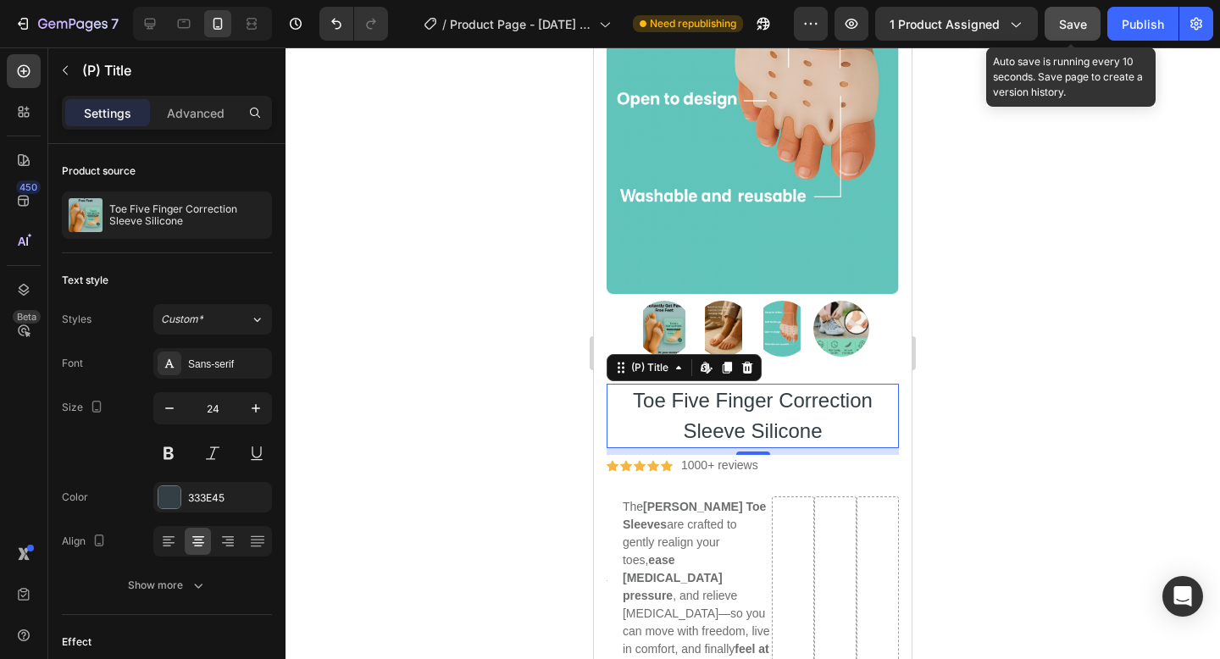
click at [1078, 19] on span "Save" at bounding box center [1073, 24] width 28 height 14
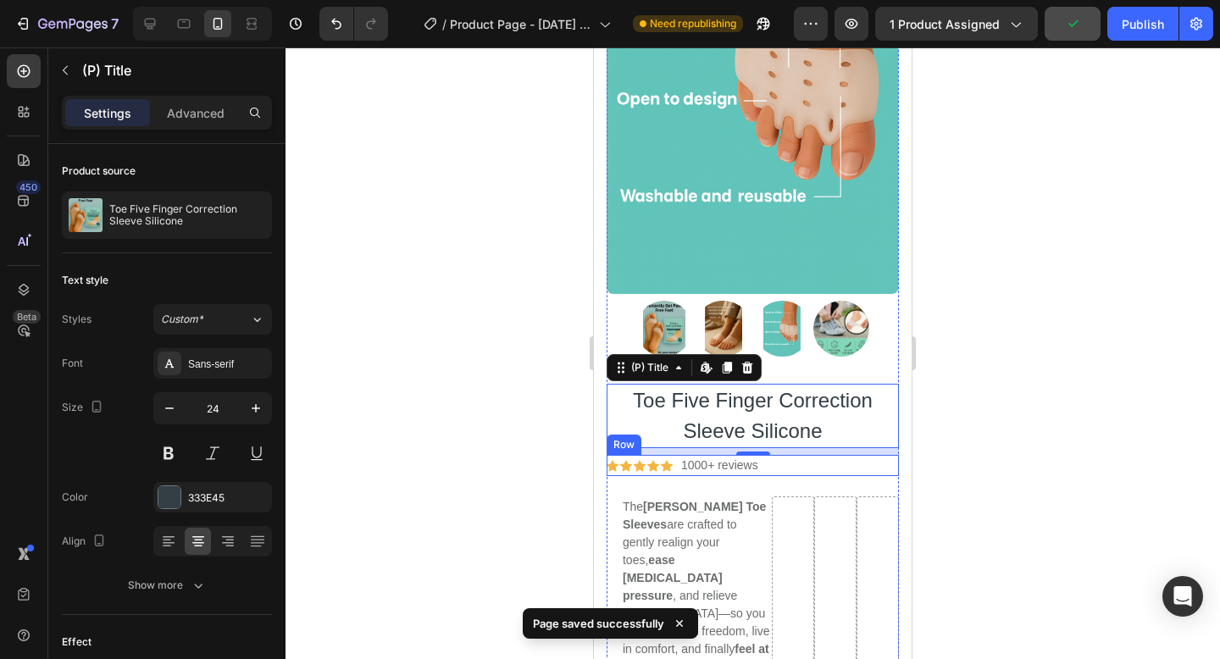
scroll to position [410, 0]
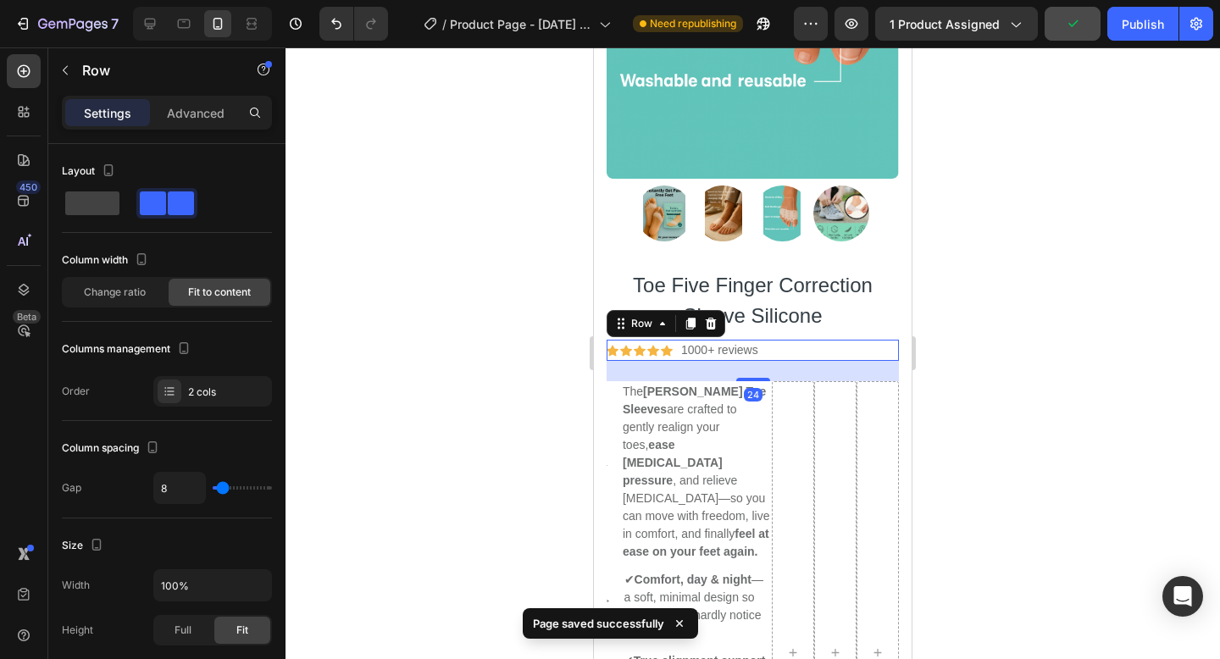
click at [776, 355] on div "Icon Icon Icon Icon Icon Icon List Hoz 1000+ reviews Text block Row 24" at bounding box center [752, 350] width 292 height 21
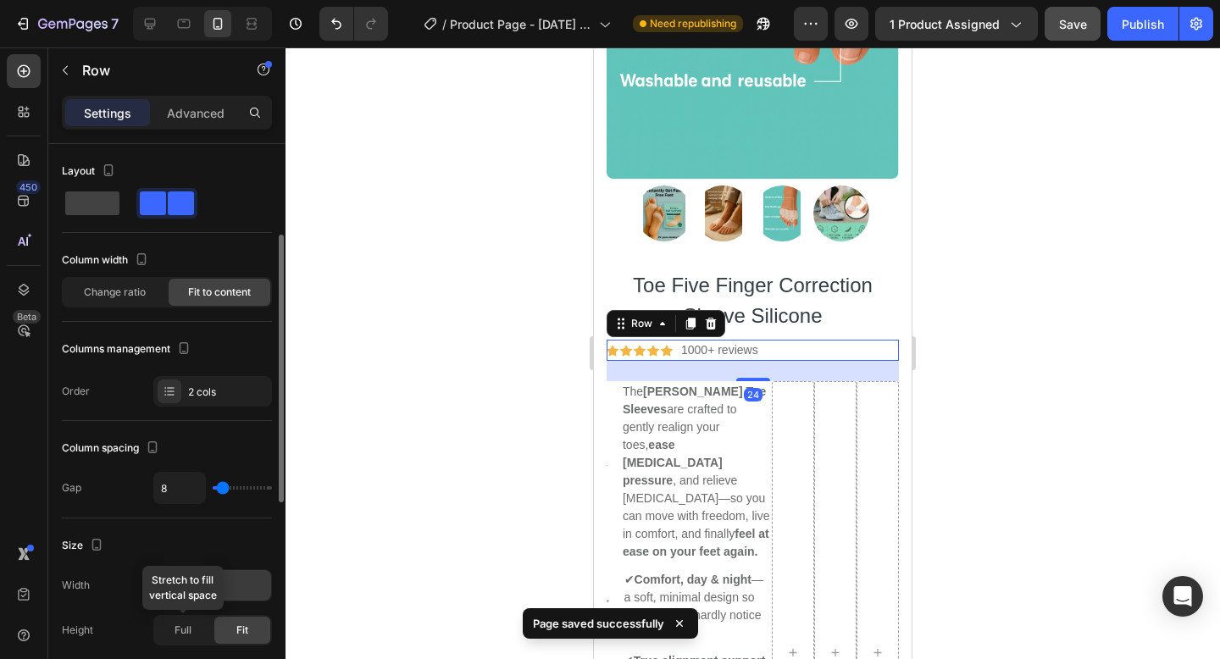
scroll to position [619, 0]
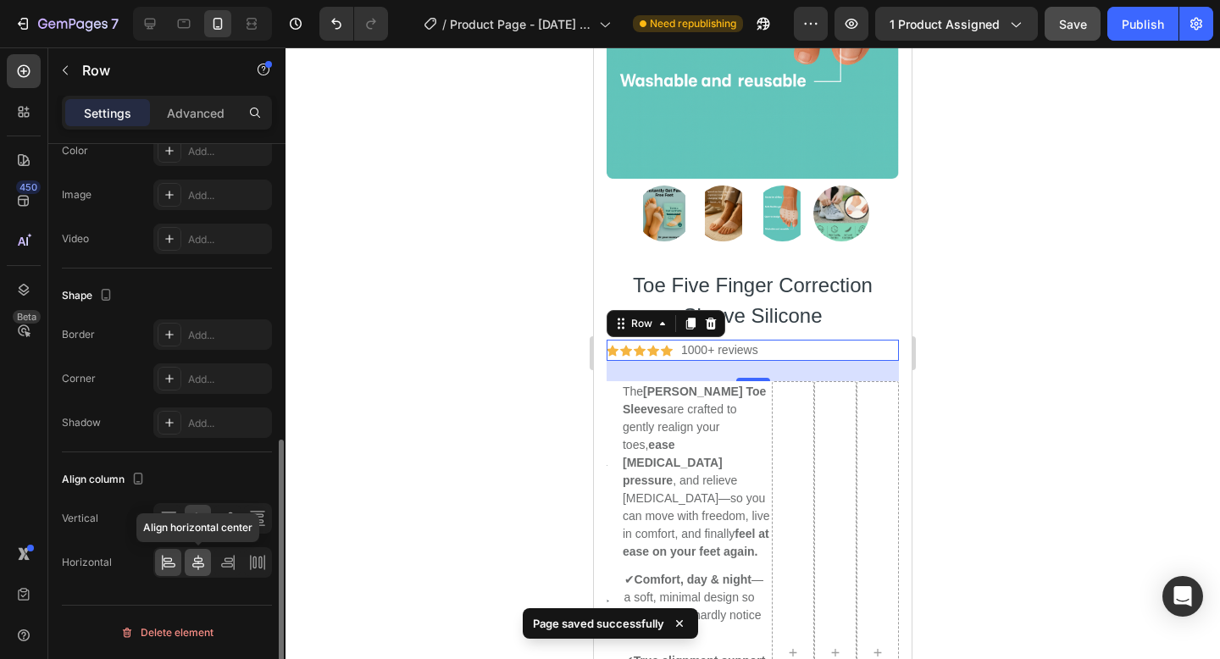
click at [200, 557] on icon at bounding box center [198, 562] width 12 height 15
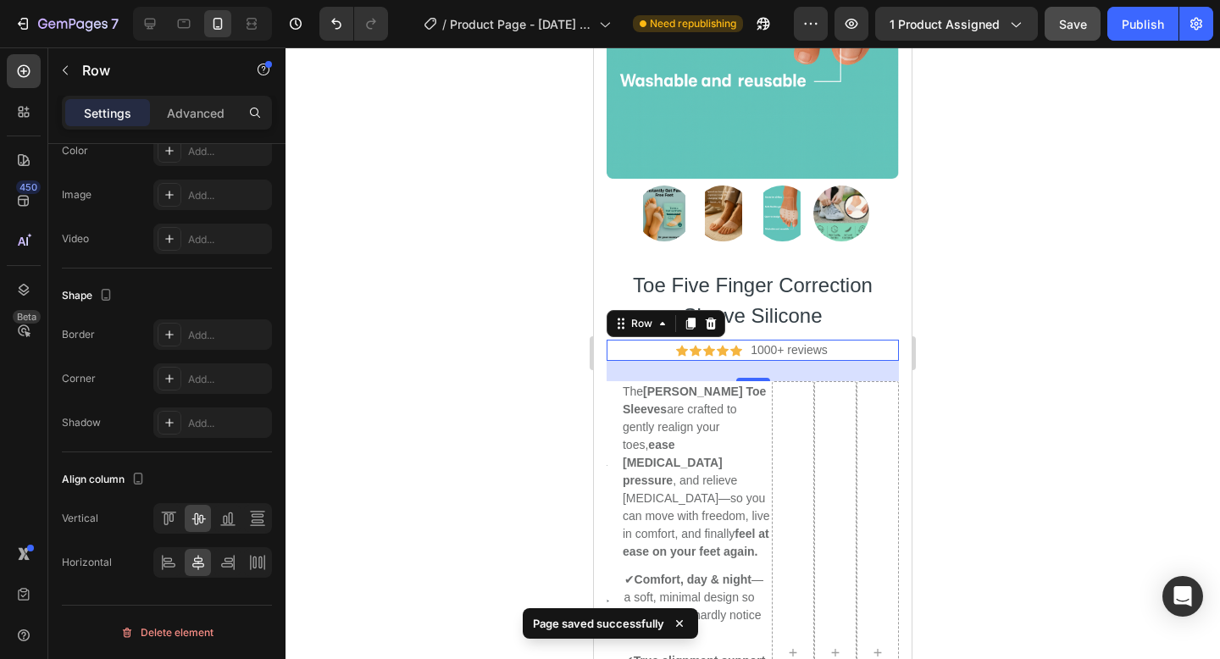
click at [449, 456] on div at bounding box center [752, 352] width 934 height 611
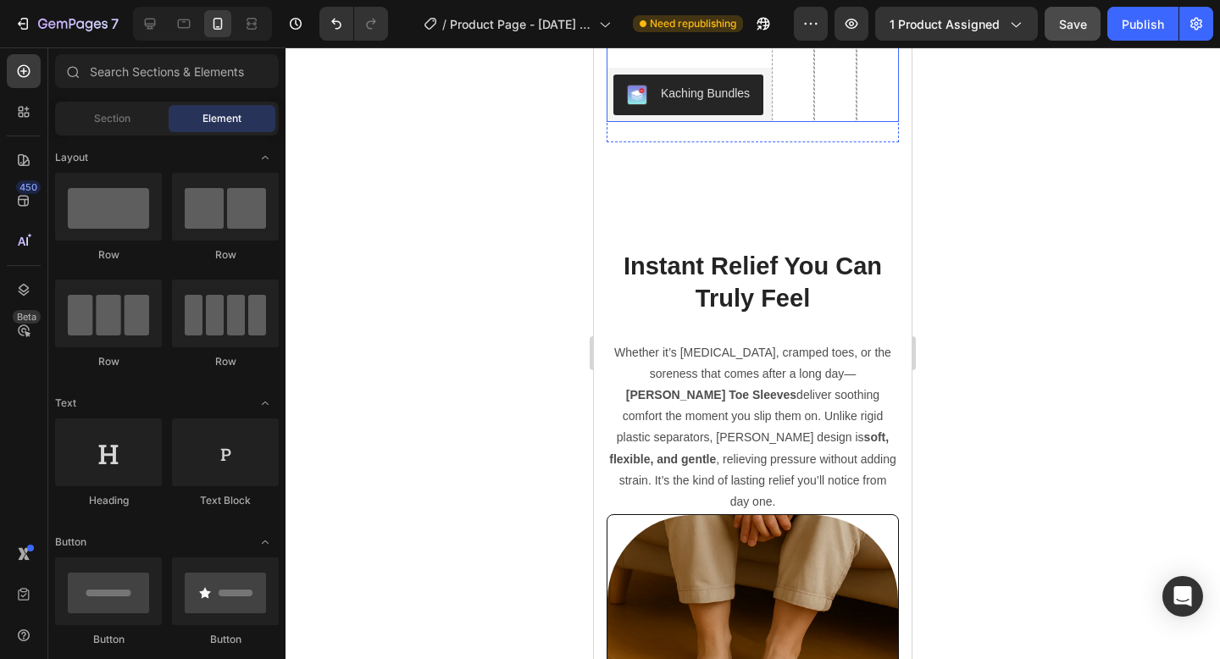
scroll to position [1801, 0]
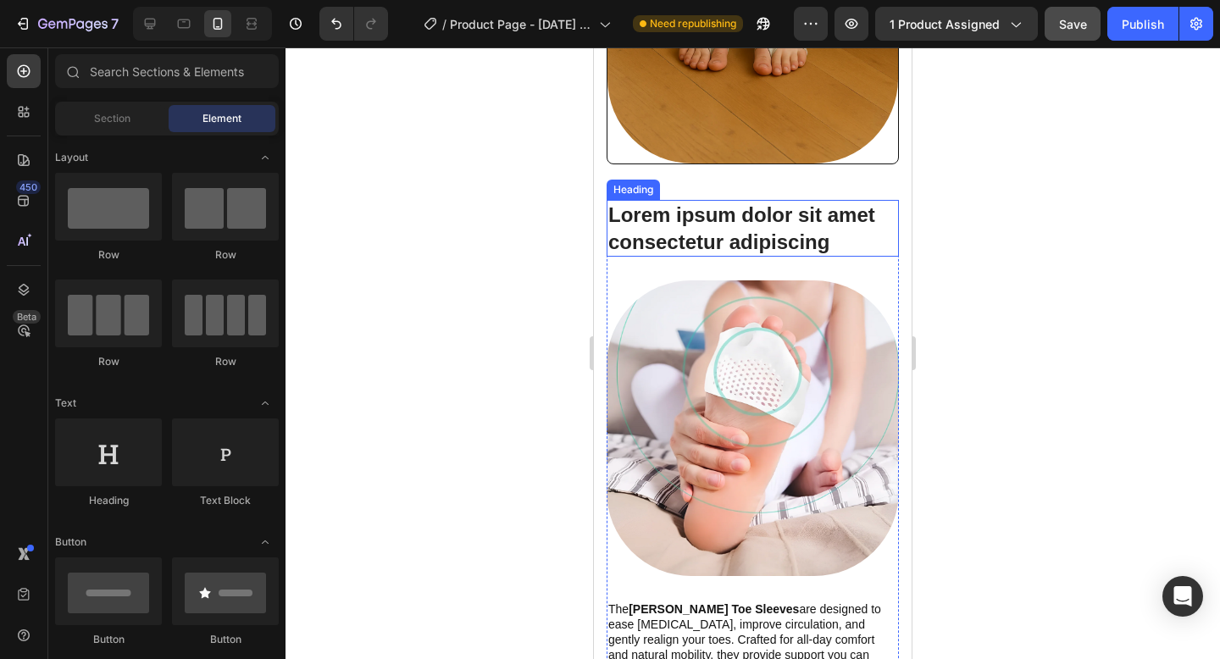
click at [797, 200] on h2 "Lorem ipsum dolor sit amet consectetur adipiscing" at bounding box center [752, 228] width 292 height 56
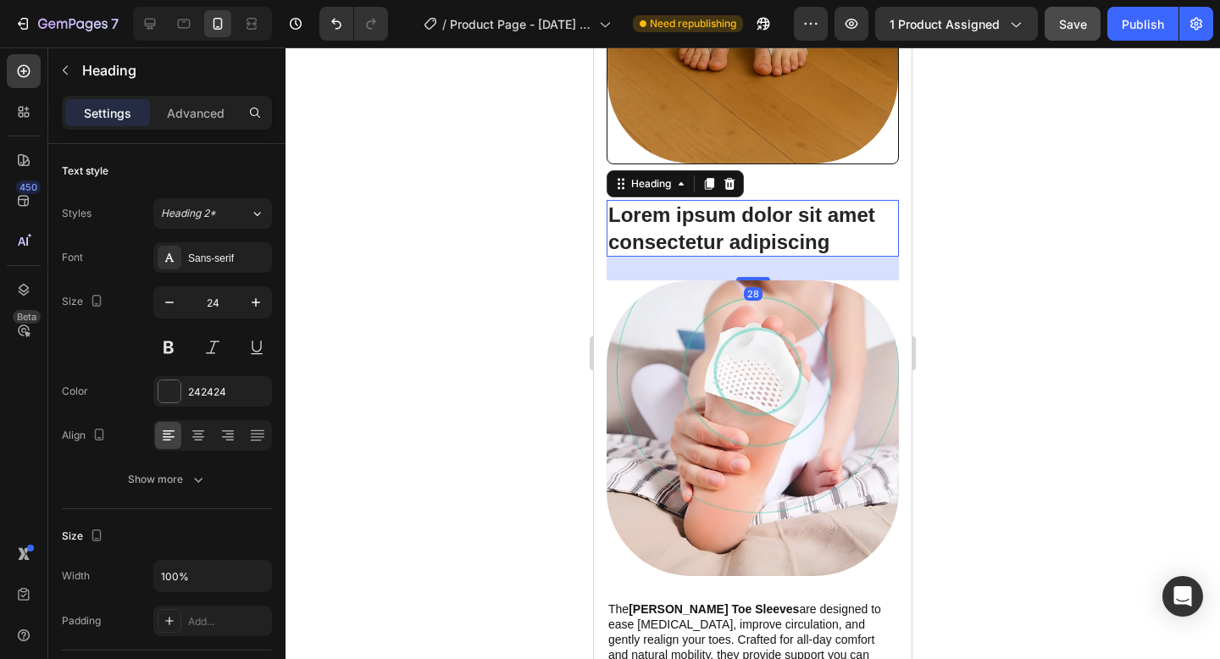
click at [797, 200] on h2 "Lorem ipsum dolor sit amet consectetur adipiscing" at bounding box center [752, 228] width 292 height 56
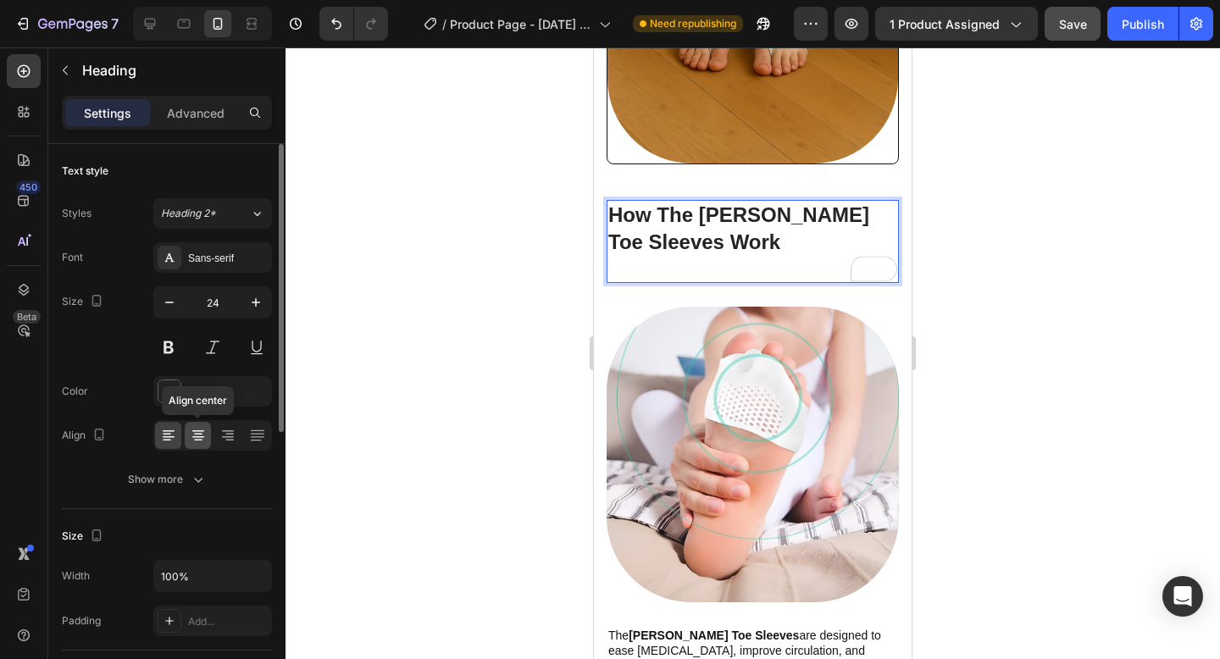
click at [202, 434] on icon at bounding box center [198, 435] width 17 height 17
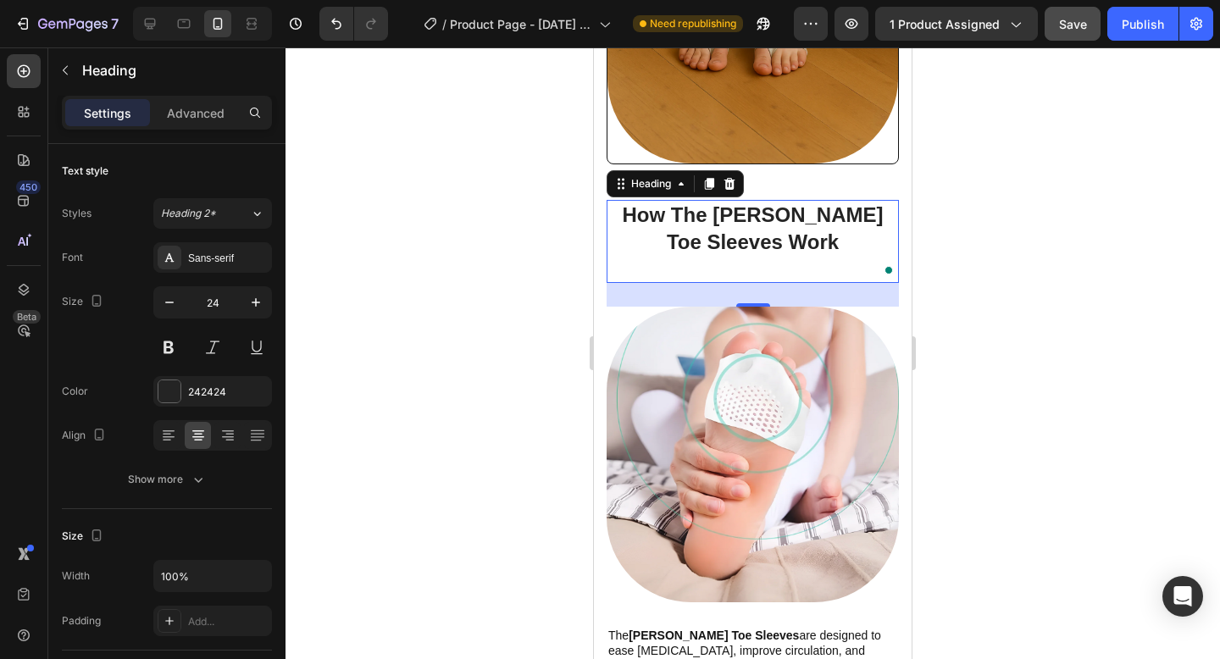
click at [447, 343] on div at bounding box center [752, 352] width 934 height 611
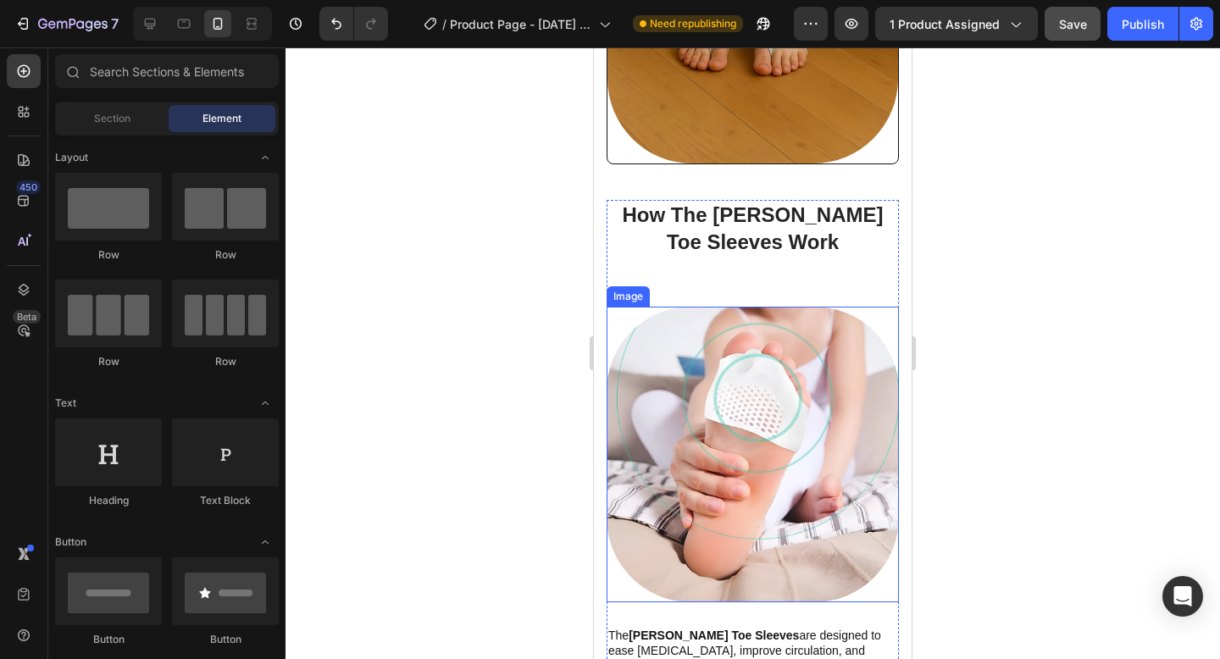
scroll to position [1945, 0]
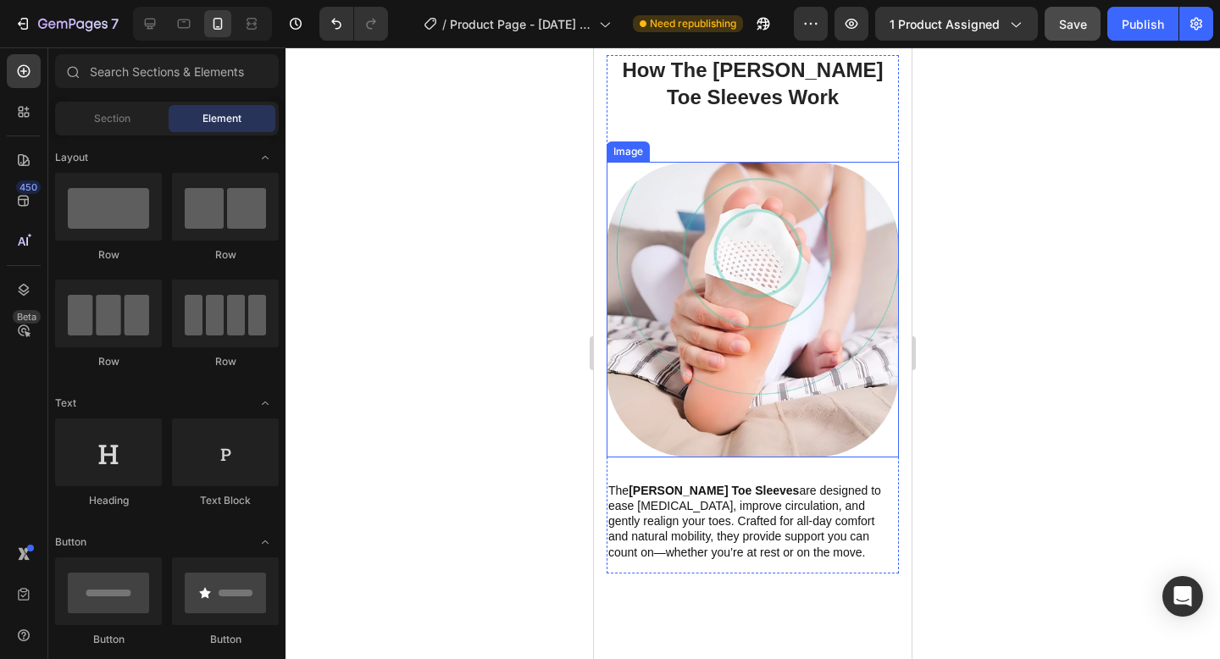
click at [785, 483] on p "The Tovera Toe Sleeves are designed to ease foot pain, improve circulation, and…" at bounding box center [752, 521] width 289 height 77
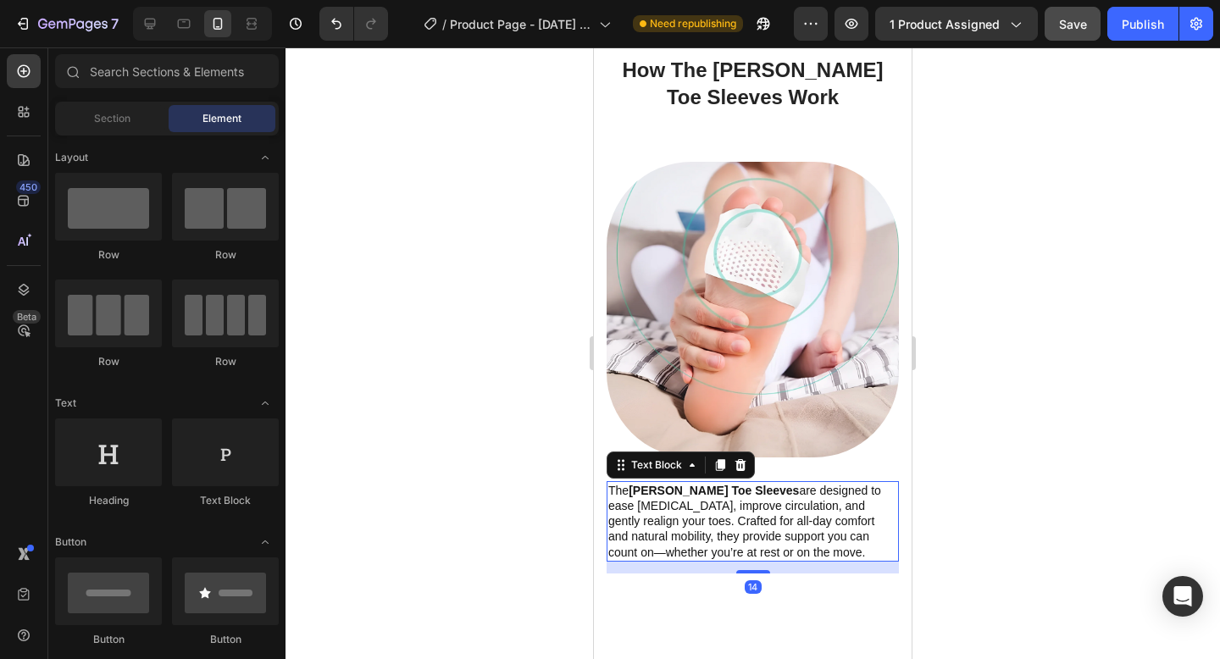
click at [785, 483] on p "The Tovera Toe Sleeves are designed to ease foot pain, improve circulation, and…" at bounding box center [752, 521] width 289 height 77
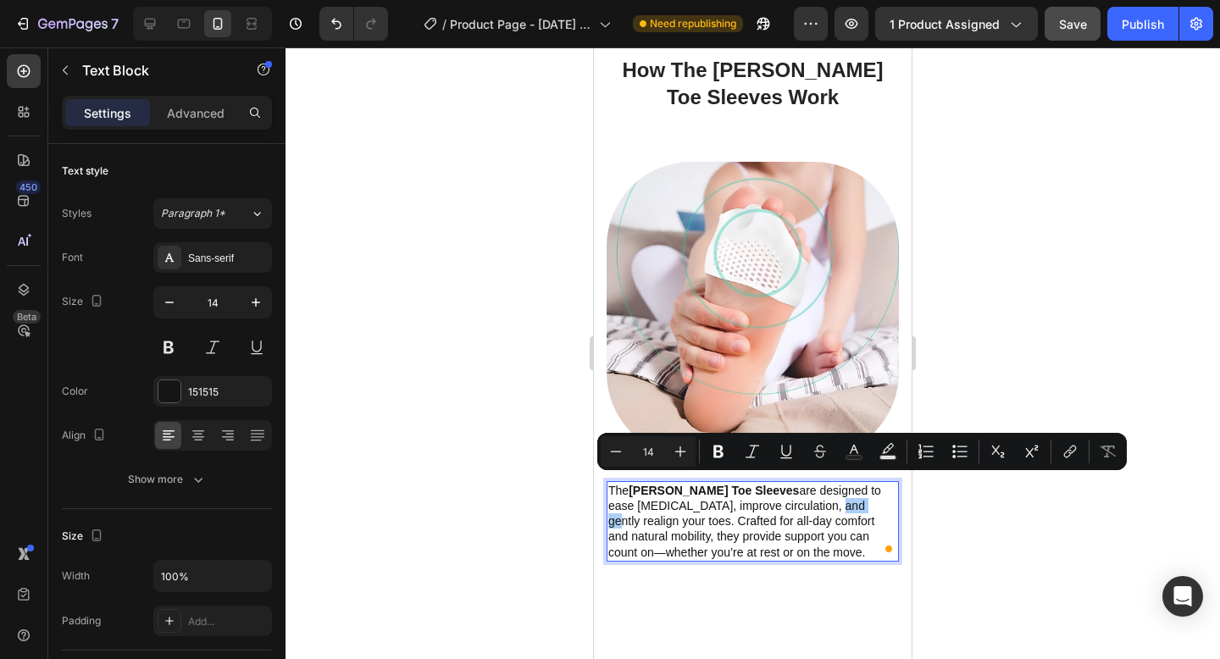
click at [1090, 206] on div at bounding box center [752, 352] width 934 height 611
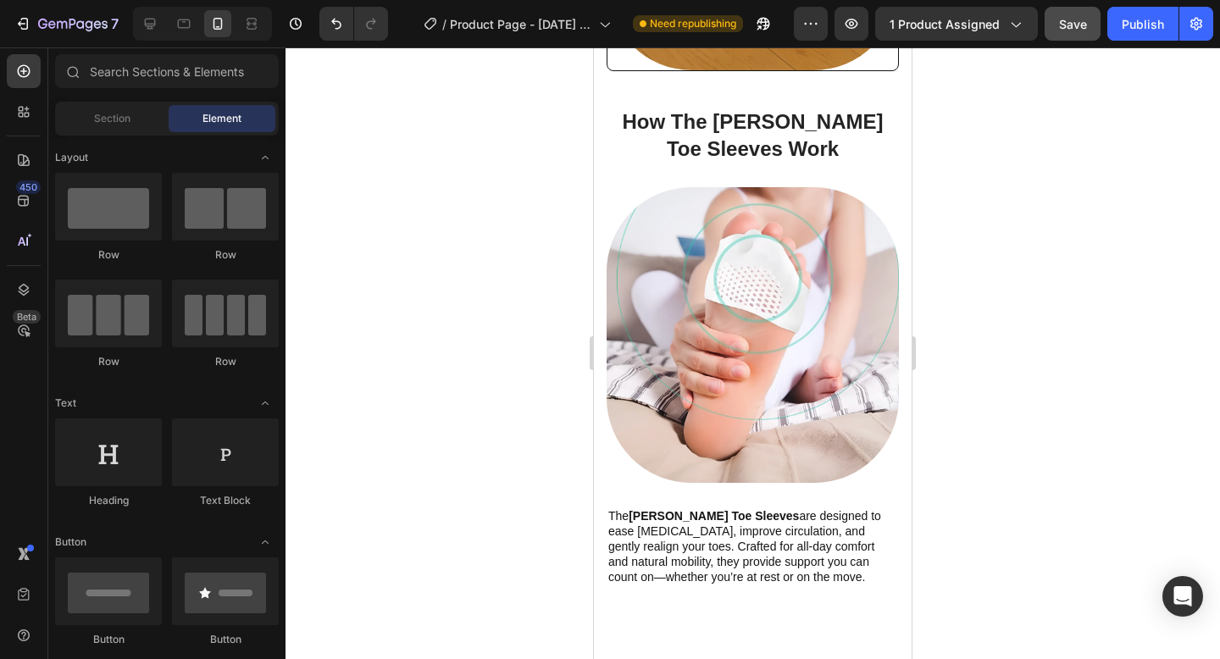
scroll to position [2272, 0]
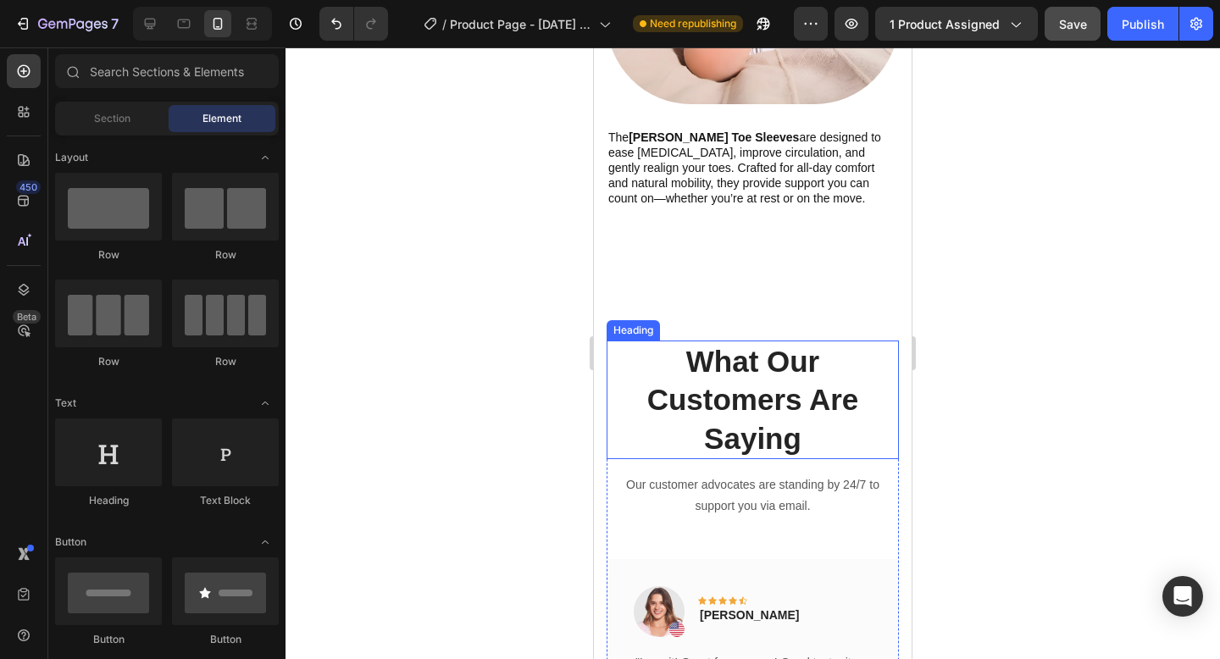
click at [786, 360] on p "What Our Customers Are Saying" at bounding box center [752, 400] width 289 height 116
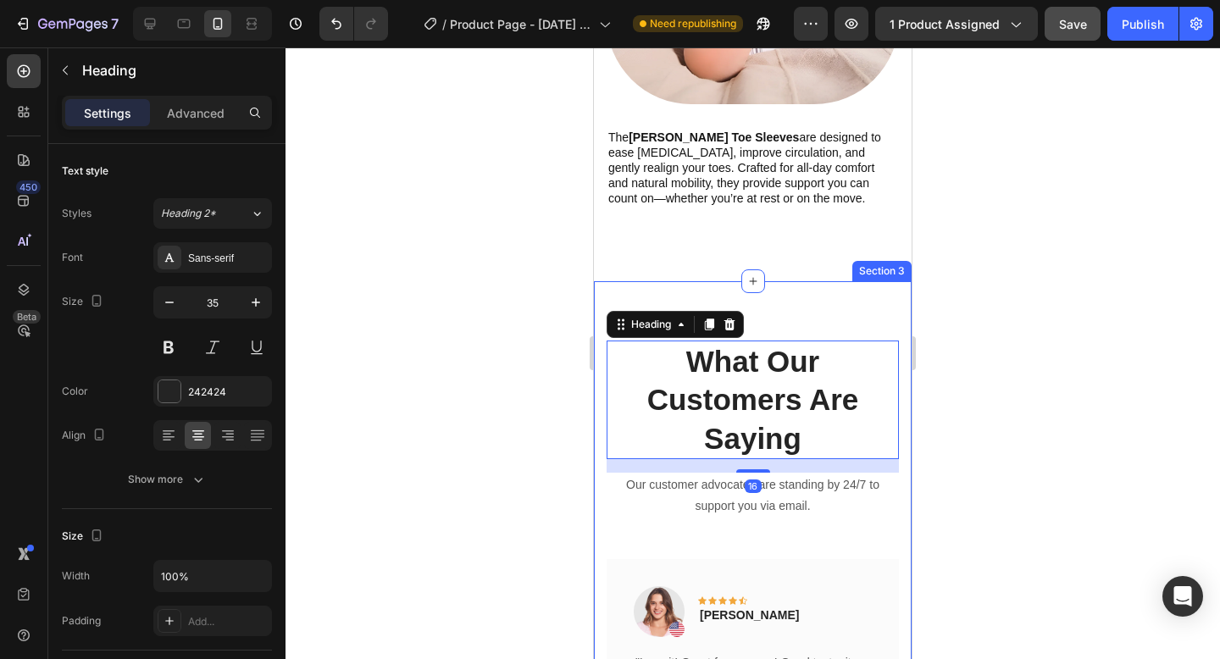
click at [784, 290] on div "What Our Customers Are Saying Heading 16 Our customer advocates are standing by…" at bounding box center [753, 648] width 318 height 734
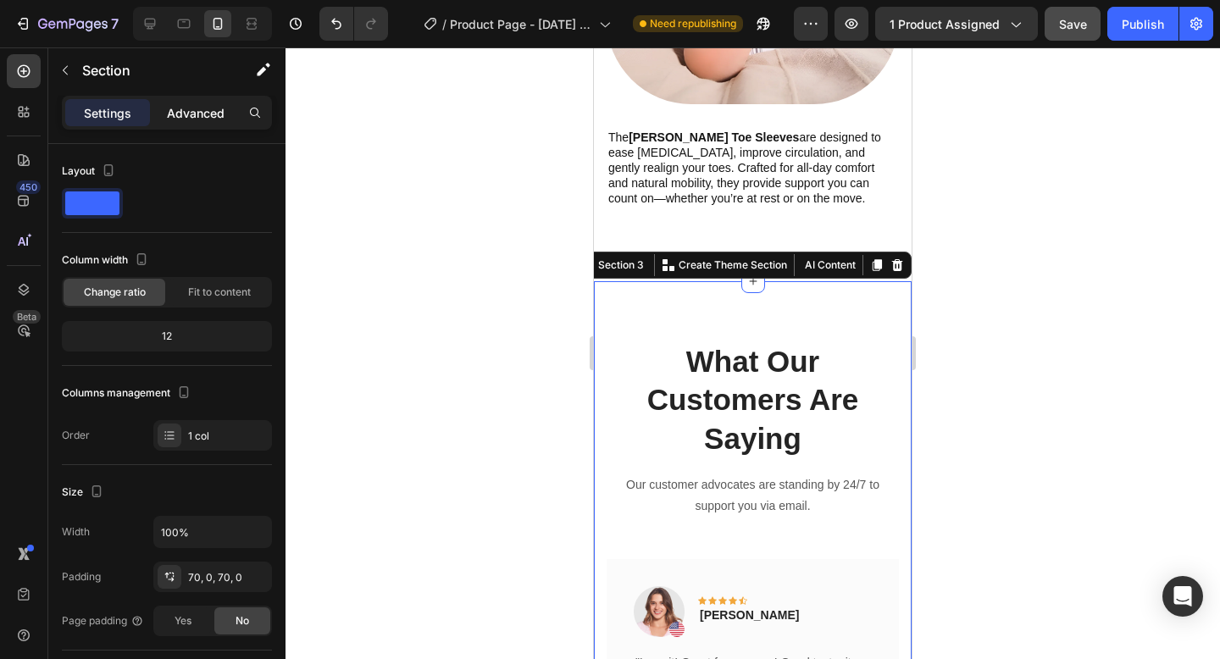
click at [209, 108] on p "Advanced" at bounding box center [196, 113] width 58 height 18
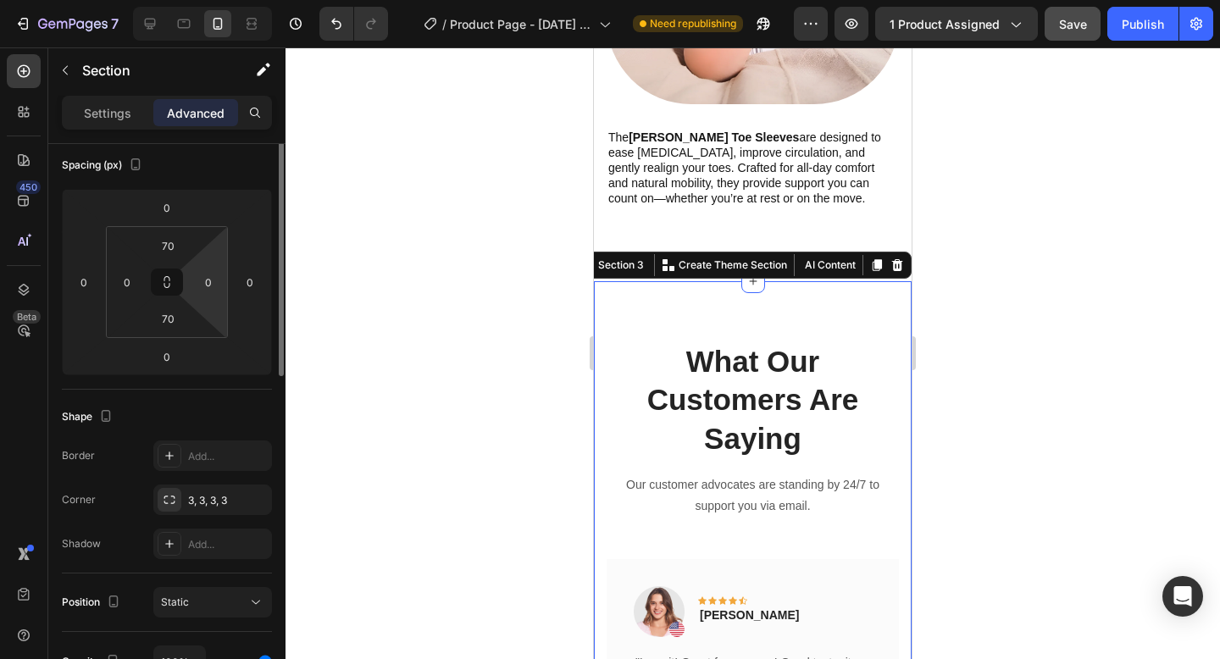
scroll to position [103, 0]
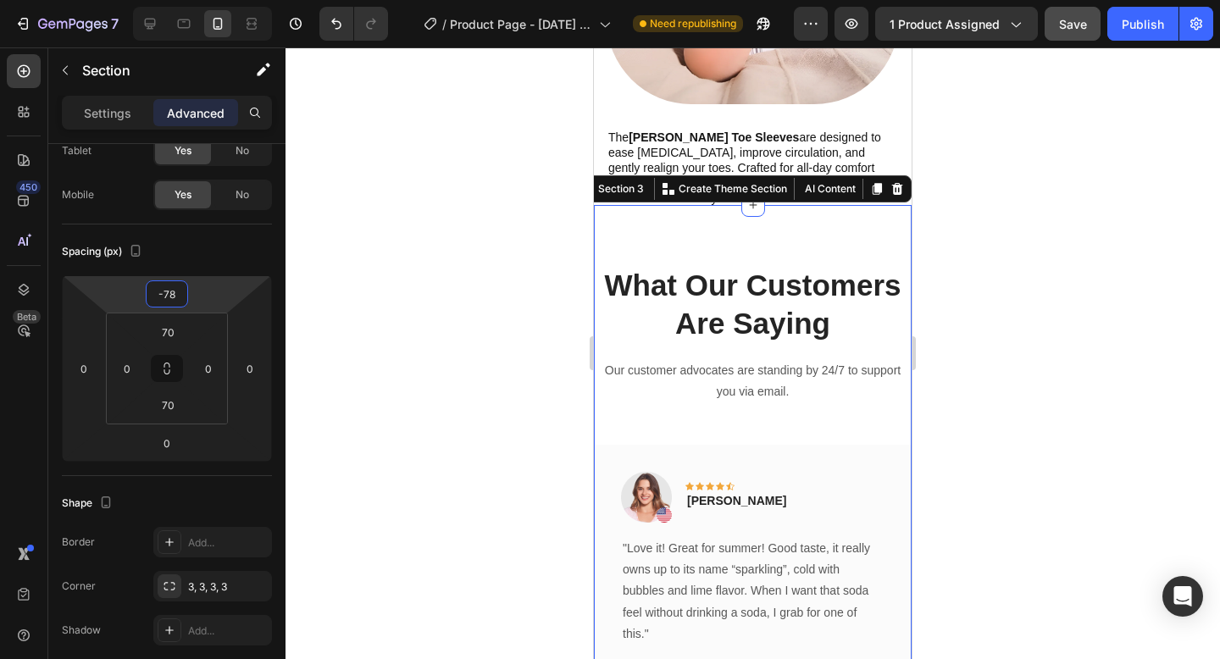
type input "-74"
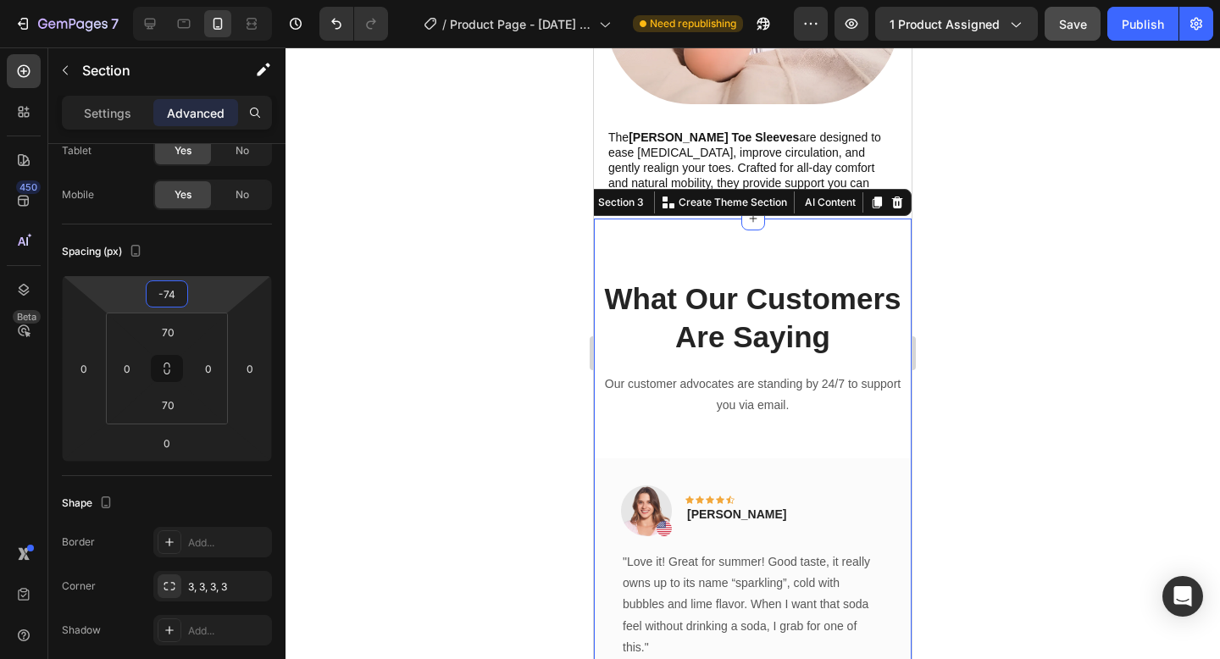
drag, startPoint x: 213, startPoint y: 261, endPoint x: 225, endPoint y: 329, distance: 68.8
click at [225, 329] on html "7 / Product Page - Aug 27, 18:09:40 Need republishing Preview 1 product assigne…" at bounding box center [610, 329] width 1220 height 659
click at [464, 282] on div at bounding box center [752, 352] width 934 height 611
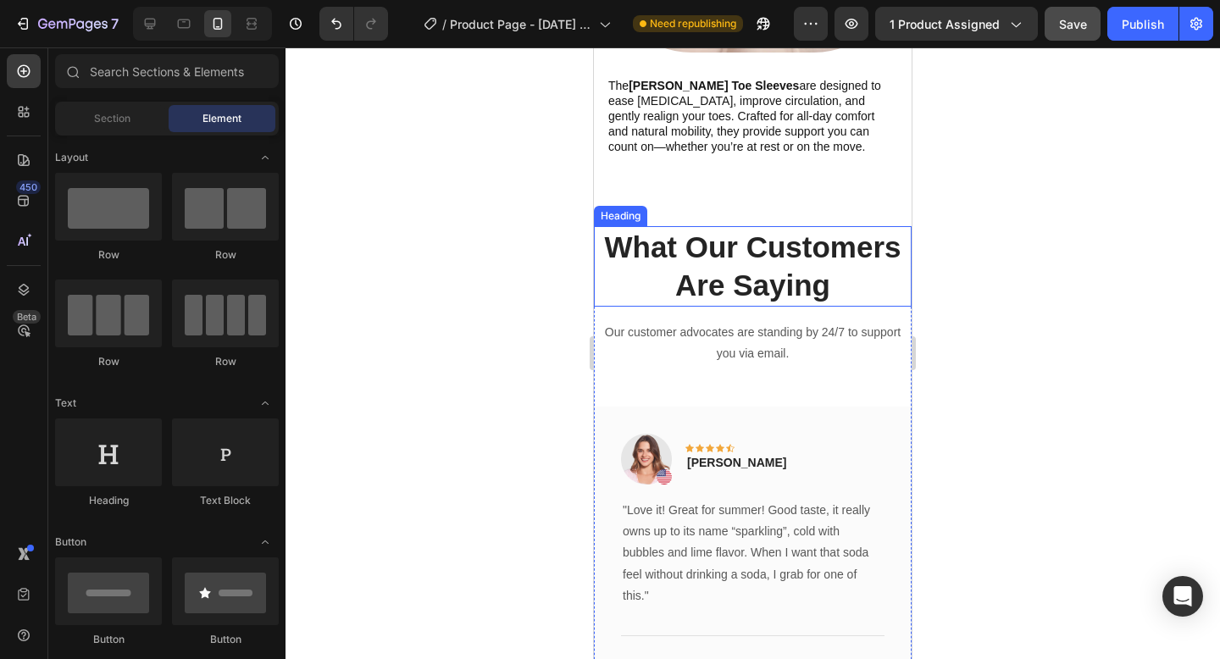
scroll to position [2327, 0]
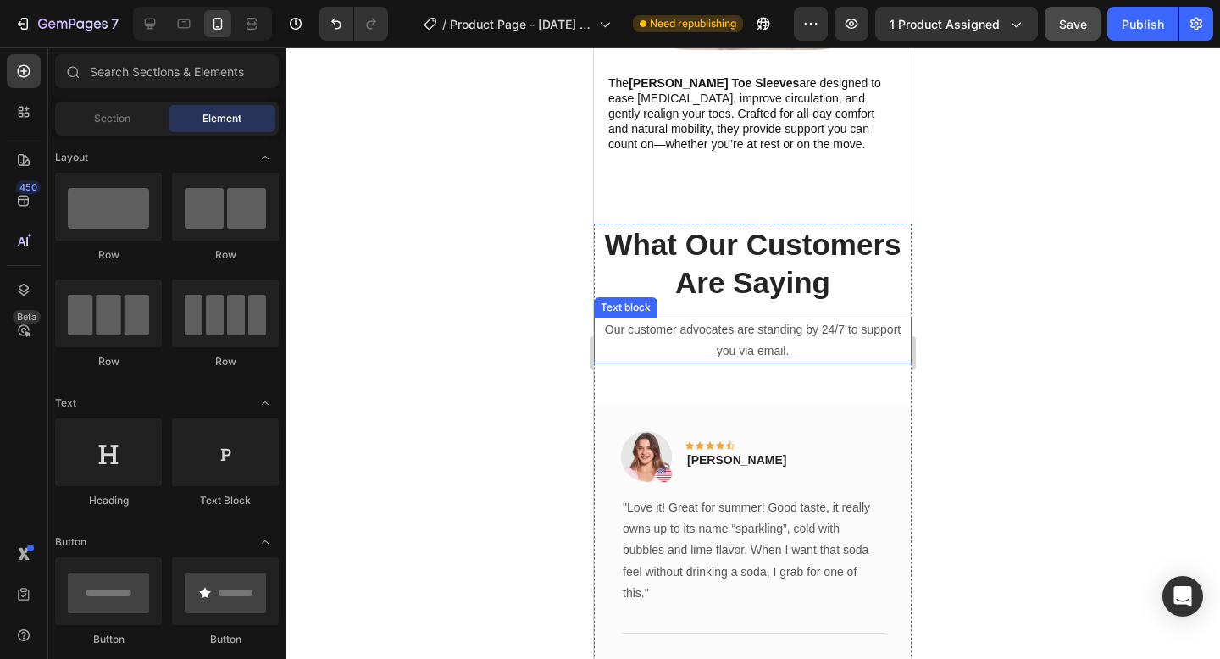
click at [726, 319] on p "Our customer advocates are standing by 24/7 to support you via email." at bounding box center [752, 340] width 314 height 42
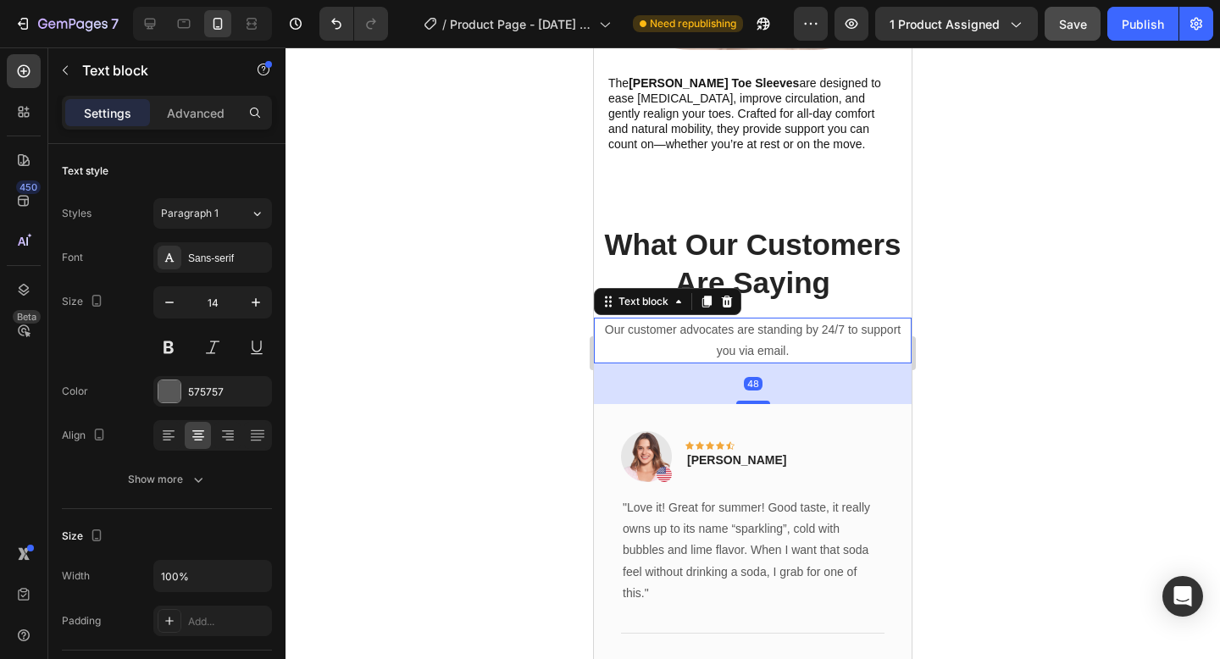
click at [726, 319] on p "Our customer advocates are standing by 24/7 to support you via email." at bounding box center [752, 340] width 314 height 42
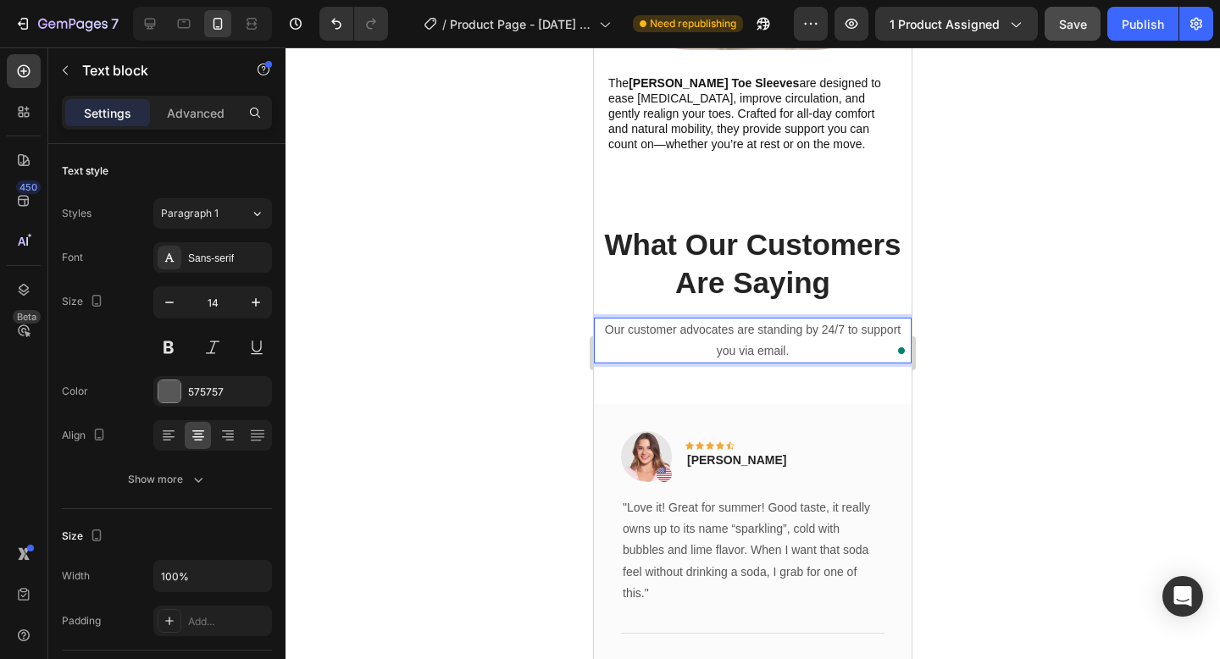
click at [757, 340] on p "Our customer advocates are standing by 24/7 to support you via email." at bounding box center [752, 340] width 314 height 42
click at [807, 337] on p "Our customer advocates are standing by 24/7 to support you via email." at bounding box center [752, 340] width 314 height 42
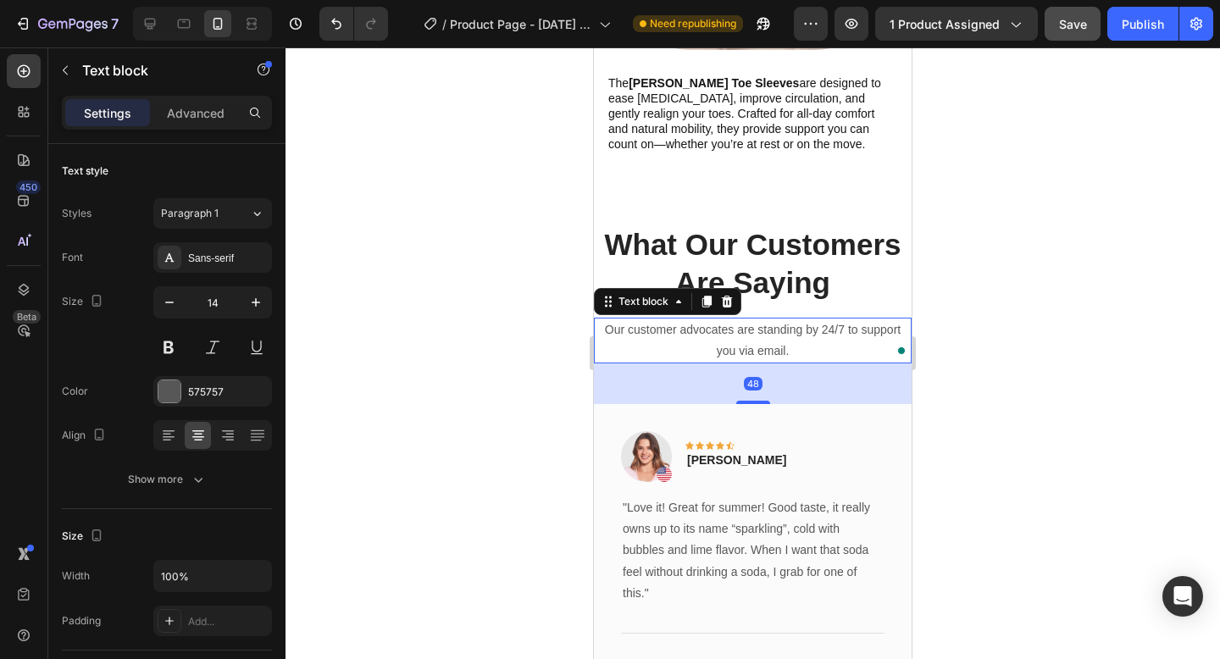
click at [1054, 319] on div at bounding box center [752, 352] width 934 height 611
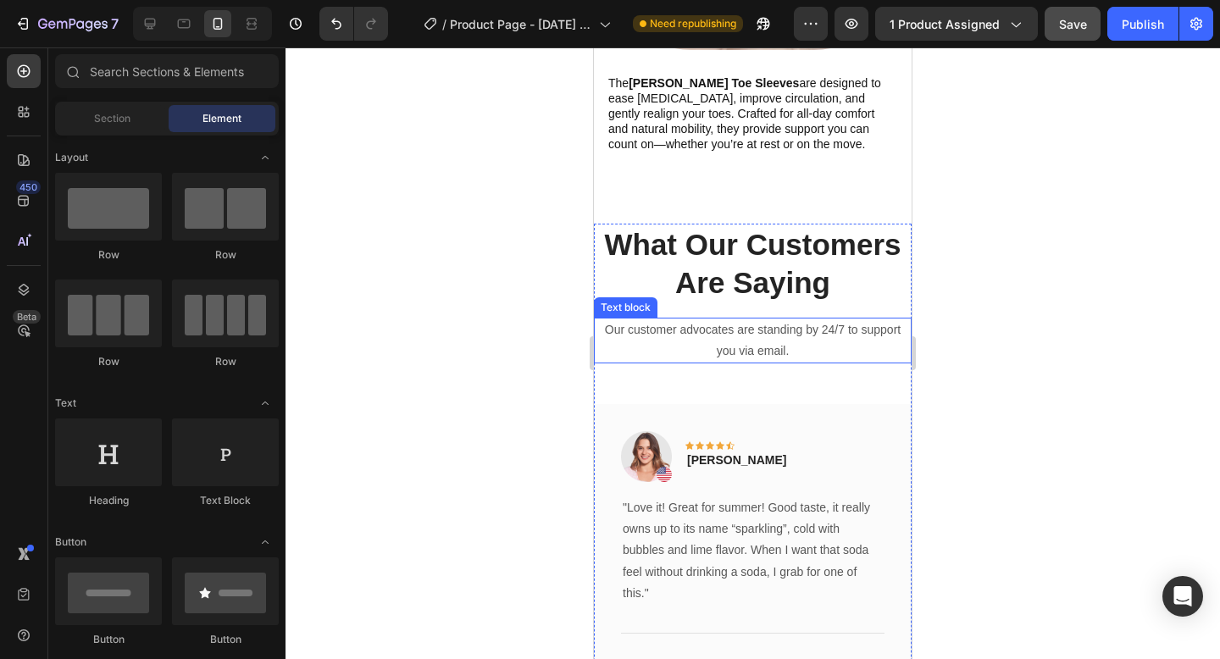
click at [859, 319] on p "Our customer advocates are standing by 24/7 to support you via email." at bounding box center [752, 340] width 314 height 42
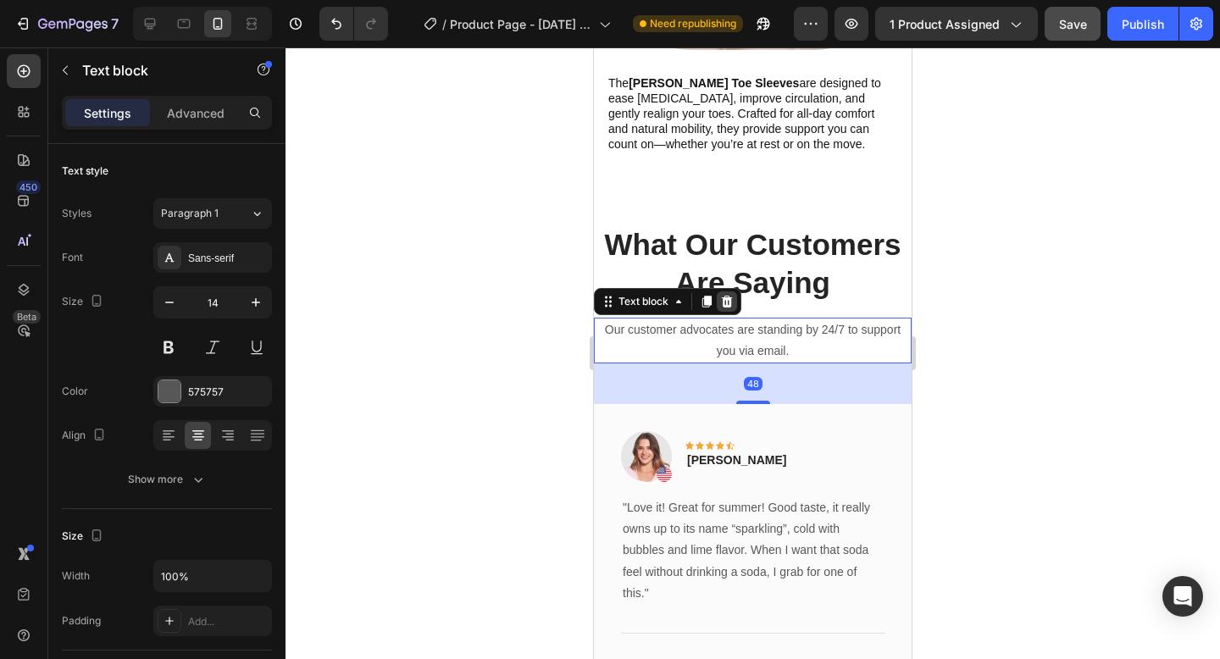
click at [728, 295] on icon at bounding box center [727, 302] width 14 height 14
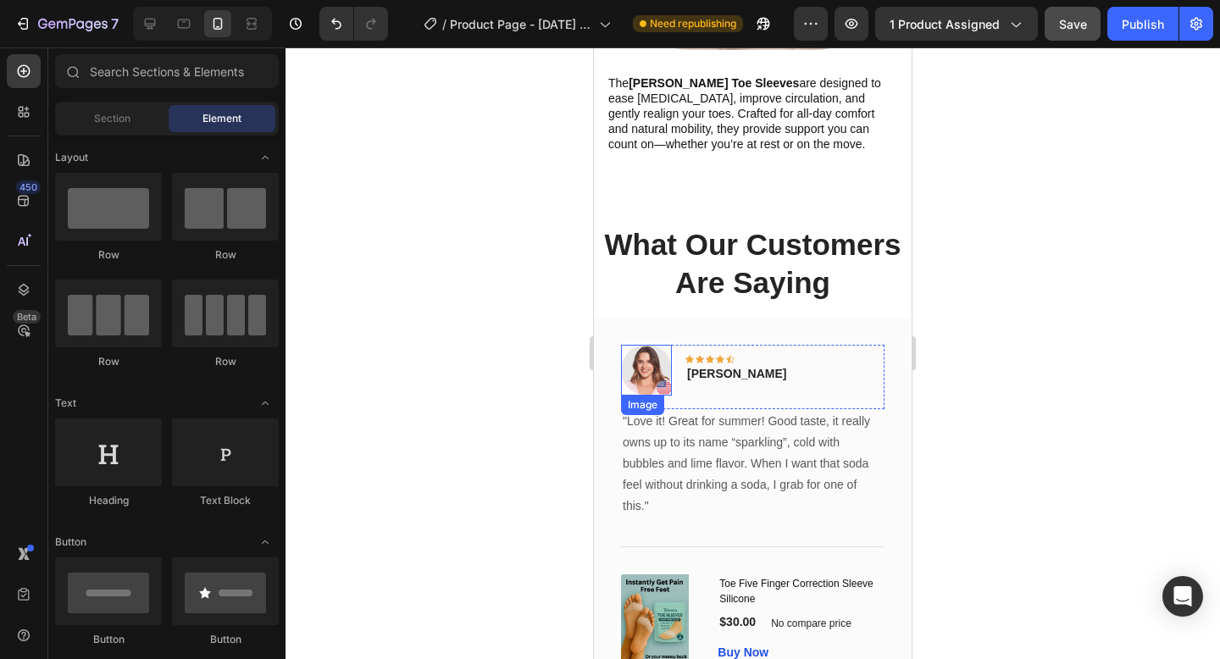
click at [656, 345] on img at bounding box center [646, 370] width 51 height 51
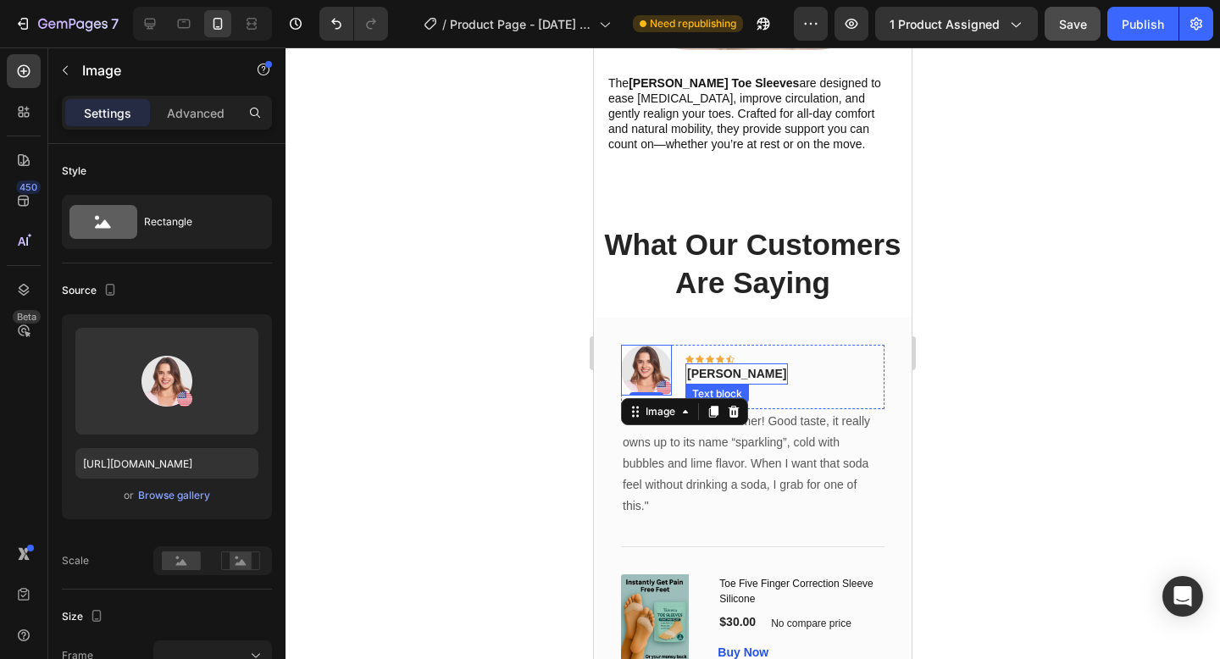
click at [704, 365] on p "[PERSON_NAME]" at bounding box center [736, 374] width 99 height 18
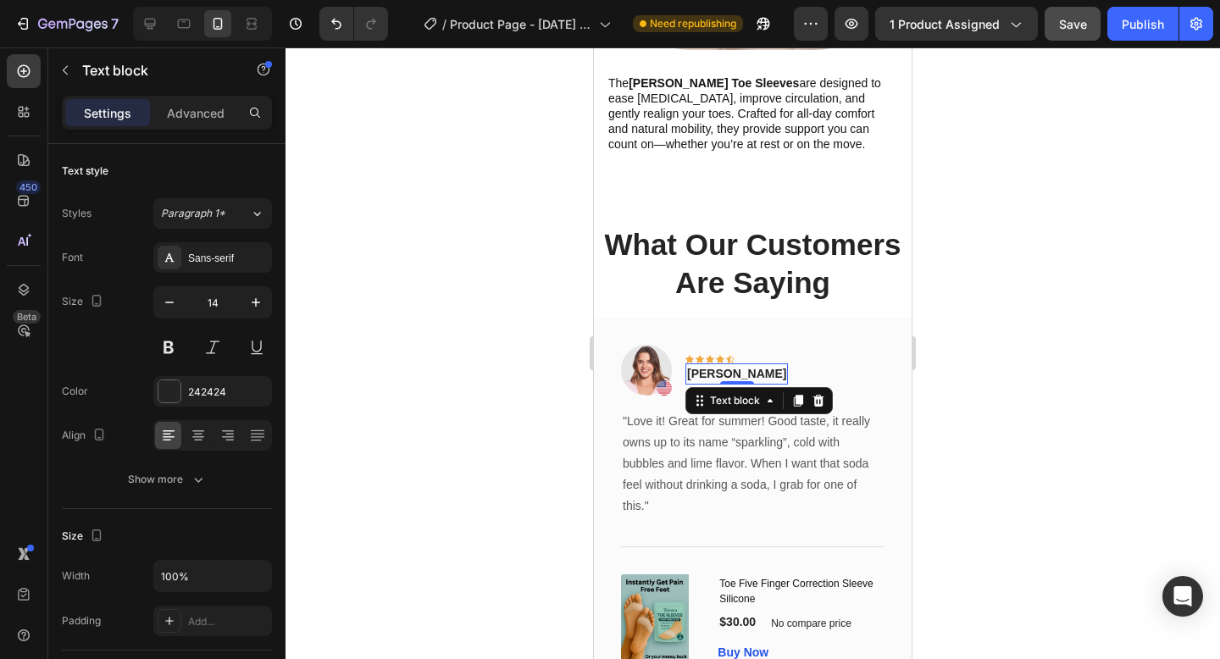
click at [704, 365] on p "[PERSON_NAME]" at bounding box center [736, 374] width 99 height 18
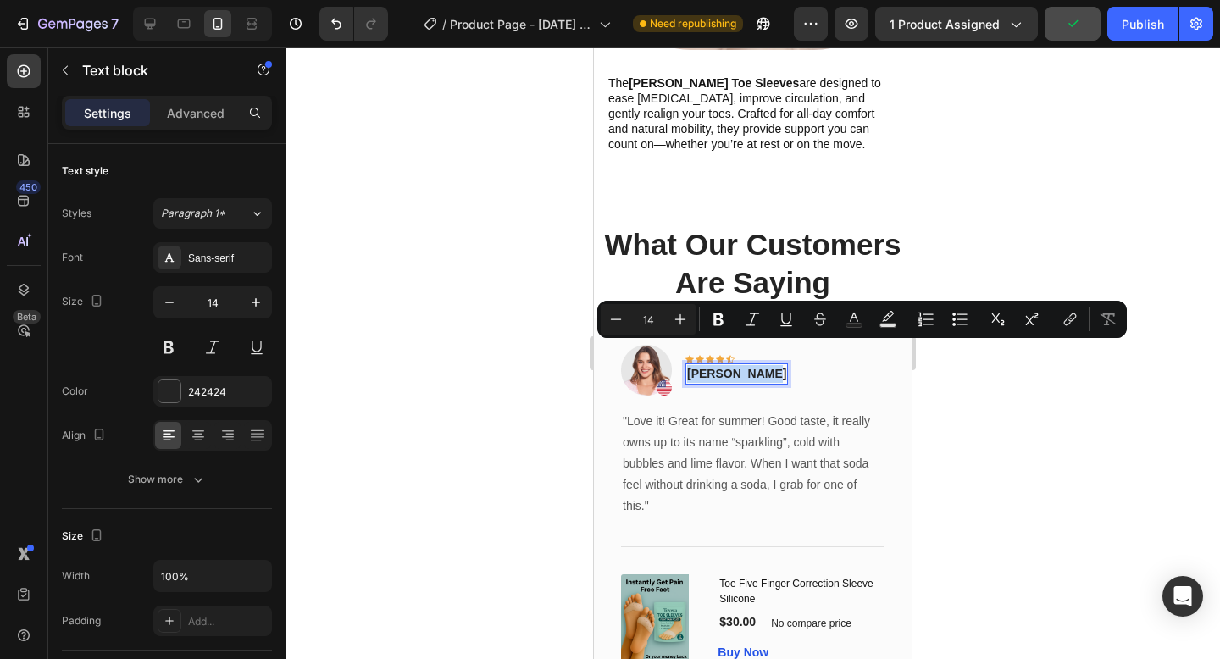
click at [705, 365] on p "[PERSON_NAME]" at bounding box center [736, 374] width 99 height 18
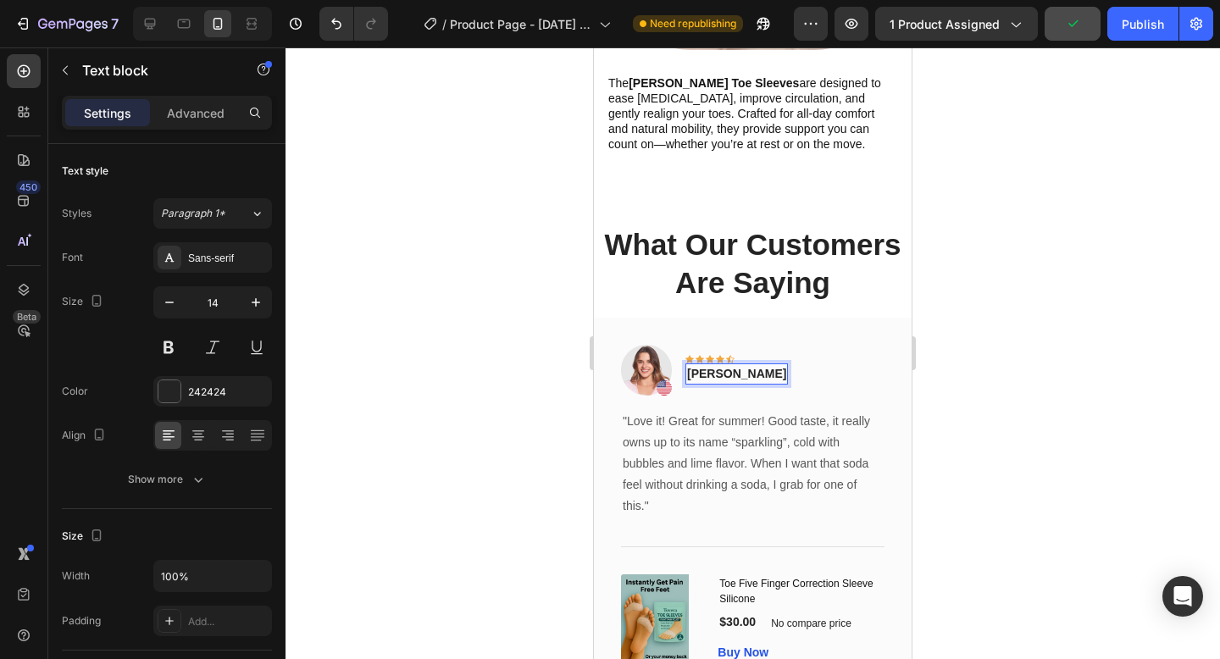
click at [736, 365] on p "[PERSON_NAME]" at bounding box center [736, 374] width 99 height 18
click at [579, 366] on div at bounding box center [752, 352] width 934 height 611
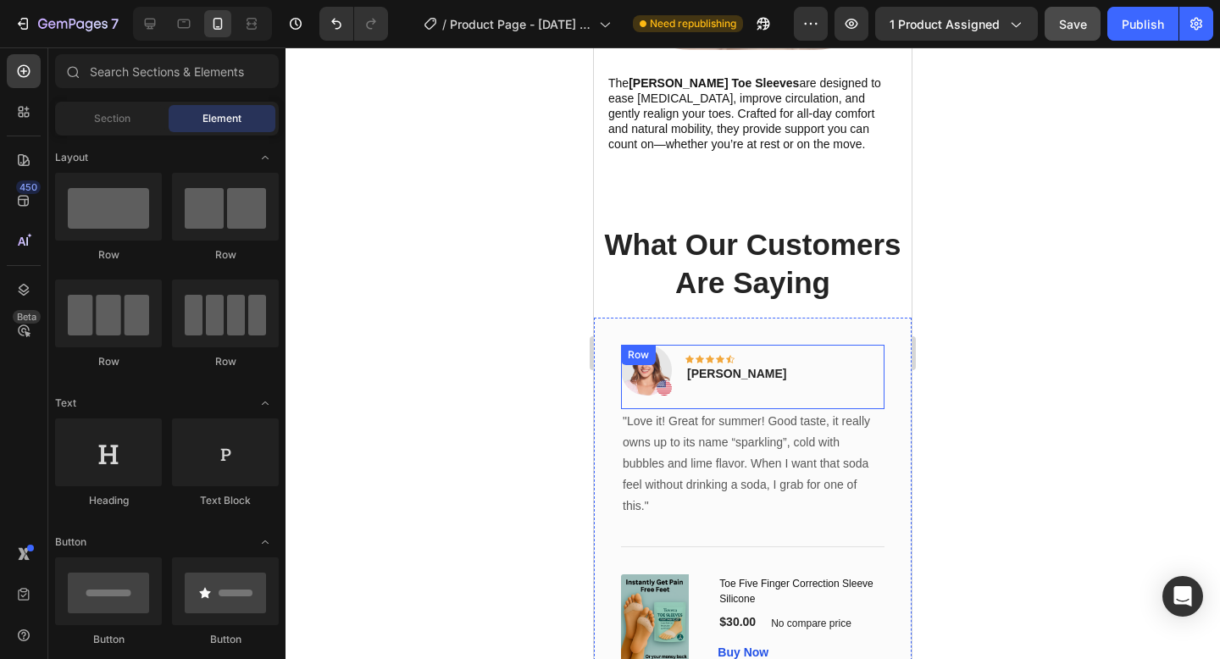
click at [853, 358] on div "Image Icon Icon Icon Icon Icon Row Rita Carroll Text block Row" at bounding box center [752, 377] width 263 height 64
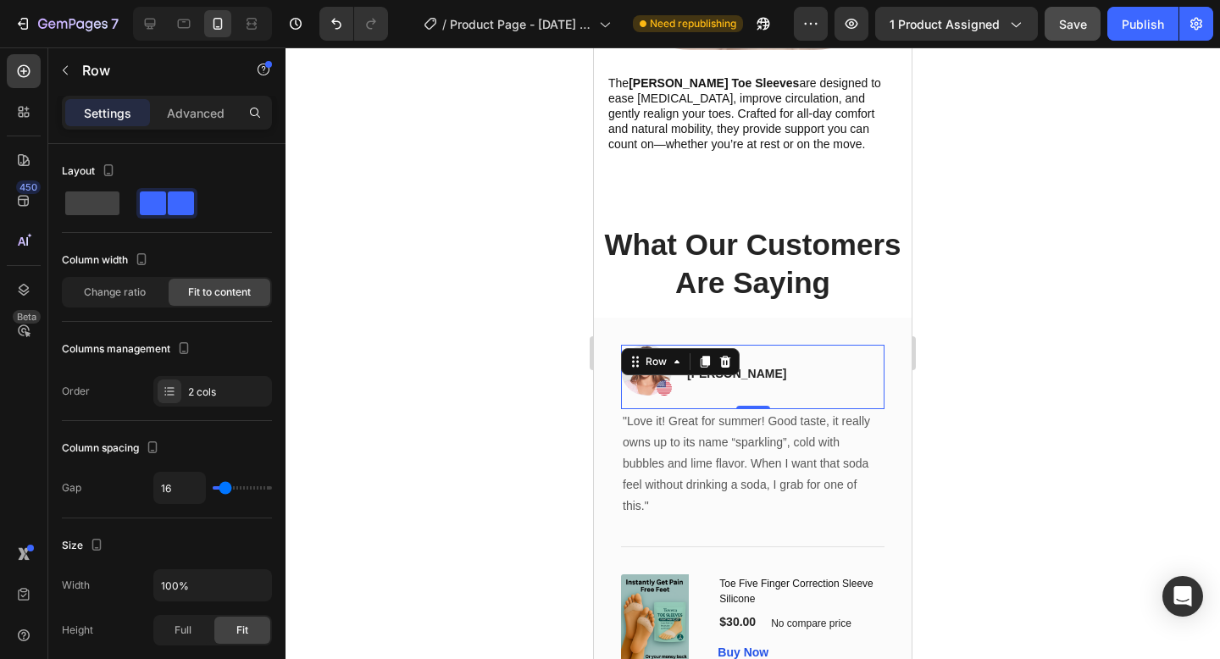
click at [892, 345] on div "Image Icon Icon Icon Icon Icon Row Rita Carroll Text block Row 0 "Love it! Grea…" at bounding box center [753, 504] width 318 height 373
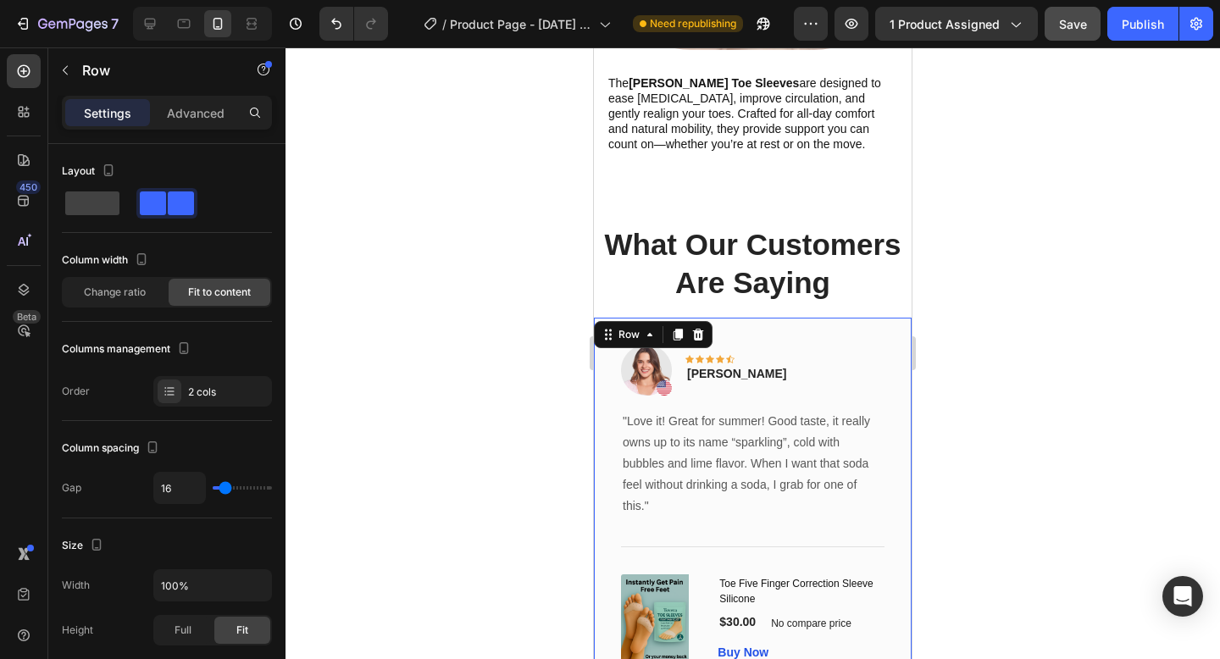
scroll to position [103, 0]
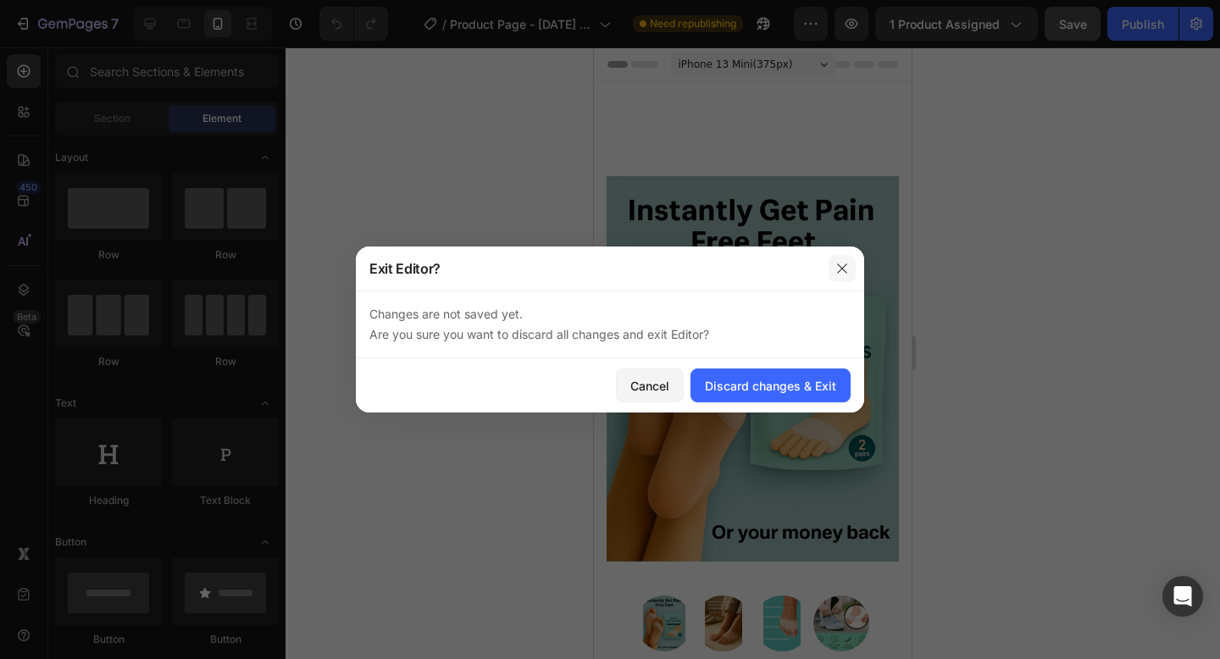
click at [851, 279] on button "button" at bounding box center [841, 268] width 27 height 27
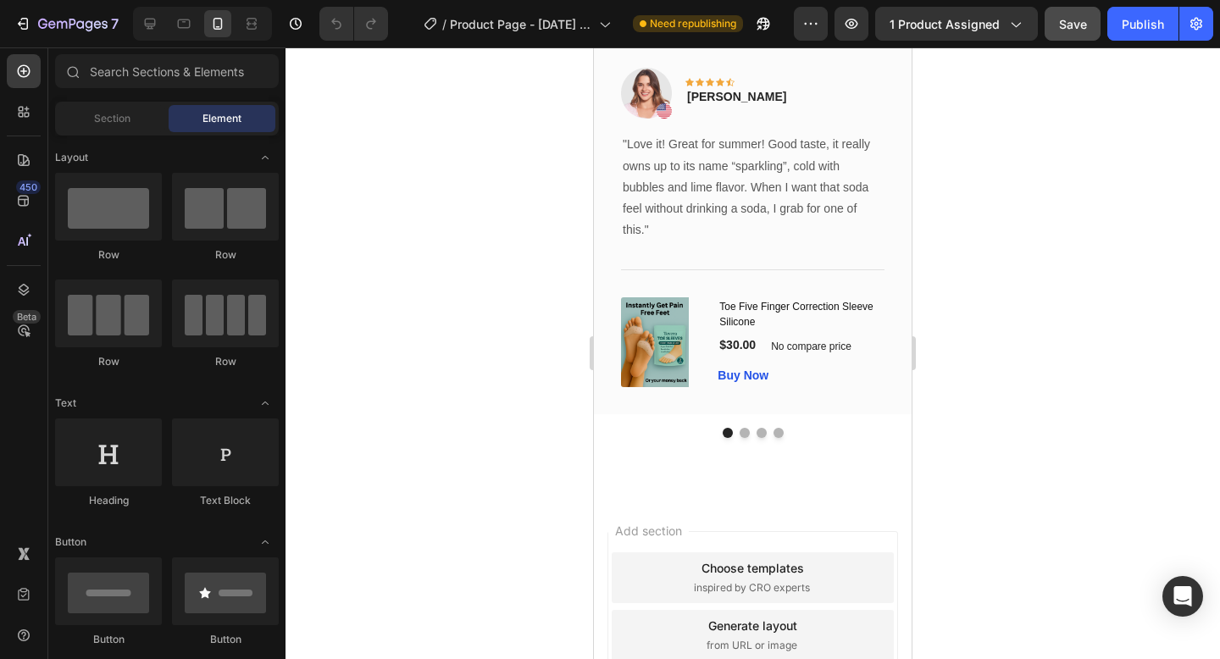
scroll to position [2492, 0]
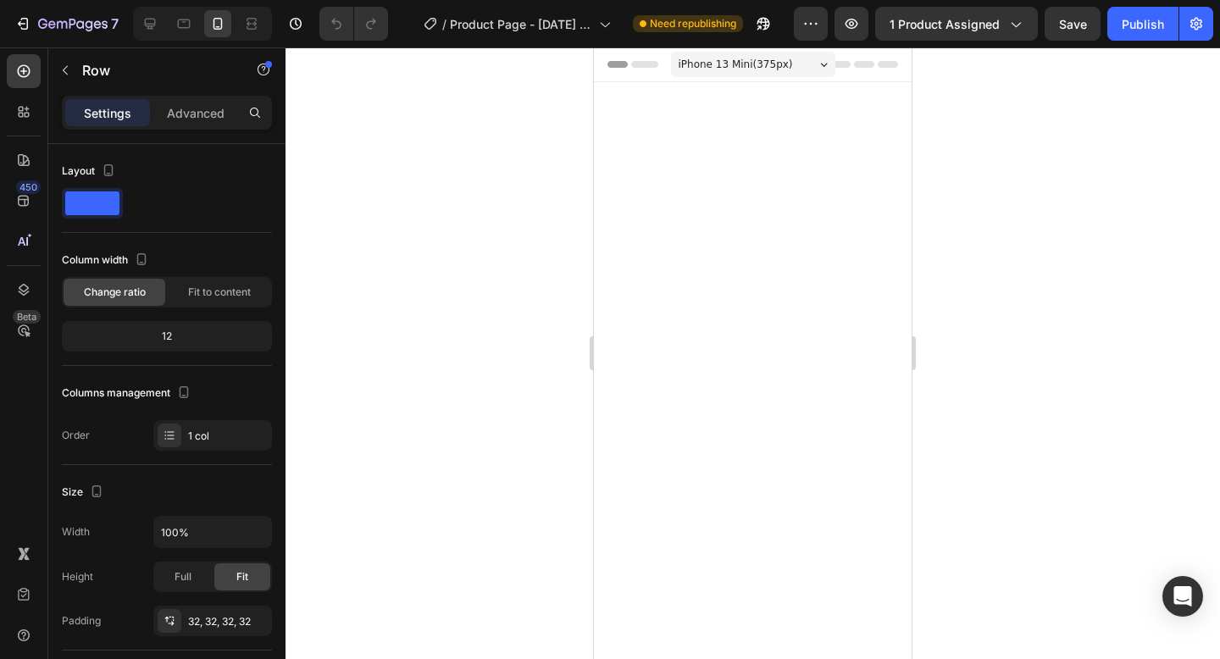
scroll to position [2492, 0]
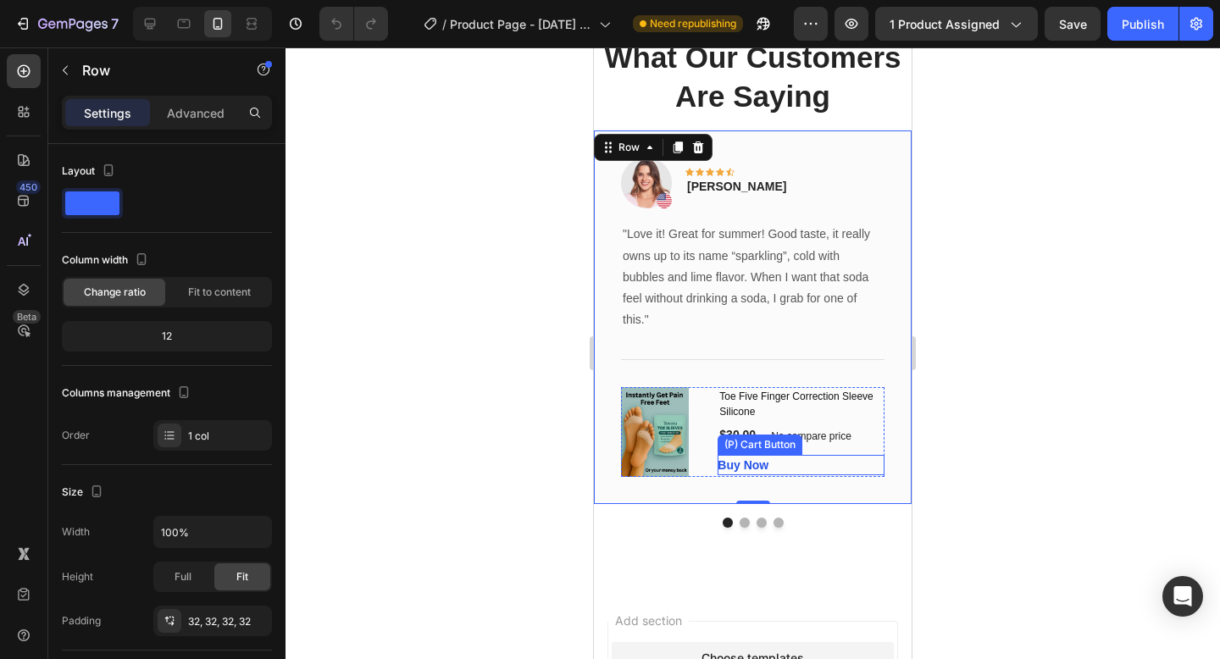
click at [828, 458] on div "Buy Now (P) Cart Button" at bounding box center [800, 465] width 167 height 20
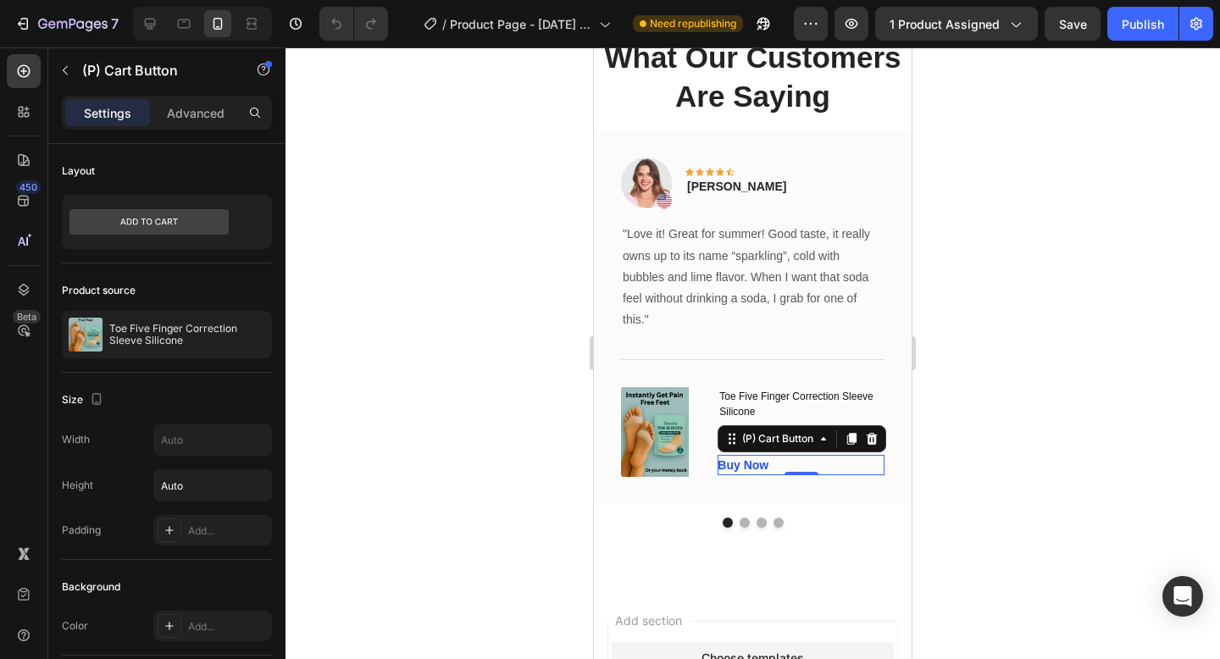
click at [828, 458] on div "Buy Now (P) Cart Button 0" at bounding box center [800, 465] width 167 height 20
click at [688, 394] on div "(P) Images & Gallery" at bounding box center [676, 397] width 104 height 15
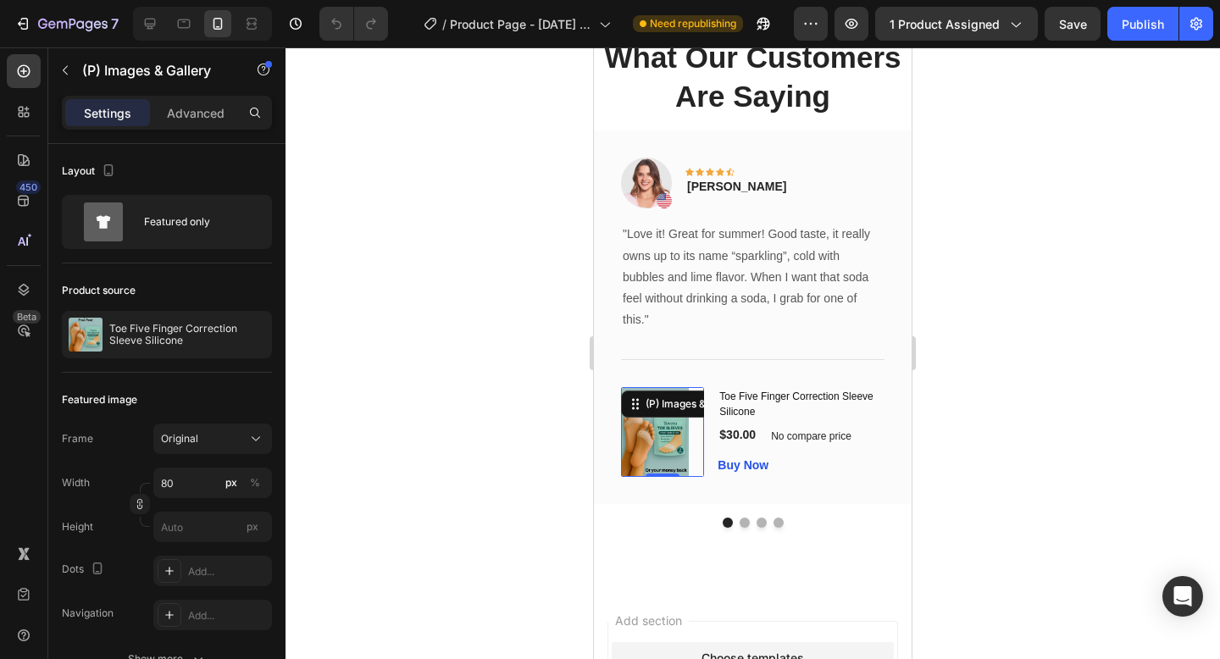
click at [703, 384] on div "Title Line" at bounding box center [752, 359] width 263 height 55
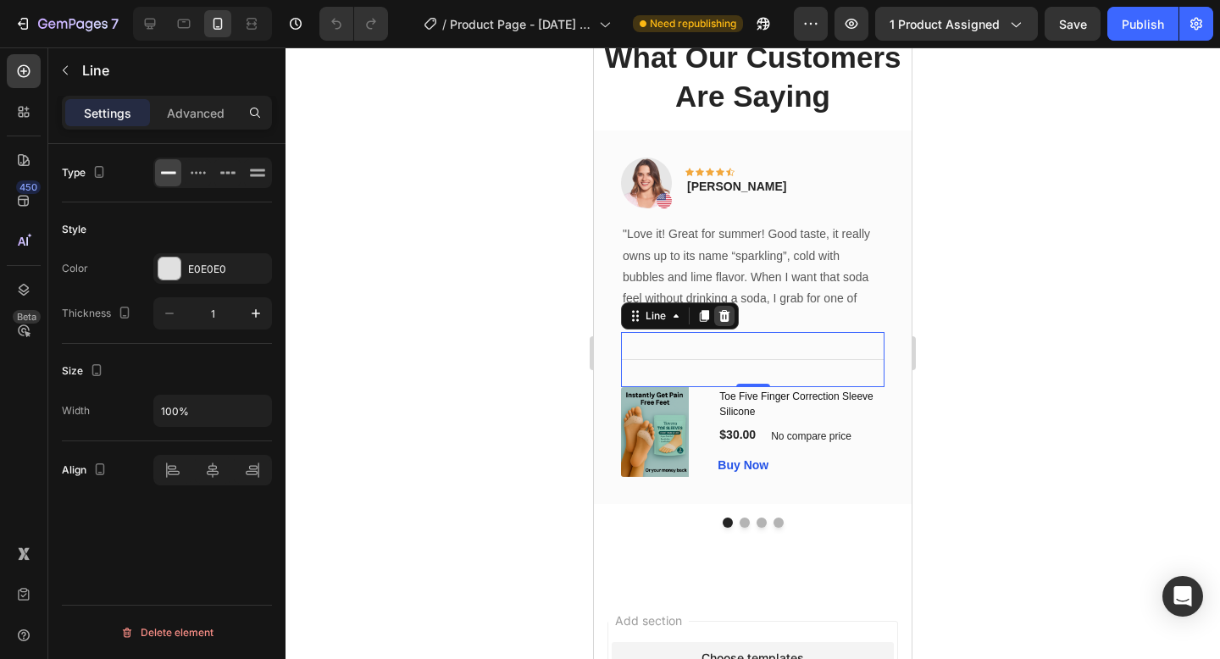
click at [723, 324] on div at bounding box center [724, 316] width 20 height 20
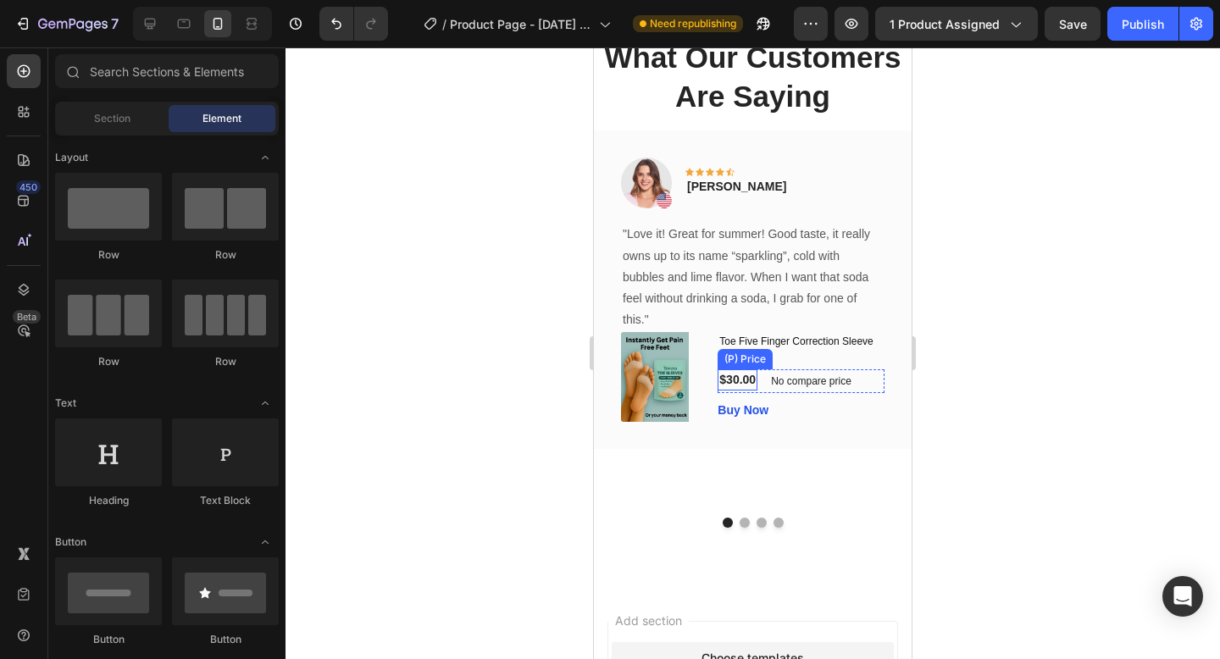
click at [711, 397] on div "(P) Images & Gallery Toe Five Finger Correction Sleeve Silicone (P) Title $30.0…" at bounding box center [752, 376] width 263 height 89
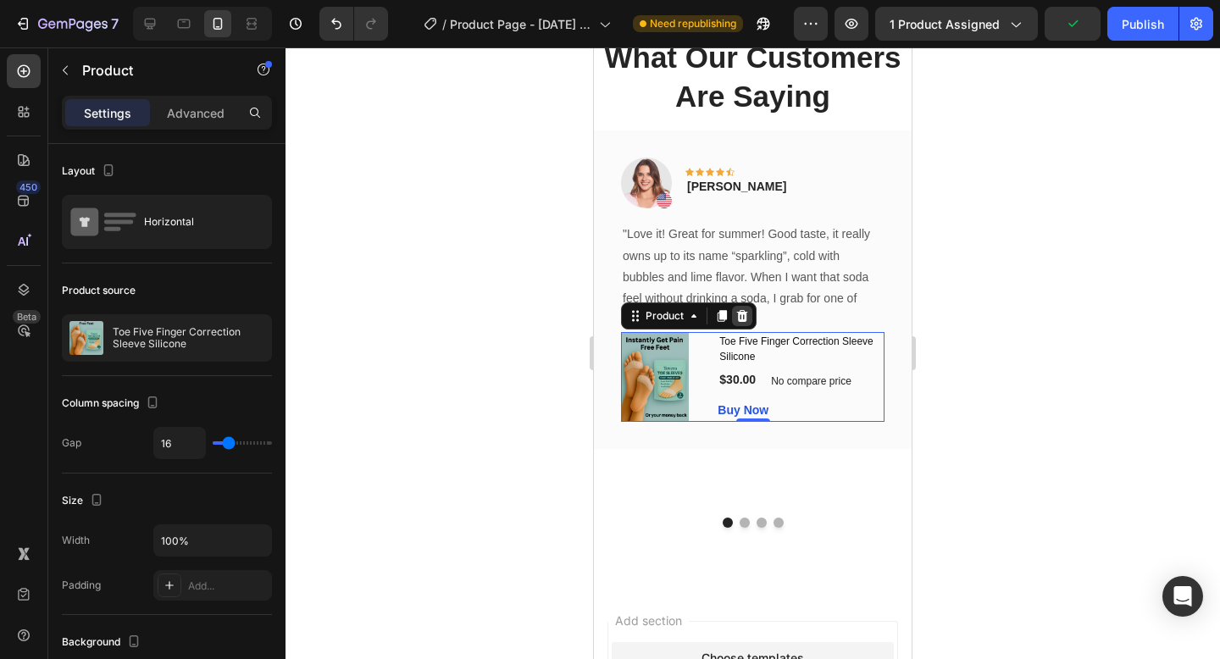
click at [742, 320] on icon at bounding box center [742, 316] width 11 height 12
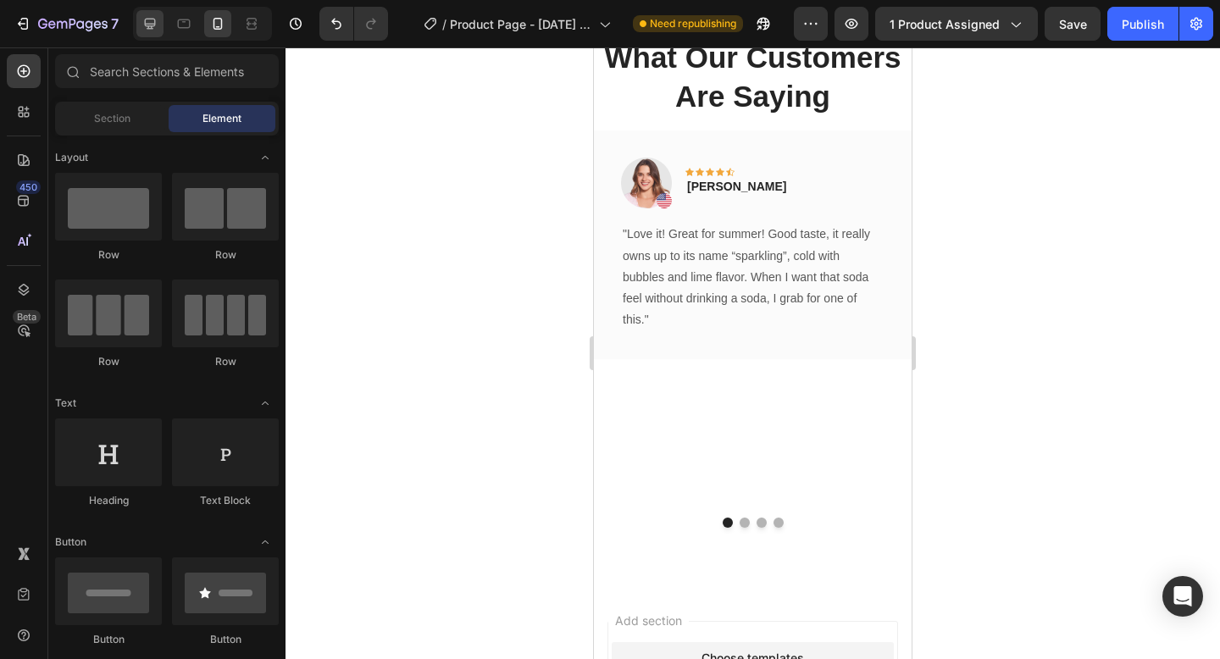
click at [142, 20] on icon at bounding box center [149, 23] width 17 height 17
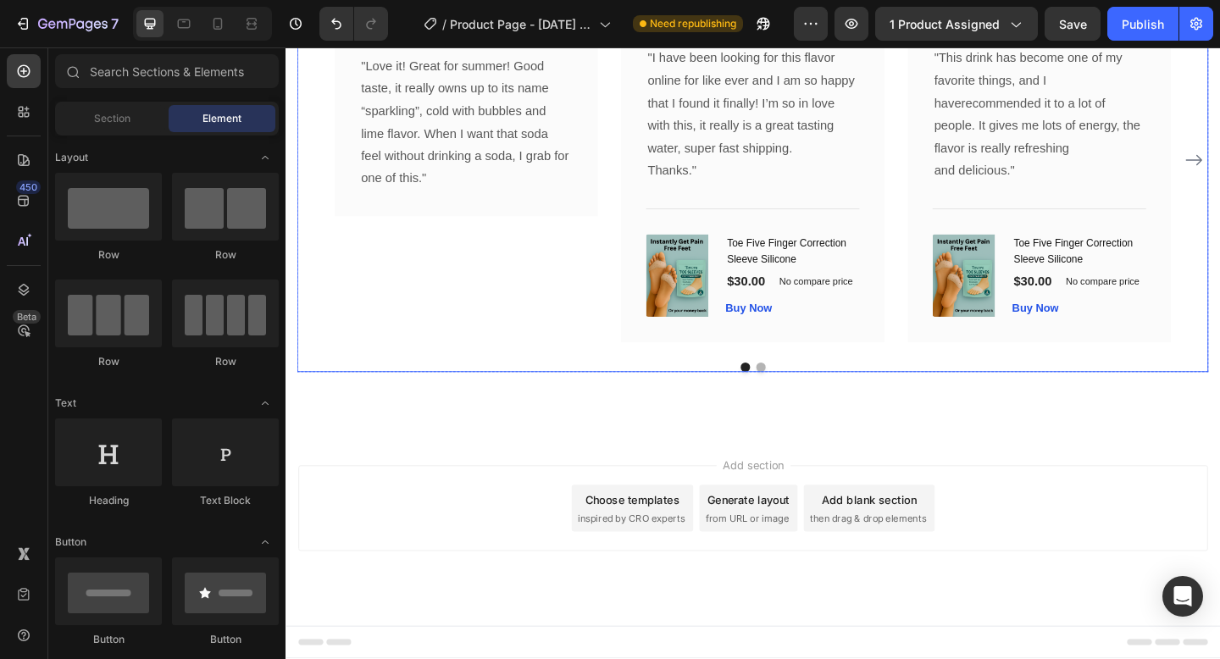
scroll to position [2179, 0]
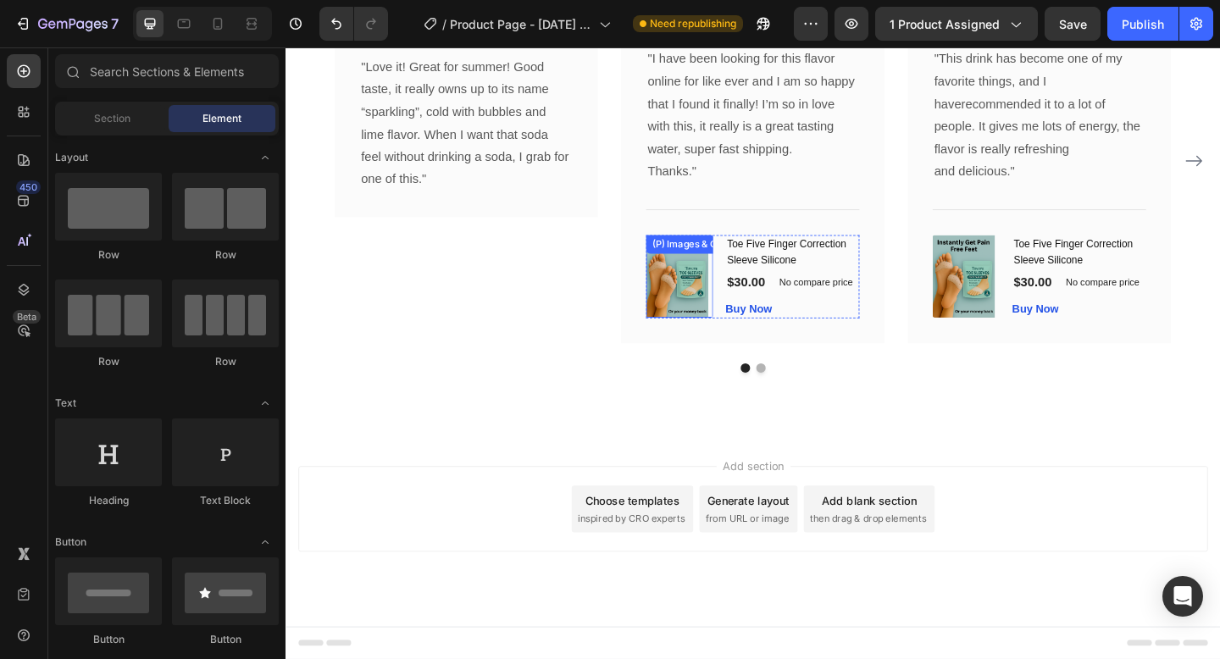
click at [750, 354] on div "Image Icon Icon Icon Icon Icon Row [PERSON_NAME] Text block Row "I have been lo…" at bounding box center [793, 167] width 286 height 406
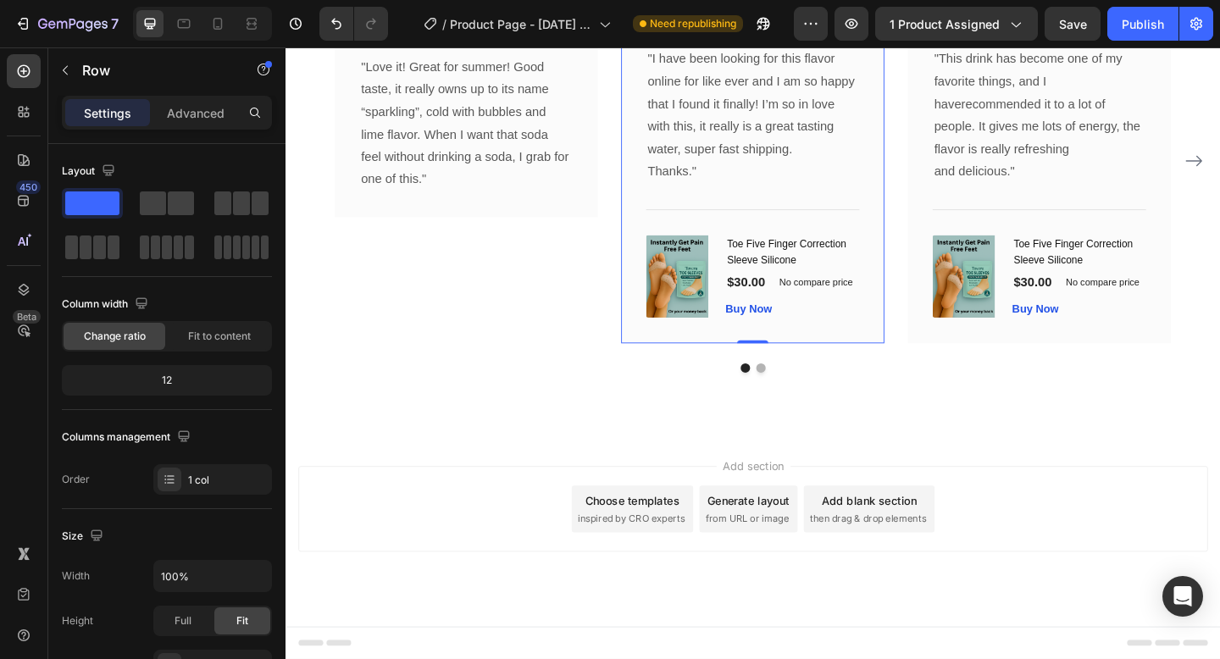
click at [754, 369] on div "Image Icon Icon Icon Icon Icon Row [PERSON_NAME] Text block Row "I have been lo…" at bounding box center [793, 167] width 286 height 406
click at [777, 341] on div "Buy Now" at bounding box center [789, 333] width 51 height 18
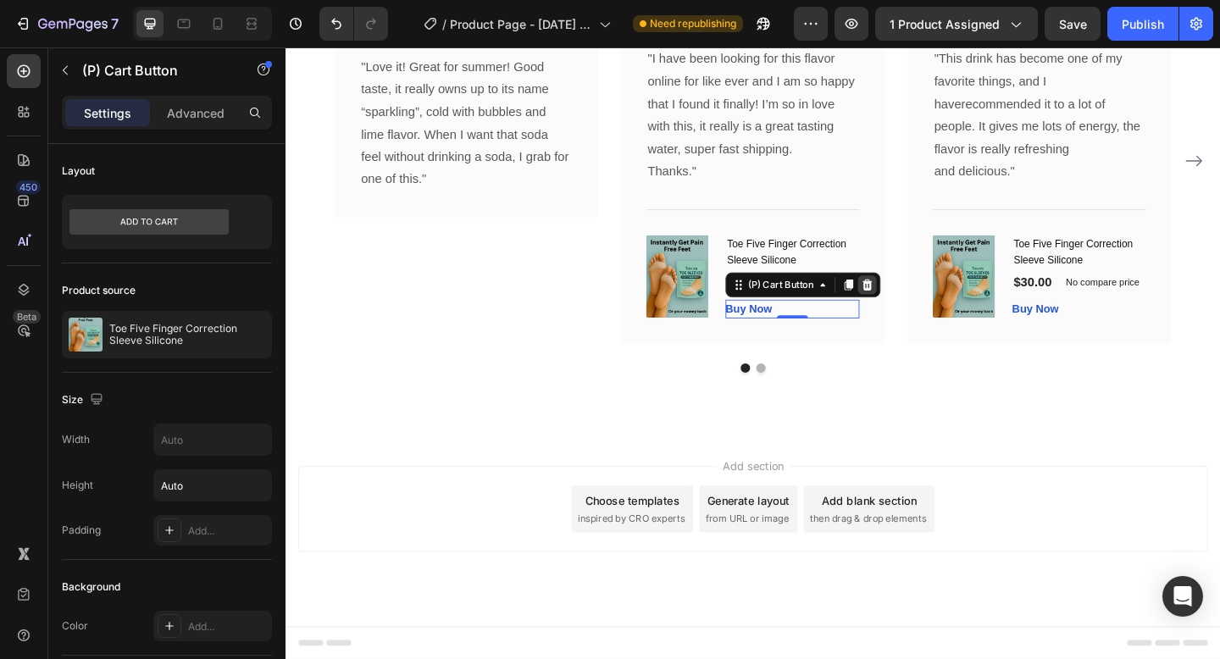
click at [922, 309] on icon at bounding box center [918, 306] width 14 height 14
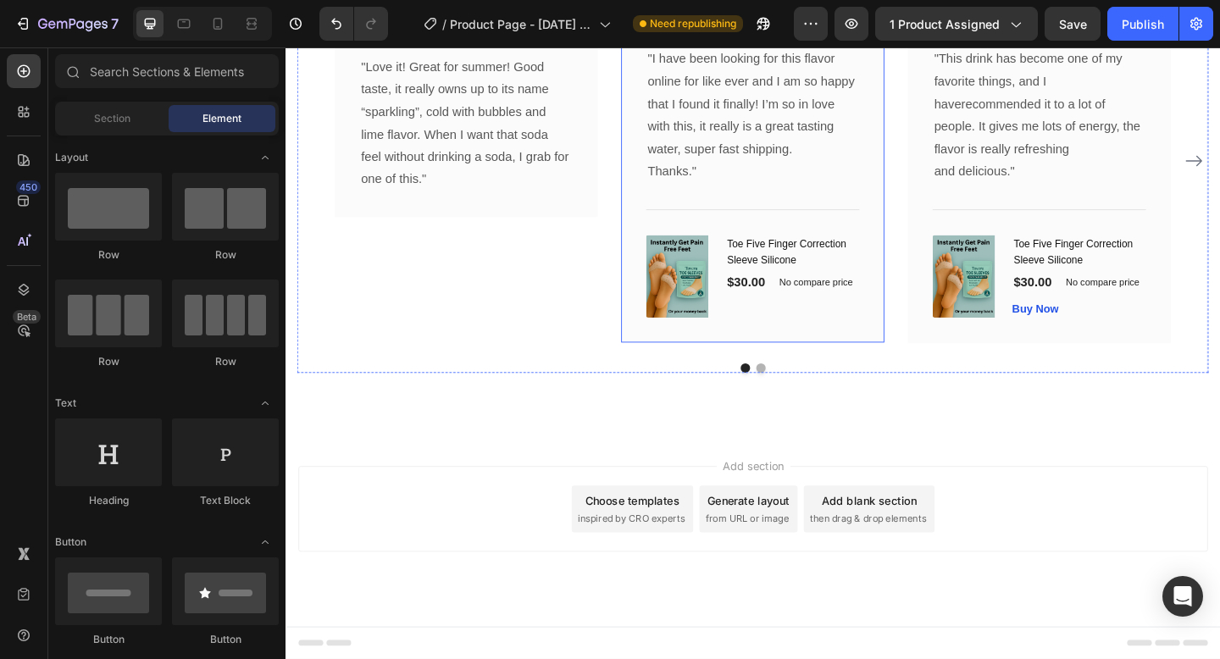
click at [871, 307] on p "No compare price" at bounding box center [862, 303] width 80 height 10
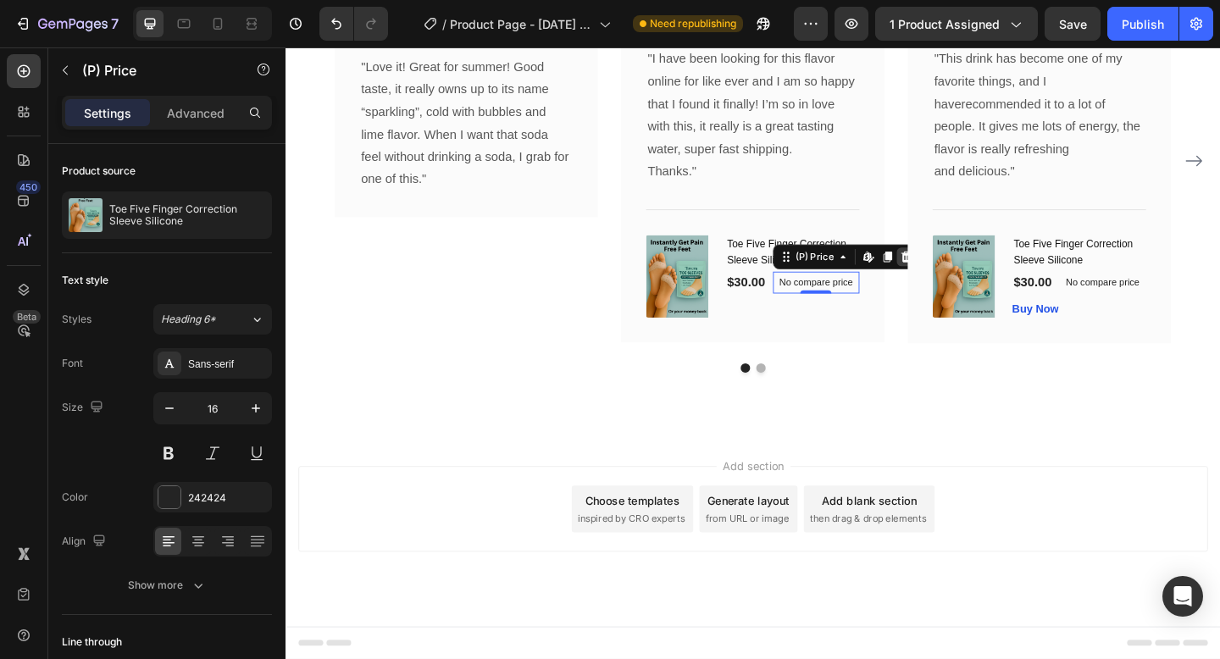
click at [955, 282] on icon at bounding box center [961, 275] width 14 height 14
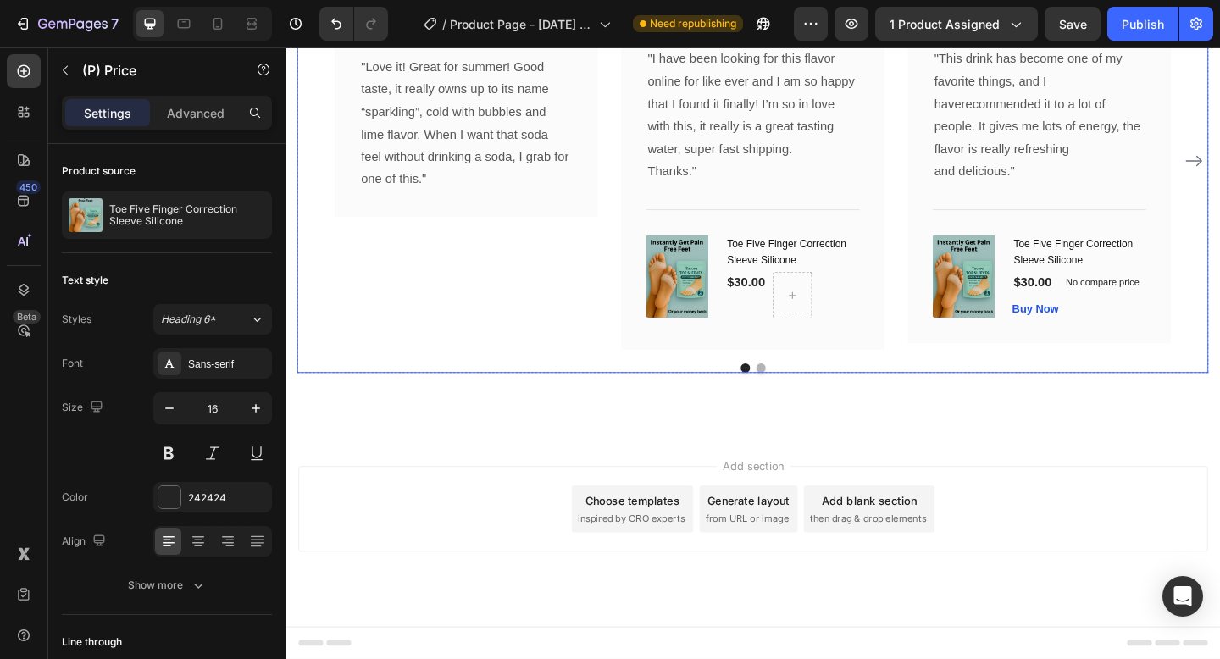
scroll to position [2183, 0]
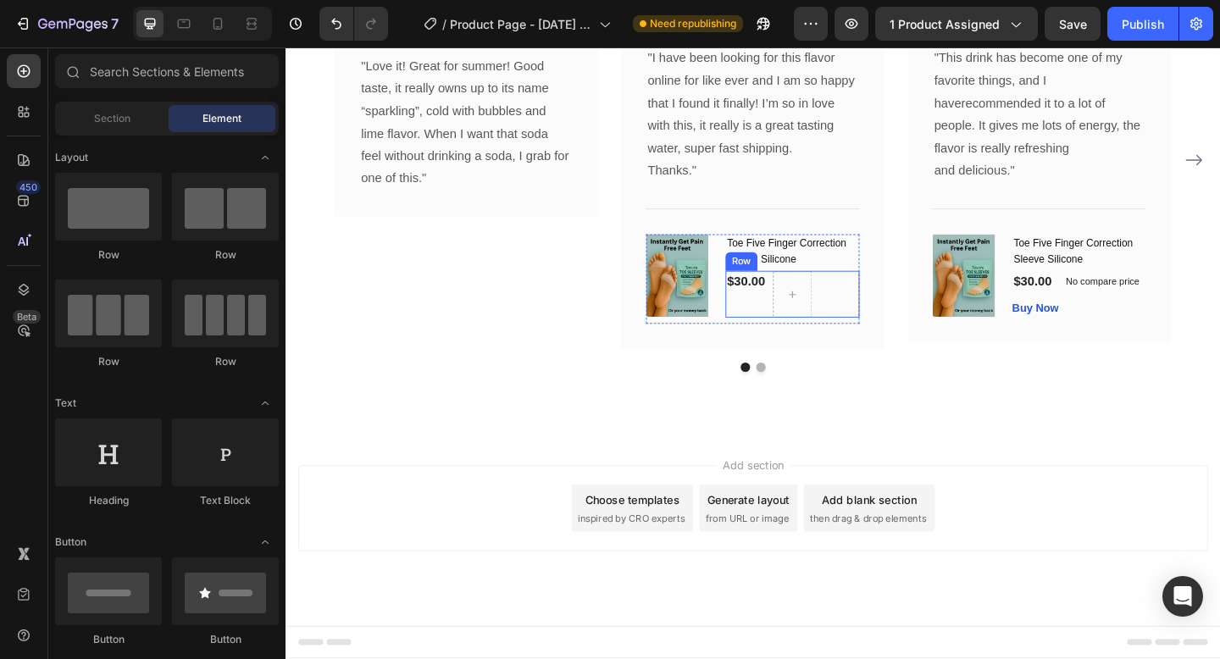
click at [802, 329] on div "$30.00 (P) Price (P) Price" at bounding box center [786, 315] width 45 height 51
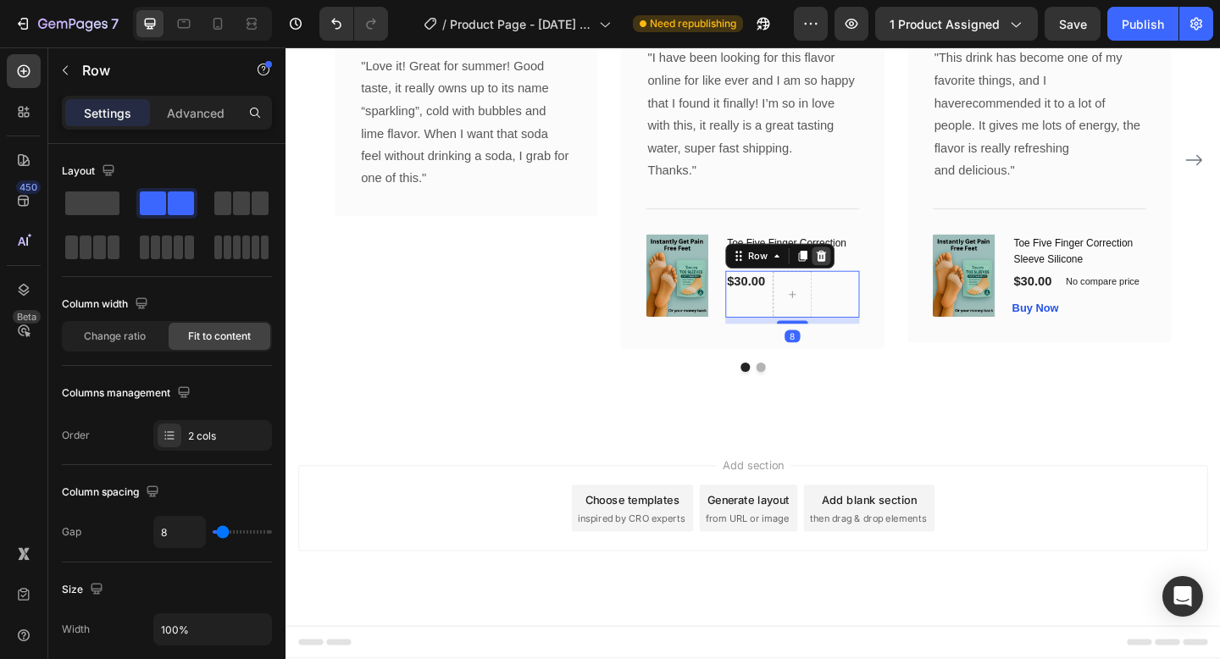
click at [868, 285] on div at bounding box center [868, 274] width 20 height 20
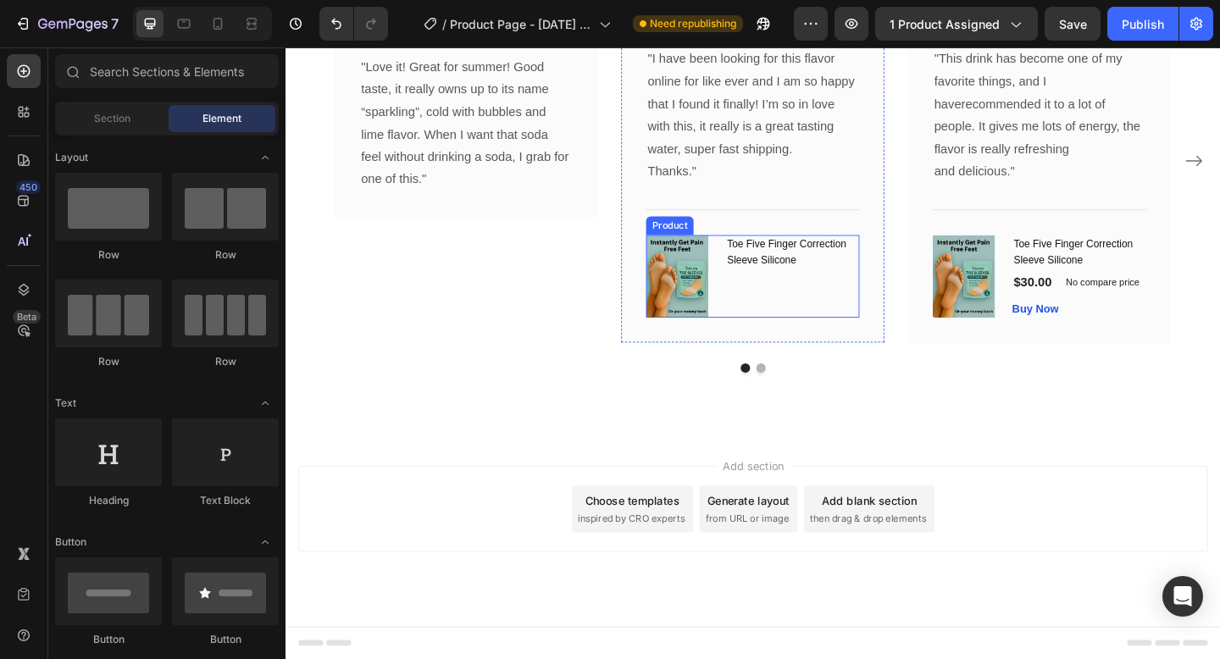
click at [870, 327] on div "Toe Five Finger Correction Sleeve Silicone (P) Title" at bounding box center [837, 296] width 146 height 89
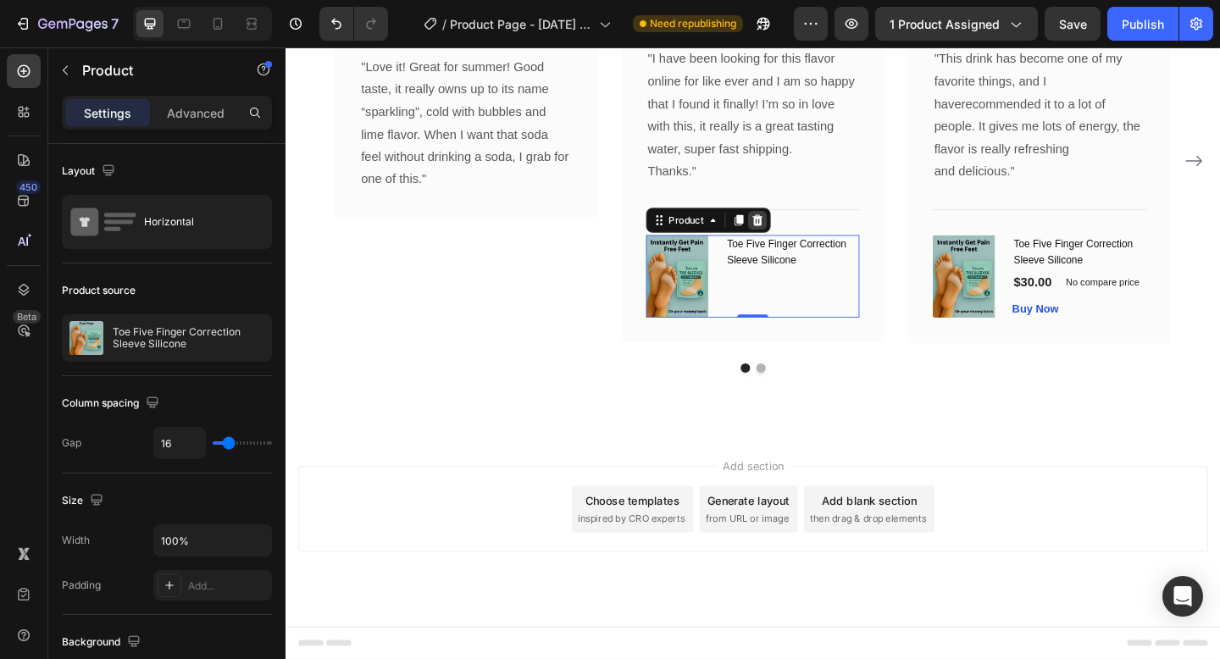
click at [803, 239] on icon at bounding box center [799, 236] width 14 height 14
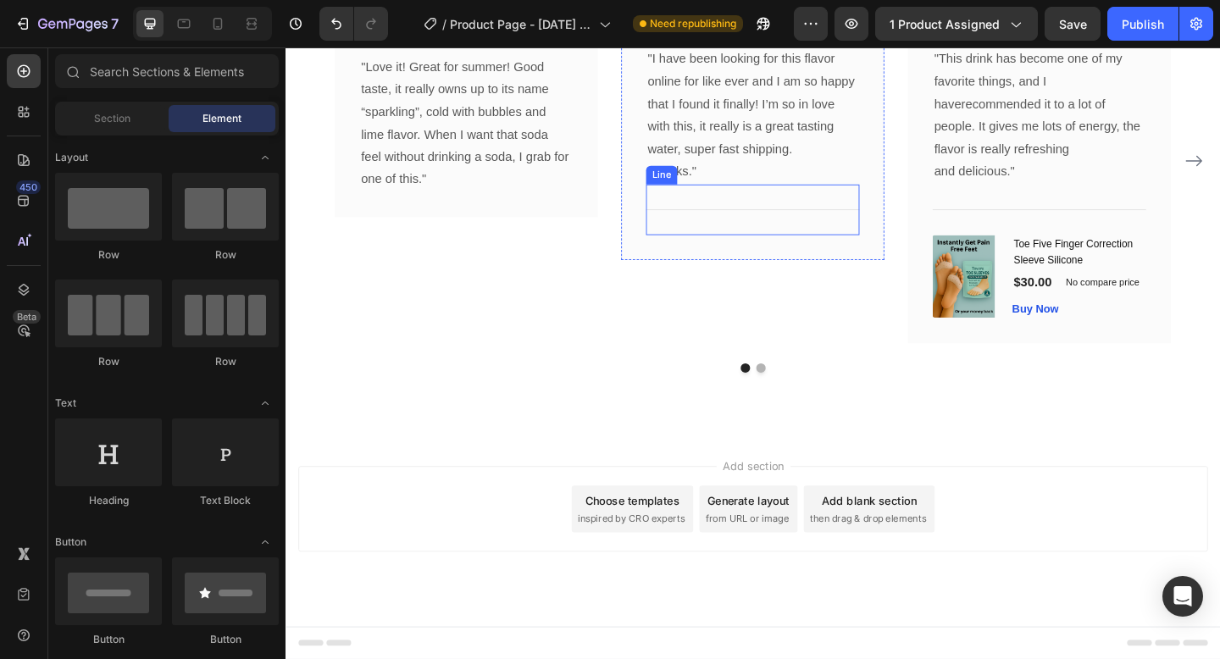
click at [811, 233] on div "Title Line" at bounding box center [794, 223] width 232 height 55
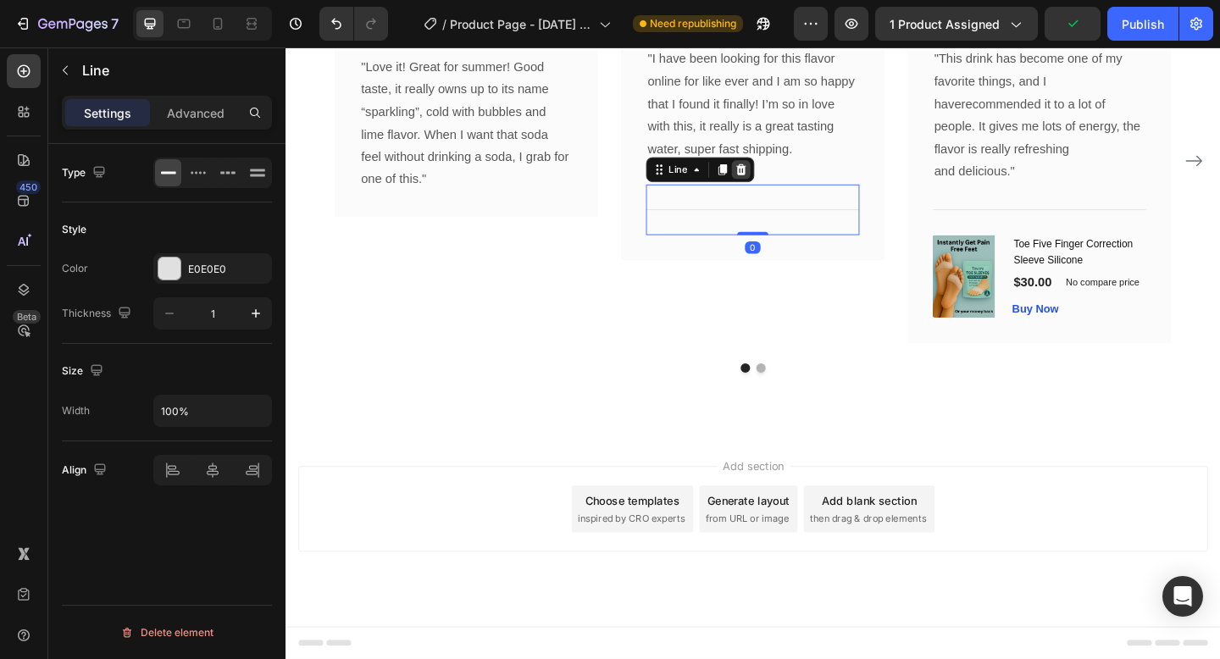
click at [777, 186] on icon at bounding box center [781, 180] width 11 height 12
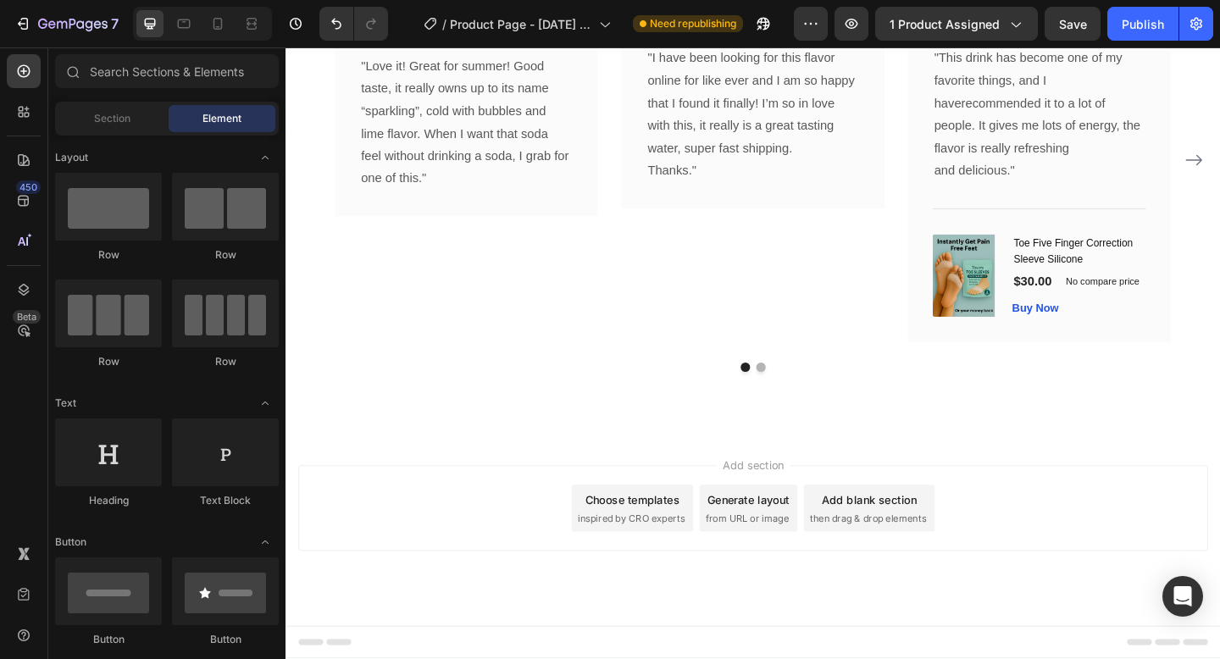
scroll to position [2515, 0]
click at [1125, 340] on div "Buy Now" at bounding box center [1101, 332] width 51 height 18
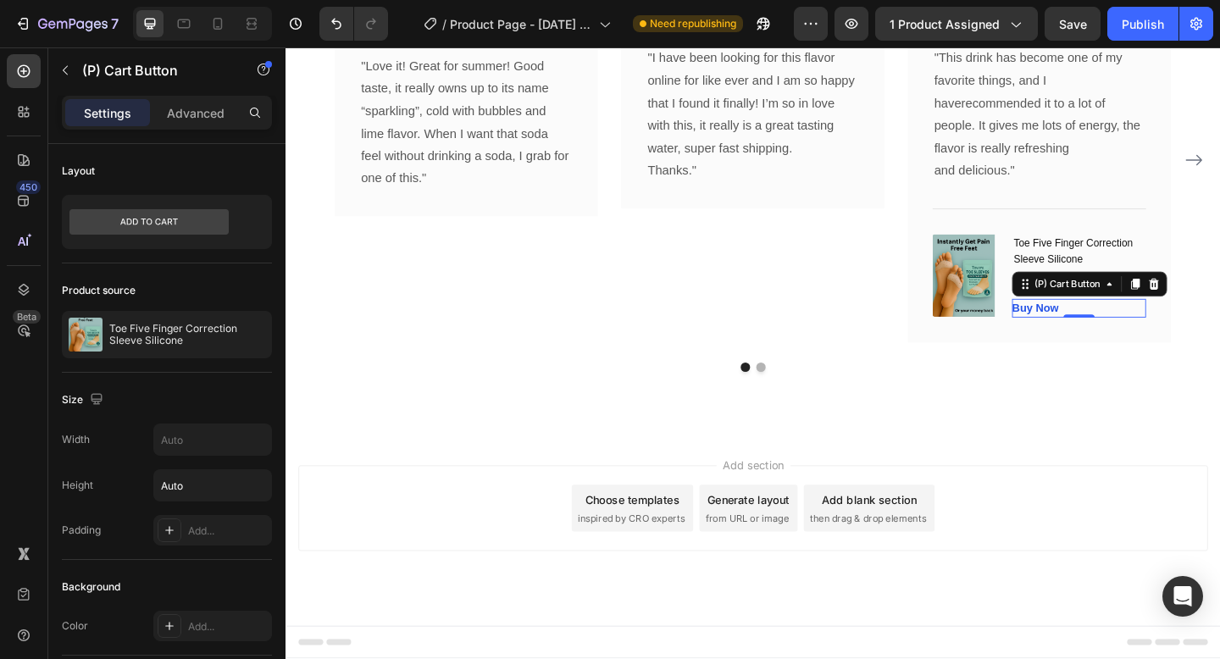
click at [1219, 368] on div "Image Icon Icon Icon Icon Icon Row [PERSON_NAME] Text block Row "This drink has…" at bounding box center [1105, 166] width 286 height 406
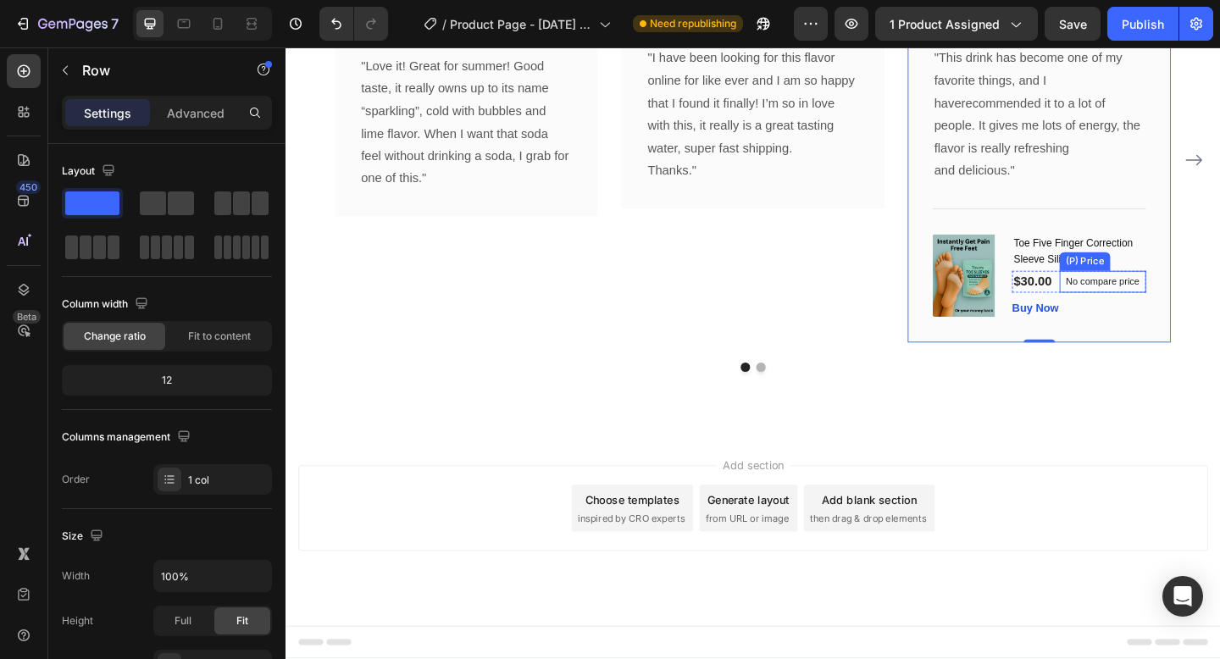
click at [1148, 314] on div "No compare price" at bounding box center [1174, 302] width 94 height 24
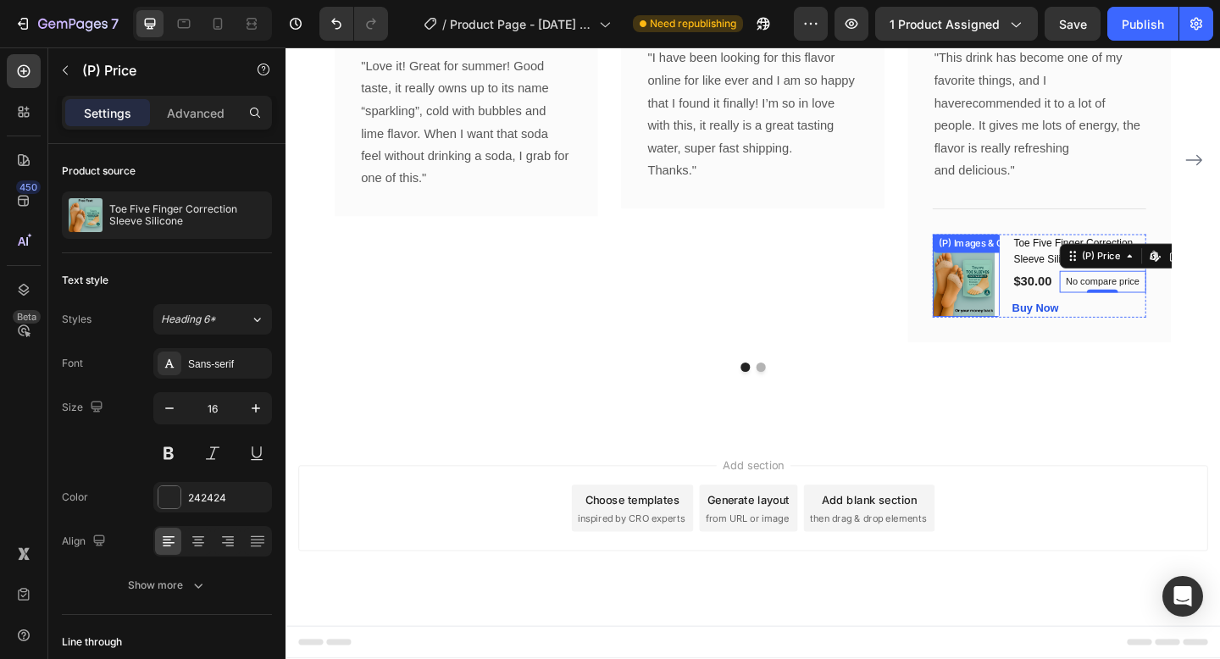
click at [1054, 340] on img at bounding box center [1023, 295] width 68 height 89
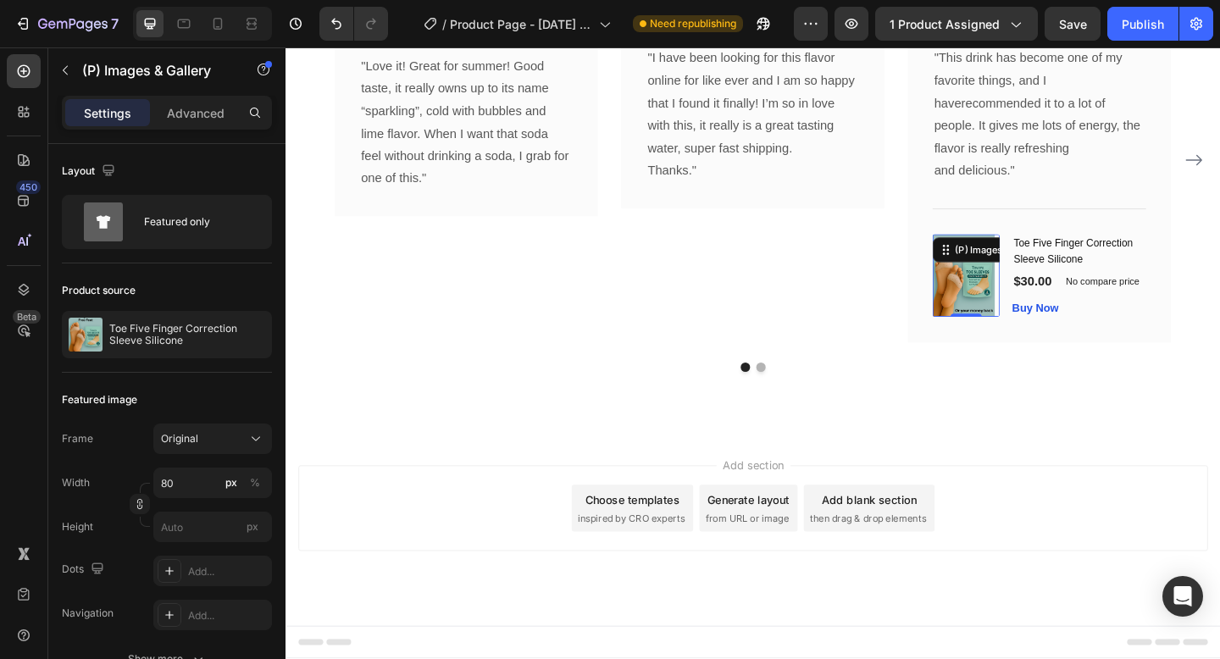
click at [1061, 340] on div at bounding box center [1025, 295] width 73 height 89
click at [1066, 341] on div "(P) Images & Gallery 0 Toe Five Finger Correction Sleeve Silicone (P) Title $30…" at bounding box center [1105, 296] width 232 height 91
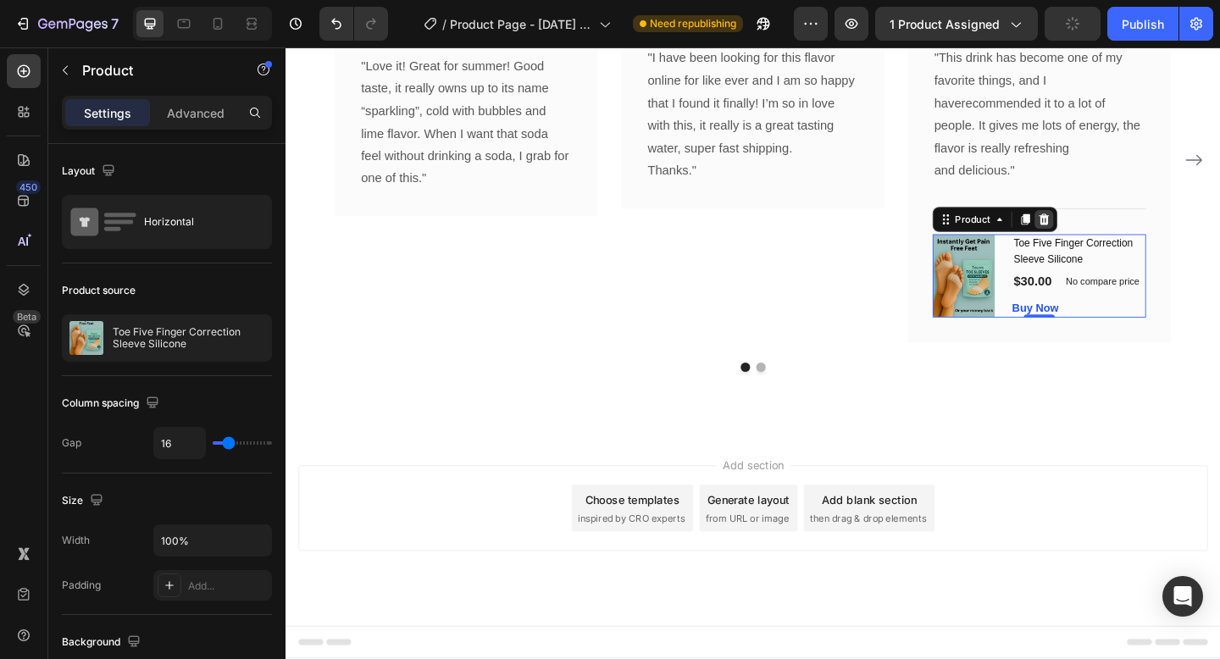
click at [1113, 241] on icon at bounding box center [1110, 235] width 11 height 12
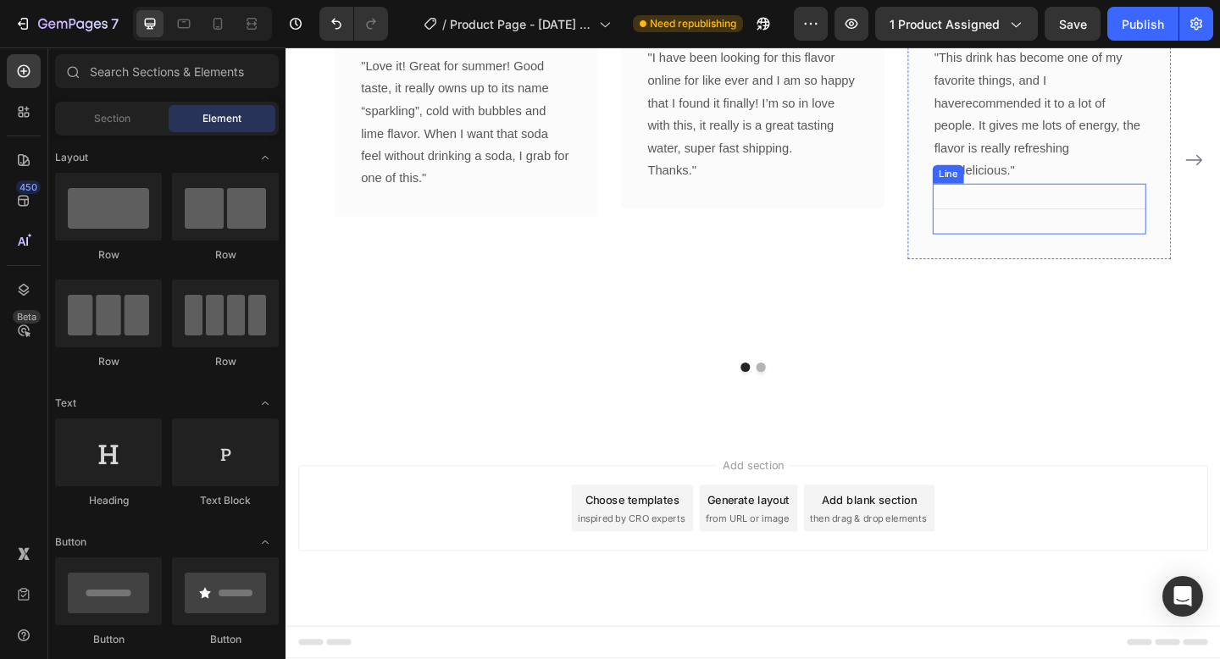
click at [1094, 251] on div "Title Line" at bounding box center [1105, 223] width 232 height 55
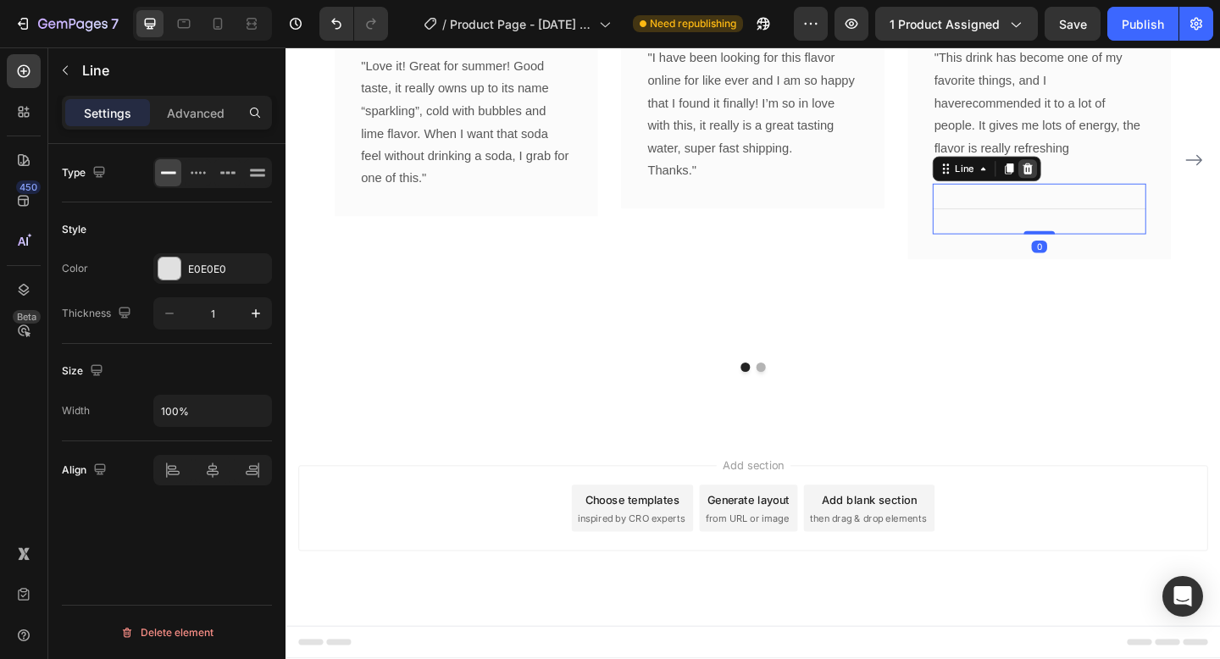
click at [1089, 186] on icon at bounding box center [1093, 180] width 14 height 14
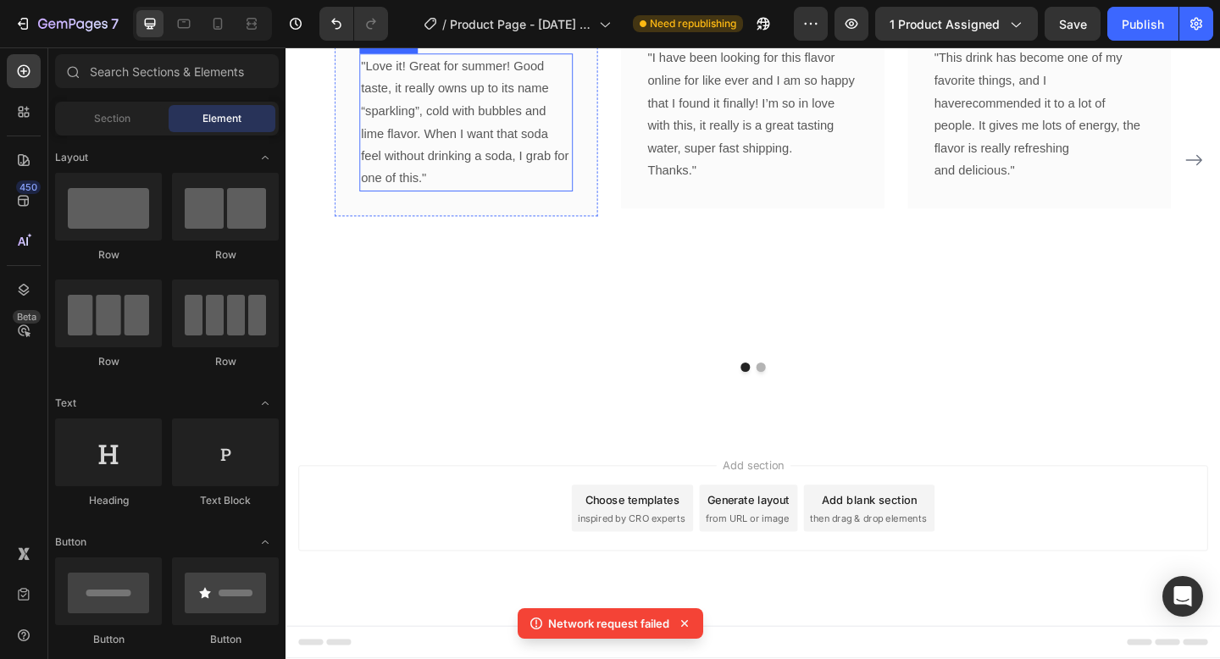
click at [488, 202] on p ""Love it! Great for summer! Good taste, it really owns up to its name “sparklin…" at bounding box center [482, 129] width 229 height 147
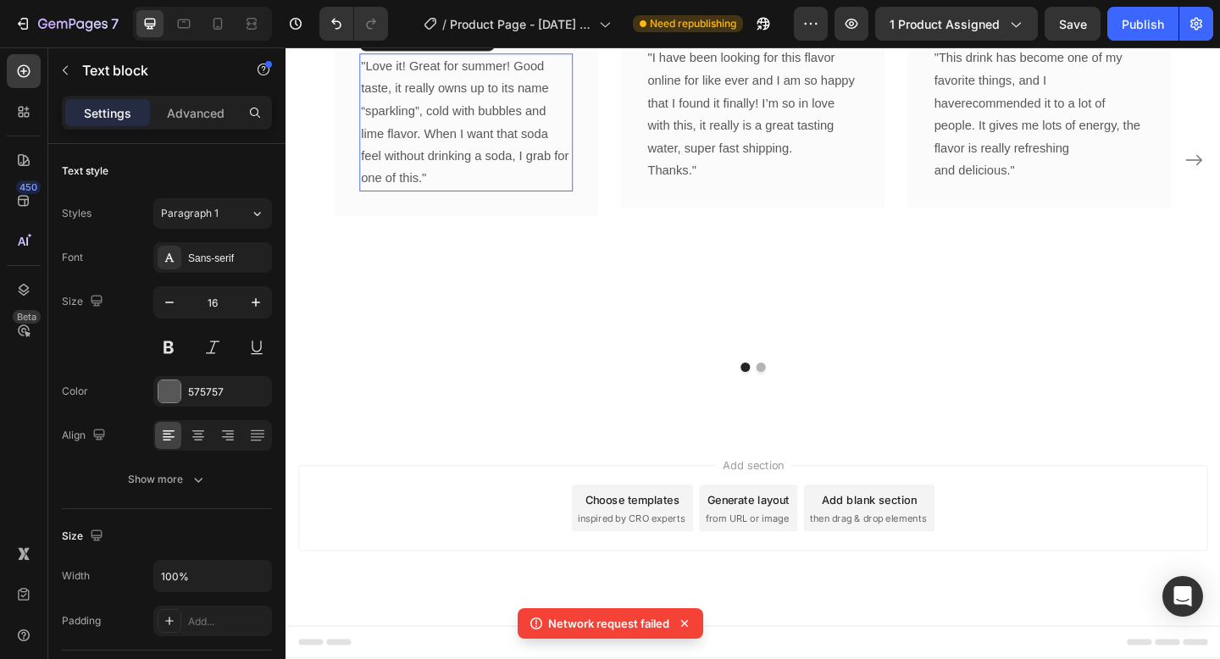
click at [488, 202] on p ""Love it! Great for summer! Good taste, it really owns up to its name “sparklin…" at bounding box center [482, 129] width 229 height 147
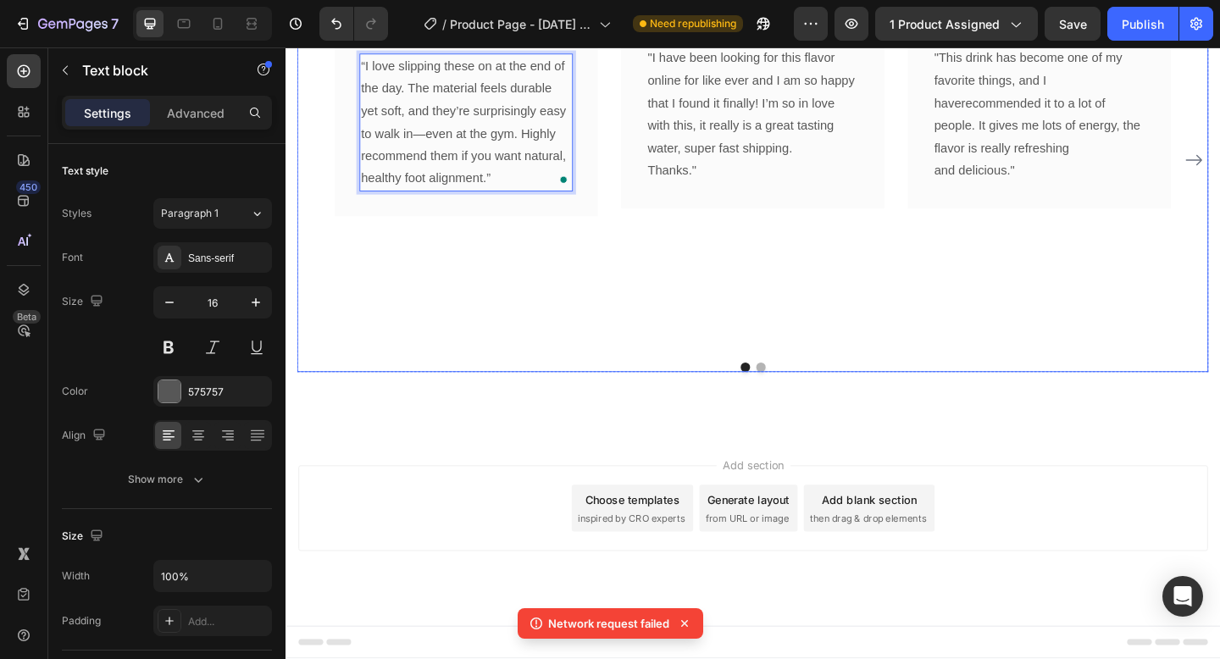
click at [754, 169] on p ""I have been looking for this flavor online for like ever and I am so happy tha…" at bounding box center [793, 108] width 229 height 122
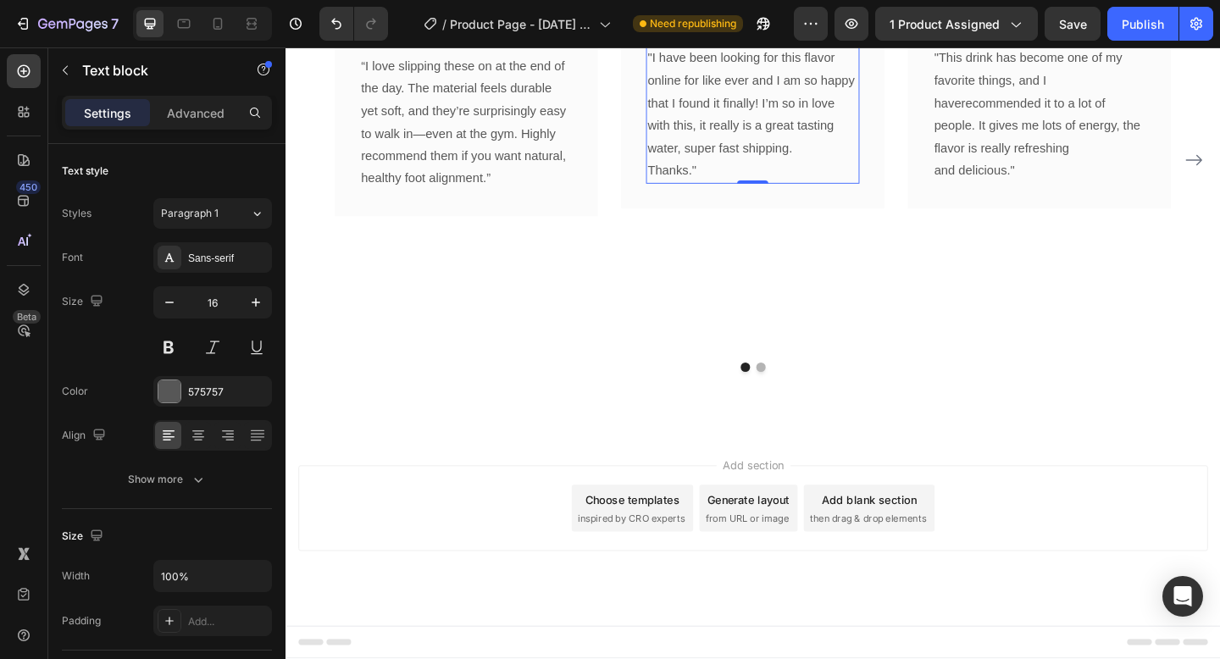
click at [782, 169] on p ""I have been looking for this flavor online for like ever and I am so happy tha…" at bounding box center [793, 108] width 229 height 122
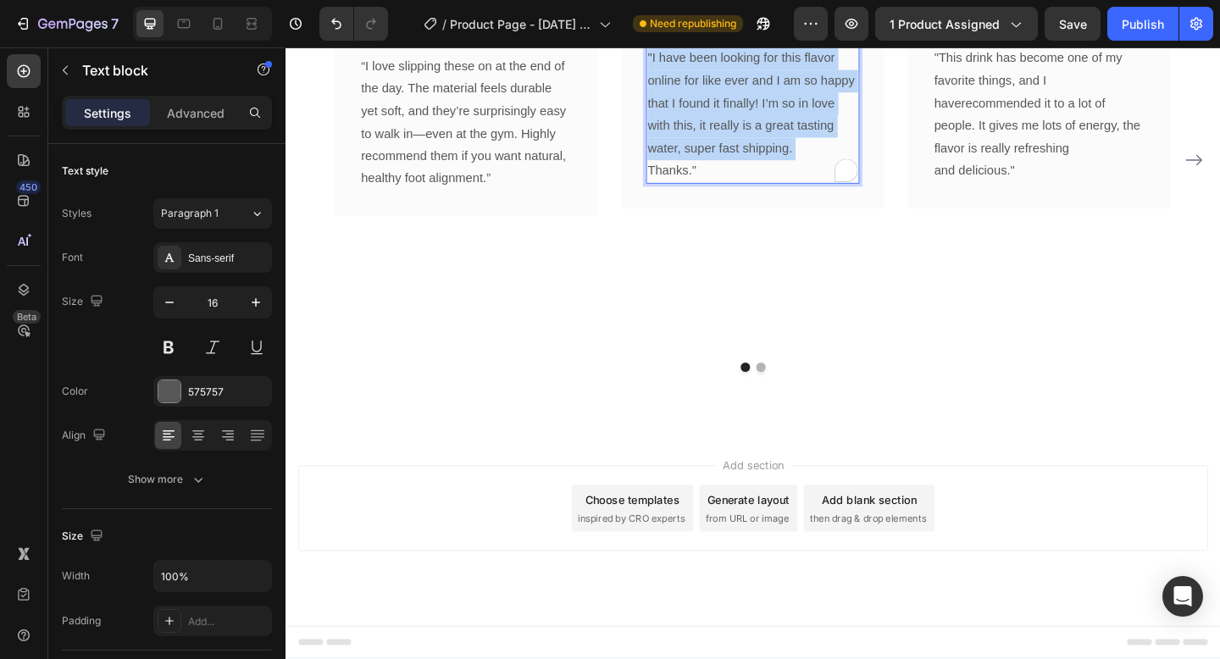
click at [782, 169] on p ""I have been looking for this flavor online for like ever and I am so happy tha…" at bounding box center [793, 108] width 229 height 122
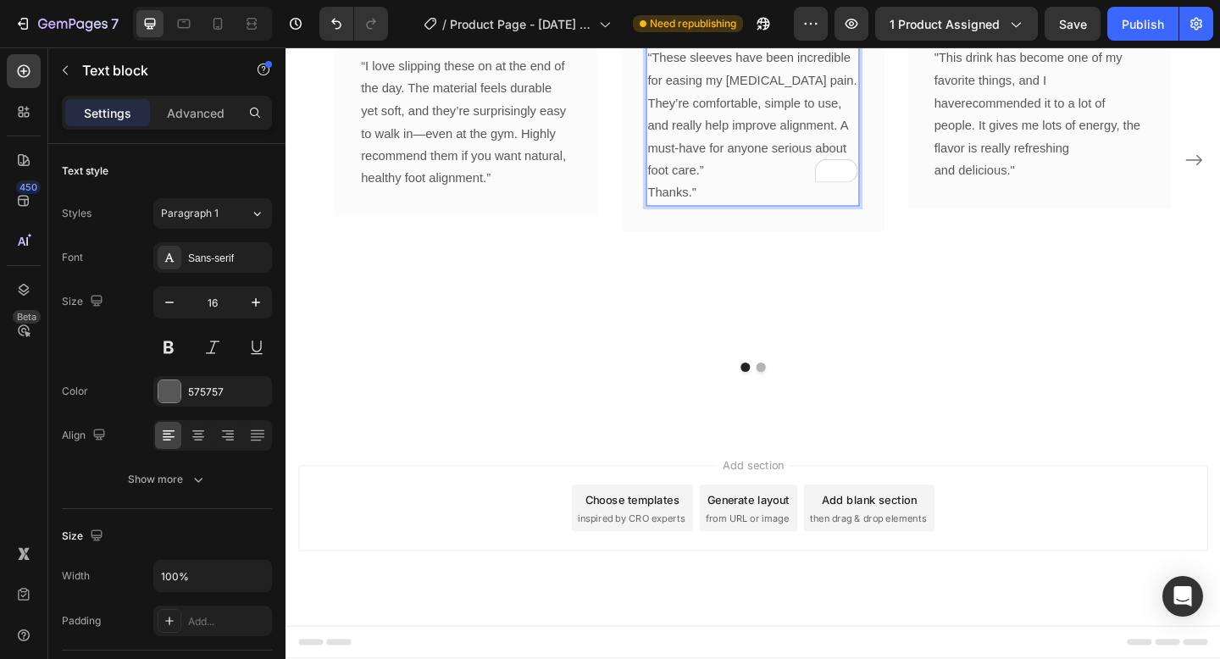
click at [755, 219] on p "Thanks."" at bounding box center [793, 206] width 229 height 25
drag, startPoint x: 772, startPoint y: 473, endPoint x: 668, endPoint y: 473, distance: 103.3
click at [668, 247] on div "Image Icon Icon Icon Icon Icon Row [PERSON_NAME] Text block Row “These sleeves …" at bounding box center [793, 105] width 286 height 285
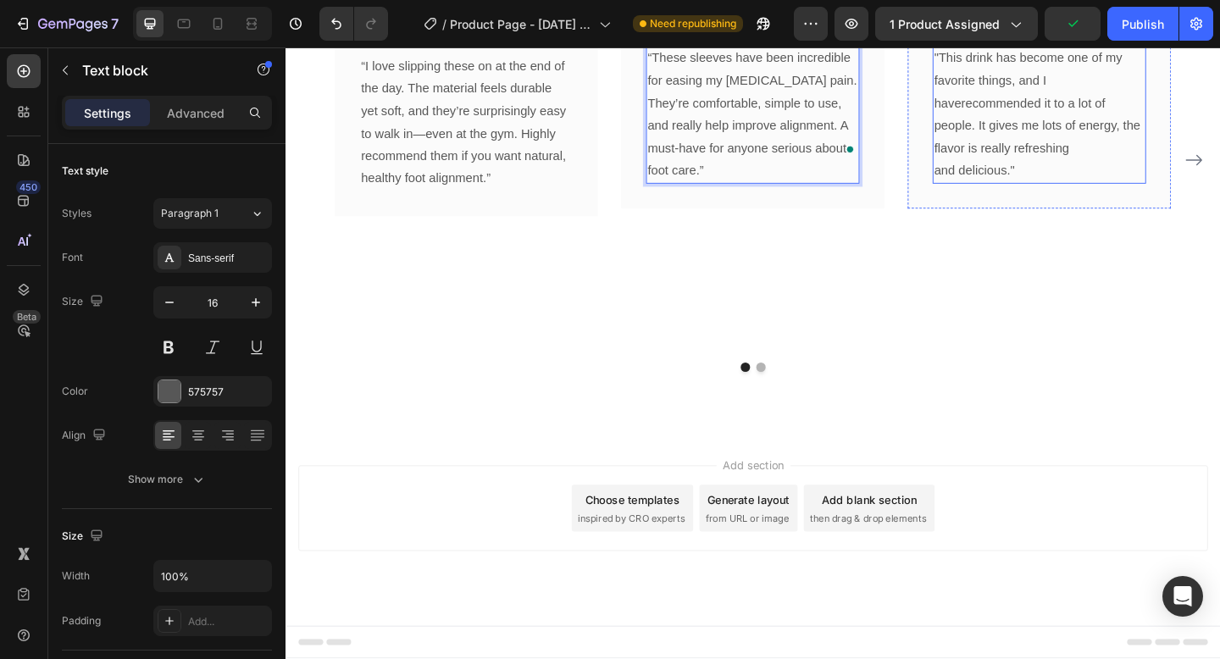
click at [1052, 194] on p ""This drink has become one of my favorite things, and I haverecommended it to a…" at bounding box center [1105, 120] width 229 height 147
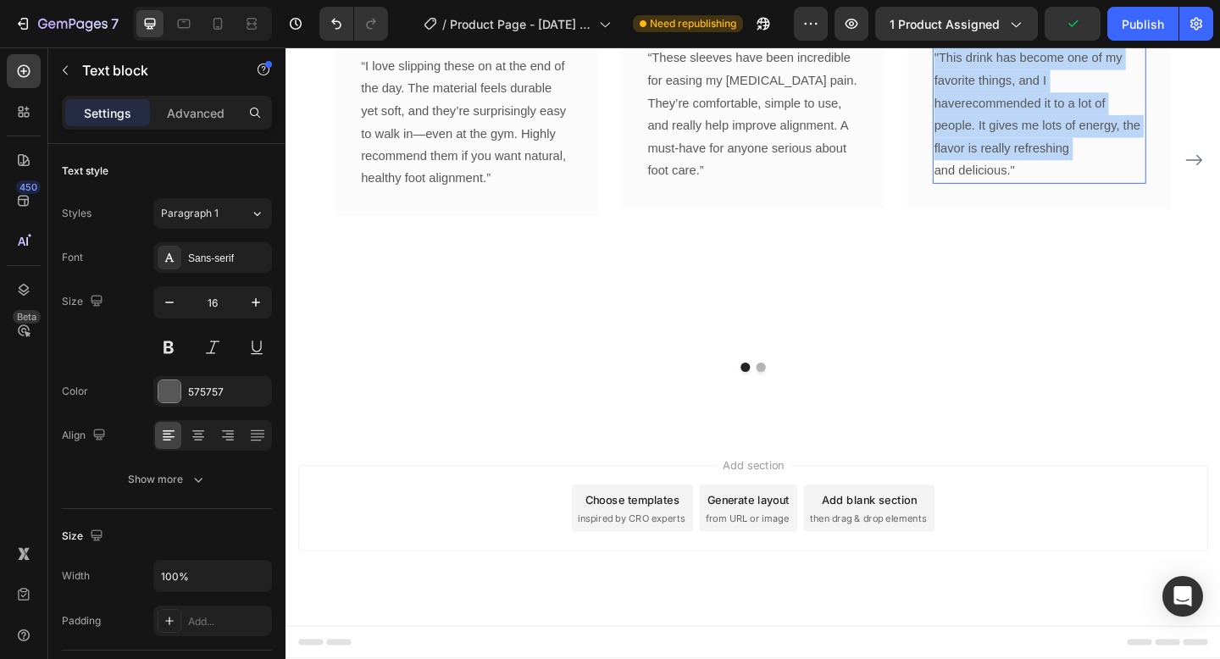
click at [1052, 194] on p ""This drink has become one of my favorite things, and I haverecommended it to a…" at bounding box center [1105, 120] width 229 height 147
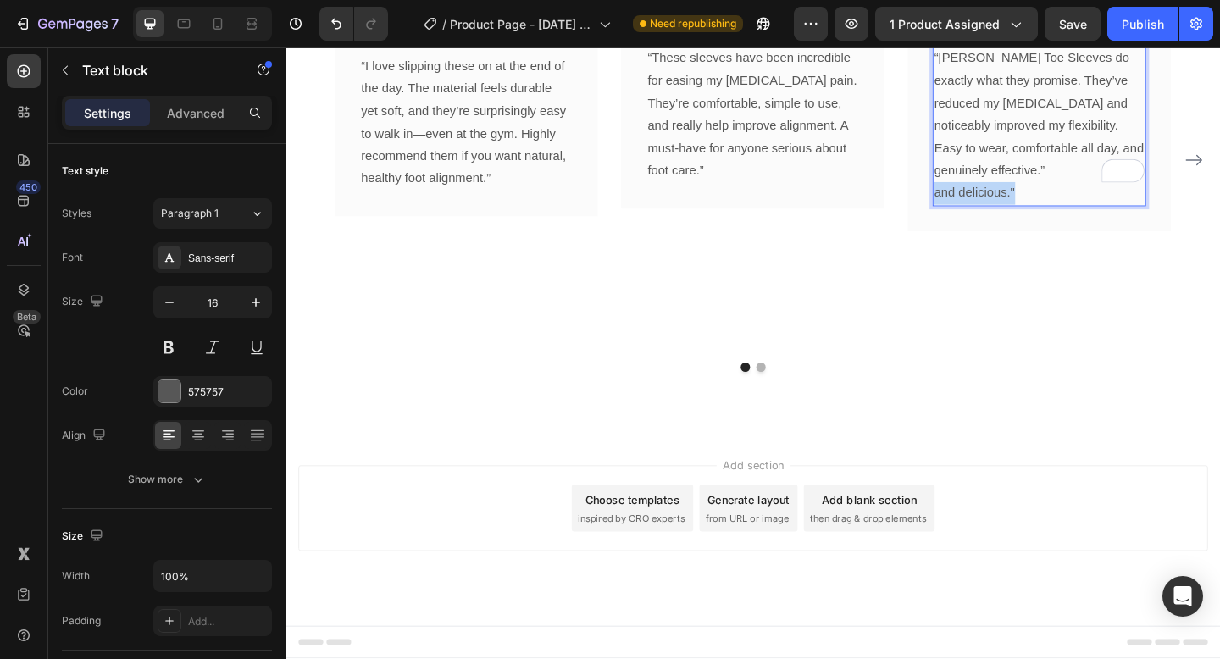
drag, startPoint x: 1092, startPoint y: 473, endPoint x: 963, endPoint y: 473, distance: 128.7
click at [962, 247] on div "Image Icon Icon Icon Icon Icon Row [PERSON_NAME] Text block Row “[PERSON_NAME] …" at bounding box center [1105, 105] width 286 height 285
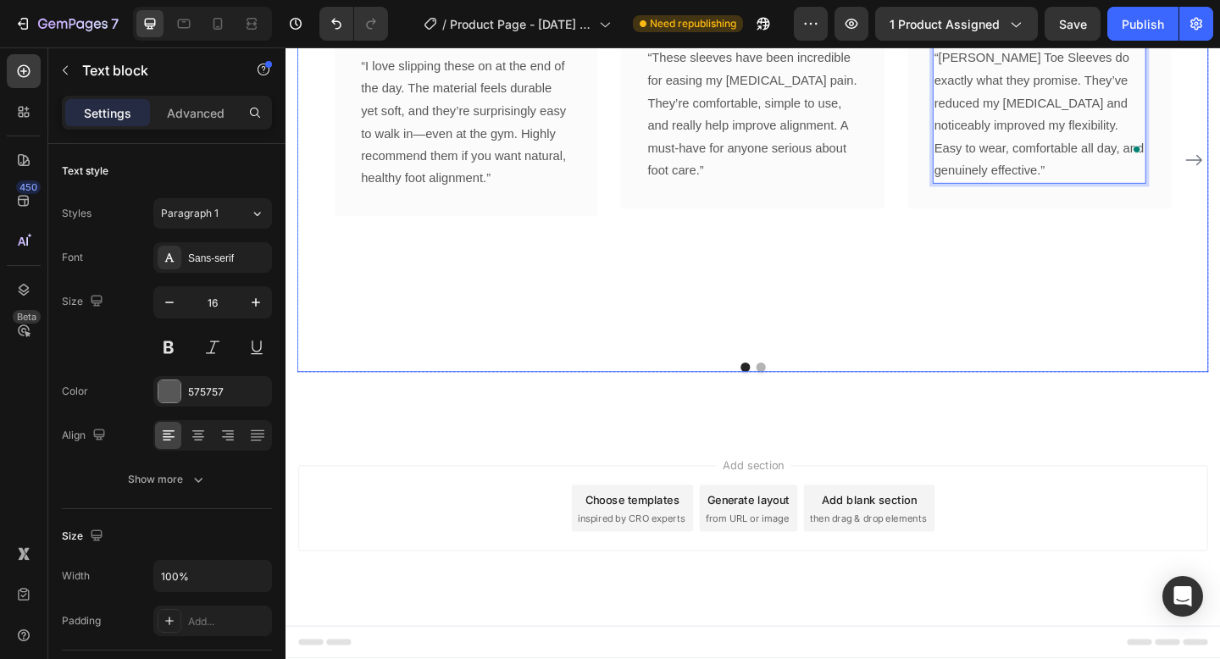
click at [965, 377] on div "Image Icon Icon Icon Icon Icon Row [PERSON_NAME] Text block Row “[PERSON_NAME] …" at bounding box center [1105, 170] width 286 height 414
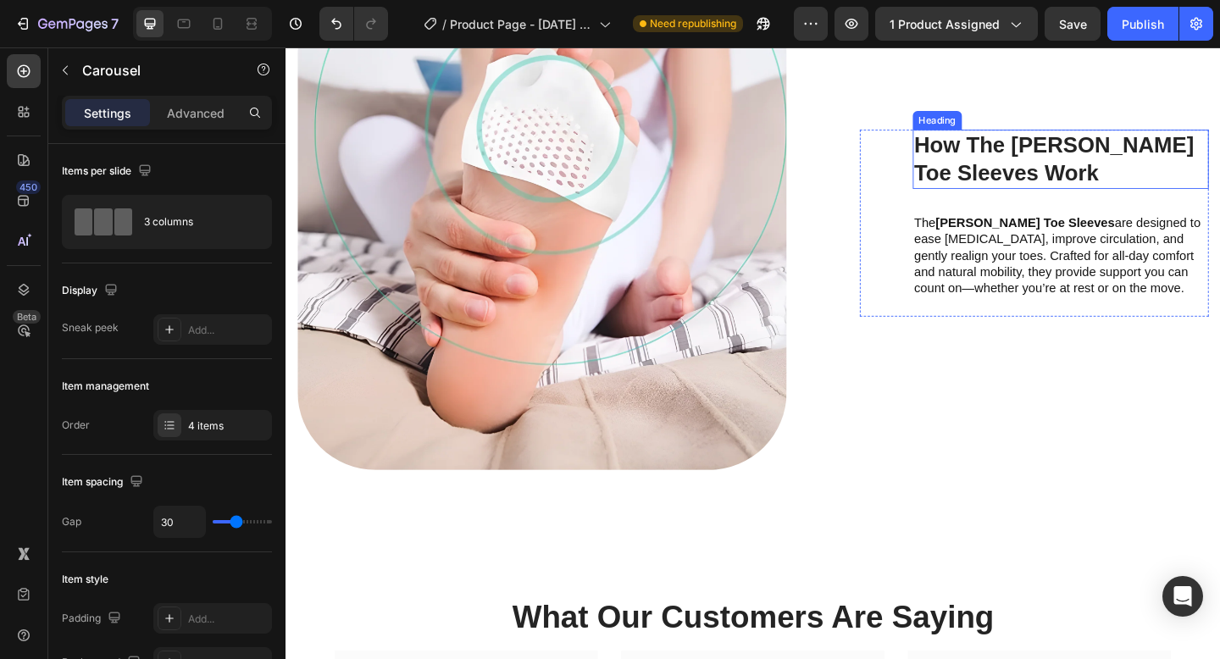
scroll to position [2190, 0]
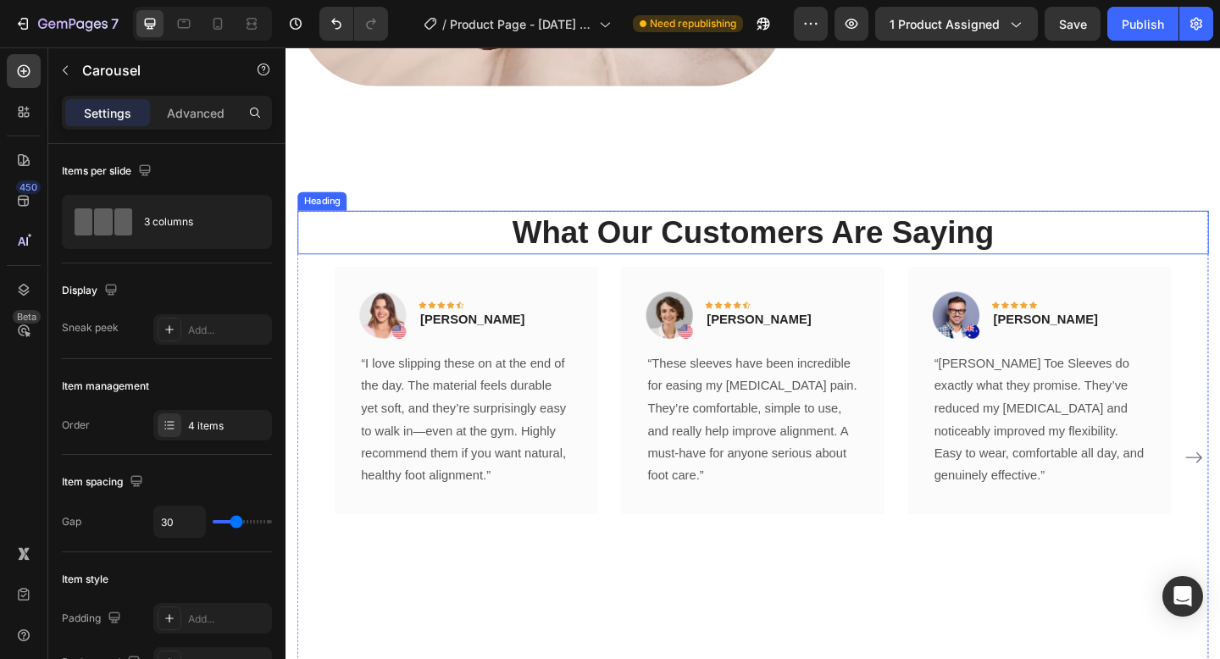
click at [836, 271] on p "What Our Customers Are Saying" at bounding box center [794, 249] width 988 height 44
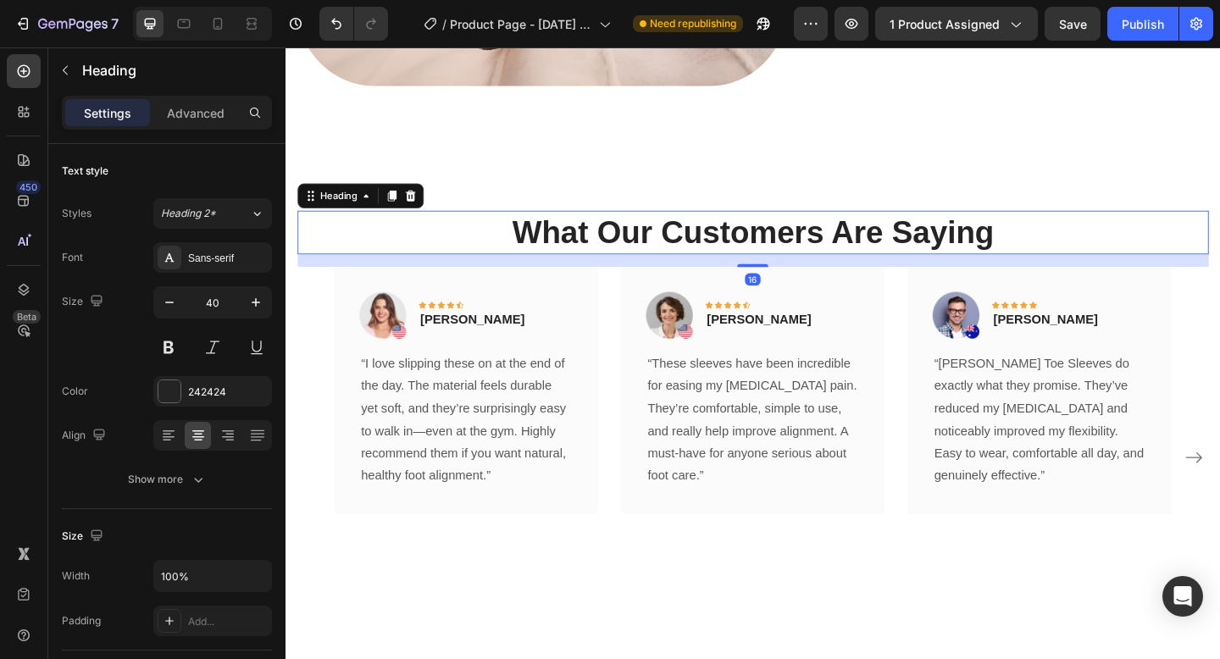
click at [836, 271] on p "What Our Customers Are Saying" at bounding box center [794, 249] width 988 height 44
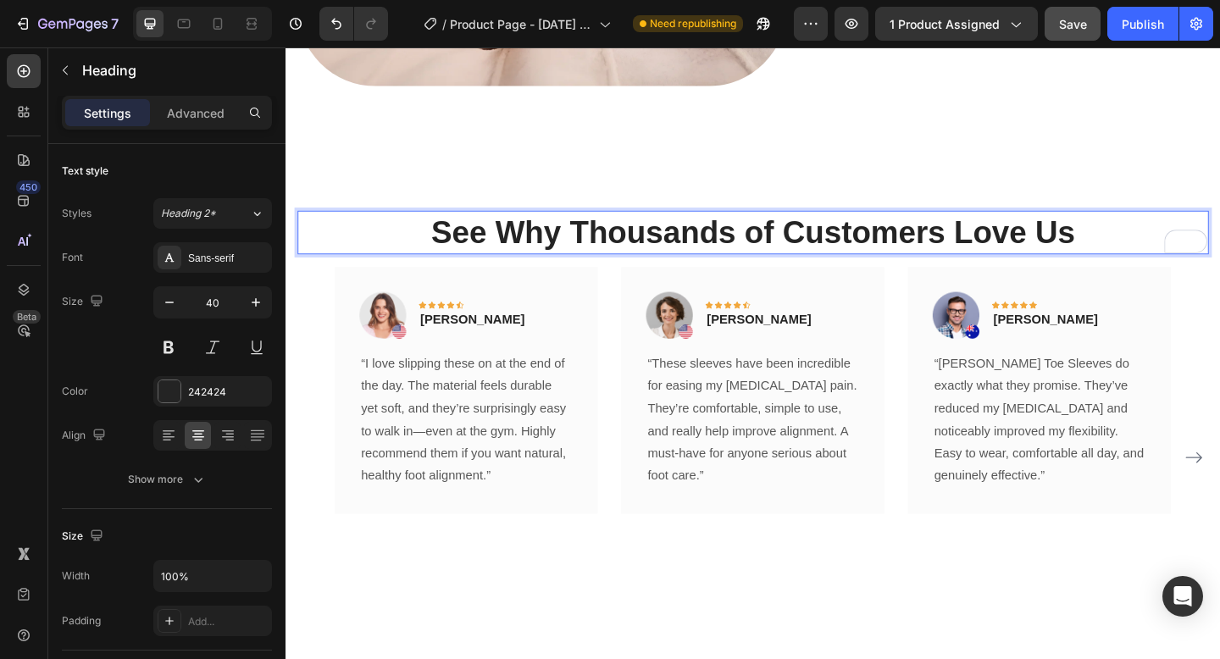
click at [1079, 23] on span "Save" at bounding box center [1073, 24] width 28 height 14
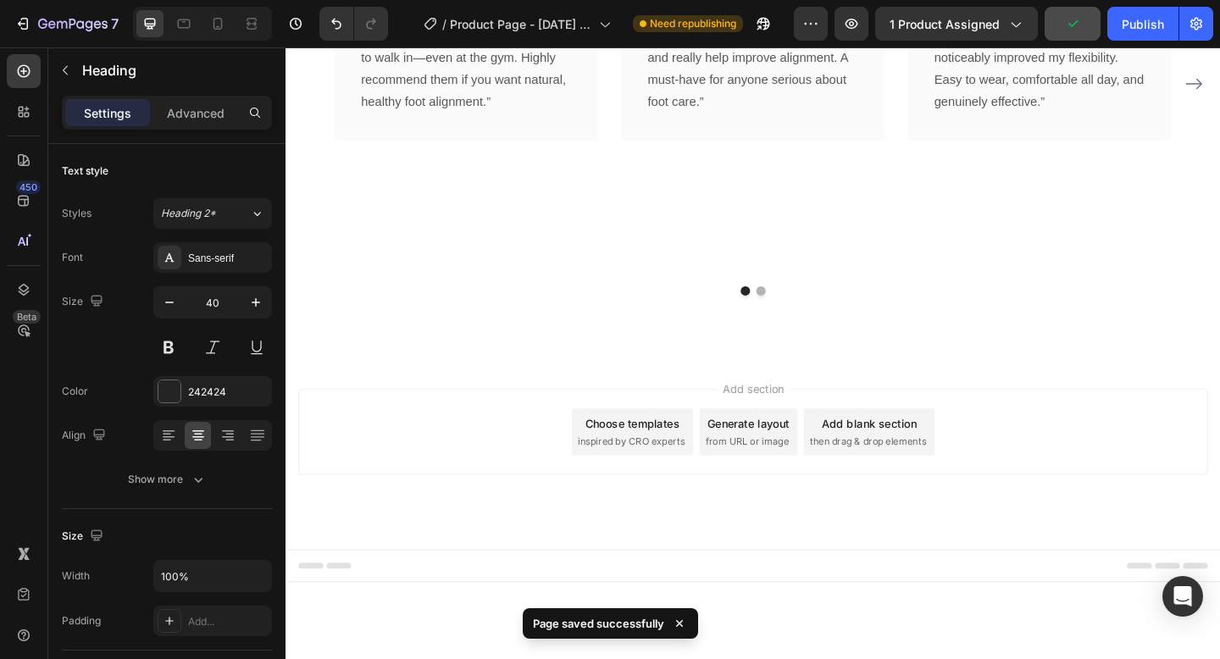
scroll to position [2794, 0]
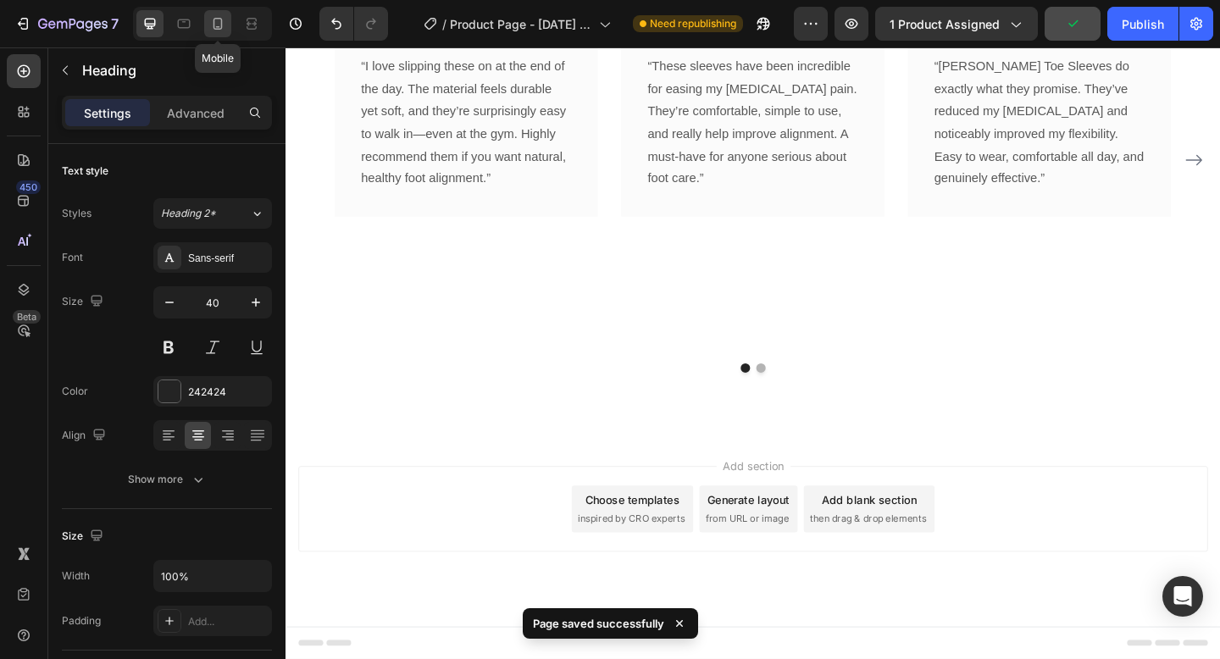
click at [216, 28] on icon at bounding box center [217, 24] width 9 height 12
type input "35"
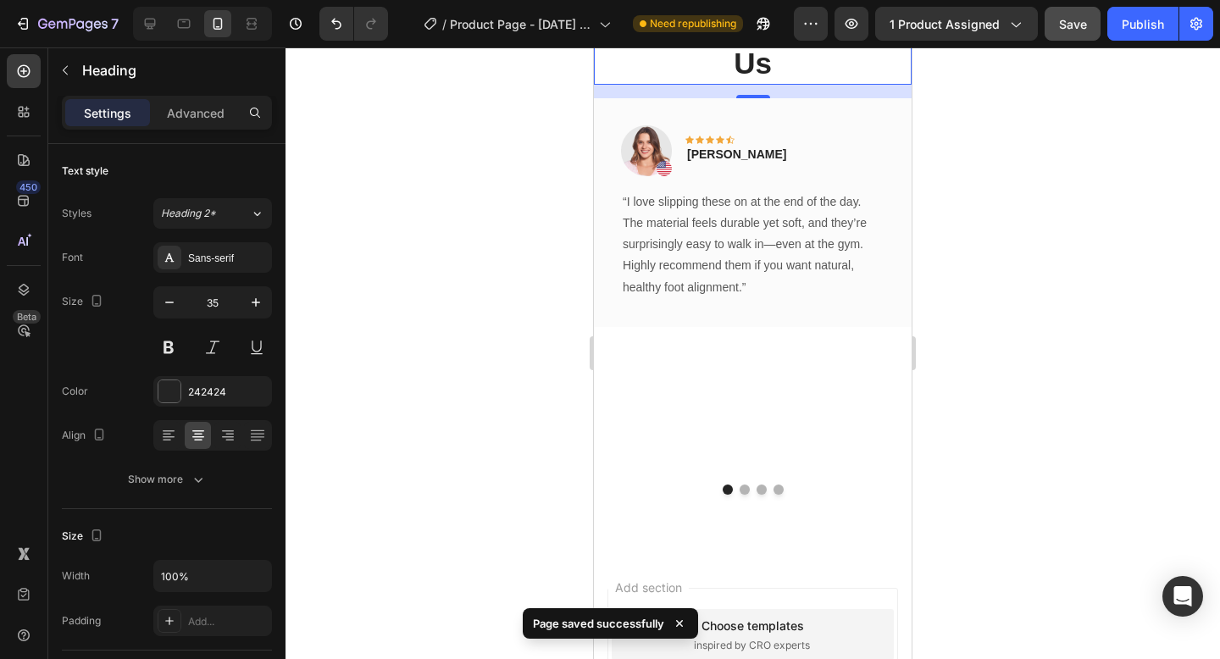
scroll to position [2286, 0]
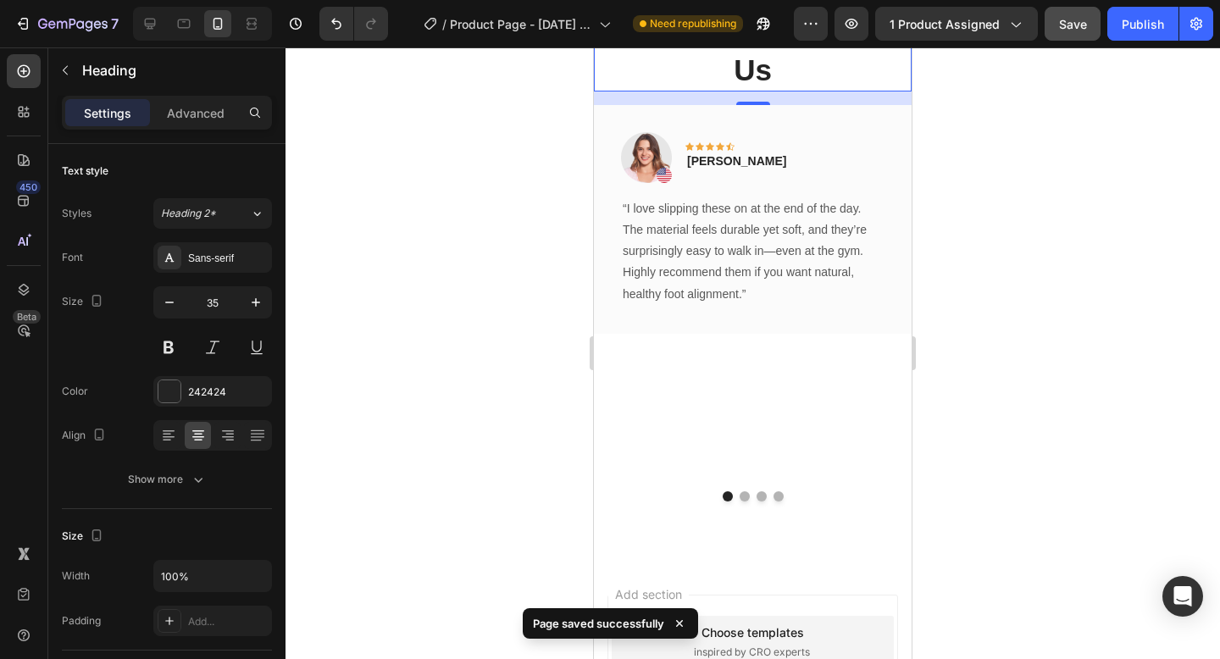
click at [1020, 261] on div at bounding box center [752, 352] width 934 height 611
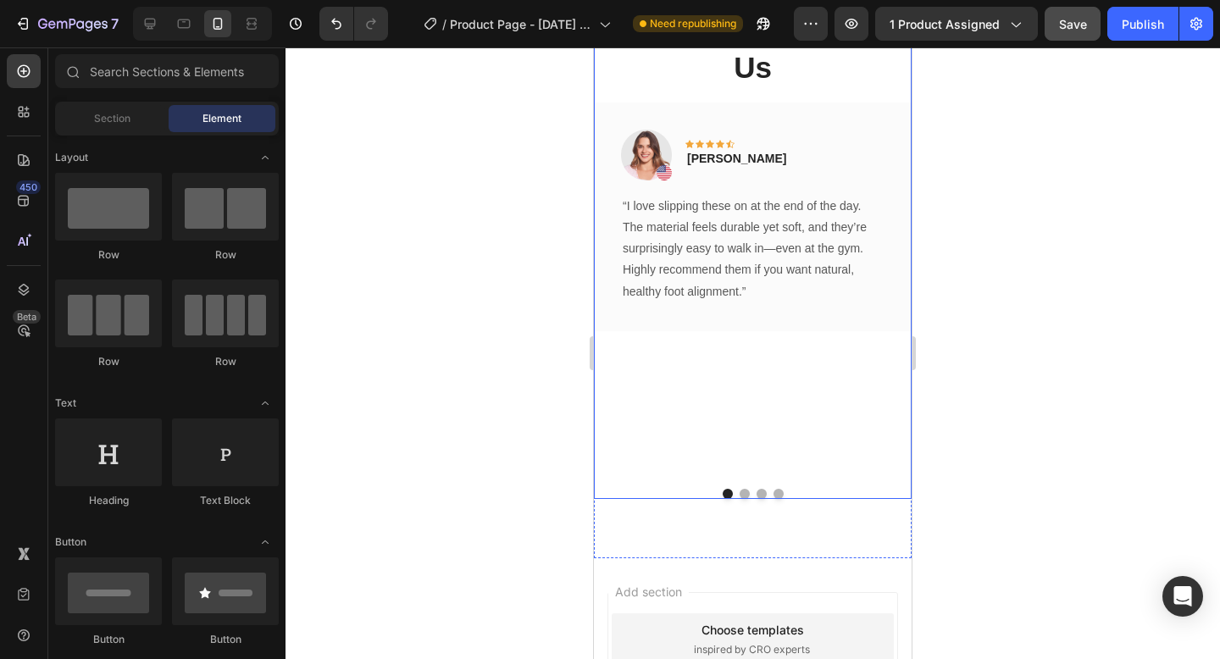
scroll to position [2567, 0]
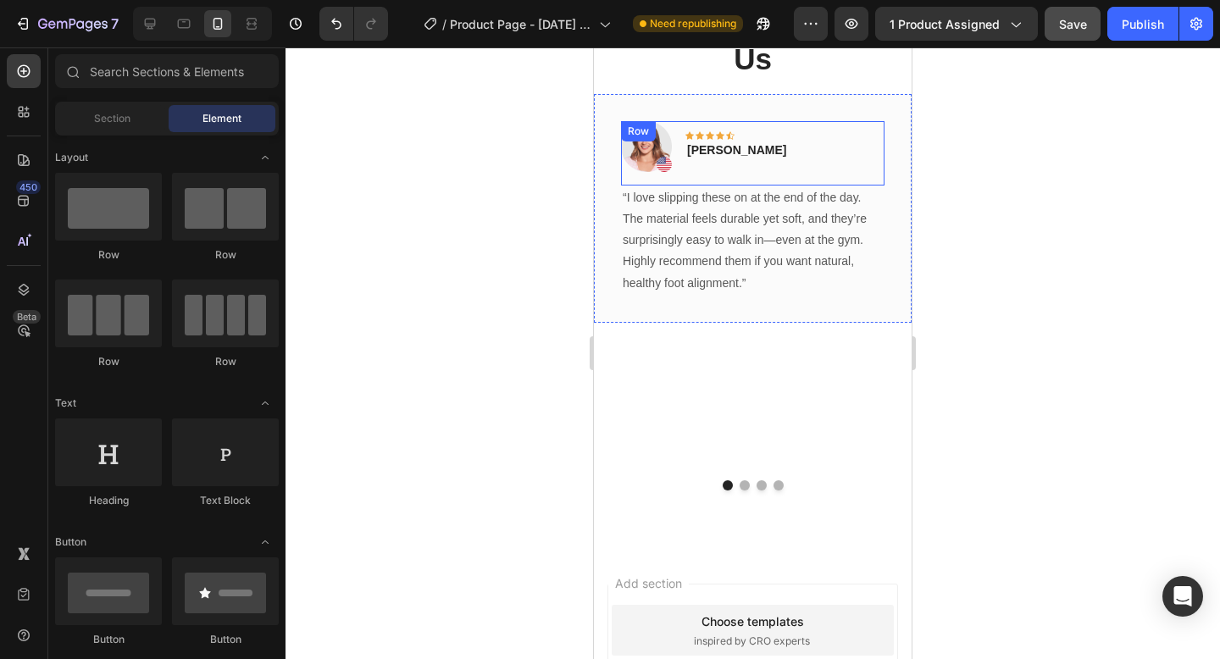
click at [819, 155] on div "Image Icon Icon Icon Icon Icon Row [PERSON_NAME] Text block Row" at bounding box center [752, 153] width 263 height 64
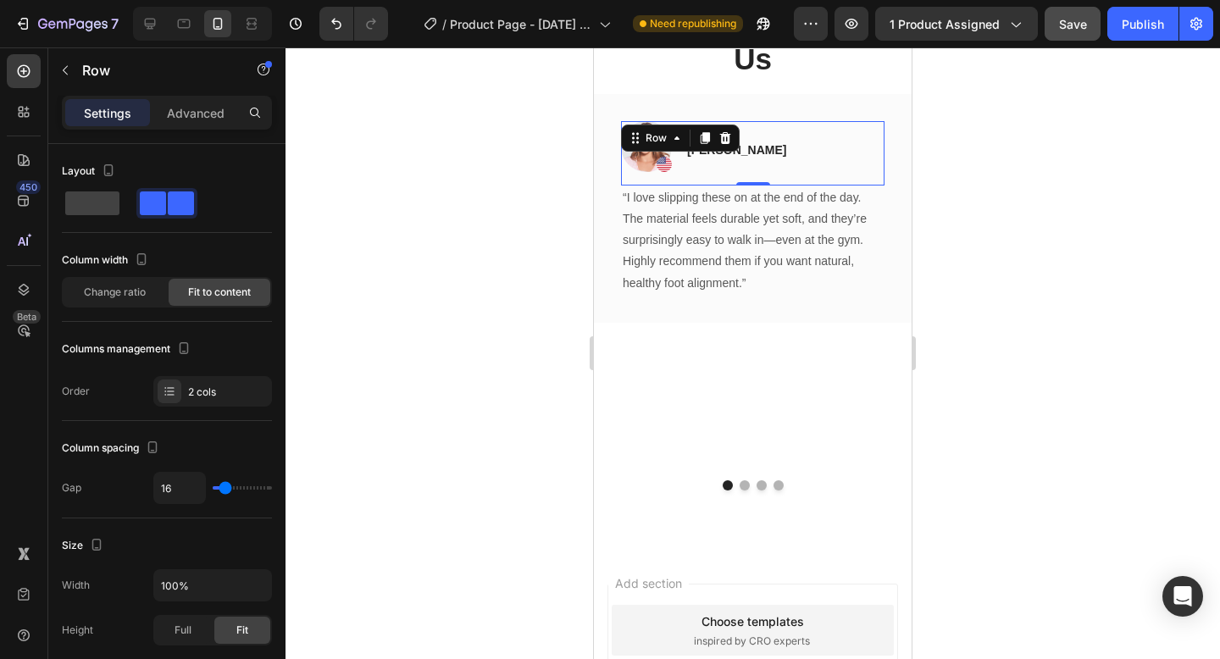
click at [874, 100] on div "Image Icon Icon Icon Icon Icon Row [PERSON_NAME] Text block Row 0 “I love slipp…" at bounding box center [753, 208] width 318 height 229
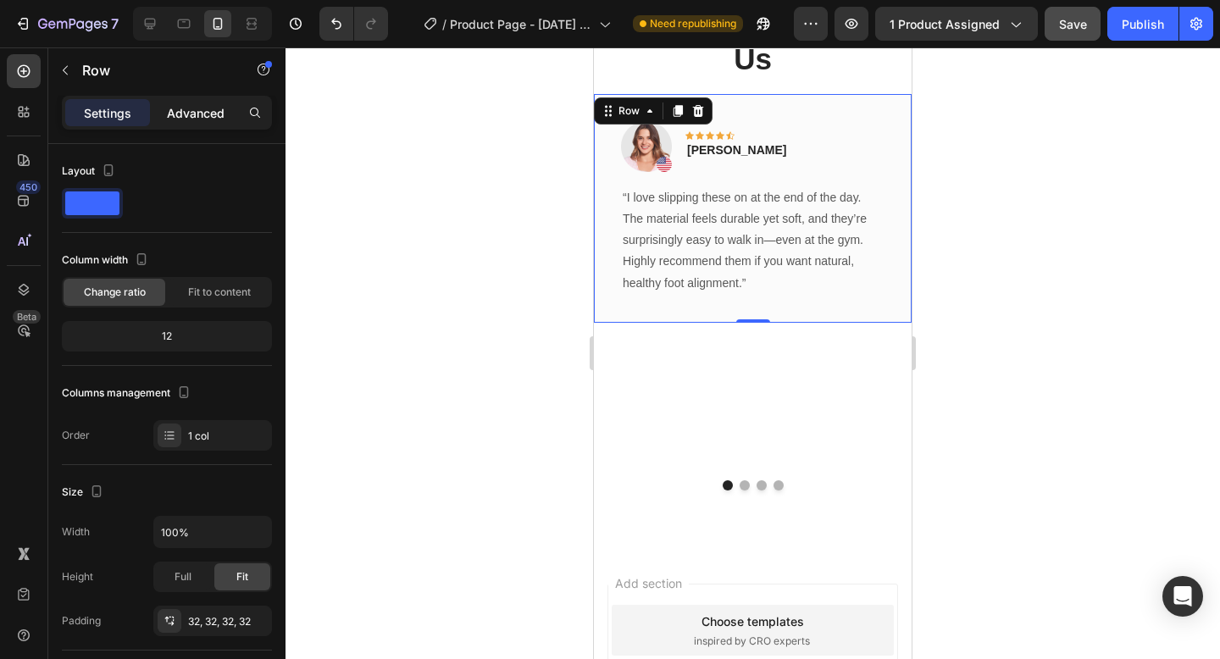
click at [167, 115] on p "Advanced" at bounding box center [196, 113] width 58 height 18
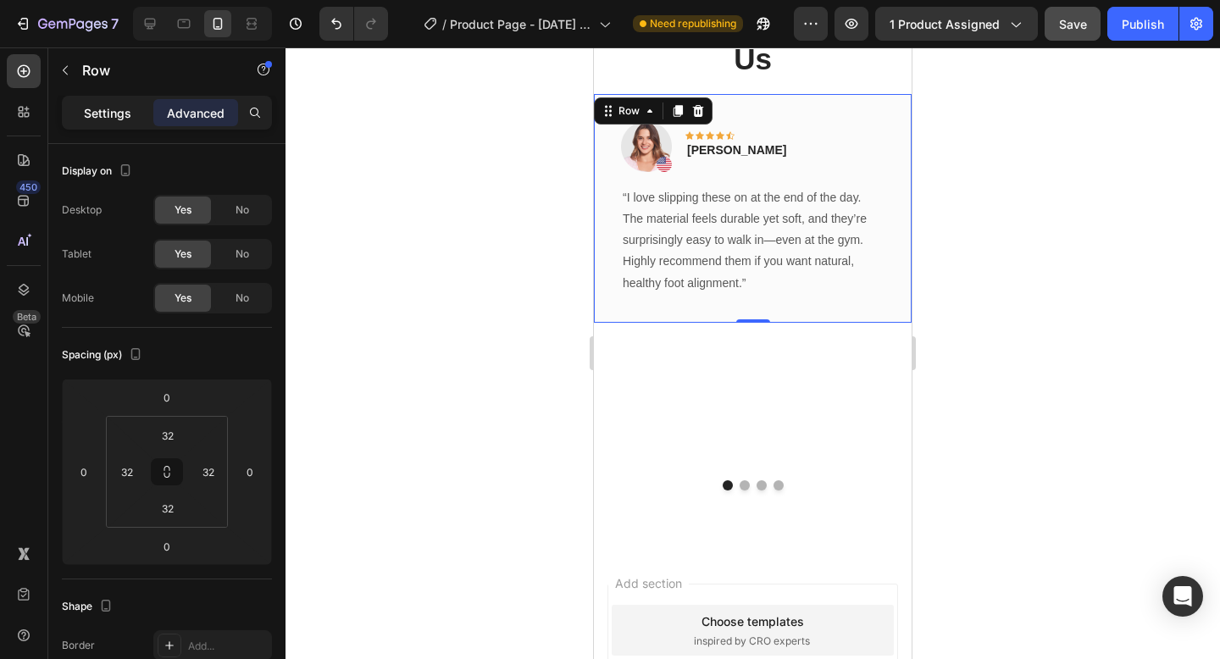
click at [116, 113] on p "Settings" at bounding box center [107, 113] width 47 height 18
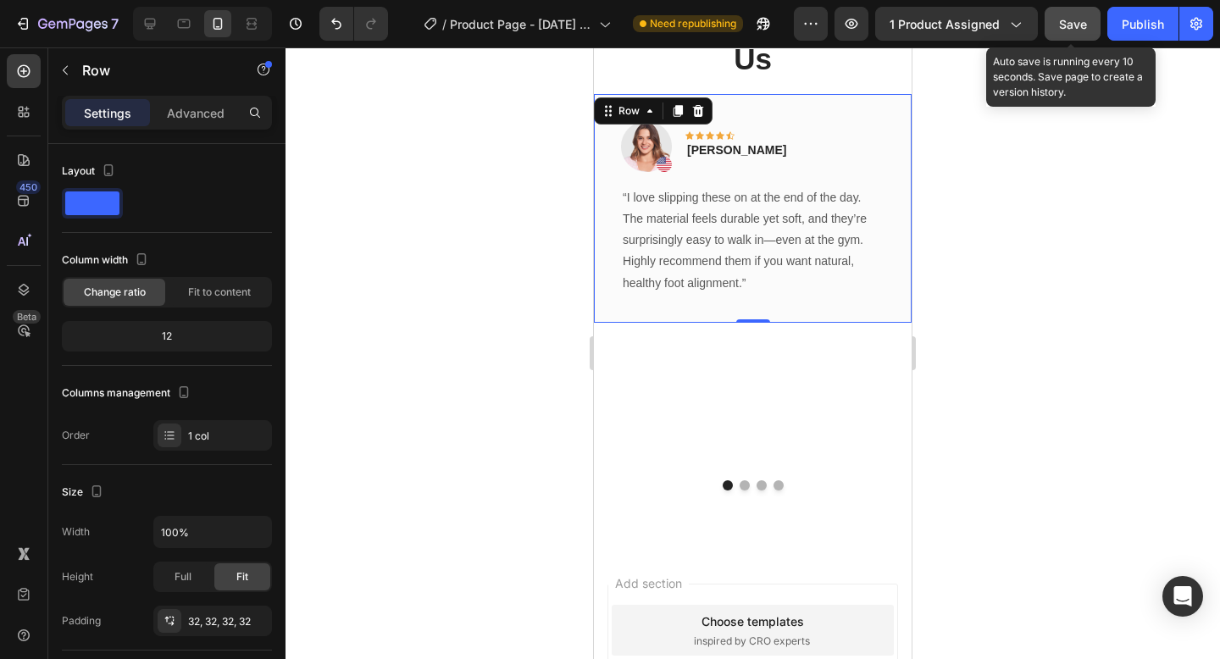
click at [1078, 20] on span "Save" at bounding box center [1073, 24] width 28 height 14
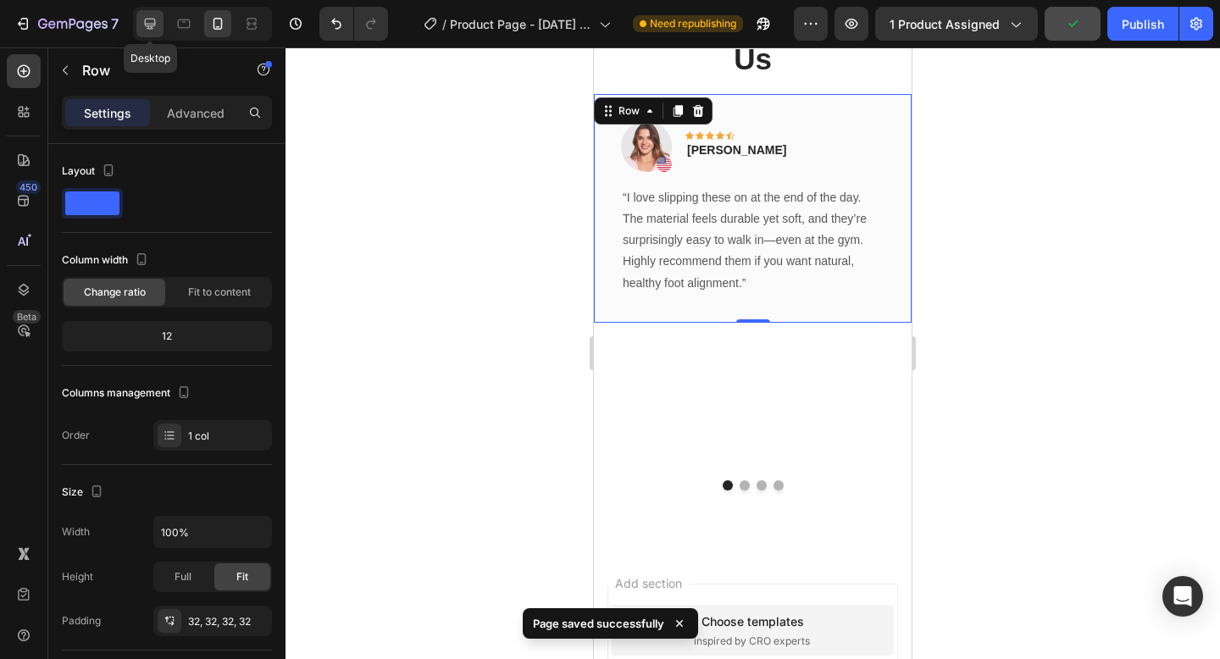
click at [155, 13] on div at bounding box center [149, 23] width 27 height 27
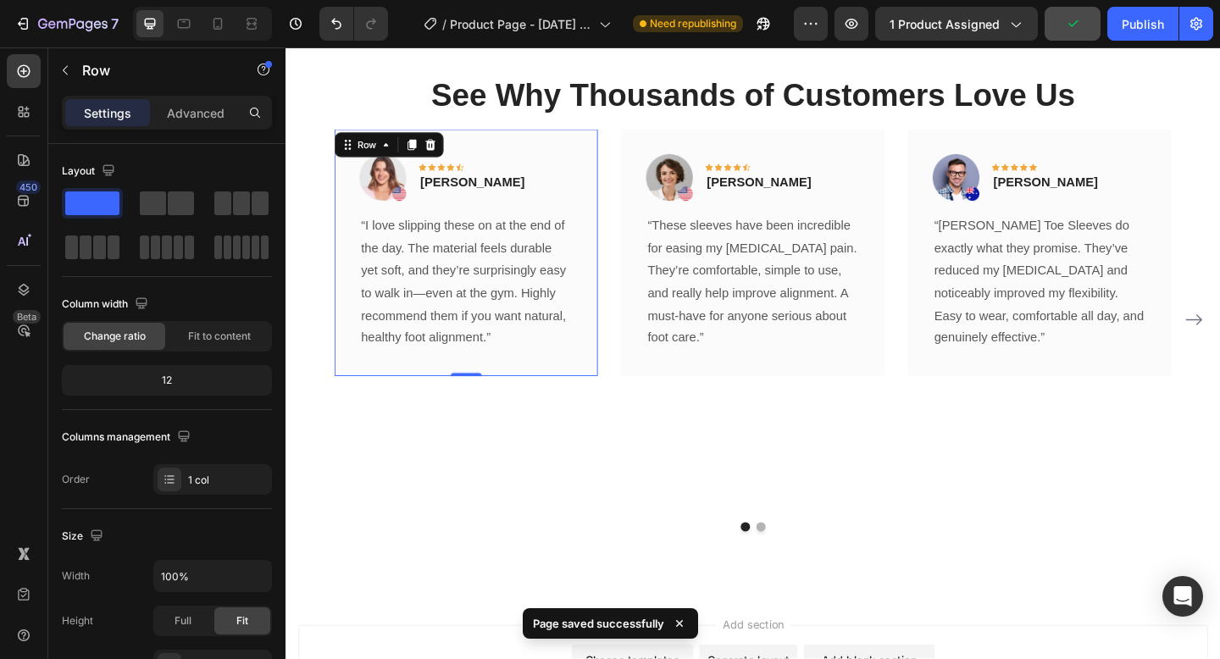
scroll to position [2575, 0]
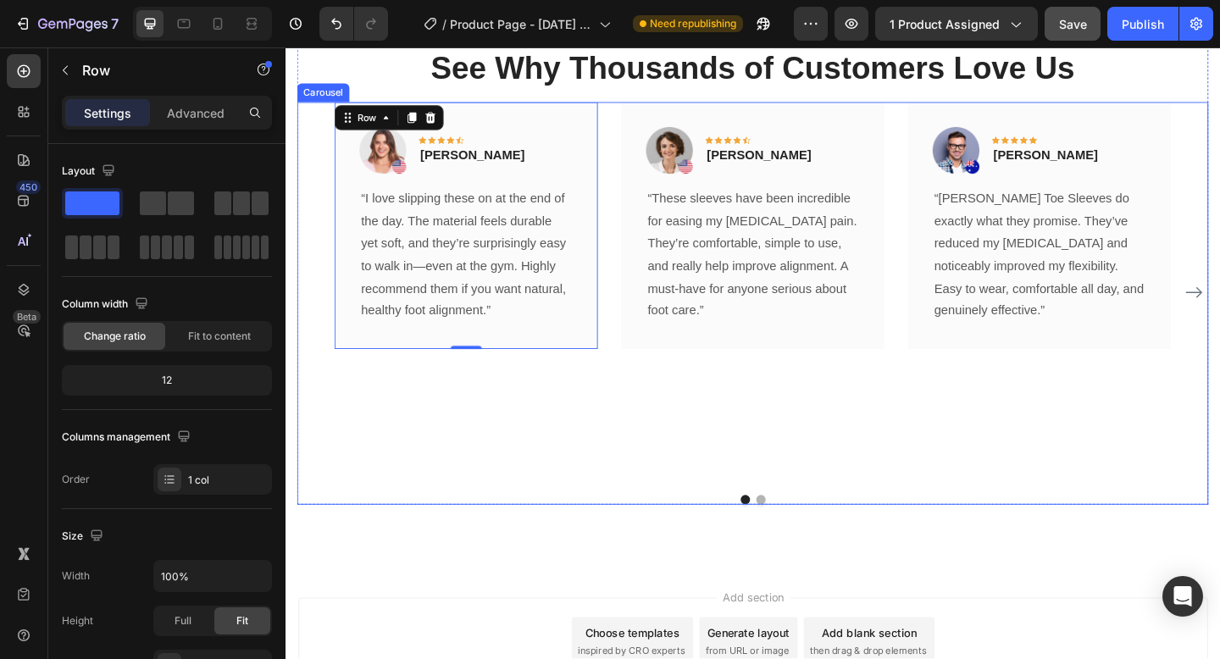
click at [784, 459] on div "Image Icon Icon Icon Icon Icon Row [PERSON_NAME] Text block Row “These sleeves …" at bounding box center [793, 314] width 286 height 414
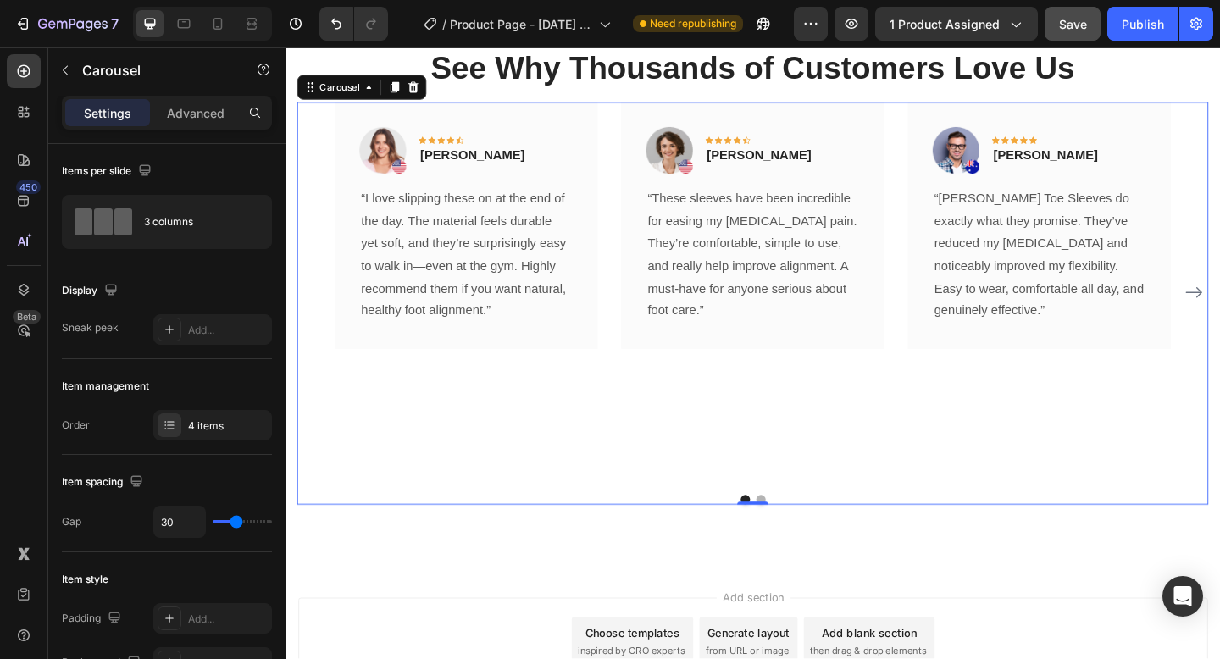
click at [791, 539] on div "0" at bounding box center [793, 545] width 17 height 14
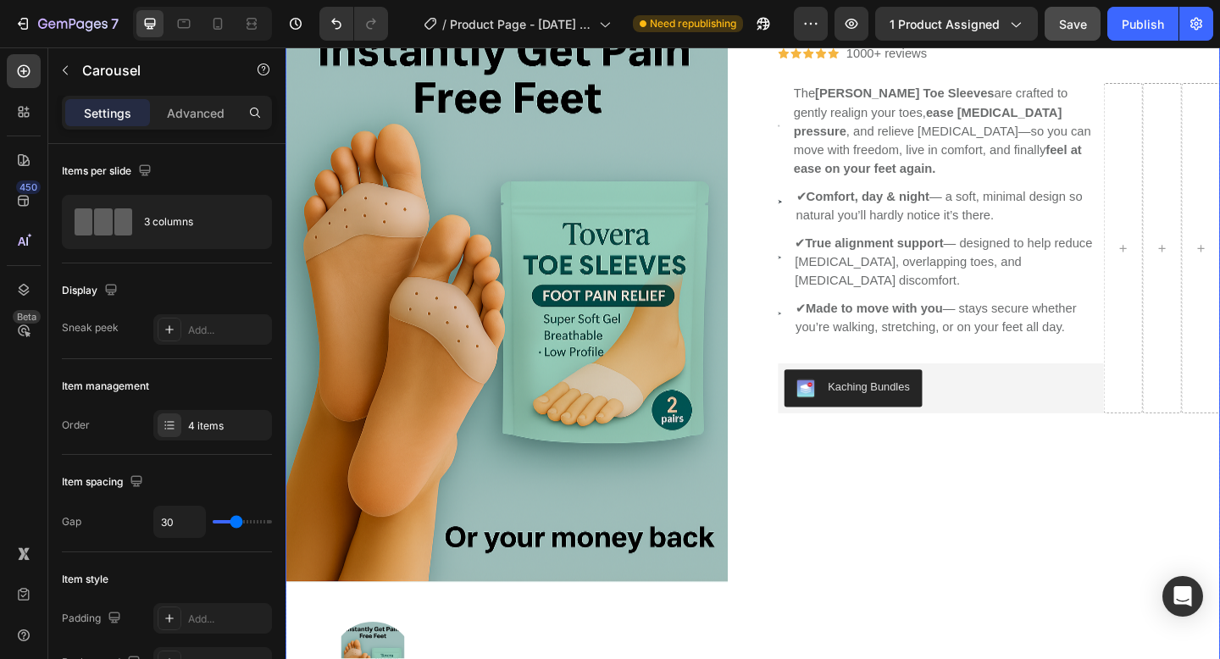
scroll to position [263, 0]
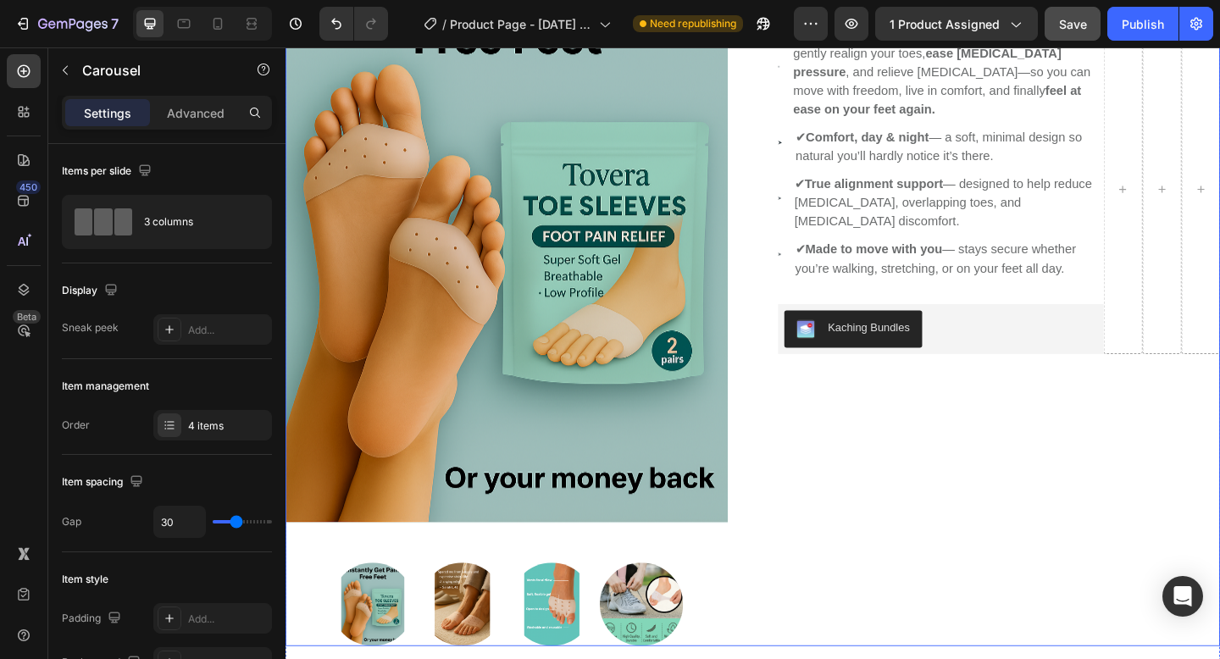
click at [1003, 534] on div "Toe Five Finger Correction Sleeve Silicone (P) Title Icon Icon Icon Icon Icon I…" at bounding box center [1061, 293] width 481 height 812
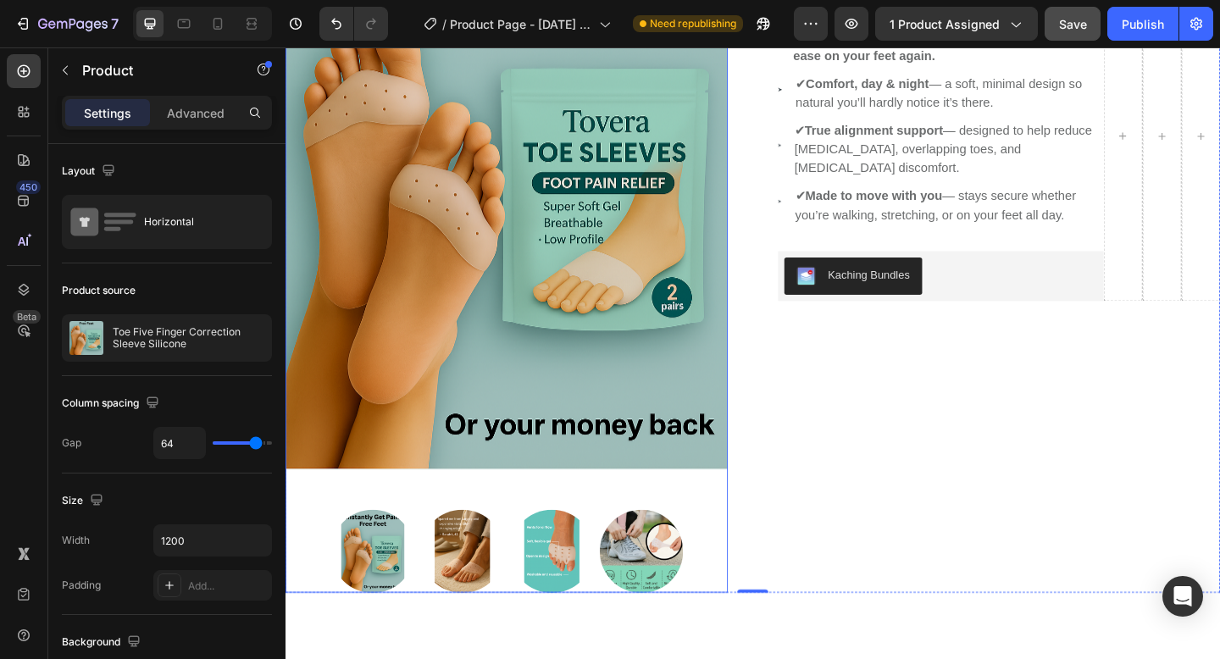
scroll to position [338, 0]
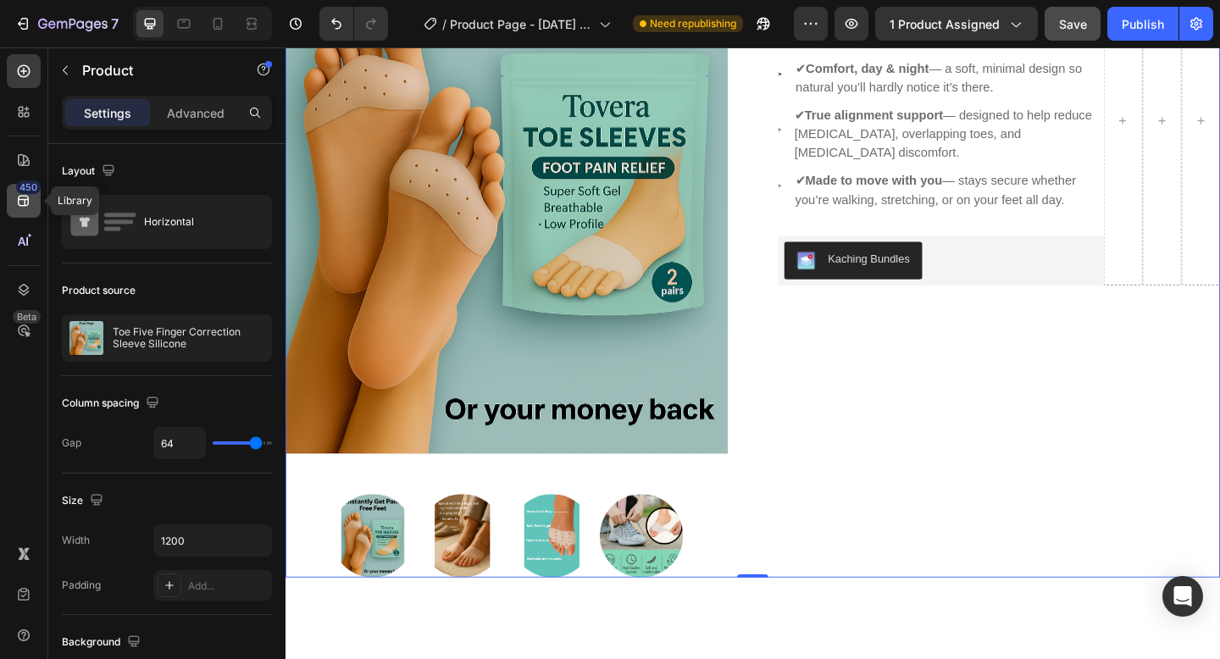
click at [22, 207] on icon at bounding box center [23, 200] width 17 height 17
click at [22, 197] on icon at bounding box center [23, 200] width 17 height 17
click at [22, 158] on icon at bounding box center [23, 160] width 17 height 17
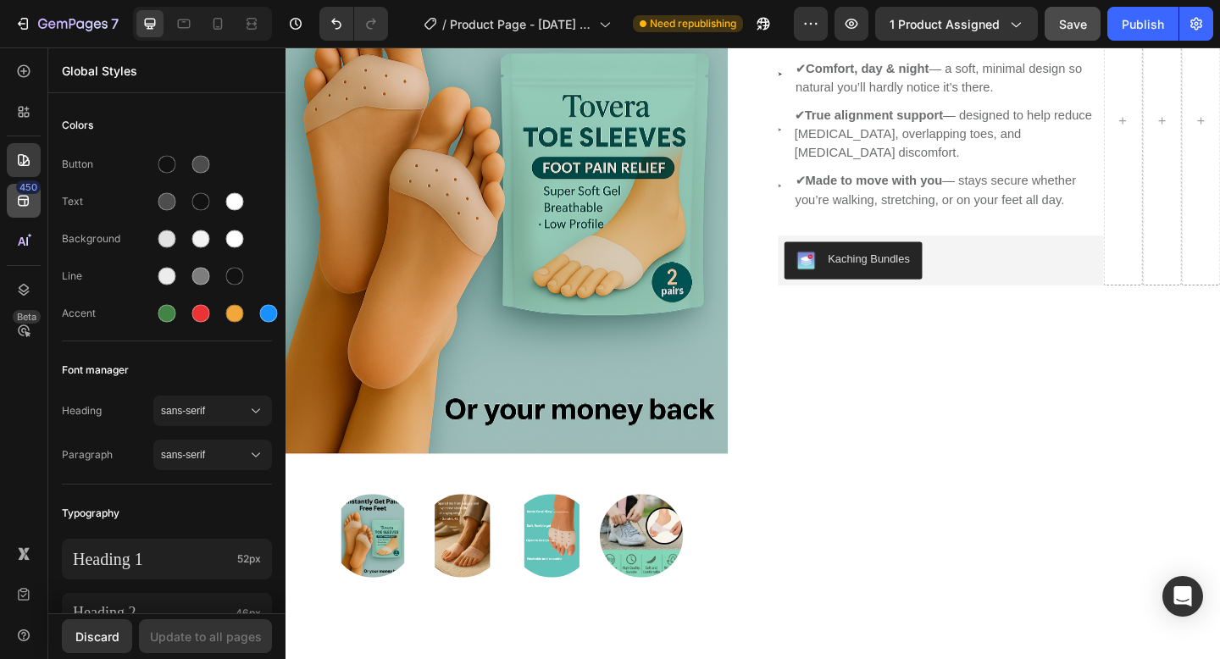
click at [25, 205] on icon at bounding box center [23, 200] width 17 height 17
click at [202, 152] on div at bounding box center [200, 164] width 27 height 27
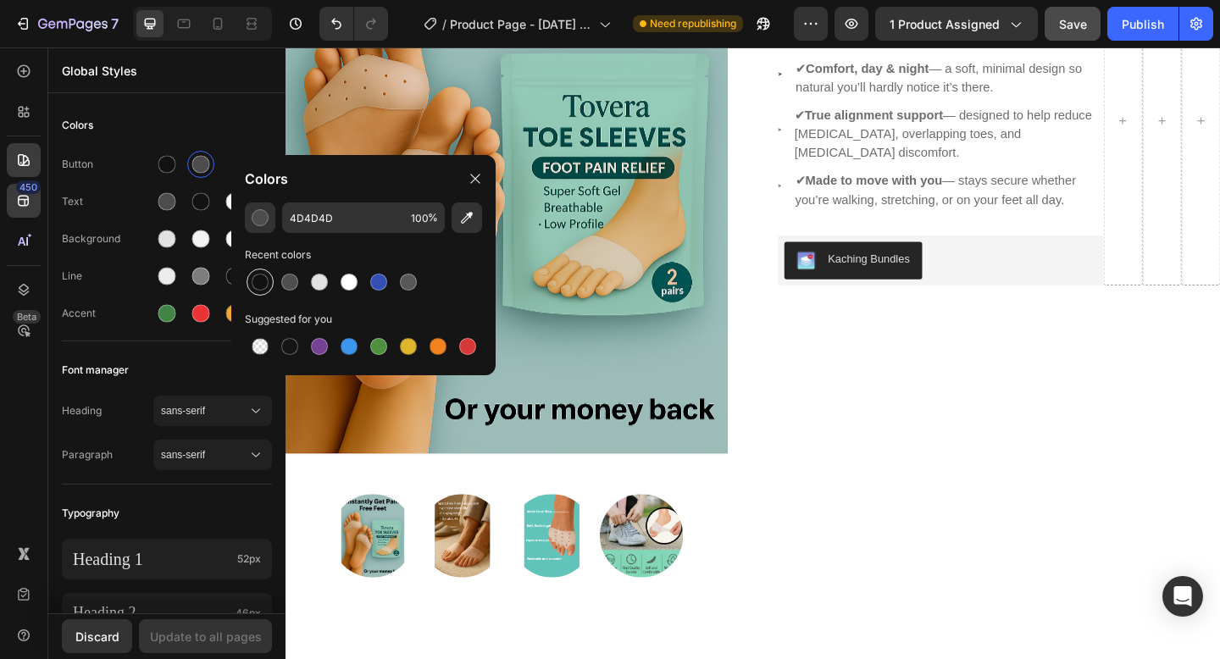
click at [263, 271] on div at bounding box center [259, 281] width 27 height 27
type input "121212"
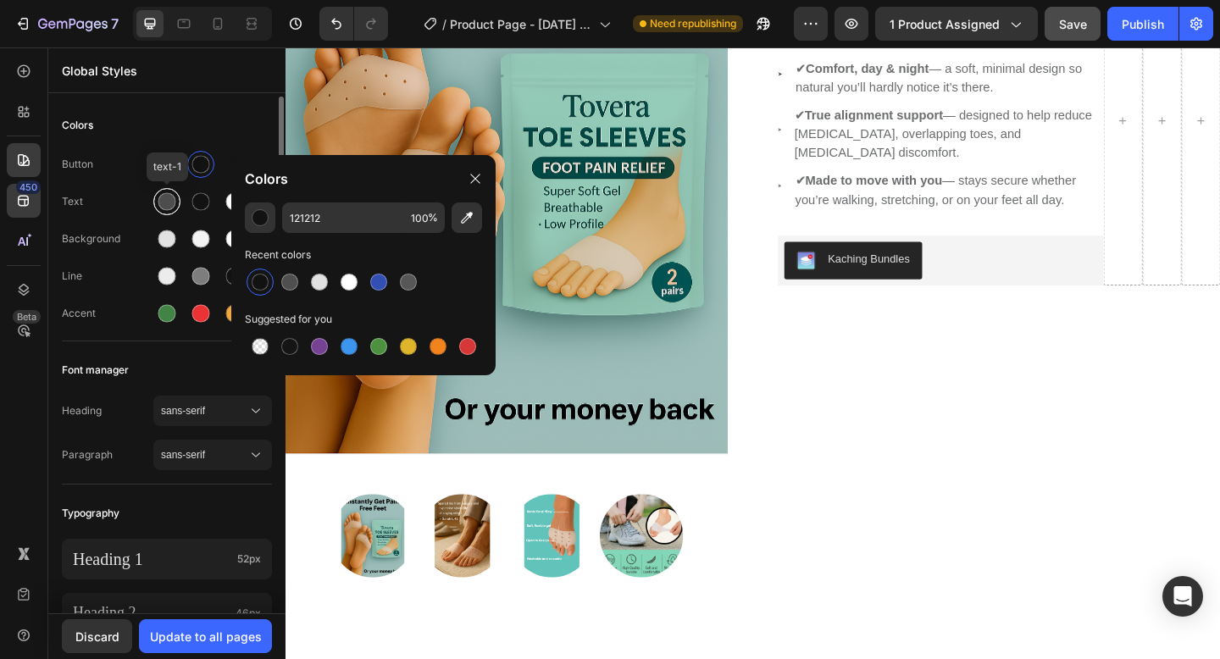
click at [169, 191] on div at bounding box center [167, 201] width 20 height 20
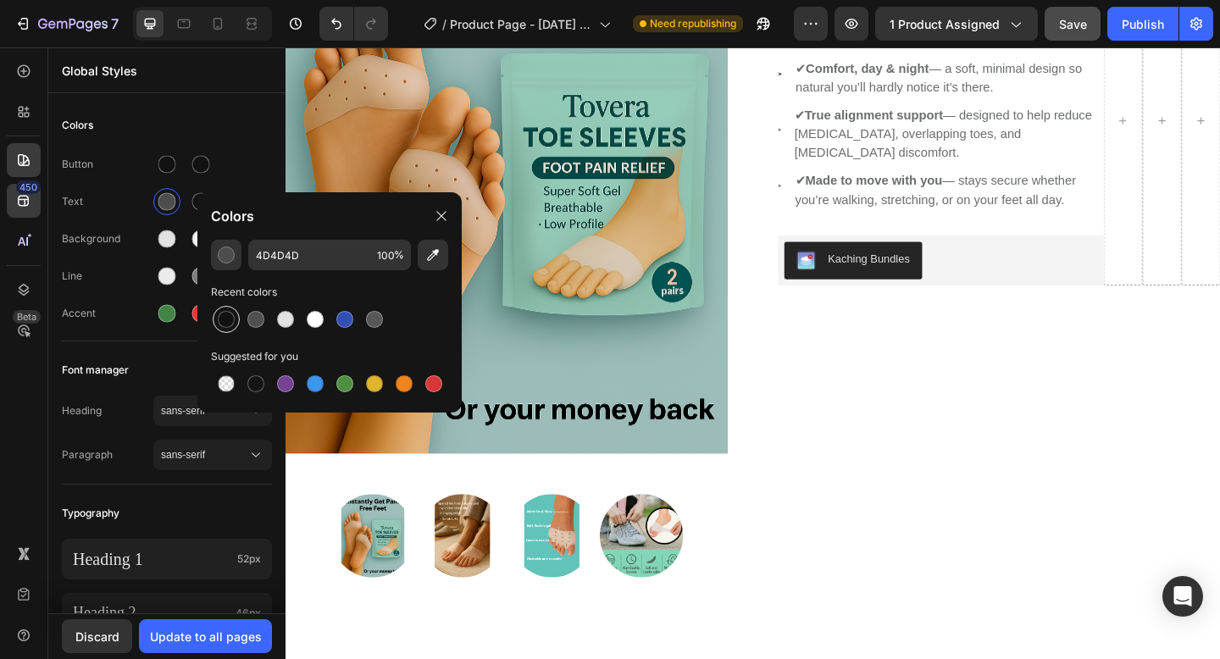
click at [230, 320] on div at bounding box center [226, 319] width 17 height 17
type input "121212"
click at [104, 217] on div "Button Text Background Line Accent" at bounding box center [167, 241] width 210 height 200
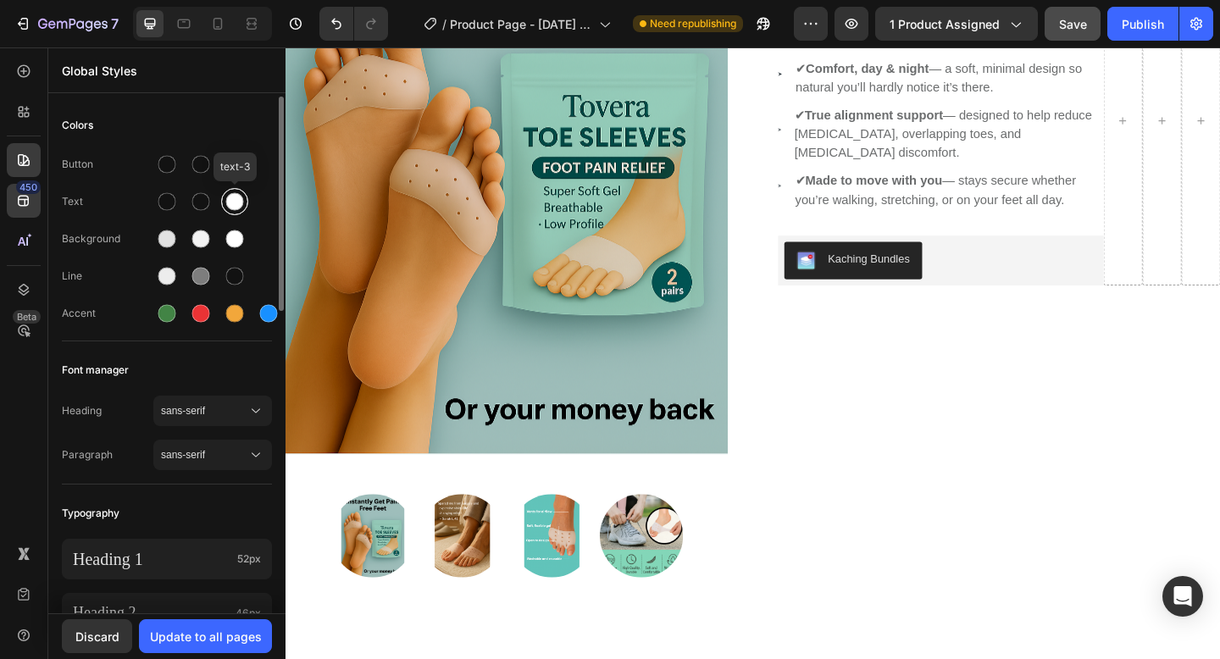
click at [240, 194] on div at bounding box center [235, 202] width 18 height 18
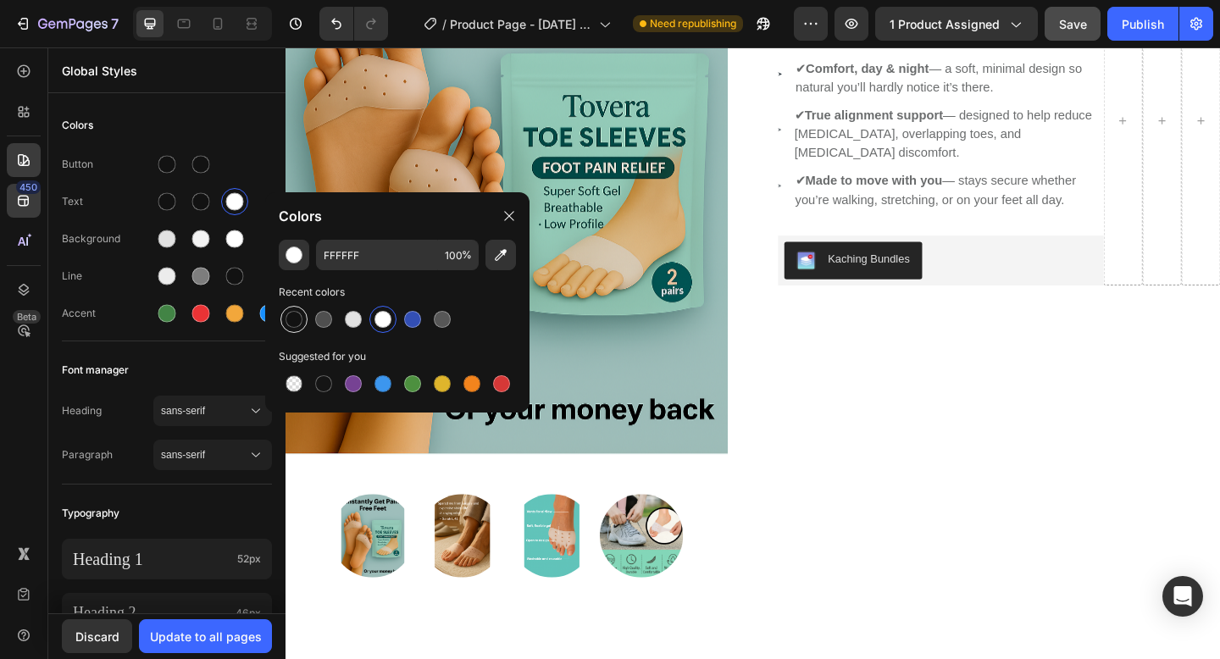
click at [289, 320] on div at bounding box center [293, 319] width 17 height 17
type input "121212"
click at [95, 224] on div "Button Text Background Line Accent" at bounding box center [167, 241] width 210 height 200
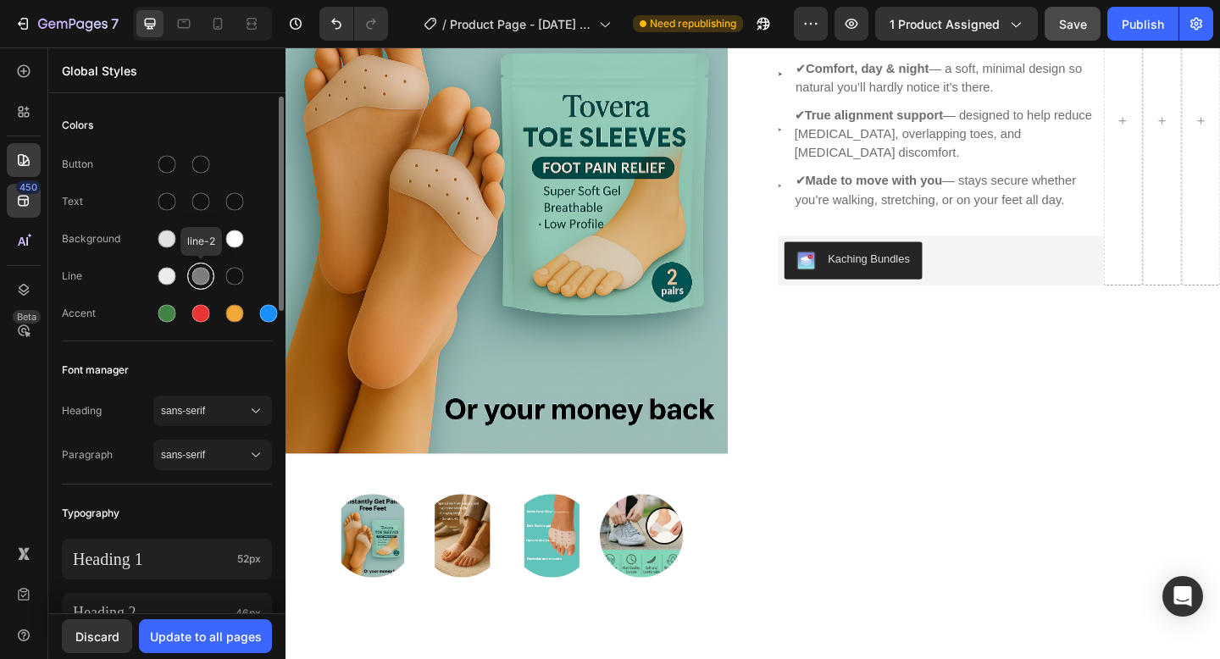
click at [198, 285] on div at bounding box center [201, 276] width 20 height 20
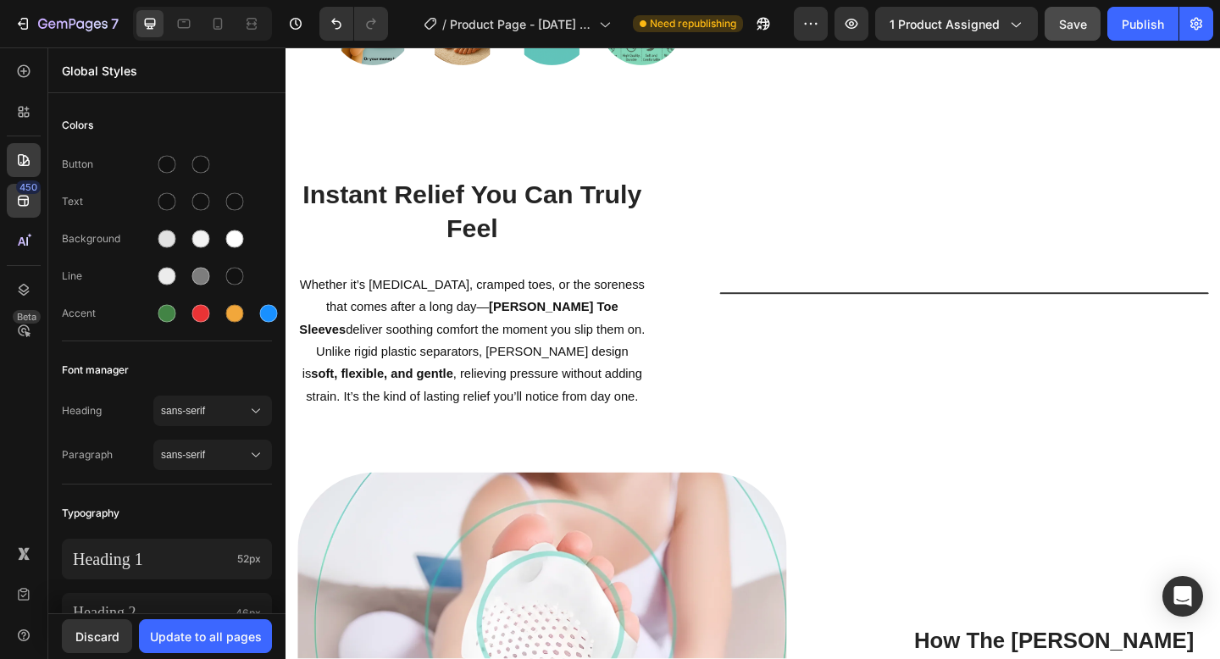
scroll to position [705, 0]
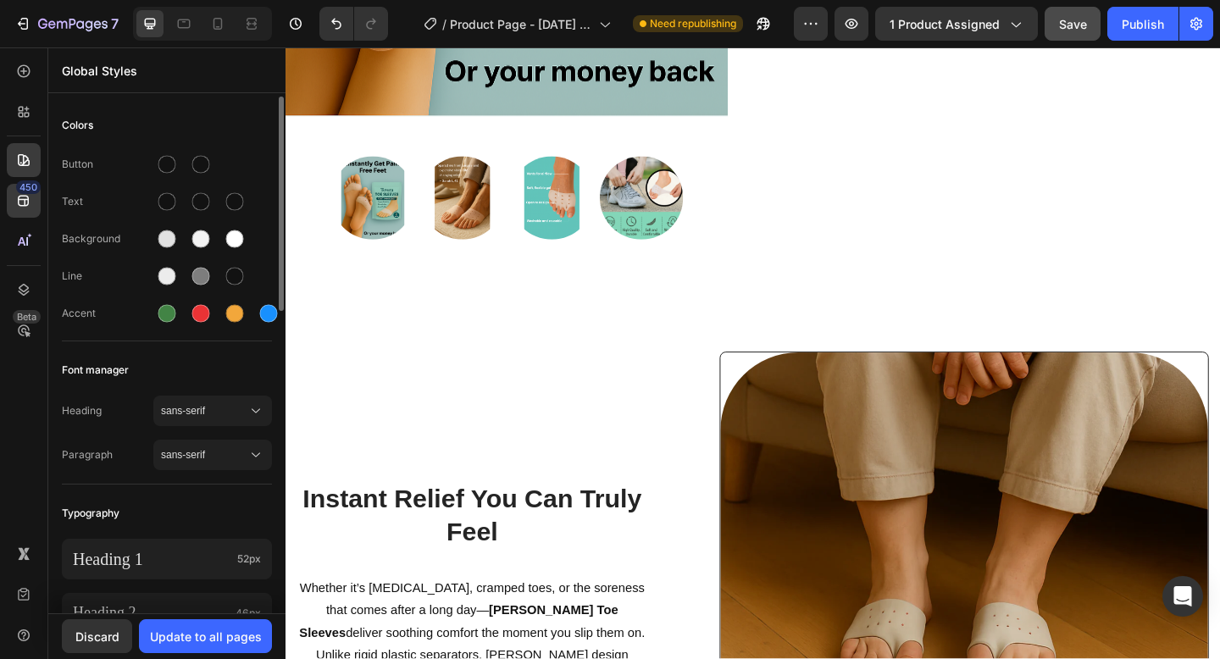
click at [190, 438] on div "Heading sans-serif Paragraph sans-serif" at bounding box center [167, 434] width 210 height 98
click at [214, 423] on button "sans-serif" at bounding box center [212, 411] width 119 height 30
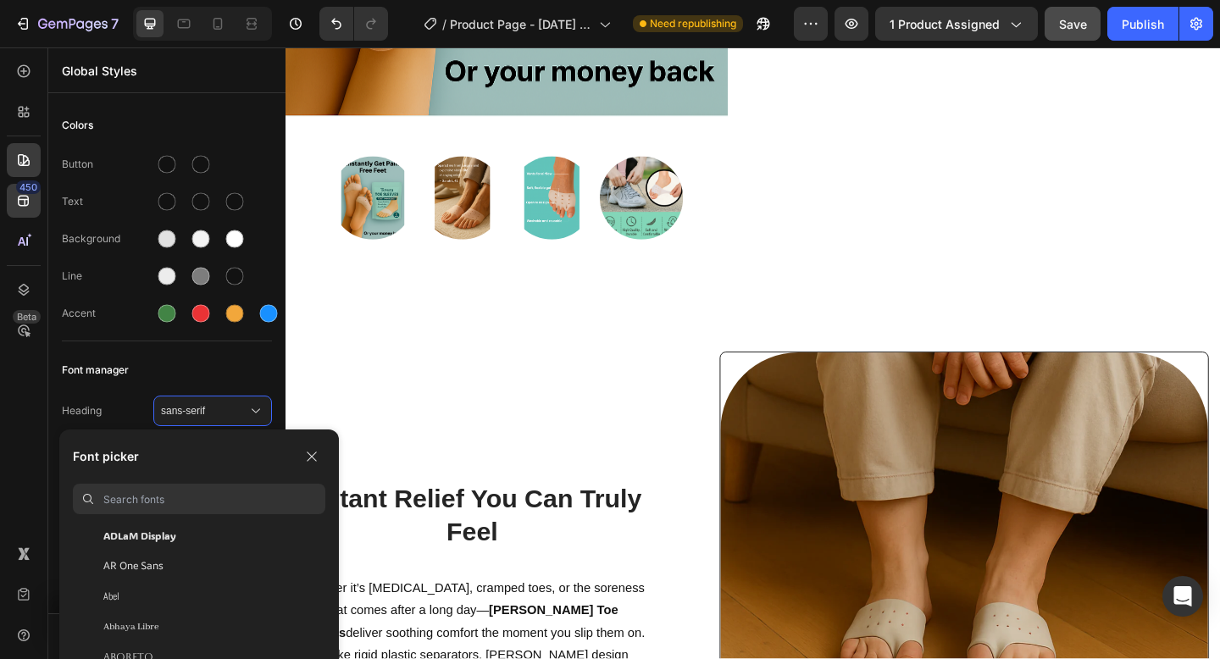
scroll to position [114, 0]
click at [149, 560] on span "AR One Sans" at bounding box center [133, 563] width 60 height 15
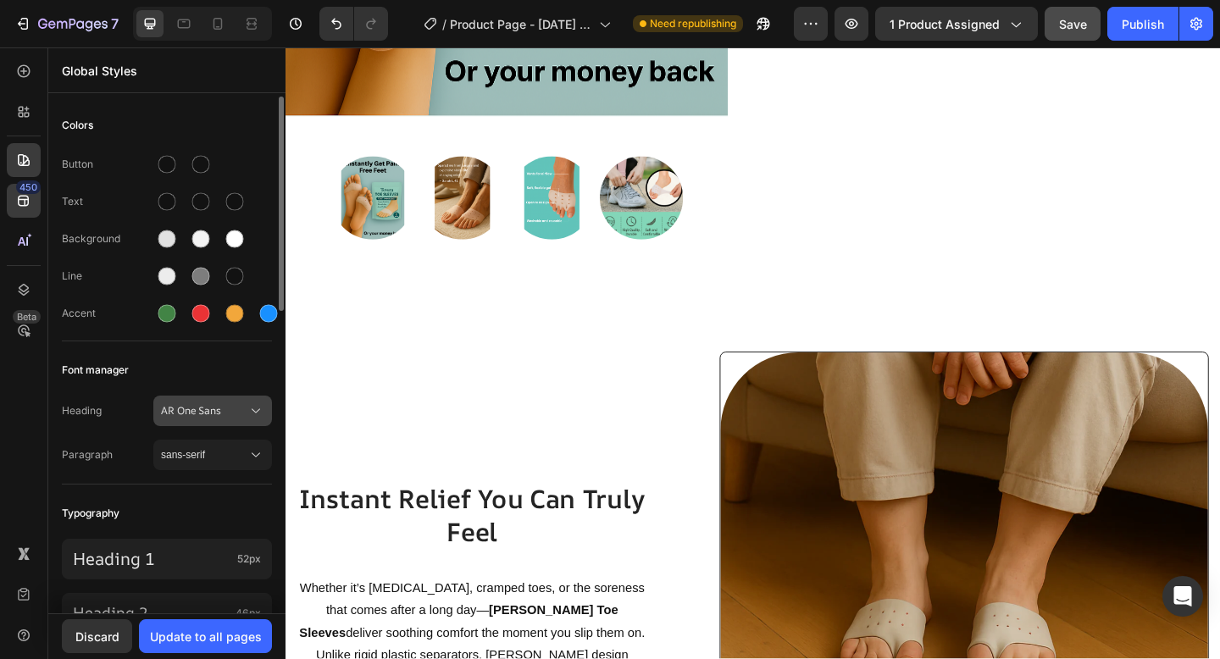
click at [228, 418] on div "AR One Sans" at bounding box center [212, 410] width 103 height 17
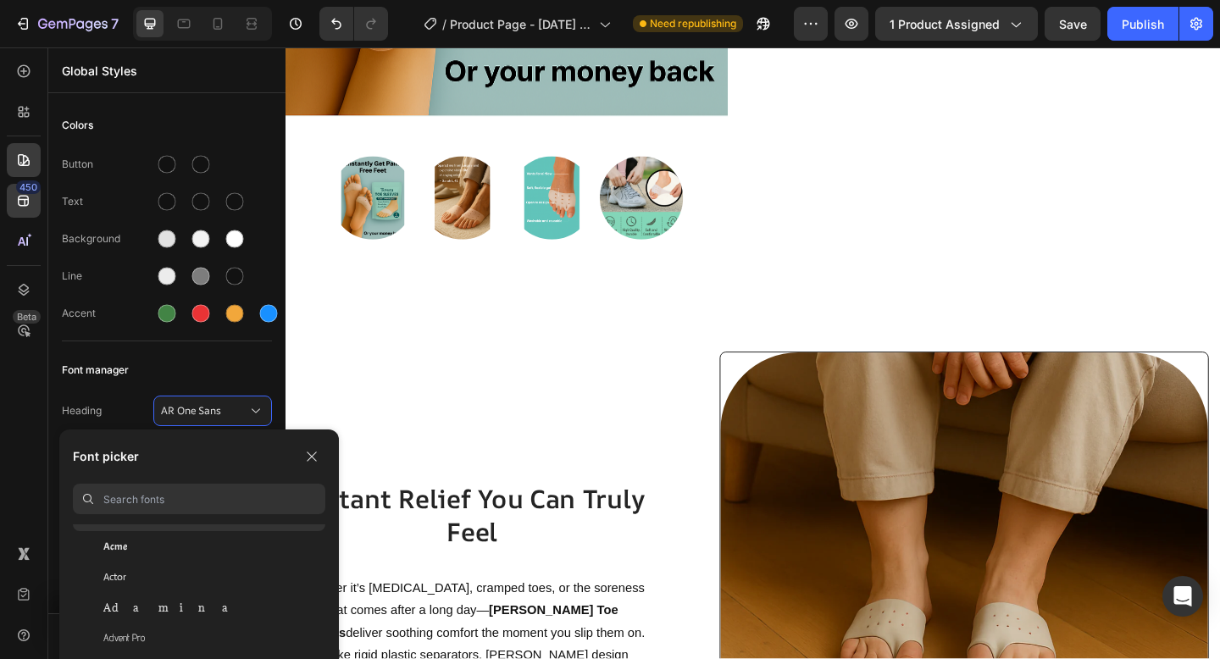
scroll to position [373, 0]
click at [203, 617] on div "Adamina" at bounding box center [199, 610] width 252 height 30
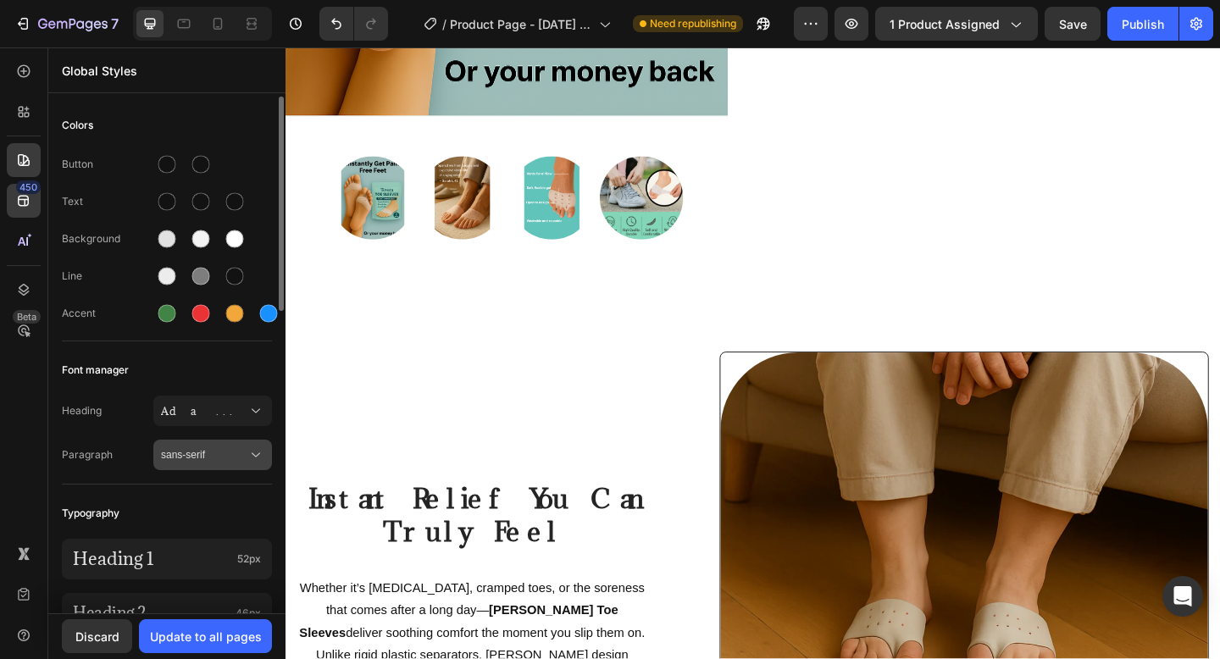
click at [245, 447] on span "sans-serif" at bounding box center [204, 454] width 86 height 15
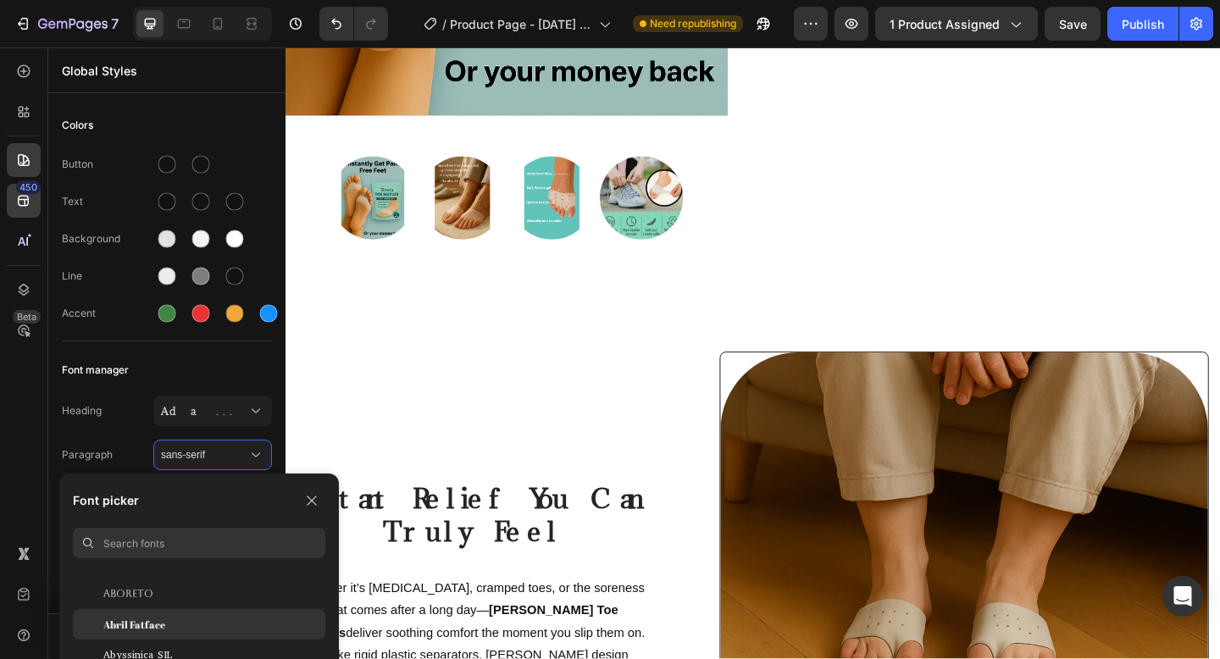
scroll to position [280, 0]
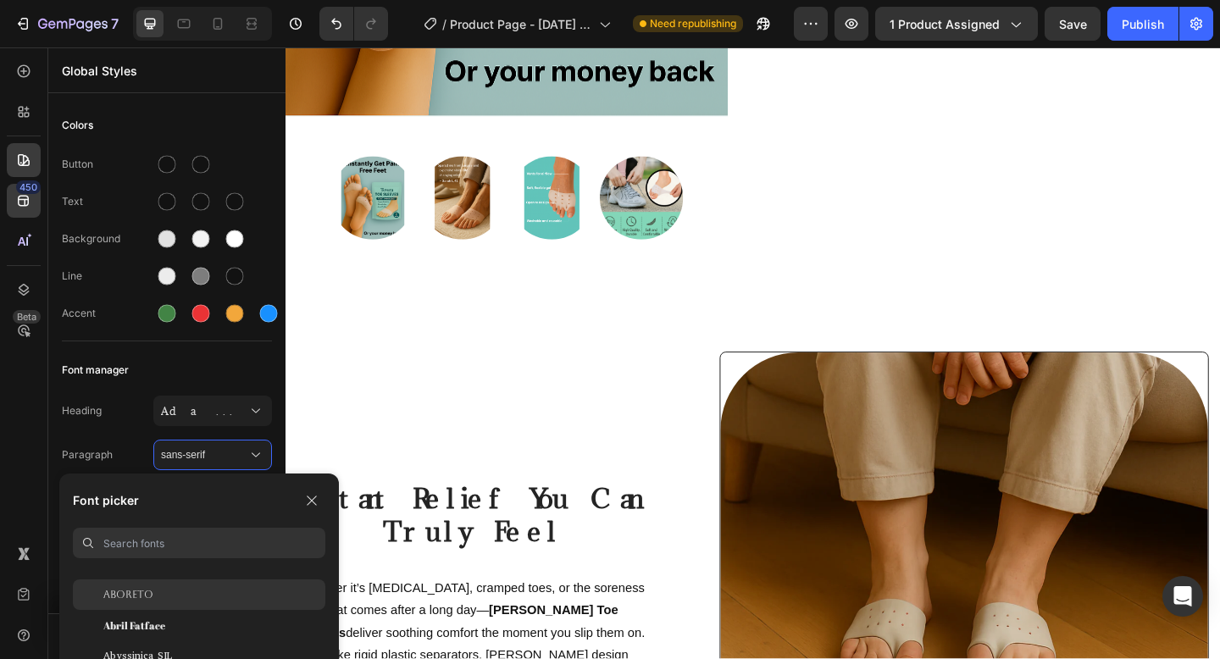
click at [213, 589] on div "Aboreto" at bounding box center [214, 594] width 222 height 15
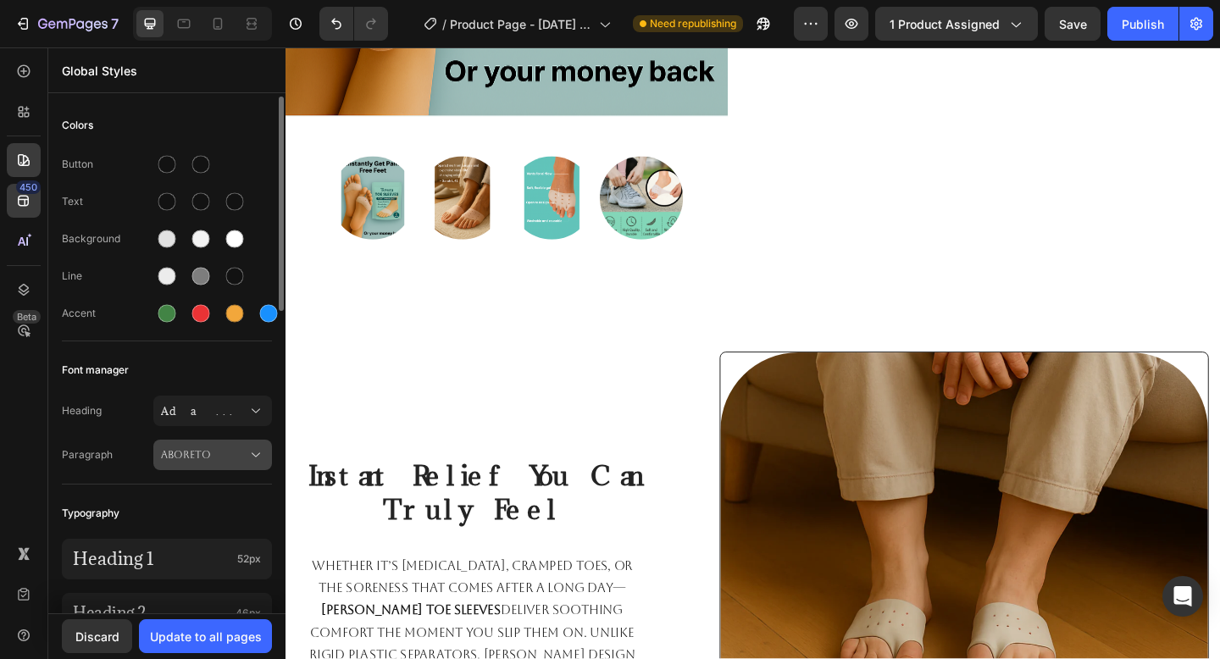
click at [245, 453] on span "Aboreto" at bounding box center [204, 454] width 86 height 15
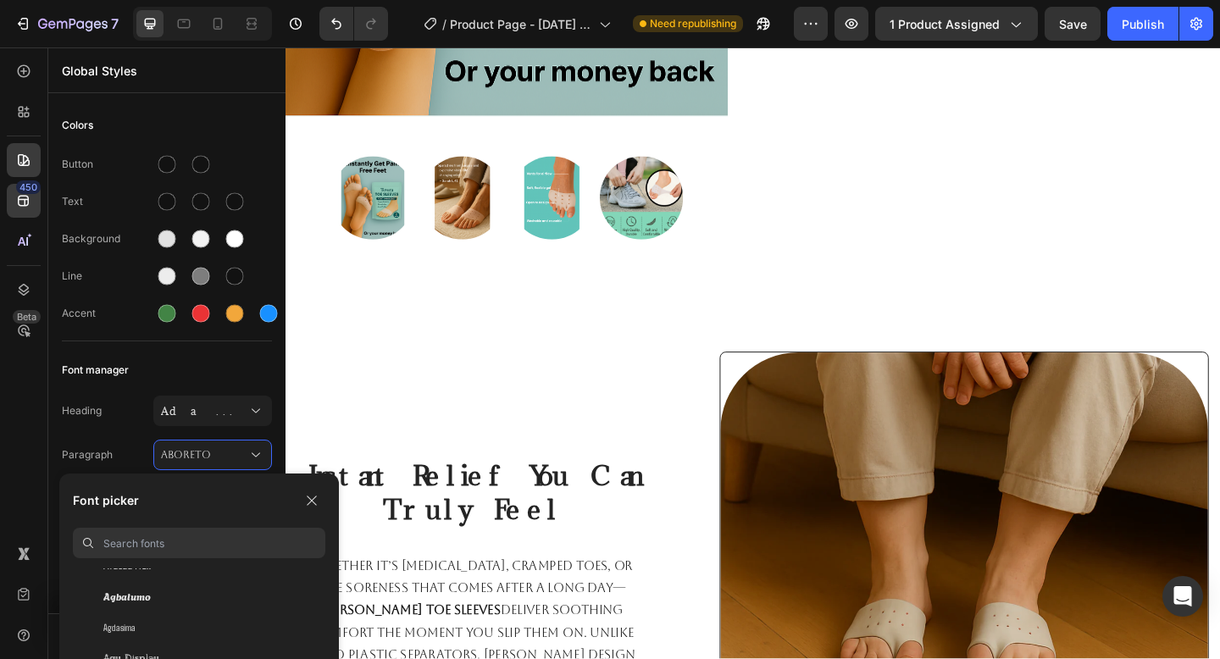
scroll to position [554, 0]
click at [236, 595] on div "Agbalumo" at bounding box center [214, 595] width 222 height 15
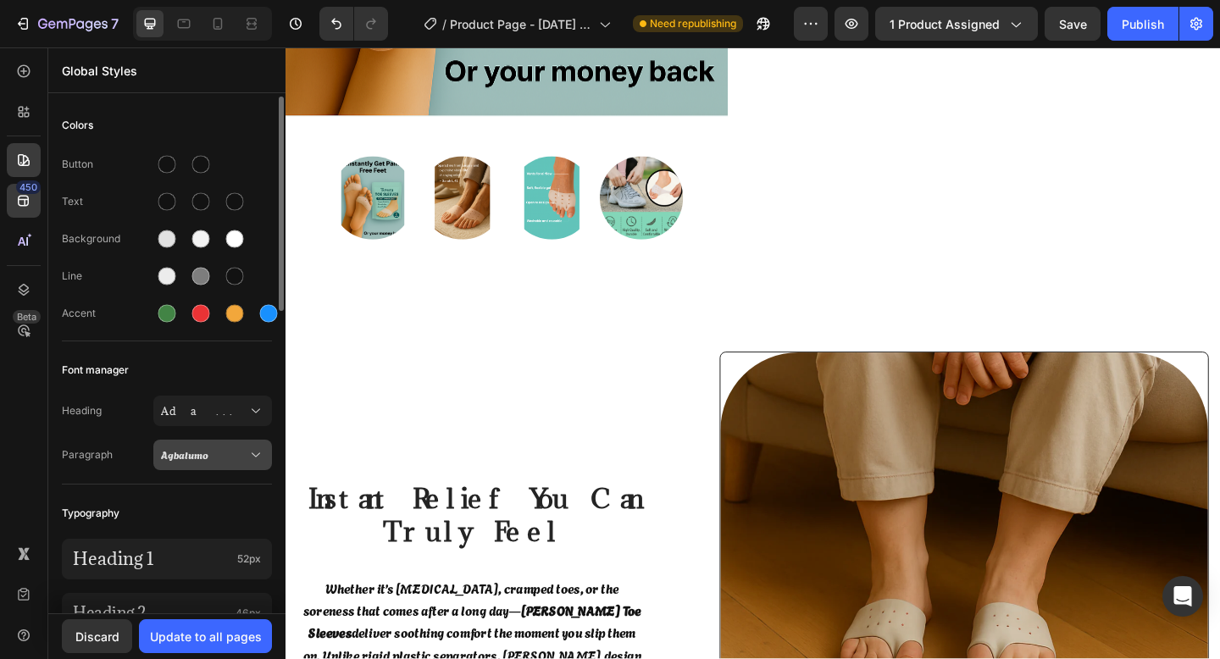
click at [252, 456] on icon at bounding box center [255, 454] width 17 height 17
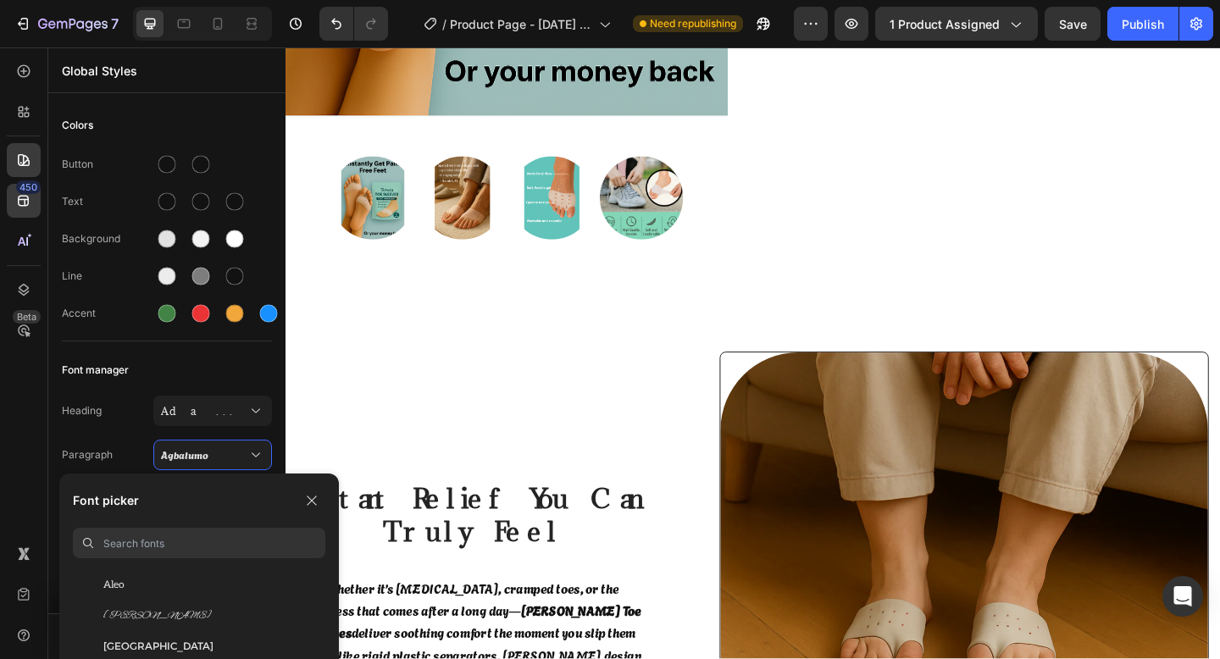
scroll to position [1139, 0]
click at [219, 655] on div "[GEOGRAPHIC_DATA]" at bounding box center [214, 650] width 222 height 15
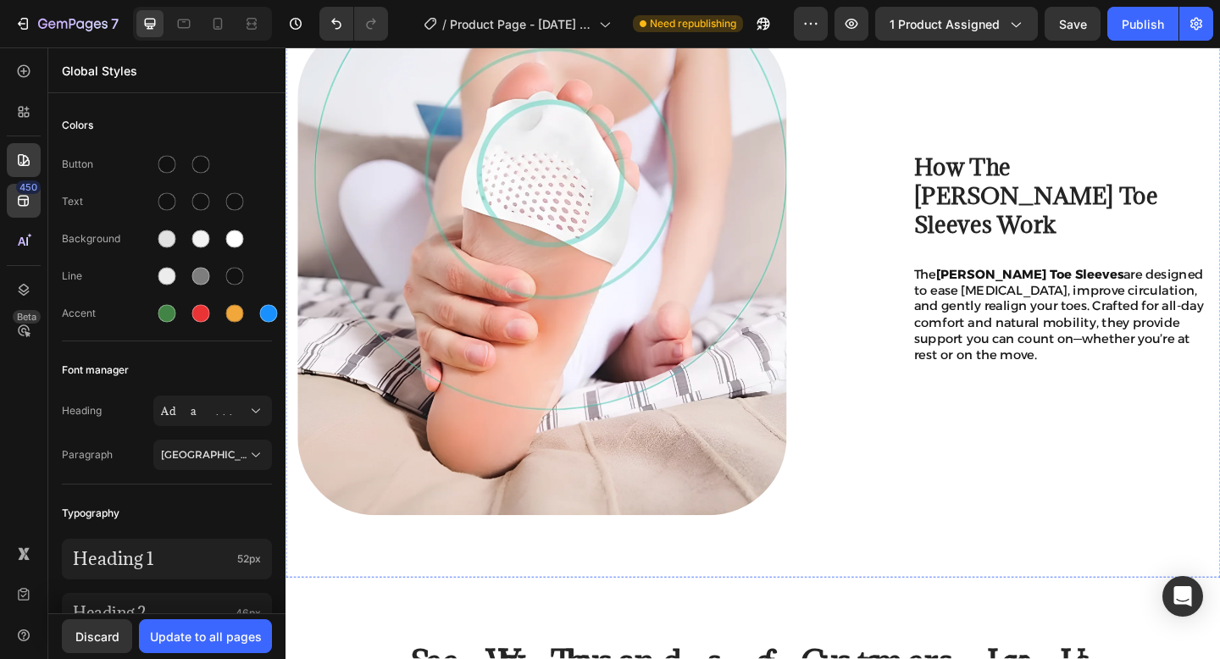
scroll to position [1662, 0]
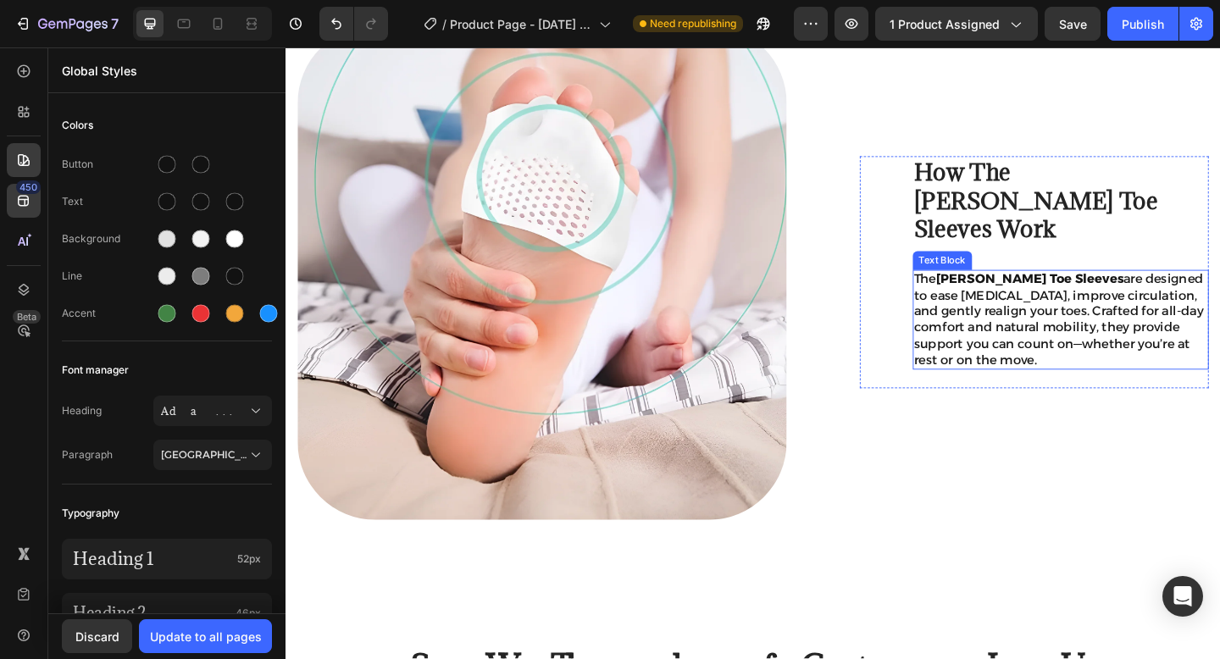
click at [1174, 339] on p "The [PERSON_NAME] Toe Sleeves are designed to ease [MEDICAL_DATA], improve circ…" at bounding box center [1128, 344] width 318 height 106
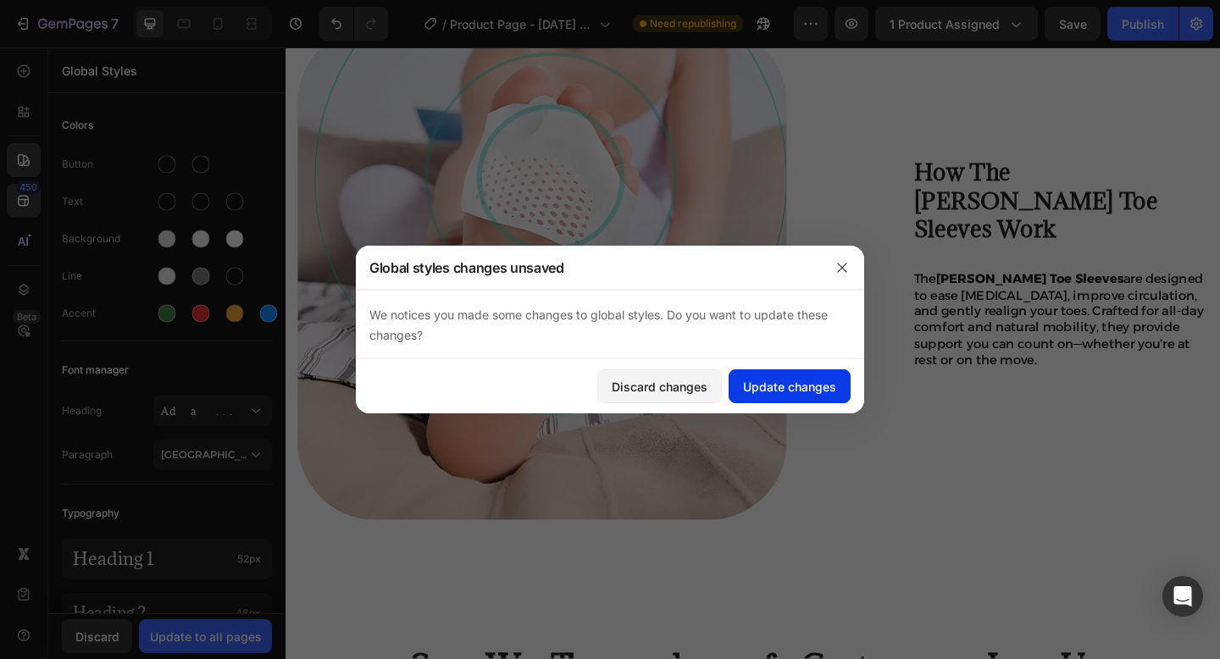
click at [772, 381] on div "Update changes" at bounding box center [789, 387] width 93 height 18
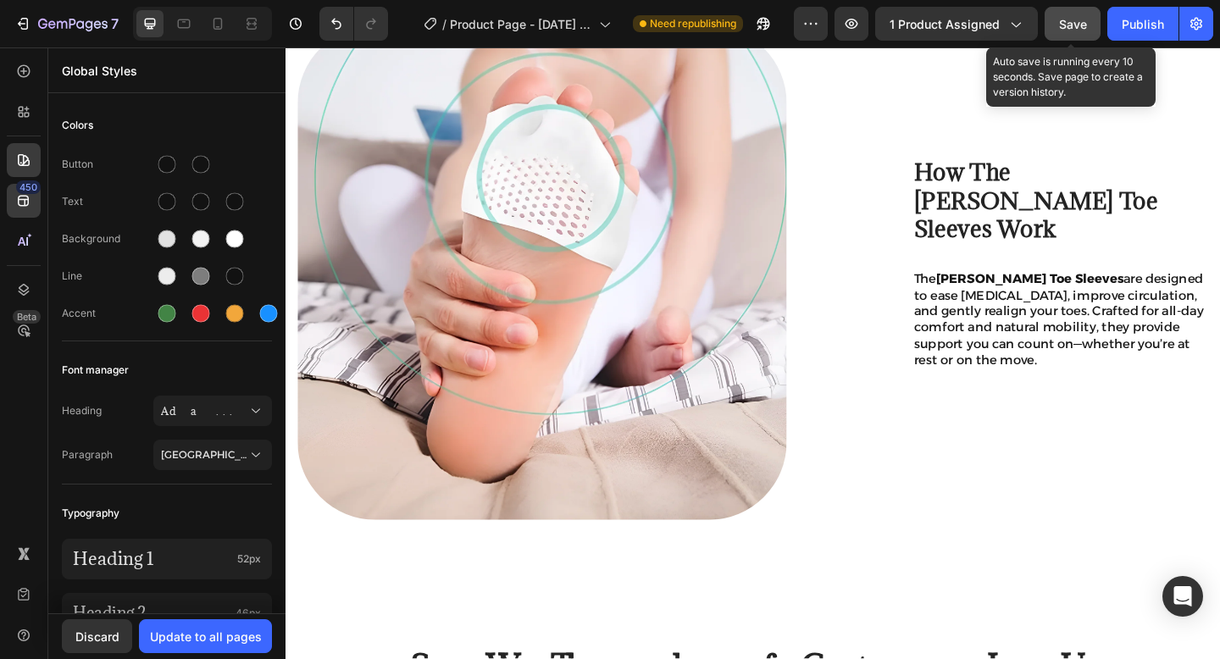
click at [1065, 24] on span "Save" at bounding box center [1073, 24] width 28 height 14
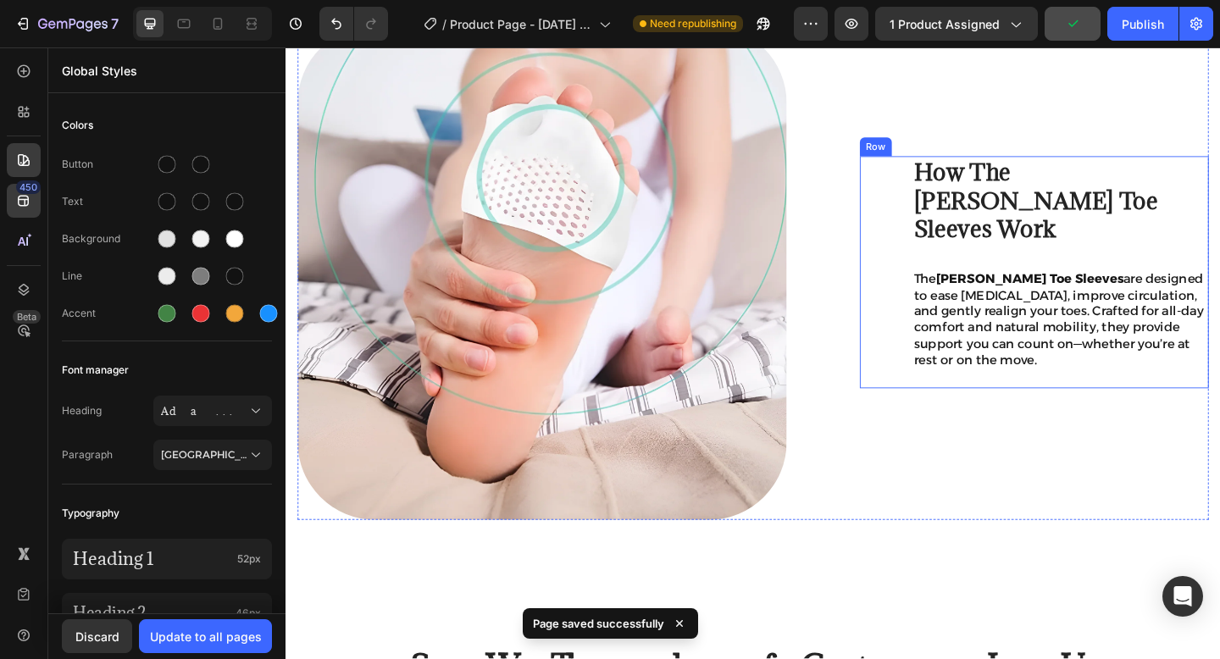
click at [932, 230] on div "How The Tovera Toe Sleeves Work Heading The Tovera Toe Sleeves are designed to …" at bounding box center [1099, 292] width 379 height 252
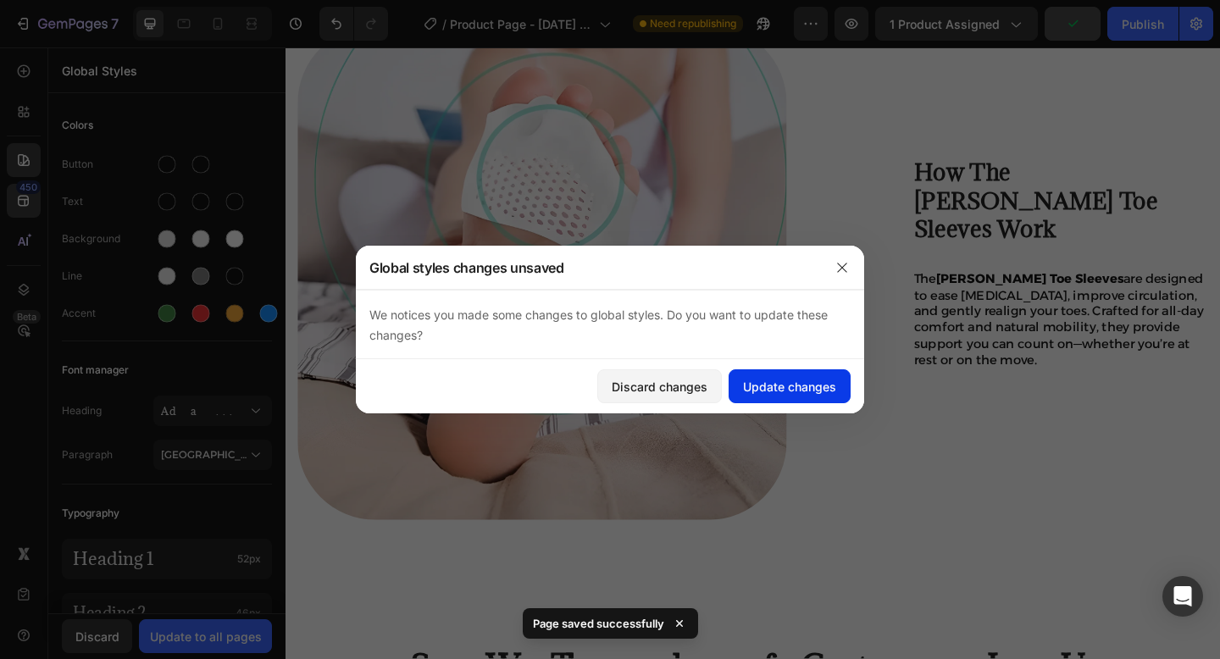
click at [790, 387] on div "Update changes" at bounding box center [789, 387] width 93 height 18
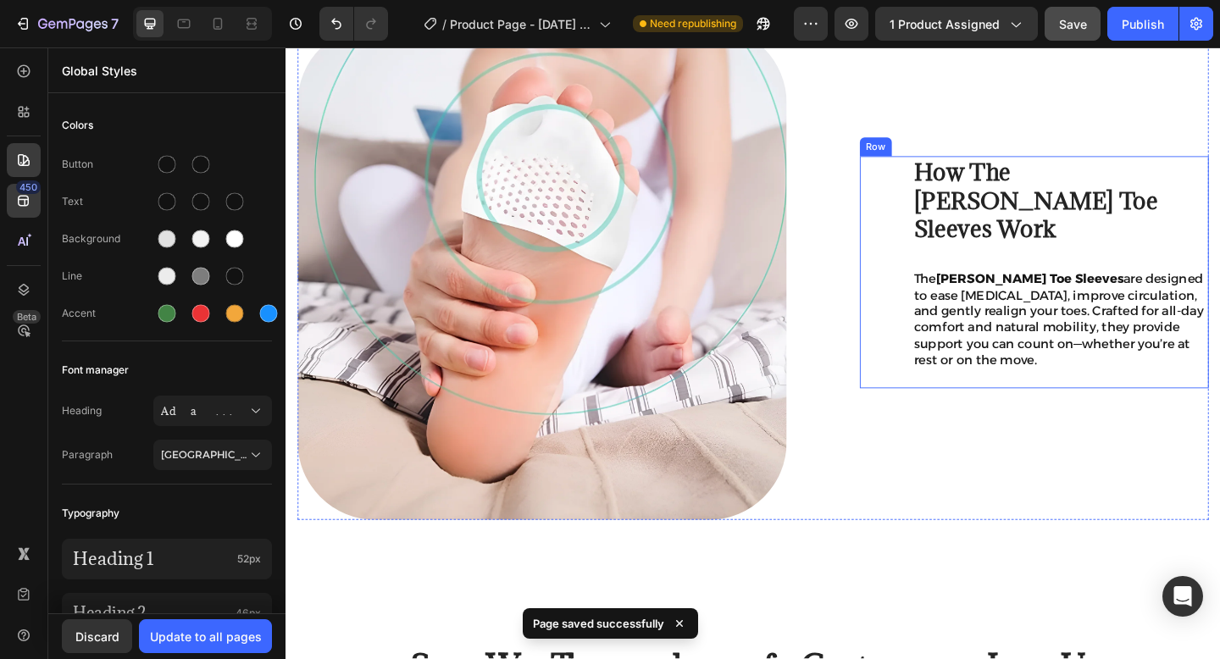
click at [945, 219] on div "How The Tovera Toe Sleeves Work Heading The Tovera Toe Sleeves are designed to …" at bounding box center [1099, 292] width 379 height 252
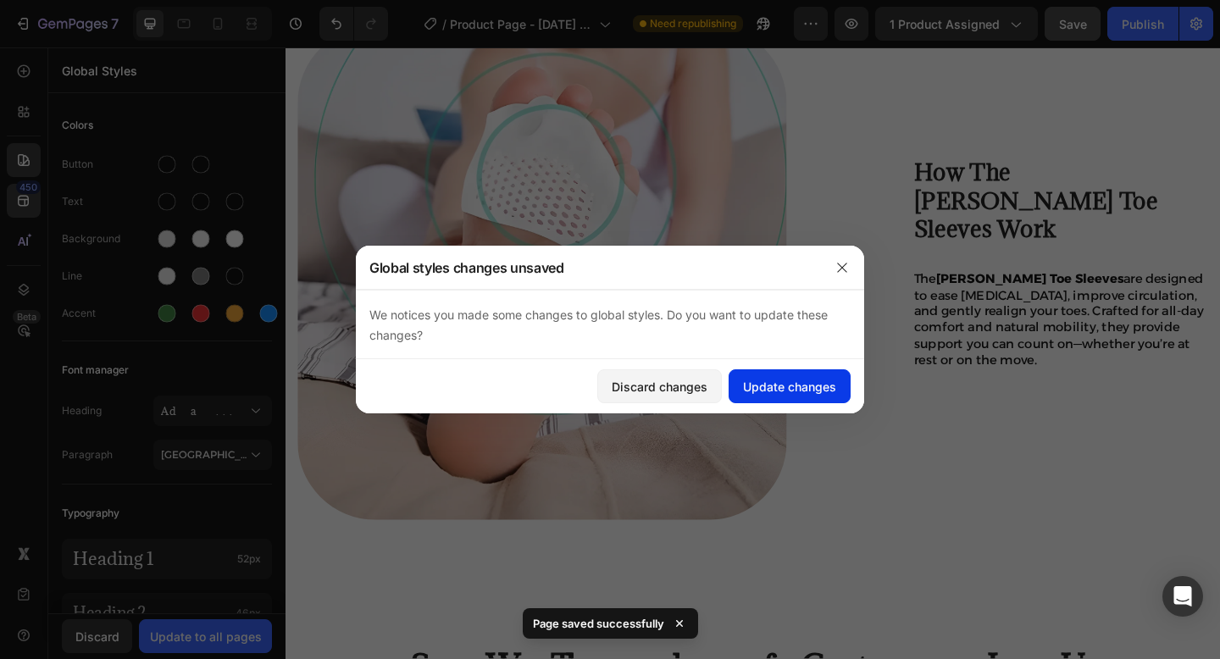
click at [744, 390] on div "Update changes" at bounding box center [789, 387] width 93 height 18
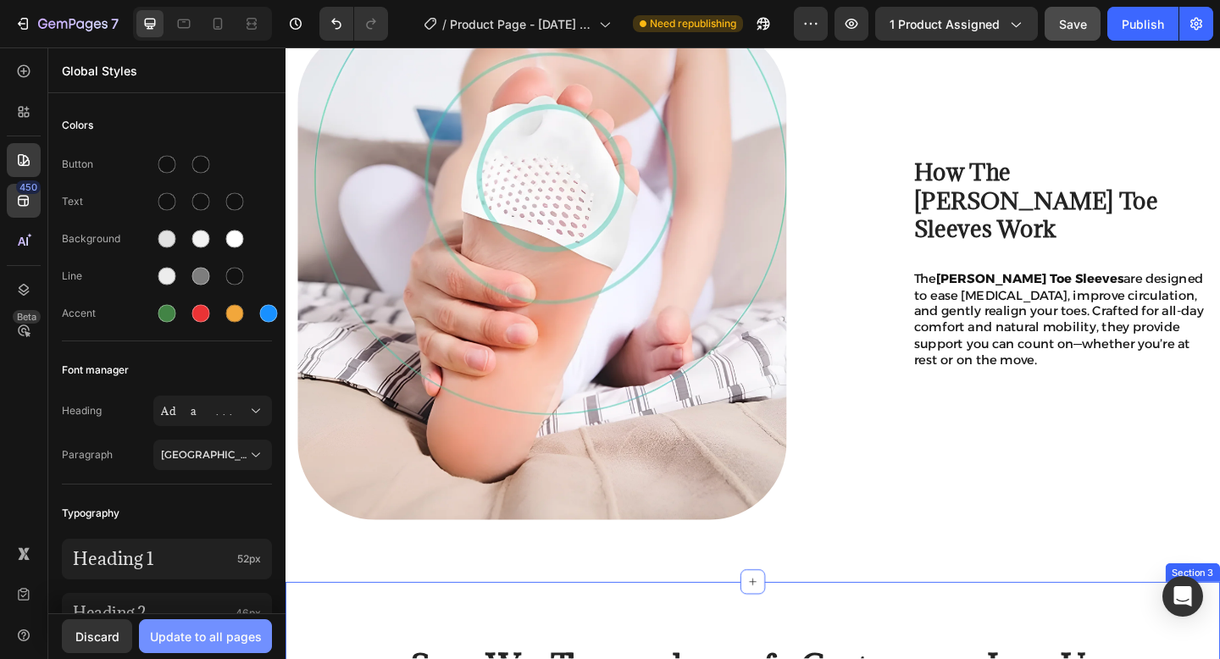
click at [256, 631] on div "Update to all pages" at bounding box center [206, 637] width 112 height 18
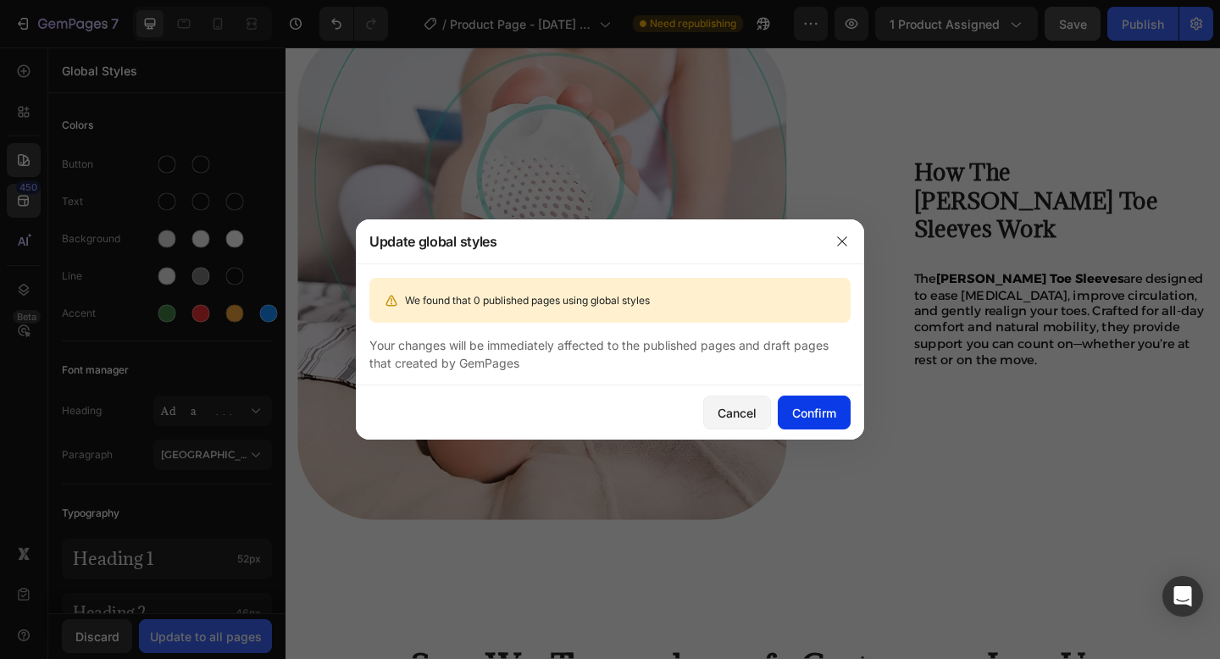
click at [808, 404] on div "Confirm" at bounding box center [814, 413] width 44 height 18
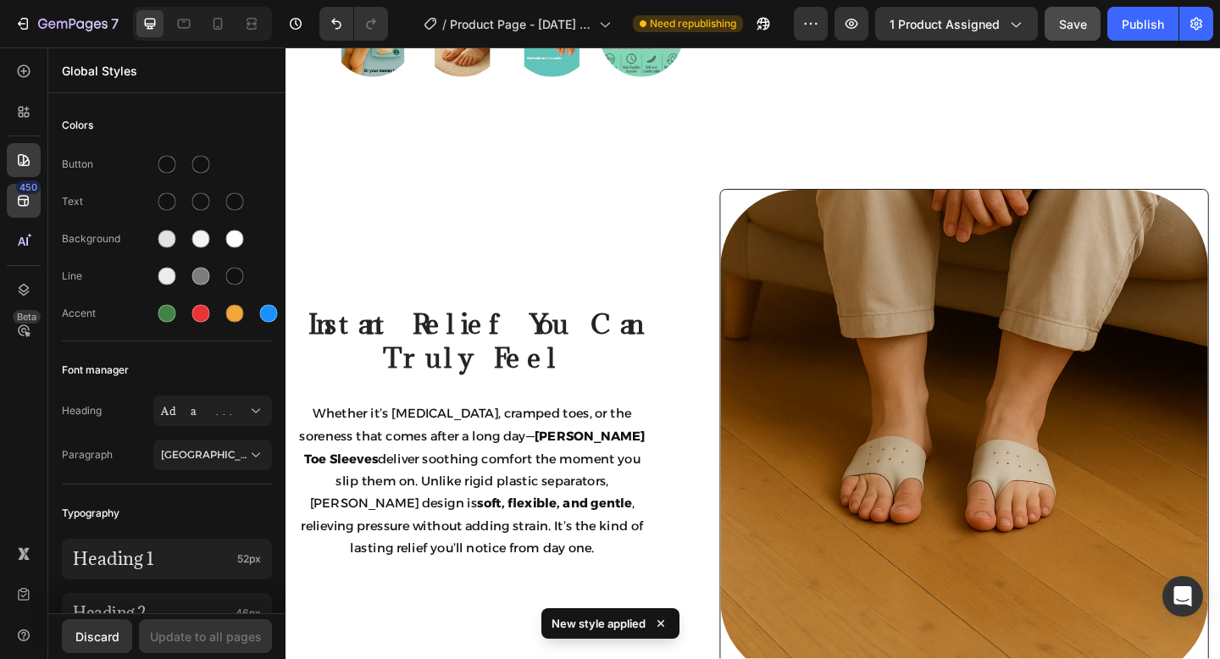
scroll to position [1093, 0]
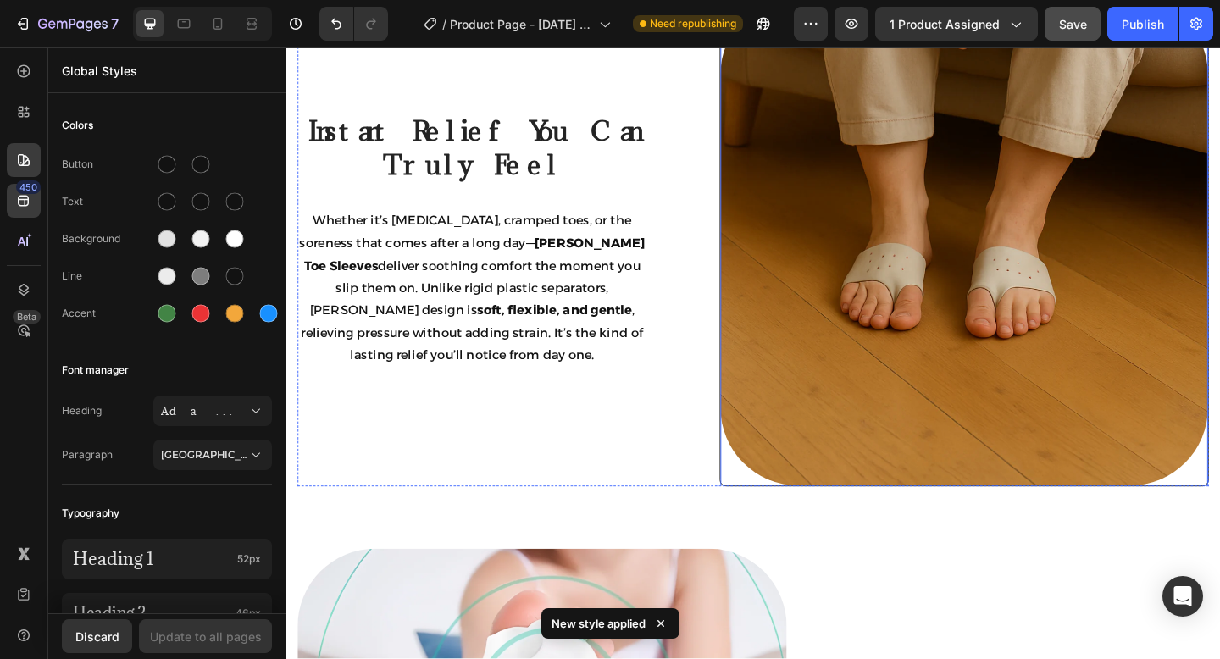
click at [580, 359] on p "Whether it’s bunions, cramped toes, or the soreness that comes after a long day…" at bounding box center [488, 309] width 376 height 171
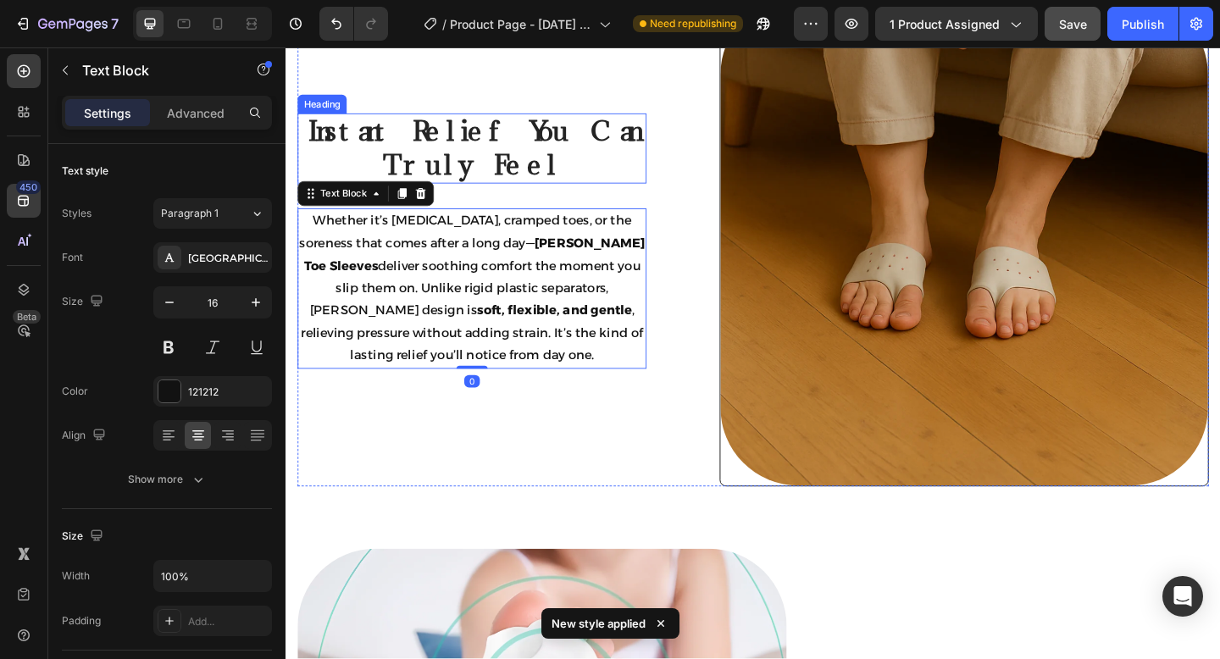
click at [614, 154] on h2 "Instant Relief You Can Truly Feel" at bounding box center [487, 157] width 379 height 76
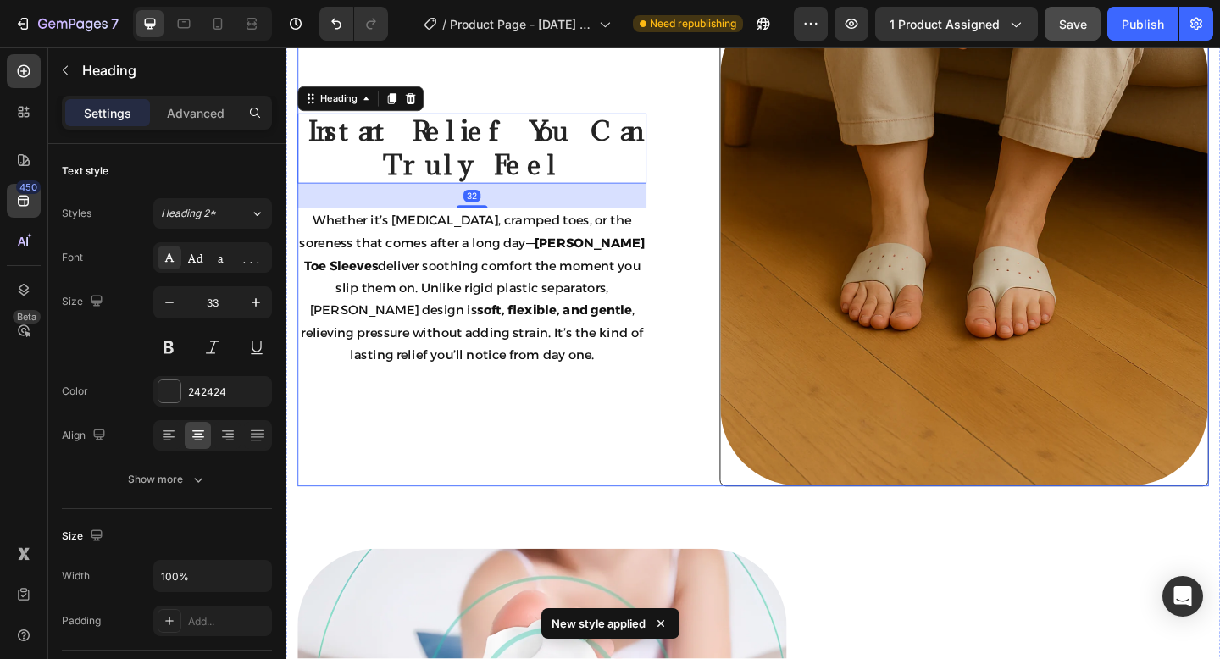
click at [711, 220] on div "Instant Relief You Can Truly Feel Heading 32 Whether it’s bunions, cramped toes…" at bounding box center [793, 259] width 991 height 534
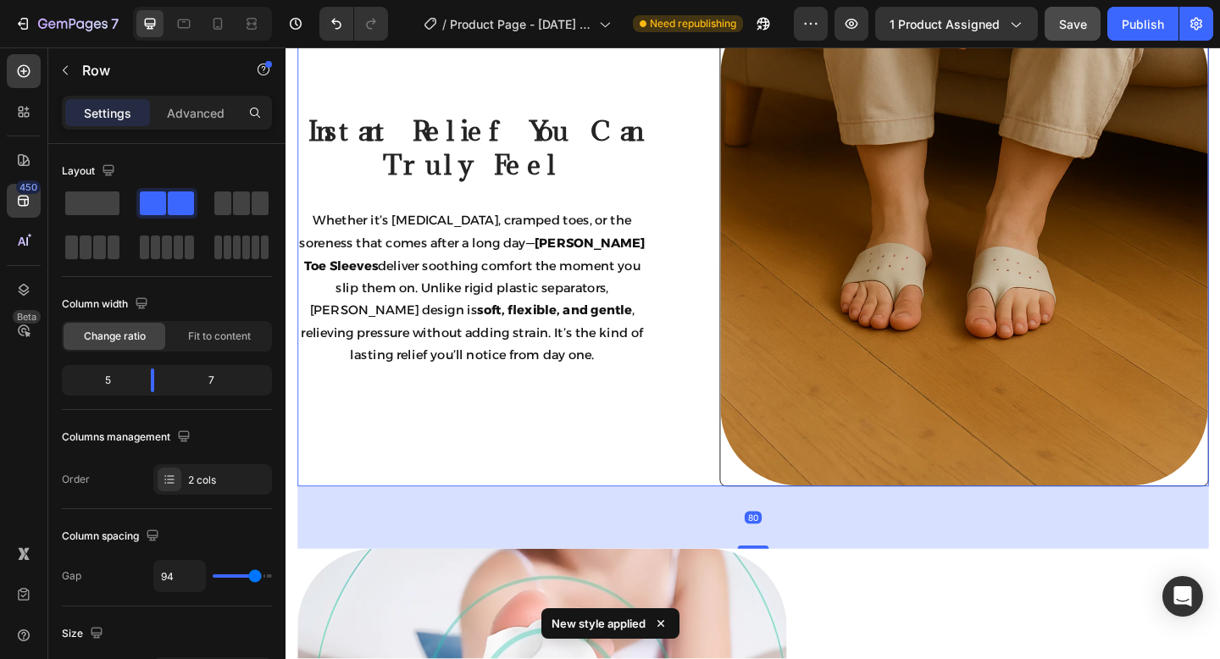
click at [711, 220] on div "Instant Relief You Can Truly Feel Heading Whether it’s bunions, cramped toes, o…" at bounding box center [793, 259] width 991 height 534
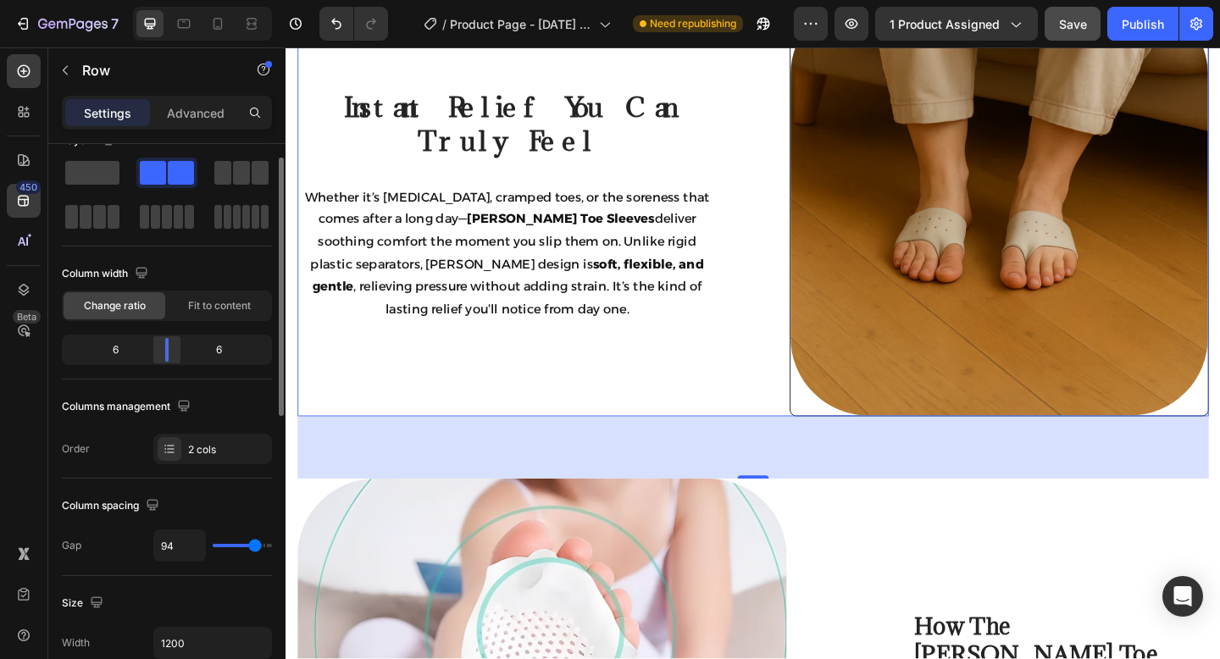
scroll to position [1072, 0]
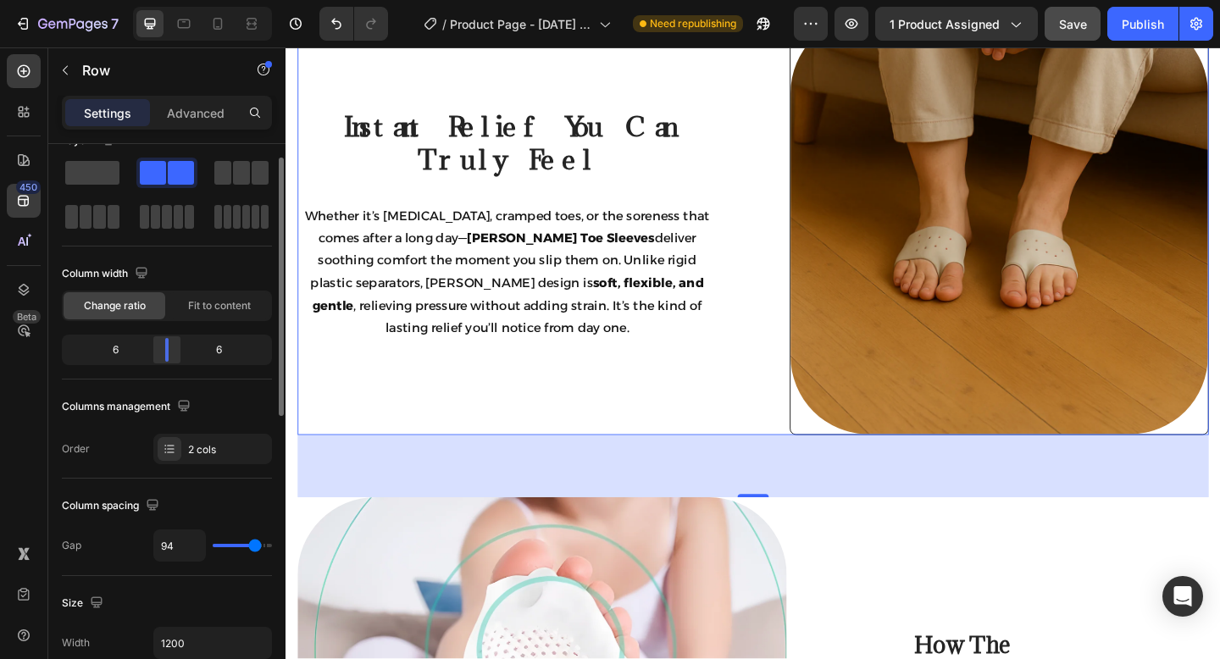
click at [161, 343] on div at bounding box center [167, 350] width 30 height 24
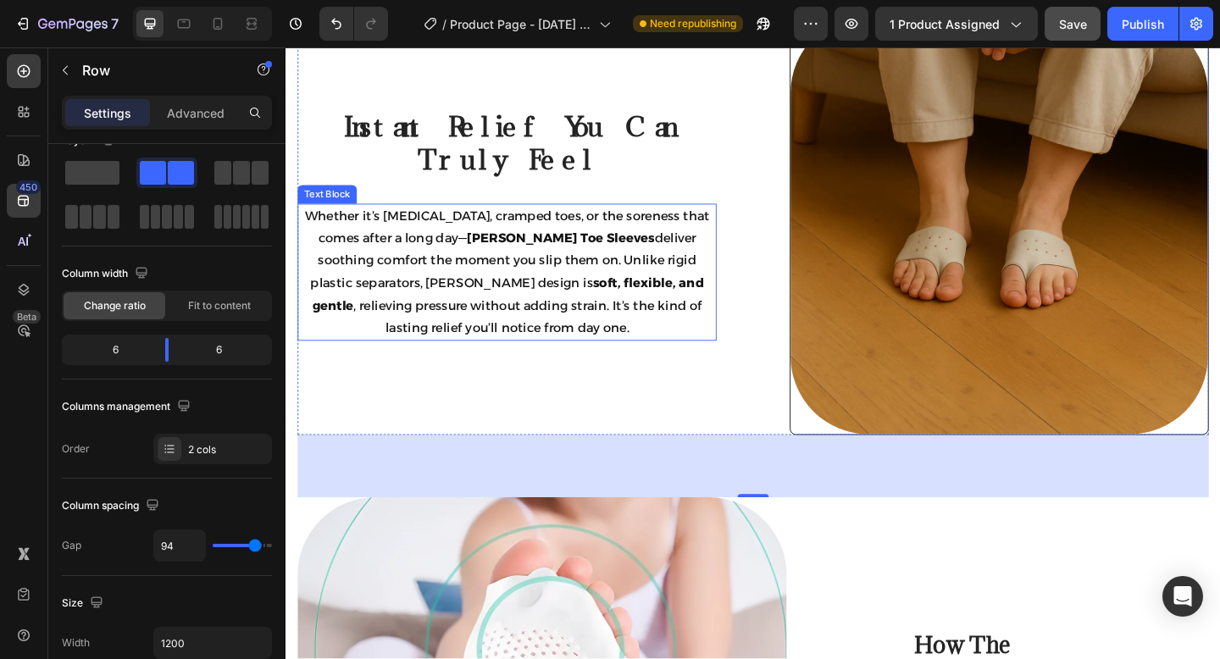
click at [678, 326] on p "Whether it’s bunions, cramped toes, or the soreness that comes after a long day…" at bounding box center [526, 292] width 452 height 147
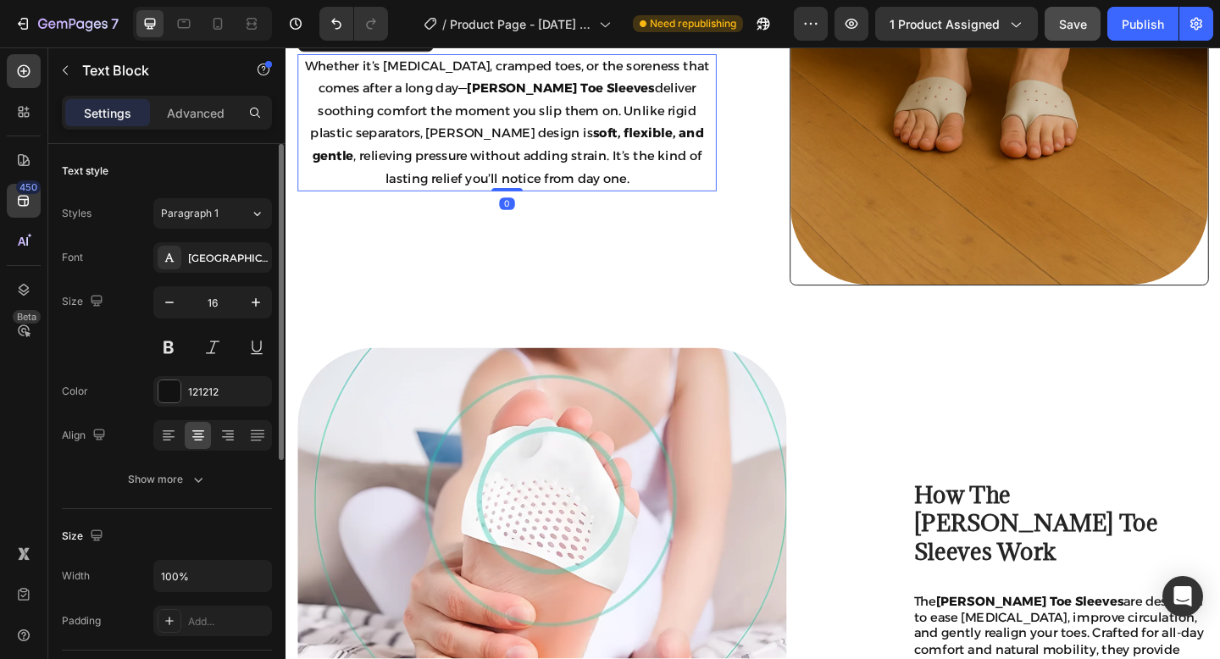
scroll to position [1376, 0]
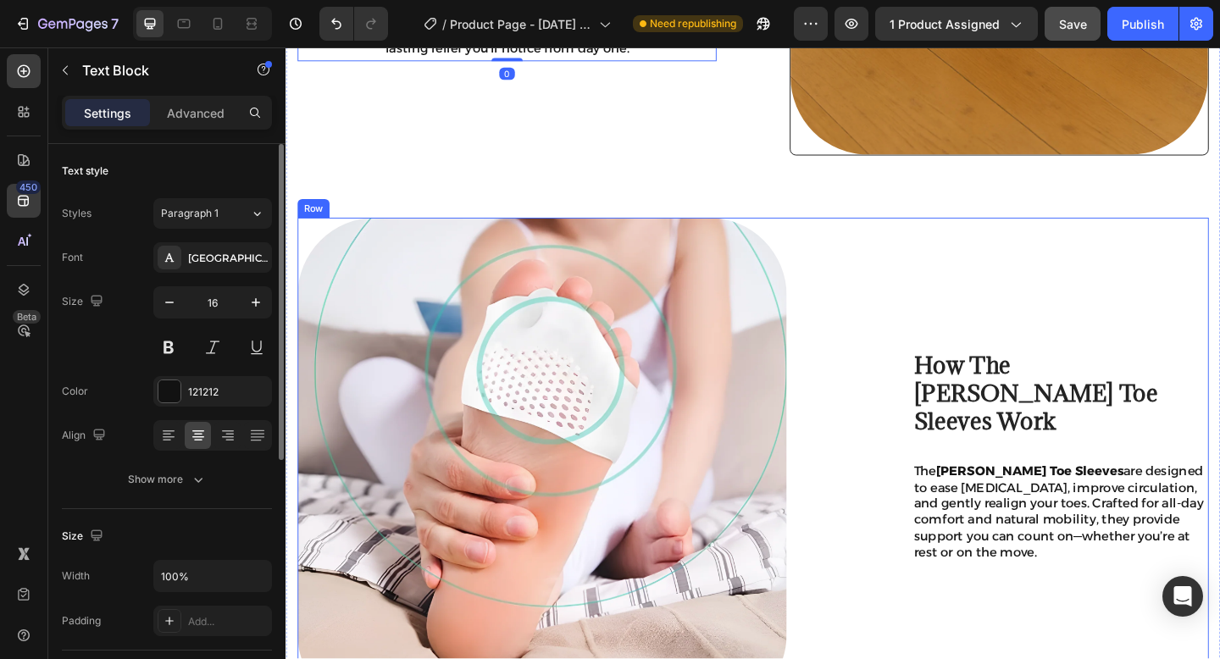
click at [911, 270] on div "How The Tovera Toe Sleeves Work Heading The Tovera Toe Sleeves are designed to …" at bounding box center [1099, 502] width 379 height 538
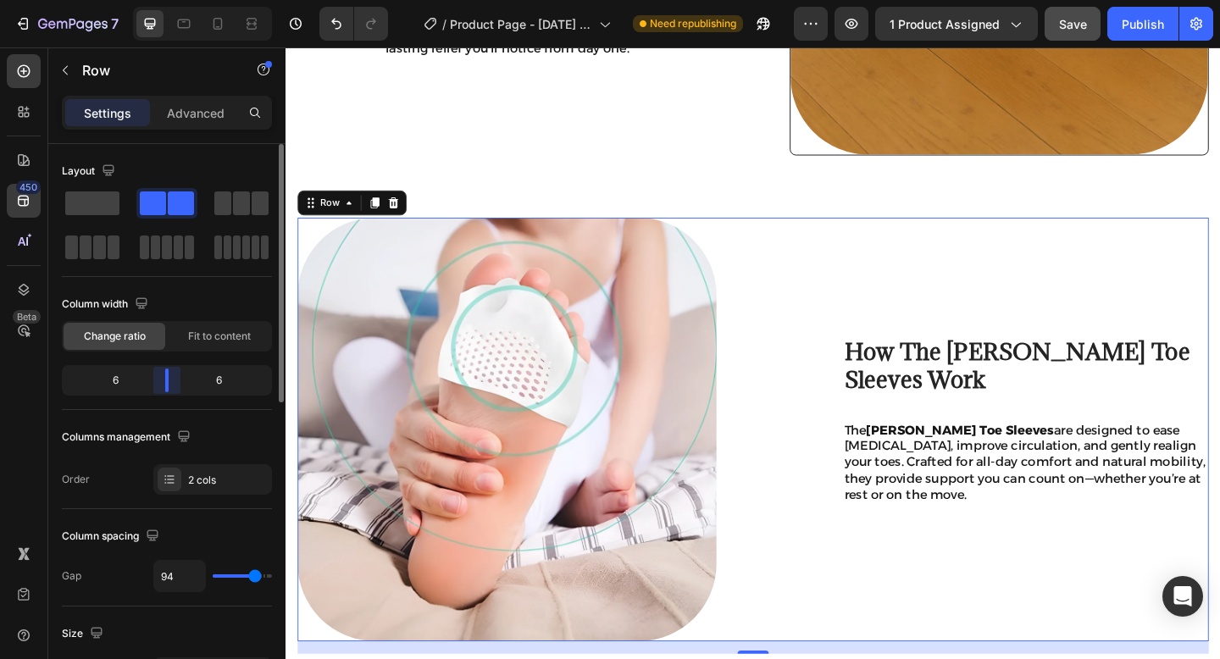
drag, startPoint x: 181, startPoint y: 386, endPoint x: 259, endPoint y: 365, distance: 80.7
click at [165, 387] on div at bounding box center [166, 380] width 3 height 24
click at [956, 322] on div "How The Tovera Toe Sleeves Work Heading The Tovera Toe Sleeves are designed to …" at bounding box center [1061, 463] width 456 height 461
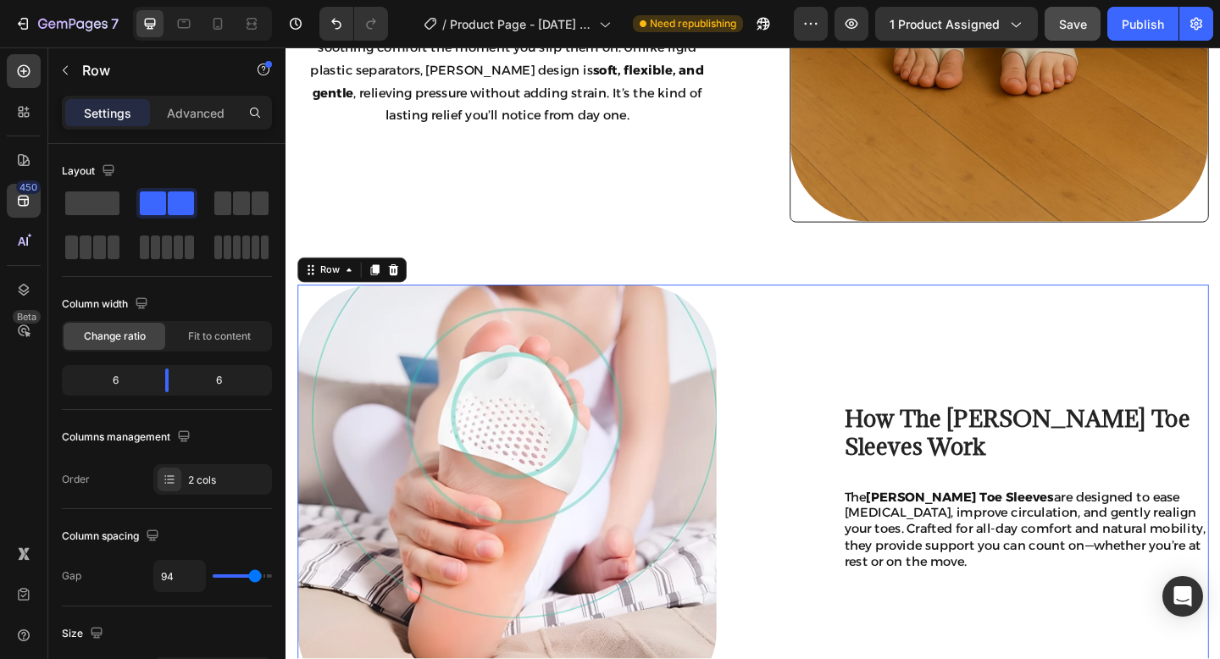
scroll to position [1292, 0]
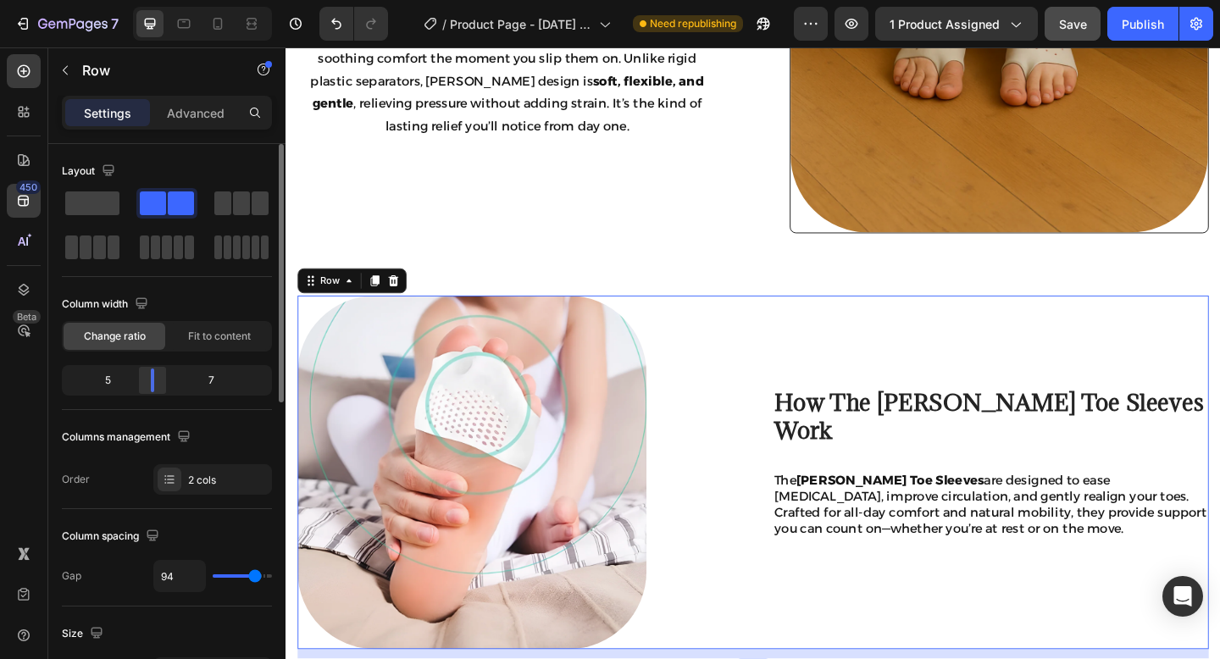
click at [152, 390] on div at bounding box center [152, 380] width 30 height 24
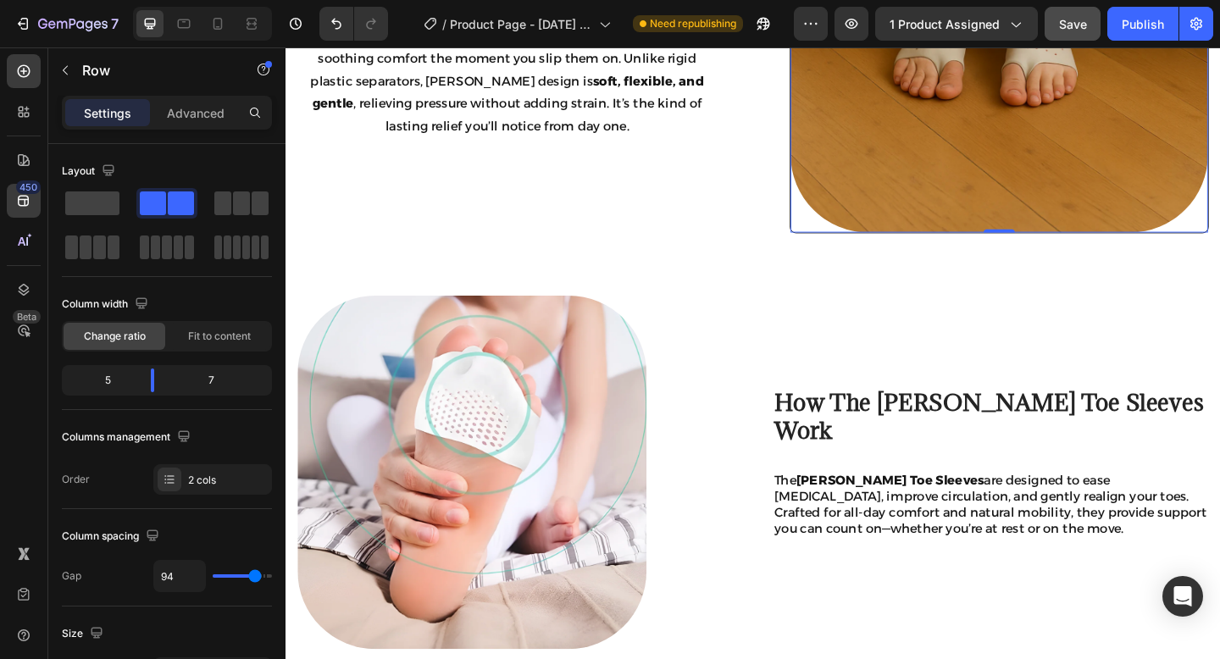
click at [838, 213] on div at bounding box center [1061, 21] width 454 height 456
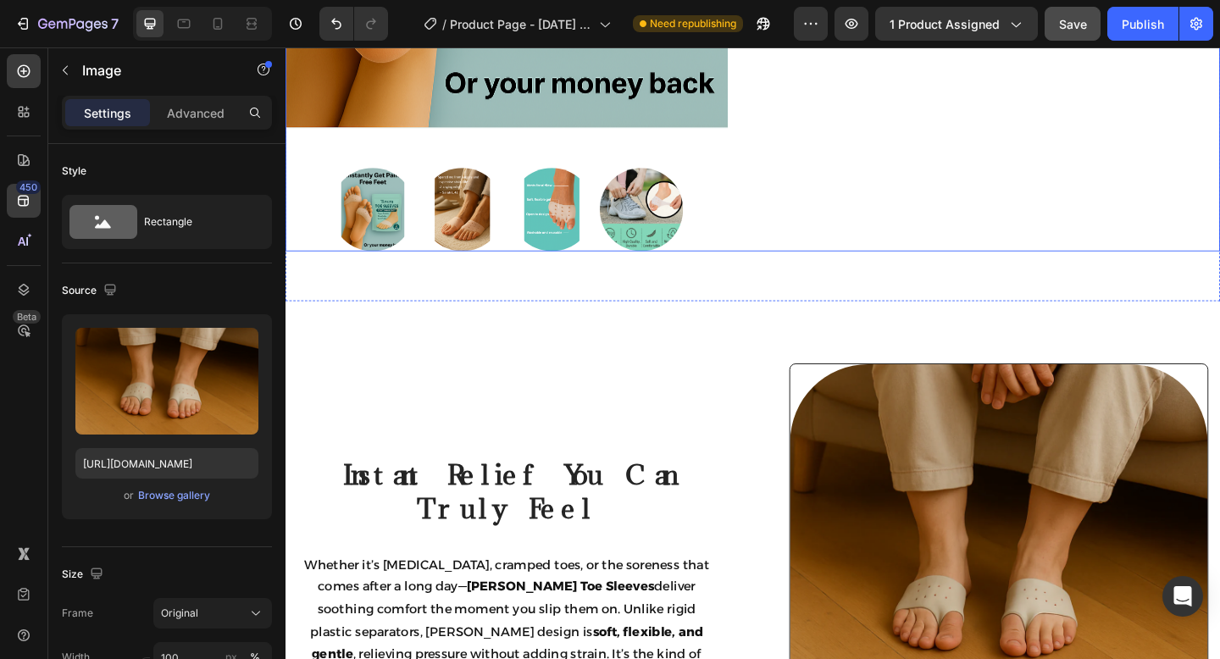
scroll to position [859, 0]
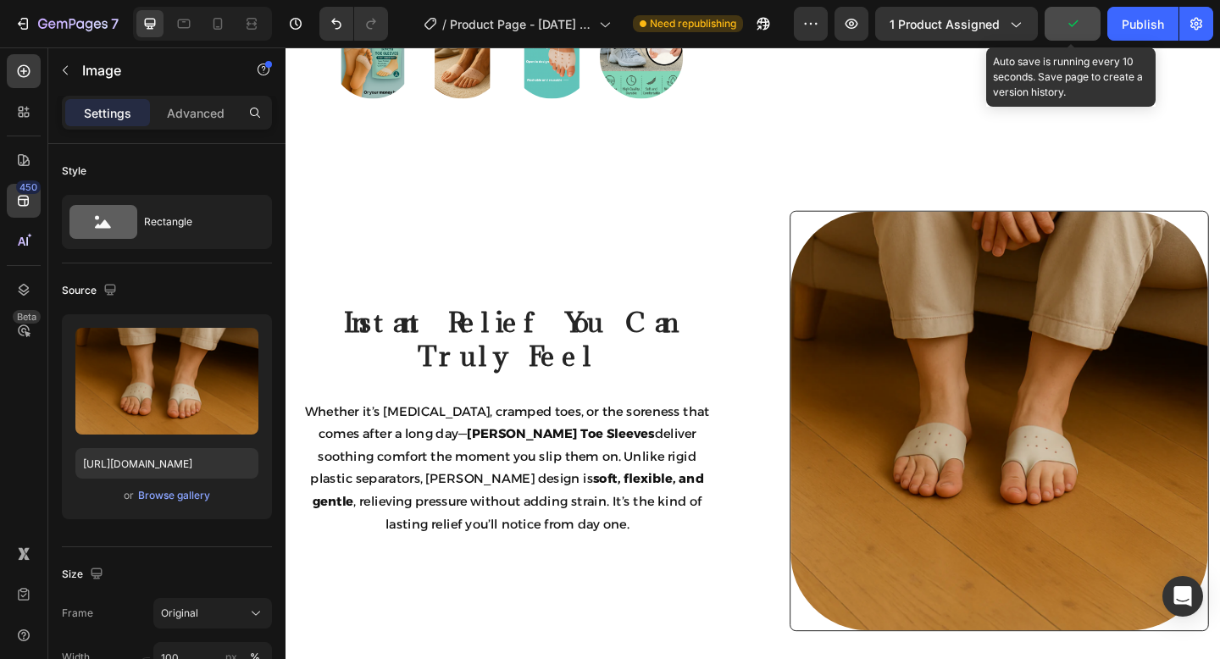
click at [1076, 17] on icon "button" at bounding box center [1072, 23] width 17 height 17
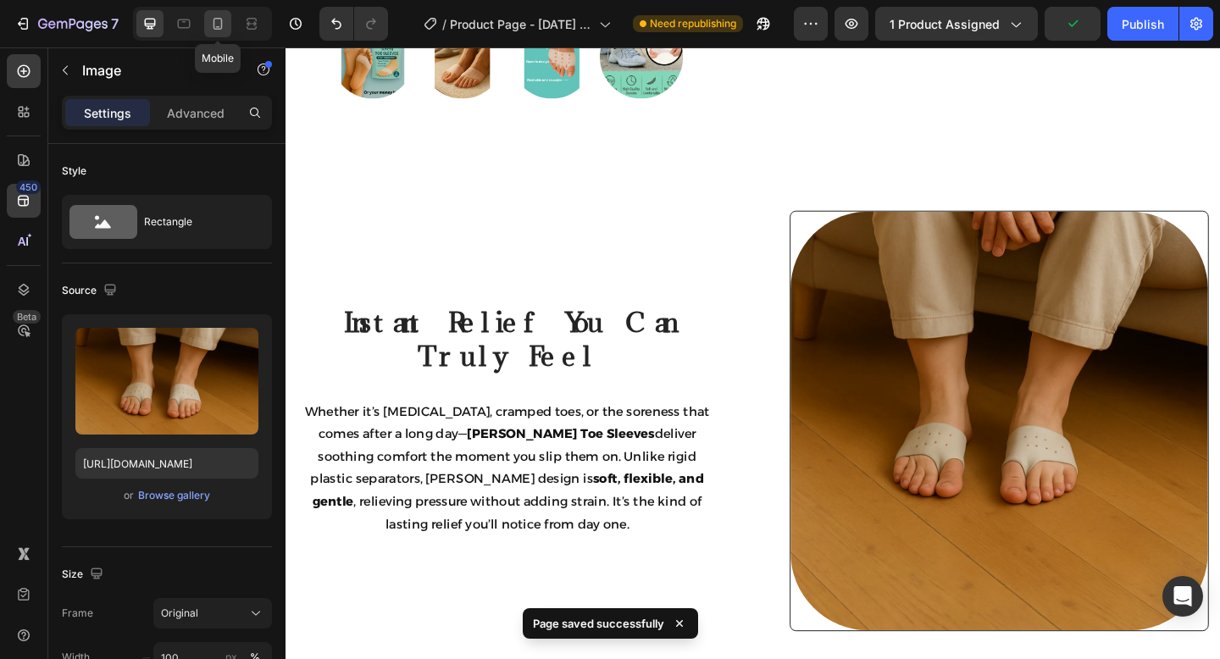
click at [212, 15] on icon at bounding box center [217, 23] width 17 height 17
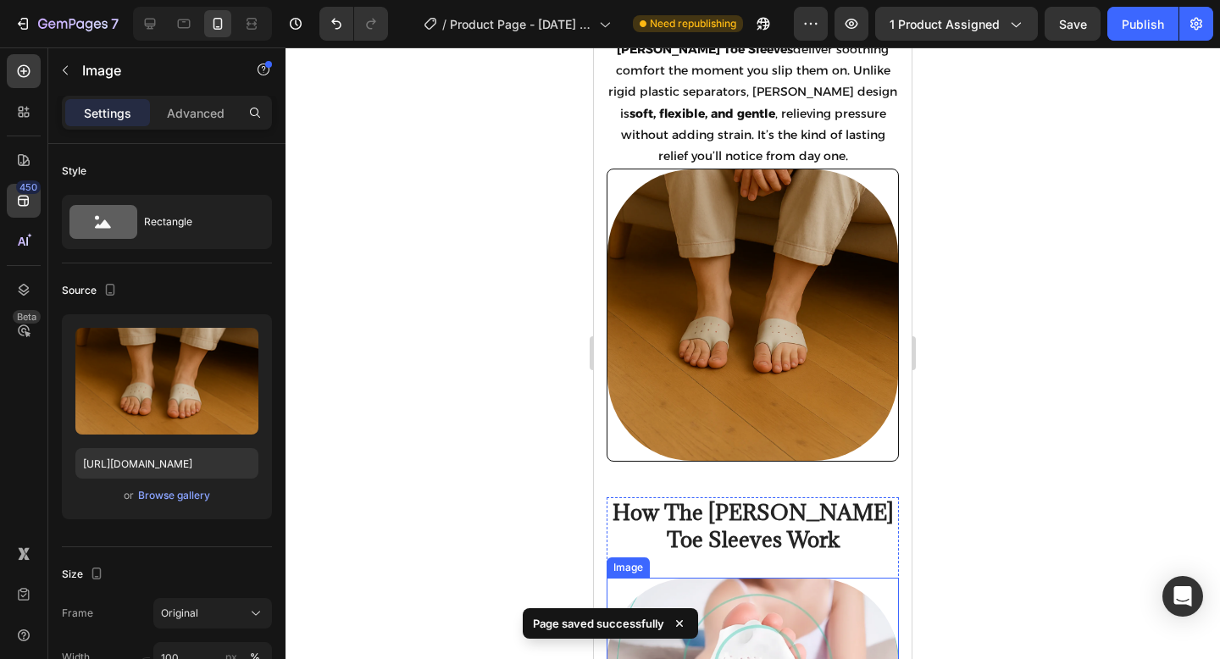
scroll to position [1520, 0]
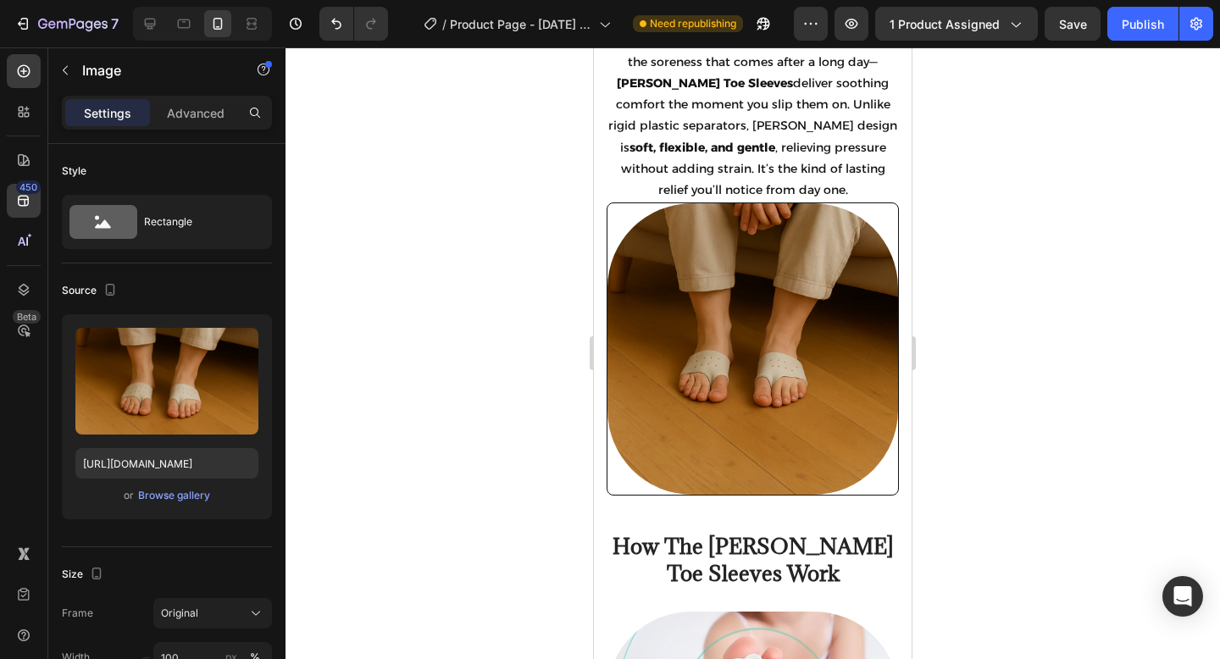
click at [981, 128] on div at bounding box center [752, 352] width 934 height 611
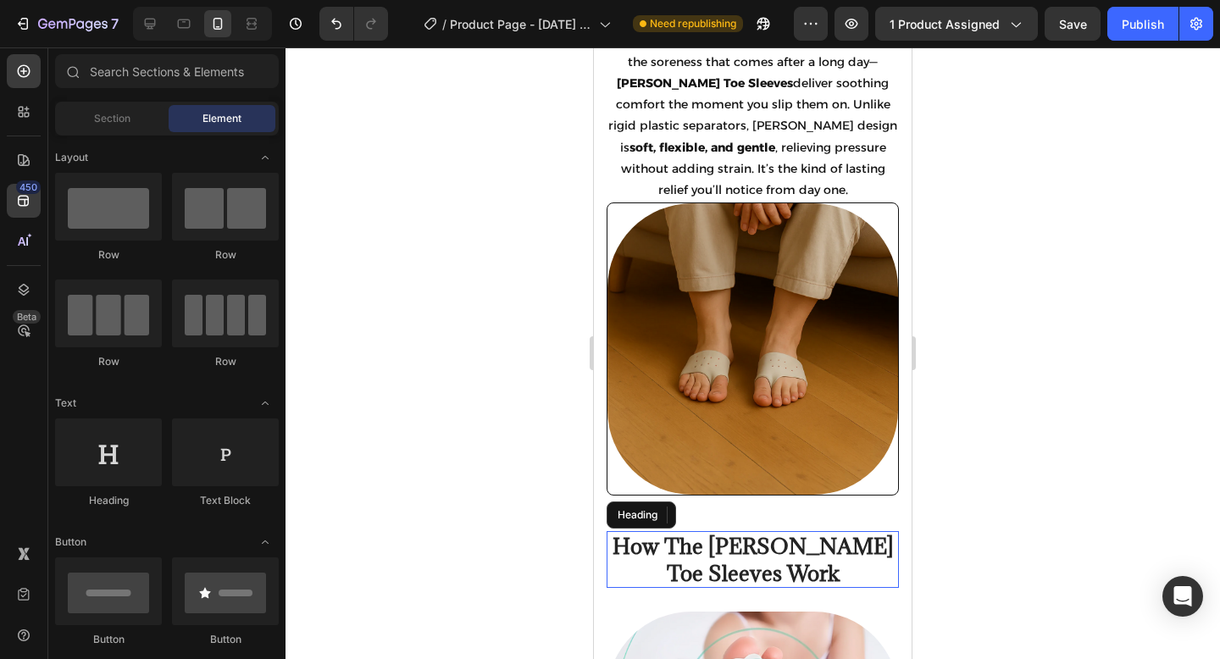
click at [783, 541] on h2 "How The [PERSON_NAME] Toe Sleeves Work" at bounding box center [752, 559] width 292 height 56
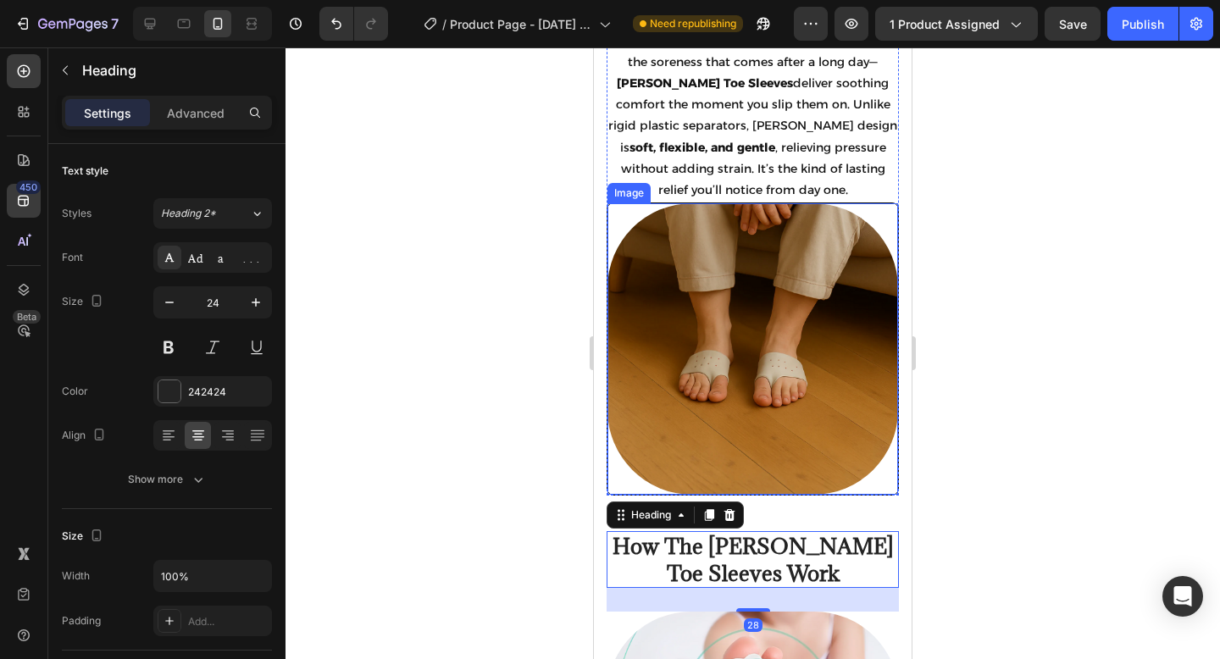
click at [794, 283] on img at bounding box center [752, 348] width 290 height 291
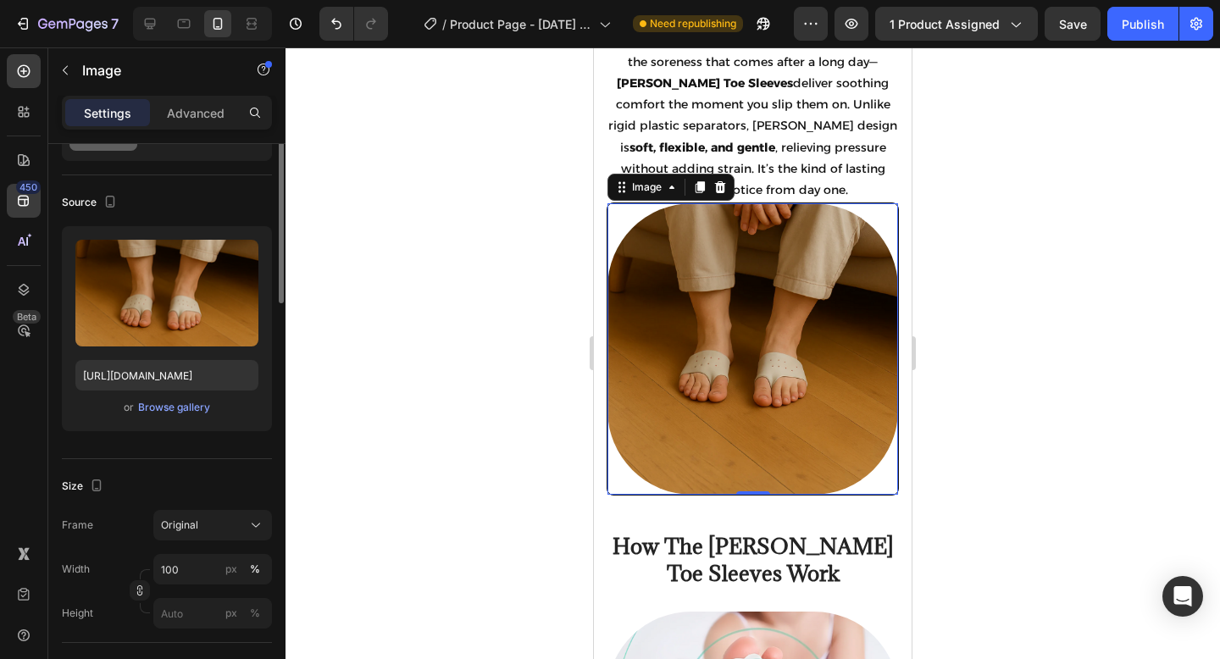
scroll to position [0, 0]
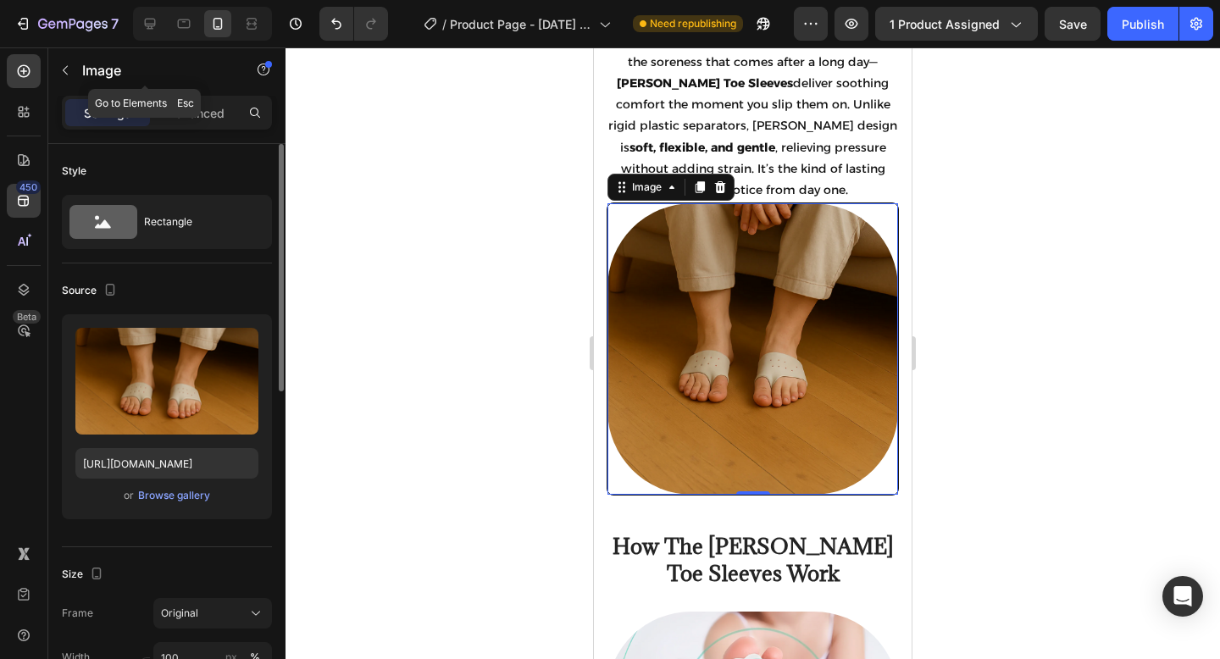
click at [183, 86] on div "Image" at bounding box center [144, 70] width 193 height 44
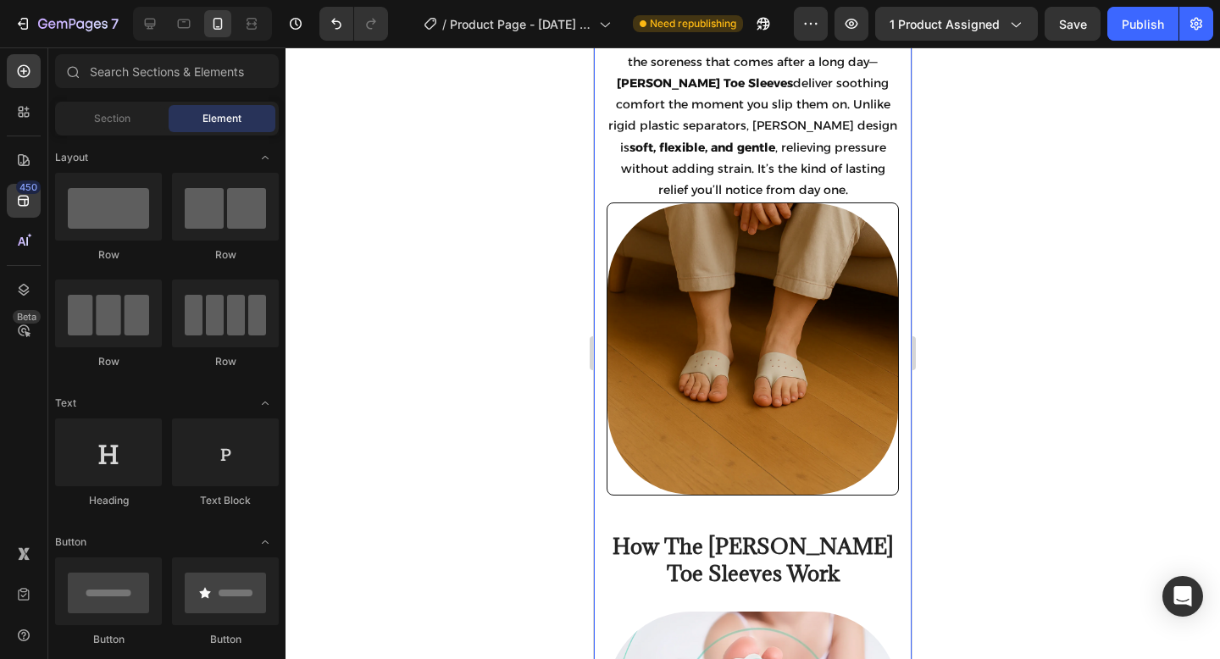
click at [624, 213] on div at bounding box center [752, 348] width 290 height 291
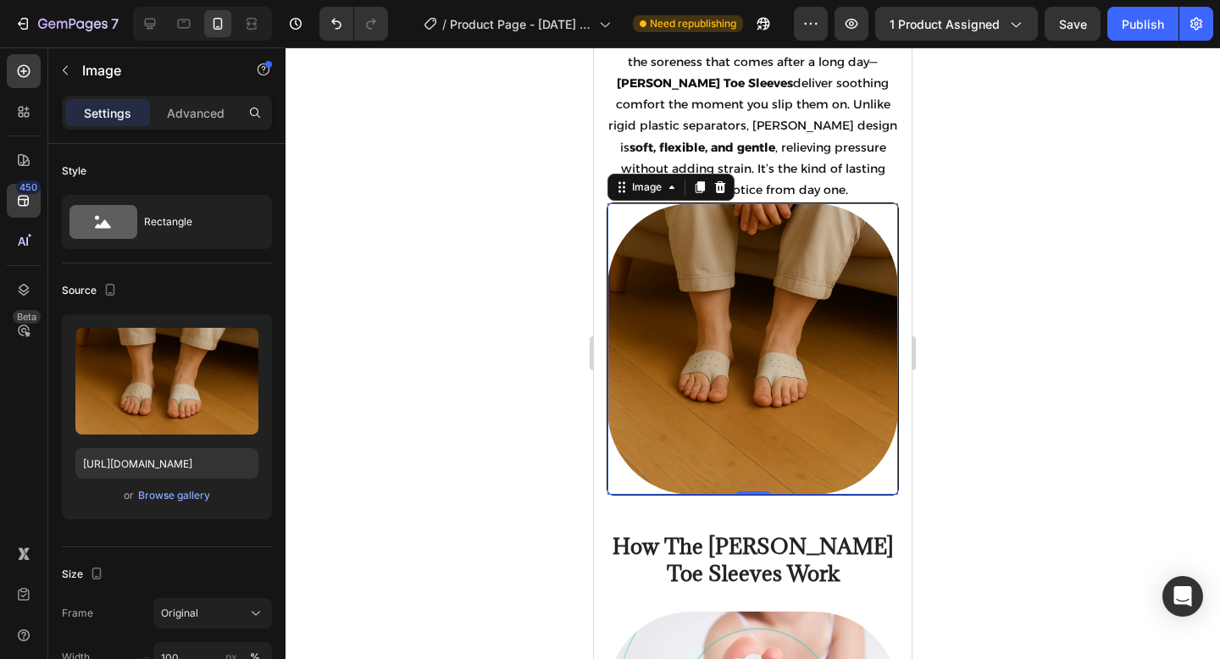
click at [624, 213] on div at bounding box center [752, 348] width 290 height 291
drag, startPoint x: 624, startPoint y: 213, endPoint x: 1151, endPoint y: 228, distance: 527.0
click at [624, 213] on div at bounding box center [752, 348] width 290 height 291
click at [202, 114] on p "Advanced" at bounding box center [196, 113] width 58 height 18
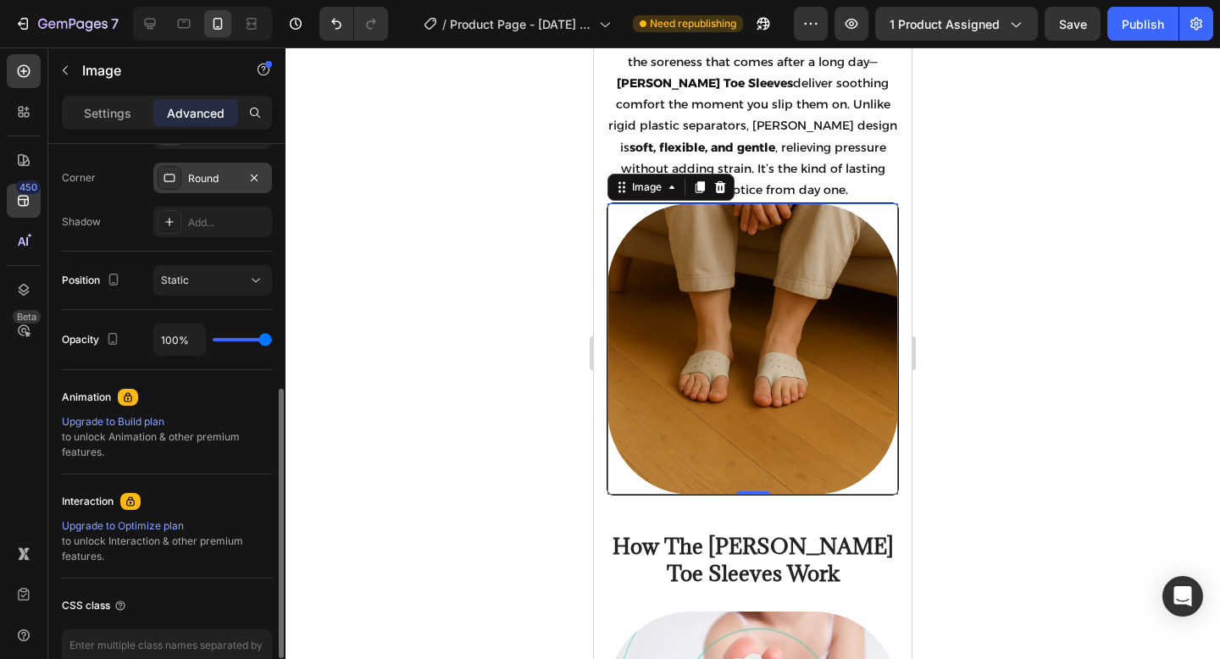
scroll to position [445, 0]
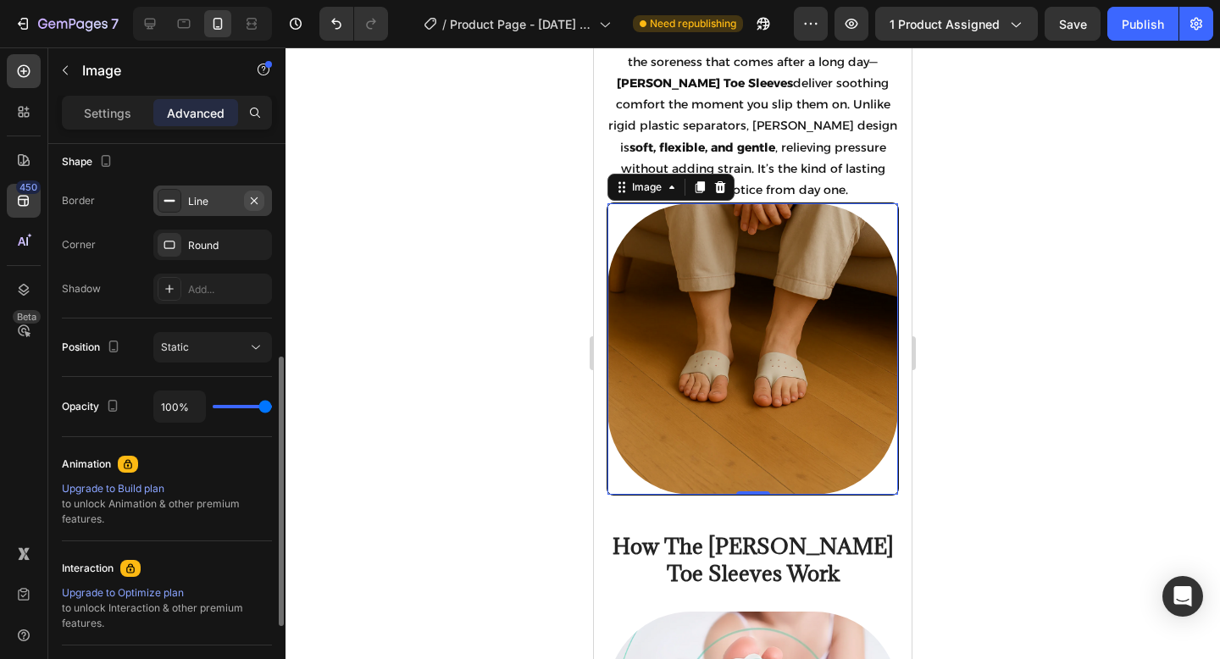
click at [253, 202] on icon "button" at bounding box center [254, 201] width 14 height 14
click at [515, 283] on div at bounding box center [752, 352] width 934 height 611
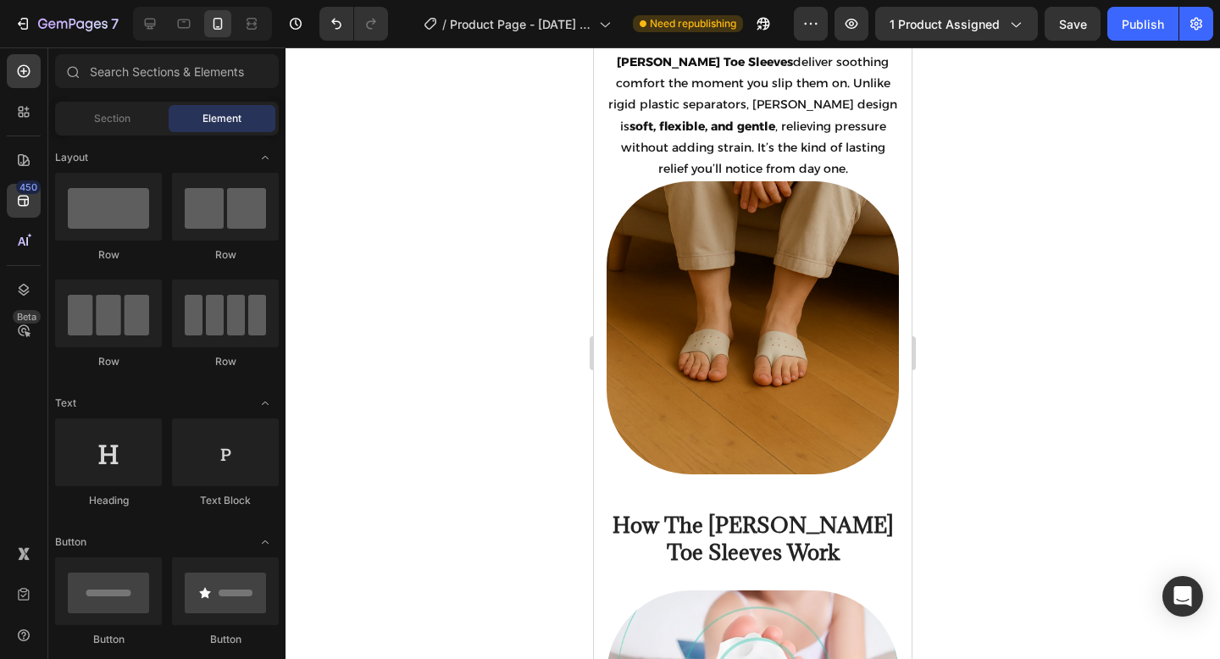
scroll to position [1523, 0]
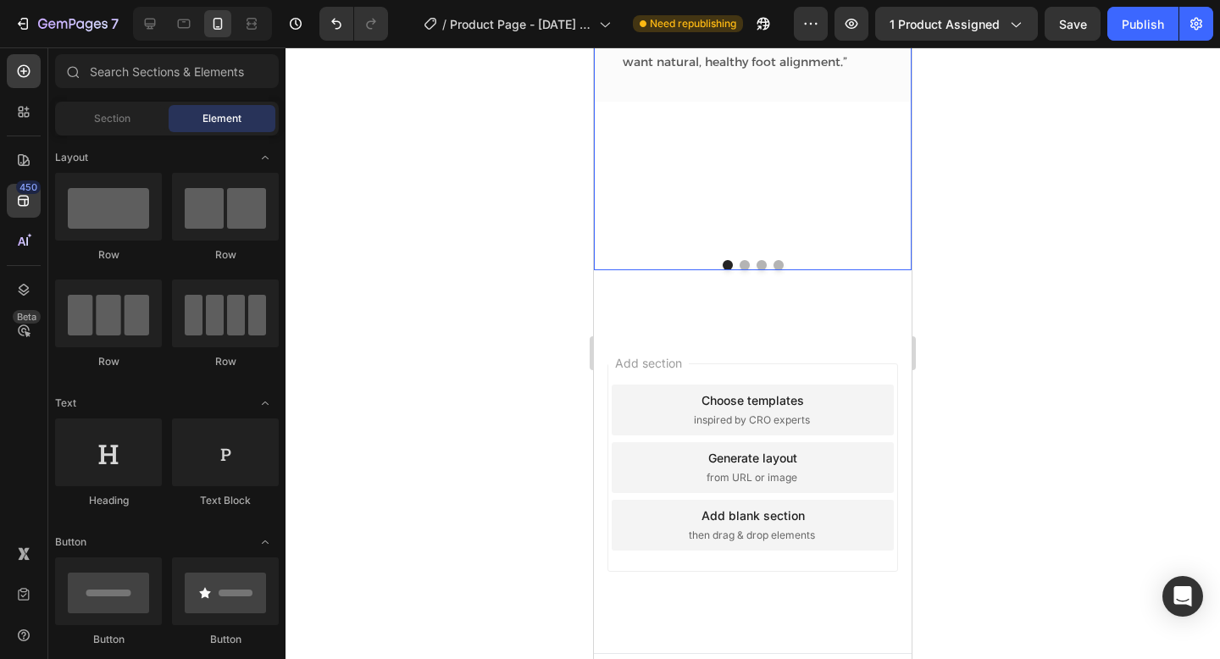
click at [766, 230] on div "Image Icon Icon Icon Icon Icon Row Rita Carroll Text block Row “I love slipping…" at bounding box center [753, 59] width 318 height 373
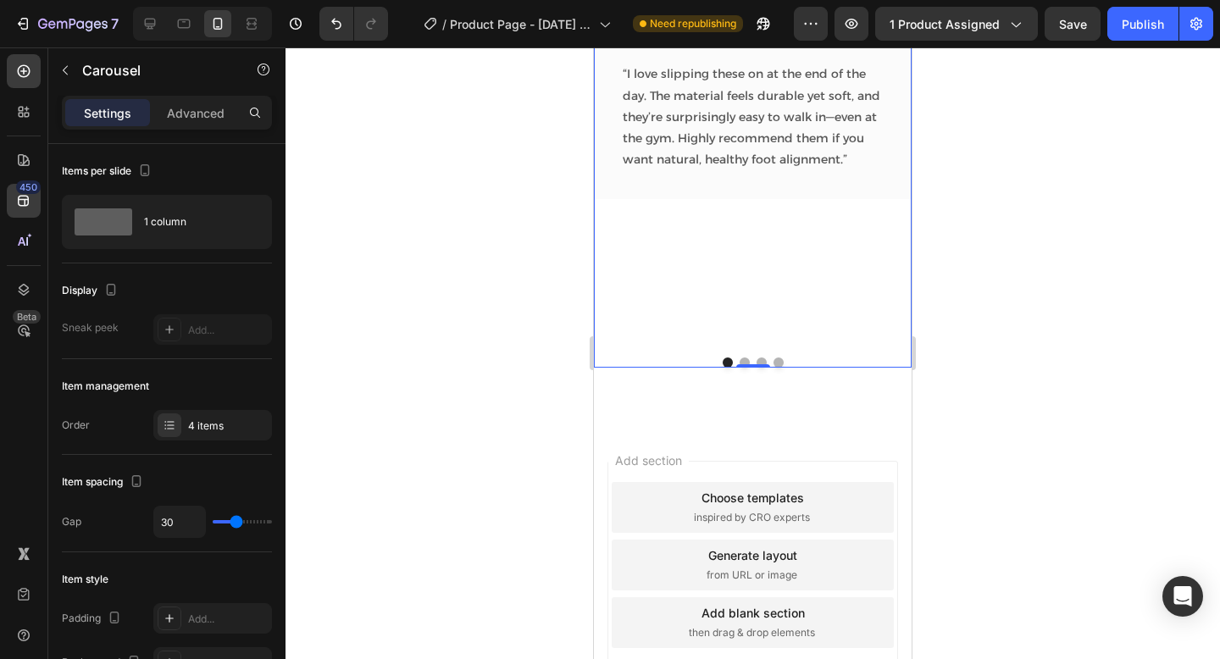
scroll to position [2673, 0]
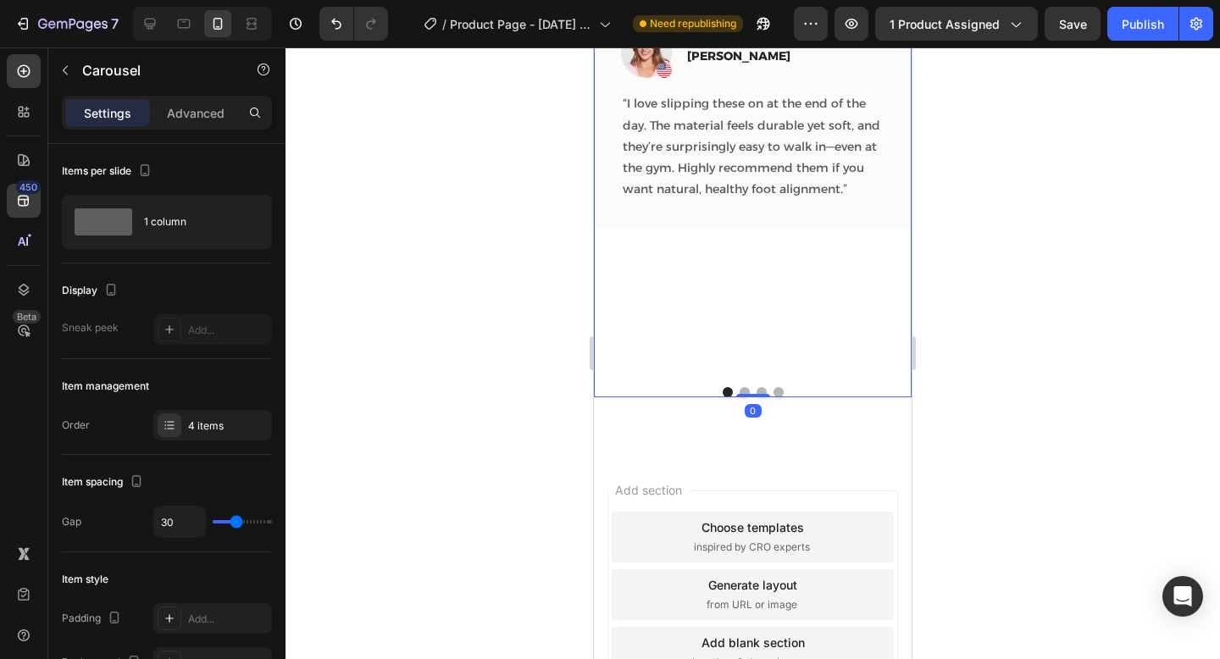
drag, startPoint x: 754, startPoint y: 394, endPoint x: 765, endPoint y: 236, distance: 157.9
click at [765, 236] on div "Image Icon Icon Icon Icon Icon Row Rita Carroll Text block Row “I love slipping…" at bounding box center [753, 198] width 318 height 396
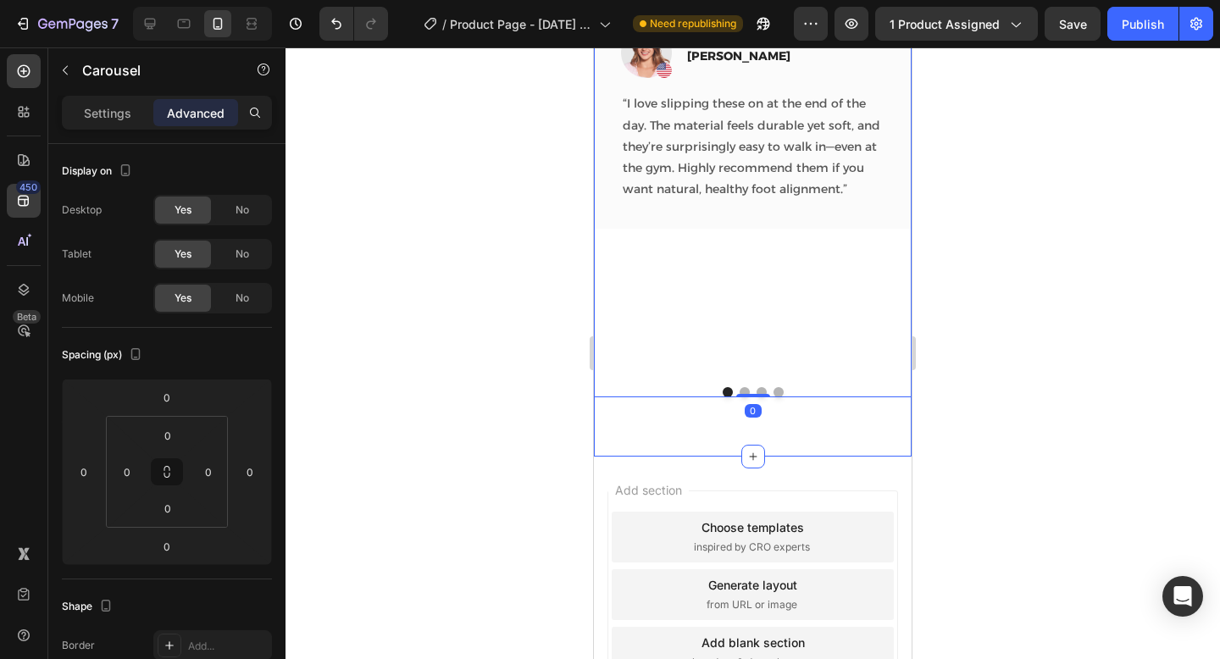
click at [736, 423] on div "See Why Thousands of Customers Love Us Heading Image Icon Icon Icon Icon Icon R…" at bounding box center [753, 151] width 318 height 609
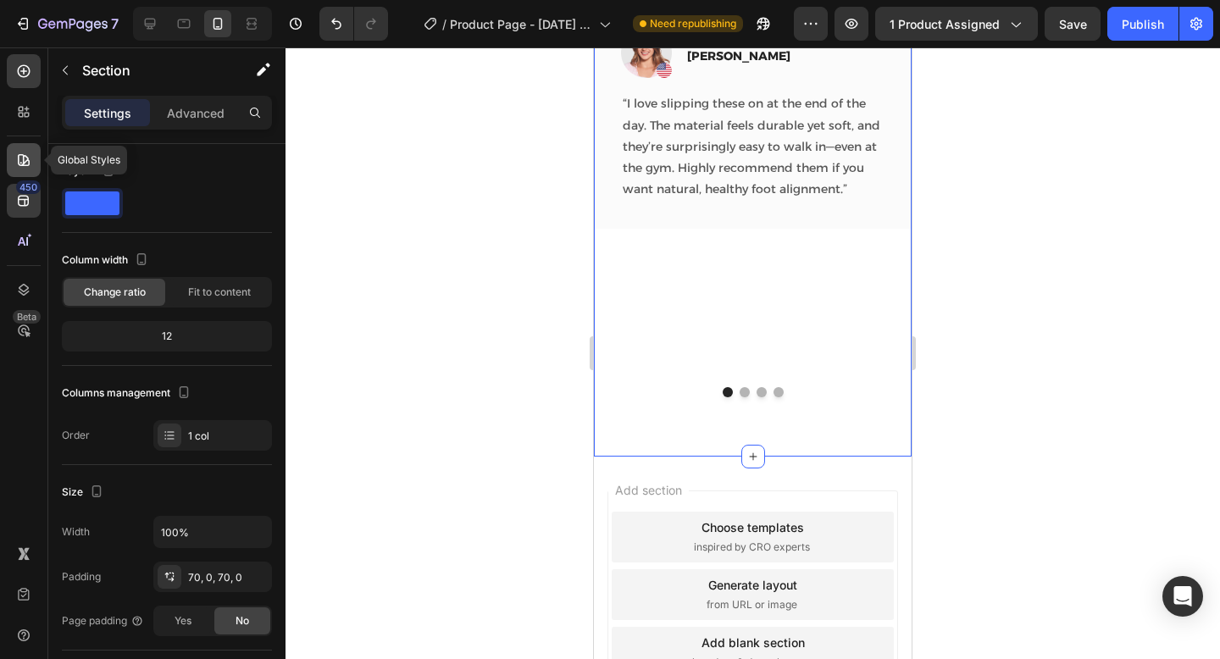
click at [20, 159] on icon at bounding box center [23, 160] width 17 height 17
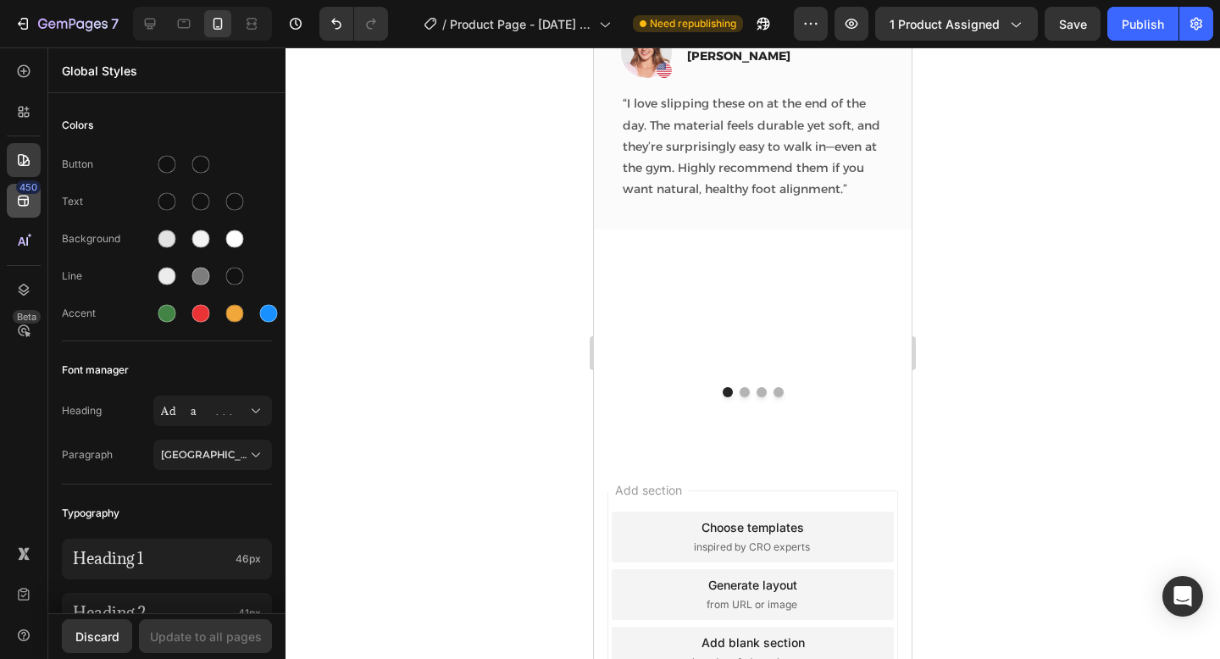
click at [7, 202] on div "450" at bounding box center [24, 201] width 34 height 34
click at [18, 202] on icon at bounding box center [23, 201] width 11 height 11
click at [33, 204] on div "450" at bounding box center [24, 201] width 34 height 34
click at [14, 119] on div at bounding box center [24, 112] width 34 height 34
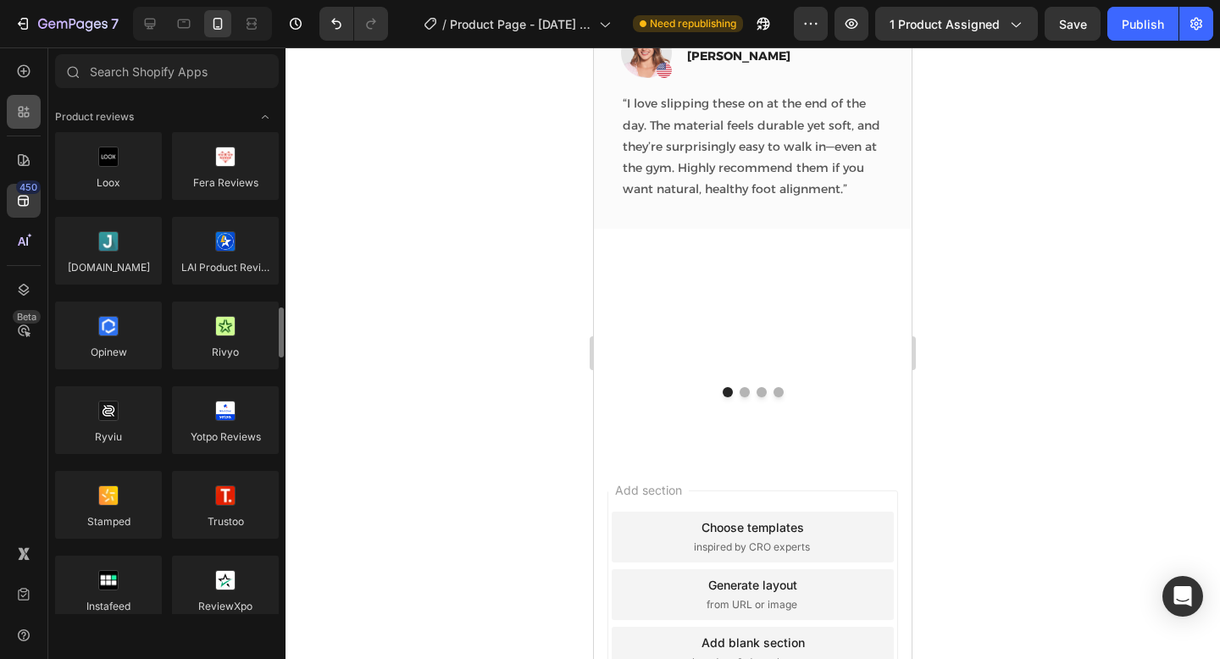
scroll to position [194, 0]
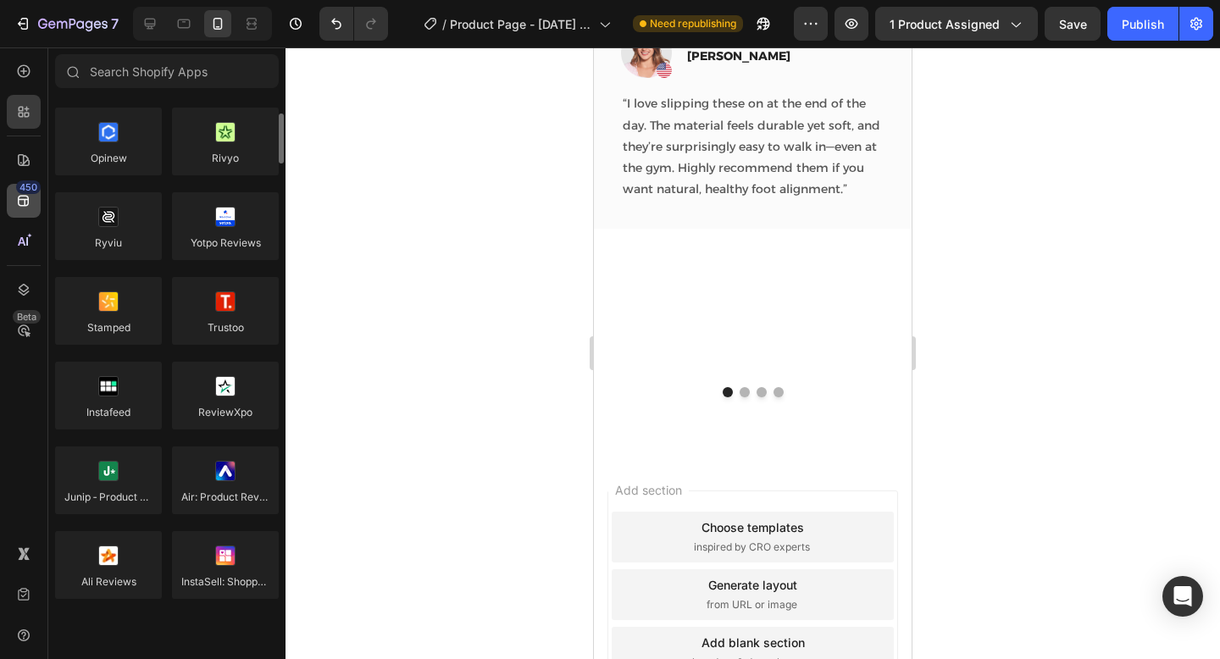
click at [18, 211] on div "450" at bounding box center [24, 201] width 34 height 34
click at [20, 61] on div at bounding box center [24, 71] width 34 height 34
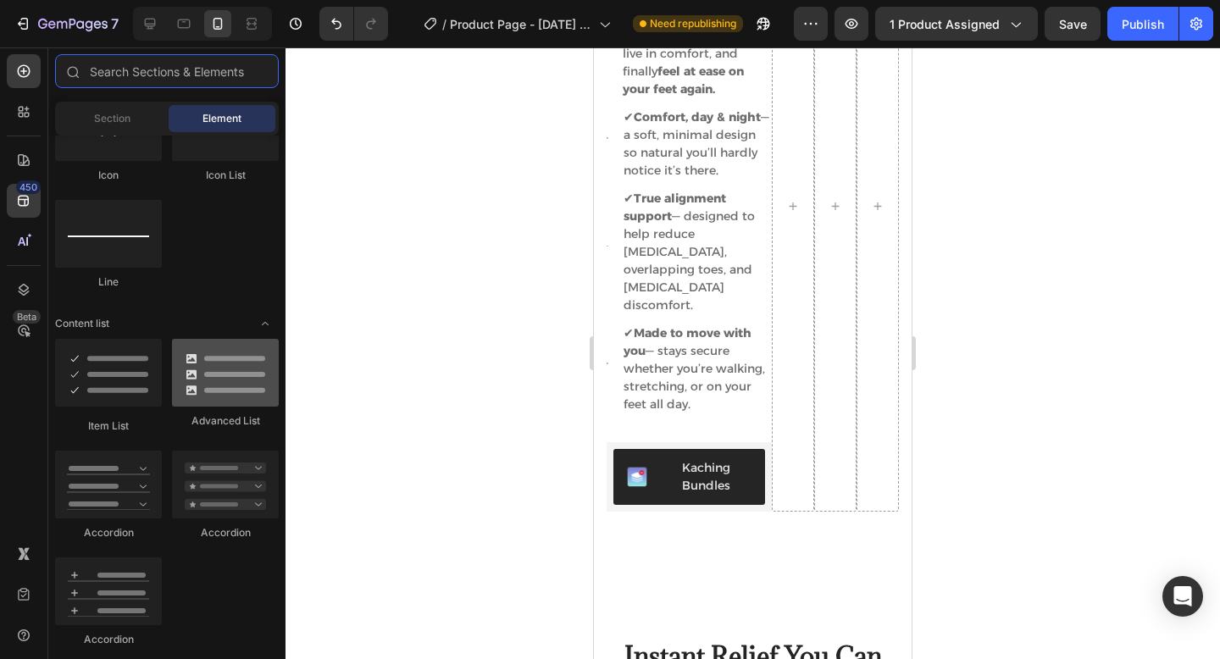
scroll to position [1191, 0]
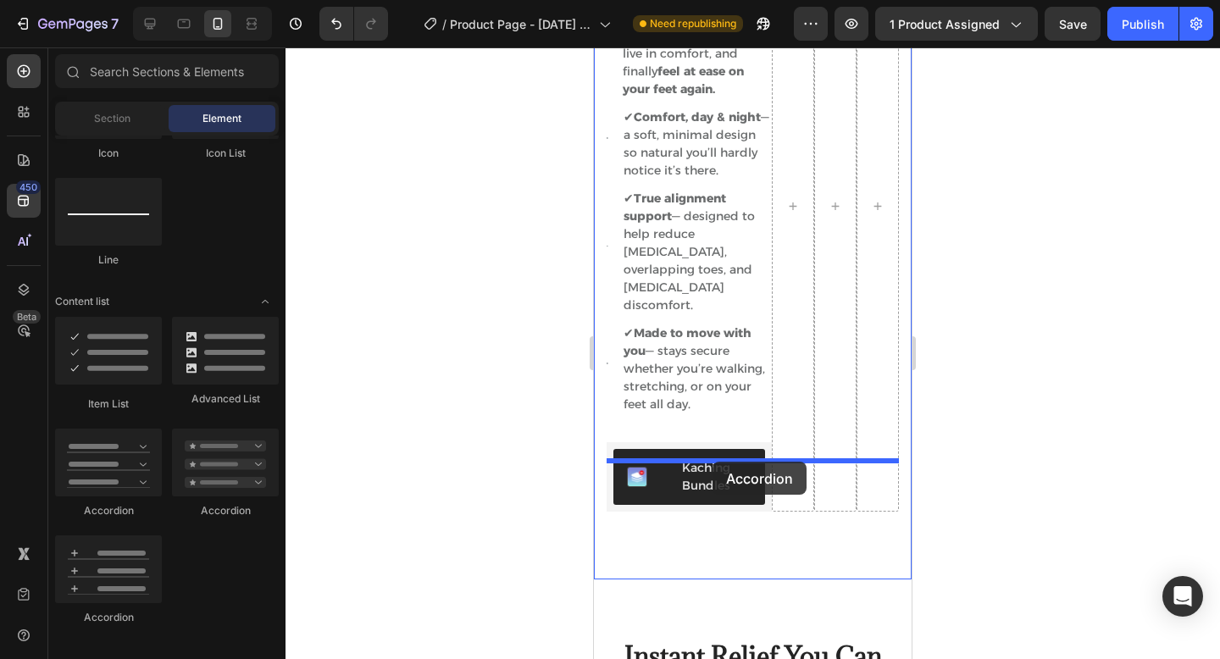
drag, startPoint x: 742, startPoint y: 534, endPoint x: 707, endPoint y: 463, distance: 79.2
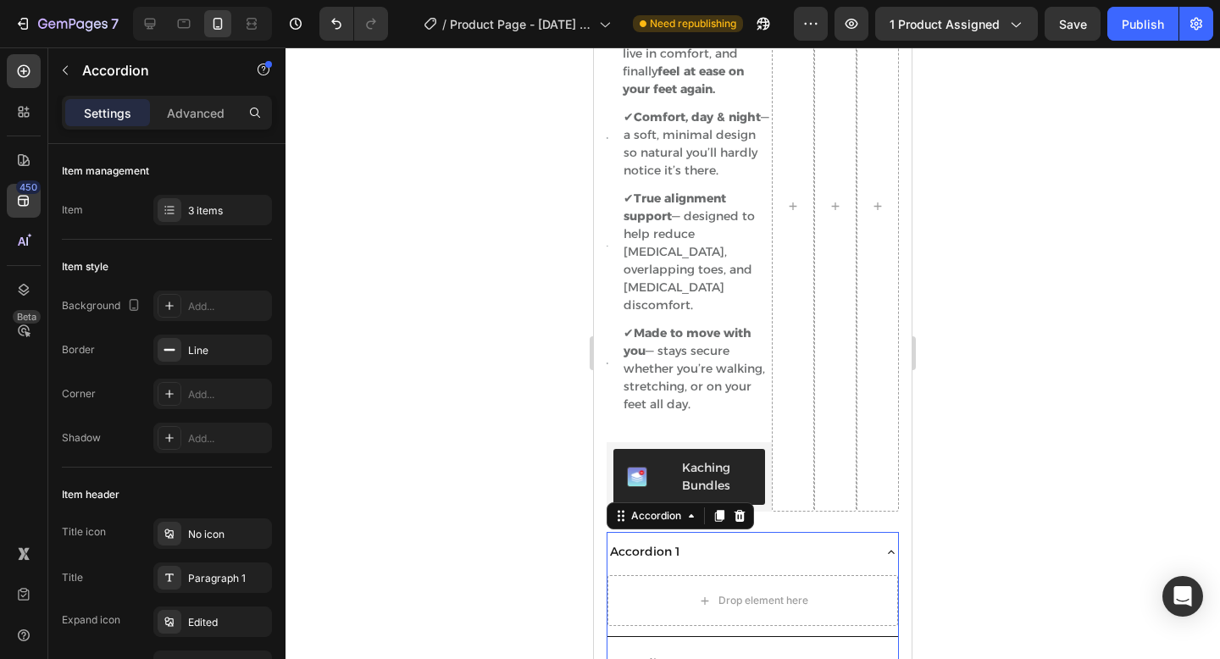
click at [856, 539] on div "Accordion 1" at bounding box center [738, 552] width 263 height 26
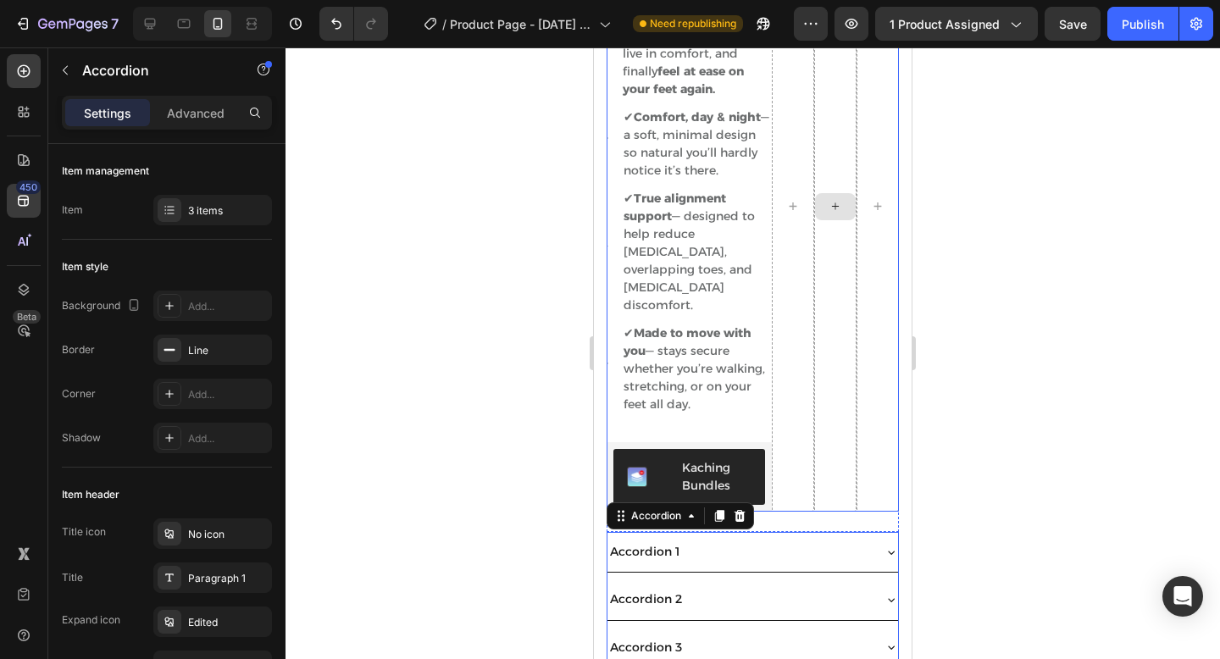
scroll to position [892, 0]
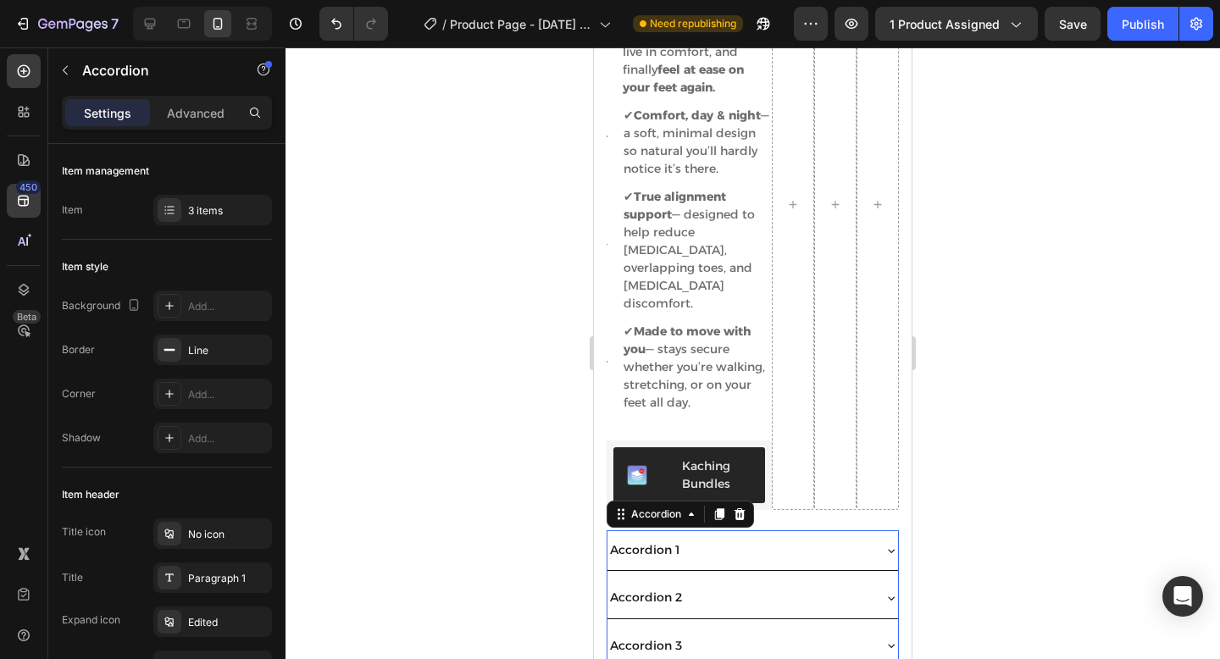
click at [677, 537] on div "Accordion 1" at bounding box center [644, 550] width 75 height 26
click at [677, 539] on p "Accordion 1" at bounding box center [644, 549] width 69 height 21
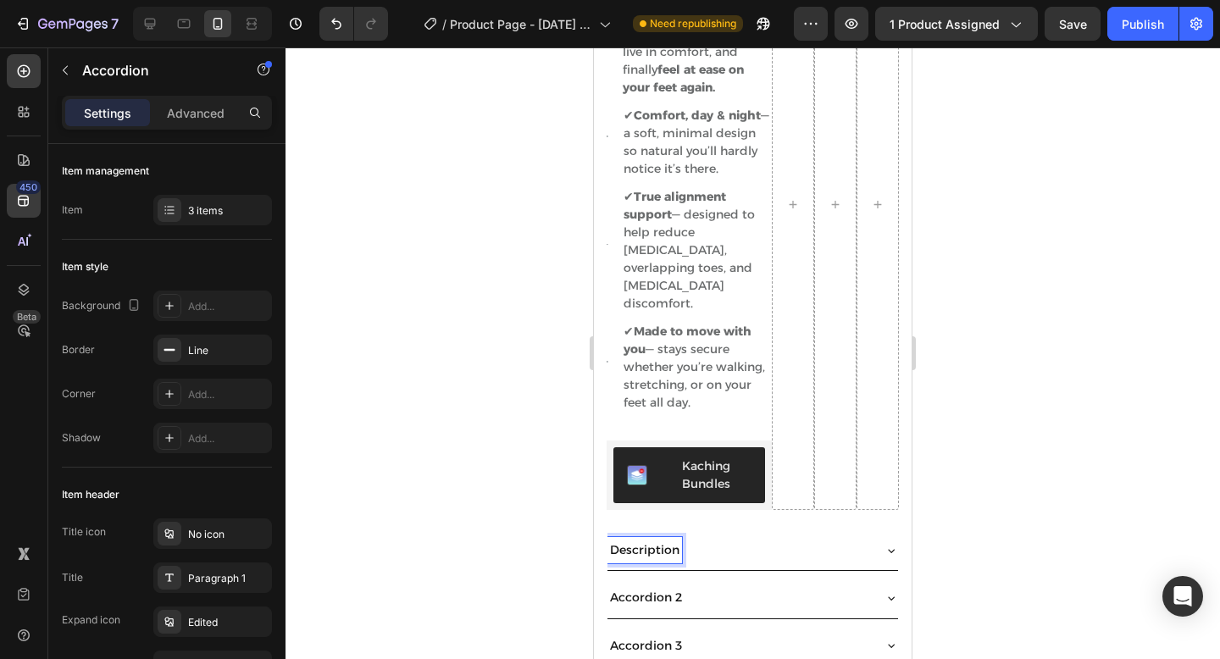
click at [661, 587] on p "Accordion 2" at bounding box center [646, 597] width 72 height 21
click at [657, 635] on p "Accordion 3" at bounding box center [646, 645] width 72 height 21
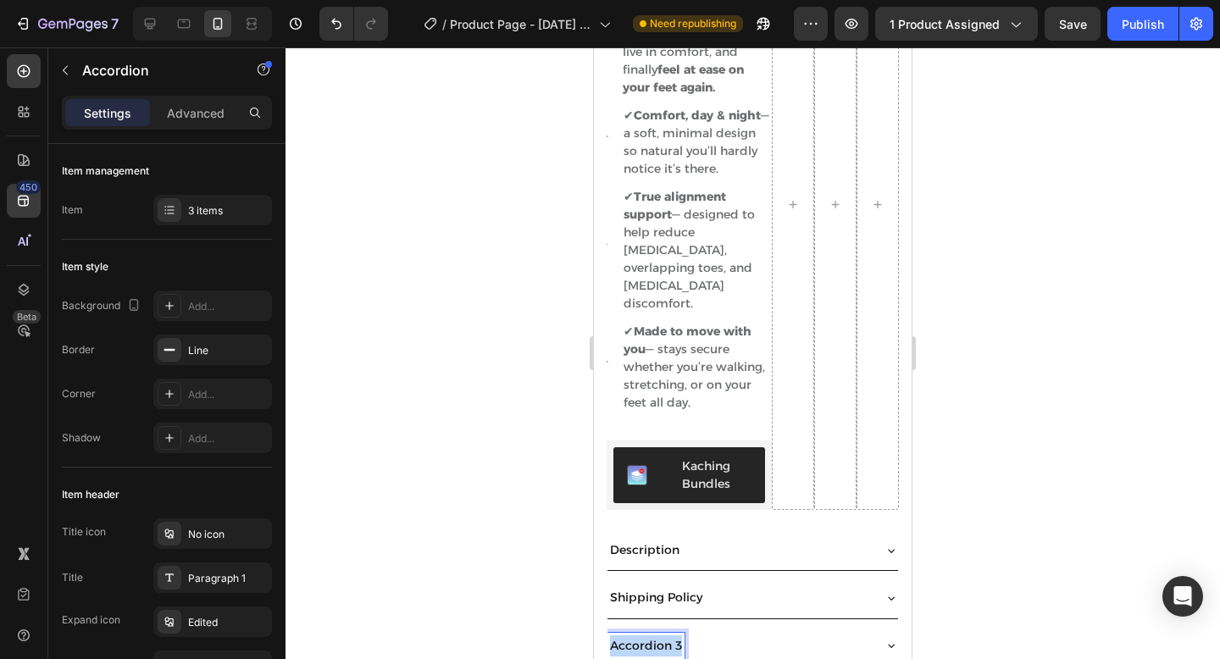
click at [657, 635] on p "Accordion 3" at bounding box center [646, 645] width 72 height 21
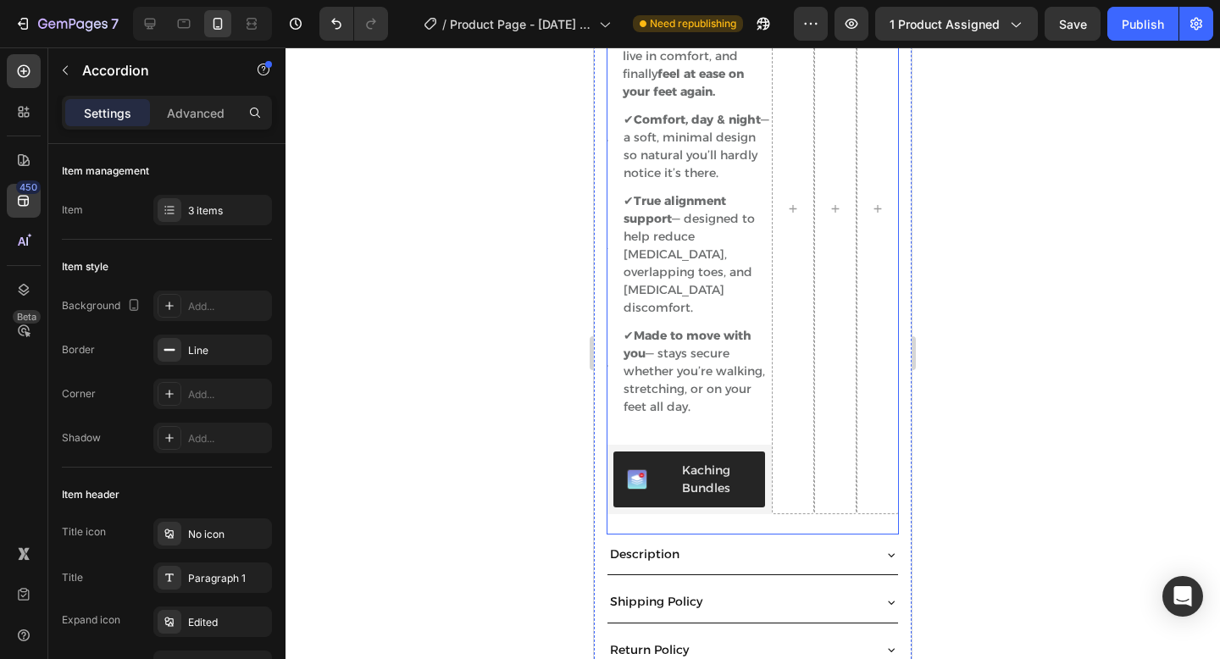
click at [772, 541] on div "Description" at bounding box center [738, 554] width 263 height 26
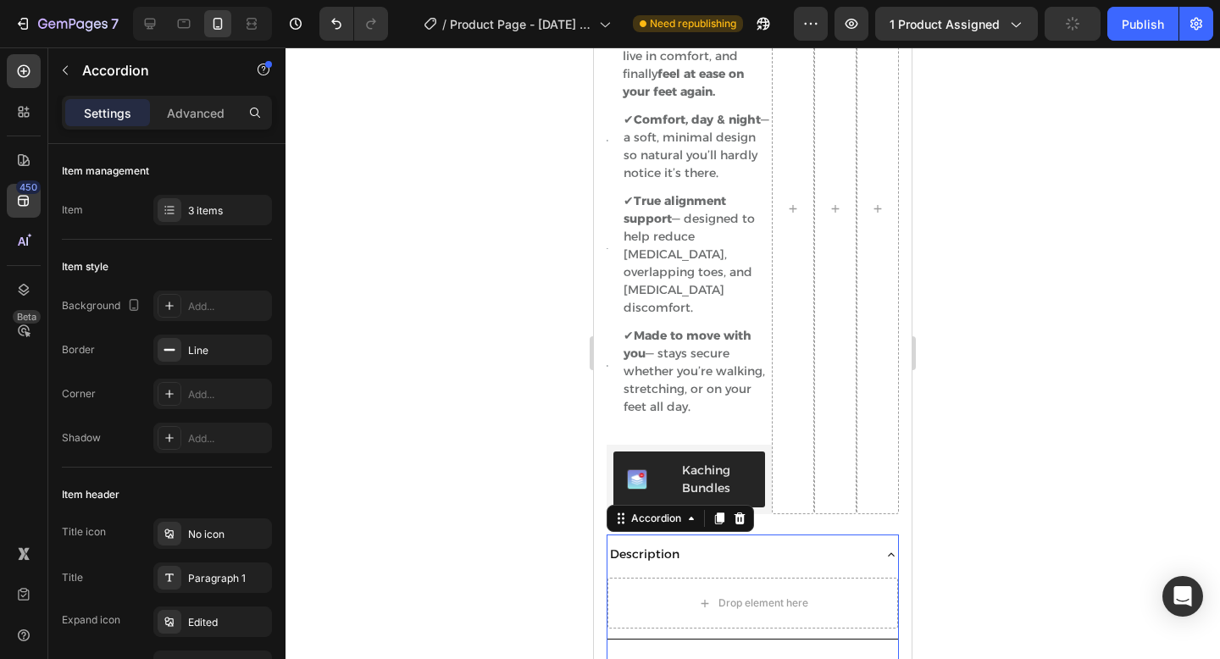
click at [773, 541] on div "Description" at bounding box center [738, 554] width 263 height 26
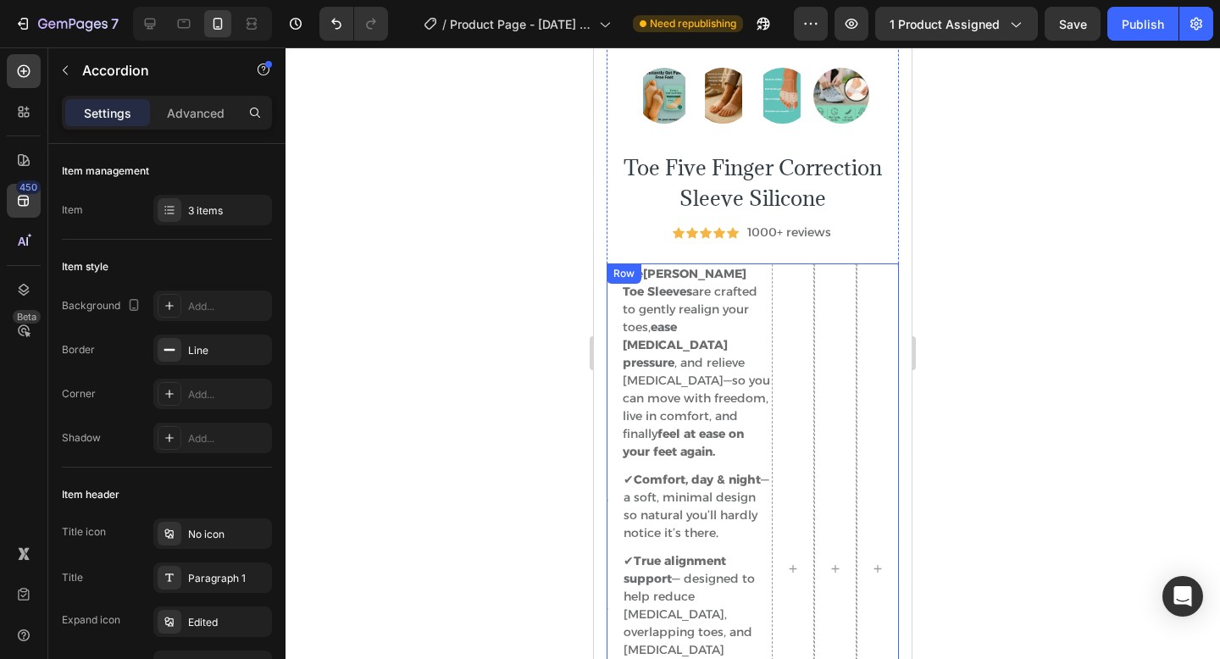
scroll to position [522, 0]
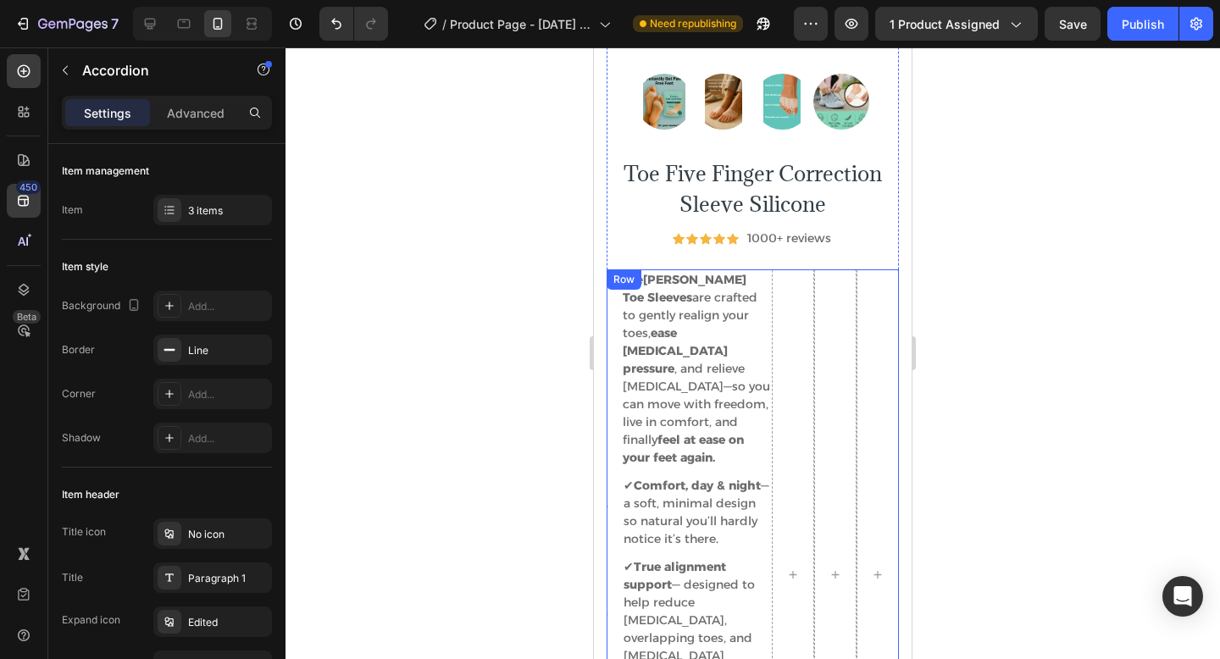
click at [798, 216] on h2 "Toe Five Finger Correction Sleeve Silicone" at bounding box center [752, 189] width 292 height 64
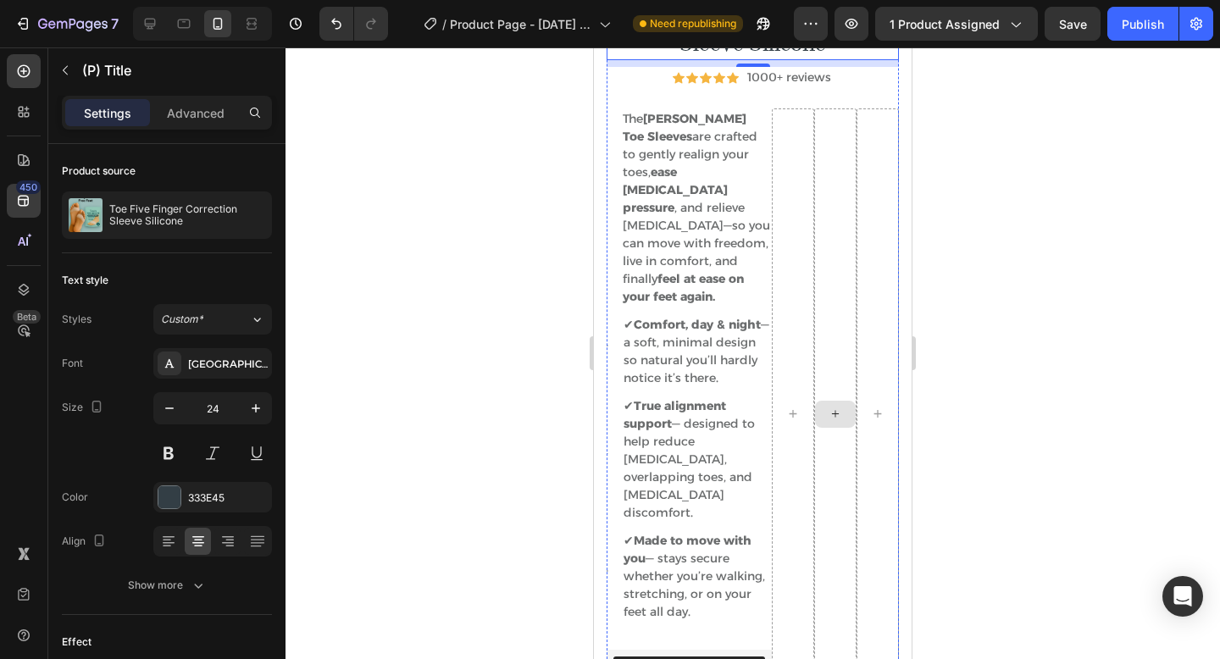
scroll to position [970, 0]
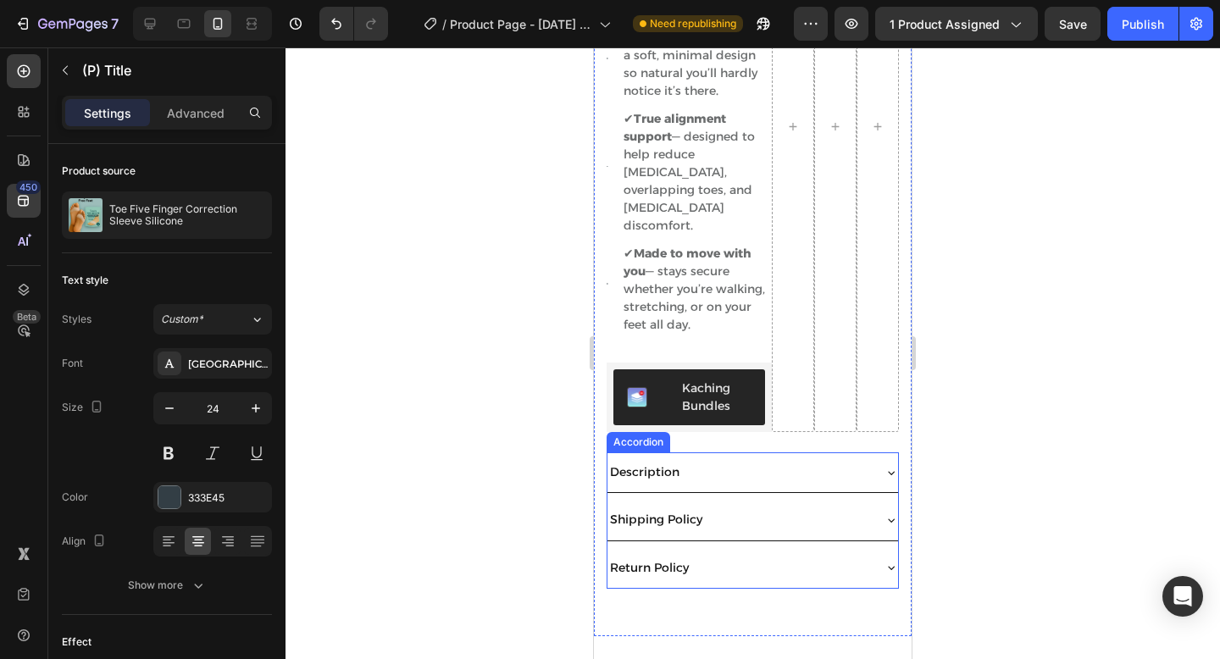
click at [824, 459] on div "Description" at bounding box center [738, 472] width 263 height 26
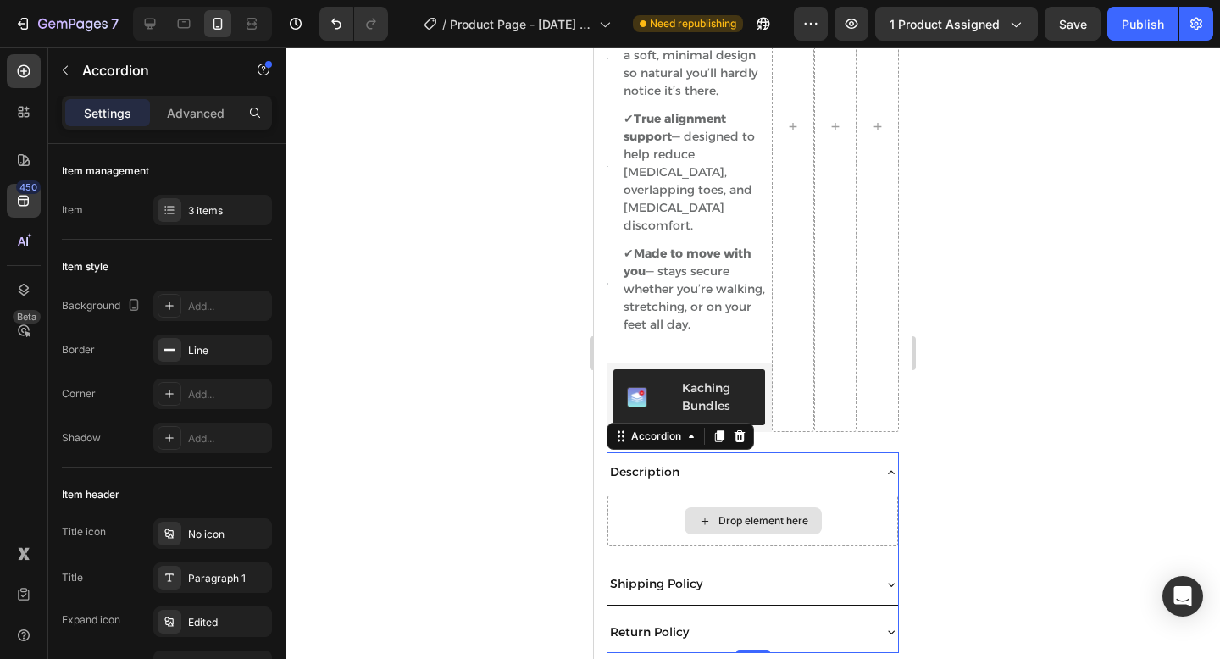
click at [750, 507] on div "Drop element here" at bounding box center [752, 520] width 137 height 27
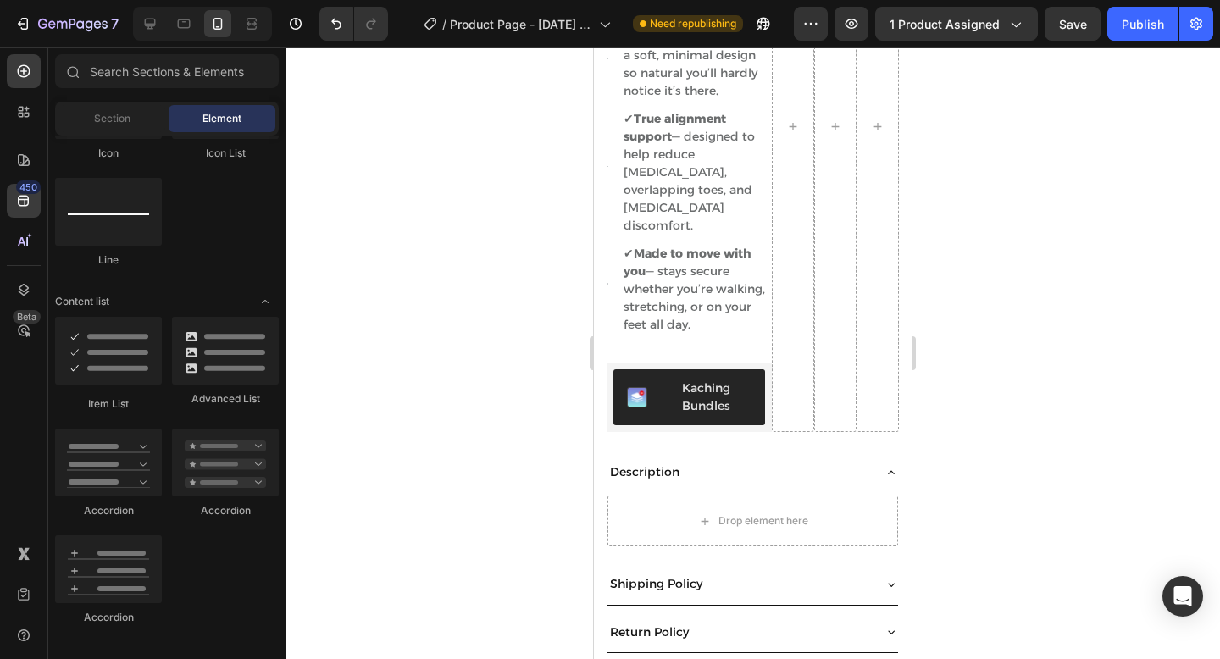
scroll to position [0, 0]
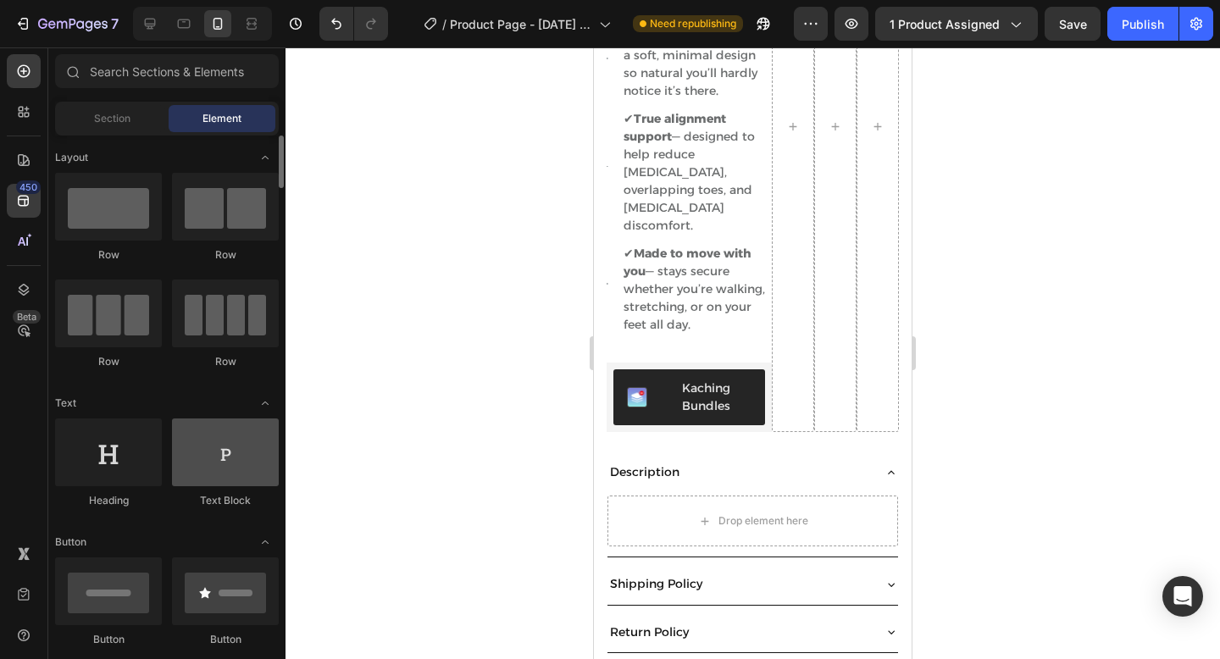
click at [223, 449] on div at bounding box center [225, 452] width 107 height 68
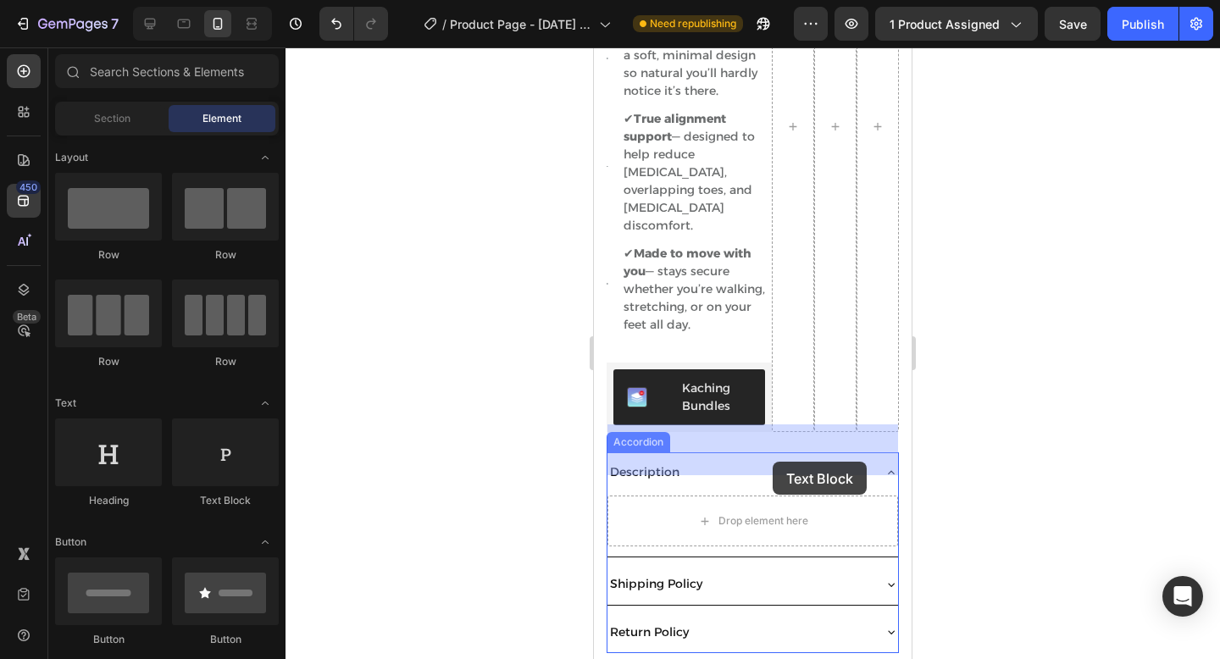
drag, startPoint x: 817, startPoint y: 514, endPoint x: 766, endPoint y: 452, distance: 80.6
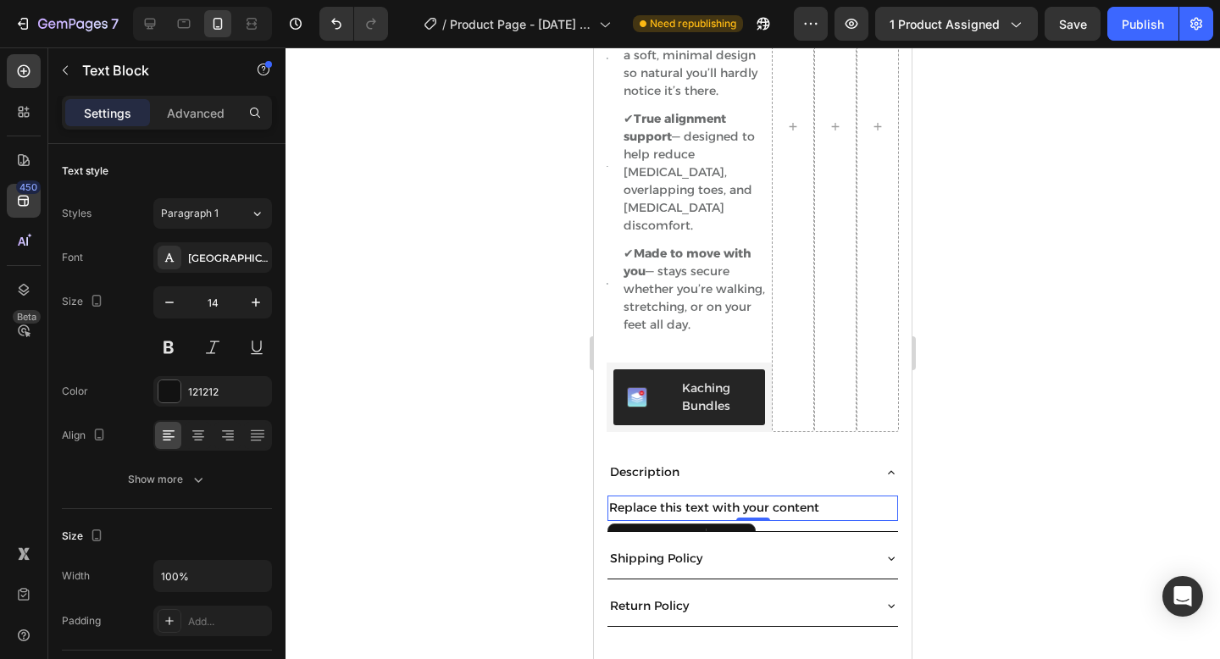
click at [736, 495] on div "Replace this text with your content" at bounding box center [752, 507] width 290 height 25
click at [736, 497] on p "Replace this text with your content" at bounding box center [752, 507] width 287 height 21
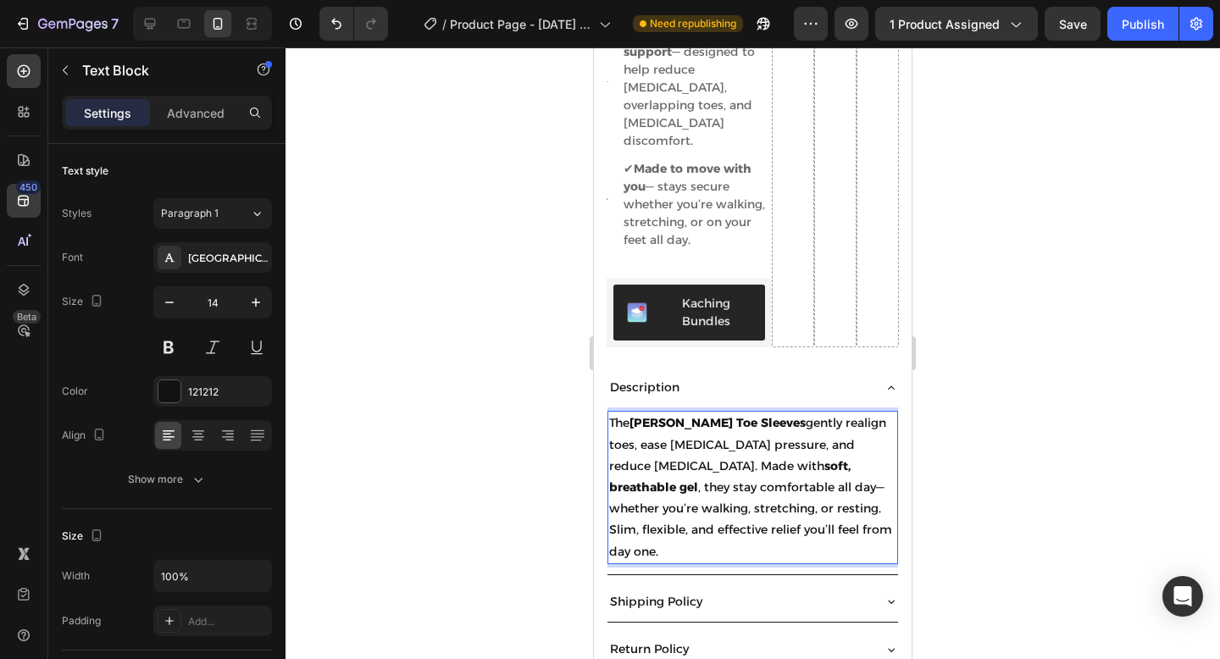
scroll to position [1061, 0]
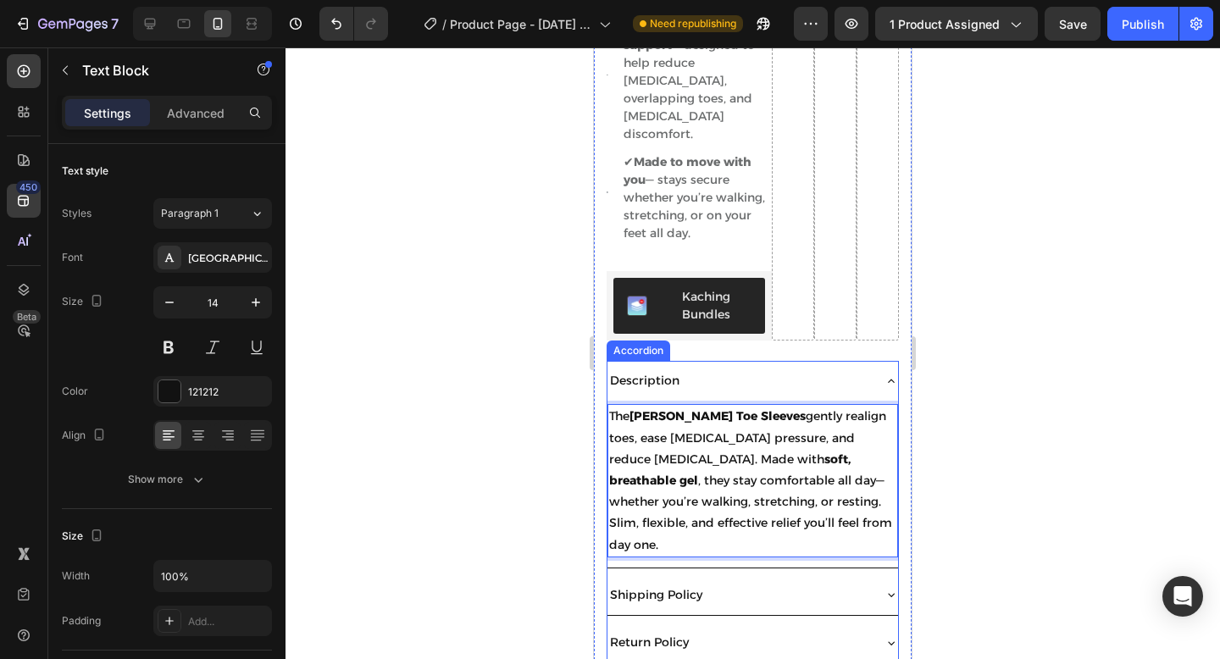
click at [734, 582] on div "Shipping Policy" at bounding box center [738, 595] width 263 height 26
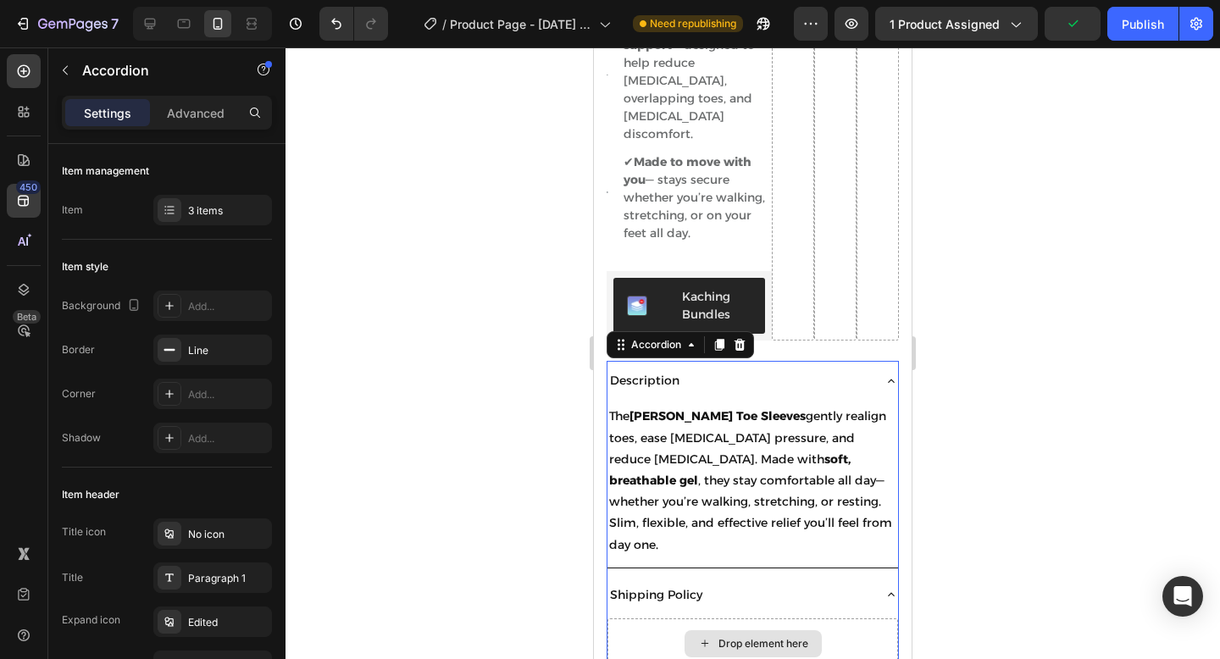
click at [738, 630] on div "Drop element here" at bounding box center [752, 643] width 137 height 27
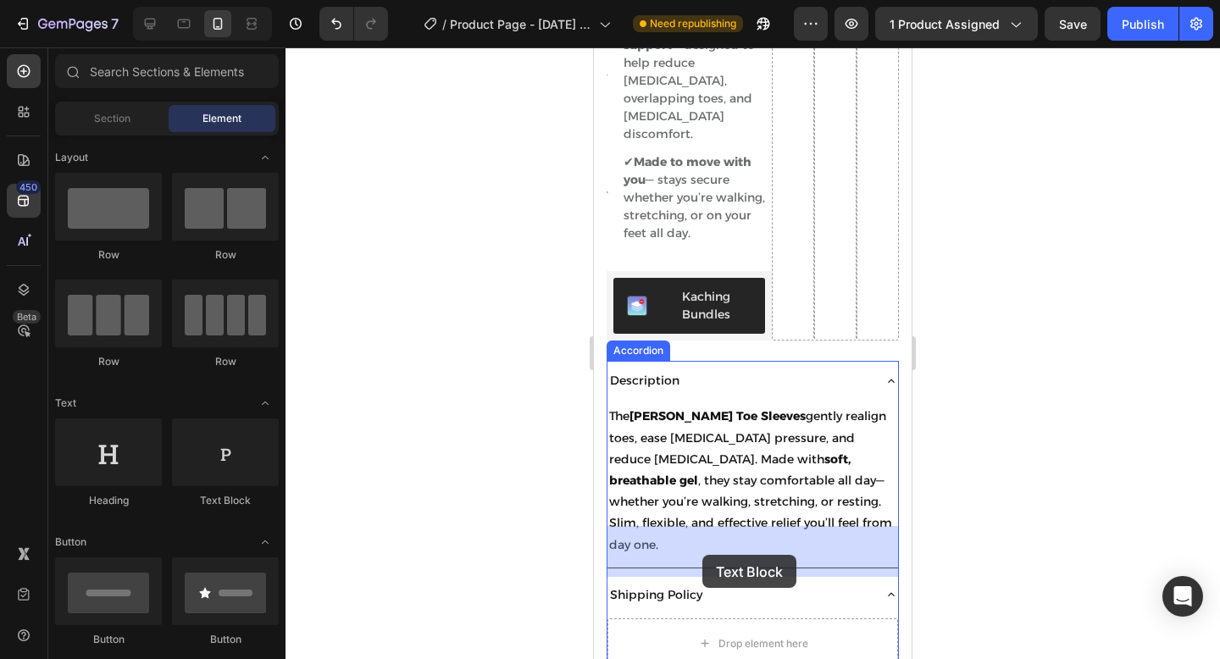
drag, startPoint x: 823, startPoint y: 511, endPoint x: 702, endPoint y: 555, distance: 128.9
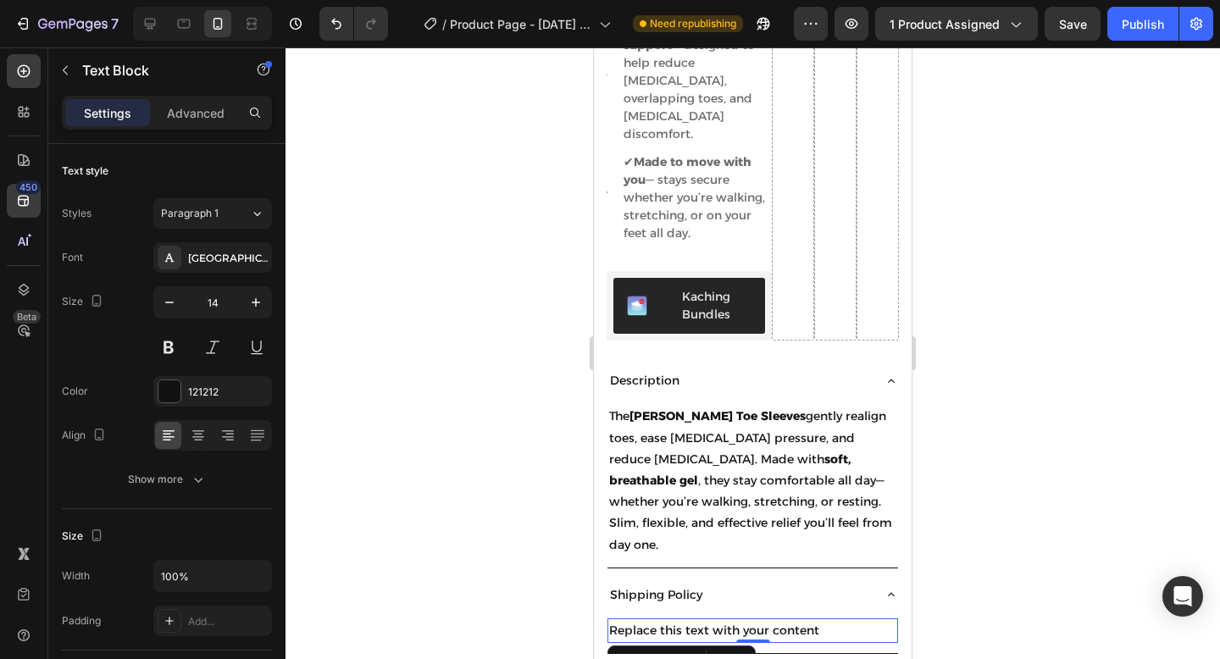
click at [683, 618] on div "Replace this text with your content" at bounding box center [752, 630] width 290 height 25
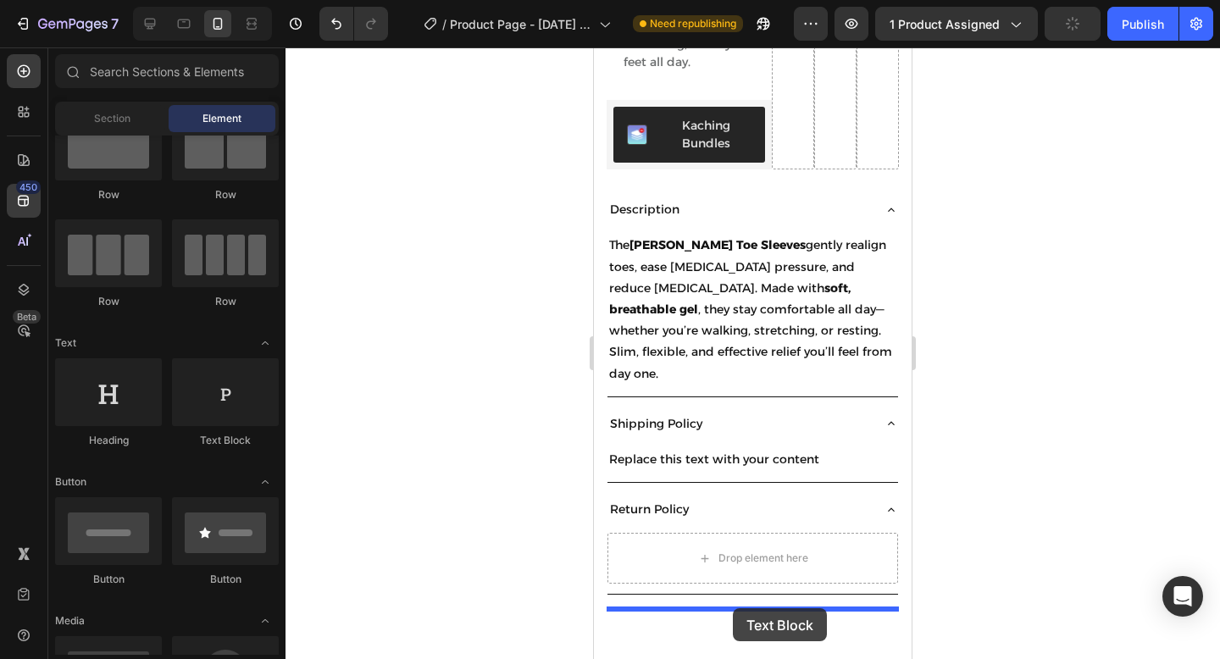
scroll to position [1260, 0]
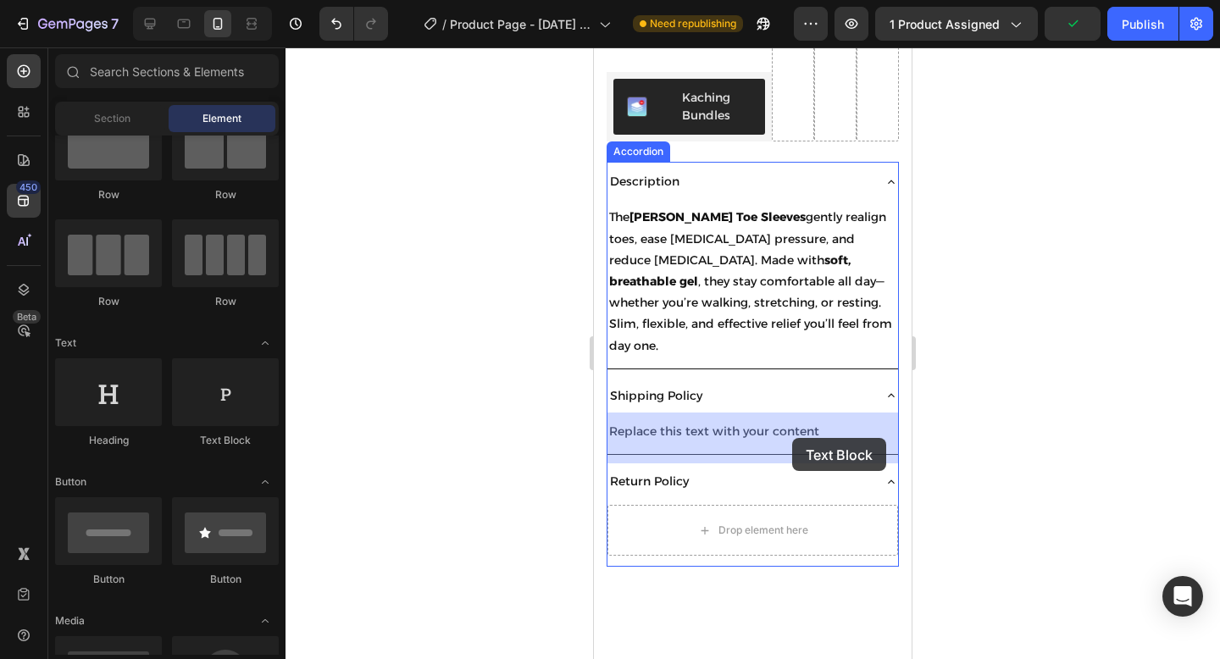
drag, startPoint x: 834, startPoint y: 462, endPoint x: 791, endPoint y: 438, distance: 49.7
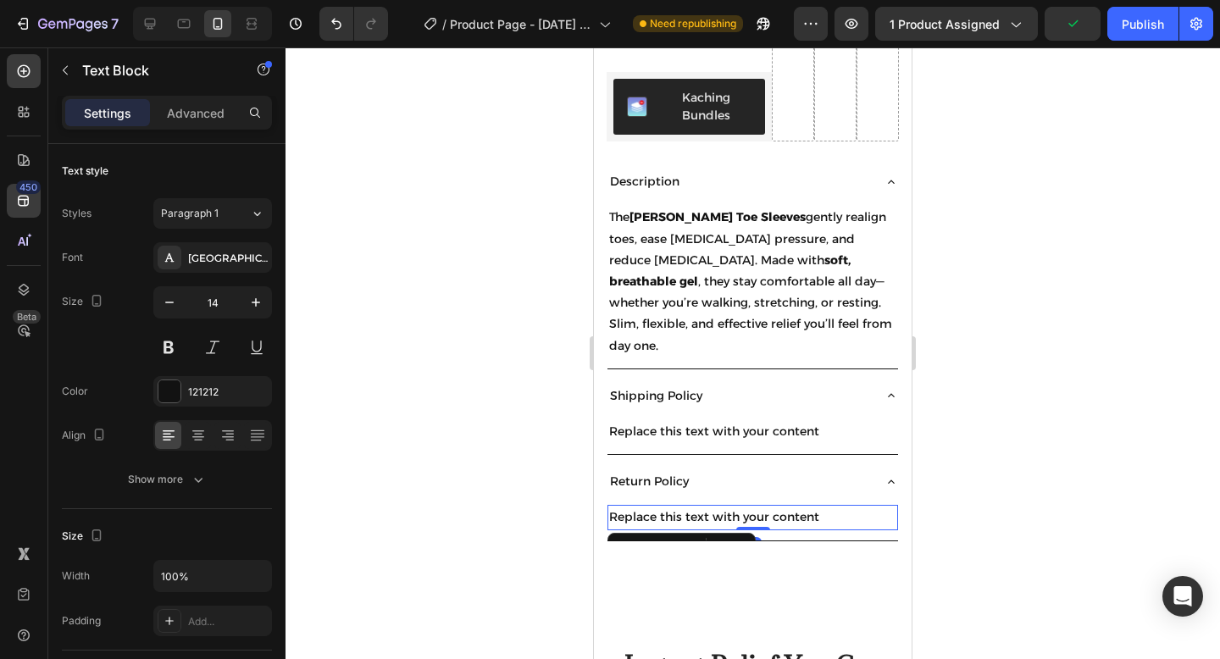
click at [761, 505] on div "Replace this text with your content" at bounding box center [752, 517] width 290 height 25
click at [761, 506] on p "Replace this text with your content" at bounding box center [752, 516] width 287 height 21
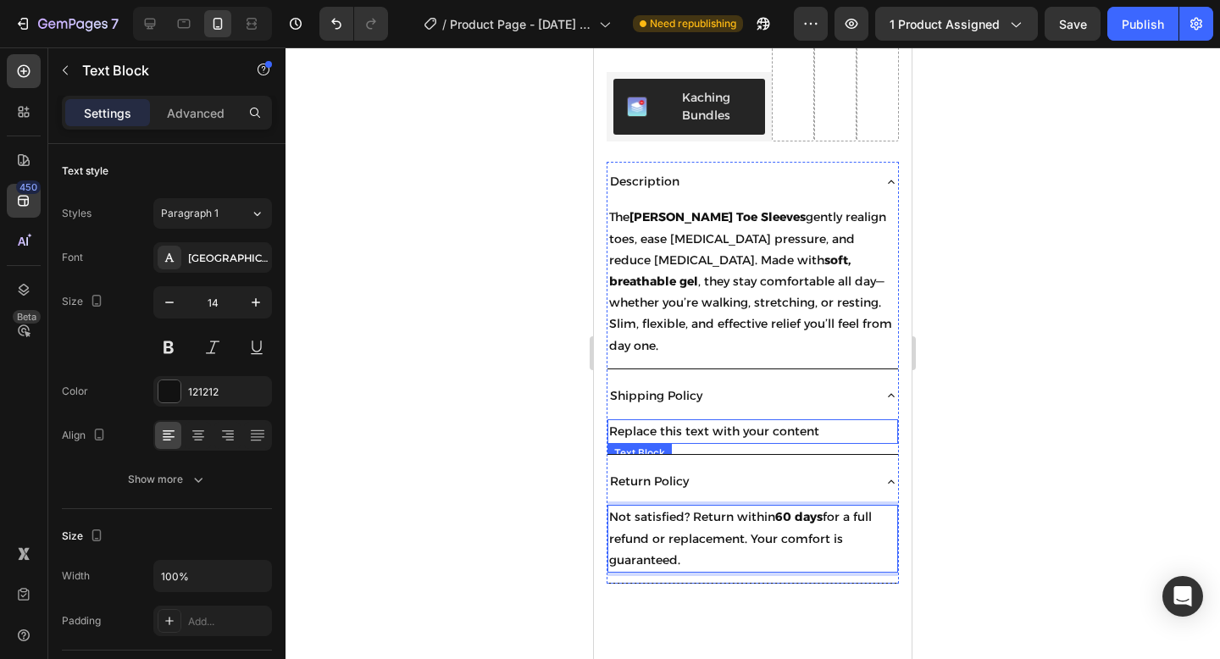
click at [800, 421] on p "Replace this text with your content" at bounding box center [752, 431] width 287 height 21
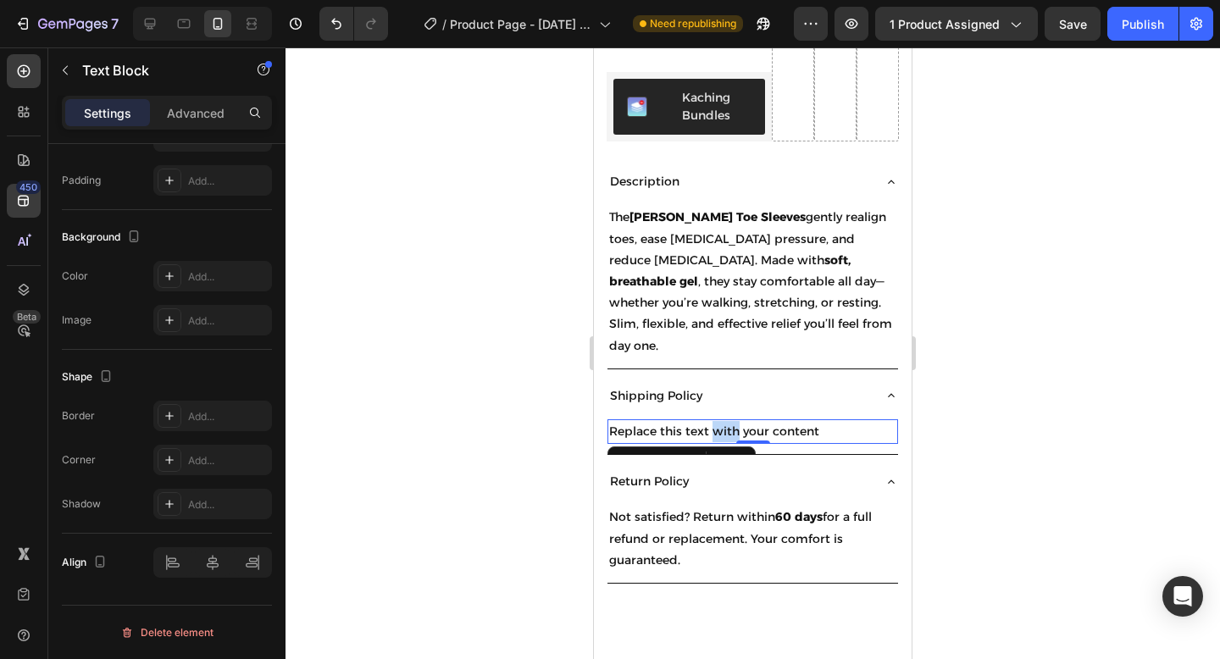
click at [722, 421] on p "Replace this text with your content" at bounding box center [752, 431] width 287 height 21
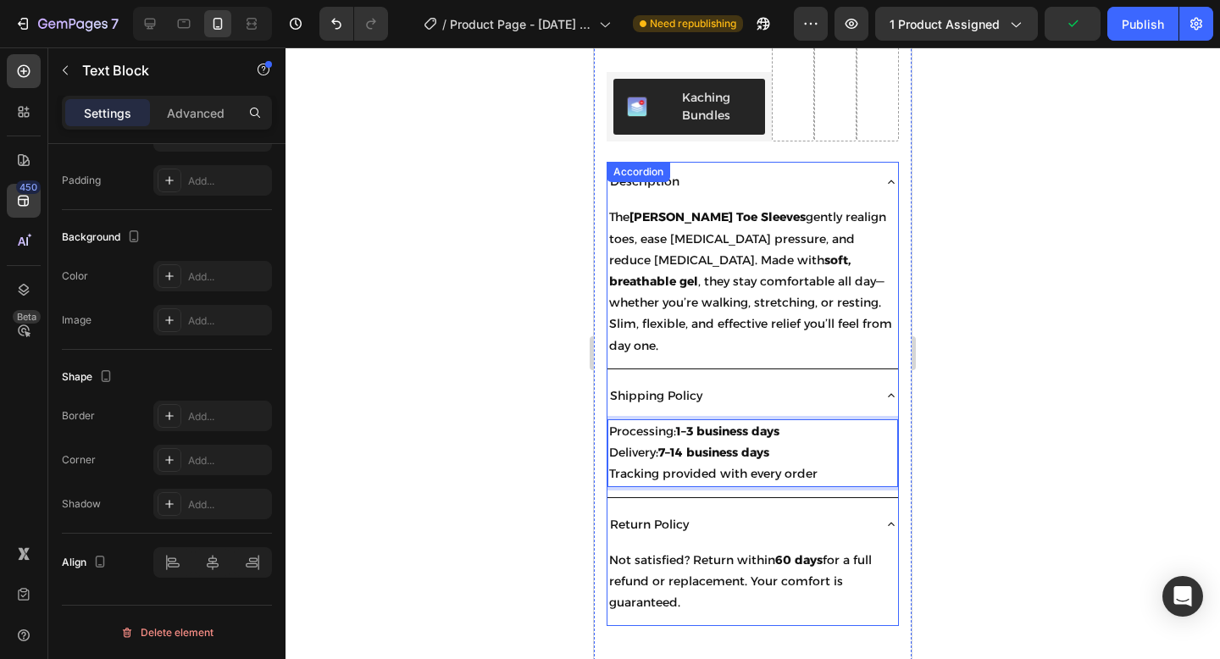
click at [705, 383] on div "Shipping Policy" at bounding box center [738, 396] width 263 height 26
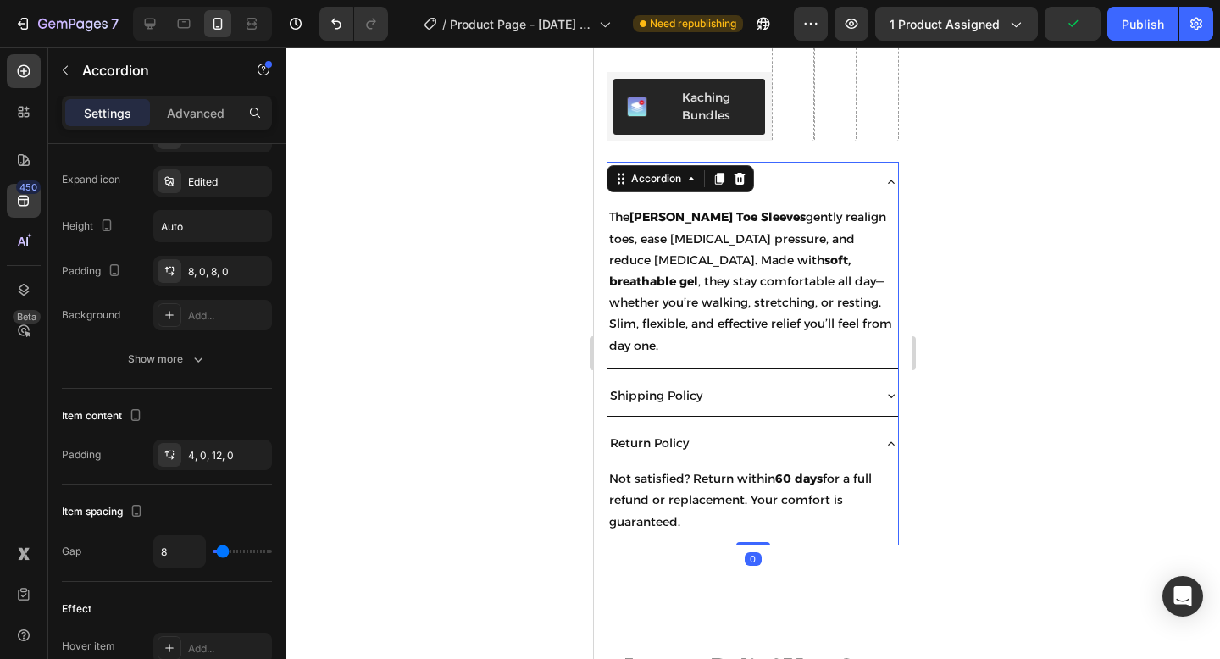
scroll to position [0, 0]
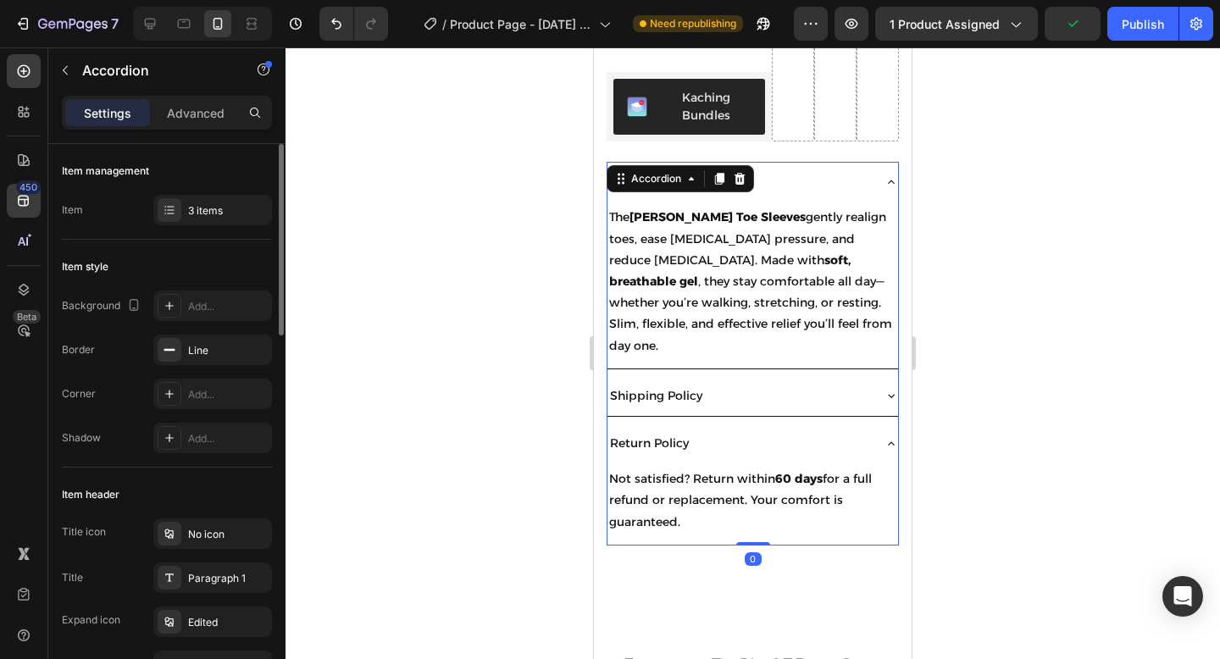
click at [746, 430] on div "Return Policy" at bounding box center [738, 443] width 263 height 26
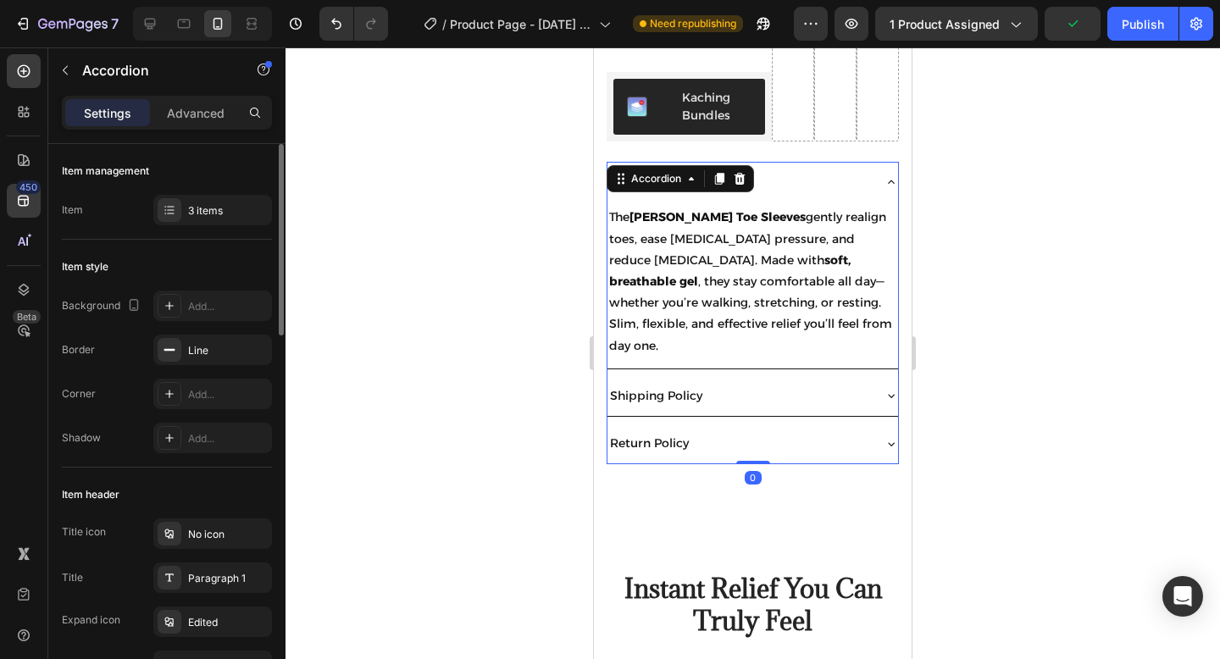
click at [768, 376] on div "Shipping Policy" at bounding box center [752, 396] width 290 height 40
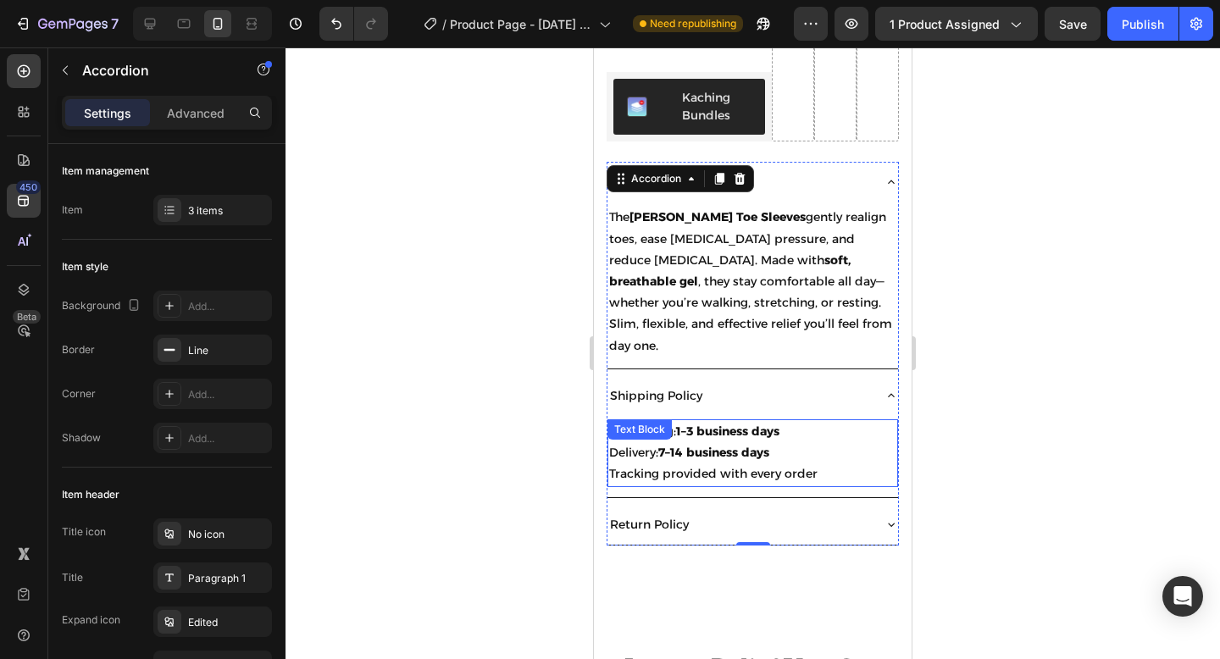
click at [740, 419] on div "Processing: 1–3 business days Delivery: 7–14 business days Tracking provided wi…" at bounding box center [752, 453] width 290 height 68
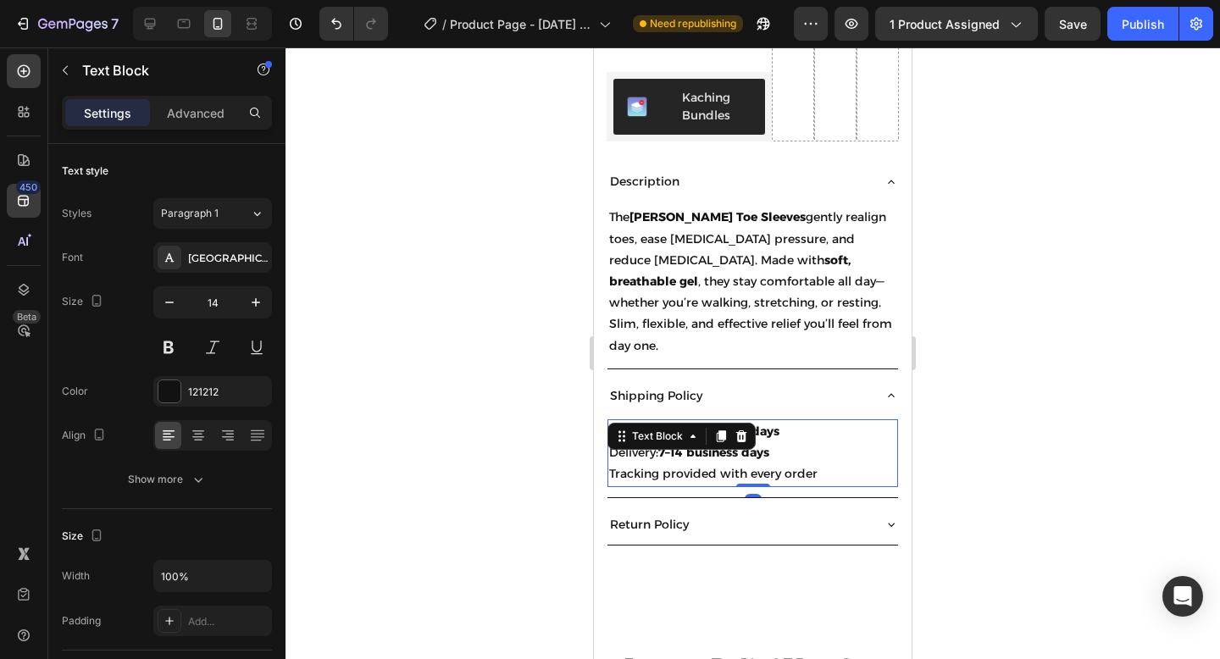
click at [740, 484] on div at bounding box center [753, 485] width 34 height 3
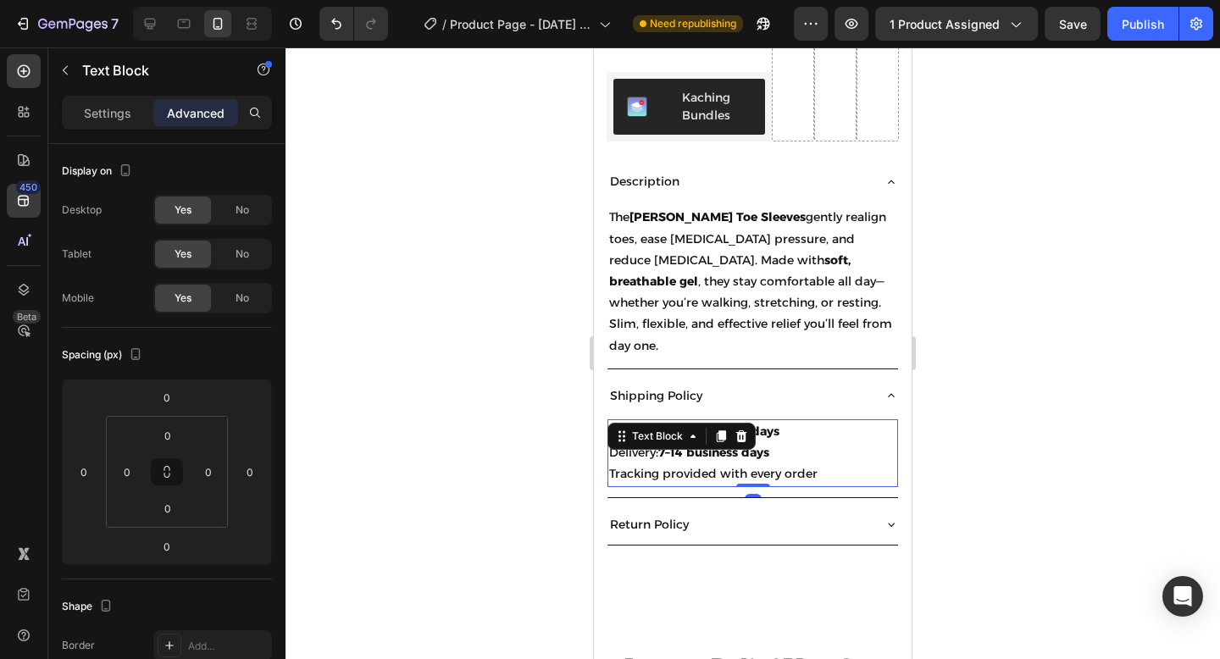
click at [731, 463] on p "Tracking provided with every order" at bounding box center [752, 473] width 287 height 21
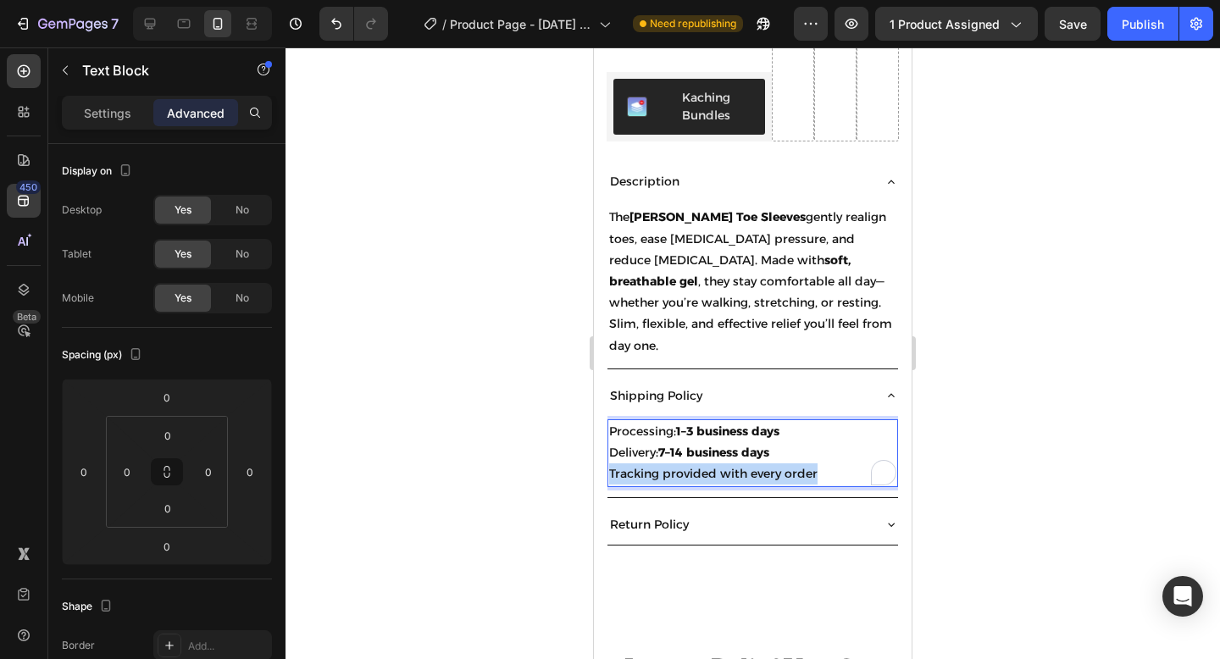
click at [731, 463] on p "Tracking provided with every order" at bounding box center [752, 473] width 287 height 21
click at [565, 370] on div at bounding box center [752, 352] width 934 height 611
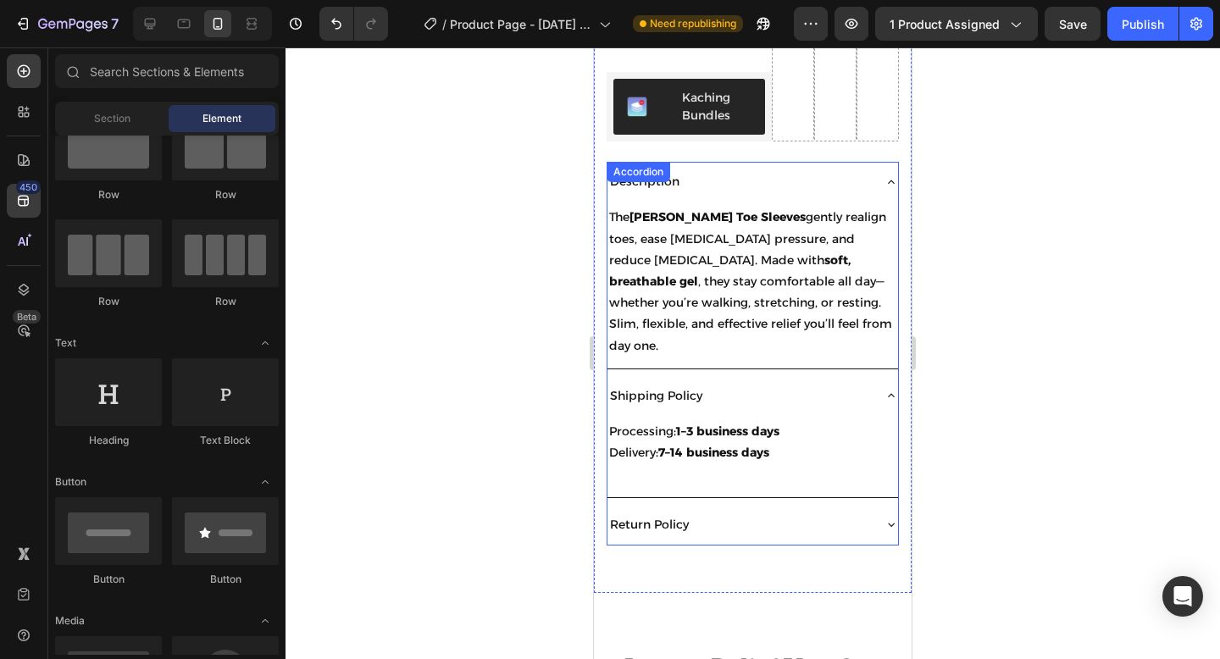
click at [694, 385] on p "Shipping Policy" at bounding box center [656, 395] width 92 height 21
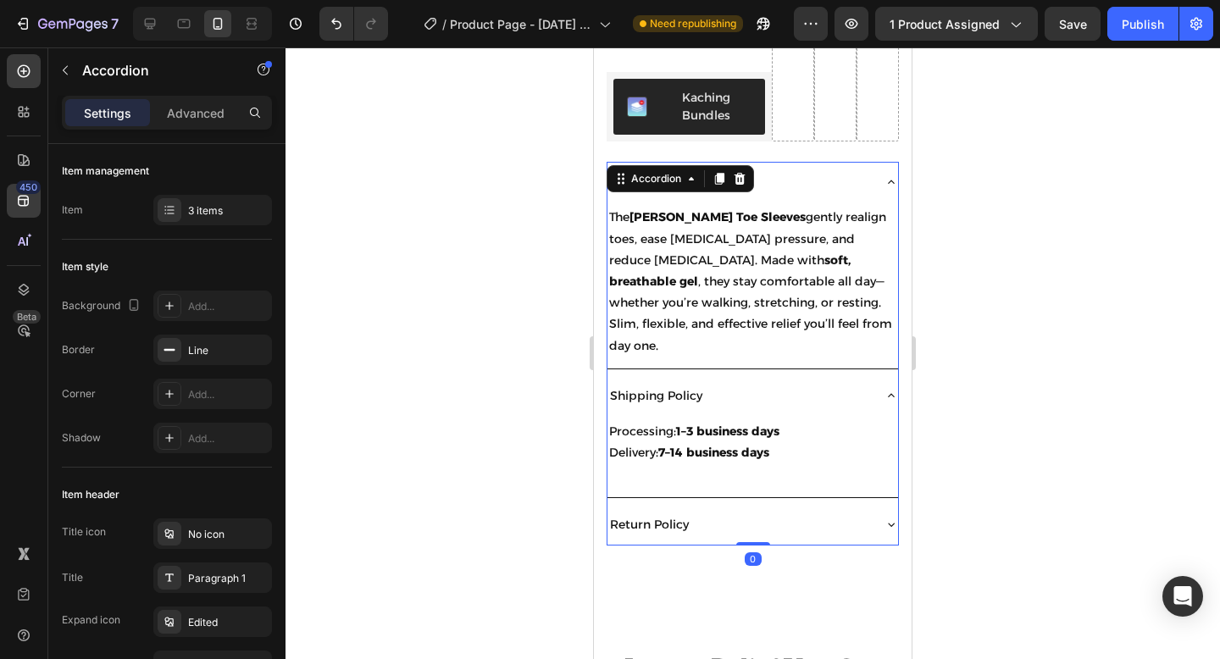
click at [652, 505] on div "Return Policy" at bounding box center [752, 525] width 290 height 40
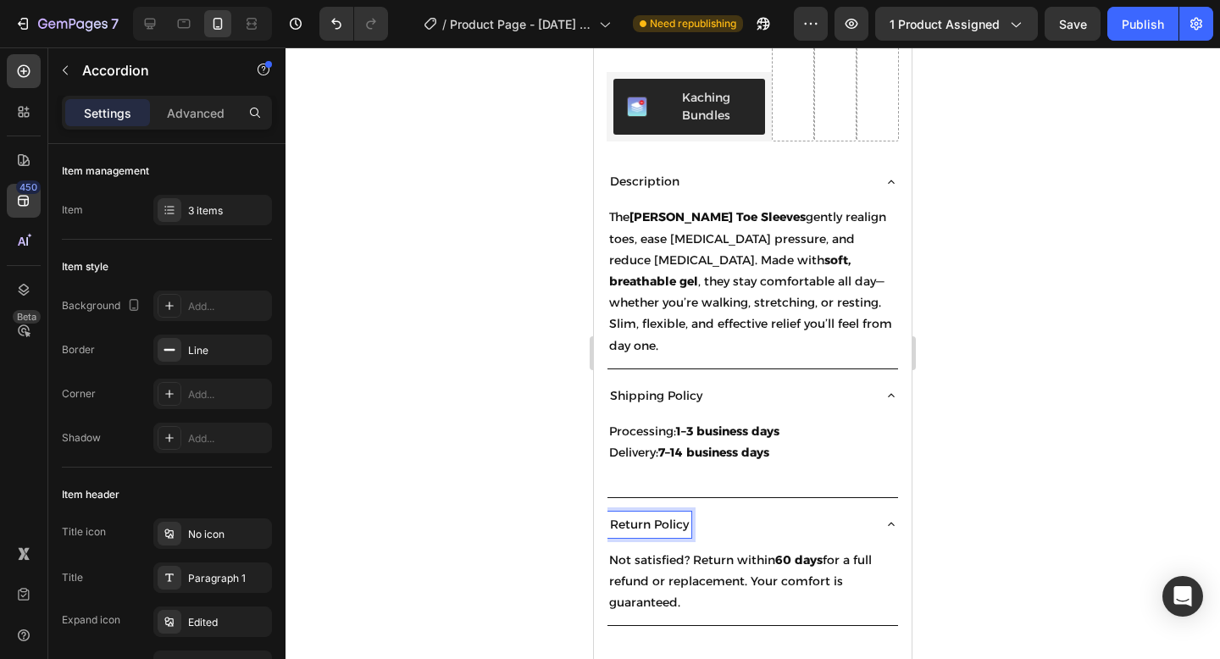
click at [610, 514] on p "Return Policy" at bounding box center [649, 524] width 79 height 21
click at [762, 505] on div "60 Day Return Policy" at bounding box center [752, 525] width 290 height 40
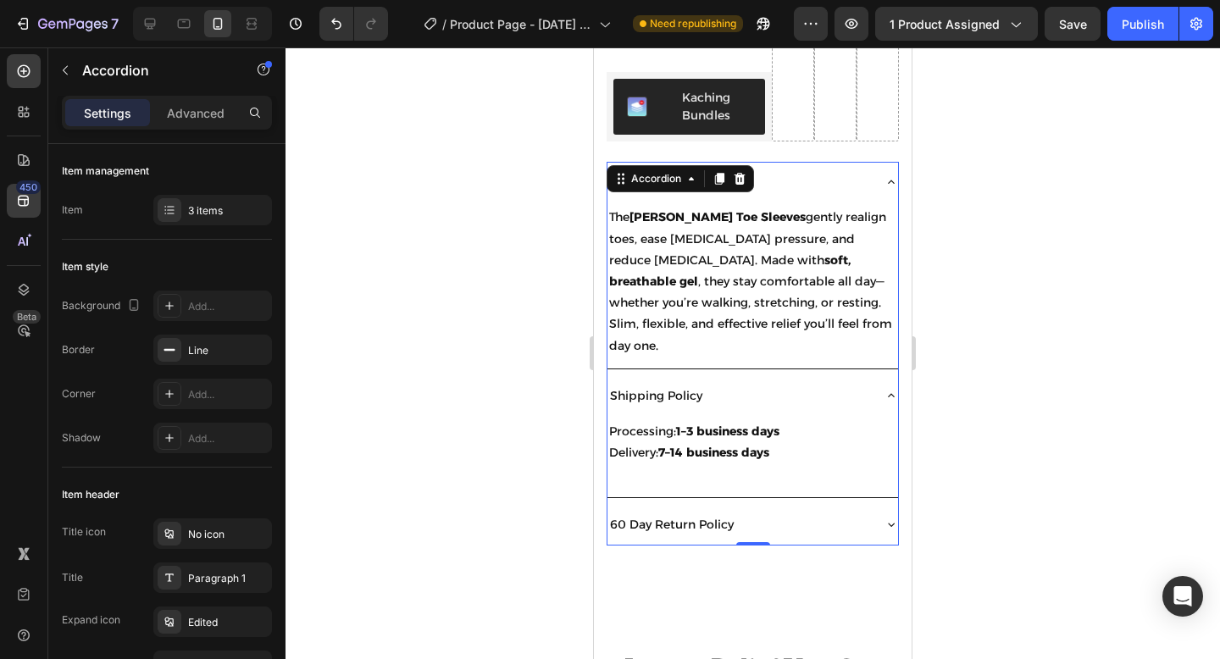
click at [869, 383] on div "Shipping Policy" at bounding box center [738, 396] width 263 height 26
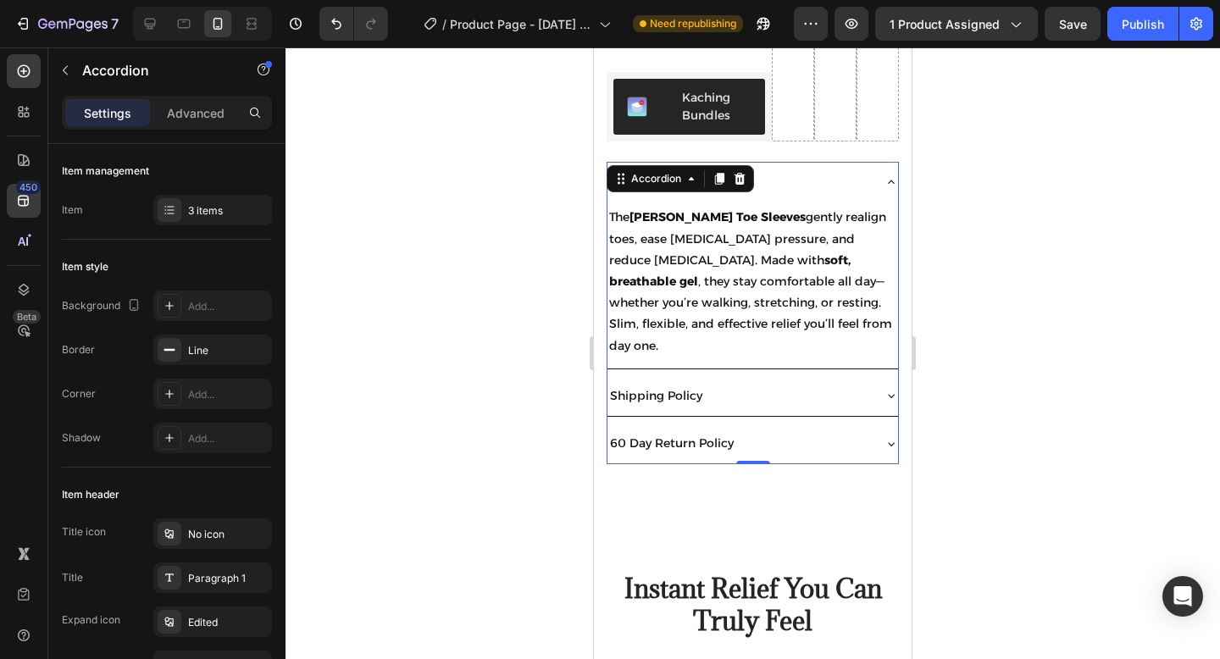
scroll to position [1181, 0]
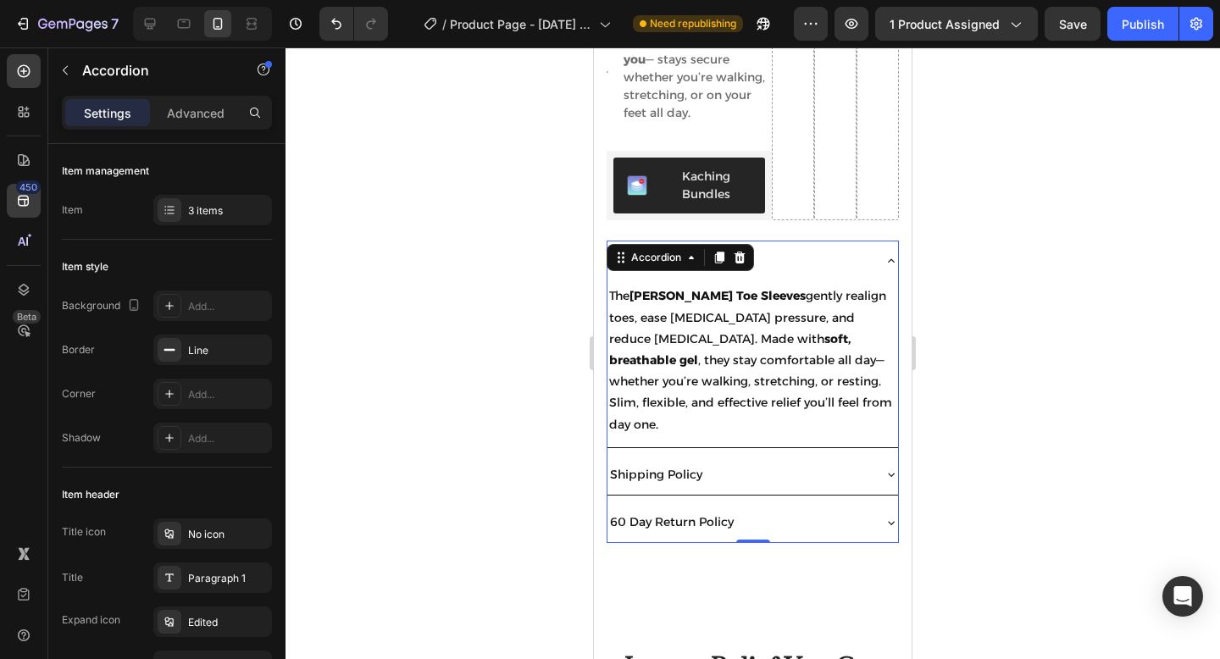
click at [1010, 265] on div at bounding box center [752, 352] width 934 height 611
click at [866, 247] on div "Description" at bounding box center [738, 260] width 263 height 26
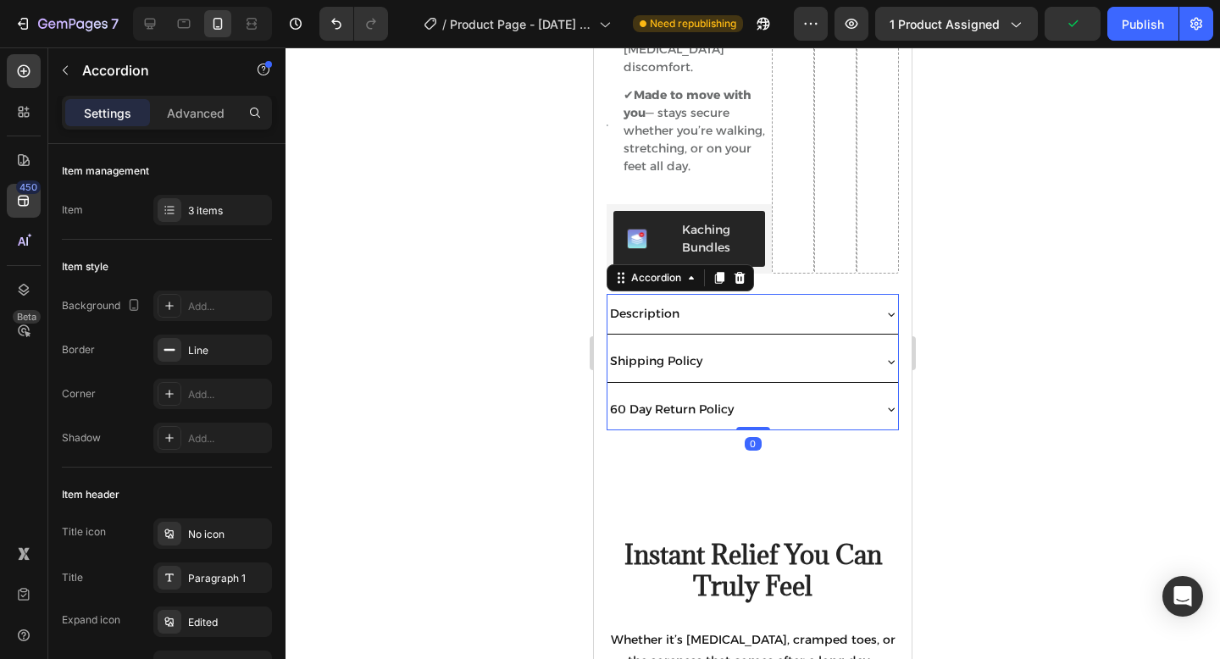
scroll to position [1087, 0]
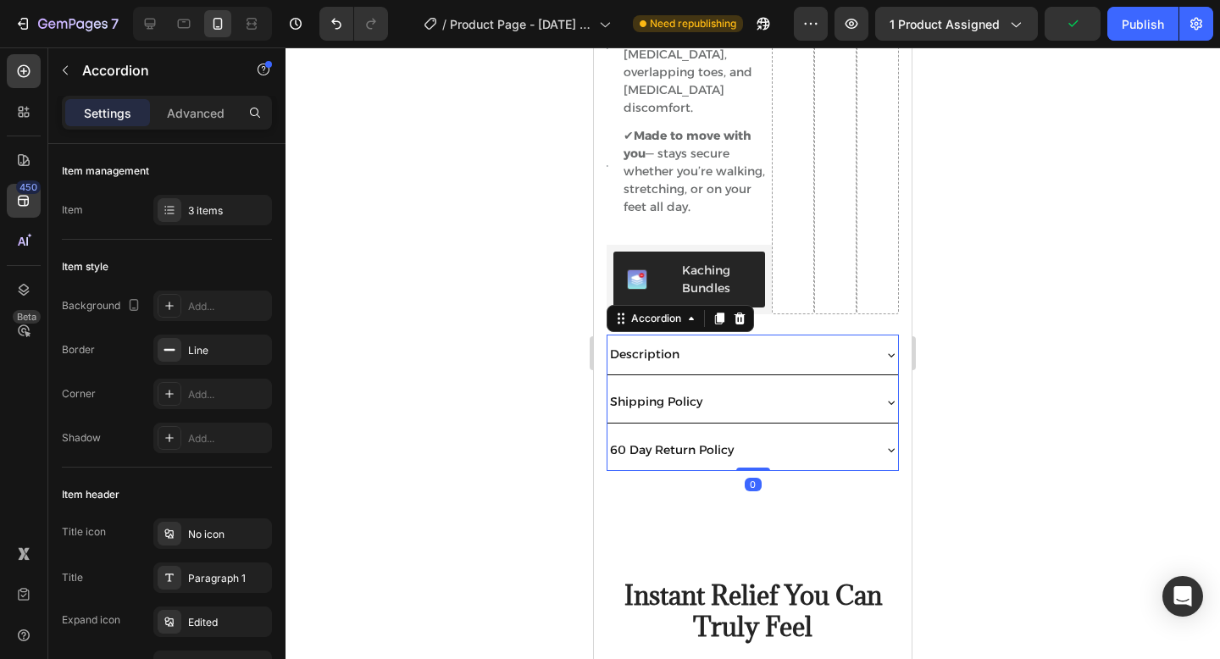
click at [979, 189] on div at bounding box center [752, 352] width 934 height 611
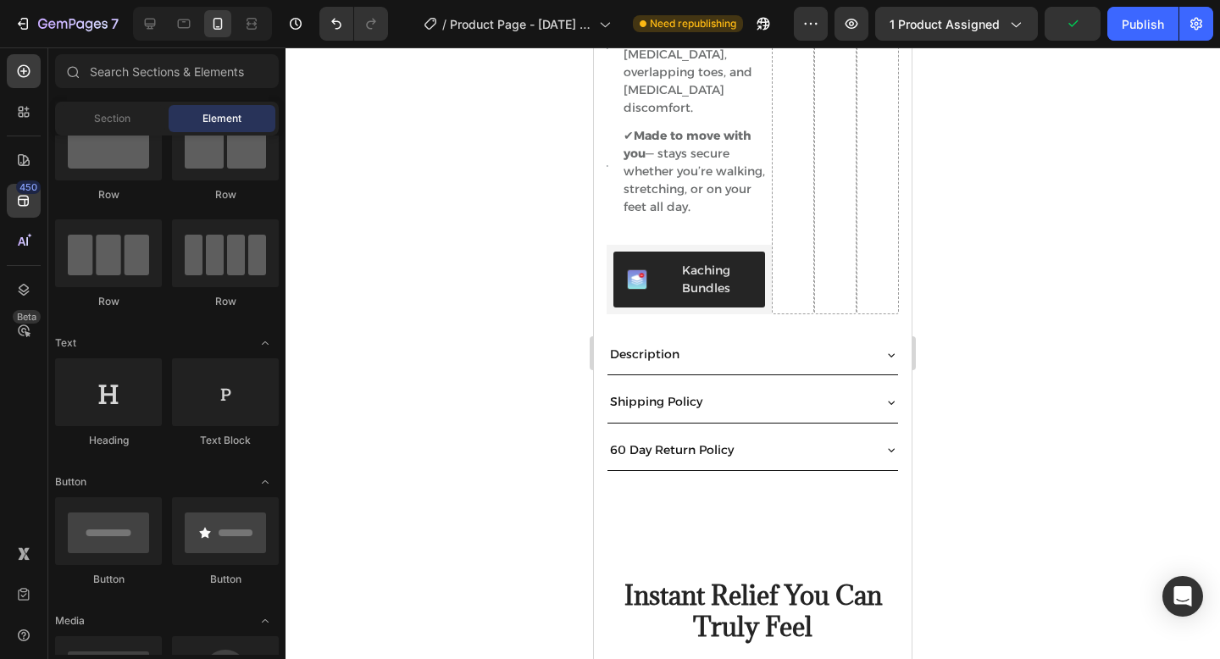
click at [837, 335] on div "Description" at bounding box center [752, 355] width 290 height 40
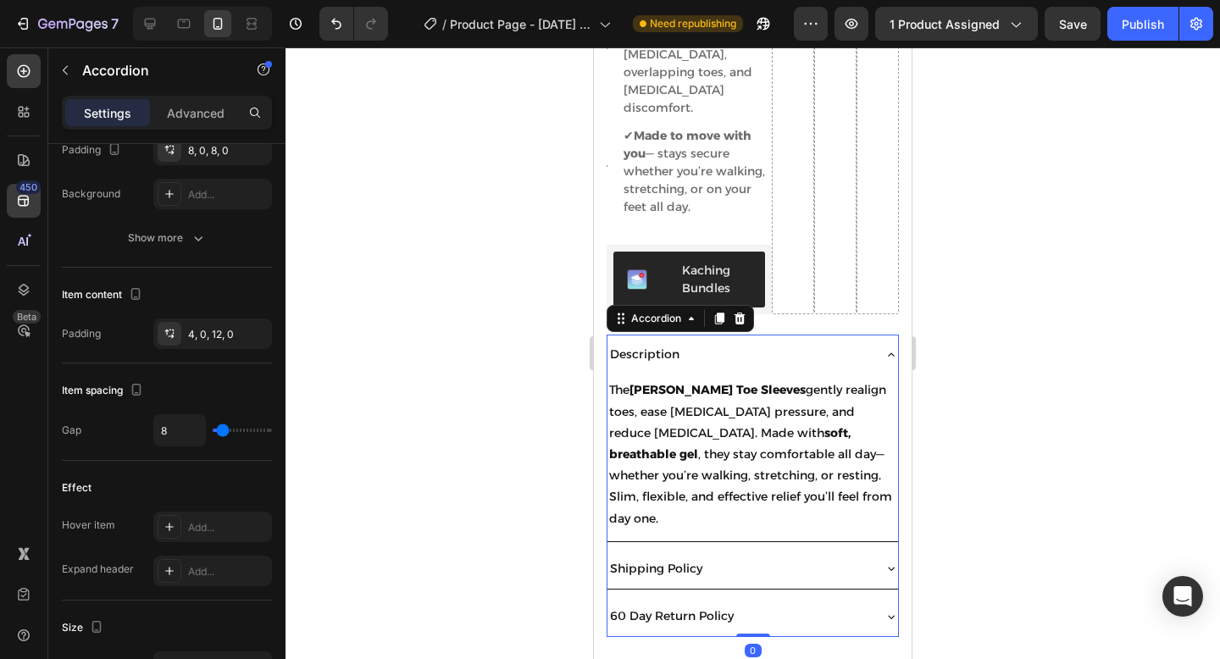
scroll to position [1033, 0]
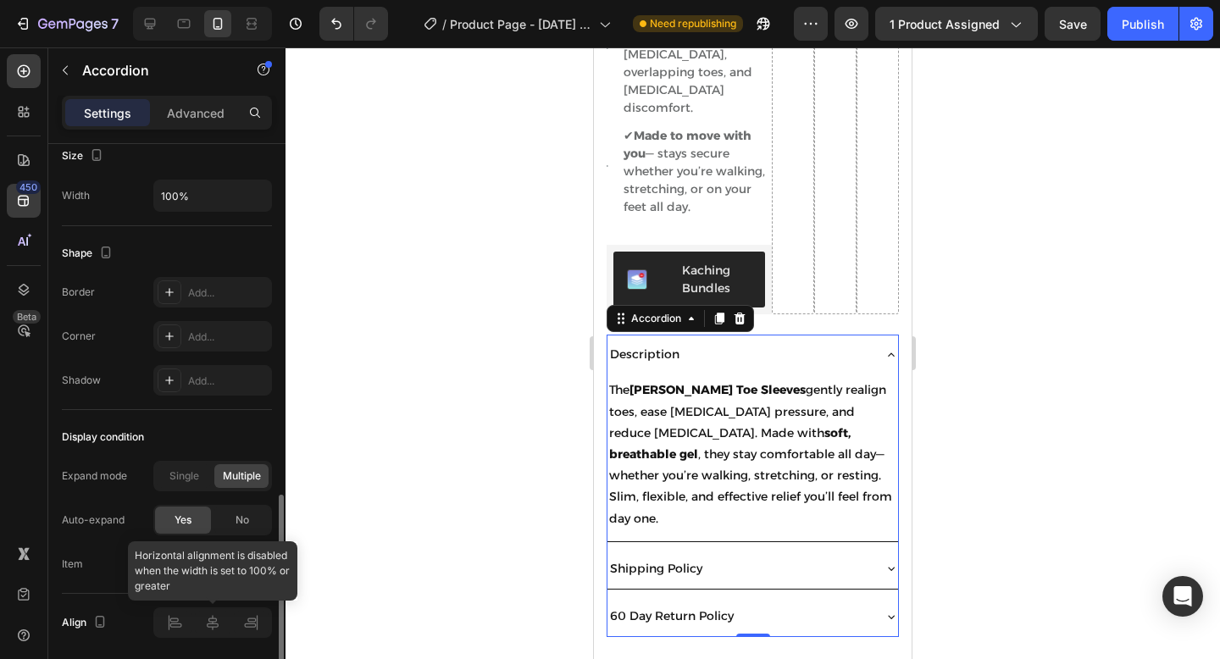
click at [213, 642] on div "Align" at bounding box center [167, 623] width 210 height 58
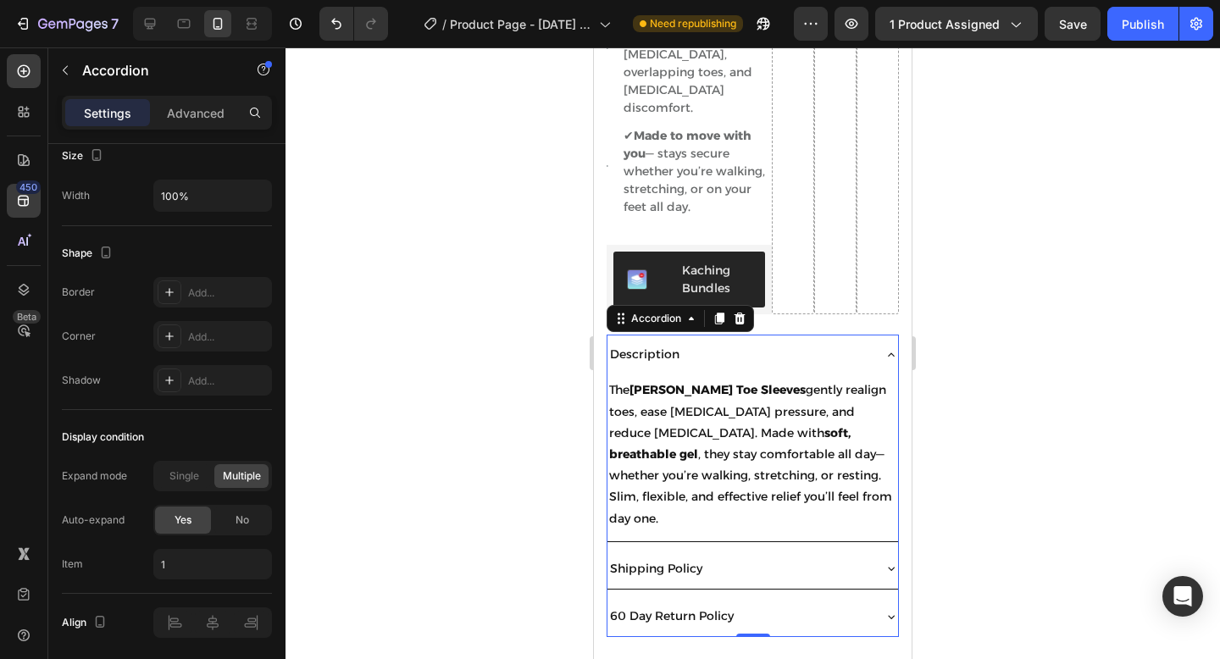
click at [313, 418] on div at bounding box center [752, 352] width 934 height 611
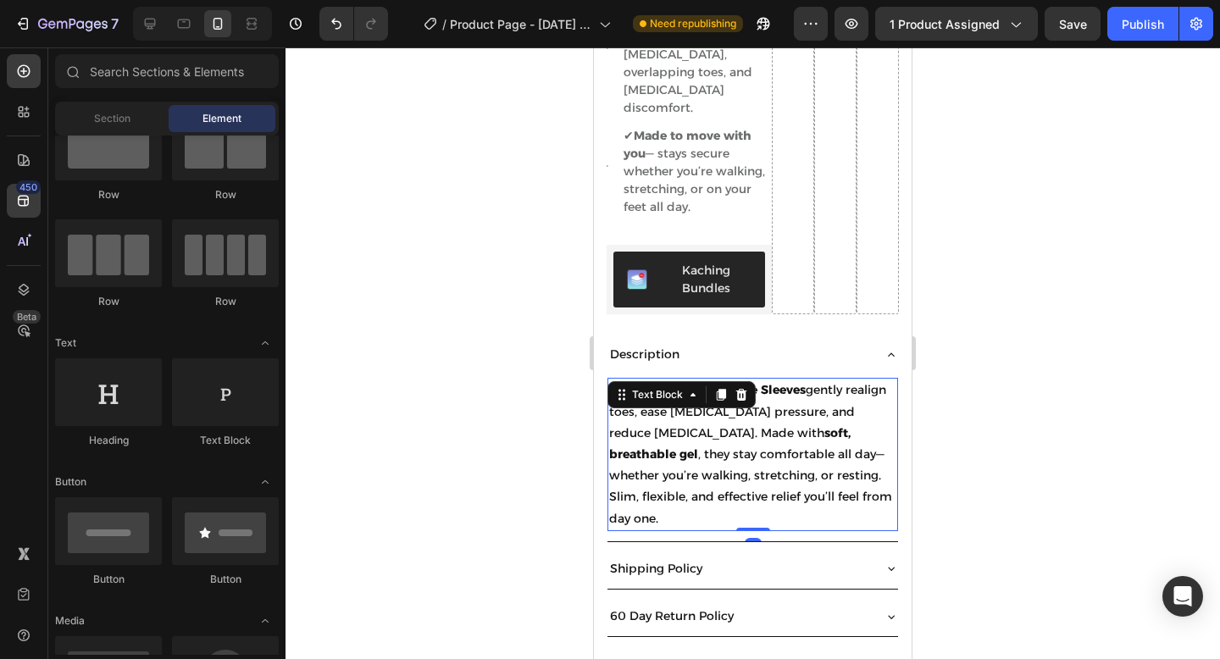
click at [800, 379] on p "The Tovera Toe Sleeves gently realign toes, ease bunion pressure, and reduce fo…" at bounding box center [752, 453] width 287 height 149
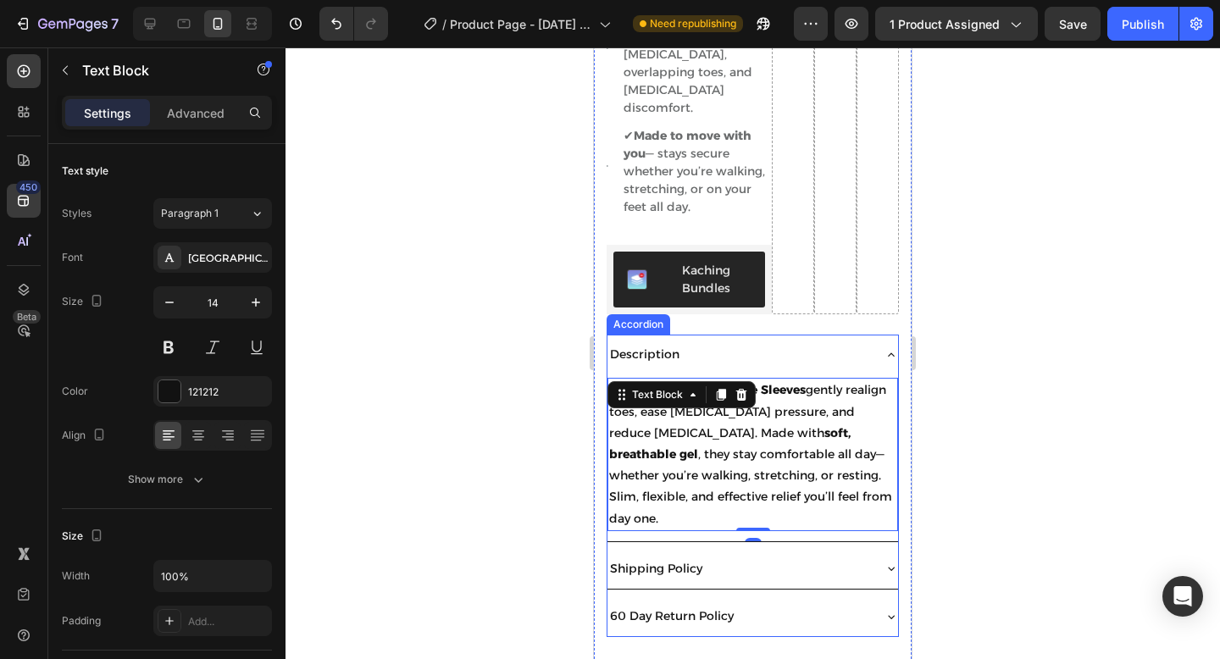
click at [889, 348] on icon at bounding box center [891, 355] width 14 height 14
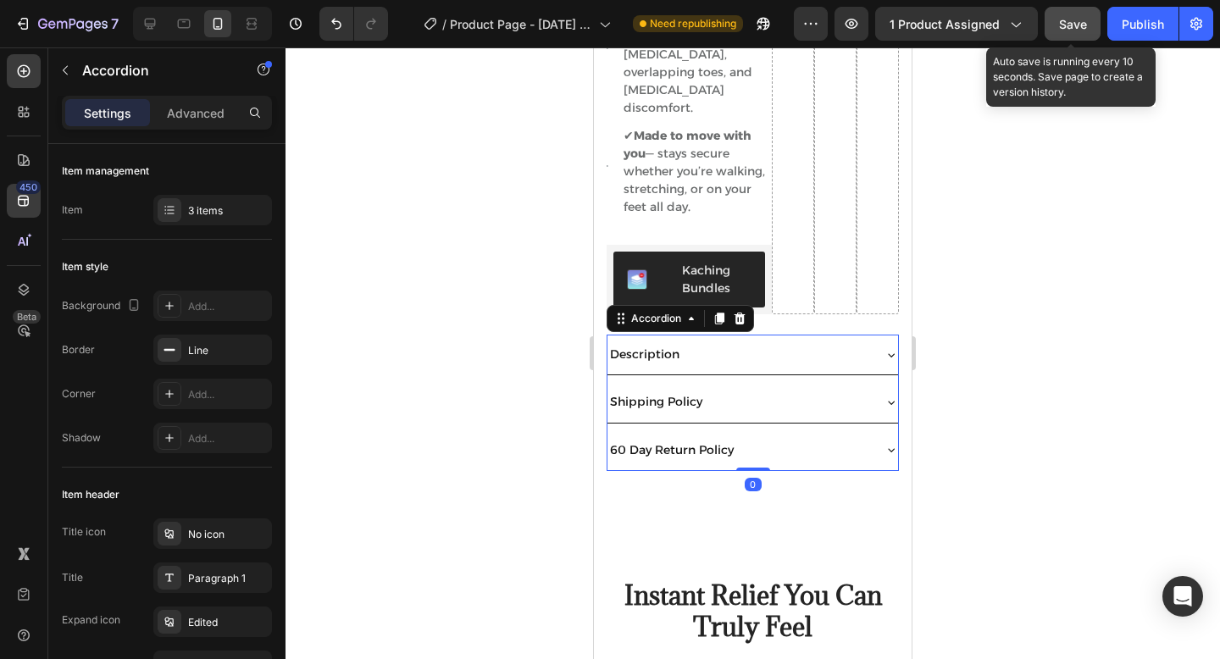
click at [1075, 25] on span "Save" at bounding box center [1073, 24] width 28 height 14
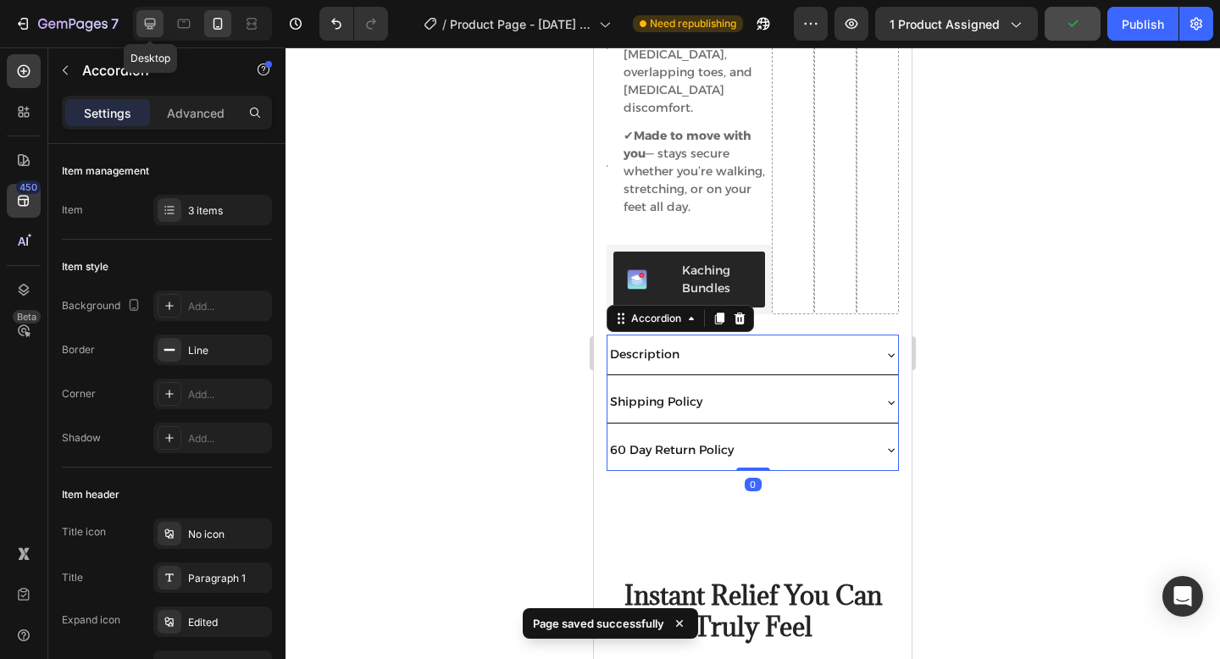
click at [152, 30] on icon at bounding box center [149, 23] width 17 height 17
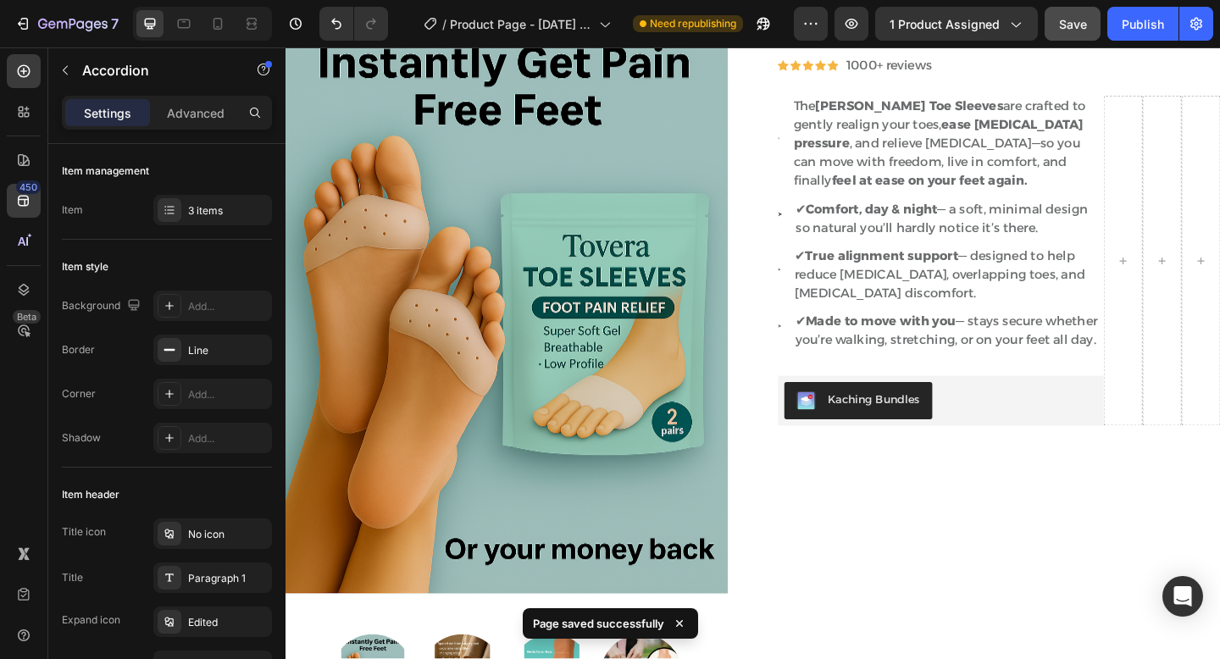
scroll to position [653, 0]
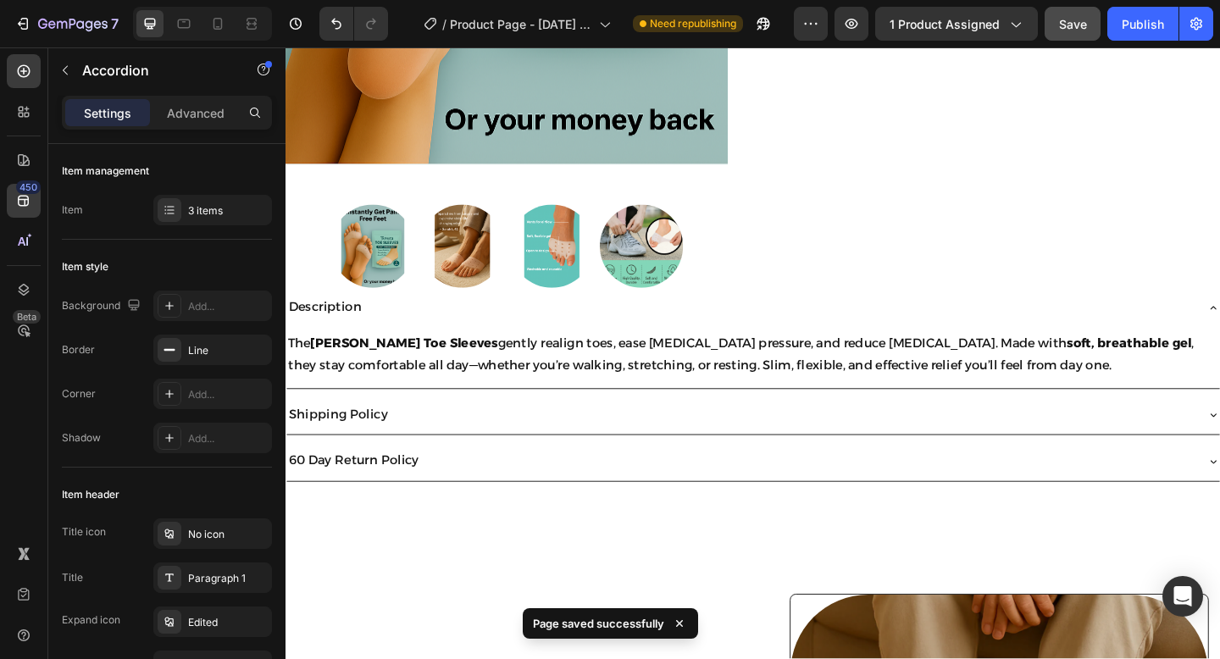
click at [363, 326] on p "Description" at bounding box center [328, 330] width 79 height 25
click at [408, 329] on div "Description" at bounding box center [780, 331] width 988 height 30
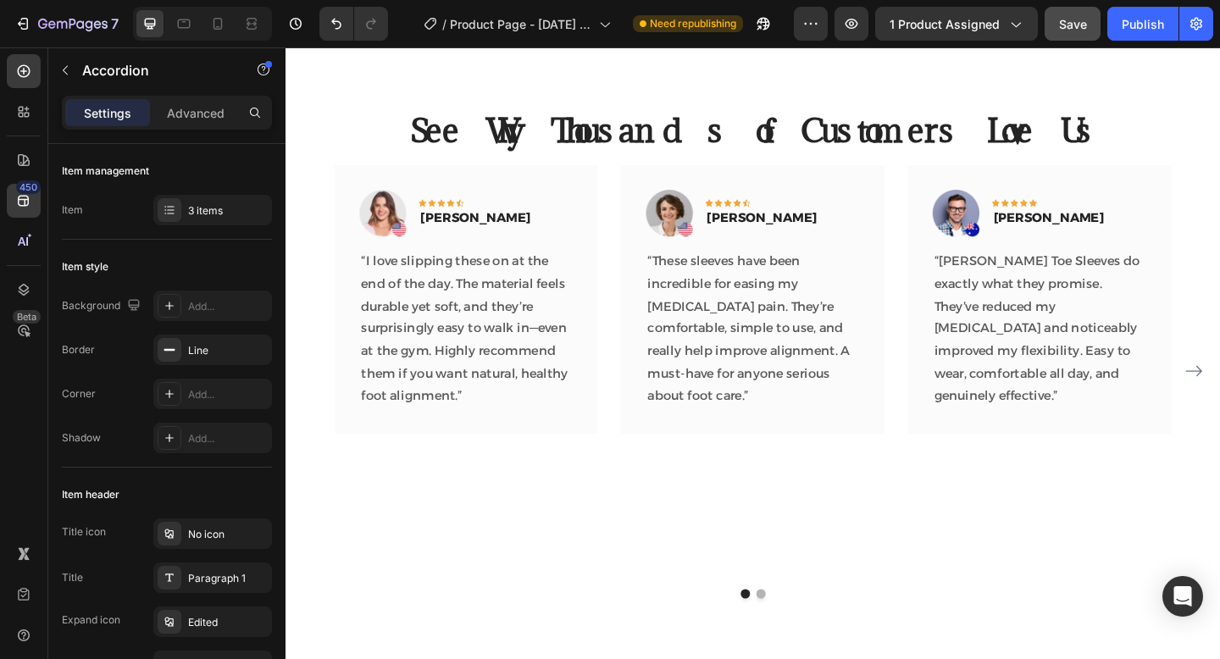
scroll to position [2406, 0]
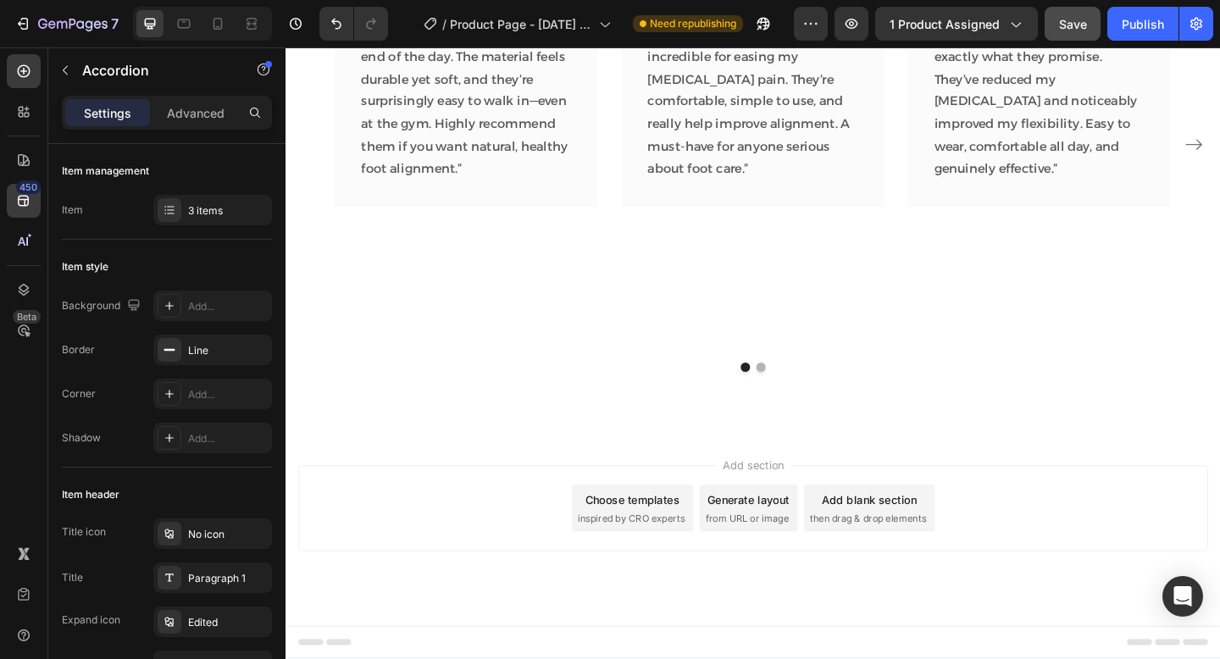
click at [226, 45] on div "7 / Product Page - Aug 27, 18:09:40 Need republishing Preview 1 product assigne…" at bounding box center [610, 24] width 1220 height 48
click at [226, 14] on div at bounding box center [217, 23] width 27 height 27
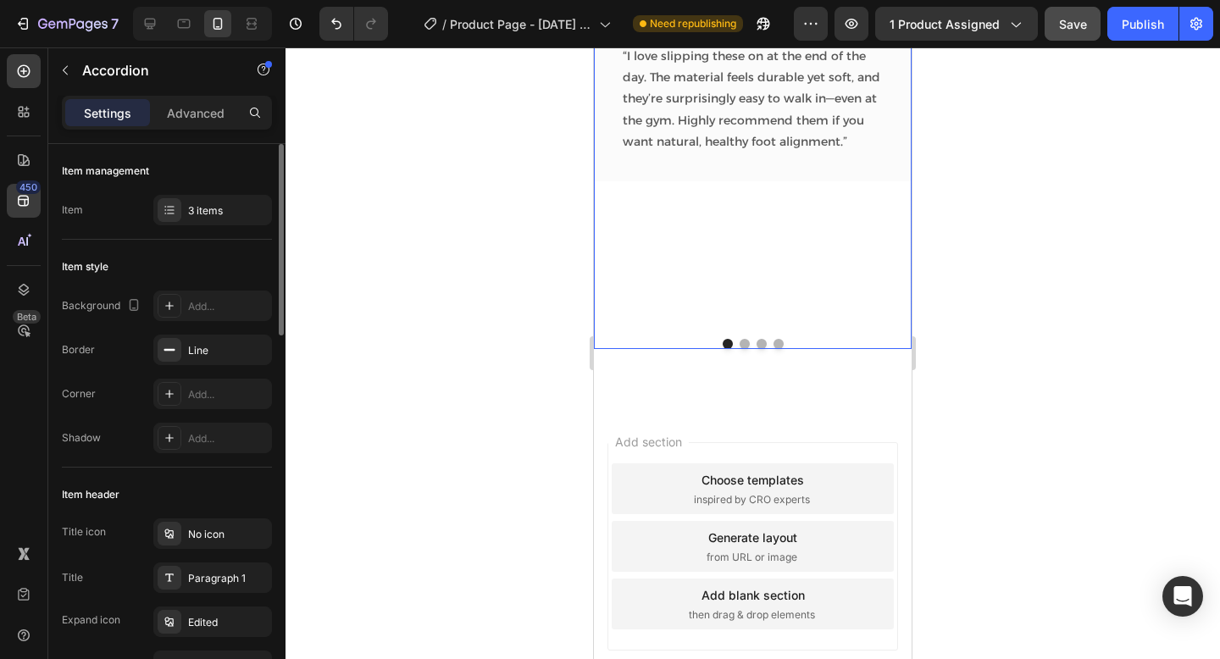
scroll to position [2326, 0]
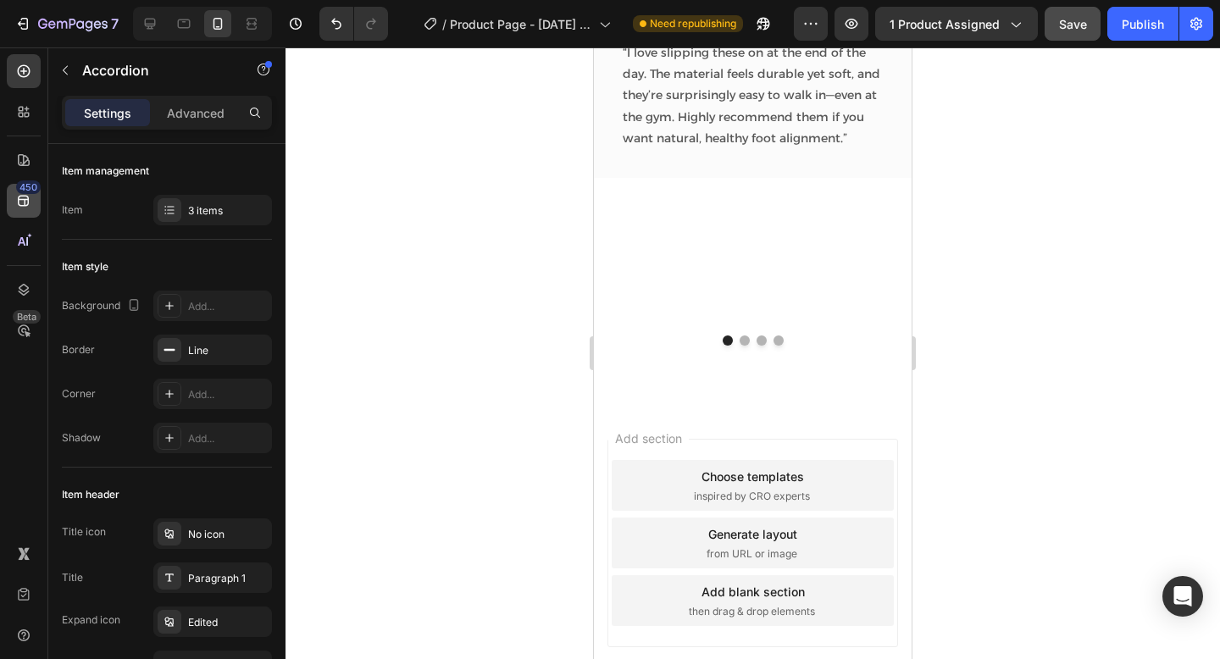
click at [17, 182] on div "450" at bounding box center [28, 187] width 25 height 14
click at [78, 77] on button "button" at bounding box center [65, 70] width 27 height 27
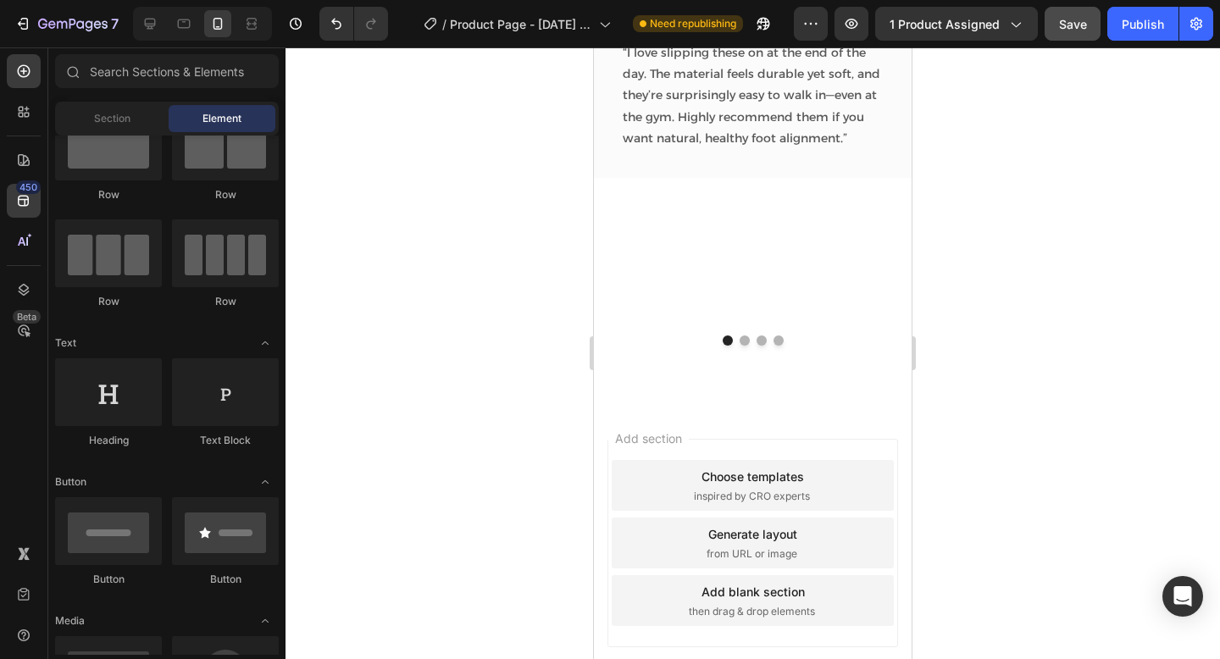
click at [11, 263] on div "450 Beta" at bounding box center [24, 295] width 34 height 483
click at [15, 190] on div "450" at bounding box center [24, 201] width 34 height 34
click at [18, 167] on icon at bounding box center [23, 160] width 17 height 17
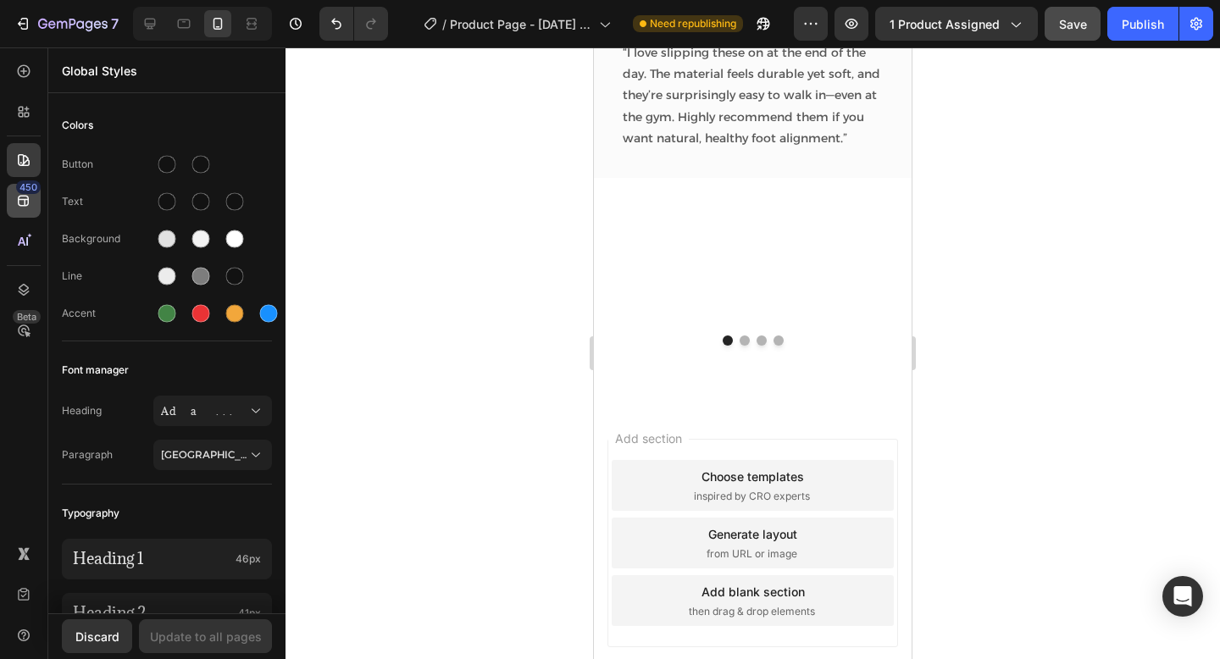
click at [27, 202] on icon at bounding box center [23, 200] width 17 height 17
click at [761, 374] on div "See Why Thousands of Customers Love Us Heading Image Icon Icon Icon Icon Icon R…" at bounding box center [753, 100] width 318 height 609
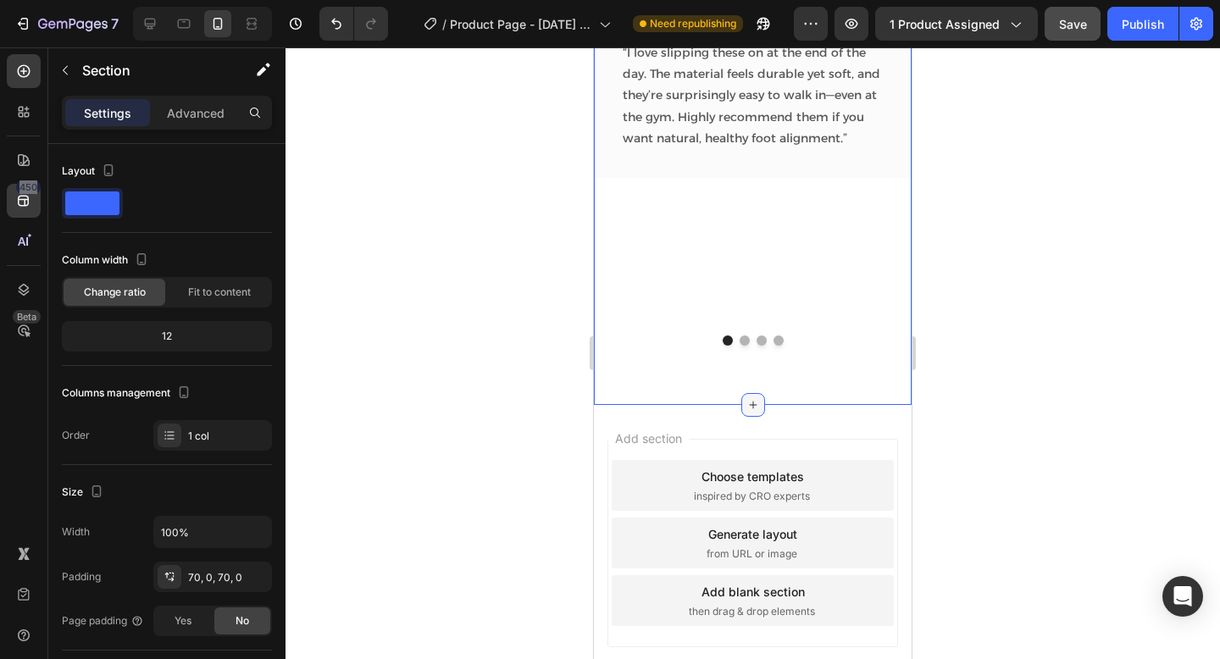
click at [759, 405] on icon at bounding box center [753, 405] width 14 height 14
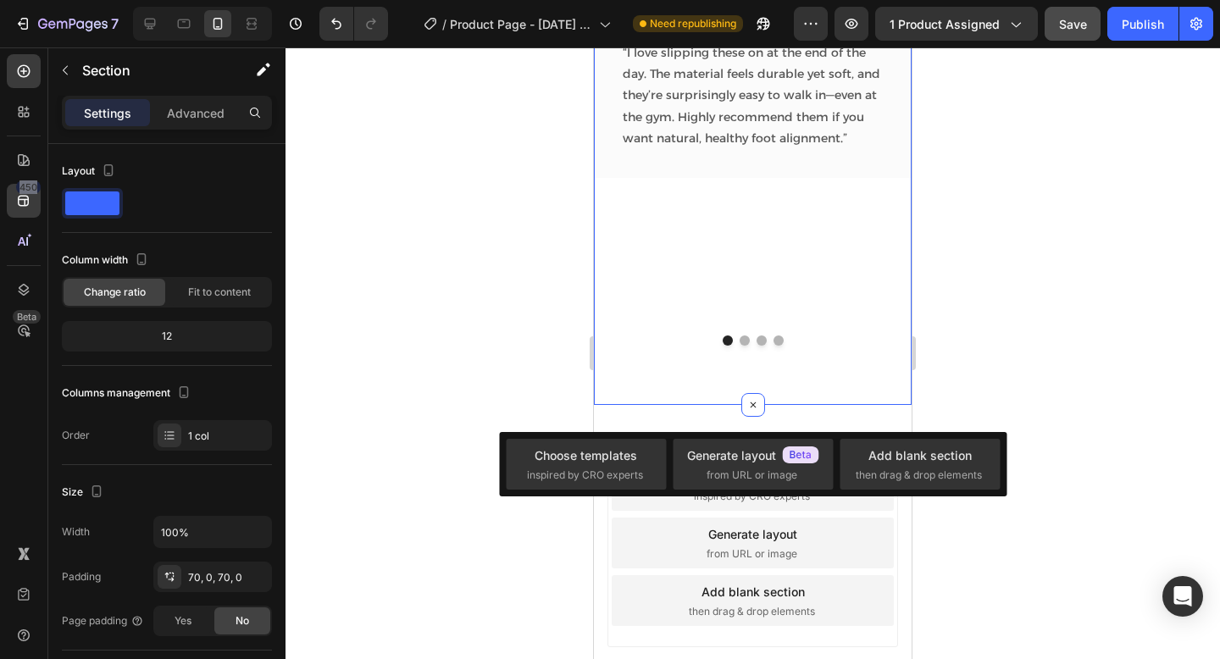
click at [597, 493] on div "Choose templates inspired by CRO experts Generate layout from URL or image Add …" at bounding box center [752, 464] width 507 height 64
click at [605, 480] on span "inspired by CRO experts" at bounding box center [585, 475] width 116 height 15
click at [613, 475] on span "inspired by CRO experts" at bounding box center [585, 475] width 116 height 15
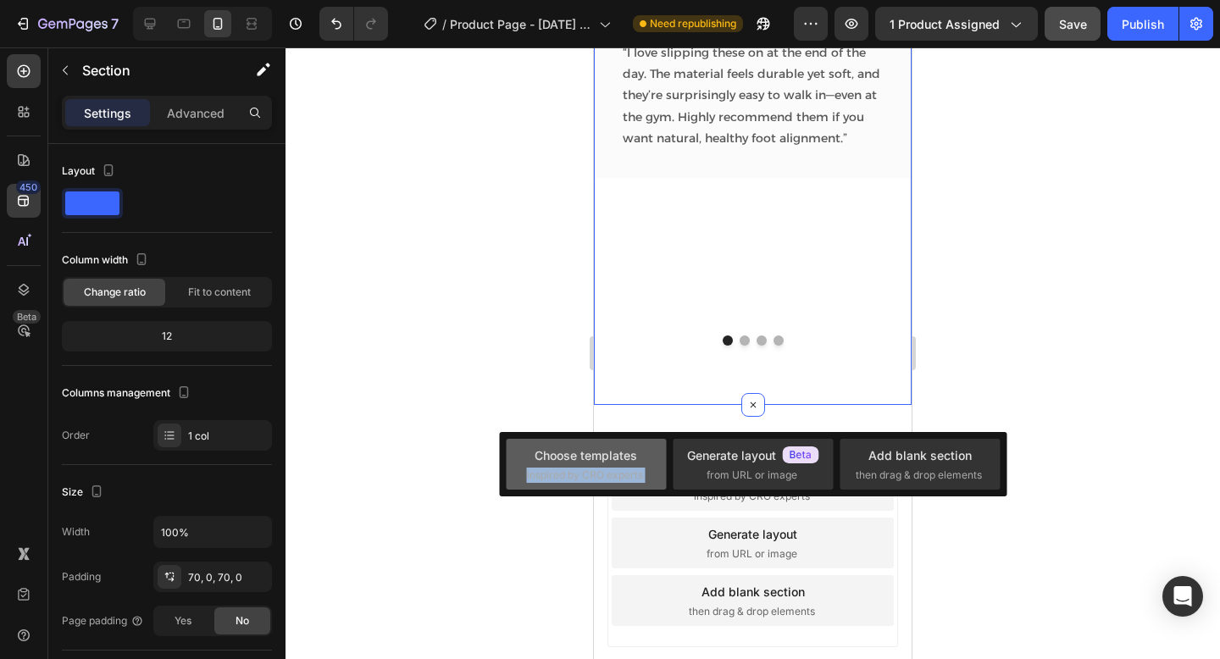
click at [613, 475] on span "inspired by CRO experts" at bounding box center [585, 475] width 116 height 15
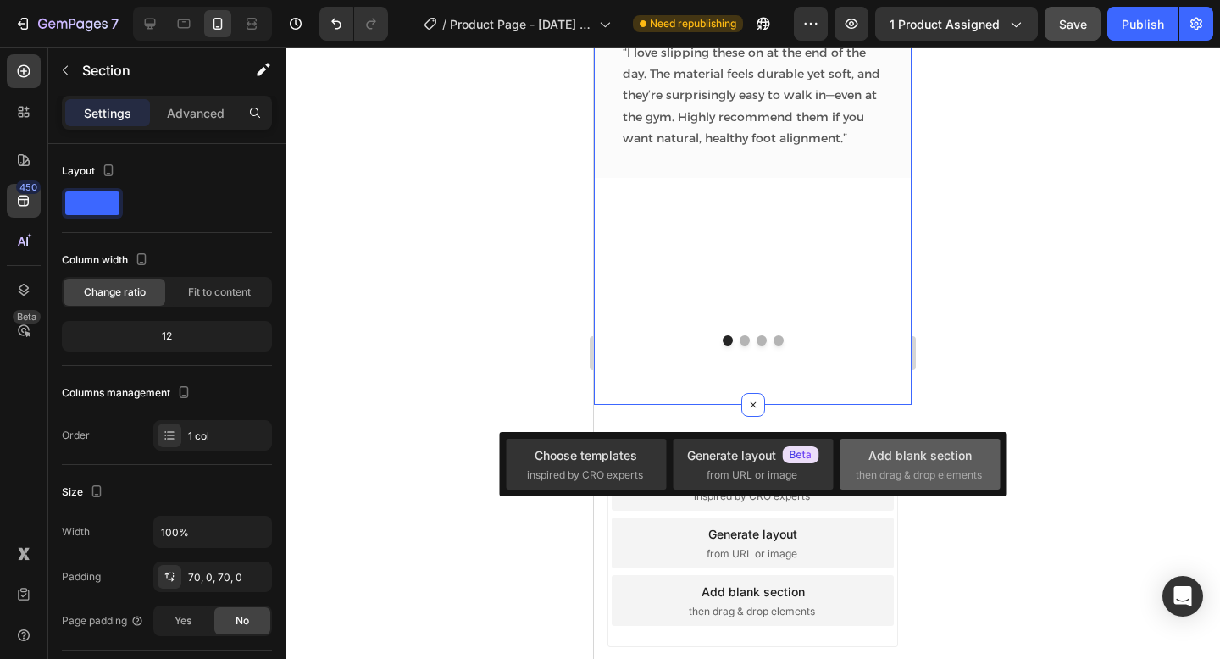
click at [900, 477] on span "then drag & drop elements" at bounding box center [918, 475] width 126 height 15
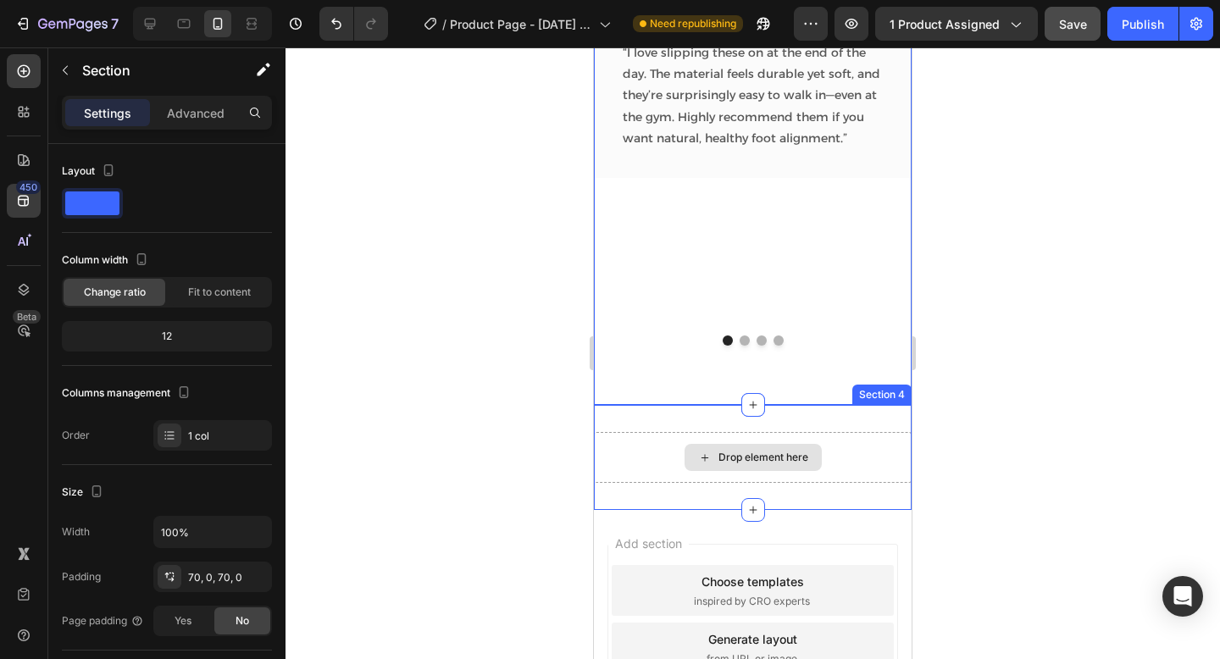
click at [734, 464] on div "Drop element here" at bounding box center [752, 457] width 137 height 27
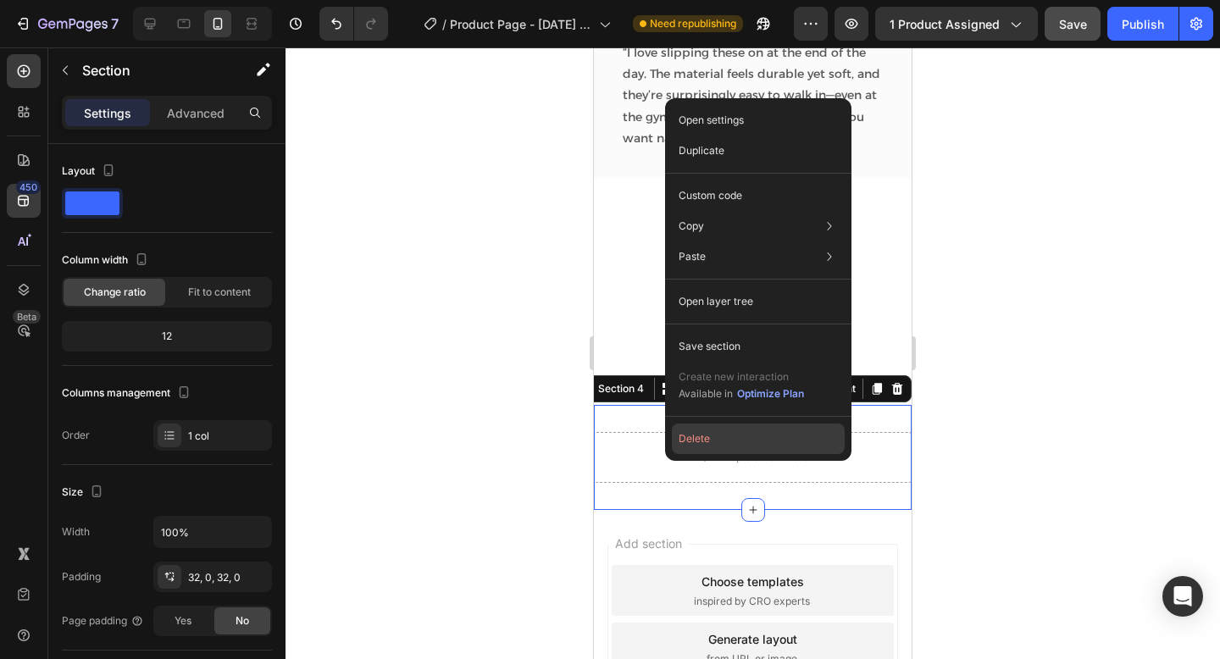
click at [739, 429] on button "Delete" at bounding box center [758, 438] width 173 height 30
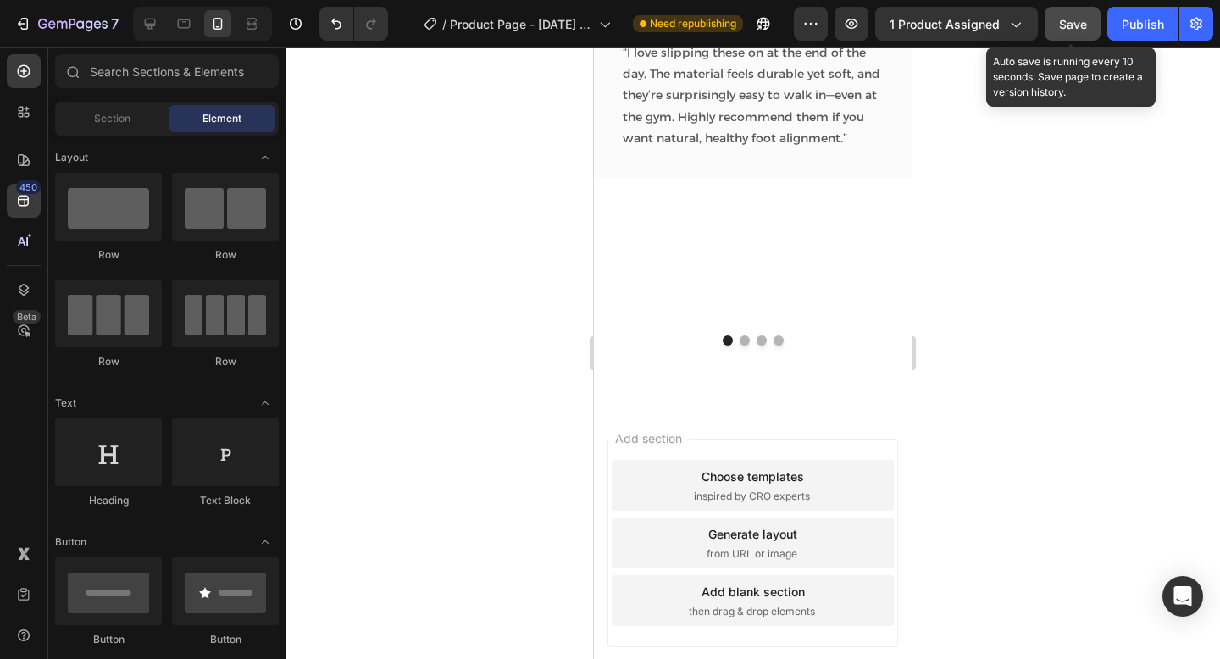
click at [1058, 19] on button "Save" at bounding box center [1072, 24] width 56 height 34
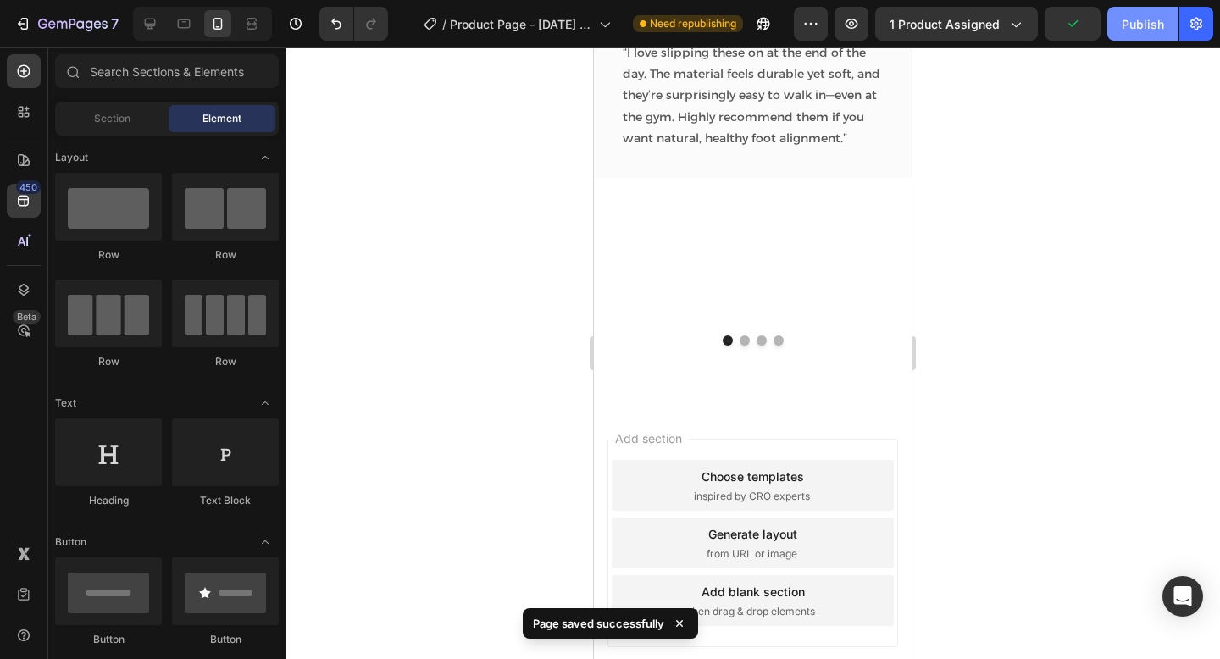
click at [1158, 19] on div "Publish" at bounding box center [1142, 24] width 42 height 18
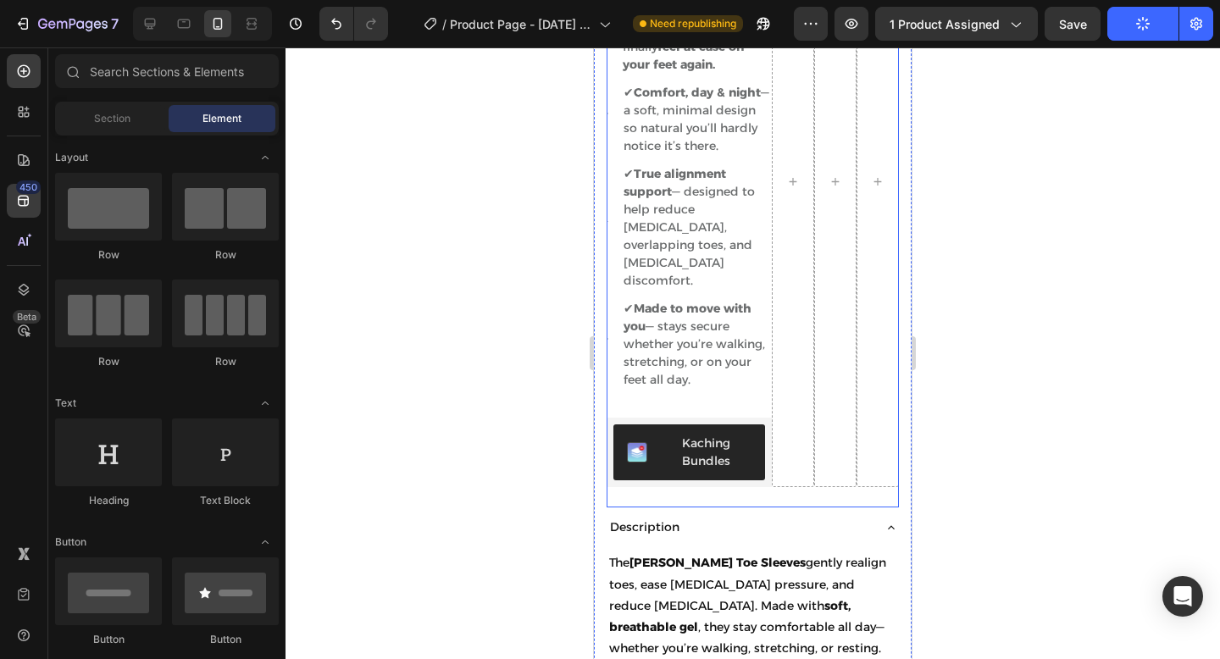
scroll to position [1565, 0]
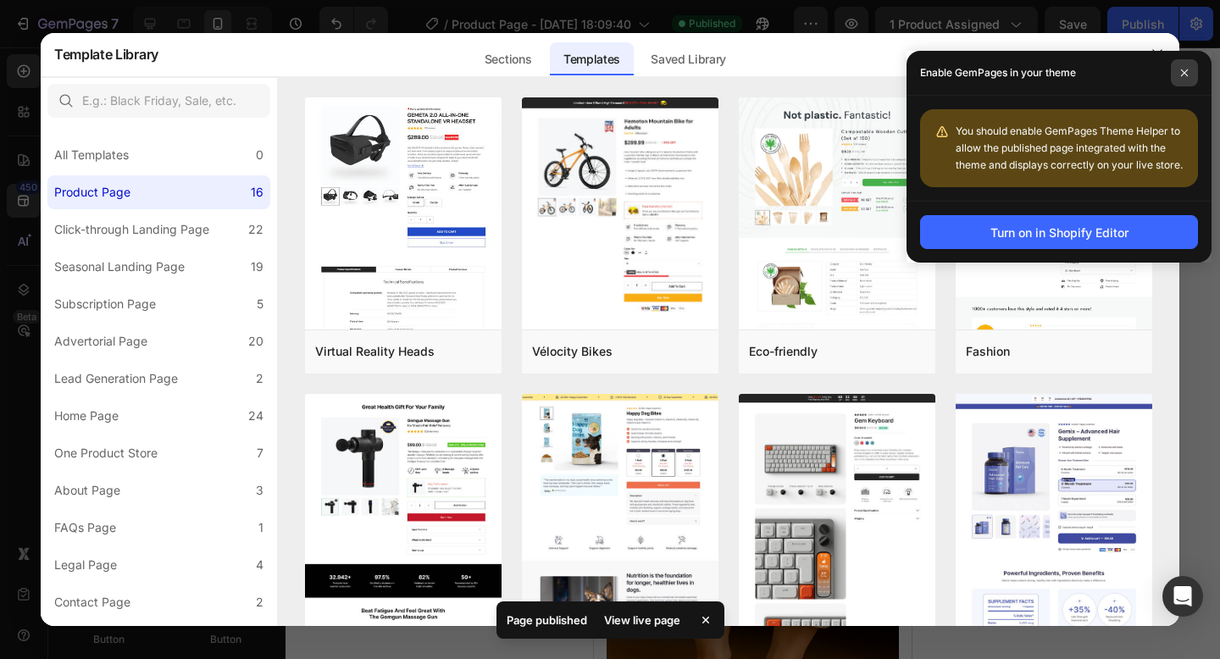
click at [1184, 74] on icon at bounding box center [1184, 72] width 7 height 7
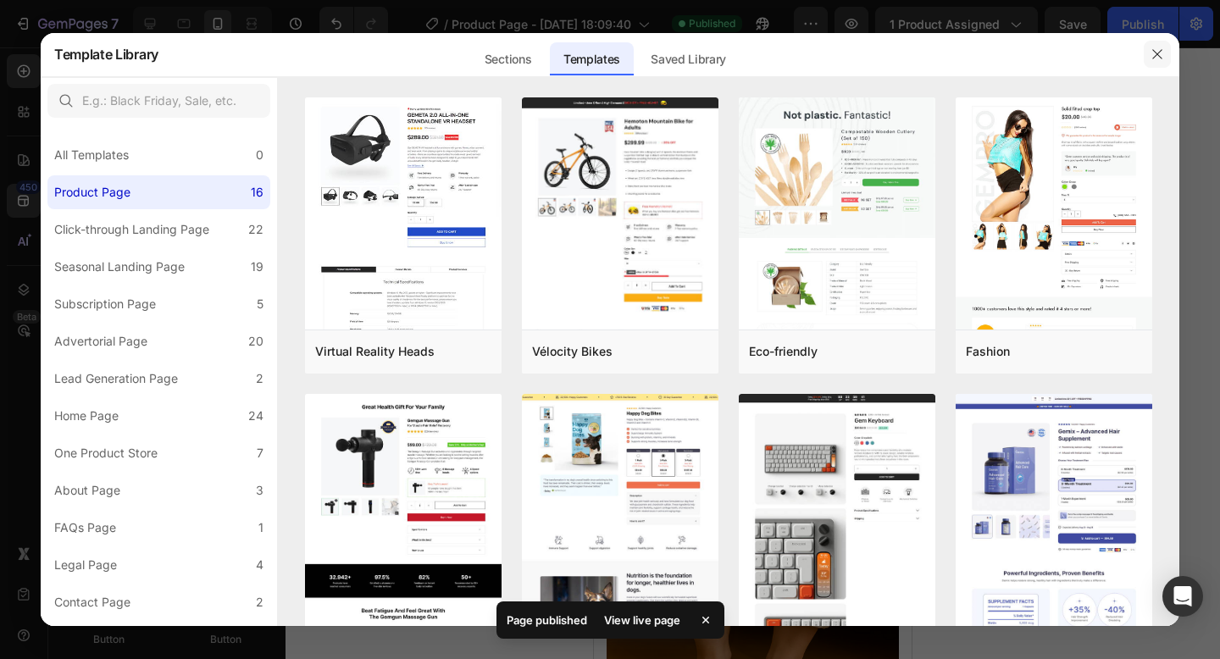
click at [1163, 60] on icon "button" at bounding box center [1157, 54] width 14 height 14
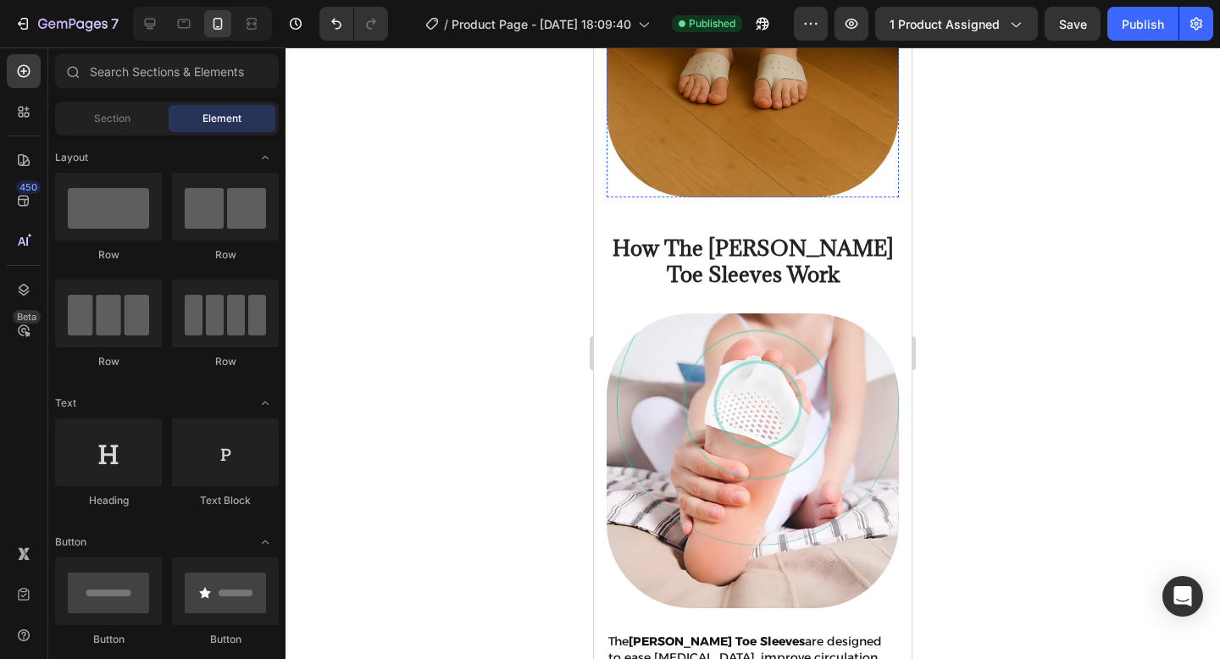
scroll to position [2286, 0]
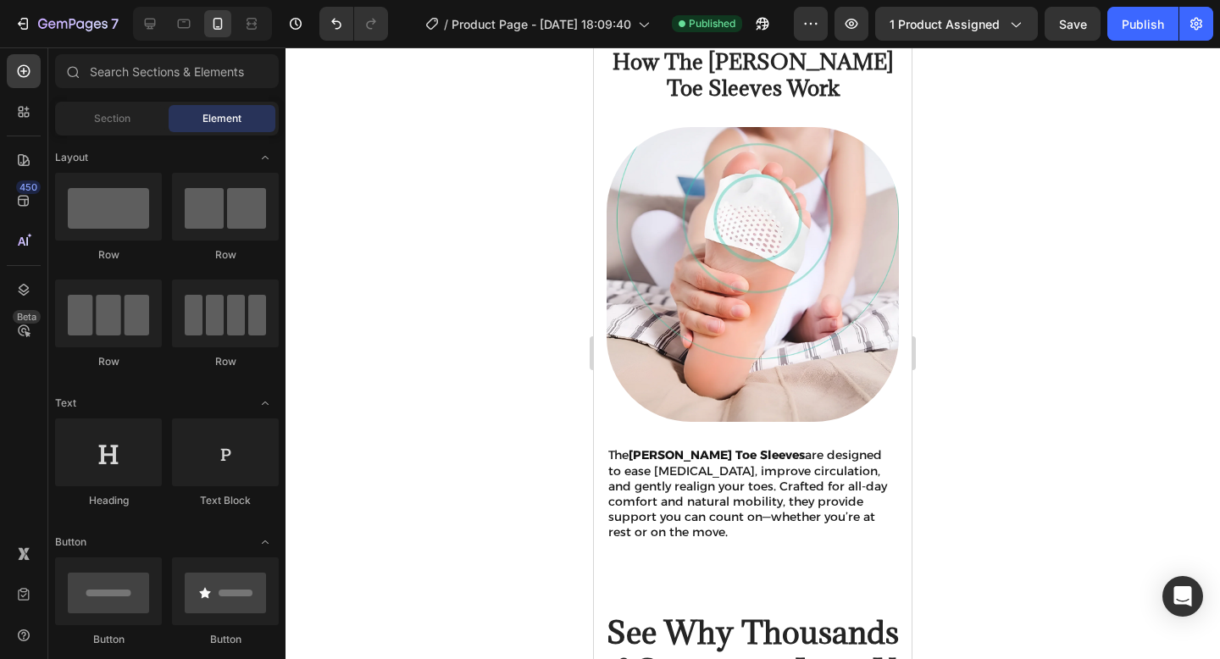
click at [158, 47] on div "7 / Product Page - Aug 27, 18:09:40 Published Preview 1 product assigned Save P…" at bounding box center [610, 24] width 1220 height 48
click at [152, 30] on icon at bounding box center [149, 23] width 17 height 17
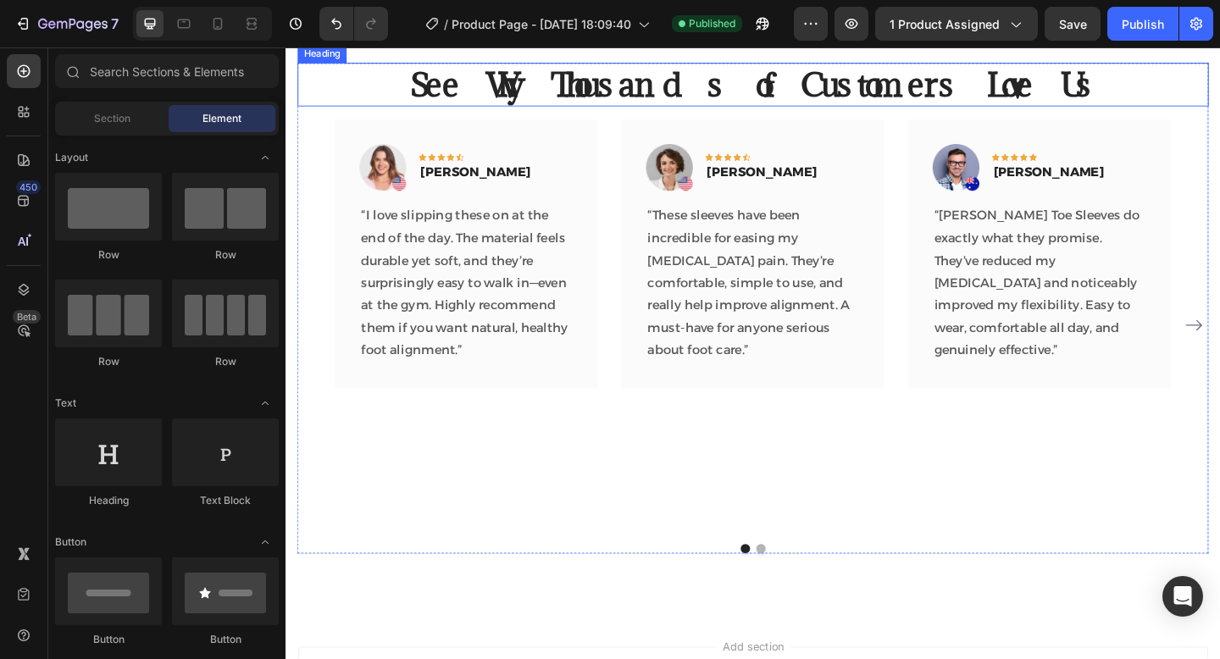
scroll to position [2736, 0]
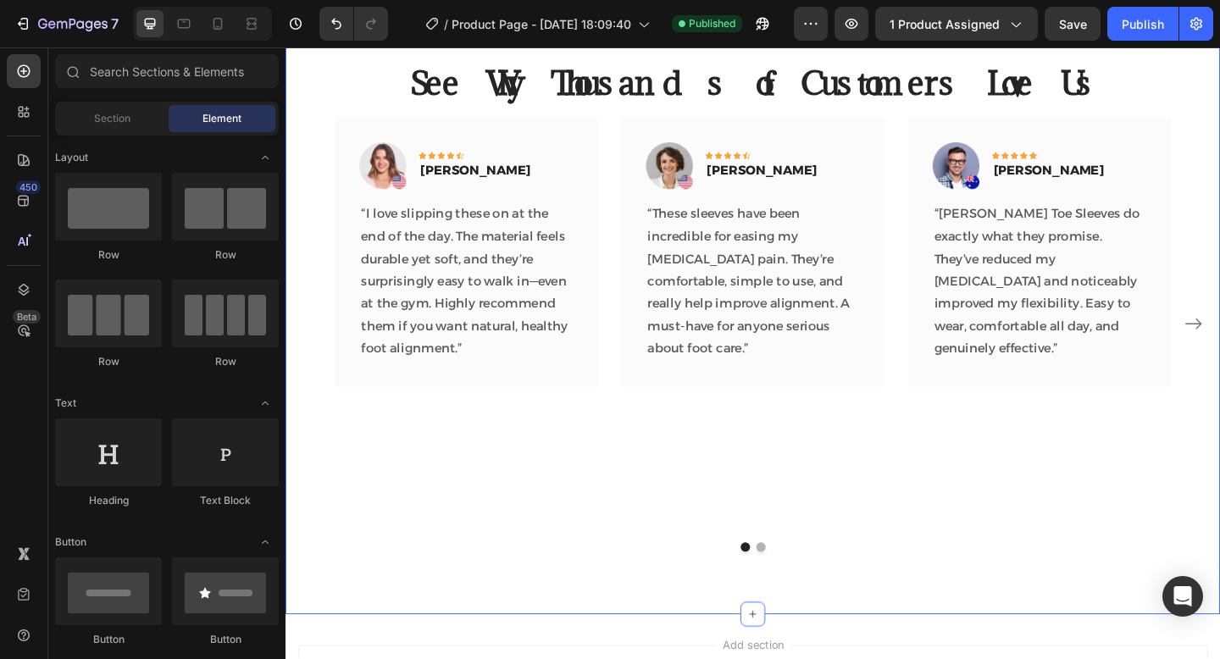
click at [801, 594] on button "Dot" at bounding box center [802, 591] width 10 height 10
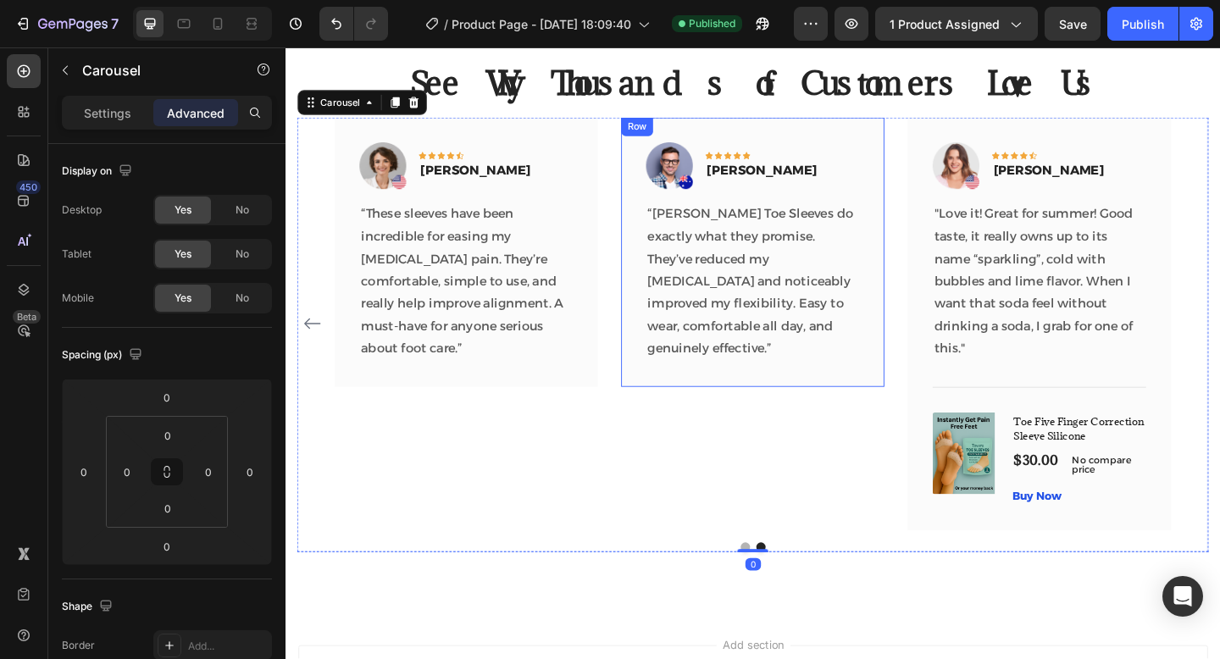
click at [1006, 257] on p ""Love it! Great for summer! Good taste, it really owns up to its name “sparklin…" at bounding box center [1105, 302] width 229 height 171
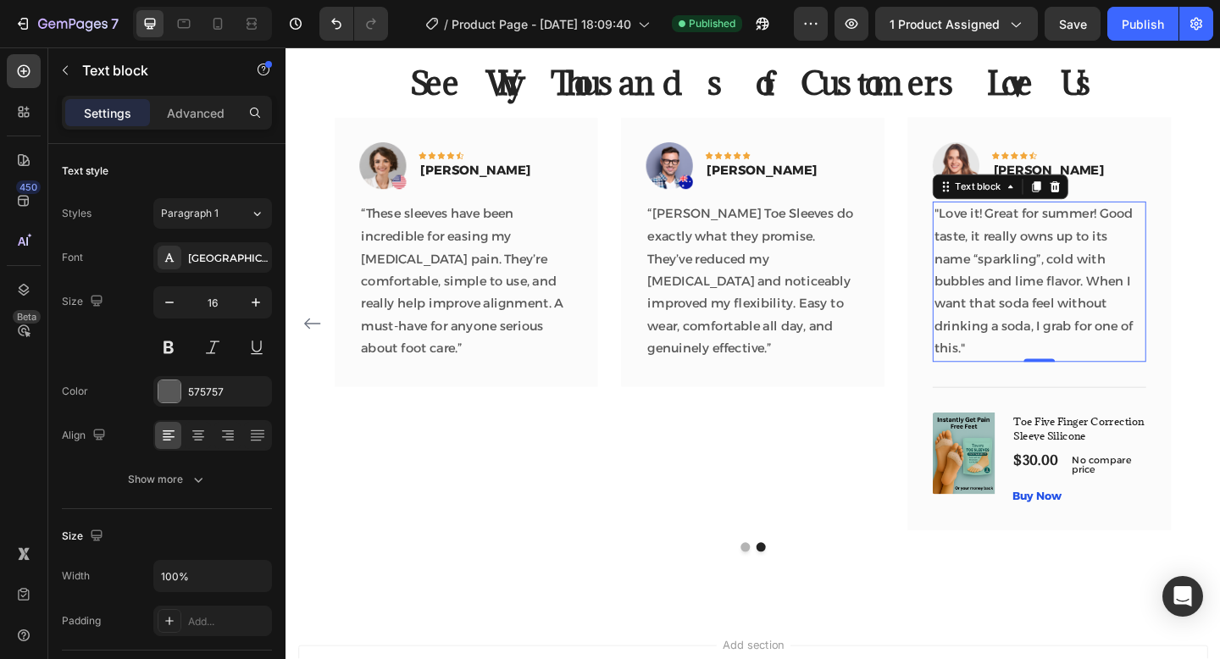
click at [1207, 148] on div "Image Icon Icon Icon Icon Icon Row Rita Carroll Text block Row "Love it! Great …" at bounding box center [1105, 348] width 286 height 449
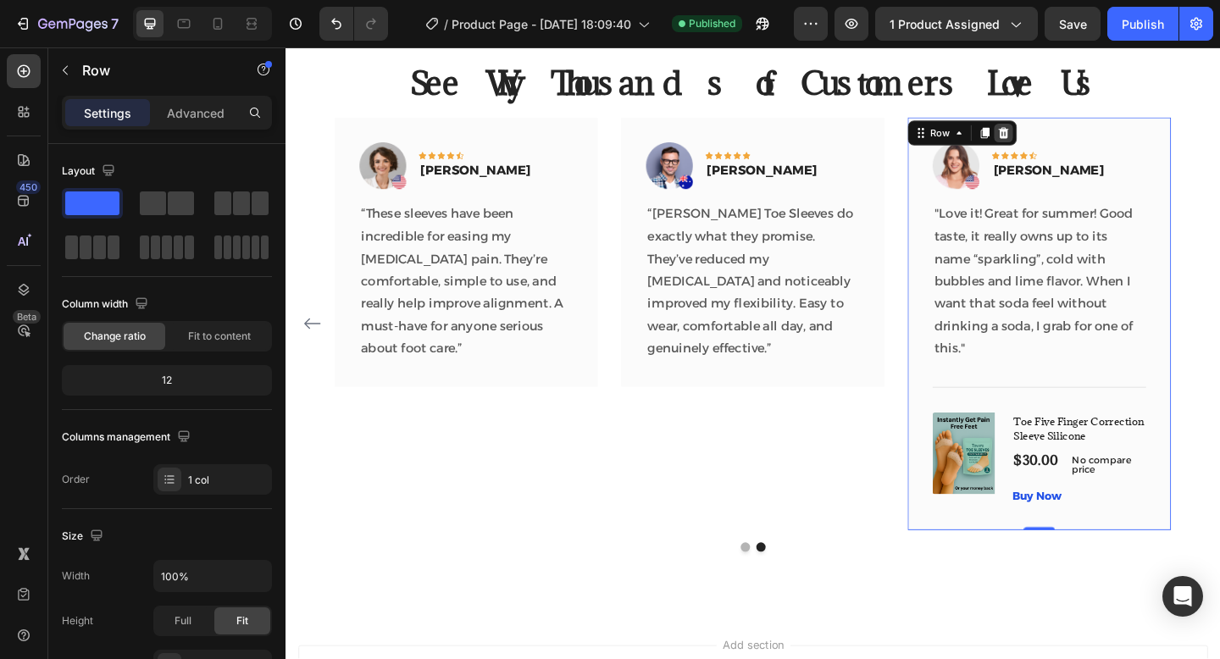
click at [1061, 144] on icon at bounding box center [1066, 141] width 11 height 12
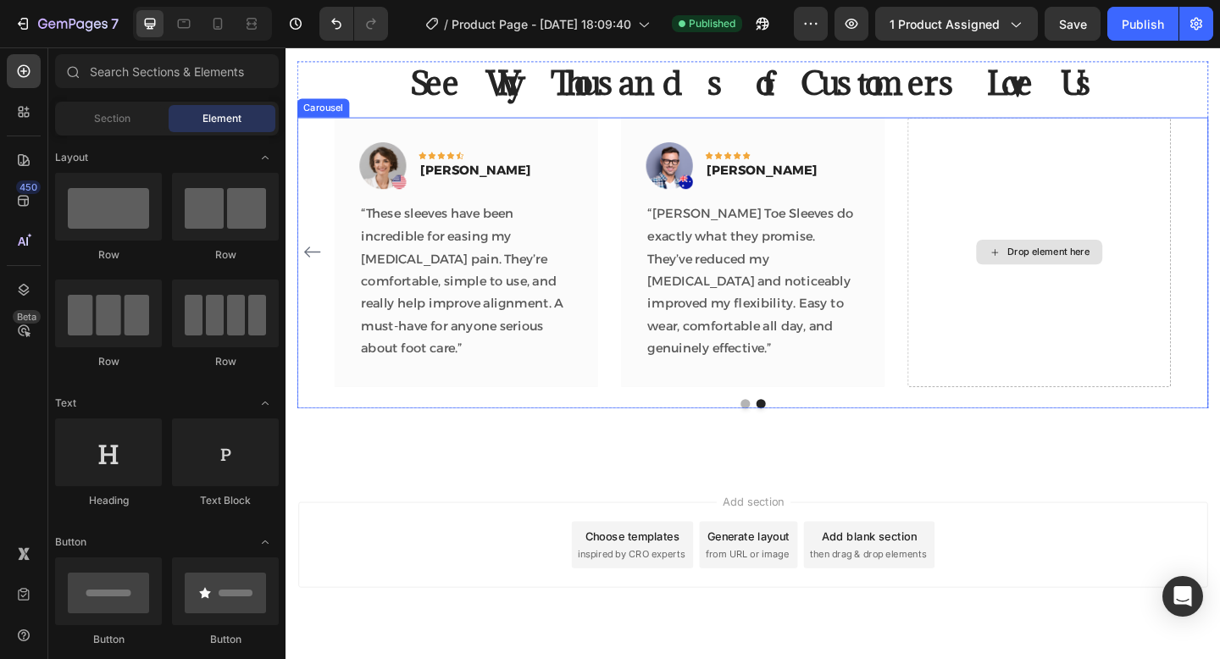
click at [1064, 208] on div "Drop element here" at bounding box center [1105, 270] width 286 height 293
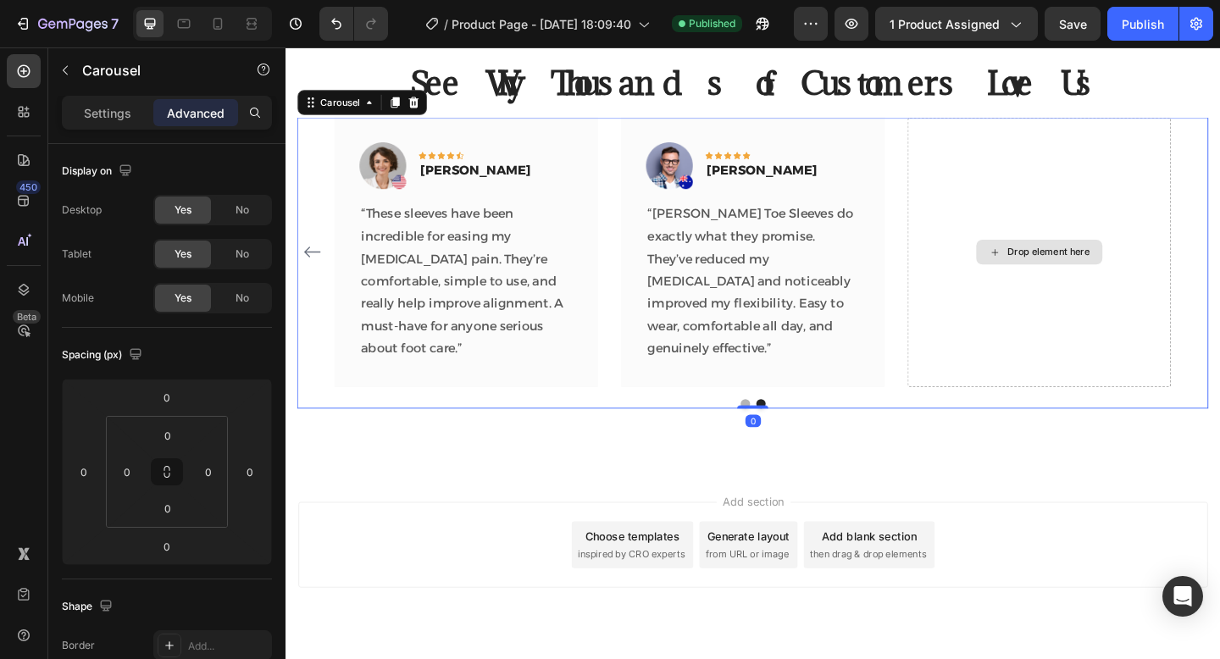
click at [1086, 166] on div "Drop element here" at bounding box center [1105, 270] width 286 height 293
click at [1208, 262] on div "Drop element here" at bounding box center [1105, 270] width 286 height 293
click at [1125, 210] on div "Image Icon Icon Icon Icon Icon Row Rita Carroll Text block Row “I love slipping…" at bounding box center [794, 270] width 910 height 293
click at [1074, 324] on div "Drop element here" at bounding box center [1105, 270] width 286 height 293
click at [782, 434] on button "Dot" at bounding box center [785, 435] width 10 height 10
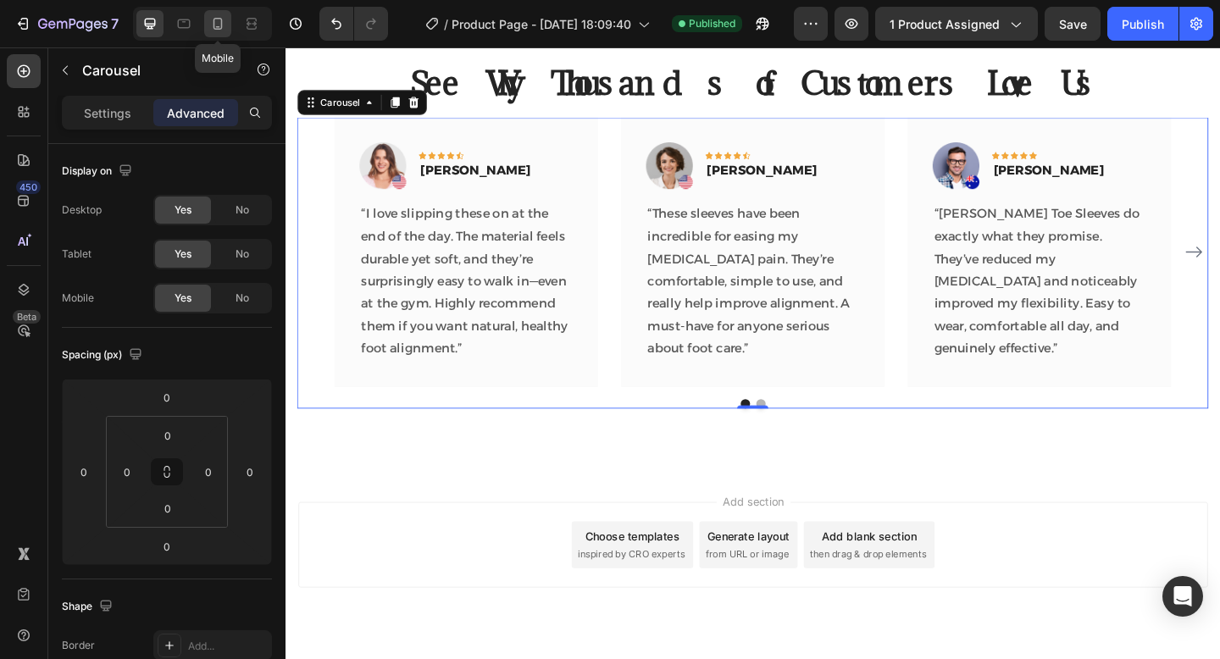
click at [224, 36] on div at bounding box center [217, 23] width 27 height 27
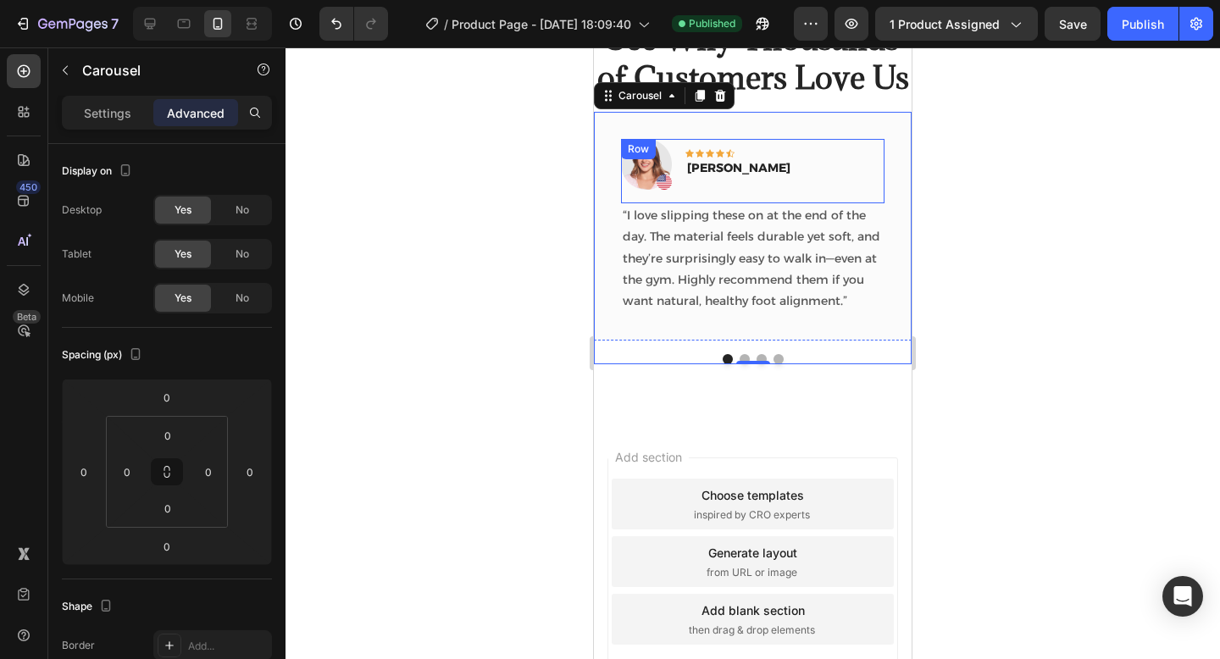
scroll to position [2865, 0]
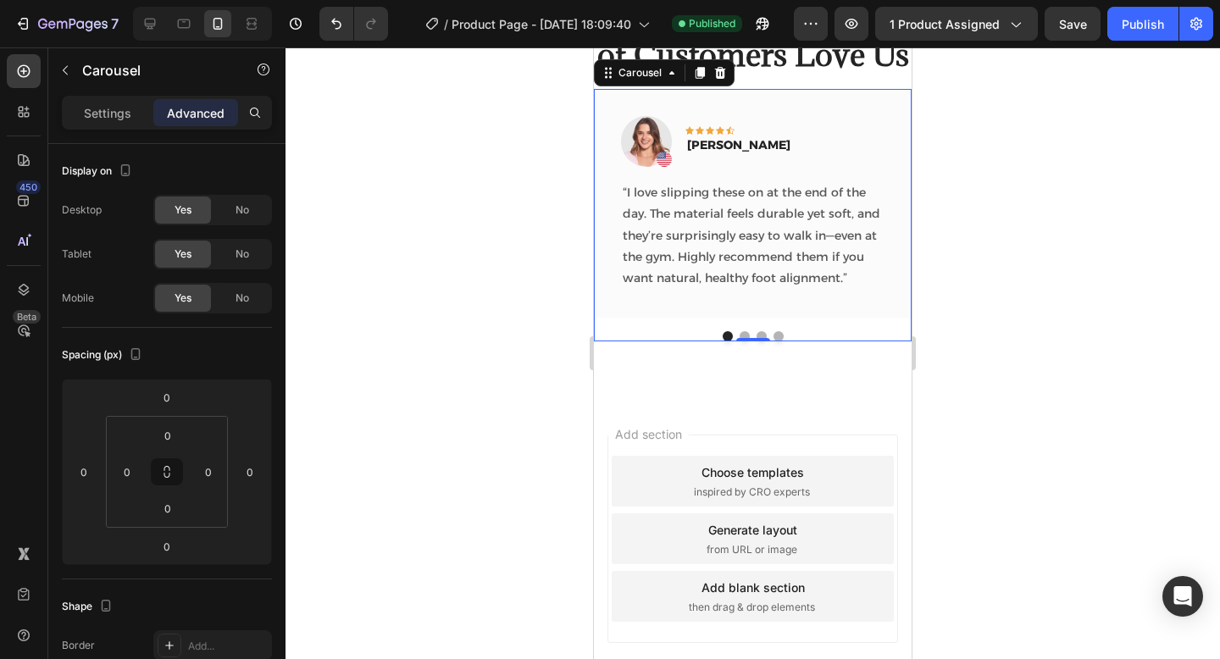
click at [775, 335] on button "Dot" at bounding box center [778, 336] width 10 height 10
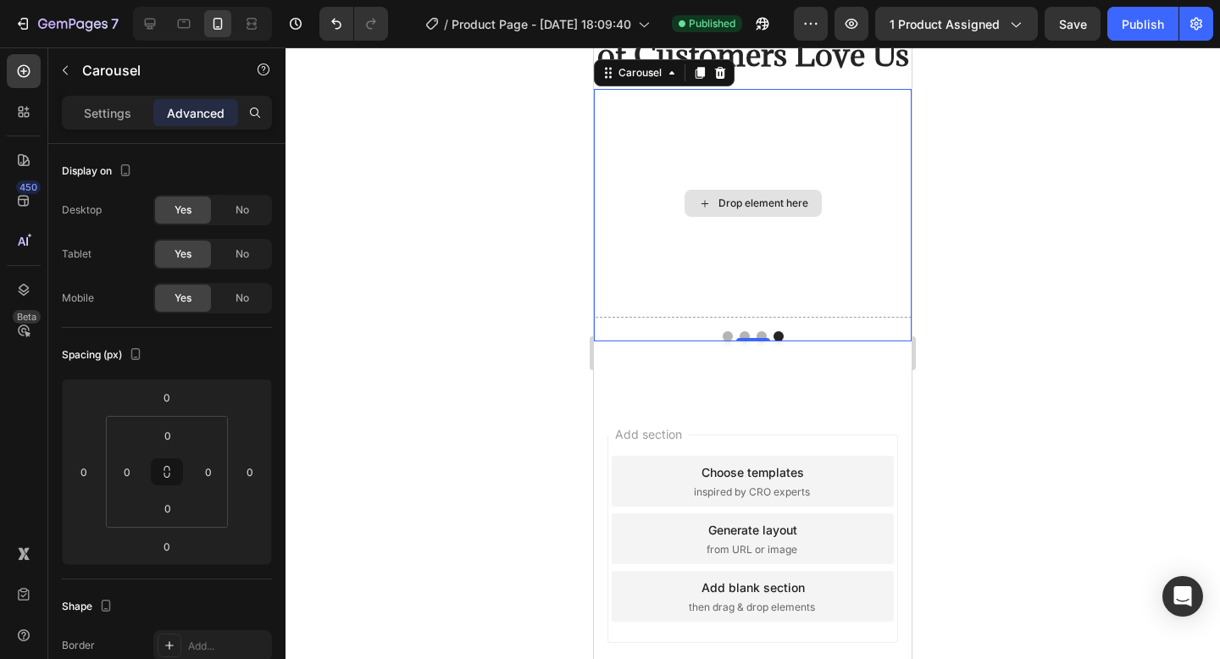
click at [784, 281] on div "Drop element here" at bounding box center [753, 203] width 318 height 229
click at [766, 334] on div at bounding box center [753, 336] width 318 height 10
click at [762, 334] on button "Dot" at bounding box center [761, 336] width 10 height 10
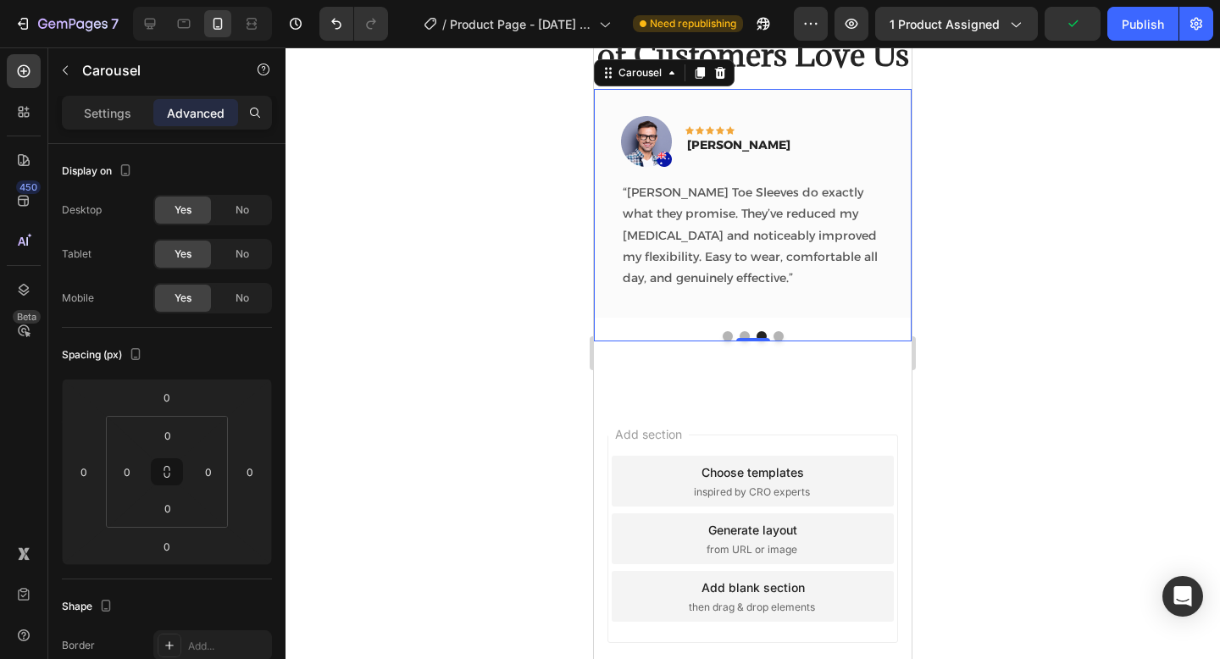
click at [780, 334] on button "Dot" at bounding box center [778, 336] width 10 height 10
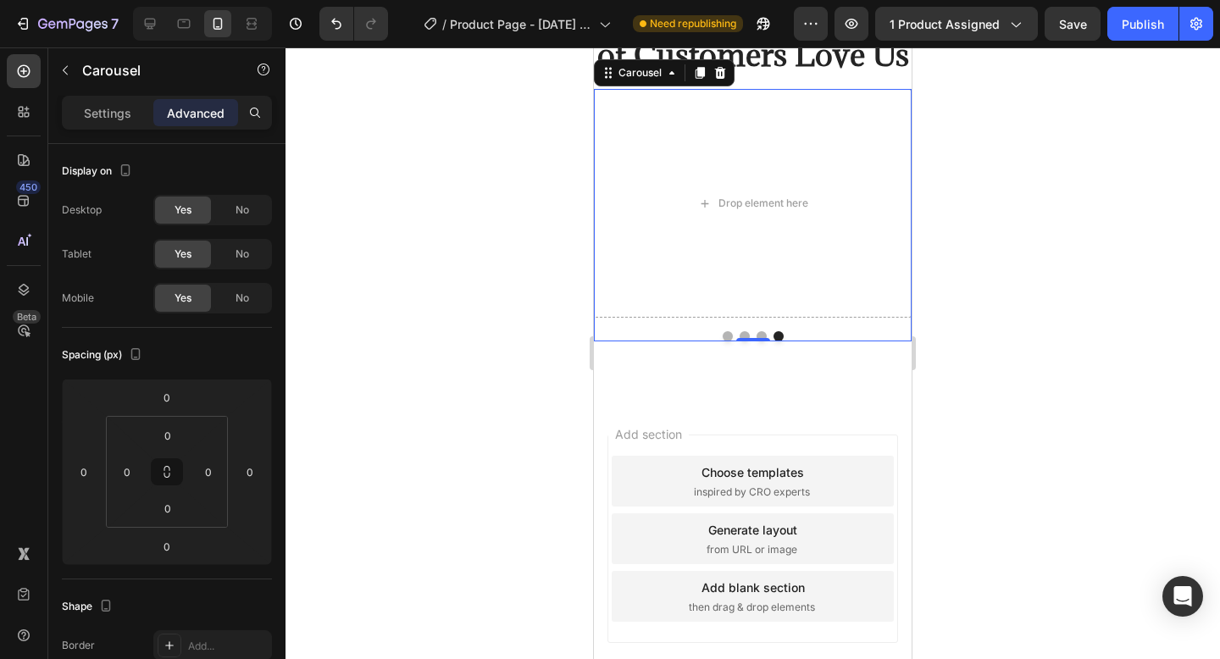
click at [729, 335] on button "Dot" at bounding box center [727, 336] width 10 height 10
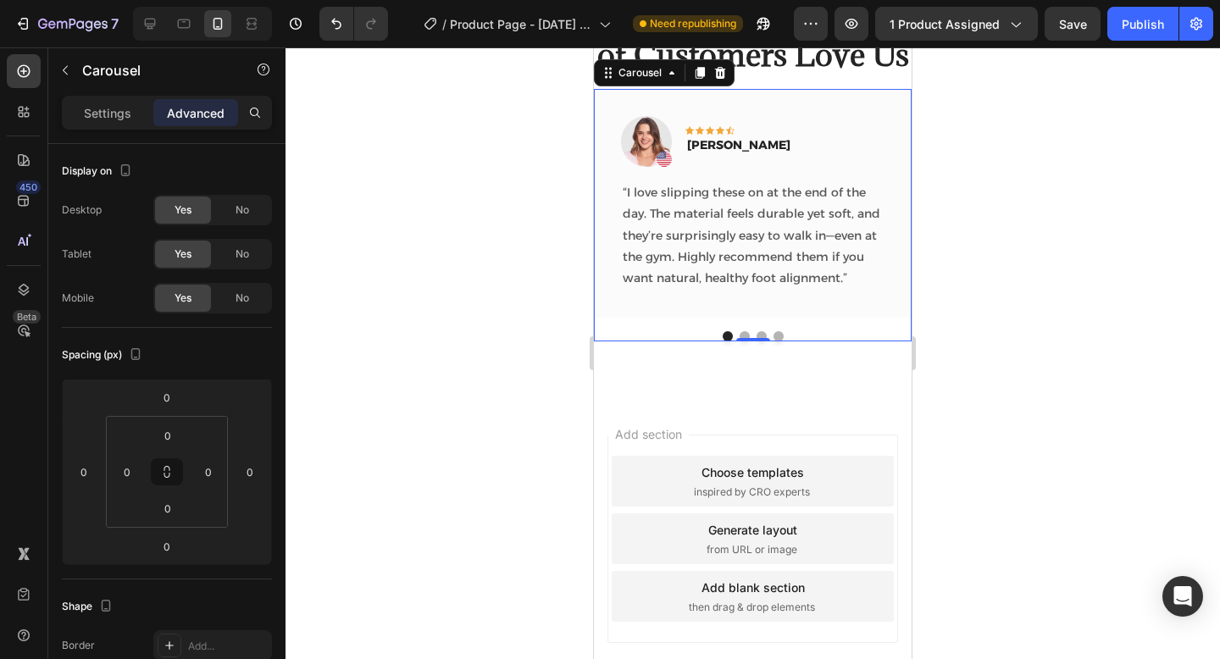
click at [1078, 22] on span "Save" at bounding box center [1073, 24] width 28 height 14
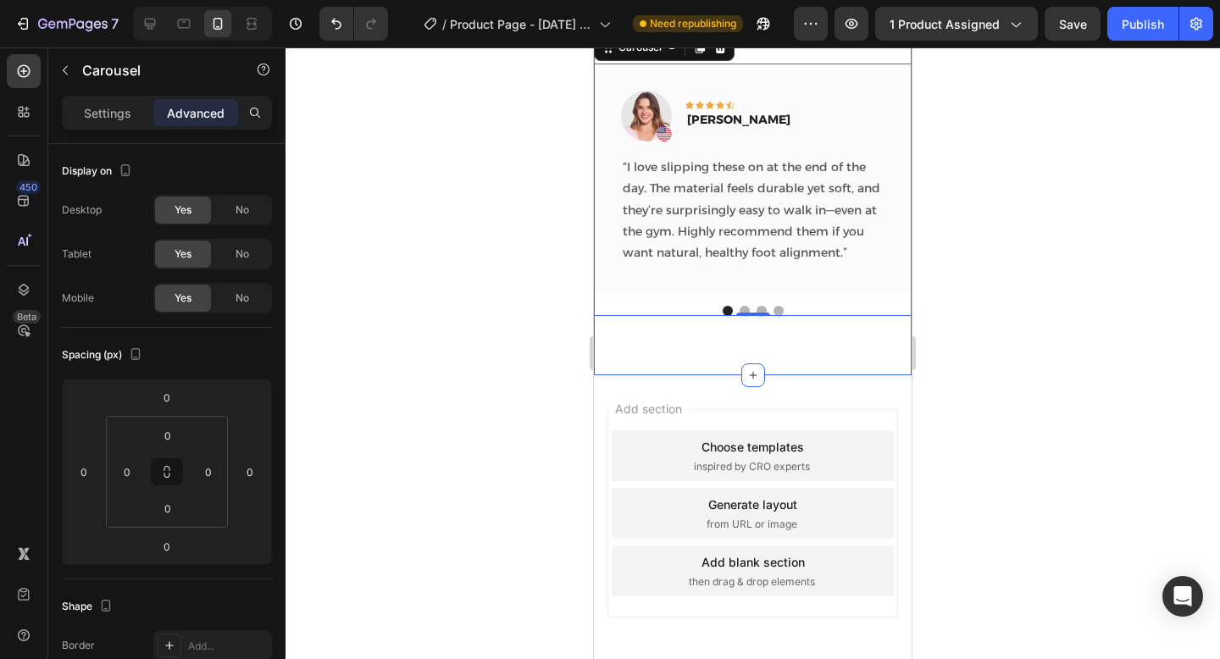
scroll to position [2893, 0]
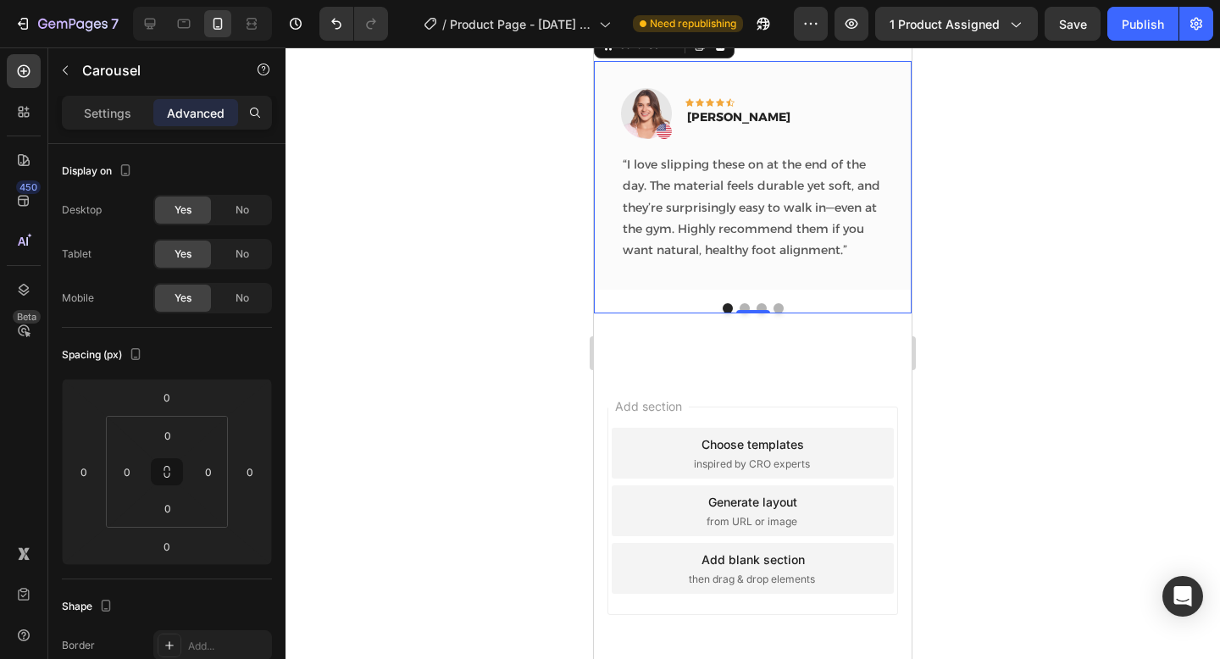
click at [751, 372] on icon at bounding box center [753, 373] width 14 height 14
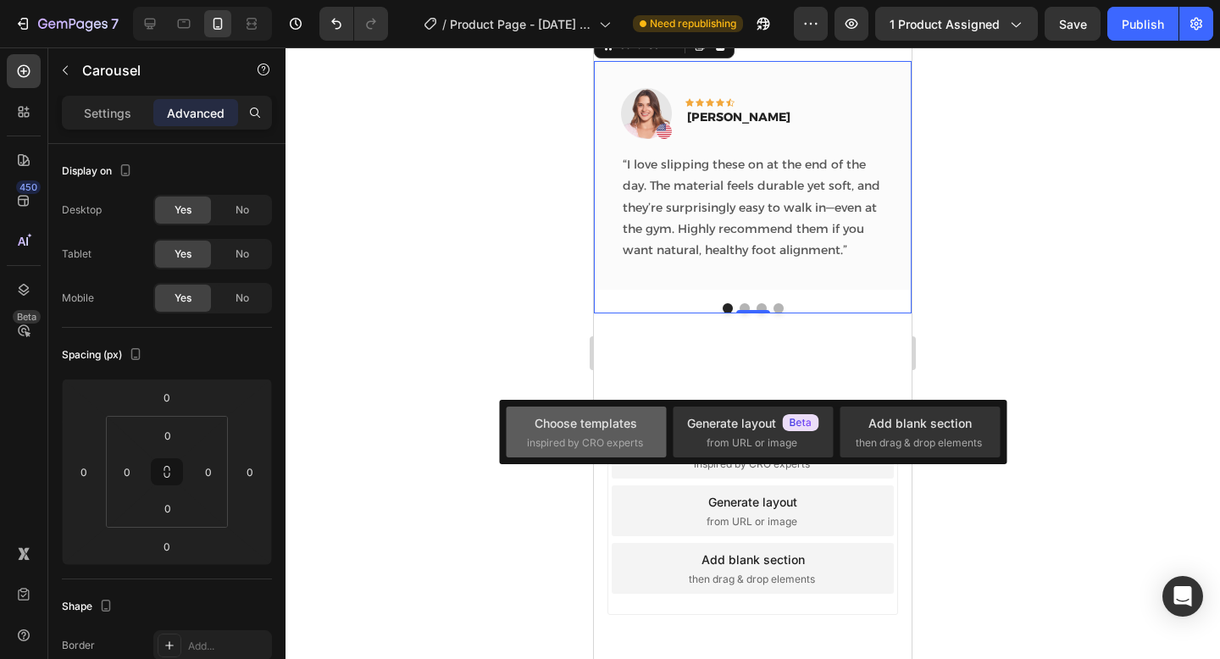
click at [633, 434] on div "Choose templates inspired by CRO experts" at bounding box center [586, 432] width 119 height 36
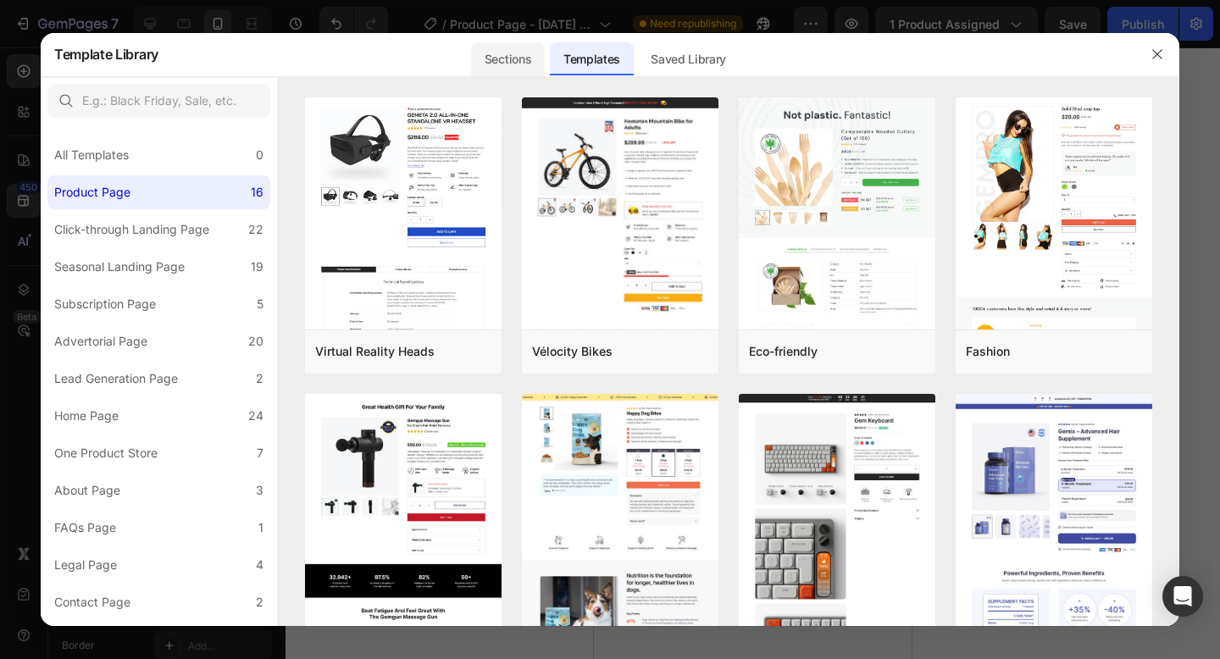
click at [526, 68] on div "Sections" at bounding box center [508, 59] width 74 height 34
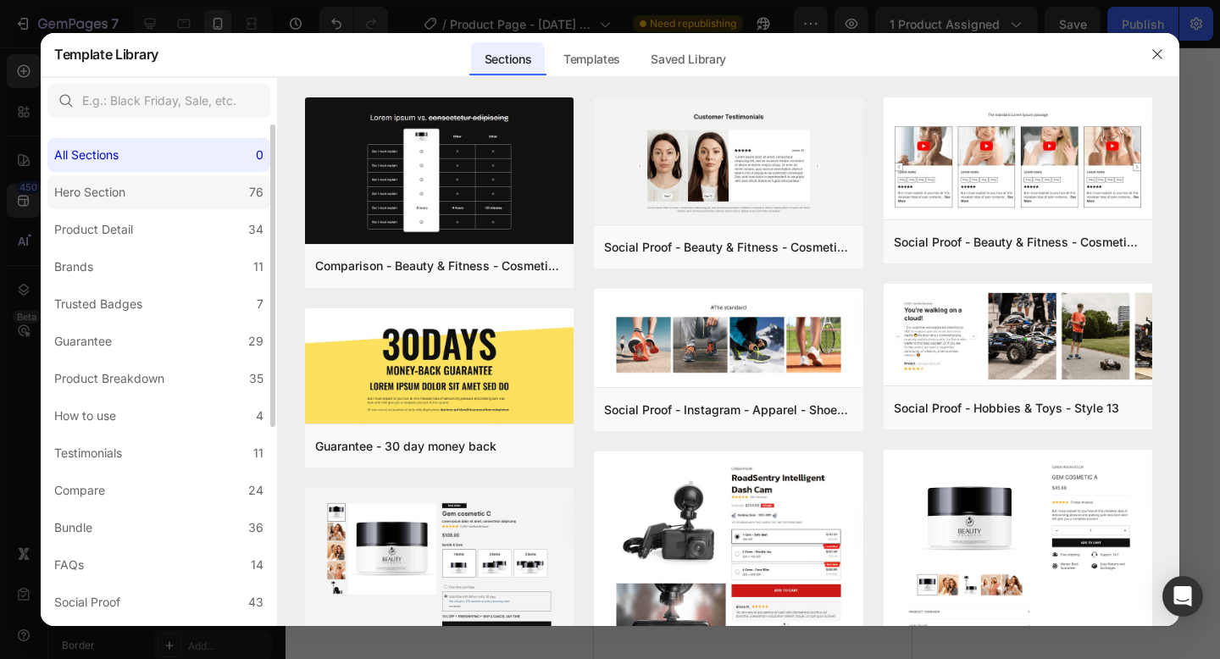
click at [183, 200] on label "Hero Section 76" at bounding box center [158, 192] width 223 height 34
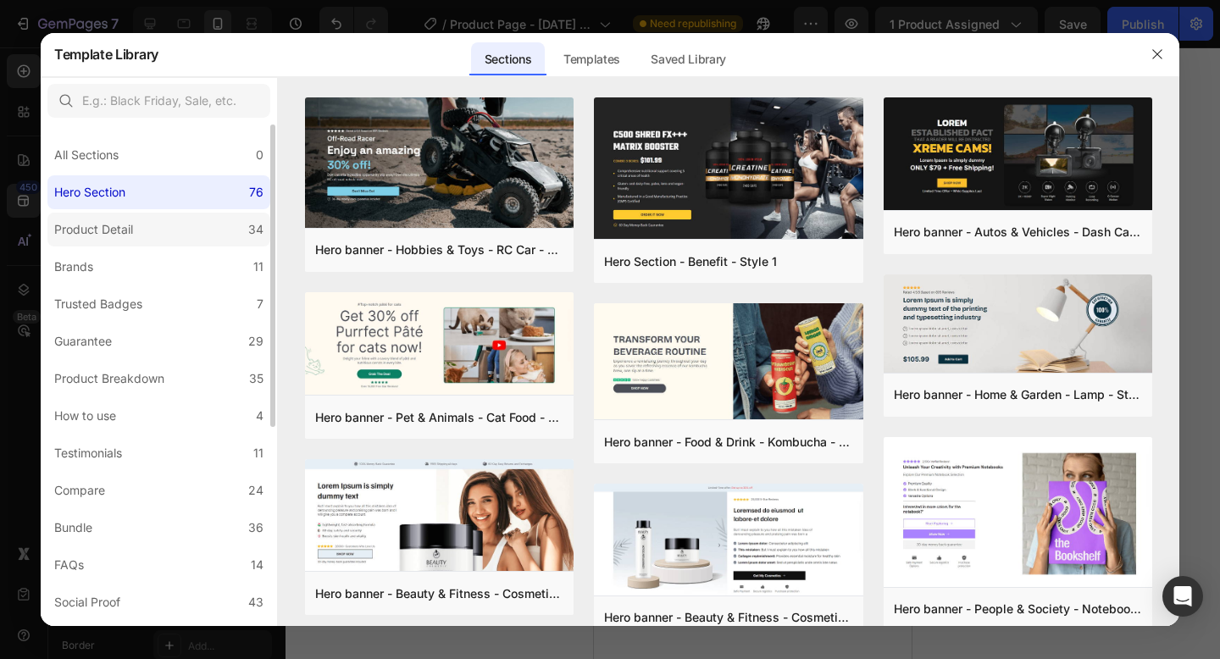
click at [182, 236] on label "Product Detail 34" at bounding box center [158, 230] width 223 height 34
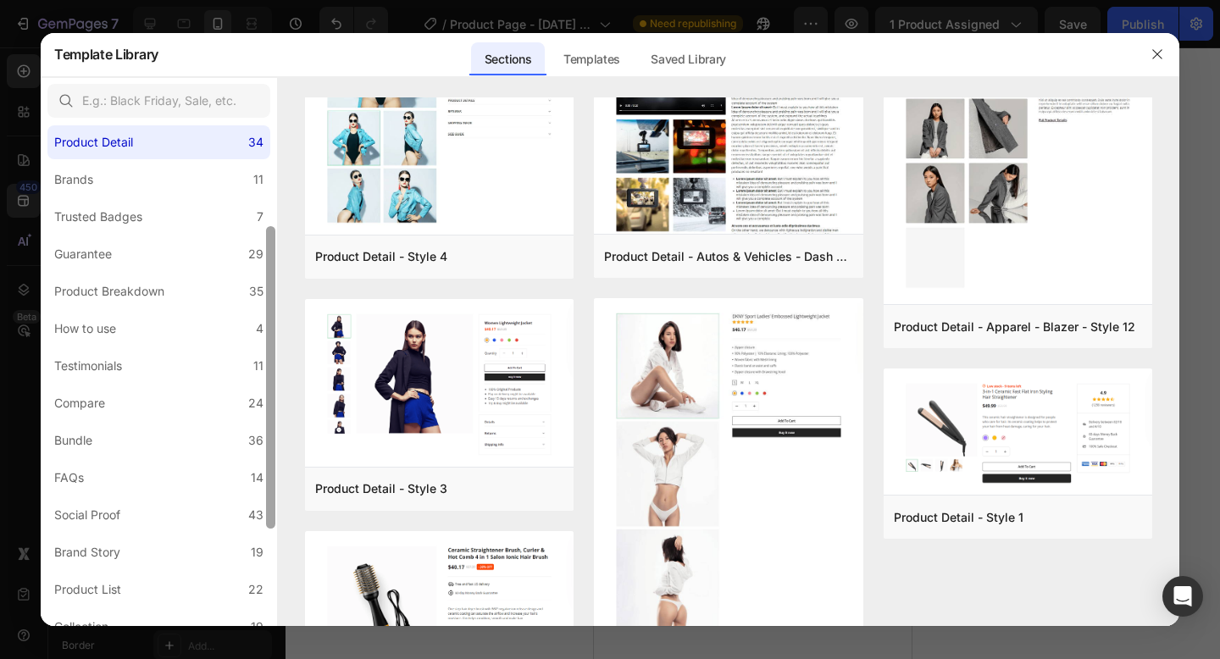
scroll to position [124, 0]
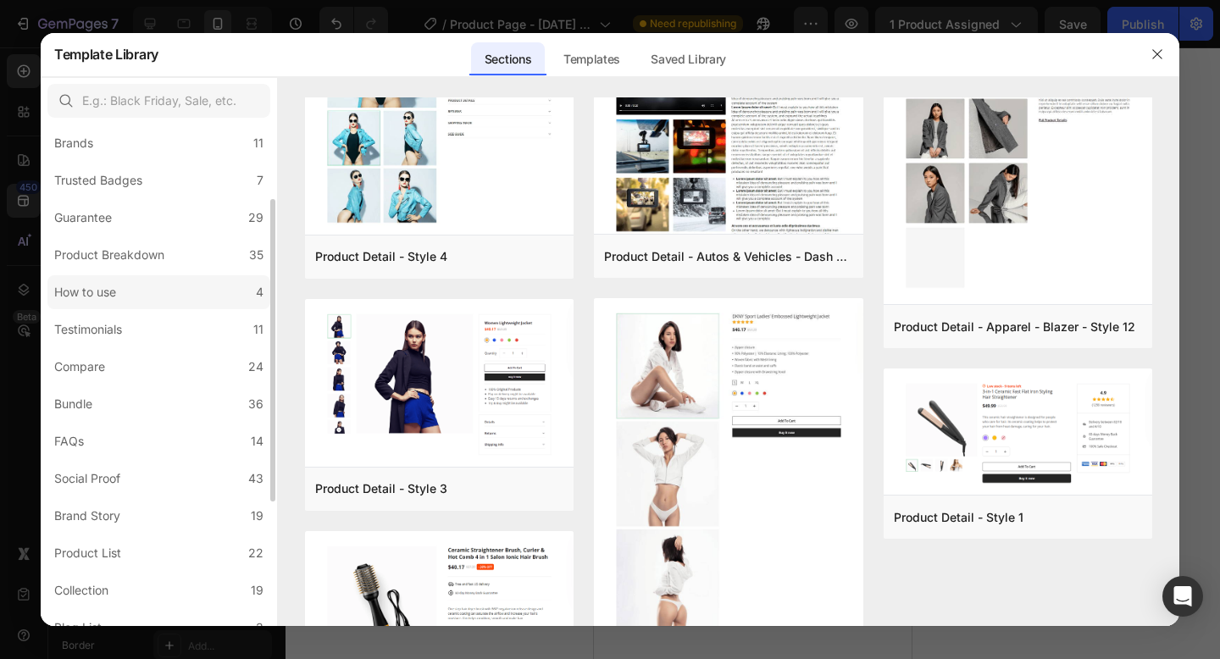
click at [172, 283] on label "How to use 4" at bounding box center [158, 292] width 223 height 34
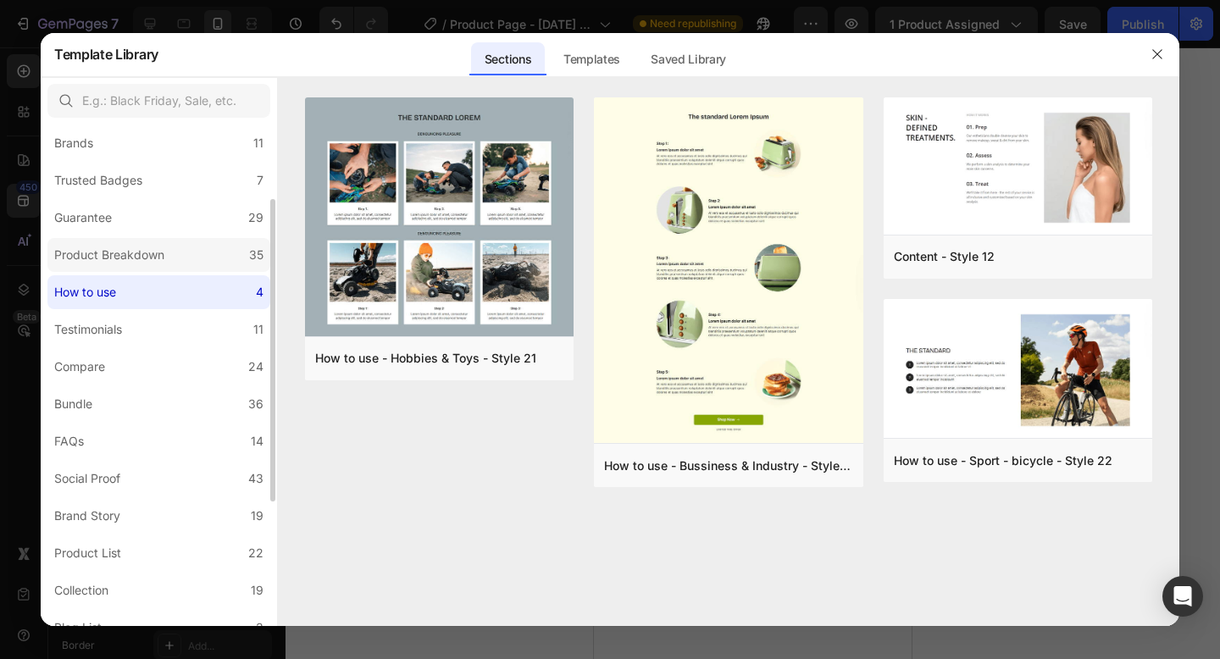
click at [181, 264] on label "Product Breakdown 35" at bounding box center [158, 255] width 223 height 34
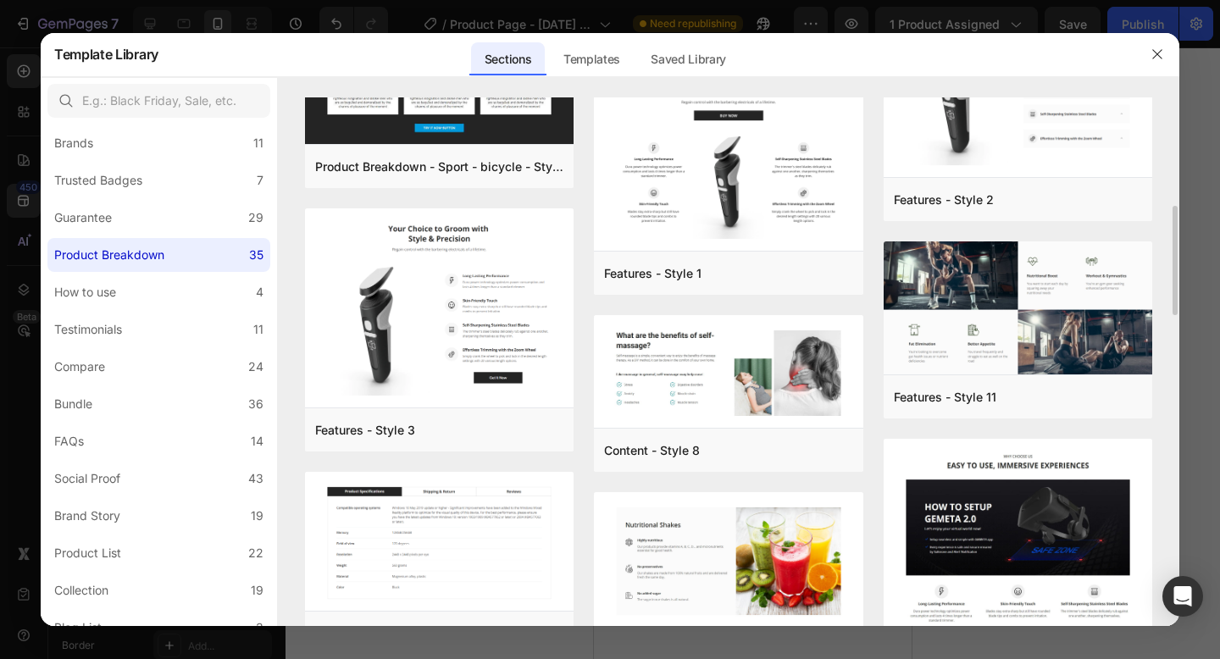
scroll to position [523, 0]
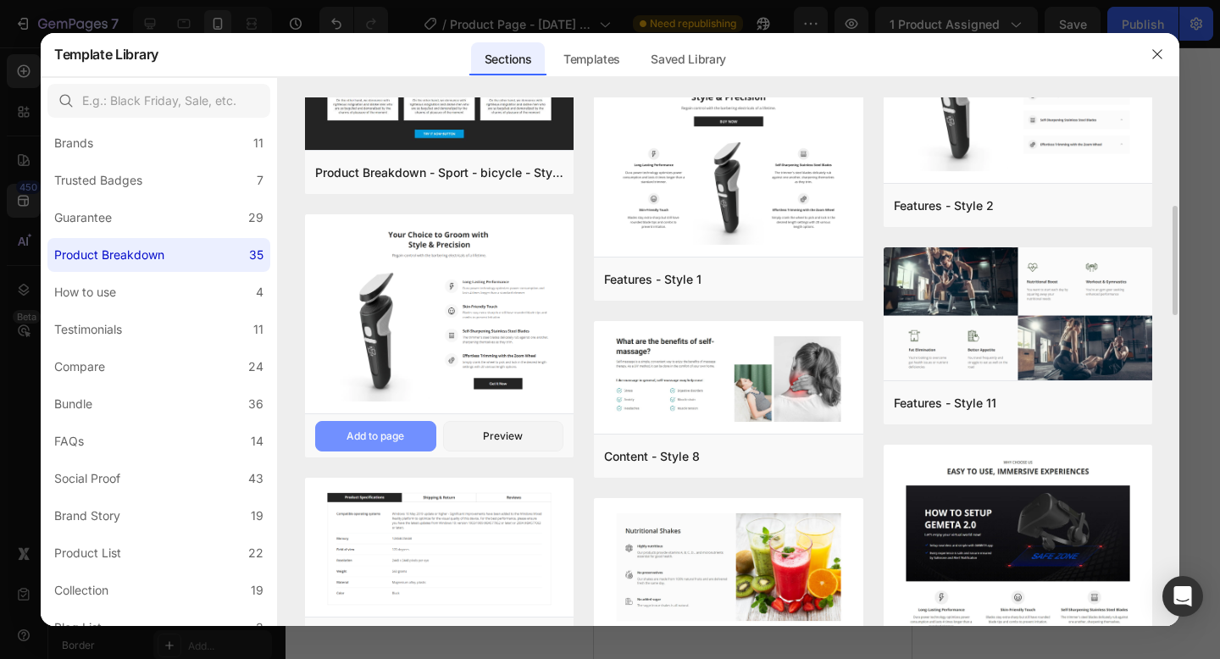
click at [406, 435] on button "Add to page" at bounding box center [375, 436] width 121 height 30
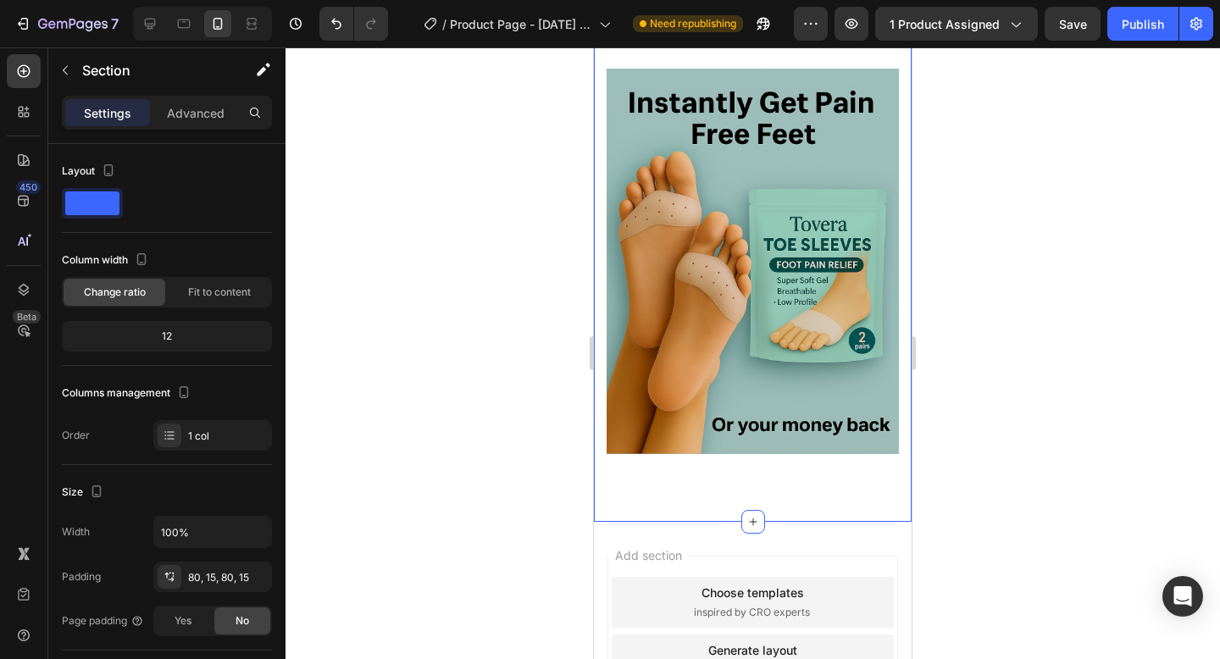
scroll to position [4213, 0]
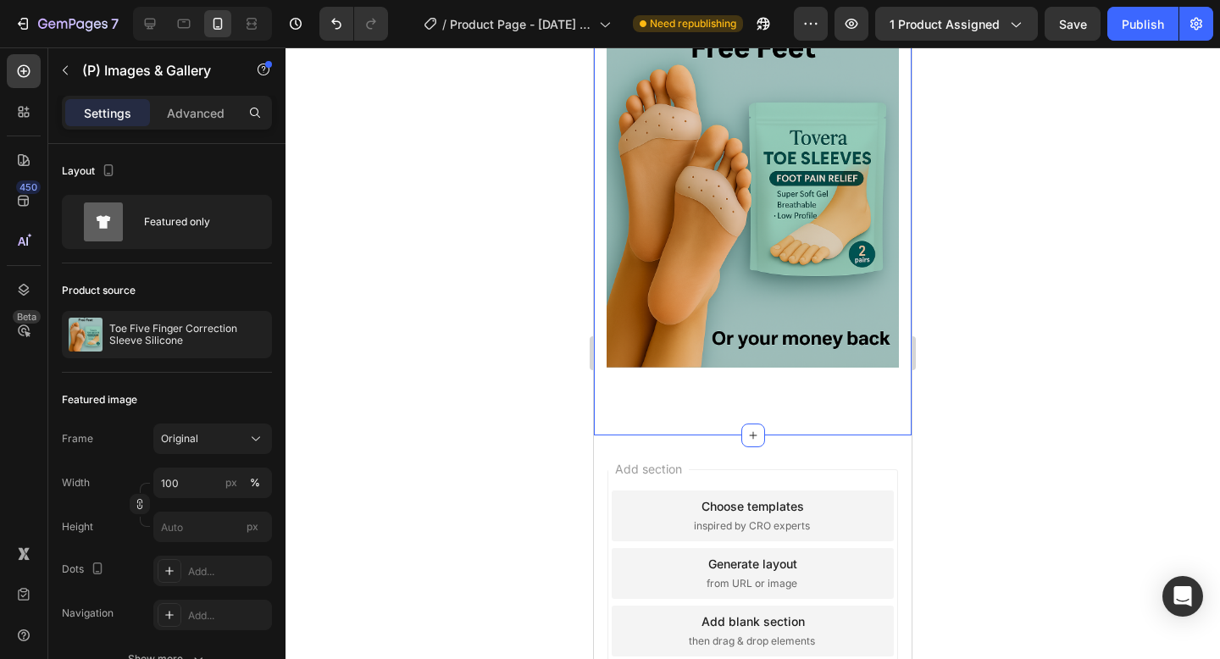
click at [700, 368] on img at bounding box center [752, 174] width 292 height 385
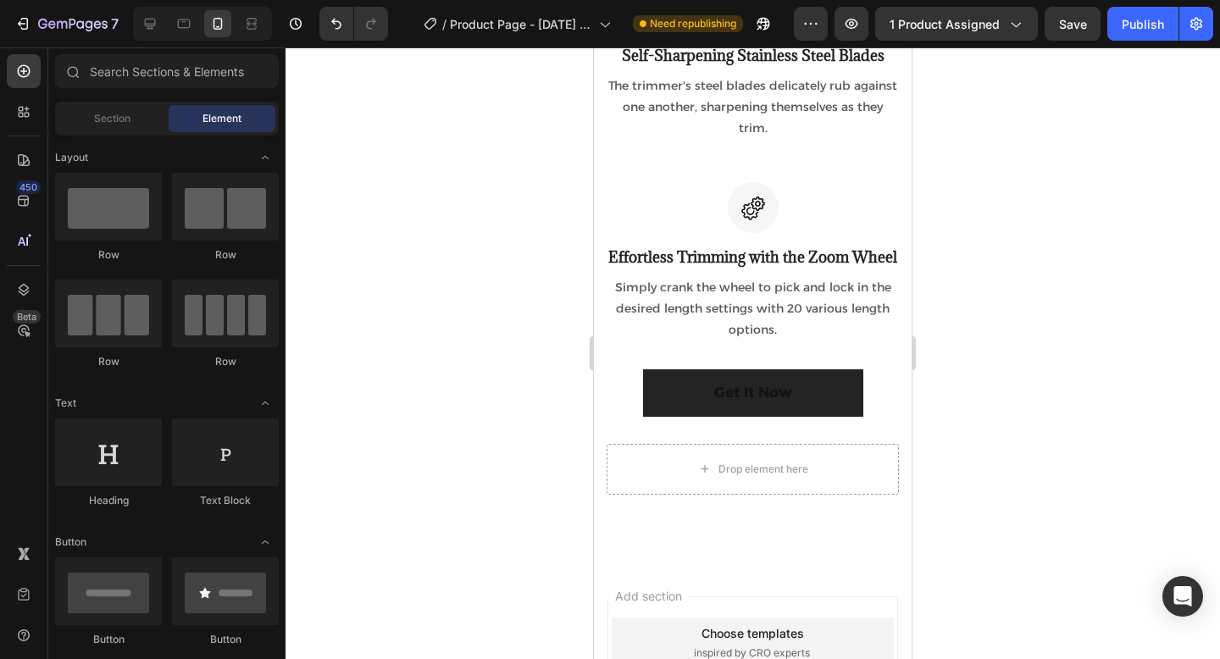
scroll to position [3972, 0]
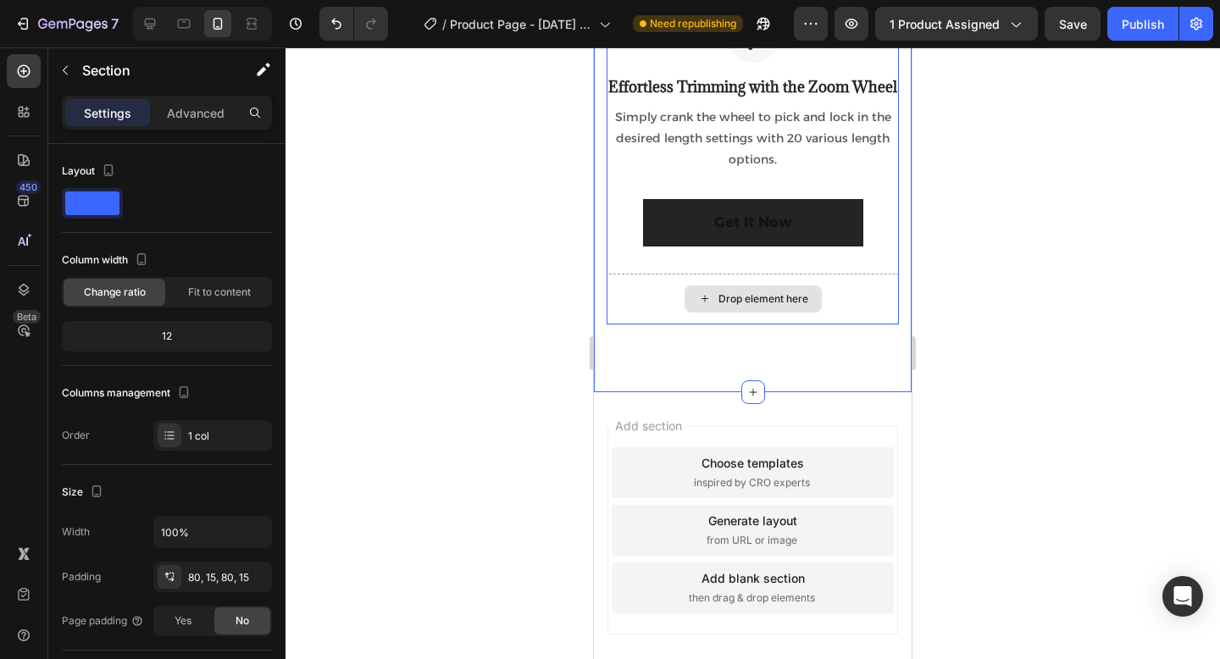
click at [818, 313] on div "Drop element here" at bounding box center [752, 298] width 137 height 27
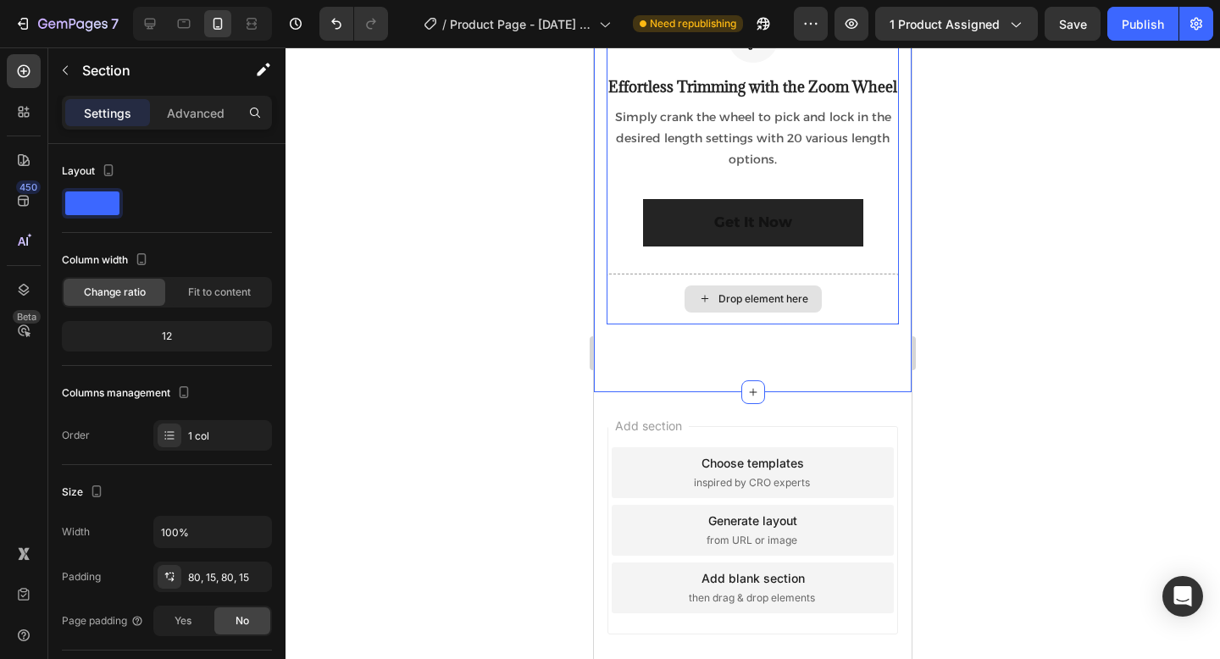
click at [812, 324] on div "Drop element here" at bounding box center [752, 299] width 292 height 51
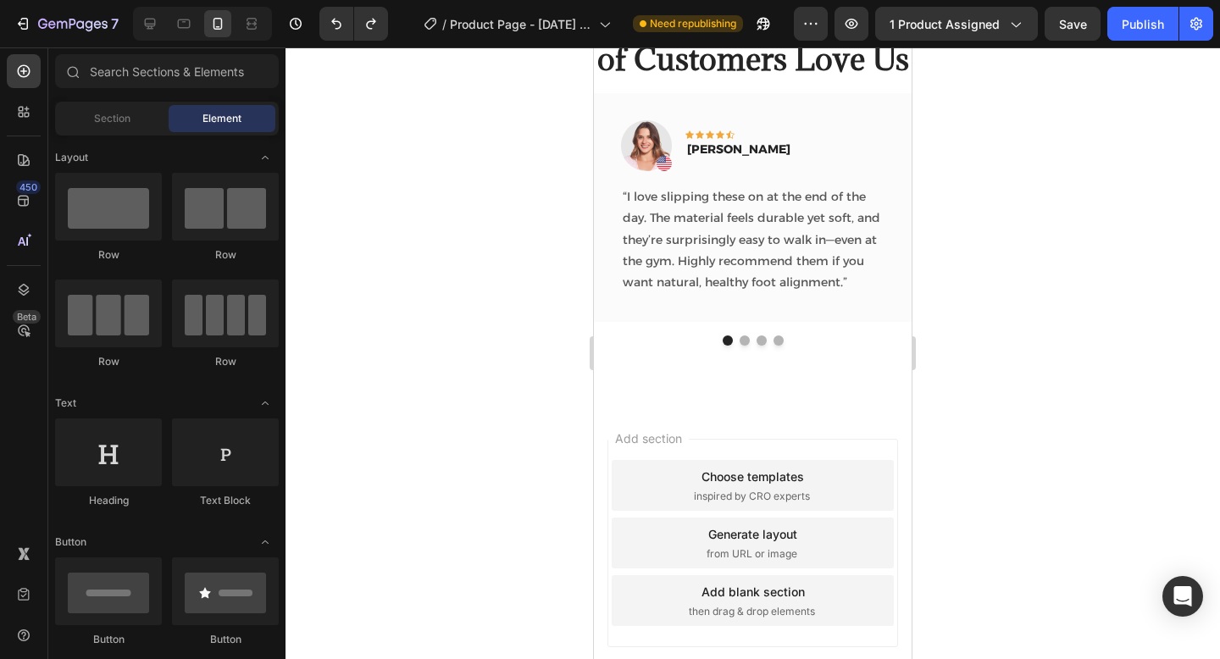
scroll to position [2857, 0]
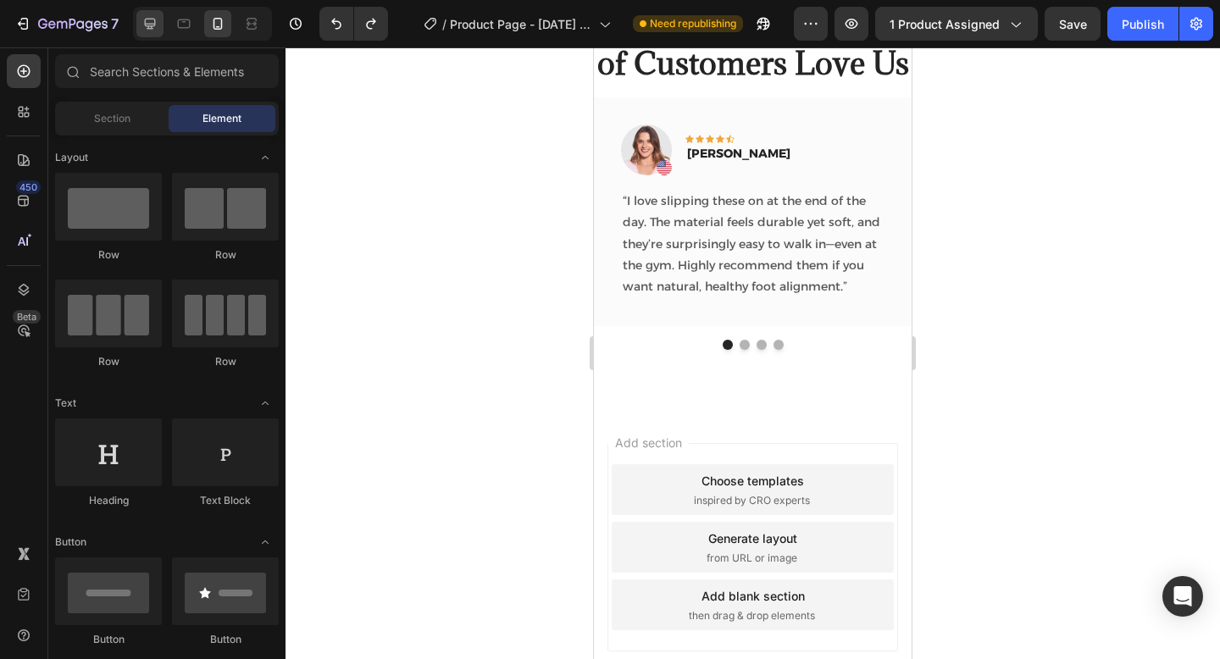
click at [148, 28] on icon at bounding box center [150, 24] width 11 height 11
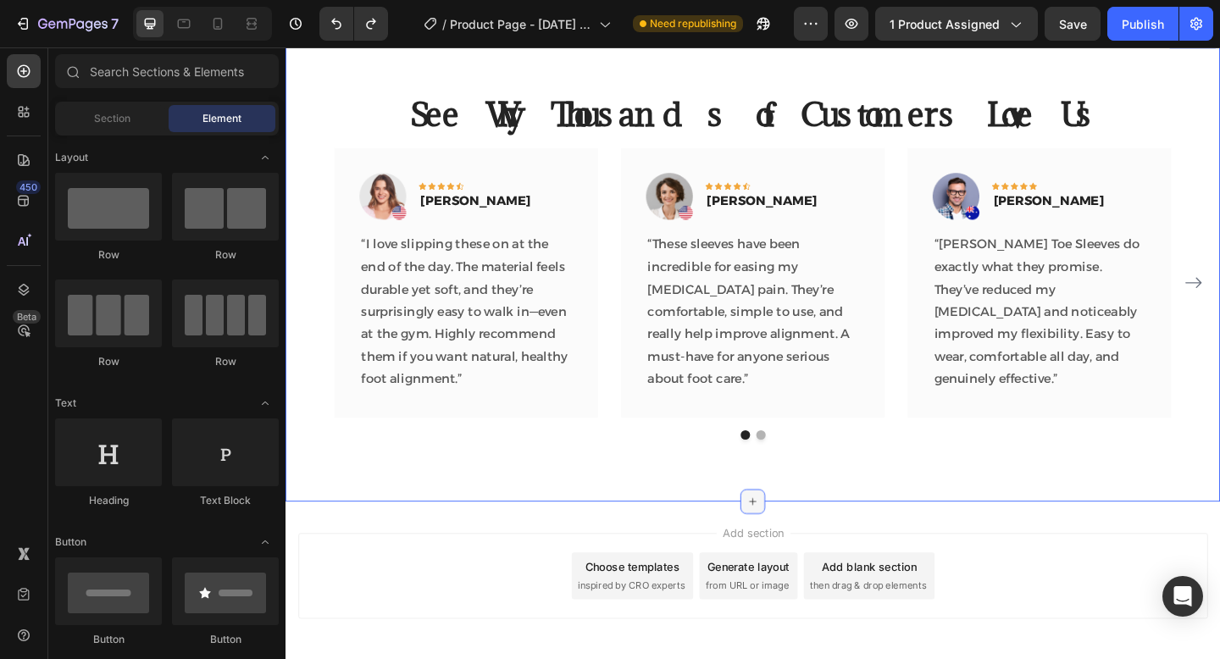
click at [803, 542] on div at bounding box center [793, 541] width 27 height 27
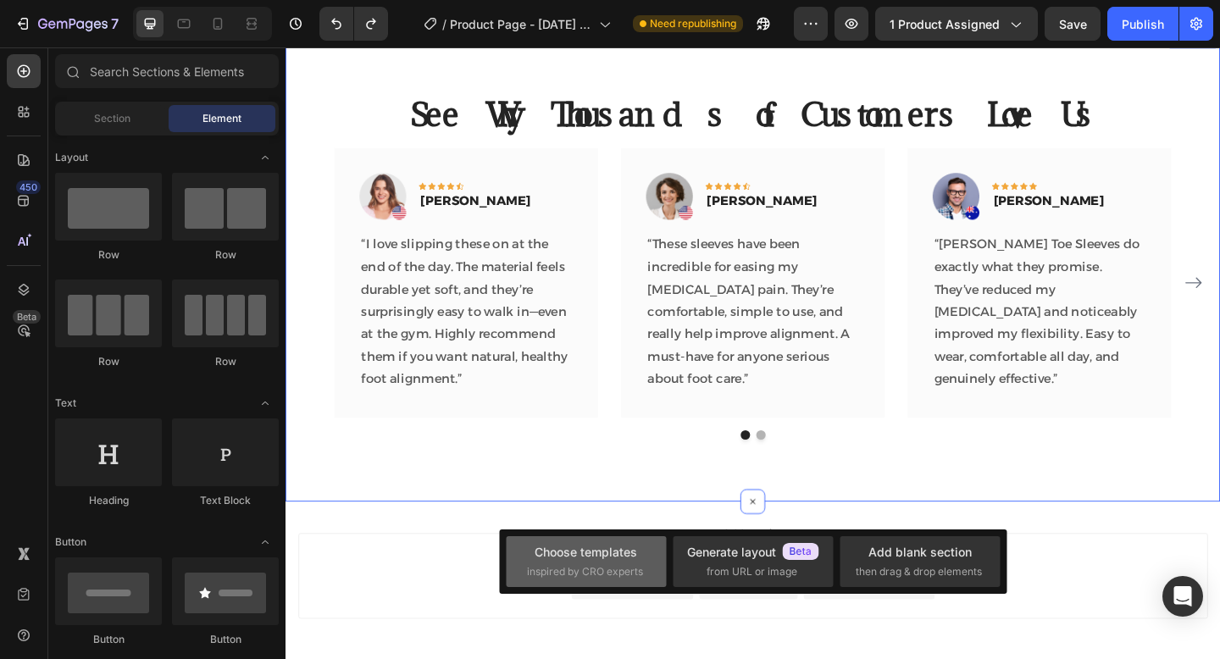
click at [606, 543] on div "Choose templates" at bounding box center [585, 552] width 102 height 18
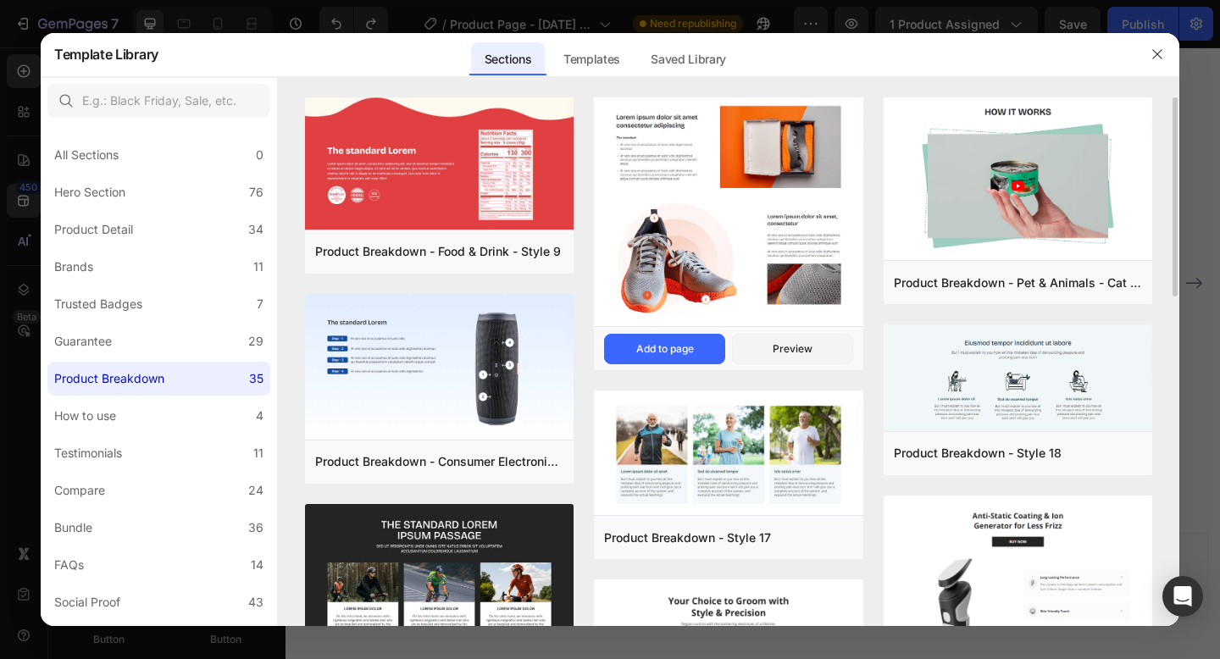
scroll to position [5, 0]
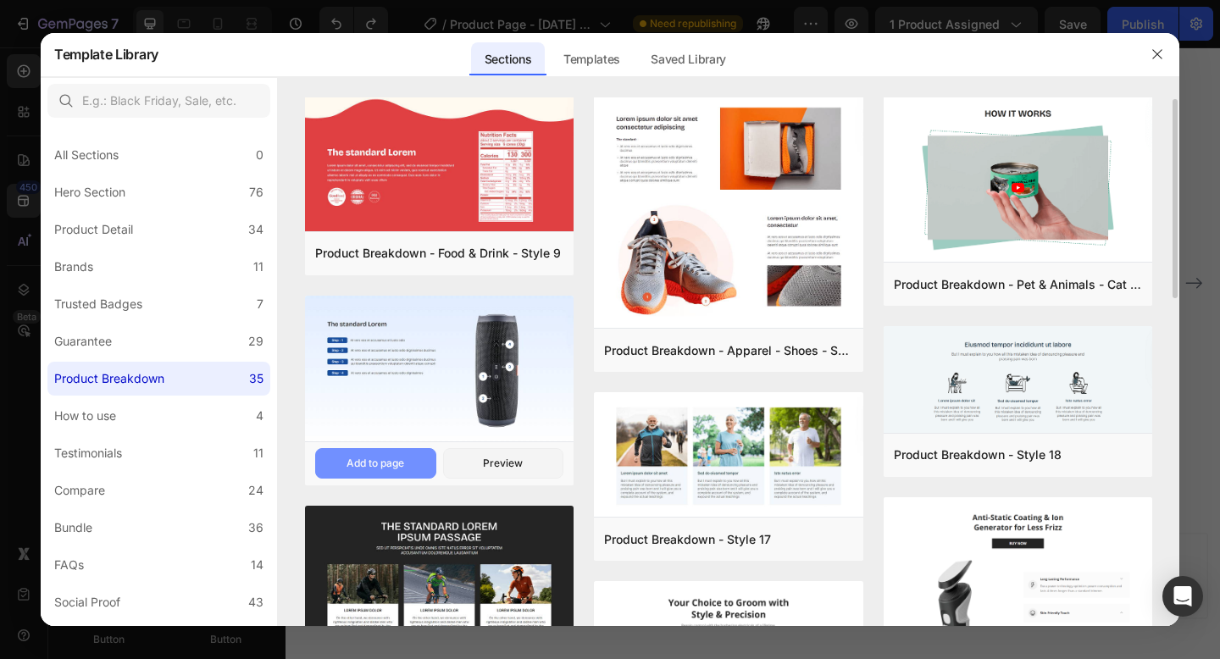
click at [399, 457] on div "Add to page" at bounding box center [375, 463] width 58 height 15
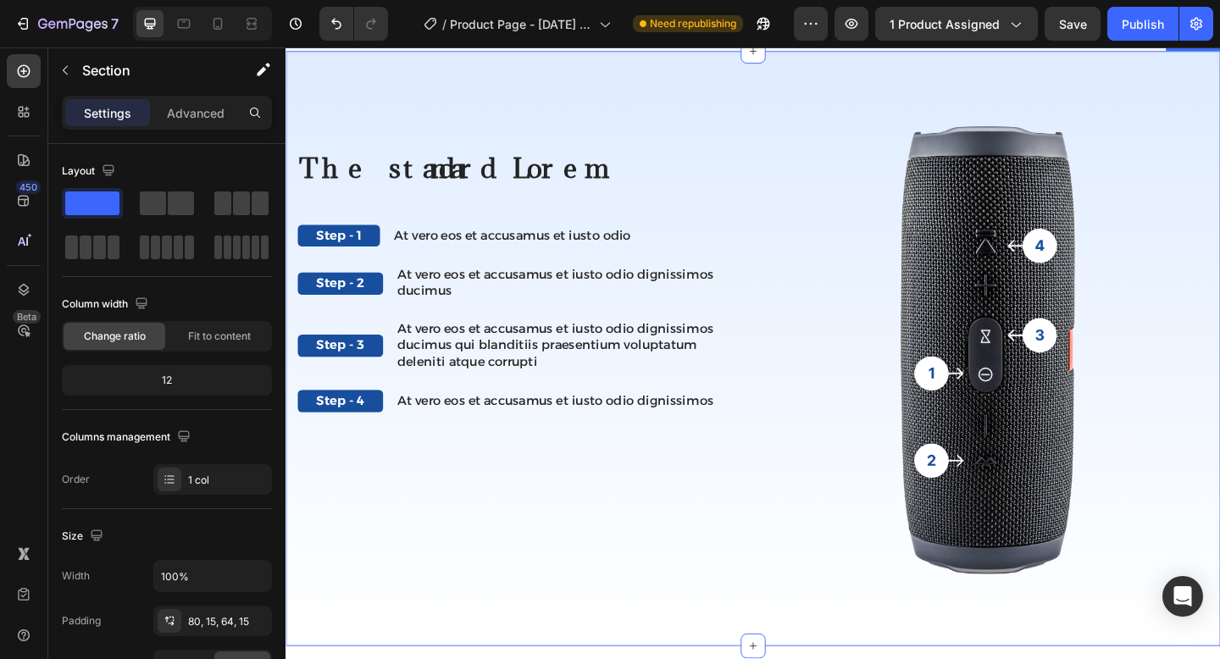
scroll to position [3351, 0]
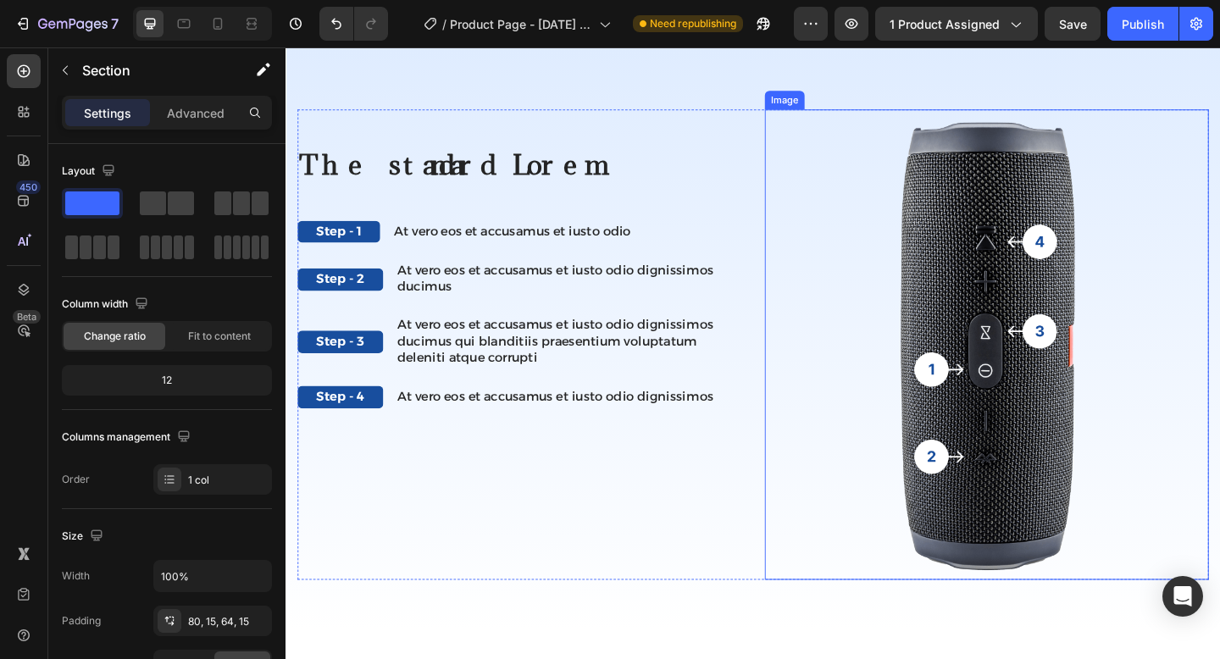
click at [1053, 412] on img at bounding box center [1047, 371] width 483 height 512
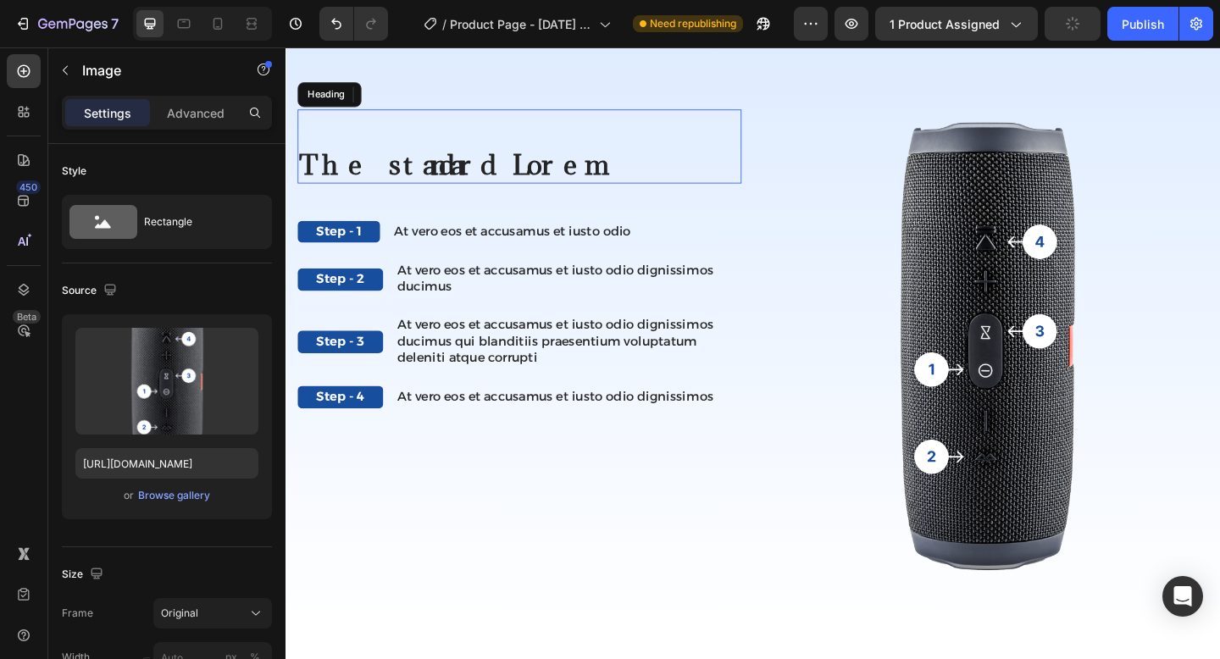
click at [562, 119] on div "The standard Lorem Heading" at bounding box center [539, 155] width 483 height 80
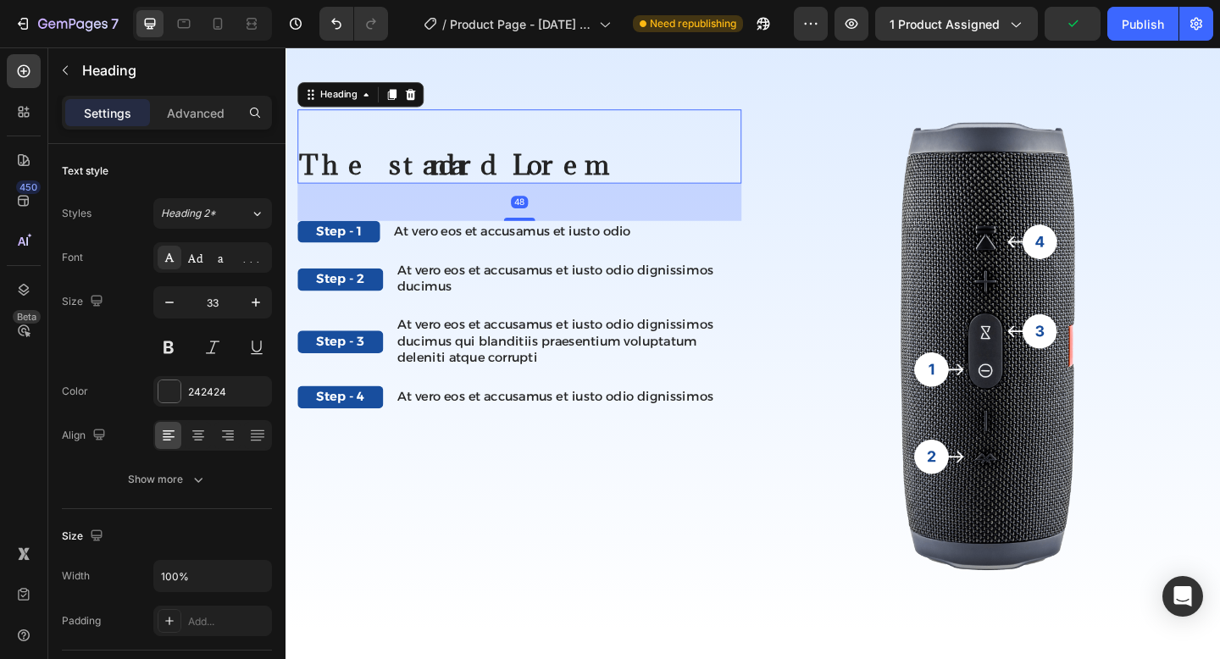
click at [602, 97] on div "The standard Lorem Heading 48 Step - 1 Text Block At vero eos et accusamus et i…" at bounding box center [793, 370] width 1016 height 647
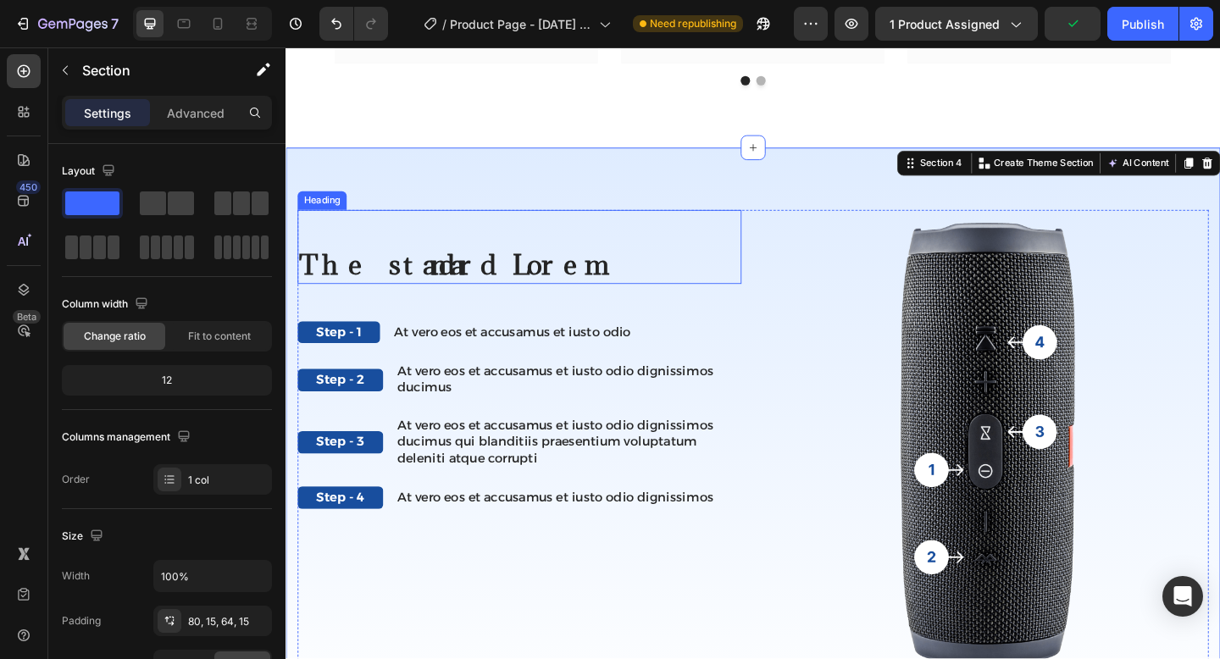
scroll to position [3228, 0]
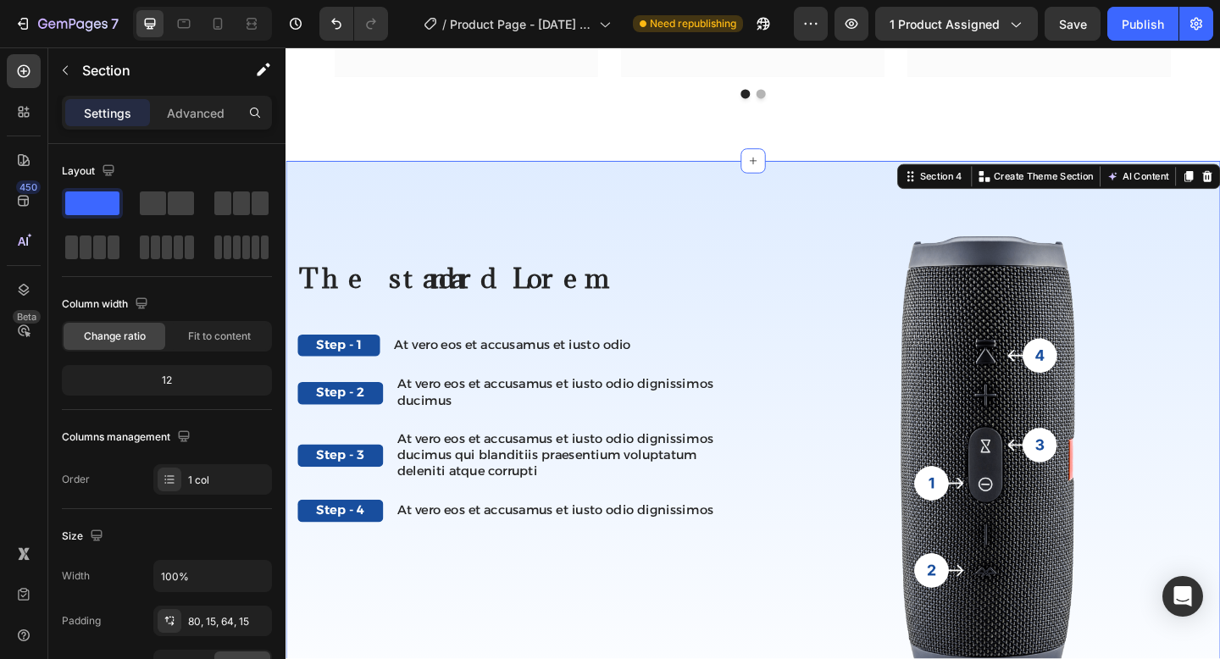
click at [629, 204] on div "The standard Lorem Heading Step - 1 Text Block At vero eos et accusamus et iust…" at bounding box center [793, 494] width 1016 height 647
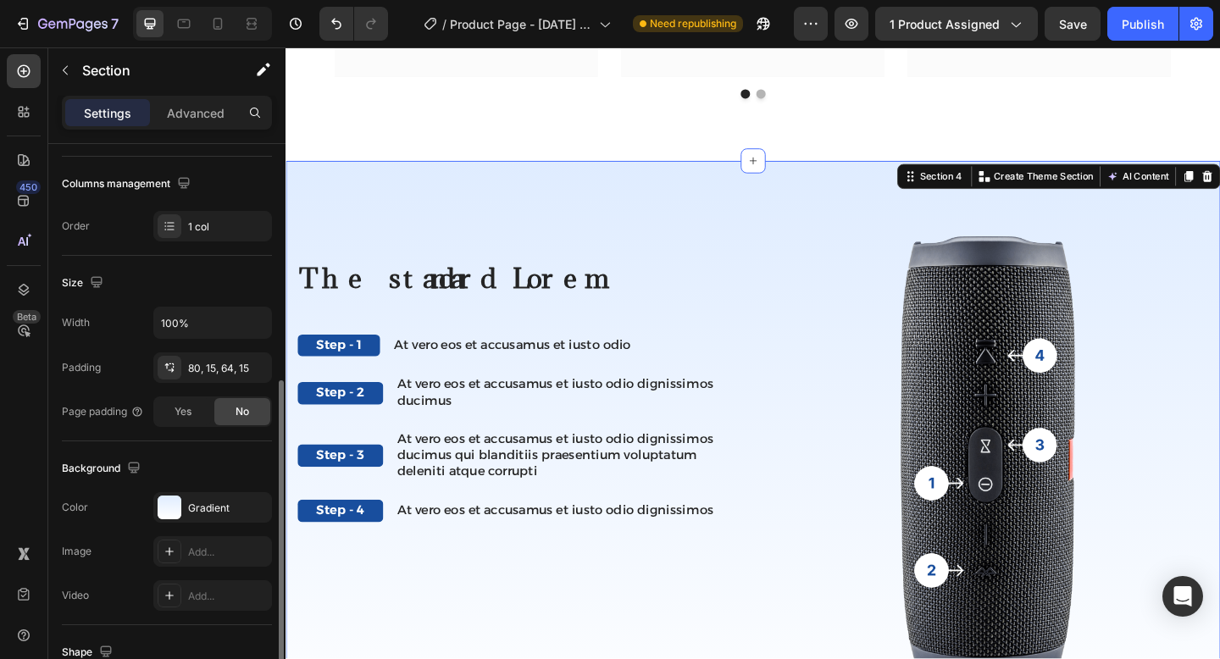
scroll to position [317, 0]
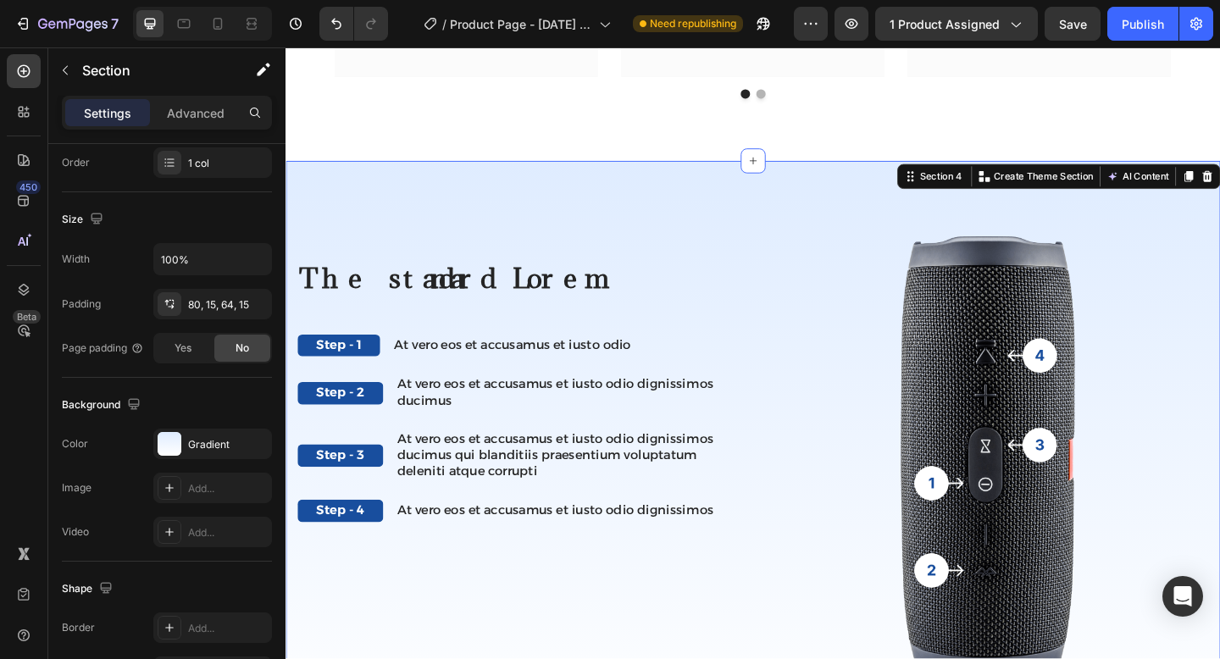
click at [1219, 199] on div "Section 4 You can create reusable sections Create Theme Section AI Content Writ…" at bounding box center [1125, 187] width 351 height 27
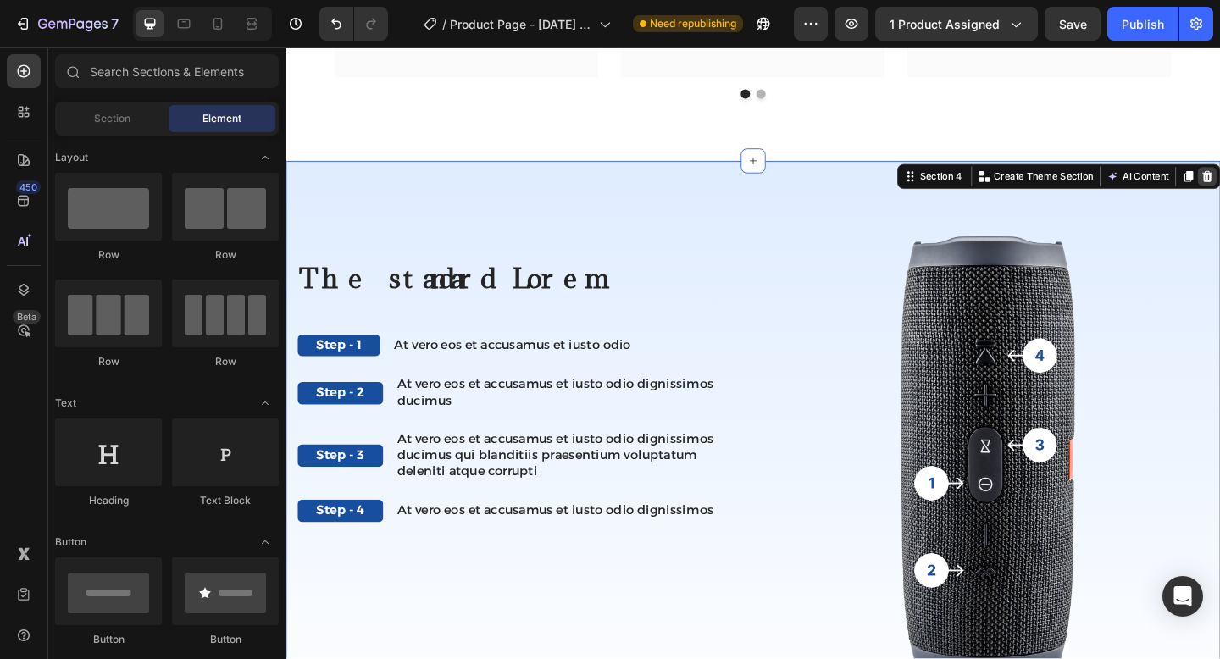
scroll to position [2930, 0]
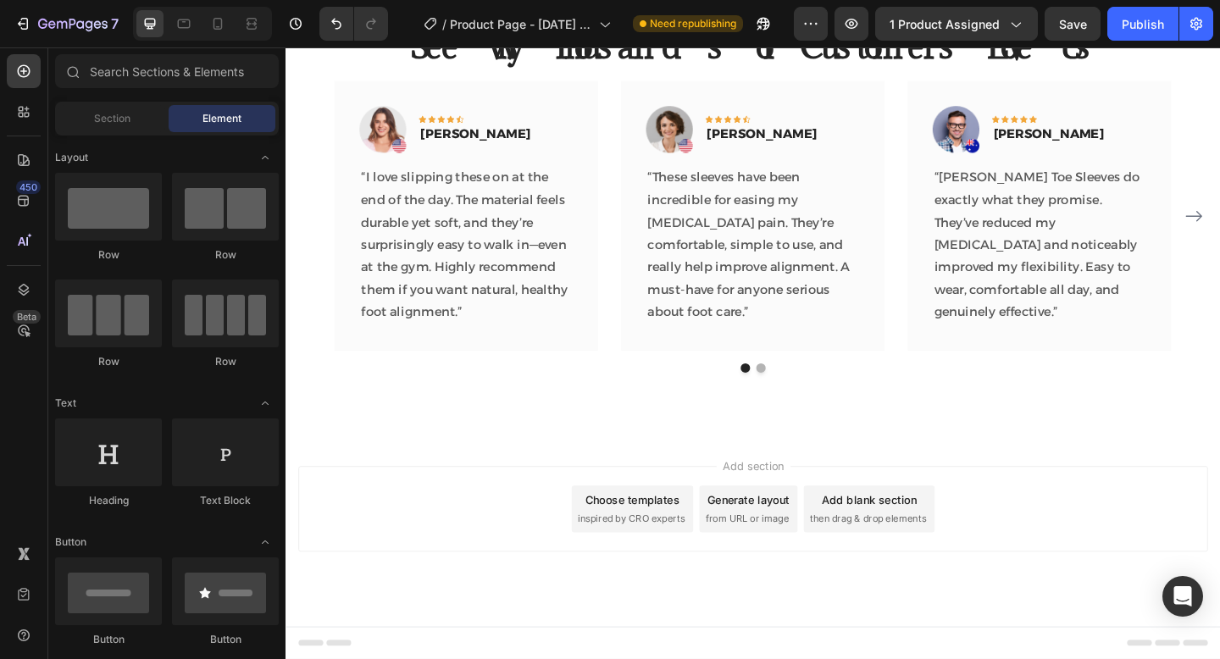
click at [799, 478] on div "Add section Choose templates inspired by CRO experts Generate layout from URL o…" at bounding box center [793, 573] width 1016 height 208
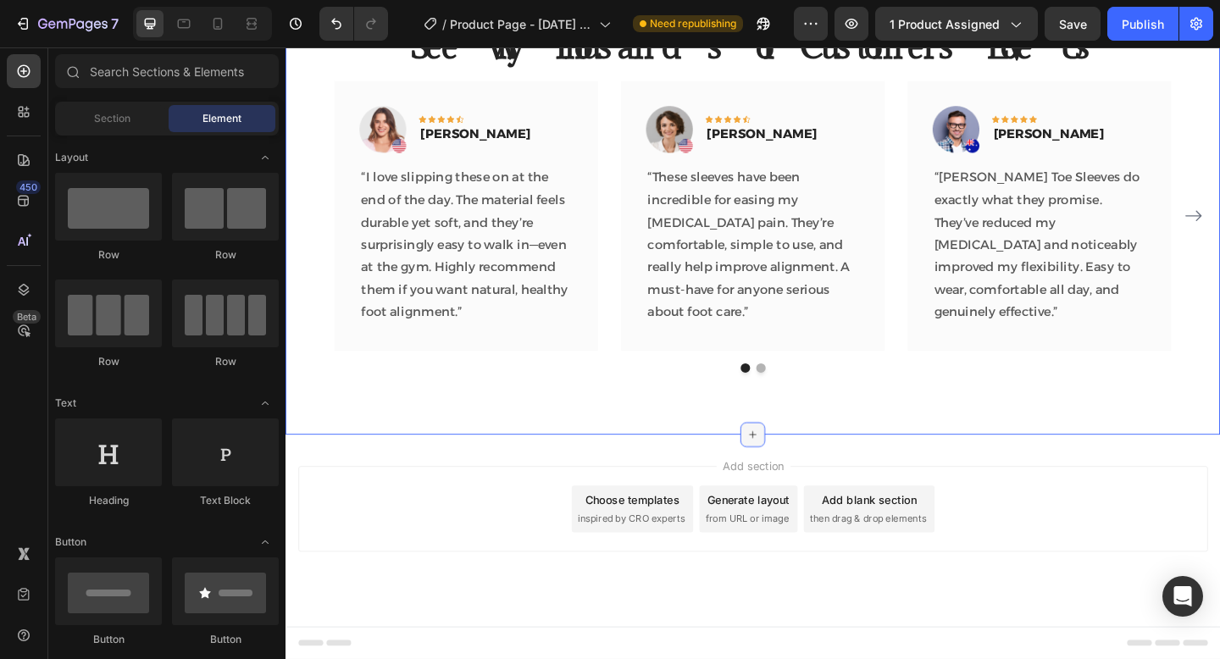
click at [805, 466] on div at bounding box center [793, 469] width 27 height 27
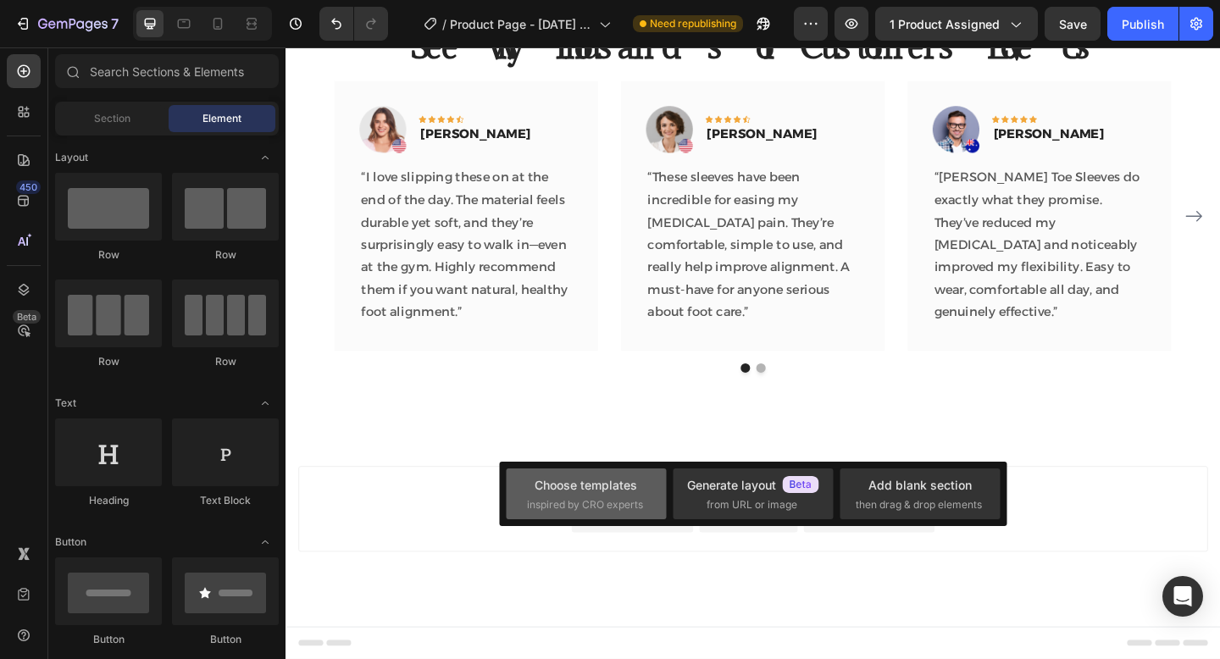
click at [602, 505] on span "inspired by CRO experts" at bounding box center [585, 504] width 116 height 15
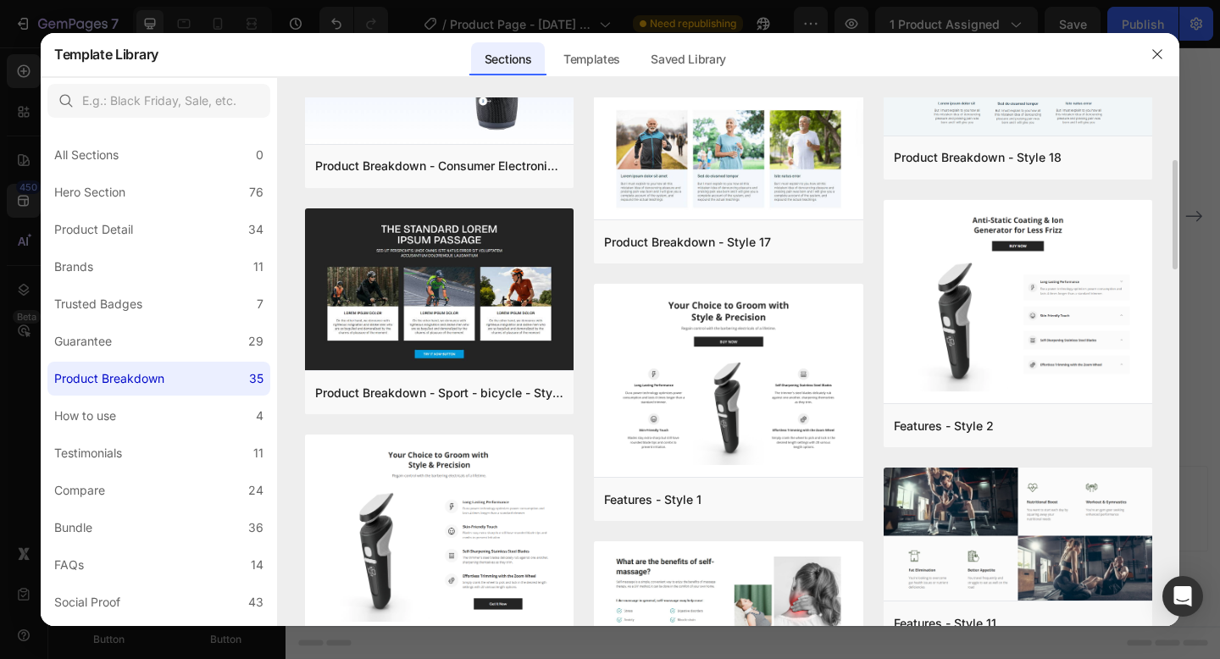
scroll to position [0, 0]
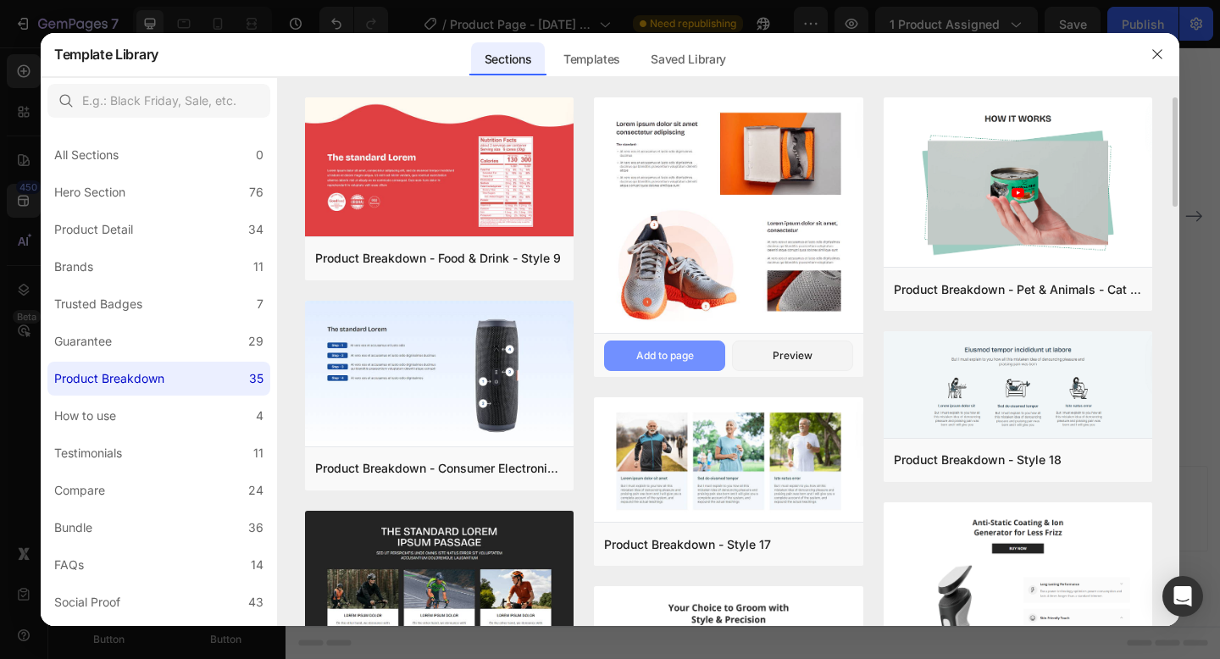
click at [692, 346] on button "Add to page" at bounding box center [664, 355] width 121 height 30
click at [1154, 55] on icon "button" at bounding box center [1157, 54] width 14 height 14
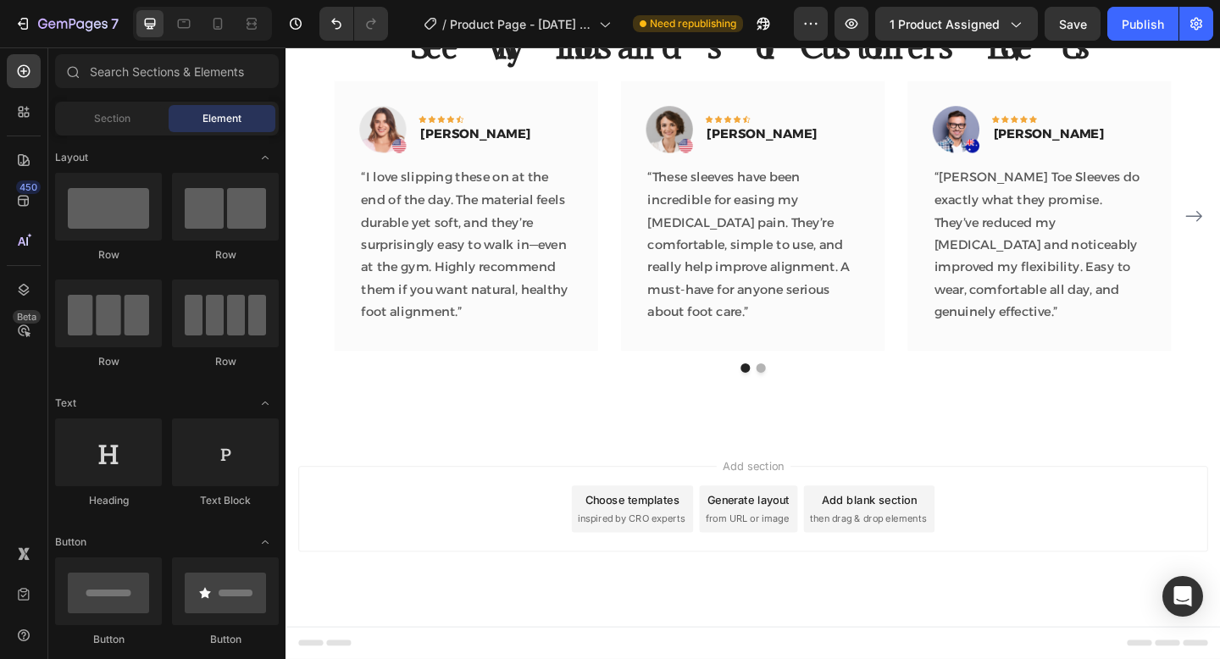
click at [787, 510] on span "Add section" at bounding box center [794, 503] width 80 height 18
click at [813, 441] on div "See Why Thousands of Customers Love Us Heading Image Icon Icon Icon Icon Icon R…" at bounding box center [793, 212] width 1016 height 513
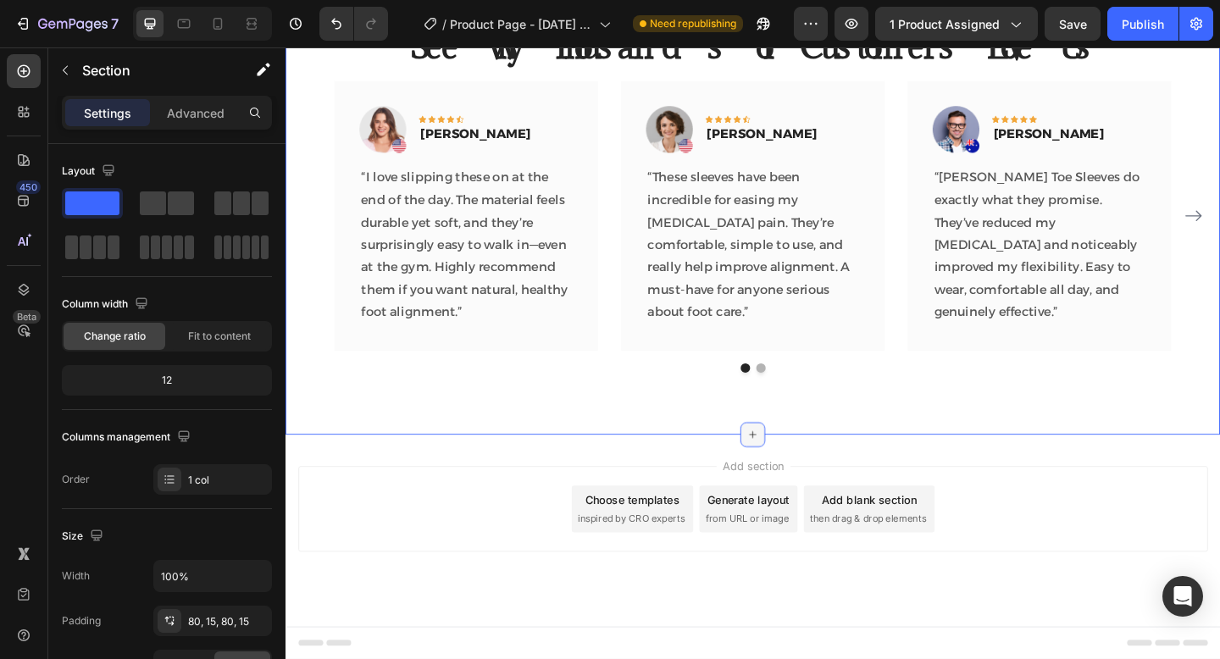
click at [799, 460] on div at bounding box center [793, 469] width 27 height 27
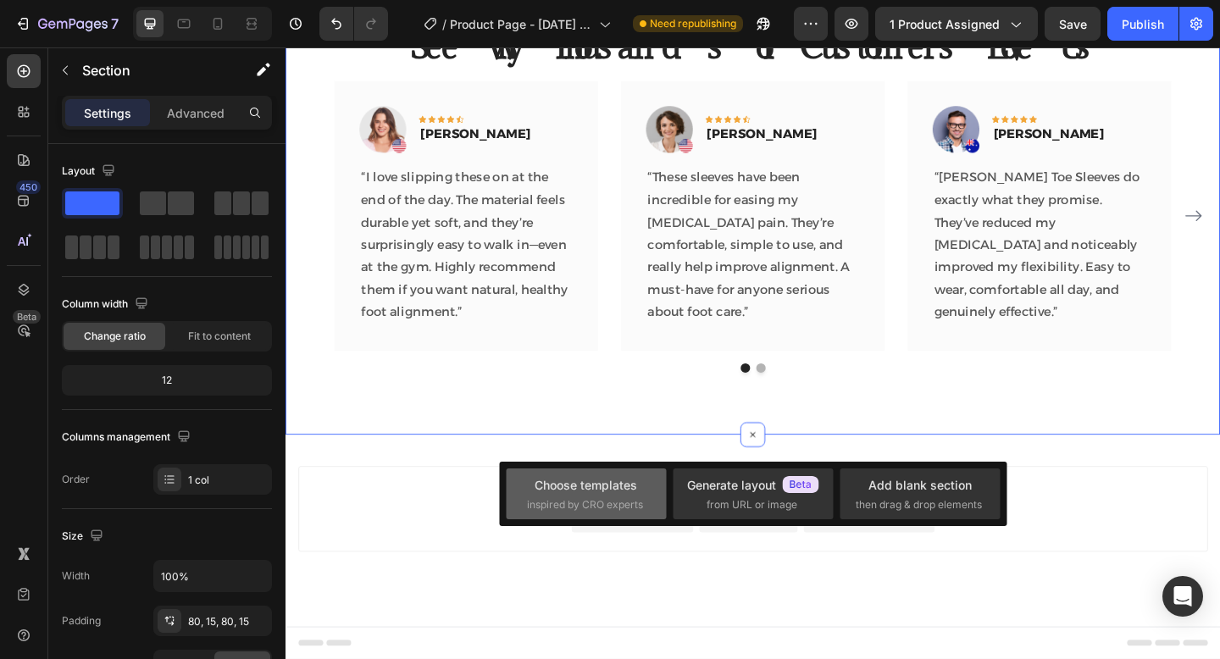
click at [601, 489] on div "Choose templates" at bounding box center [585, 485] width 102 height 18
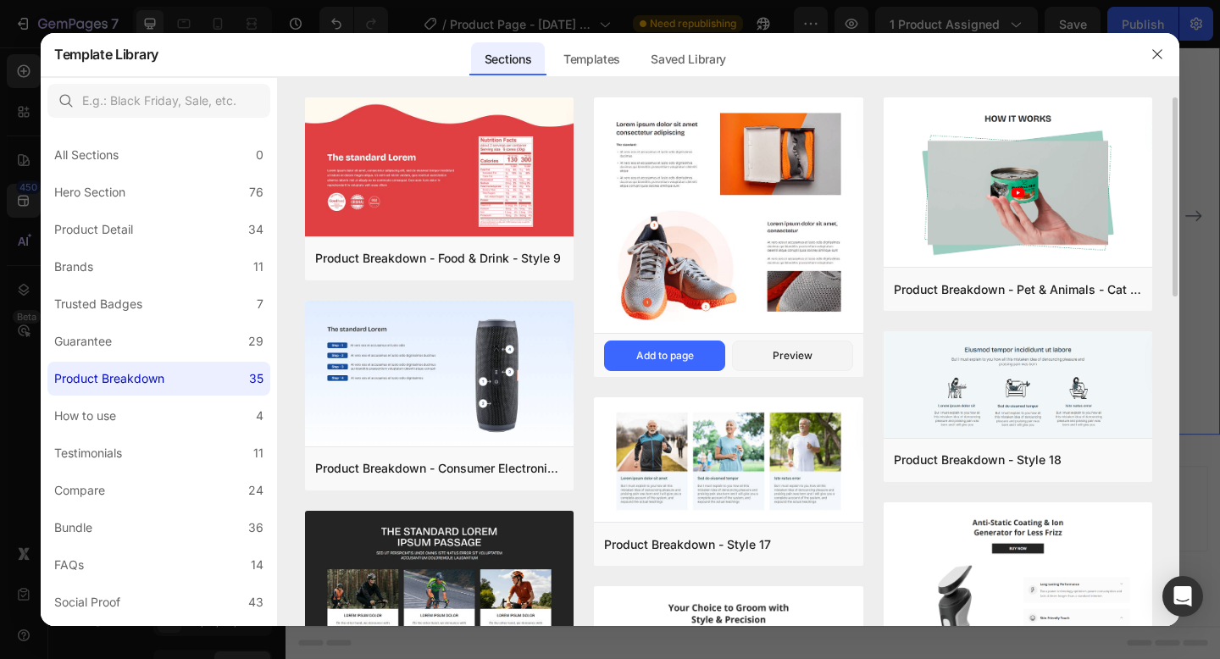
click at [714, 302] on img at bounding box center [728, 217] width 268 height 240
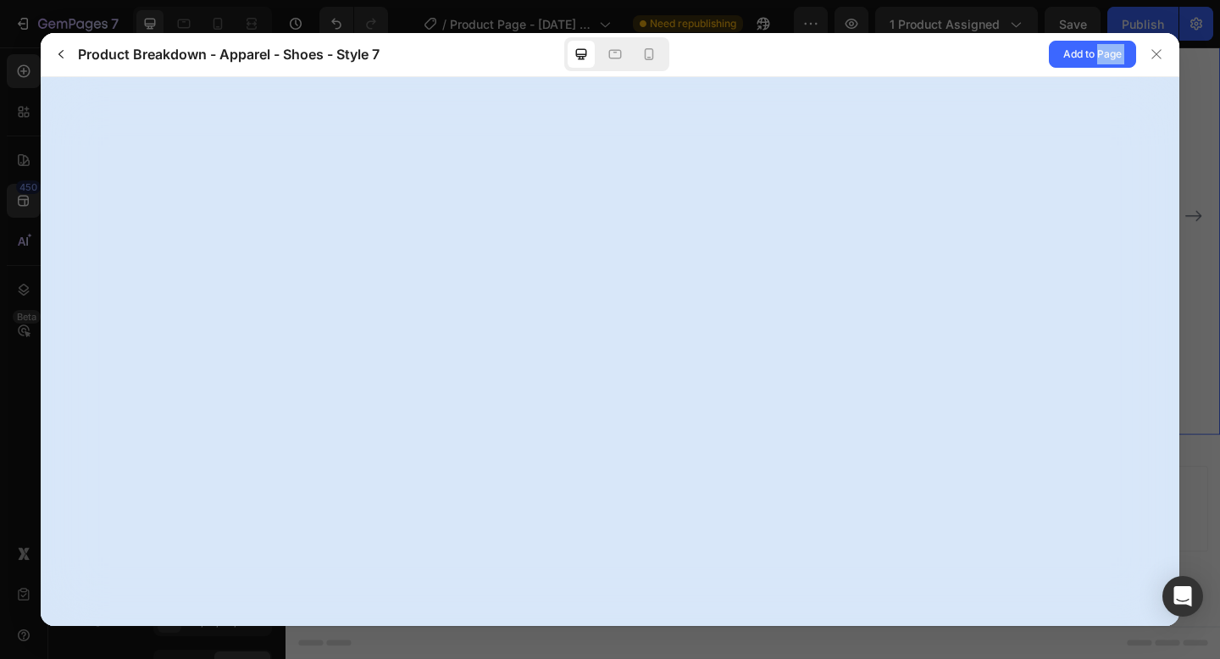
click at [714, 302] on div at bounding box center [610, 351] width 1138 height 549
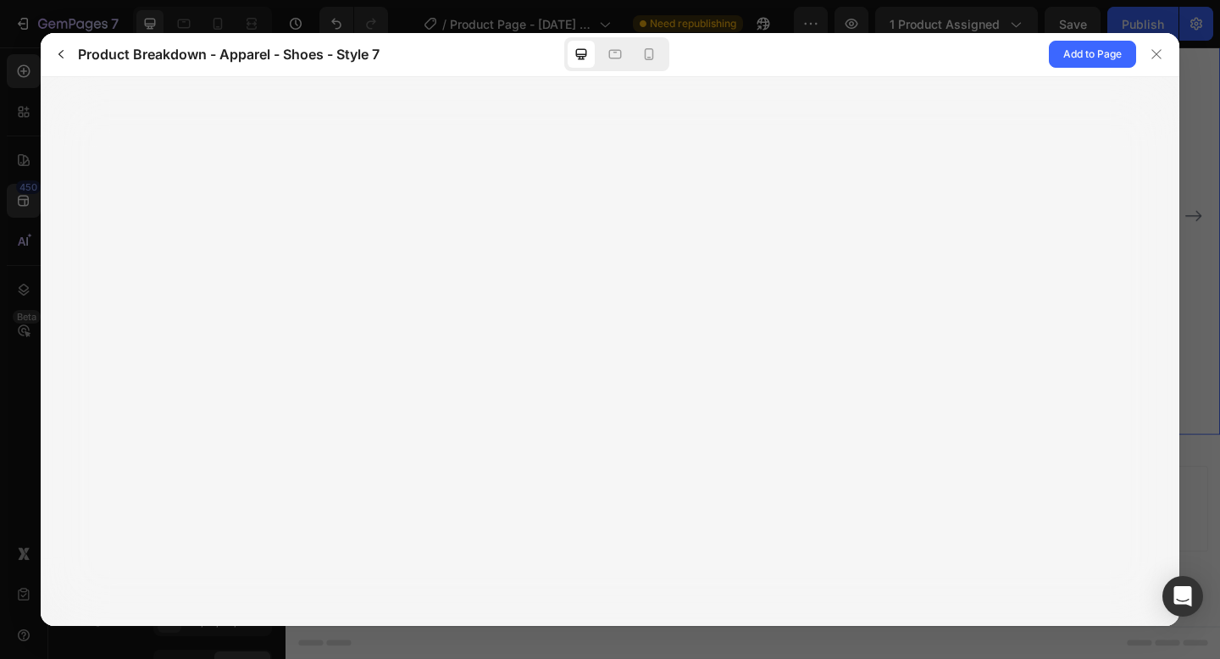
click at [982, 66] on div "Add to Page" at bounding box center [950, 54] width 457 height 43
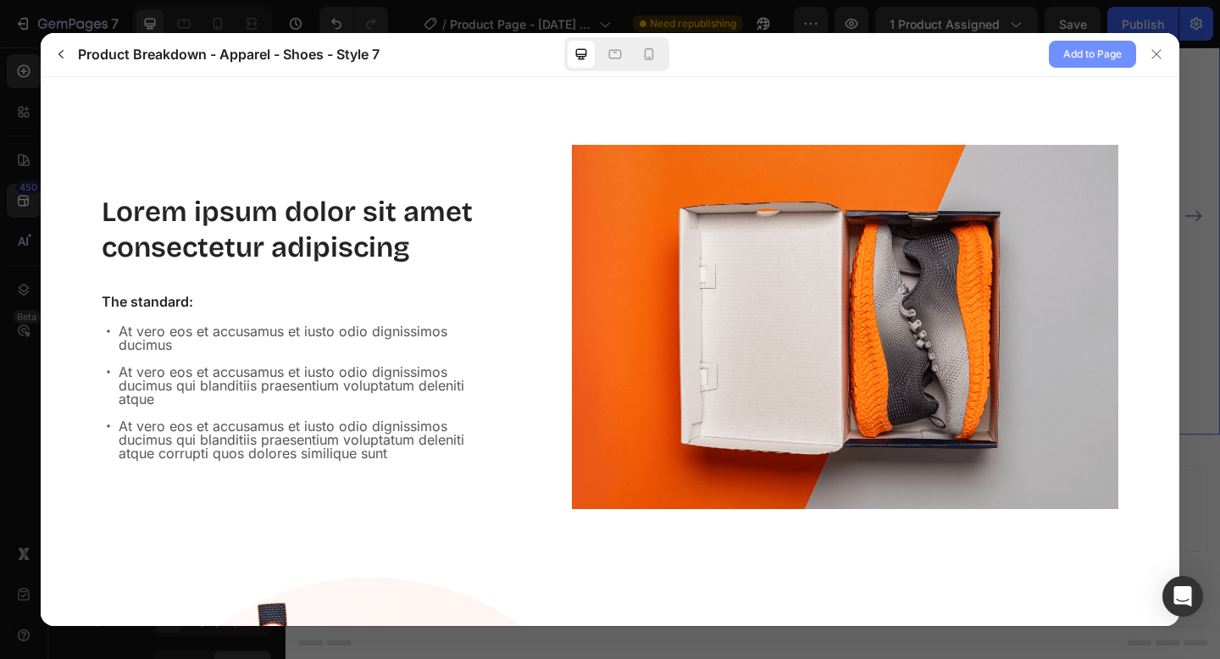
click at [1091, 47] on span "Add to Page" at bounding box center [1092, 54] width 58 height 20
click at [1148, 46] on div at bounding box center [1156, 54] width 27 height 27
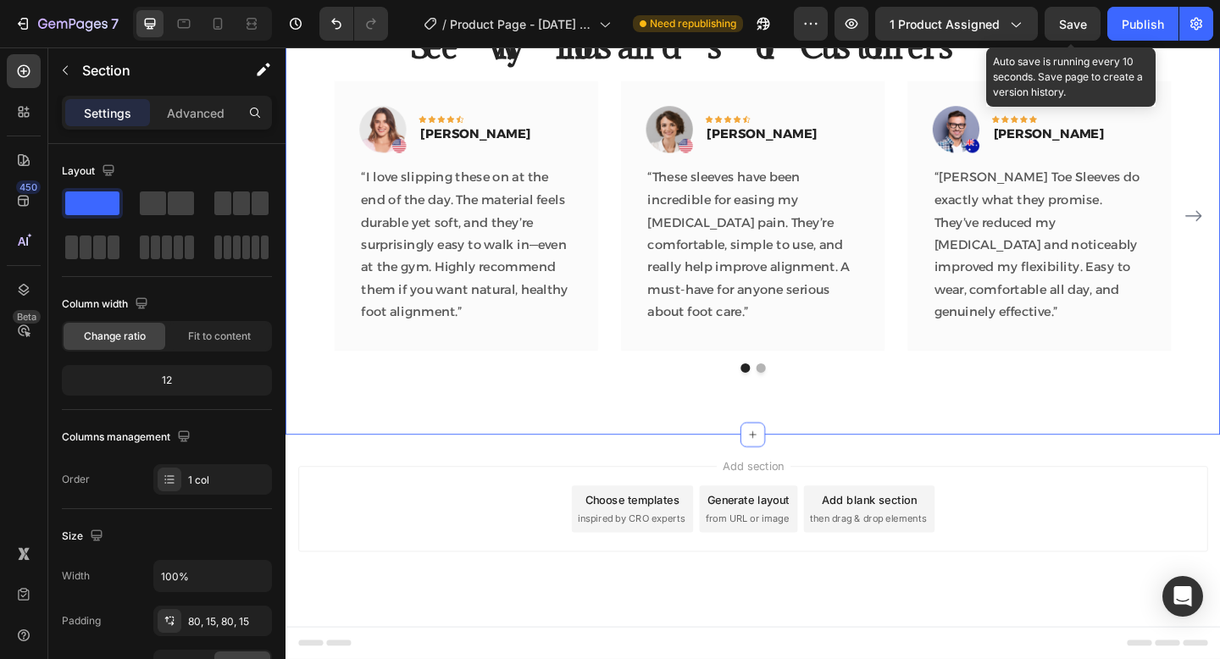
click at [1059, 19] on span "Save" at bounding box center [1073, 24] width 28 height 14
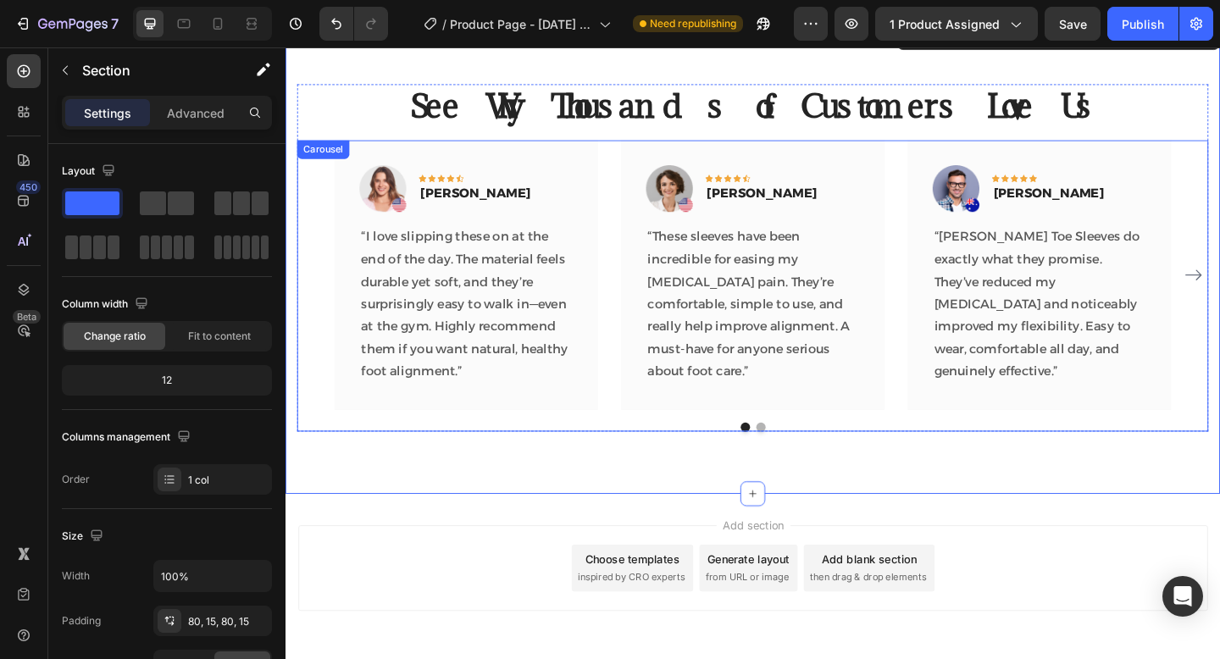
scroll to position [2713, 0]
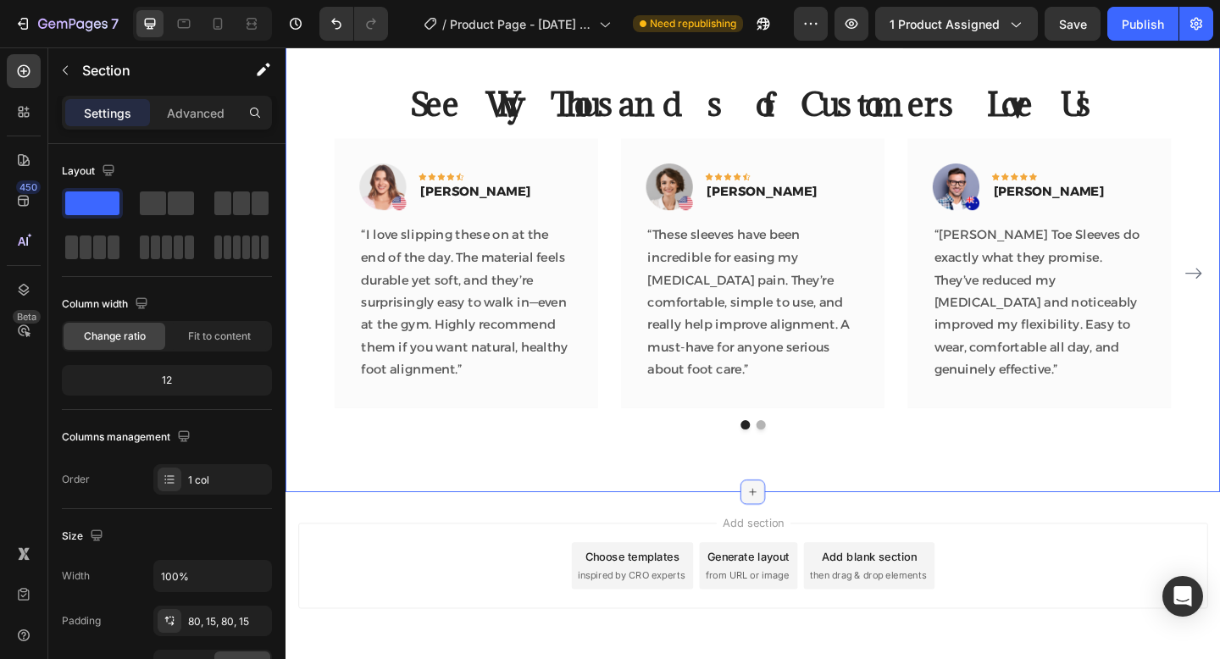
click at [785, 537] on div at bounding box center [793, 530] width 27 height 27
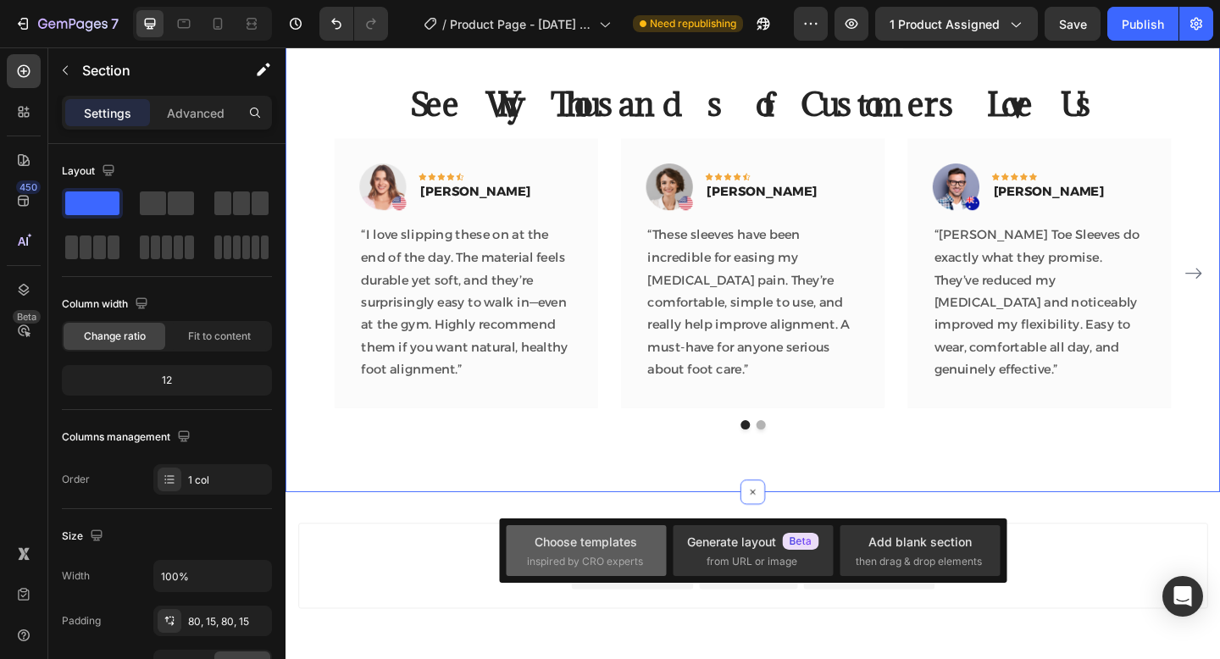
click at [672, 538] on div "Choose templates inspired by CRO experts" at bounding box center [752, 550] width 160 height 51
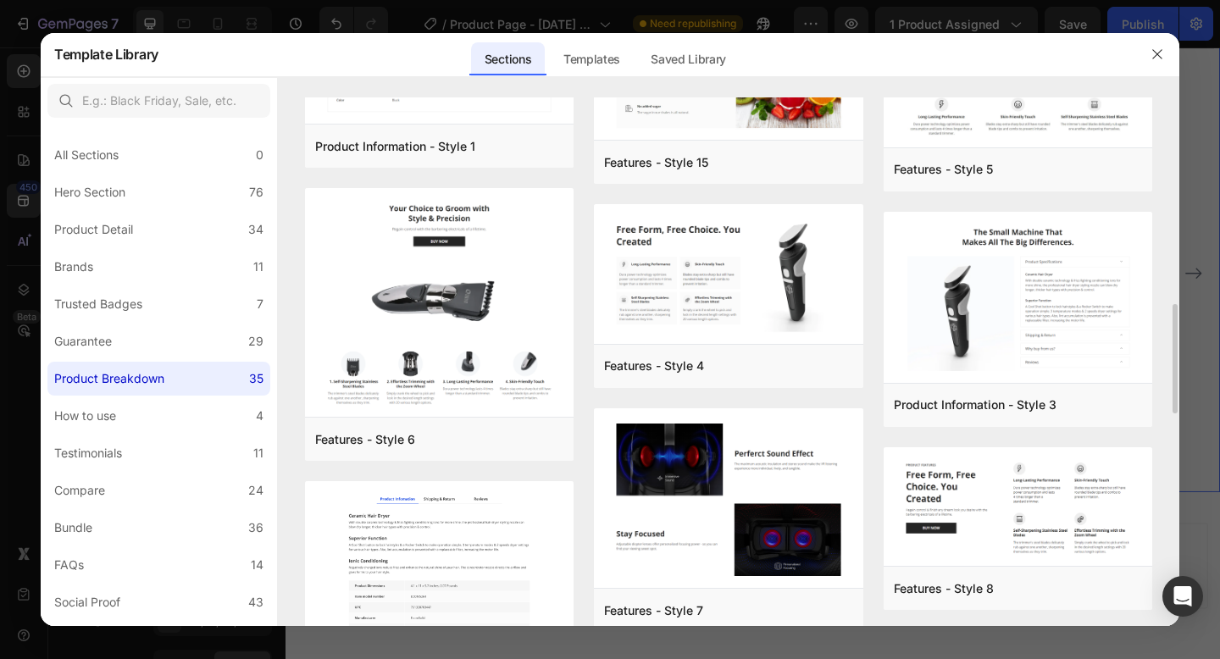
scroll to position [954, 0]
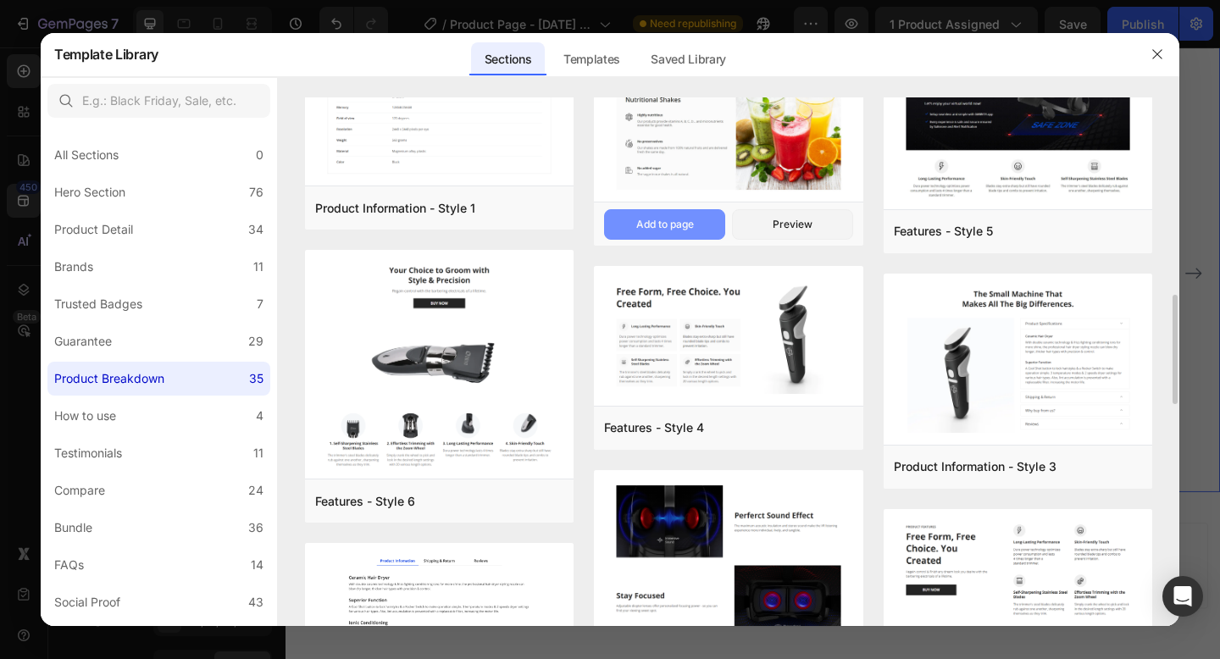
click at [682, 217] on div "Add to page" at bounding box center [665, 224] width 58 height 15
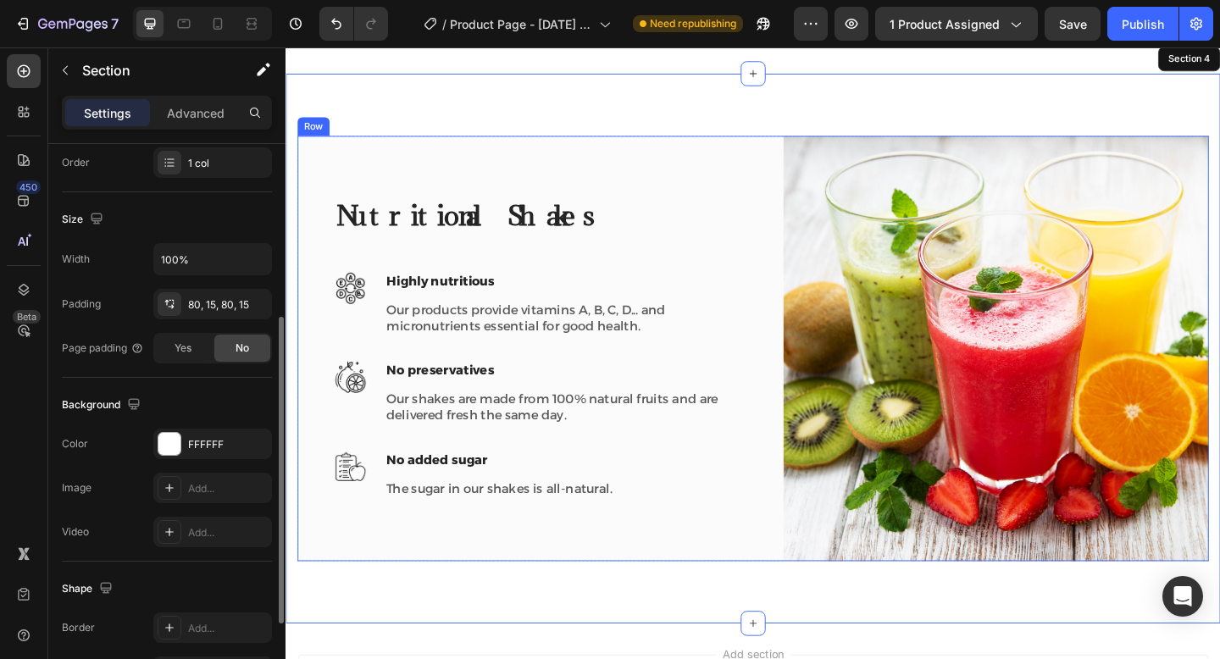
scroll to position [3196, 0]
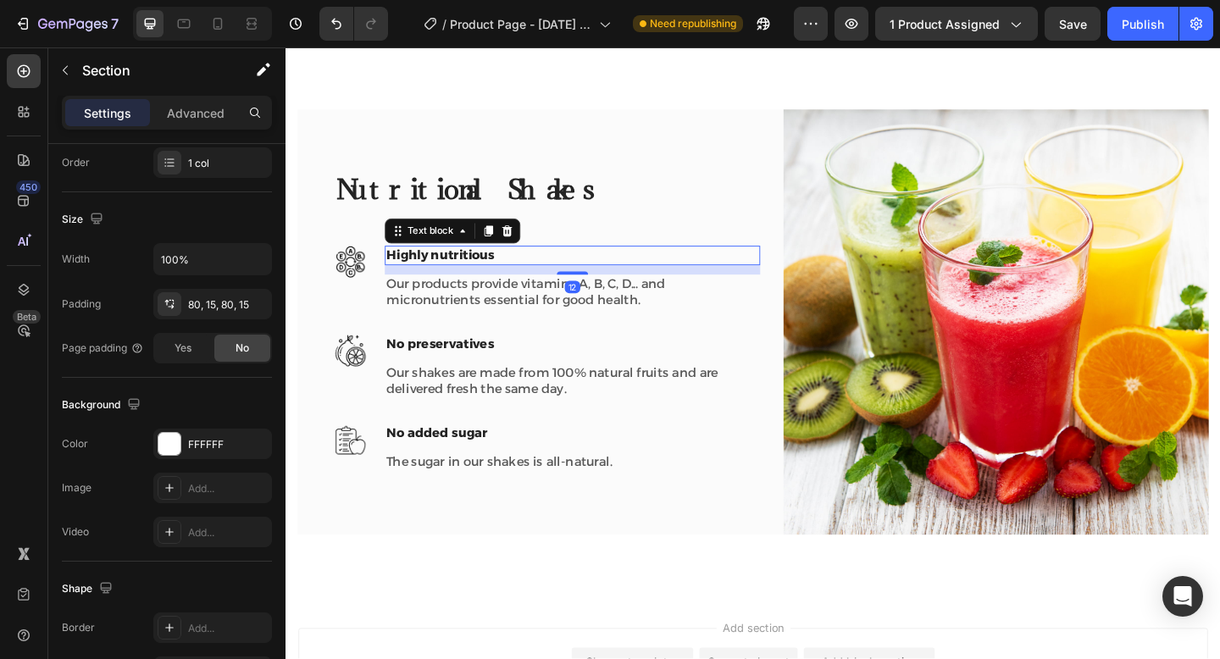
click at [578, 273] on p "Highly nutritious" at bounding box center [597, 274] width 405 height 18
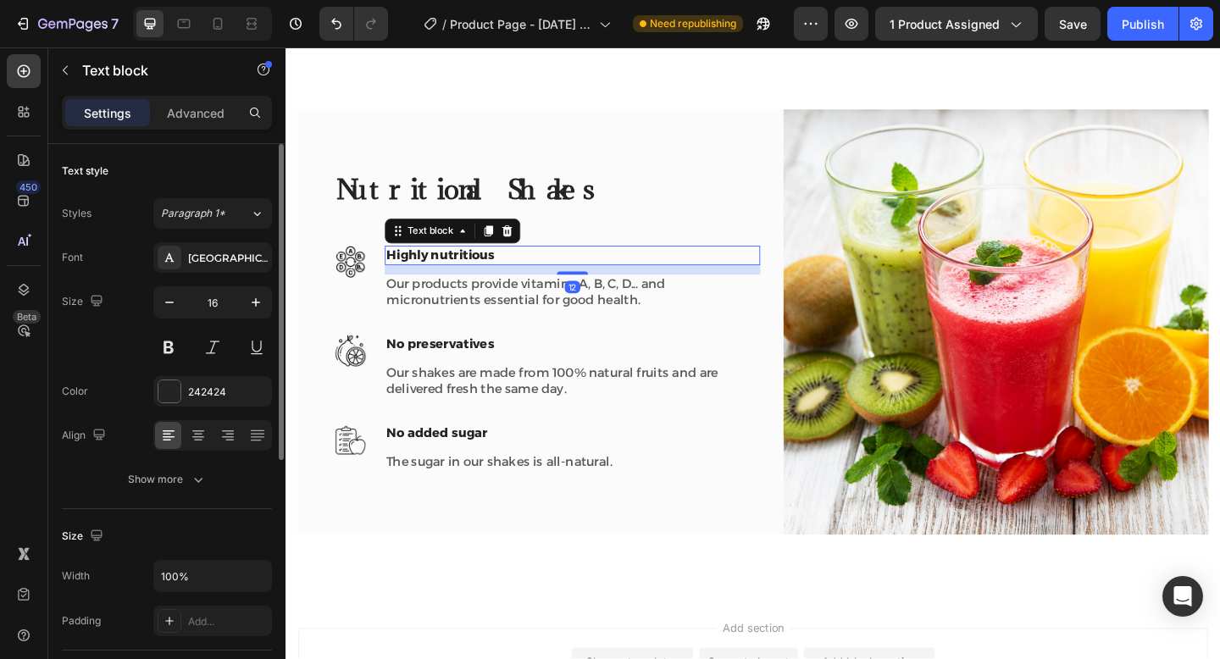
click at [544, 311] on p "Our products provide vitamins A, B, C, D... and micronutrients essential for go…" at bounding box center [597, 314] width 405 height 36
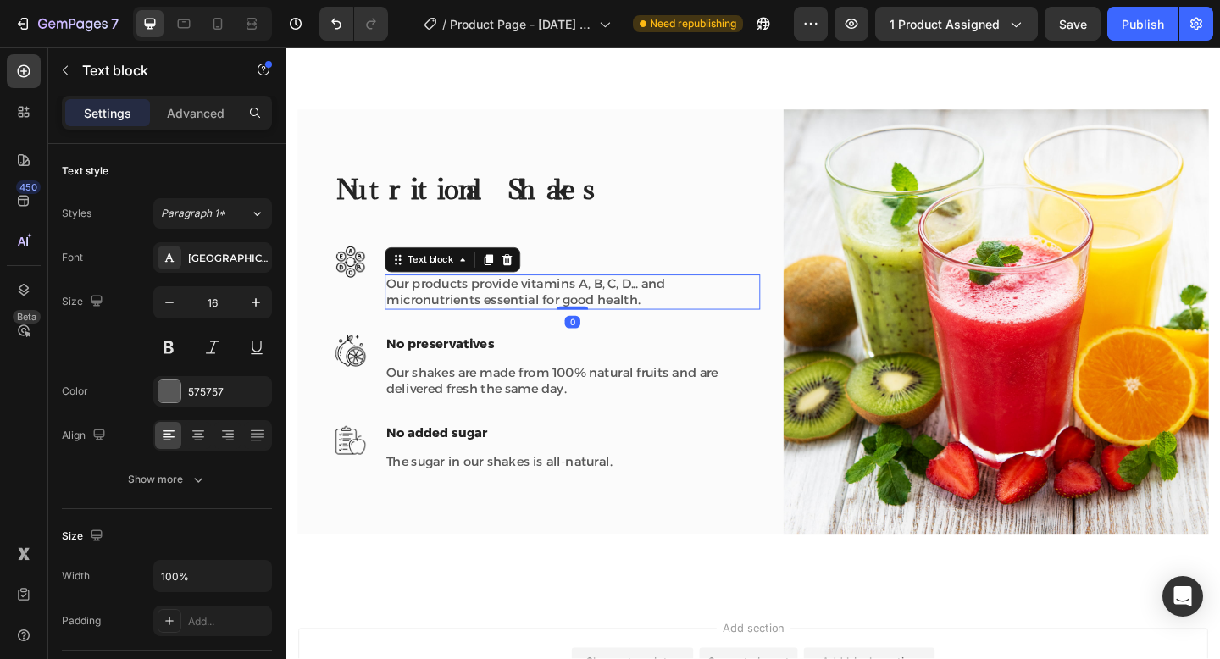
click at [557, 281] on p "Highly nutritious" at bounding box center [597, 274] width 405 height 18
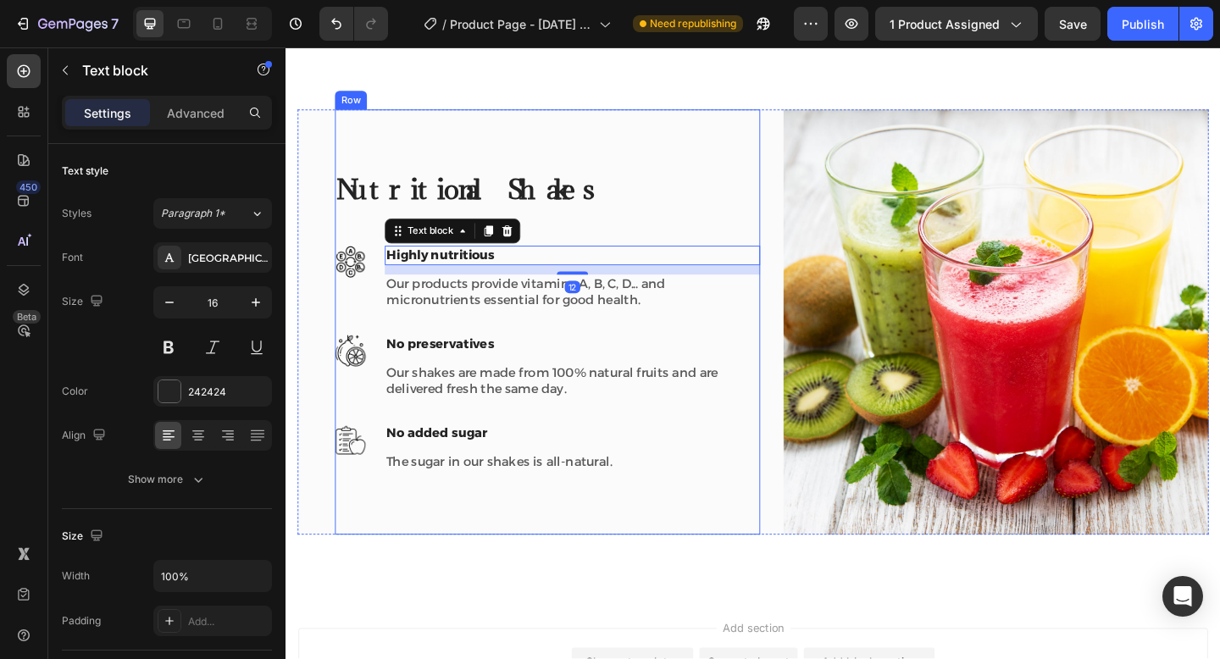
click at [347, 368] on img at bounding box center [356, 377] width 34 height 35
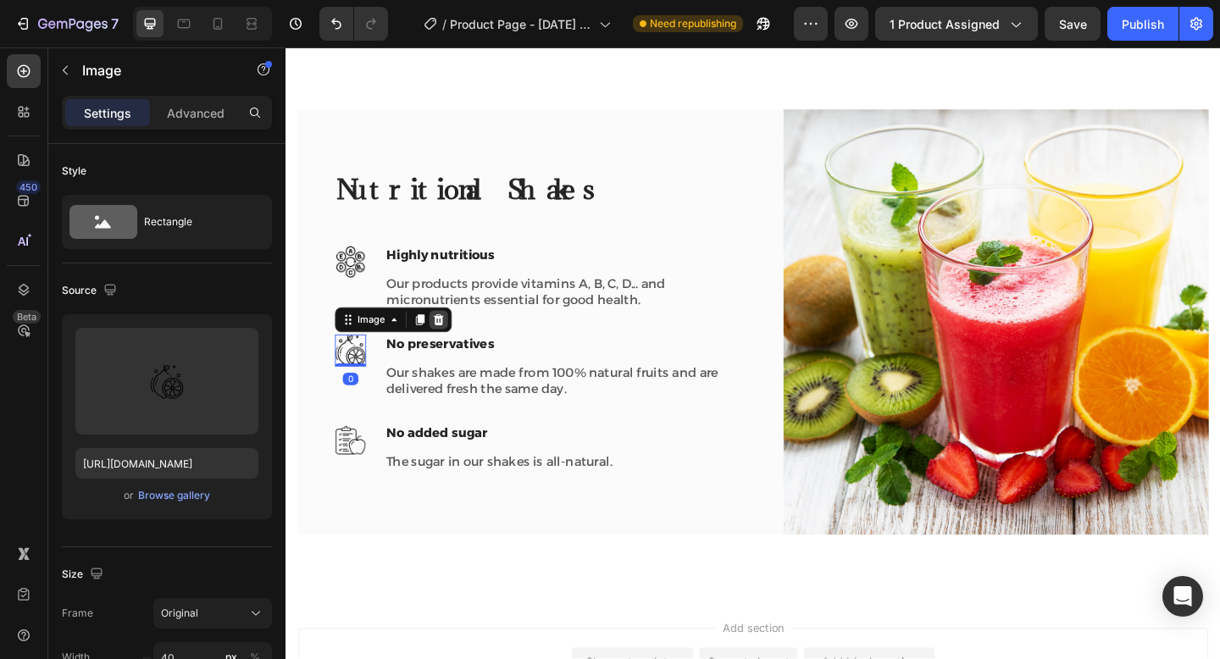
click at [447, 350] on icon at bounding box center [452, 344] width 14 height 14
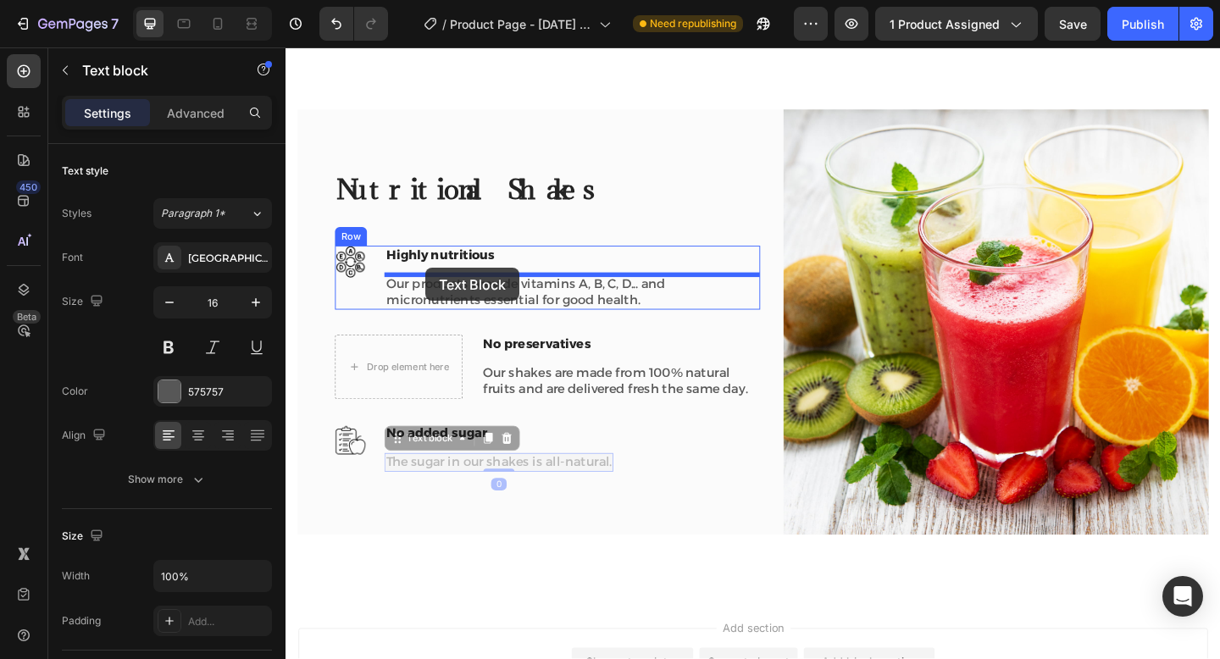
drag, startPoint x: 467, startPoint y: 507, endPoint x: 436, endPoint y: 289, distance: 220.6
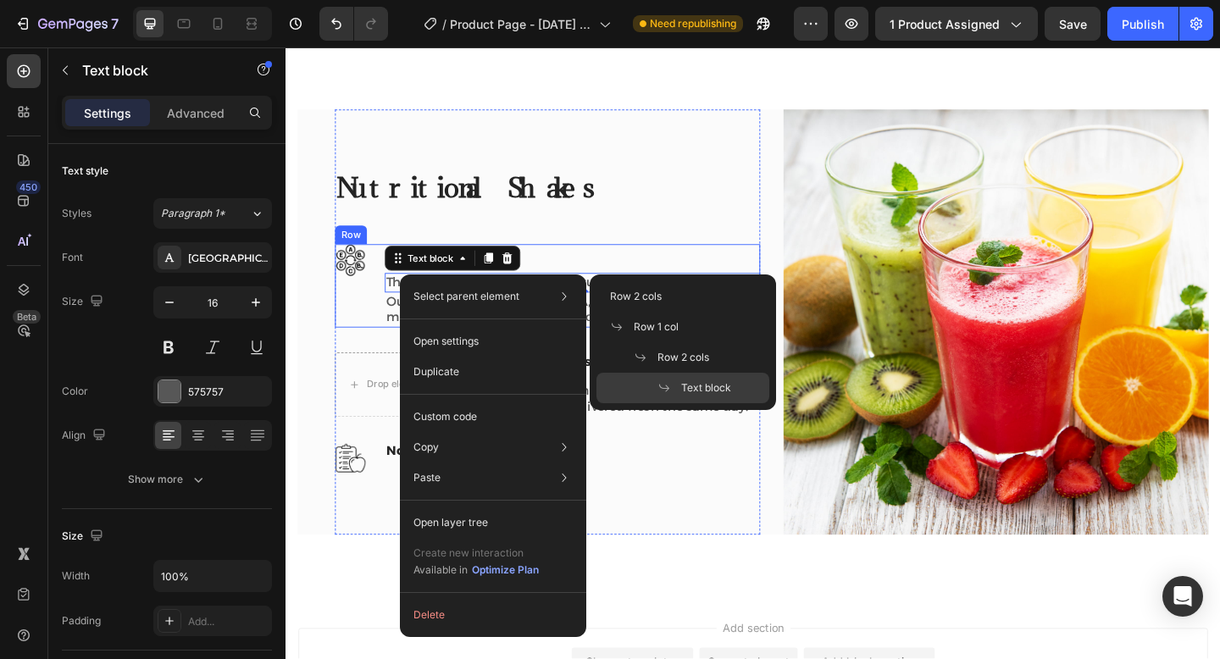
click at [370, 315] on div "Image" at bounding box center [356, 307] width 34 height 91
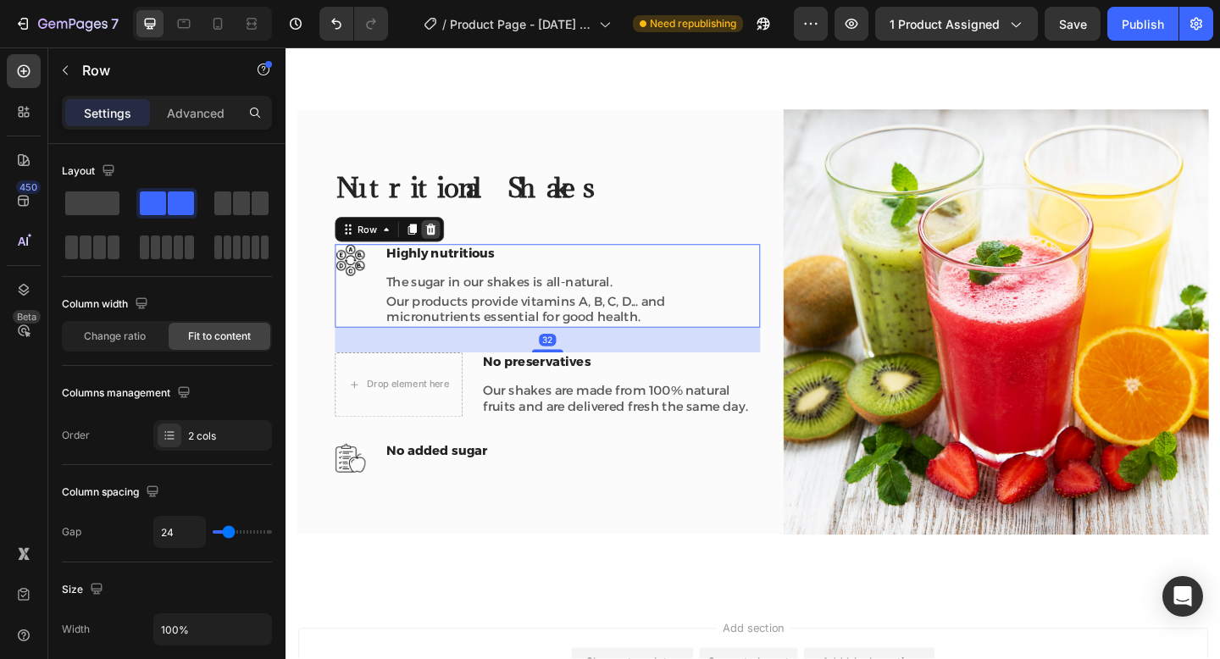
click at [439, 248] on icon at bounding box center [443, 246] width 11 height 12
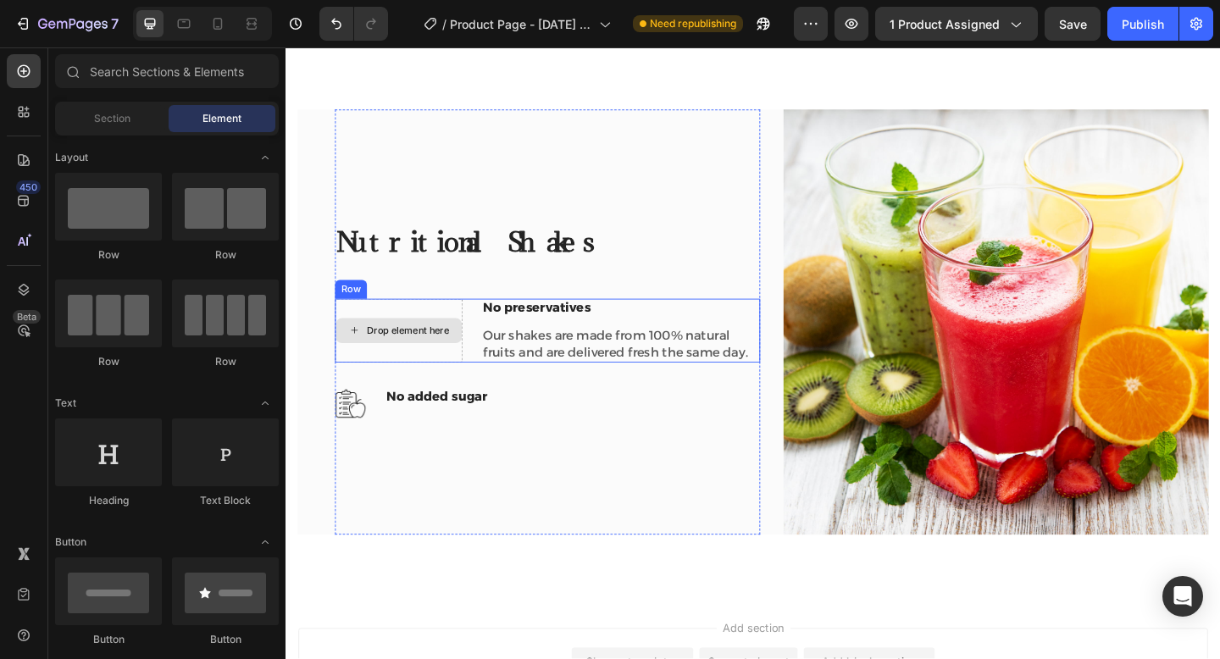
click at [346, 328] on div "Drop element here" at bounding box center [408, 355] width 139 height 69
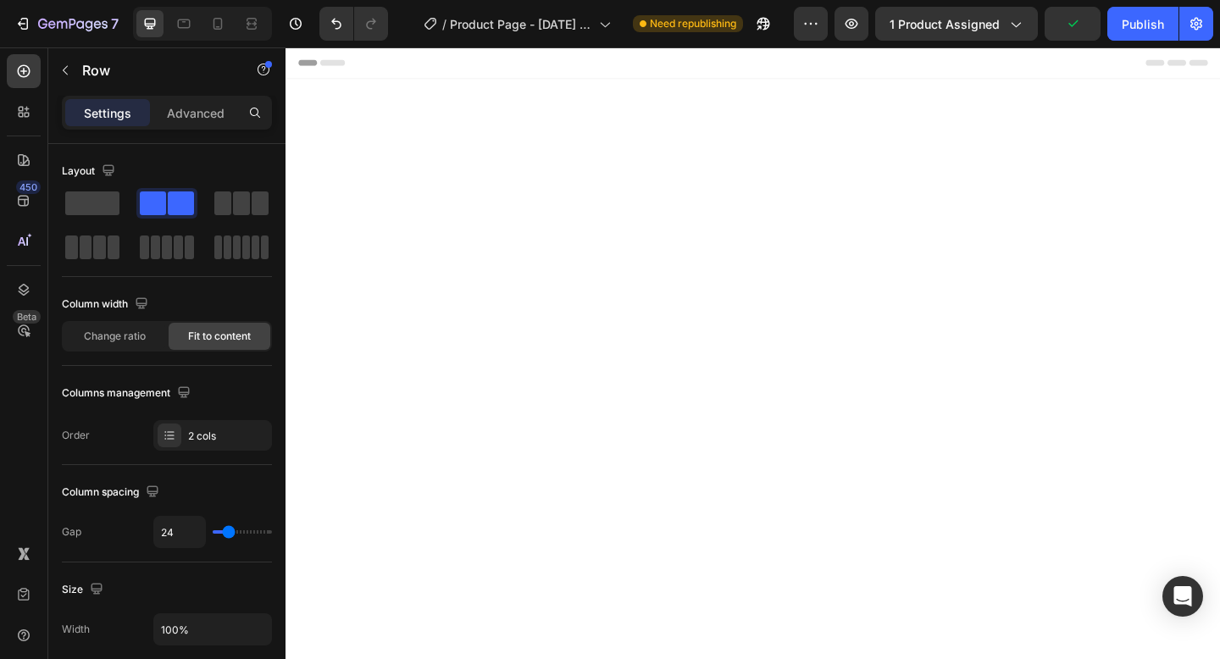
scroll to position [3196, 0]
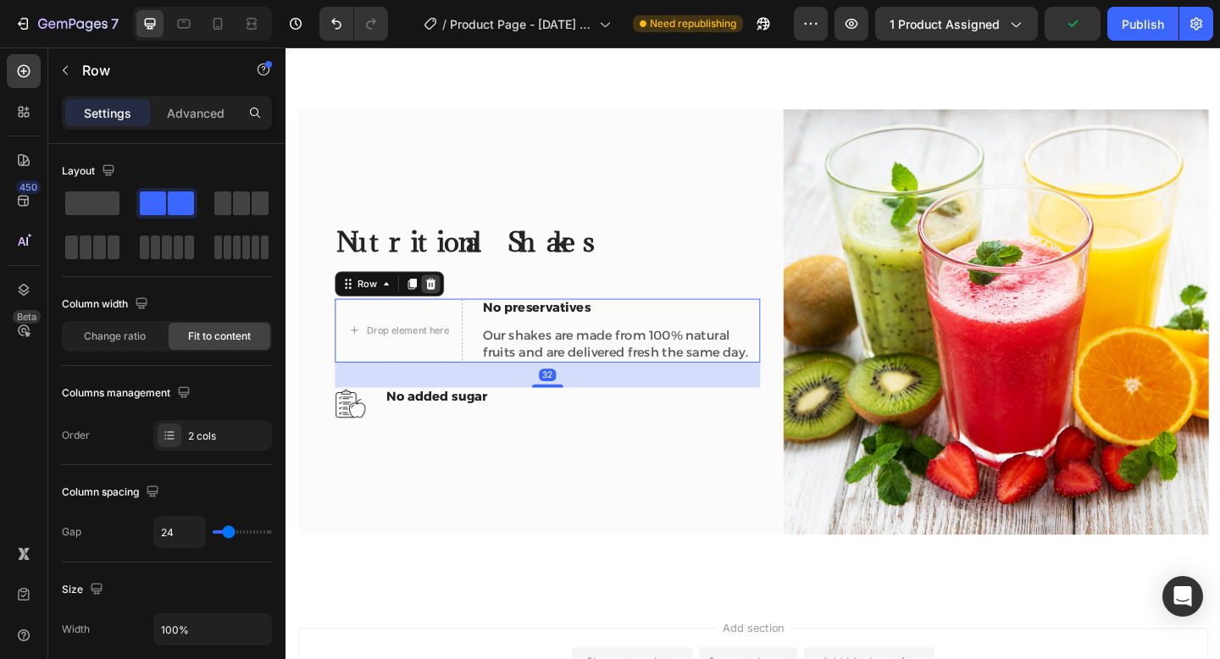
click at [440, 304] on icon at bounding box center [443, 304] width 11 height 12
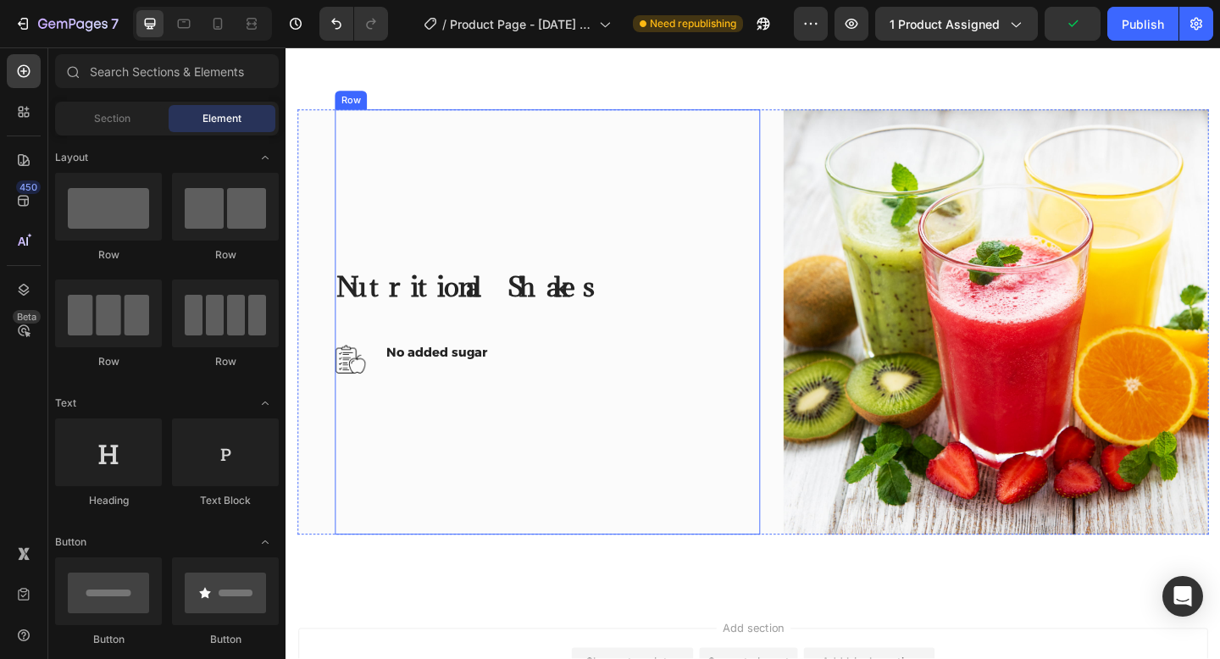
click at [359, 362] on div "Nutritional Shakes Heading Image No added sugar Text block Row" at bounding box center [570, 346] width 462 height 115
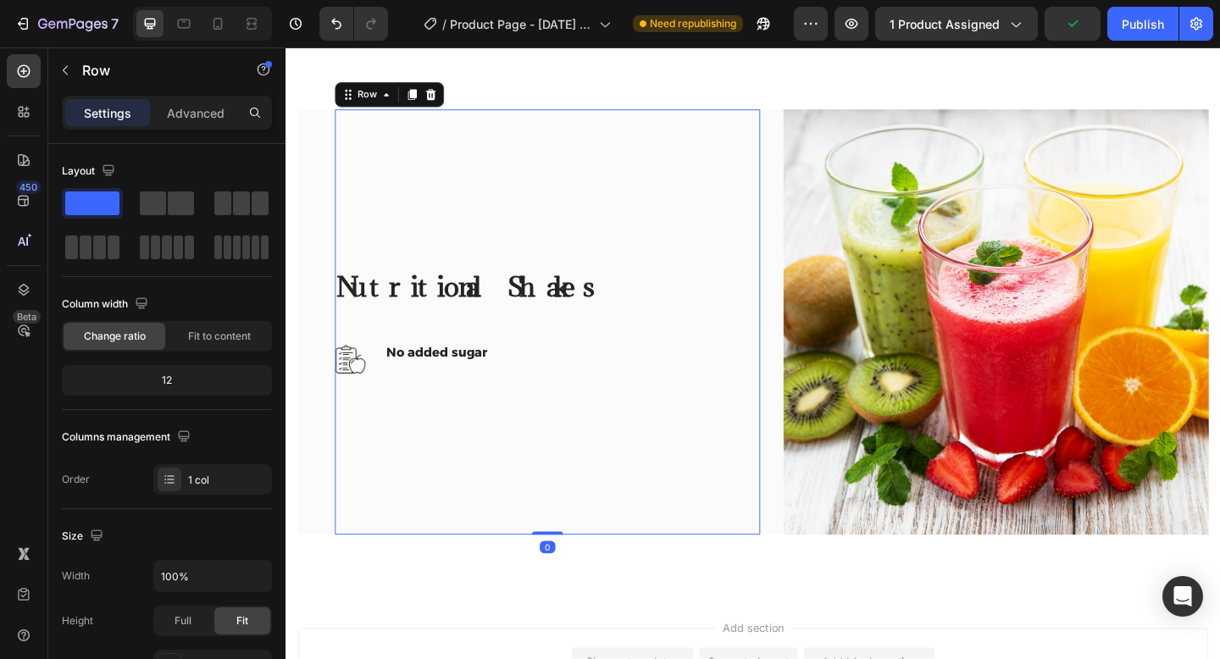
click at [360, 372] on img at bounding box center [356, 386] width 34 height 35
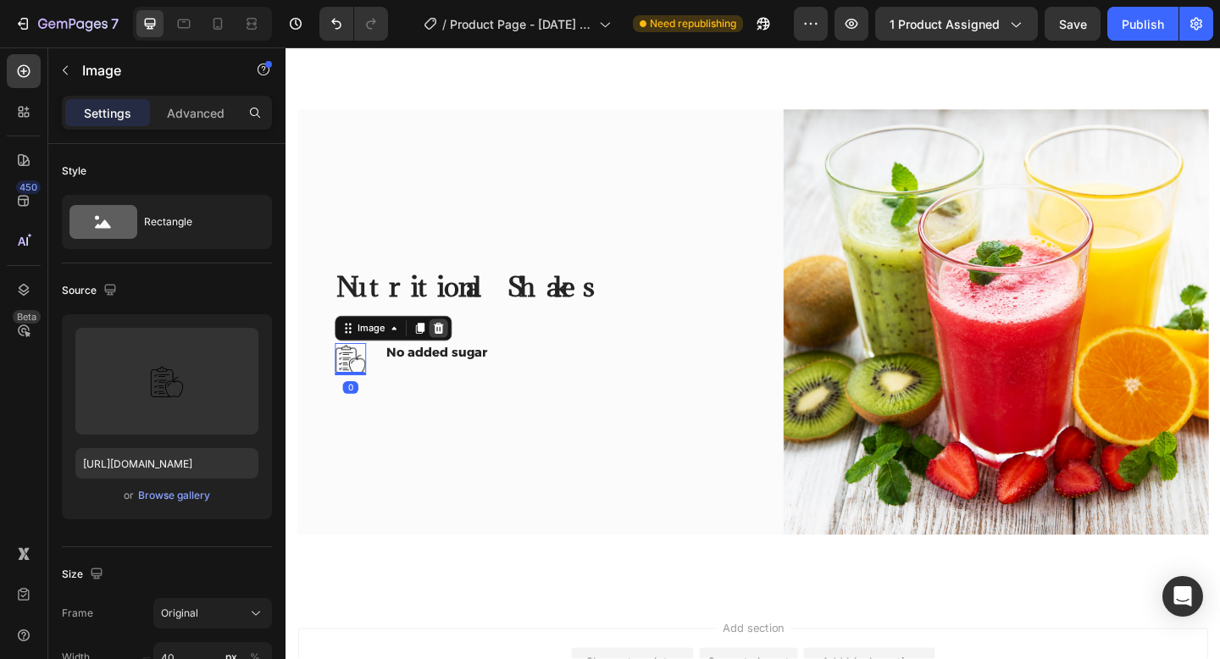
click at [443, 358] on div at bounding box center [451, 353] width 20 height 20
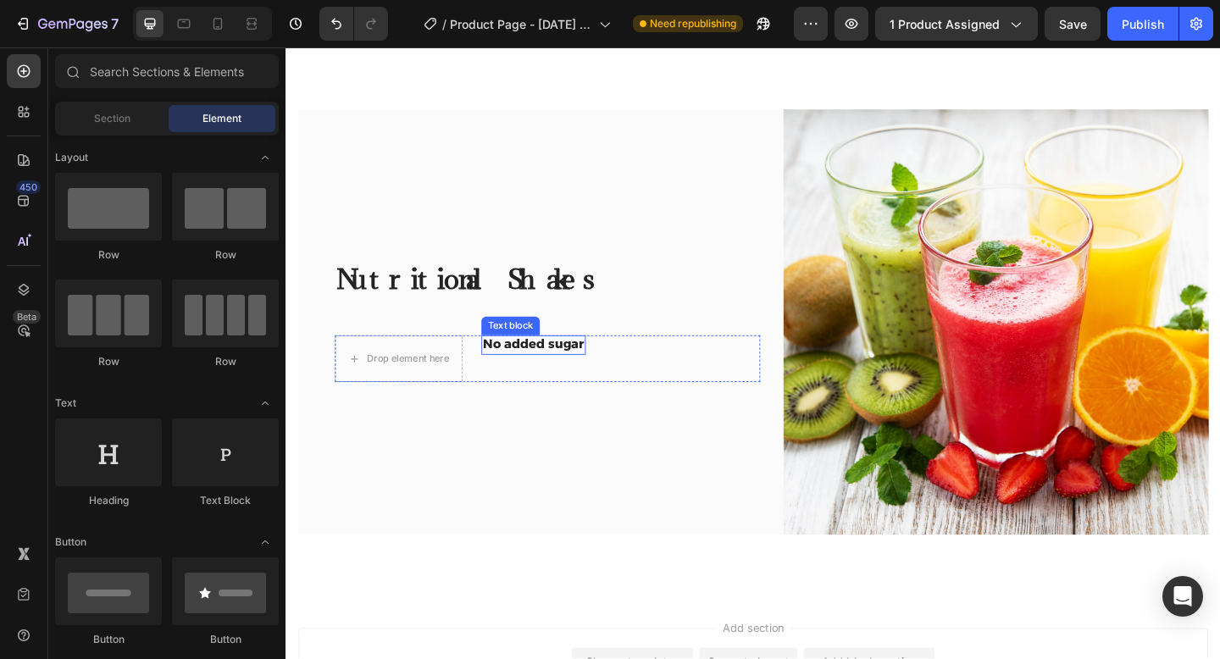
click at [515, 382] on div "No added sugar Text block" at bounding box center [554, 386] width 113 height 51
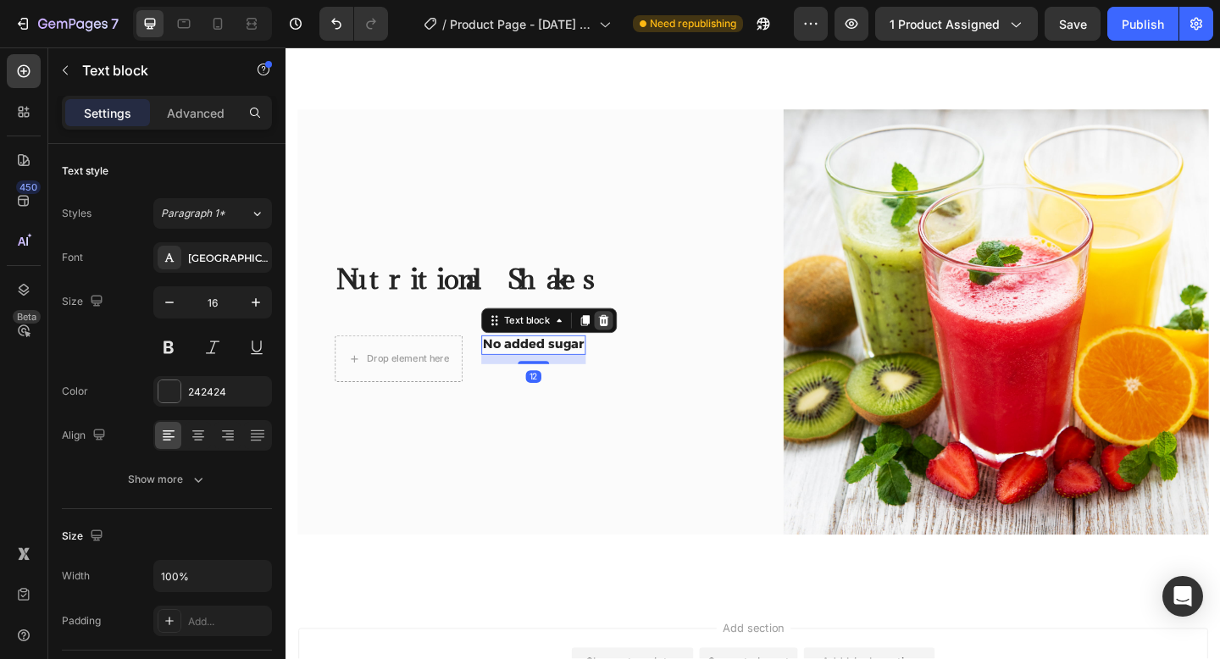
click at [623, 343] on div at bounding box center [631, 345] width 20 height 20
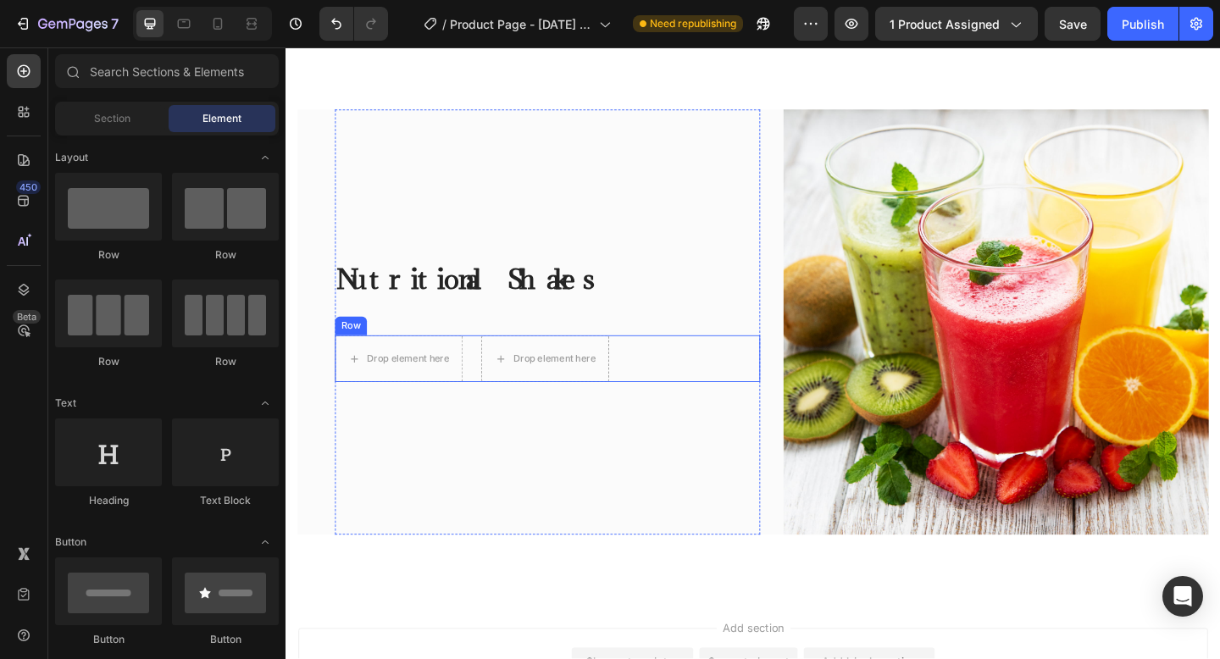
click at [482, 411] on div "Drop element here Drop element here Row" at bounding box center [570, 386] width 462 height 51
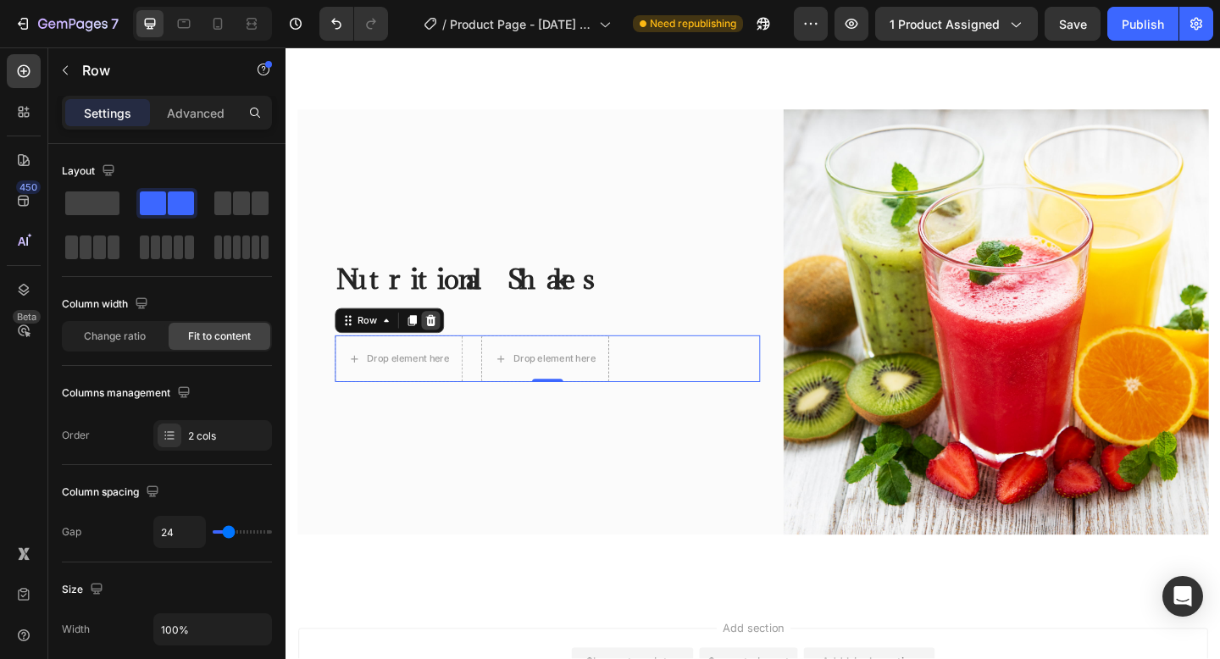
click at [451, 351] on div at bounding box center [443, 345] width 20 height 20
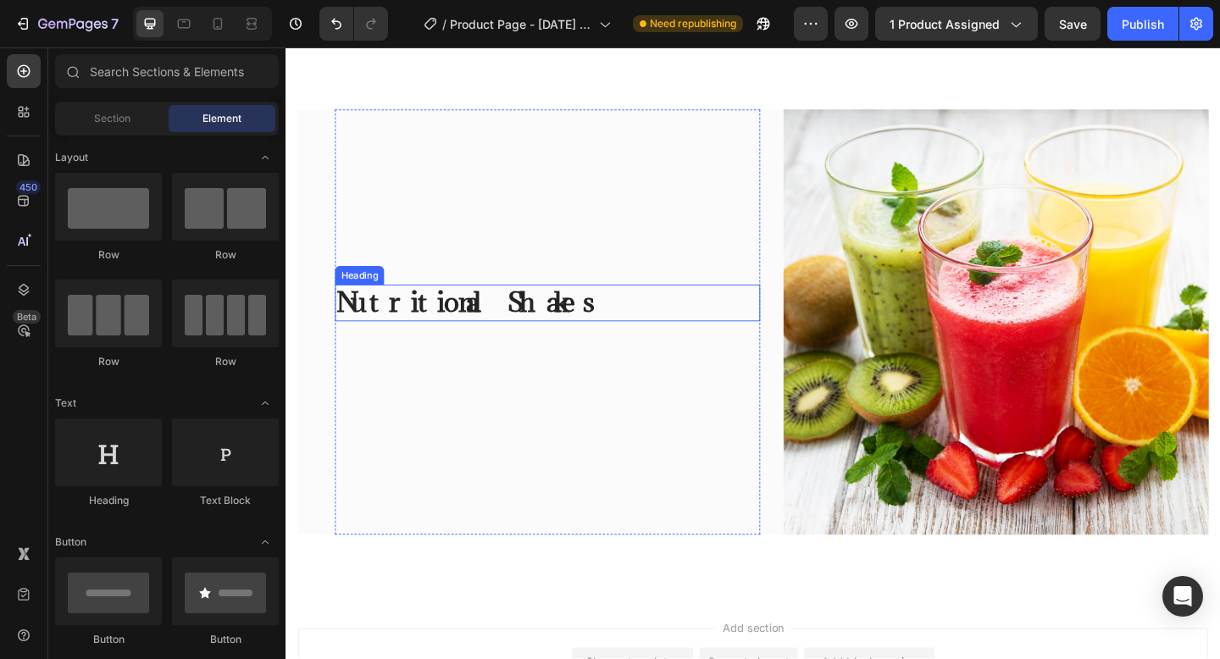
click at [481, 333] on p "Nutritional Shakes" at bounding box center [569, 325] width 459 height 36
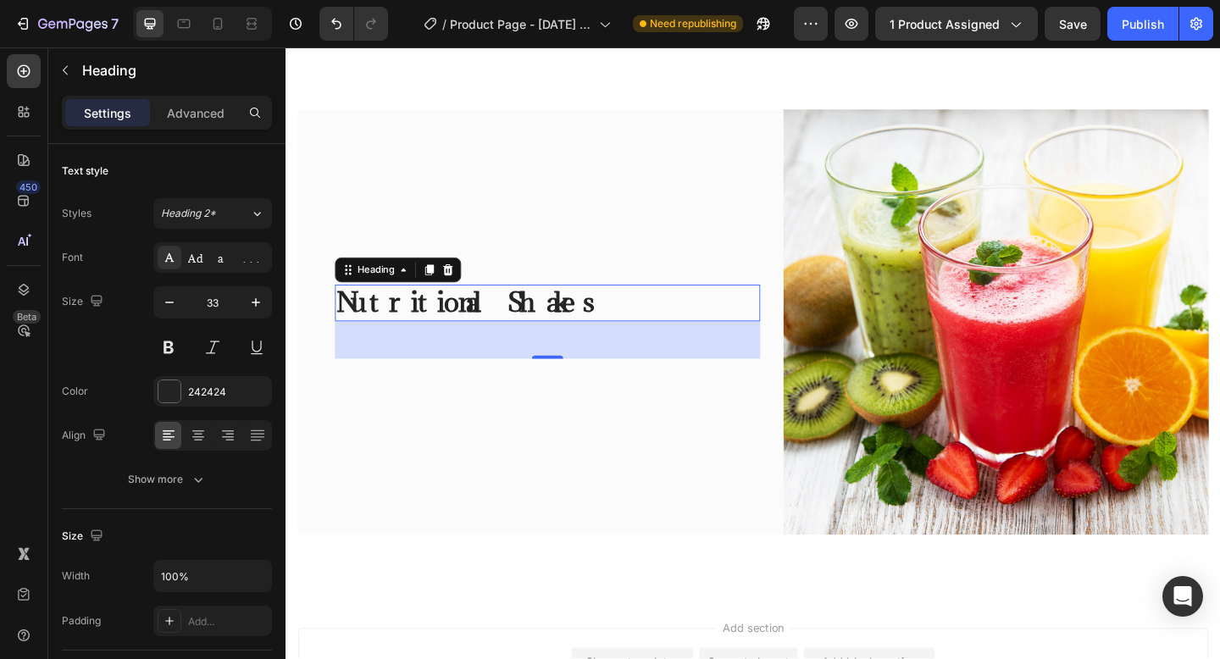
click at [519, 329] on p "Nutritional Shakes" at bounding box center [569, 325] width 459 height 36
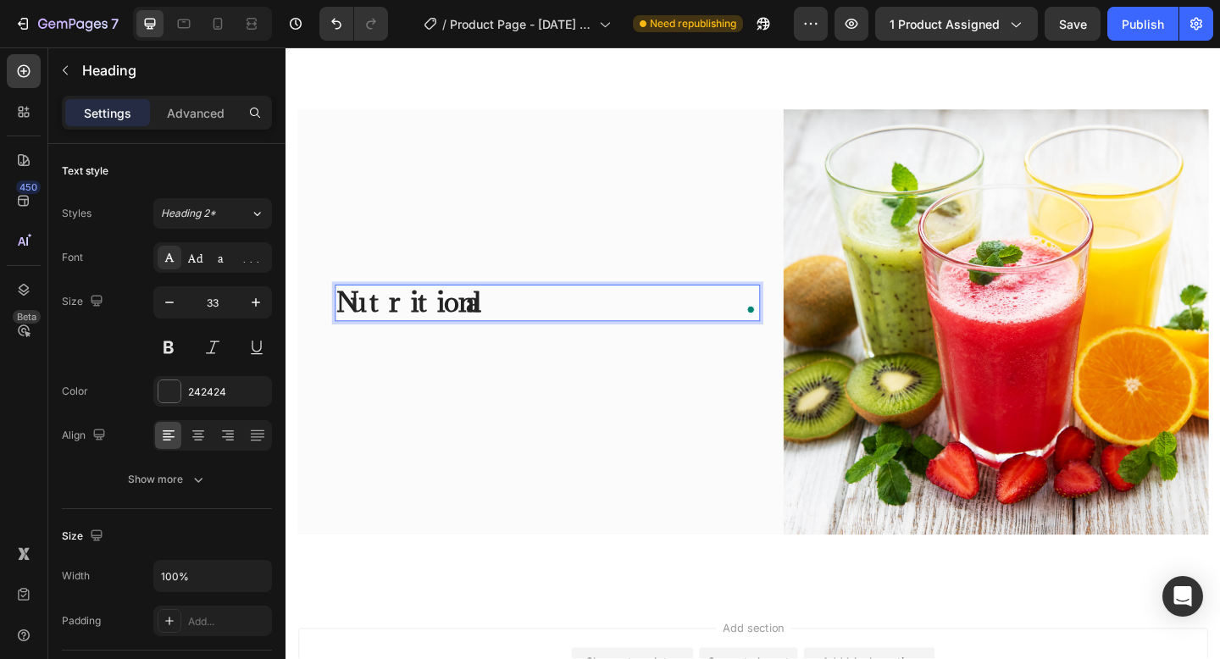
click at [519, 329] on p "Nutritional" at bounding box center [569, 325] width 459 height 36
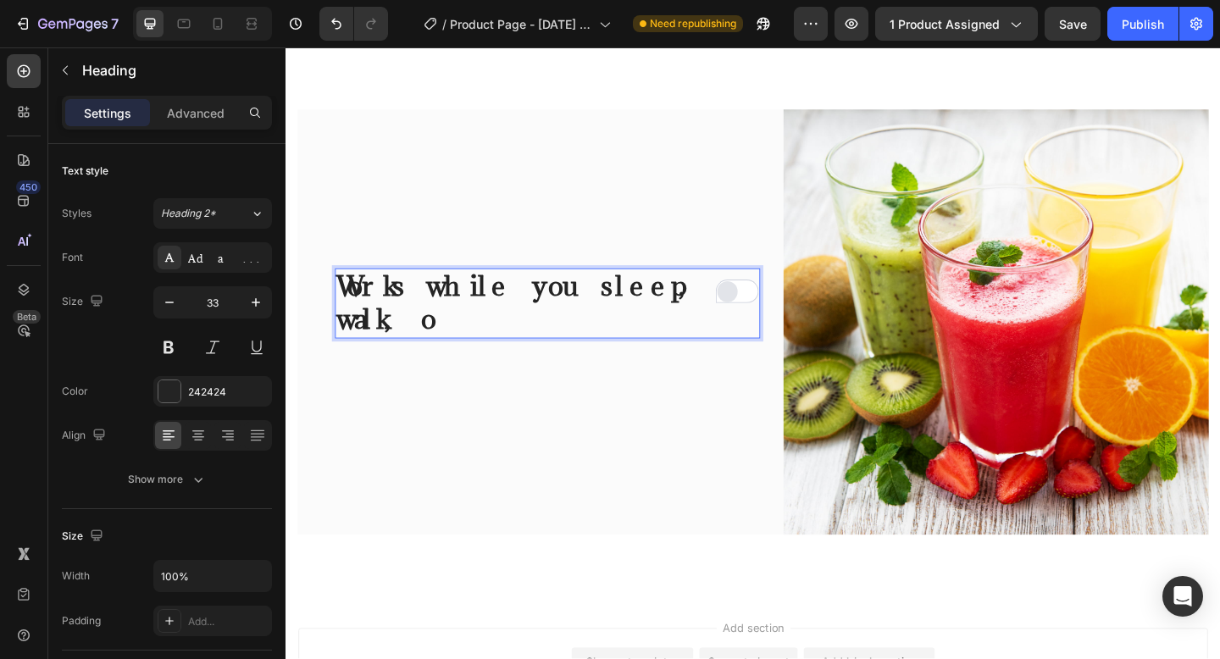
click at [755, 324] on button "Rewrite with Grammarly" at bounding box center [766, 313] width 22 height 23
click at [755, 326] on p "Works while you sleep, walk, o" at bounding box center [569, 326] width 459 height 73
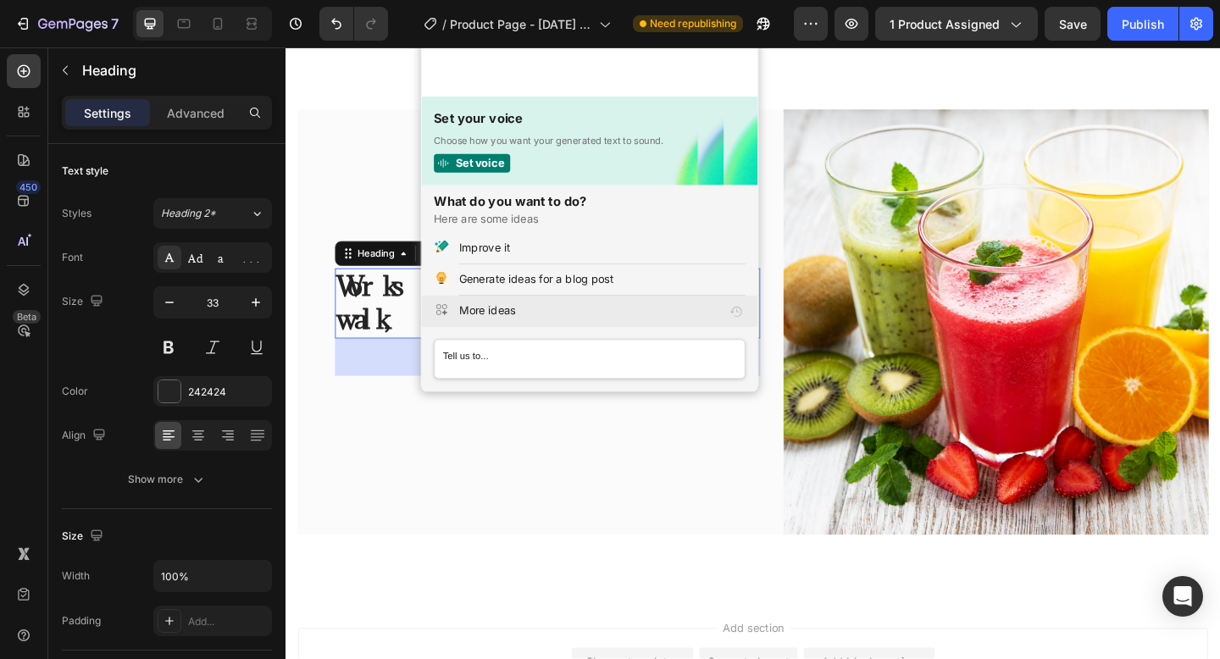
scroll to position [0, 0]
click at [780, 33] on icon "Close Grammarly Assistant" at bounding box center [782, 26] width 14 height 14
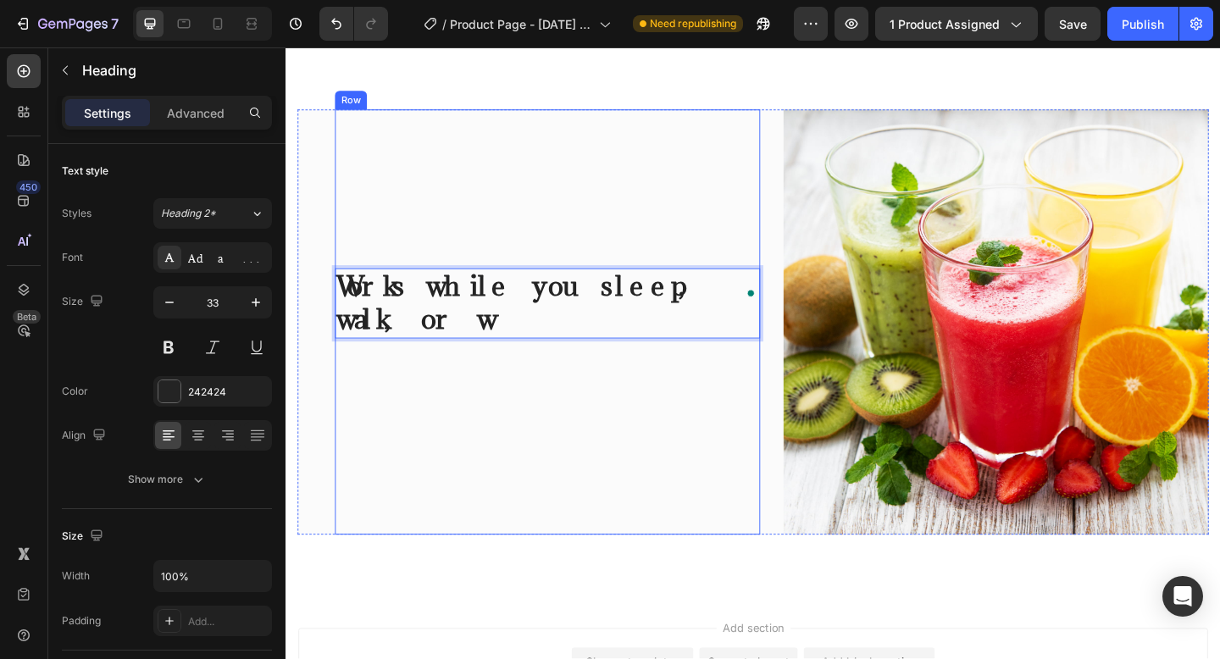
scroll to position [3178, 0]
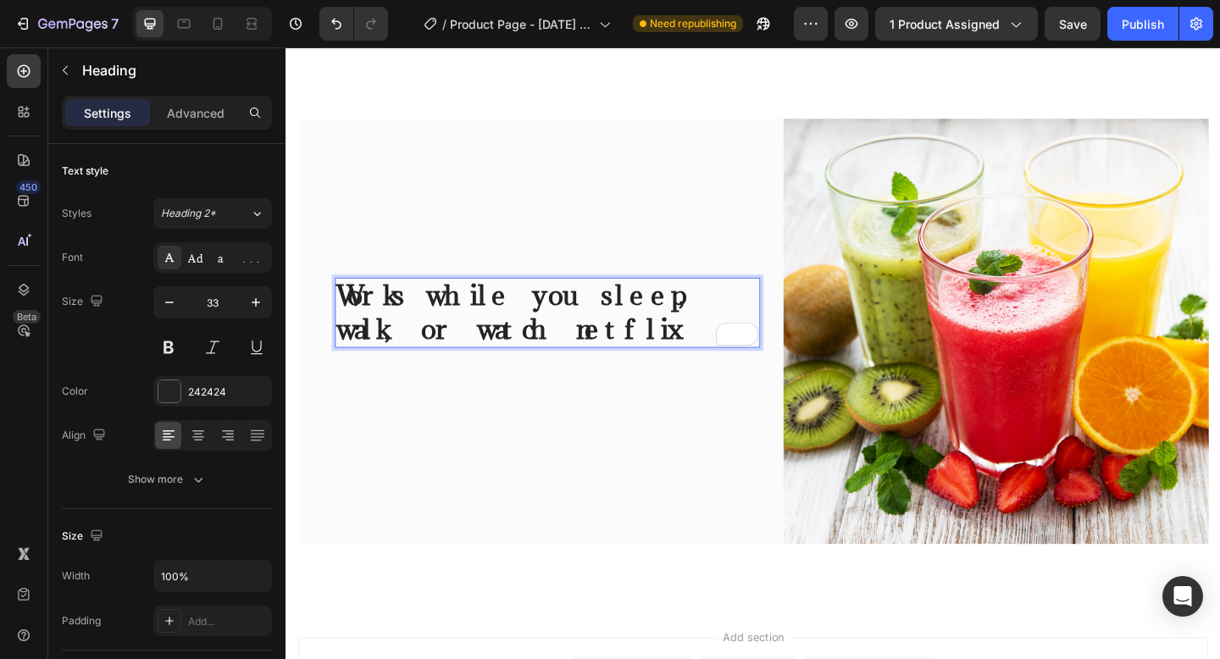
click at [447, 369] on p "Works while you sleep, walk, or watch netflix" at bounding box center [569, 336] width 459 height 73
click at [583, 327] on p "Works while you sleep, walk, or watch Netflix" at bounding box center [569, 336] width 459 height 73
click at [672, 334] on p "Works while you Sleep, walk, or watch Netflix" at bounding box center [569, 336] width 459 height 73
click at [379, 373] on p "Works while you Sleep, Walk, or watch Netflix" at bounding box center [569, 336] width 459 height 73
click at [369, 373] on p "Works while you Sleep, Walk, or watch Netflix" at bounding box center [569, 336] width 459 height 73
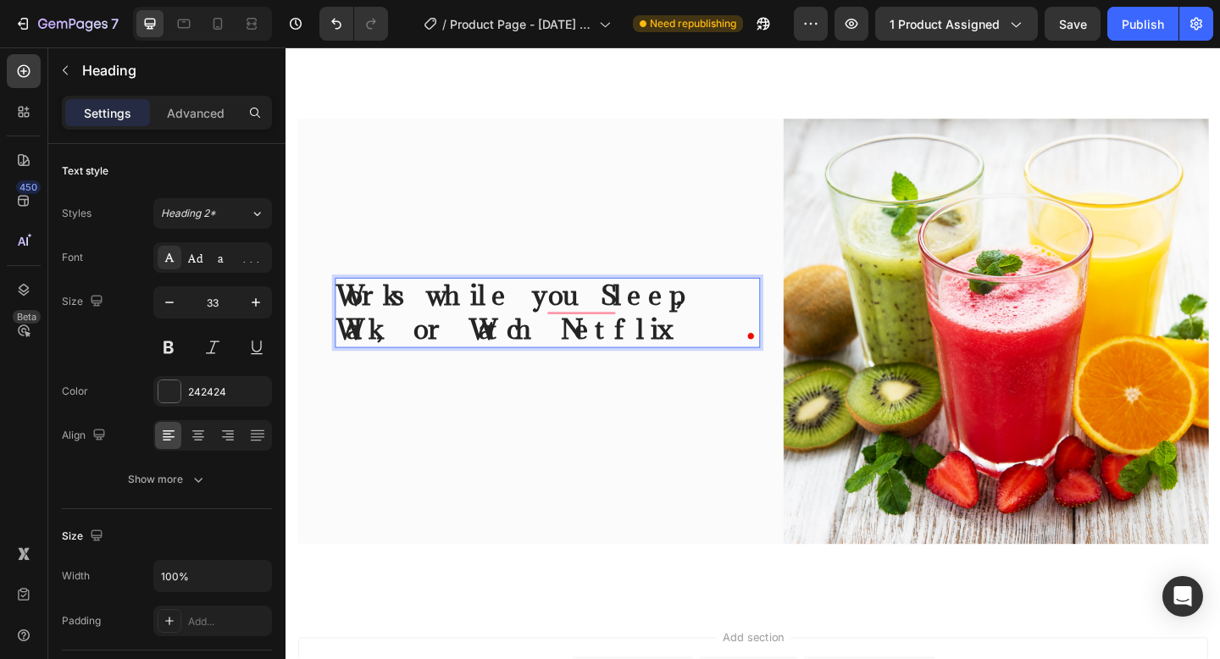
click at [613, 308] on p "Works while you Sleep, Walk, or Watch Netflix" at bounding box center [569, 336] width 459 height 73
click at [613, 318] on p "Works while you Sleep, Walk, or Watch Netflix" at bounding box center [569, 336] width 459 height 73
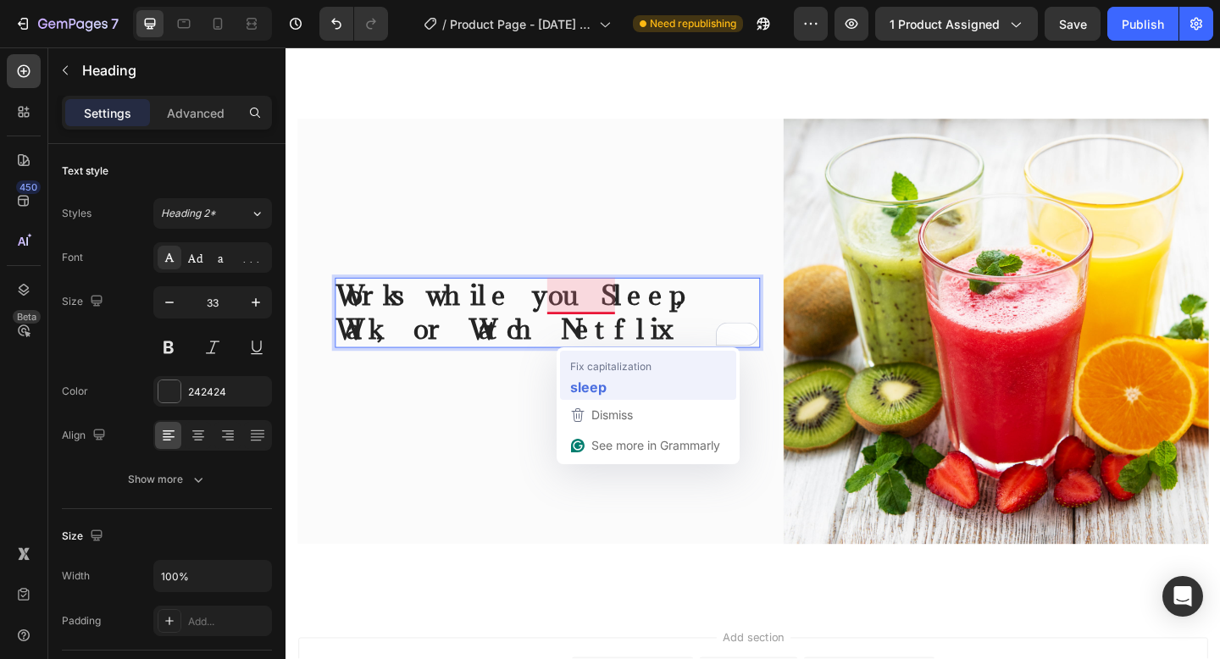
click at [599, 367] on span "Fix capitalization" at bounding box center [610, 365] width 81 height 17
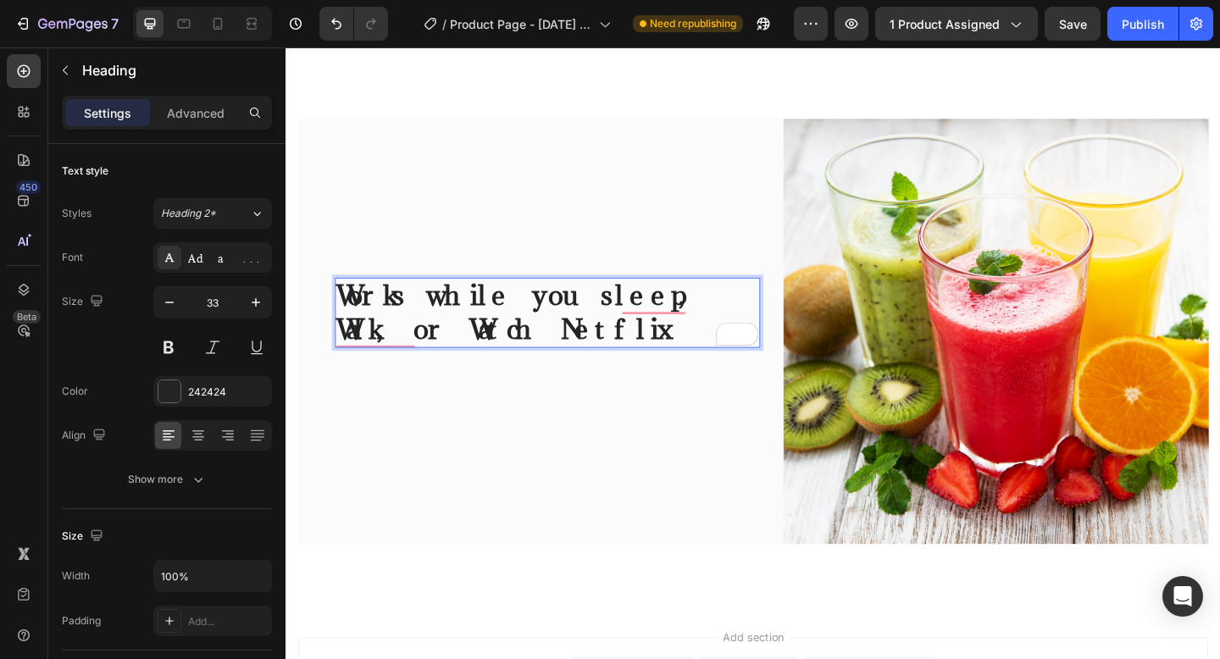
click at [643, 373] on p "Works while you sleep, Walk, or Watch Netflix" at bounding box center [569, 336] width 459 height 73
click at [683, 324] on p "Works while you sleep, Walk, or Watch Netflix" at bounding box center [569, 336] width 459 height 73
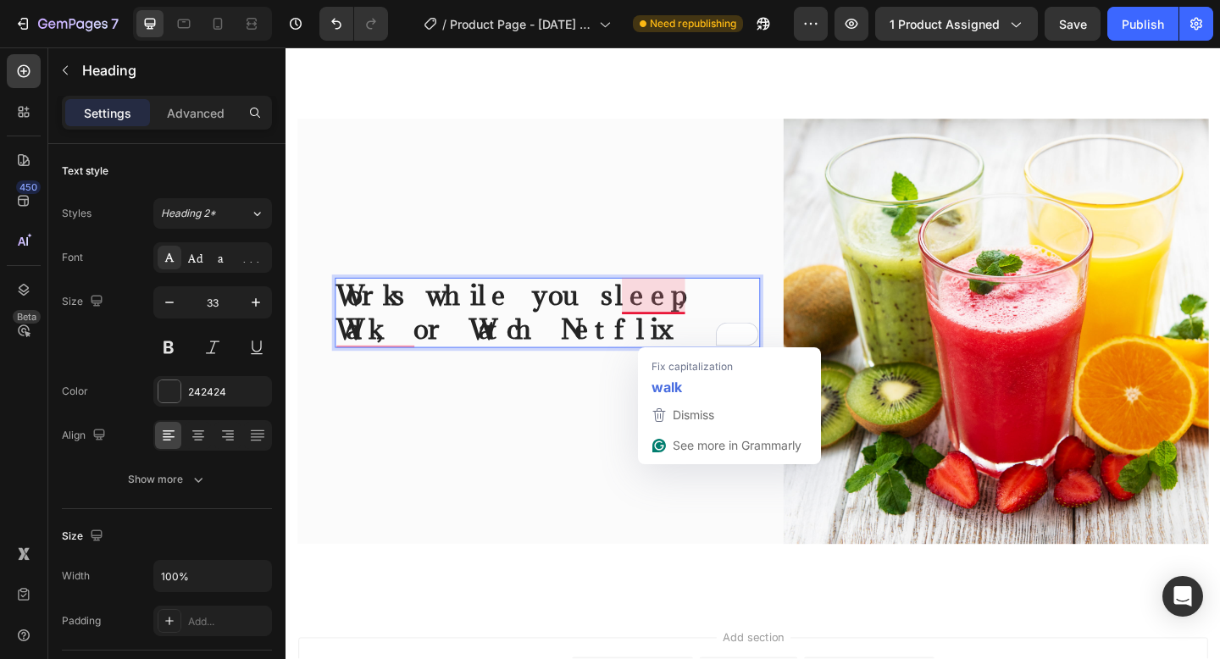
click at [692, 407] on div "Works while you sleep, Walk, or Watch Netflix Heading 48" at bounding box center [570, 356] width 462 height 117
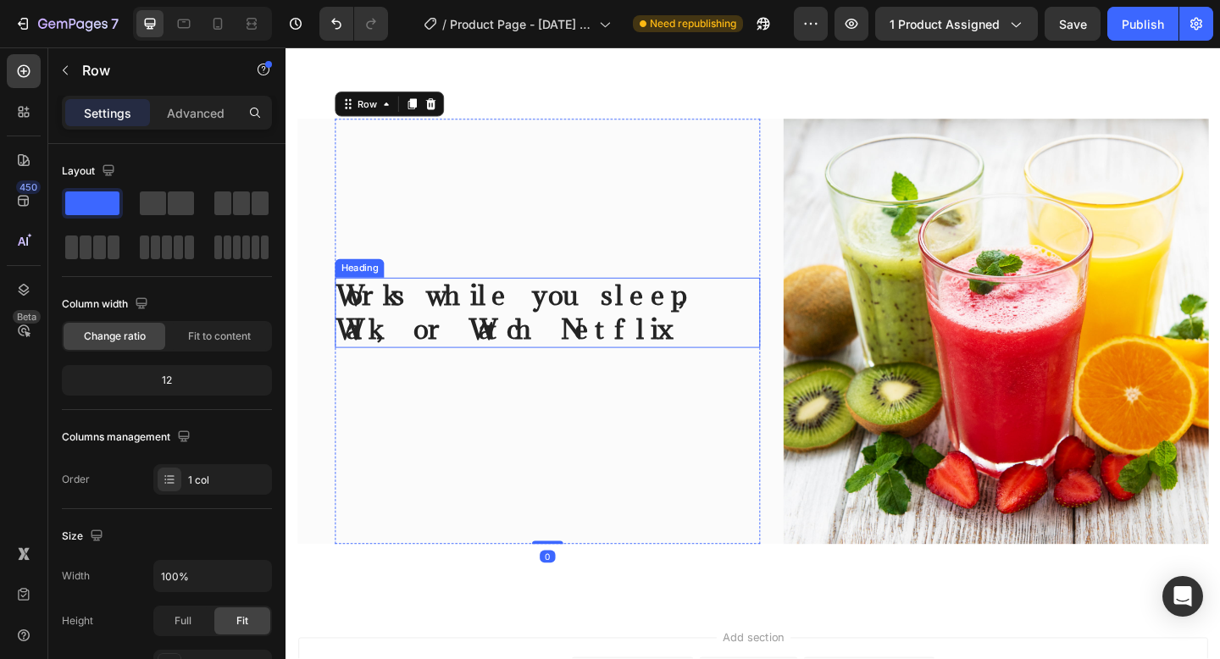
click at [384, 364] on p "Works while you sleep, Walk, or Watch Netflix" at bounding box center [569, 336] width 459 height 73
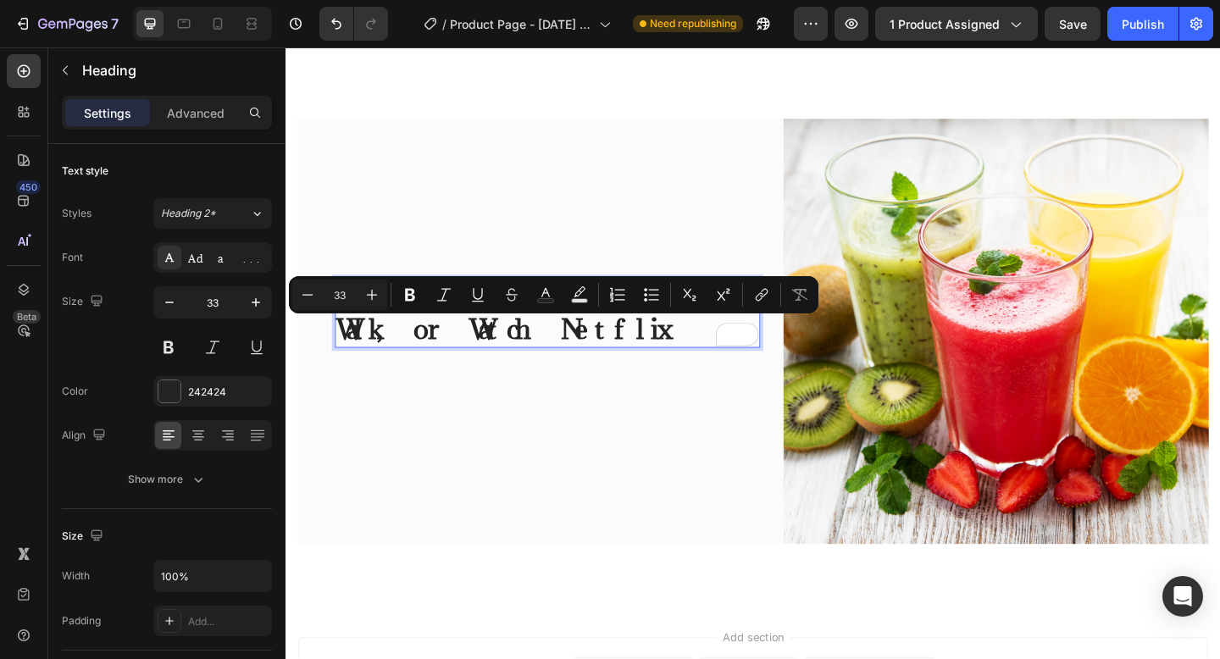
click at [361, 364] on p "Works while you sleep, Walk, or Watch Netflix" at bounding box center [569, 336] width 459 height 73
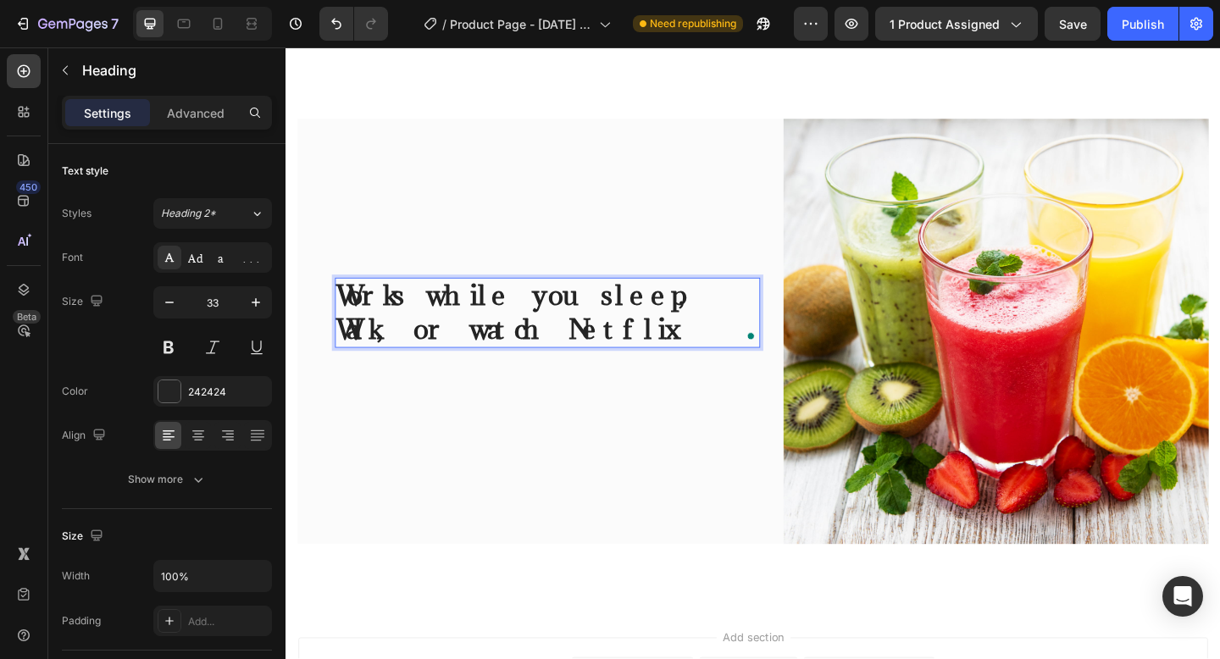
click at [535, 352] on p "Works while you sleep, Walk, or watch Netflix" at bounding box center [569, 336] width 459 height 73
click at [456, 335] on p "Works while you sleep, Walk, or watch Netflix" at bounding box center [569, 336] width 459 height 73
click at [534, 329] on p "Works While you sleep, Walk, or watch Netflix" at bounding box center [569, 336] width 459 height 73
click at [590, 330] on p "Works While You sleep, Walk, or watch Netflix" at bounding box center [569, 336] width 459 height 73
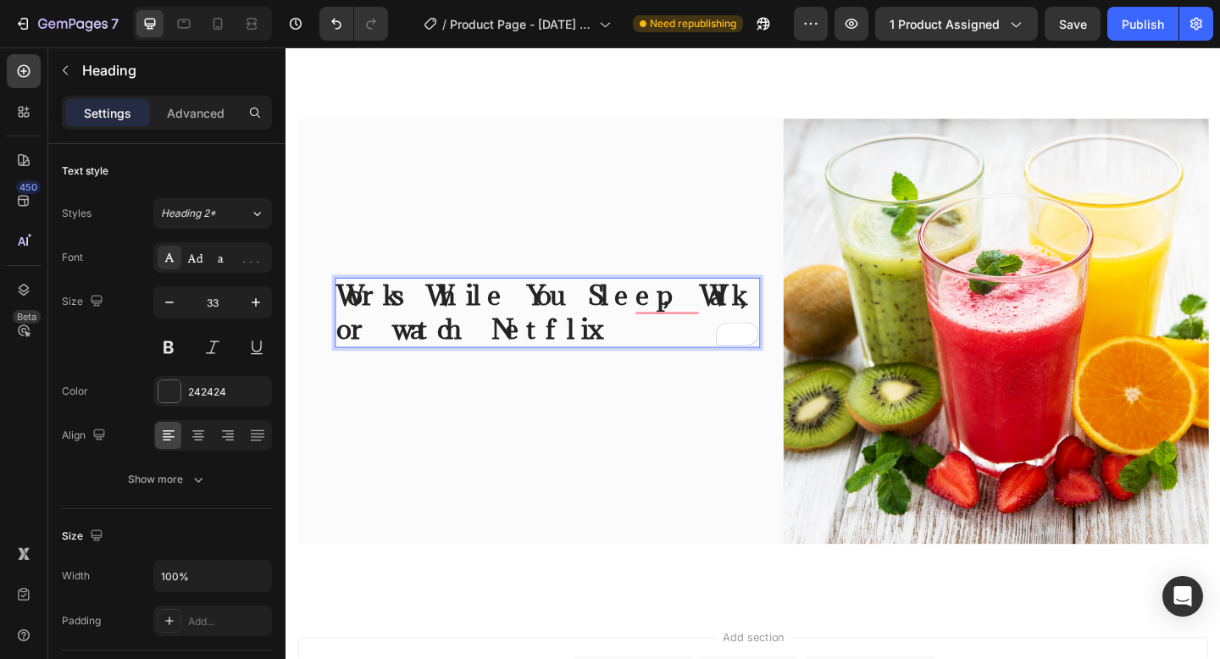
click at [357, 369] on p "Works While You Sleep, Walk, or watch Netflix" at bounding box center [569, 336] width 459 height 73
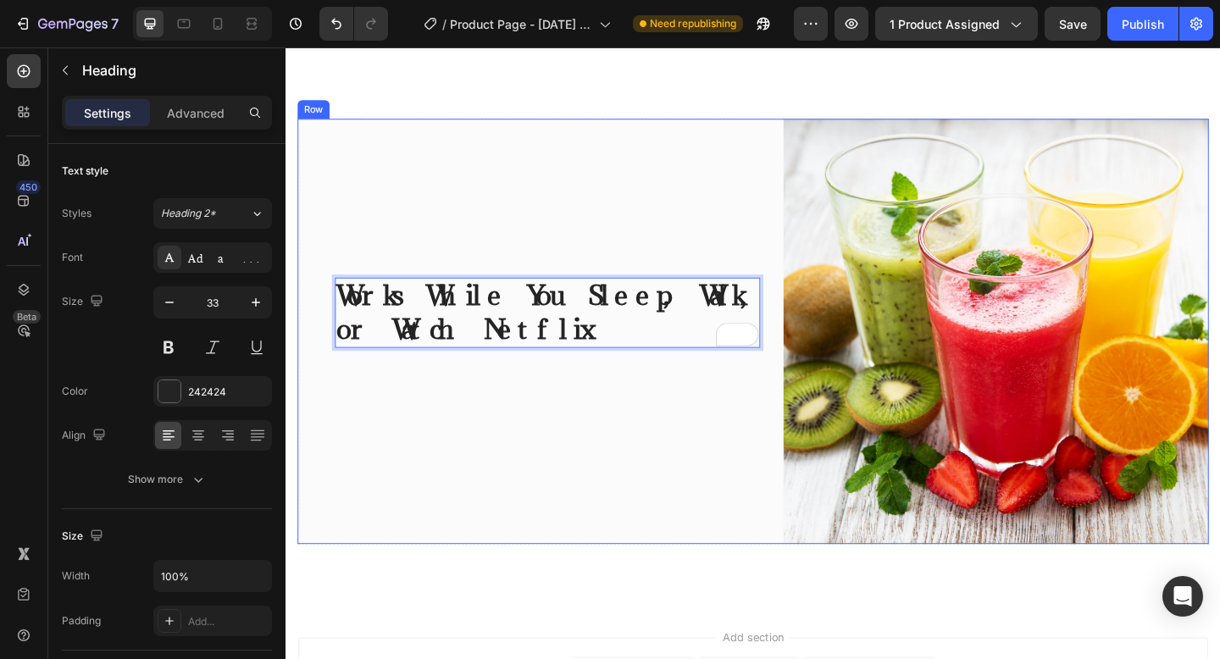
click at [519, 501] on div "Works While You Sleep, Walk, or Watch Netflix Heading 48 Row" at bounding box center [570, 356] width 462 height 462
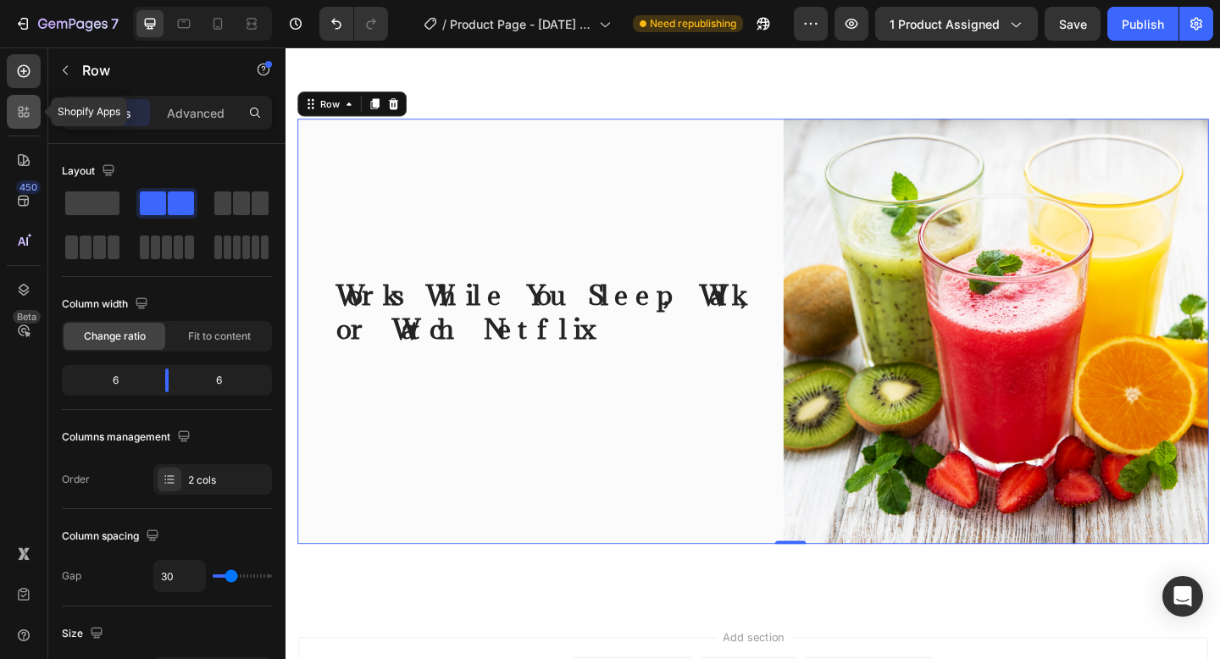
click at [30, 112] on icon at bounding box center [23, 111] width 17 height 17
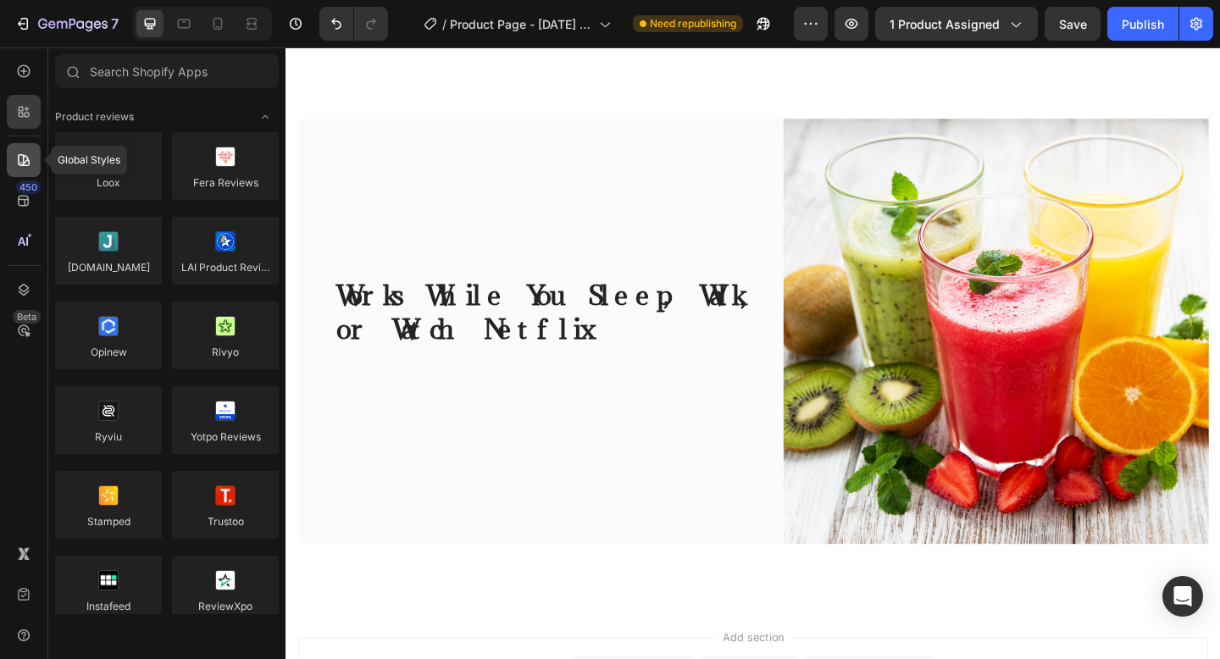
click at [24, 159] on icon at bounding box center [24, 160] width 12 height 12
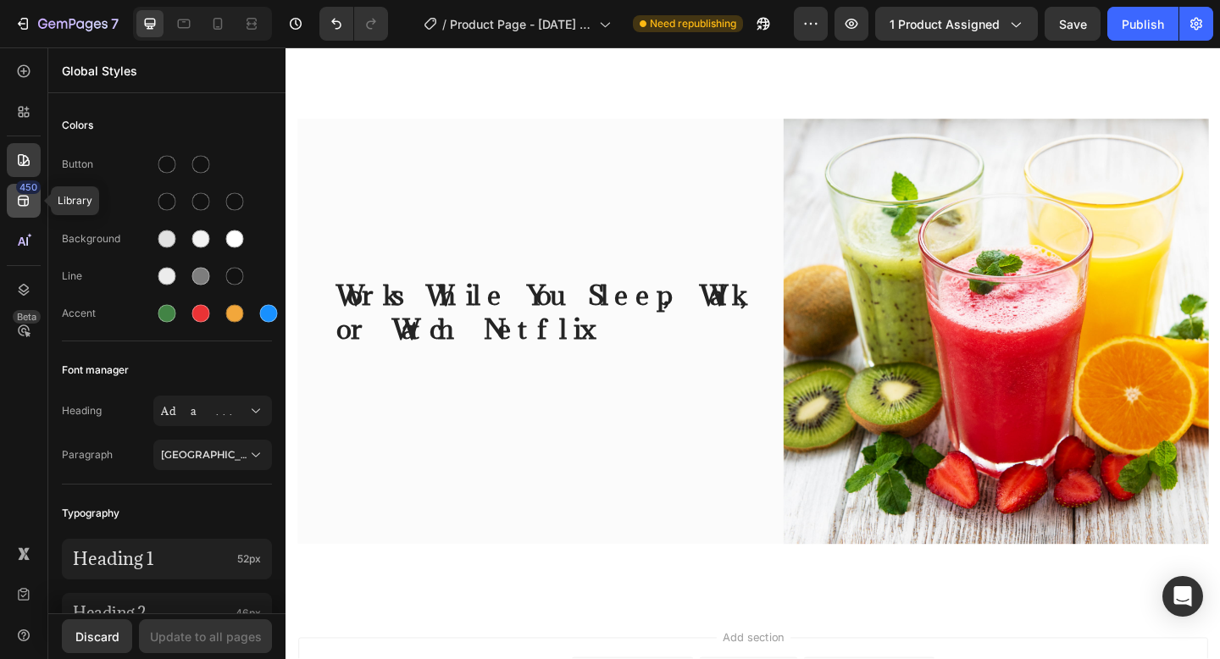
click at [23, 207] on icon at bounding box center [23, 200] width 17 height 17
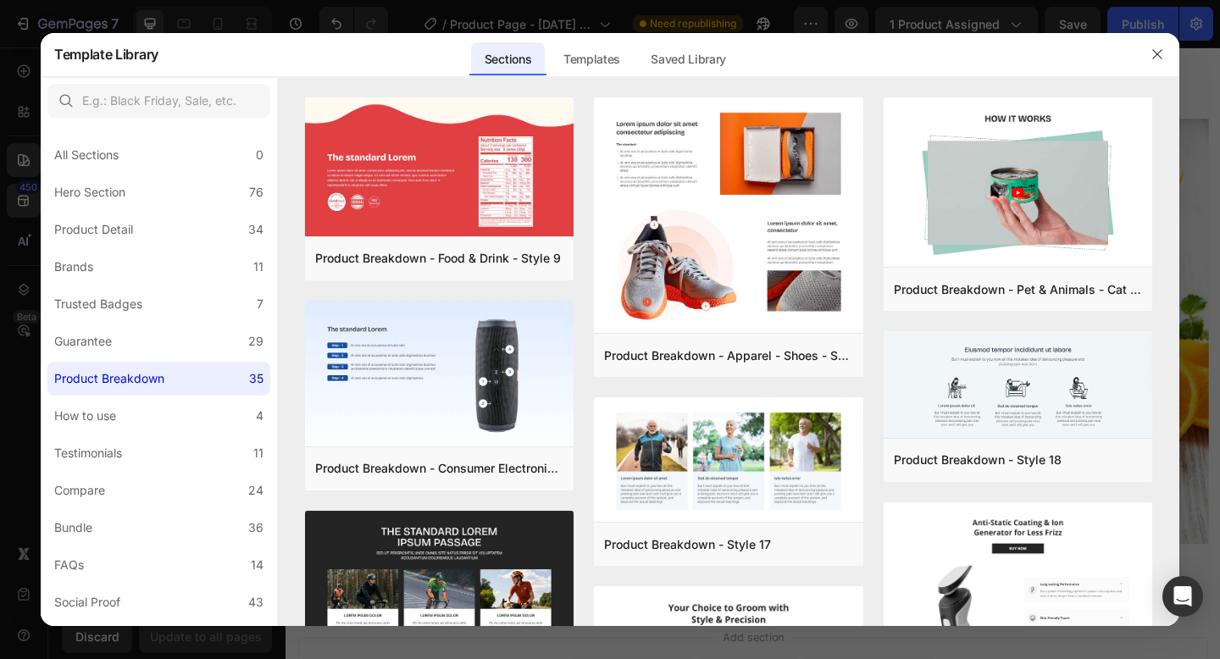
click at [1149, 37] on div at bounding box center [1157, 54] width 44 height 44
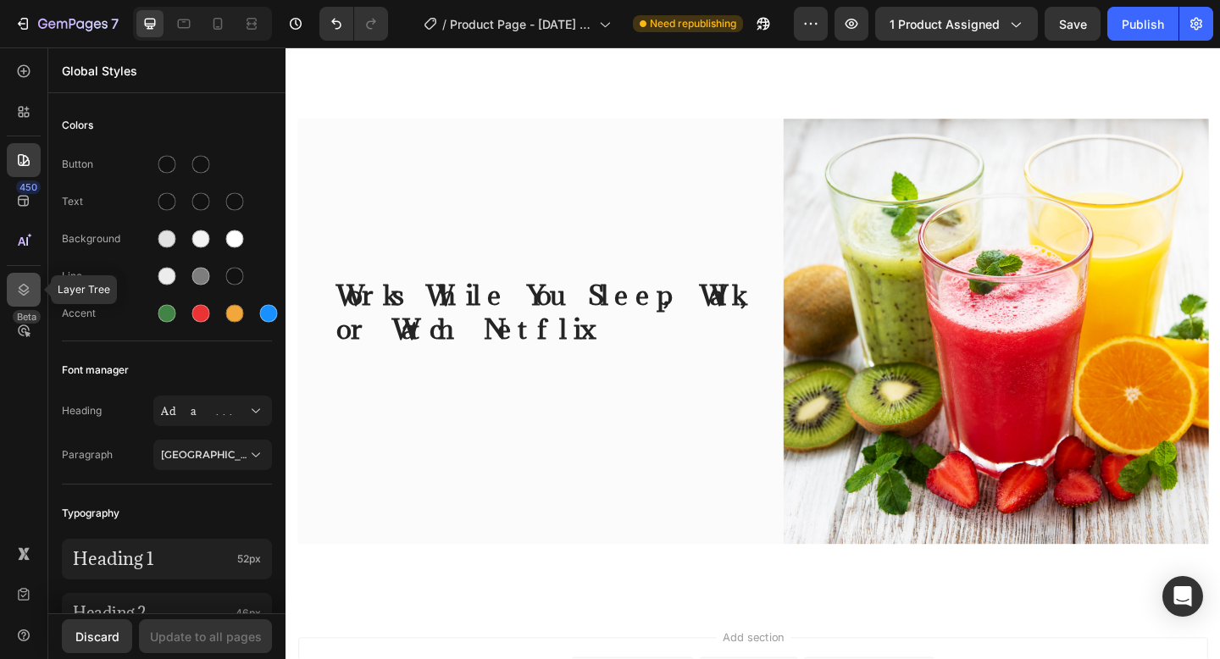
click at [33, 291] on div at bounding box center [24, 290] width 34 height 34
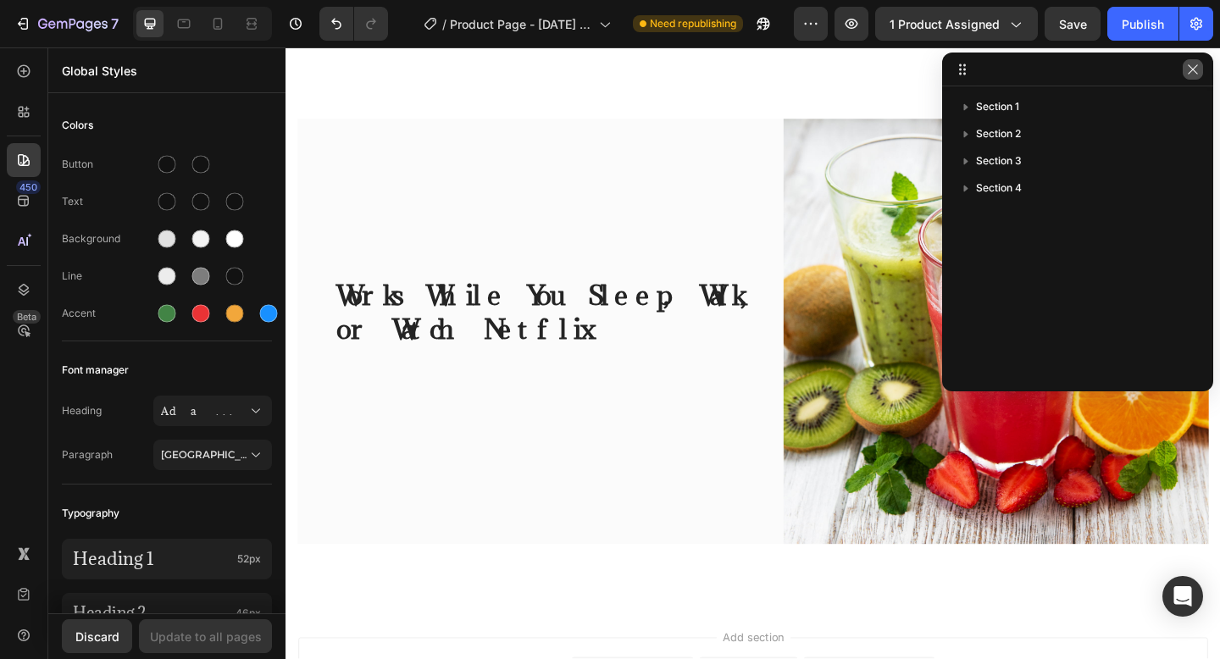
drag, startPoint x: 1190, startPoint y: 69, endPoint x: 237, endPoint y: 421, distance: 1015.6
click at [1190, 69] on icon "button" at bounding box center [1193, 70] width 14 height 14
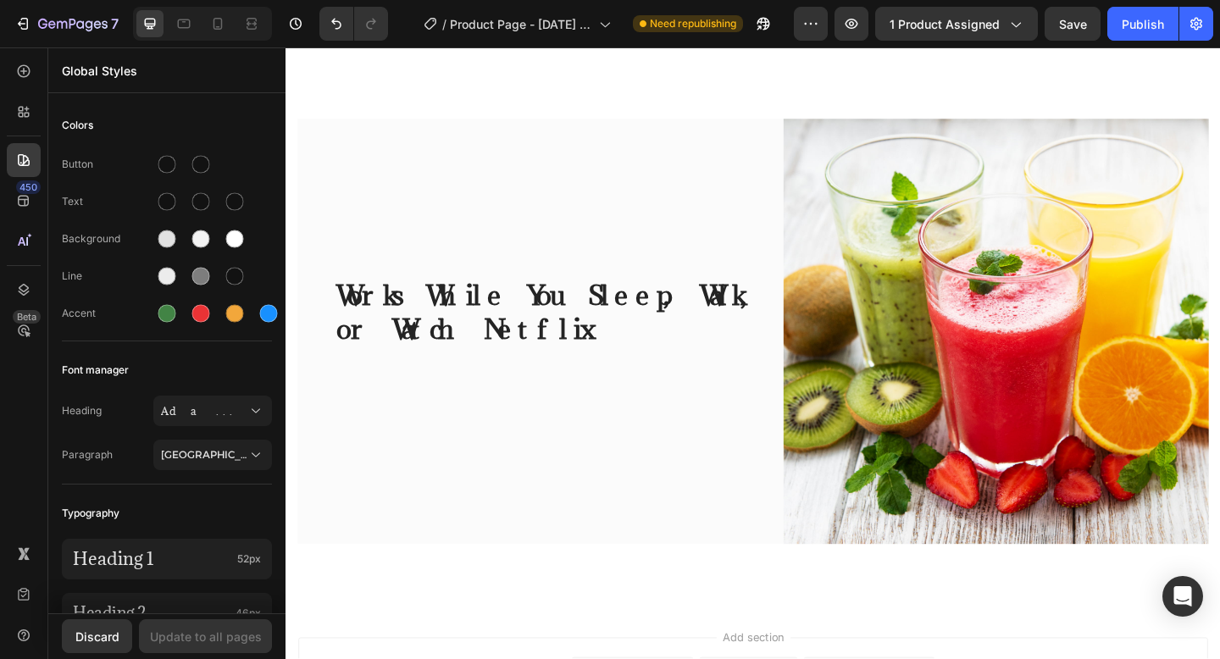
click at [495, 482] on div "Works While You Sleep, Walk, or Watch Netflix Heading Row" at bounding box center [570, 356] width 462 height 462
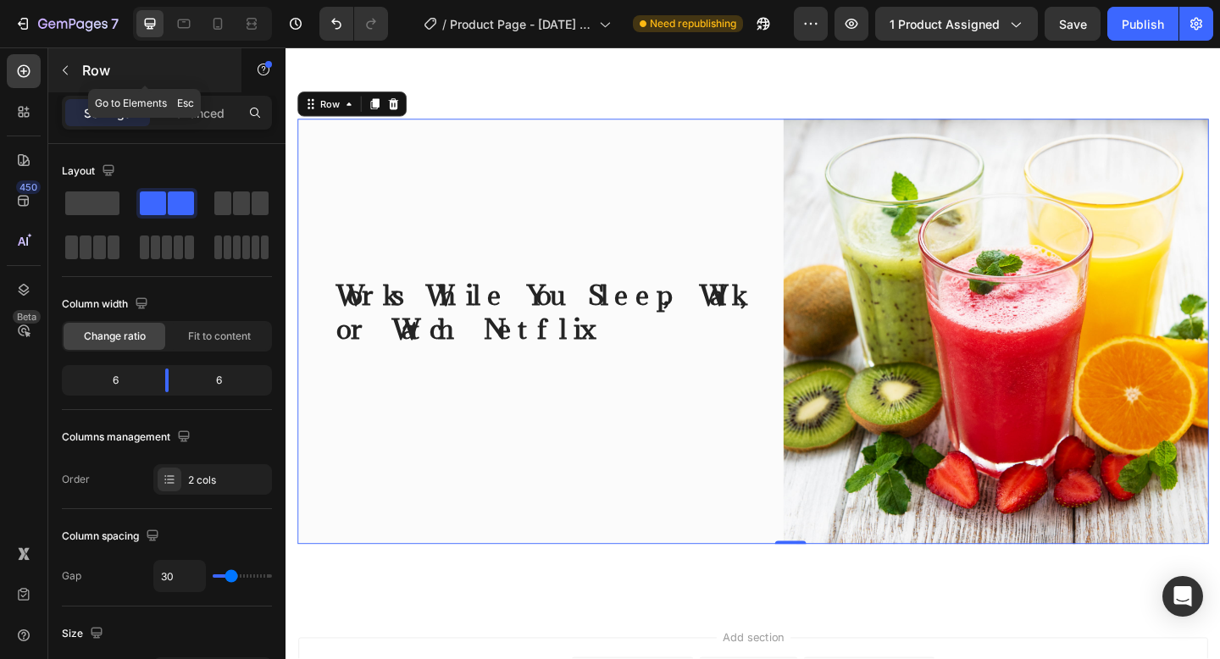
click at [64, 78] on button "button" at bounding box center [65, 70] width 27 height 27
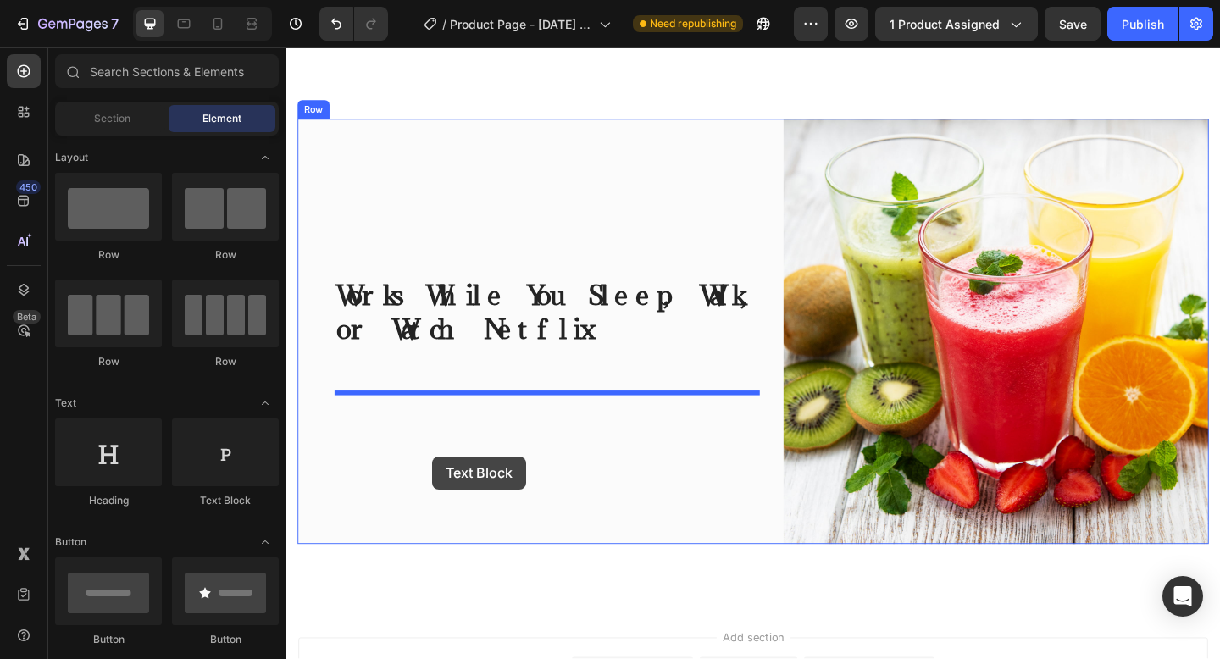
drag, startPoint x: 488, startPoint y: 506, endPoint x: 445, endPoint y: 472, distance: 54.8
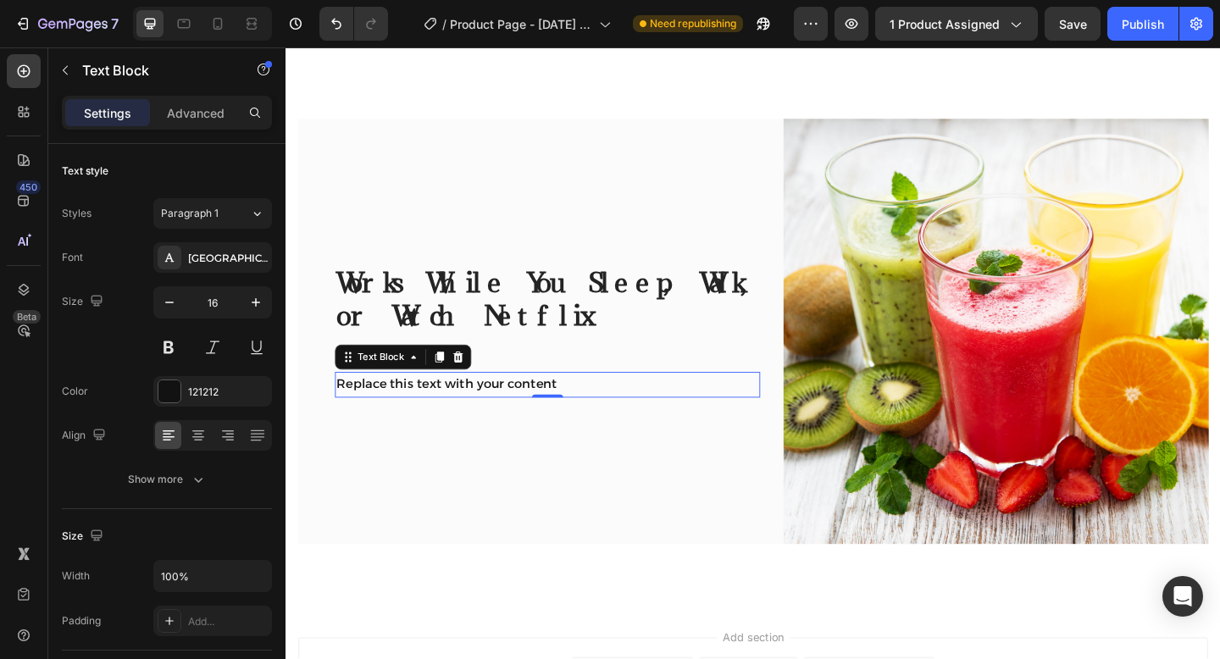
click at [600, 414] on div "Replace this text with your content" at bounding box center [570, 415] width 462 height 28
click at [600, 414] on p "Replace this text with your content" at bounding box center [569, 414] width 459 height 25
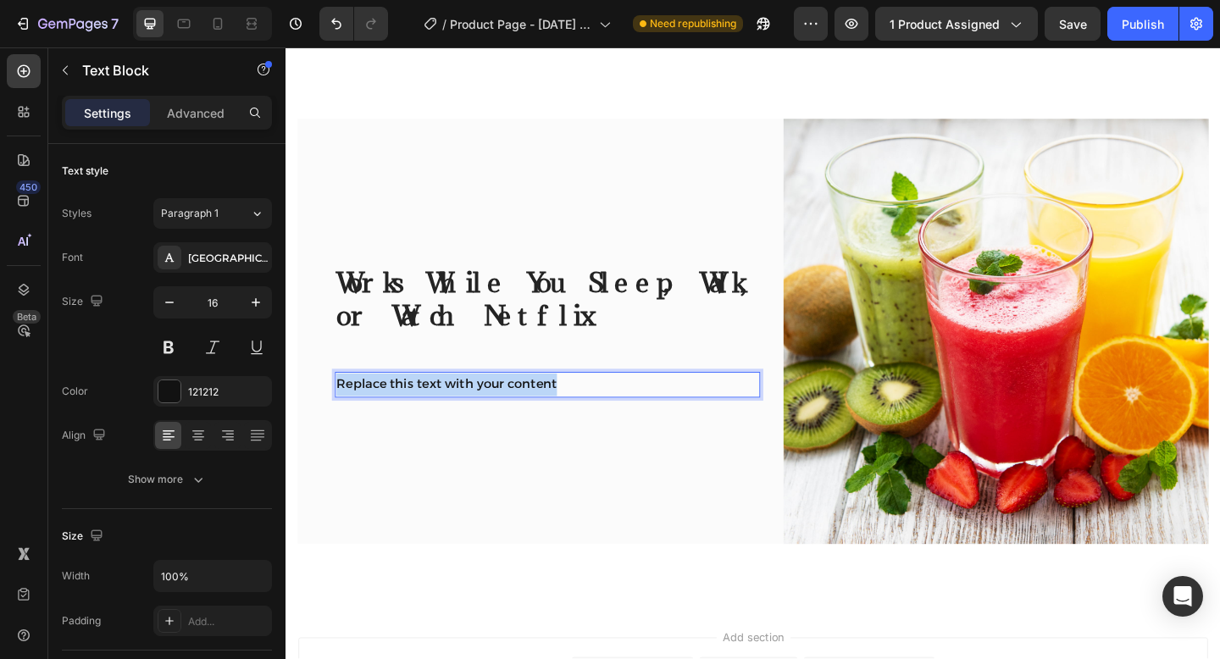
click at [600, 414] on p "Replace this text with your content" at bounding box center [569, 414] width 459 height 25
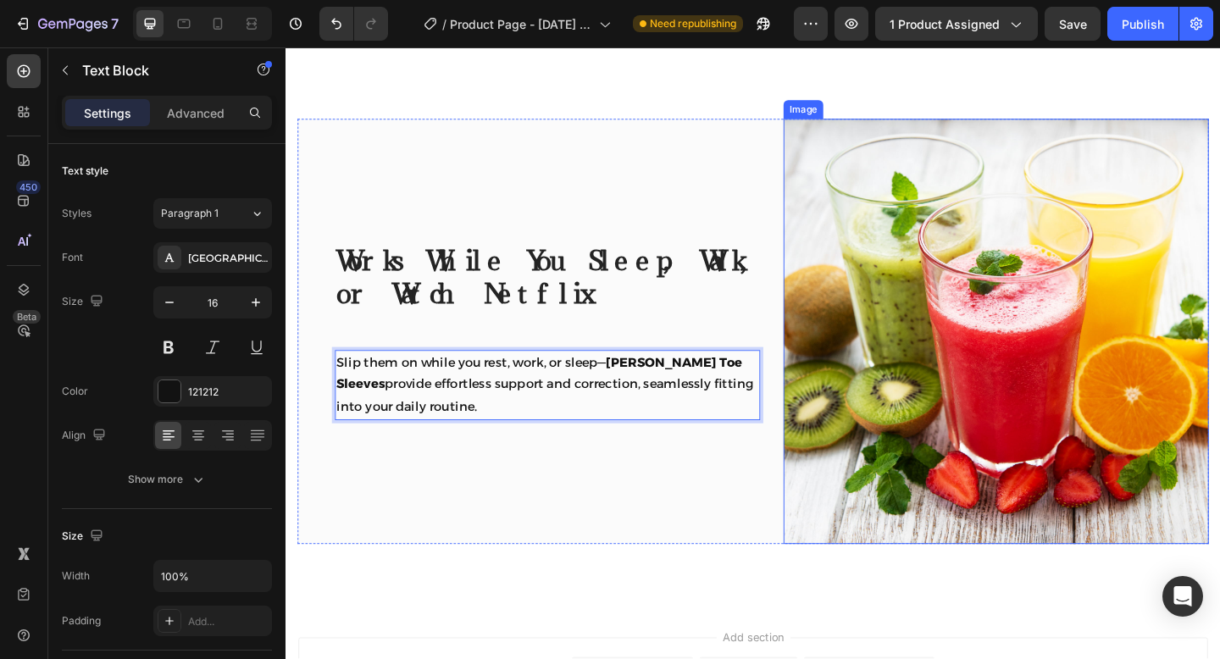
click at [1076, 451] on img at bounding box center [1058, 356] width 462 height 462
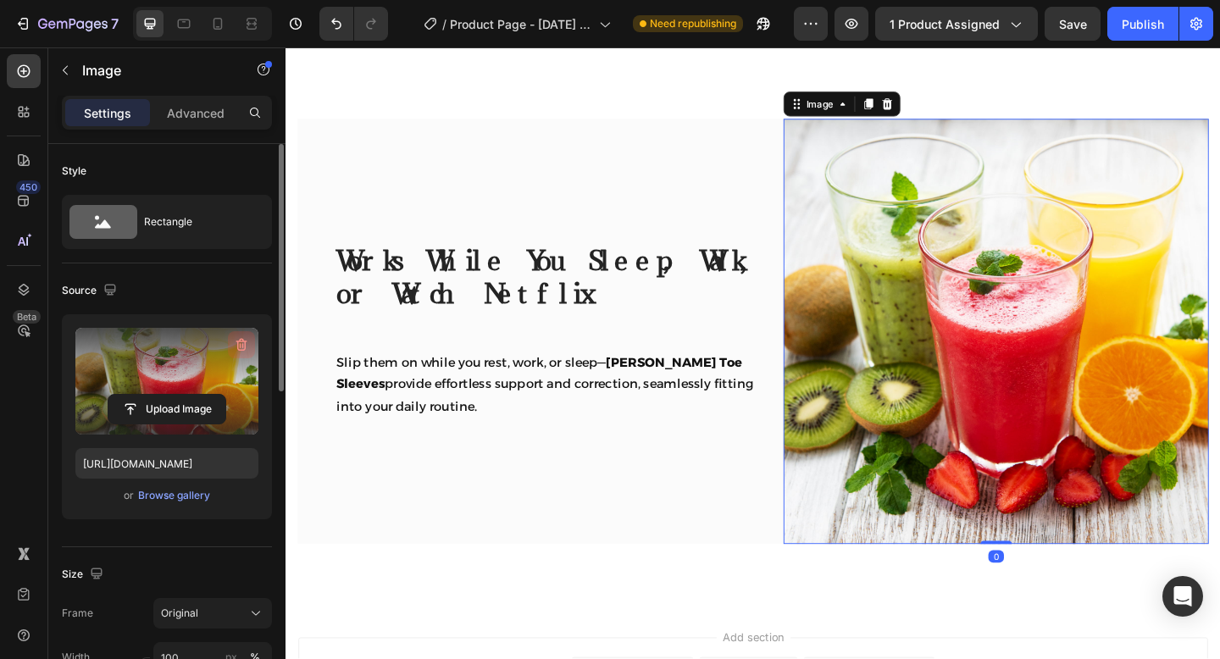
click at [240, 347] on icon "button" at bounding box center [241, 345] width 2 height 5
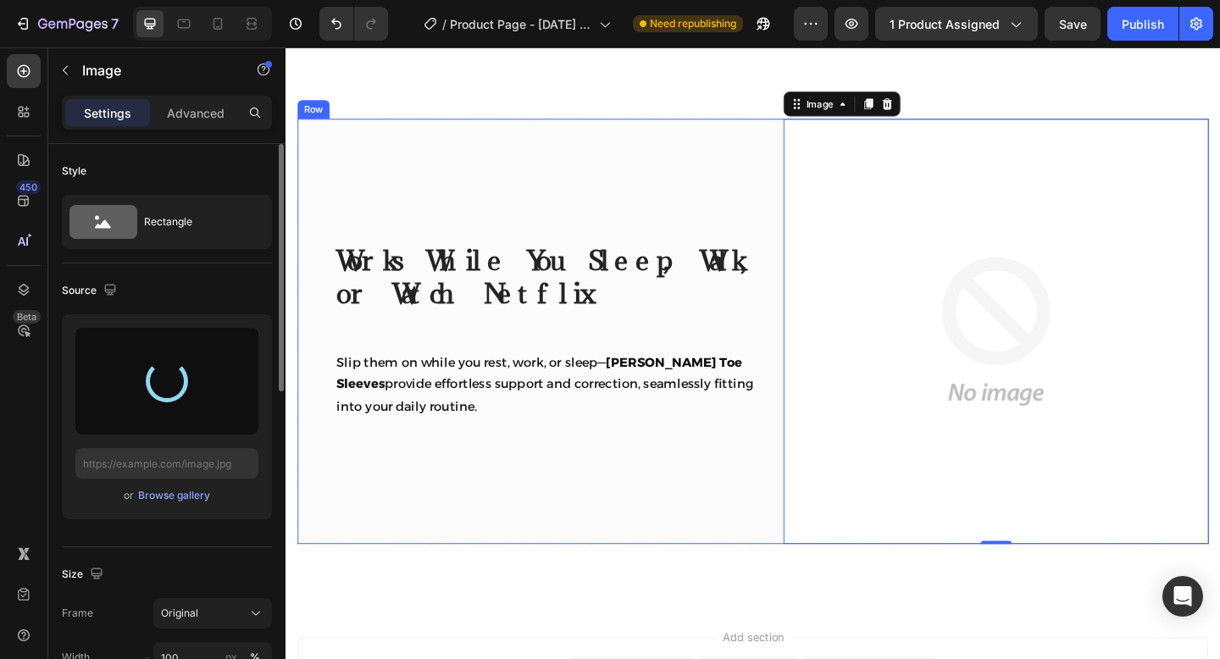
scroll to position [3372, 0]
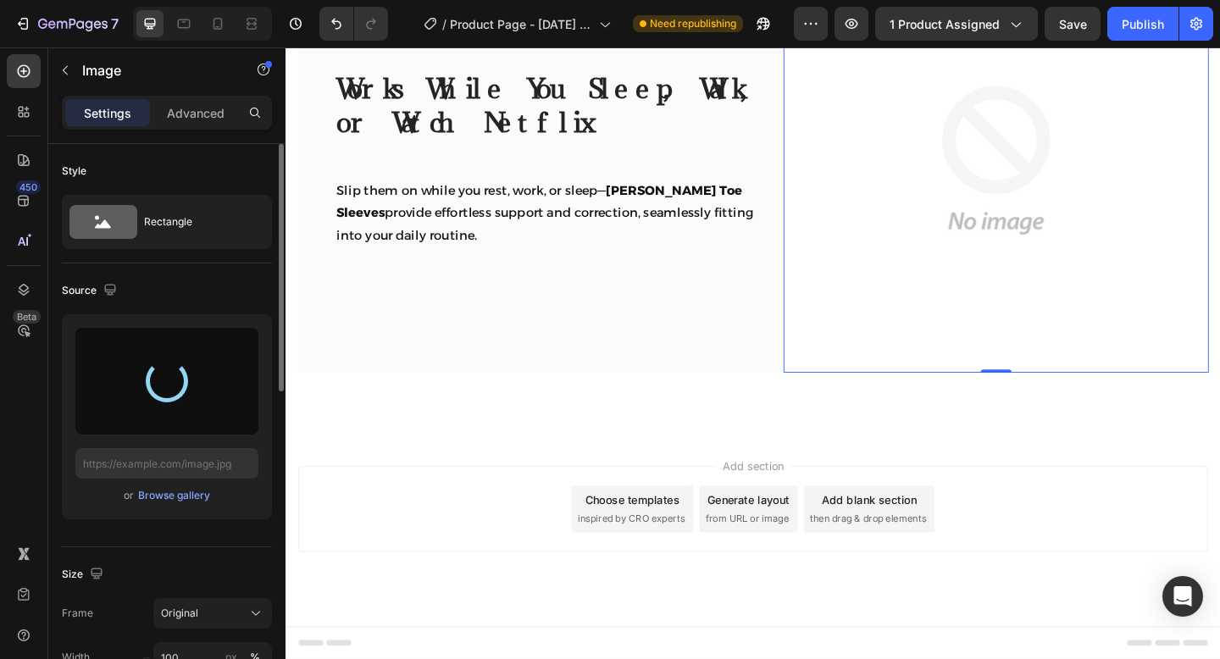
type input "https://cdn.shopify.com/s/files/1/0647/3007/1145/files/gempages_581831787097883…"
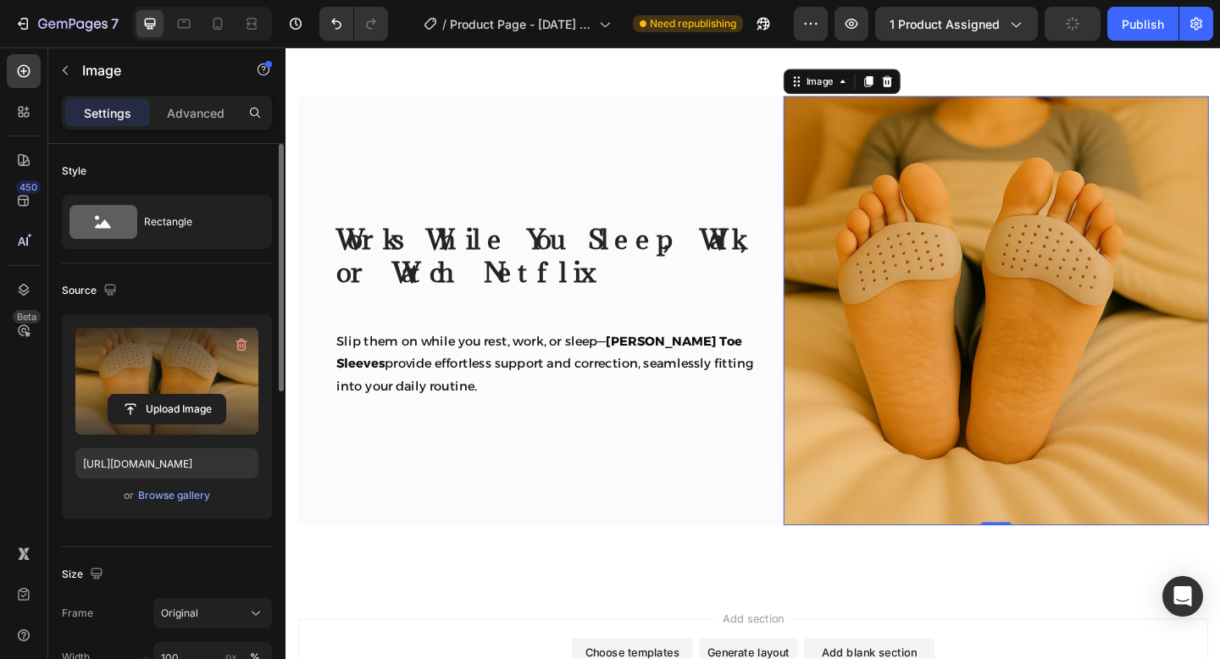
click at [1032, 247] on img at bounding box center [1058, 334] width 462 height 467
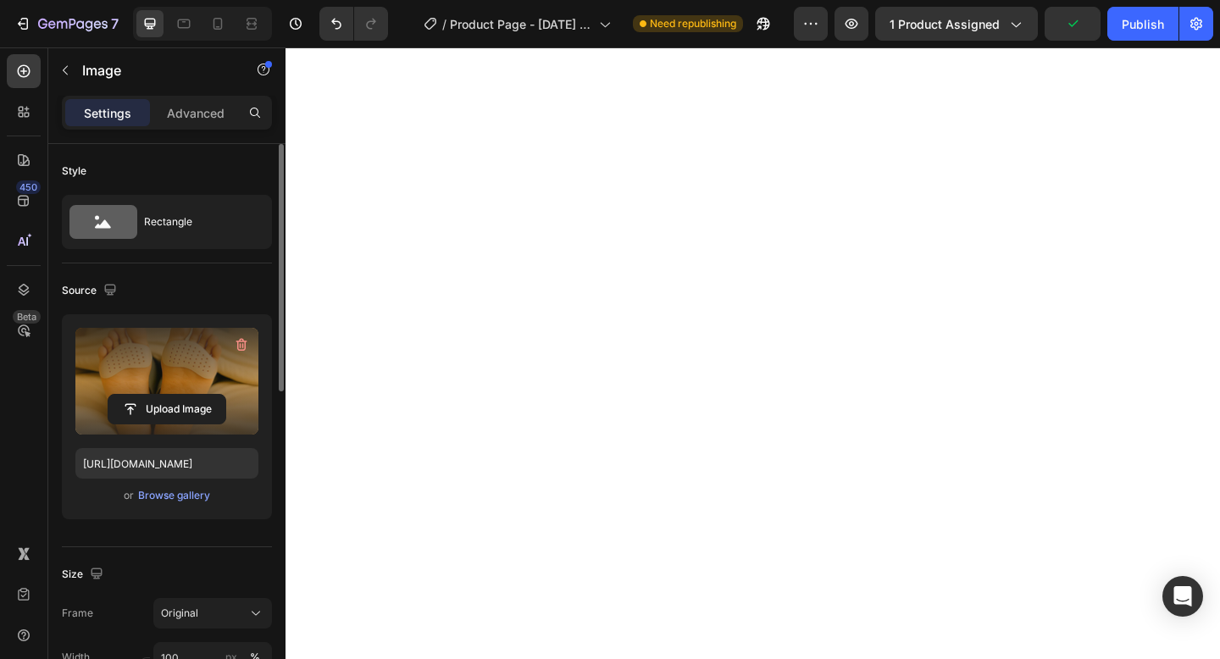
scroll to position [2348, 0]
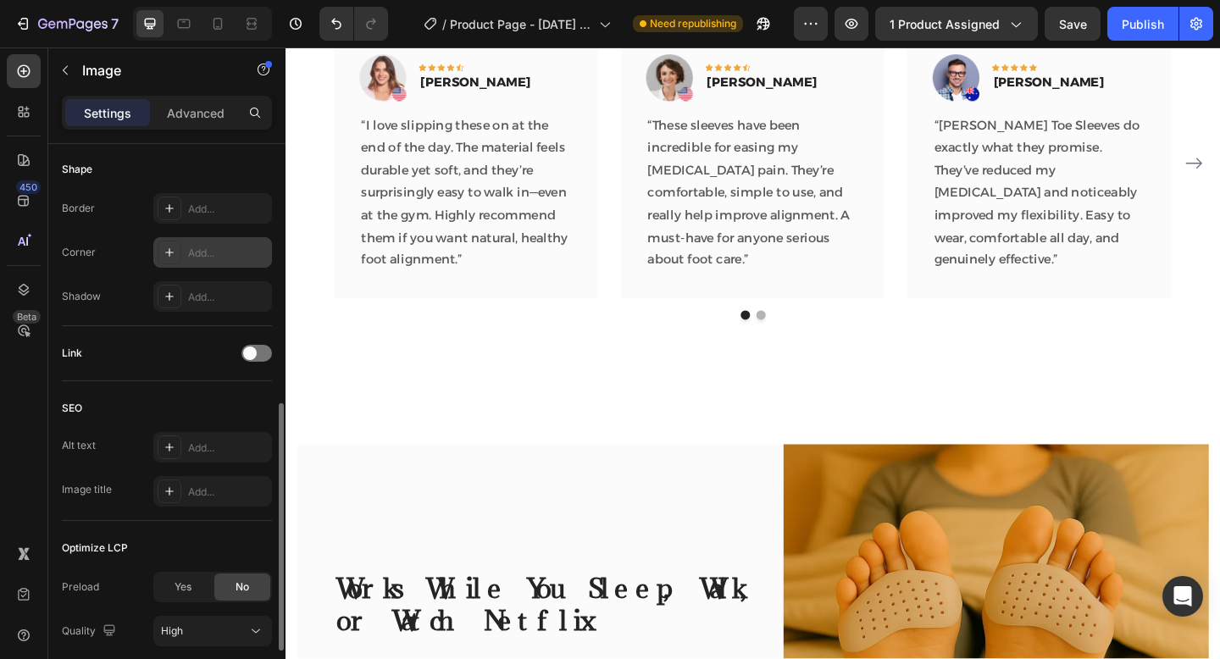
click at [170, 252] on icon at bounding box center [170, 253] width 14 height 14
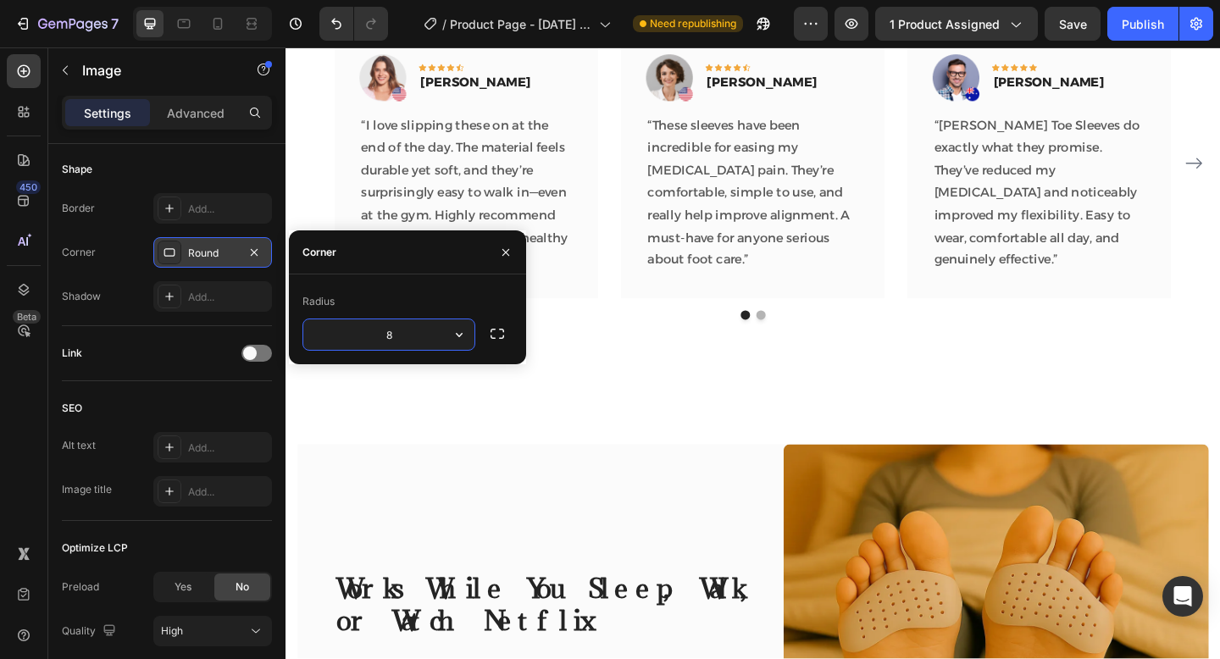
type input "80"
click at [510, 263] on button "button" at bounding box center [505, 252] width 27 height 27
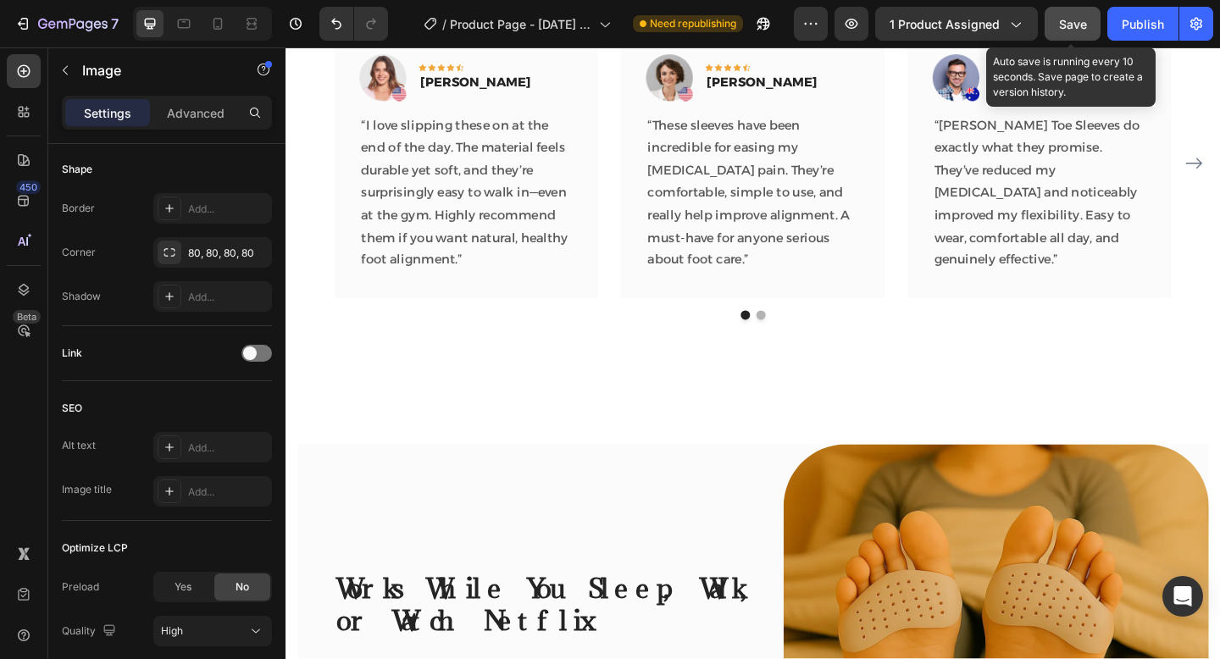
click at [1075, 36] on button "Save" at bounding box center [1072, 24] width 56 height 34
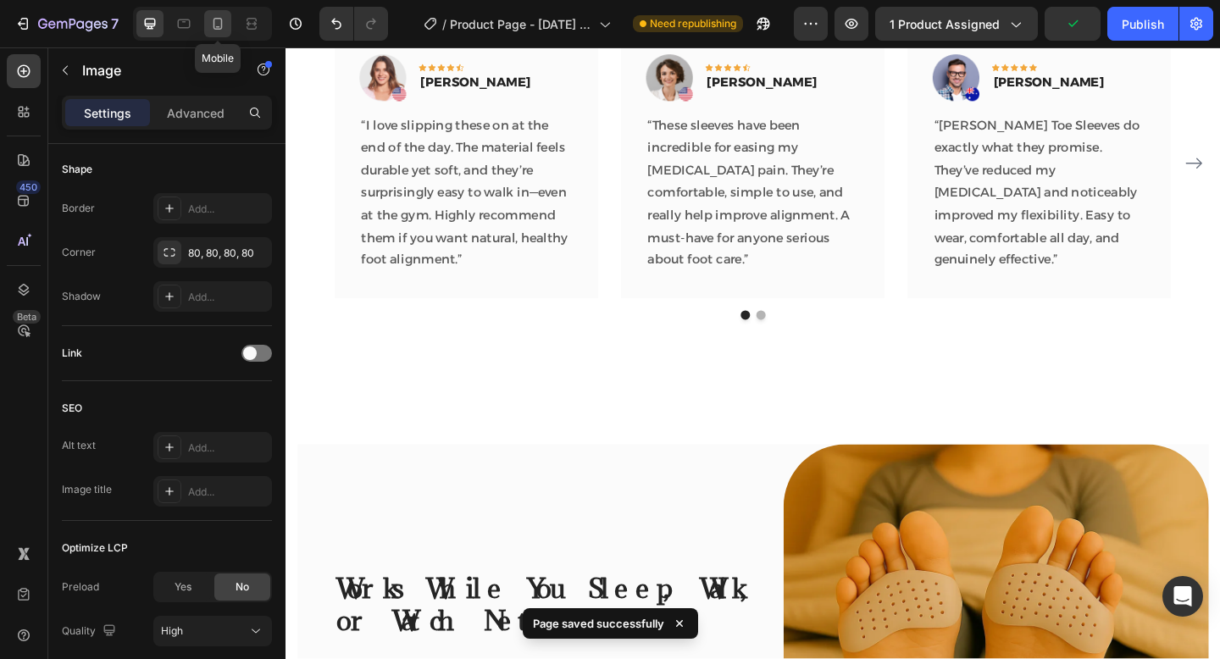
click at [224, 29] on icon at bounding box center [217, 23] width 17 height 17
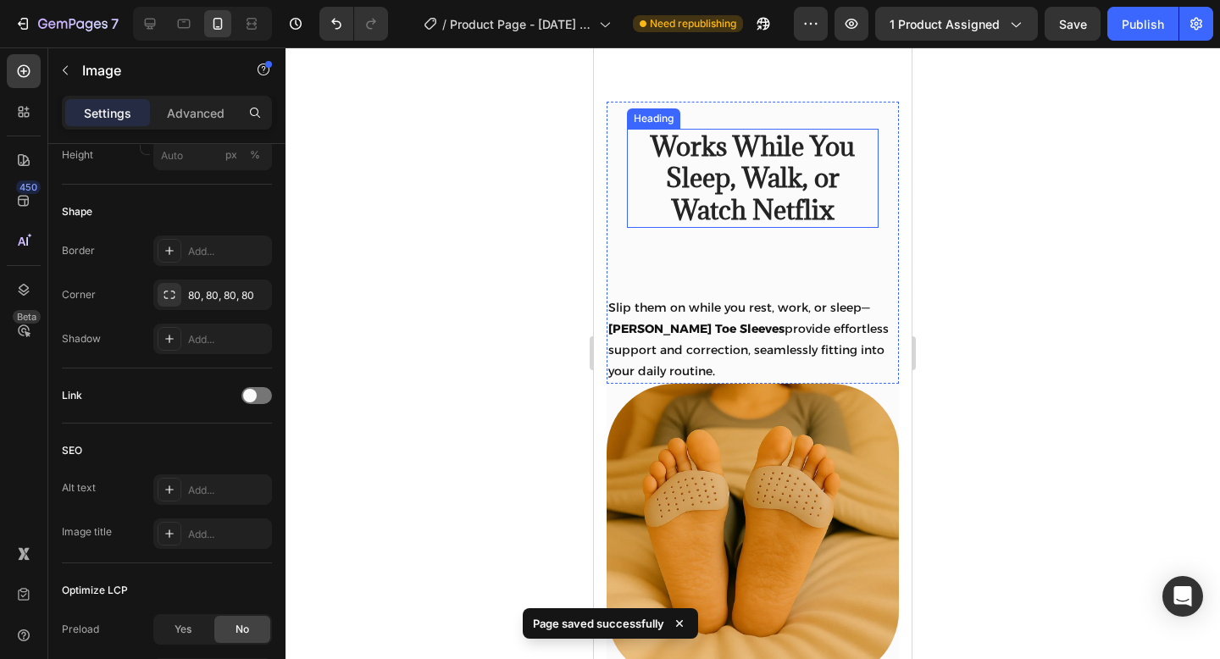
scroll to position [2594, 0]
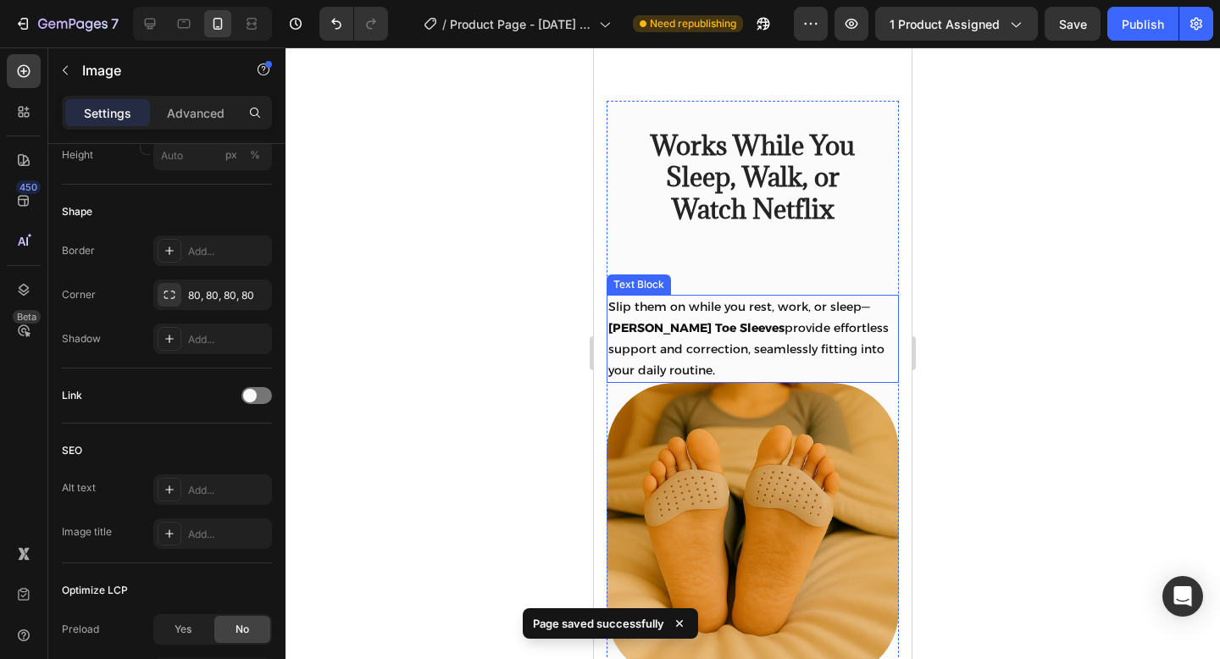
click at [733, 314] on p "Slip them on while you rest, work, or sleep— Tovera Toe Sleeves provide effortl…" at bounding box center [752, 339] width 289 height 86
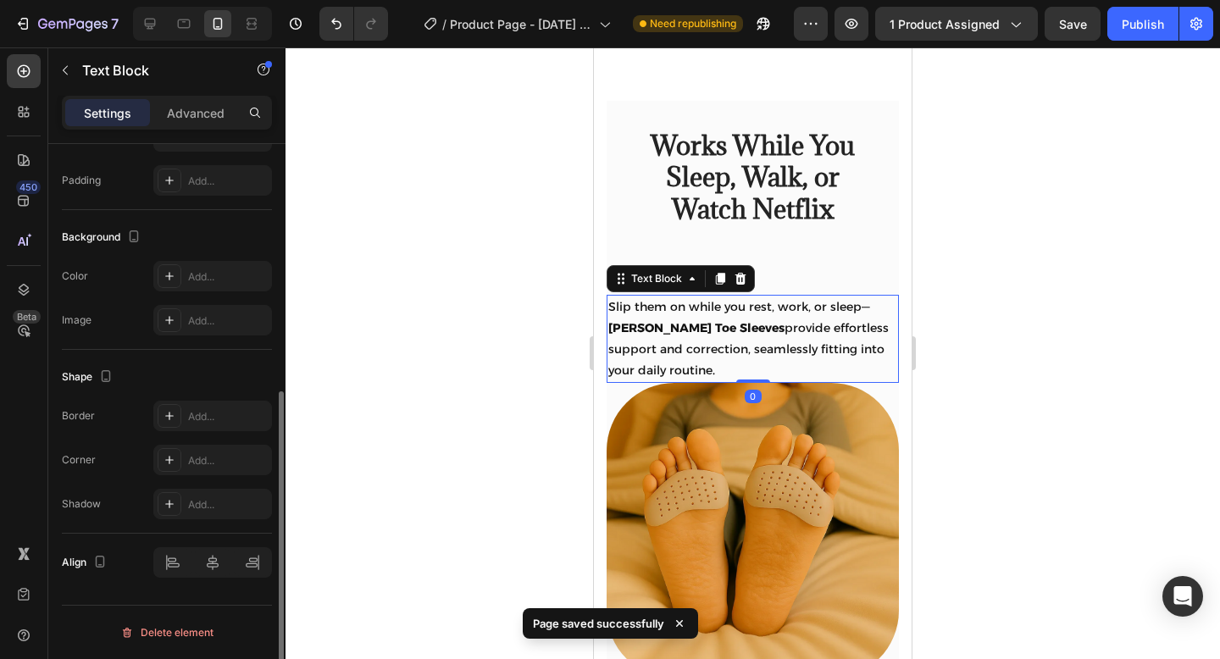
scroll to position [0, 0]
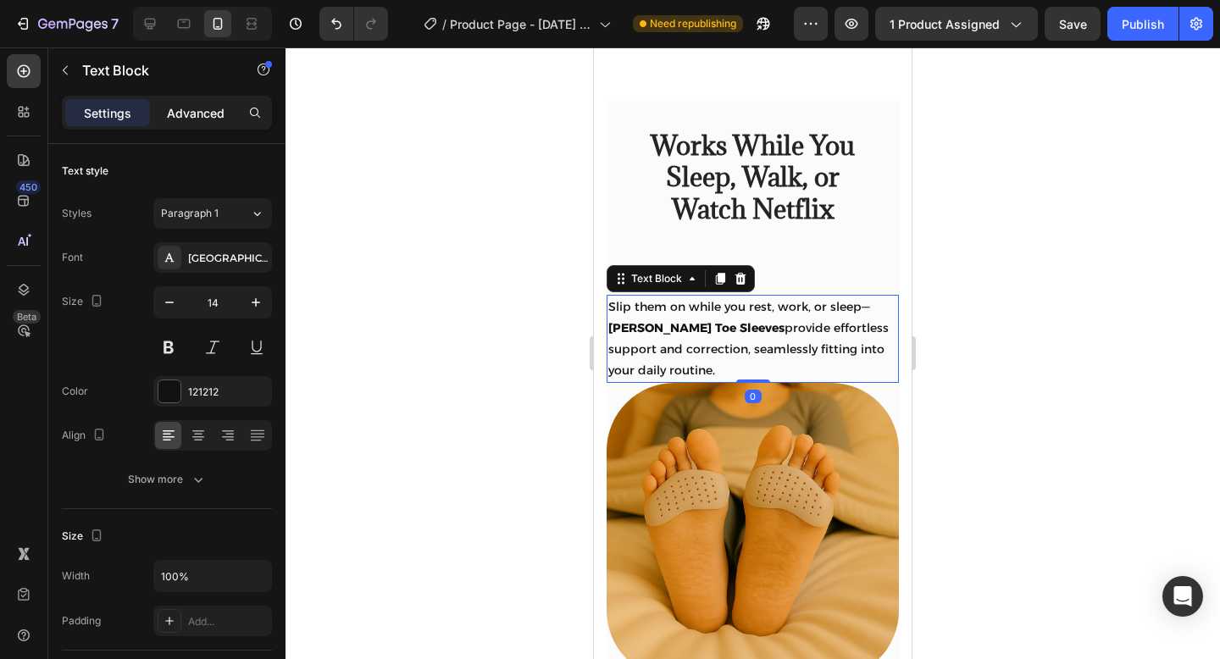
click at [209, 125] on div "Advanced" at bounding box center [195, 112] width 85 height 27
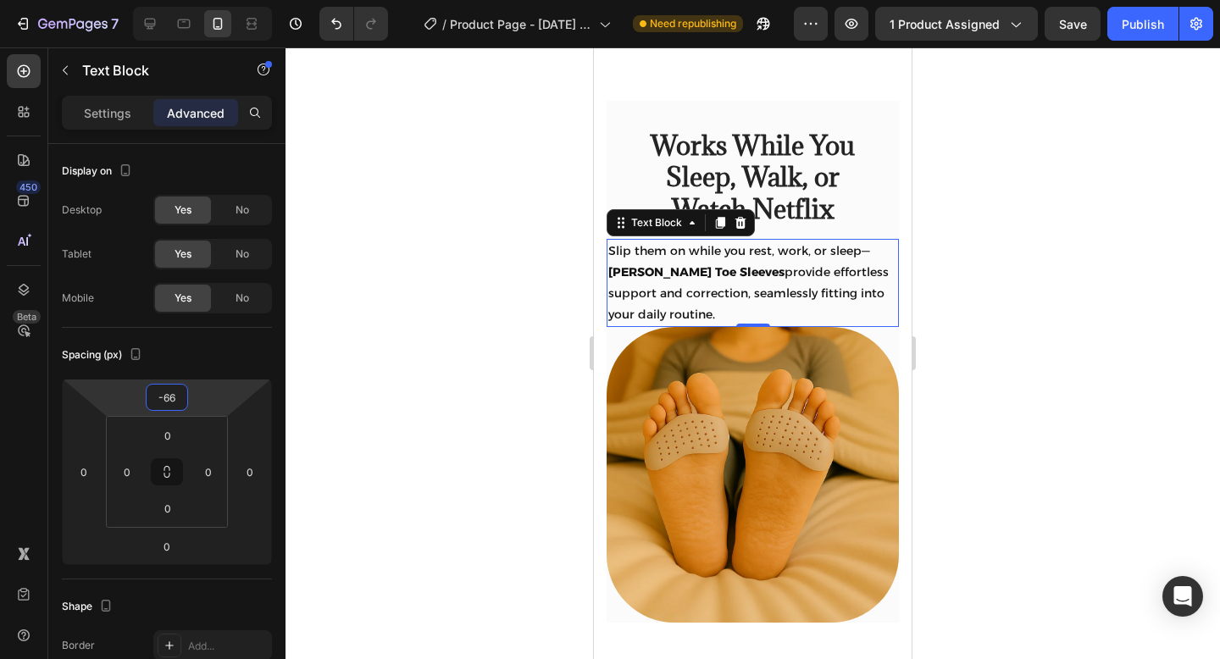
type input "-68"
drag, startPoint x: 211, startPoint y: 402, endPoint x: 216, endPoint y: 431, distance: 29.2
click at [216, 431] on html "7 / Product Page - Aug 27, 18:09:40 Need republishing Preview 1 product assigne…" at bounding box center [610, 336] width 1220 height 672
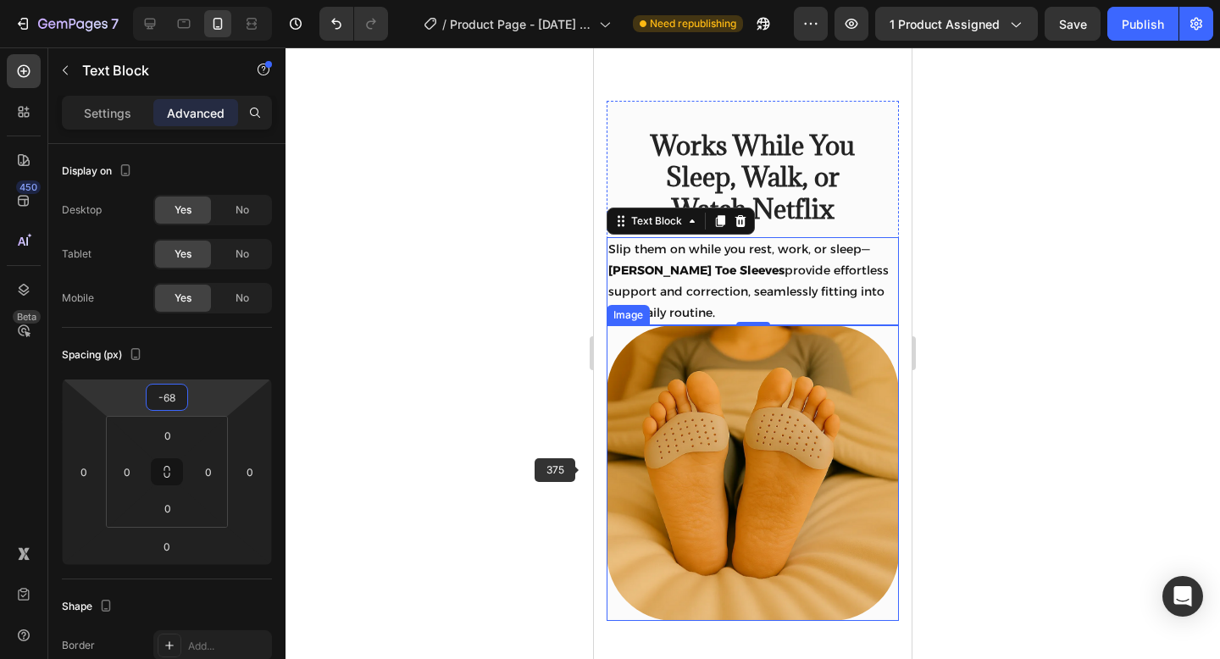
click at [714, 522] on img at bounding box center [752, 472] width 292 height 295
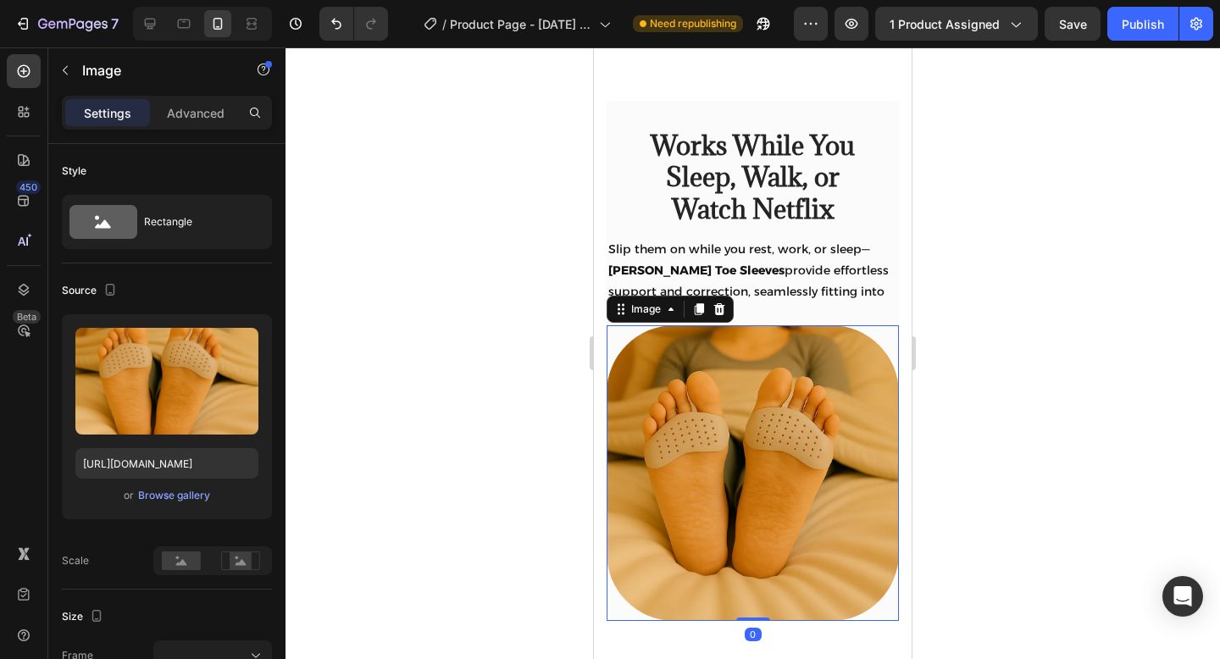
click at [539, 423] on div at bounding box center [752, 352] width 934 height 611
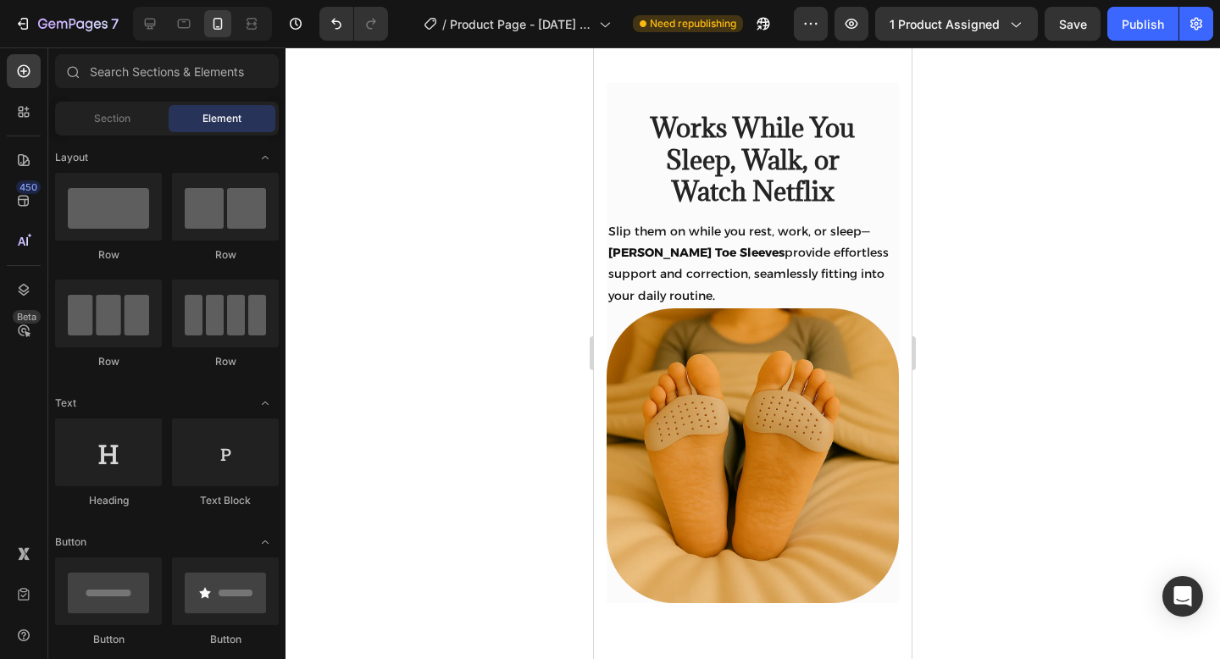
scroll to position [2289, 0]
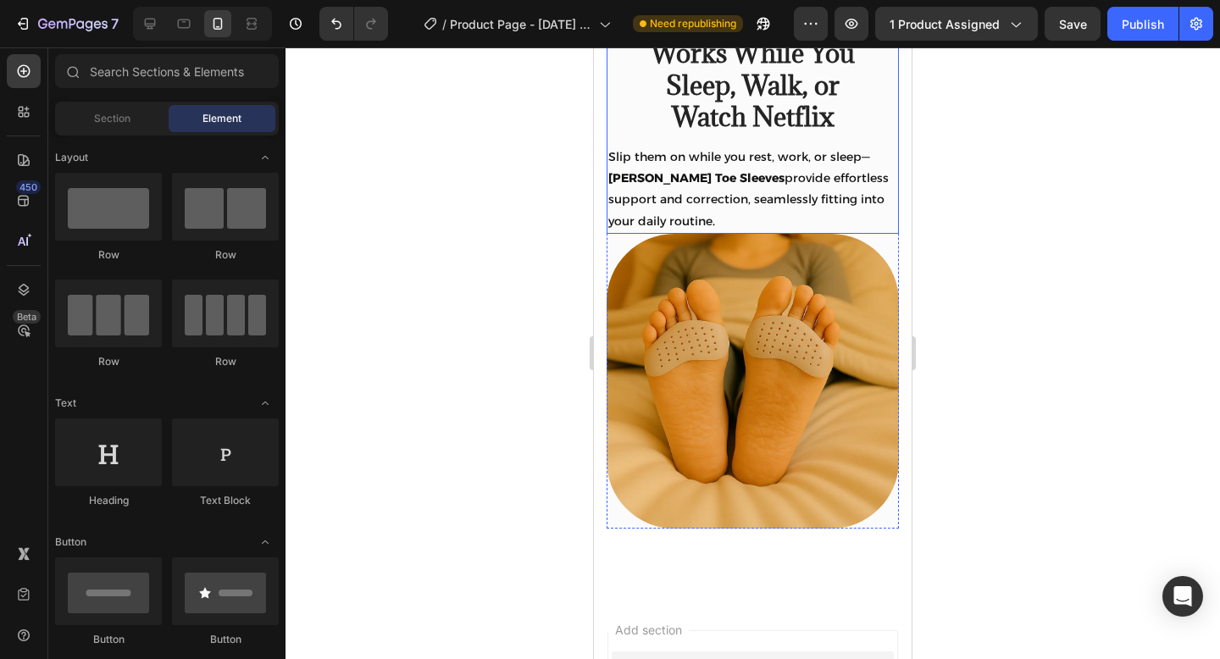
click at [815, 175] on div "Works While You Sleep, Walk, or Watch Netflix Heading Row" at bounding box center [752, 91] width 292 height 167
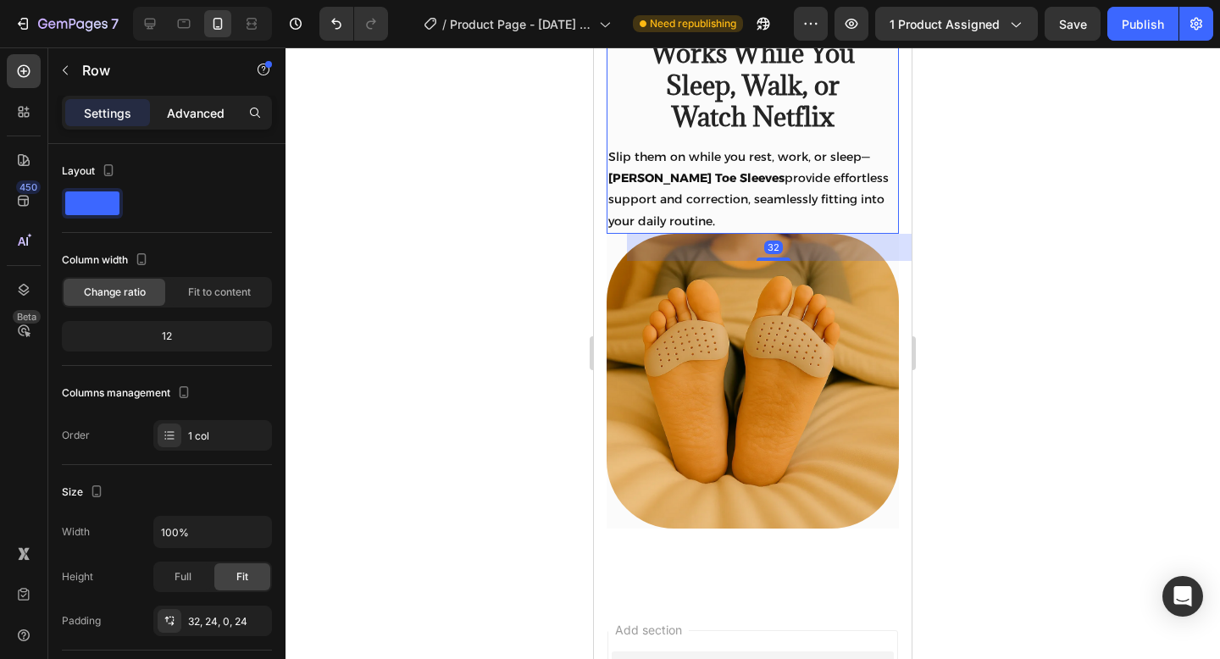
click at [217, 113] on p "Advanced" at bounding box center [196, 113] width 58 height 18
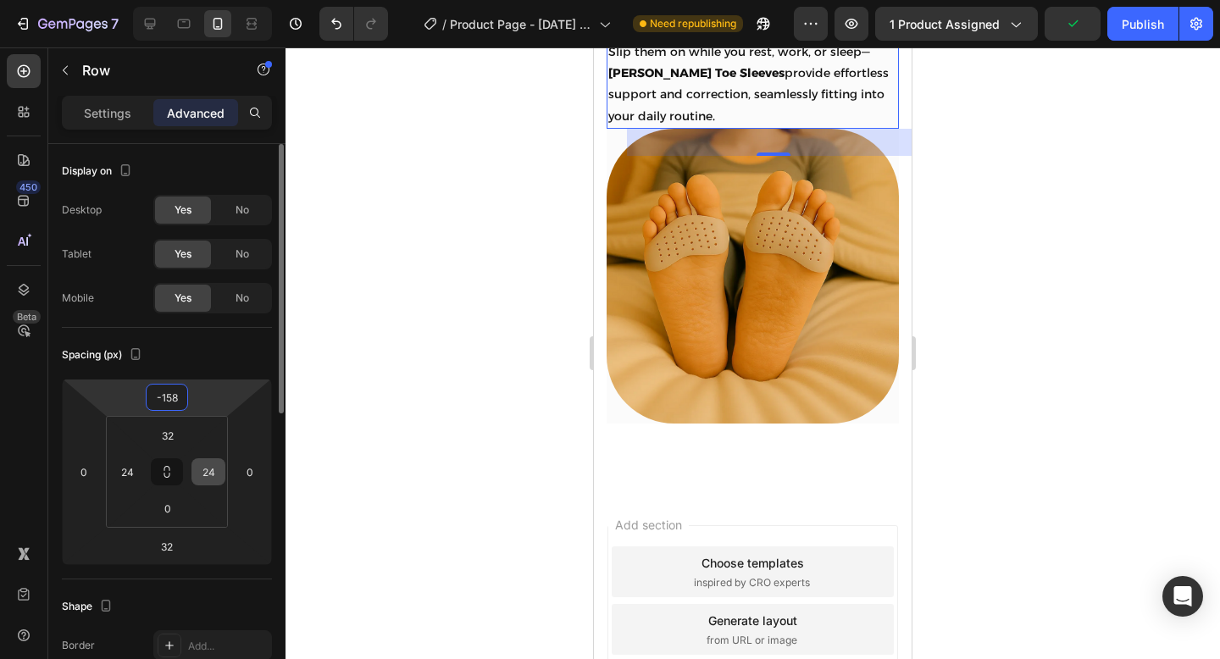
drag, startPoint x: 211, startPoint y: 397, endPoint x: 214, endPoint y: 462, distance: 65.3
click at [216, 464] on html "7 / Product Page - Aug 27, 18:09:40 Need republishing Preview 1 product assigne…" at bounding box center [610, 336] width 1220 height 672
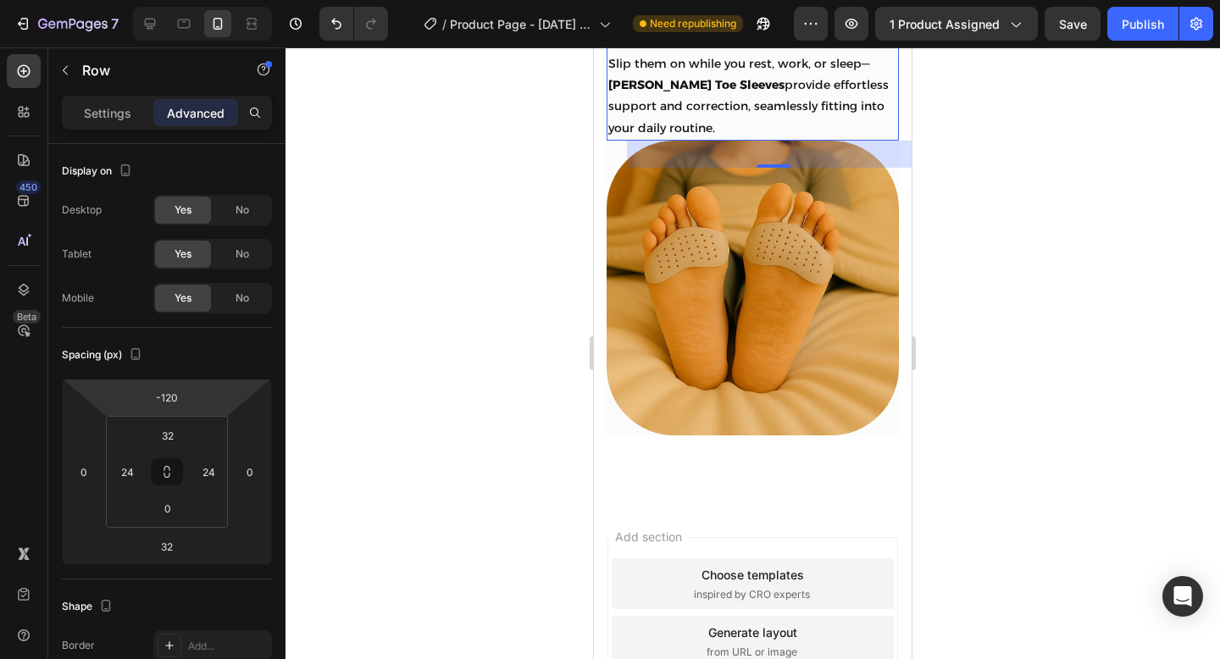
type input "-122"
drag, startPoint x: 203, startPoint y: 407, endPoint x: 213, endPoint y: 391, distance: 18.3
click at [213, 391] on html "7 / Product Page - Aug 27, 18:09:40 Need republishing Preview 1 product assigne…" at bounding box center [610, 336] width 1220 height 672
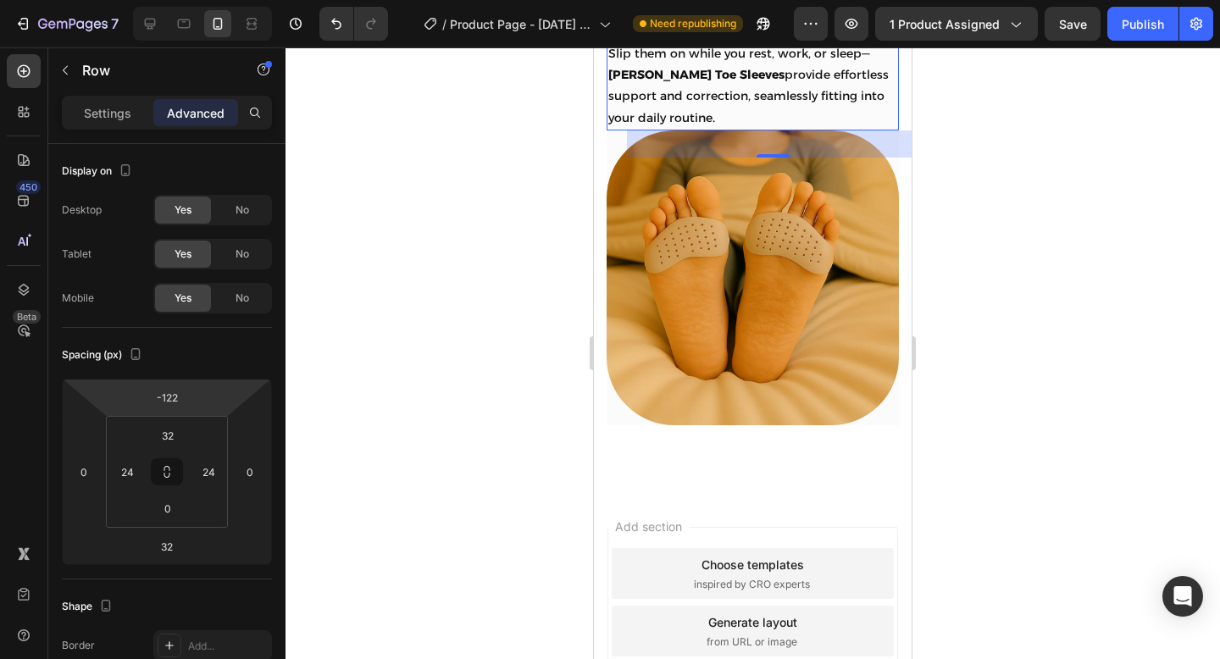
click at [474, 462] on div at bounding box center [752, 352] width 934 height 611
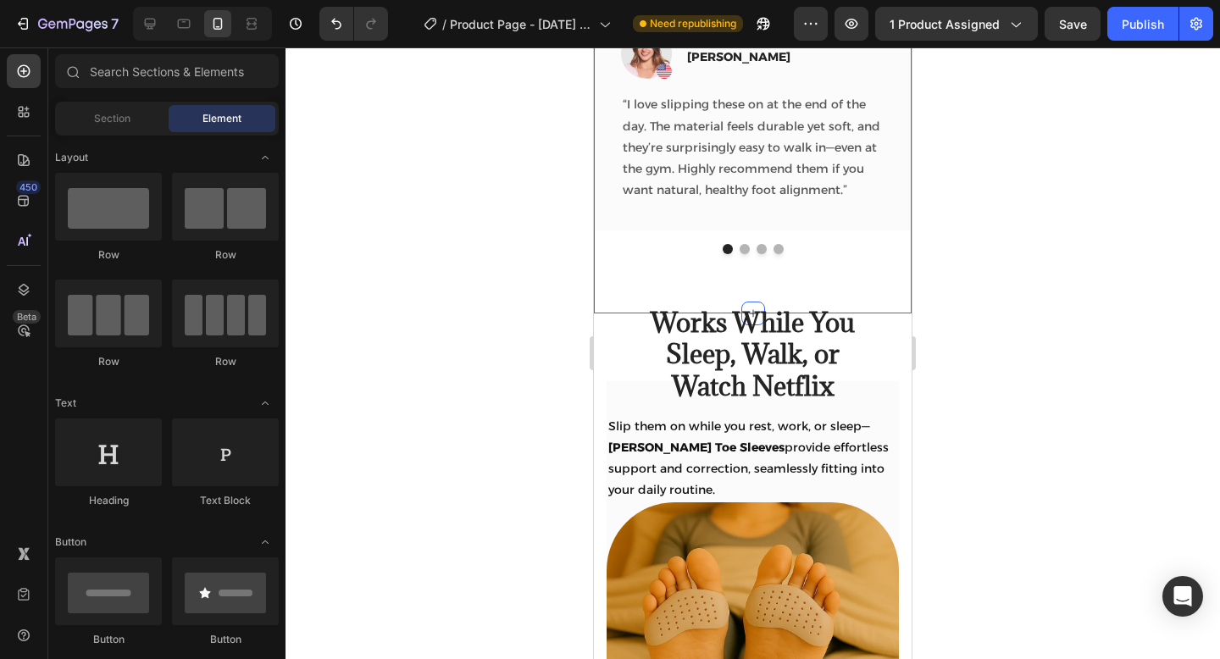
scroll to position [2483, 0]
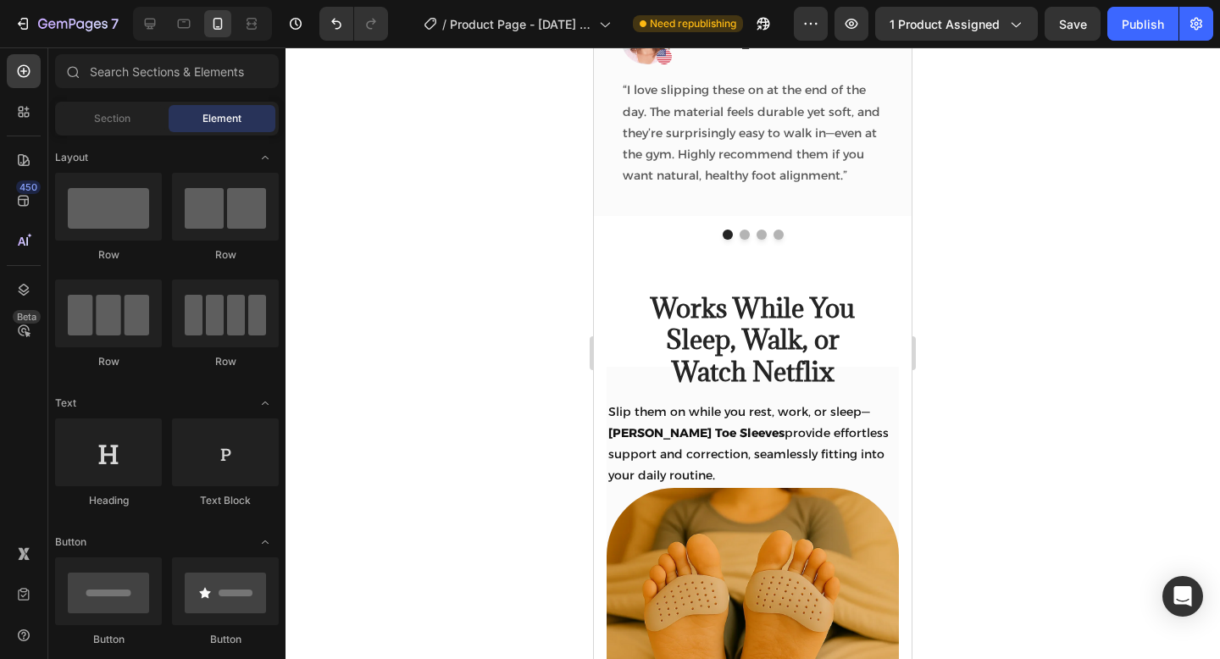
click at [946, 400] on div at bounding box center [752, 352] width 934 height 611
click at [859, 362] on h2 "Works While You Sleep, Walk, or Watch Netflix" at bounding box center [753, 339] width 252 height 99
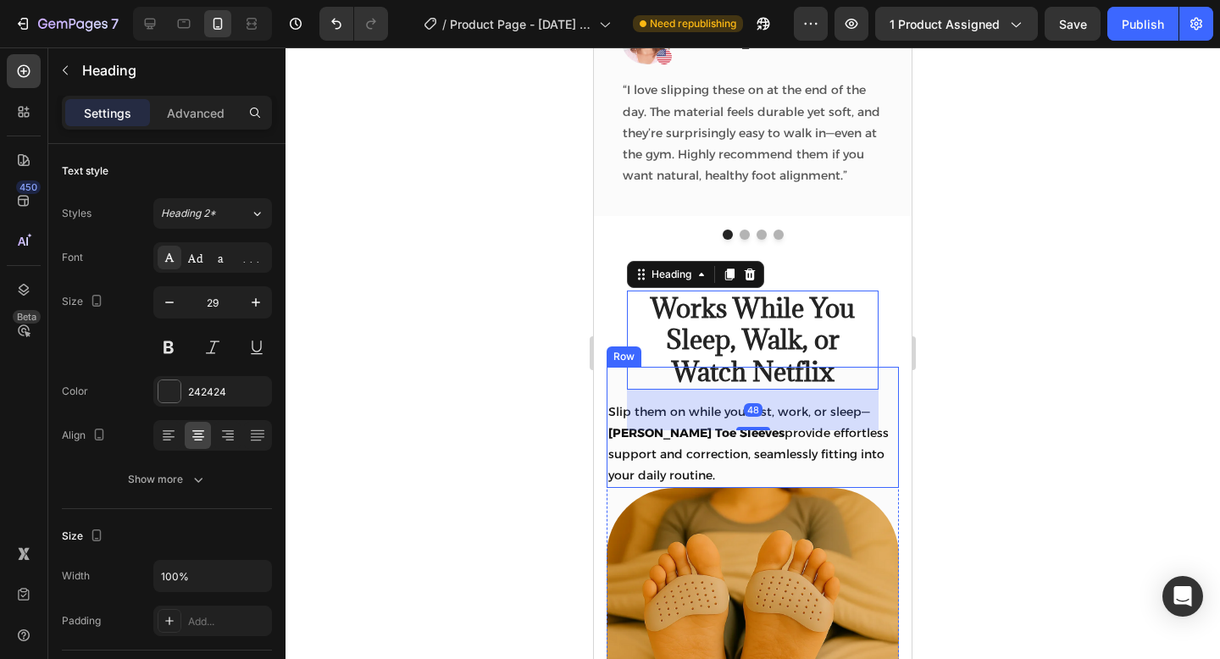
click at [888, 385] on div "Works While You Sleep, Walk, or Watch Netflix Heading 48 Row" at bounding box center [752, 346] width 292 height 167
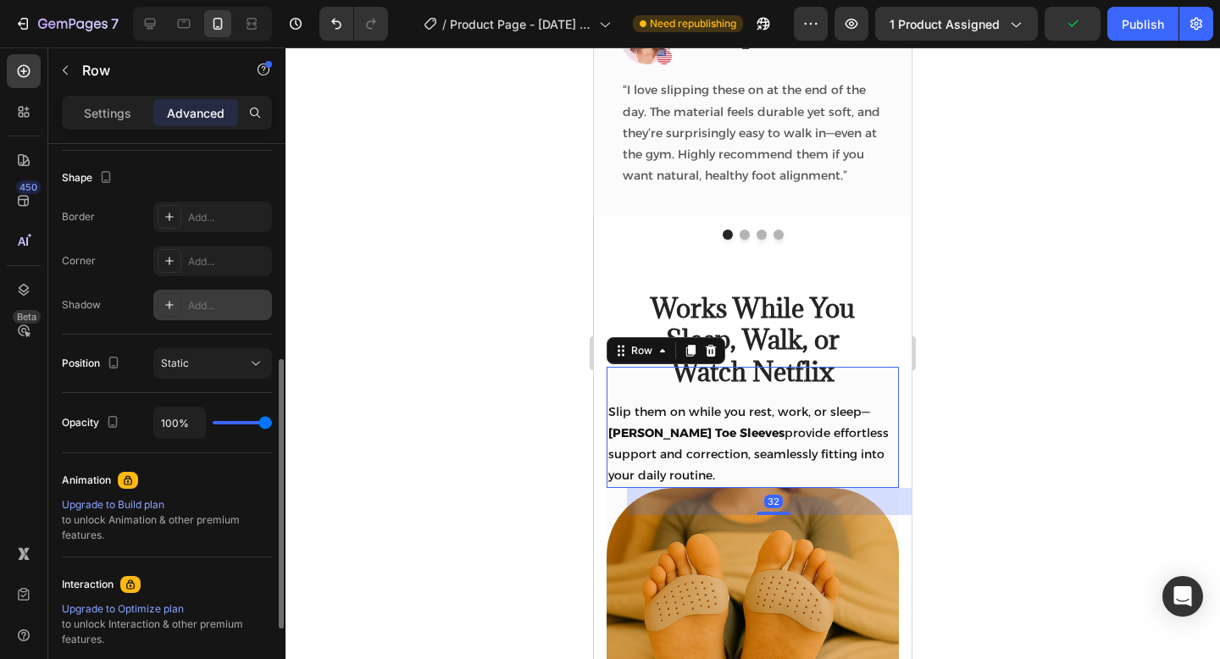
scroll to position [612, 0]
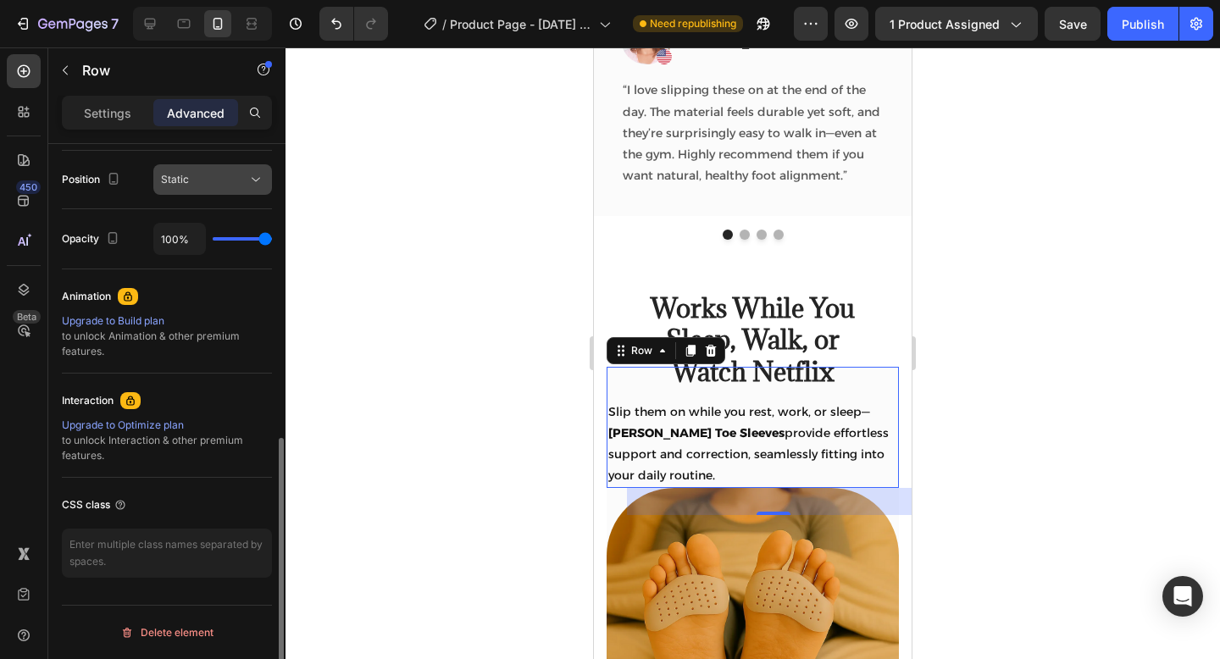
click at [249, 189] on button "Static" at bounding box center [212, 179] width 119 height 30
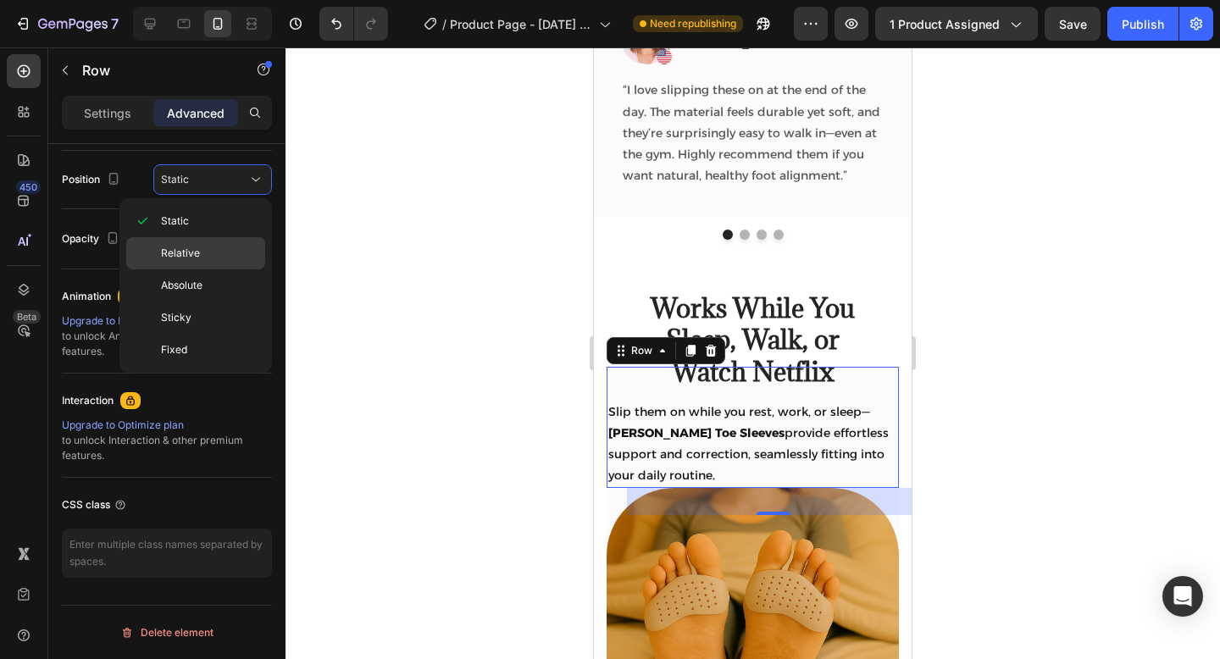
click at [212, 269] on div "Relative" at bounding box center [195, 285] width 139 height 32
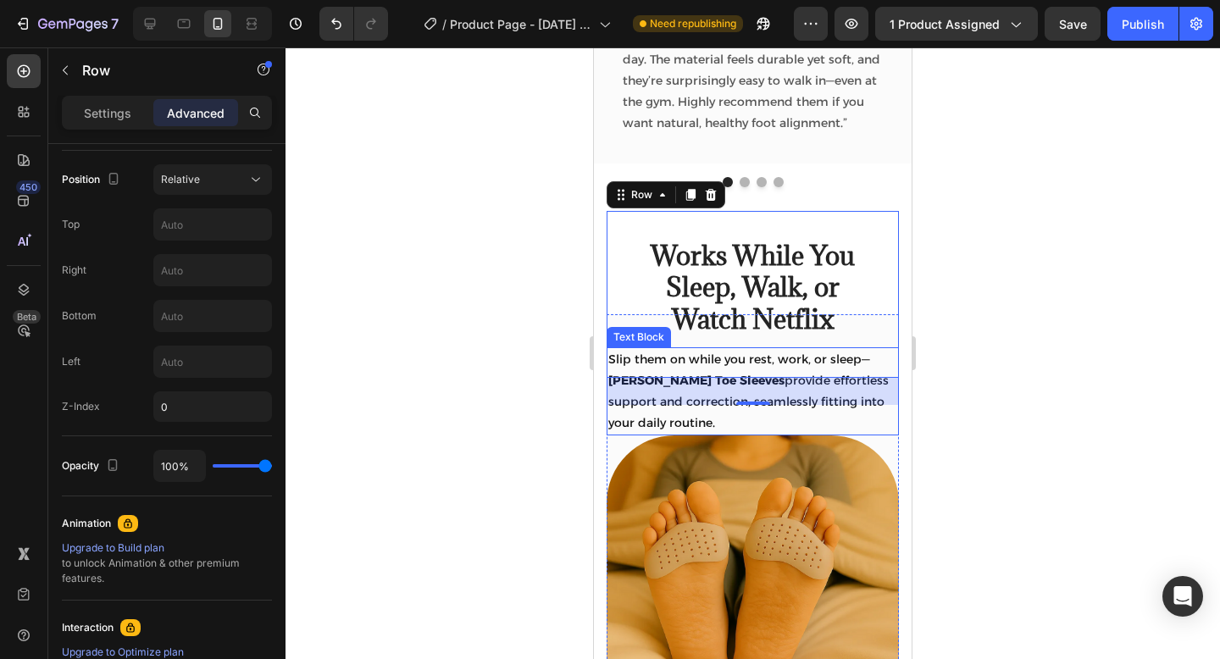
scroll to position [2530, 0]
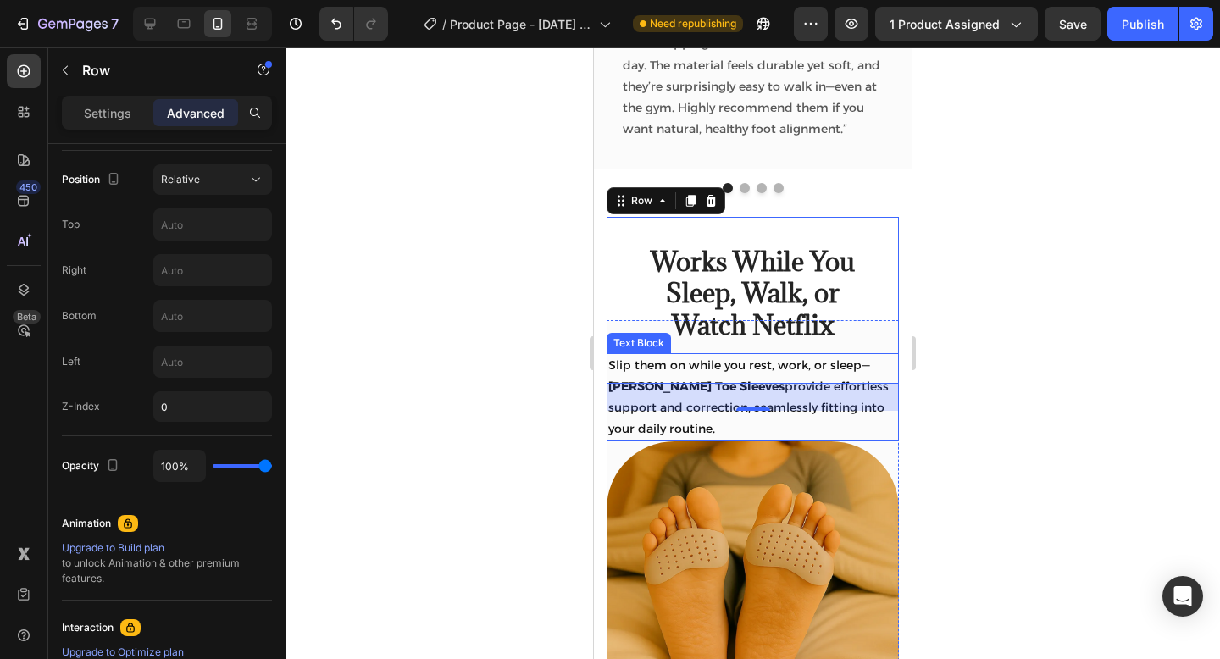
click at [808, 280] on h2 "Works While You Sleep, Walk, or Watch Netflix" at bounding box center [753, 293] width 252 height 99
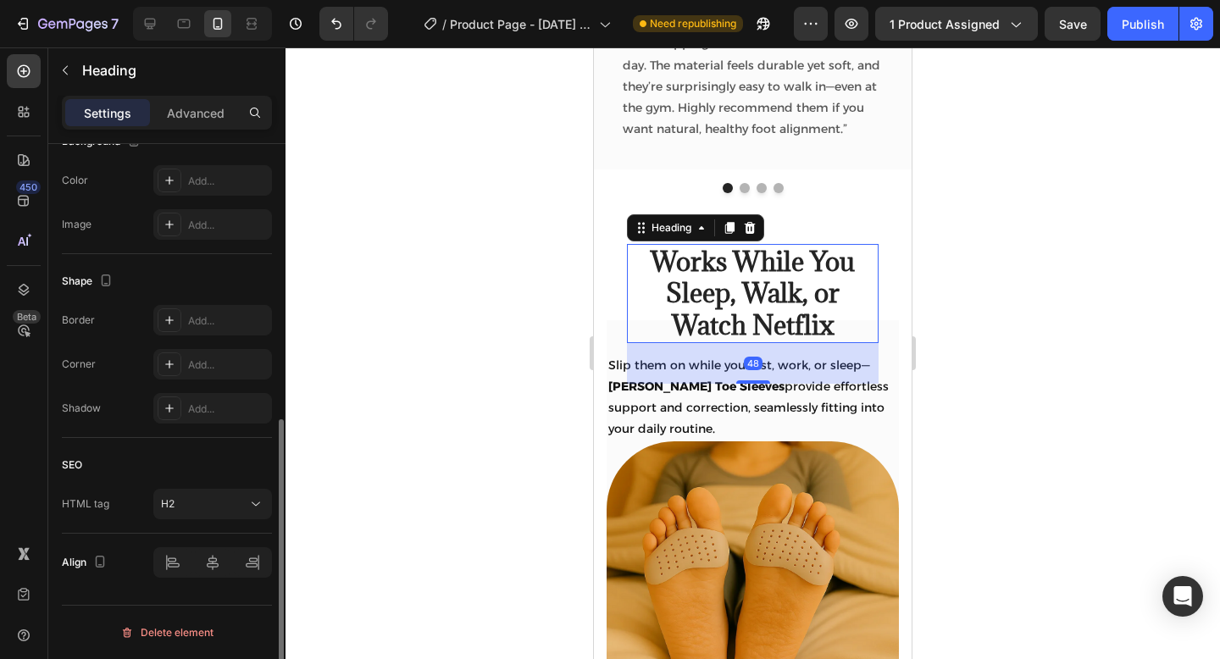
scroll to position [0, 0]
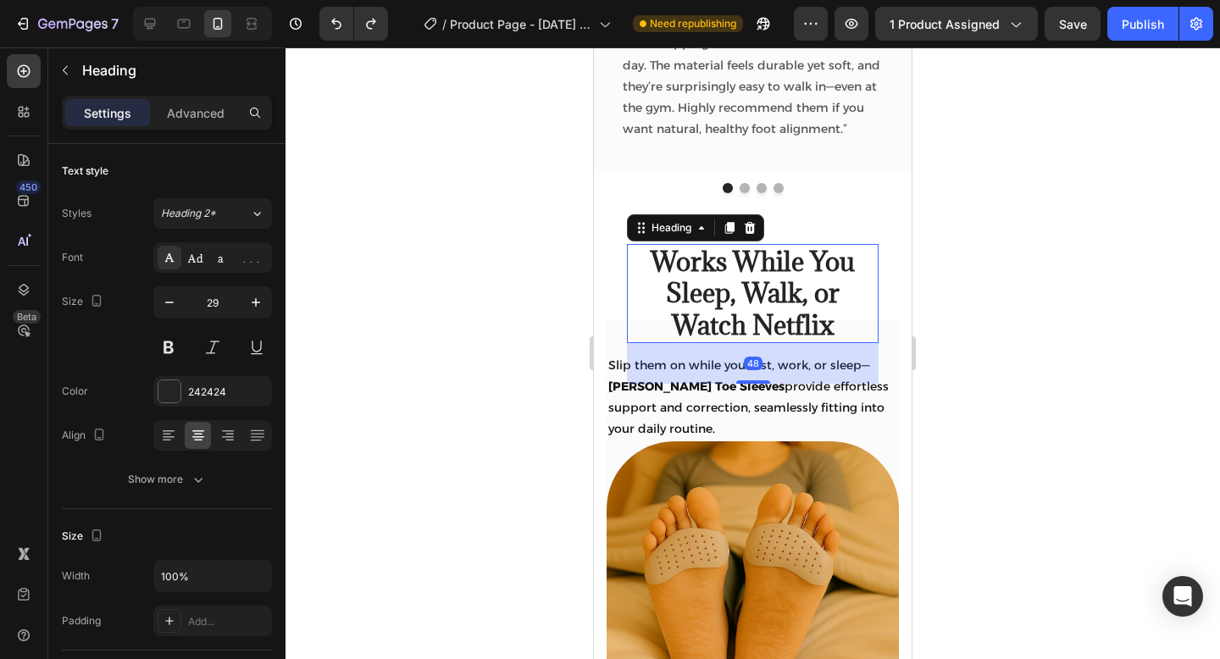
click at [868, 299] on h2 "Works While You Sleep, Walk, or Watch Netflix" at bounding box center [753, 293] width 252 height 99
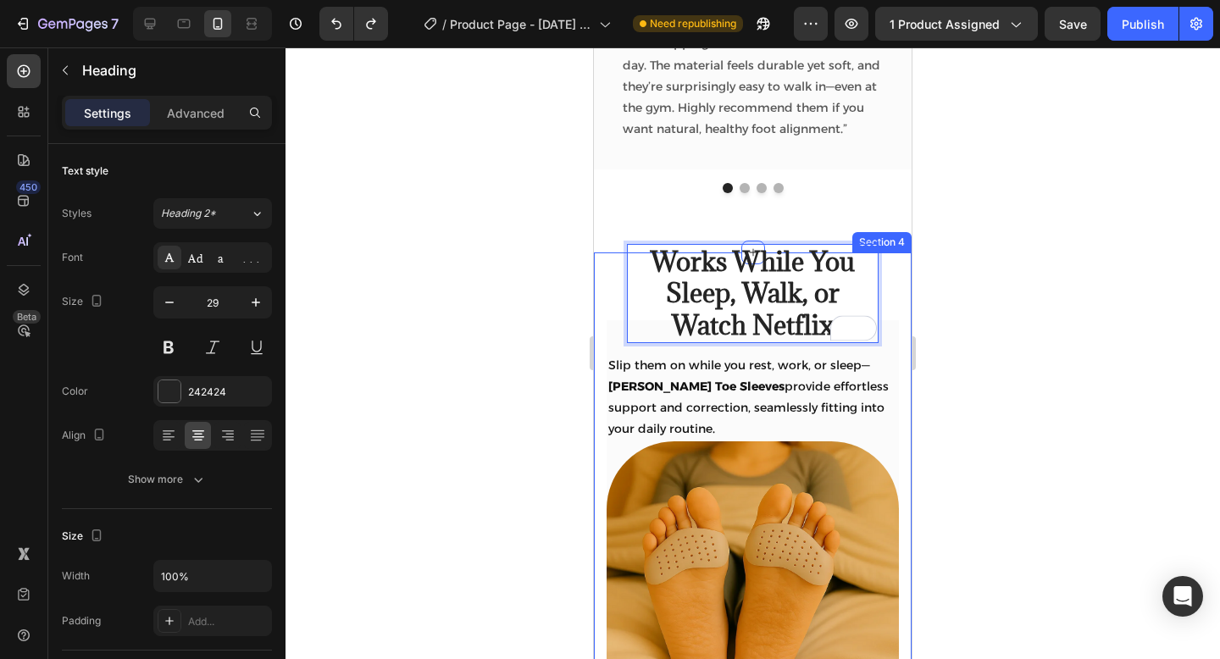
click at [901, 367] on div "Works While You Sleep, Walk, or Watch Netflix Heading 48 Row Slip them on while…" at bounding box center [753, 528] width 318 height 552
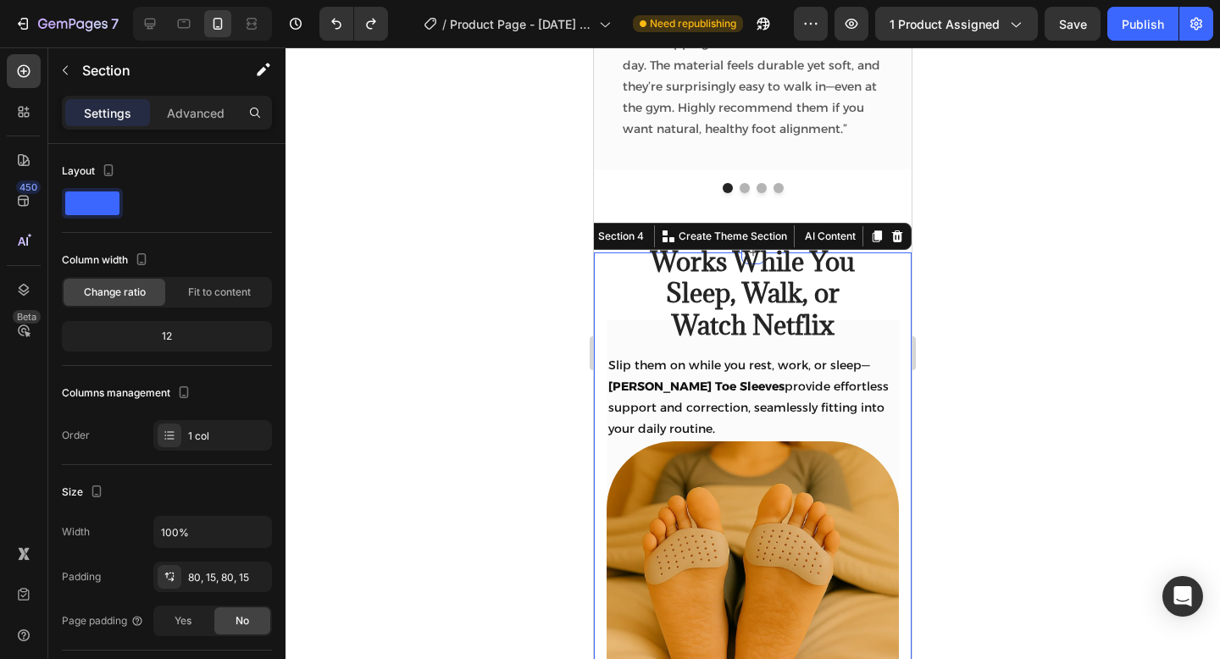
click at [882, 351] on div "Works While You Sleep, Walk, or Watch Netflix Heading Row" at bounding box center [752, 300] width 292 height 167
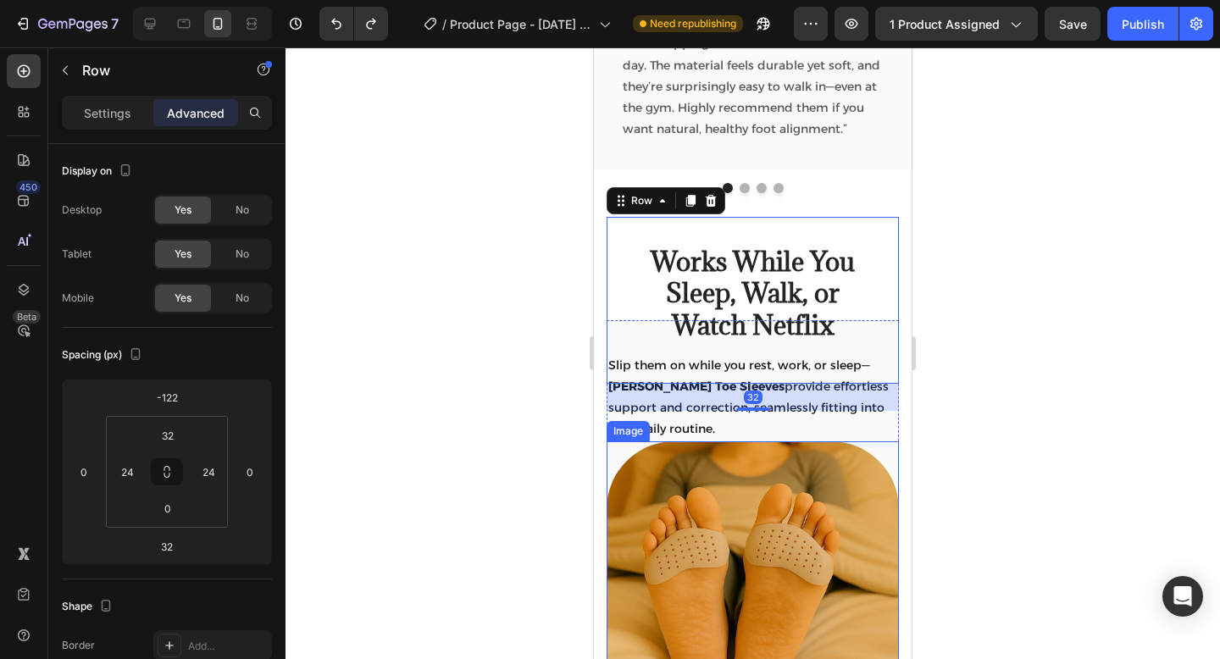
click at [887, 445] on div at bounding box center [752, 588] width 292 height 295
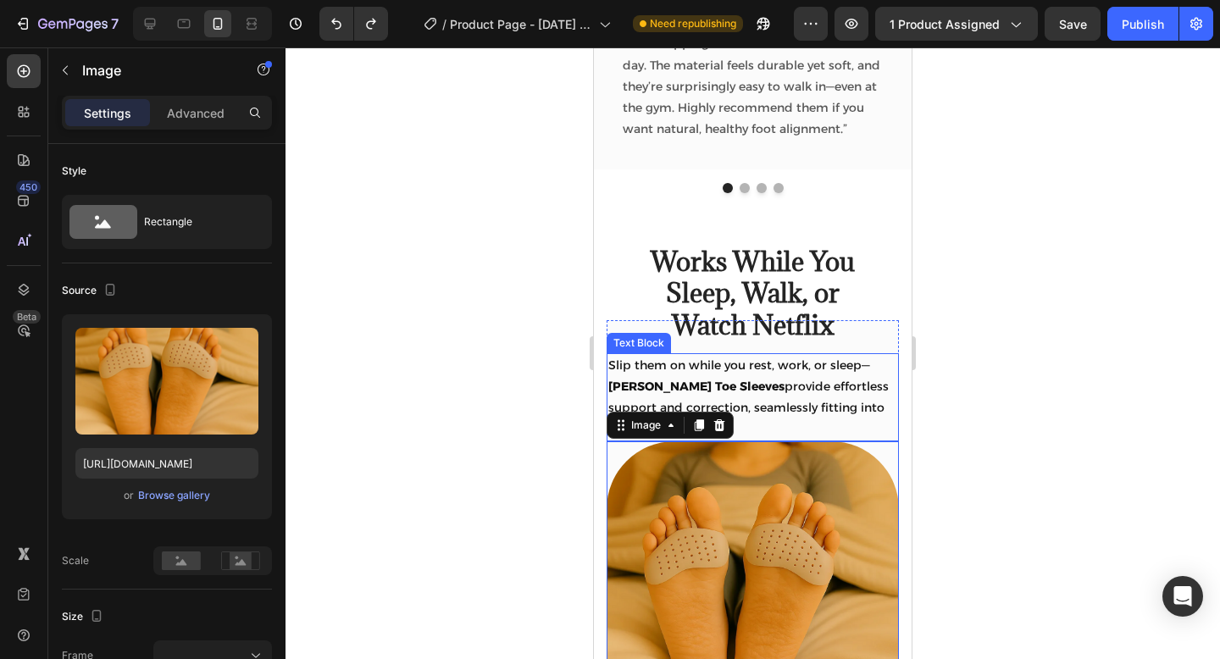
click at [890, 432] on p "Slip them on while you rest, work, or sleep— Tovera Toe Sleeves provide effortl…" at bounding box center [752, 398] width 289 height 86
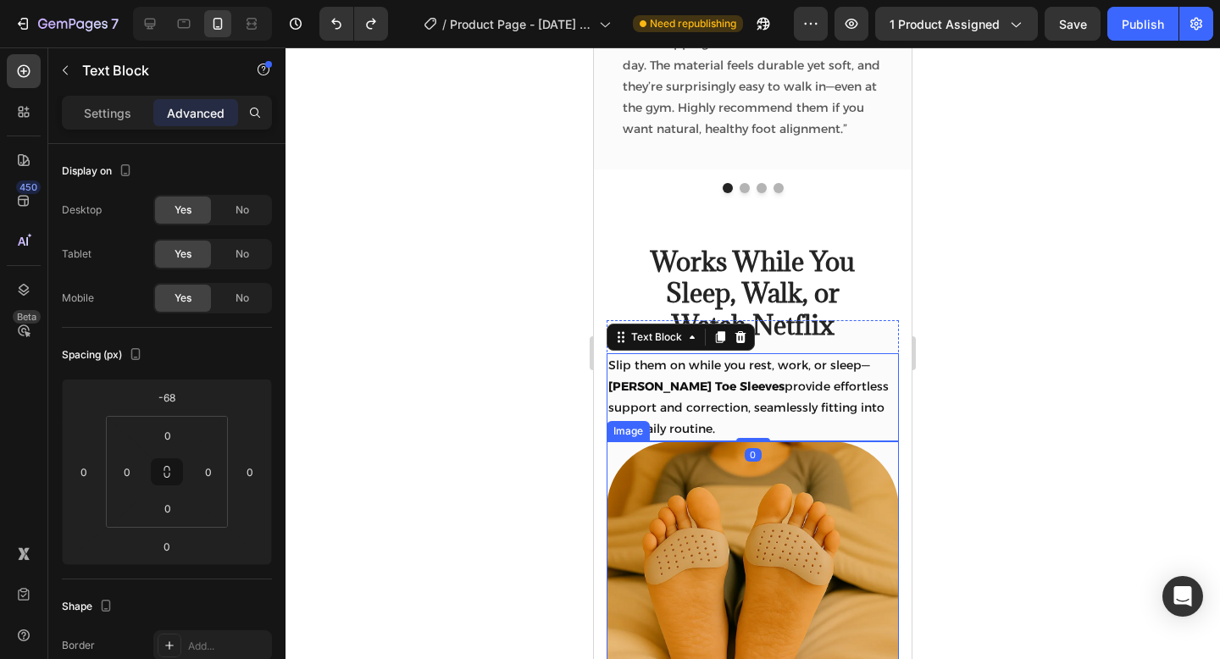
scroll to position [2778, 0]
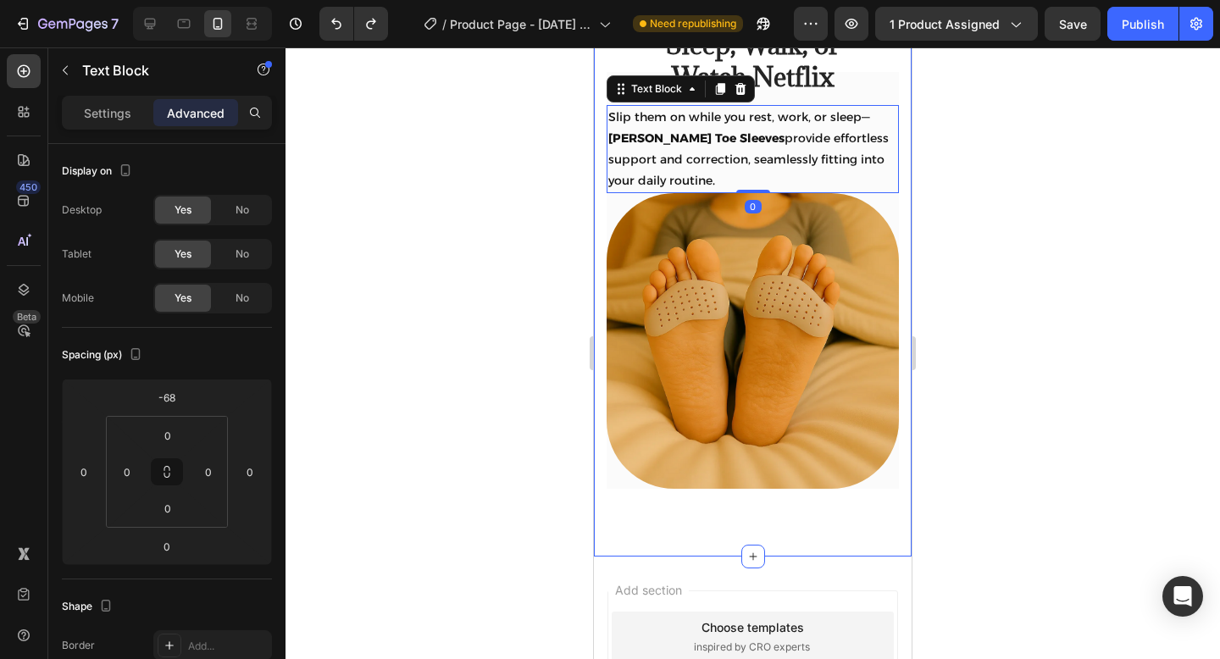
click at [670, 537] on div "Works While You Sleep, Walk, or Watch Netflix Heading Row Slip them on while yo…" at bounding box center [753, 280] width 318 height 552
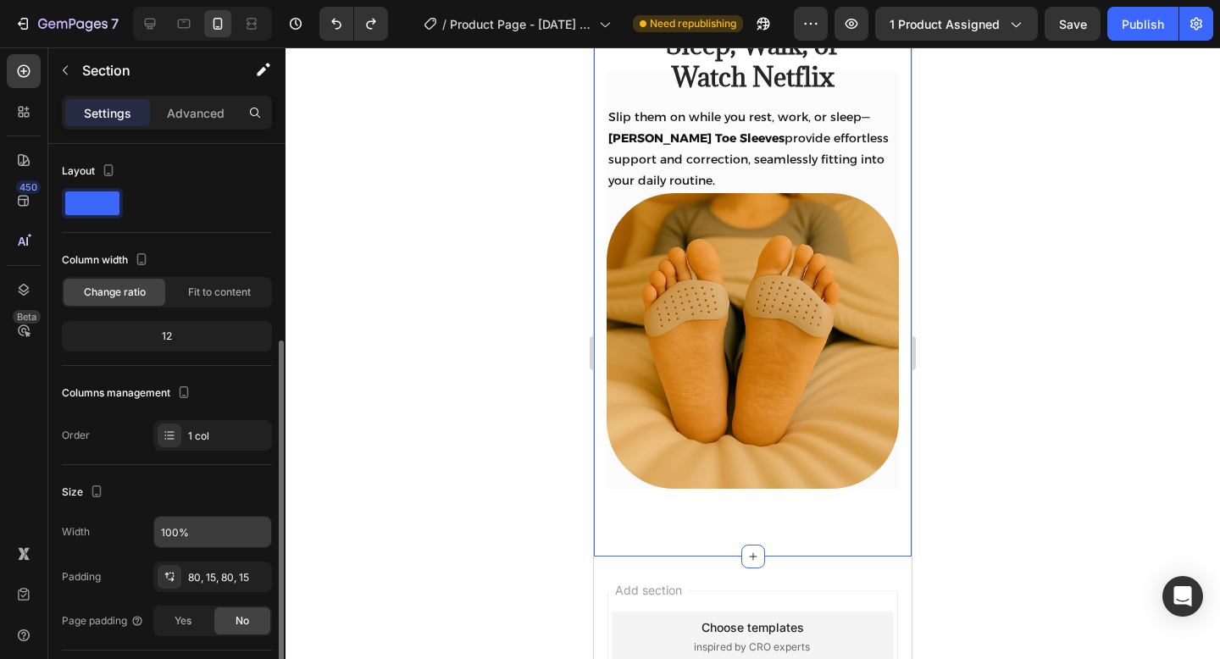
scroll to position [426, 0]
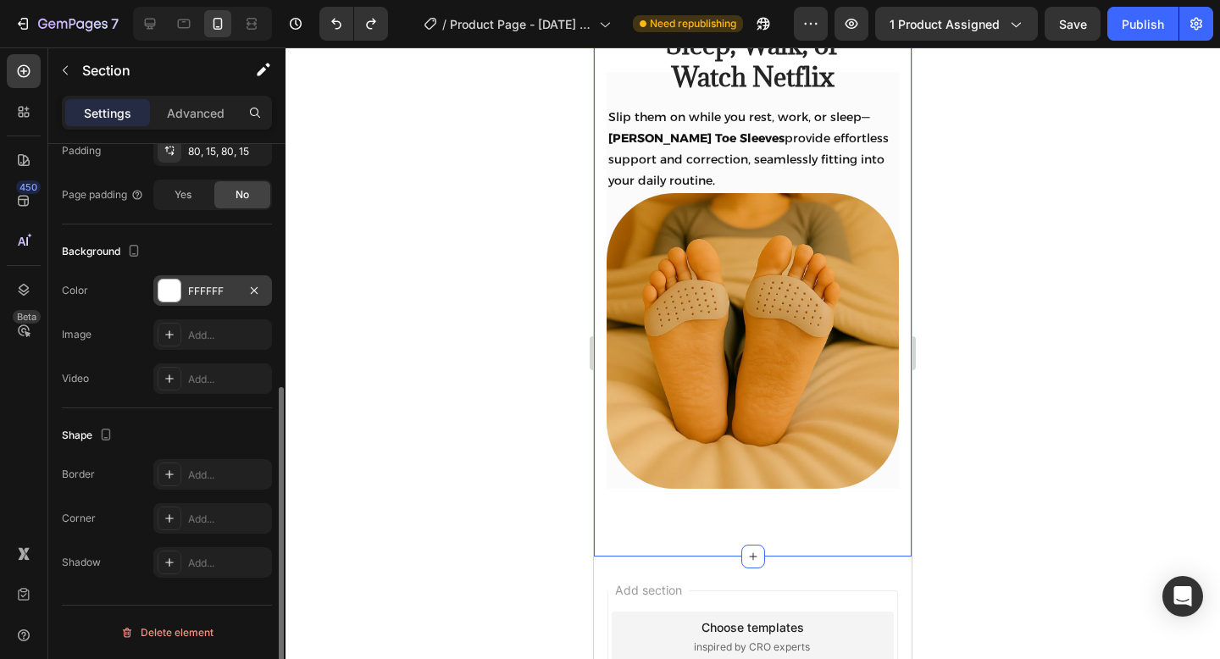
click at [235, 295] on div "FFFFFF" at bounding box center [212, 291] width 49 height 15
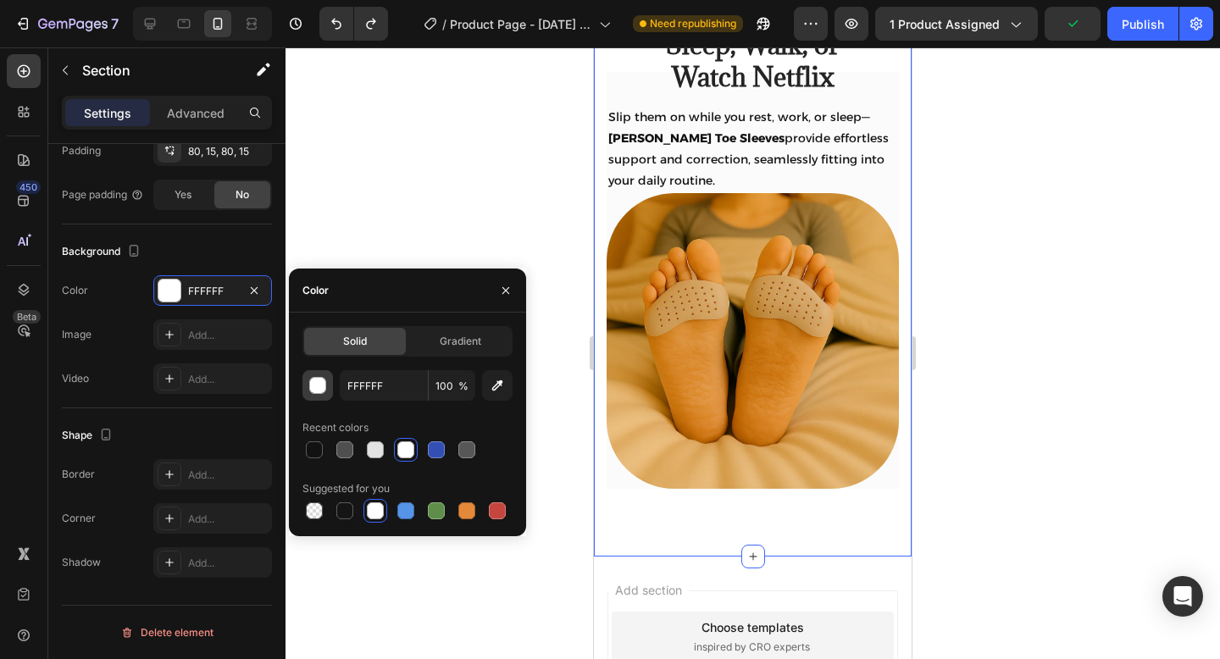
click at [314, 397] on button "button" at bounding box center [317, 385] width 30 height 30
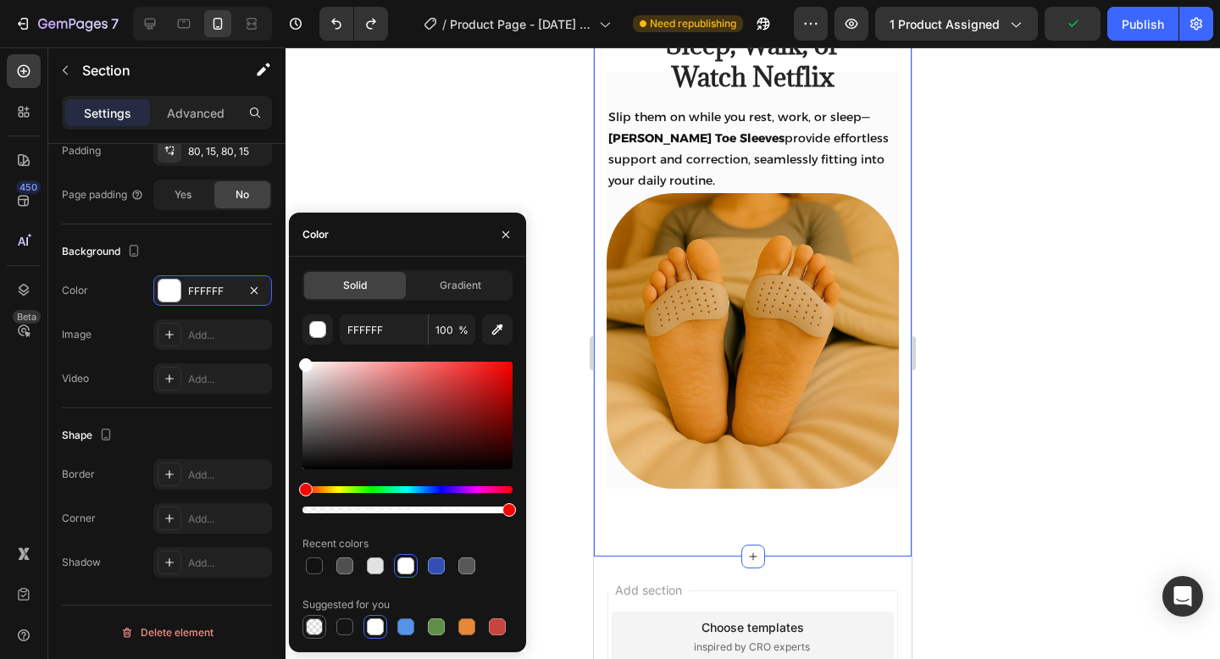
click at [317, 626] on div at bounding box center [314, 626] width 17 height 17
type input "000000"
type input "0"
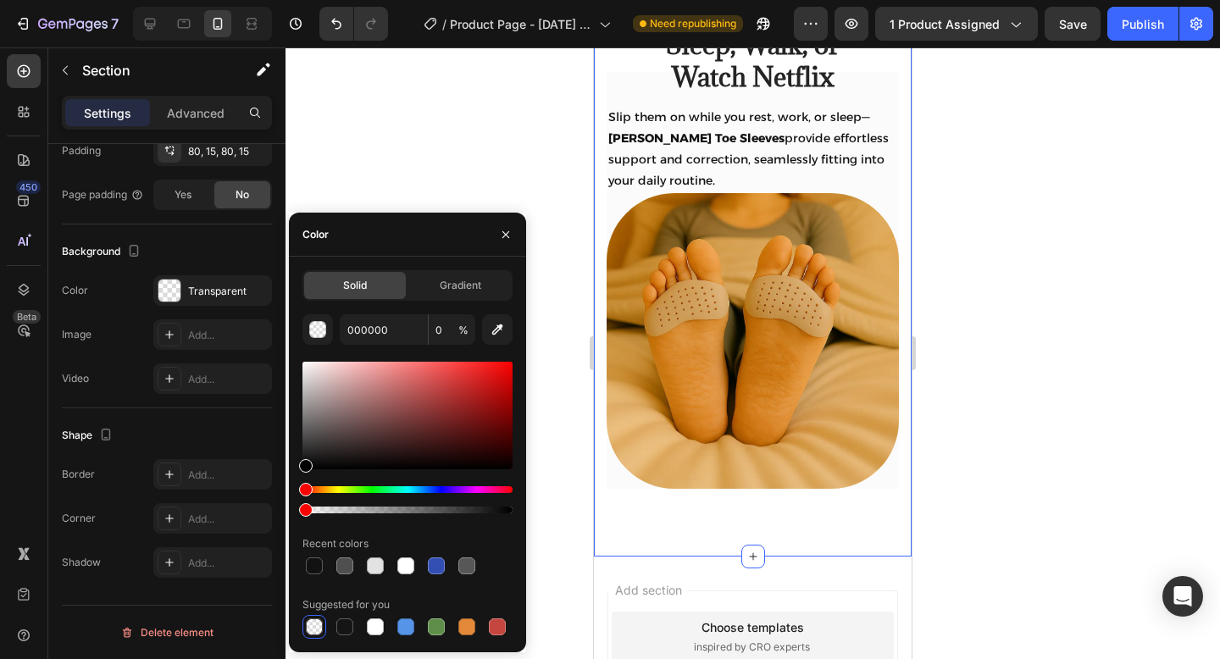
click at [539, 191] on div at bounding box center [752, 352] width 934 height 611
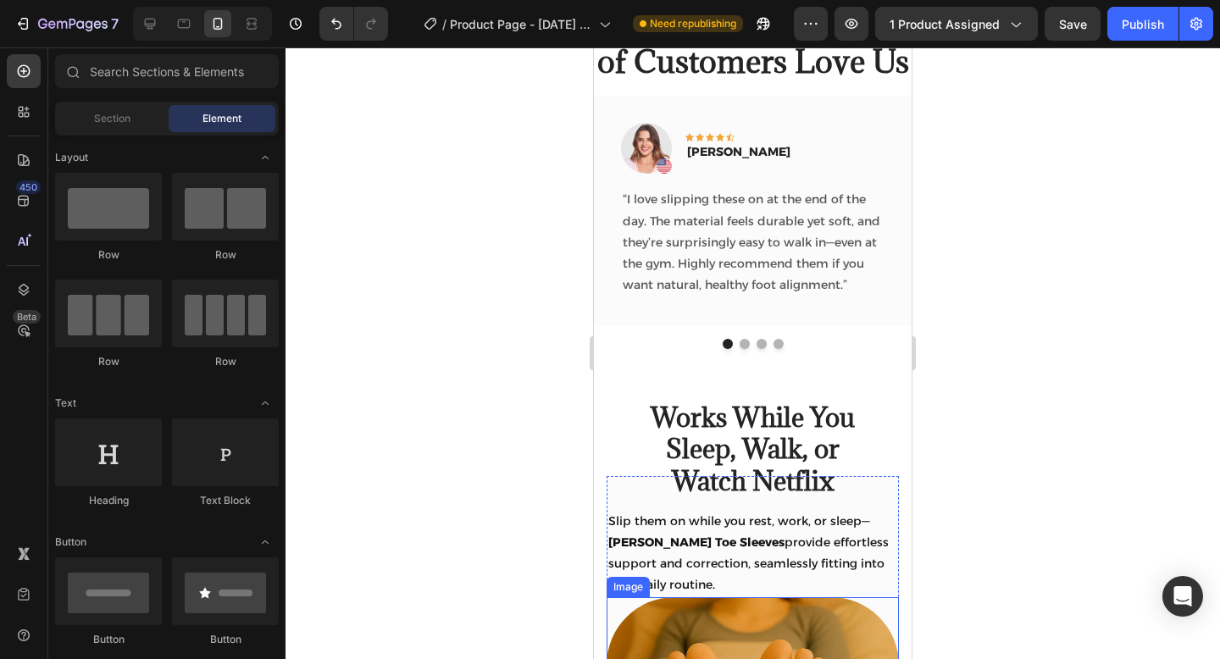
scroll to position [2371, 0]
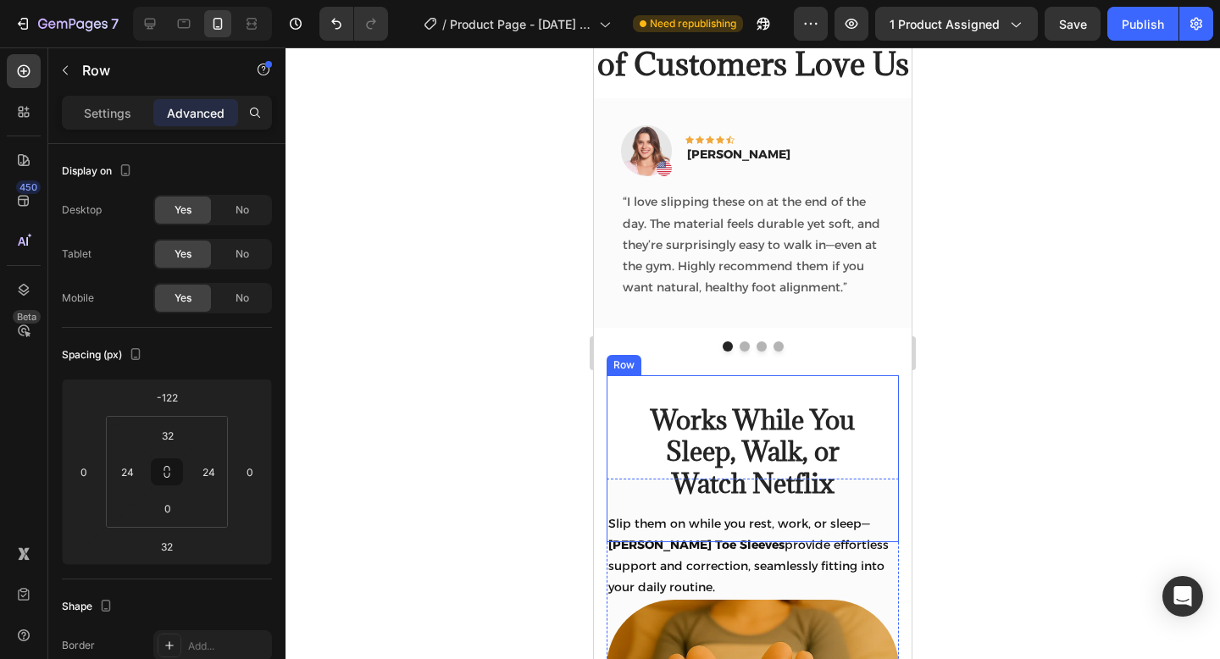
click at [889, 492] on div "Works While You Sleep, Walk, or Watch Netflix Heading Row" at bounding box center [752, 458] width 292 height 167
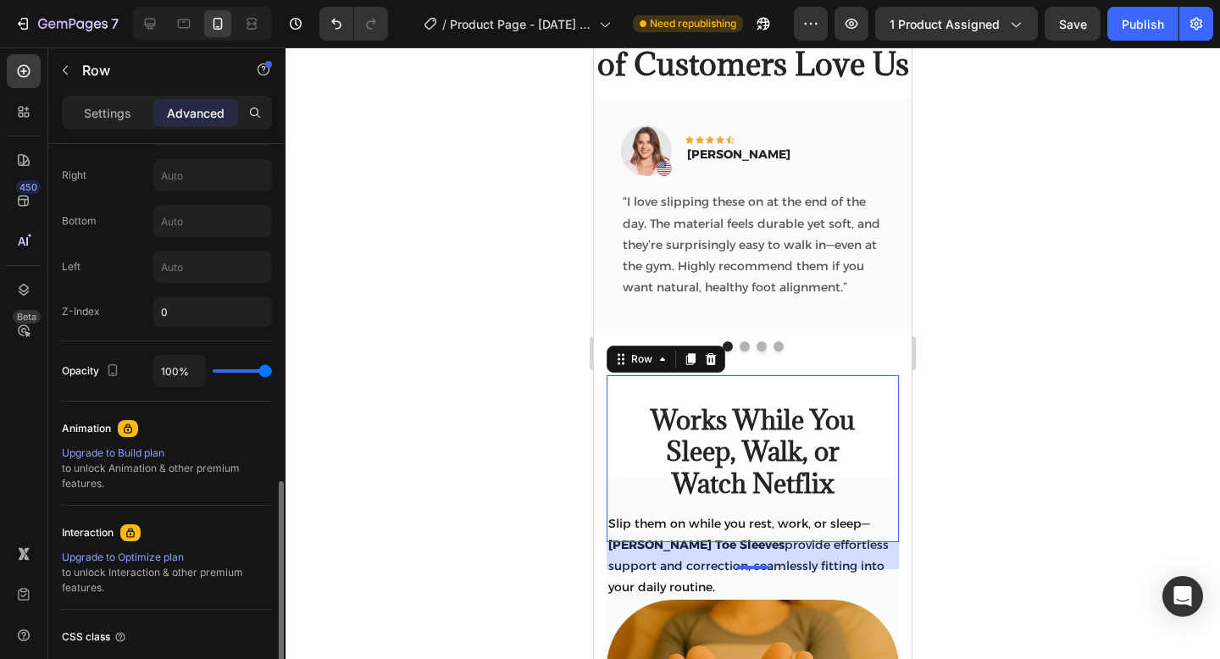
scroll to position [553, 0]
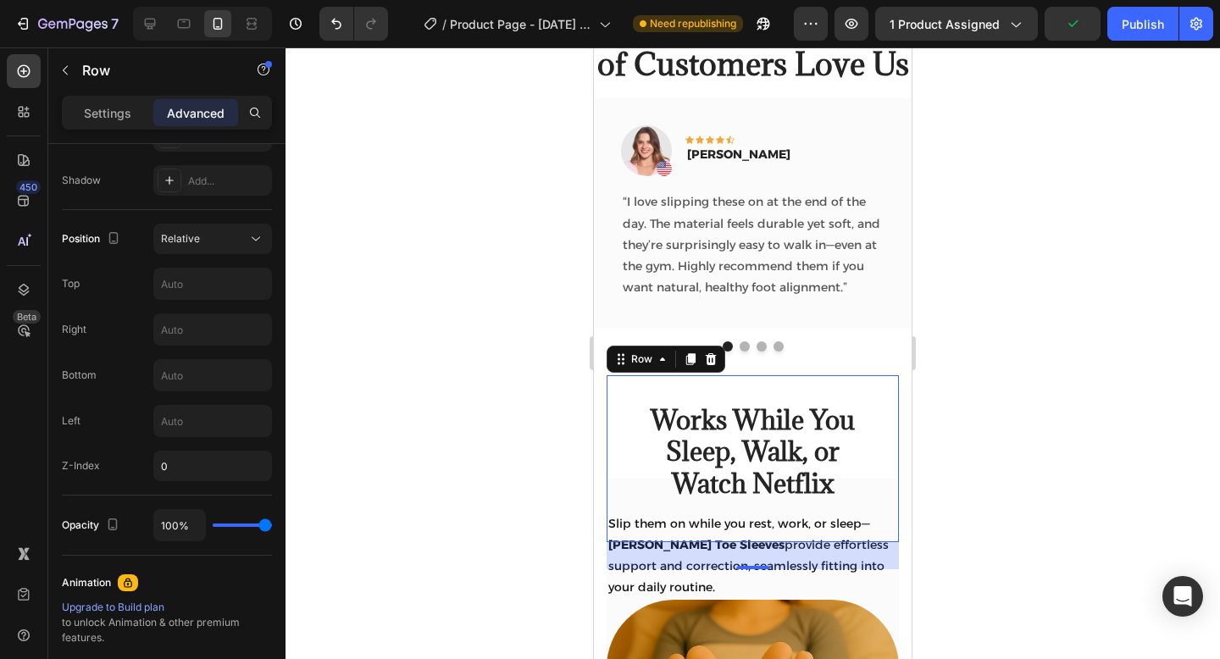
click at [615, 512] on div "Slip them on while you rest, work, or sleep— Tovera Toe Sleeves provide effortl…" at bounding box center [752, 556] width 292 height 89
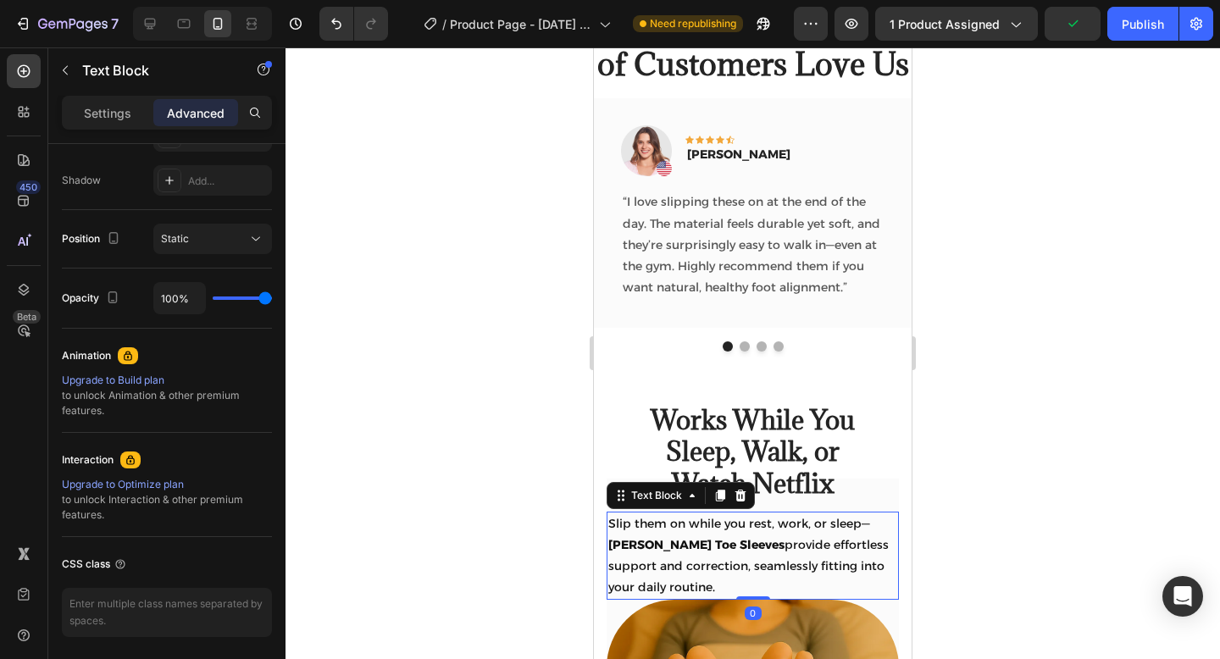
scroll to position [0, 0]
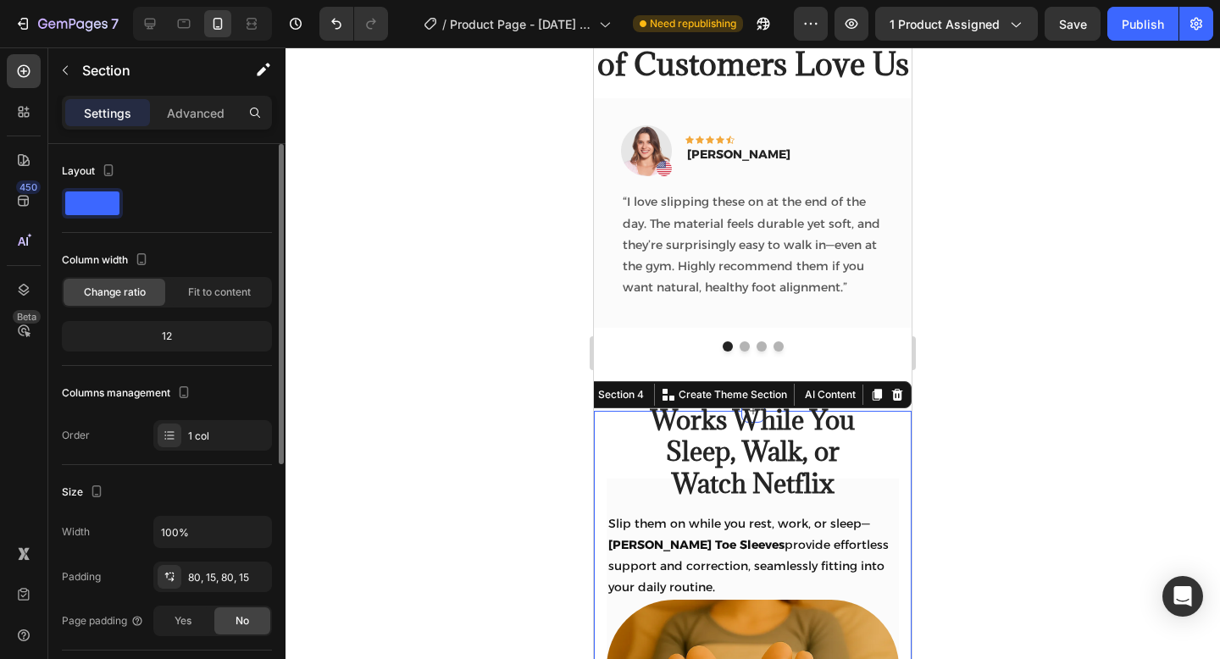
scroll to position [426, 0]
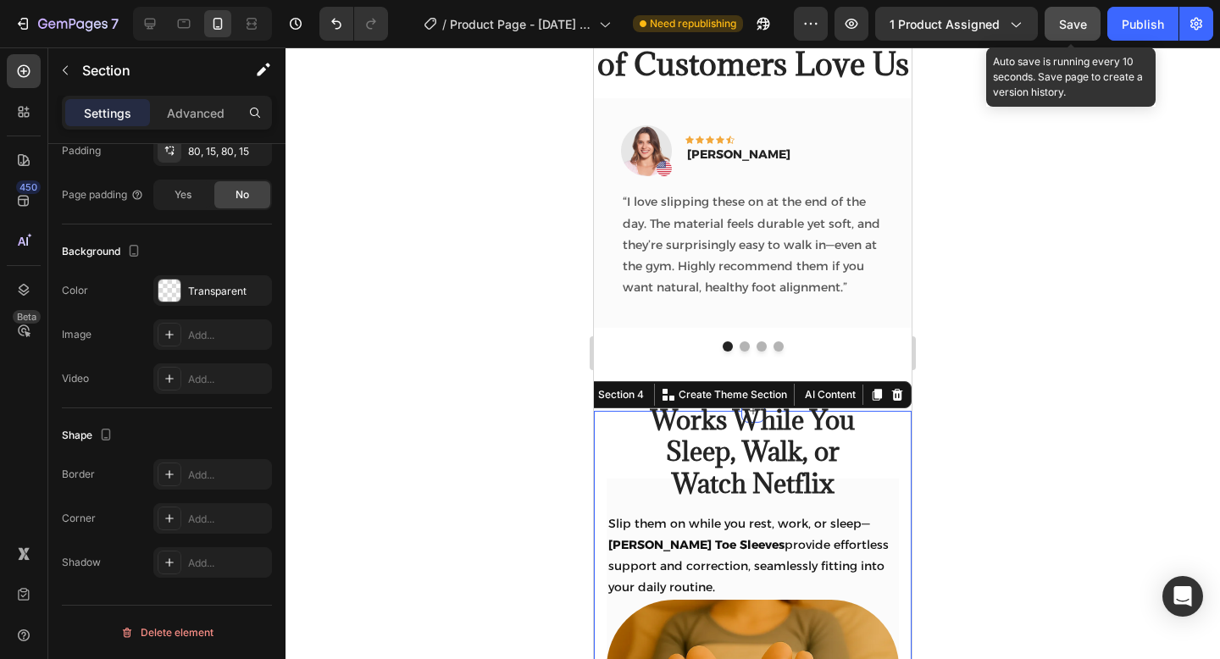
click at [1070, 19] on span "Save" at bounding box center [1073, 24] width 28 height 14
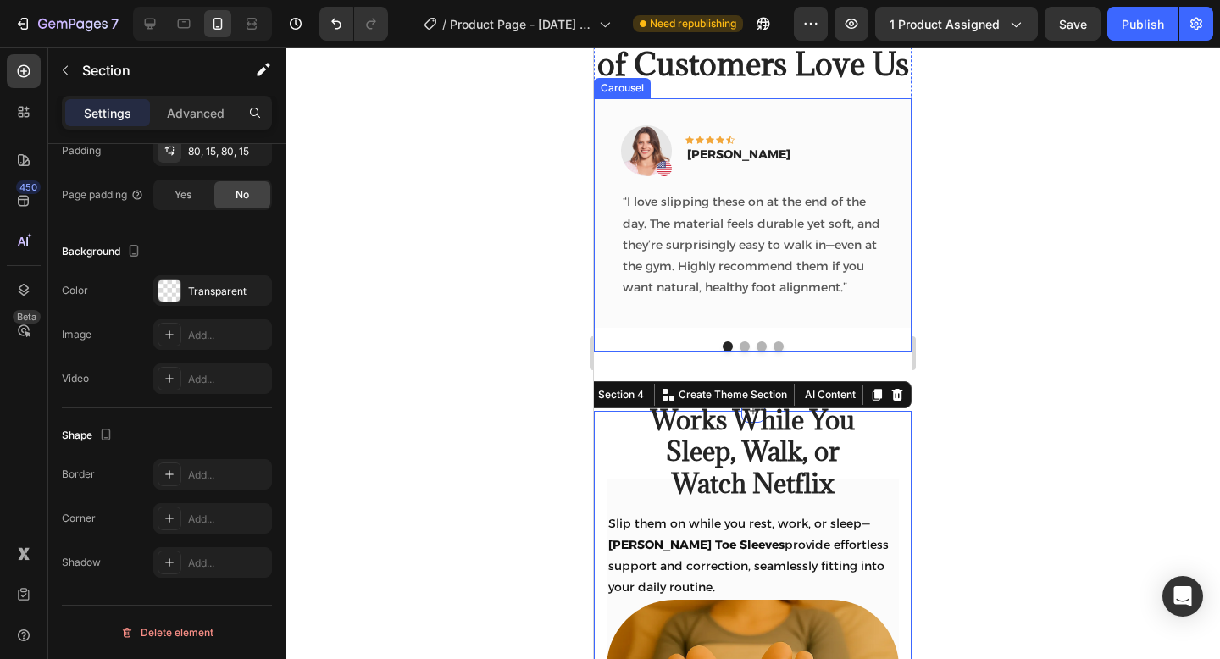
scroll to position [3035, 0]
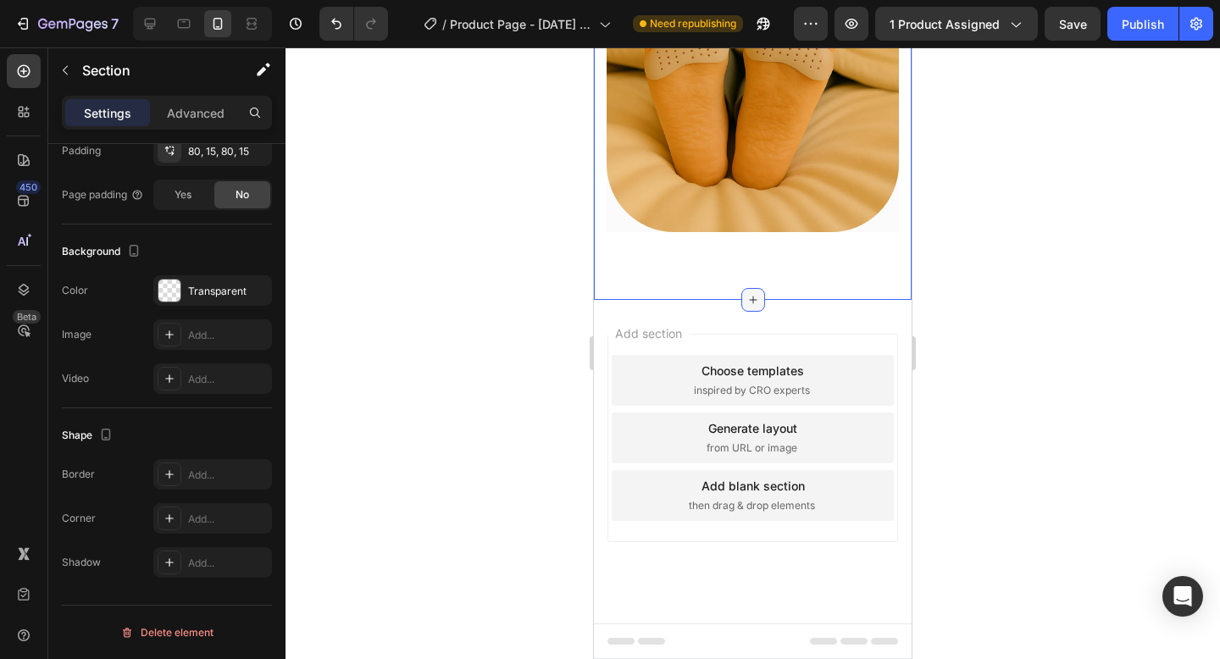
click at [755, 302] on icon at bounding box center [753, 300] width 14 height 14
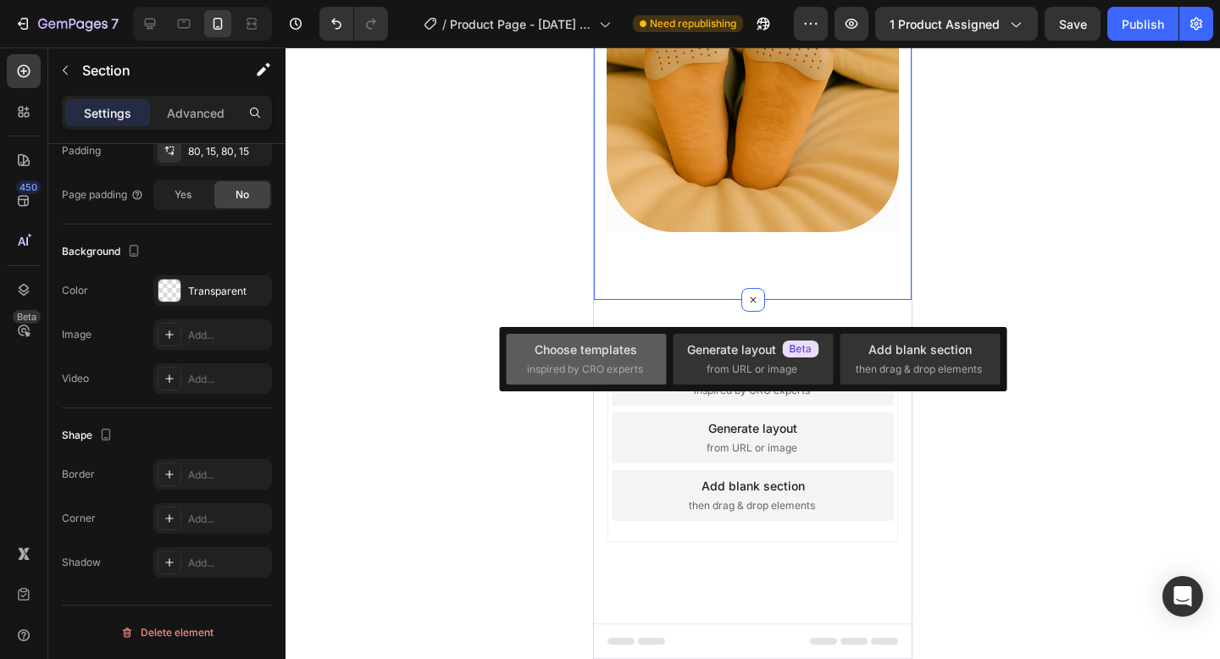
click at [672, 383] on div "Choose templates inspired by CRO experts" at bounding box center [752, 359] width 160 height 51
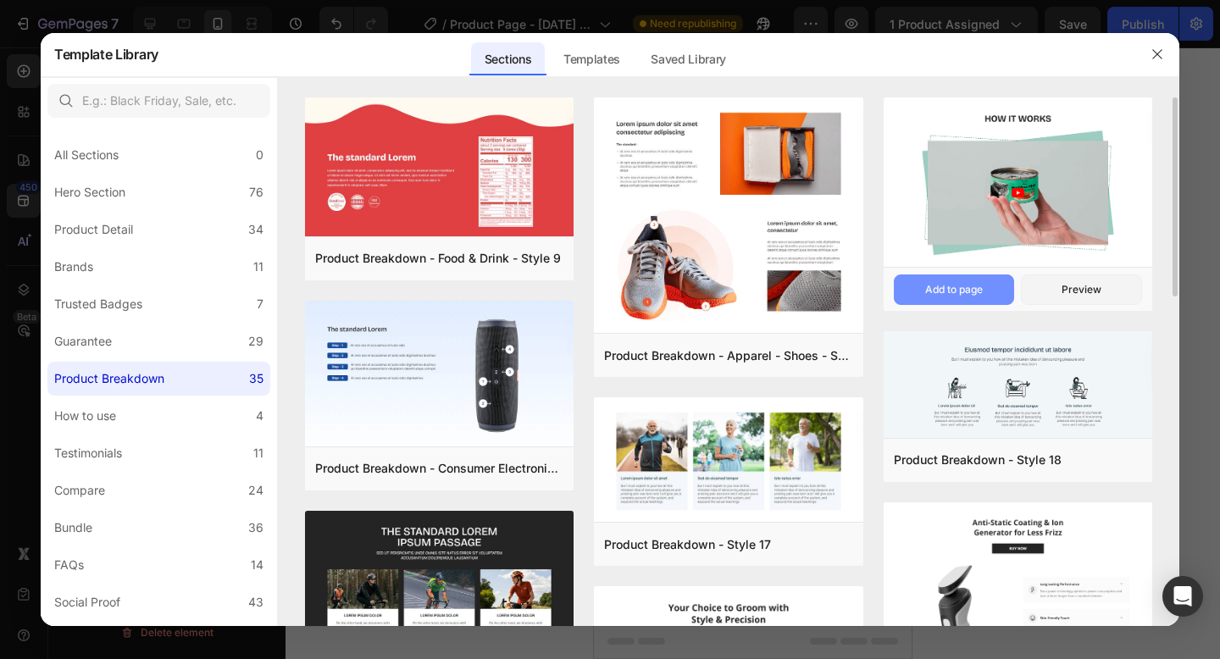
click at [982, 289] on div "Add to page" at bounding box center [954, 289] width 58 height 15
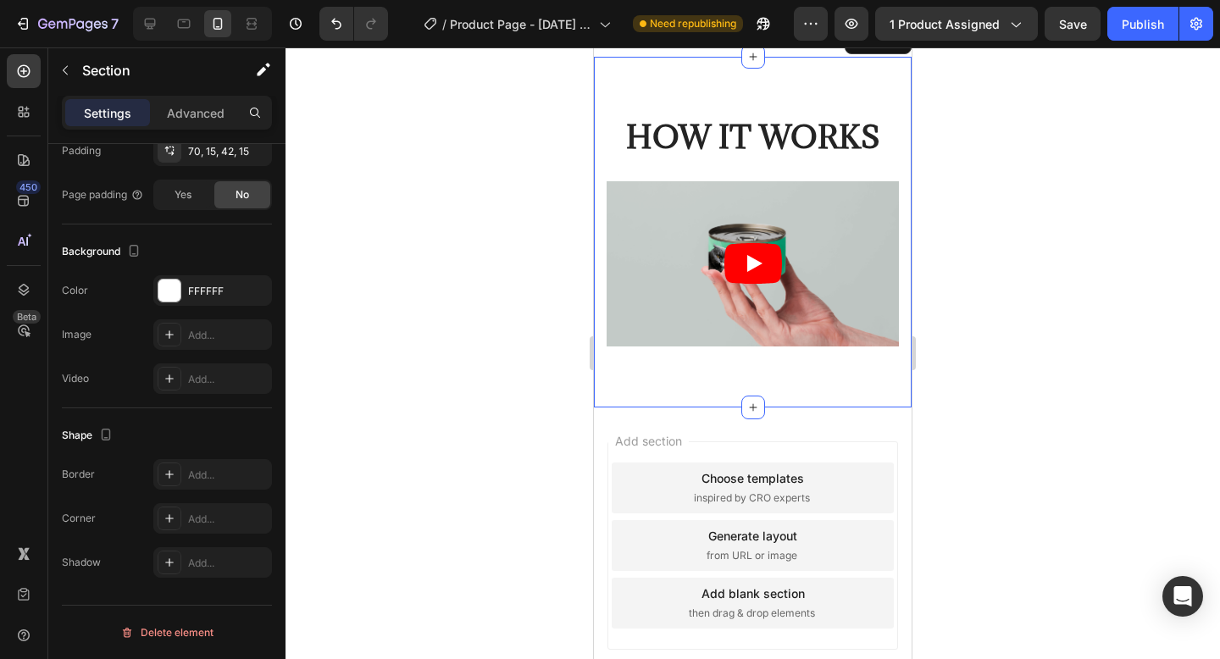
scroll to position [3287, 0]
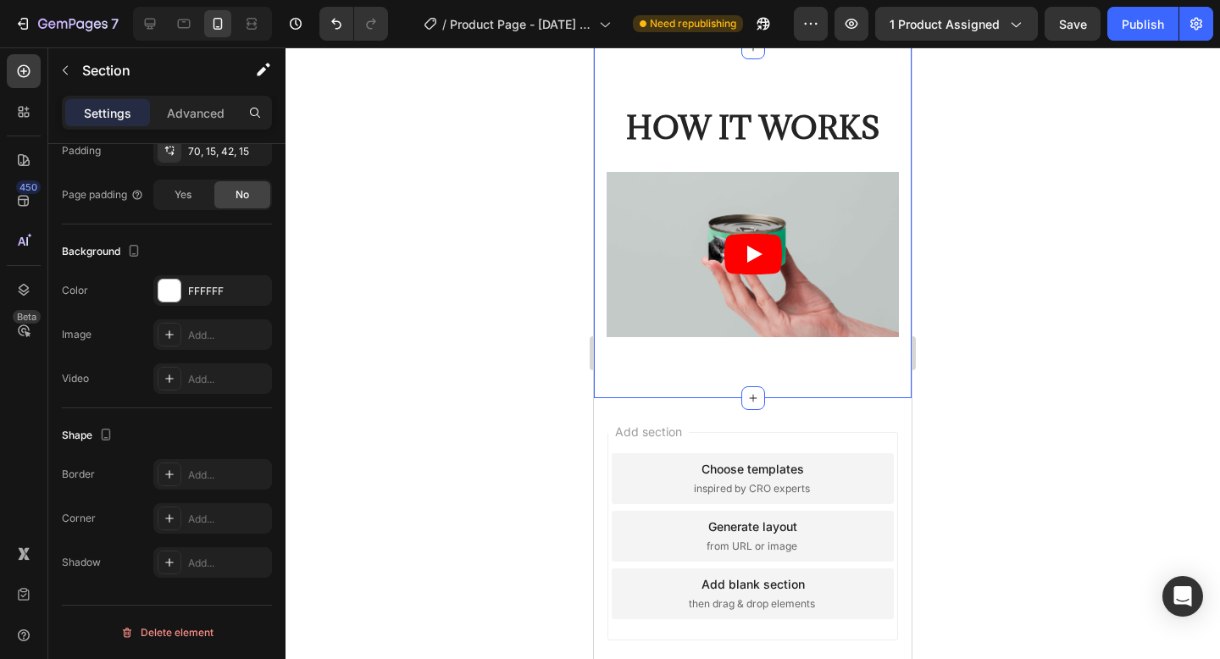
click at [760, 285] on article at bounding box center [752, 254] width 292 height 164
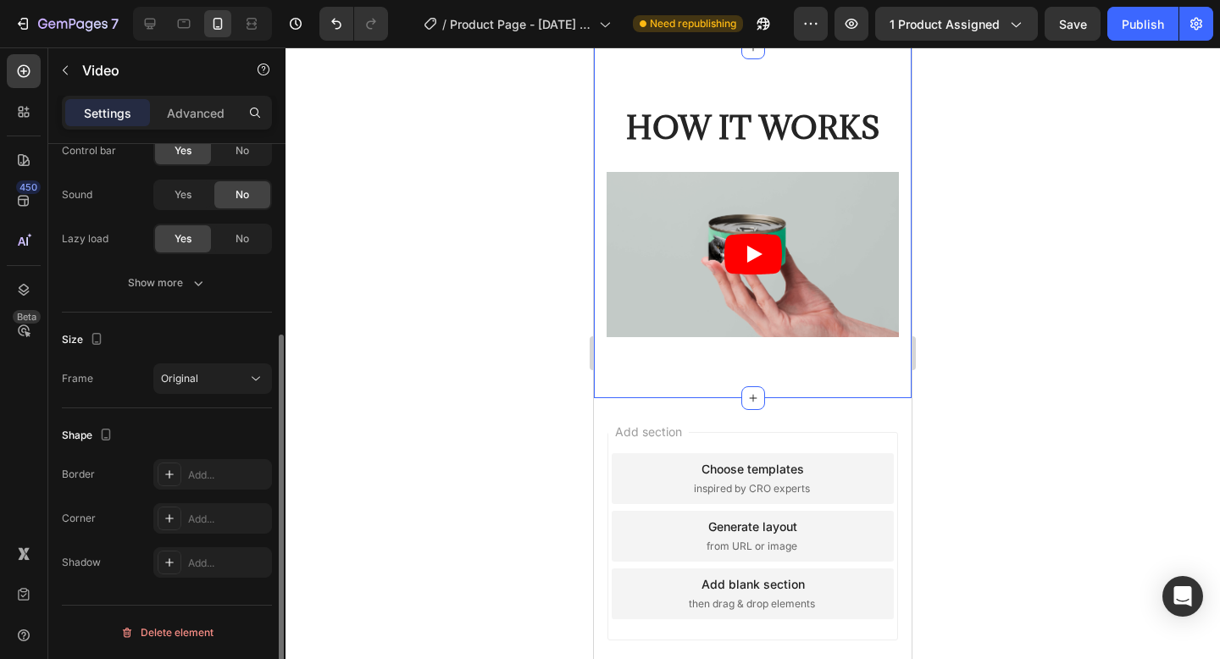
scroll to position [0, 0]
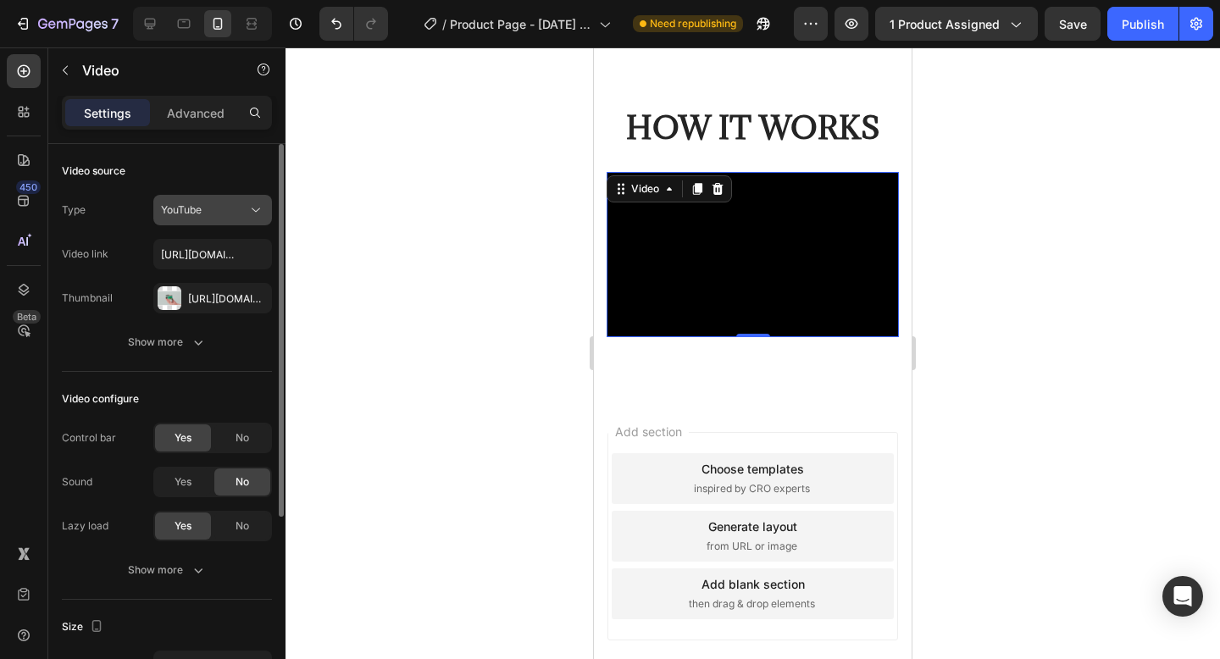
click at [264, 196] on button "YouTube" at bounding box center [212, 210] width 119 height 30
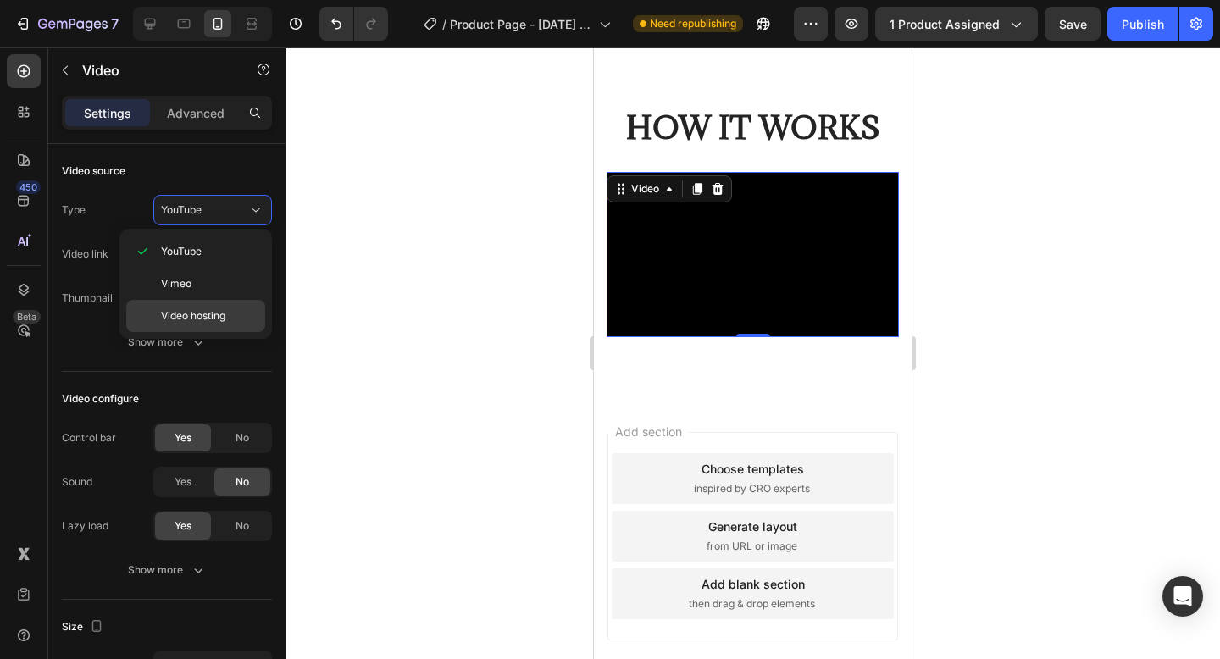
click at [218, 315] on span "Video hosting" at bounding box center [193, 315] width 64 height 15
type input "[URL][DOMAIN_NAME]"
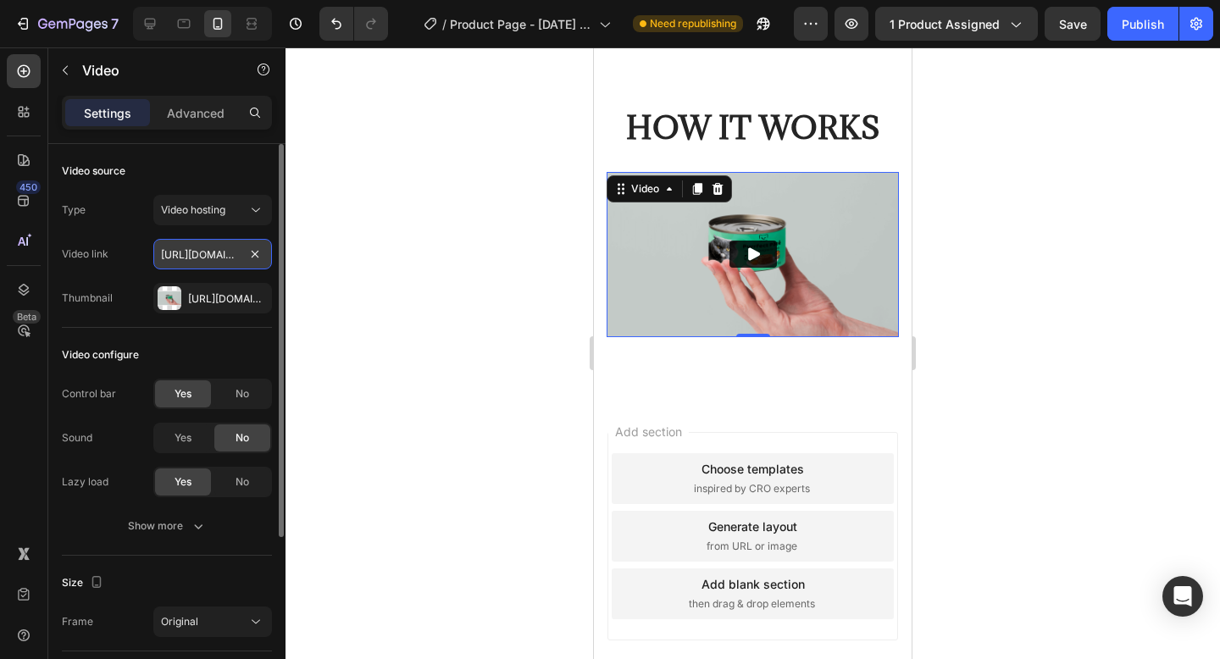
click at [268, 254] on input "[URL][DOMAIN_NAME]" at bounding box center [212, 254] width 119 height 30
click at [207, 301] on div "[URL][DOMAIN_NAME]" at bounding box center [212, 298] width 49 height 15
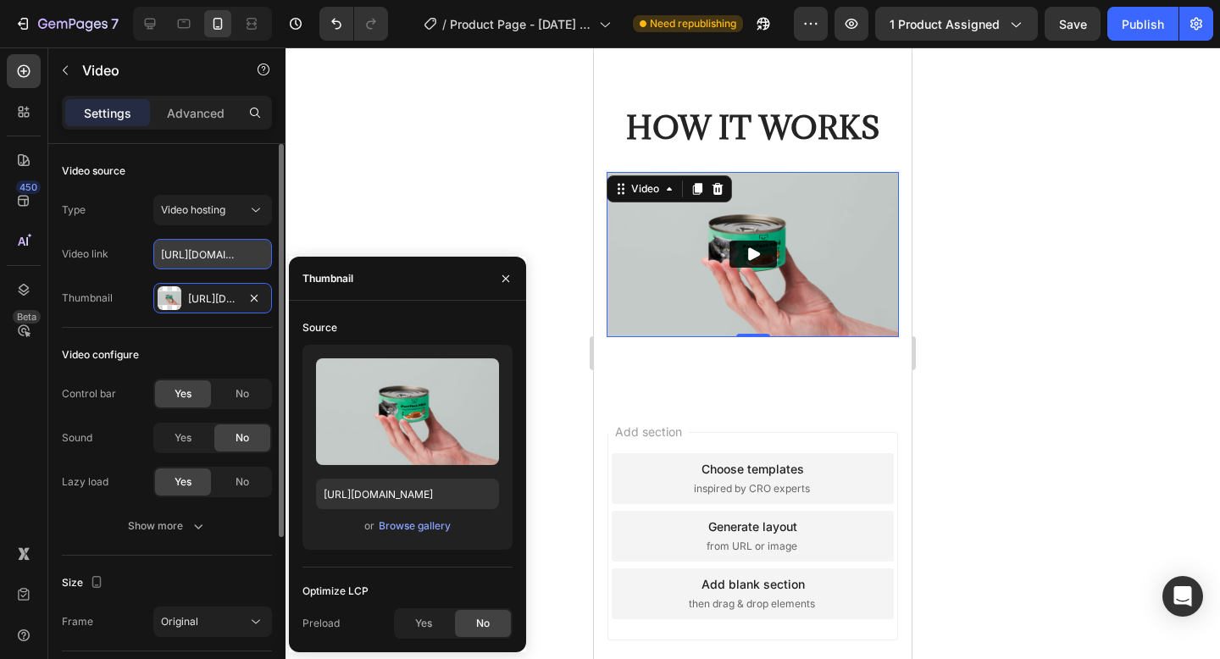
click at [207, 259] on input "[URL][DOMAIN_NAME]" at bounding box center [212, 254] width 119 height 30
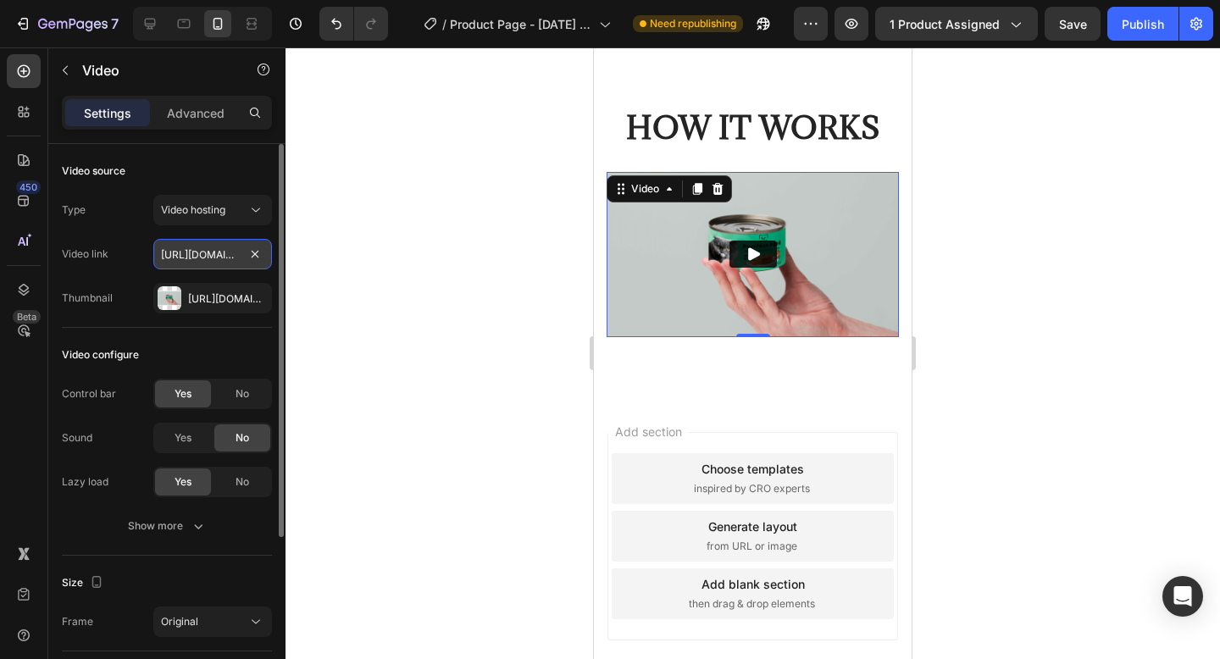
click at [207, 259] on input "[URL][DOMAIN_NAME]" at bounding box center [212, 254] width 119 height 30
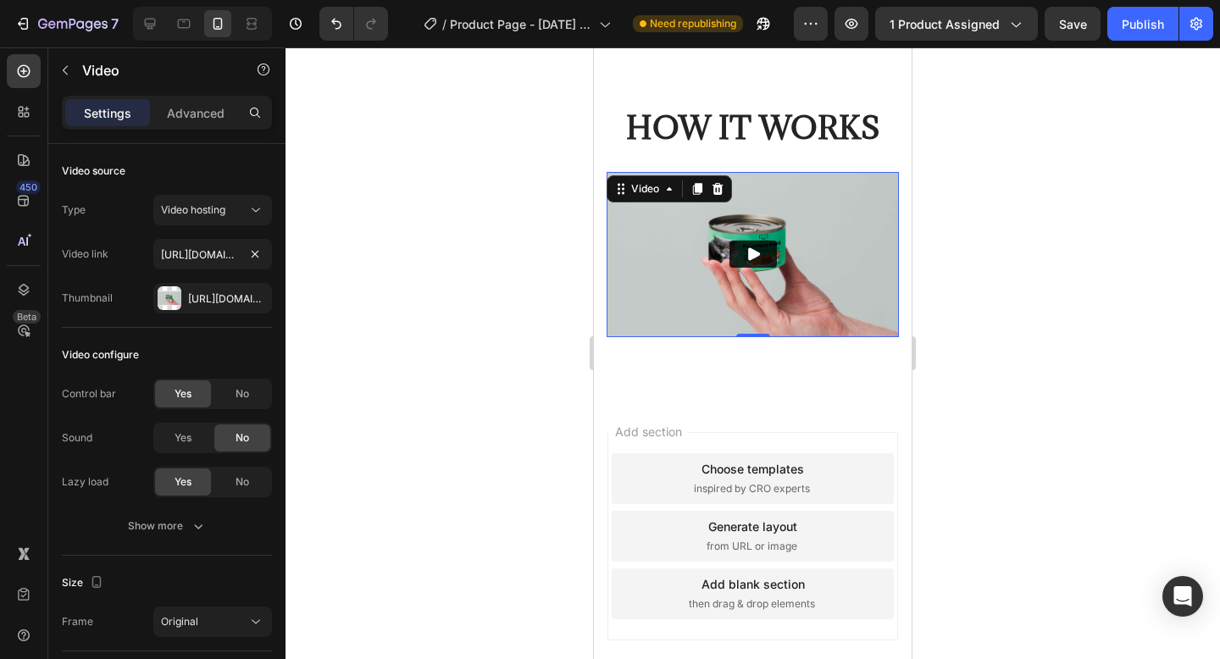
click at [642, 270] on img at bounding box center [752, 254] width 292 height 164
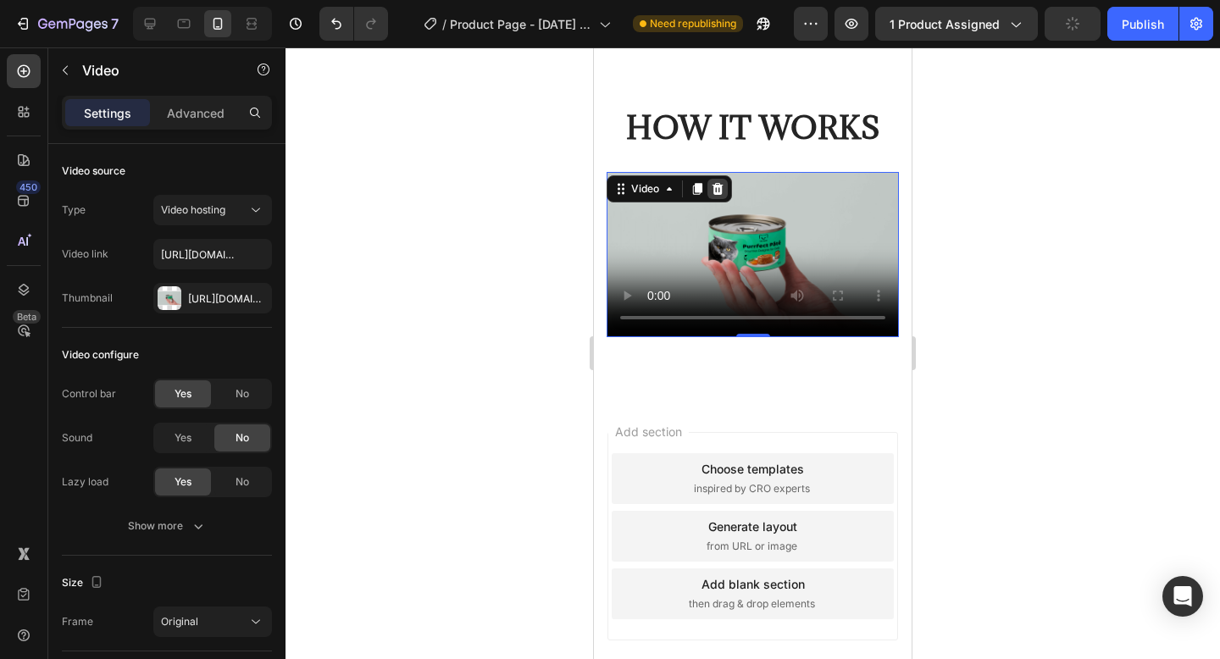
click at [725, 188] on div at bounding box center [717, 189] width 20 height 20
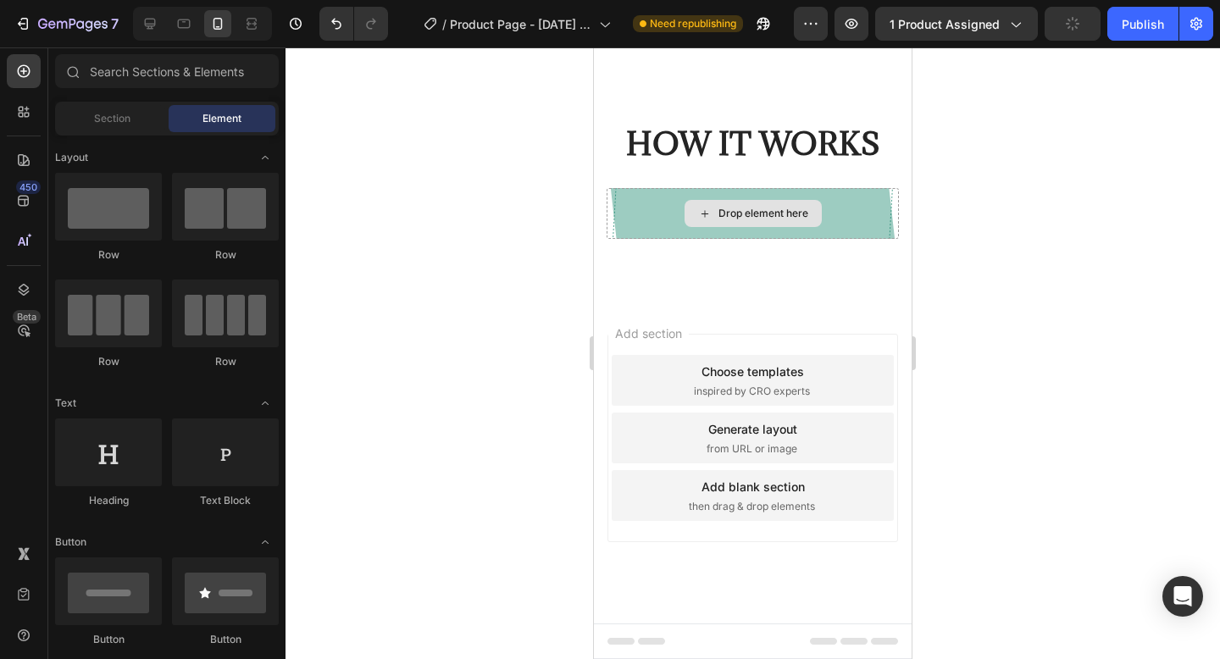
click at [768, 142] on h2 "HOW IT WORKS" at bounding box center [752, 144] width 292 height 42
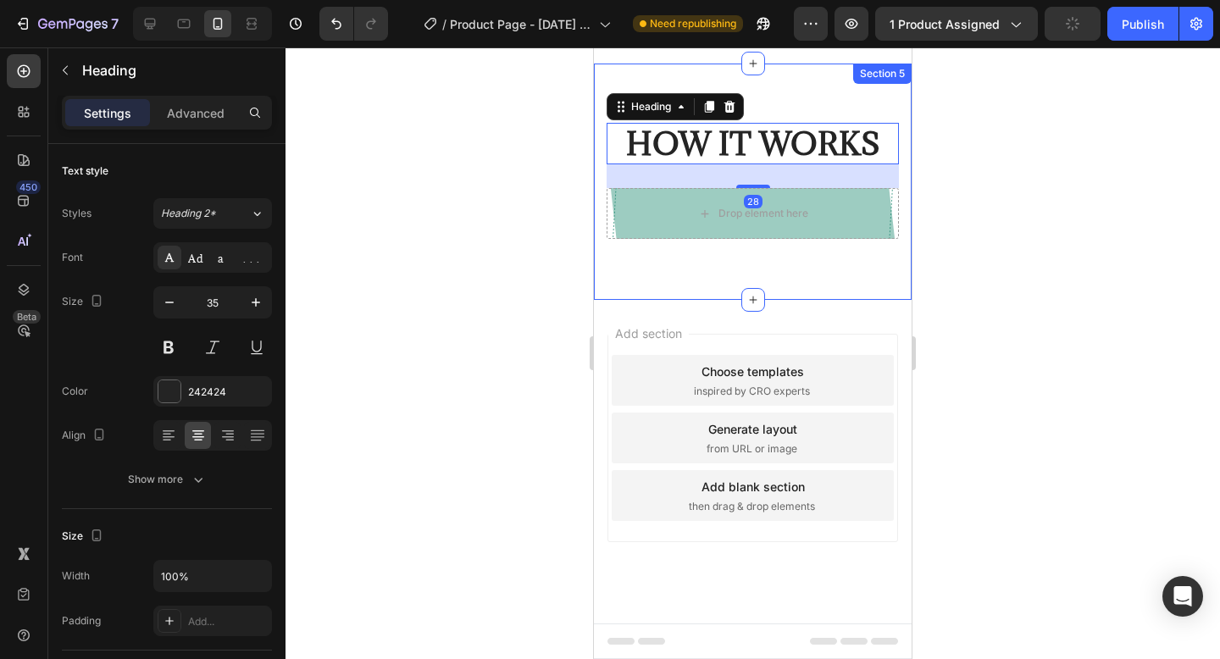
click at [743, 108] on div "Heading" at bounding box center [674, 106] width 137 height 27
click at [733, 107] on icon at bounding box center [729, 107] width 11 height 12
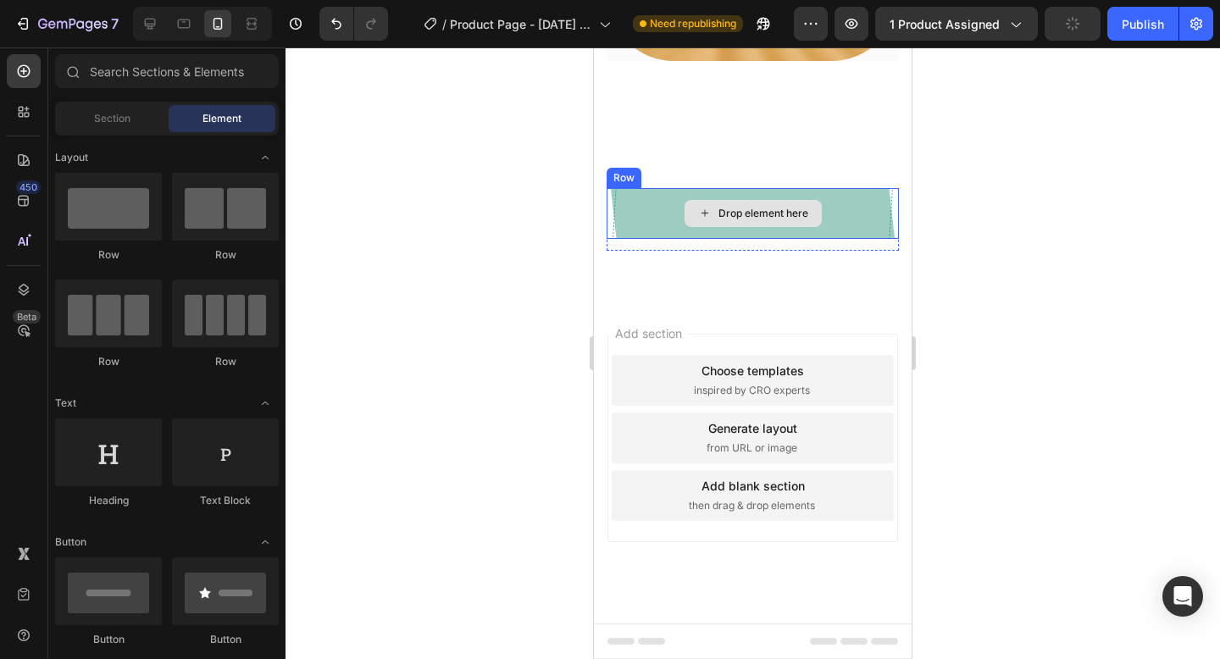
scroll to position [3101, 0]
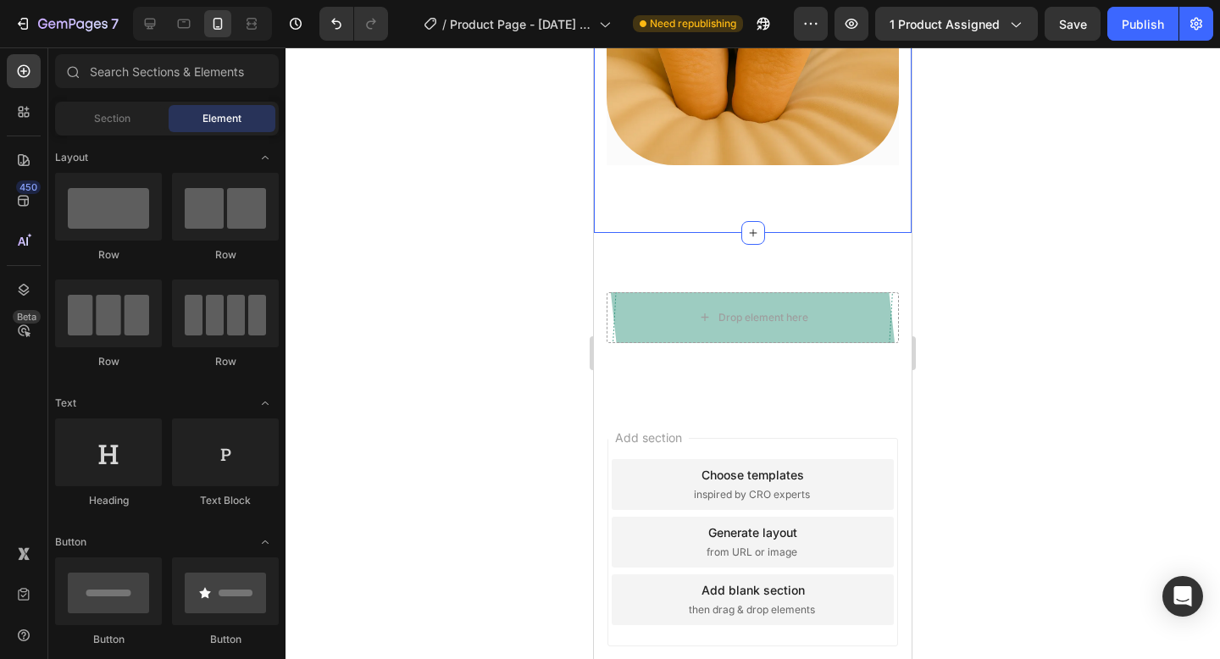
click at [825, 310] on div "Drop element here" at bounding box center [752, 317] width 292 height 51
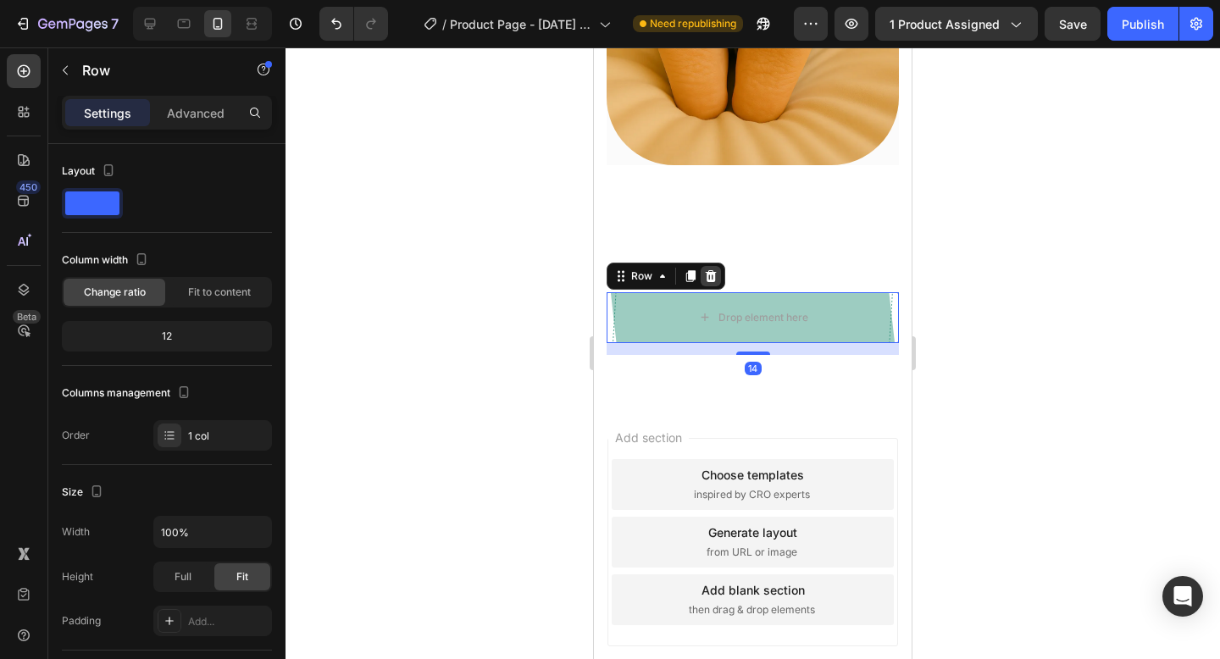
click at [714, 267] on div at bounding box center [710, 276] width 20 height 20
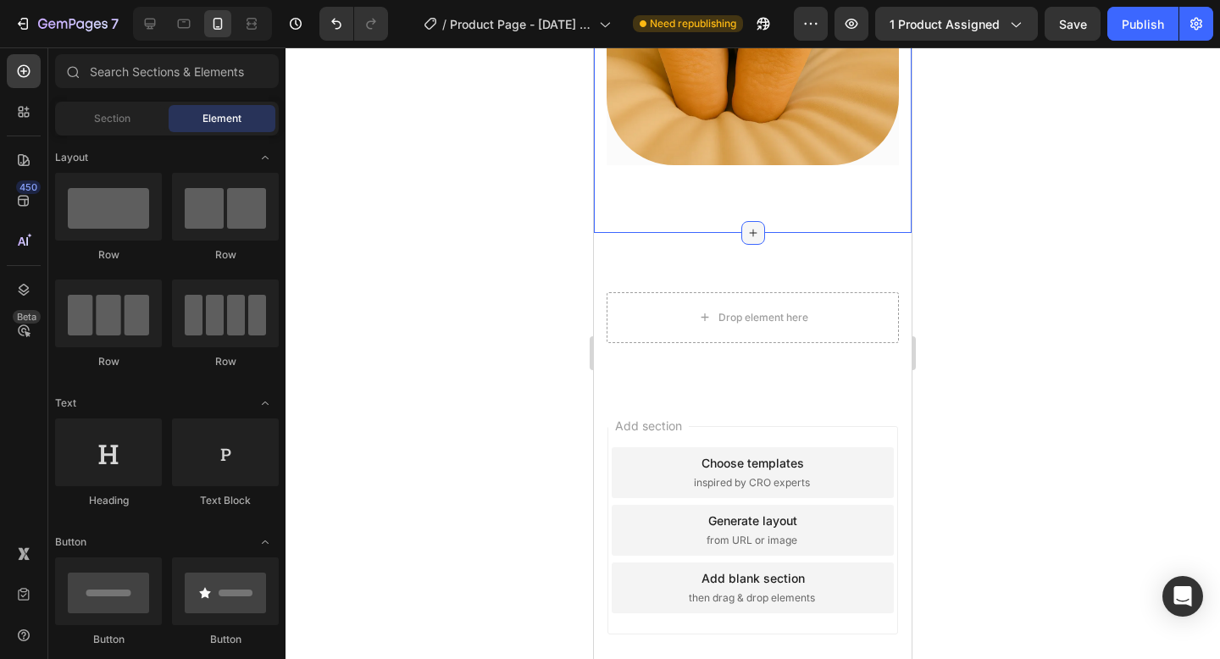
click at [749, 226] on icon at bounding box center [753, 233] width 14 height 14
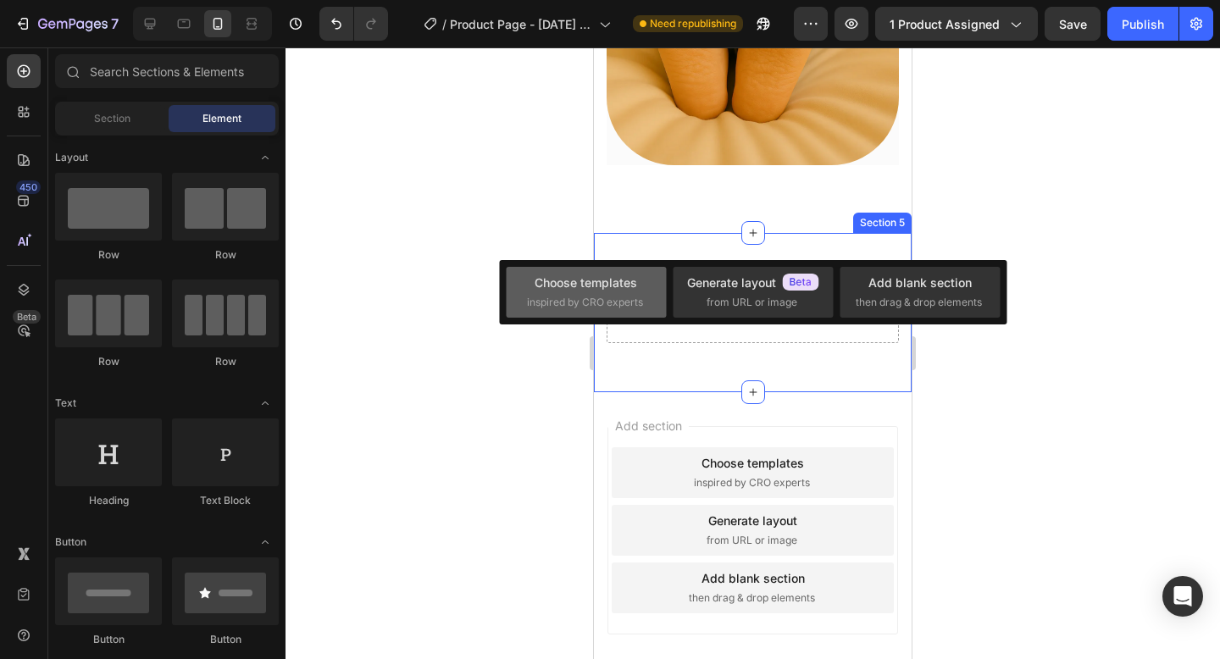
click at [593, 288] on div "Choose templates" at bounding box center [585, 283] width 102 height 18
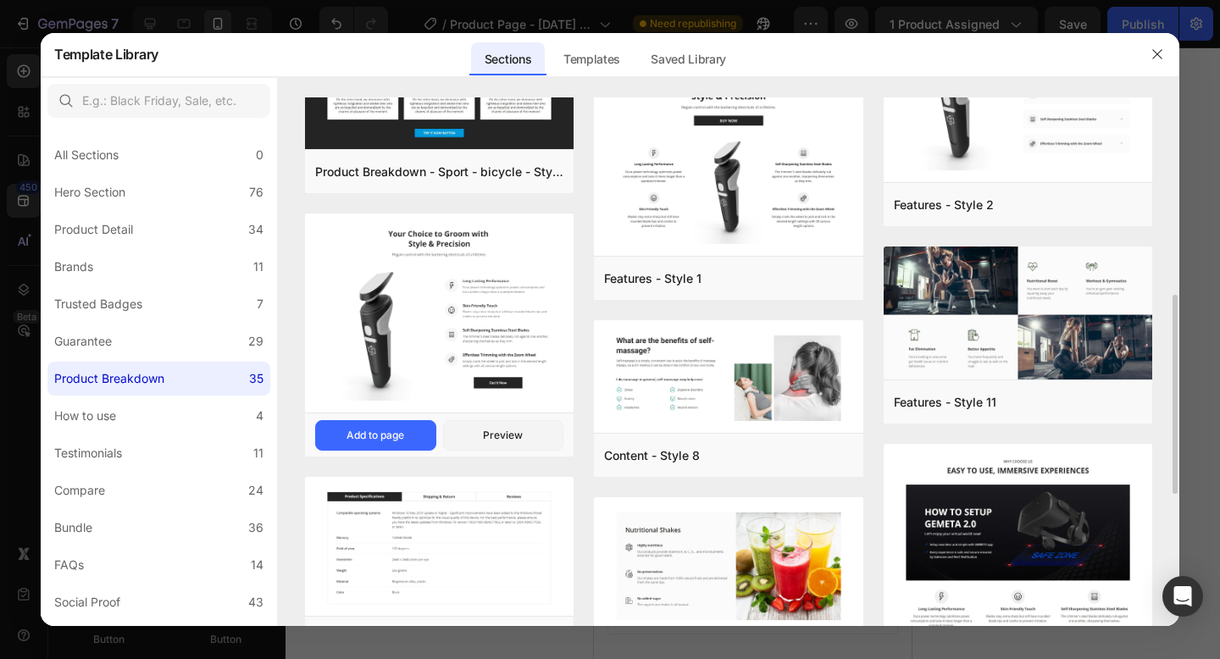
scroll to position [0, 0]
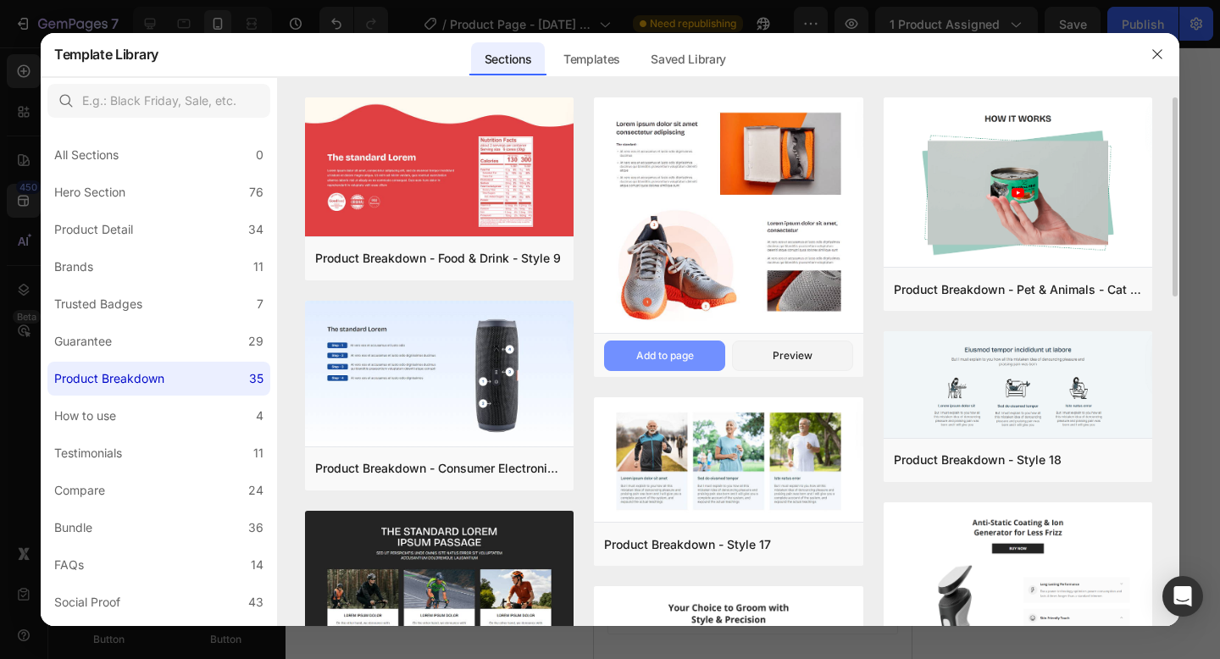
click at [664, 349] on div "Add to page" at bounding box center [665, 355] width 58 height 15
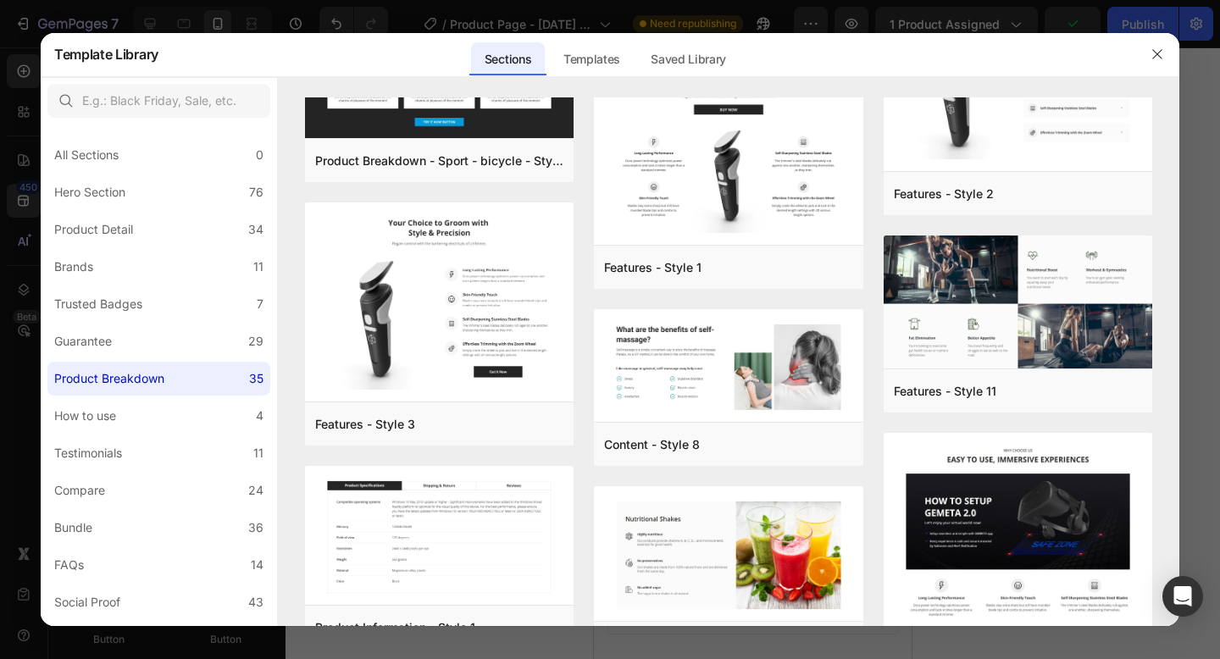
scroll to position [871, 0]
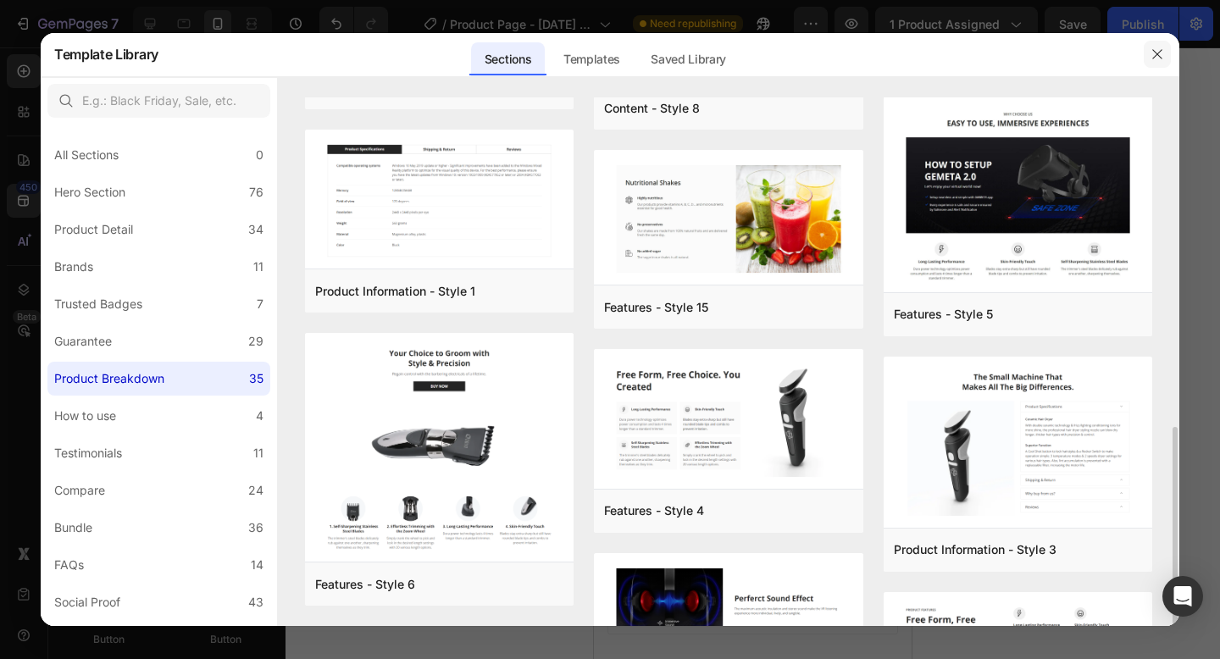
click at [1156, 55] on icon "button" at bounding box center [1156, 54] width 9 height 9
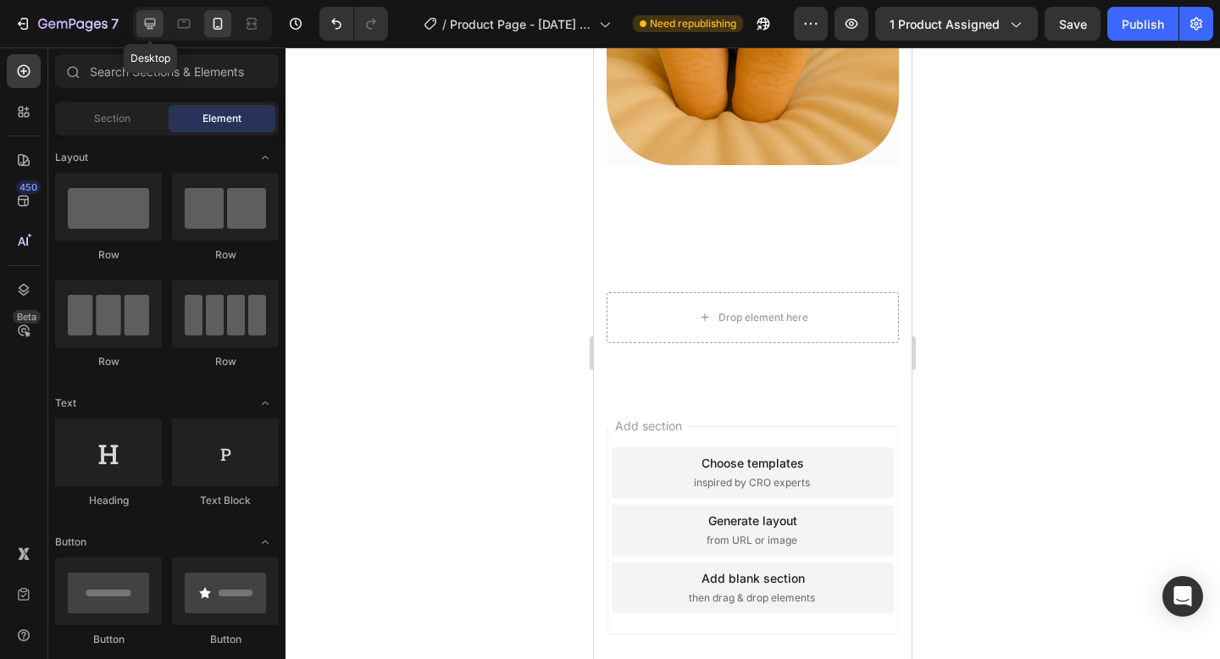
click at [154, 27] on icon at bounding box center [149, 23] width 17 height 17
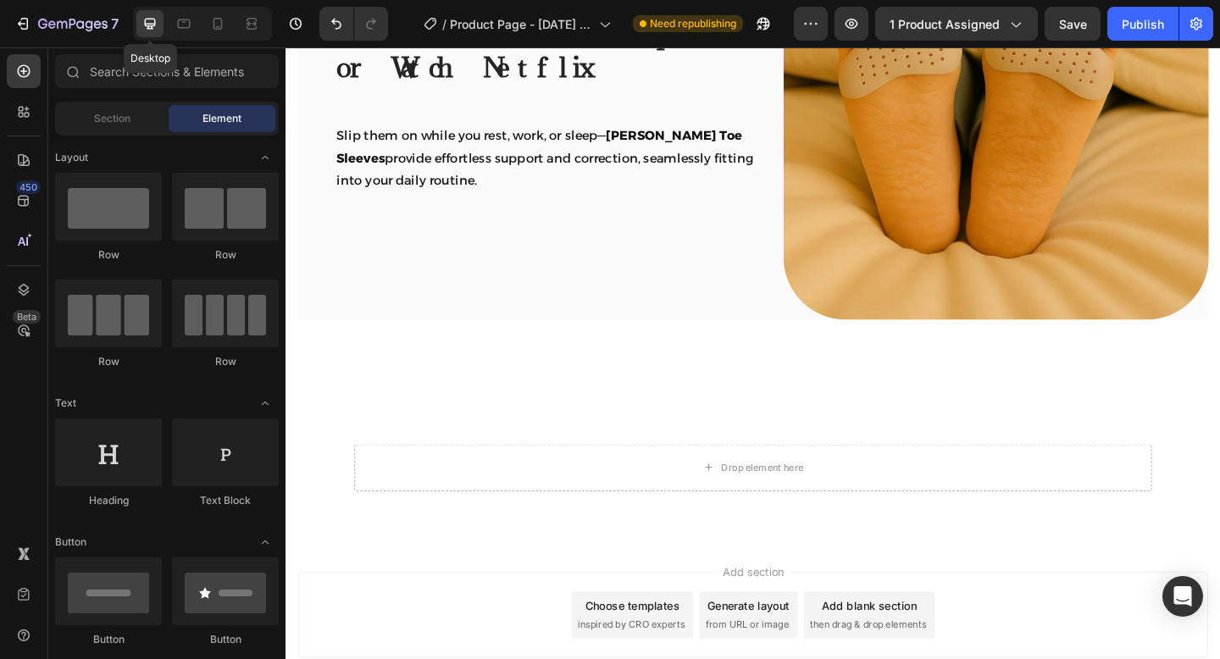
scroll to position [3096, 0]
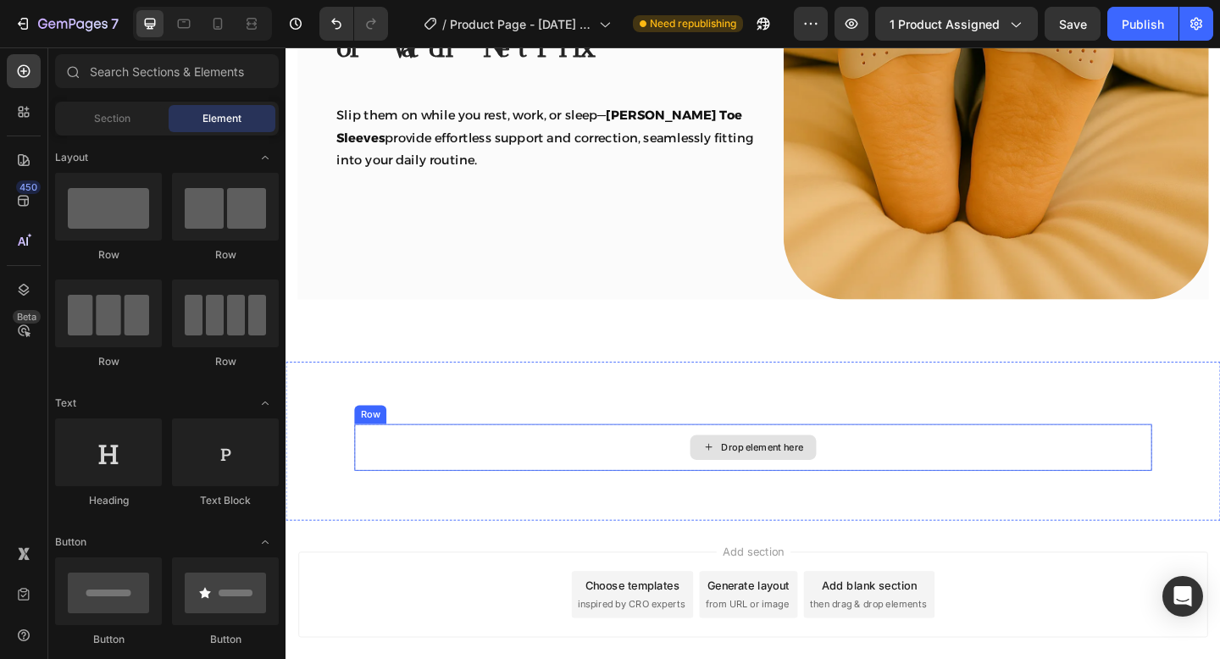
click at [826, 484] on div "Drop element here" at bounding box center [804, 483] width 90 height 14
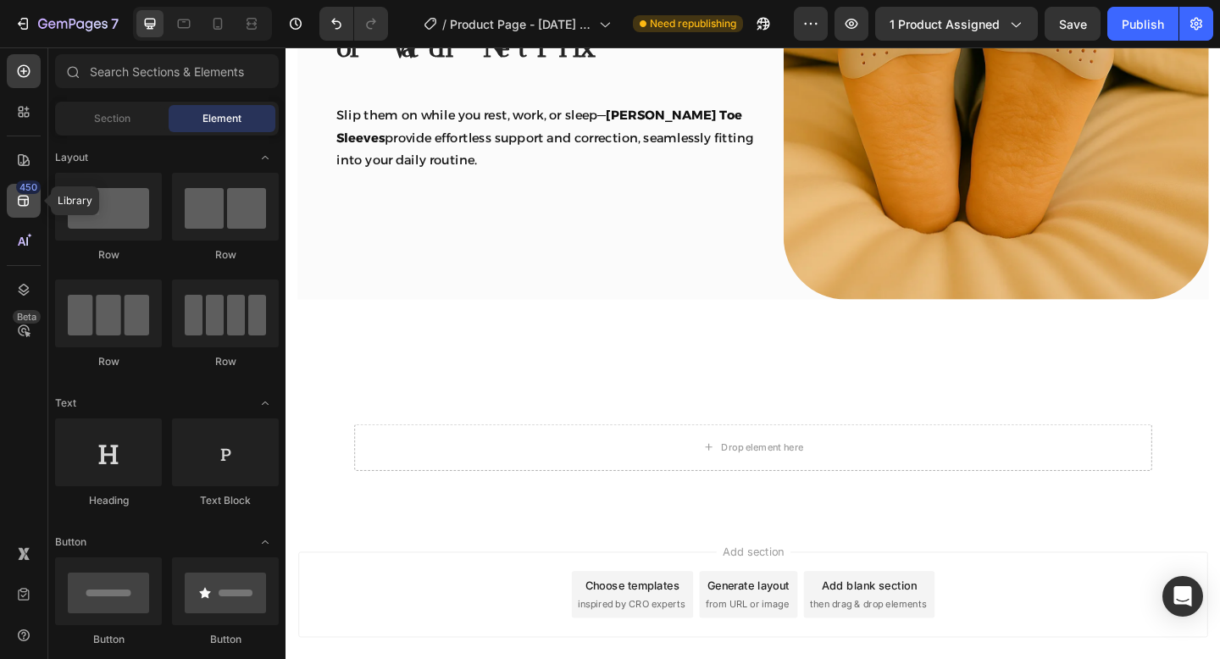
click at [25, 204] on icon at bounding box center [23, 201] width 11 height 11
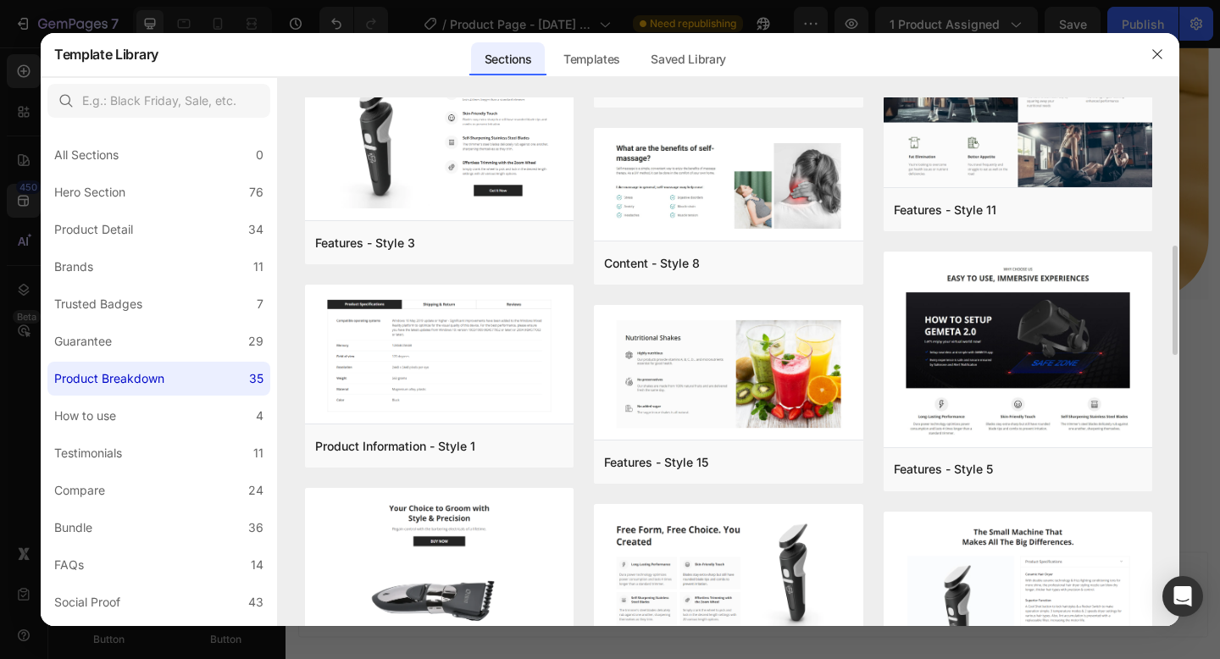
scroll to position [721, 0]
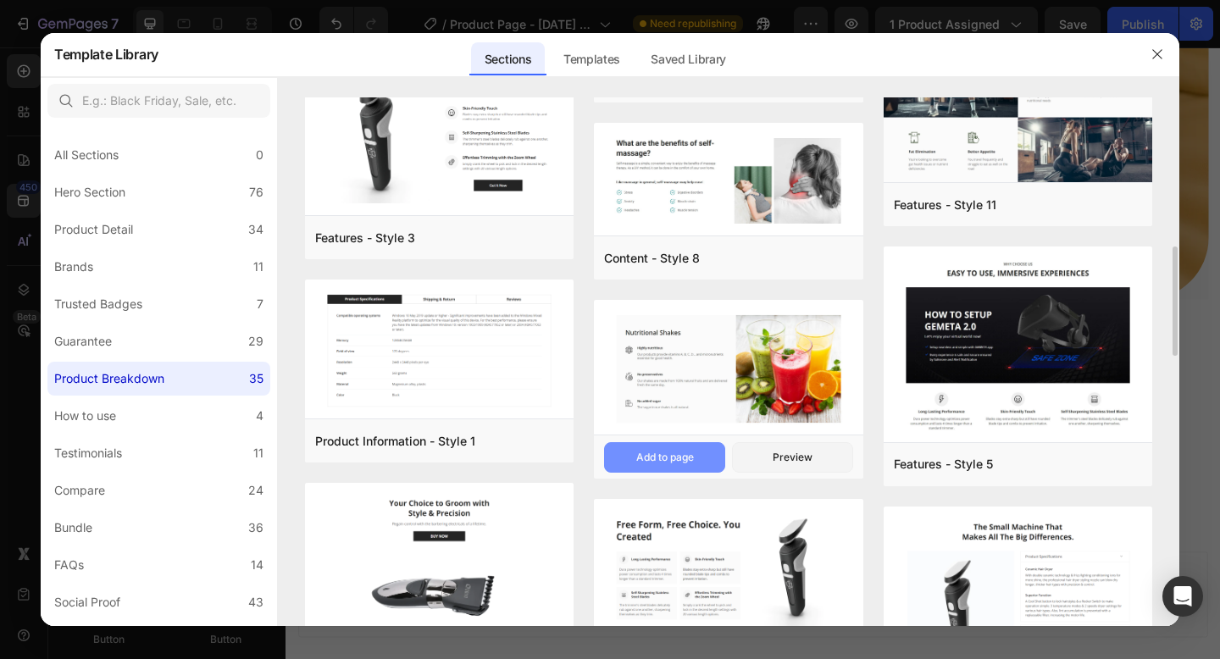
click at [670, 455] on div "Add to page" at bounding box center [665, 457] width 58 height 15
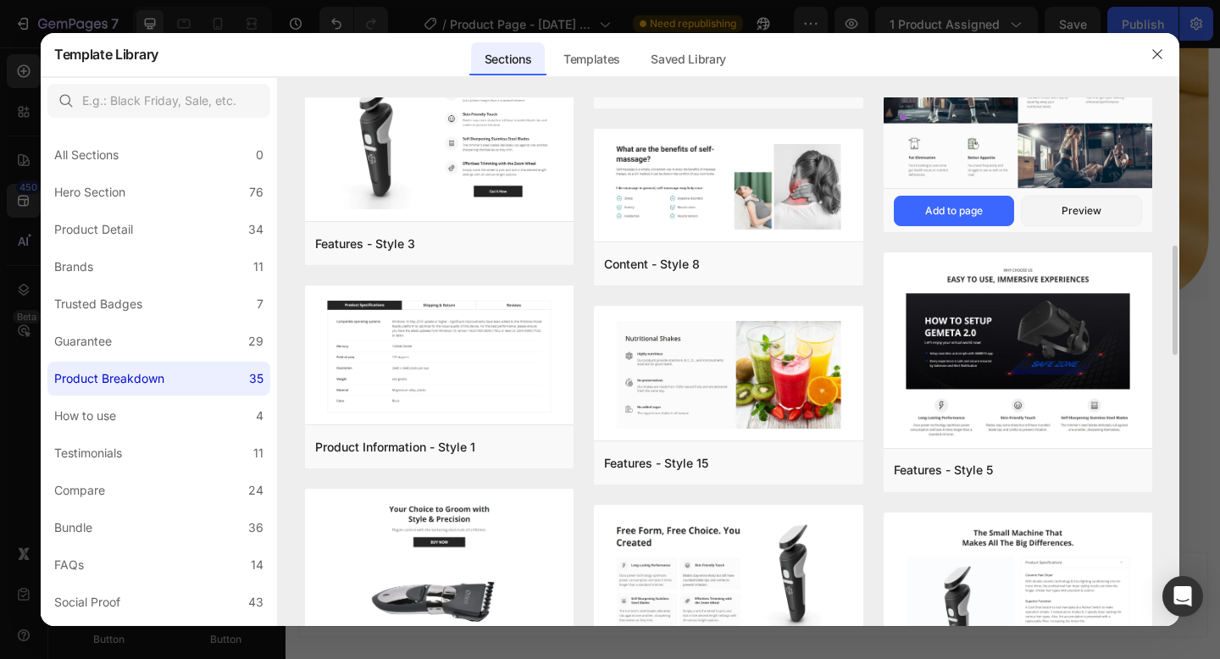
scroll to position [720, 0]
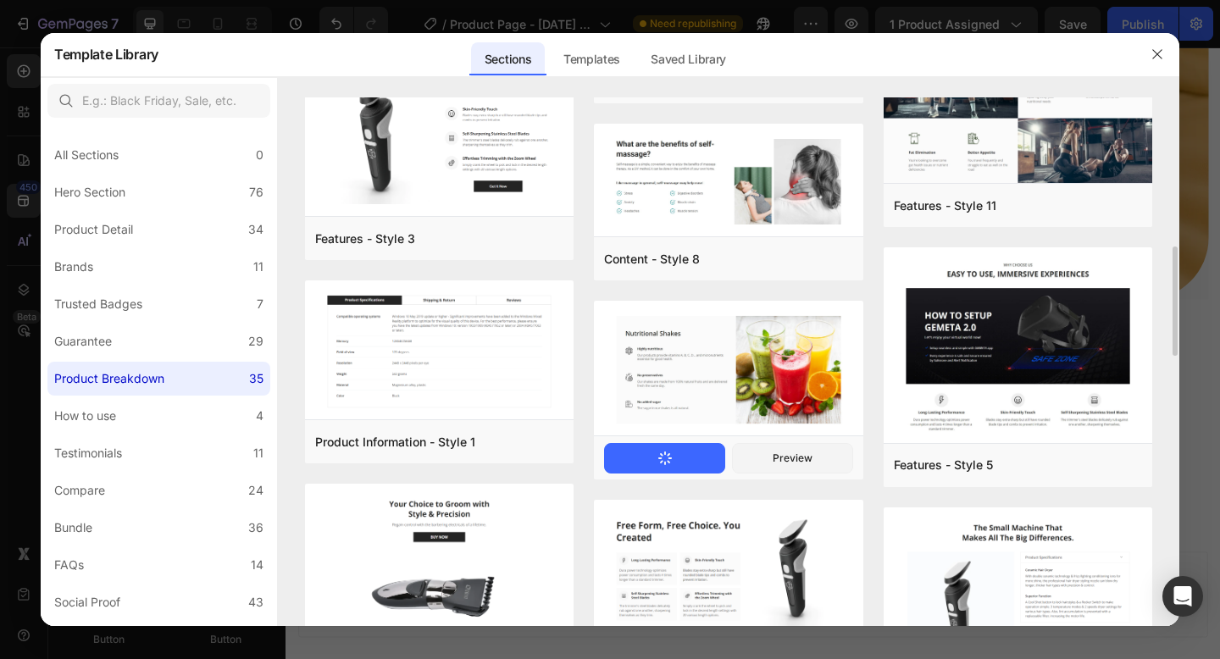
click at [684, 462] on button "Add to page" at bounding box center [664, 458] width 121 height 30
click at [1163, 69] on div at bounding box center [1157, 54] width 44 height 44
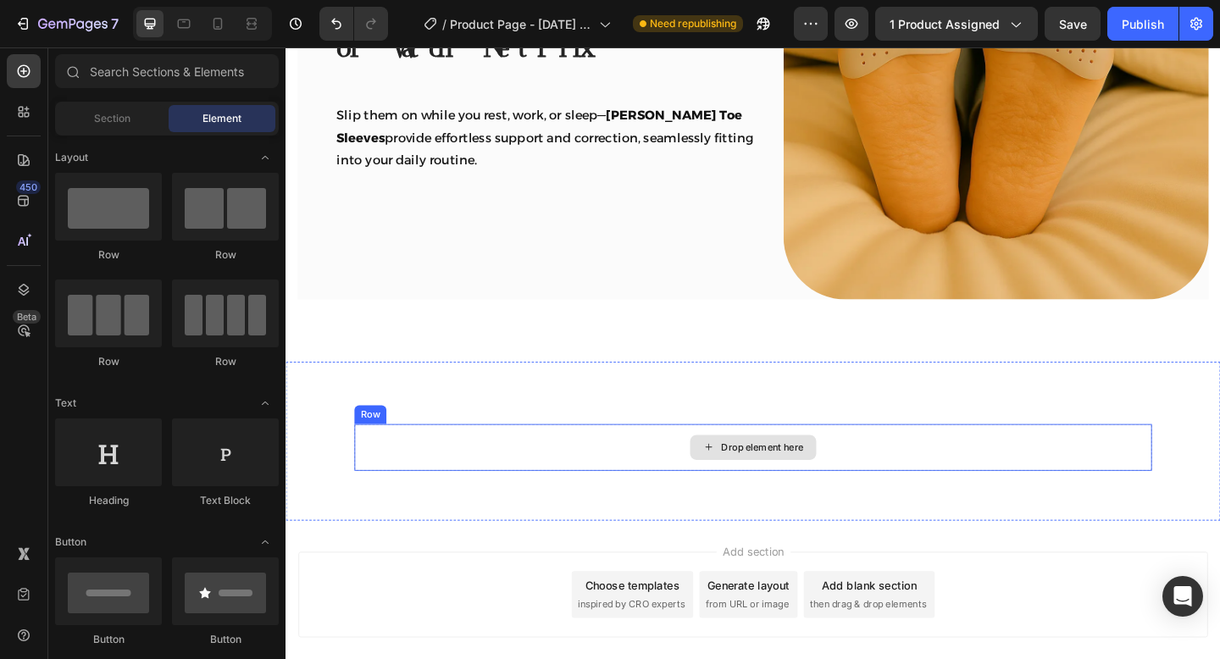
click at [787, 471] on div "Drop element here" at bounding box center [793, 482] width 137 height 27
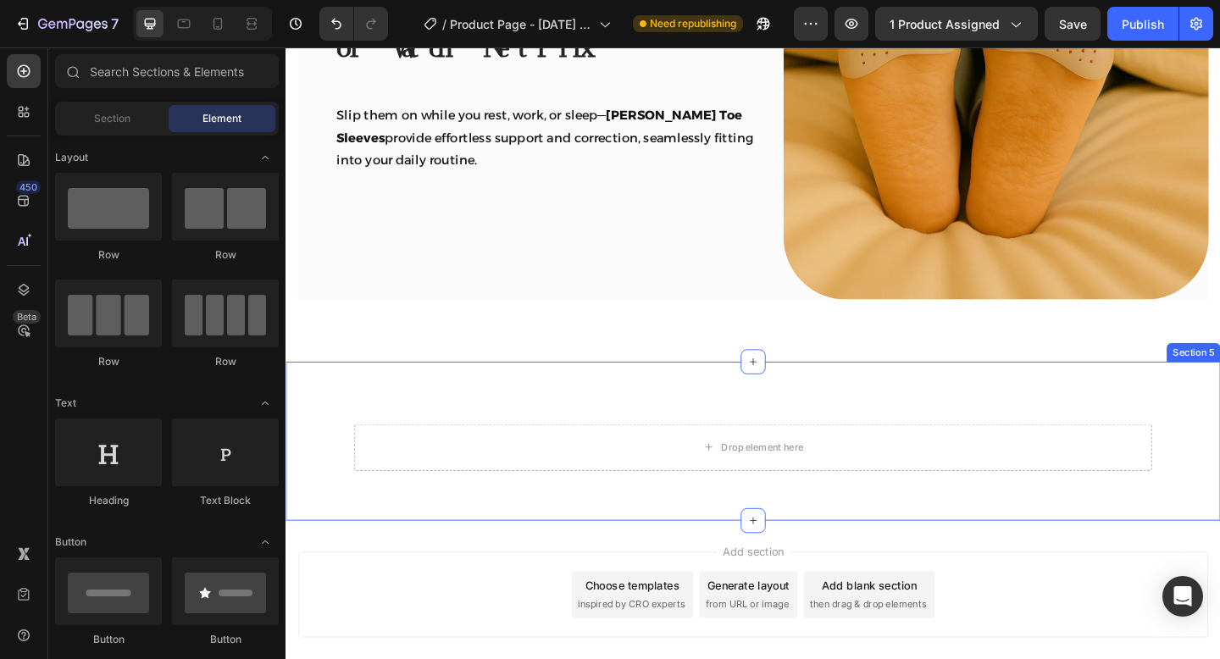
click at [936, 387] on div "Works While You Sleep, Walk, or Watch Netflix Heading Row Slip them on while yo…" at bounding box center [793, 88] width 1016 height 602
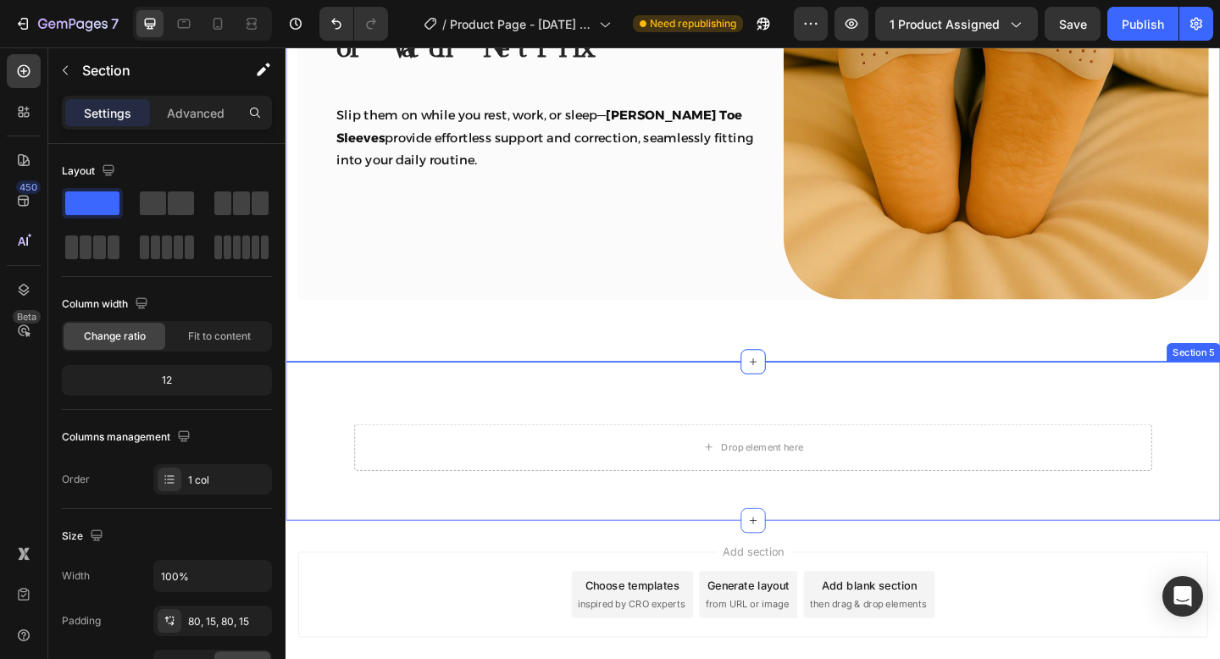
click at [926, 406] on div "Drop element here Row Section 5" at bounding box center [793, 476] width 1016 height 173
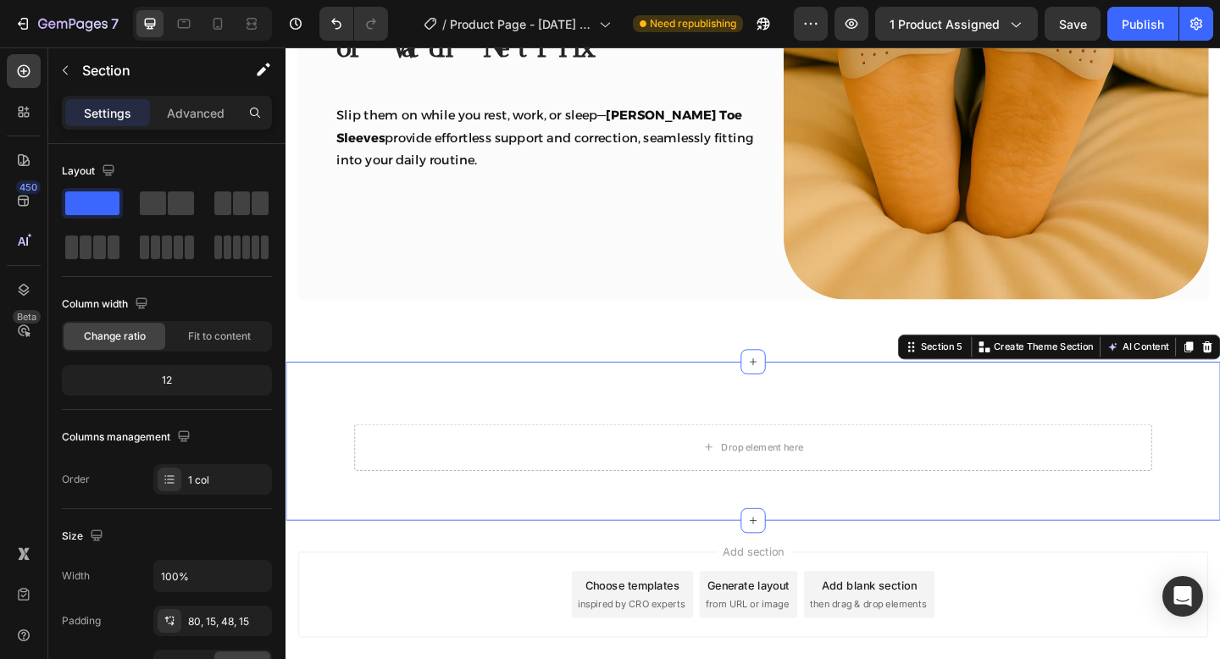
click at [1219, 365] on div "Section 5 You can create reusable sections Create Theme Section AI Content Writ…" at bounding box center [1126, 373] width 351 height 27
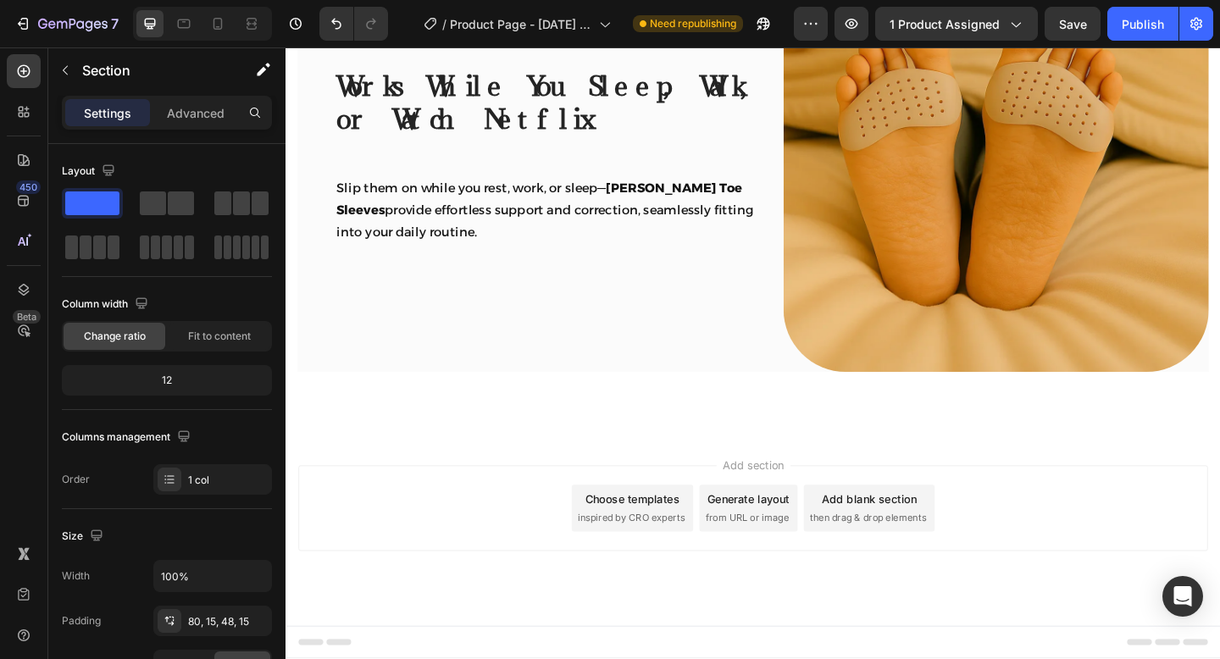
scroll to position [3017, 0]
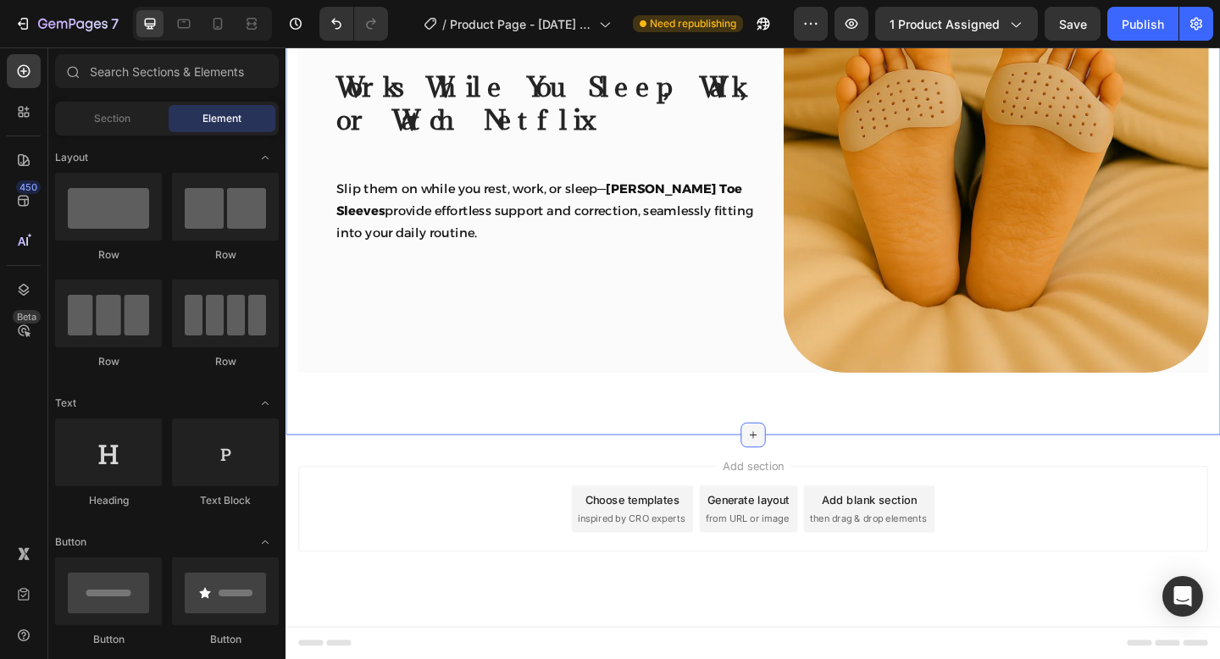
click at [784, 465] on div at bounding box center [793, 469] width 27 height 27
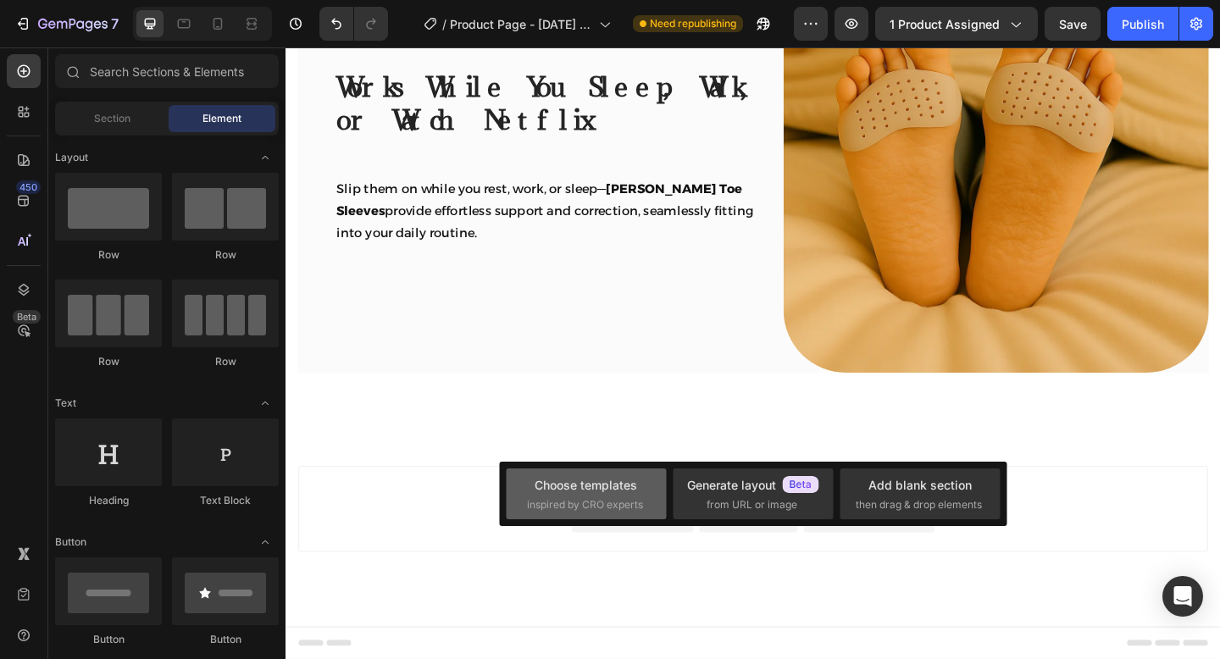
click at [672, 479] on div "Choose templates inspired by CRO experts" at bounding box center [752, 493] width 160 height 51
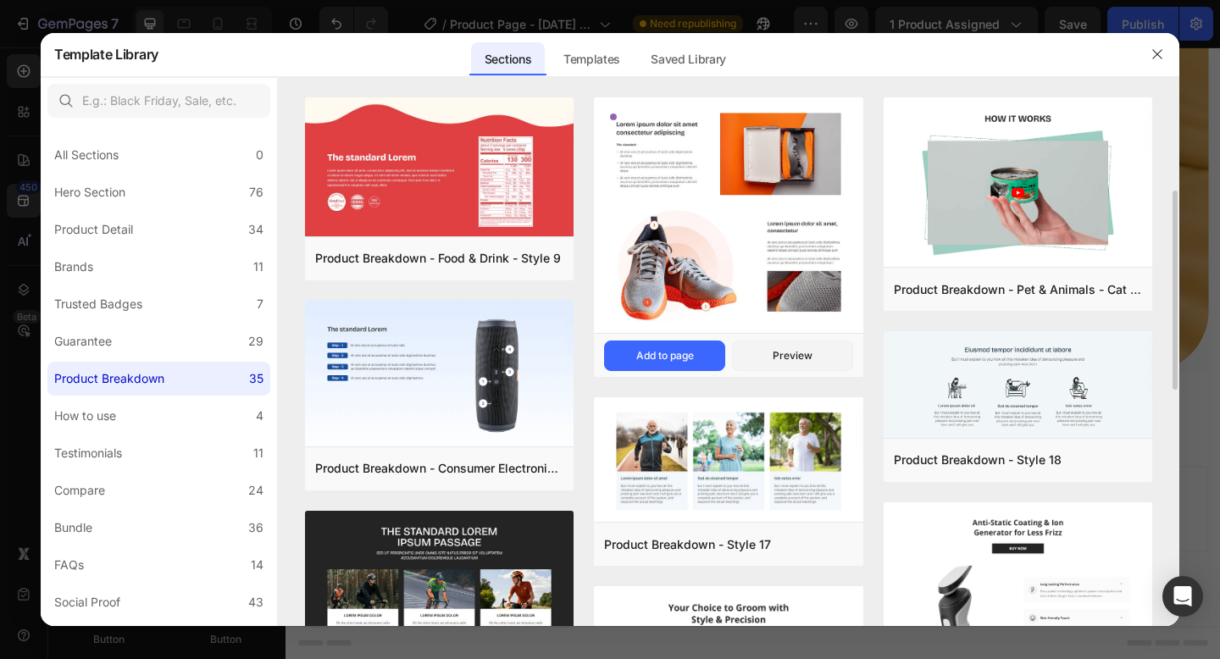
scroll to position [91, 0]
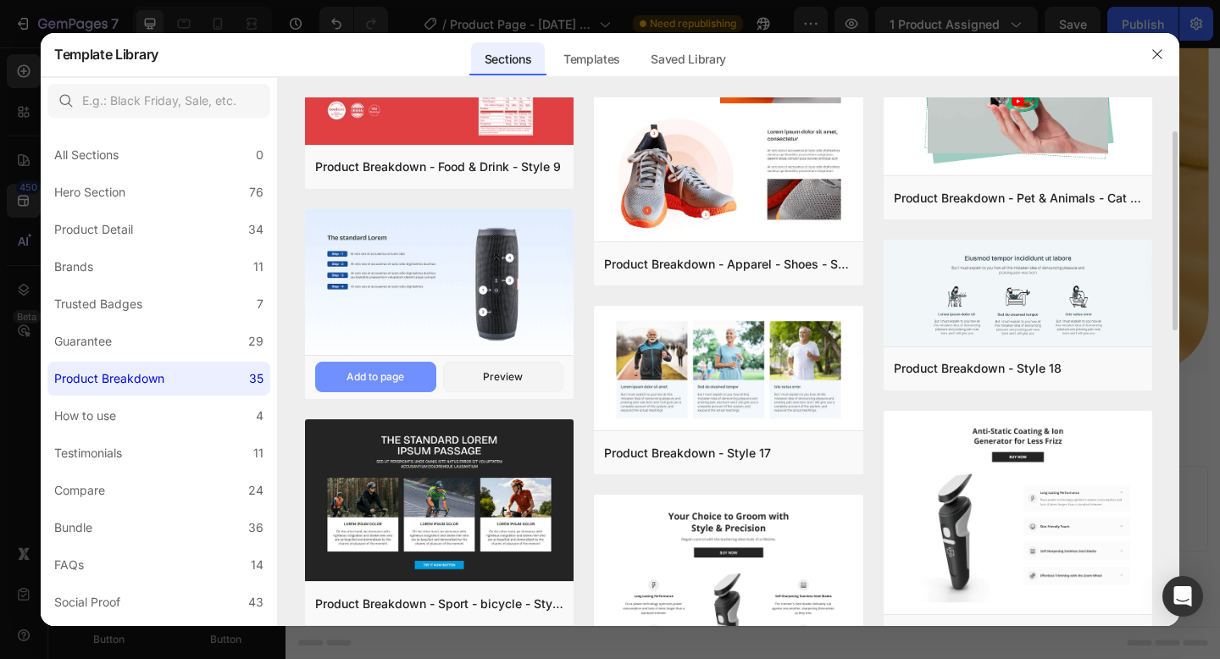
click at [413, 376] on button "Add to page" at bounding box center [375, 377] width 121 height 30
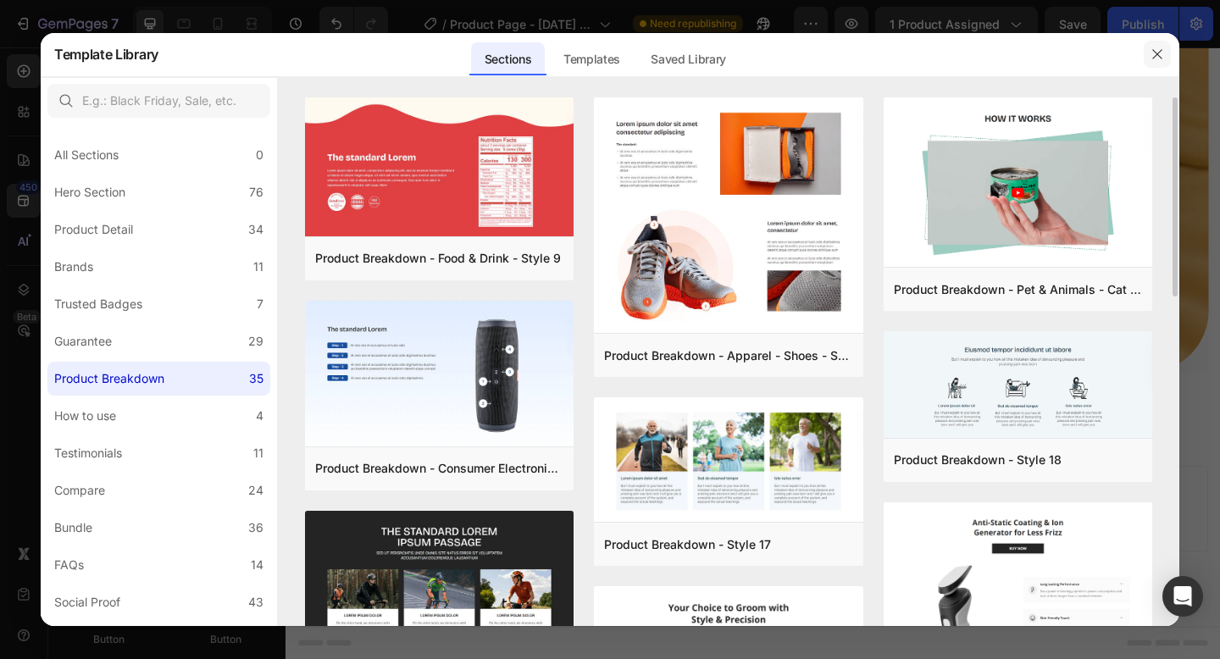
click at [1157, 48] on icon "button" at bounding box center [1157, 54] width 14 height 14
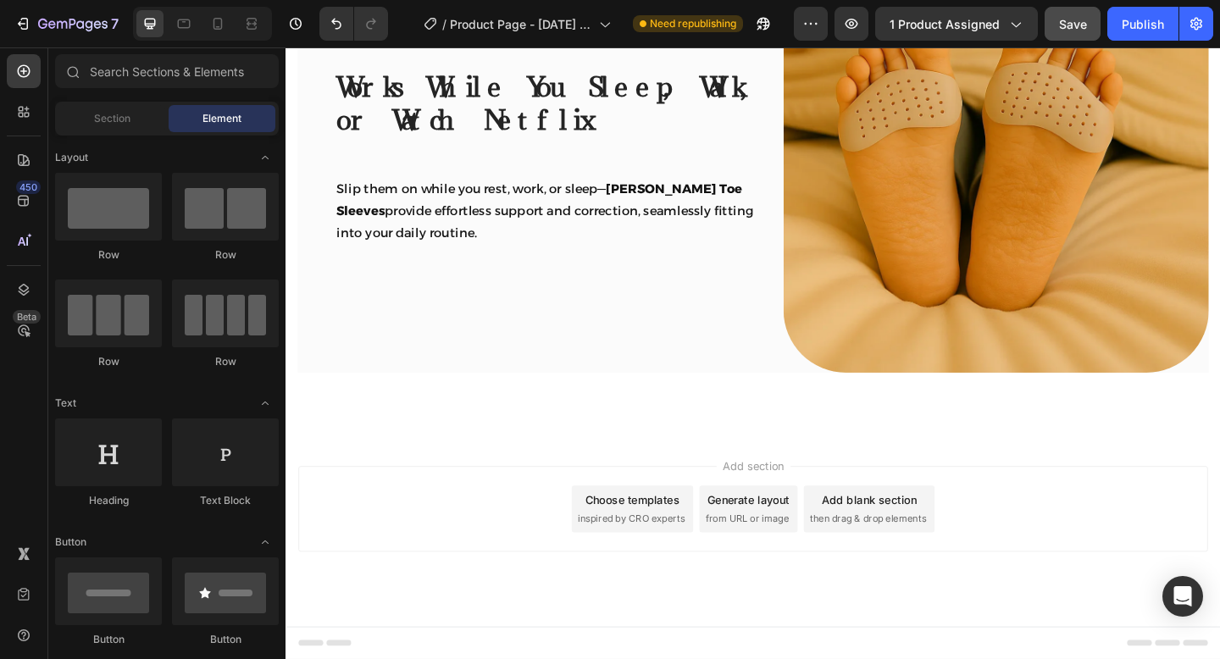
click at [1062, 31] on div "Save" at bounding box center [1073, 24] width 28 height 18
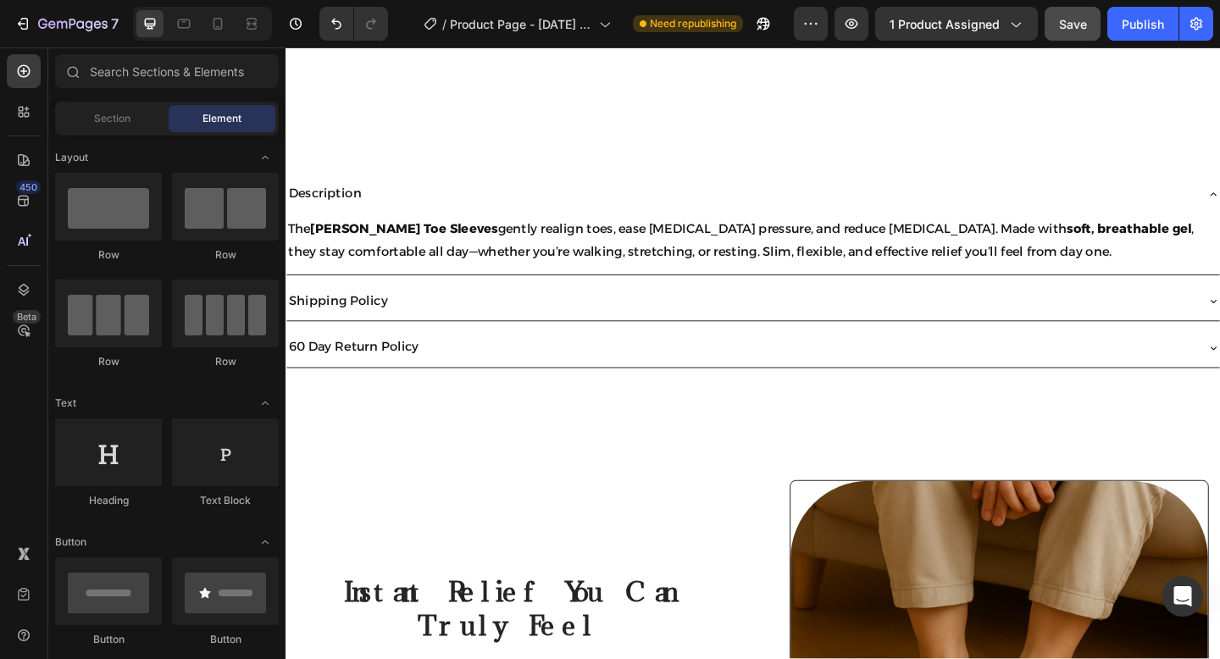
scroll to position [621, 0]
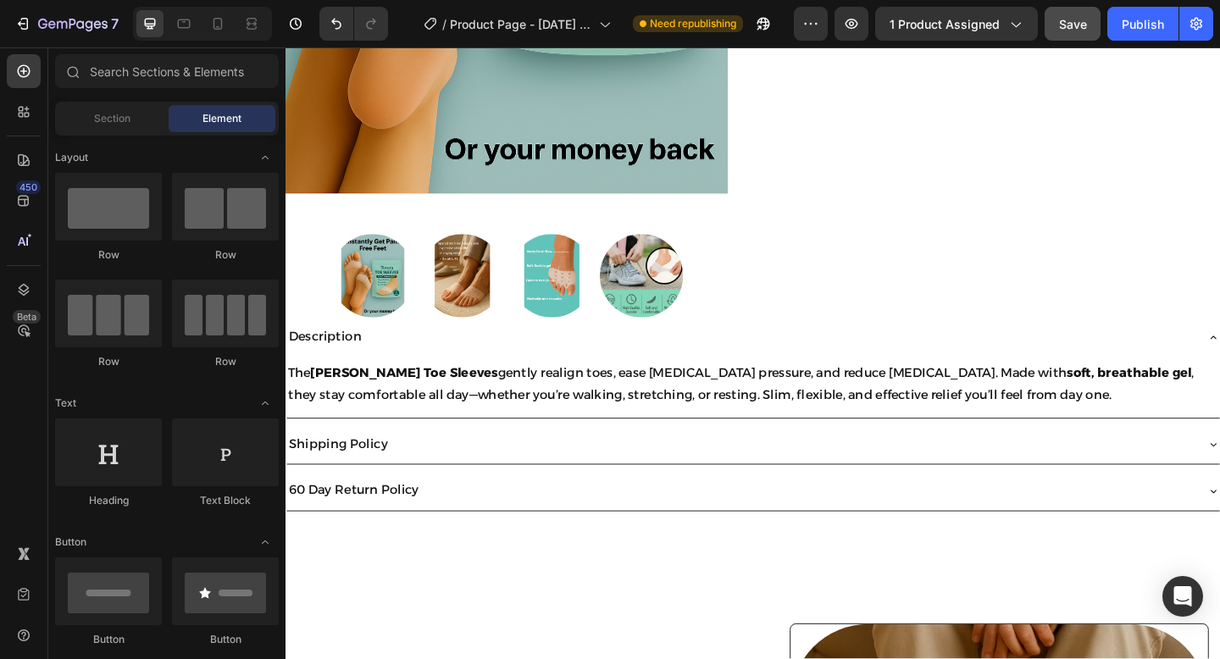
click at [344, 367] on p "Description" at bounding box center [328, 363] width 79 height 25
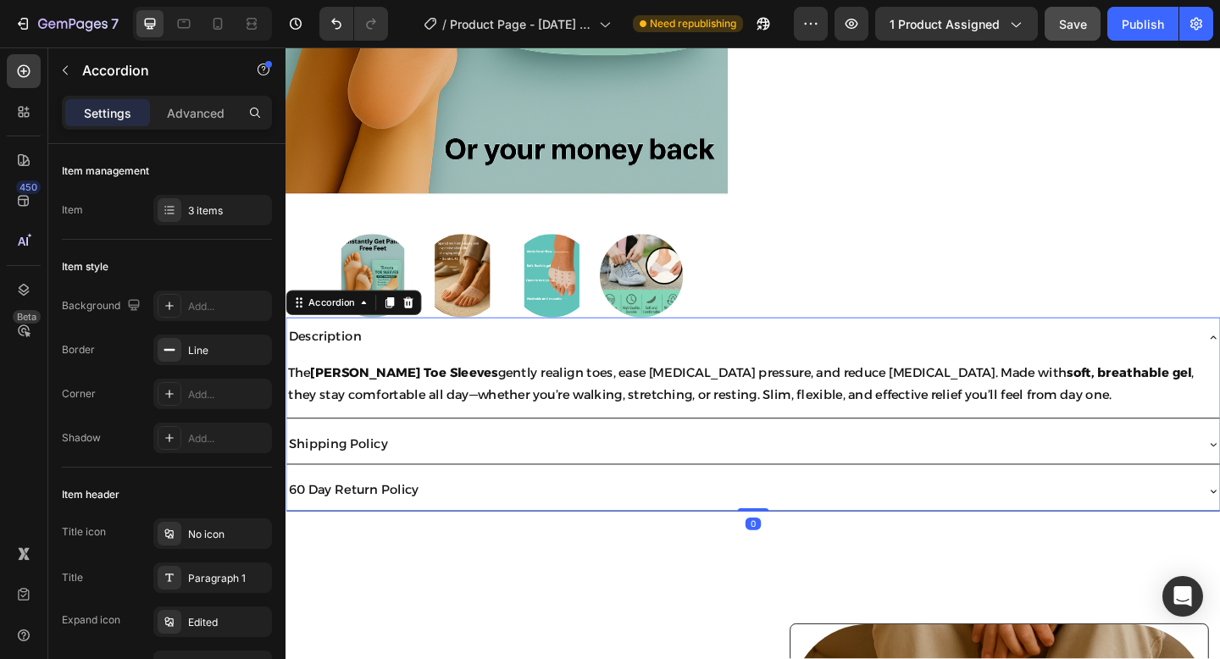
click at [390, 364] on div "Description" at bounding box center [780, 363] width 988 height 30
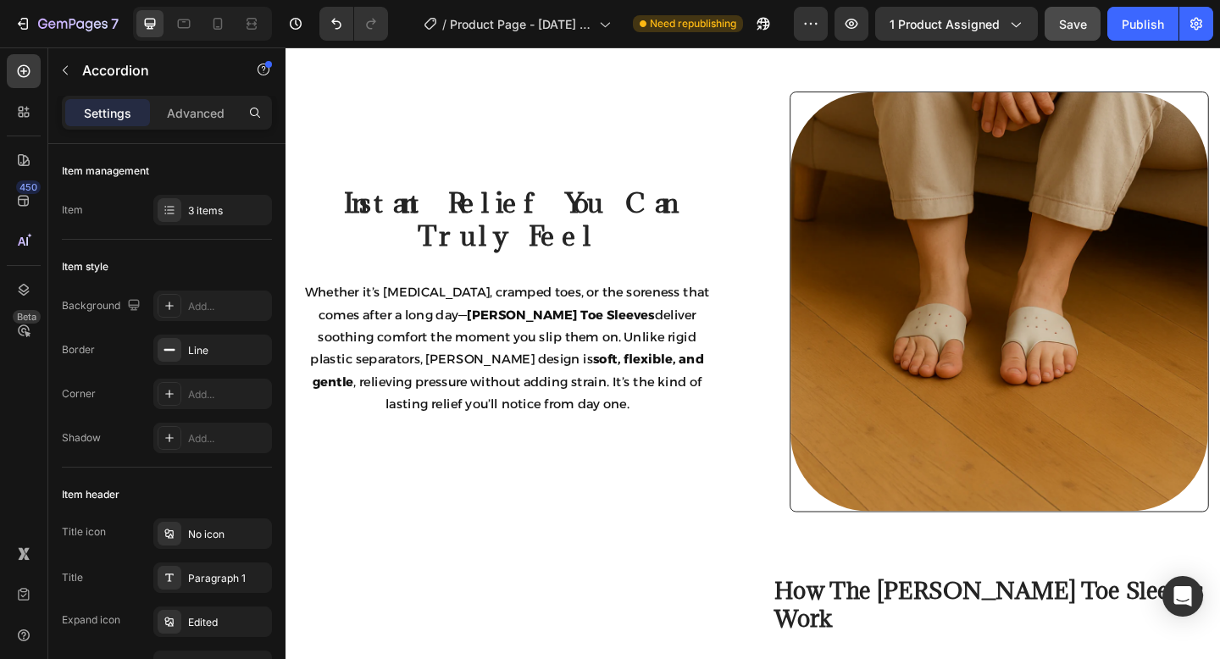
scroll to position [733, 0]
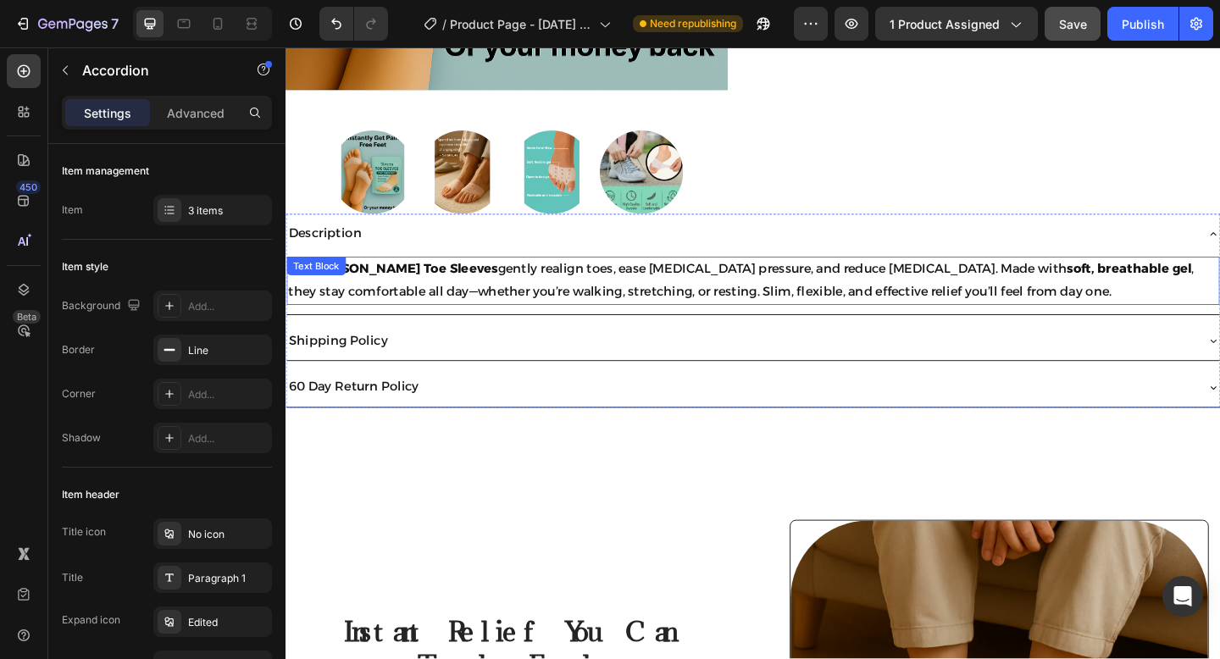
click at [418, 262] on div "Description" at bounding box center [780, 250] width 988 height 30
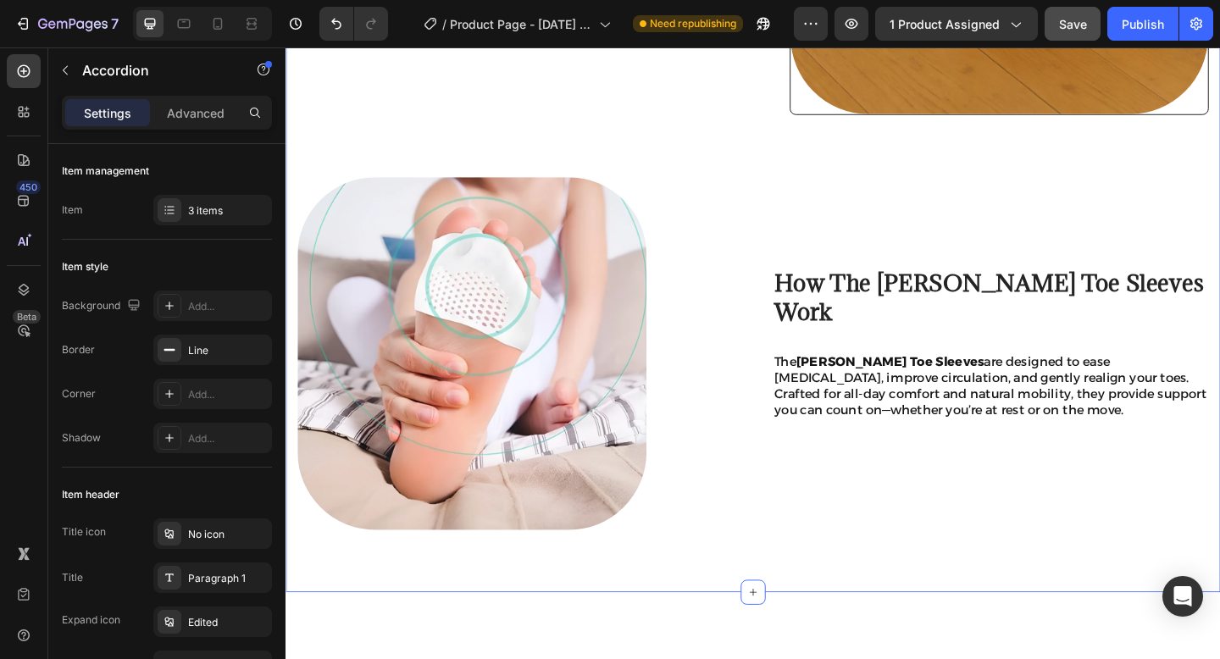
scroll to position [689, 0]
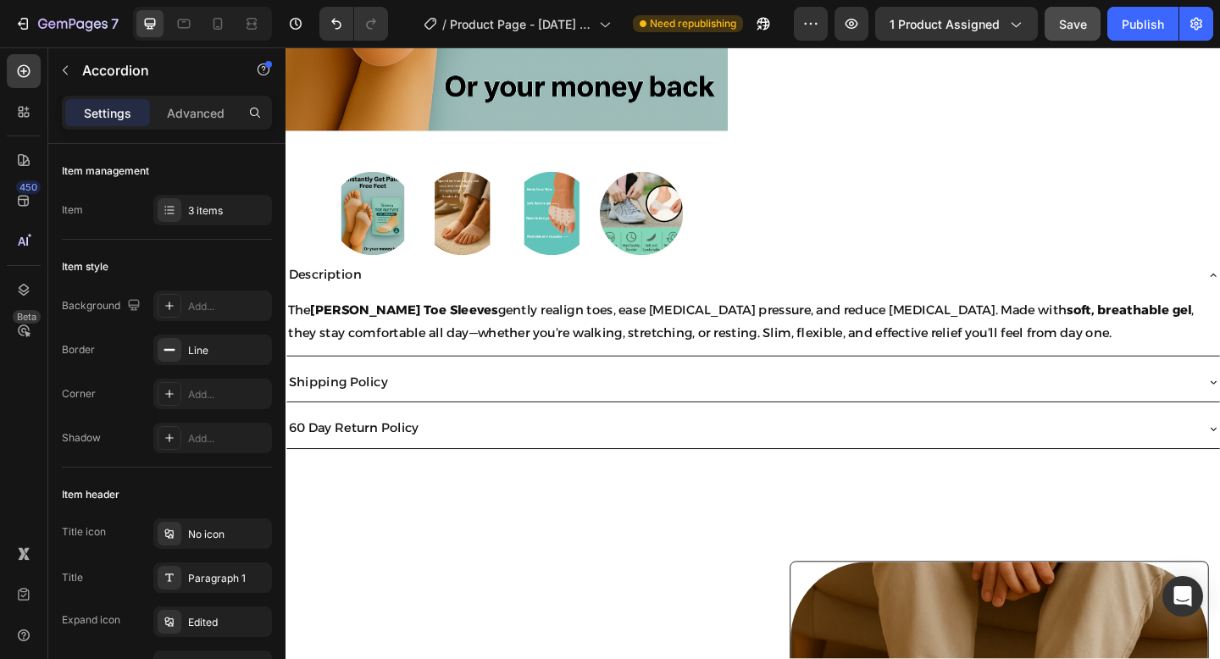
click at [520, 307] on div "Description" at bounding box center [780, 295] width 988 height 30
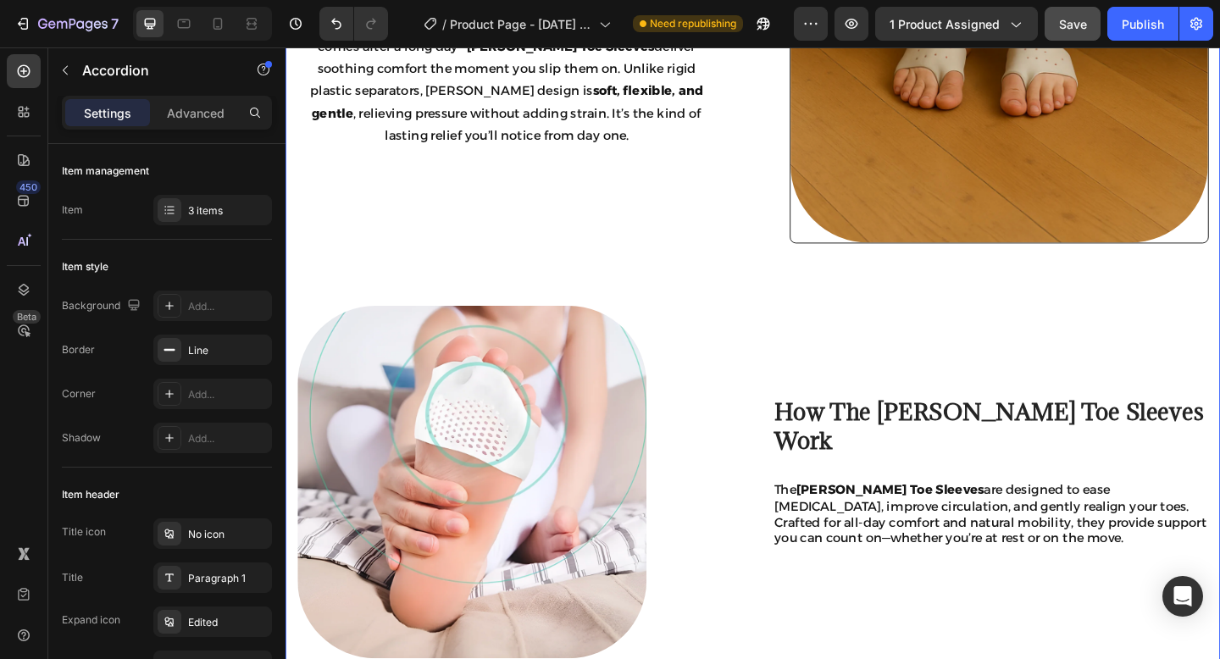
scroll to position [1441, 0]
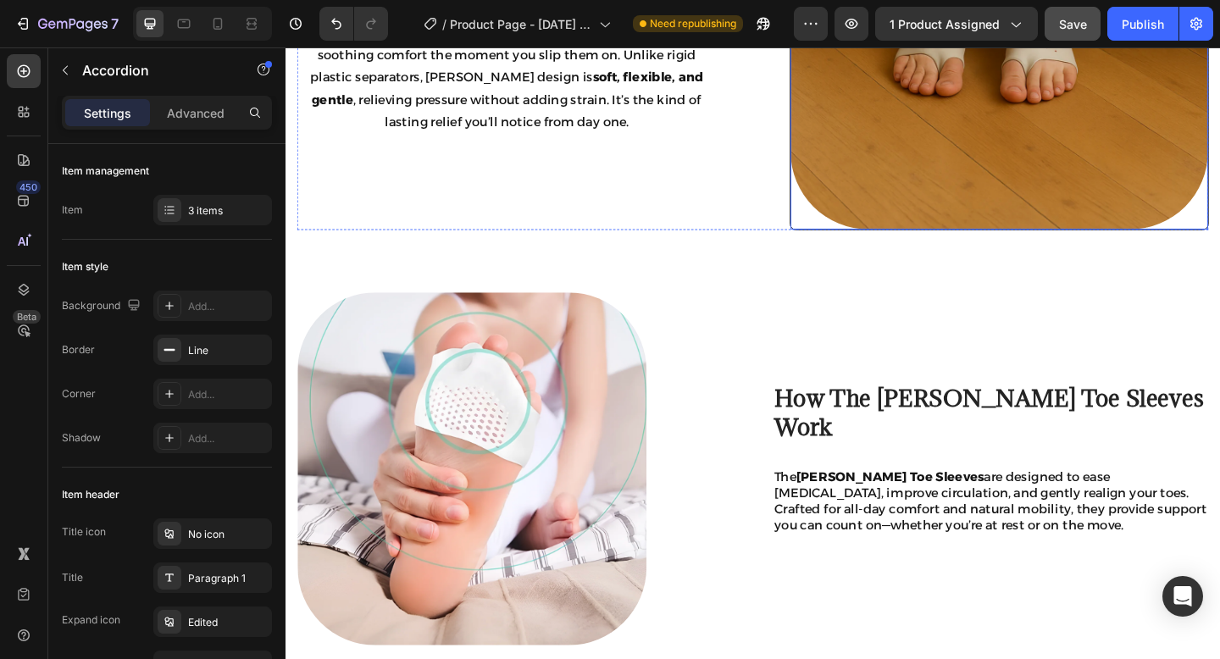
click at [918, 237] on img at bounding box center [1061, 18] width 454 height 456
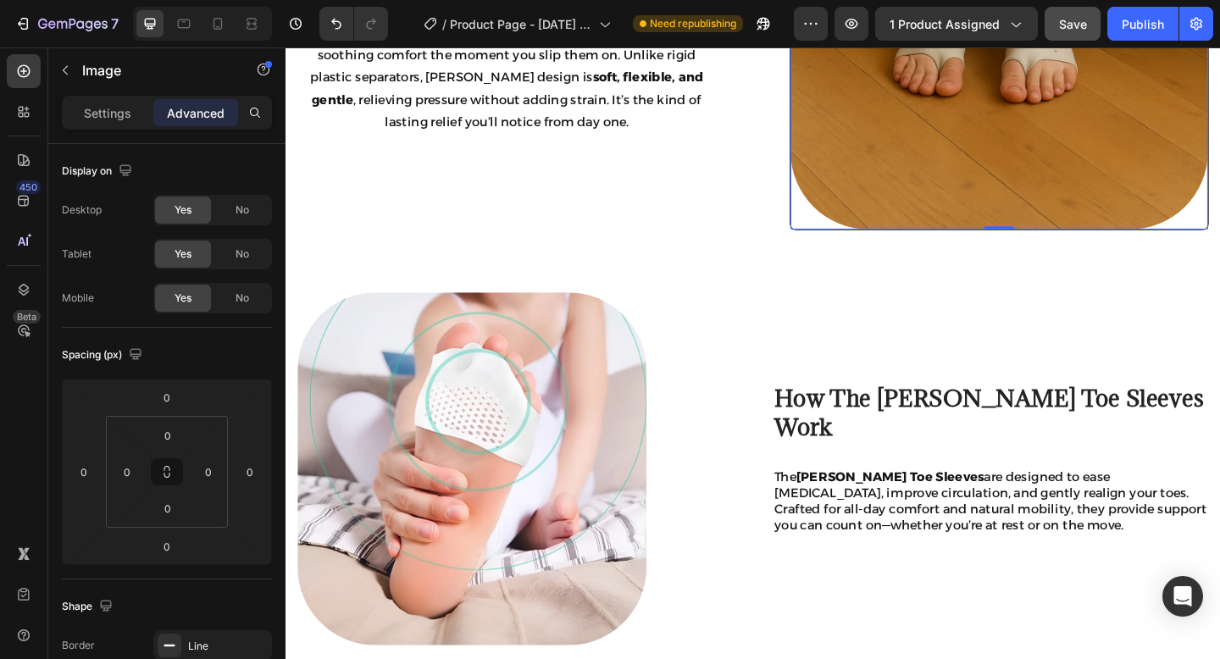
click at [924, 175] on img at bounding box center [1061, 18] width 454 height 456
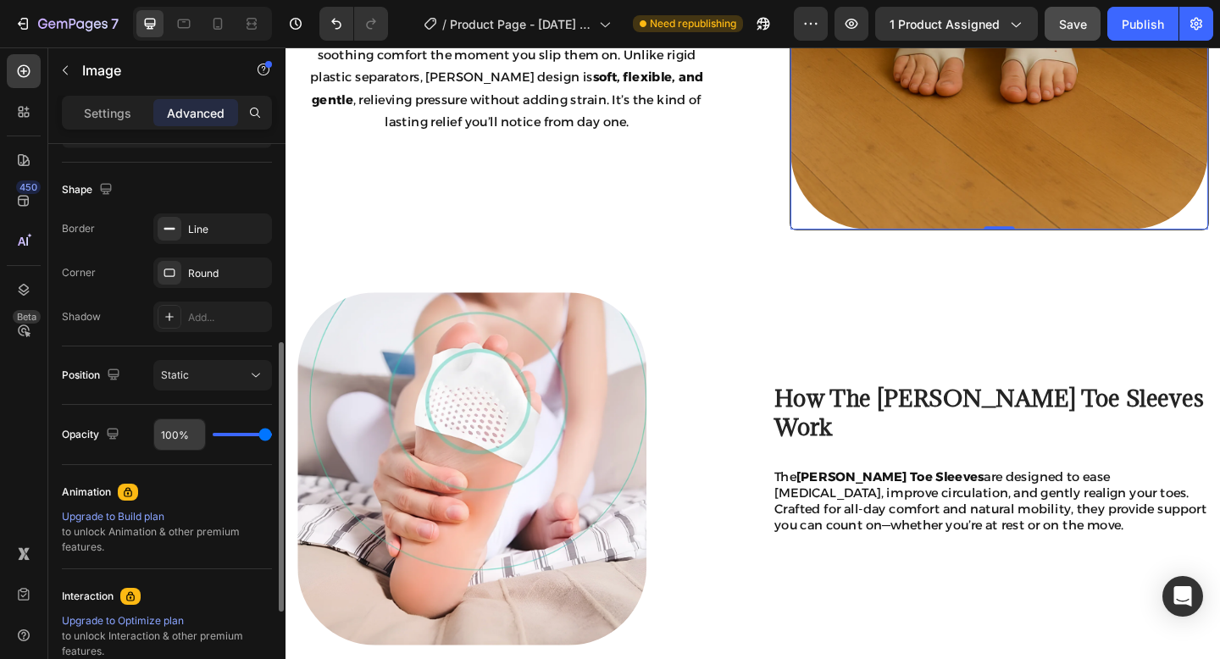
scroll to position [416, 0]
click at [252, 232] on icon "button" at bounding box center [254, 230] width 14 height 14
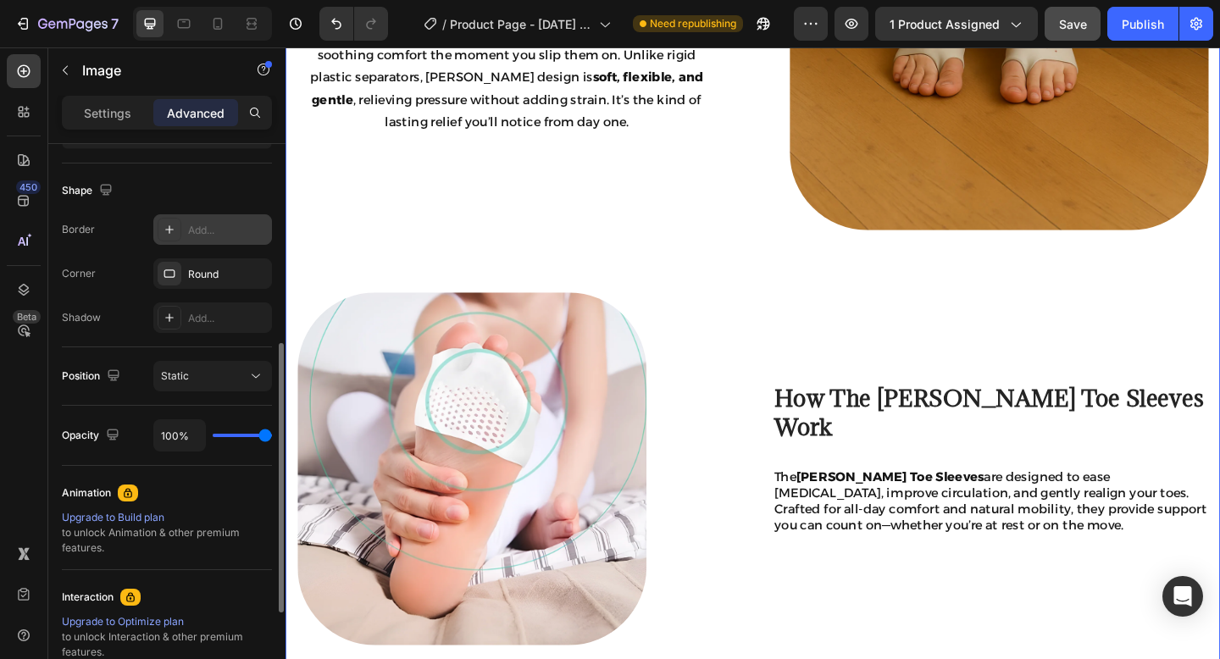
click at [673, 280] on div "Instant Relief You Can Truly Feel Heading Whether it’s bunions, cramped toes, o…" at bounding box center [793, 250] width 991 height 922
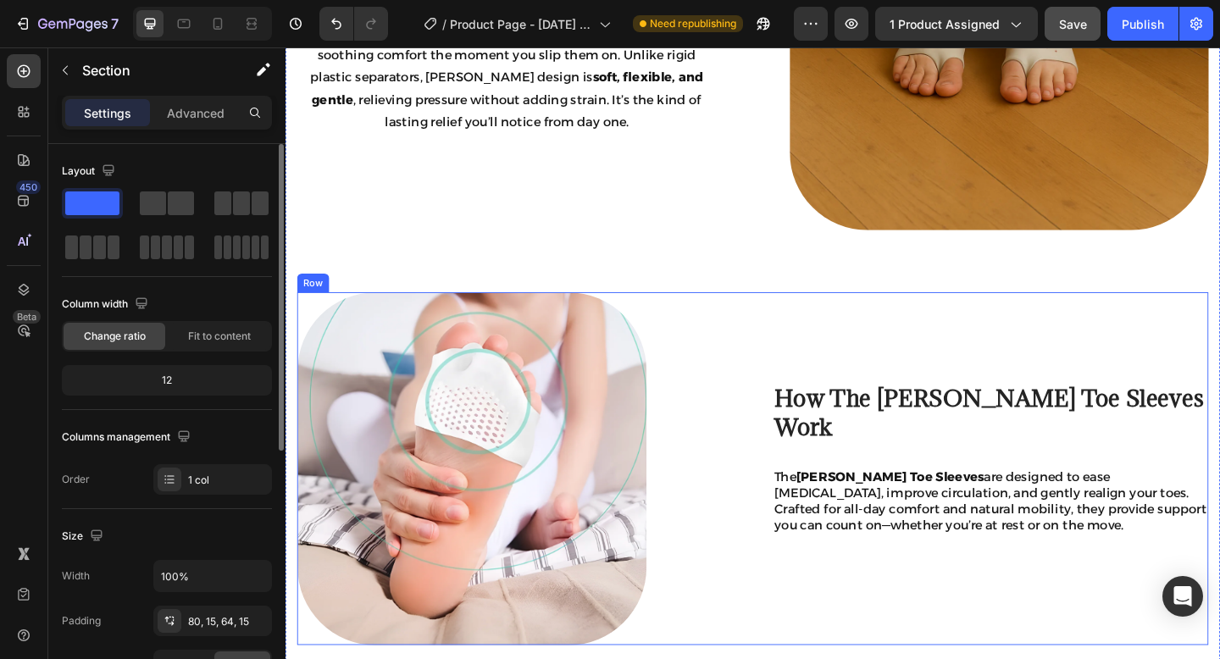
scroll to position [1820, 0]
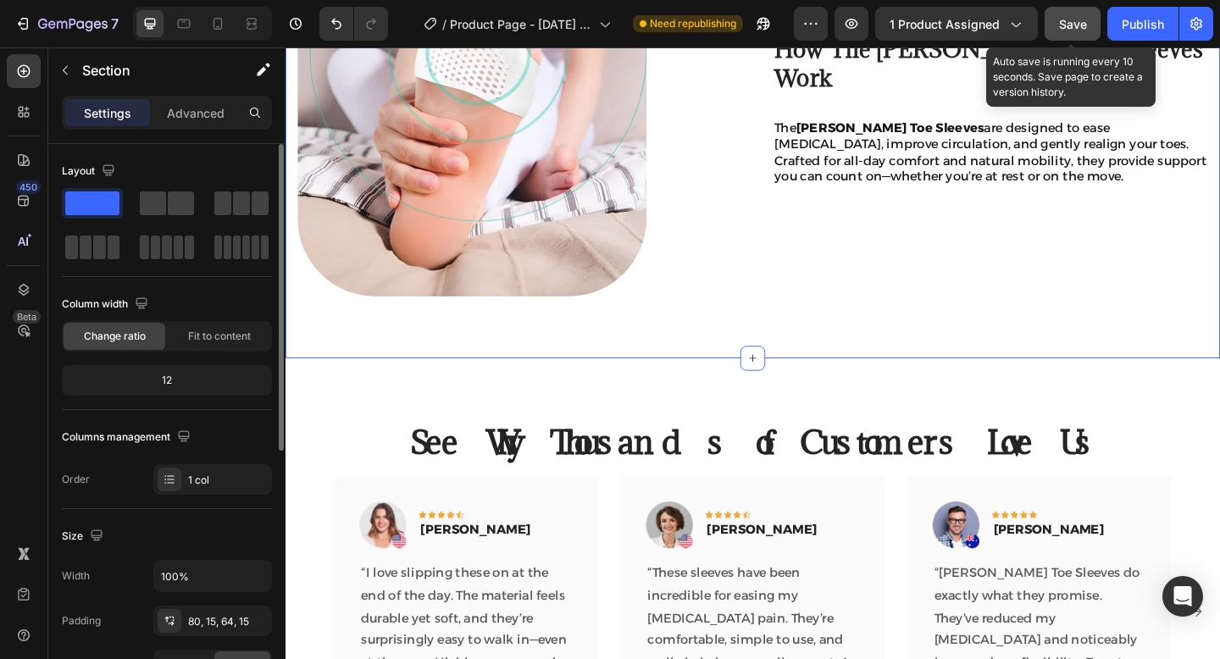
click at [1073, 28] on span "Save" at bounding box center [1073, 24] width 28 height 14
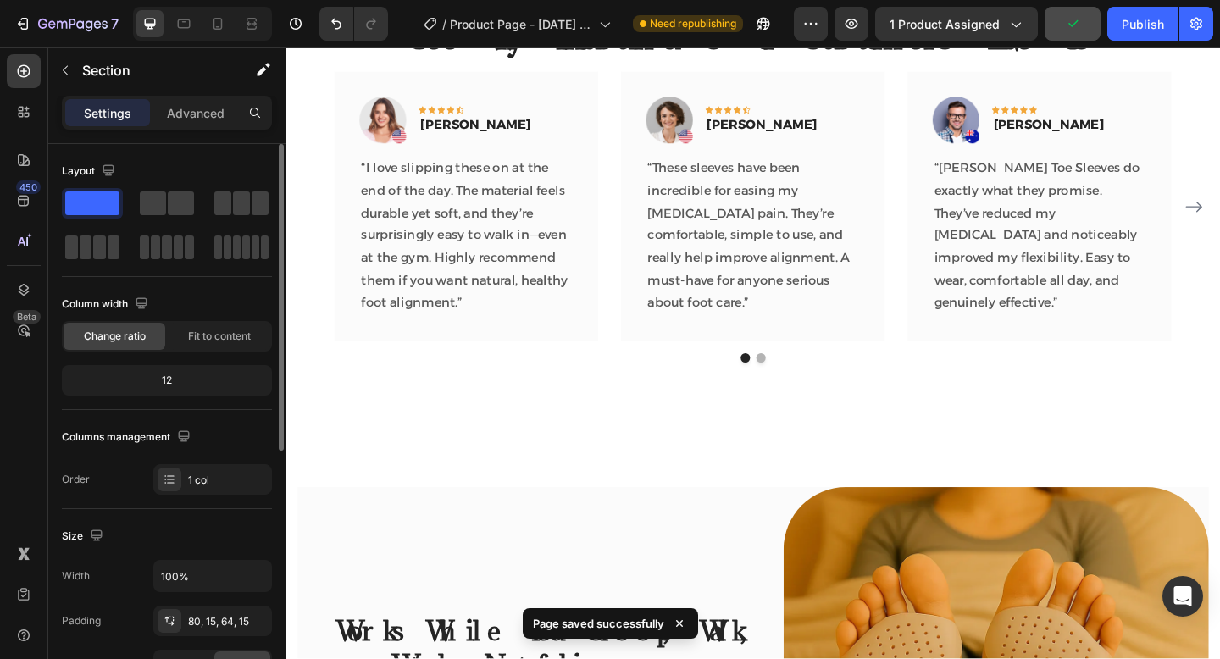
scroll to position [2292, 0]
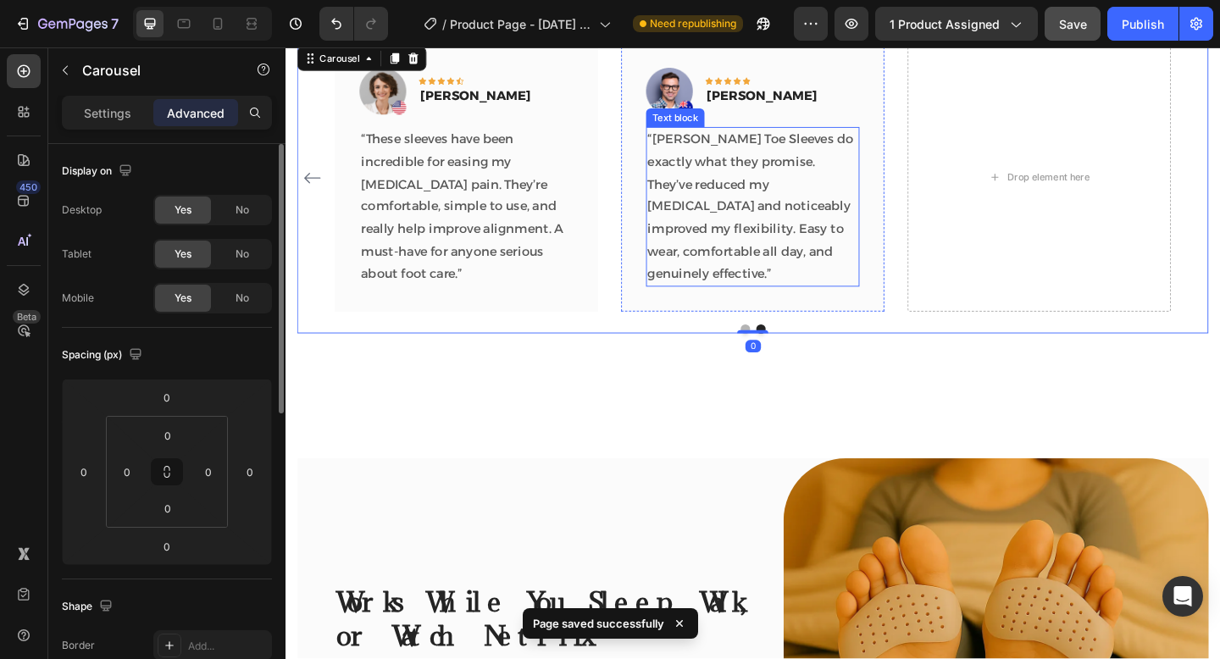
click at [719, 115] on div "Text block" at bounding box center [710, 124] width 64 height 20
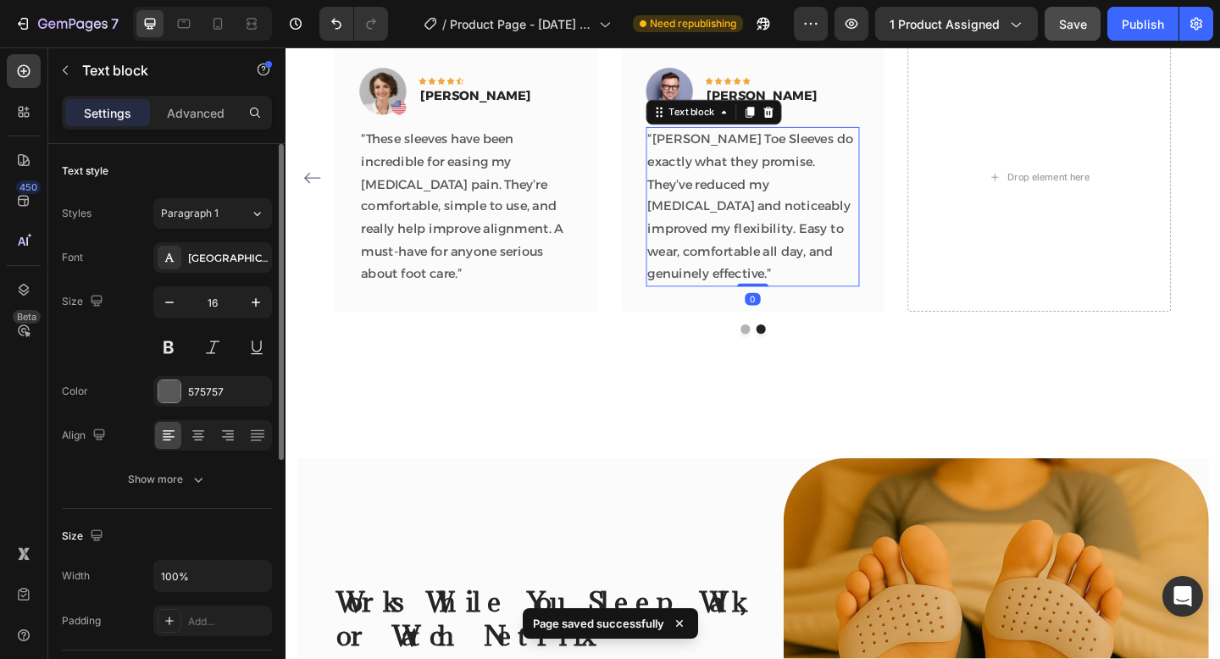
click at [711, 106] on div "Text block" at bounding box center [751, 118] width 147 height 27
click at [711, 102] on img at bounding box center [703, 95] width 51 height 51
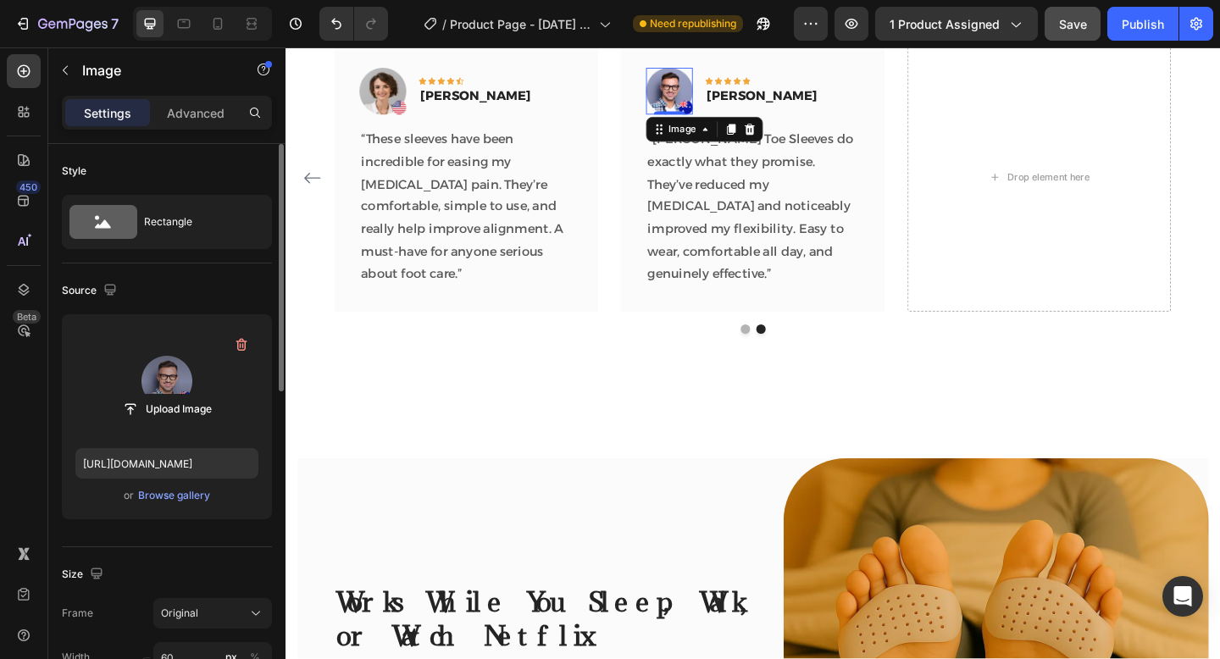
click at [172, 385] on label at bounding box center [166, 381] width 183 height 107
click at [172, 395] on input "file" at bounding box center [166, 409] width 117 height 29
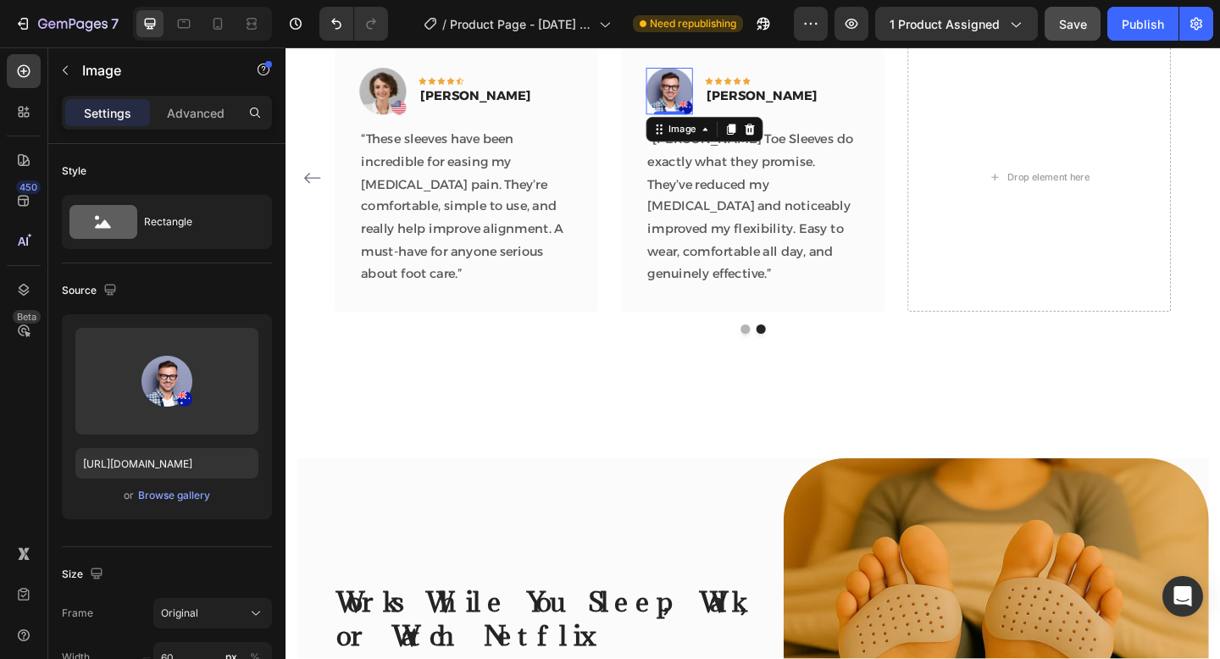
click at [703, 90] on img at bounding box center [703, 95] width 51 height 51
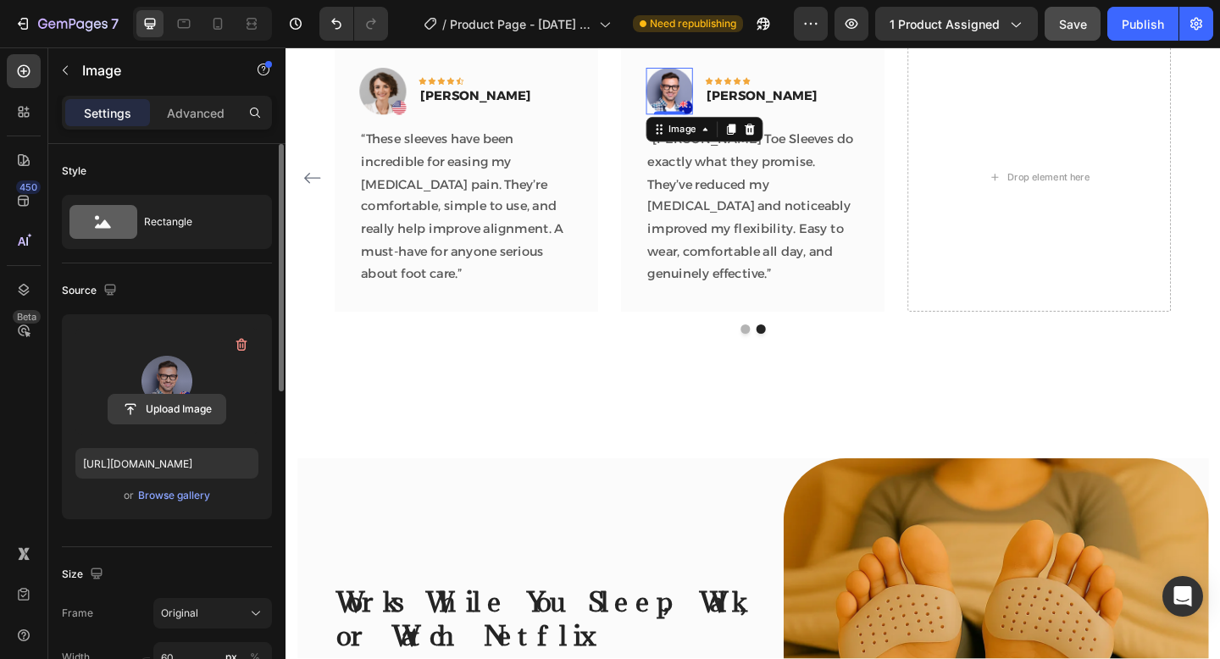
click at [192, 408] on input "file" at bounding box center [166, 409] width 117 height 29
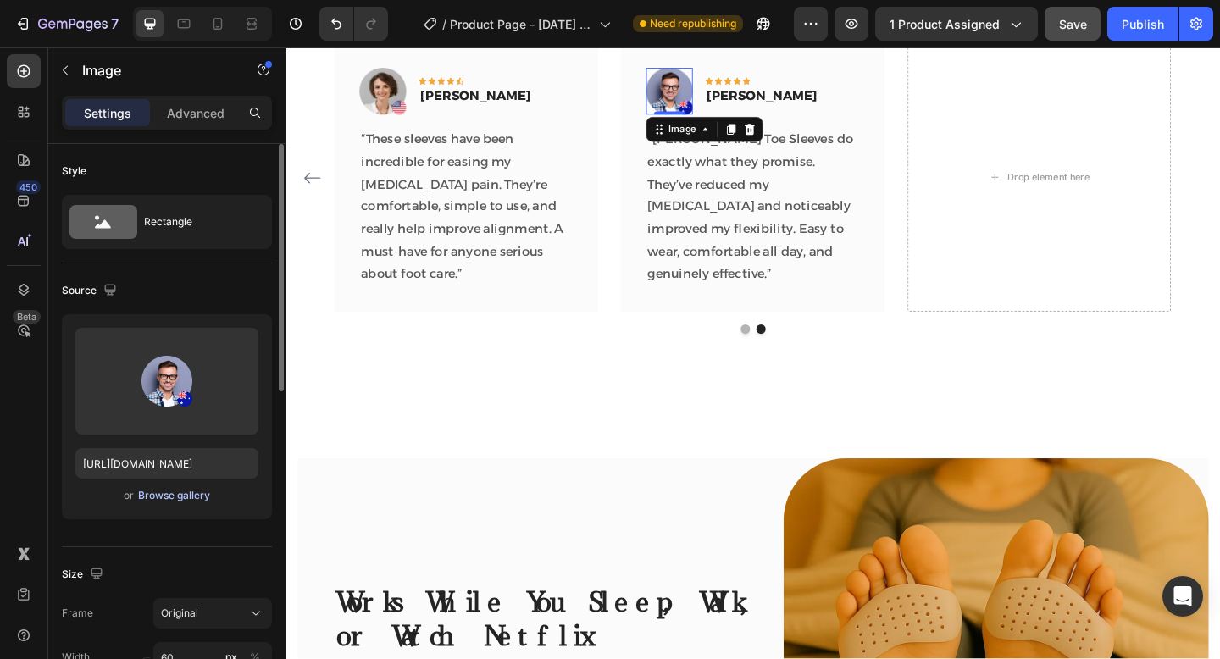
click at [190, 496] on div "Browse gallery" at bounding box center [174, 495] width 72 height 15
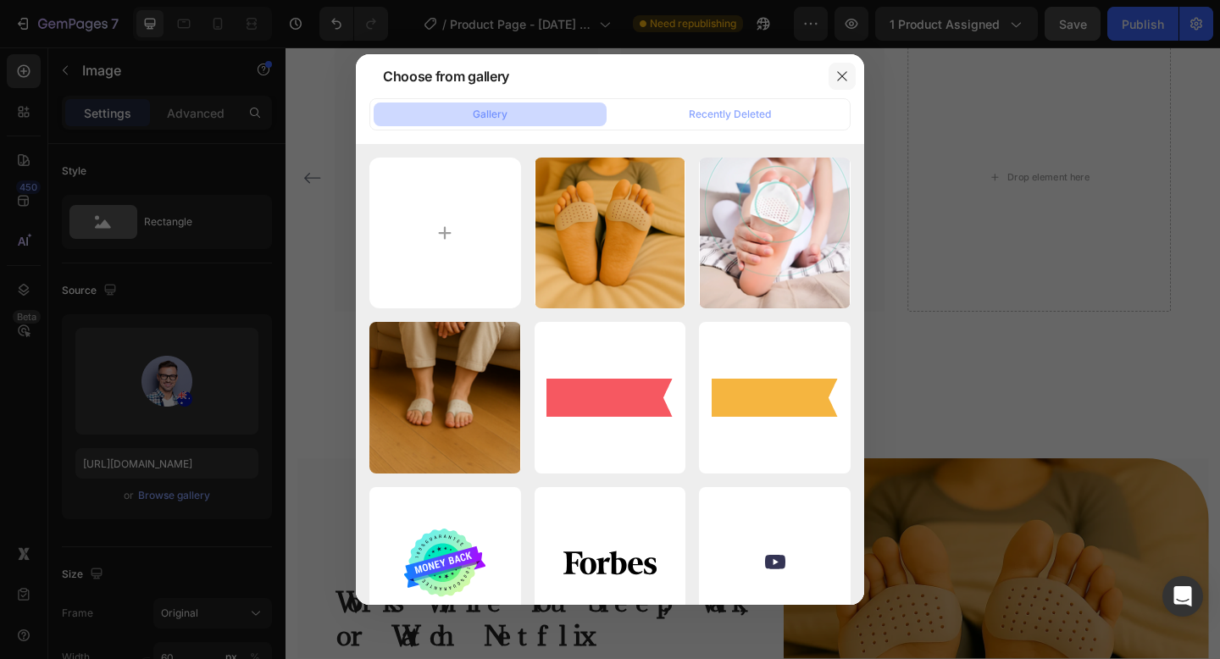
click at [844, 80] on icon "button" at bounding box center [842, 76] width 14 height 14
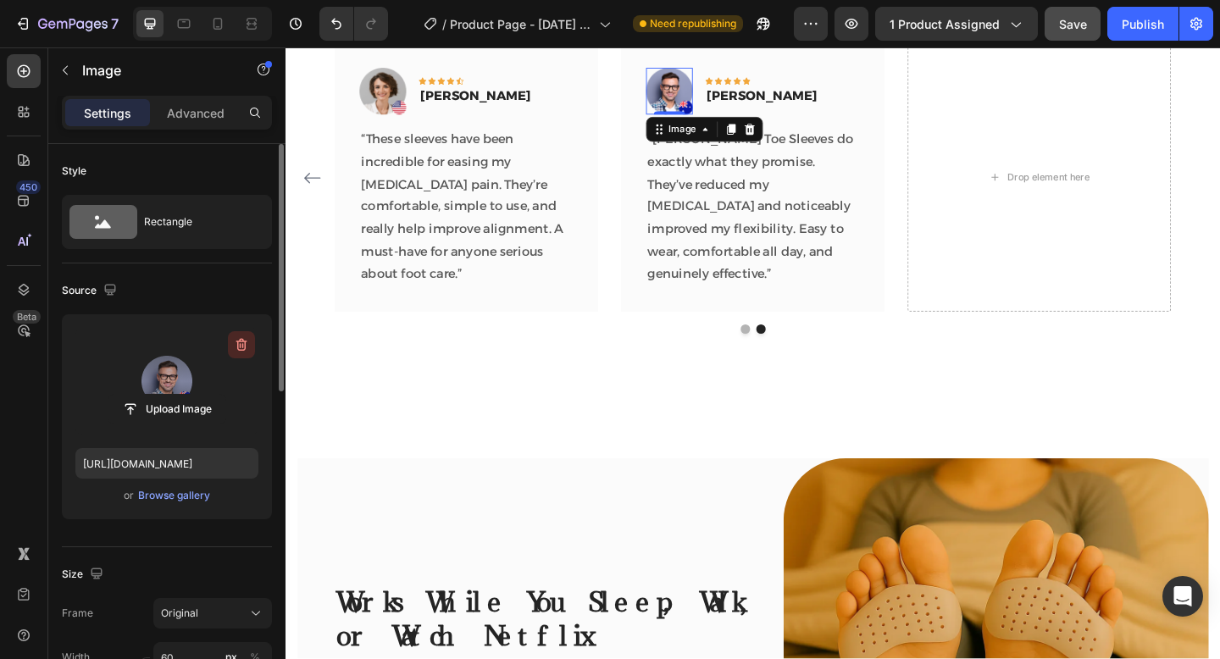
click at [237, 337] on icon "button" at bounding box center [241, 344] width 17 height 17
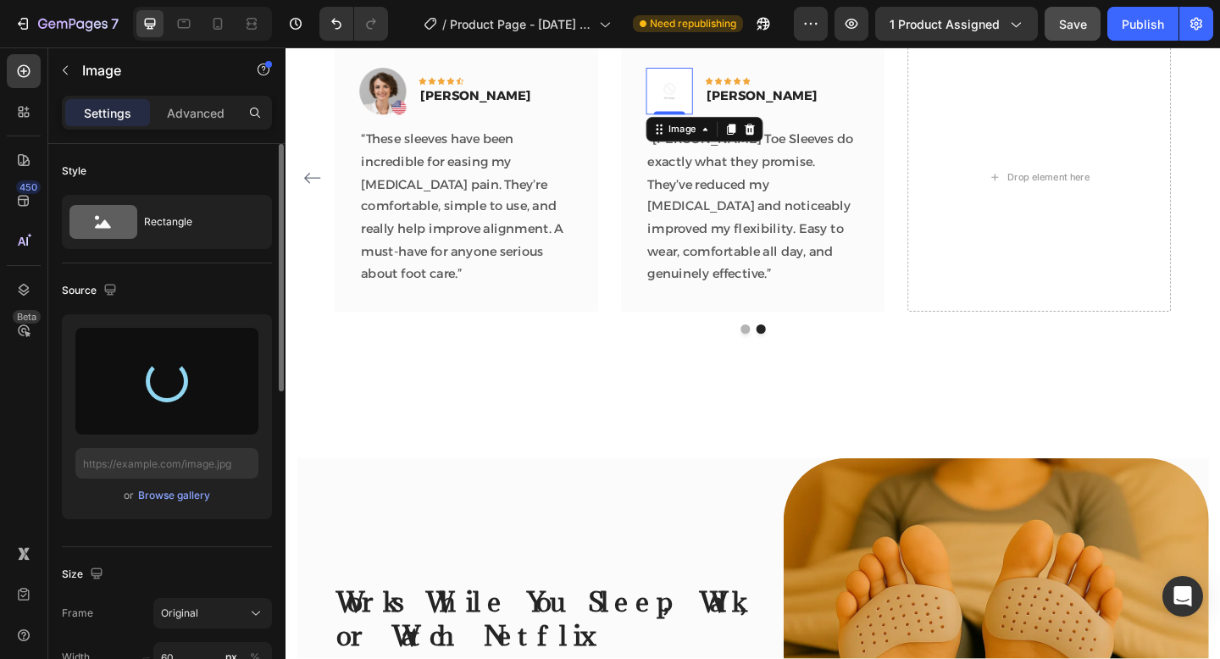
type input "https://cdn.shopify.com/s/files/1/0647/3007/1145/files/gempages_581831787097883…"
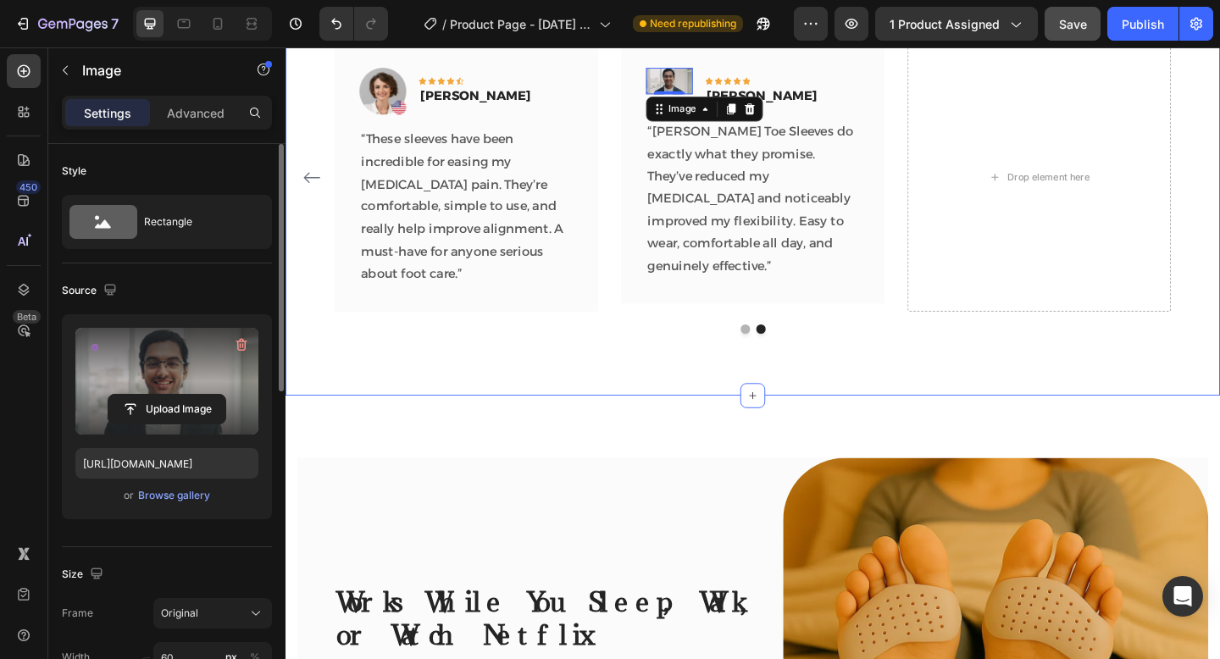
click at [534, 426] on div "See Why Thousands of Customers Love Us Heading Image Icon Icon Icon Icon Icon R…" at bounding box center [793, 170] width 1016 height 513
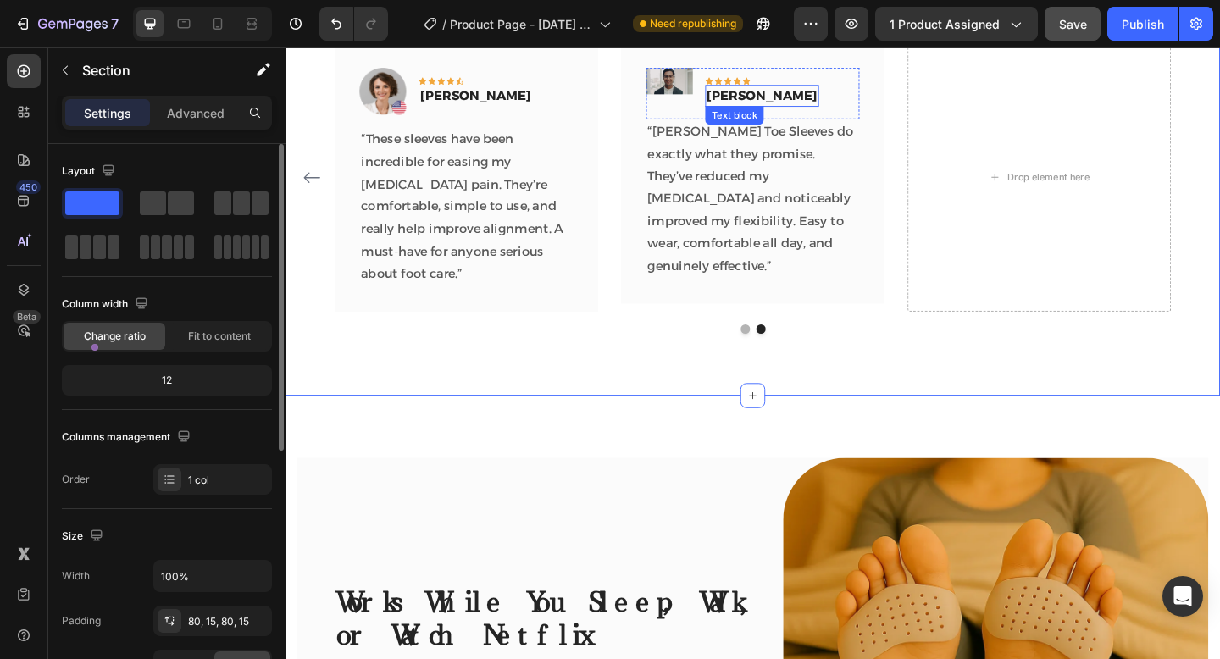
click at [678, 90] on img at bounding box center [703, 84] width 51 height 29
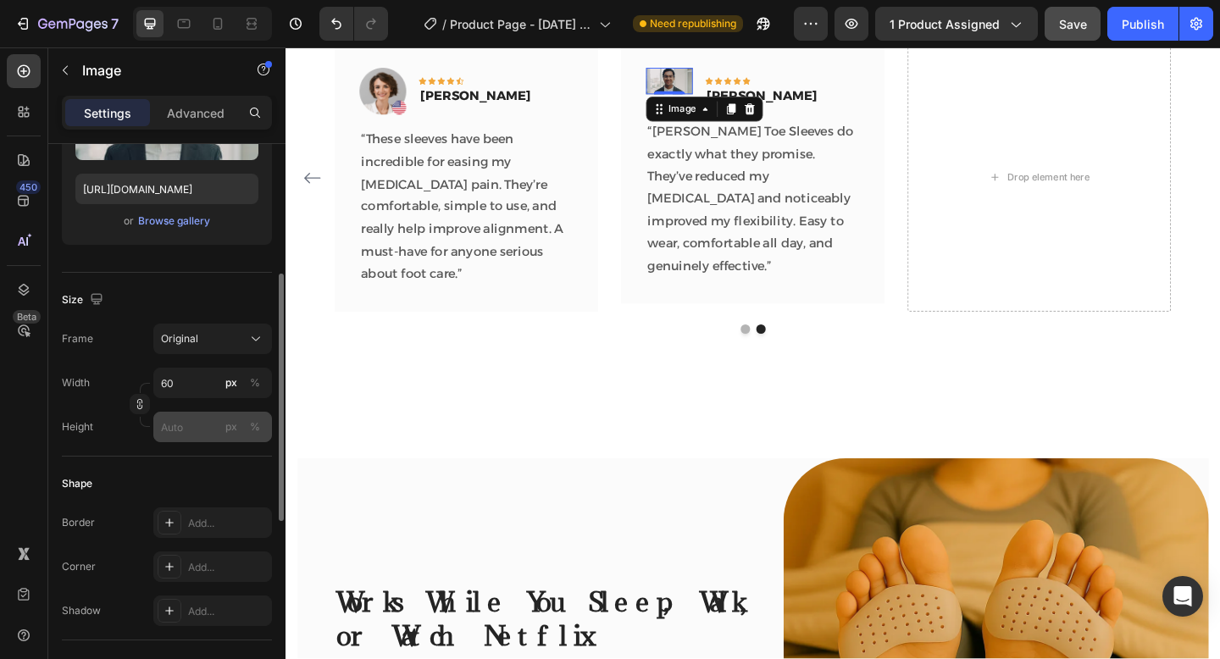
scroll to position [280, 0]
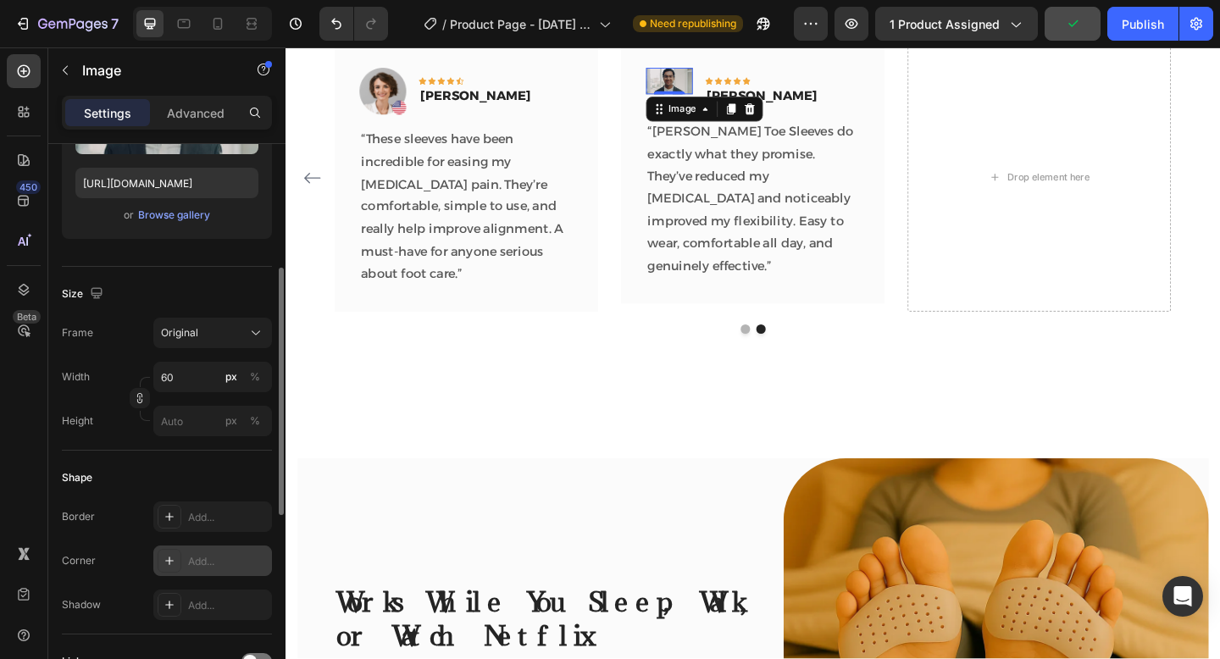
click at [177, 559] on div at bounding box center [170, 561] width 24 height 24
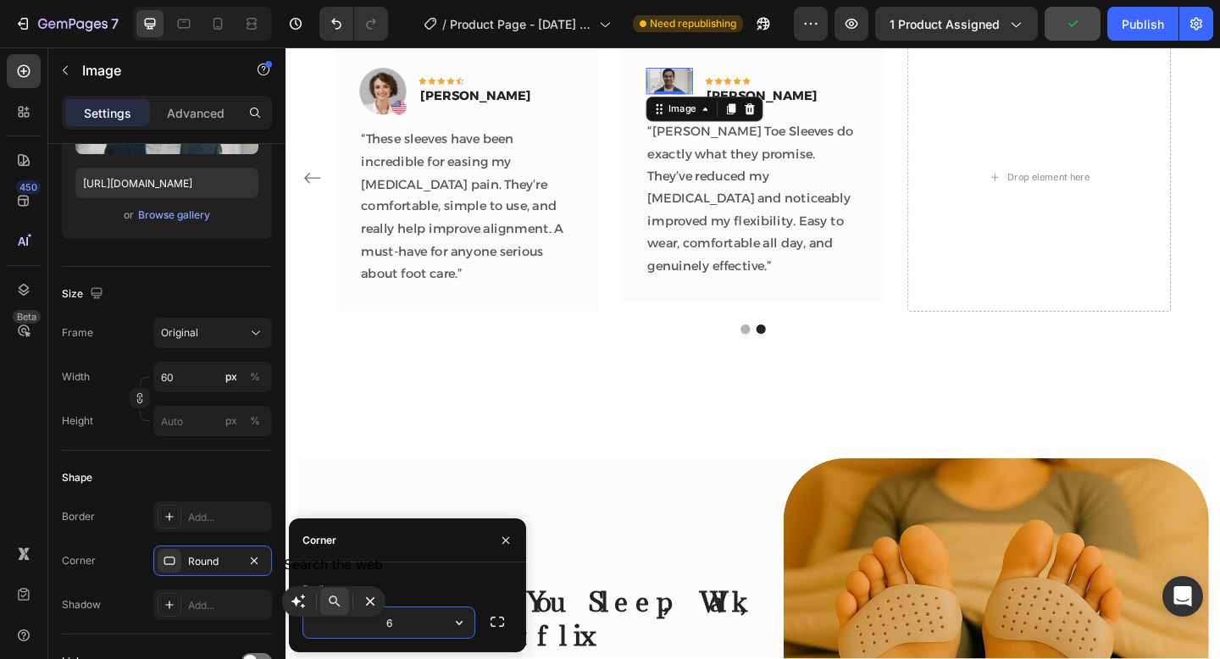
type input "60"
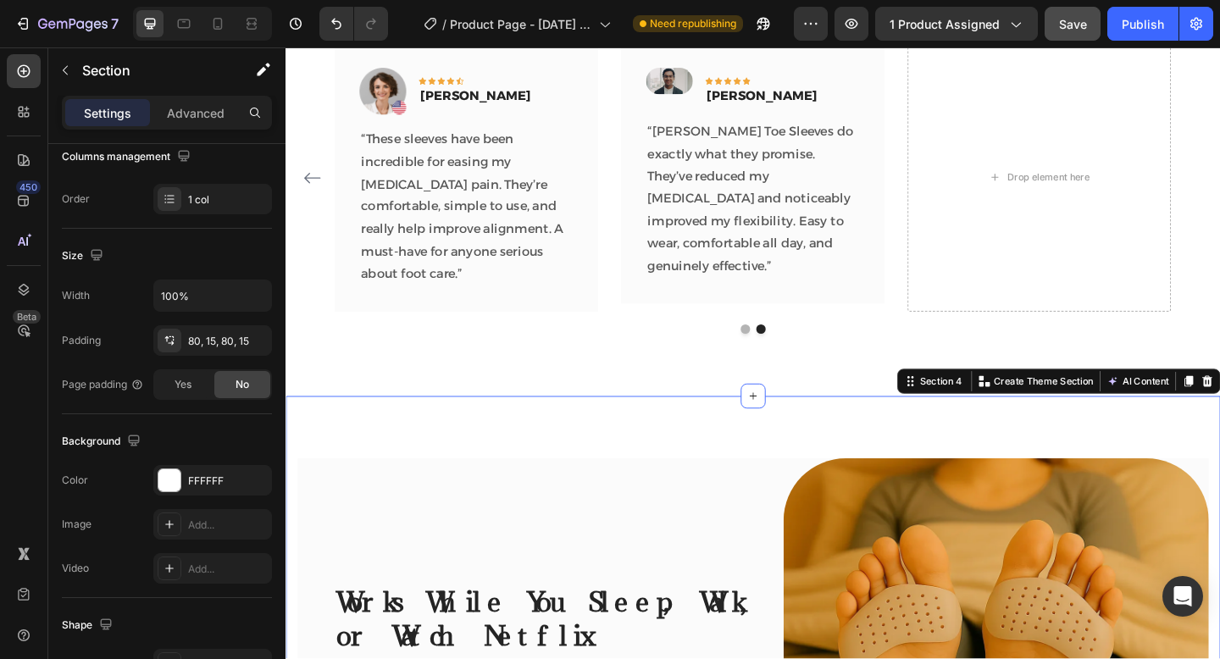
scroll to position [0, 0]
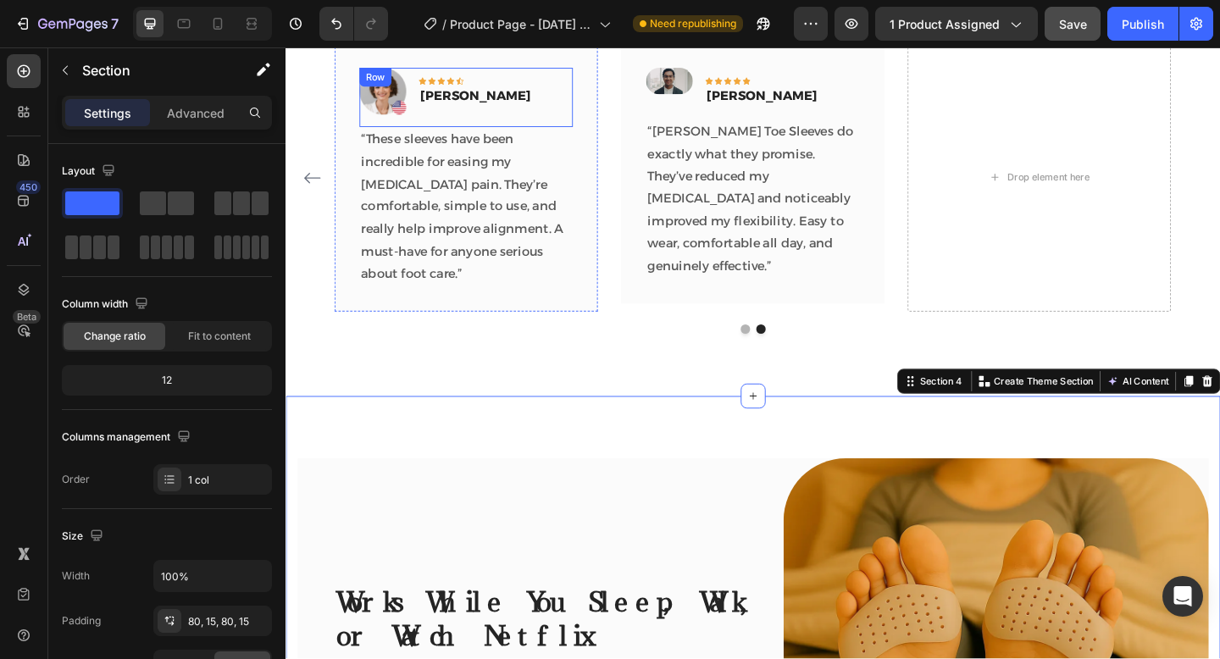
click at [379, 95] on img at bounding box center [391, 95] width 51 height 51
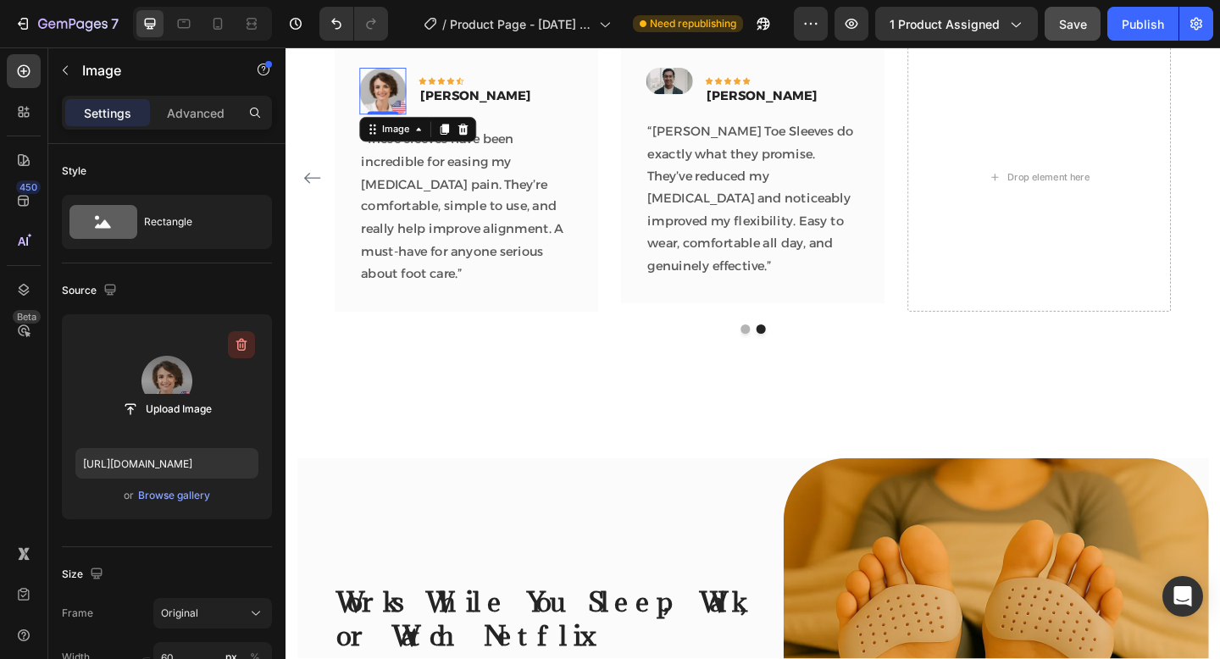
click at [238, 350] on icon "button" at bounding box center [241, 345] width 11 height 13
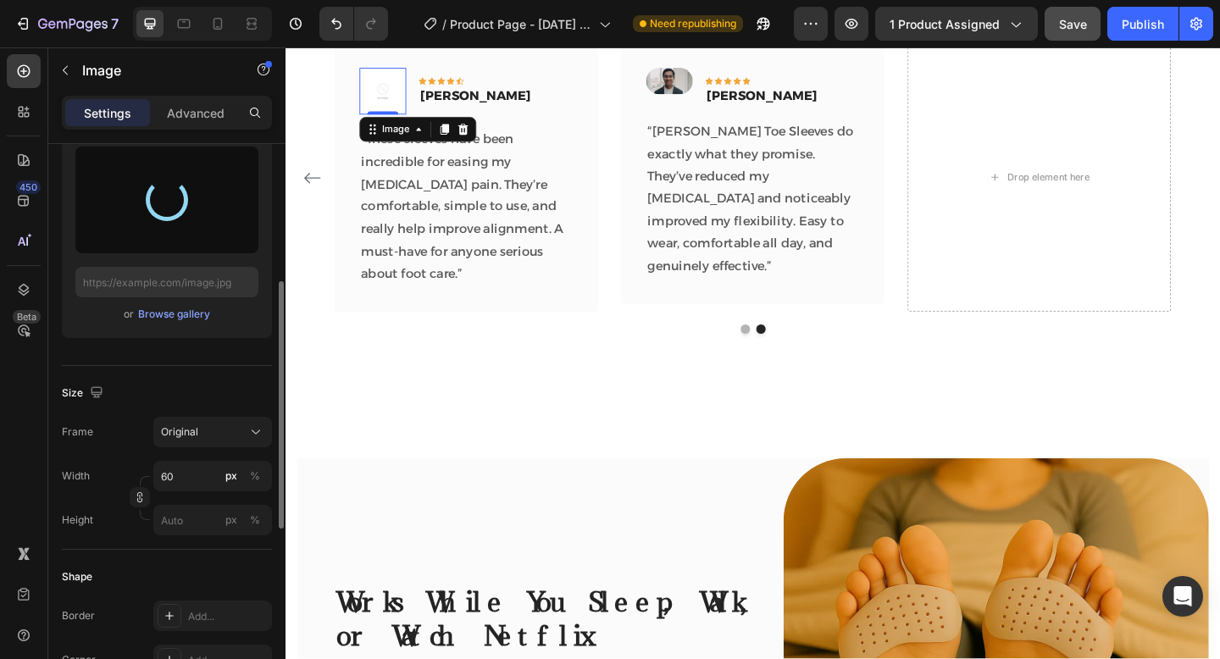
scroll to position [312, 0]
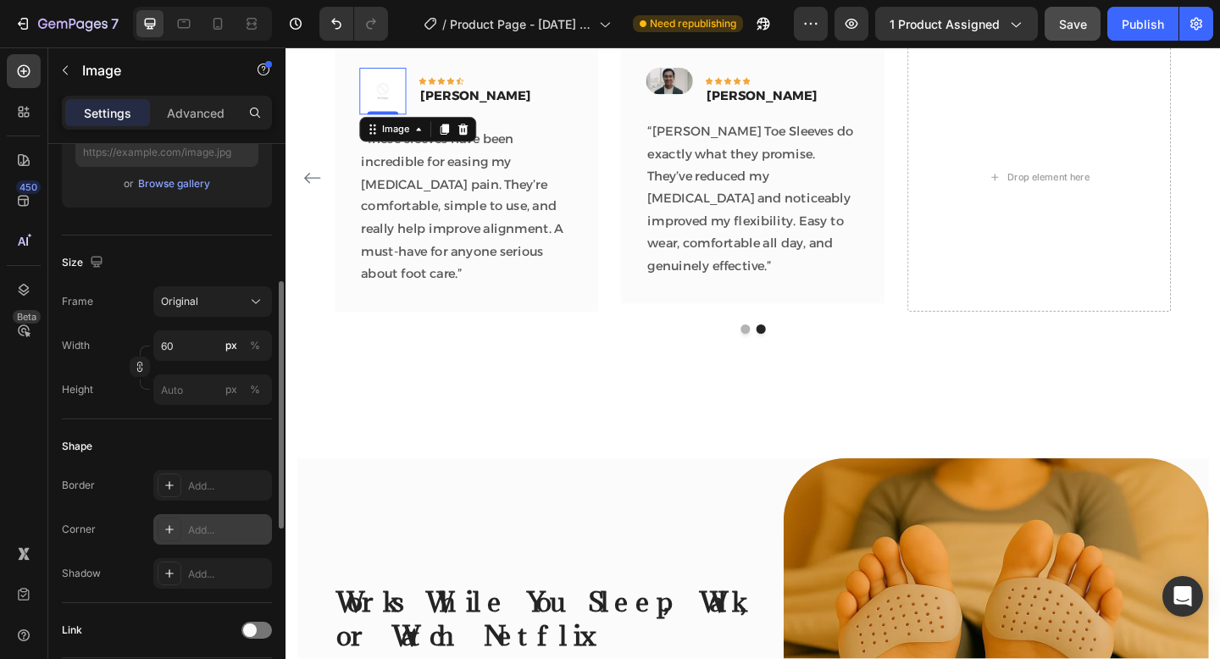
click at [215, 535] on div "Add..." at bounding box center [228, 530] width 80 height 15
type input "https://cdn.shopify.com/s/files/1/0647/3007/1145/files/gempages_581831787097883…"
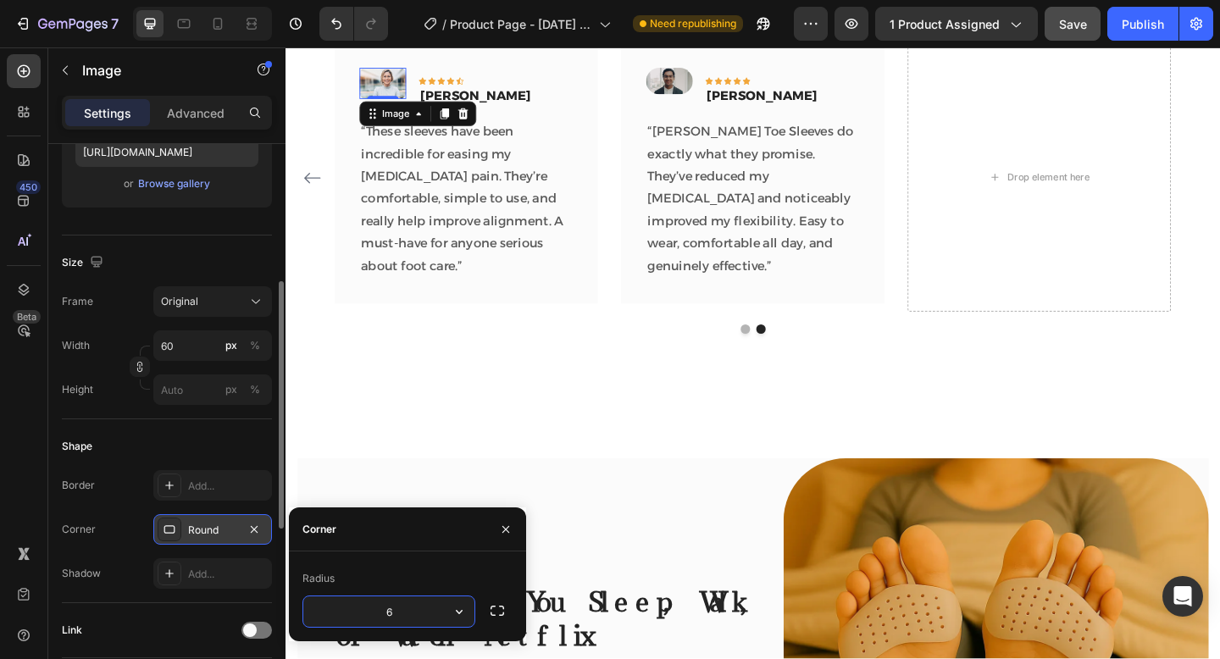
type input "60"
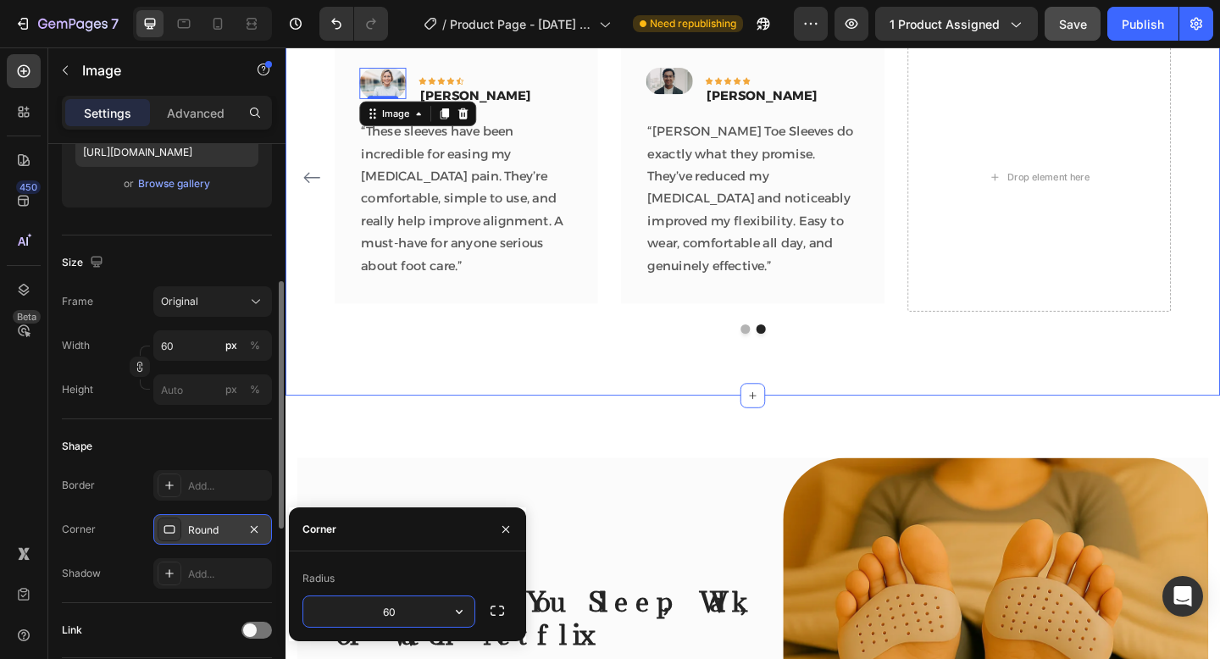
click at [534, 376] on div "See Why Thousands of Customers Love Us Heading Image Icon Icon Icon Icon Icon R…" at bounding box center [793, 170] width 1016 height 513
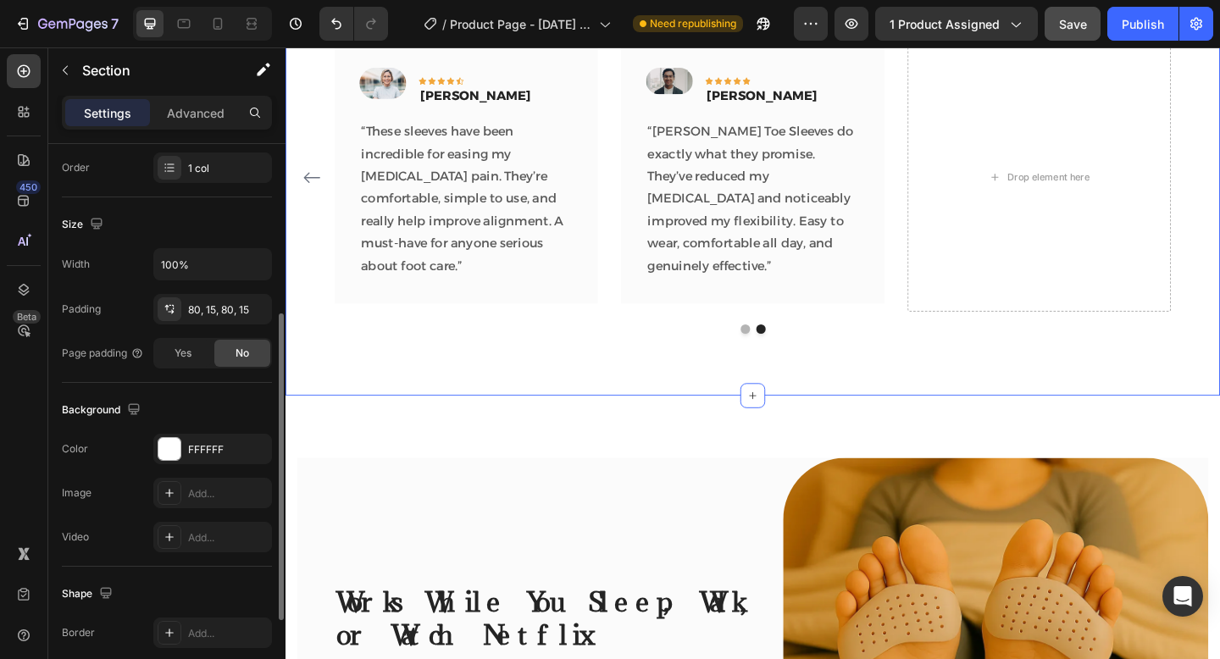
scroll to position [0, 0]
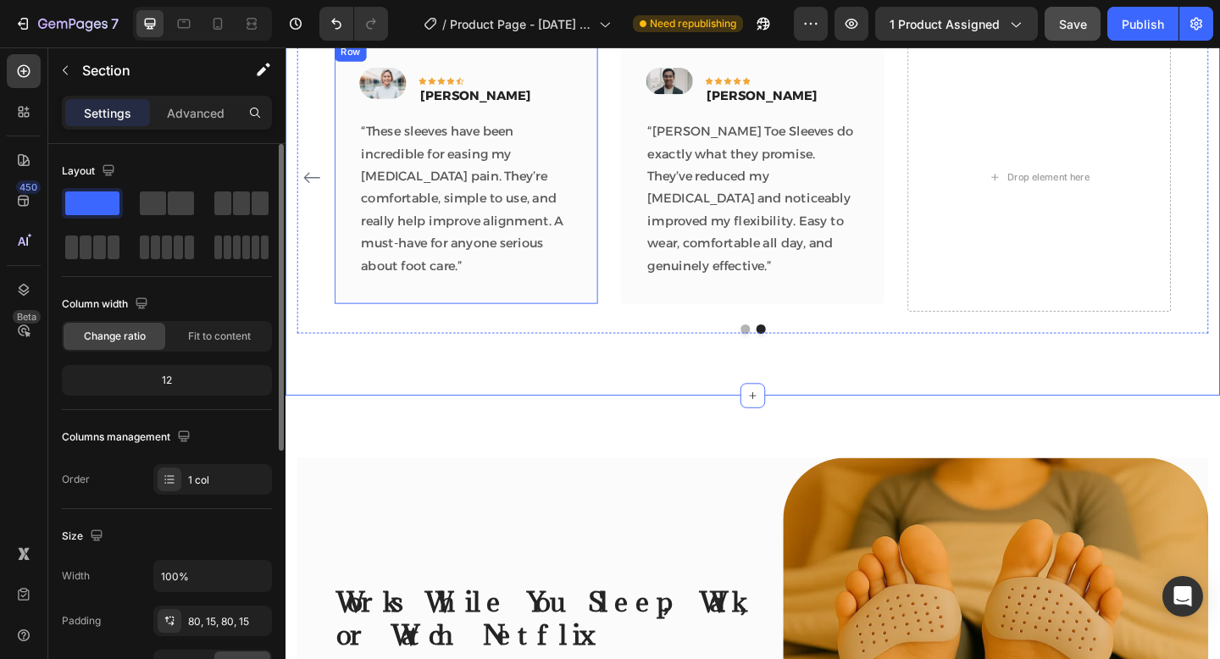
click at [311, 184] on icon "Carousel Back Arrow" at bounding box center [314, 190] width 18 height 12
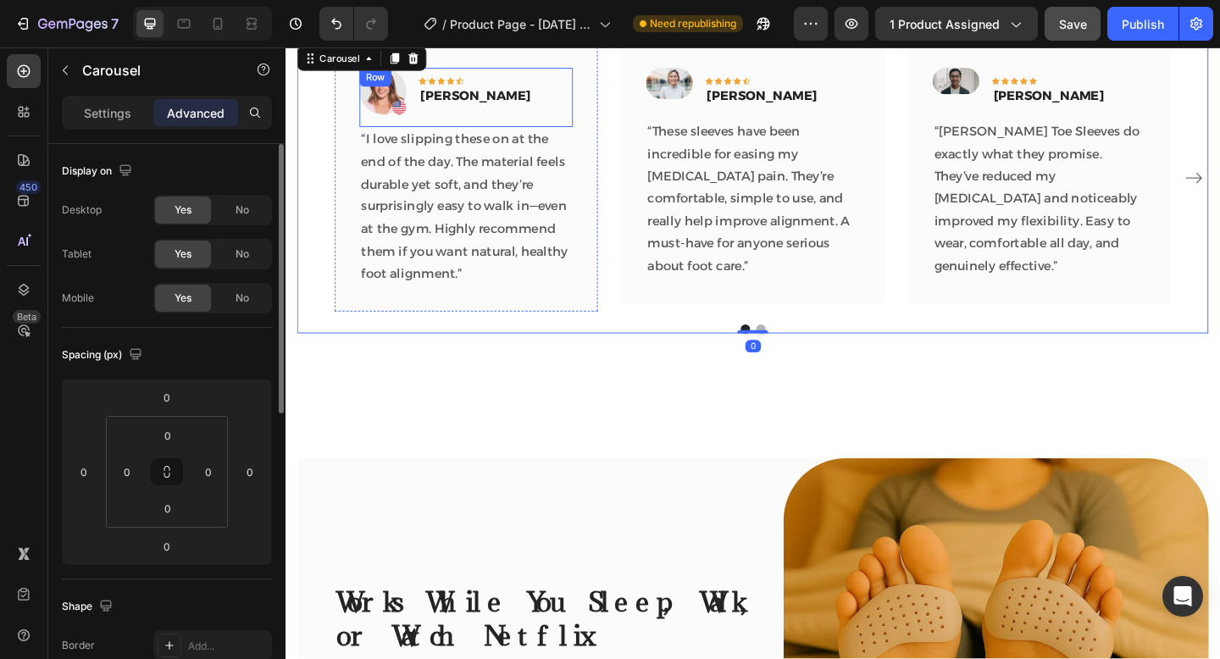
click at [395, 114] on img at bounding box center [391, 95] width 51 height 51
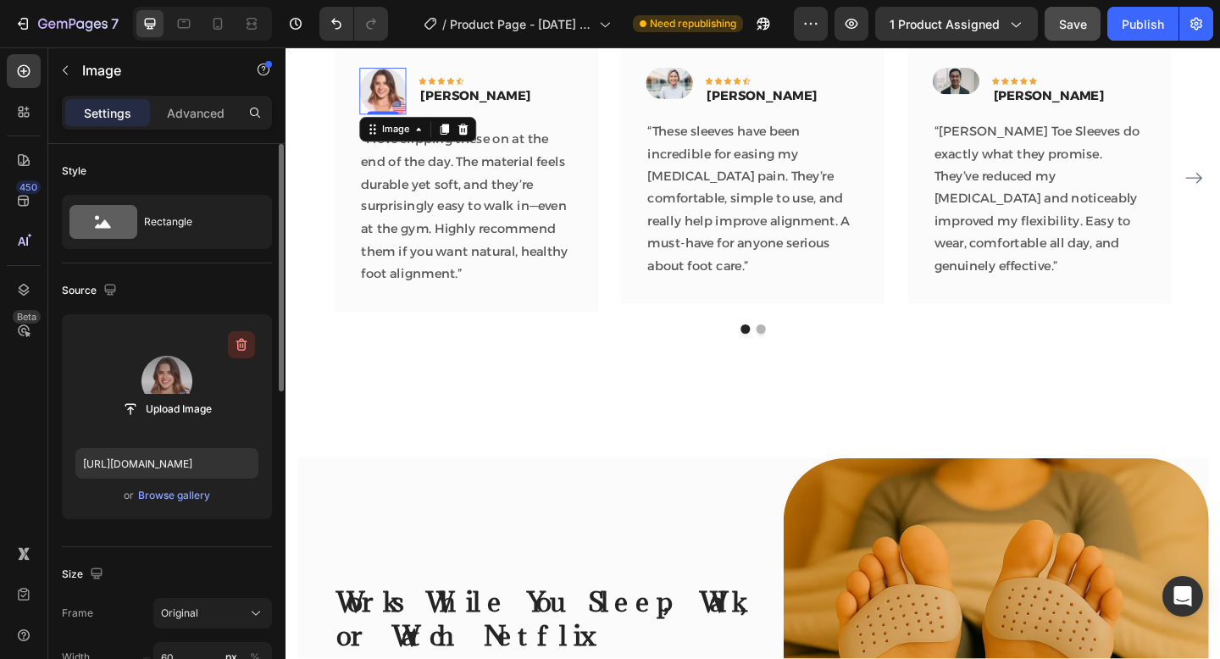
click at [245, 348] on icon "button" at bounding box center [241, 345] width 11 height 13
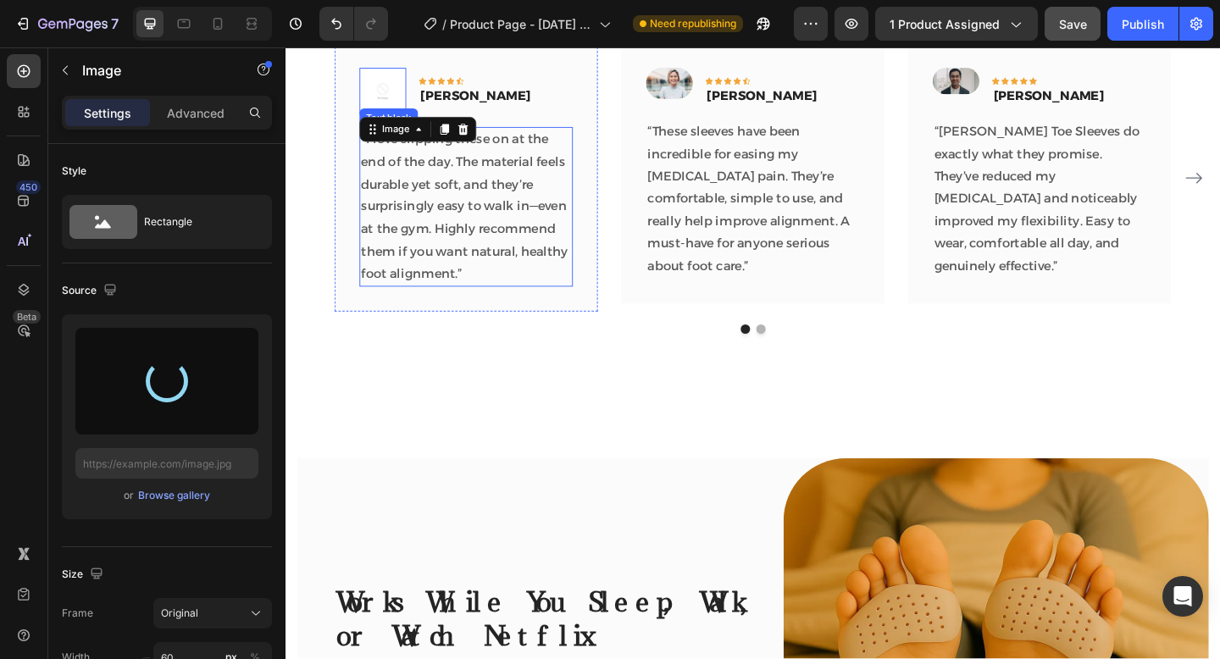
click at [565, 275] on p "“I love slipping these on at the end of the day. The material feels durable yet…" at bounding box center [482, 221] width 229 height 171
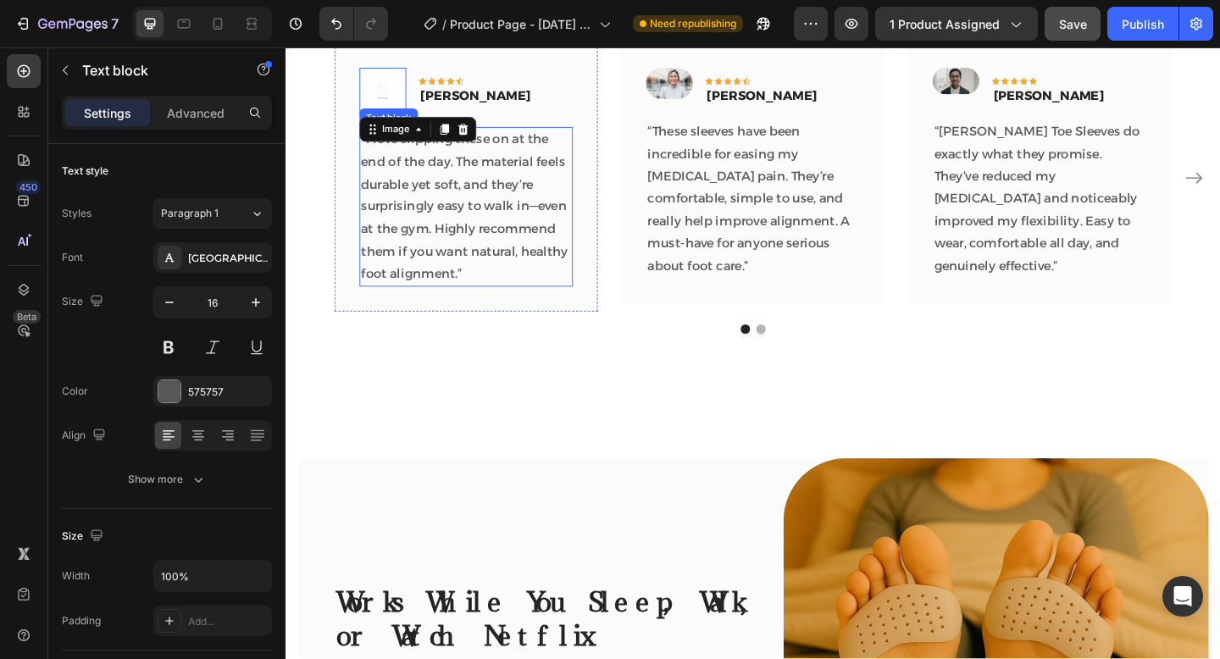
click at [565, 275] on p "“I love slipping these on at the end of the day. The material feels durable yet…" at bounding box center [482, 221] width 229 height 171
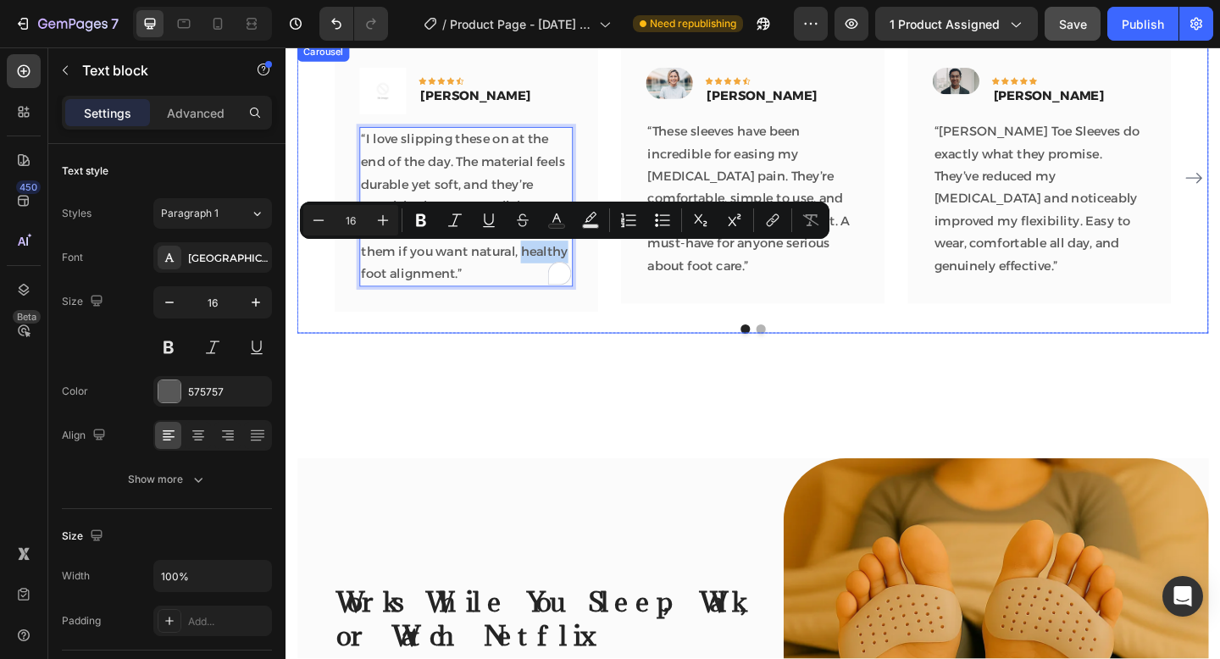
click at [536, 351] on div at bounding box center [793, 354] width 991 height 10
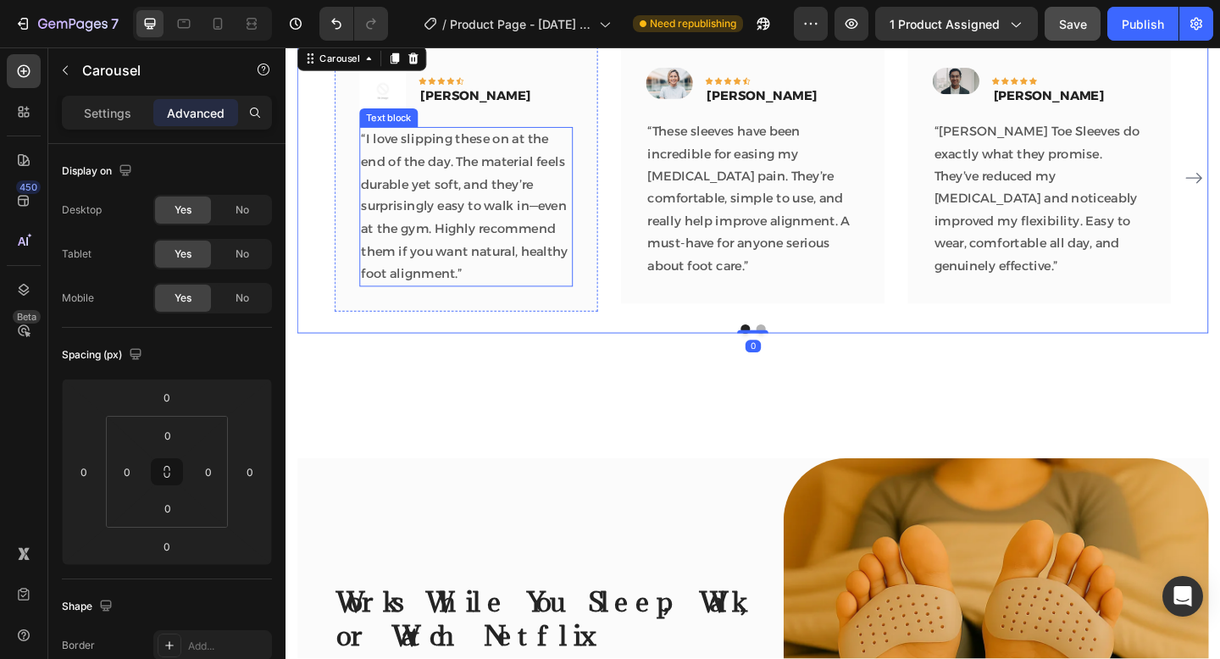
click at [391, 93] on img at bounding box center [391, 95] width 51 height 51
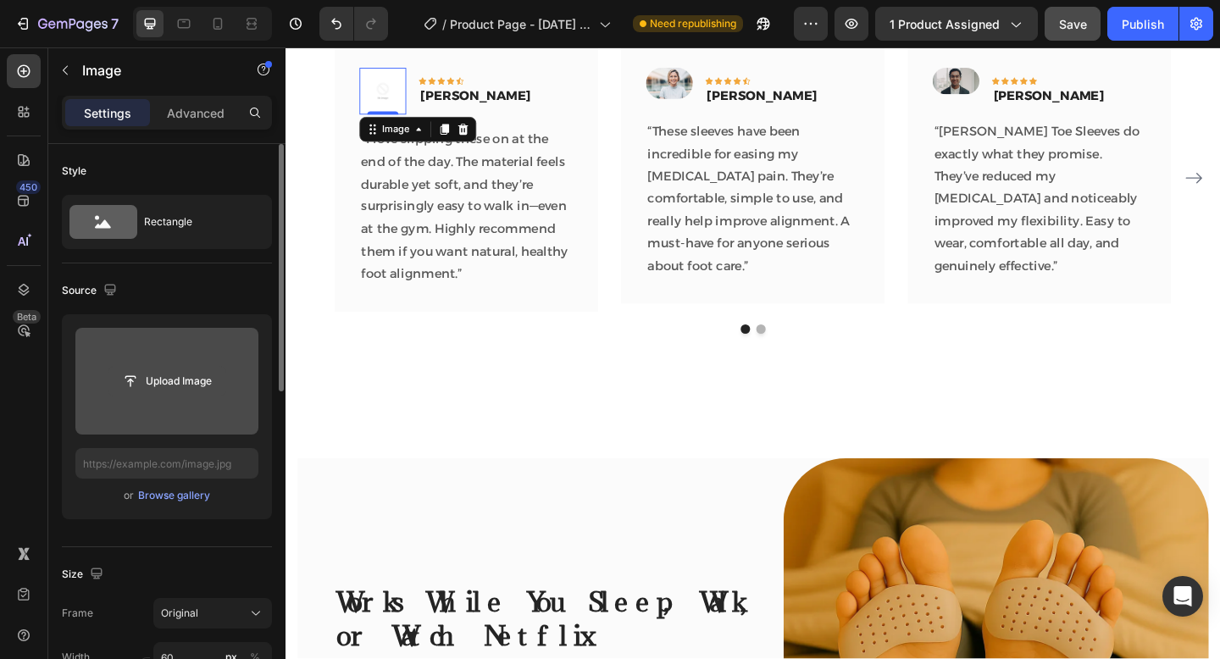
click at [192, 386] on input "file" at bounding box center [166, 381] width 117 height 29
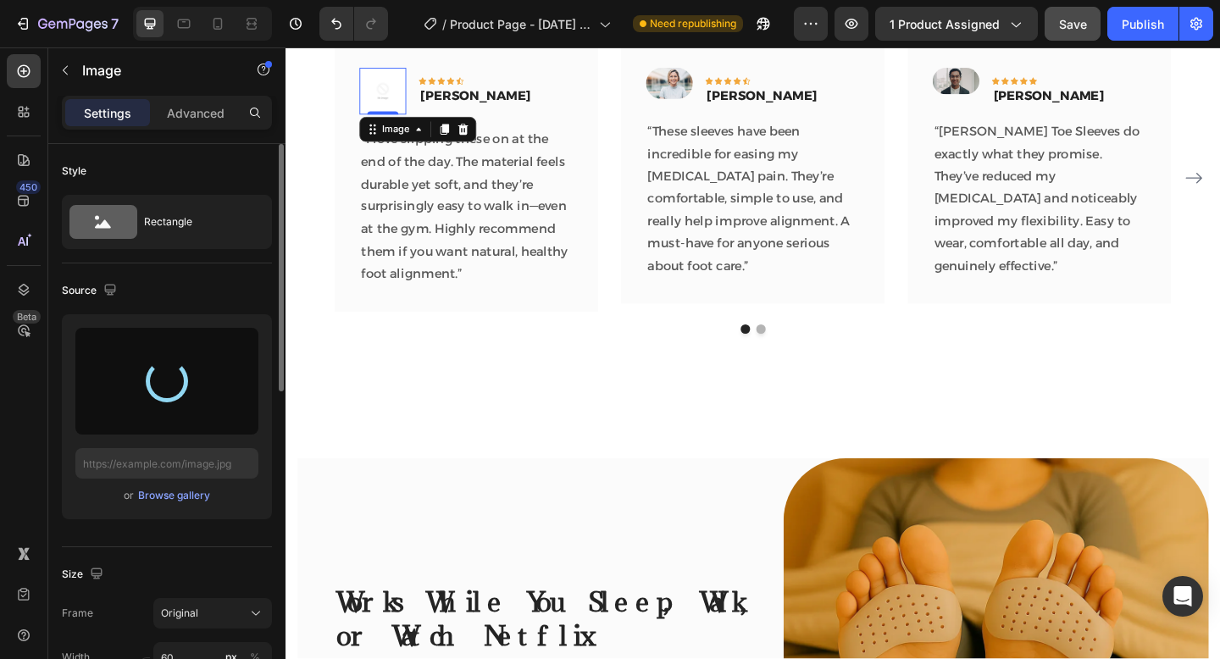
type input "https://cdn.shopify.com/s/files/1/0647/3007/1145/files/gempages_581831787097883…"
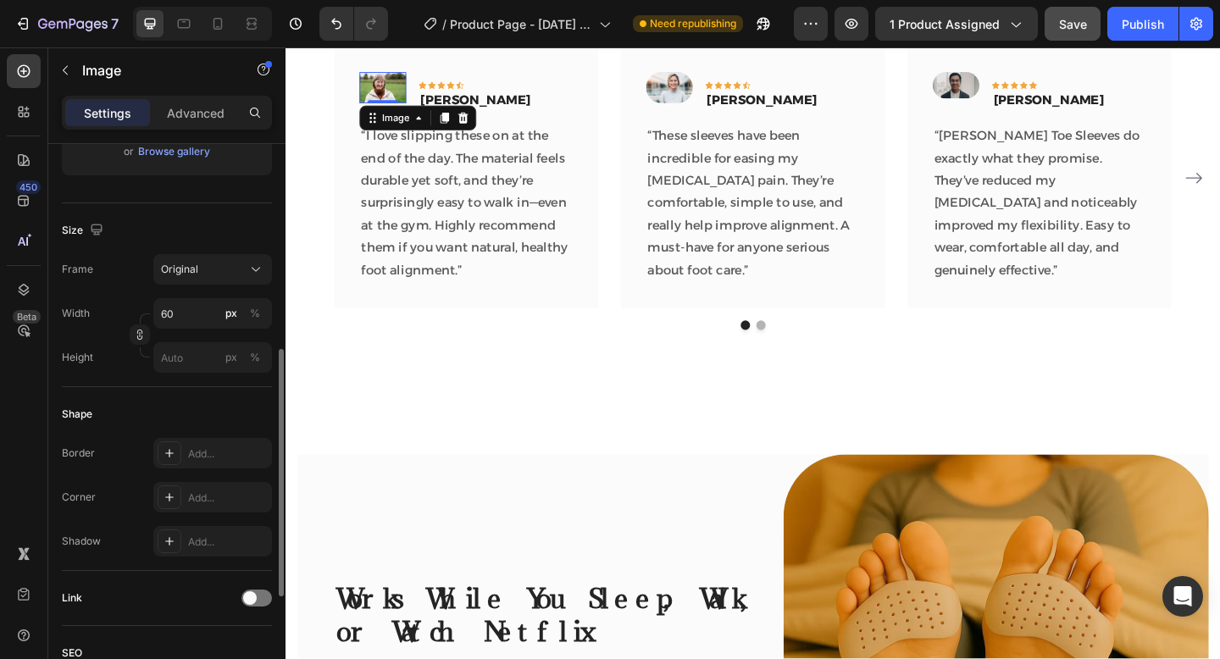
scroll to position [387, 0]
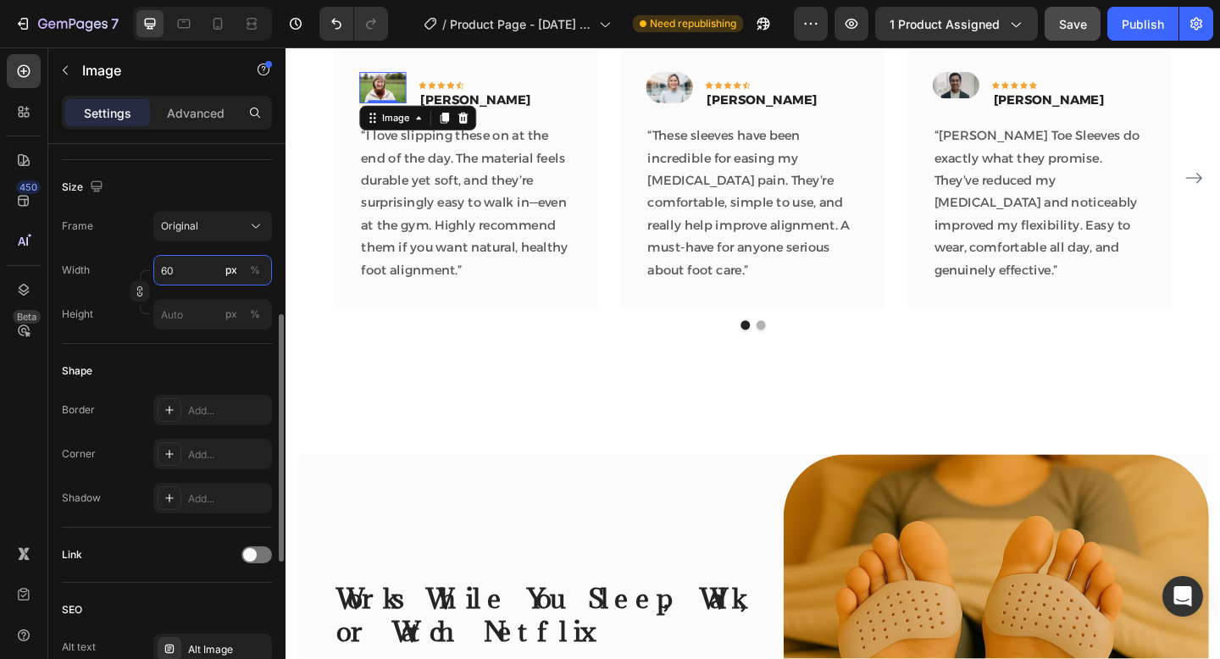
click at [194, 277] on input "60" at bounding box center [212, 270] width 119 height 30
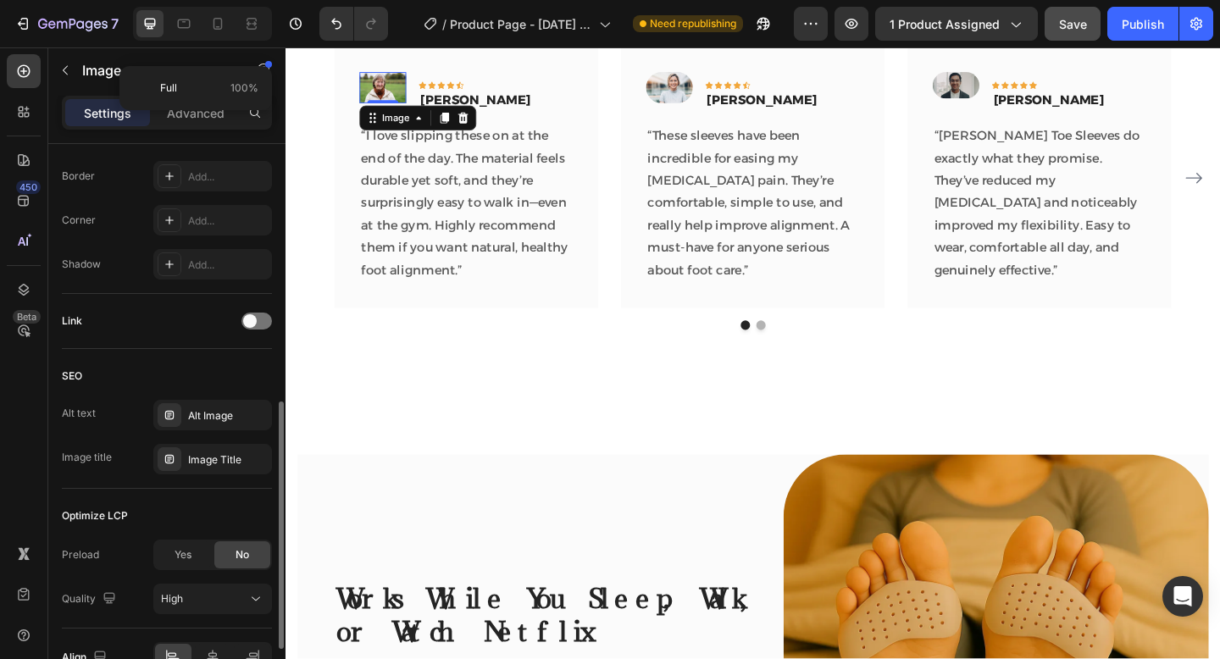
scroll to position [562, 0]
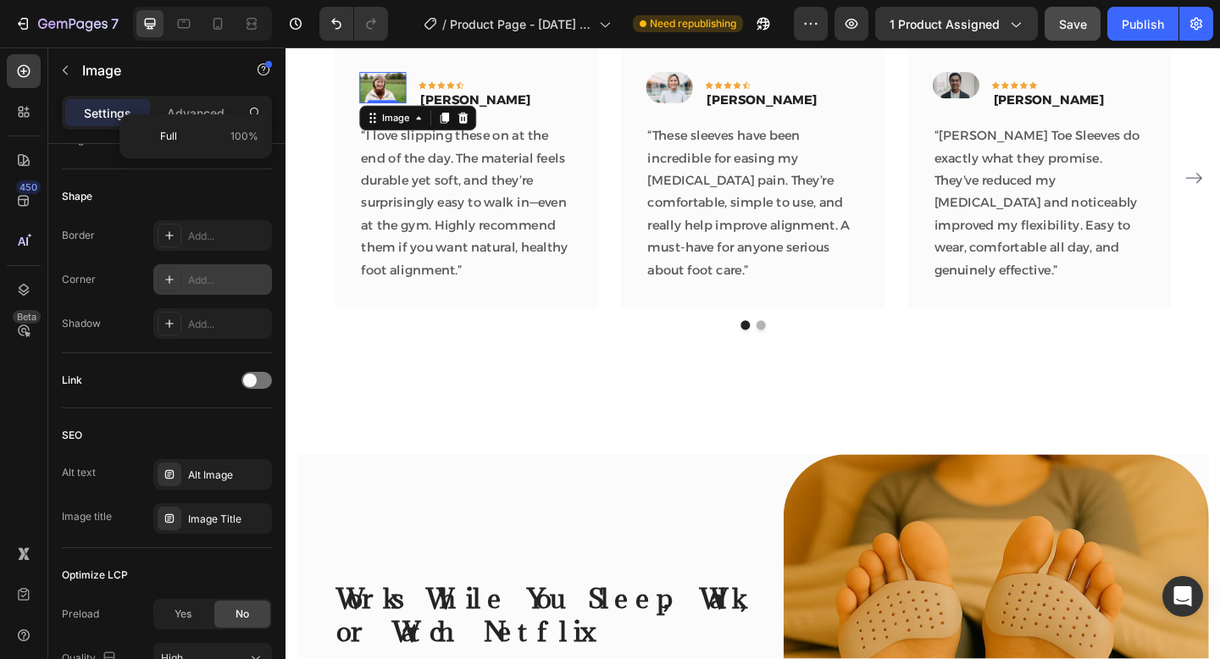
click at [173, 280] on icon at bounding box center [170, 280] width 14 height 14
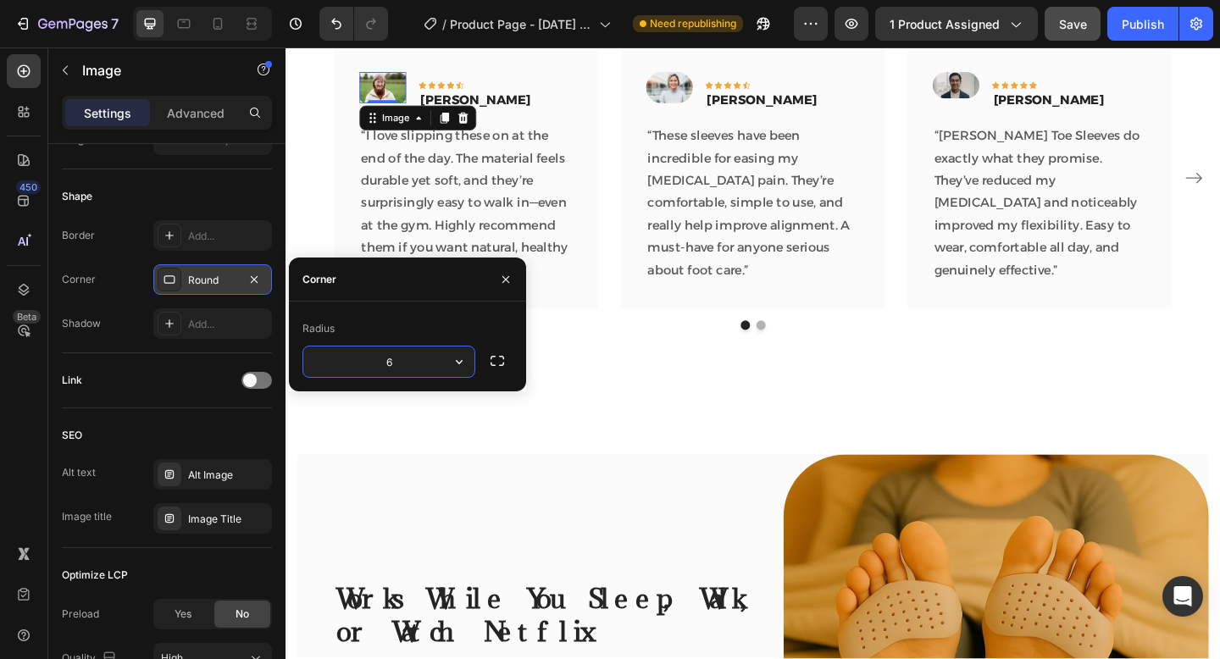
type input "60"
click at [509, 284] on icon "button" at bounding box center [506, 280] width 14 height 14
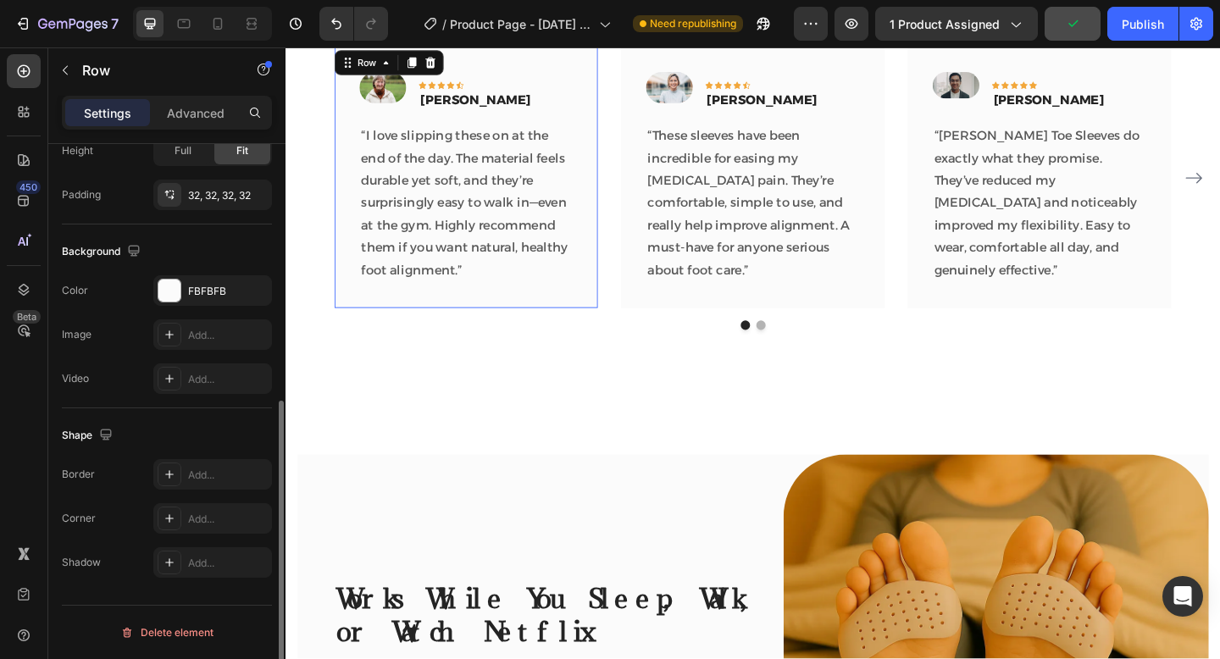
click at [529, 305] on div "Image Icon Icon Icon Icon Icon Row Rita Carroll Text block Row “I love slipping…" at bounding box center [482, 189] width 286 height 285
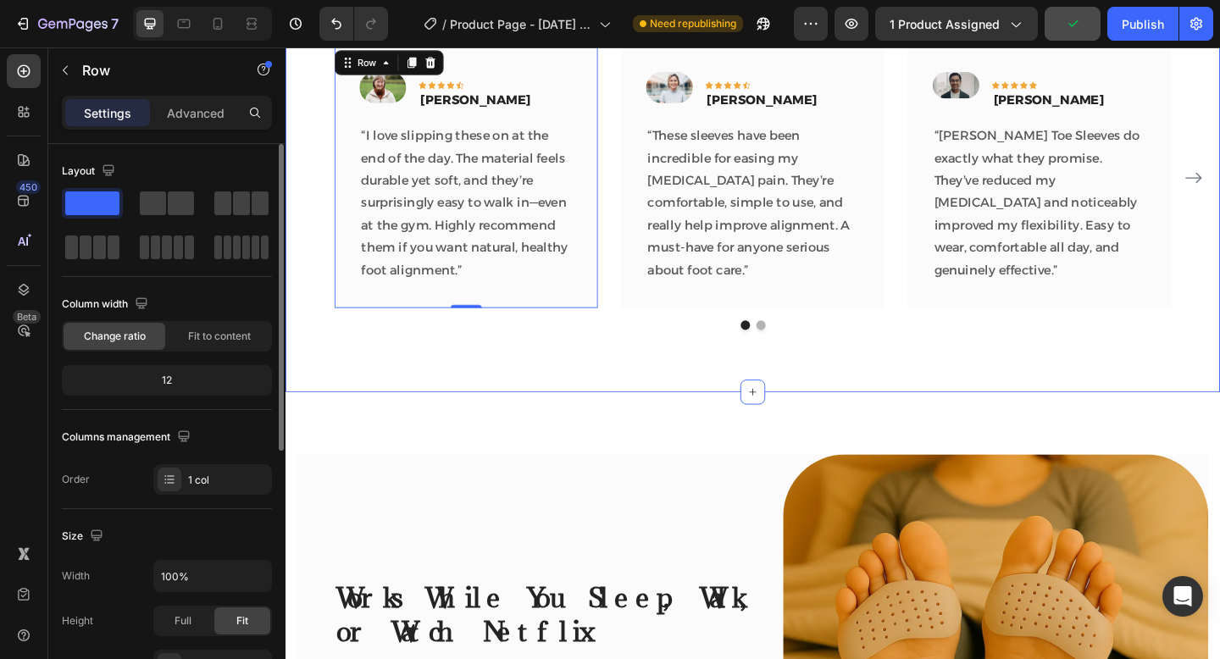
click at [628, 409] on div "See Why Thousands of Customers Love Us Heading Image Icon Icon Icon Icon Icon R…" at bounding box center [793, 171] width 1016 height 505
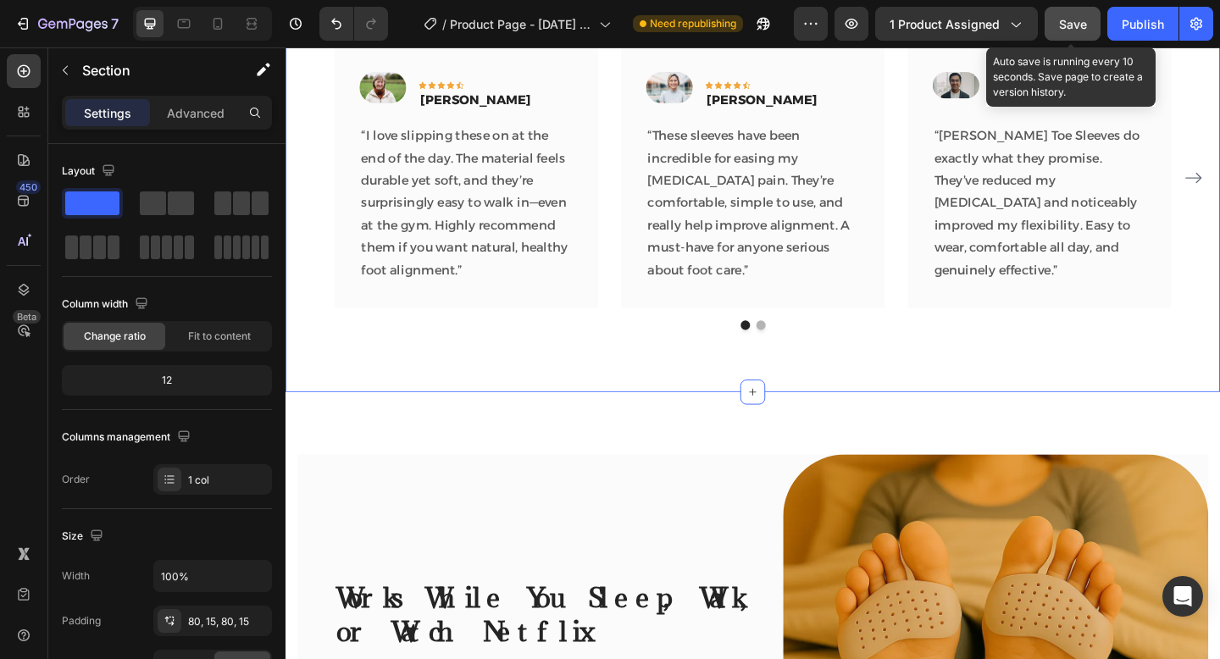
click at [1078, 28] on span "Save" at bounding box center [1073, 24] width 28 height 14
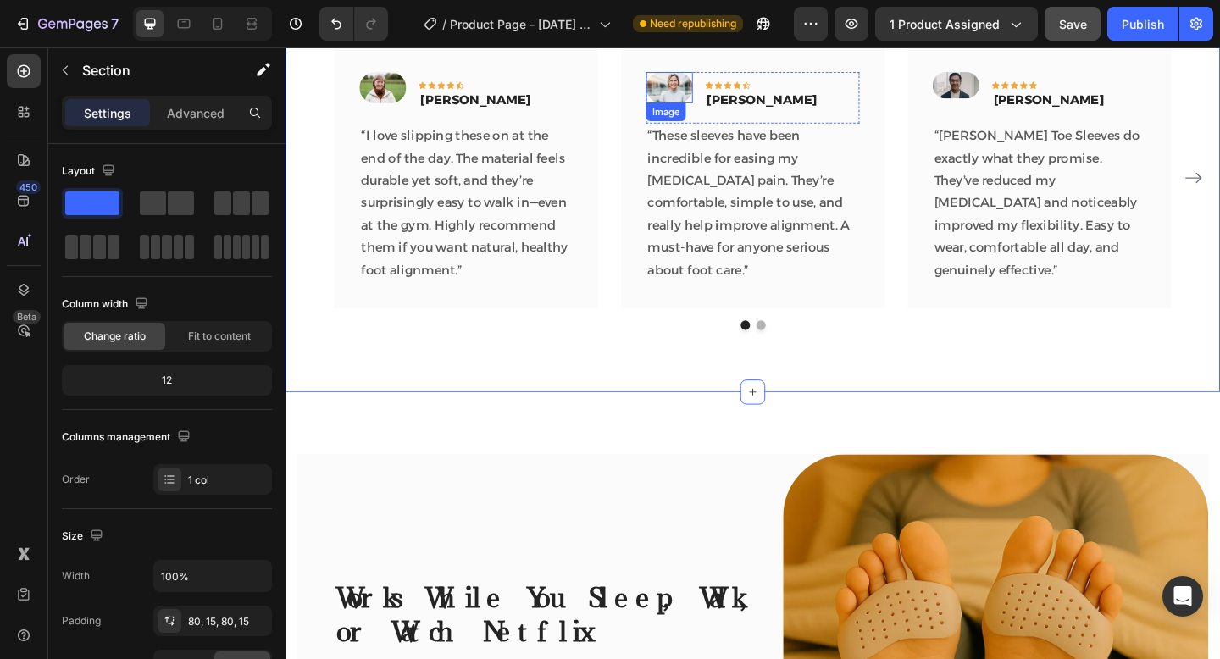
click at [699, 92] on img at bounding box center [703, 92] width 51 height 34
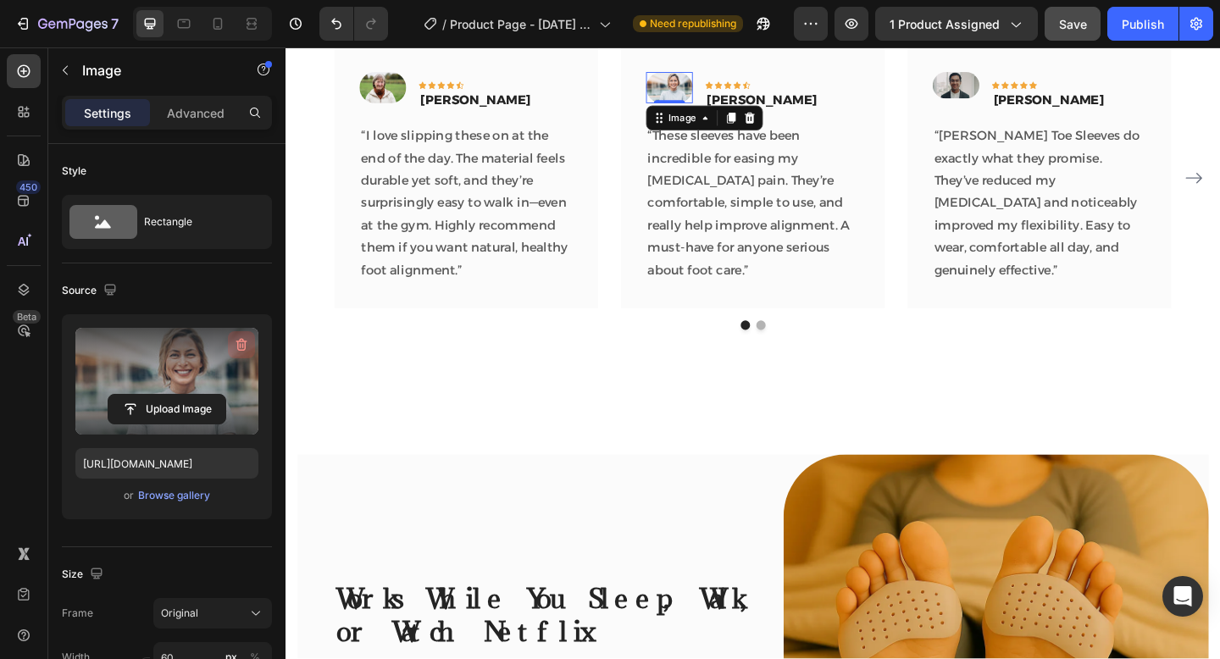
click at [244, 340] on icon "button" at bounding box center [241, 344] width 17 height 17
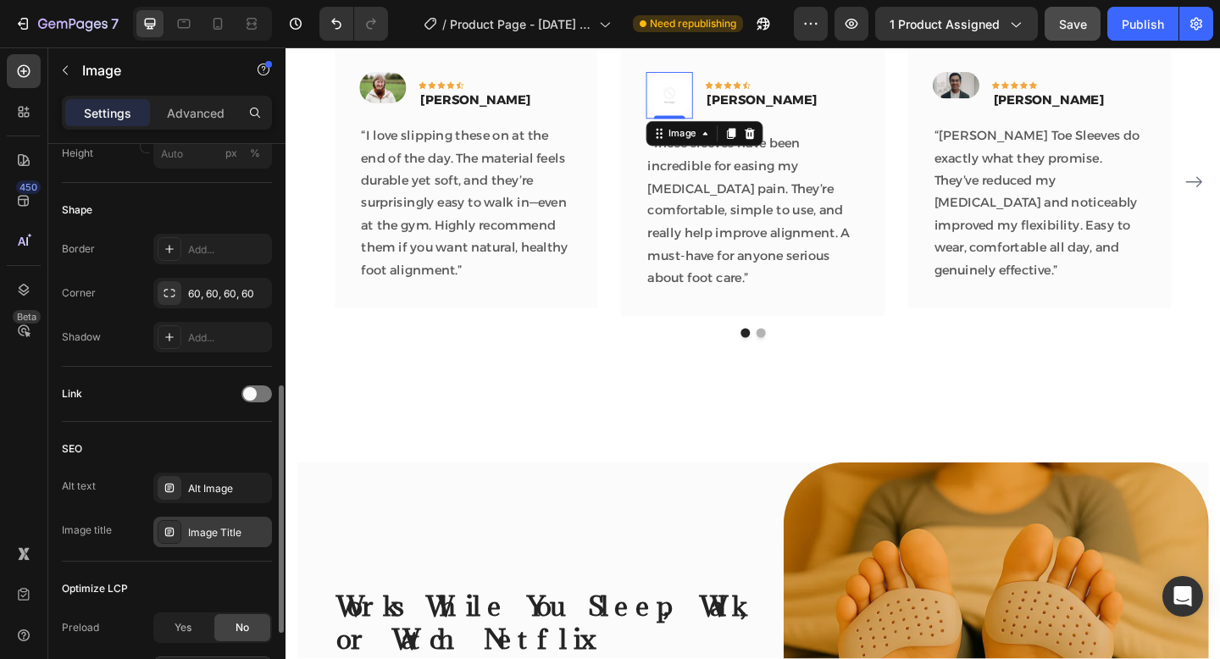
type input "https://cdn.shopify.com/s/files/1/0647/3007/1145/files/gempages_581831787097883…"
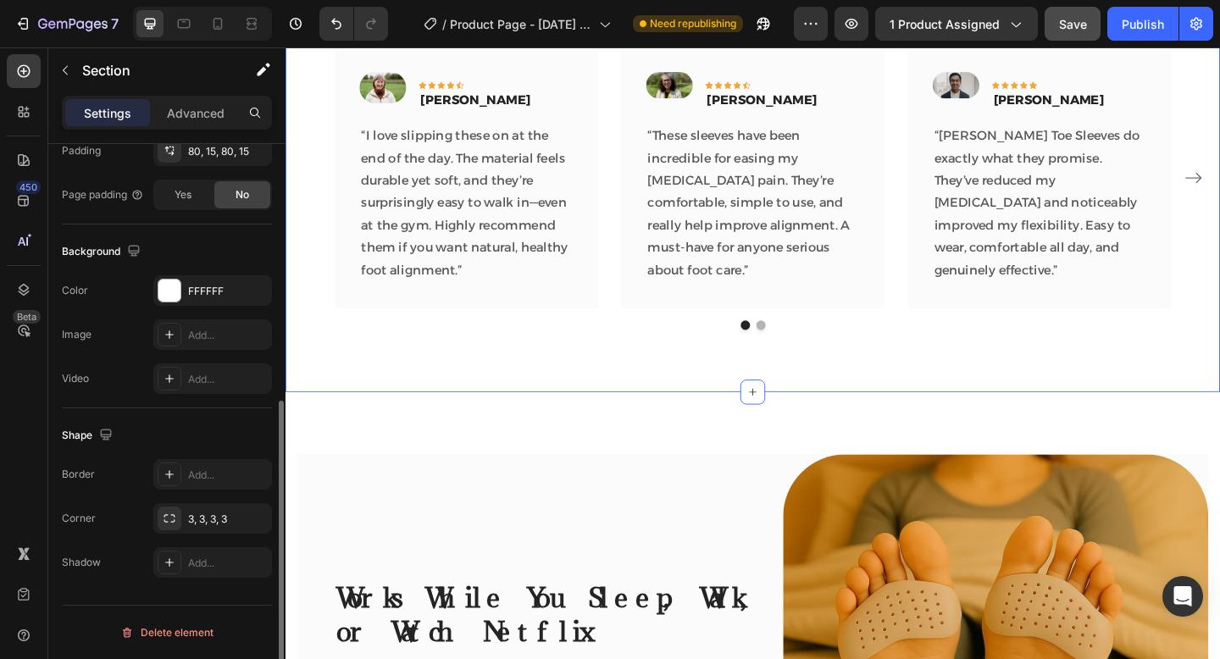
click at [525, 407] on div "See Why Thousands of Customers Love Us Heading Image Icon Icon Icon Icon Icon R…" at bounding box center [793, 171] width 1016 height 505
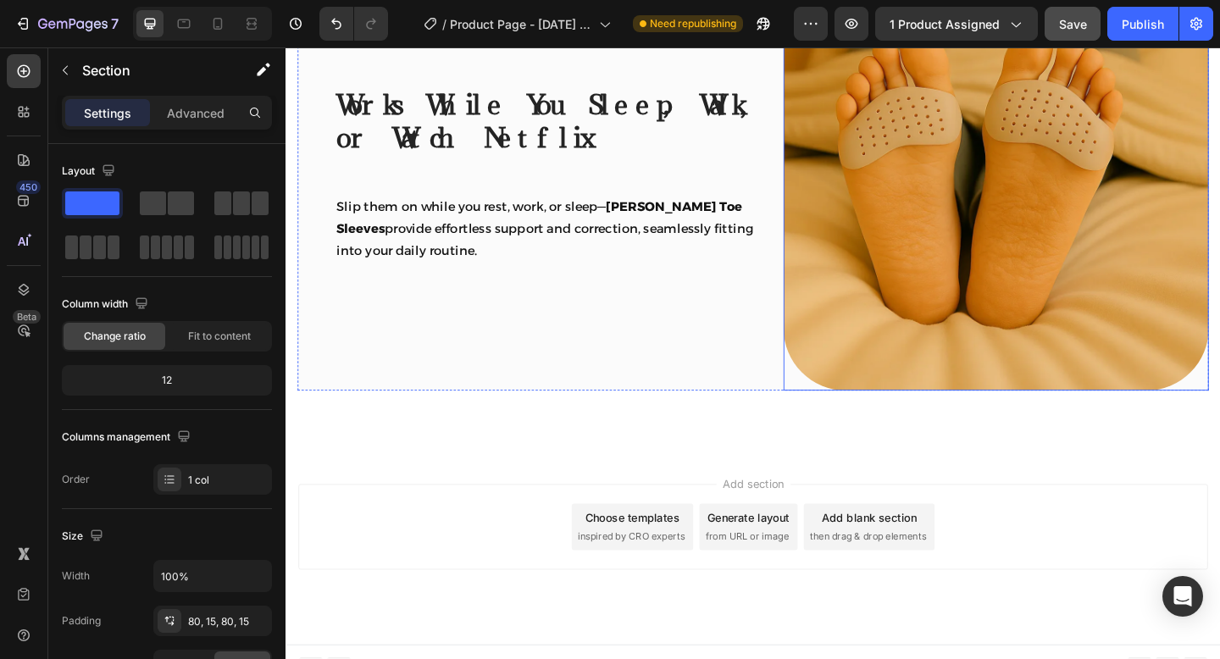
scroll to position [2844, 0]
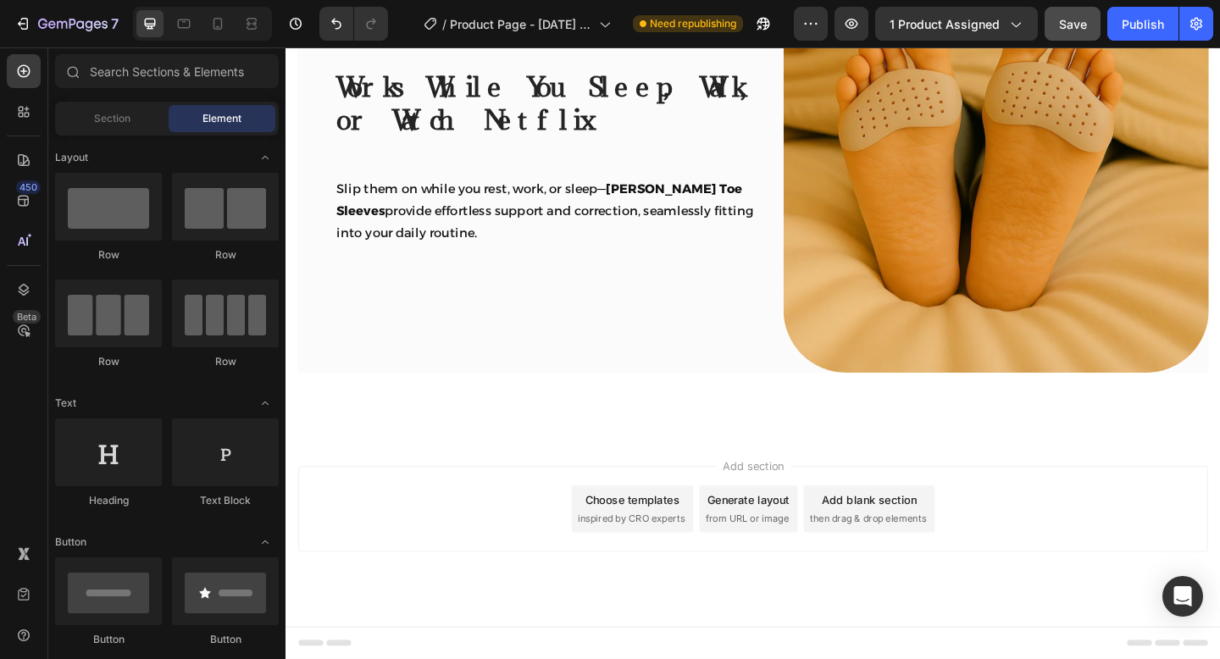
click at [824, 504] on span "Add section" at bounding box center [794, 503] width 80 height 18
click at [803, 479] on div "Add section Choose templates inspired by CRO experts Generate layout from URL o…" at bounding box center [793, 573] width 1016 height 208
click at [796, 374] on div "Works While You Sleep, Walk, or Watch Netflix Heading Row Slip them on while yo…" at bounding box center [570, 167] width 462 height 467
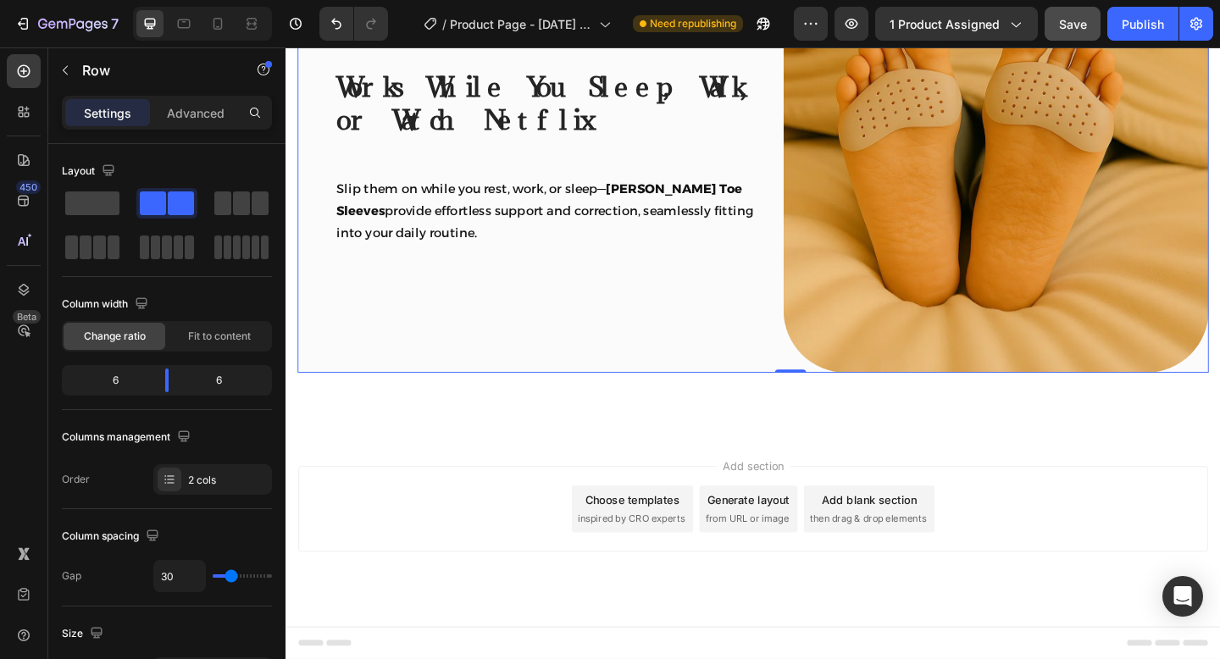
click at [1090, 14] on button "Save" at bounding box center [1072, 24] width 56 height 34
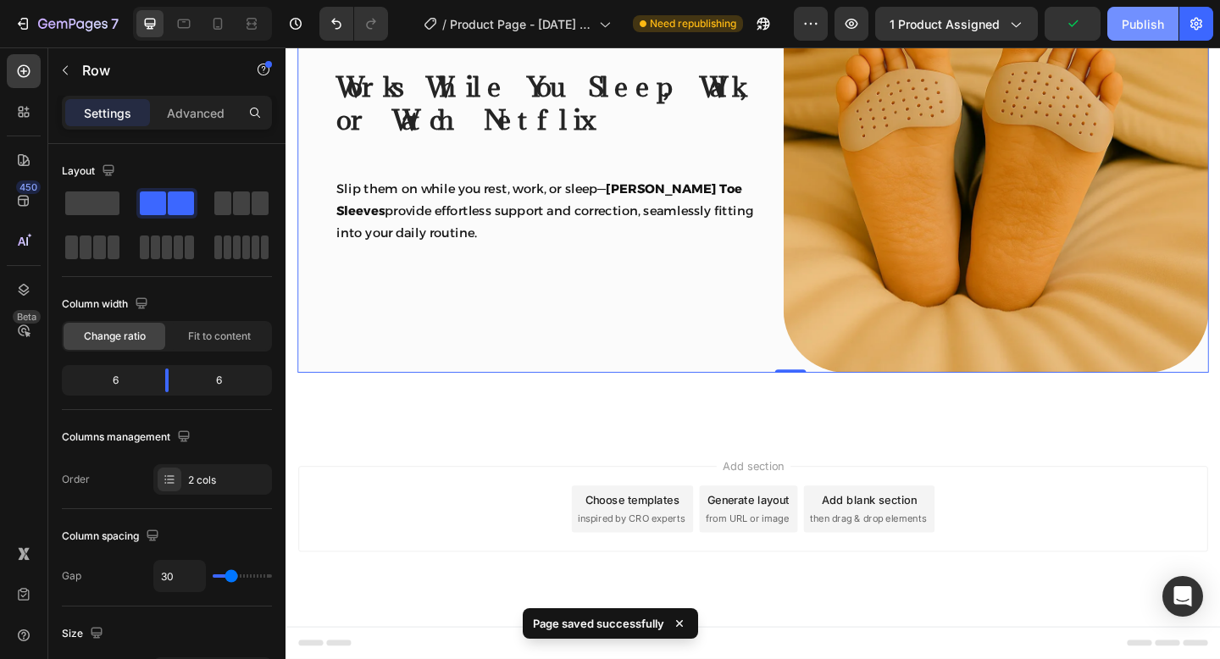
click at [1160, 19] on div "Publish" at bounding box center [1142, 24] width 42 height 18
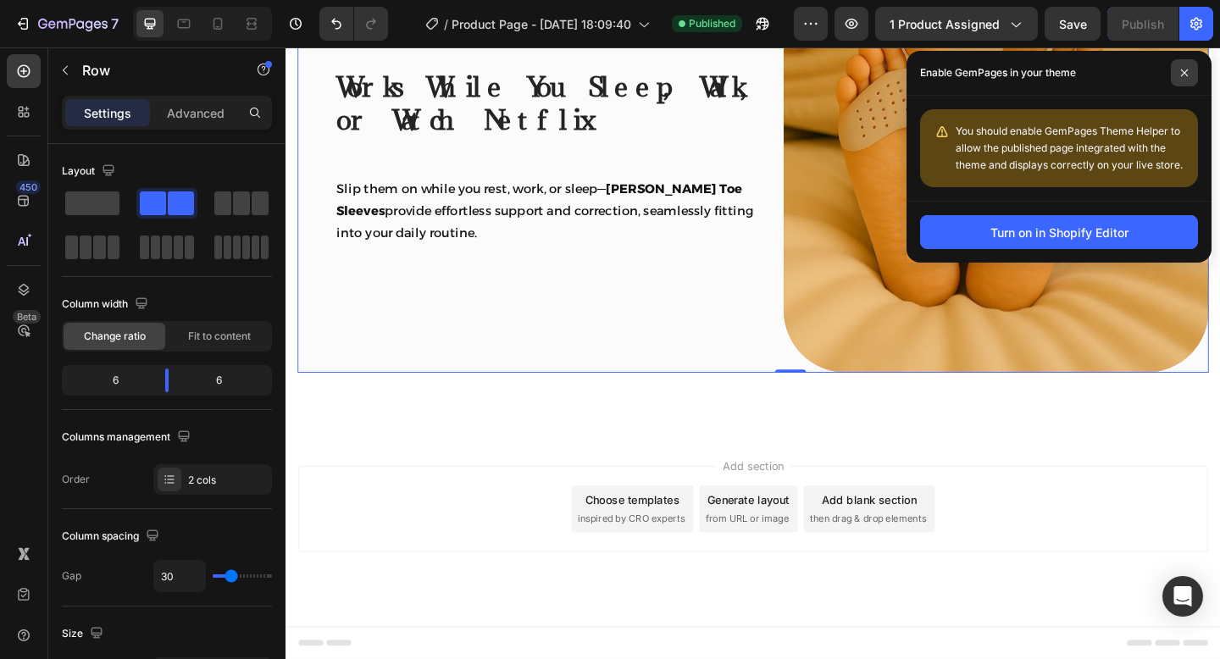
click at [1177, 72] on span at bounding box center [1183, 72] width 27 height 27
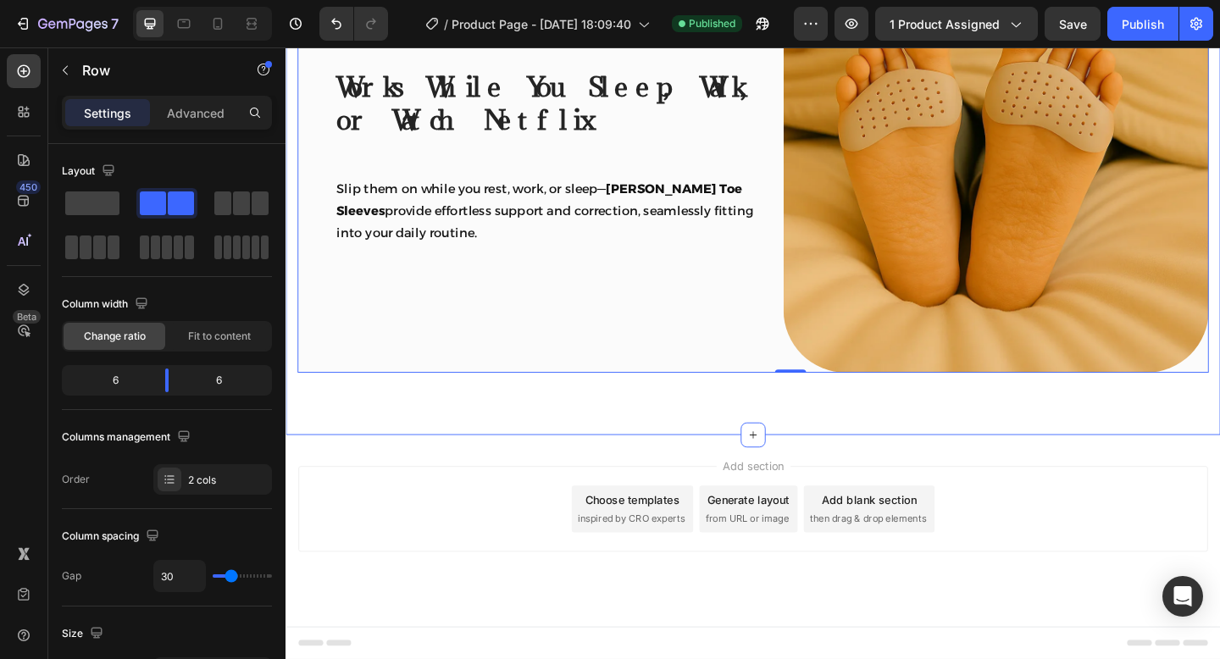
click at [790, 425] on div "Works While You Sleep, Walk, or Watch Netflix Heading Row Slip them on while yo…" at bounding box center [793, 167] width 1016 height 602
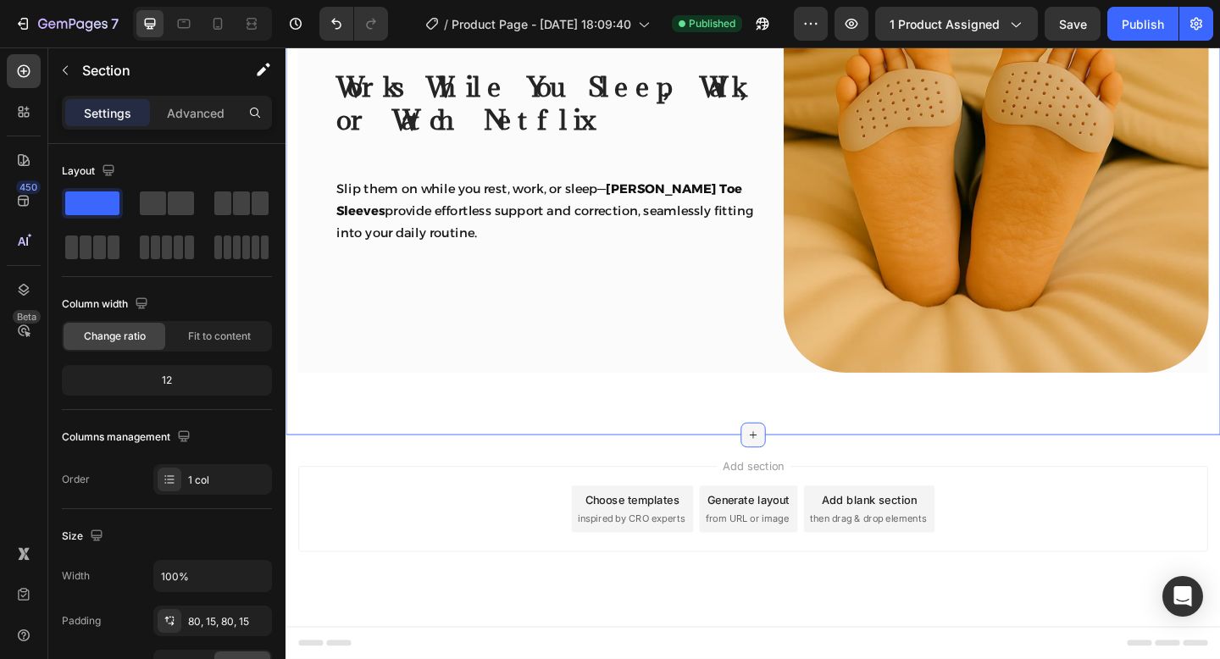
click at [787, 475] on div at bounding box center [793, 469] width 27 height 27
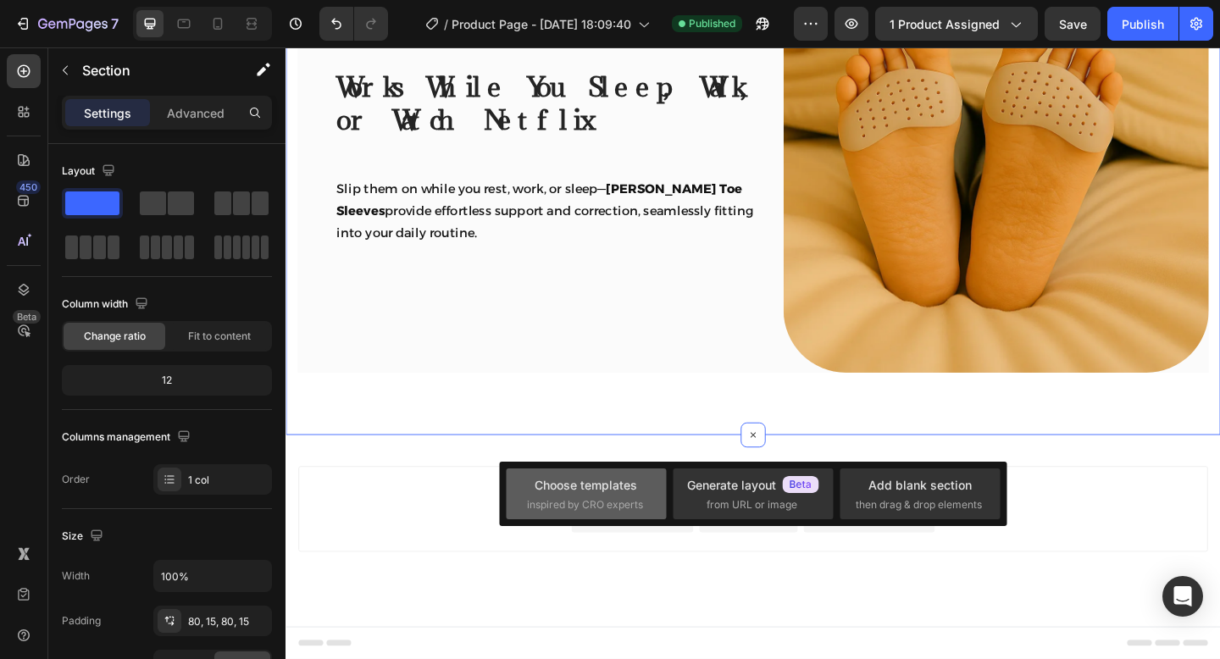
click at [617, 501] on span "inspired by CRO experts" at bounding box center [585, 504] width 116 height 15
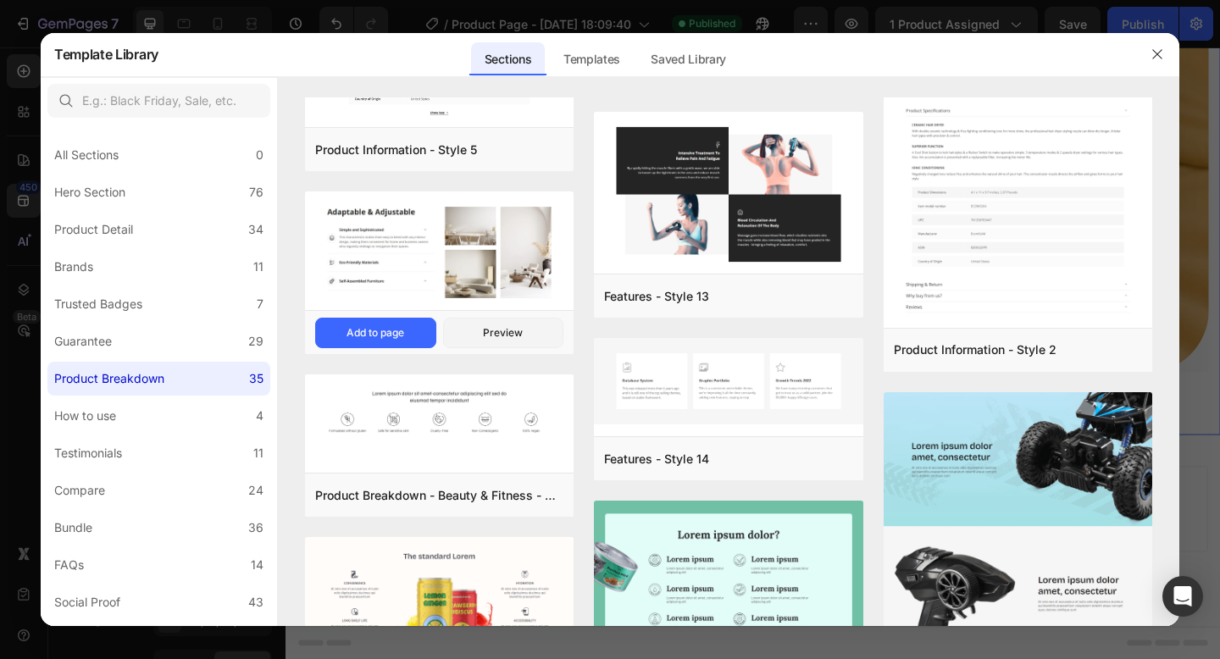
scroll to position [0, 0]
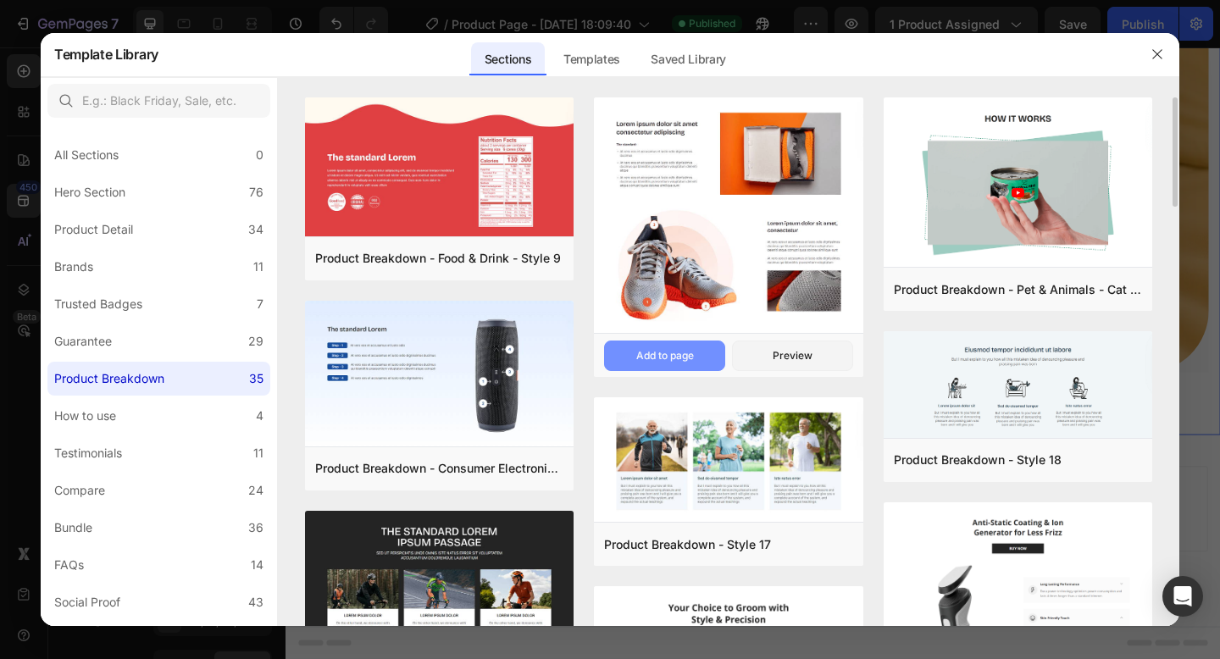
click at [700, 353] on button "Add to page" at bounding box center [664, 355] width 121 height 30
click at [800, 353] on div "Preview" at bounding box center [792, 355] width 40 height 15
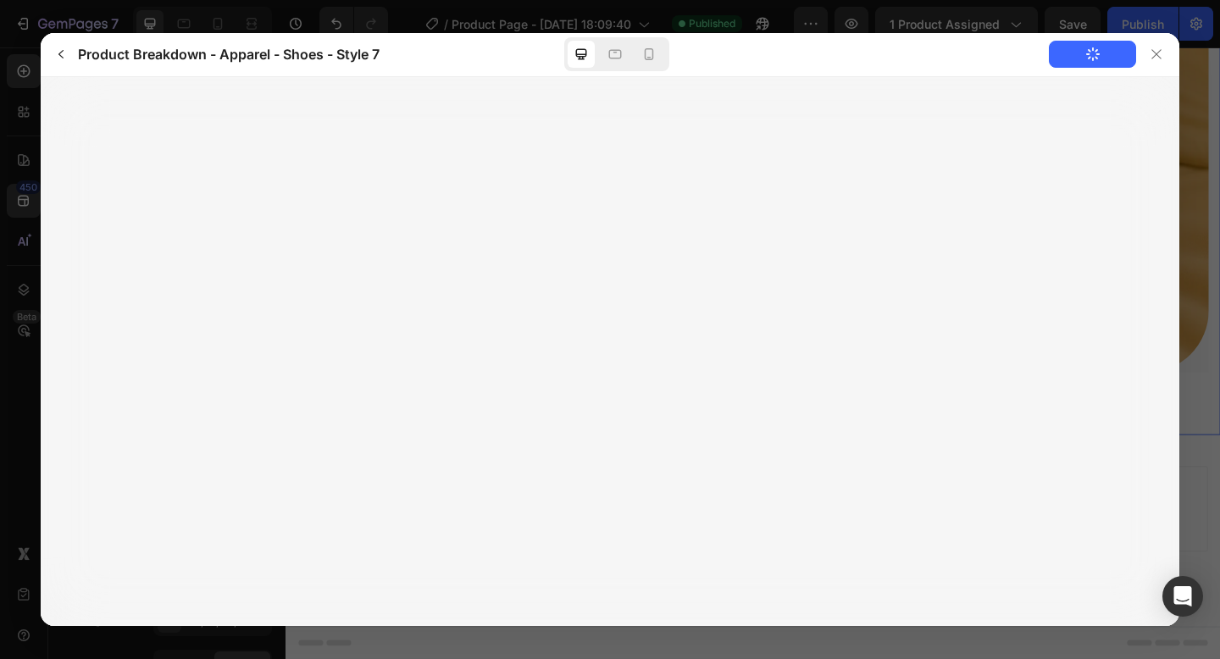
click at [1105, 53] on button "Add to Page" at bounding box center [1091, 54] width 87 height 27
click at [1159, 53] on icon at bounding box center [1156, 54] width 14 height 14
